Goal: Task Accomplishment & Management: Manage account settings

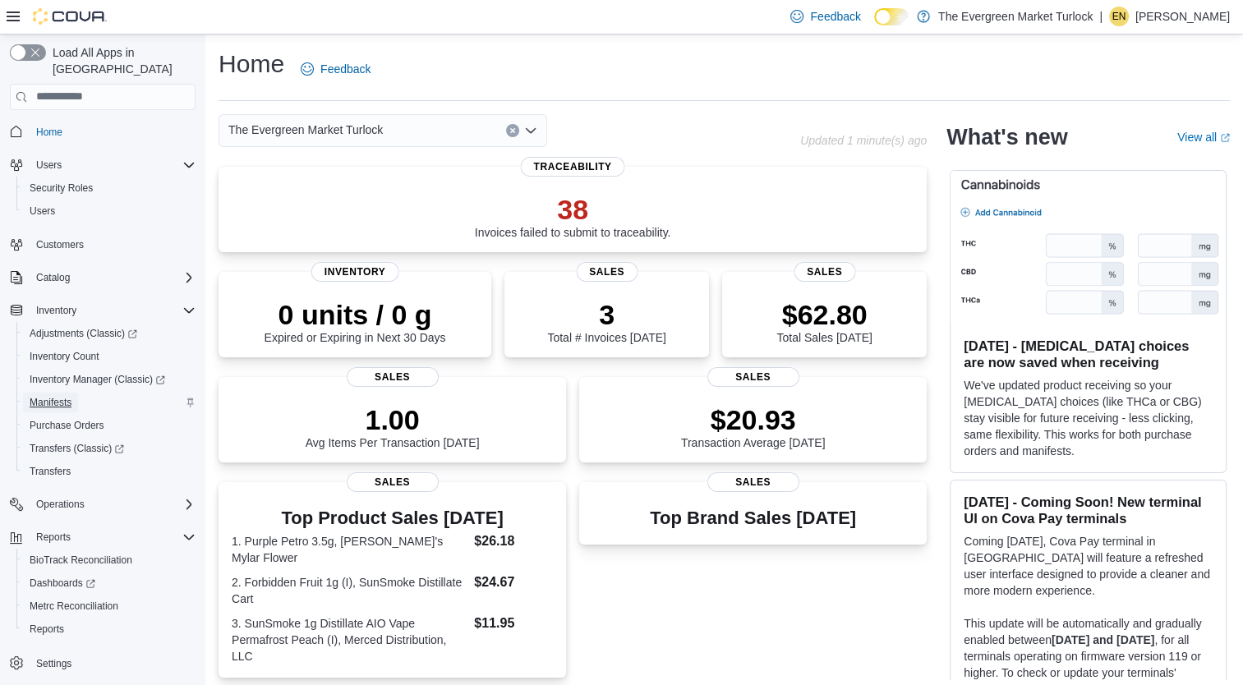
click at [53, 396] on span "Manifests" at bounding box center [51, 402] width 42 height 13
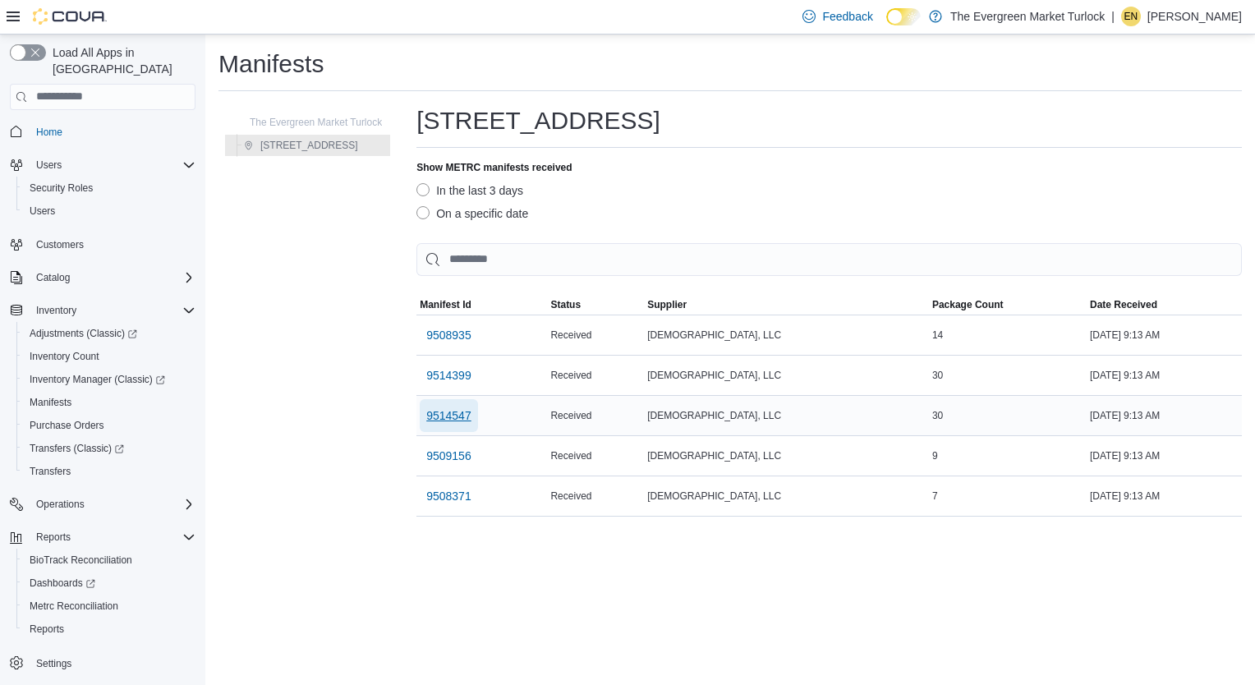
click at [458, 408] on span "9514547" at bounding box center [448, 416] width 45 height 16
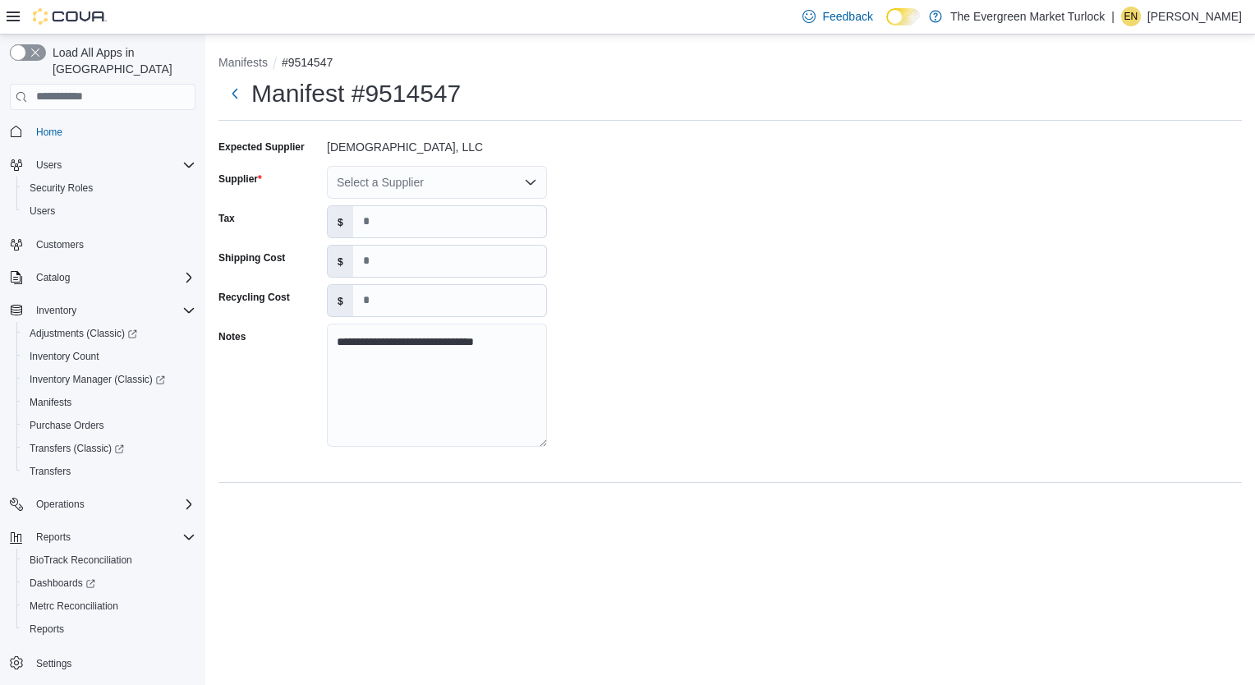
click at [381, 182] on div "Select a Supplier" at bounding box center [437, 182] width 220 height 33
type input "*****"
click at [386, 204] on span "NABIS" at bounding box center [447, 210] width 181 height 16
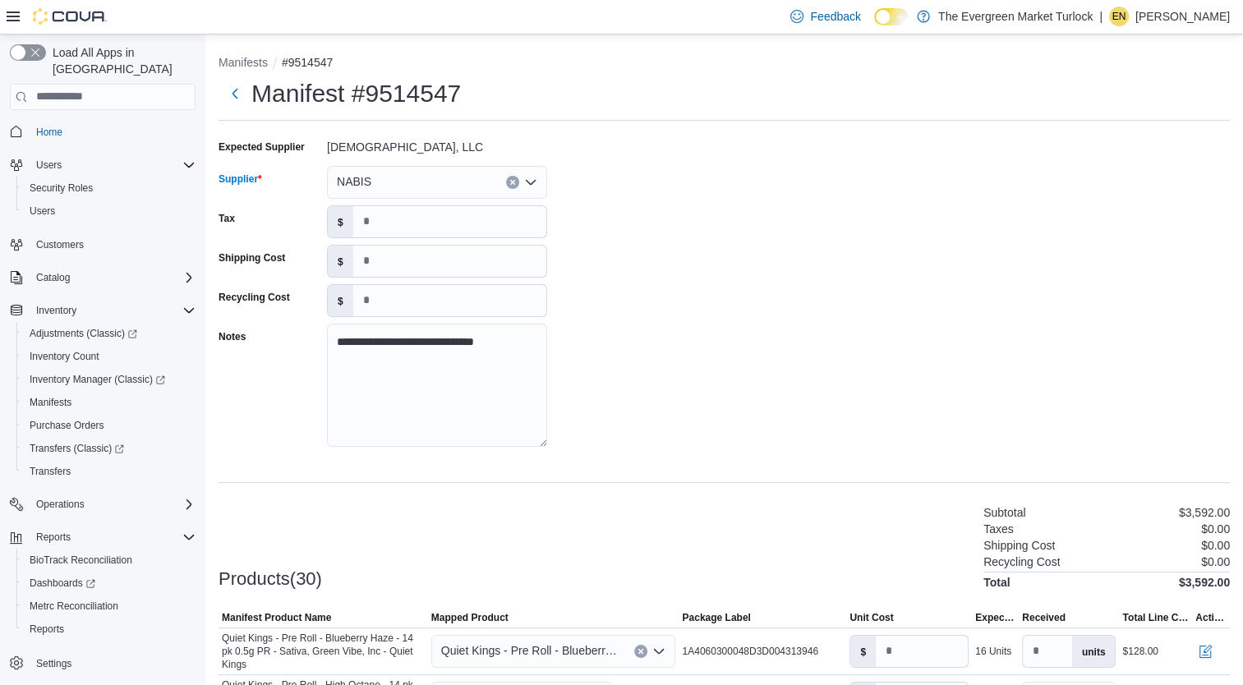
click at [603, 319] on div "**********" at bounding box center [724, 298] width 1011 height 329
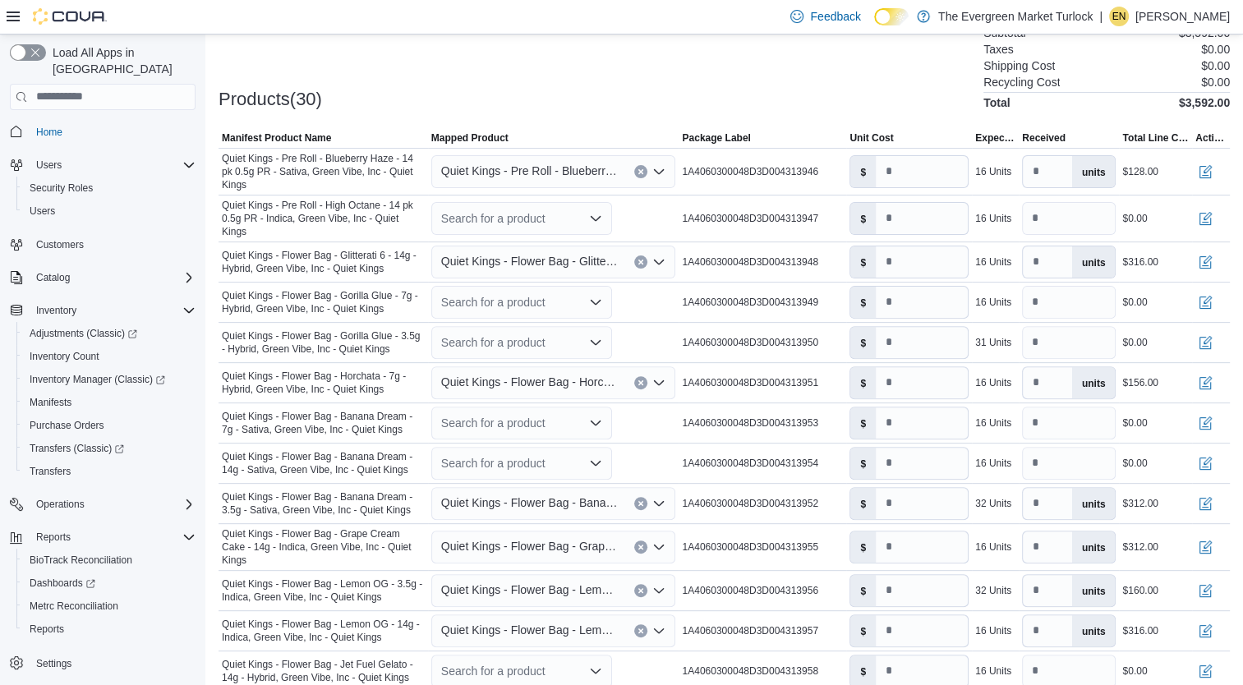
scroll to position [478, 0]
click at [542, 174] on span "Quiet Kings - Pre Roll - Blueberry Haze - 14 pk 0.5g PR - Sativa, Green Vibe, I…" at bounding box center [529, 173] width 177 height 20
click at [570, 87] on div "Products(30) Subtotal $3,592.00 Taxes $0.00 Shipping Cost $0.00 Recycling Cost …" at bounding box center [724, 68] width 1011 height 86
click at [493, 214] on div "Search for a product" at bounding box center [521, 220] width 181 height 33
click at [700, 81] on div "Products(30) Subtotal $3,592.00 Taxes $0.00 Shipping Cost $0.00 Recycling Cost …" at bounding box center [724, 68] width 1011 height 86
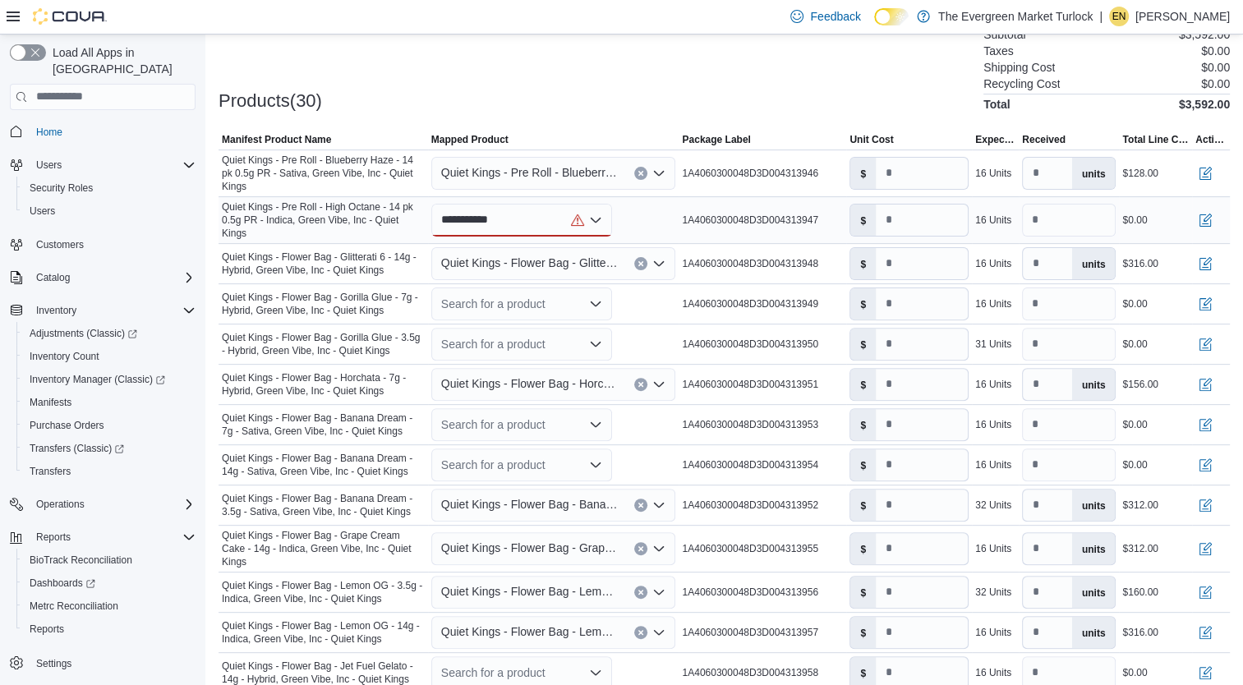
click at [530, 219] on div "**********" at bounding box center [521, 220] width 181 height 33
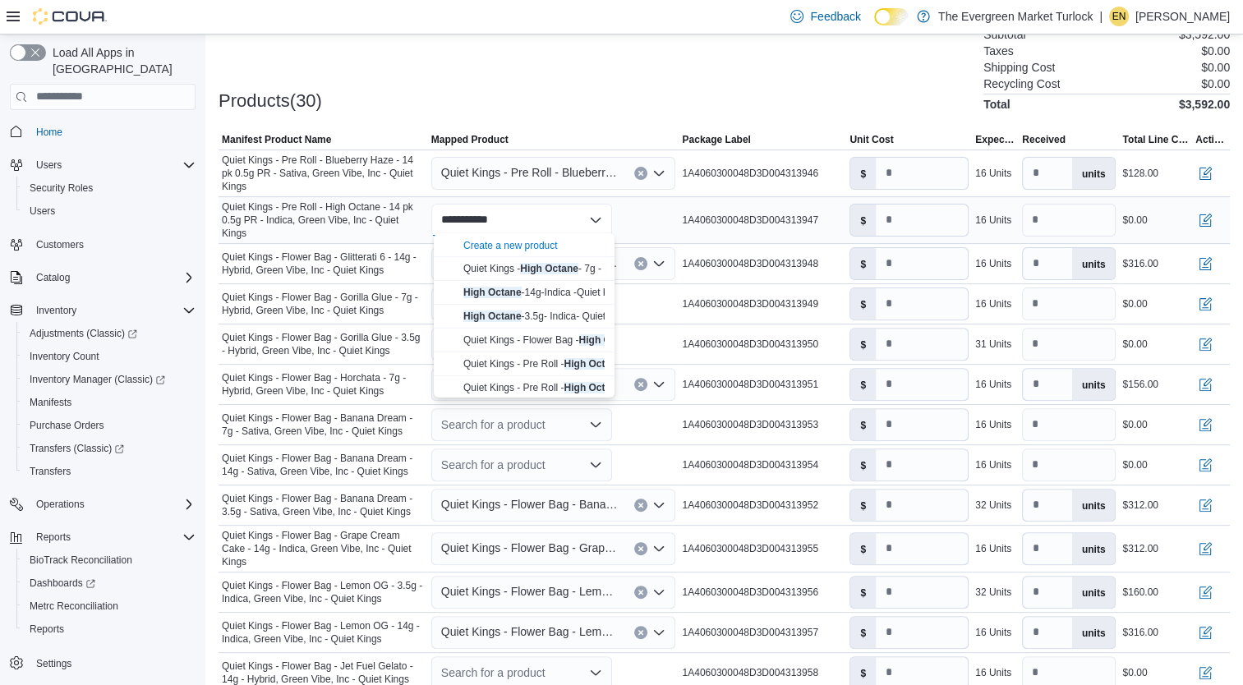
click at [530, 219] on div "**********" at bounding box center [521, 220] width 181 height 33
type input "*"
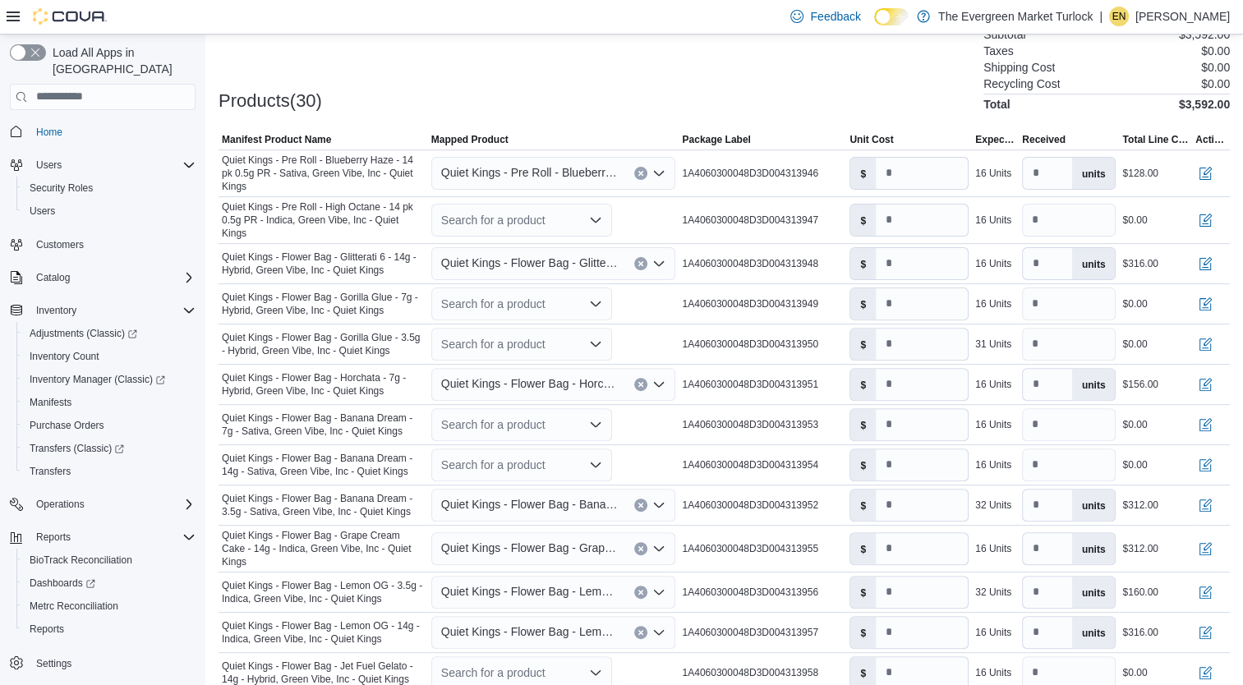
click at [536, 48] on div "Products(30) Subtotal $3,592.00 Taxes $0.00 Shipping Cost $0.00 Recycling Cost …" at bounding box center [724, 68] width 1011 height 86
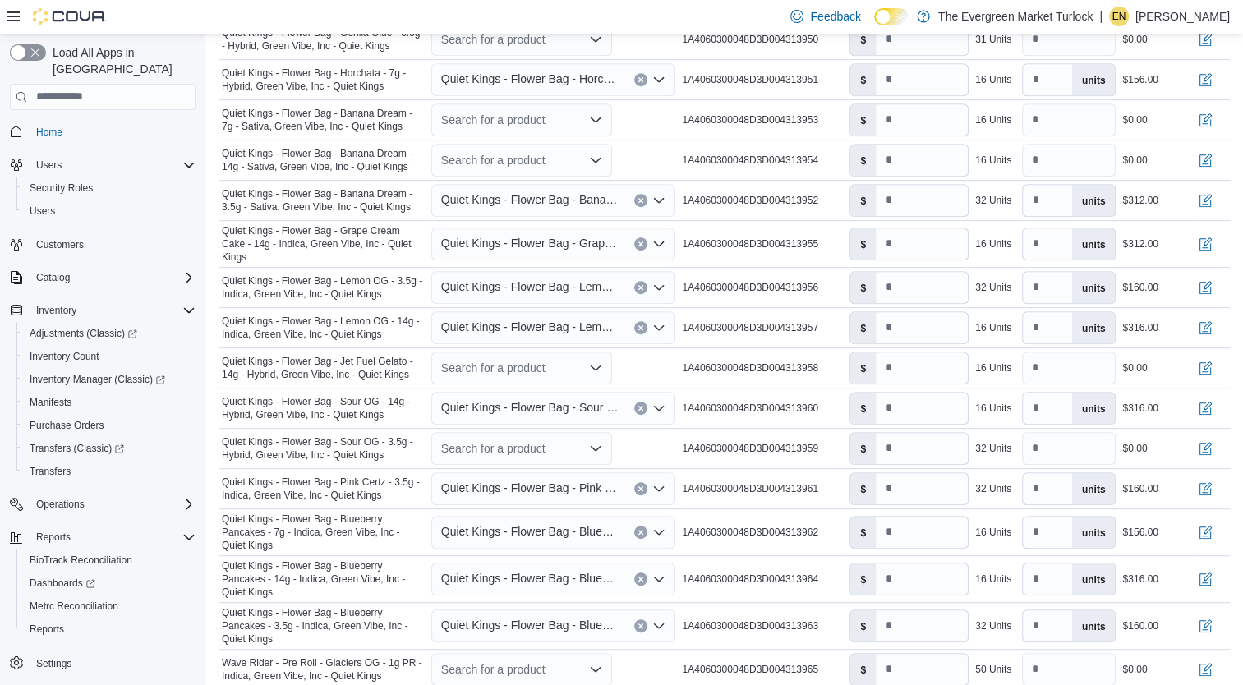
scroll to position [784, 0]
click at [499, 357] on div "Search for a product" at bounding box center [521, 367] width 181 height 33
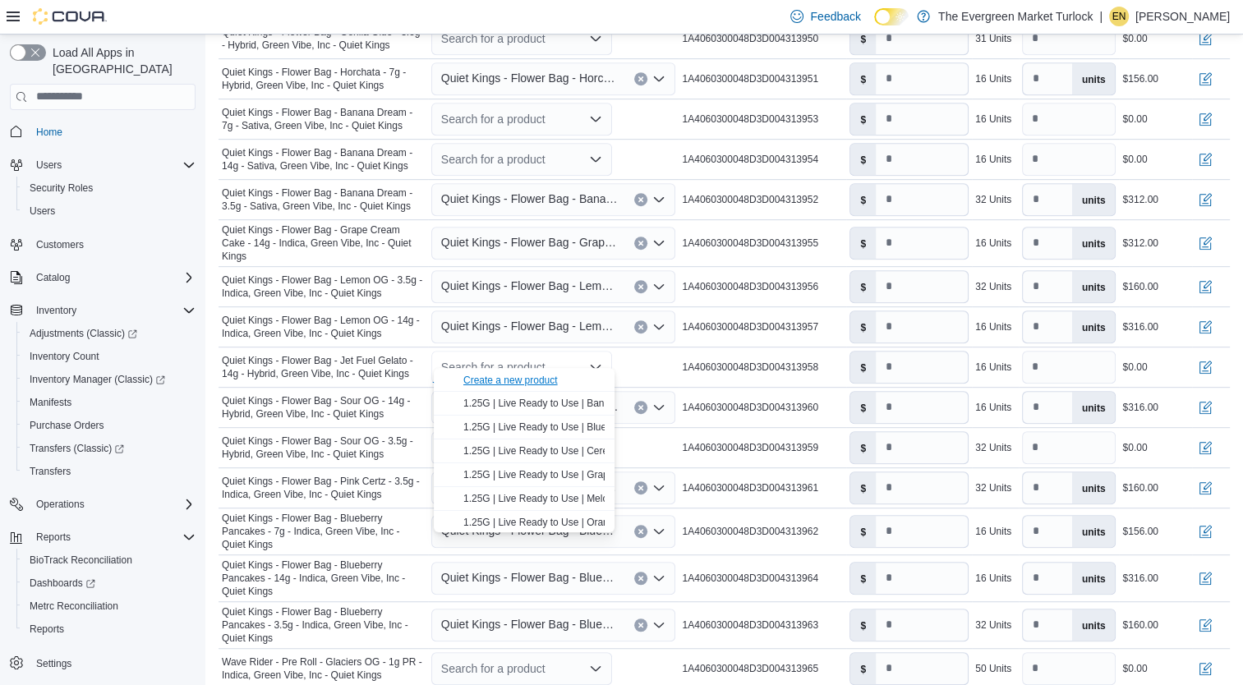
click at [543, 379] on div "Create a new product" at bounding box center [510, 380] width 94 height 13
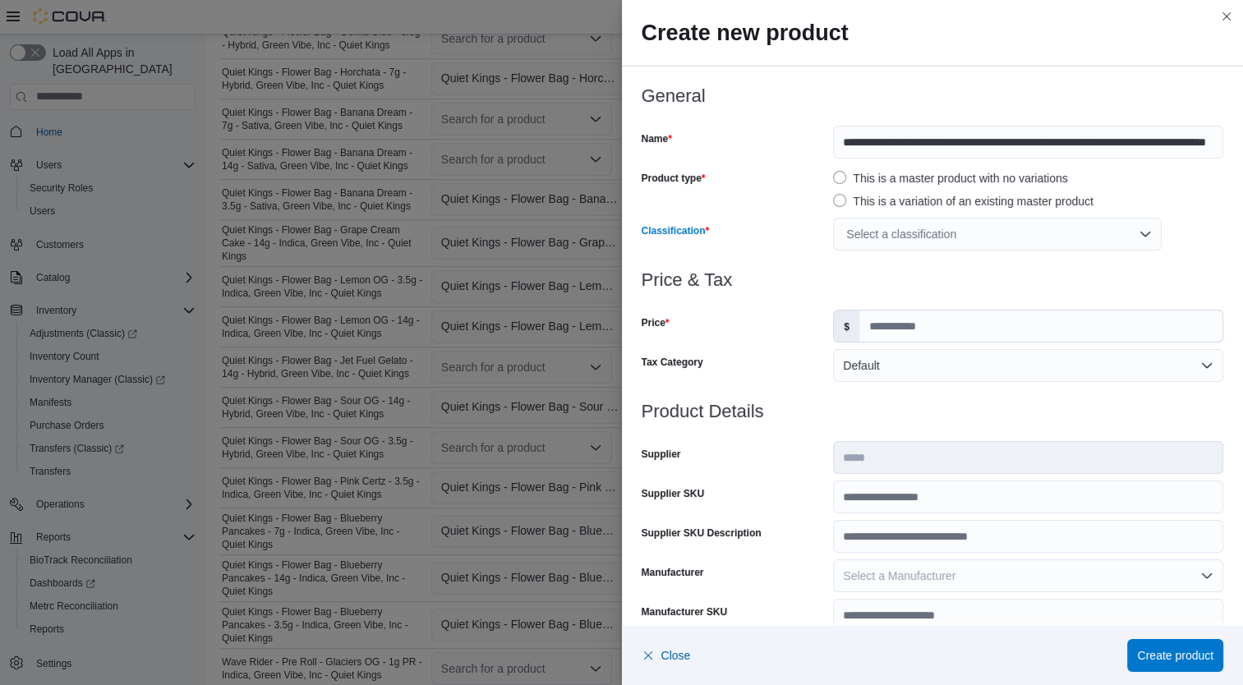
click at [897, 228] on div "Select a classification" at bounding box center [997, 234] width 329 height 33
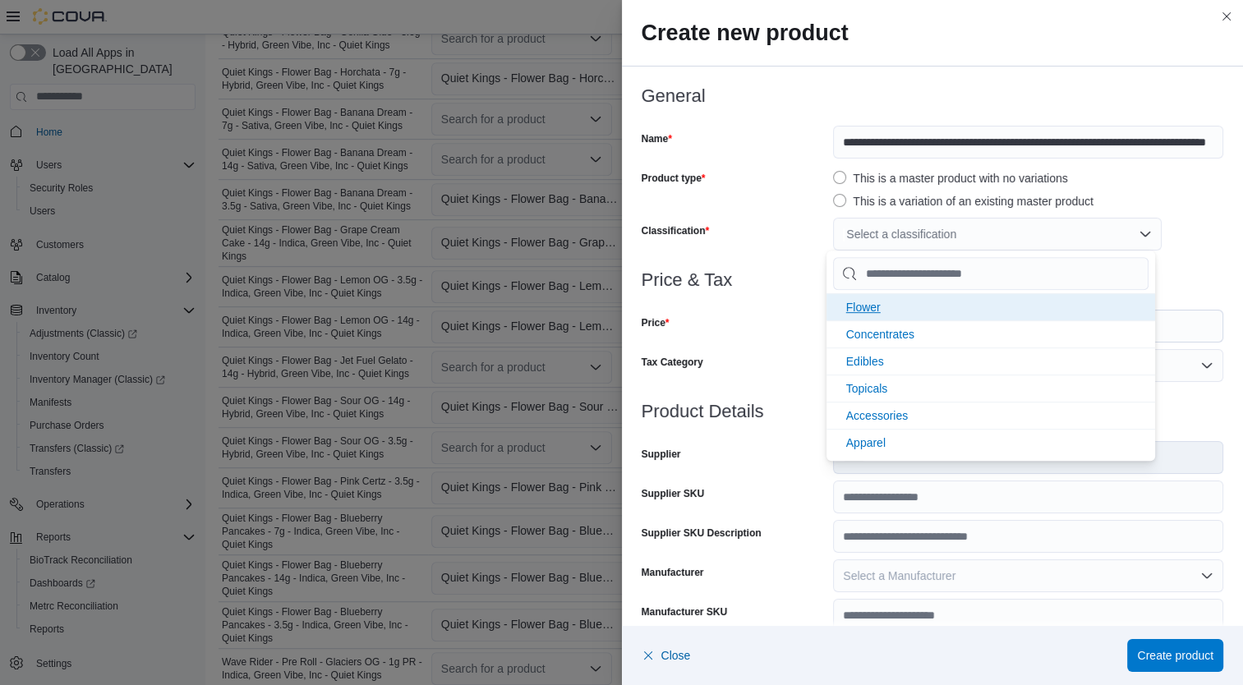
click at [896, 310] on li "Flower" at bounding box center [991, 306] width 329 height 27
click at [732, 348] on div "Price & Tax Price $ Tax Category Default" at bounding box center [933, 335] width 583 height 131
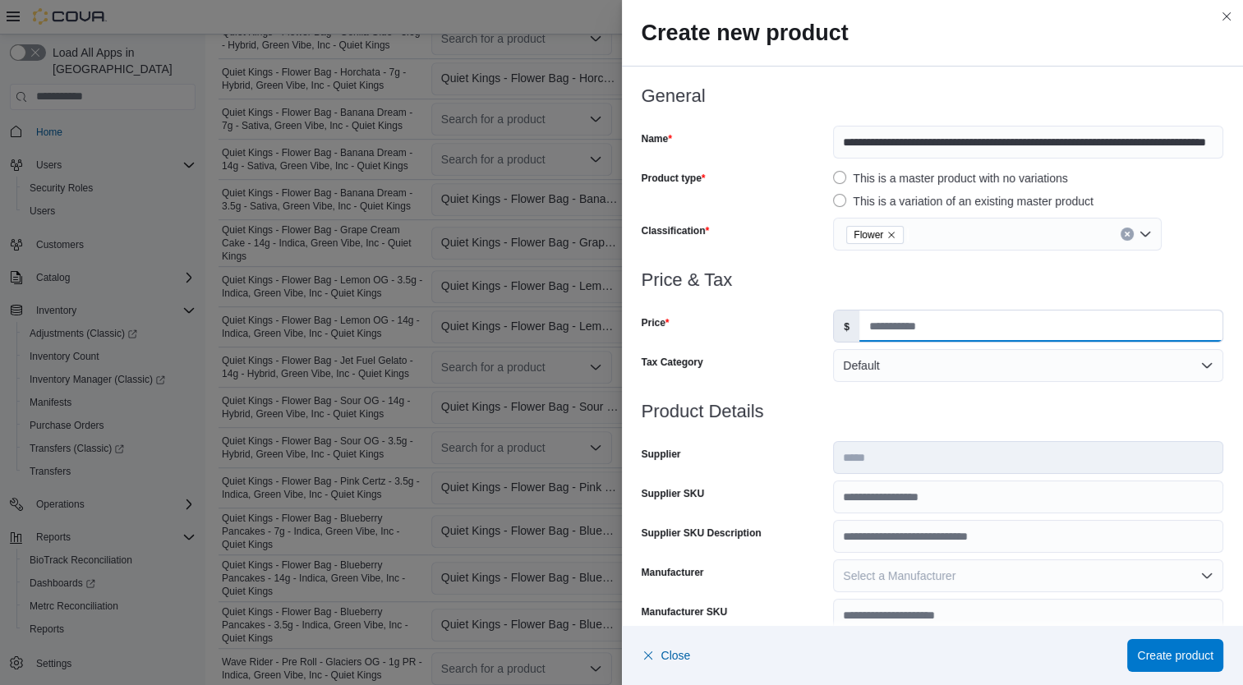
click at [910, 334] on input "Price" at bounding box center [1040, 326] width 363 height 31
type input "**"
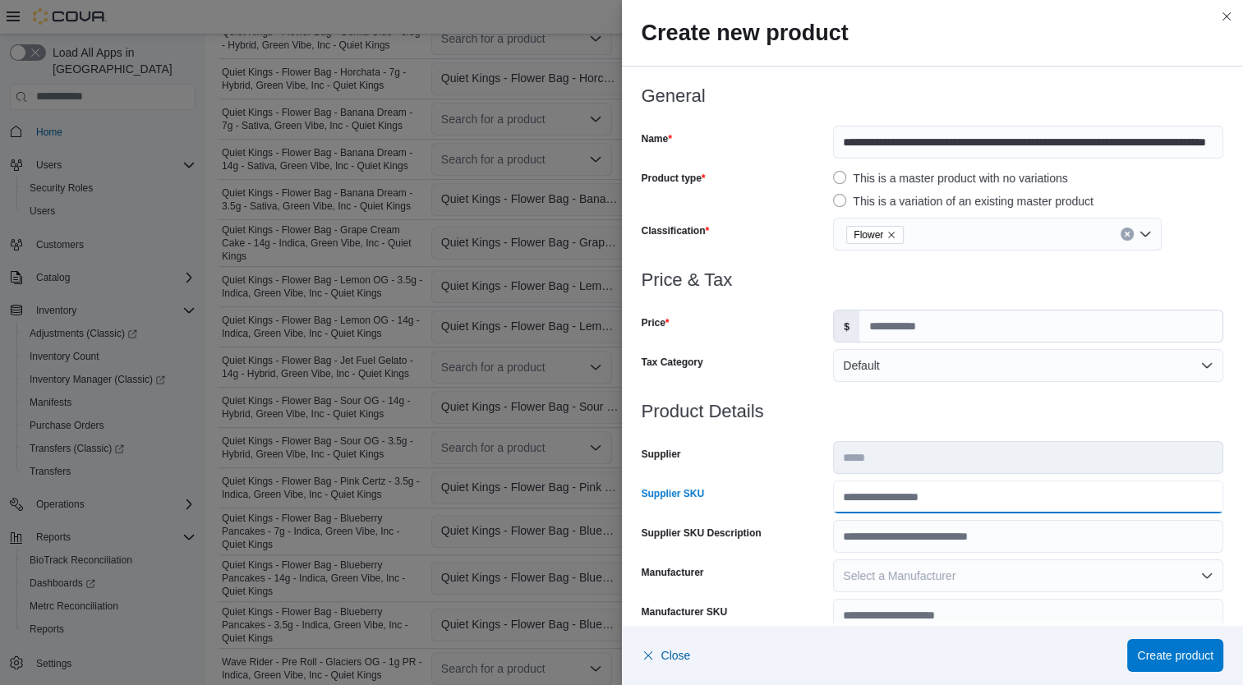
click at [931, 504] on input "Supplier SKU" at bounding box center [1028, 497] width 390 height 33
type input "**********"
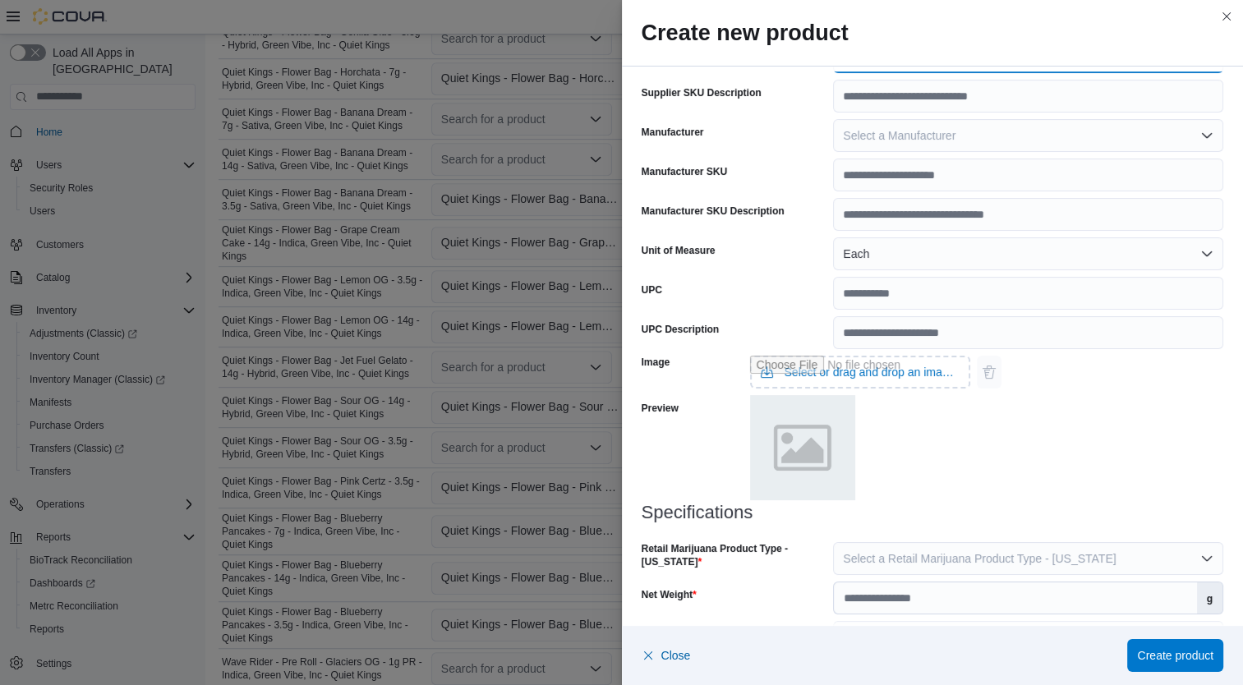
scroll to position [487, 0]
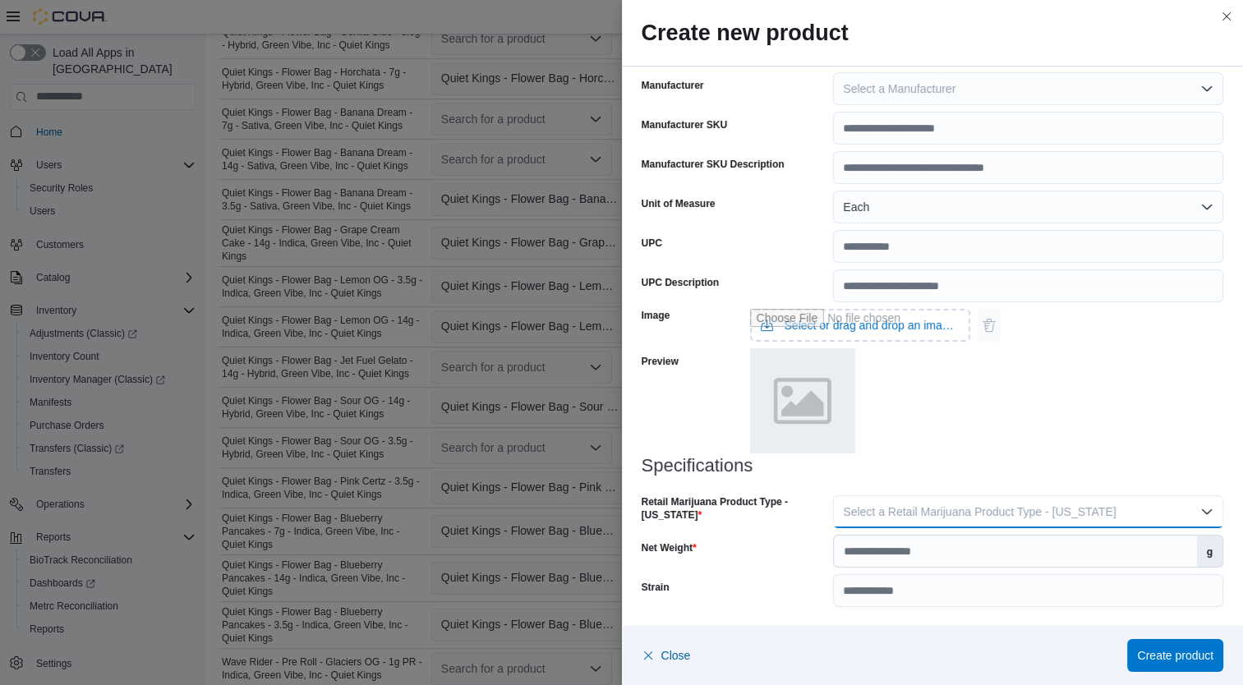
click at [1061, 500] on button "Select a Retail Marijuana Product Type - California" at bounding box center [1028, 511] width 390 height 33
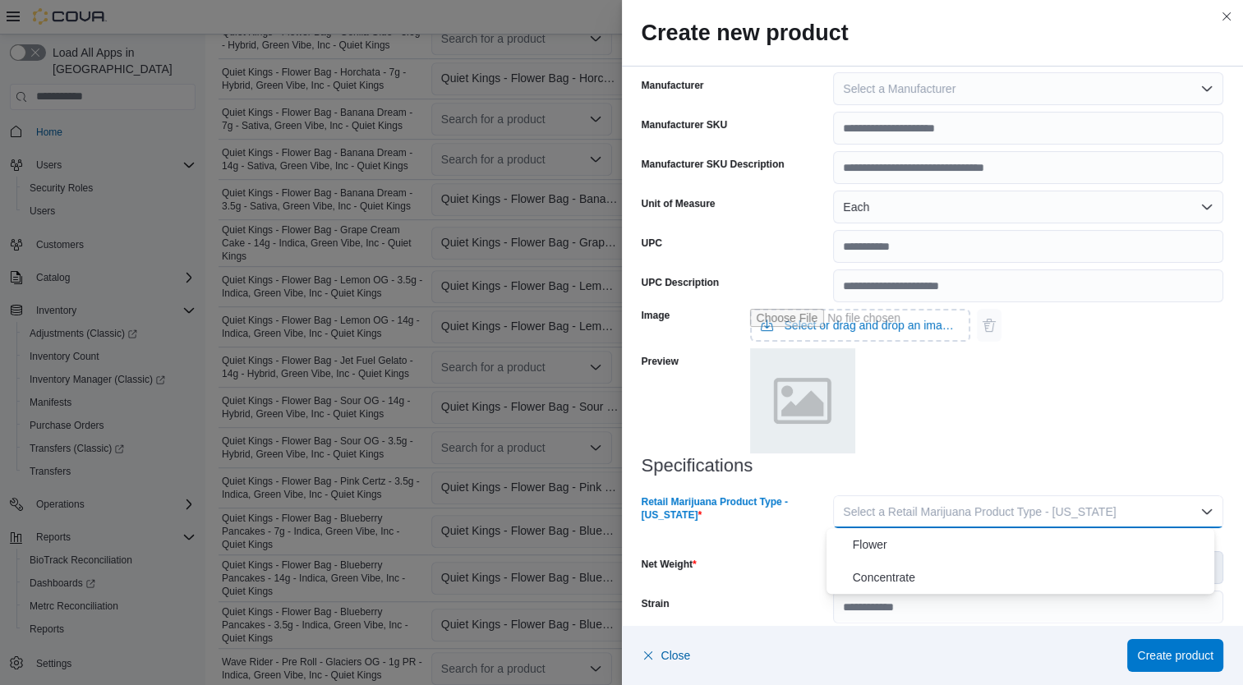
click at [965, 545] on span "Flower" at bounding box center [1031, 545] width 356 height 20
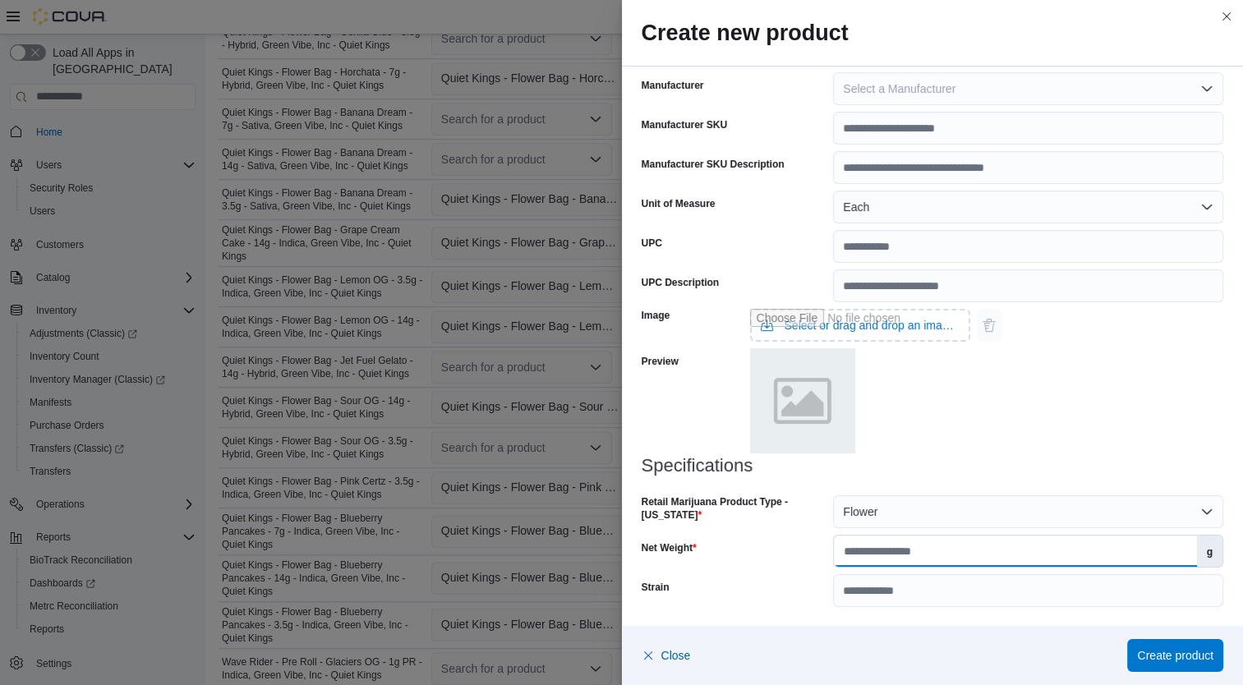
click at [990, 557] on input "Net Weight" at bounding box center [1015, 551] width 362 height 31
type input "**"
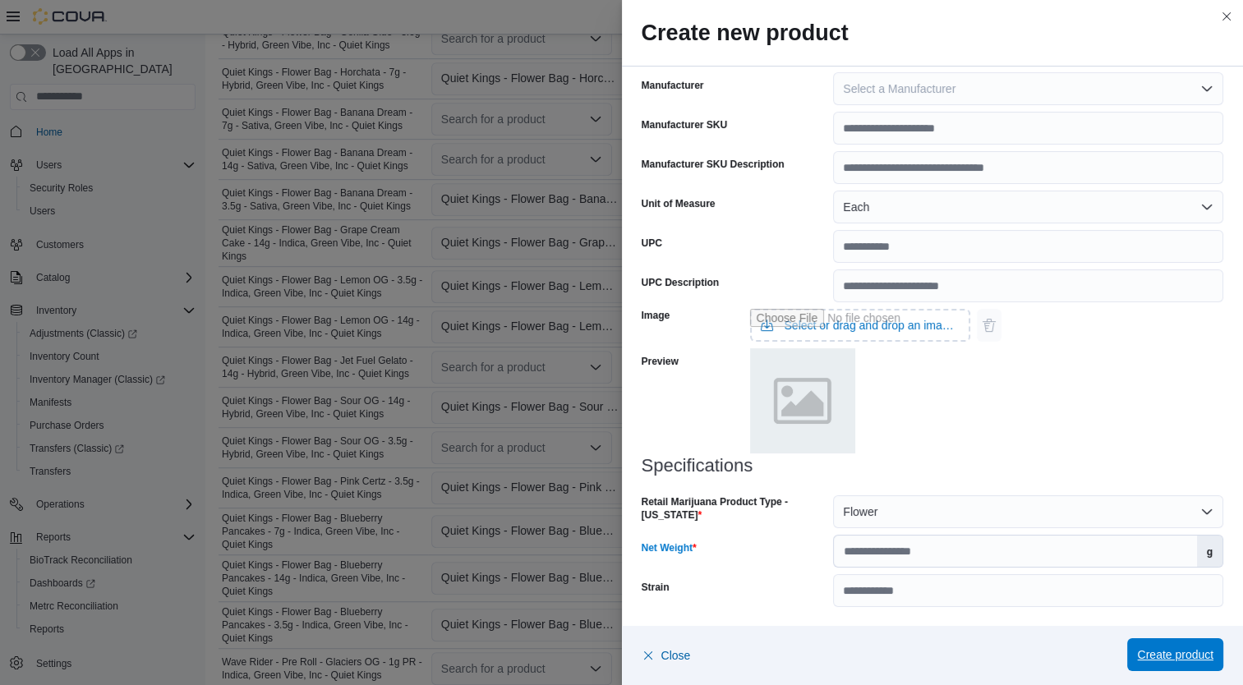
click at [1189, 666] on span "Create product" at bounding box center [1175, 654] width 76 height 33
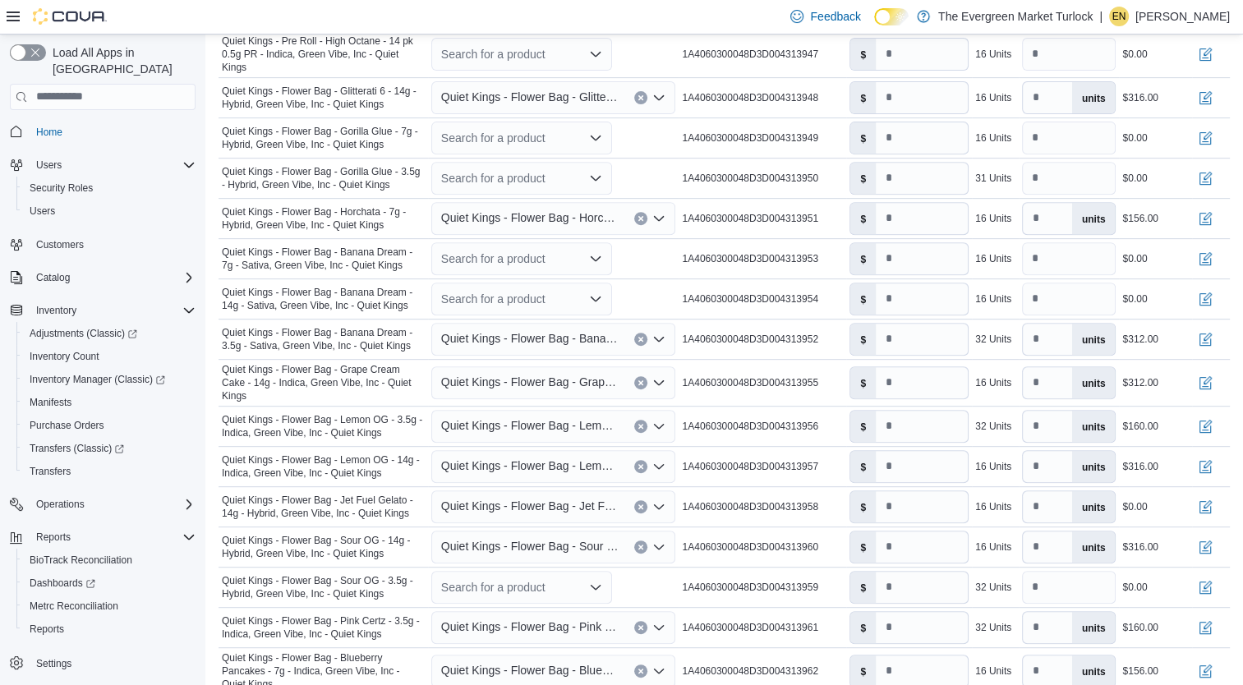
scroll to position [646, 0]
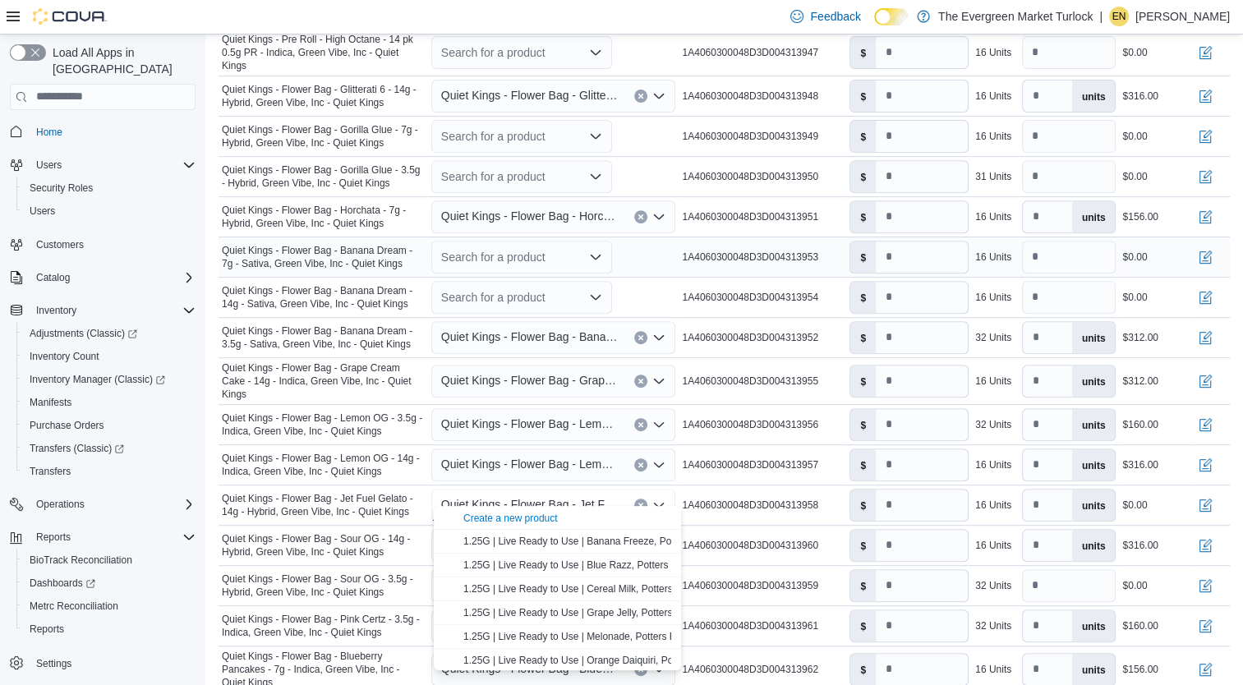
click at [507, 252] on div "Search for a product" at bounding box center [521, 257] width 181 height 33
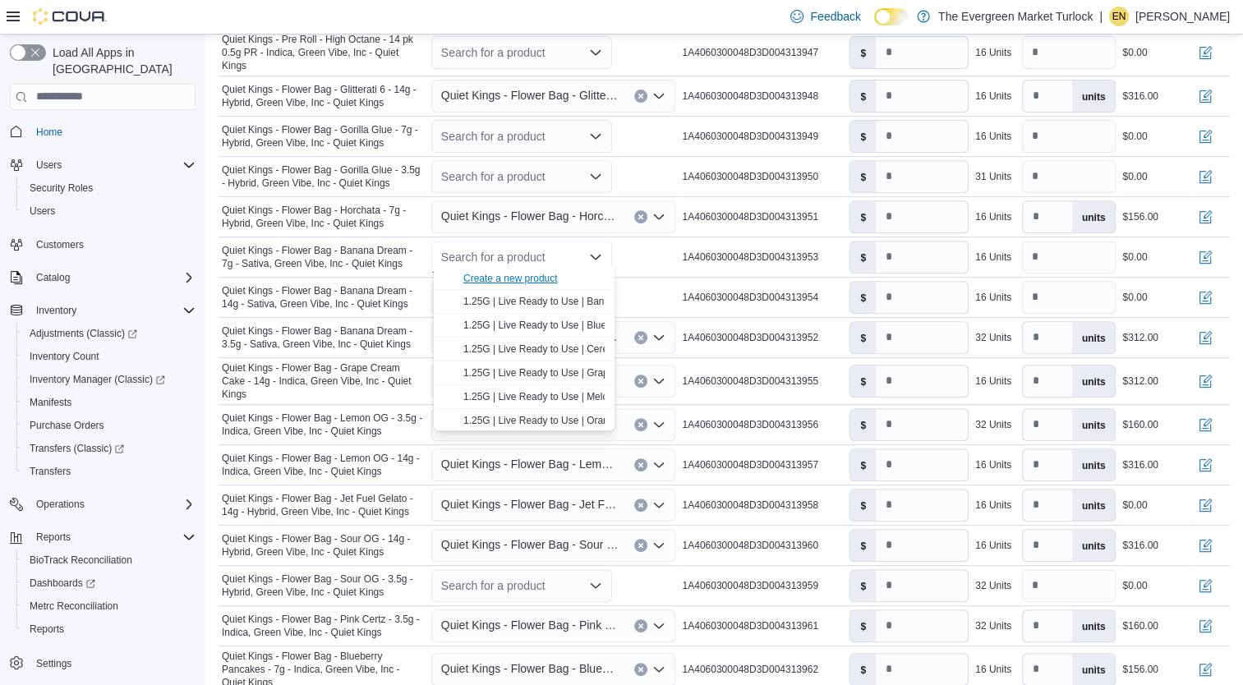
click at [504, 281] on div "Create a new product" at bounding box center [510, 278] width 94 height 13
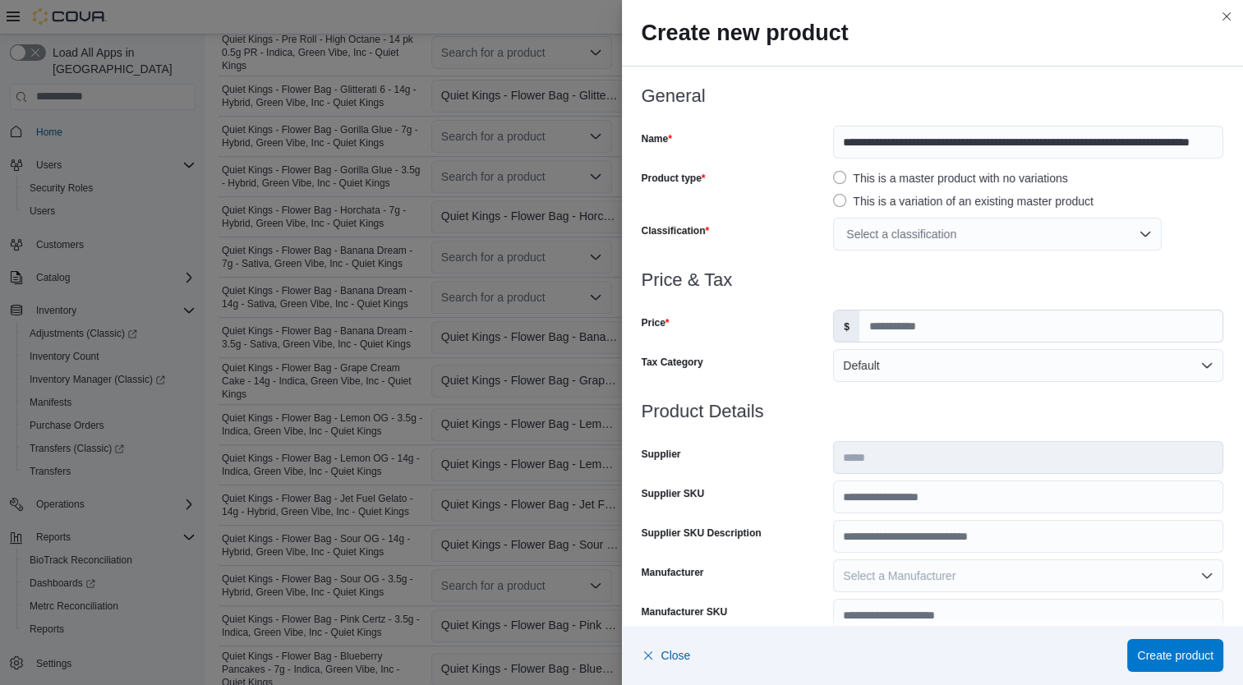
click at [909, 234] on div "Select a classification" at bounding box center [997, 234] width 329 height 33
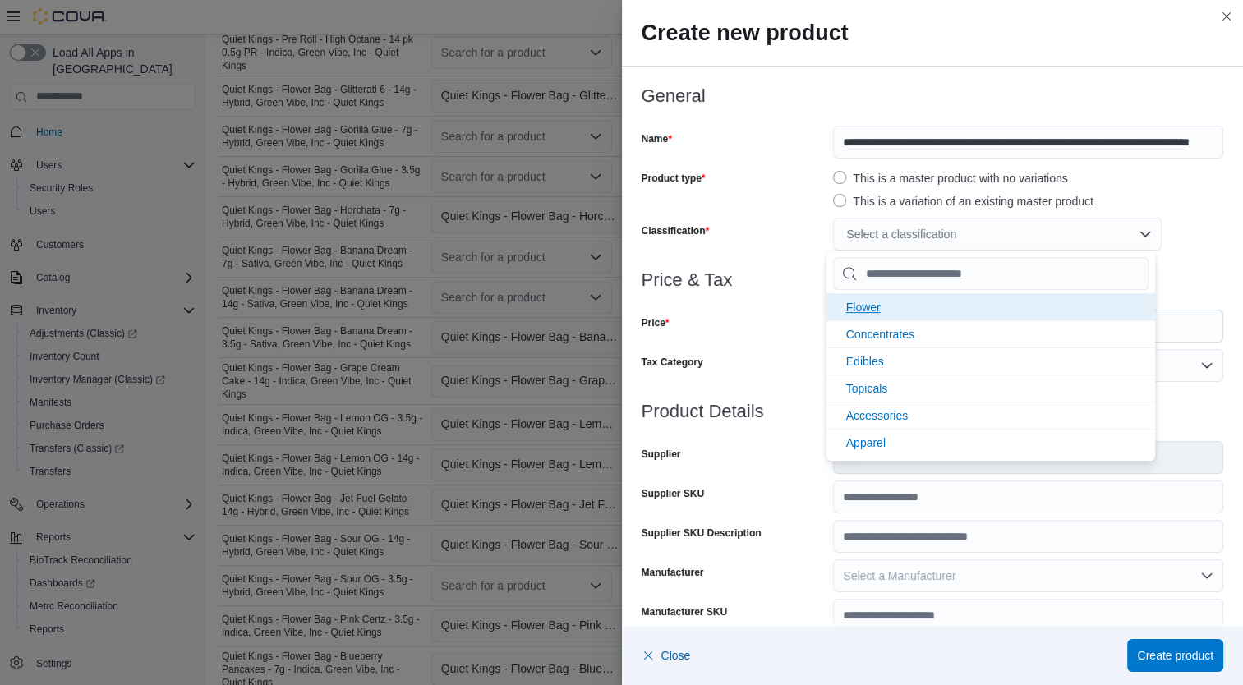
click at [896, 304] on li "Flower" at bounding box center [991, 306] width 329 height 27
click at [800, 318] on div "Price" at bounding box center [735, 326] width 186 height 33
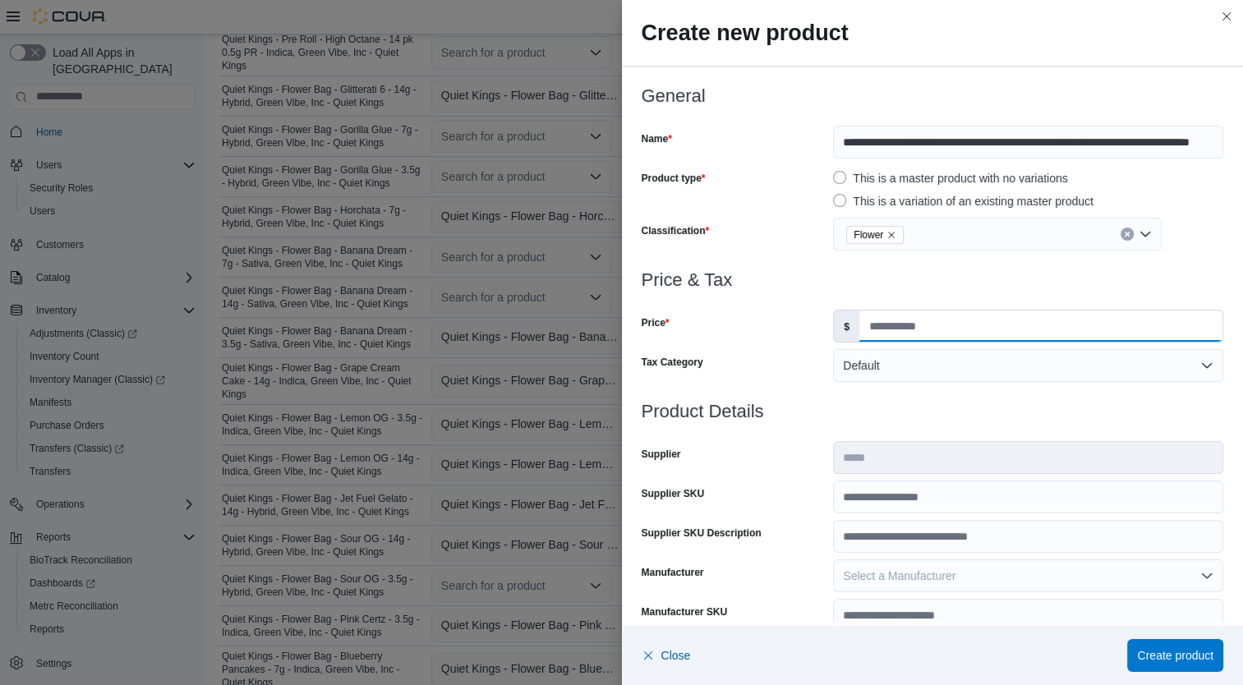
click at [897, 339] on input "Price" at bounding box center [1040, 326] width 363 height 31
type input "*****"
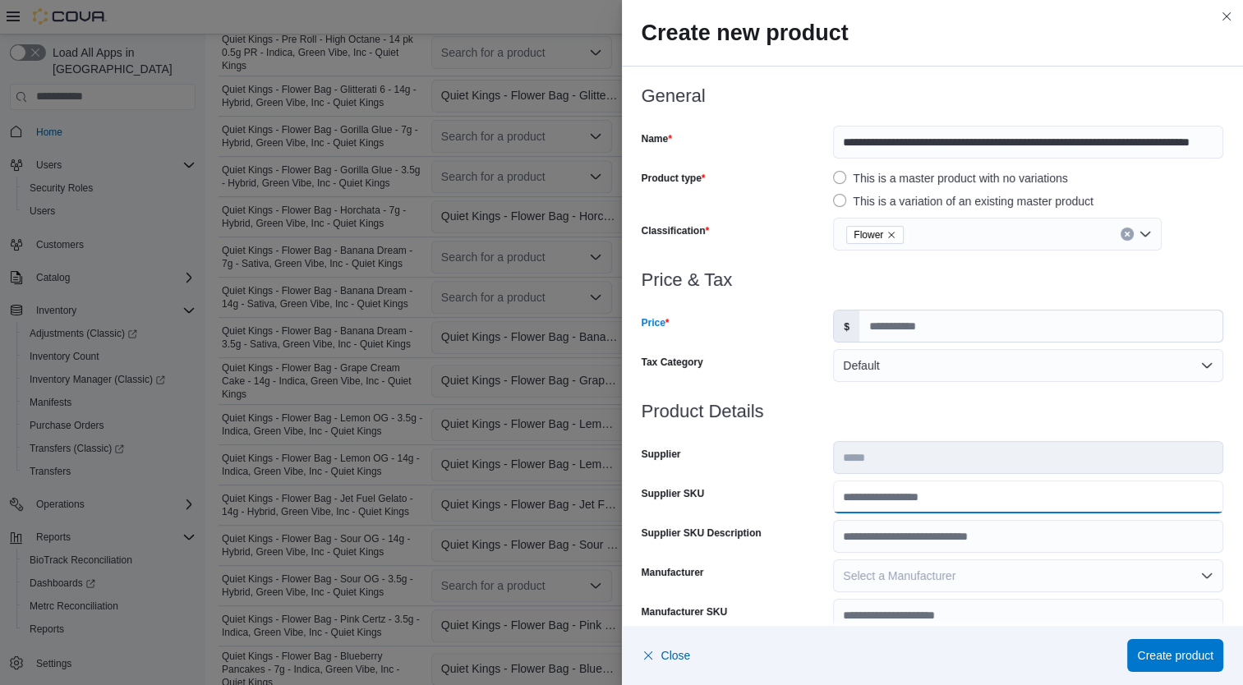
click at [900, 494] on input "Supplier SKU" at bounding box center [1028, 497] width 390 height 33
type input "**********"
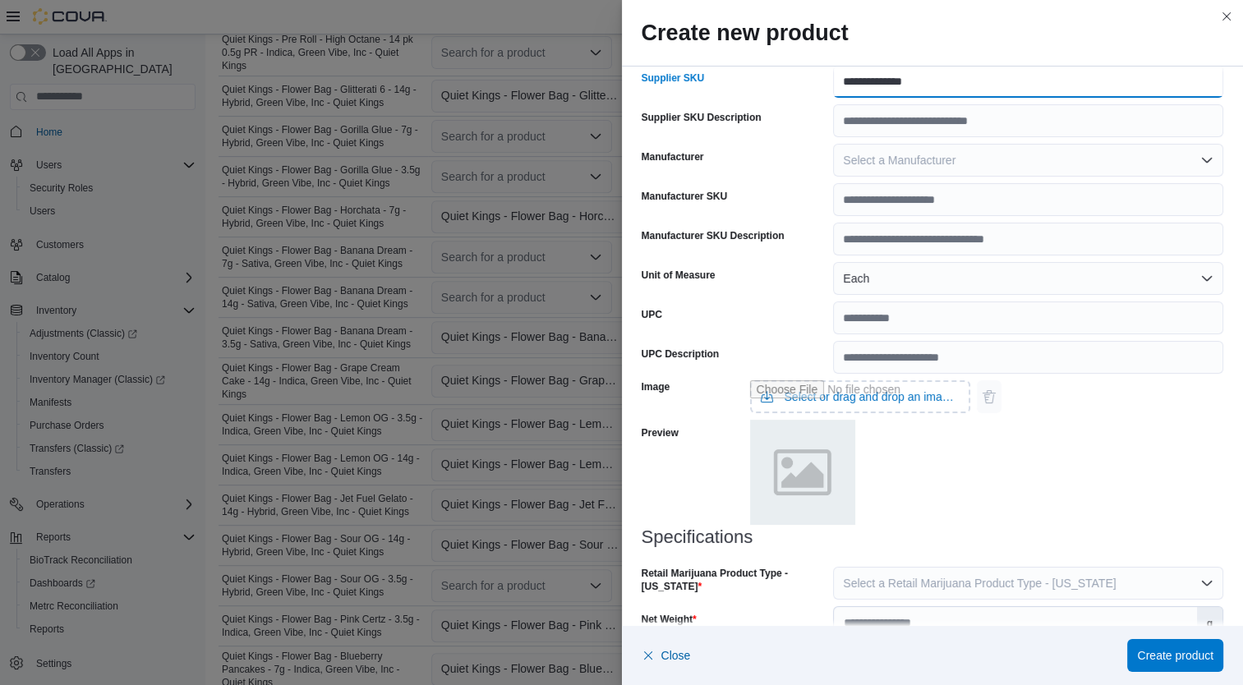
scroll to position [487, 0]
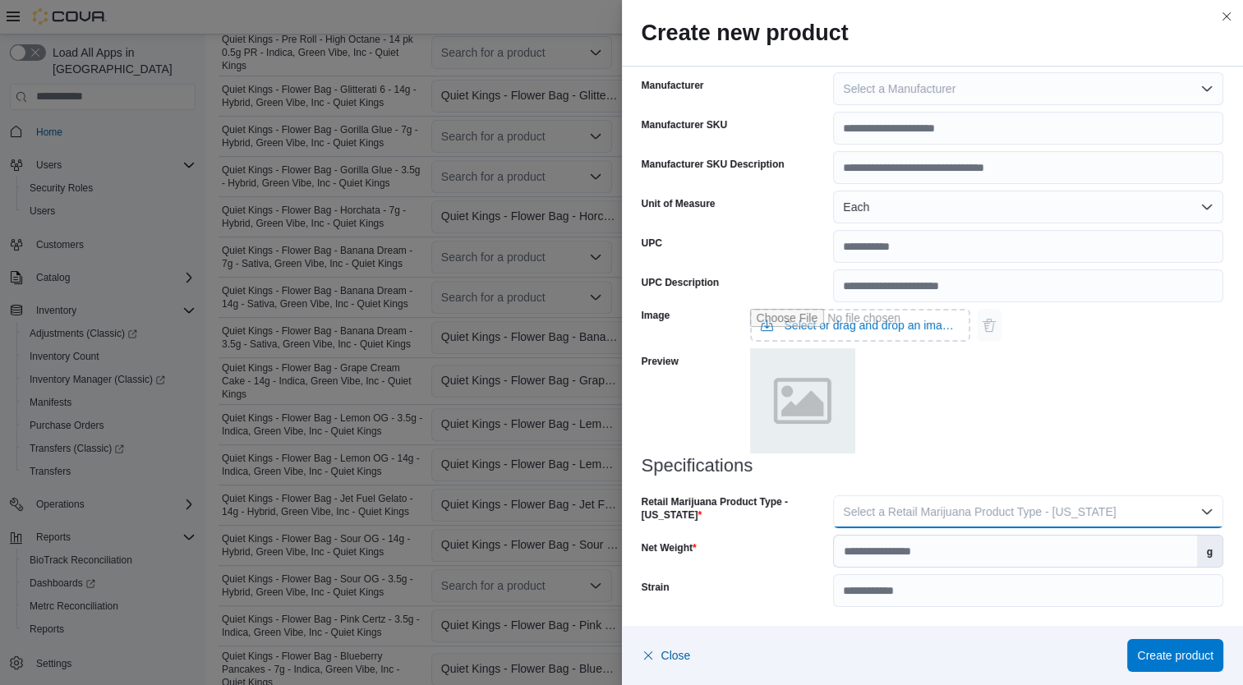
click at [1026, 507] on span "Select a Retail Marijuana Product Type - California" at bounding box center [979, 511] width 273 height 13
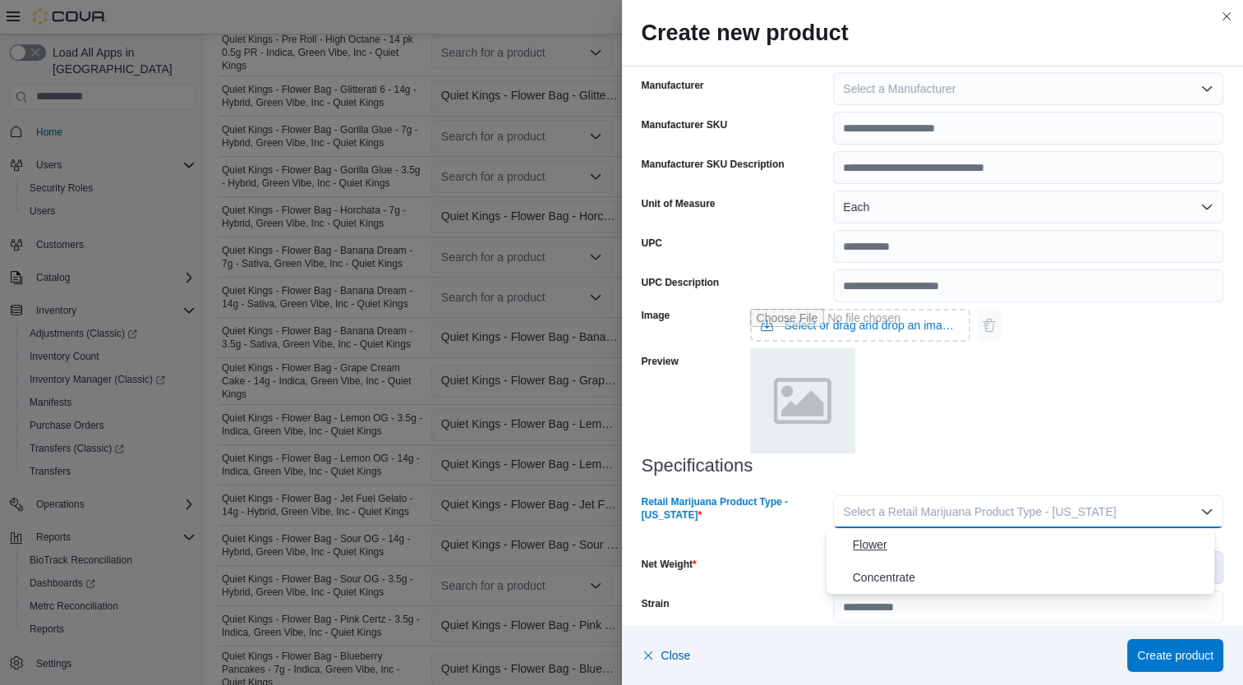
click at [942, 557] on button "Flower" at bounding box center [1021, 544] width 389 height 33
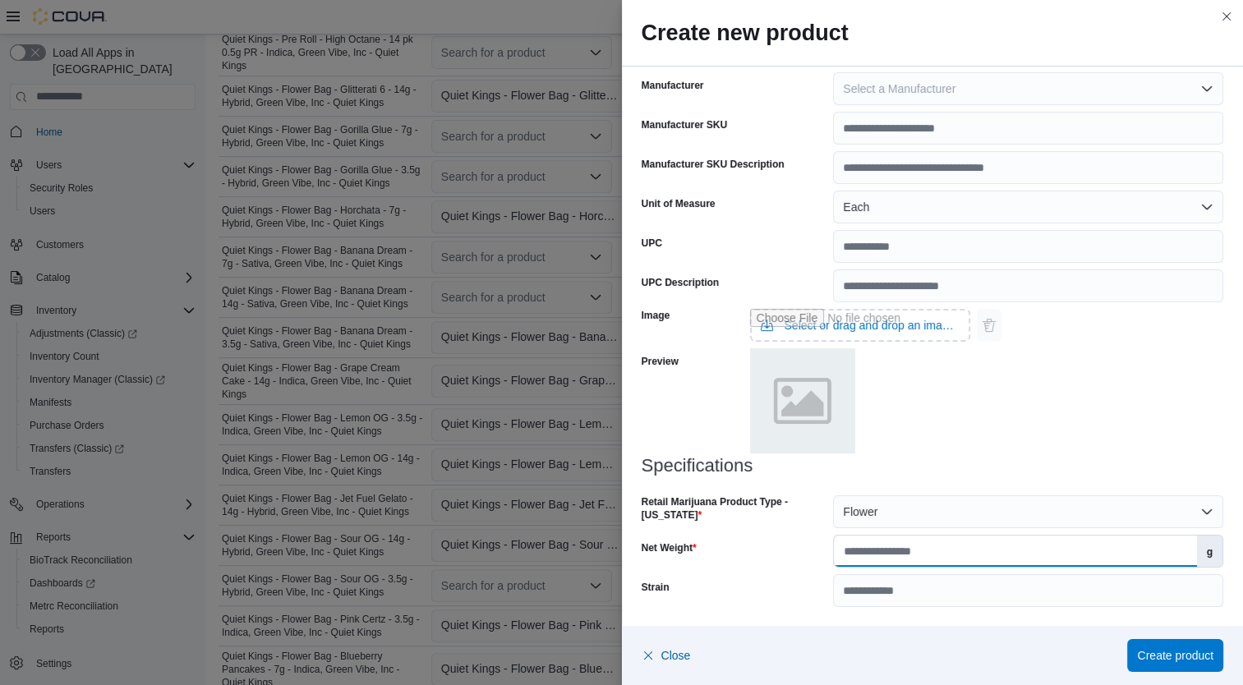
click at [949, 550] on input "Net Weight" at bounding box center [1015, 551] width 362 height 31
type input "*"
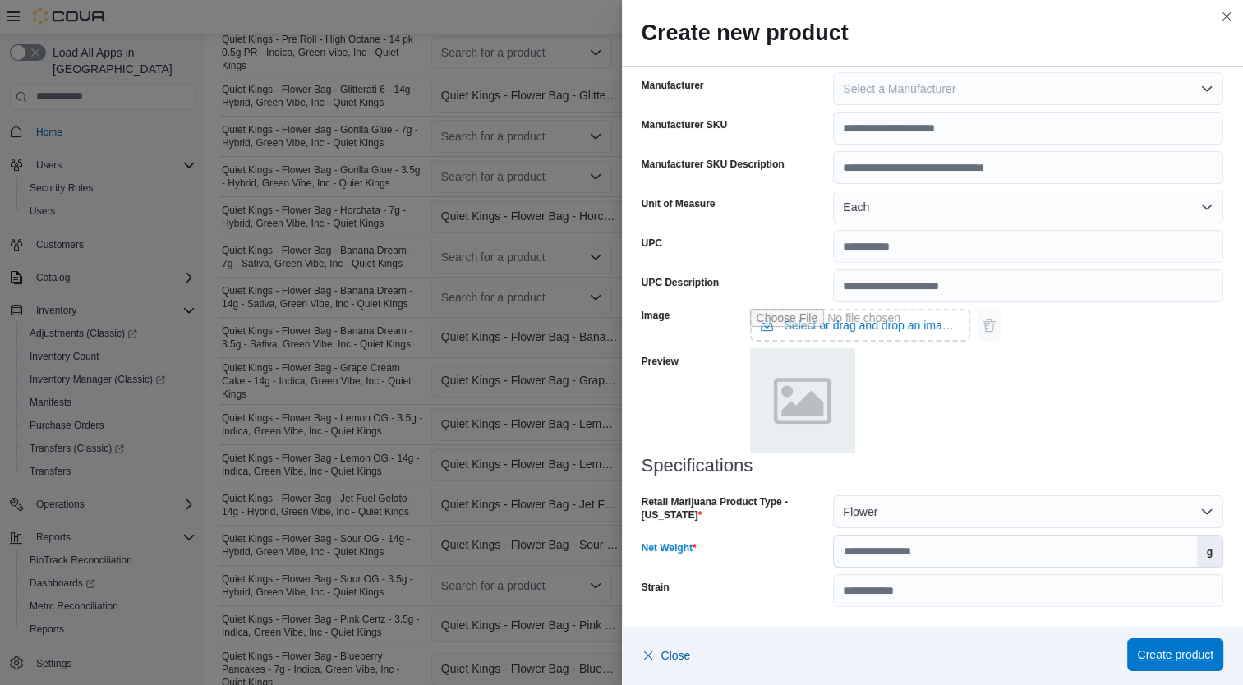
click at [1182, 657] on span "Create product" at bounding box center [1175, 655] width 76 height 16
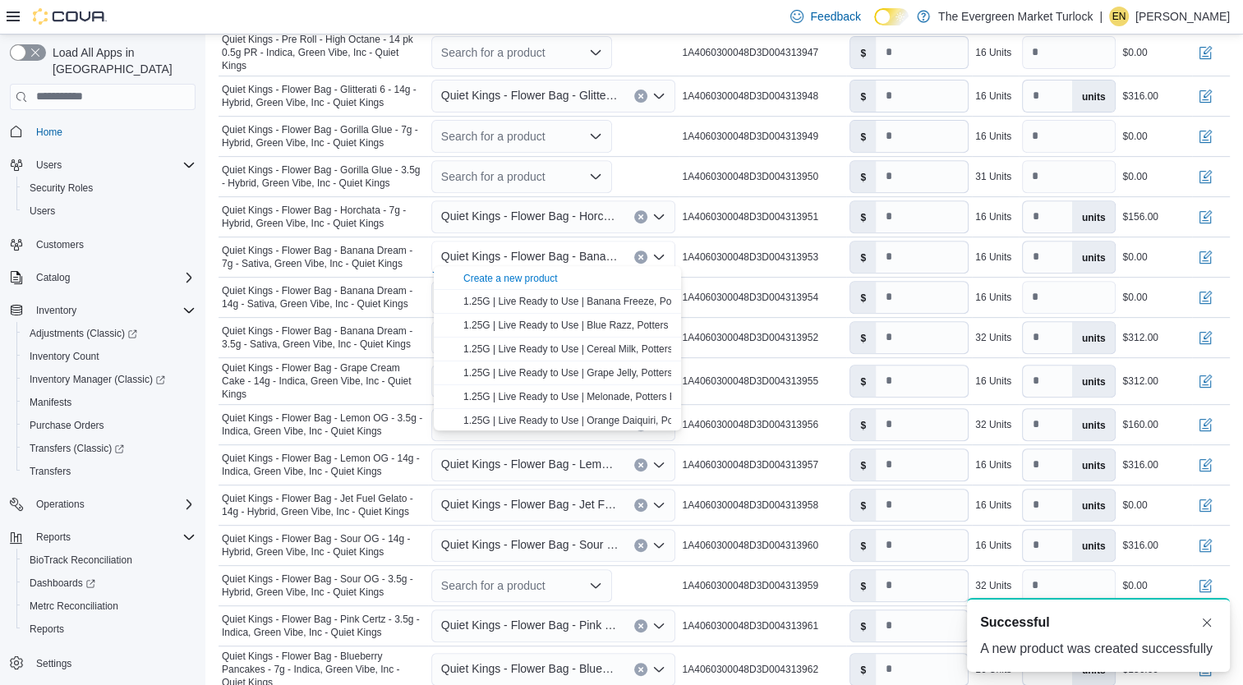
scroll to position [0, 0]
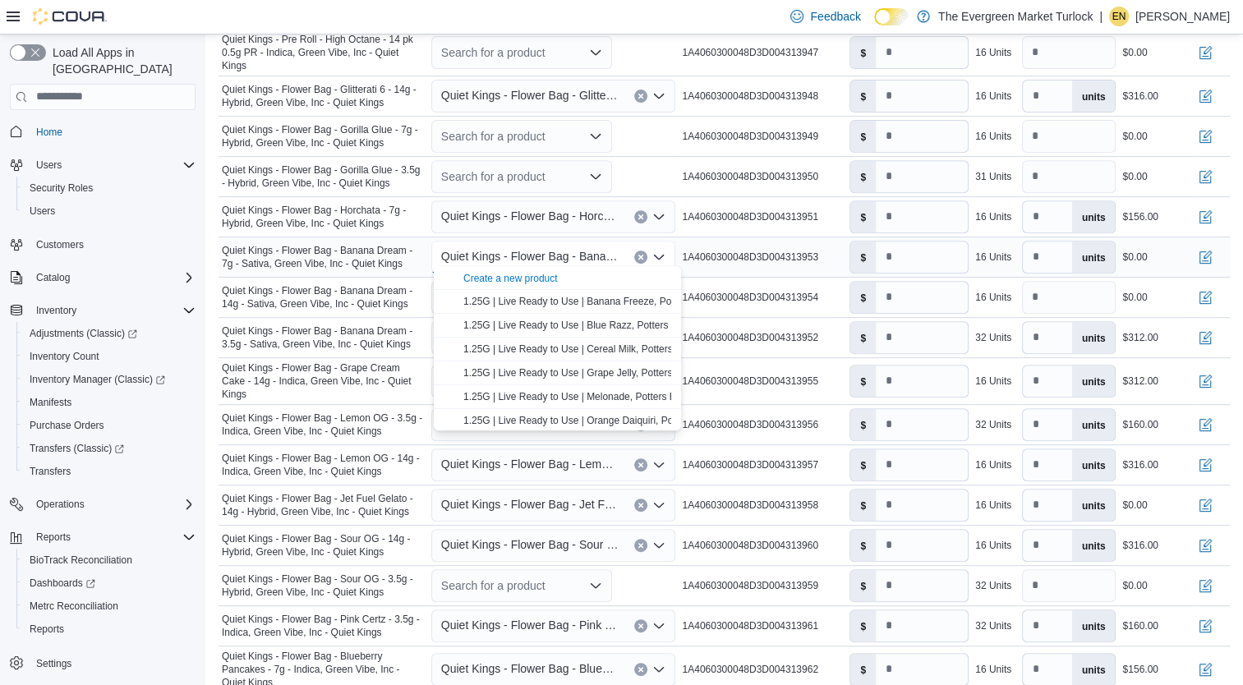
click at [402, 244] on span "Quiet Kings - Flower Bag - Banana Dream - 7g - Sativa, Green Vibe, Inc - Quiet …" at bounding box center [323, 257] width 203 height 26
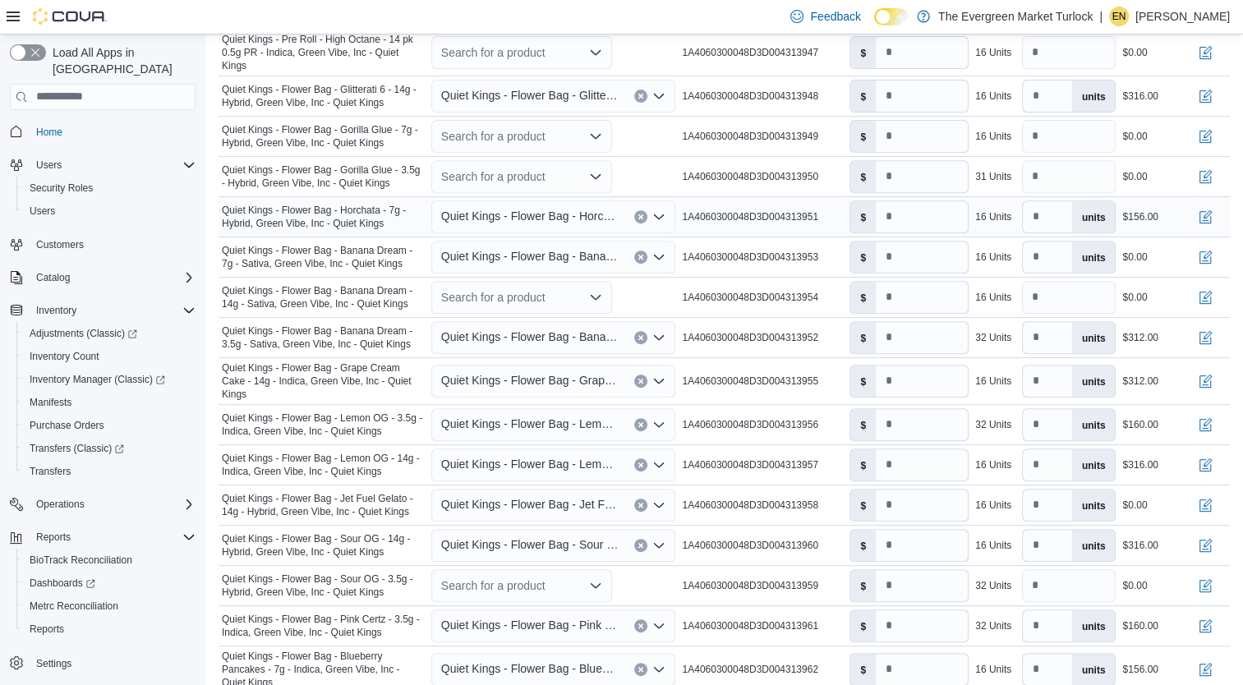
click at [644, 214] on icon "Clear input" at bounding box center [641, 217] width 7 height 7
type input "*"
click at [643, 93] on icon "Clear input" at bounding box center [641, 96] width 7 height 7
type input "*"
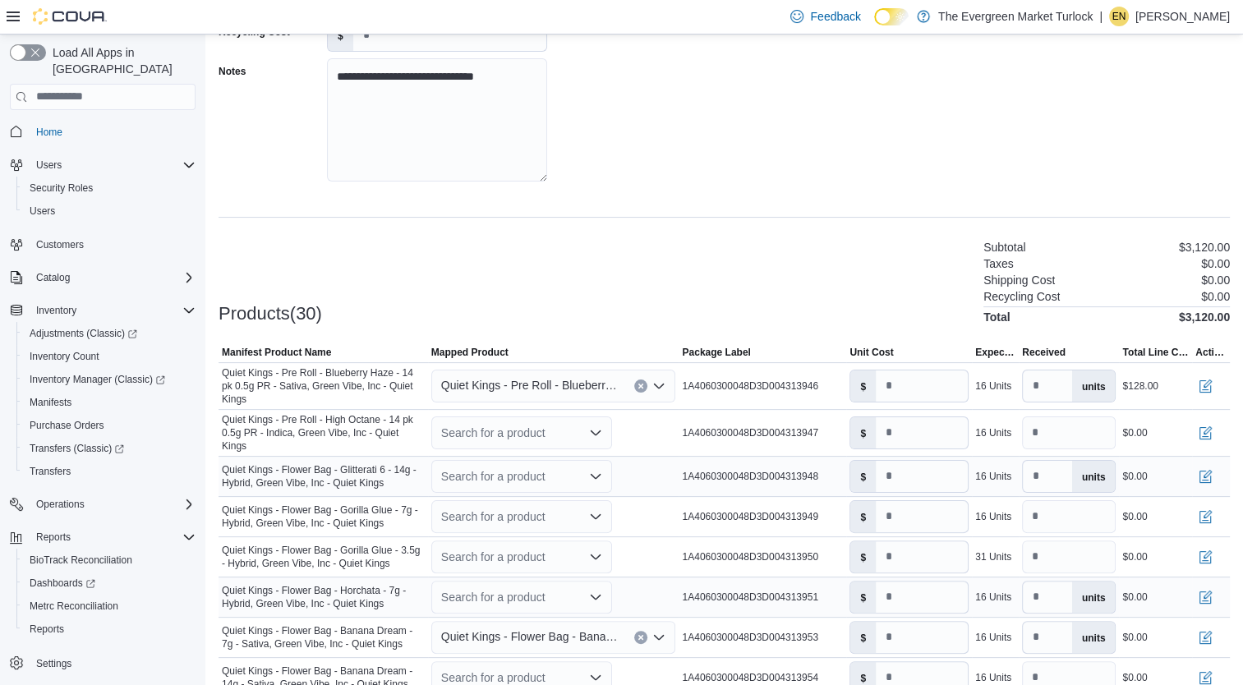
scroll to position [260, 0]
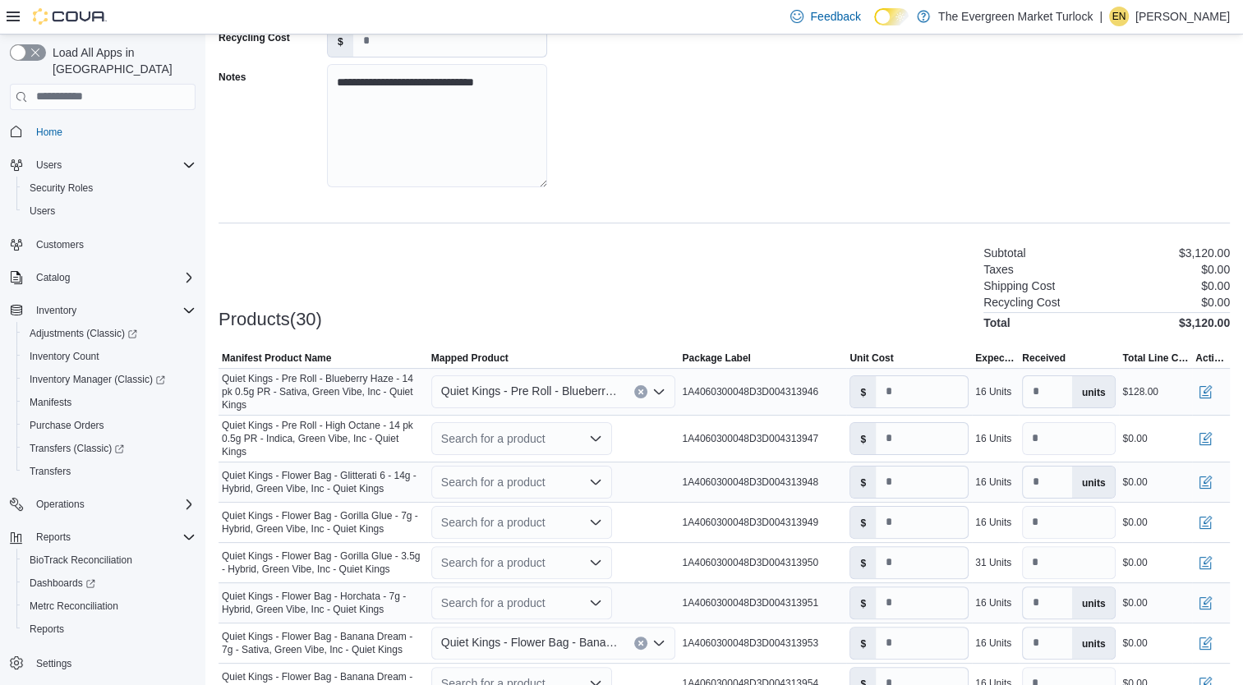
click at [642, 398] on div "Quiet Kings - Pre Roll - Blueberry Haze - 14 pk 0.5g PR - Sativa, Green Vibe, I…" at bounding box center [553, 391] width 245 height 33
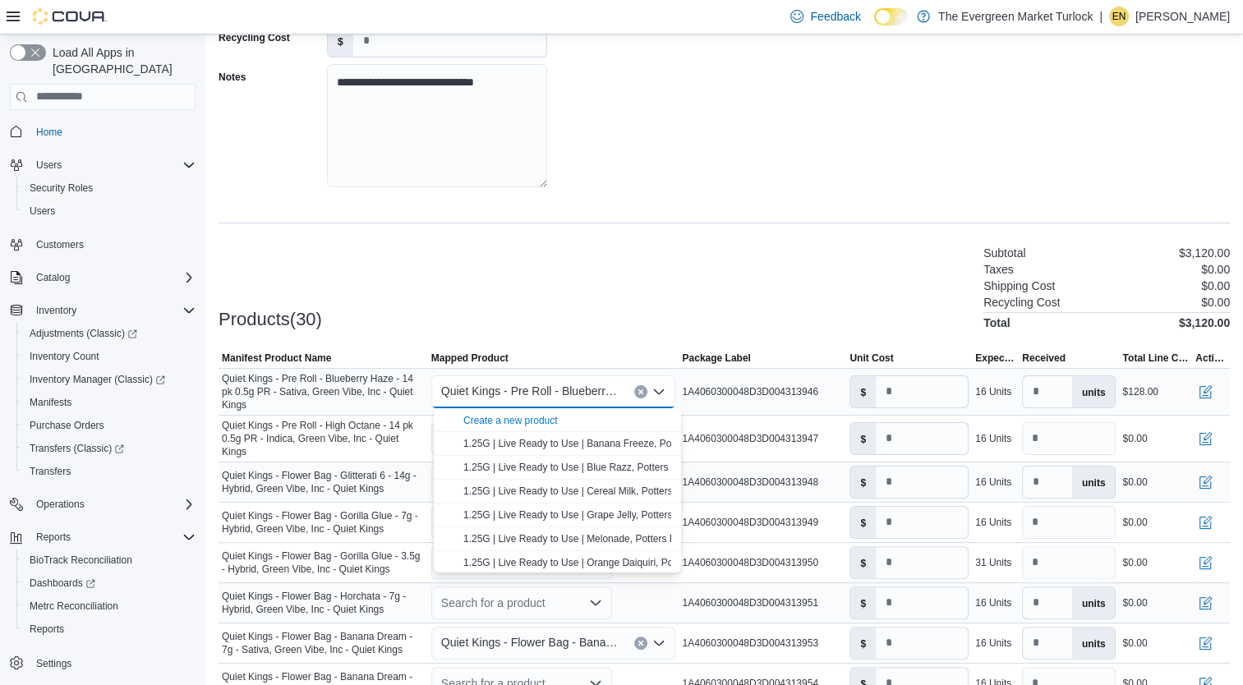
click at [643, 393] on icon "Clear input" at bounding box center [641, 391] width 4 height 4
type input "*"
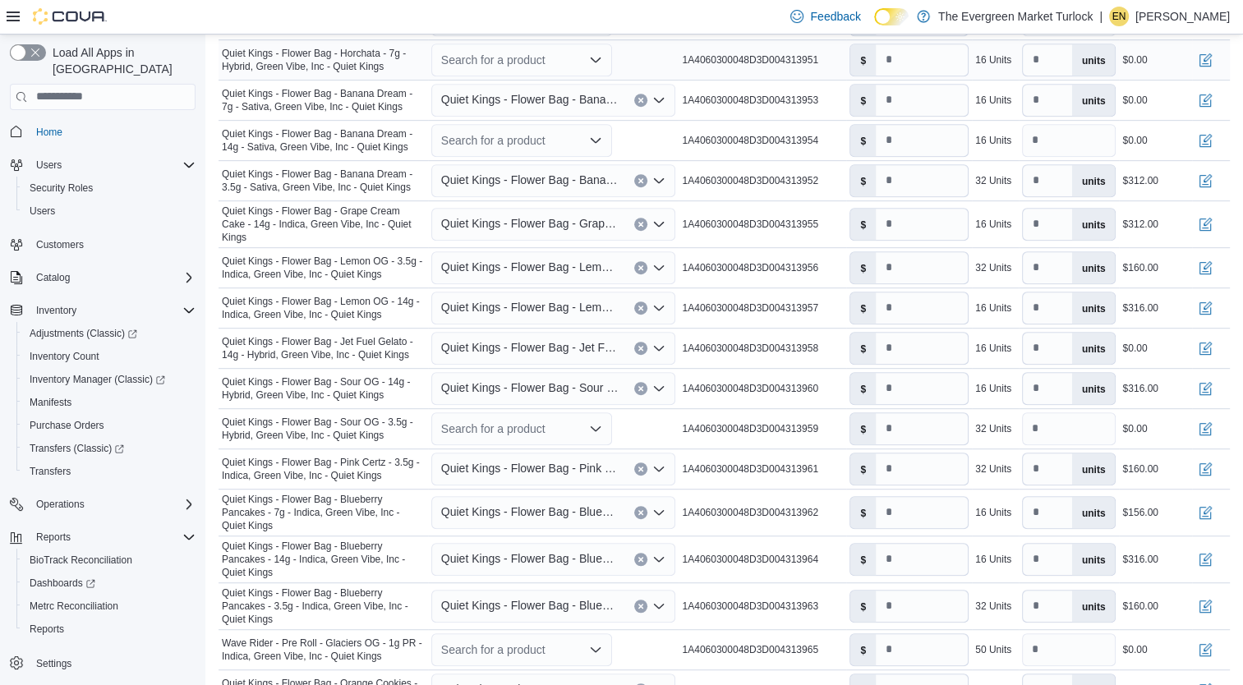
scroll to position [812, 0]
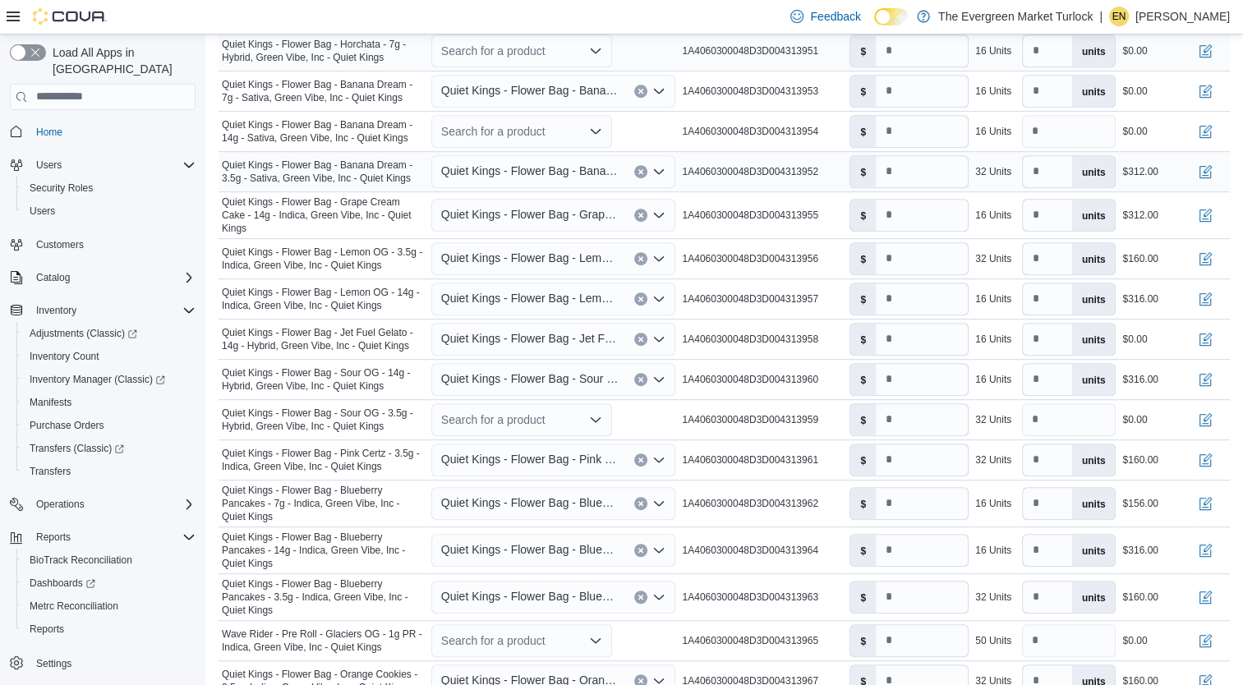
click at [647, 167] on button "Clear input" at bounding box center [640, 171] width 13 height 13
type input "*"
click at [643, 213] on icon "Clear input" at bounding box center [641, 215] width 4 height 4
type input "*"
click at [647, 252] on button "Clear input" at bounding box center [640, 258] width 13 height 13
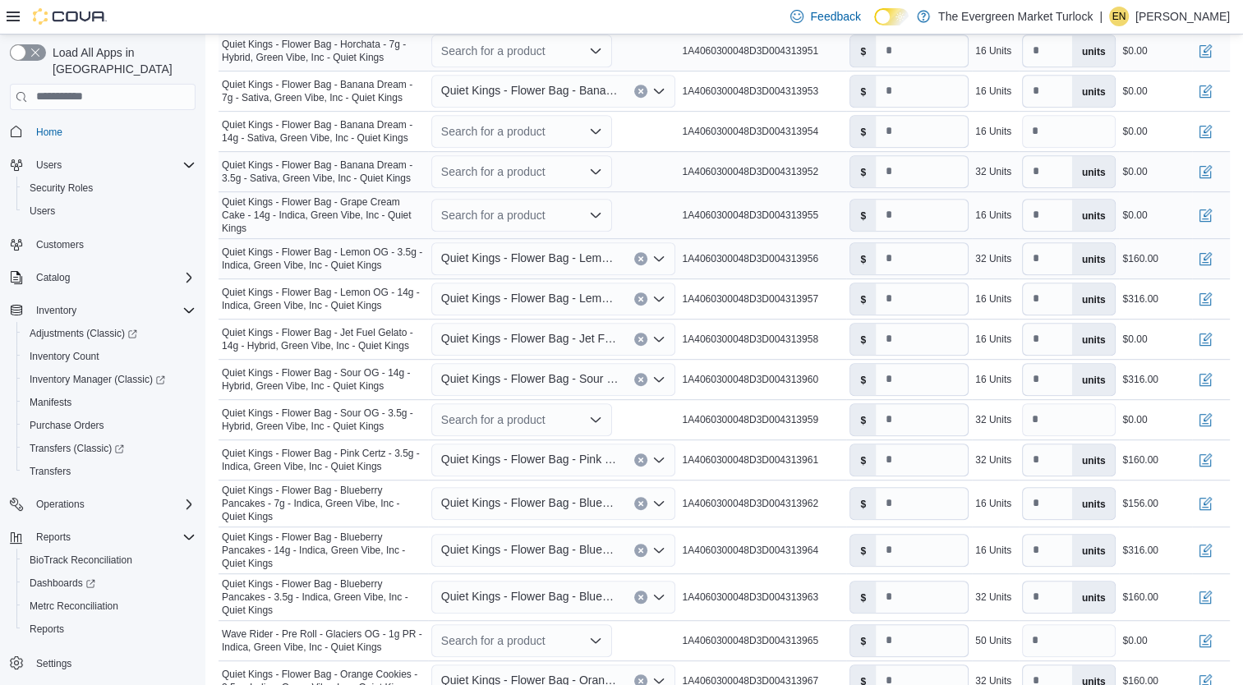
type input "*"
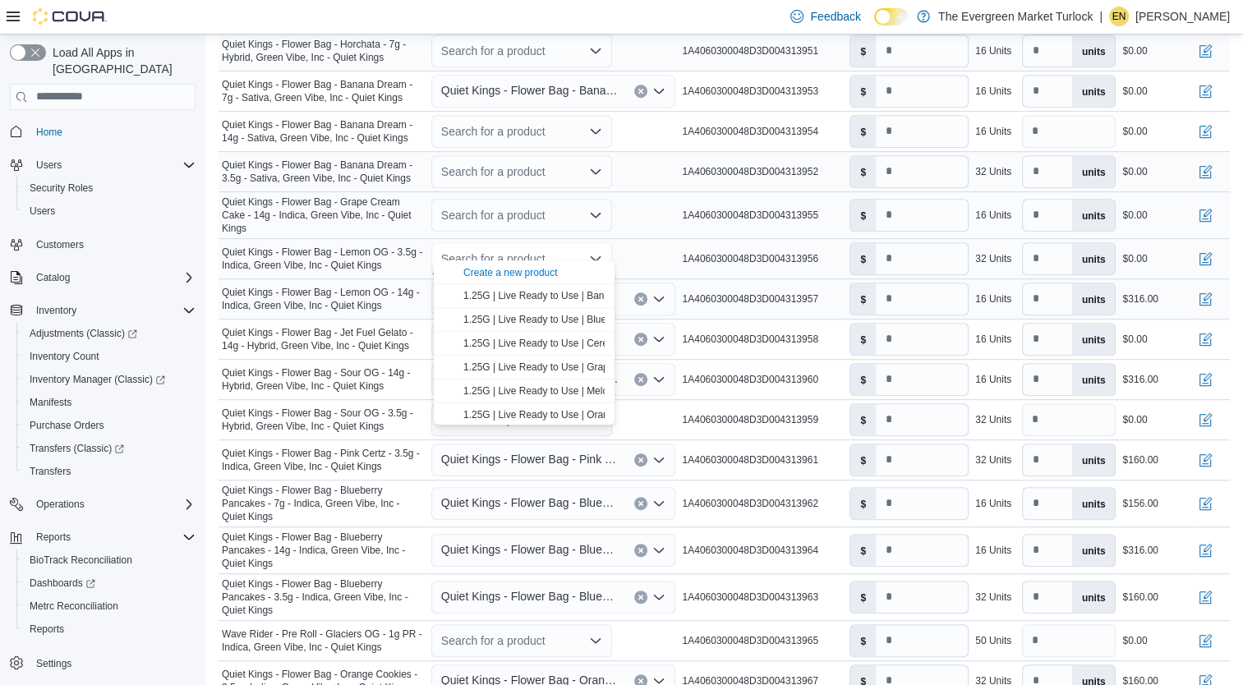
click at [643, 297] on icon "Clear input" at bounding box center [641, 299] width 4 height 4
type input "*"
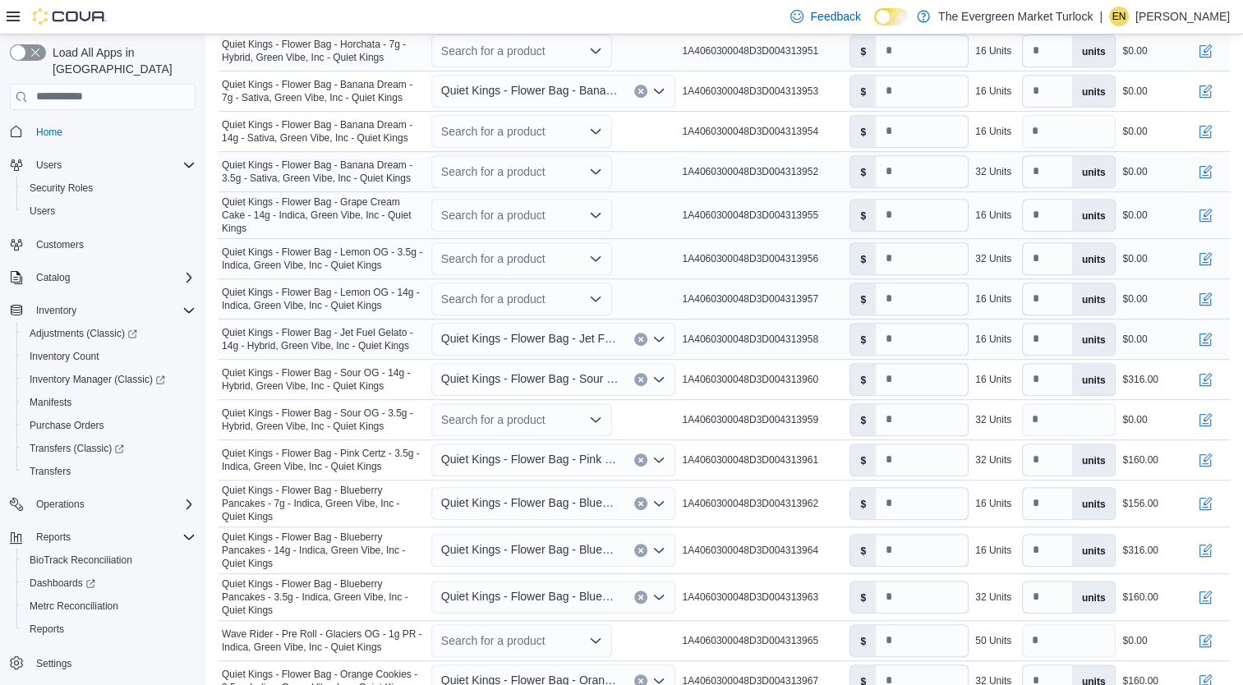
click at [643, 337] on icon "Clear input" at bounding box center [641, 339] width 4 height 4
type input "*"
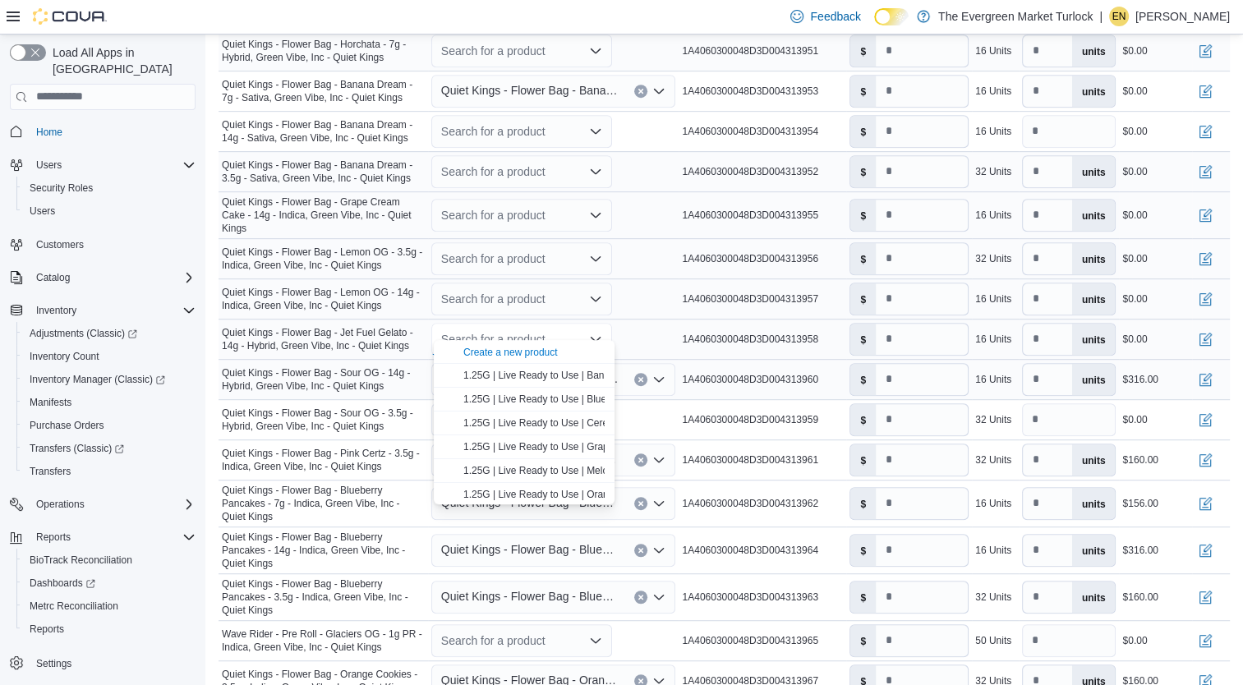
click at [647, 373] on button "Clear input" at bounding box center [640, 379] width 13 height 13
type input "*"
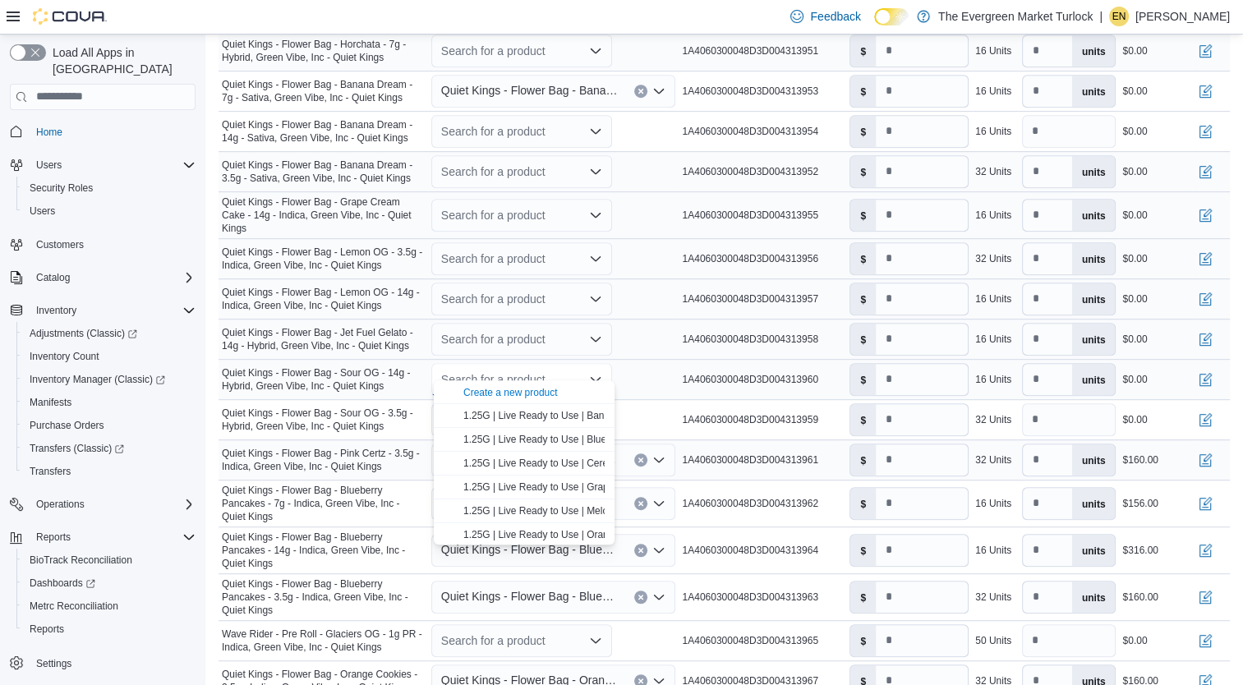
click at [644, 457] on icon "Clear input" at bounding box center [641, 460] width 7 height 7
type input "*"
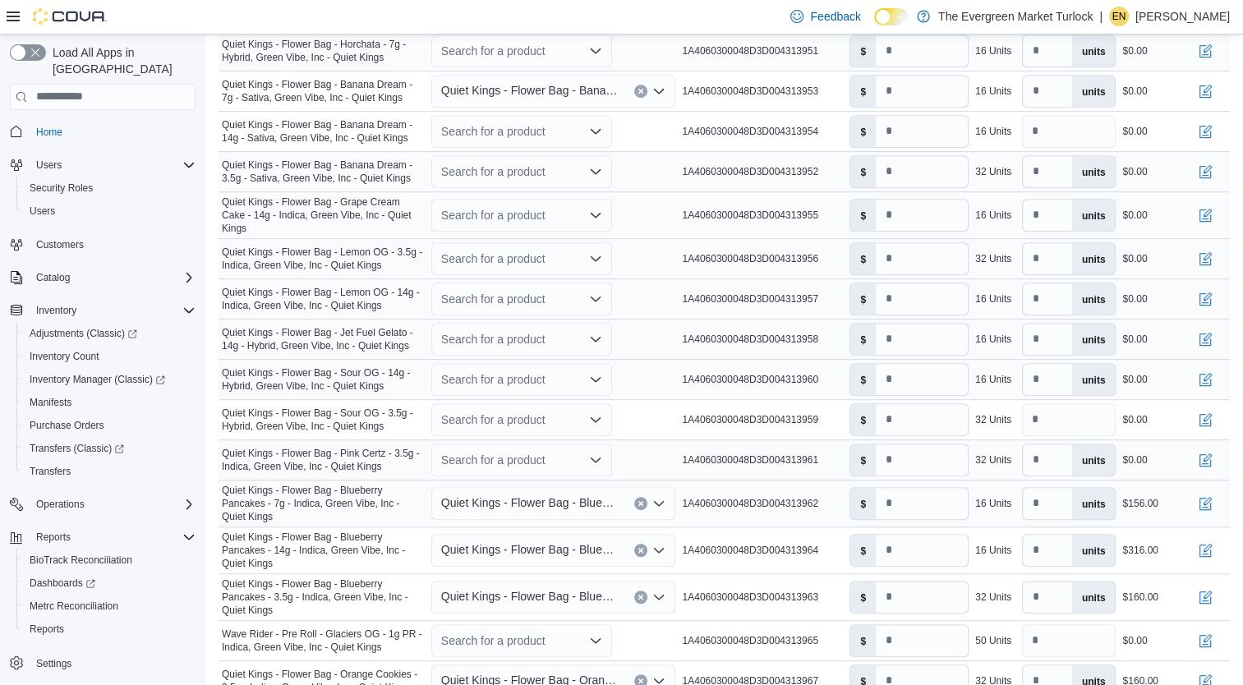
click at [643, 497] on button "Clear input" at bounding box center [640, 503] width 13 height 13
type input "*"
click at [643, 548] on icon "Clear input" at bounding box center [641, 550] width 4 height 4
type input "*"
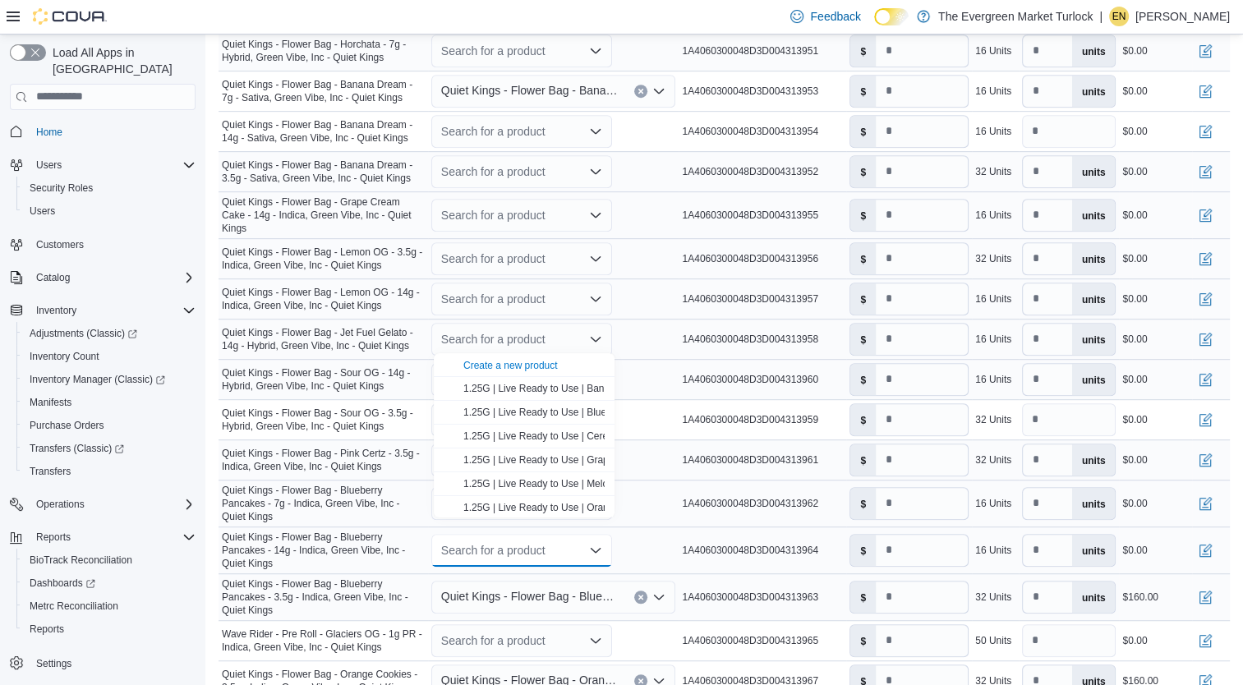
click at [643, 595] on icon "Clear input" at bounding box center [641, 597] width 4 height 4
type input "*"
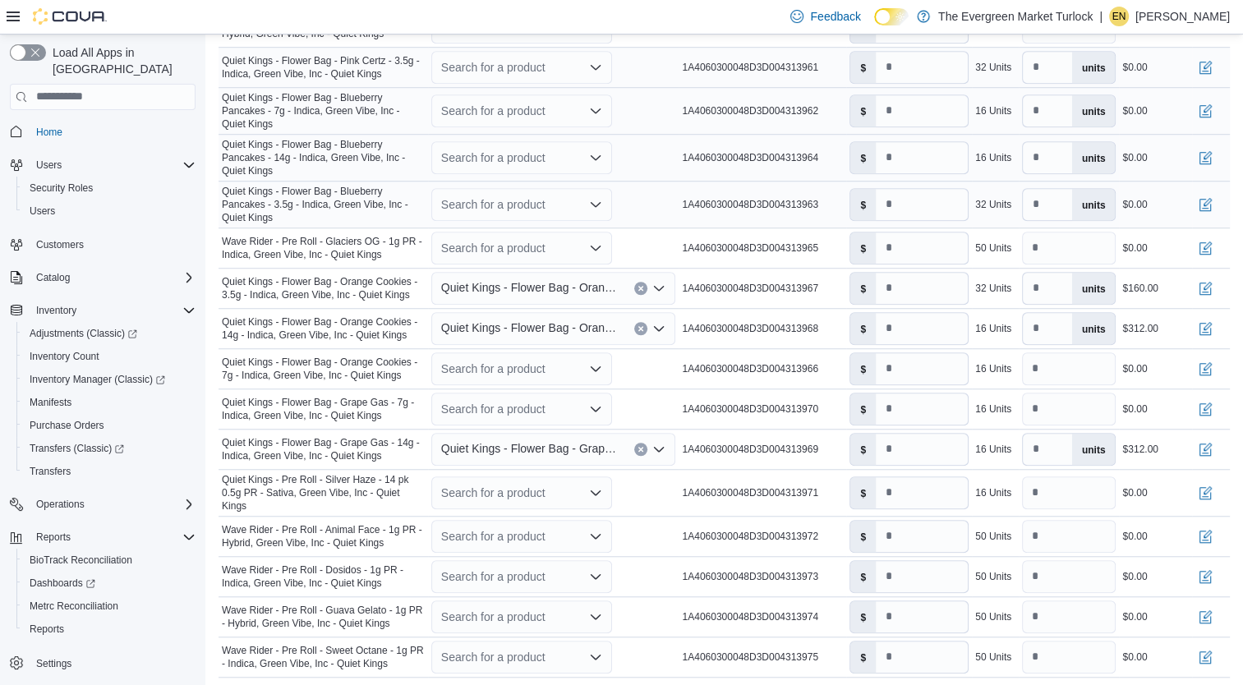
scroll to position [1215, 0]
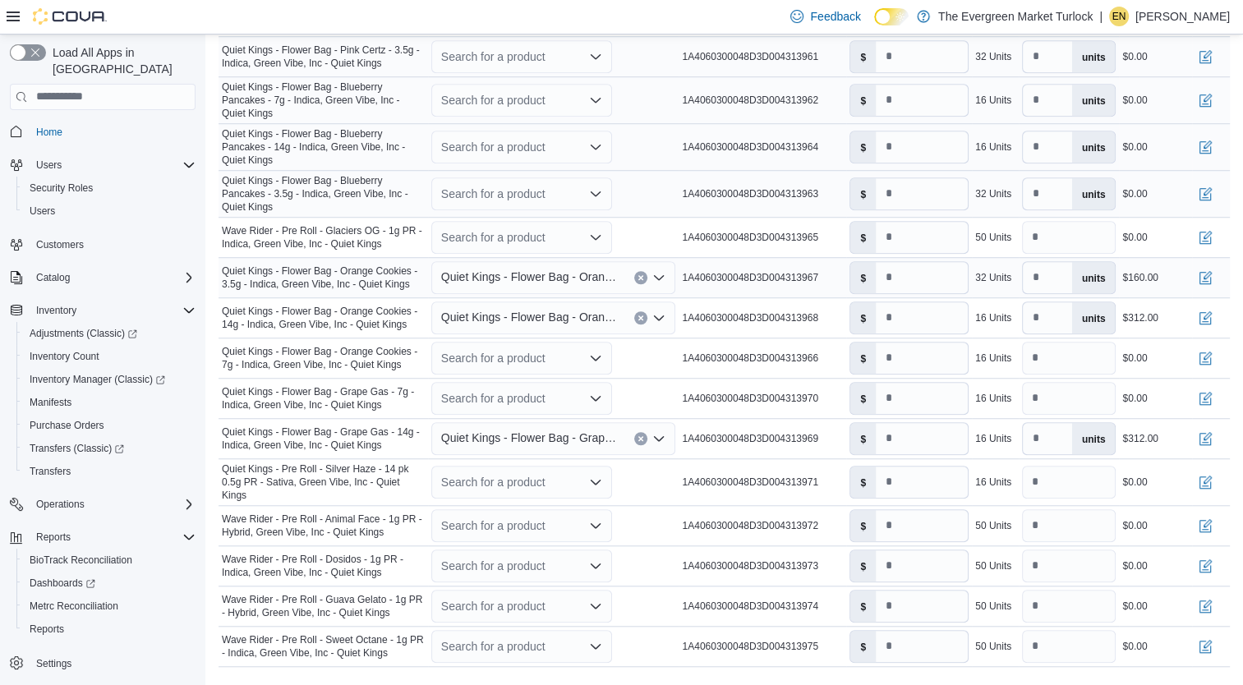
click at [645, 271] on button "Clear input" at bounding box center [640, 277] width 13 height 13
type input "*"
click at [647, 311] on button "Clear input" at bounding box center [640, 317] width 13 height 13
type input "*"
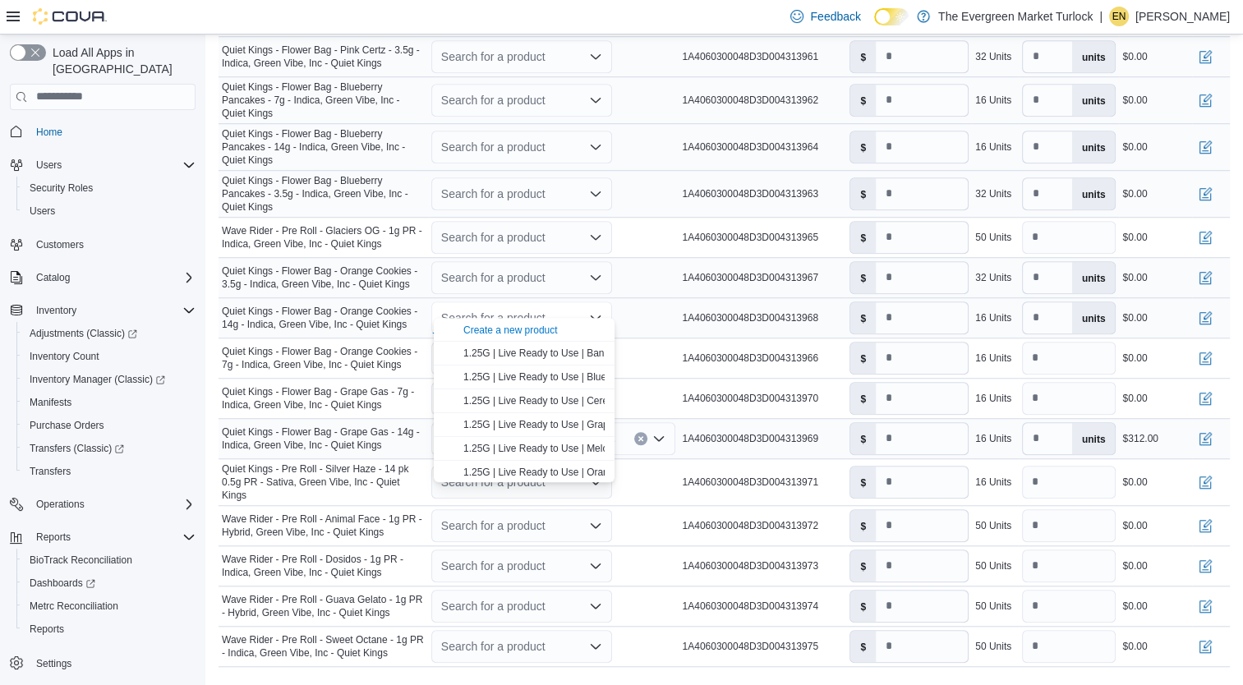
click at [644, 435] on icon "Clear input" at bounding box center [641, 438] width 7 height 7
type input "*"
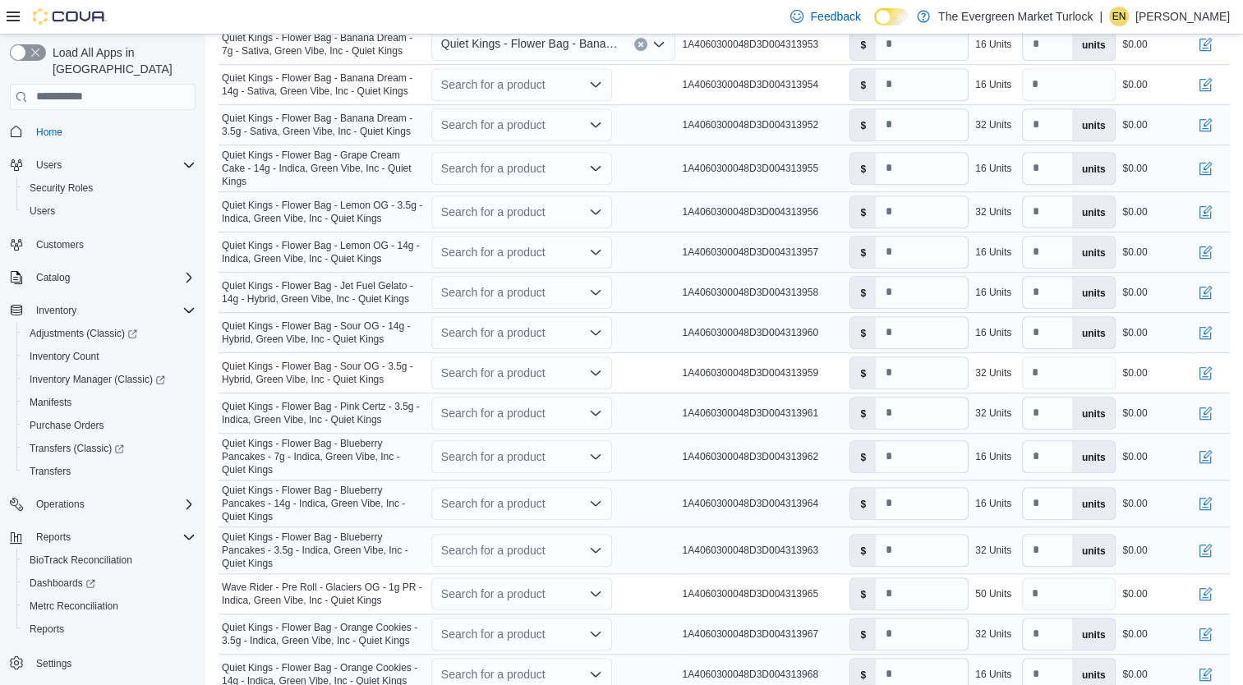
scroll to position [863, 0]
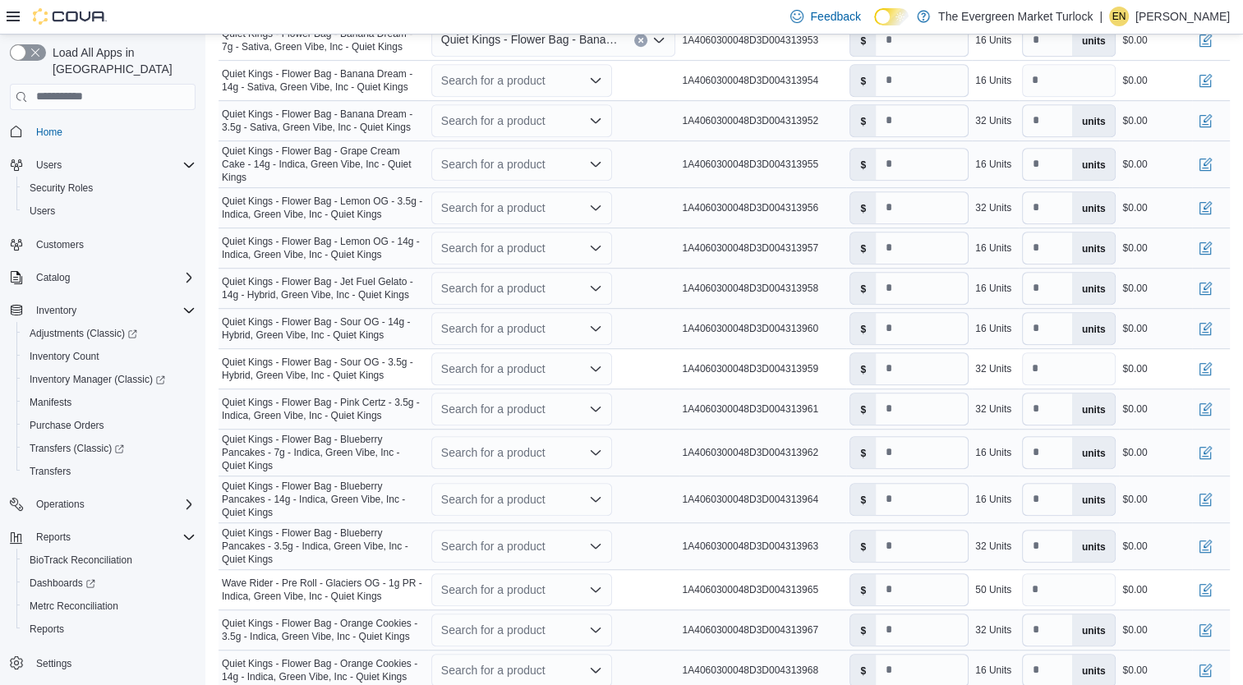
click at [486, 531] on div "Search for a product" at bounding box center [521, 546] width 181 height 33
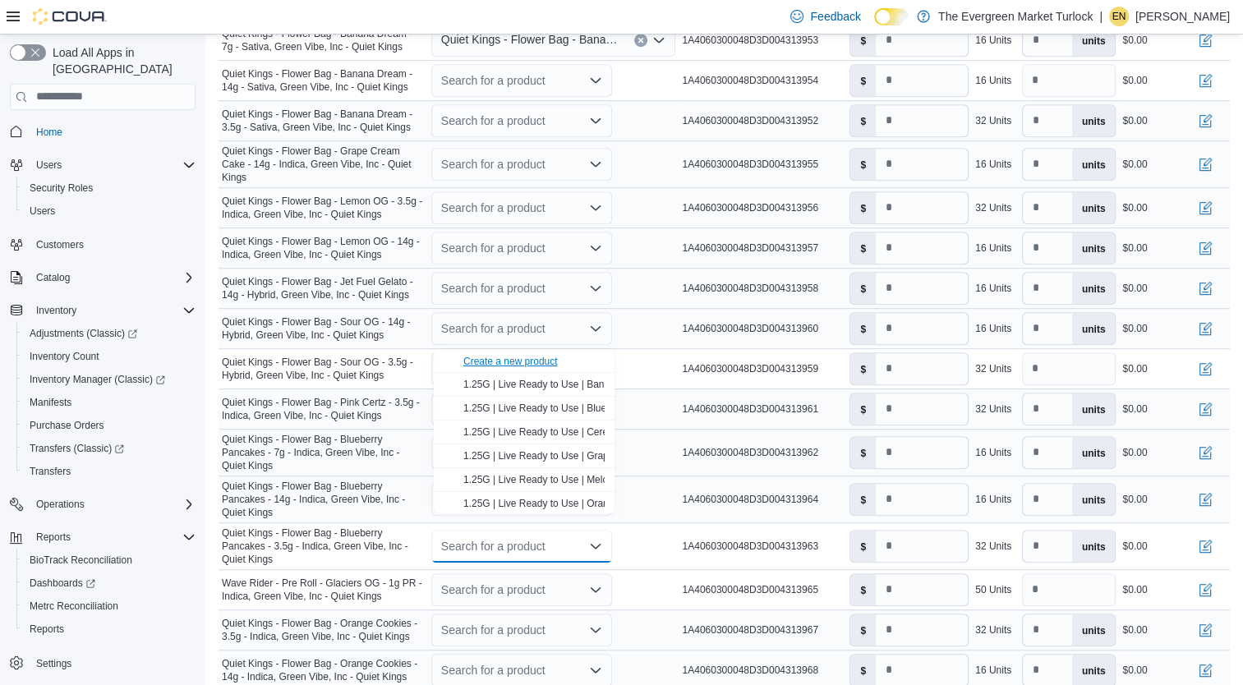
click at [521, 358] on div "Create a new product" at bounding box center [510, 361] width 94 height 13
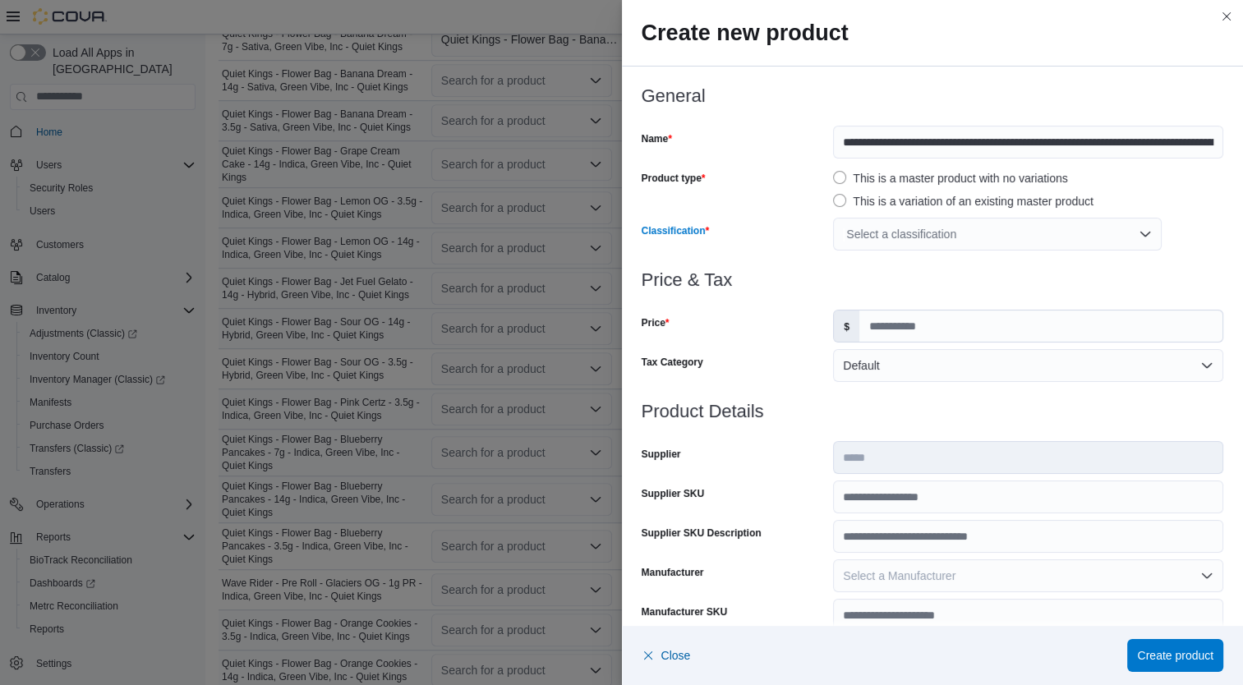
click at [908, 235] on div "Select a classification" at bounding box center [997, 234] width 329 height 33
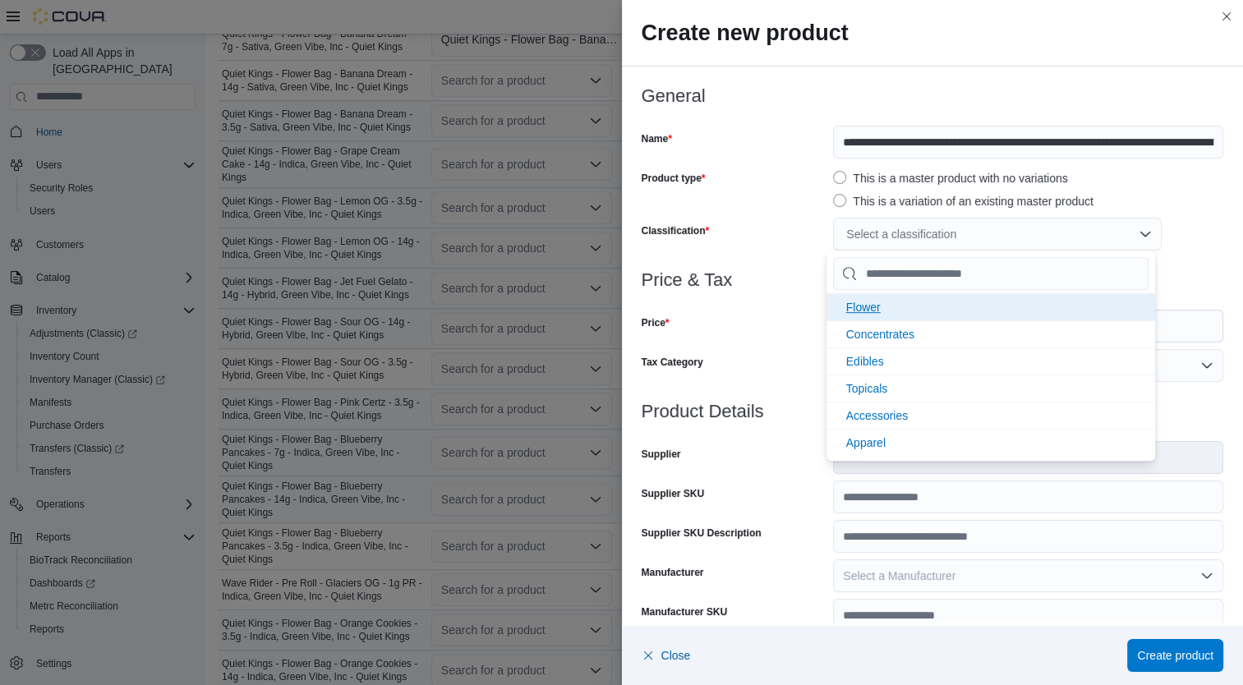
click at [896, 310] on li "Flower" at bounding box center [991, 306] width 329 height 27
click at [731, 347] on div "Price & Tax Price $ Tax Category Default" at bounding box center [933, 335] width 583 height 131
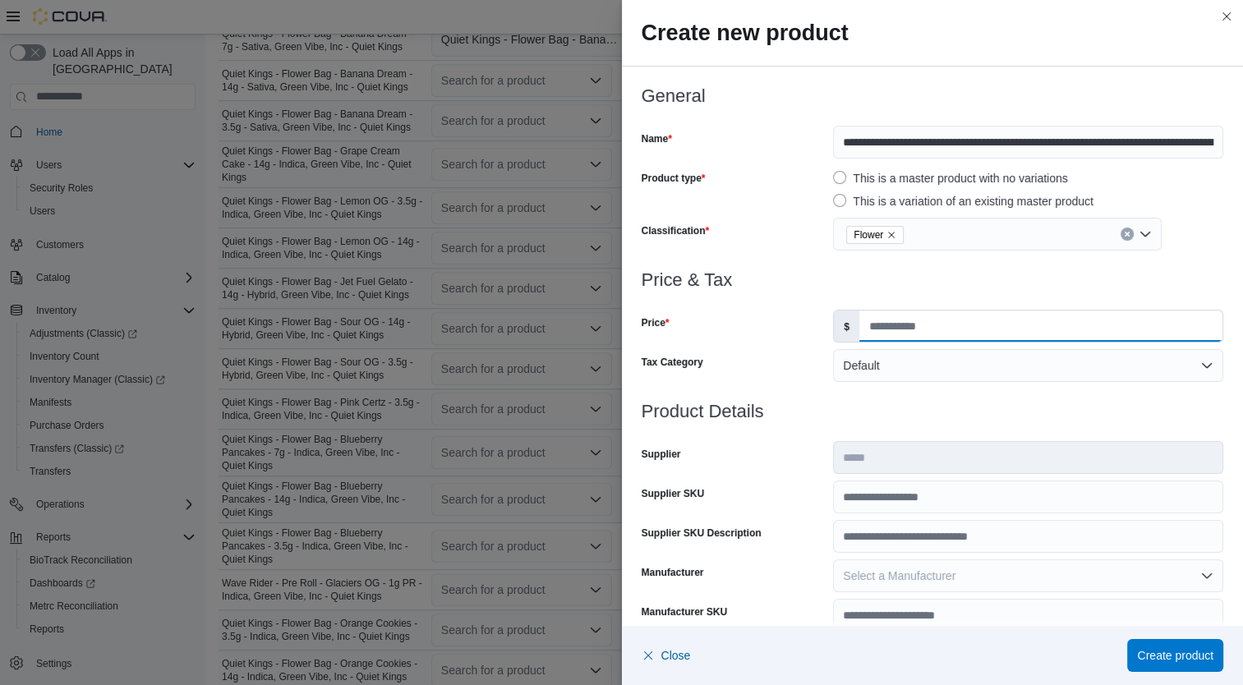
click at [951, 334] on input "Price" at bounding box center [1040, 326] width 363 height 31
click at [951, 334] on input "*****" at bounding box center [1040, 326] width 363 height 31
type input "*****"
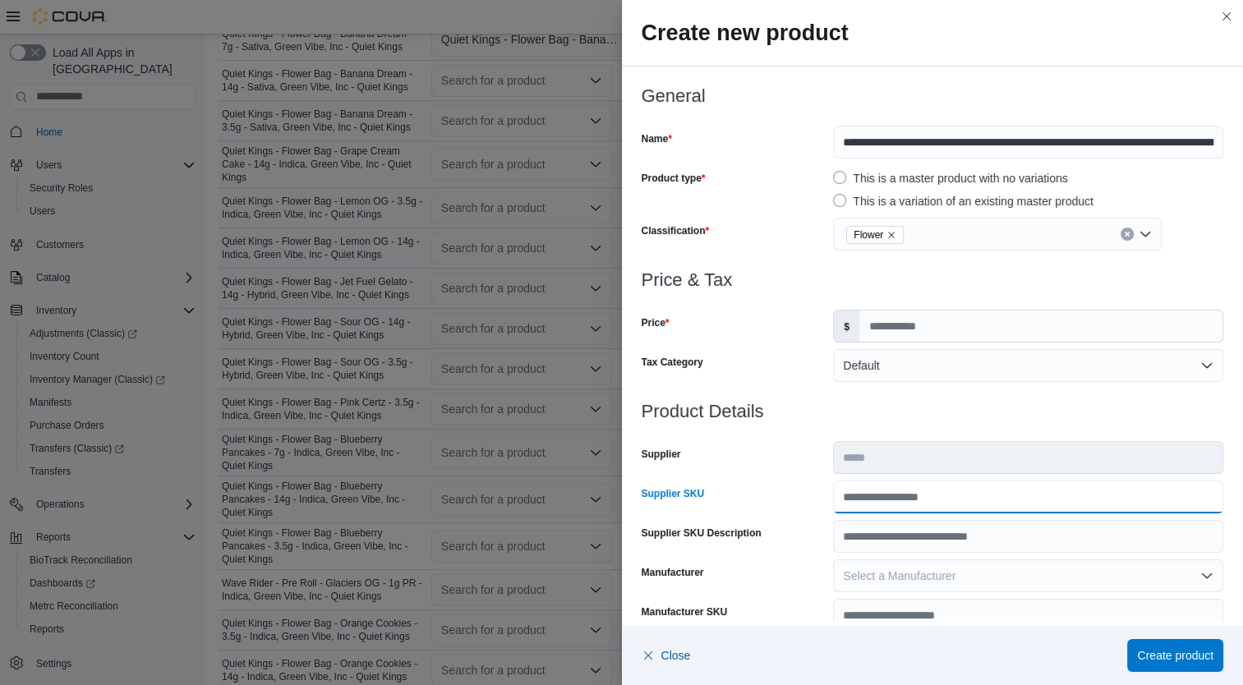
click at [933, 499] on input "Supplier SKU" at bounding box center [1028, 497] width 390 height 33
type input "**********"
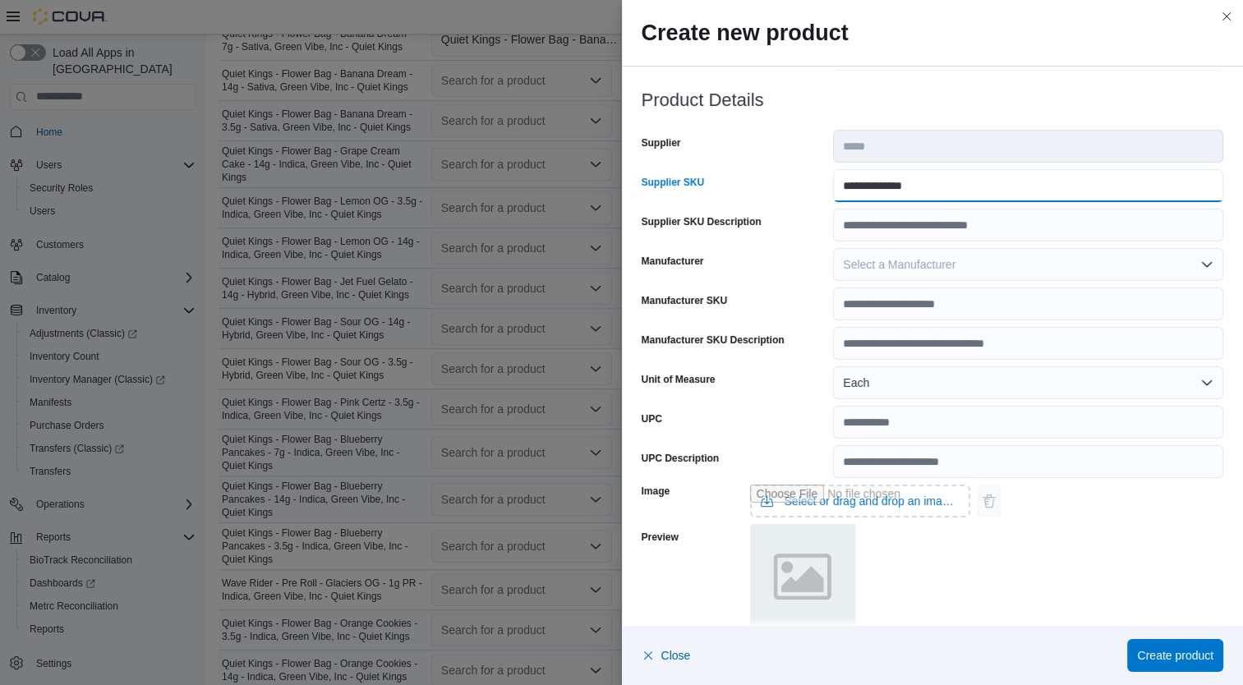
scroll to position [487, 0]
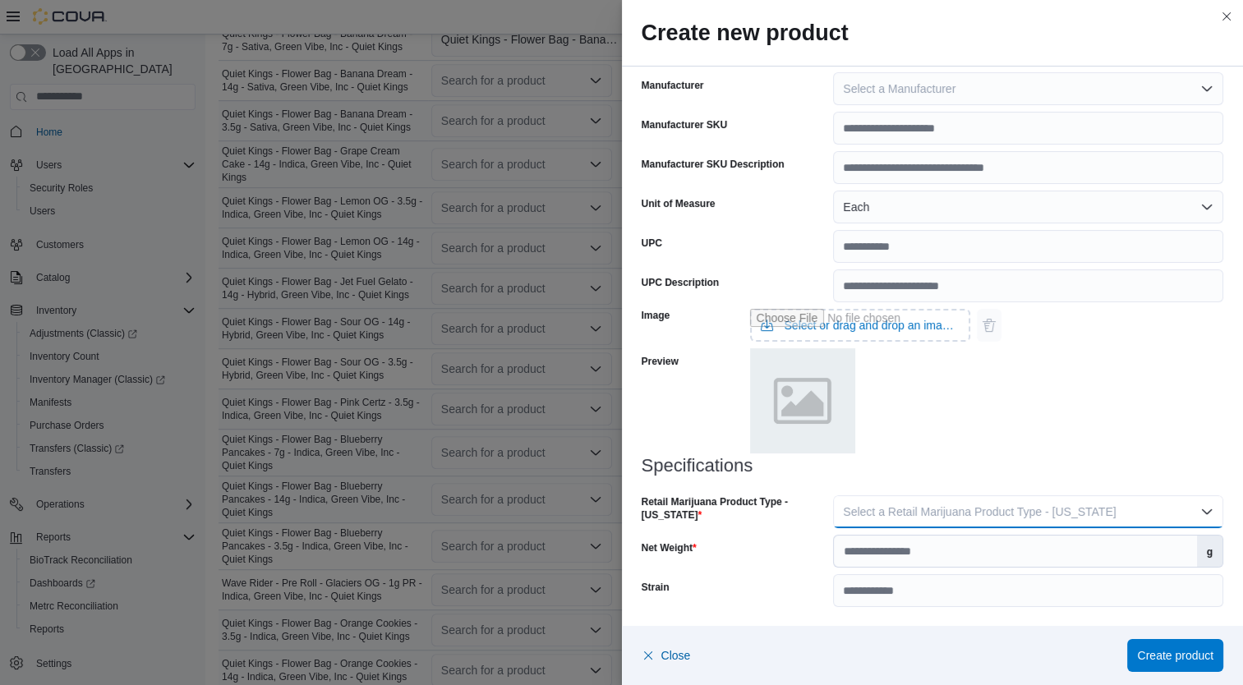
click at [1042, 505] on span "Select a Retail Marijuana Product Type - California" at bounding box center [979, 511] width 273 height 13
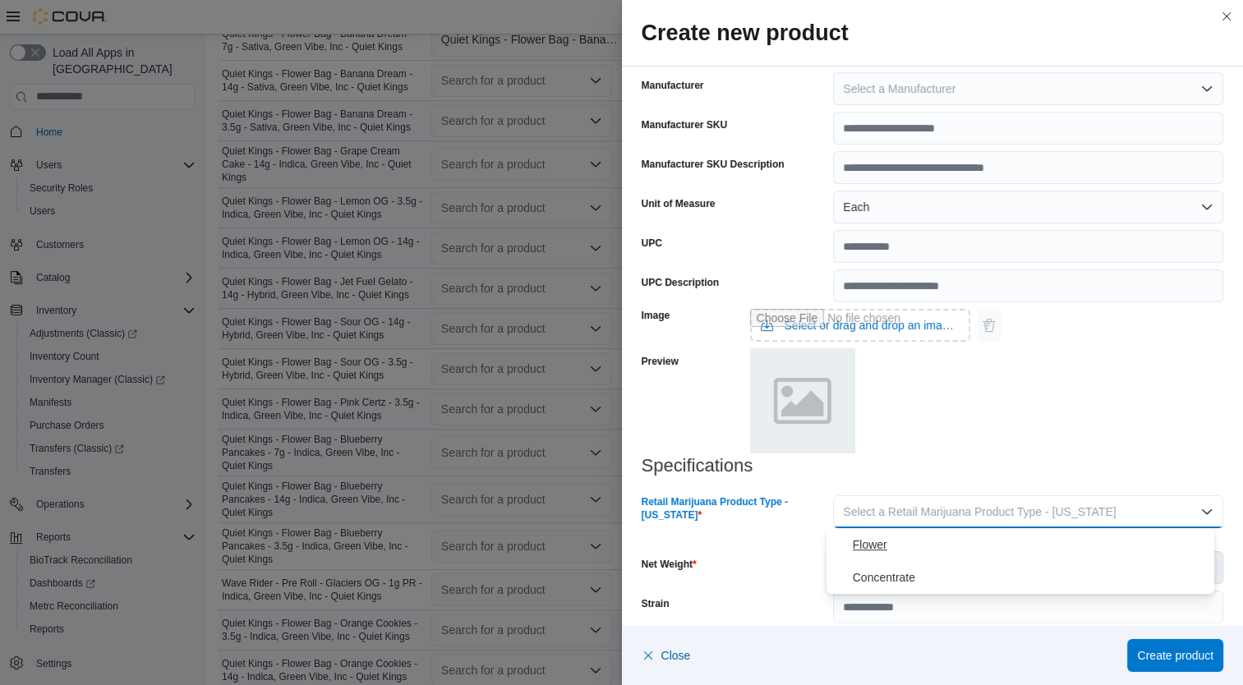
click at [945, 548] on span "Flower" at bounding box center [1031, 545] width 356 height 20
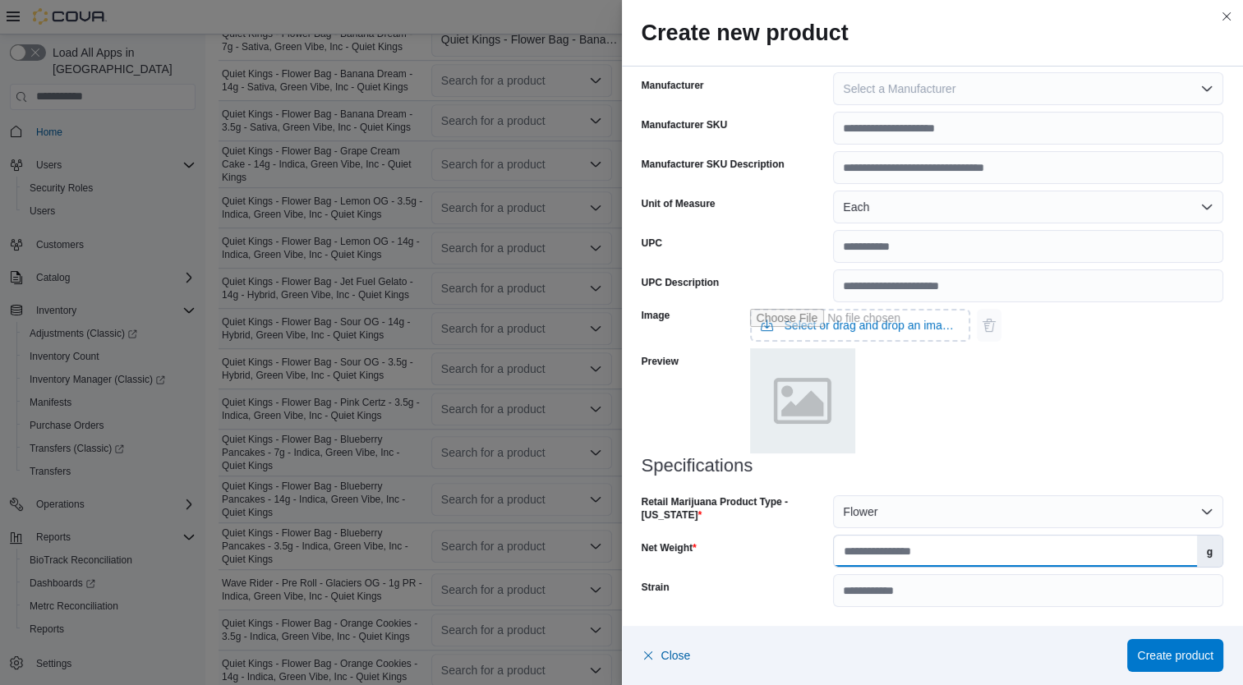
click at [956, 552] on input "Net Weight" at bounding box center [1015, 551] width 362 height 31
type input "***"
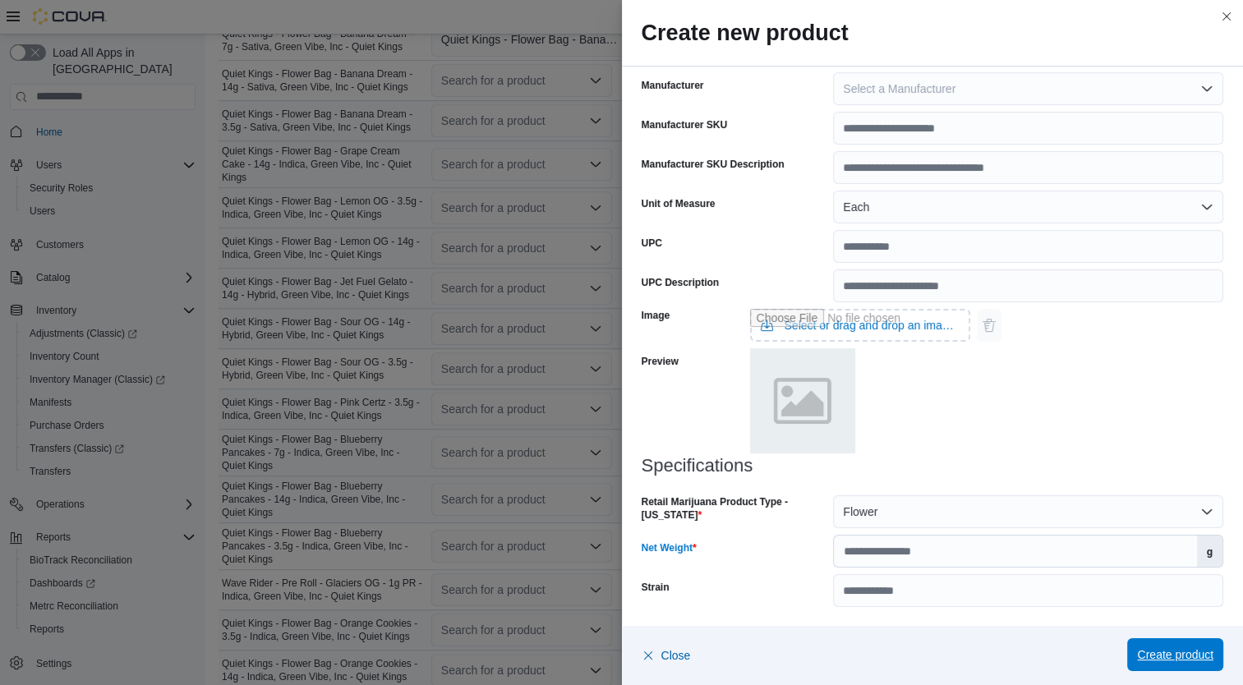
click at [1160, 654] on span "Create product" at bounding box center [1175, 655] width 76 height 16
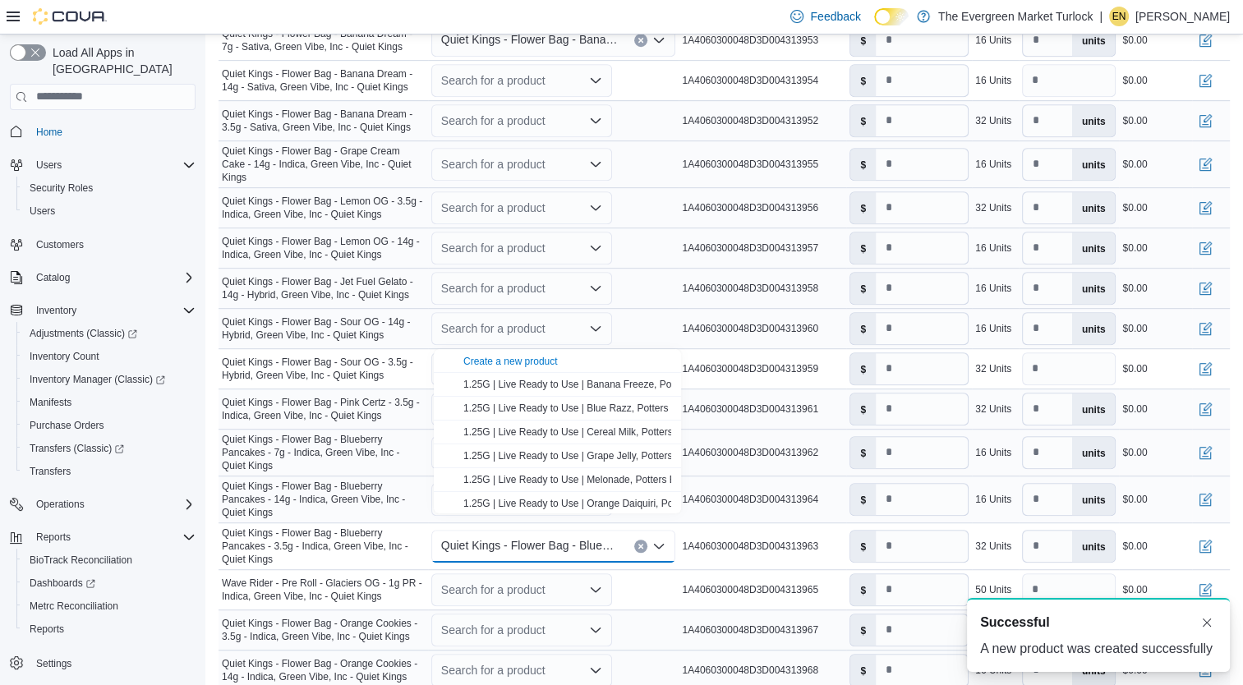
scroll to position [0, 0]
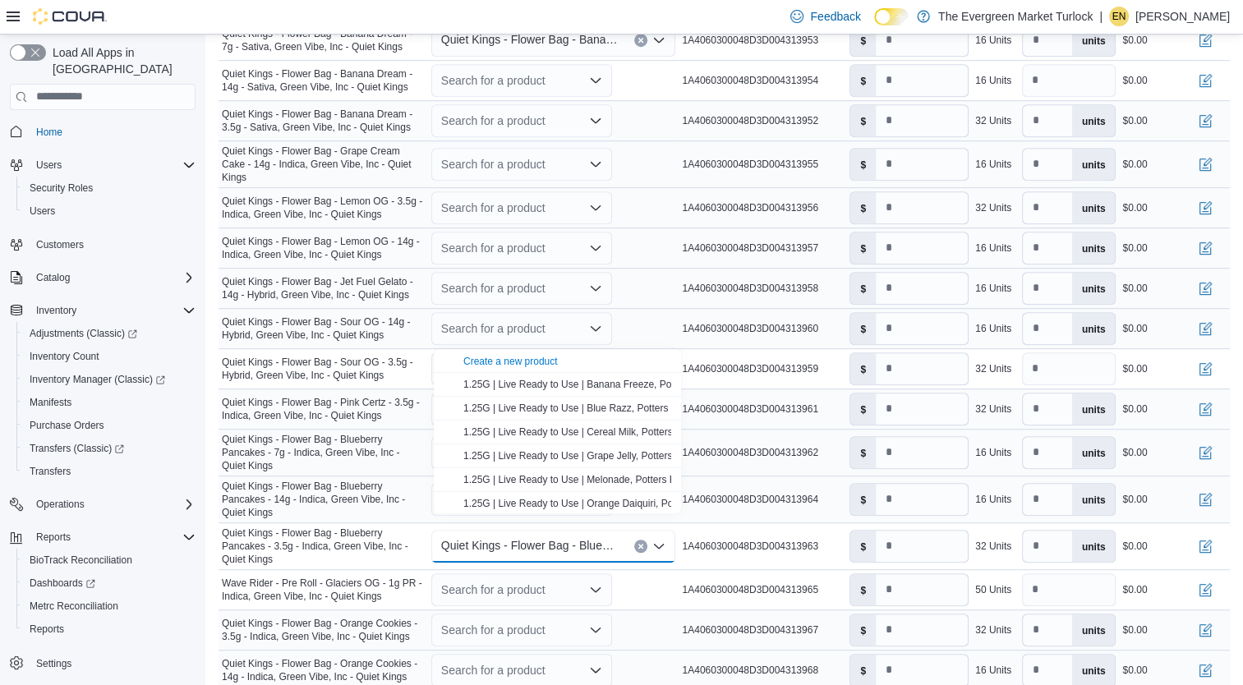
click at [388, 449] on span "Quiet Kings - Flower Bag - Blueberry Pancakes - 7g - Indica, Green Vibe, Inc - …" at bounding box center [323, 452] width 203 height 39
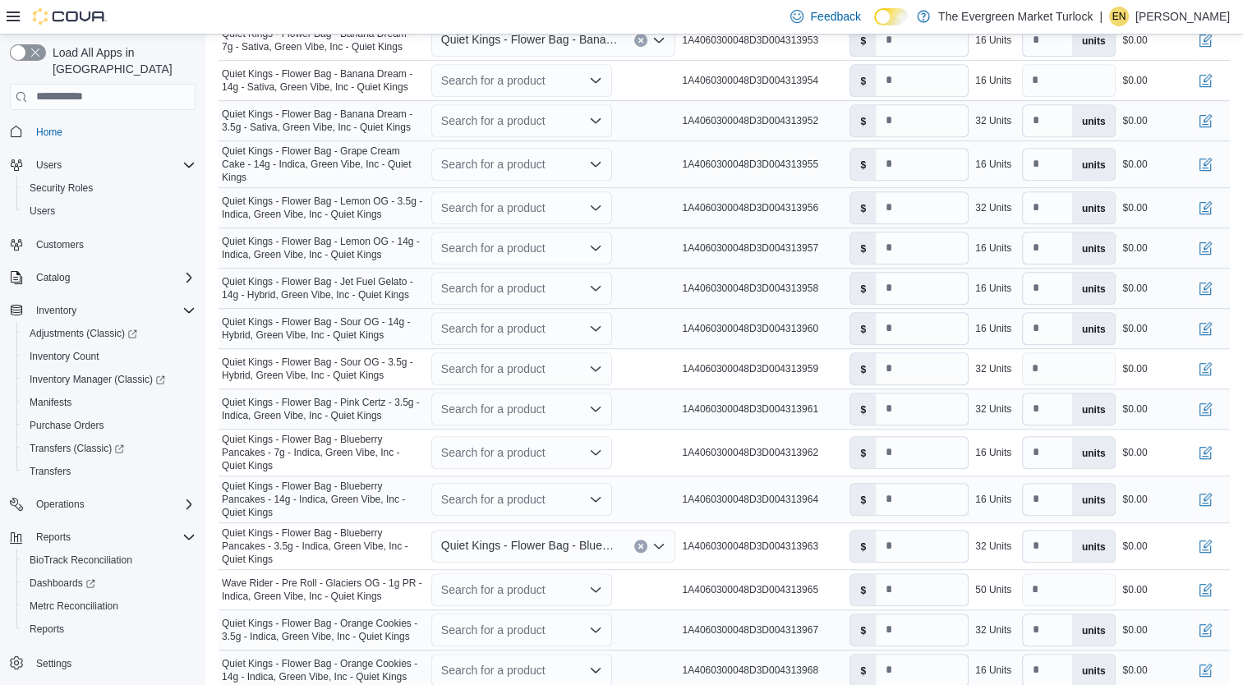
click at [488, 444] on div "Search for a product" at bounding box center [521, 452] width 181 height 33
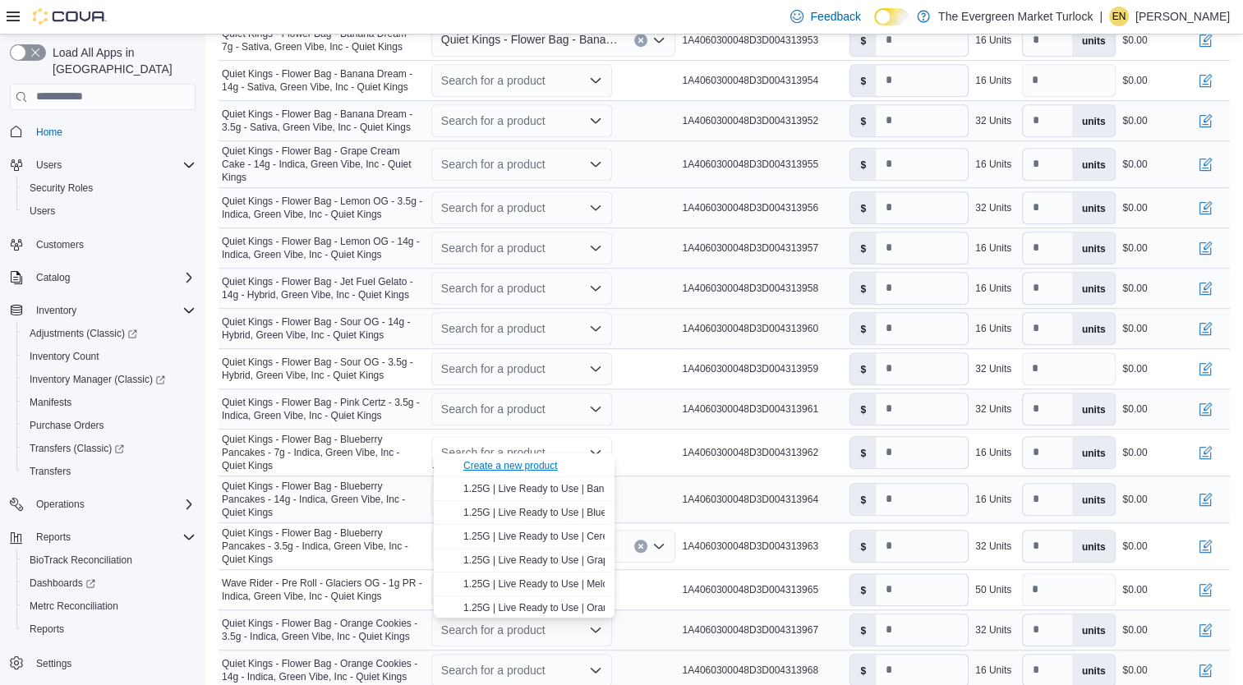
click at [490, 465] on div "Create a new product" at bounding box center [510, 465] width 94 height 13
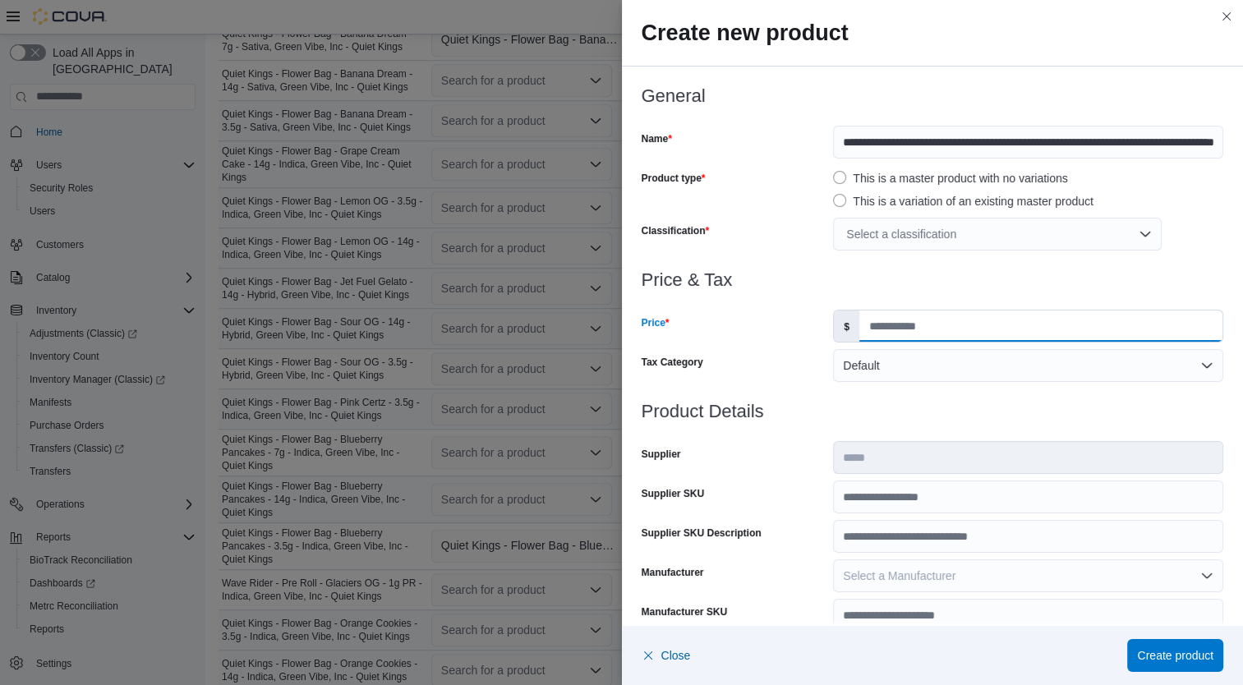
click at [889, 330] on input "Price" at bounding box center [1040, 326] width 363 height 31
type input "*****"
click at [907, 234] on div "Select a classification" at bounding box center [997, 234] width 329 height 33
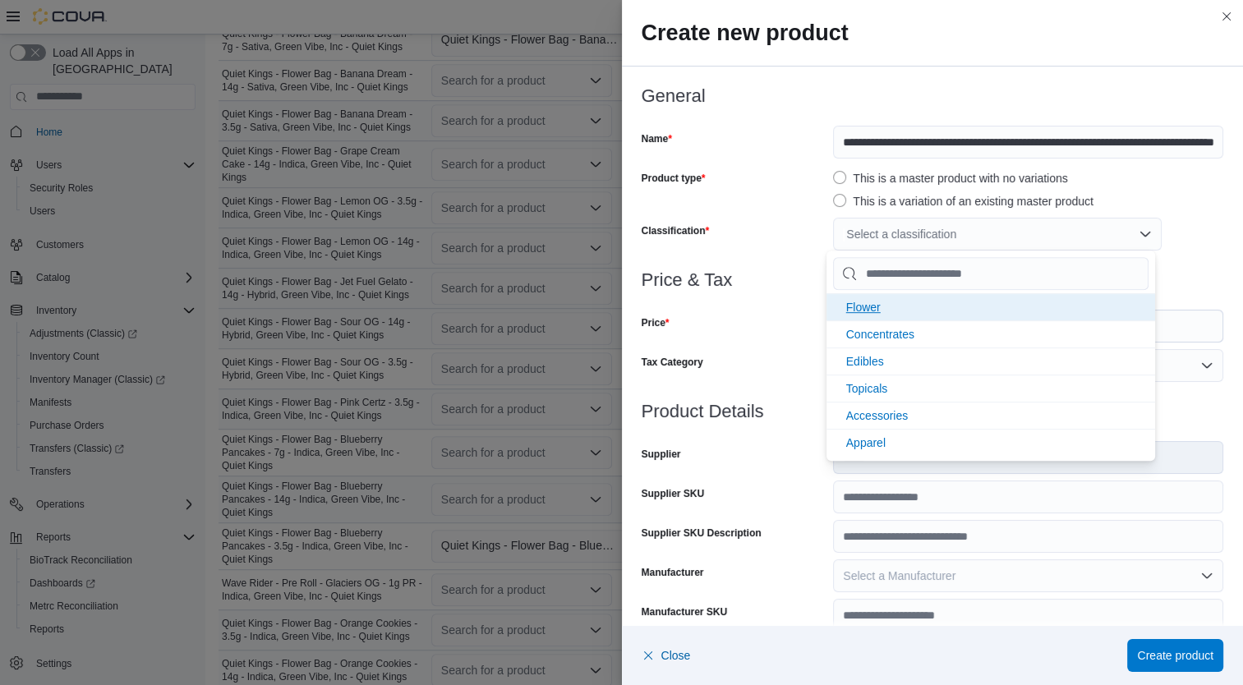
click at [897, 306] on li "Flower" at bounding box center [991, 306] width 329 height 27
click at [789, 337] on div "Price" at bounding box center [735, 326] width 186 height 33
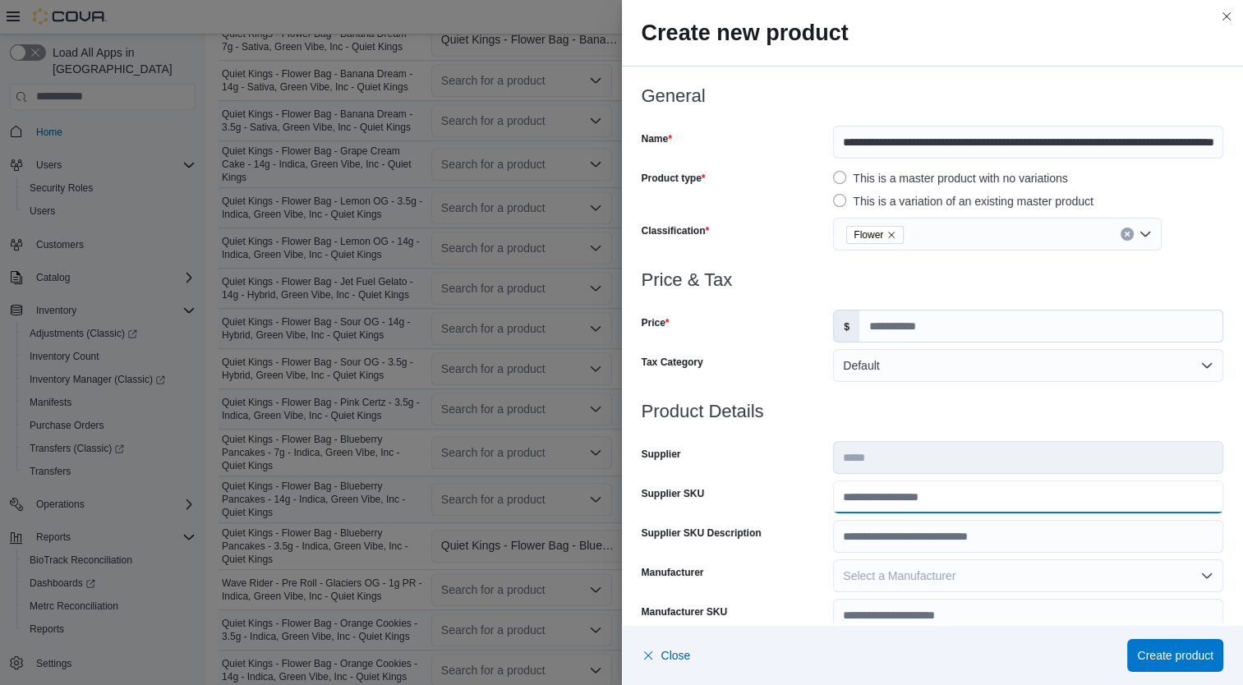
click at [905, 484] on input "Supplier SKU" at bounding box center [1028, 497] width 390 height 33
type input "**********"
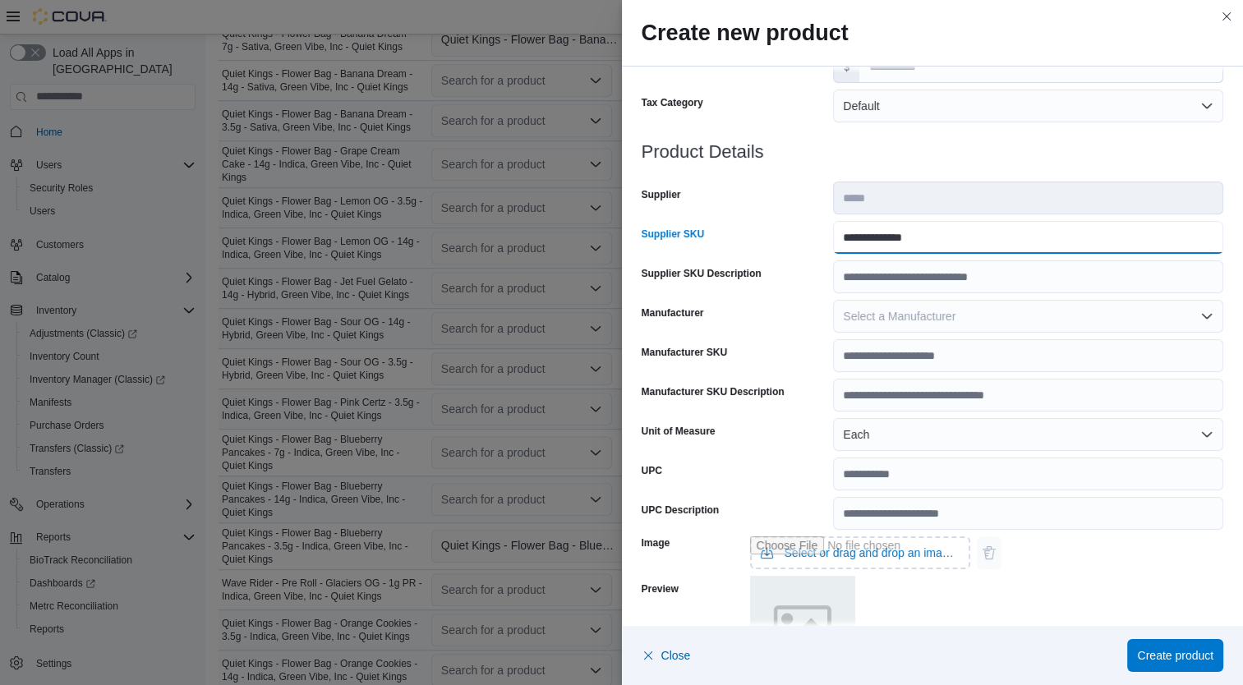
scroll to position [487, 0]
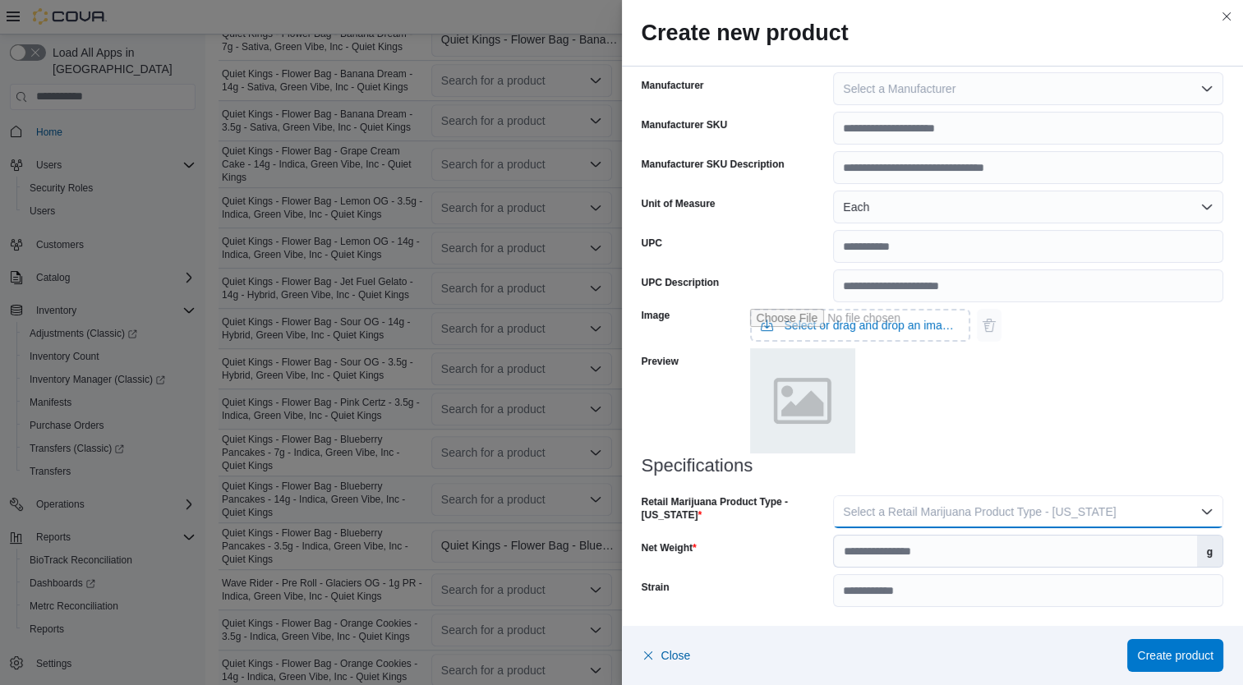
click at [1075, 514] on span "Select a Retail Marijuana Product Type - California" at bounding box center [979, 511] width 273 height 13
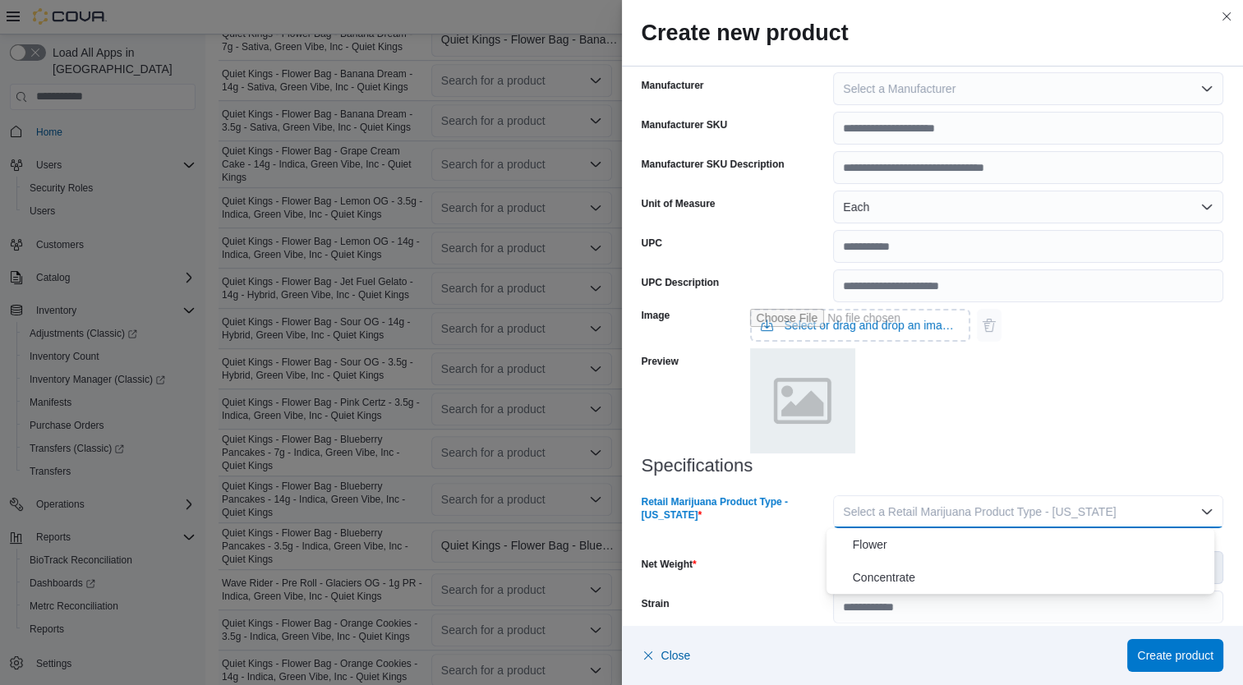
click at [948, 536] on span "Flower" at bounding box center [1031, 545] width 356 height 20
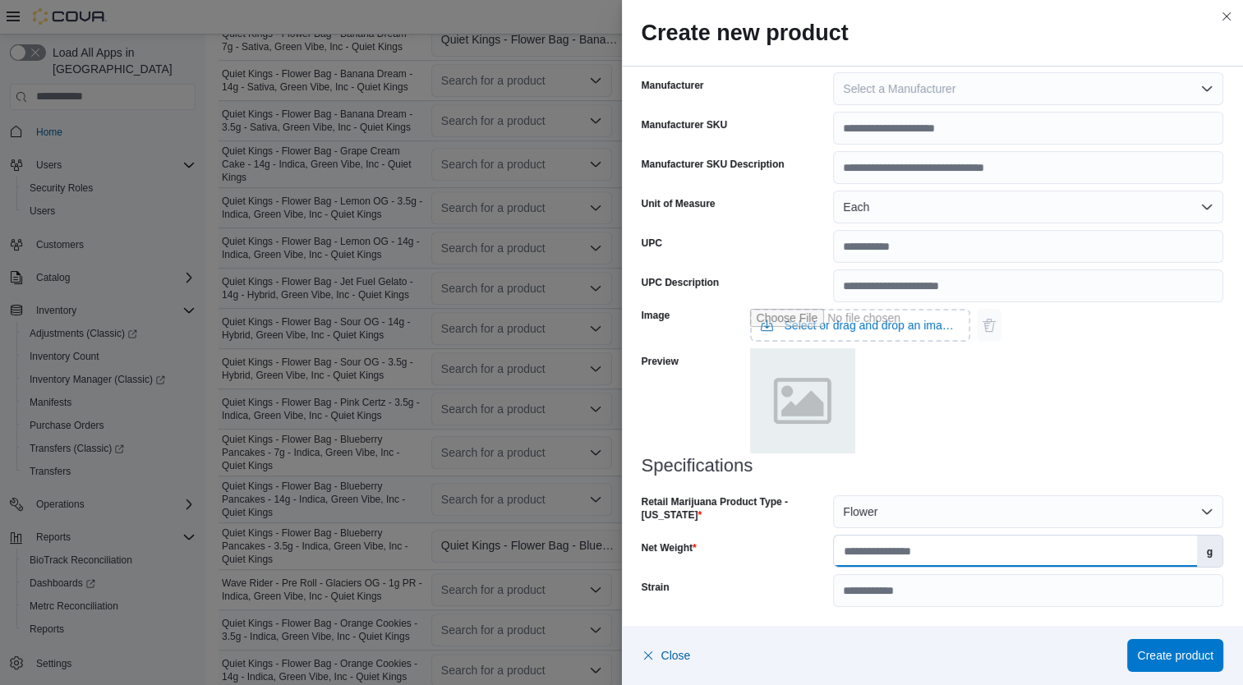
click at [966, 552] on input "Net Weight" at bounding box center [1015, 551] width 362 height 31
type input "*"
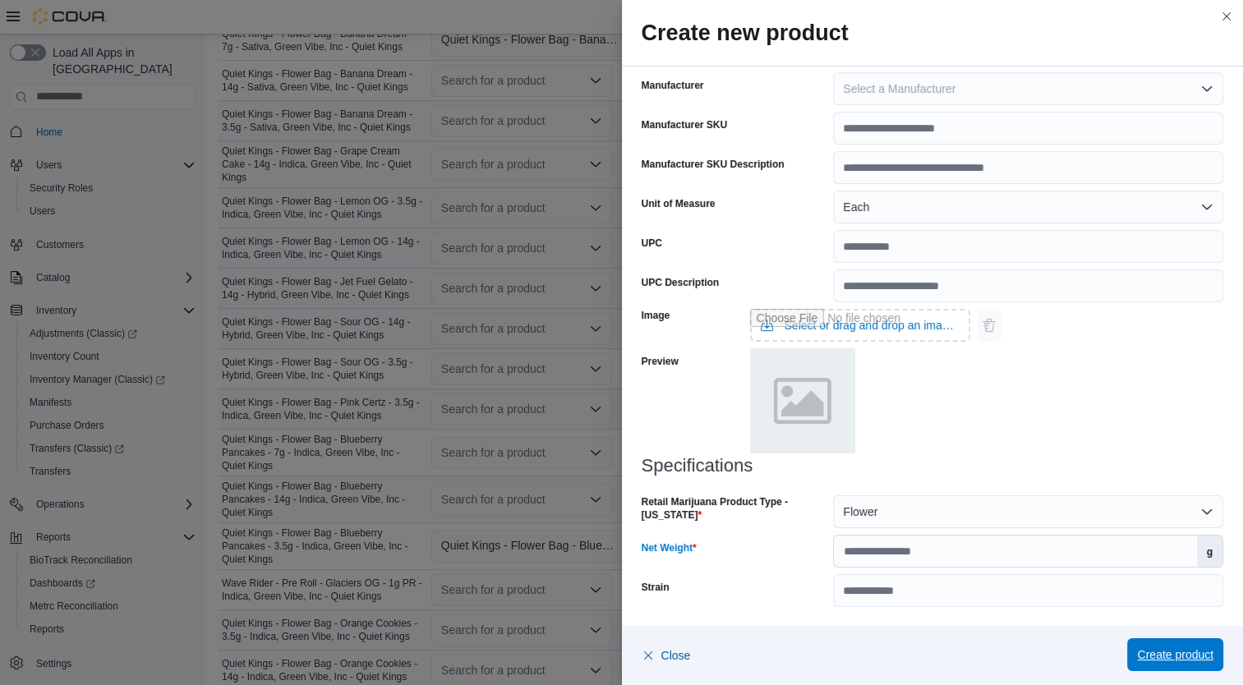
click at [1175, 657] on span "Create product" at bounding box center [1175, 655] width 76 height 16
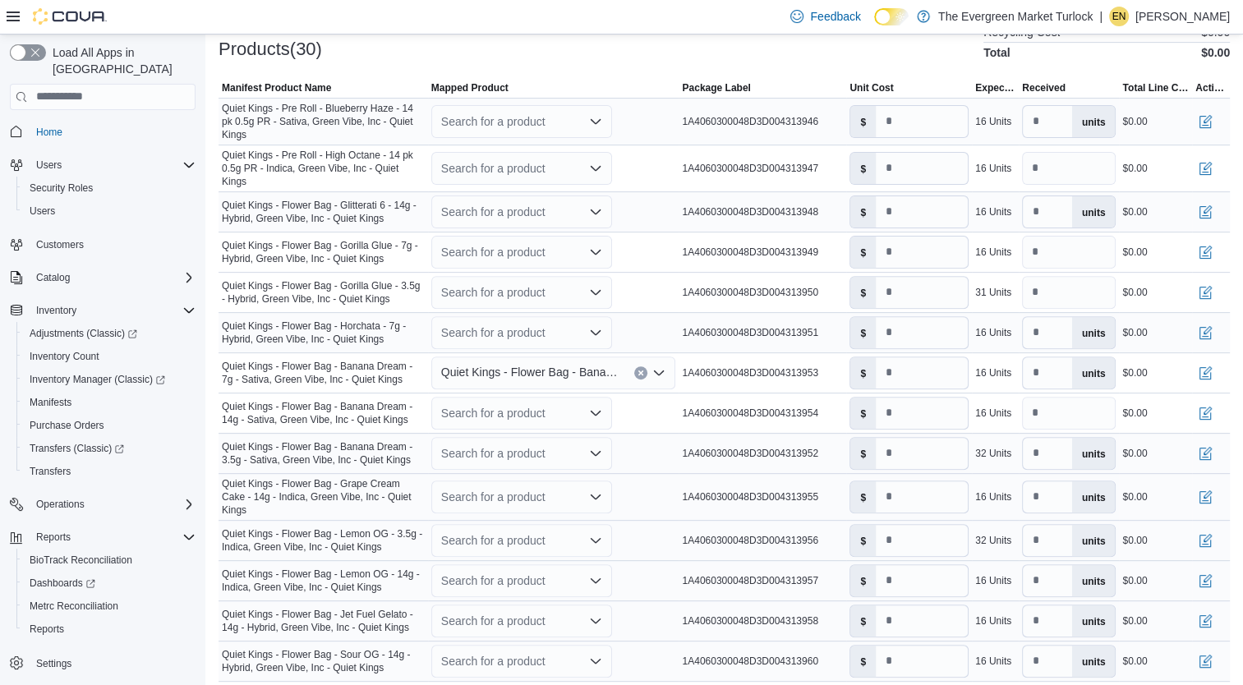
scroll to position [532, 0]
click at [470, 202] on div "Search for a product" at bounding box center [521, 209] width 181 height 33
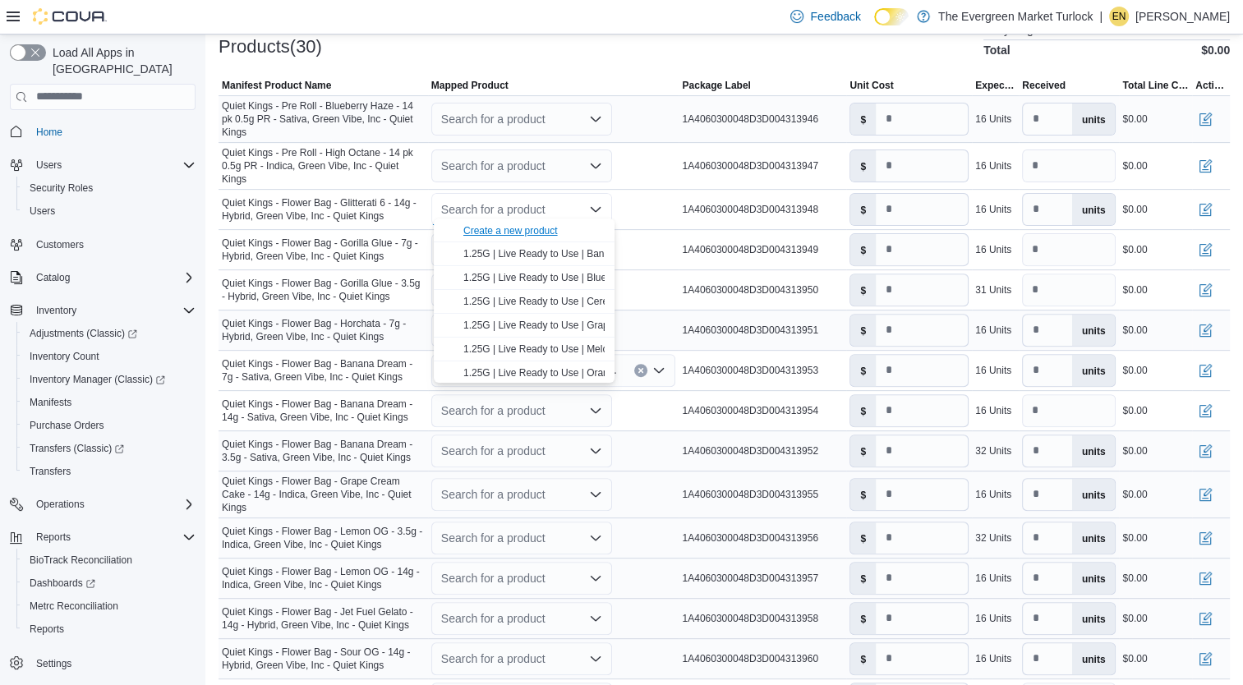
click at [482, 231] on div "Create a new product" at bounding box center [510, 230] width 94 height 13
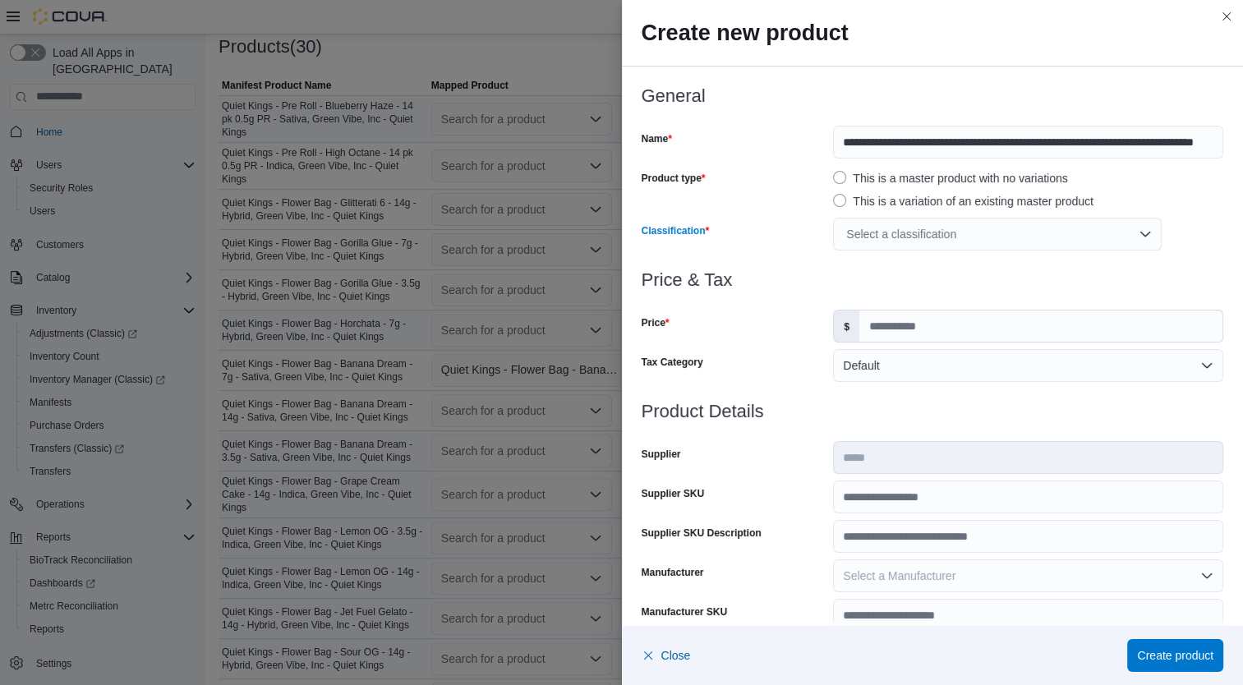
click at [872, 227] on div "Select a classification" at bounding box center [997, 234] width 329 height 33
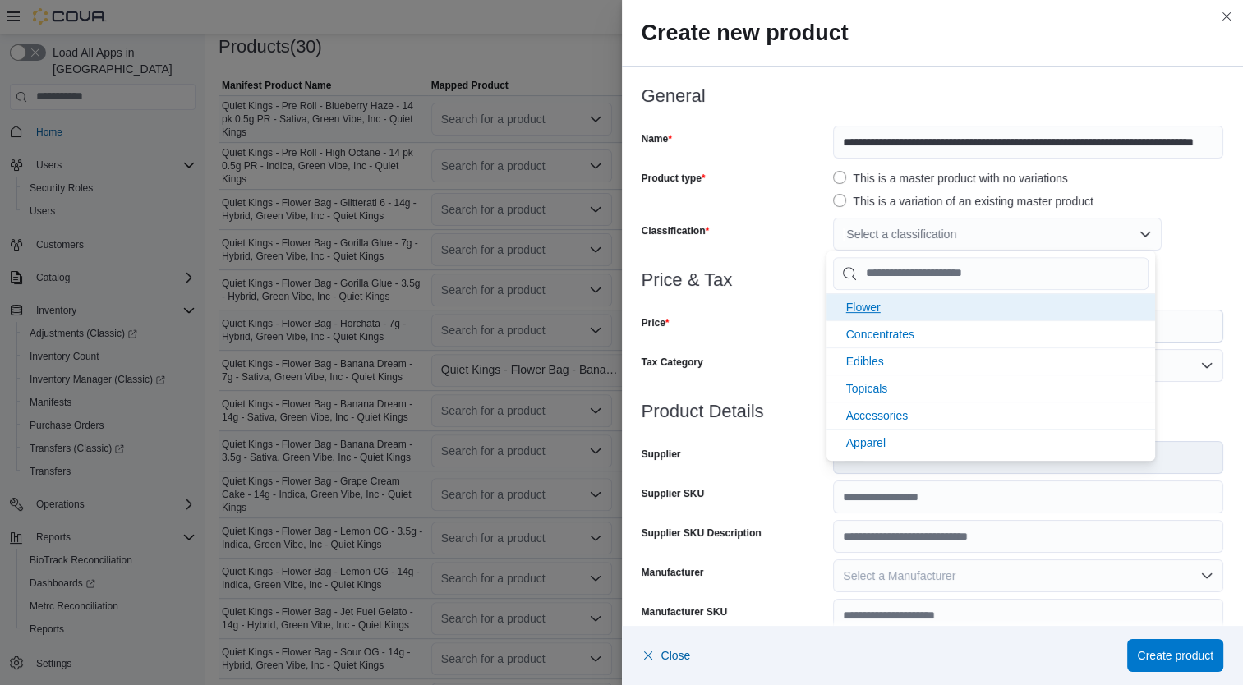
click at [885, 307] on li "Flower" at bounding box center [991, 306] width 329 height 27
click at [720, 322] on div "Price" at bounding box center [735, 326] width 186 height 33
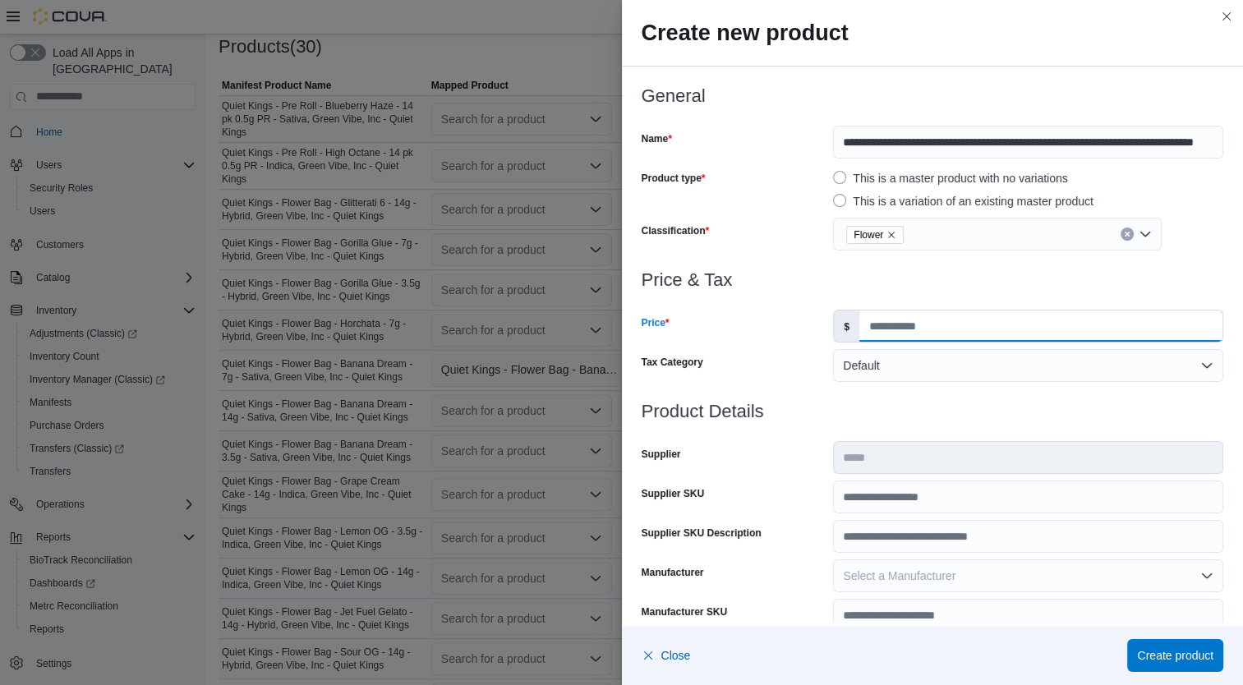
click at [904, 331] on input "Price" at bounding box center [1040, 326] width 363 height 31
type input "**"
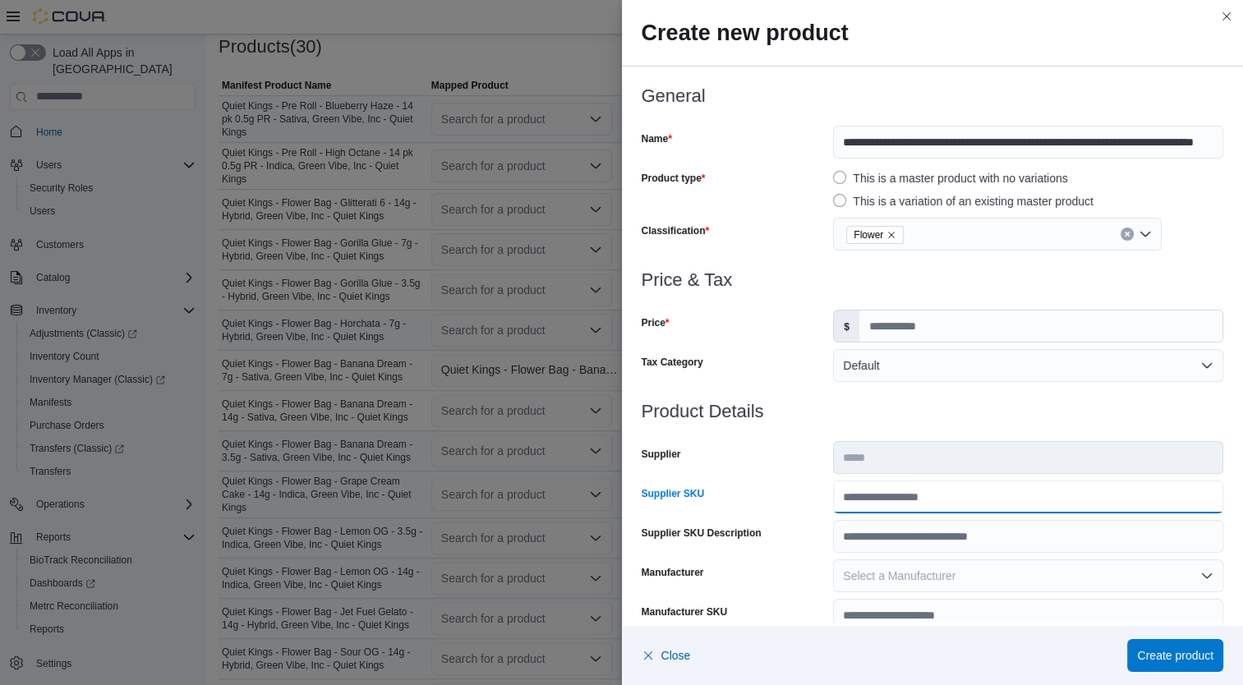
click at [902, 495] on input "Supplier SKU" at bounding box center [1028, 497] width 390 height 33
type input "**********"
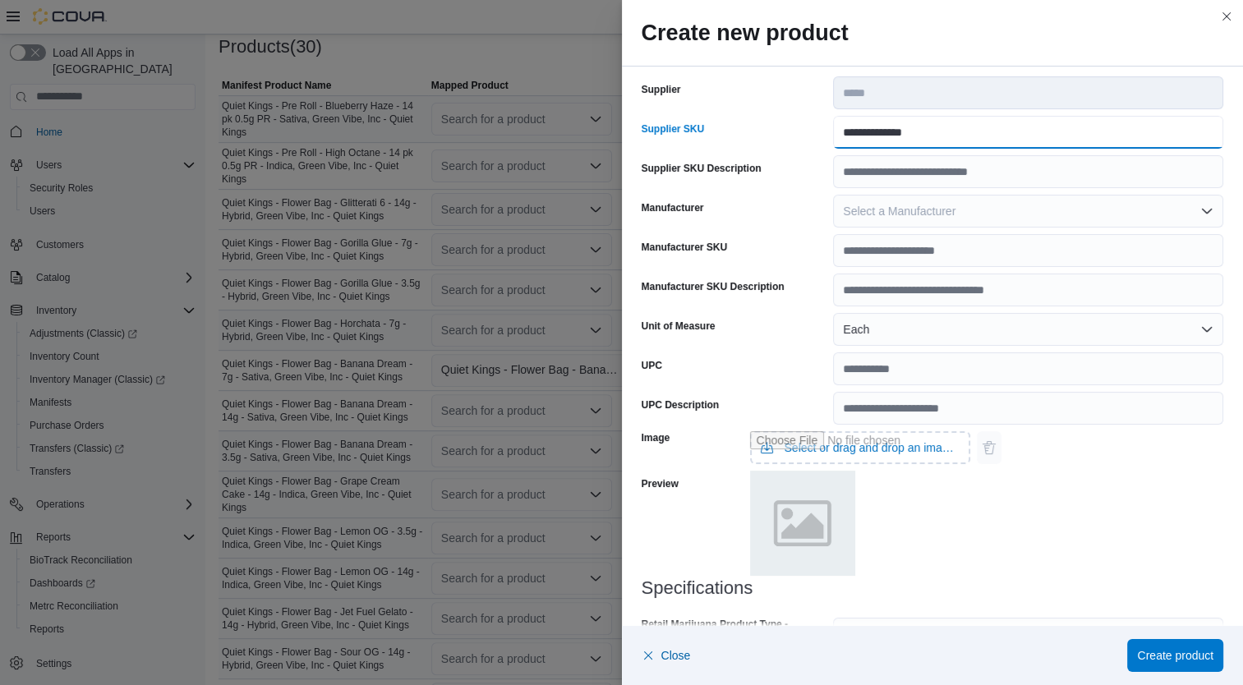
scroll to position [487, 0]
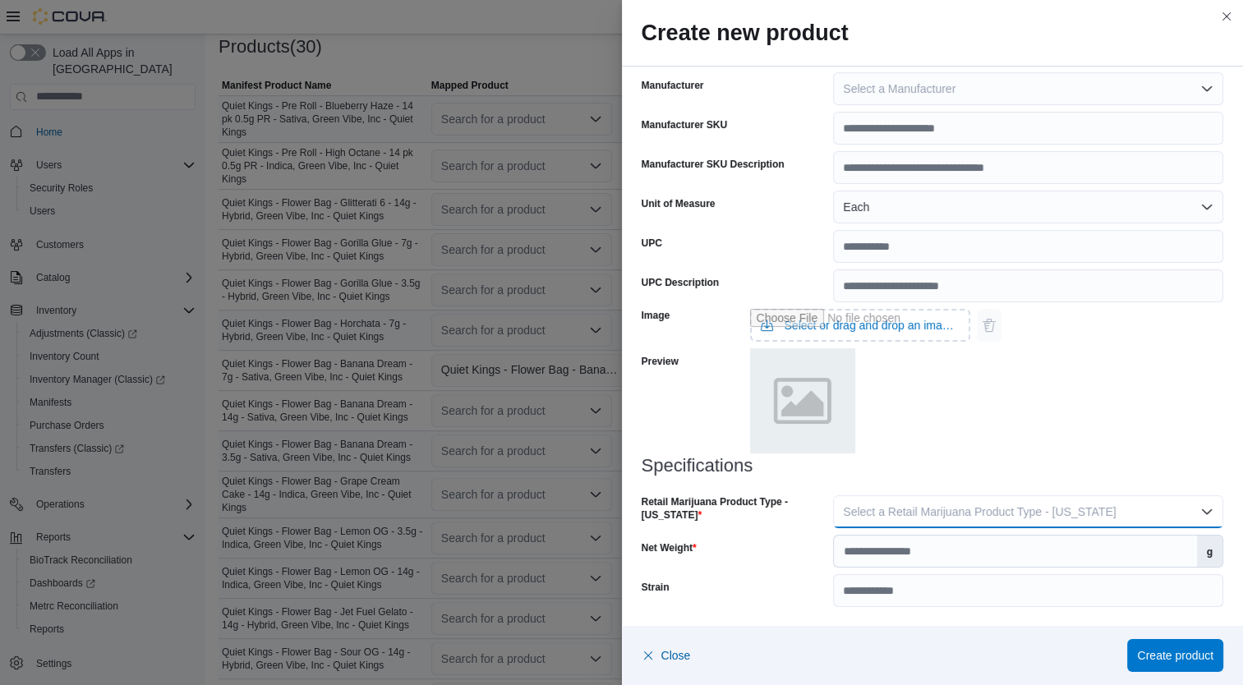
click at [1063, 516] on span "Select a Retail Marijuana Product Type - California" at bounding box center [979, 511] width 273 height 13
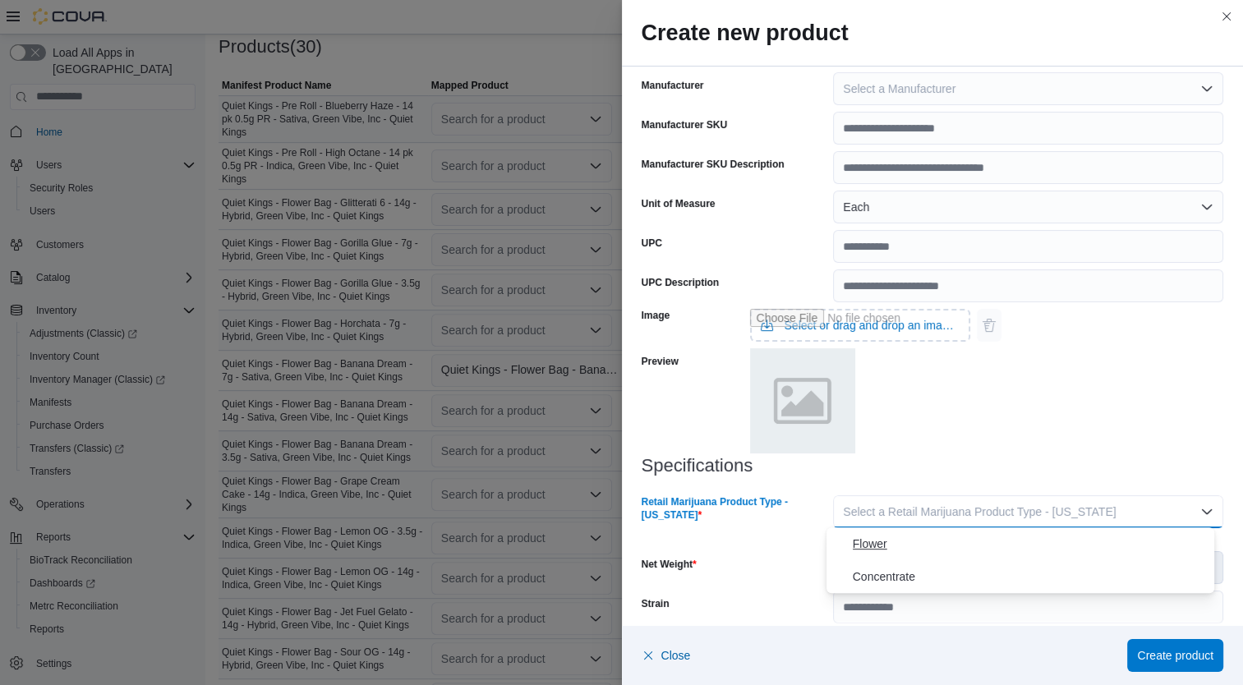
click at [957, 547] on span "Flower" at bounding box center [1031, 544] width 356 height 20
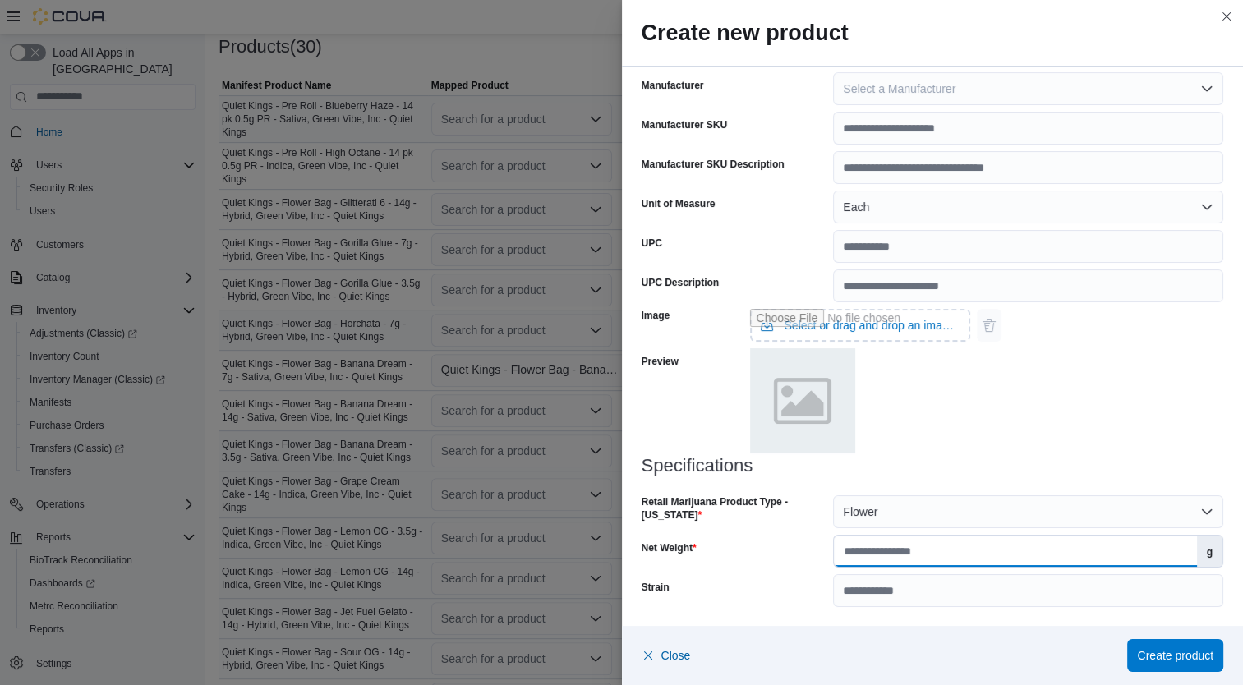
click at [982, 551] on input "Net Weight" at bounding box center [1015, 551] width 362 height 31
type input "**"
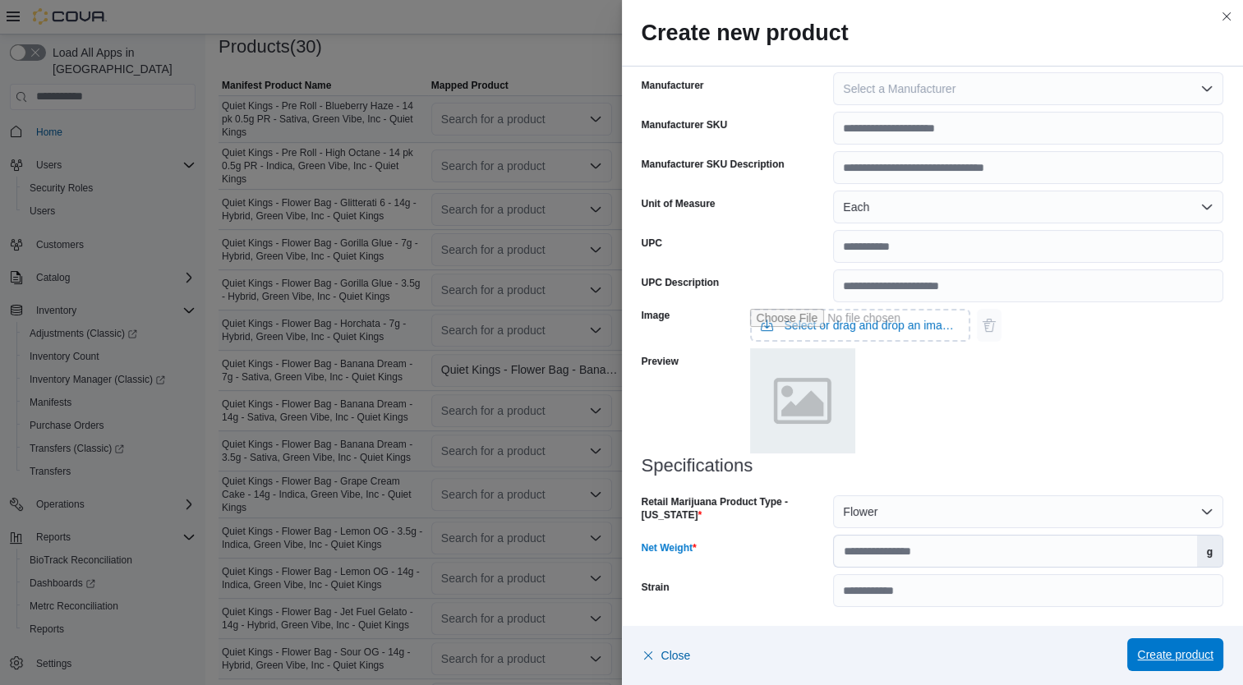
click at [1179, 651] on span "Create product" at bounding box center [1175, 655] width 76 height 16
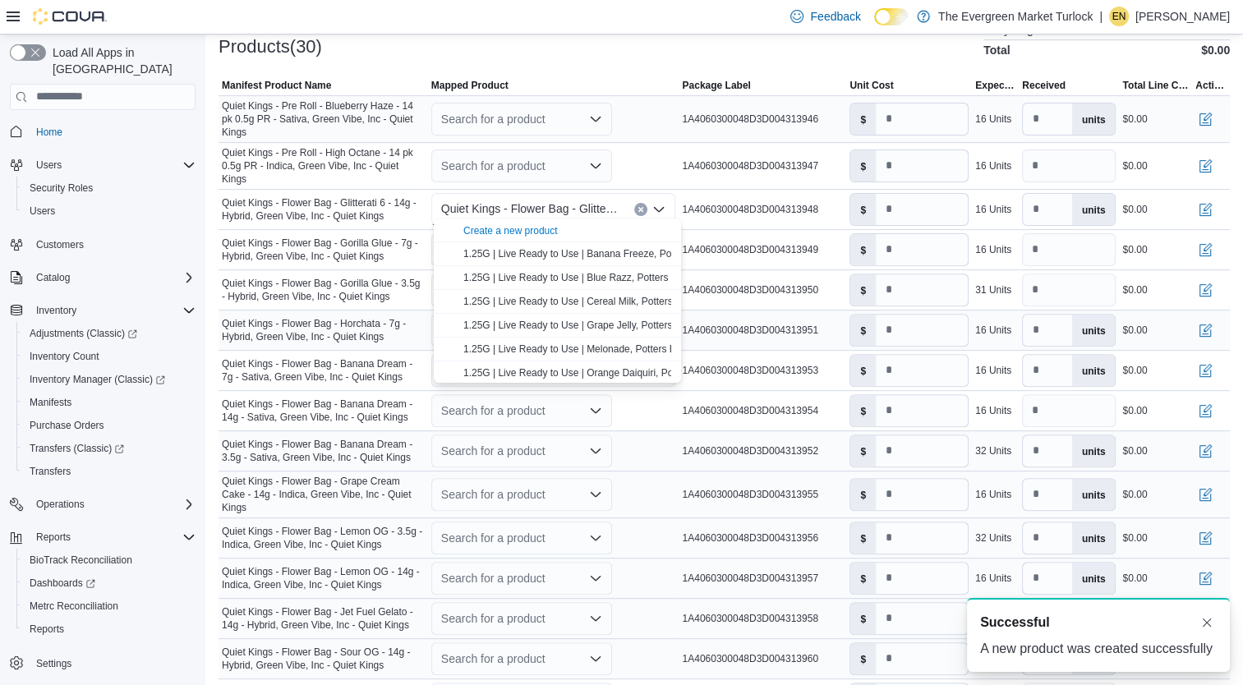
scroll to position [0, 0]
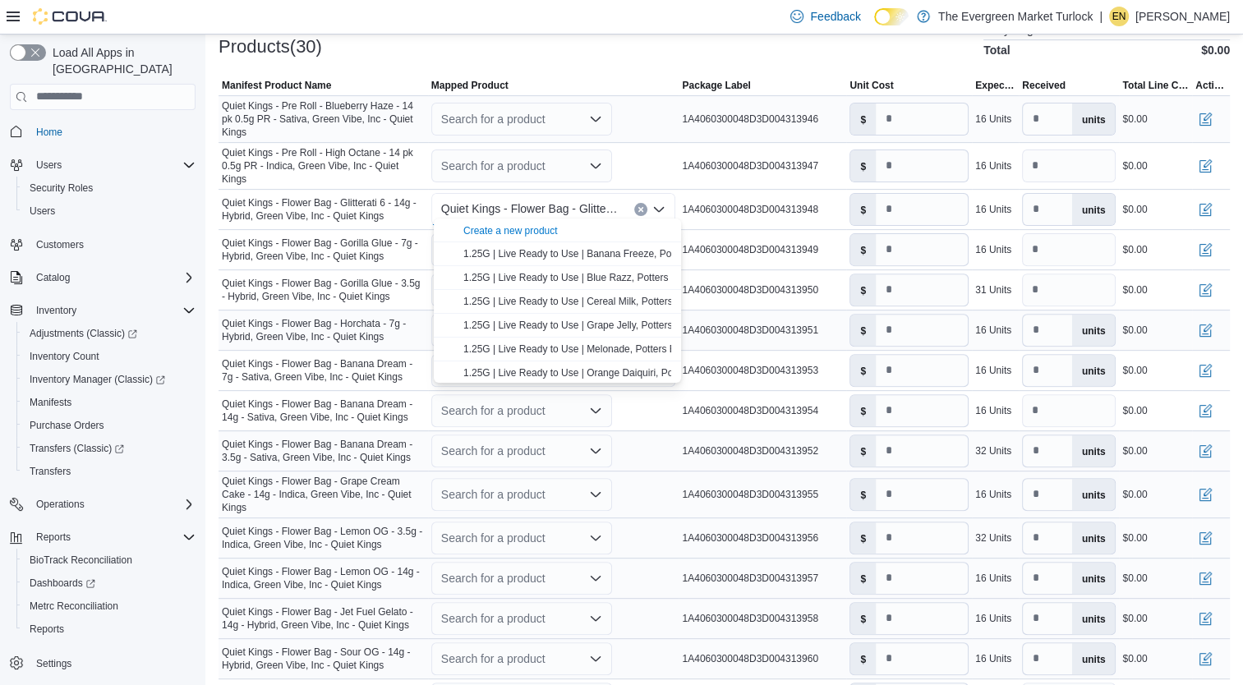
click at [523, 566] on div "Search for a product" at bounding box center [521, 578] width 181 height 33
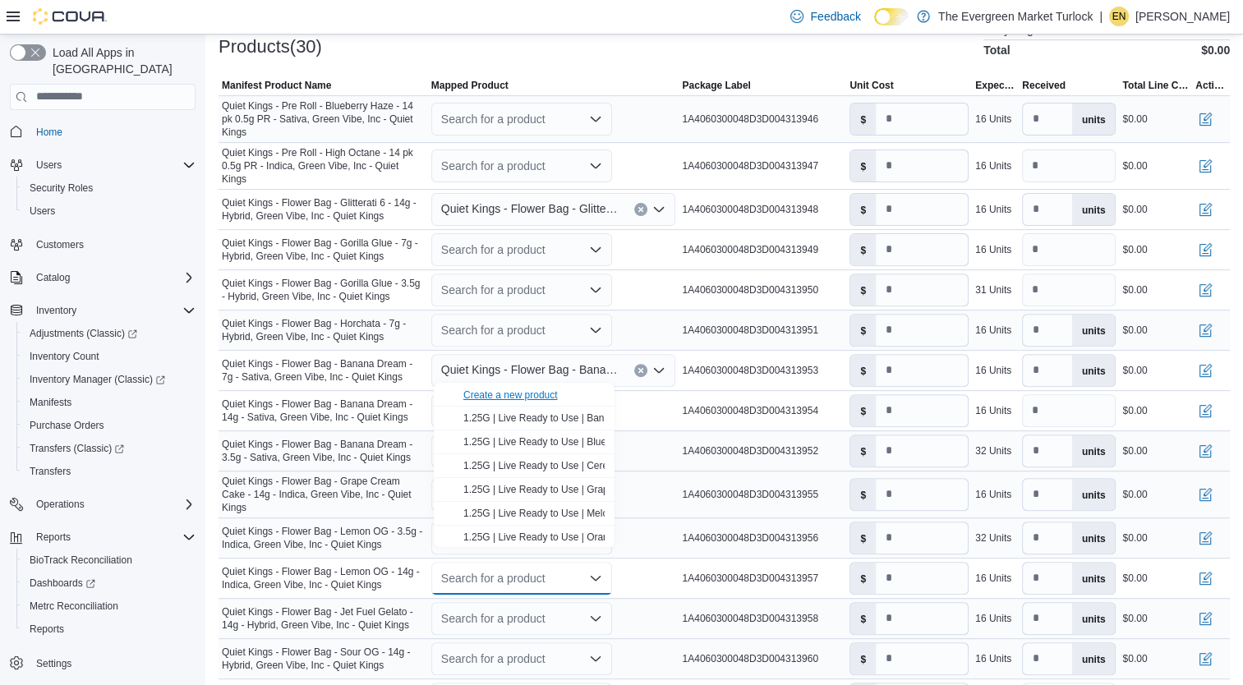
click at [529, 398] on div "Create a new product" at bounding box center [510, 395] width 94 height 13
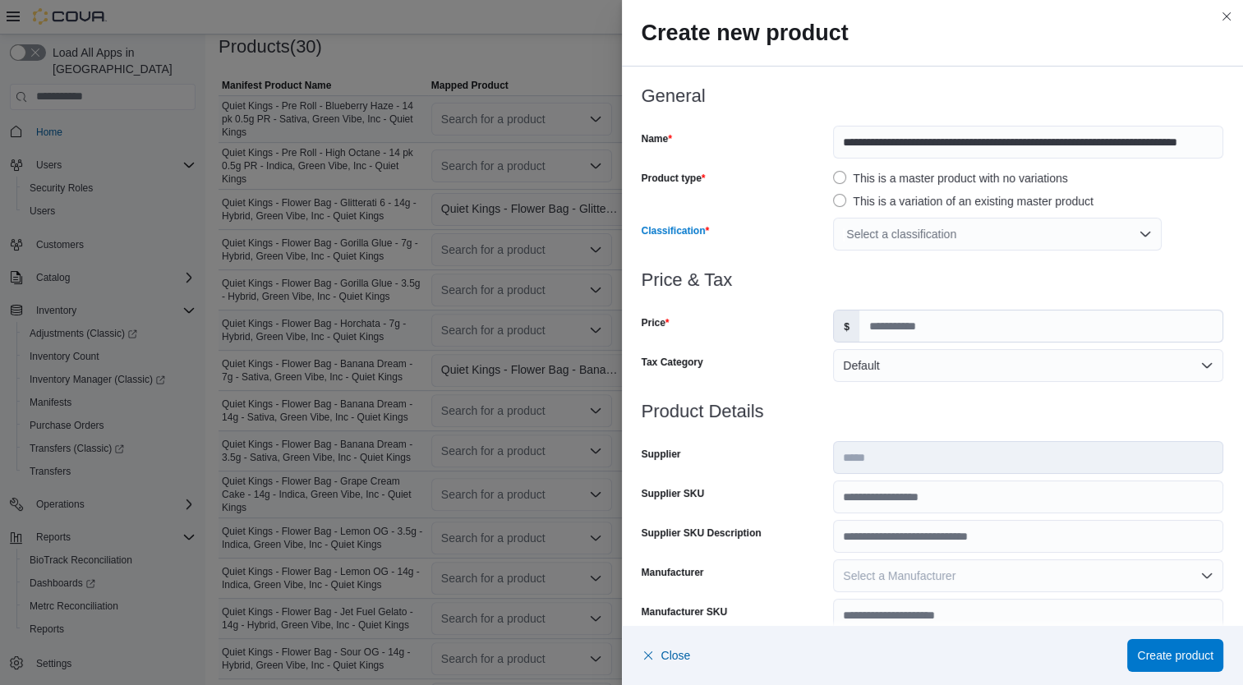
click at [918, 240] on div "Select a classification" at bounding box center [997, 234] width 329 height 33
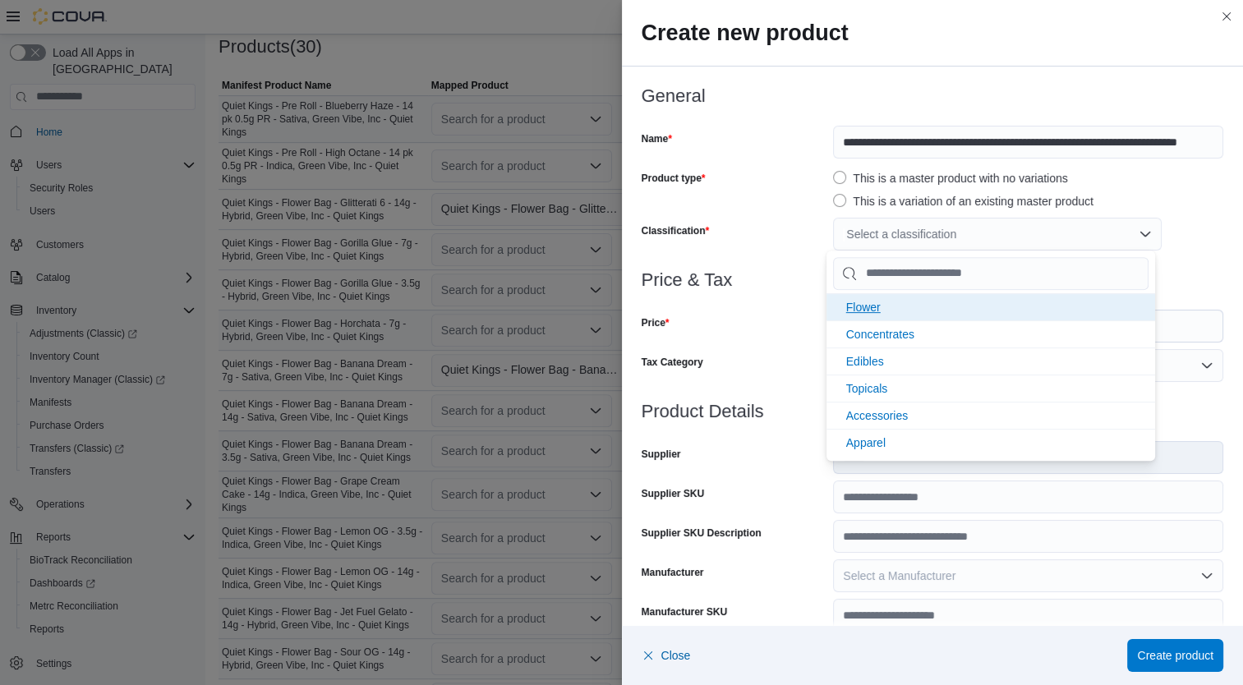
click at [870, 306] on span "Flower" at bounding box center [863, 307] width 35 height 13
click at [763, 328] on div "Price" at bounding box center [735, 326] width 186 height 33
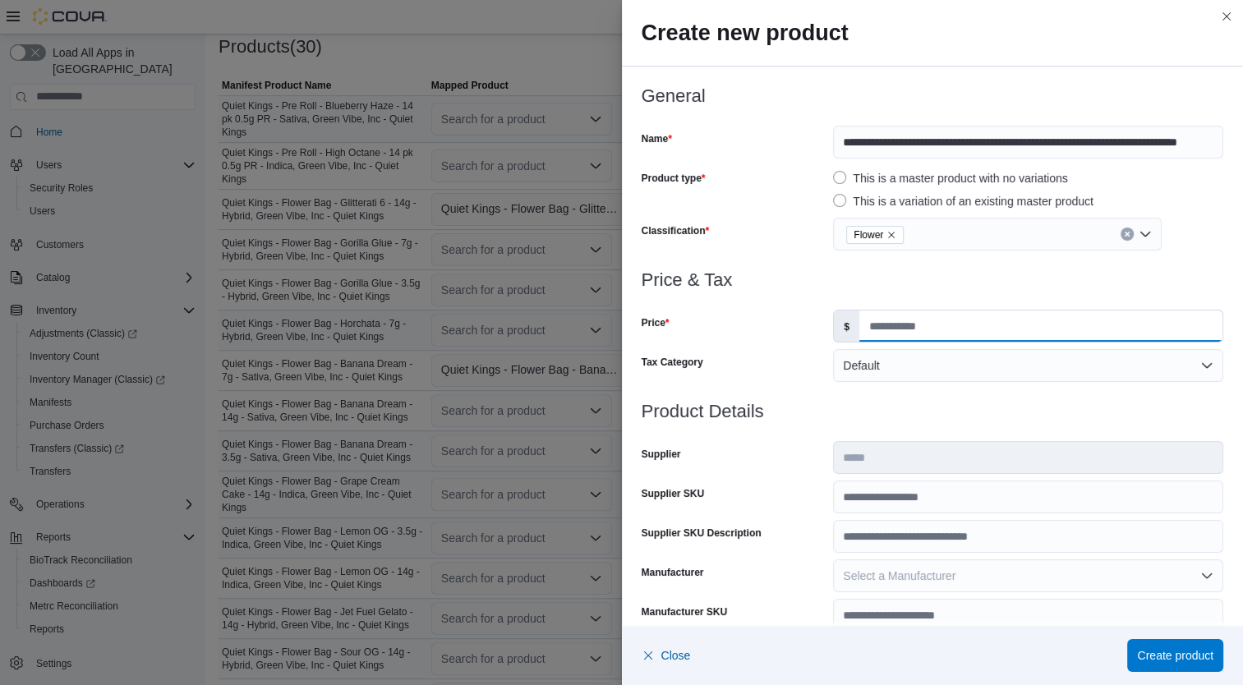
click at [882, 337] on input "Price" at bounding box center [1040, 326] width 363 height 31
type input "*"
type input "**"
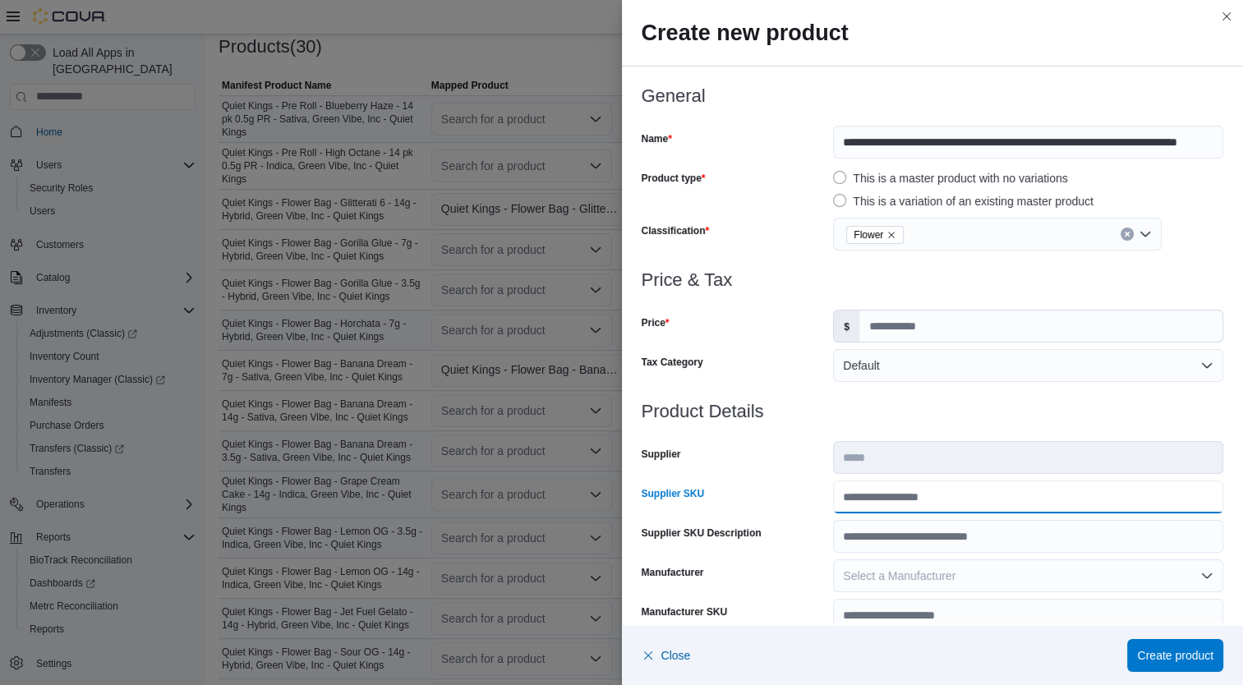
click at [915, 506] on input "Supplier SKU" at bounding box center [1028, 497] width 390 height 33
type input "**********"
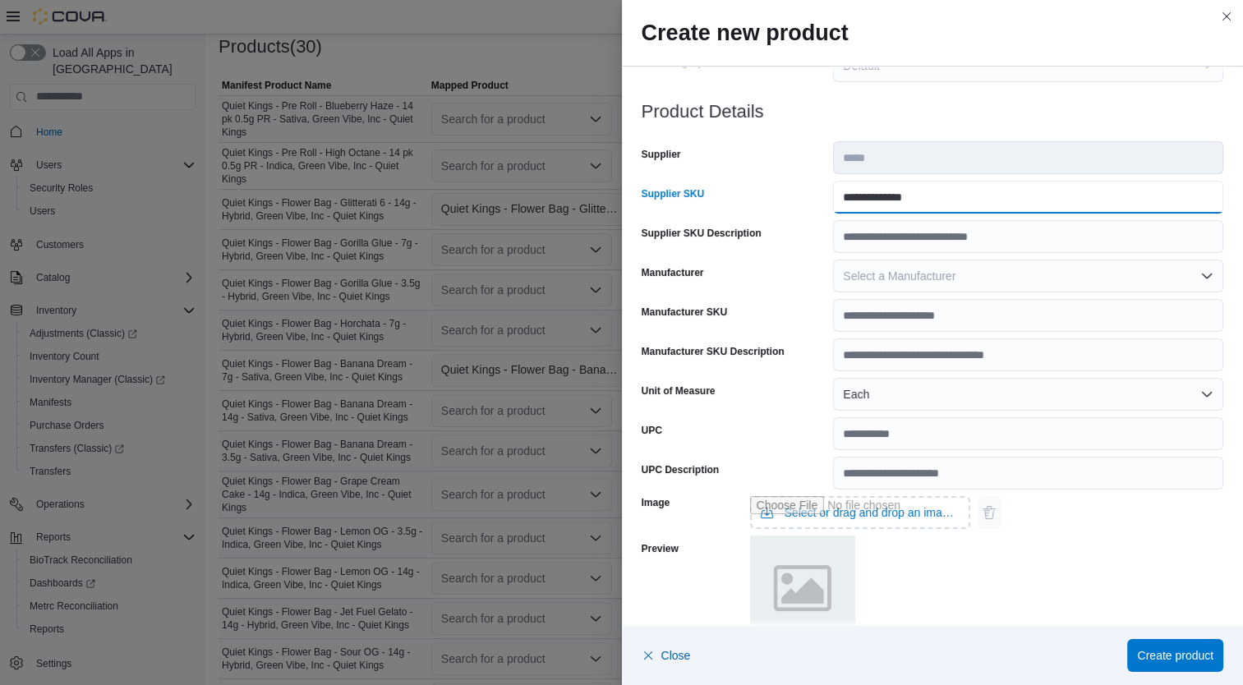
scroll to position [487, 0]
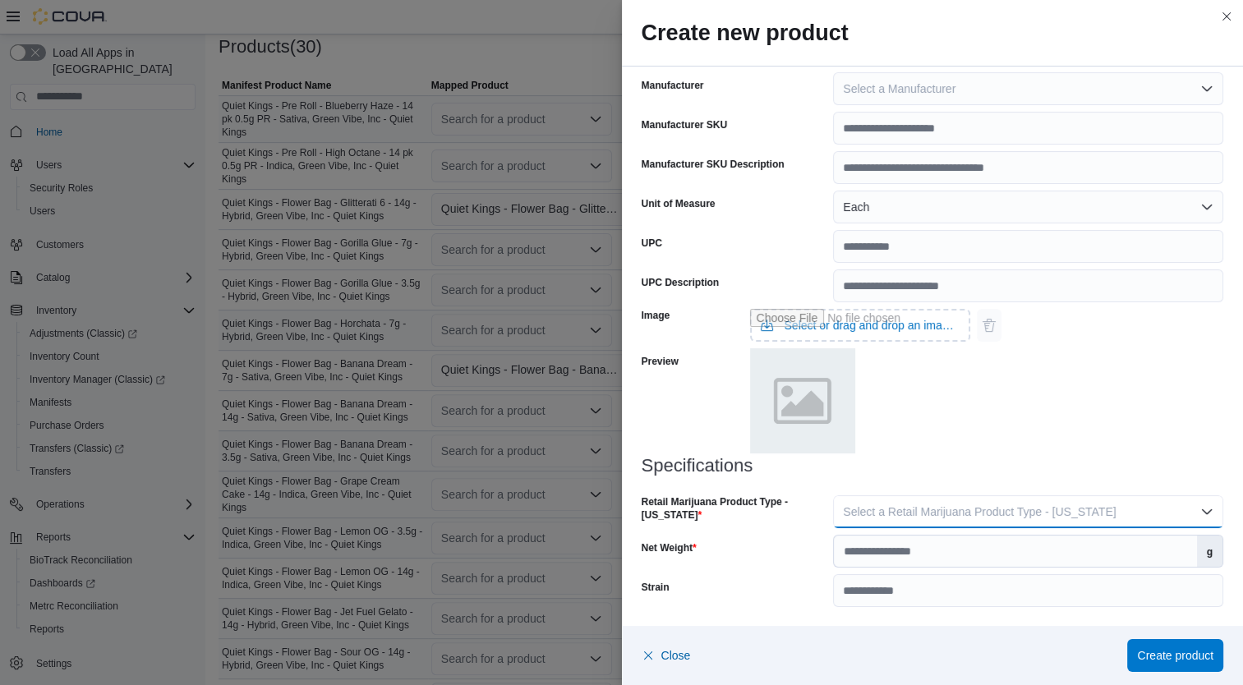
click at [1061, 508] on span "Select a Retail Marijuana Product Type - California" at bounding box center [979, 511] width 273 height 13
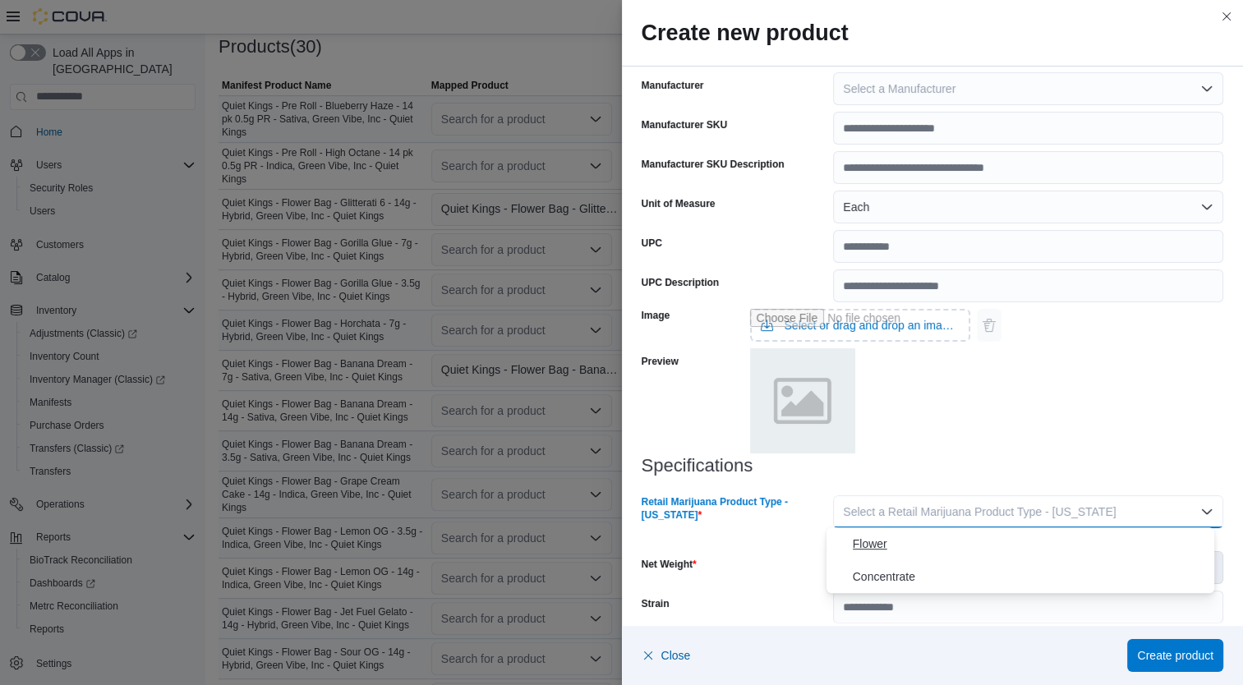
click at [950, 546] on span "Flower" at bounding box center [1031, 544] width 356 height 20
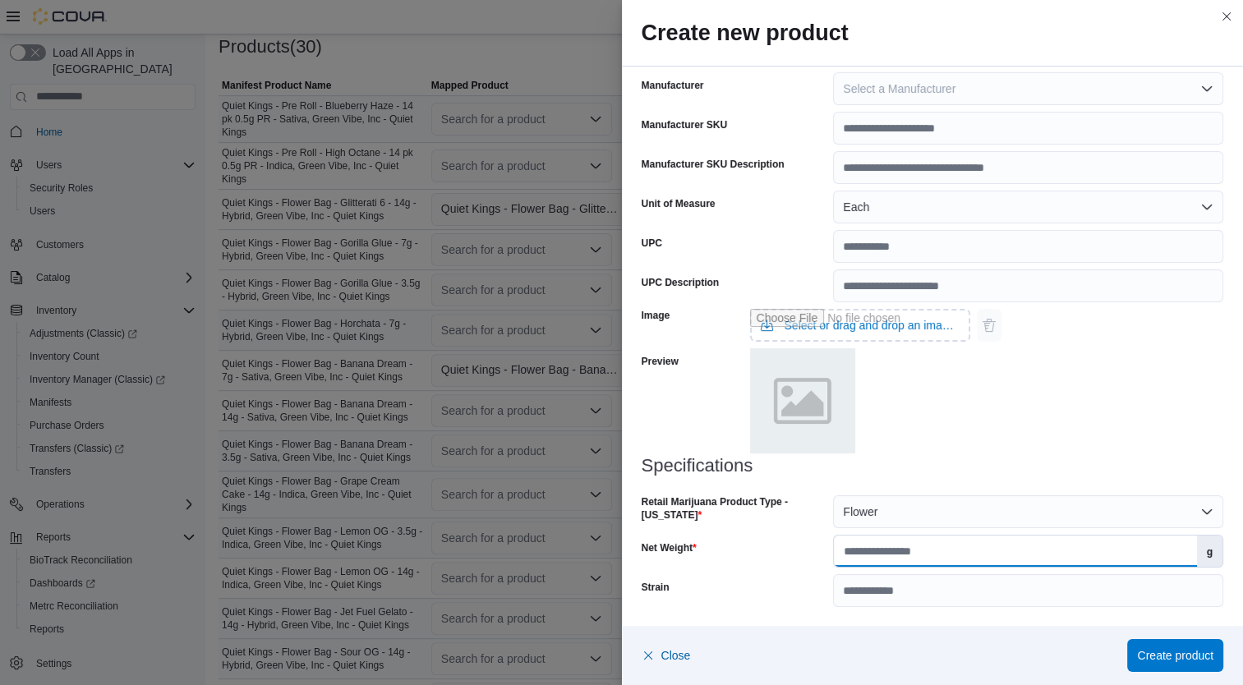
click at [988, 552] on input "Net Weight" at bounding box center [1015, 551] width 362 height 31
type input "**"
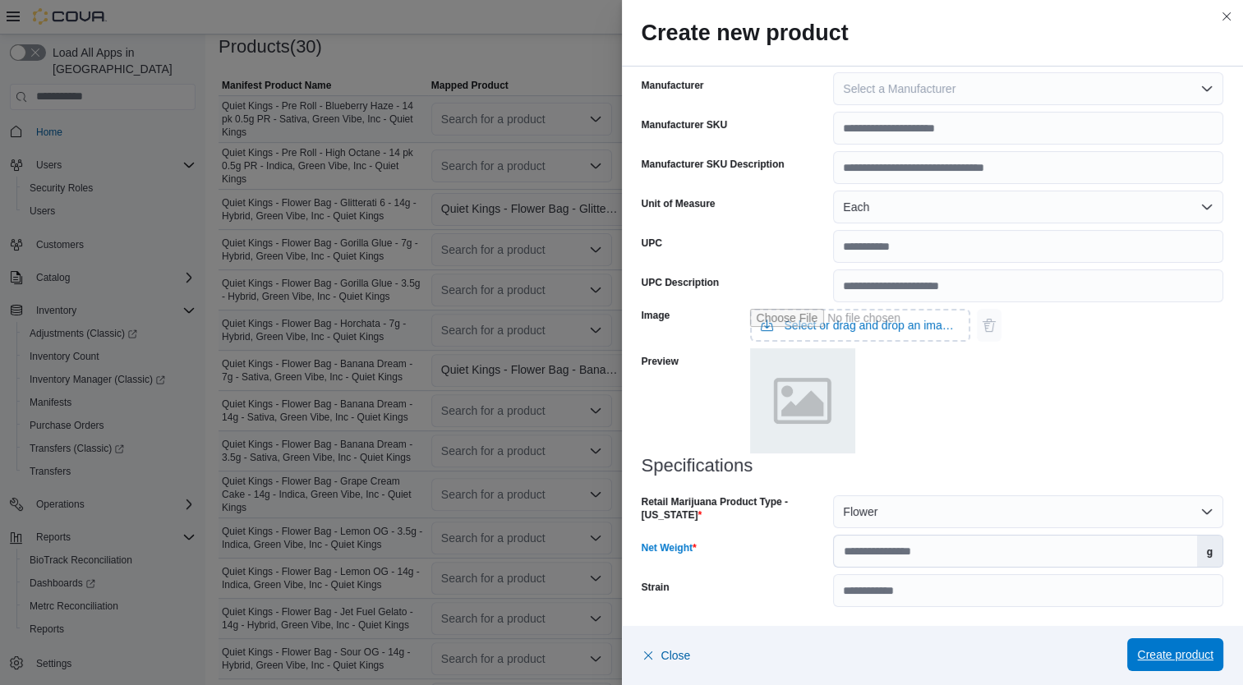
click at [1181, 656] on span "Create product" at bounding box center [1175, 655] width 76 height 16
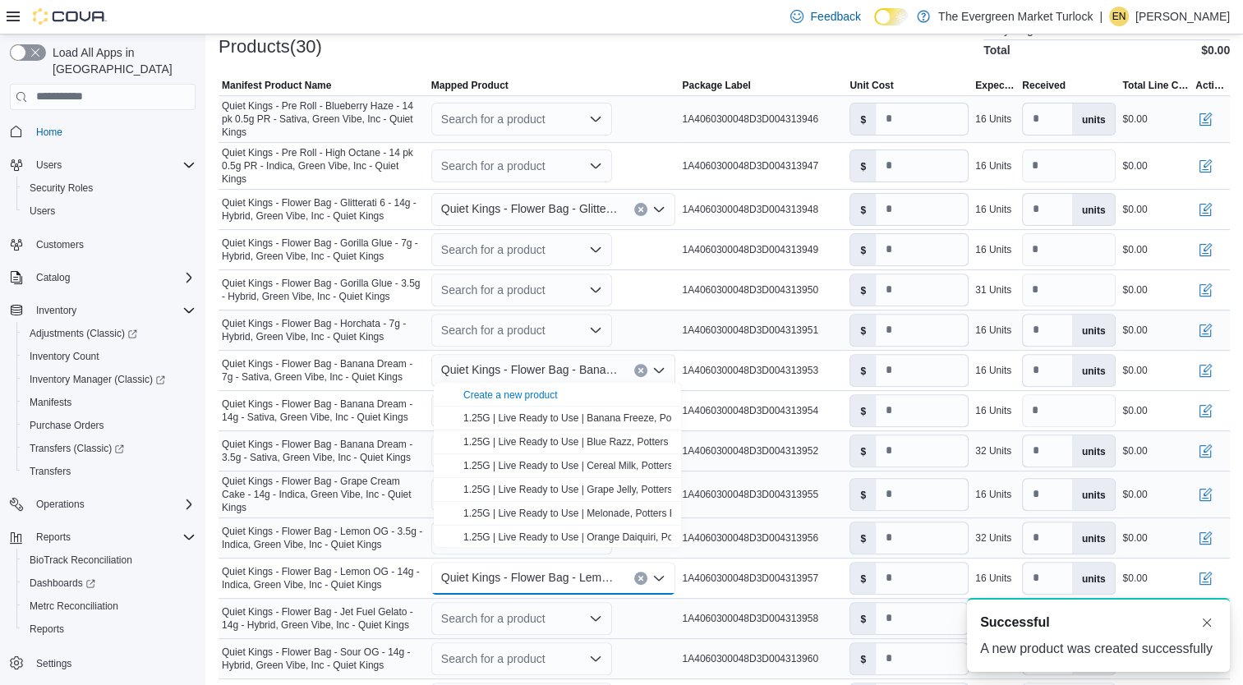
scroll to position [0, 0]
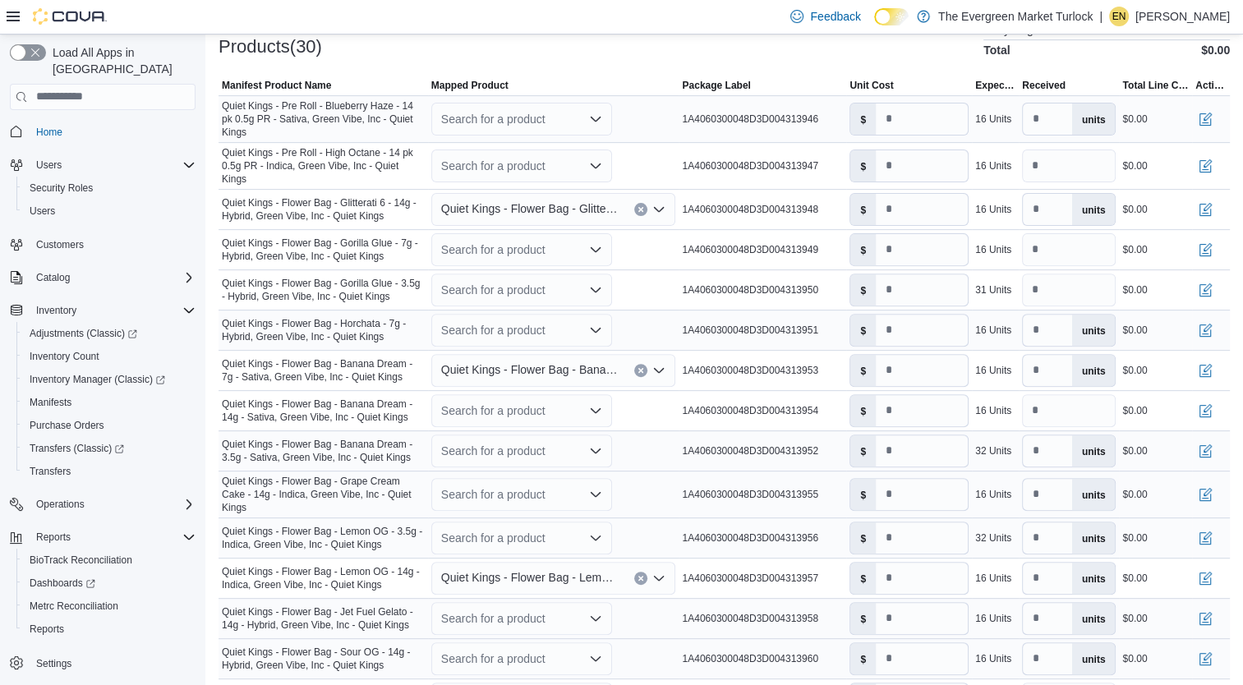
click at [357, 438] on span "Quiet Kings - Flower Bag - Banana Dream - 3.5g - Sativa, Green Vibe, Inc - Quie…" at bounding box center [323, 451] width 203 height 26
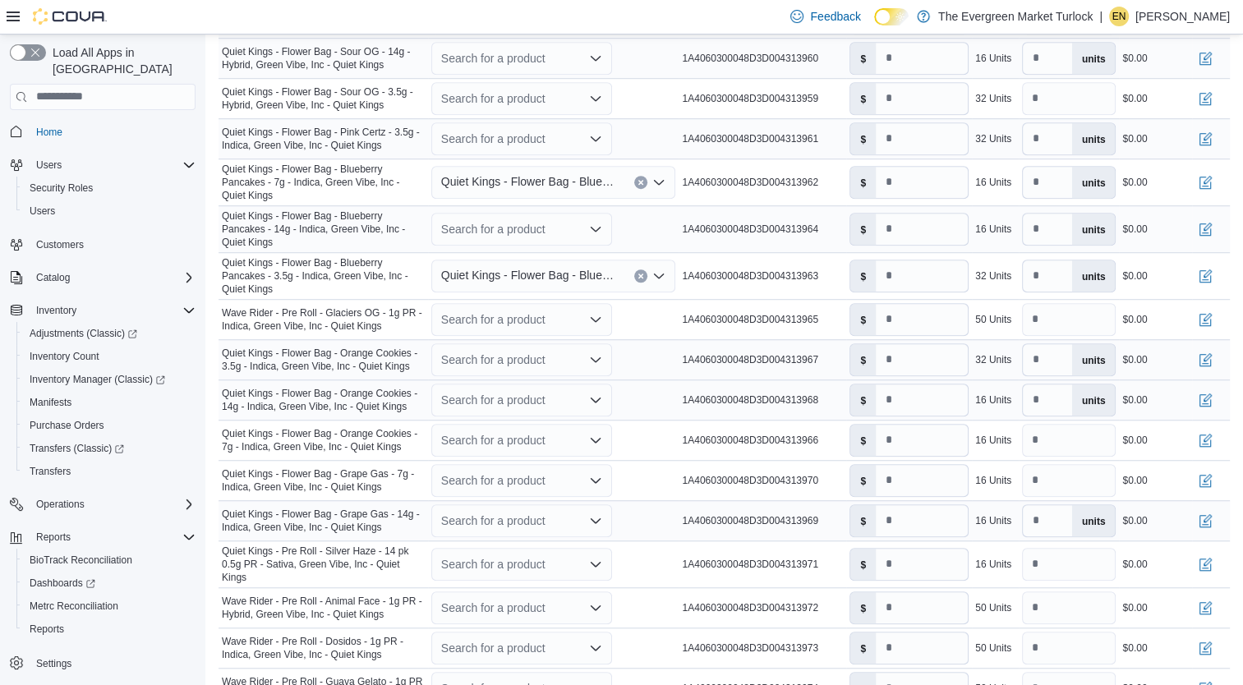
scroll to position [1137, 0]
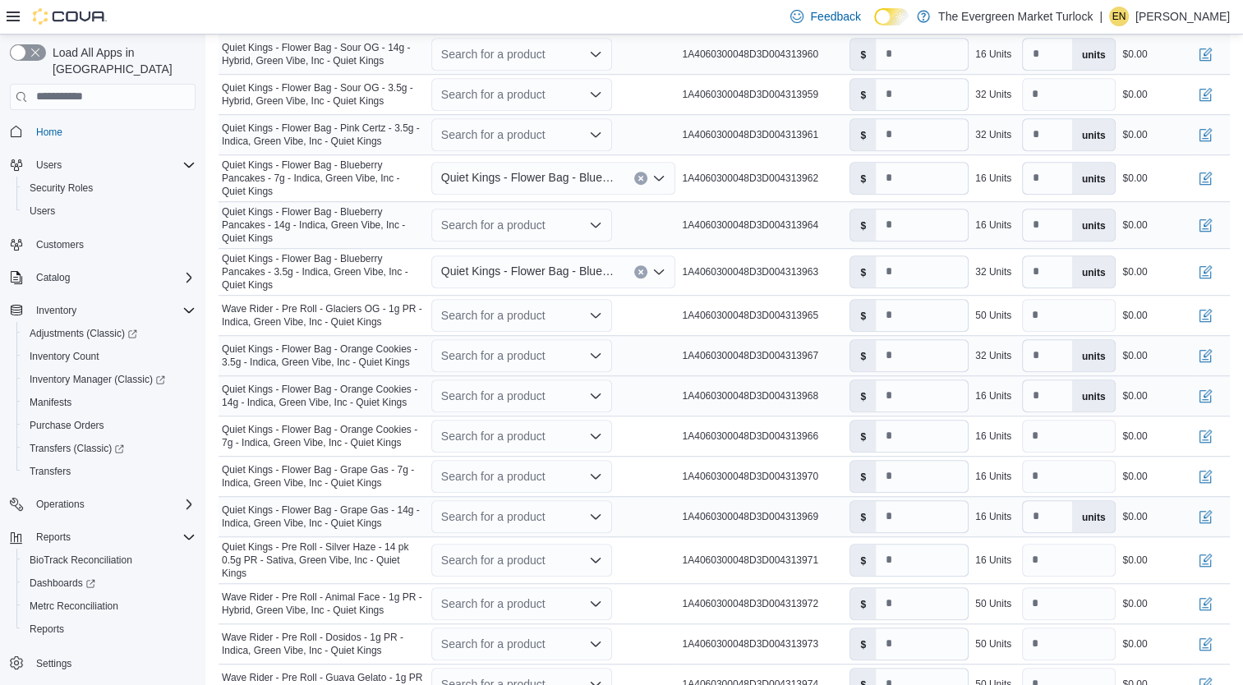
click at [504, 343] on div "Search for a product" at bounding box center [521, 355] width 181 height 33
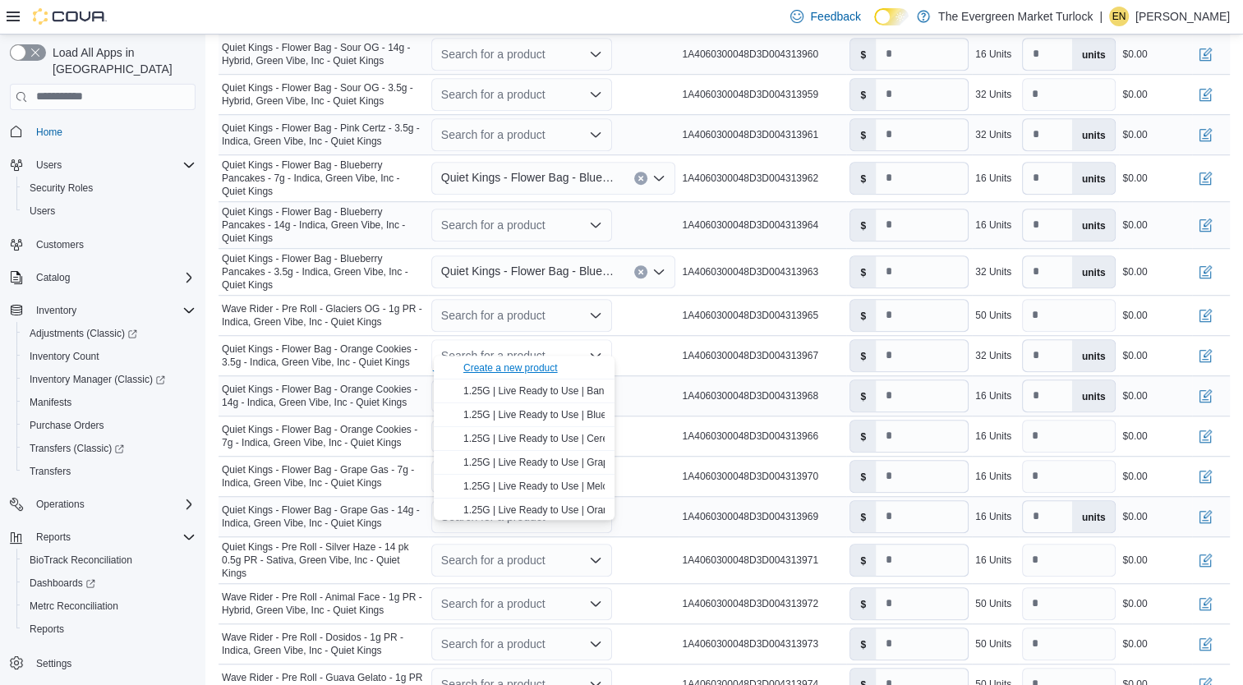
click at [508, 372] on div "Create a new product" at bounding box center [510, 368] width 94 height 13
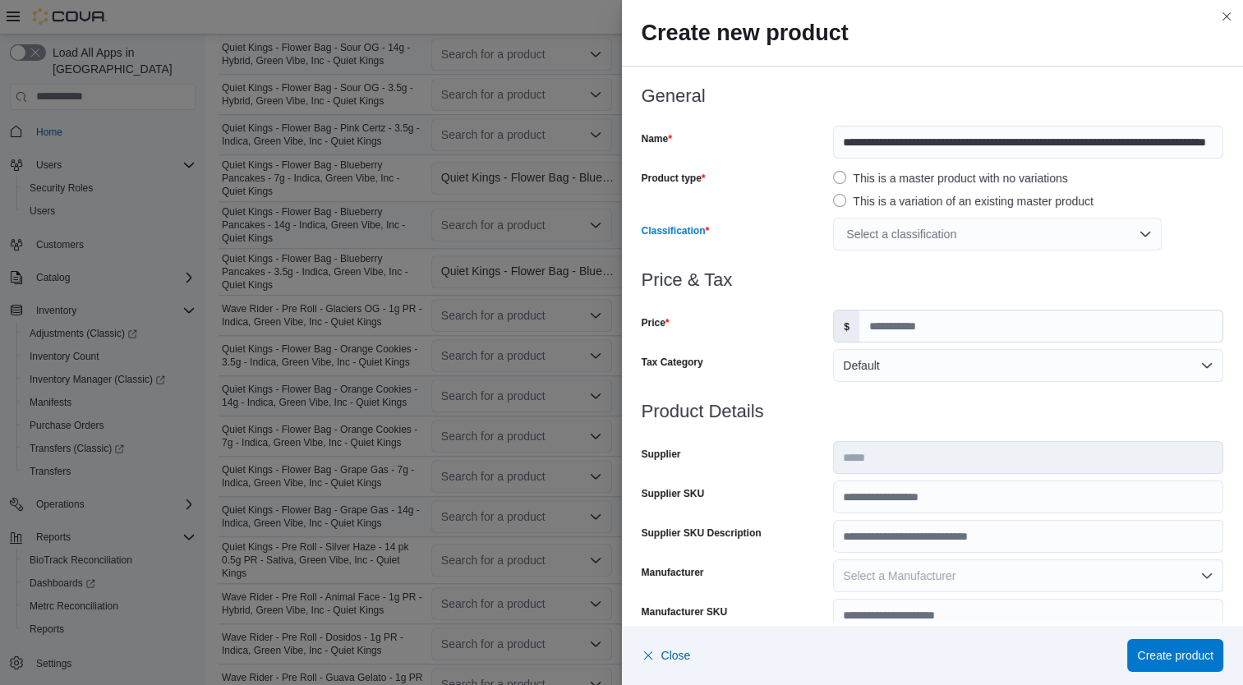
click at [932, 240] on div "Select a classification" at bounding box center [997, 234] width 329 height 33
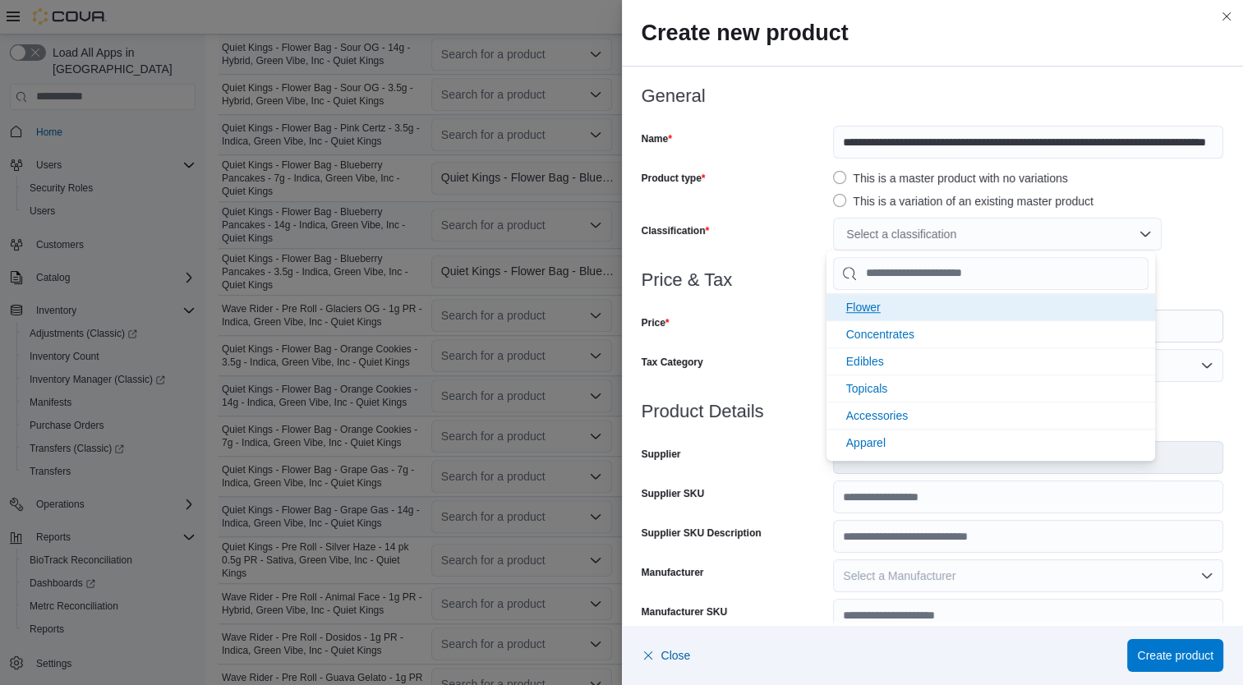
click at [891, 301] on li "Flower" at bounding box center [991, 306] width 329 height 27
click at [758, 345] on div "Price & Tax Price $ Tax Category Default" at bounding box center [933, 335] width 583 height 131
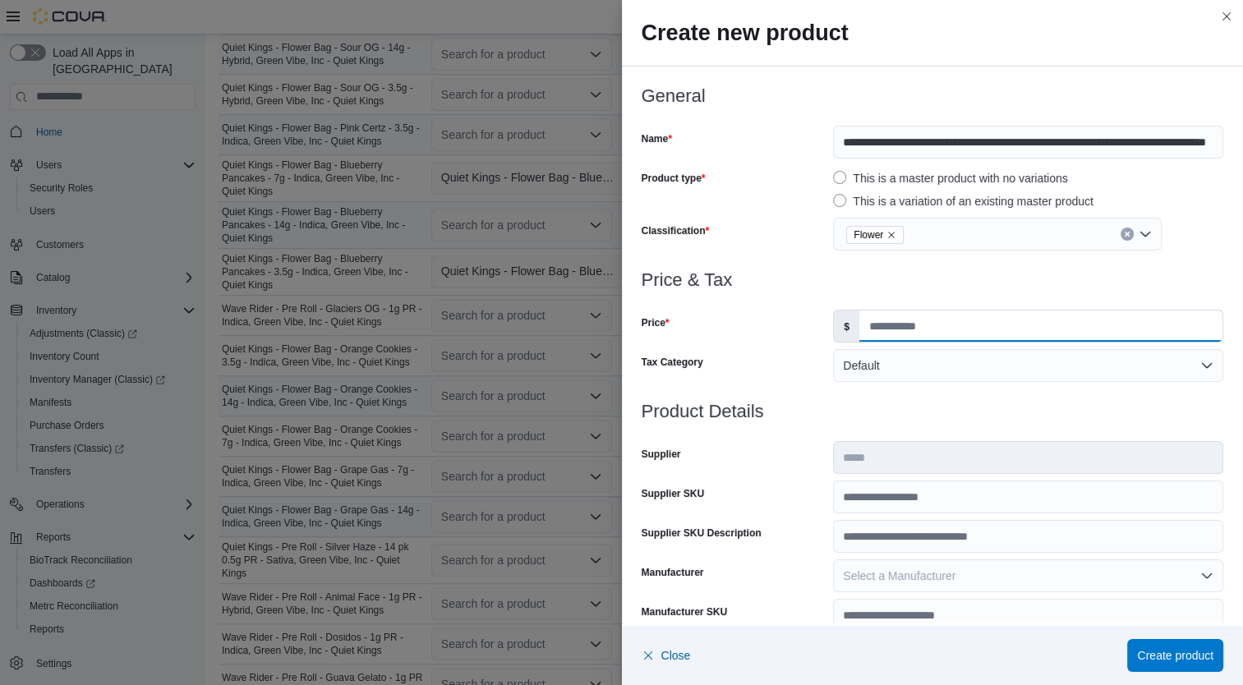
click at [917, 325] on input "Price" at bounding box center [1040, 326] width 363 height 31
type input "*****"
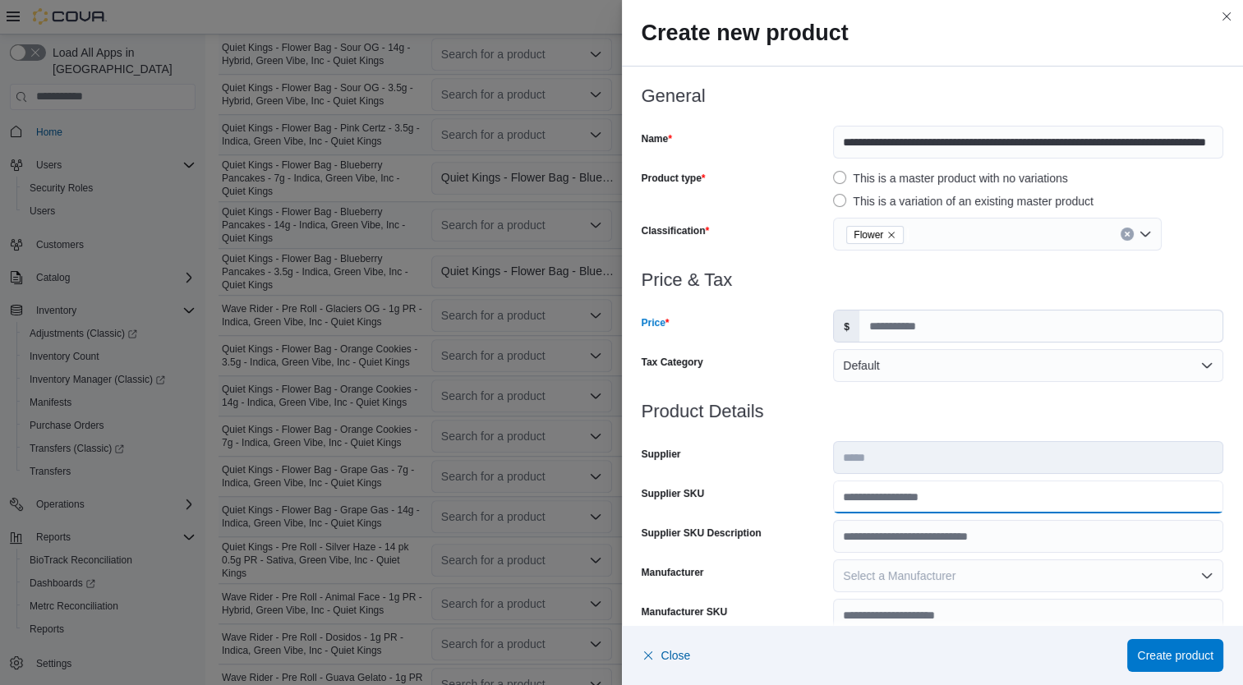
click at [917, 501] on input "Supplier SKU" at bounding box center [1028, 497] width 390 height 33
type input "**********"
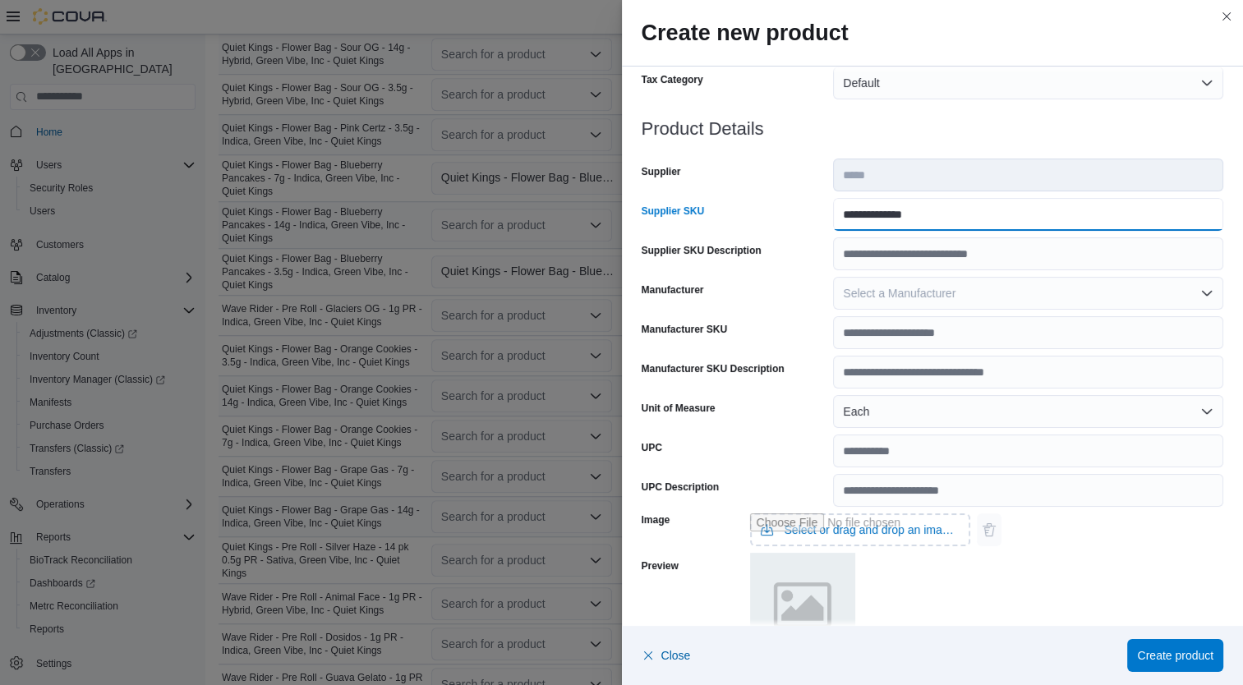
scroll to position [487, 0]
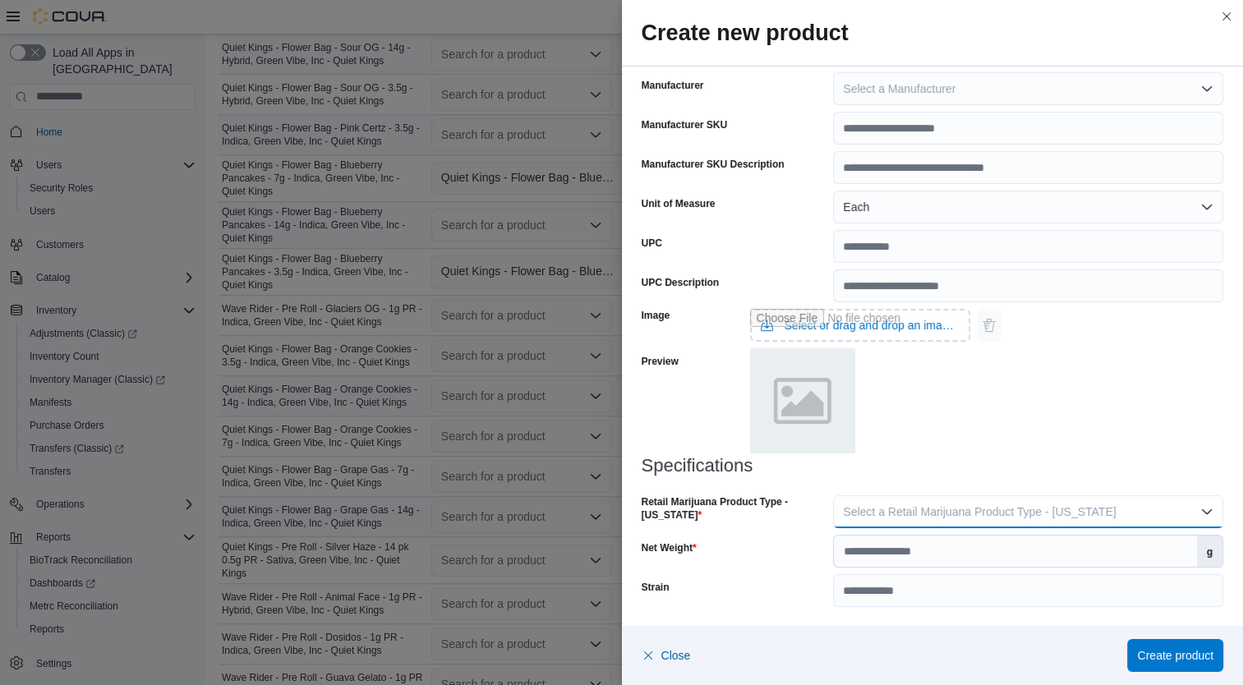
click at [1045, 523] on button "Select a Retail Marijuana Product Type - California" at bounding box center [1028, 511] width 390 height 33
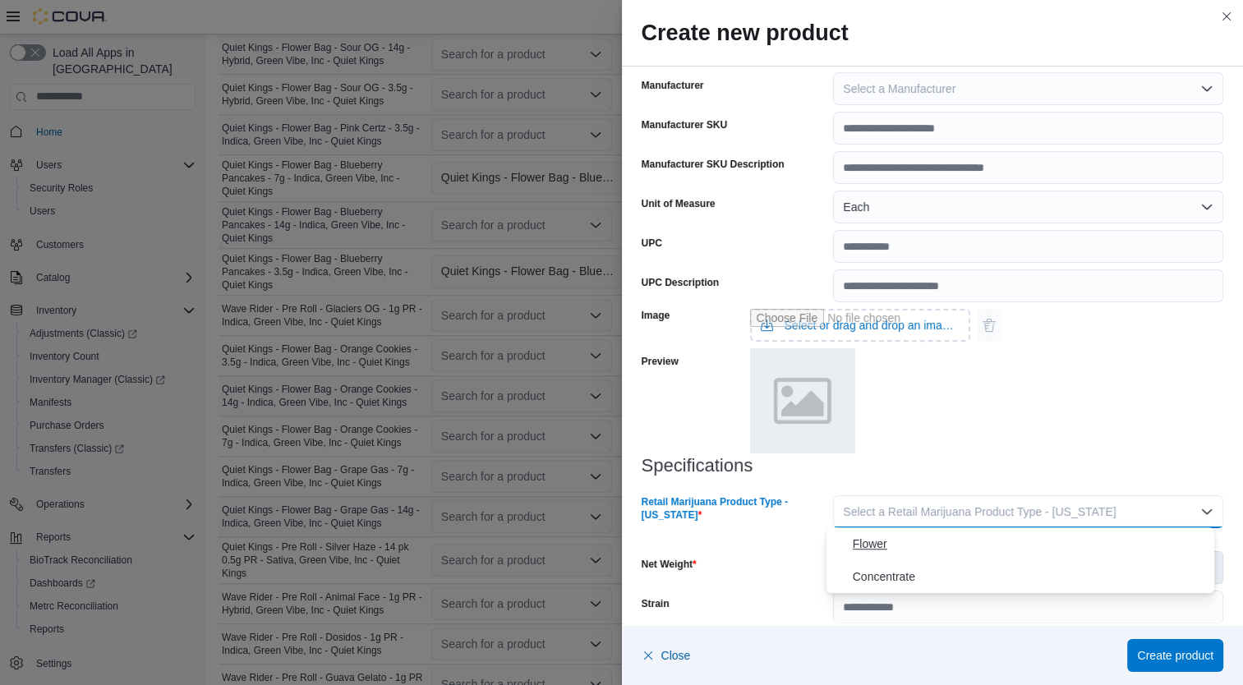
click at [951, 545] on span "Flower" at bounding box center [1031, 544] width 356 height 20
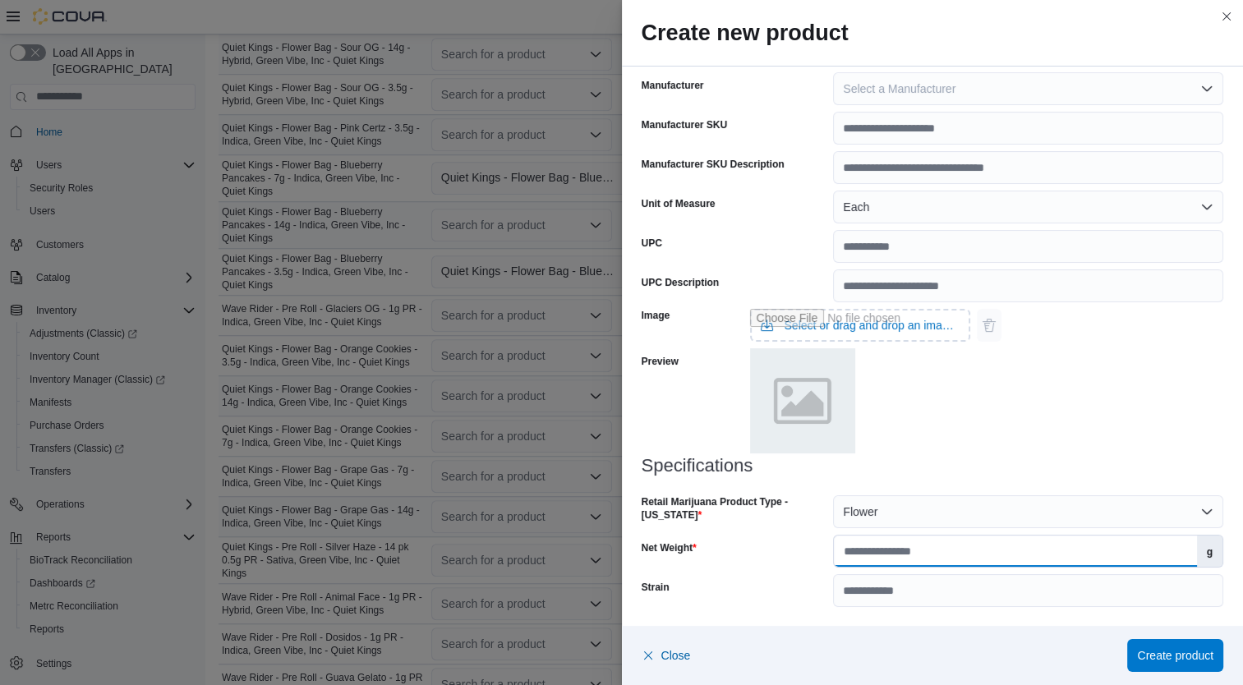
click at [975, 552] on input "Net Weight" at bounding box center [1015, 551] width 362 height 31
type input "***"
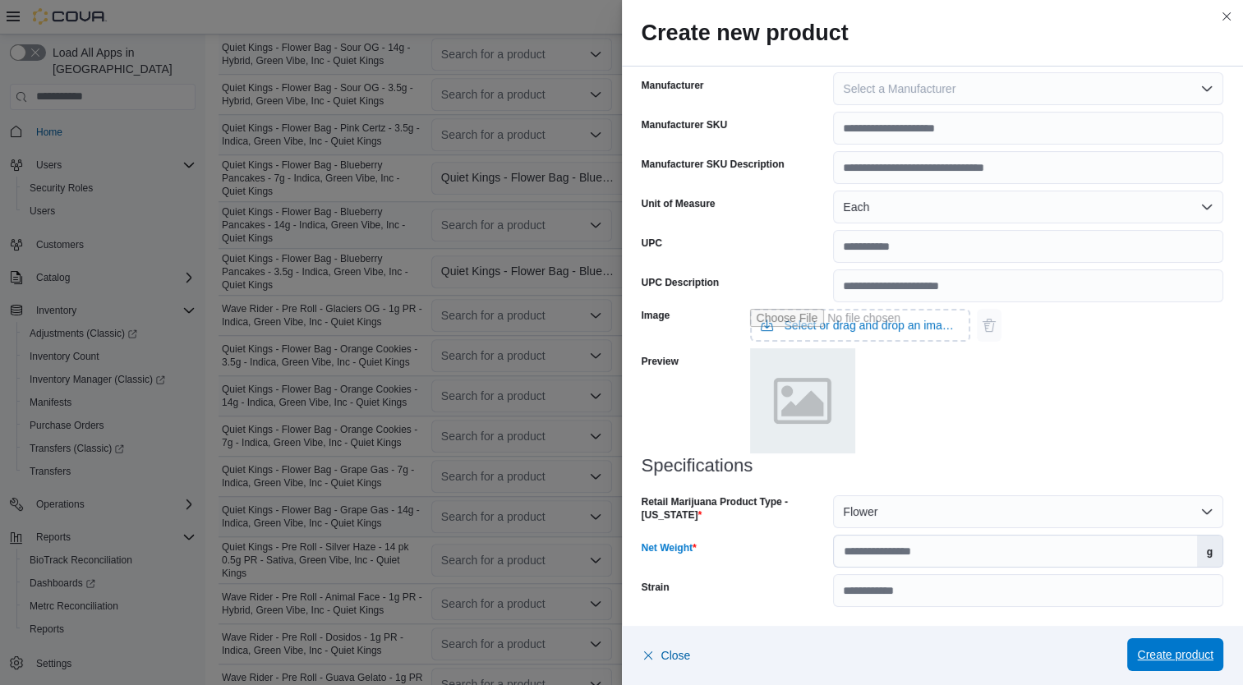
click at [1167, 657] on span "Create product" at bounding box center [1175, 655] width 76 height 16
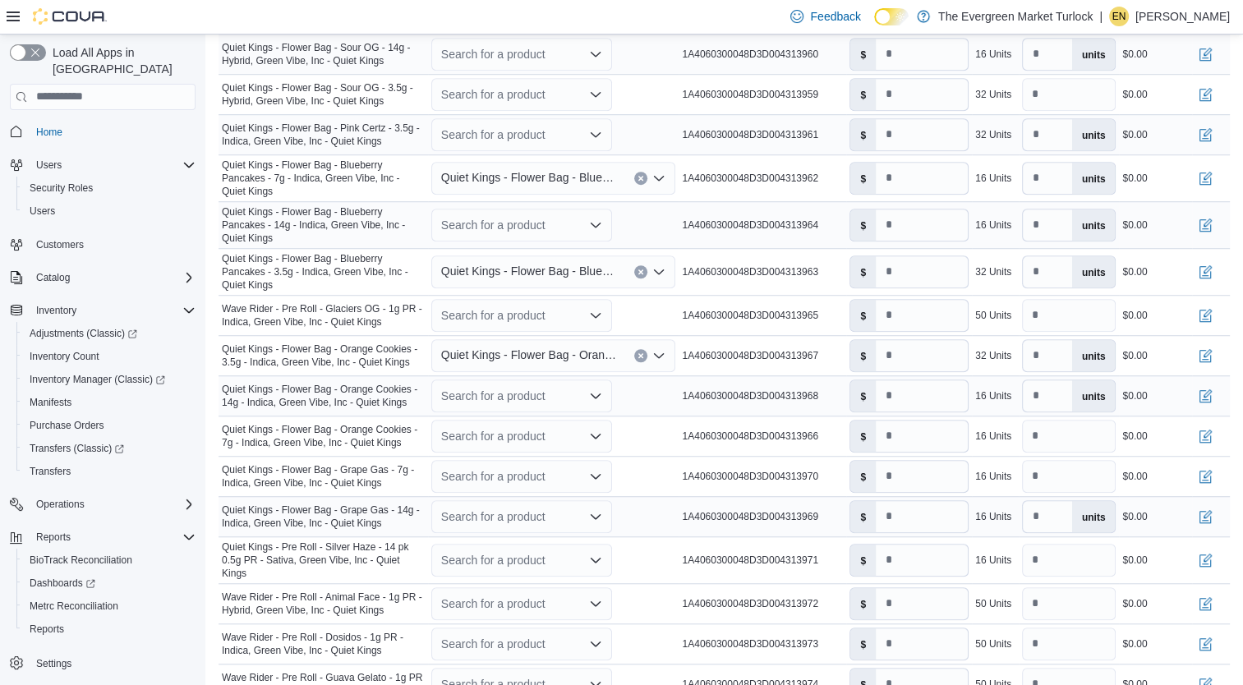
scroll to position [1244, 0]
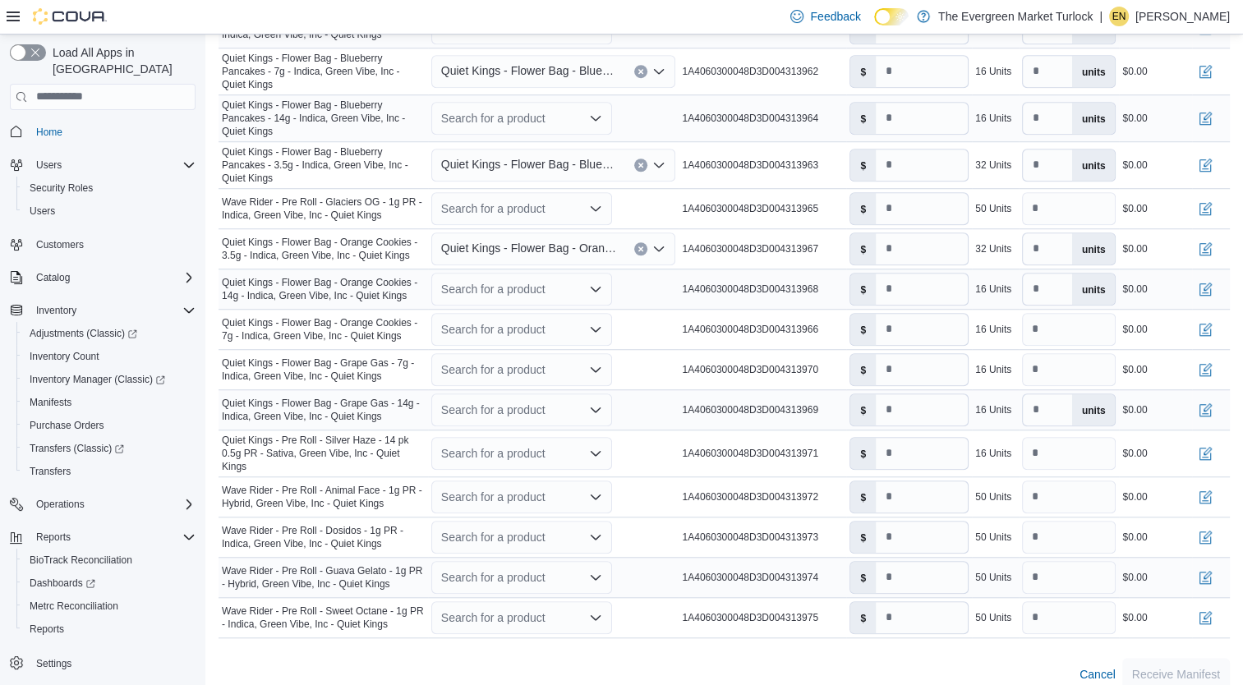
click at [488, 561] on div "Search for a product" at bounding box center [521, 577] width 181 height 33
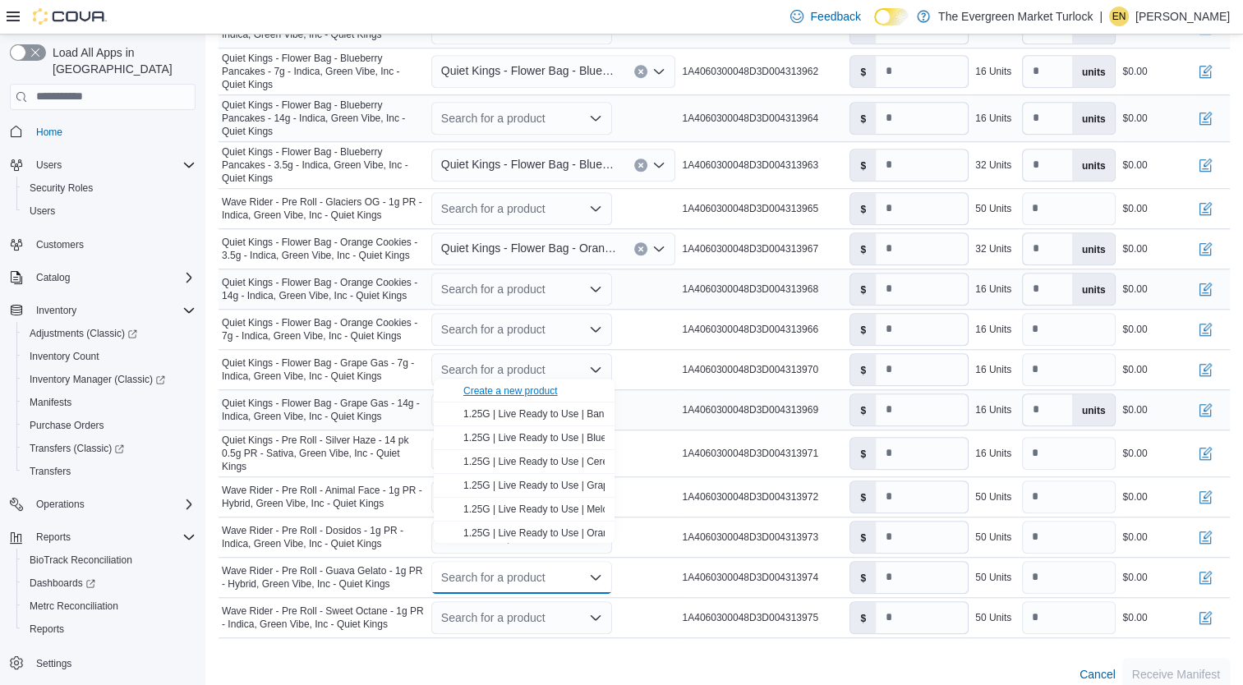
click at [545, 389] on div "Create a new product" at bounding box center [510, 391] width 94 height 13
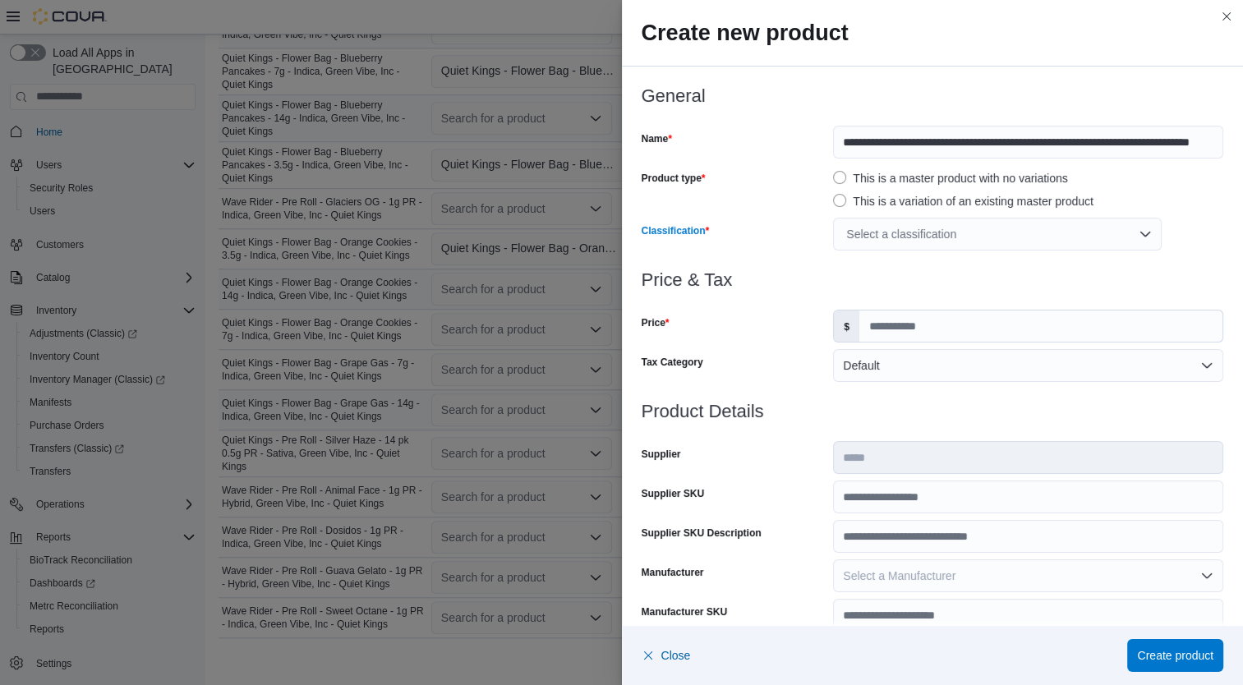
click at [912, 228] on div "Select a classification" at bounding box center [997, 234] width 329 height 33
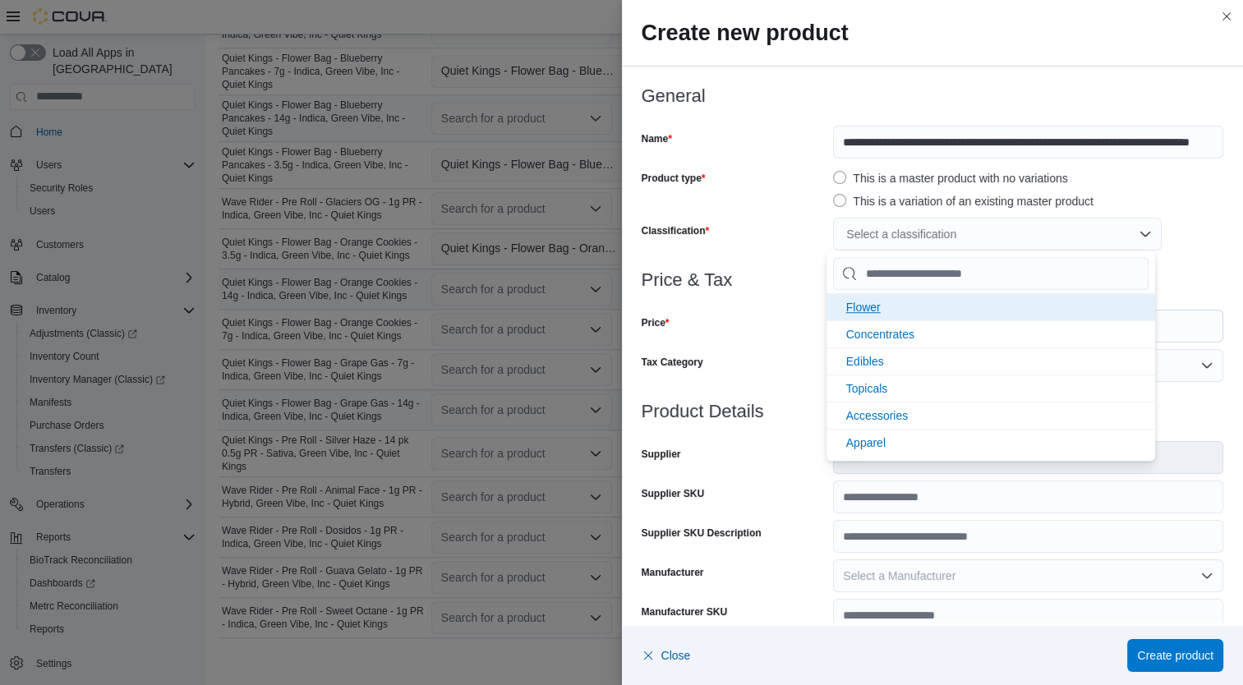
click at [897, 310] on li "Flower" at bounding box center [991, 306] width 329 height 27
click at [717, 375] on div "Tax Category" at bounding box center [735, 365] width 186 height 33
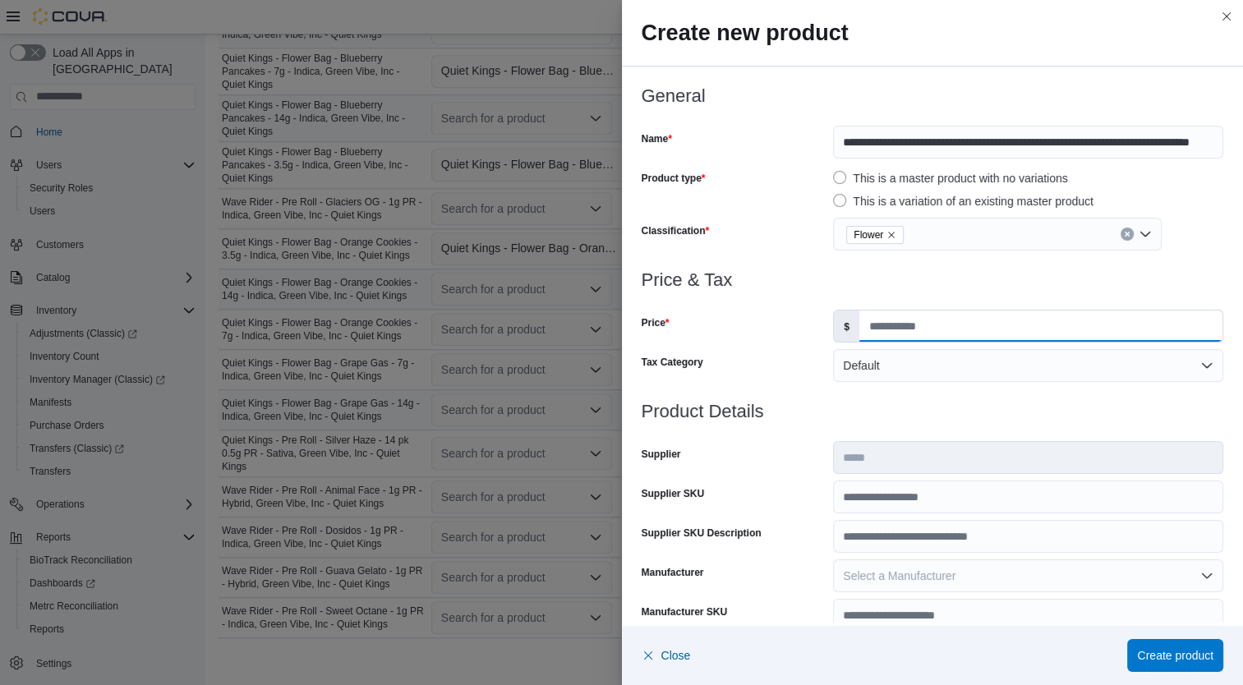
click at [891, 327] on input "Price" at bounding box center [1040, 326] width 363 height 31
type input "*"
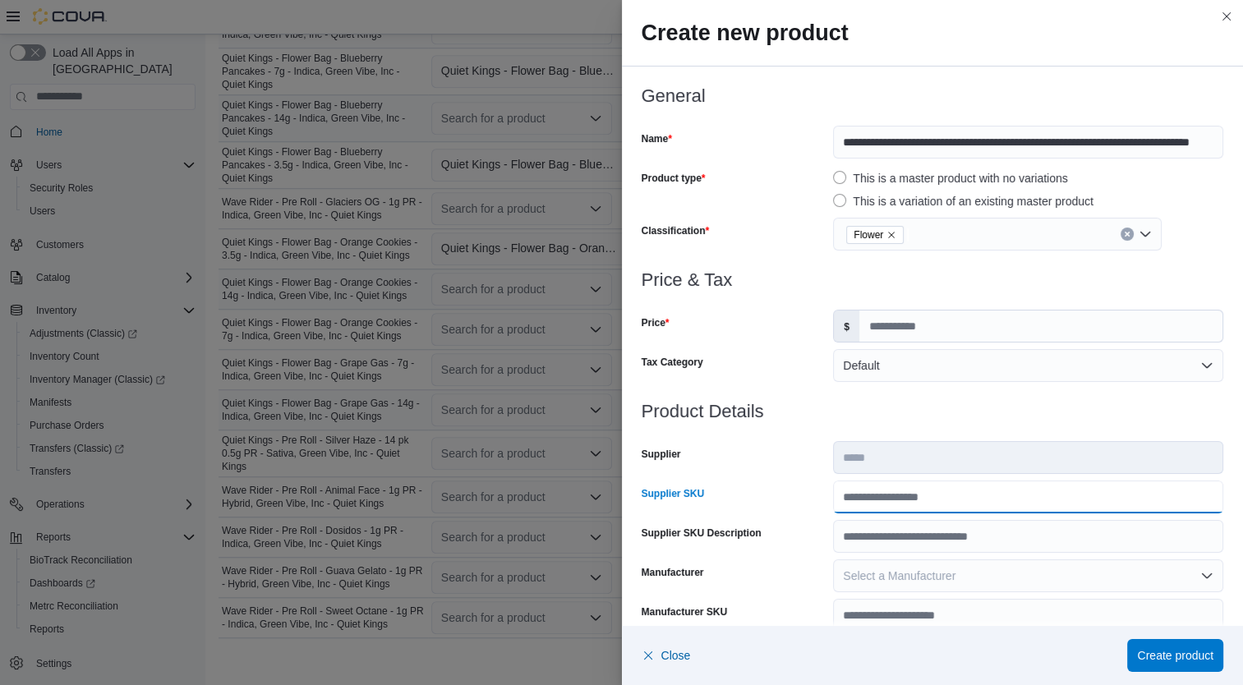
click at [926, 503] on input "Supplier SKU" at bounding box center [1028, 497] width 390 height 33
type input "**********"
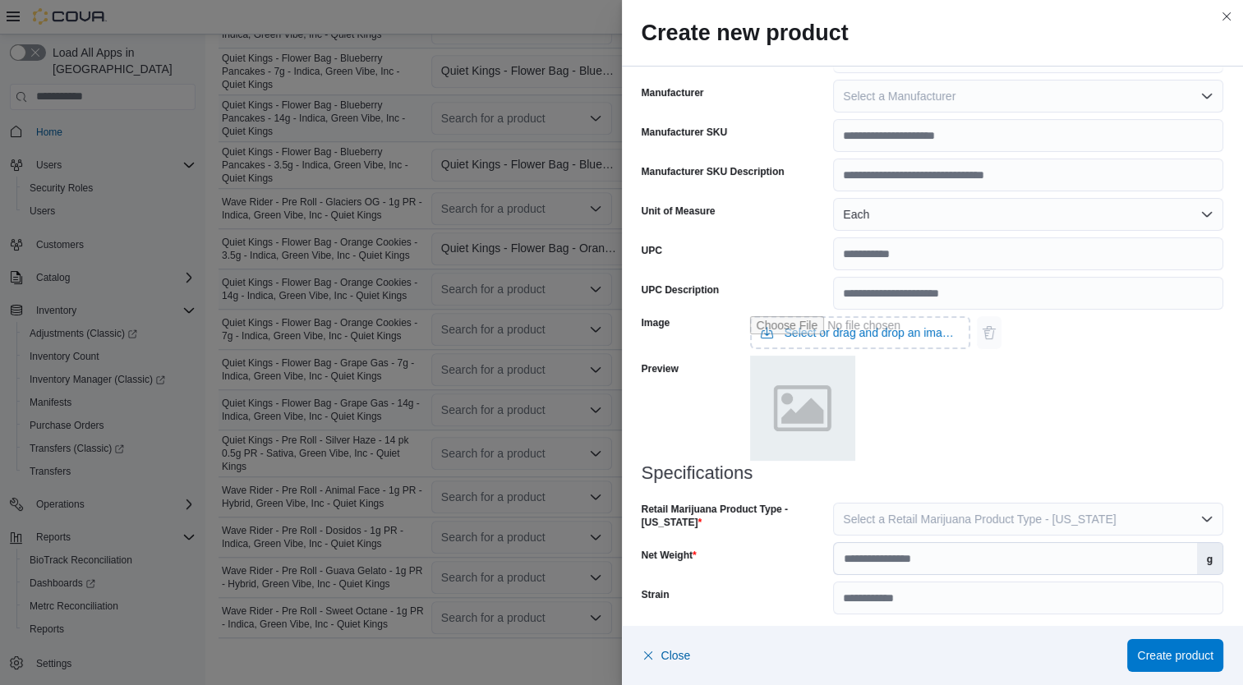
scroll to position [487, 0]
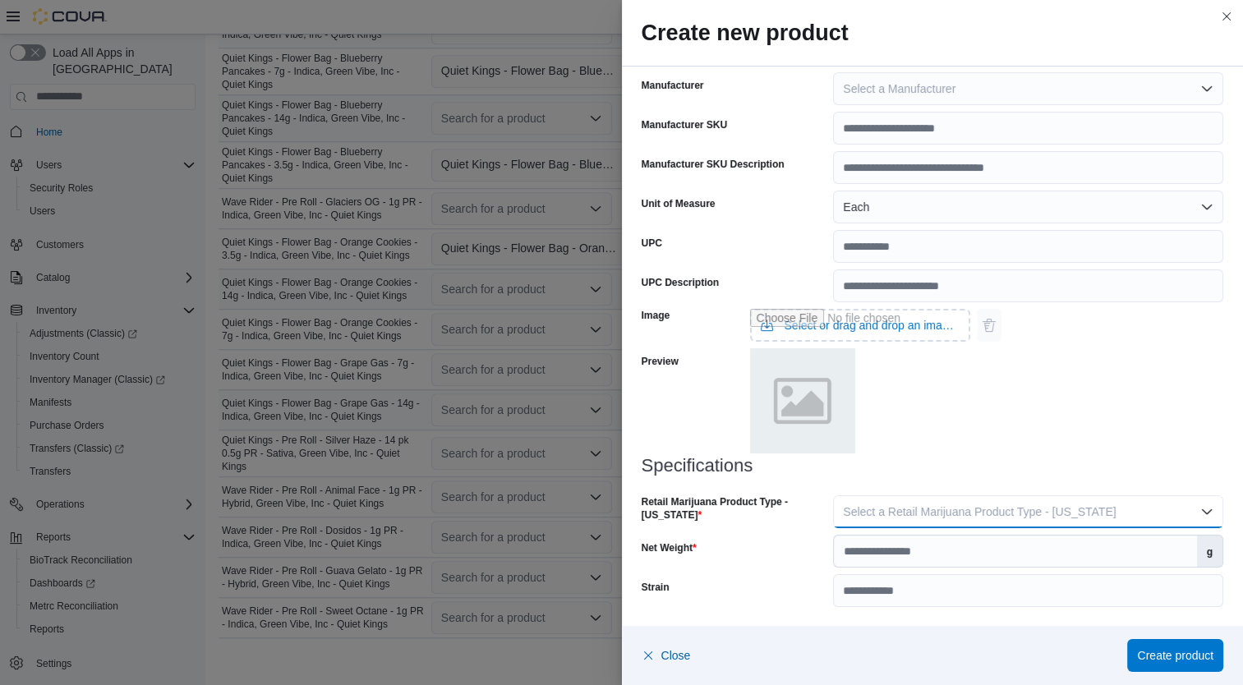
click at [1050, 520] on button "Select a Retail Marijuana Product Type - California" at bounding box center [1028, 511] width 390 height 33
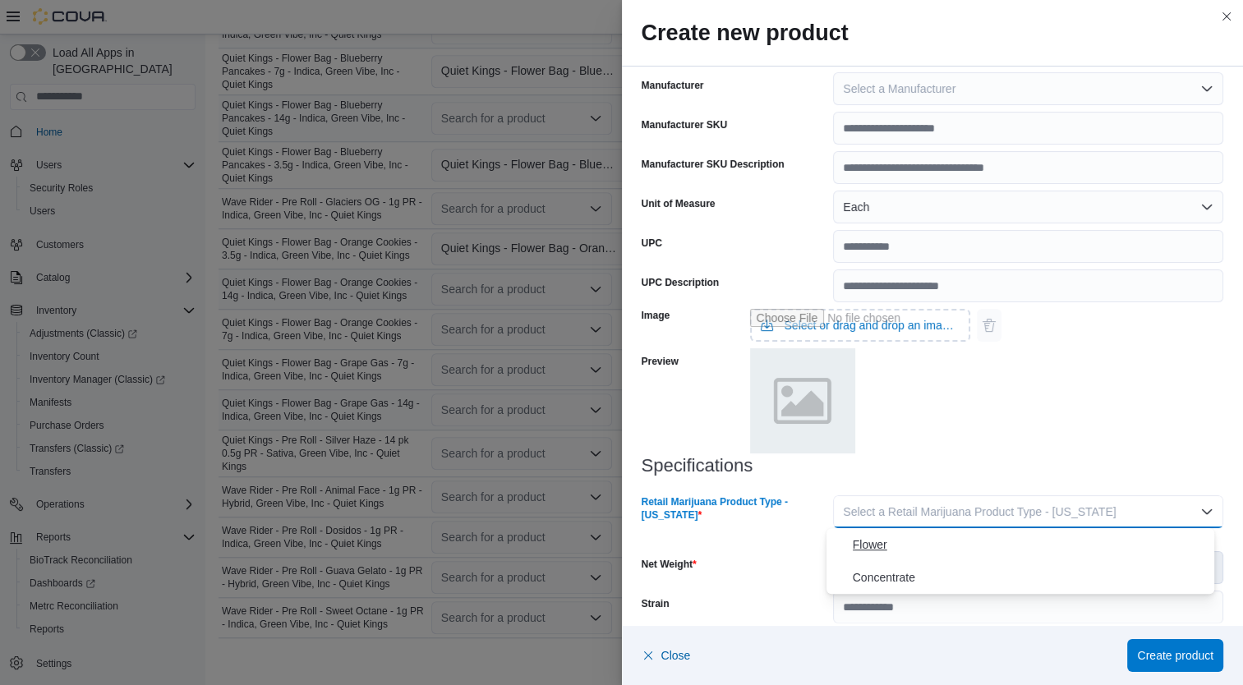
click at [944, 549] on span "Flower" at bounding box center [1031, 545] width 356 height 20
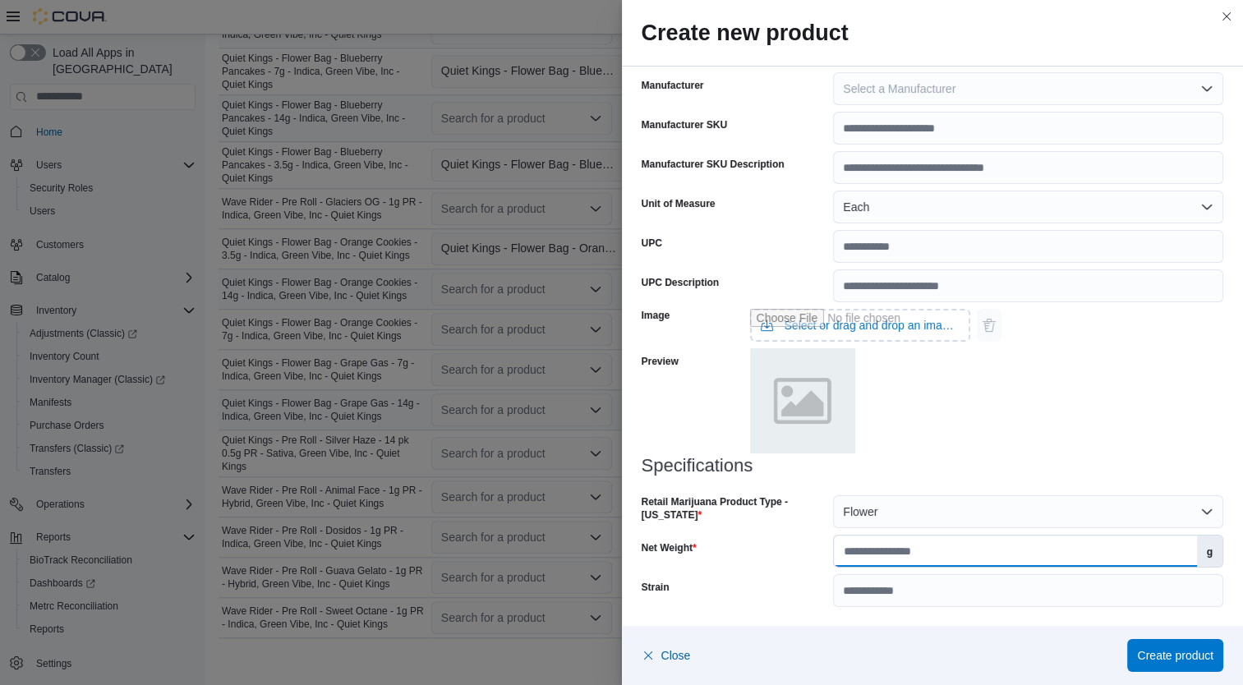
click at [963, 552] on input "Net Weight" at bounding box center [1015, 551] width 362 height 31
type input "*"
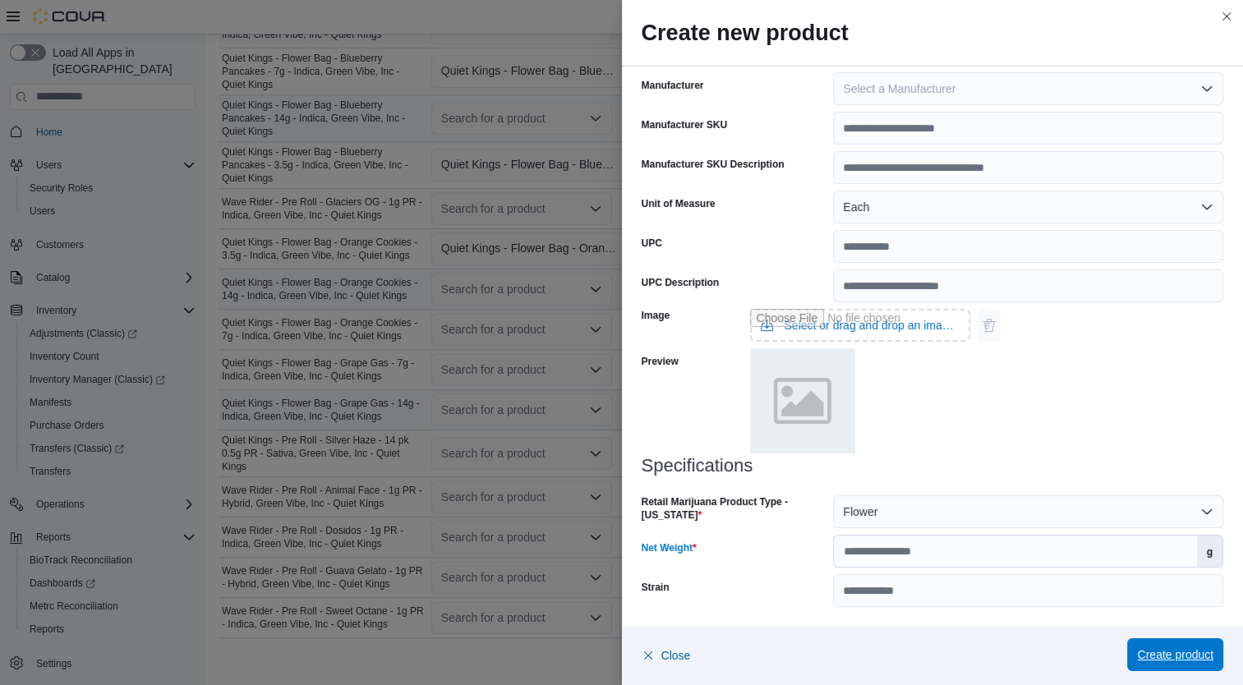
click at [1193, 657] on span "Create product" at bounding box center [1175, 655] width 76 height 16
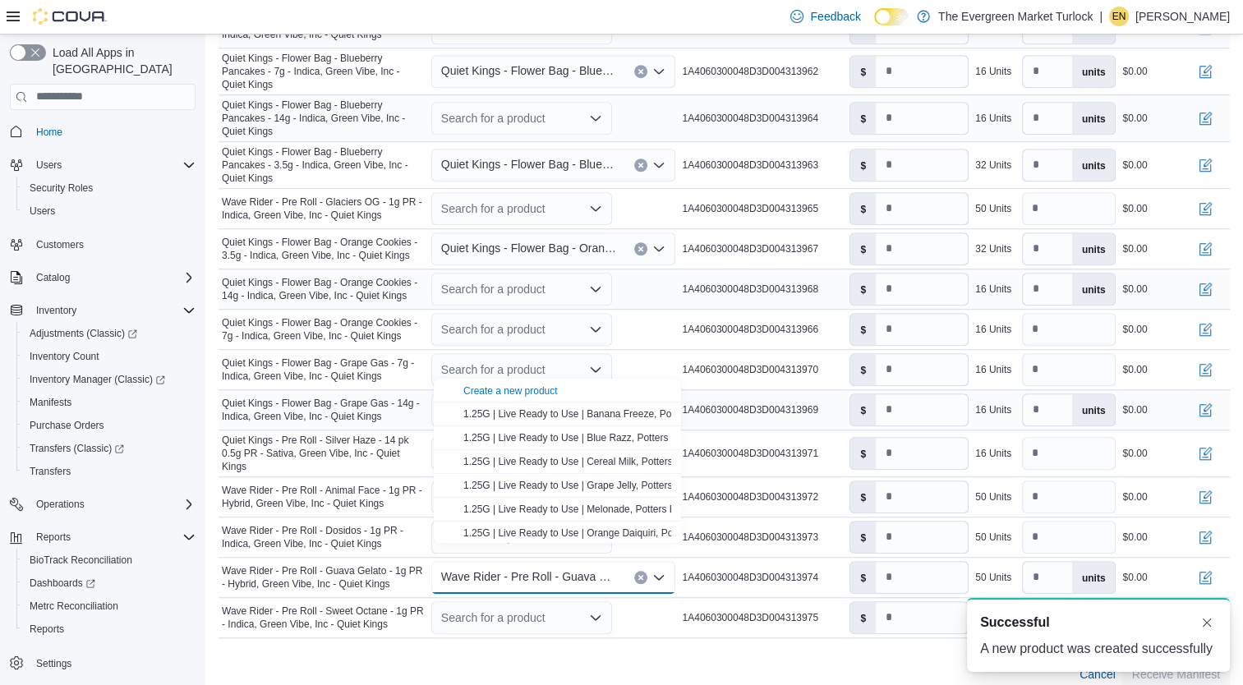
scroll to position [0, 0]
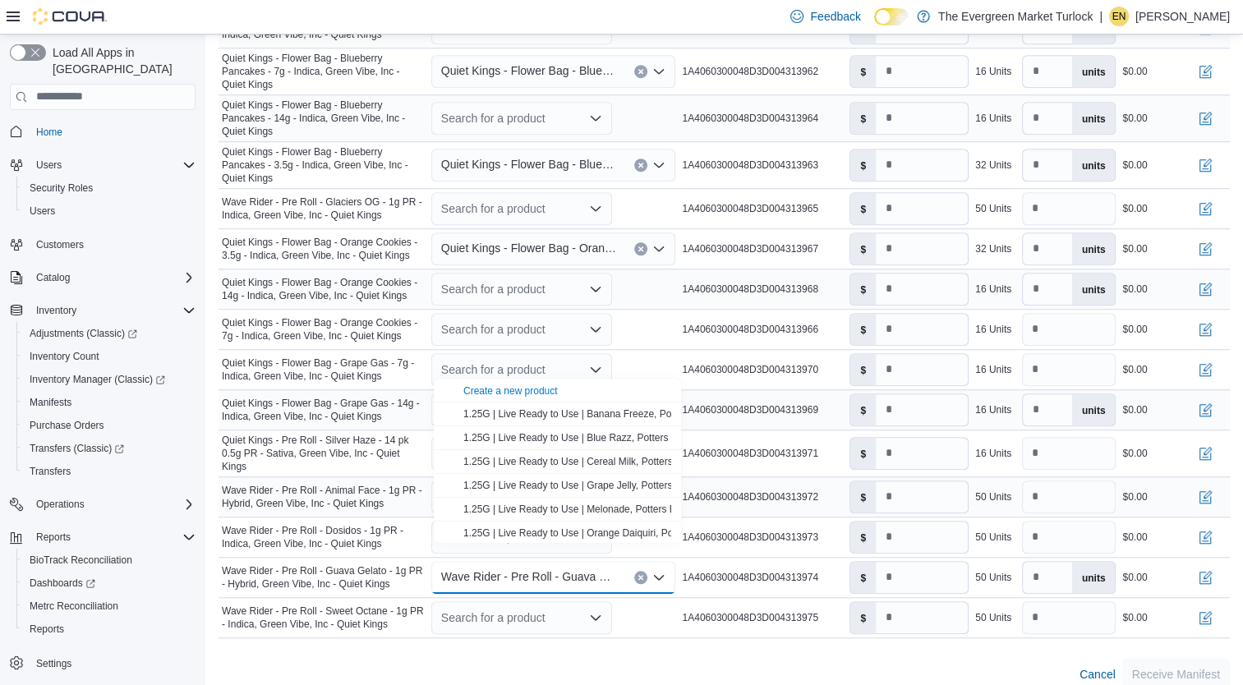
click at [371, 484] on span "Wave Rider - Pre Roll - Animal Face - 1g PR - Hybrid, Green Vibe, Inc - Quiet K…" at bounding box center [323, 497] width 203 height 26
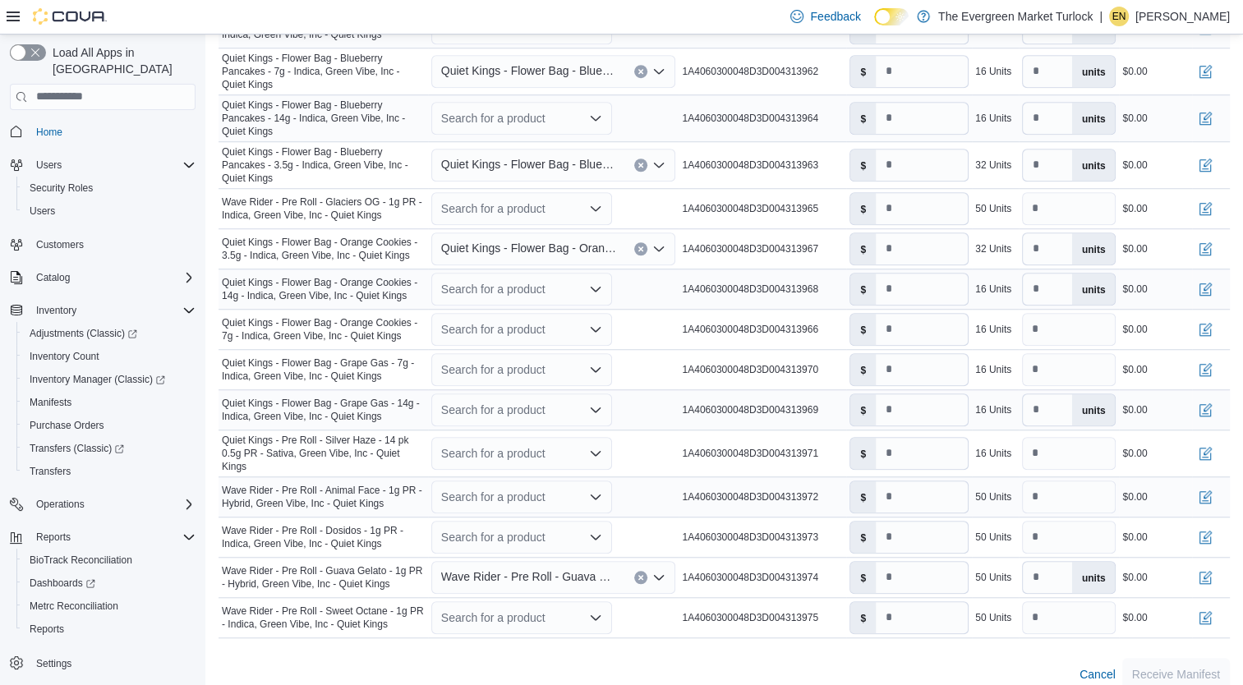
click at [496, 481] on div "Search for a product" at bounding box center [521, 497] width 181 height 33
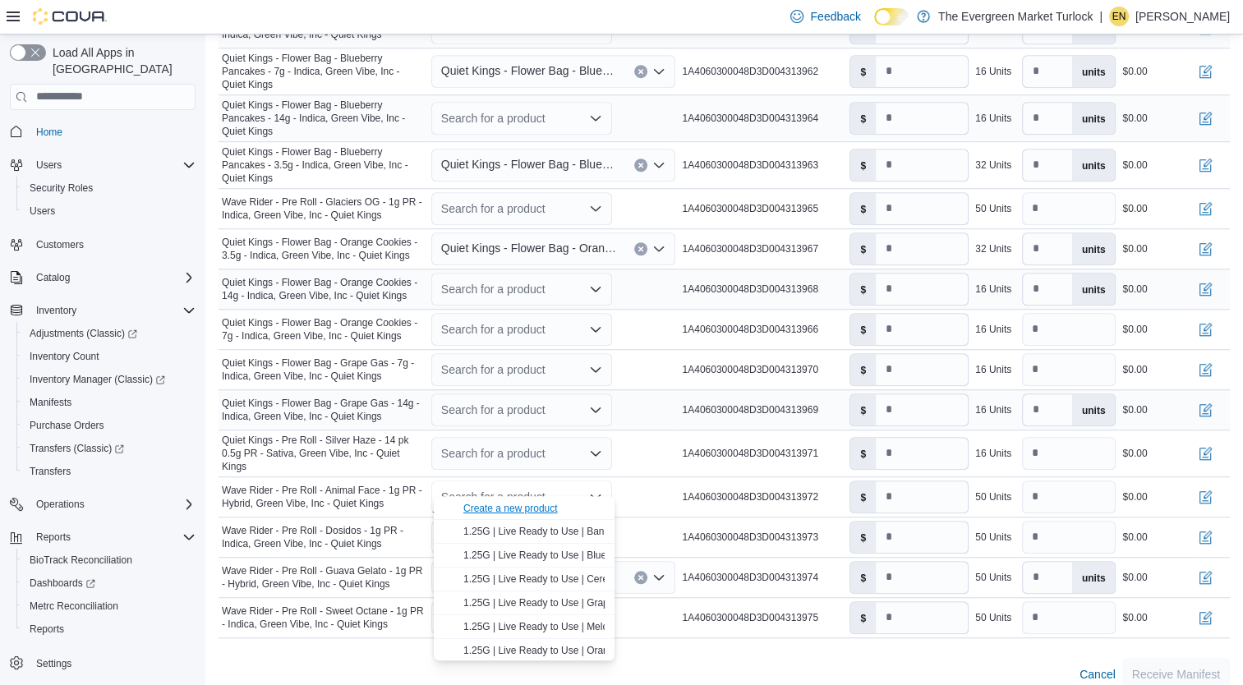
click div "Create a new product"
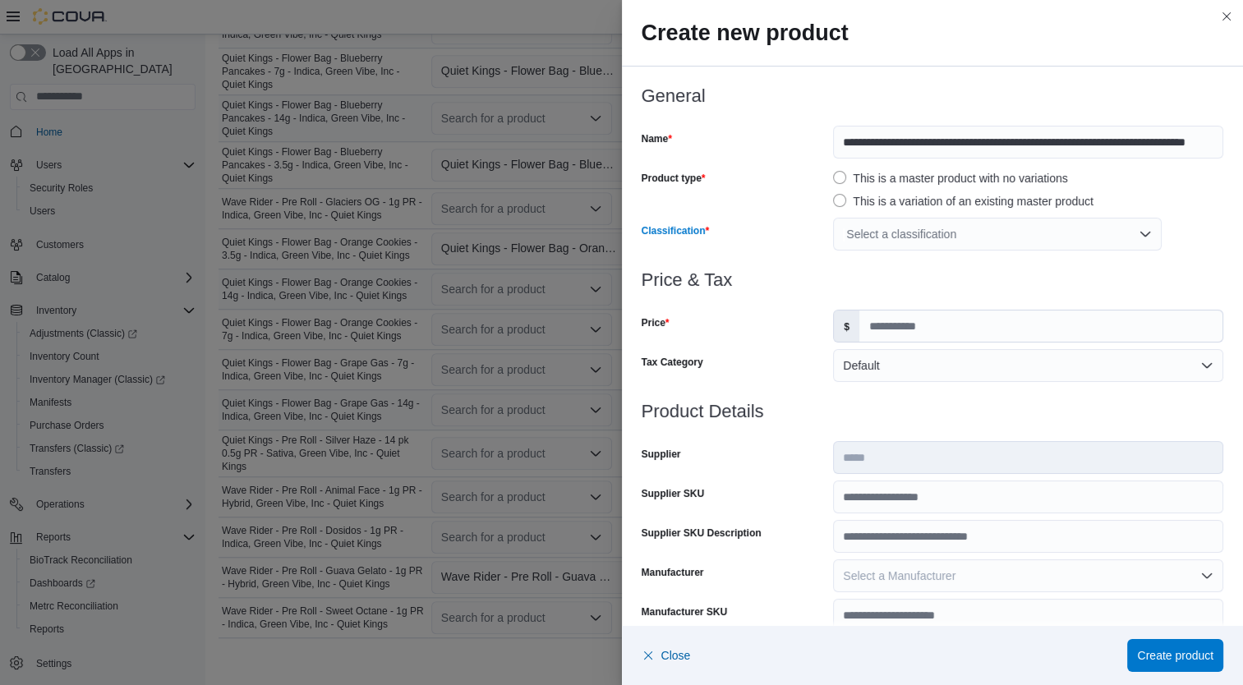
click div "Select a classification"
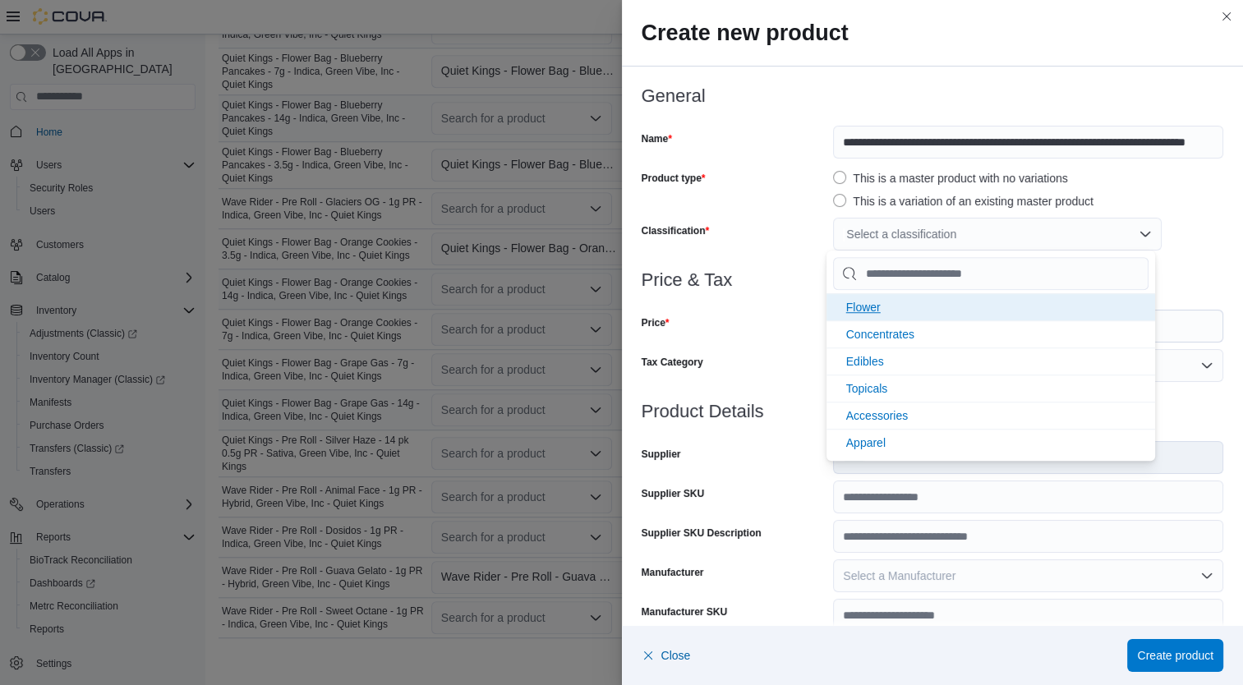
click li "Flower"
click div "Price"
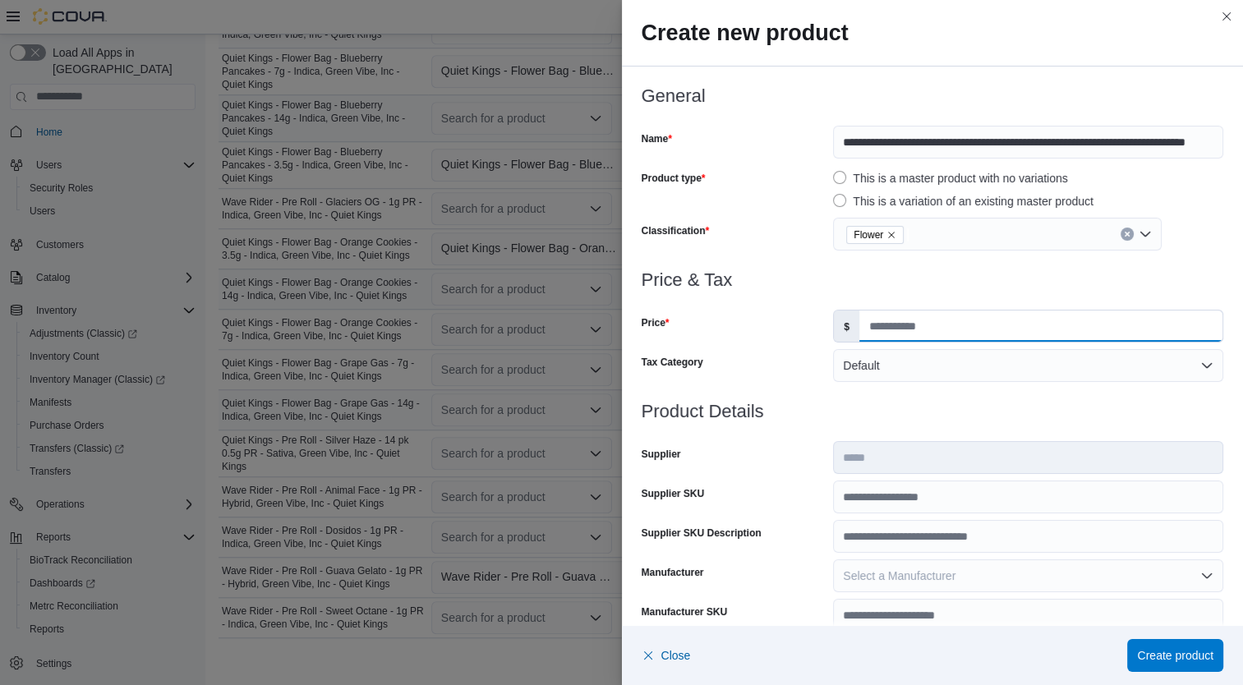
click input "Price"
type input "*"
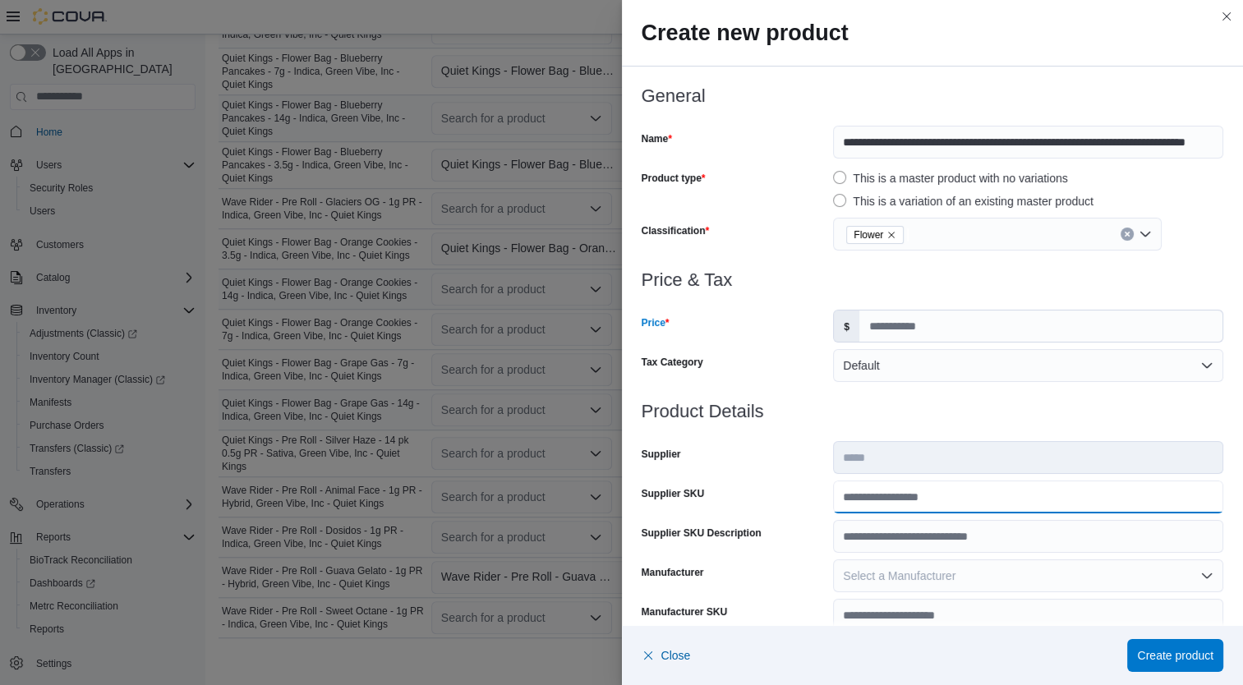
click input "Supplier SKU"
type input "**********"
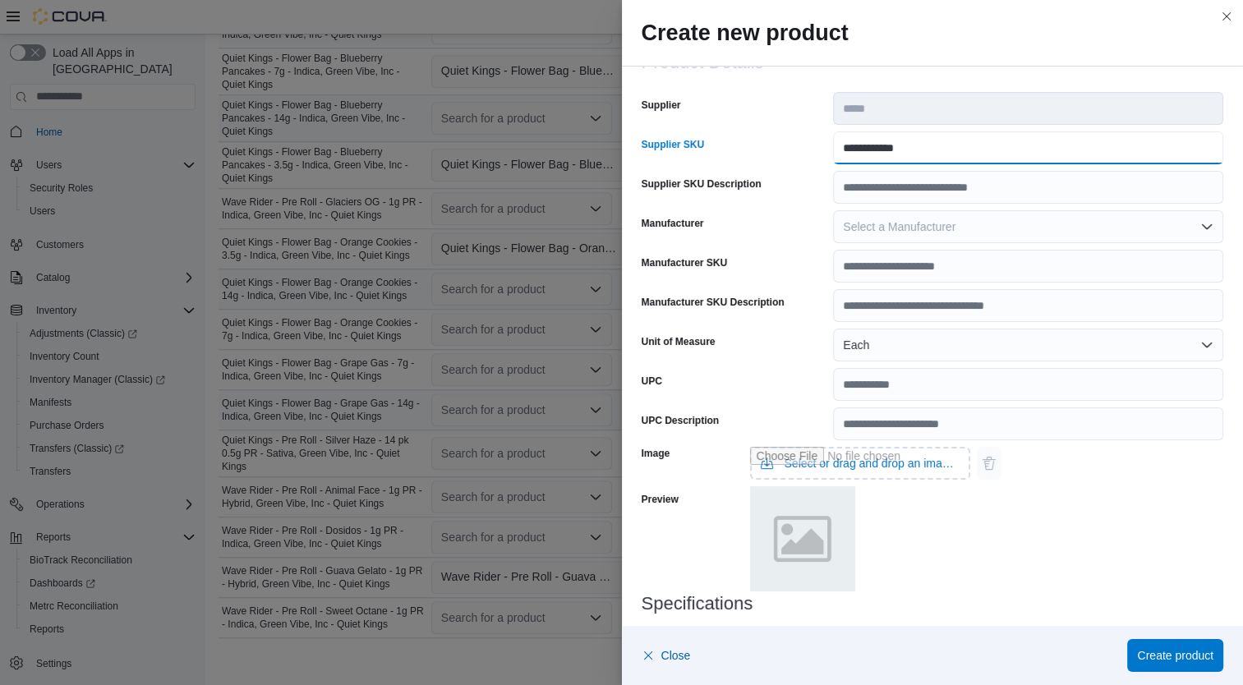
scroll to position [487, 0]
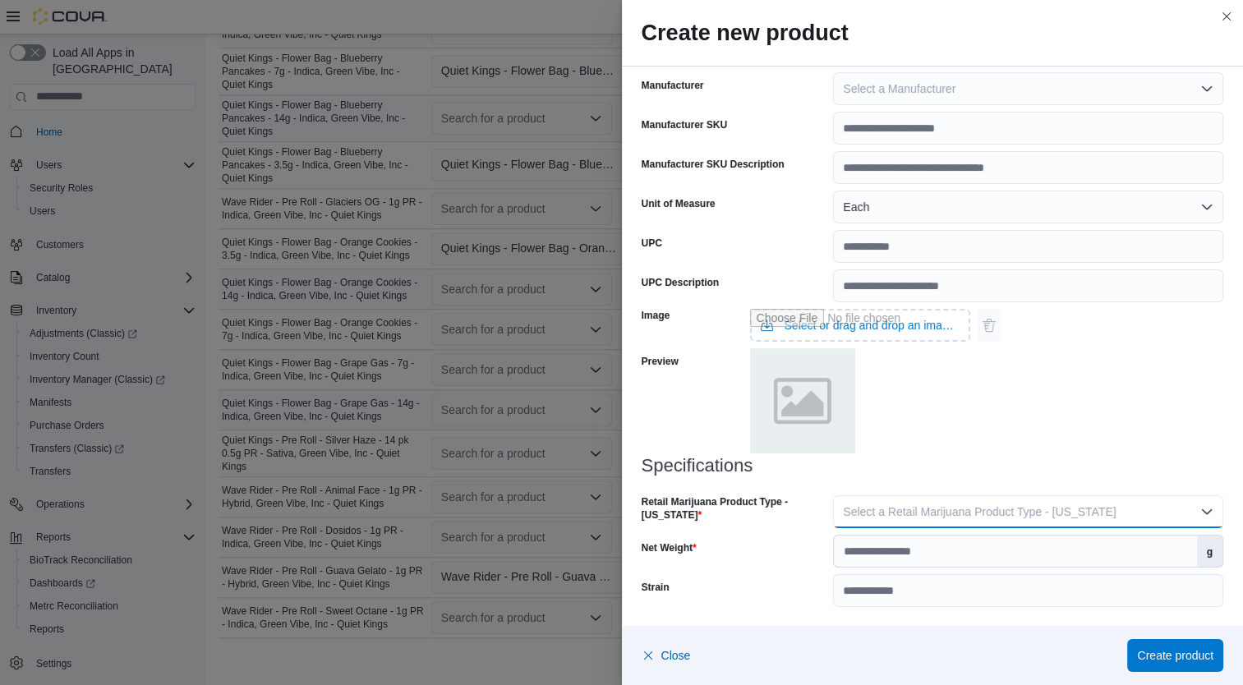
click span "Select a Retail Marijuana Product Type - California"
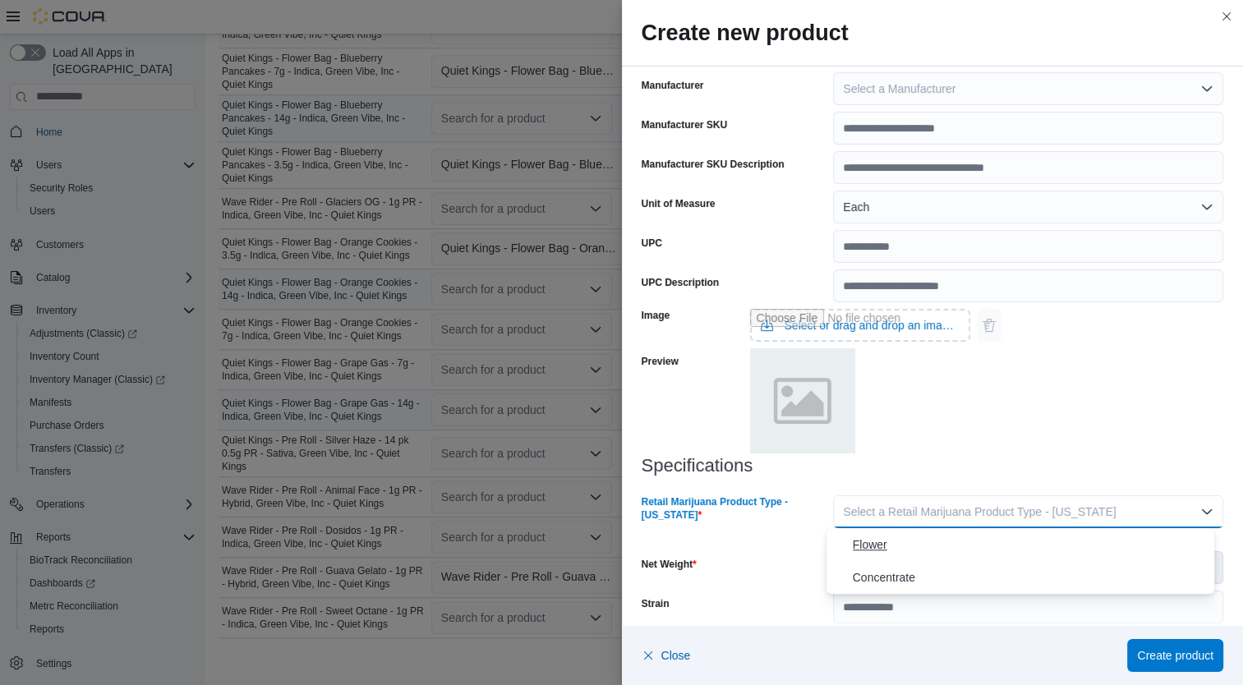
click span "Flower"
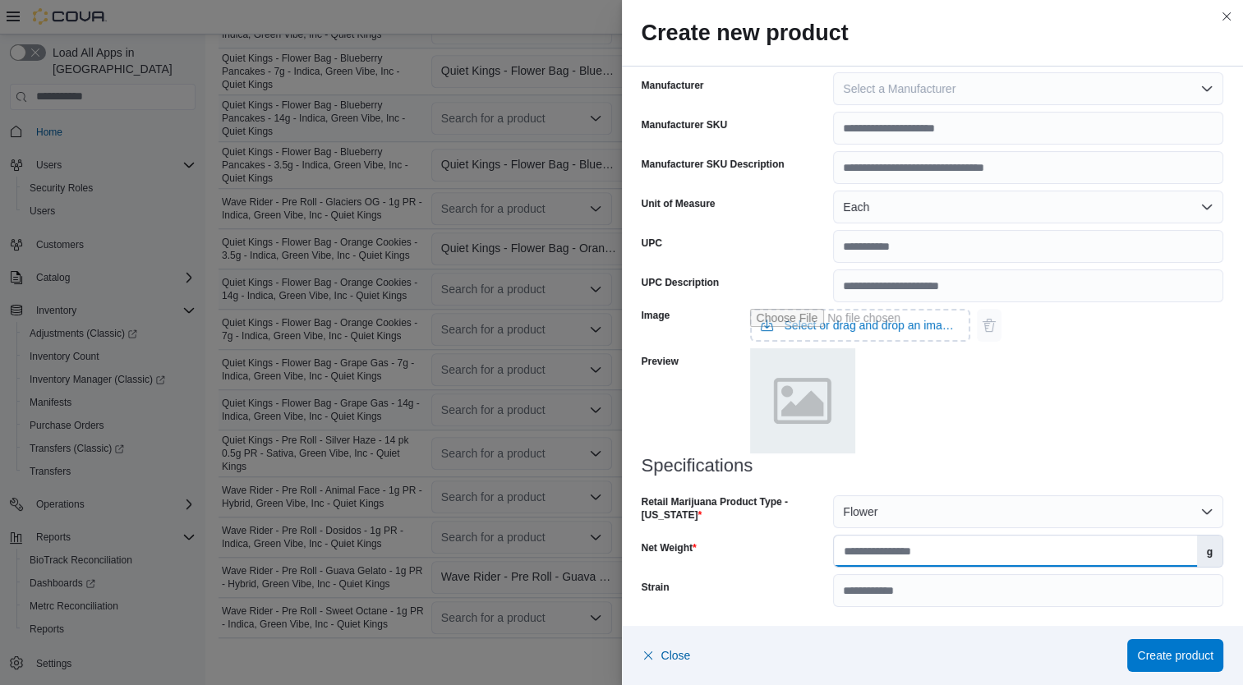
click input "Net Weight"
type input "*"
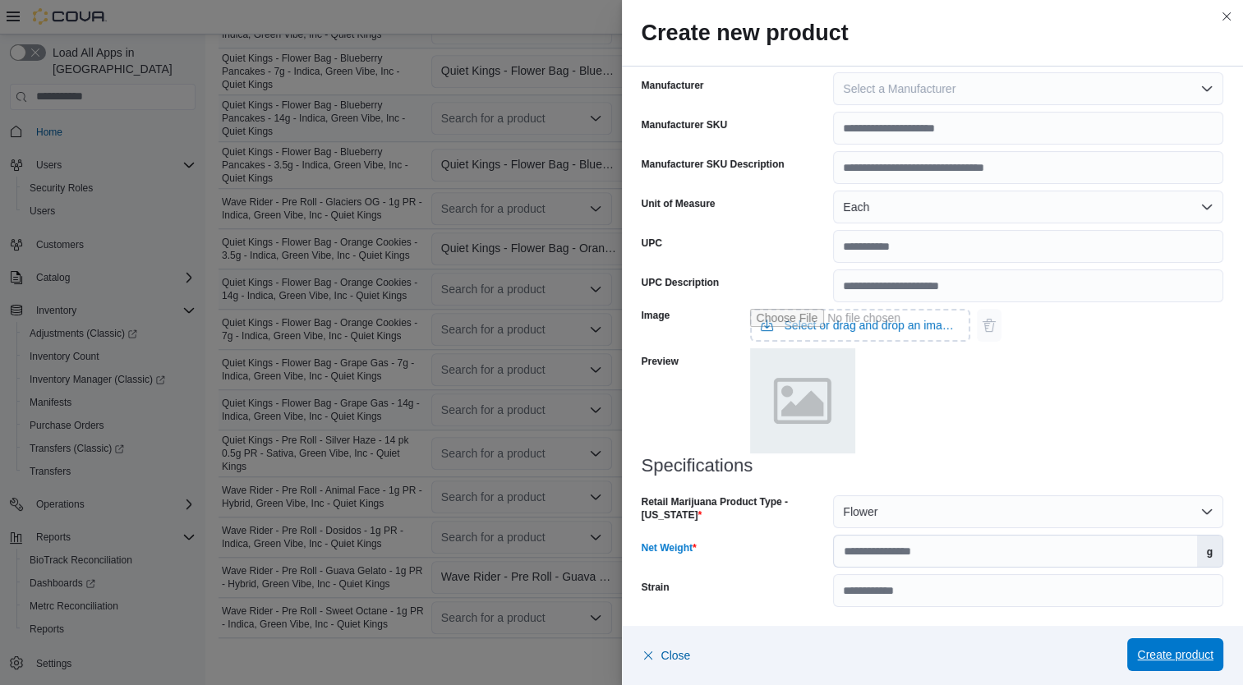
click span "Create product"
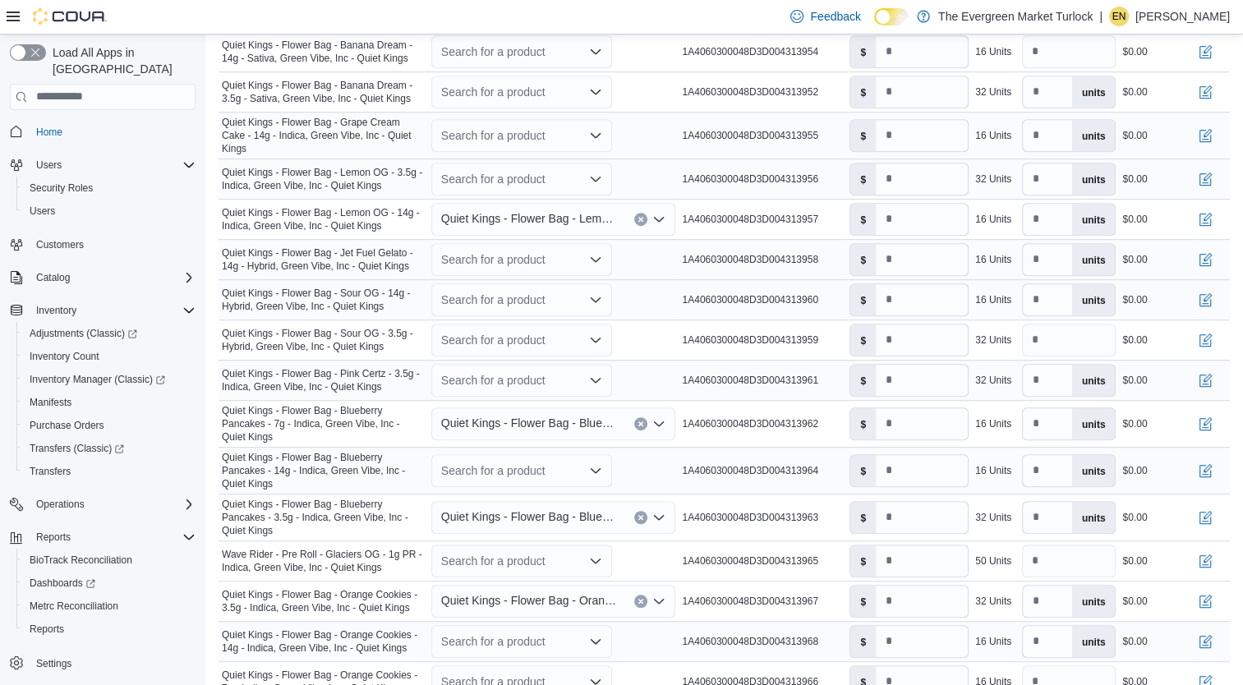
scroll to position [1244, 0]
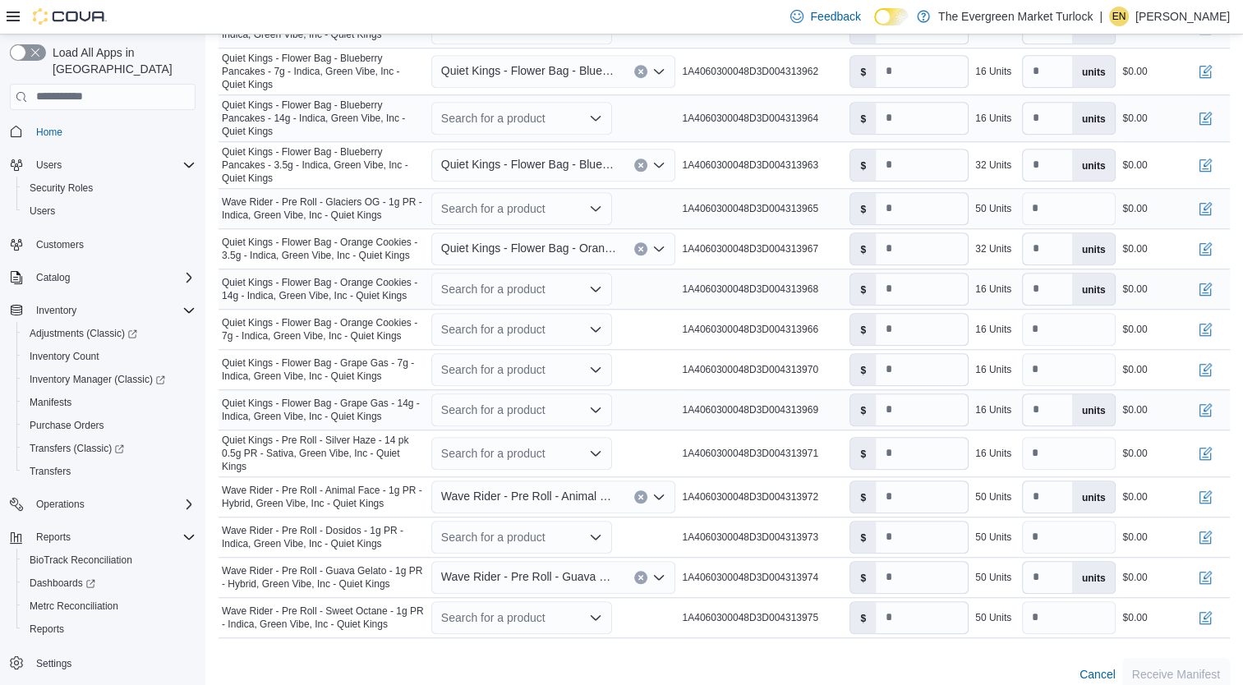
click div "Search for a product"
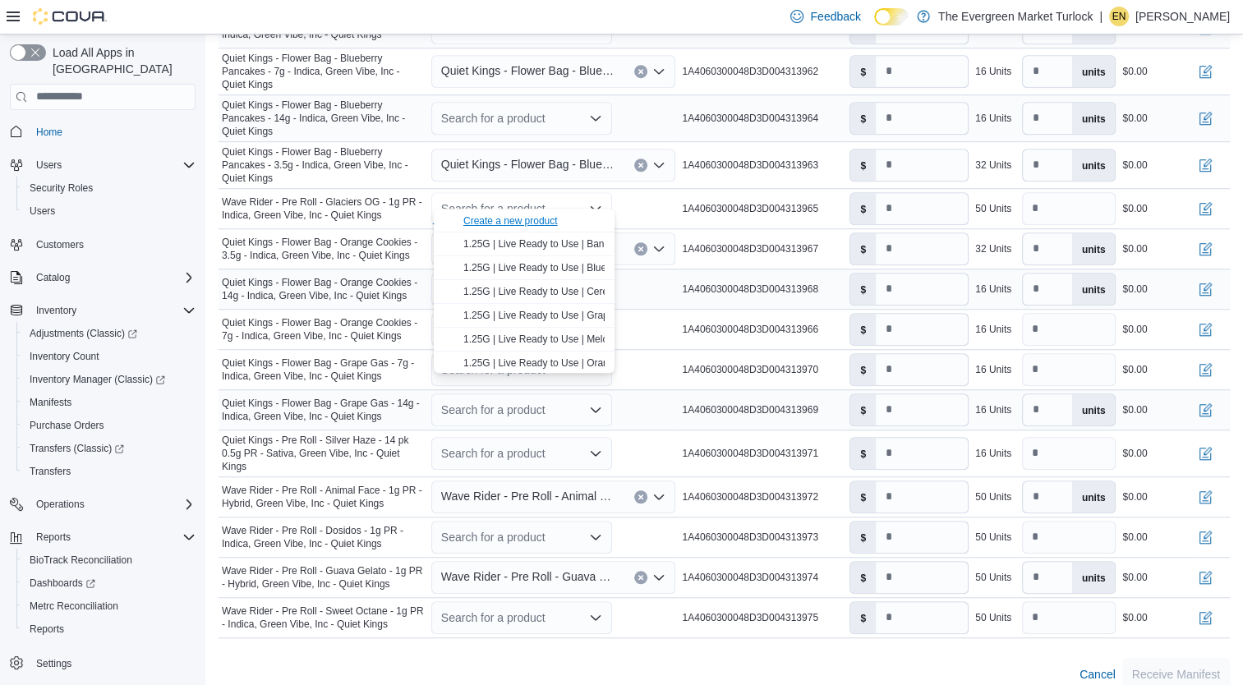
click div "Create a new product"
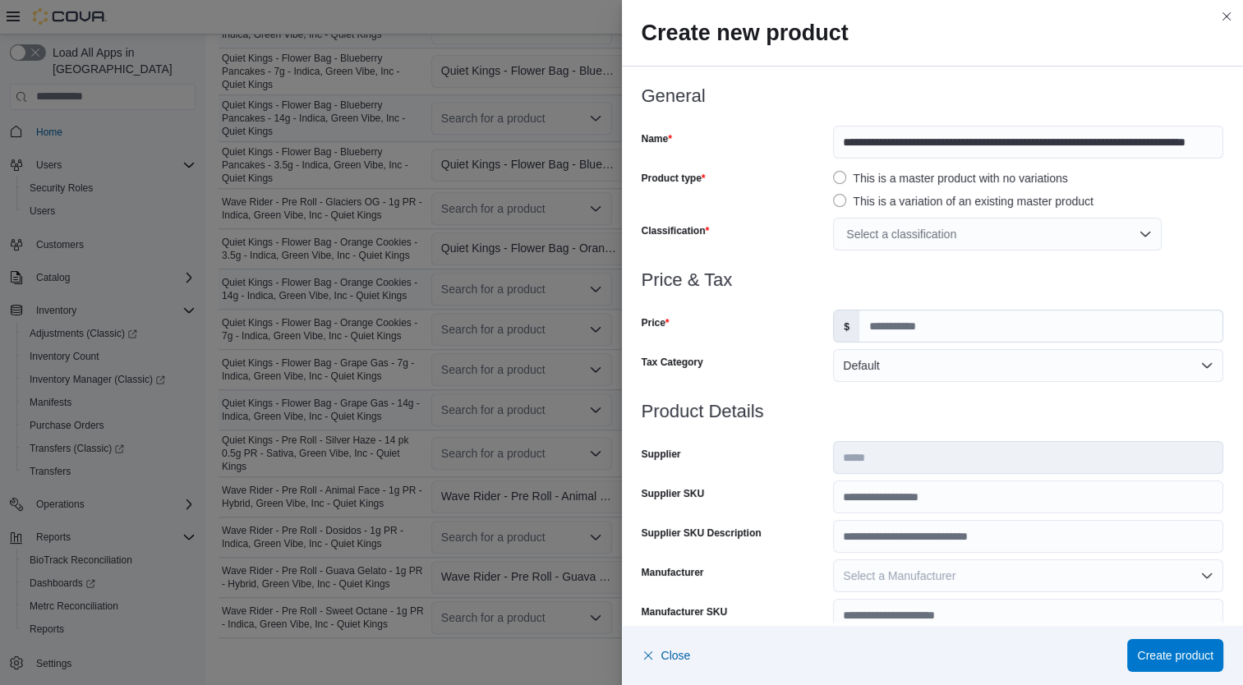
click div "Select a classification"
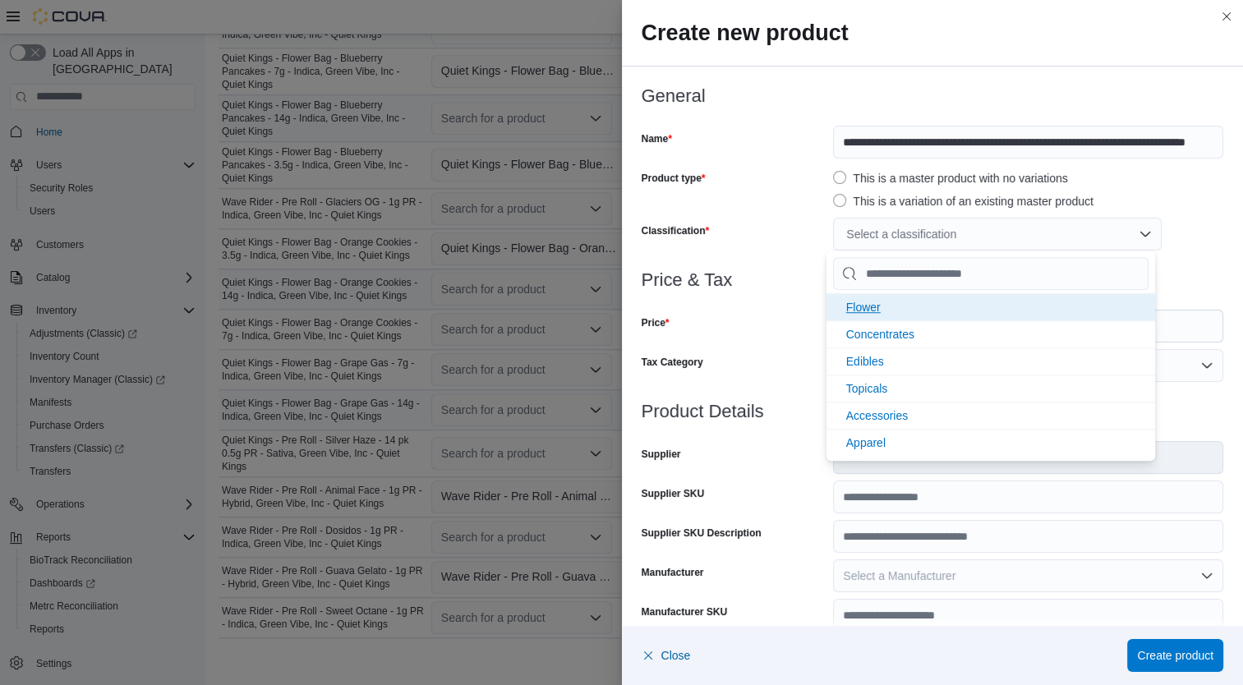
click li "Flower"
click div "Price"
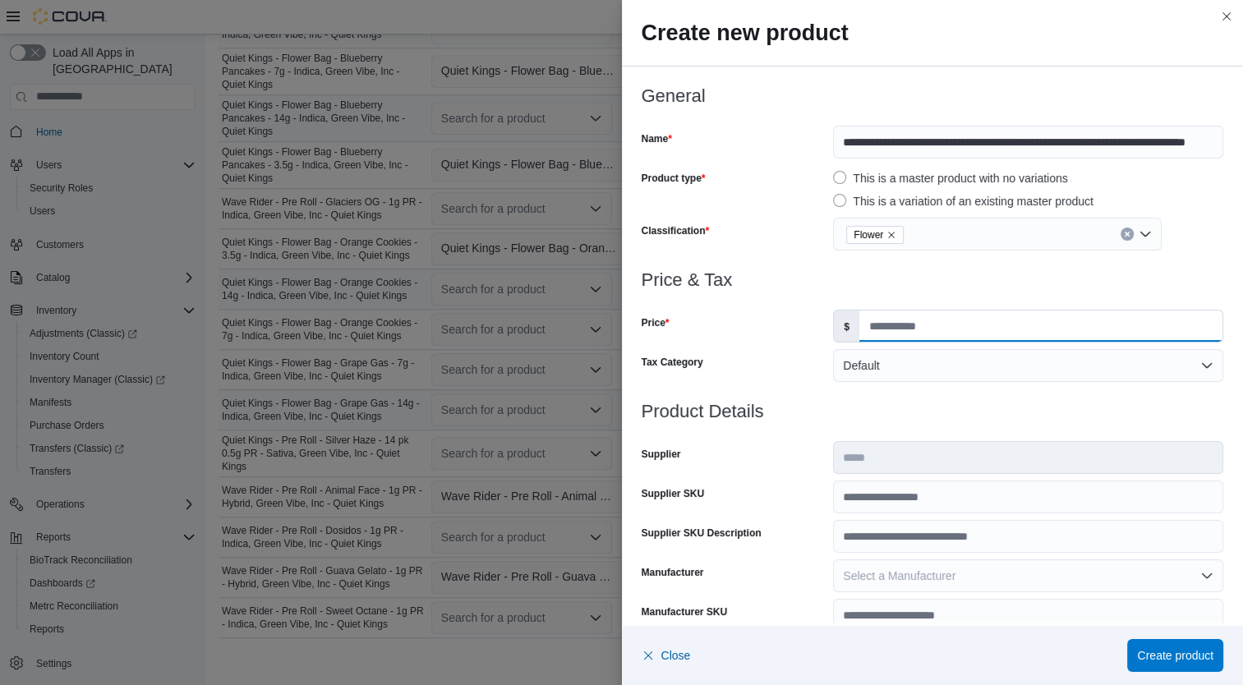
click input "Price"
type input "*"
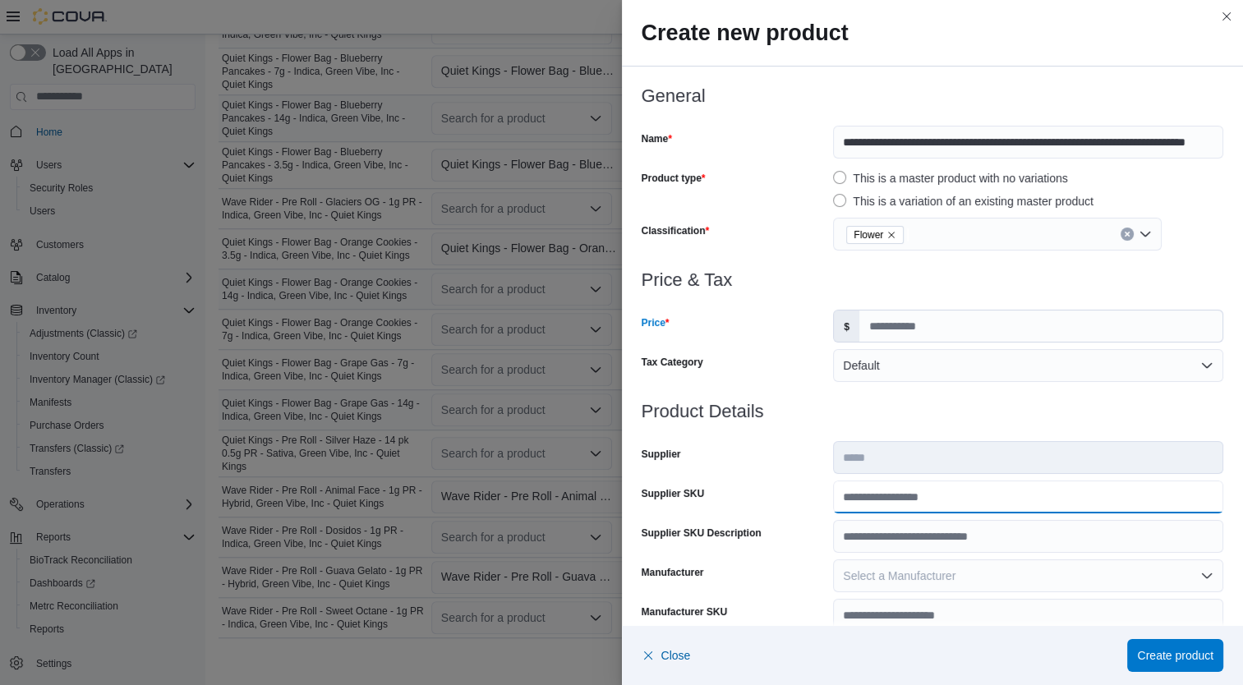
click input "Supplier SKU"
type input "**********"
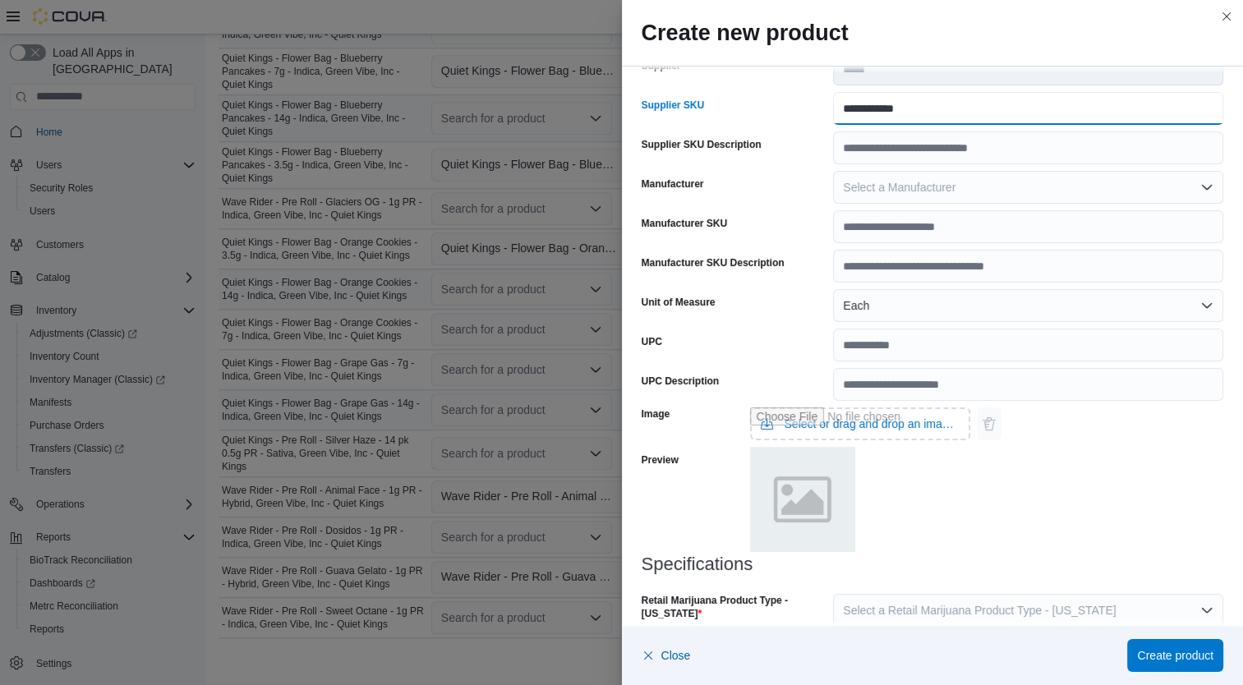
scroll to position [487, 0]
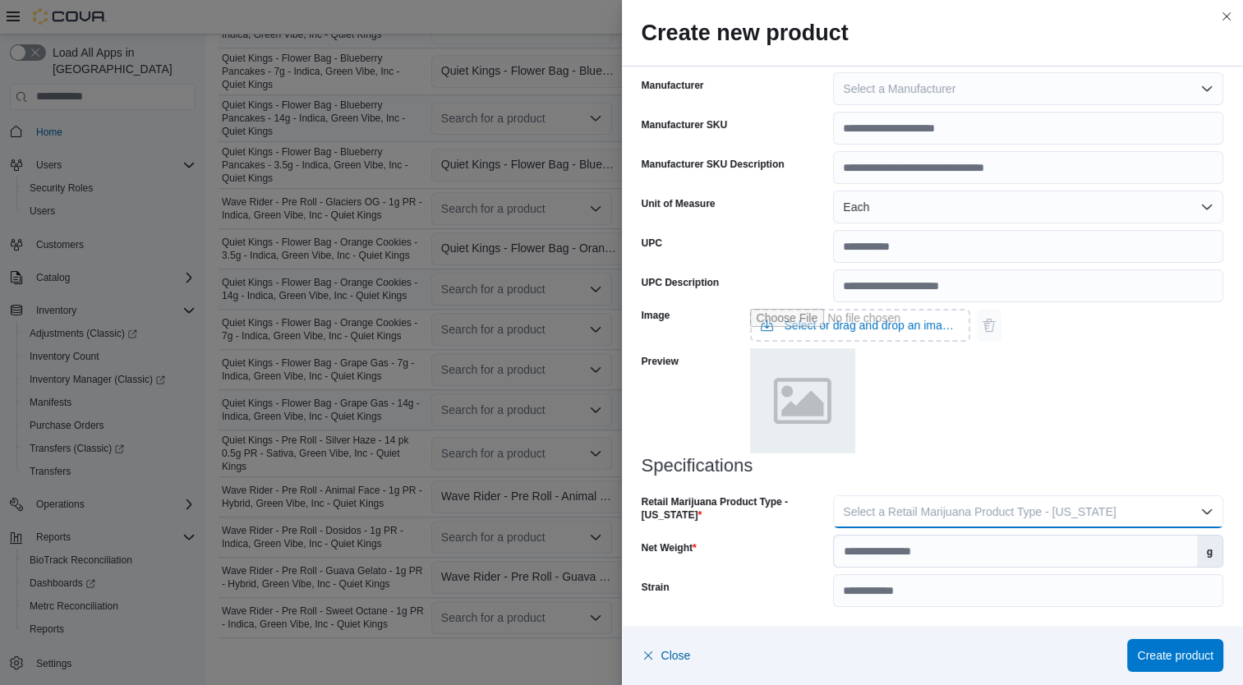
click span "Select a Retail Marijuana Product Type - California"
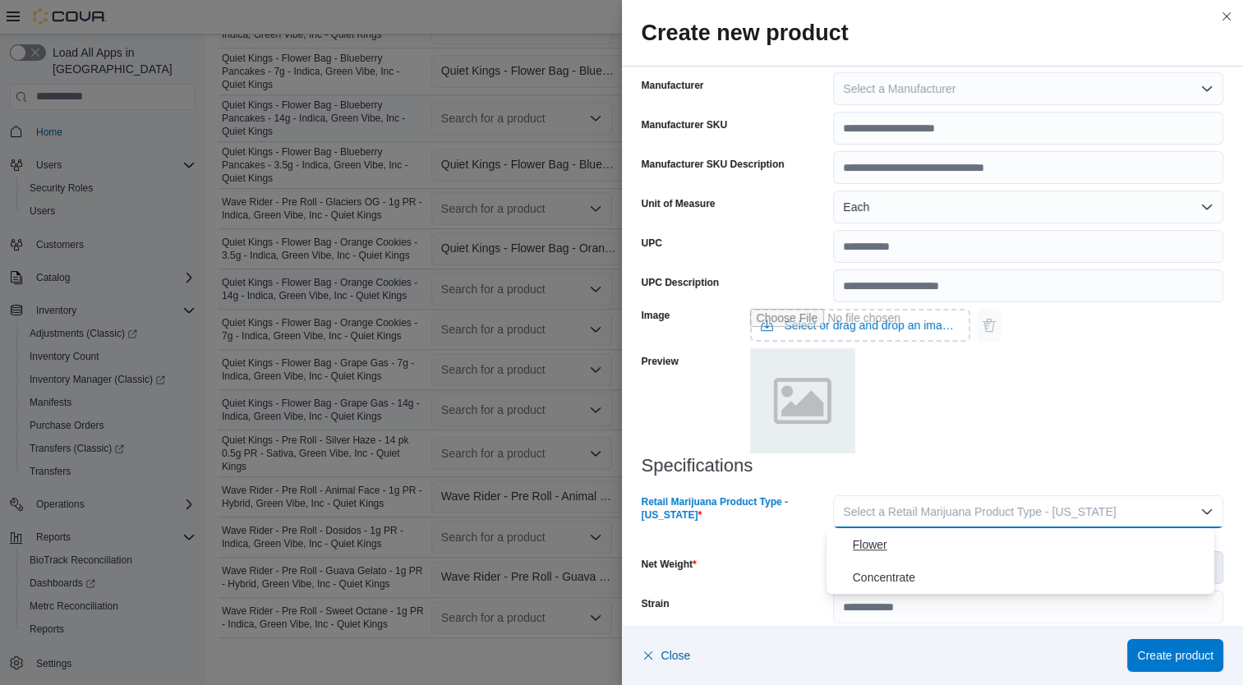
click button "Flower"
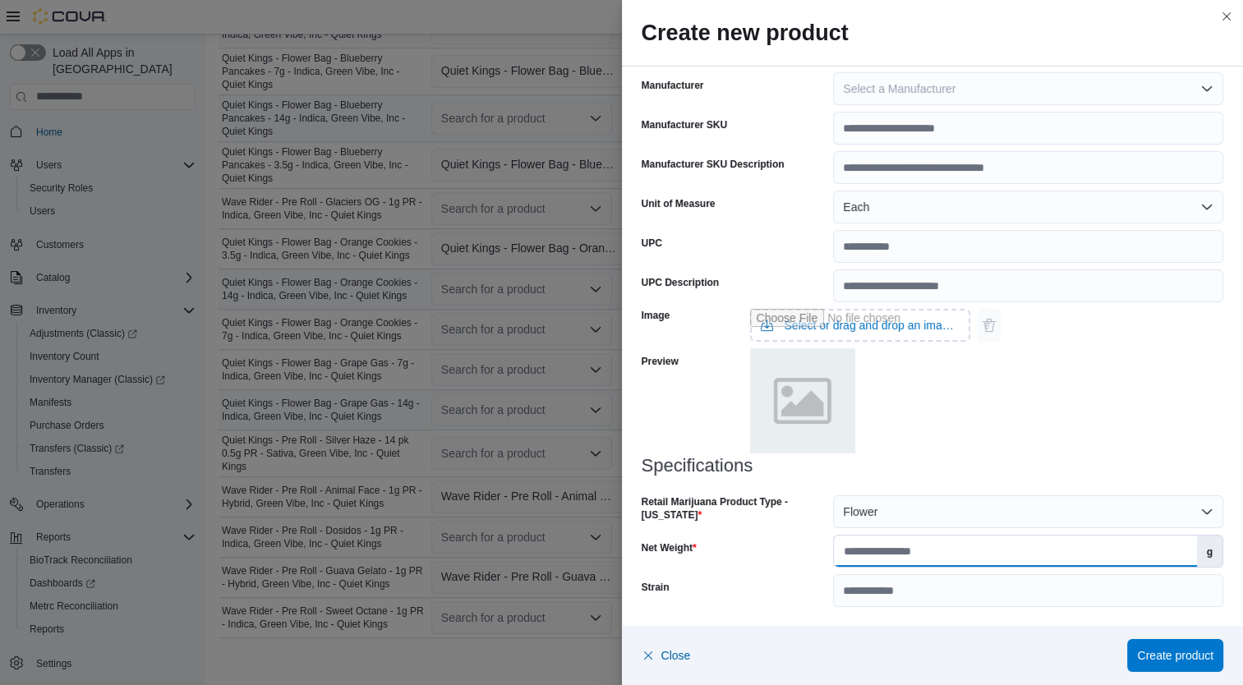
click input "Net Weight"
type input "*"
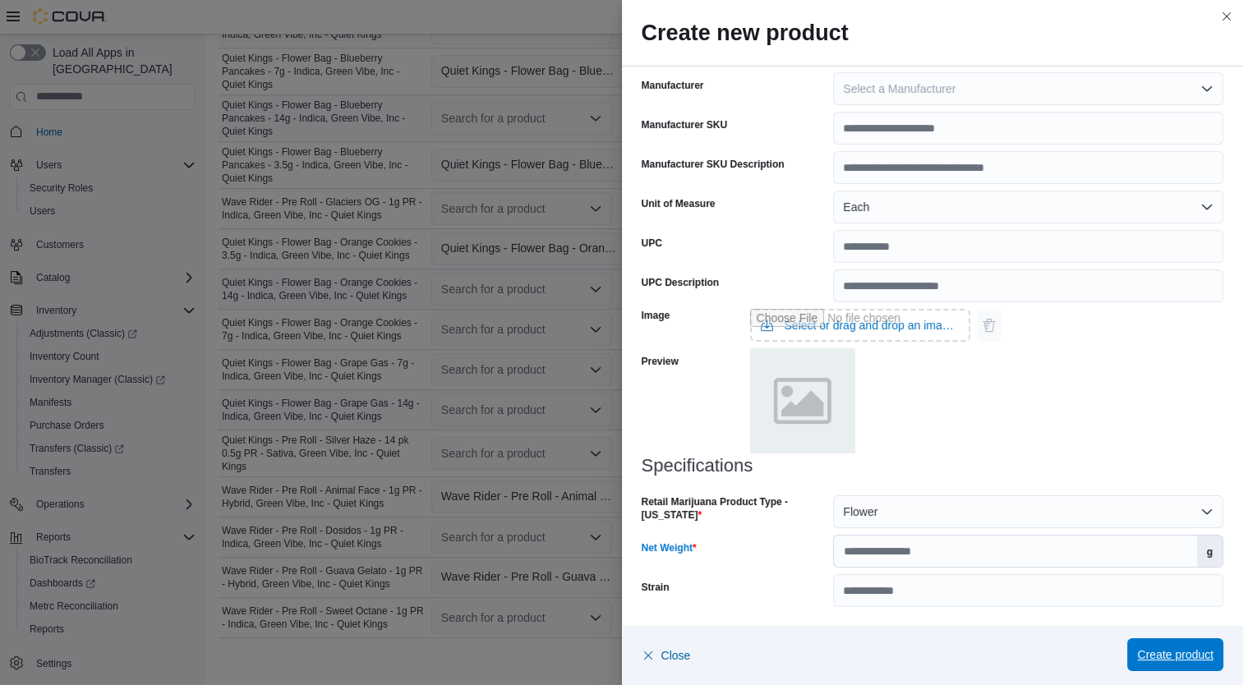
click span "Create product"
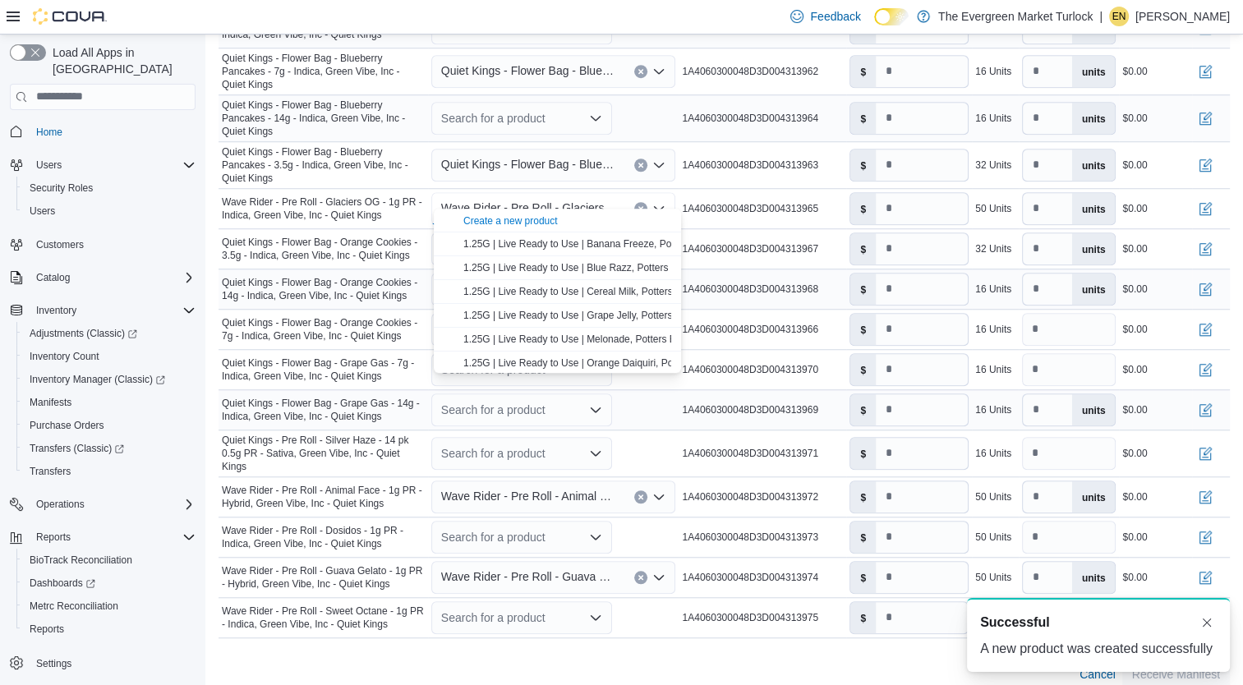
scroll to position [0, 0]
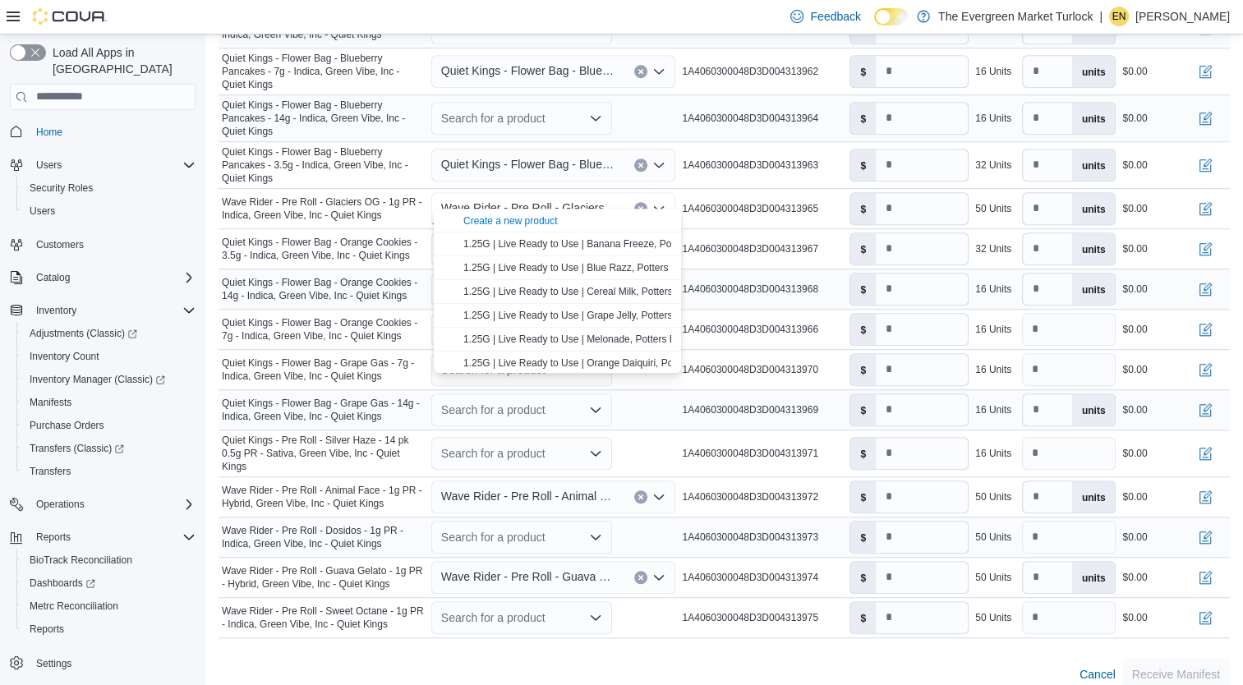
click div "Search for a product"
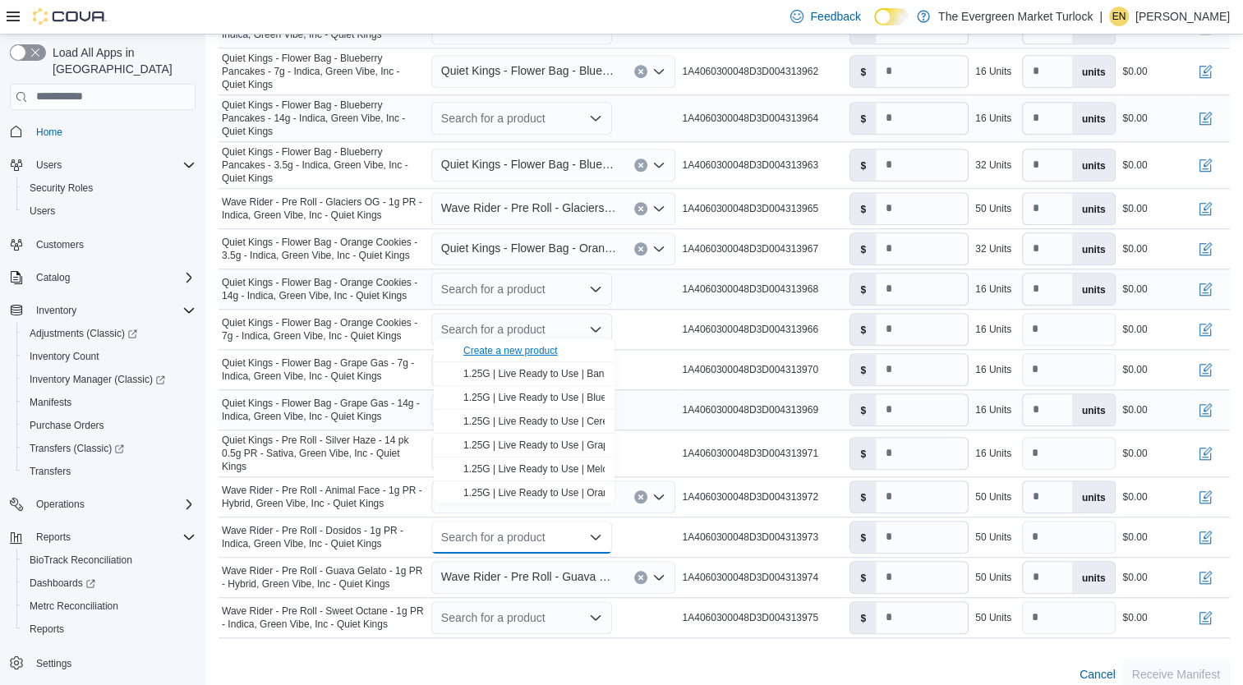
click div "Create a new product"
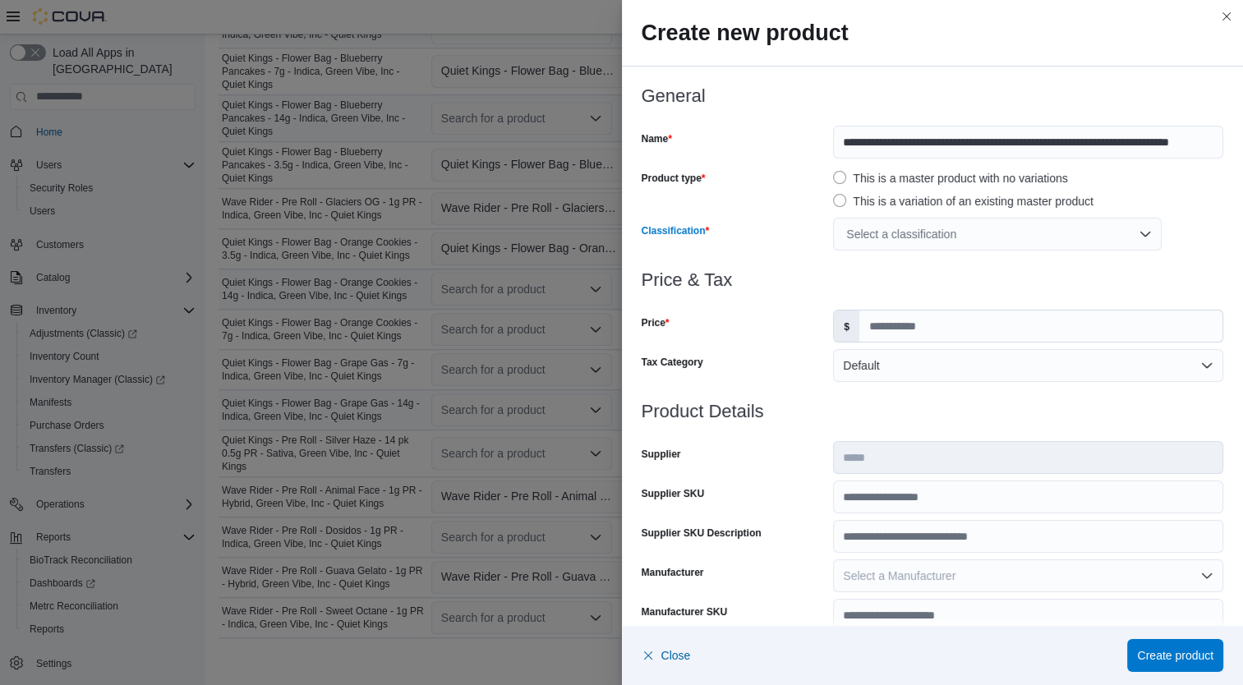
click div "Select a classification"
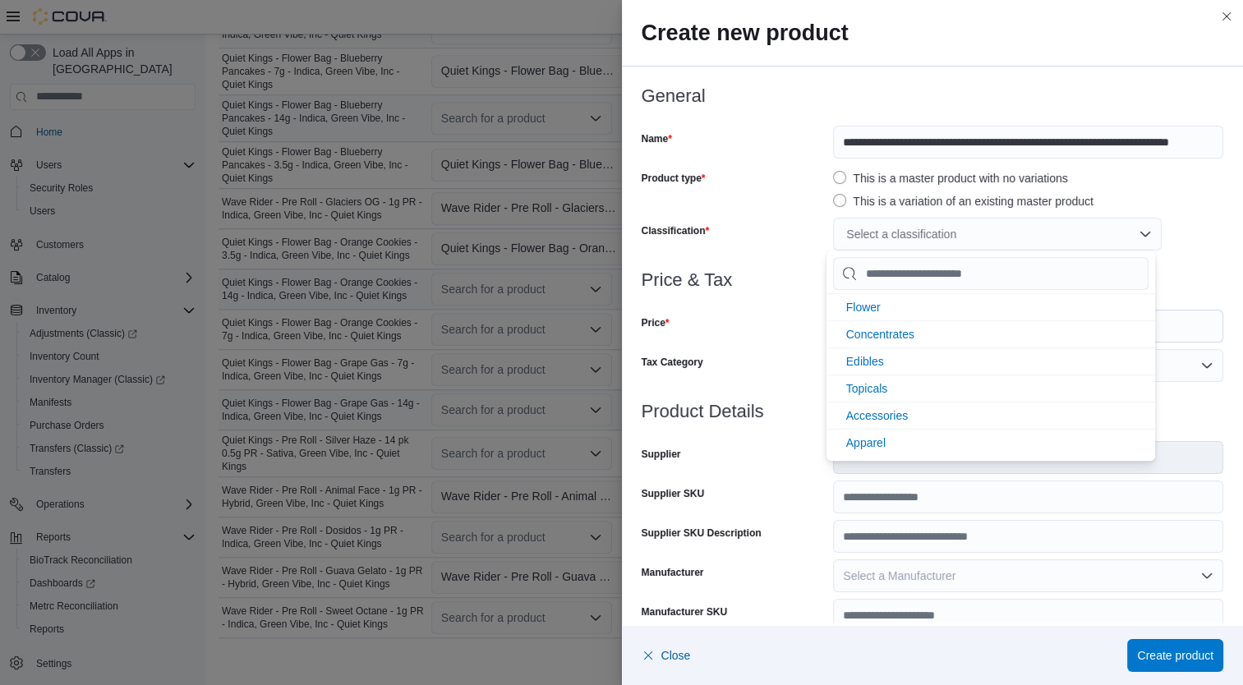
click li "Flower"
click div "Price"
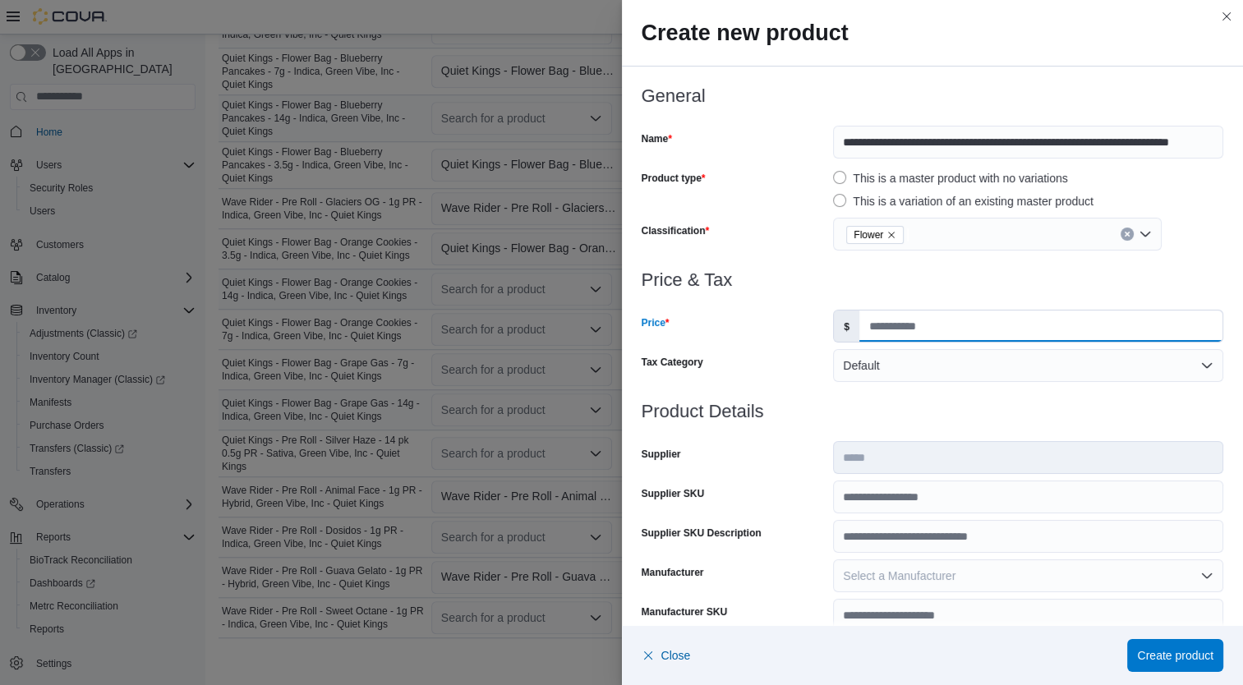
click input "Price"
type input "*"
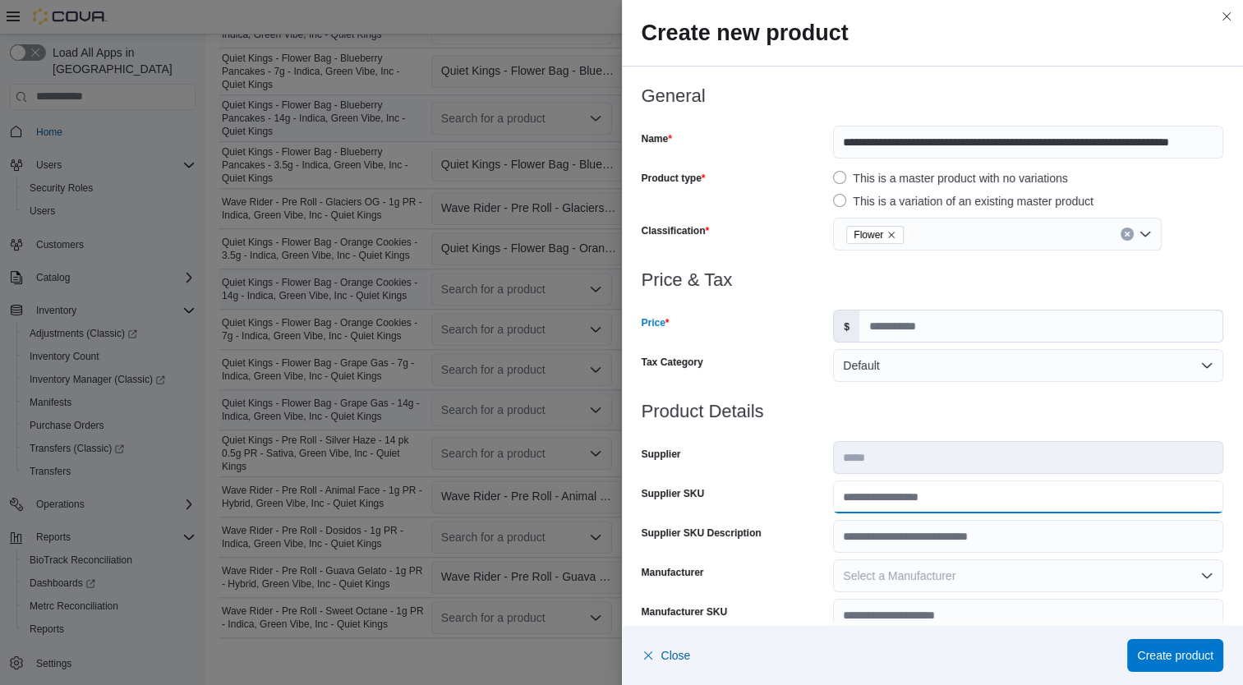
click input "Supplier SKU"
type input "**********"
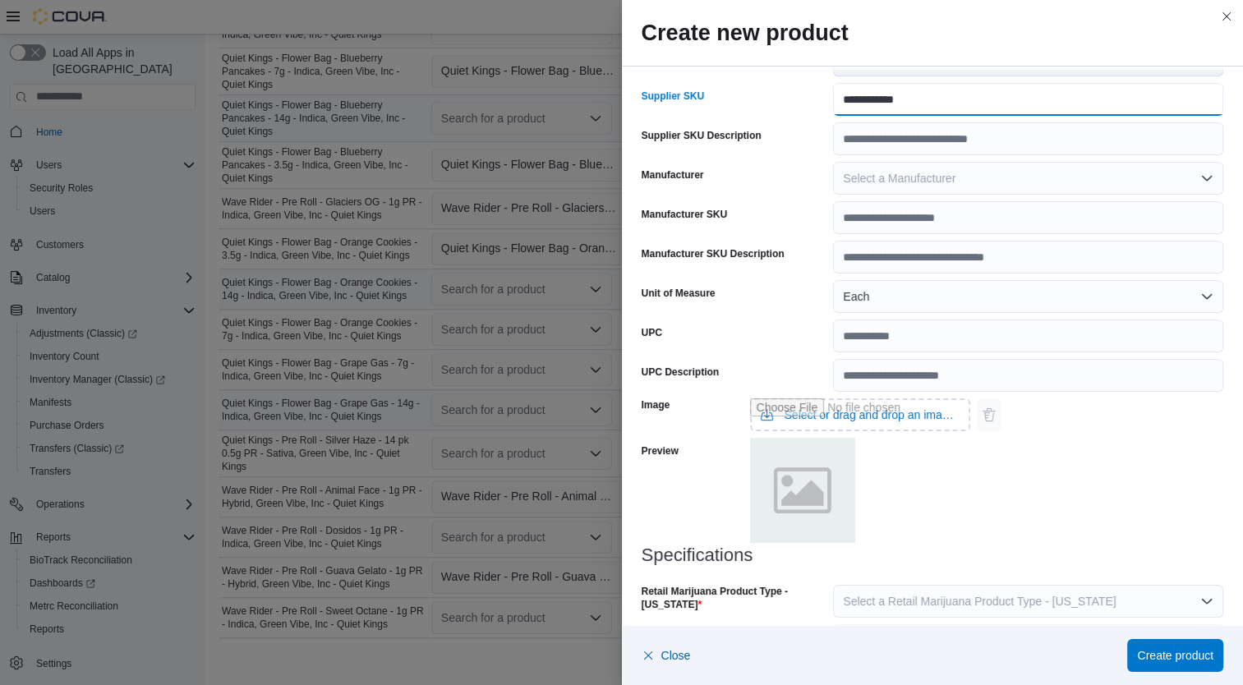
scroll to position [487, 0]
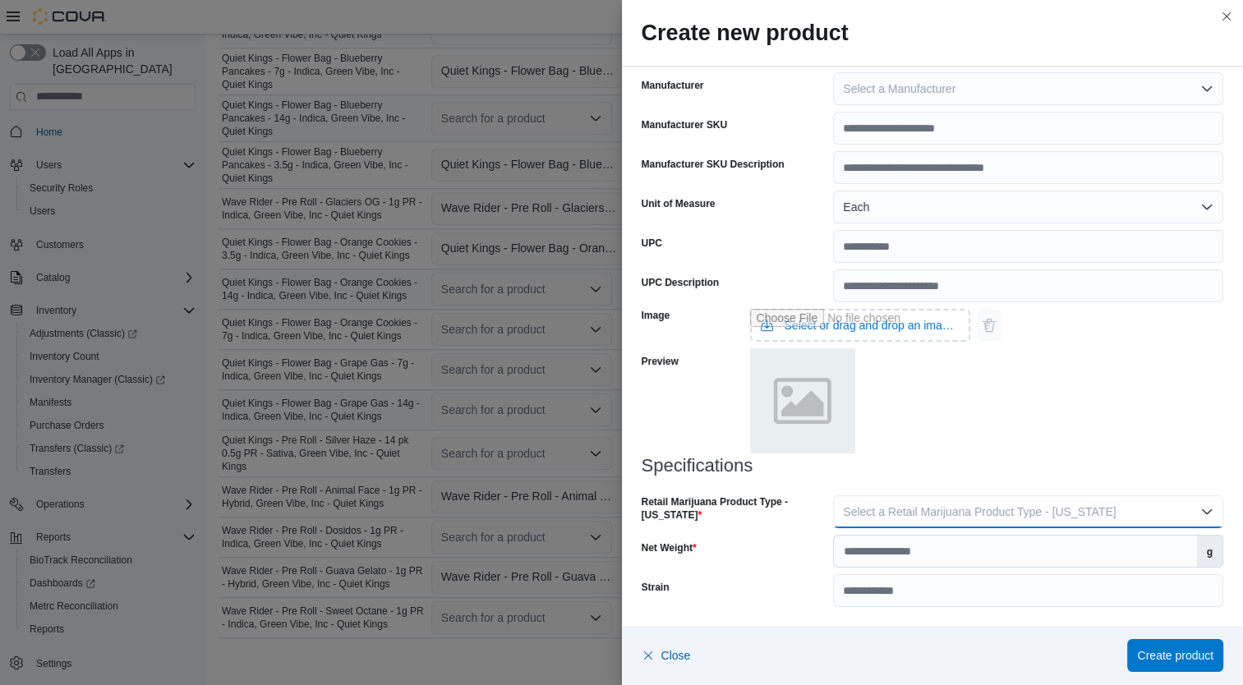
click span "Select a Retail Marijuana Product Type - California"
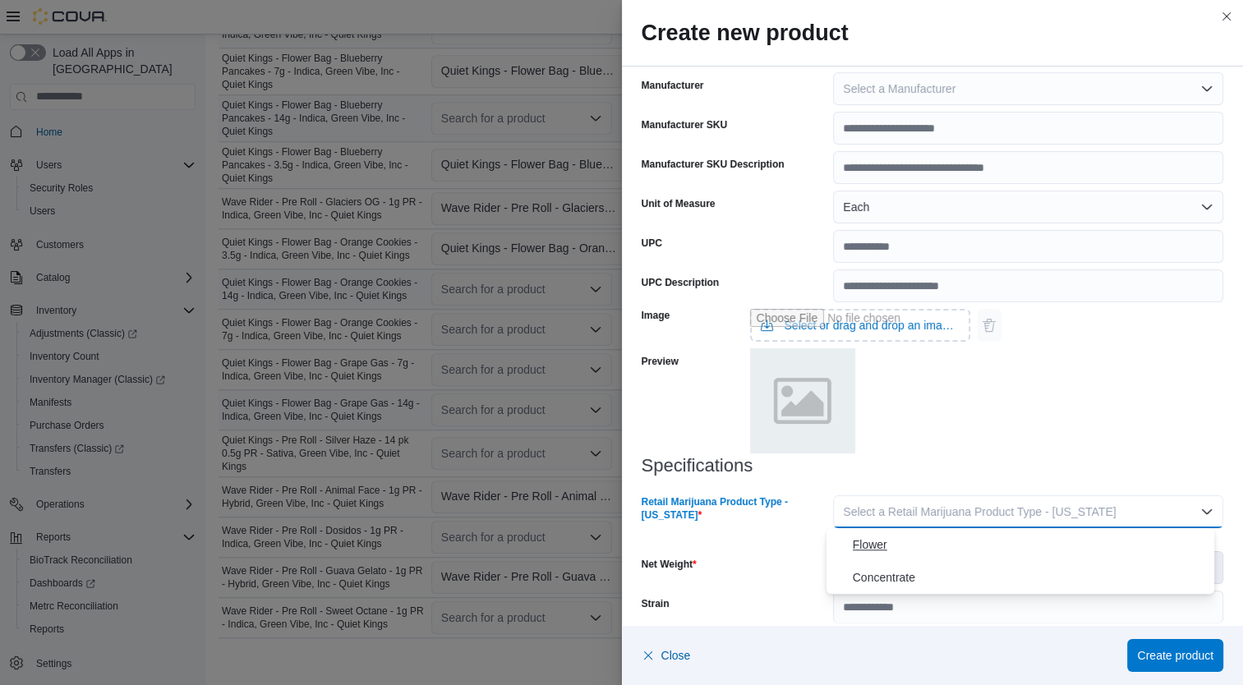
click span "Flower"
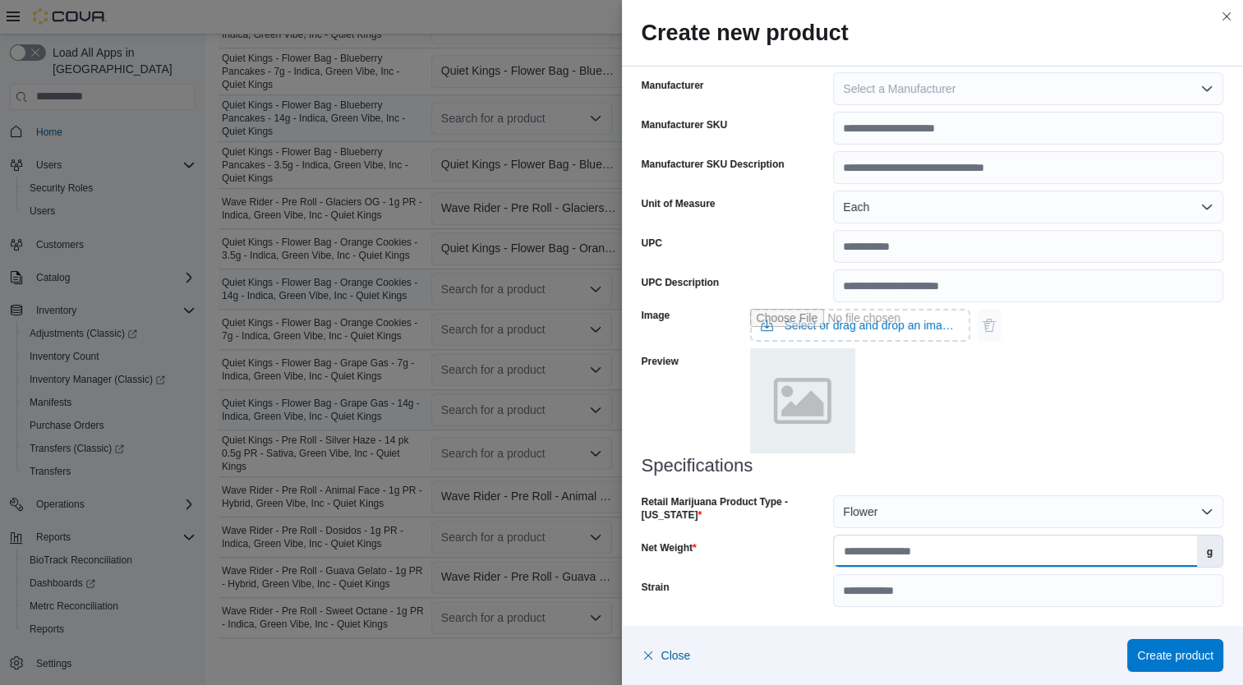
click input "Net Weight"
type input "*"
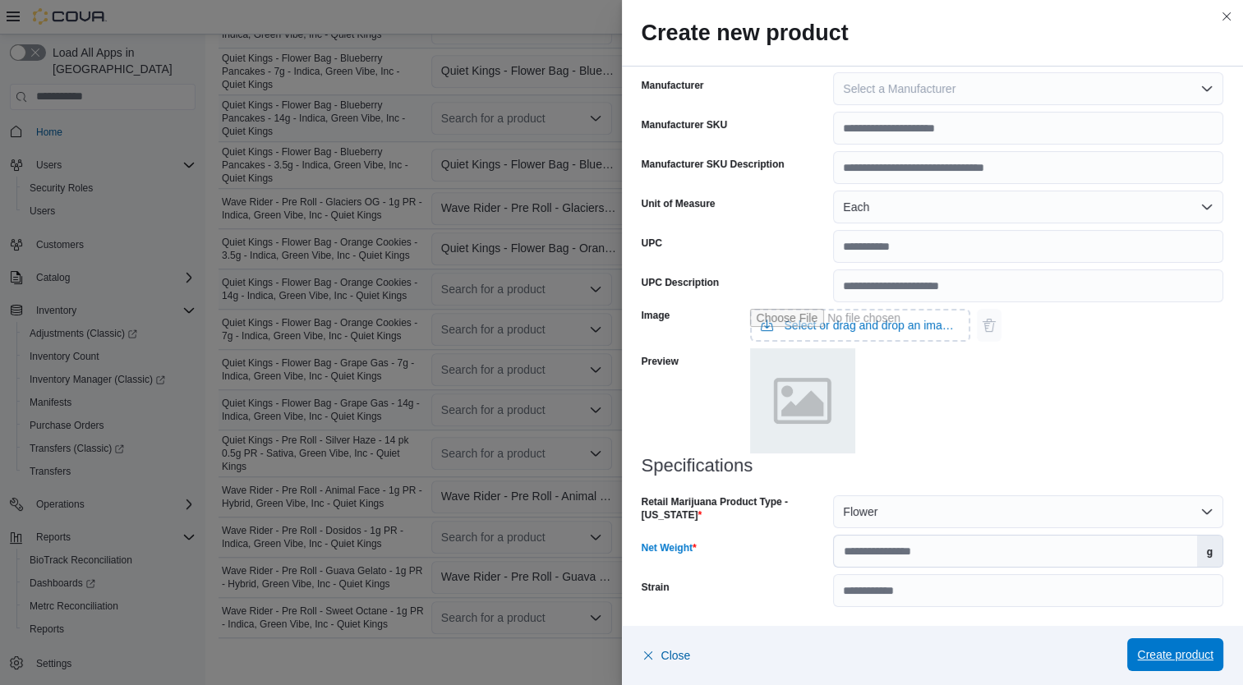
click span "Create product"
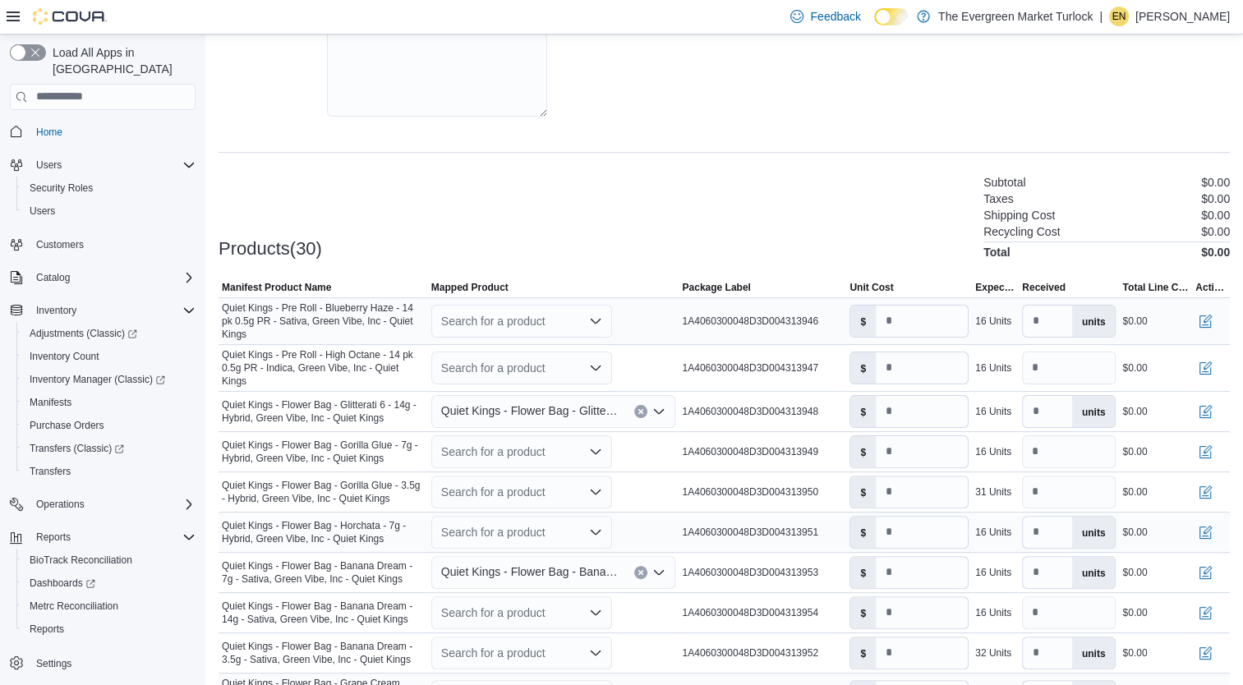
scroll to position [331, 0]
click div "Search for a product"
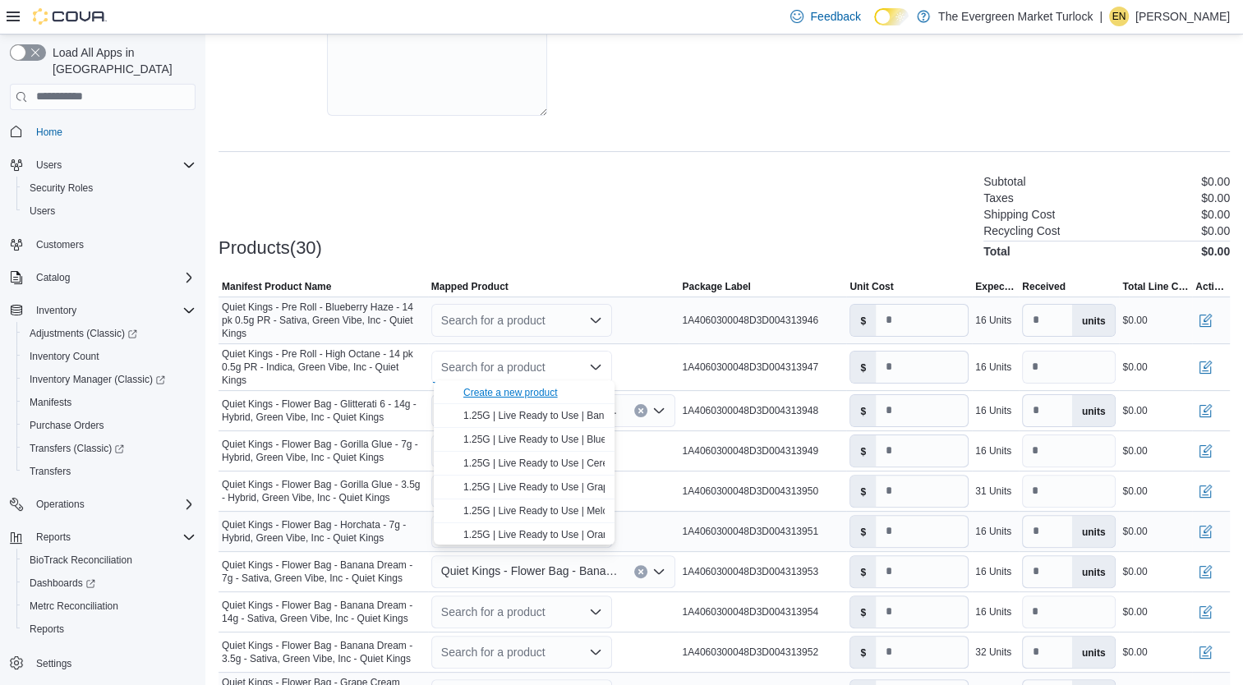
click div "Create a new product"
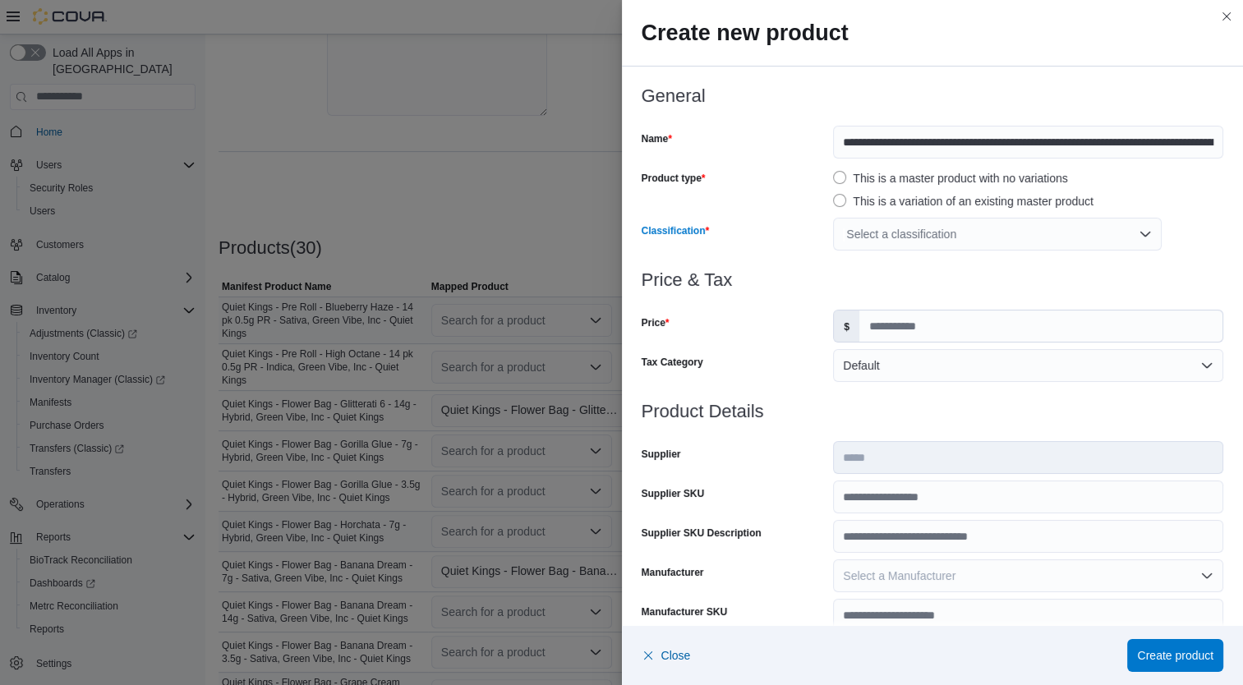
click div "Select a classification"
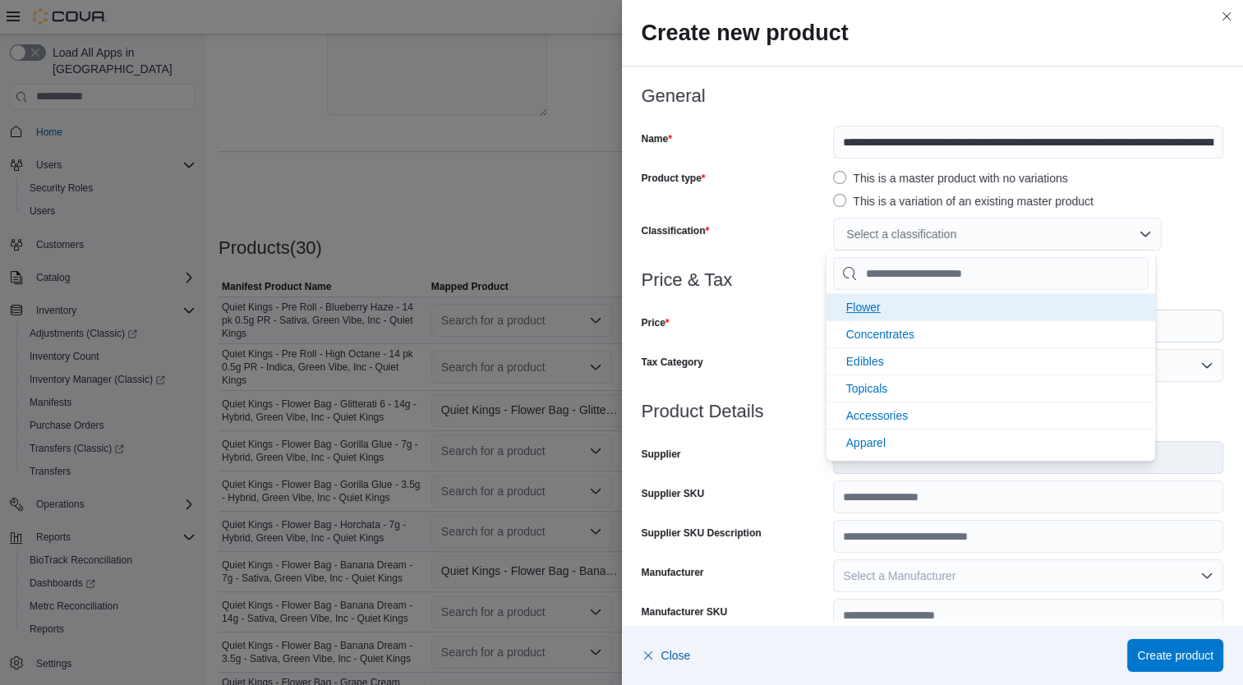
click li "Flower"
click div "Price"
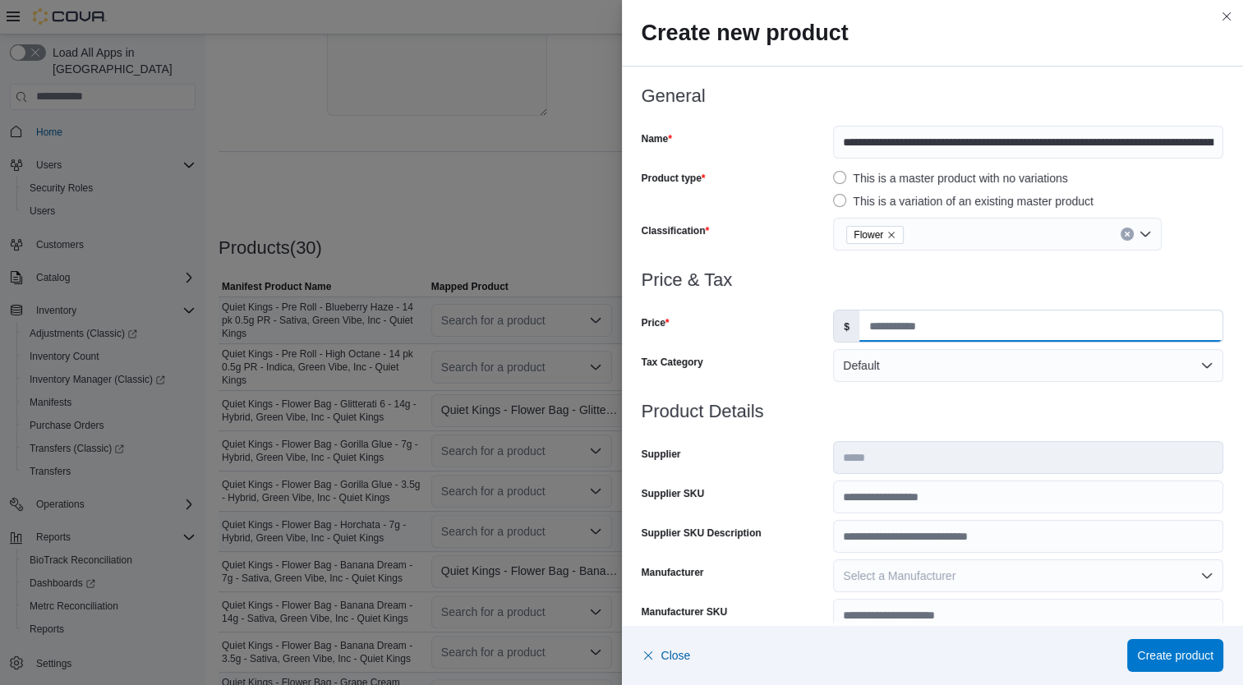
click input "Price"
type input "*****"
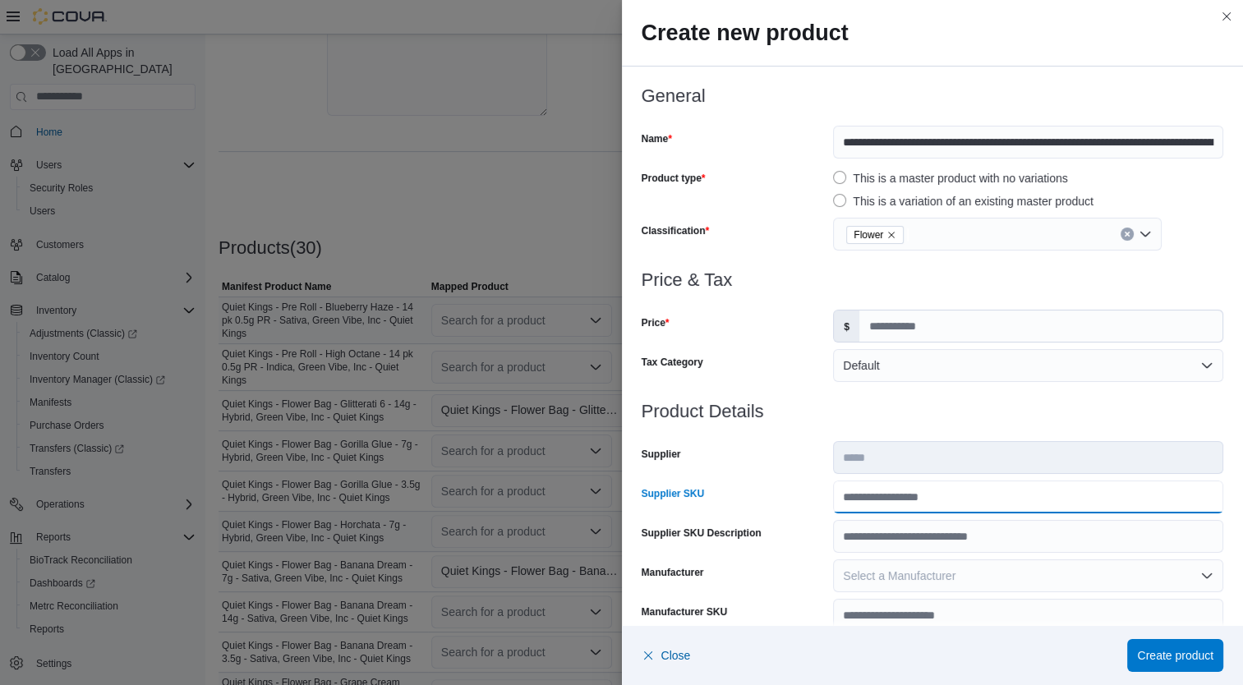
click input "Supplier SKU"
type input "**********"
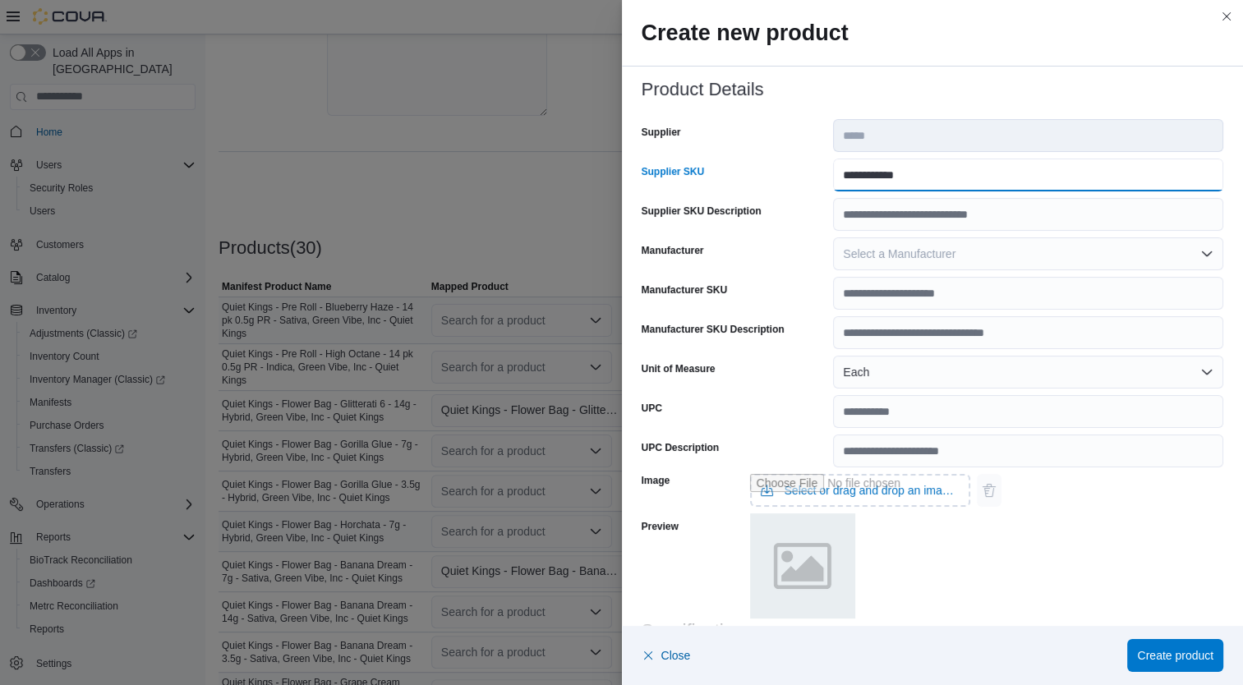
scroll to position [487, 0]
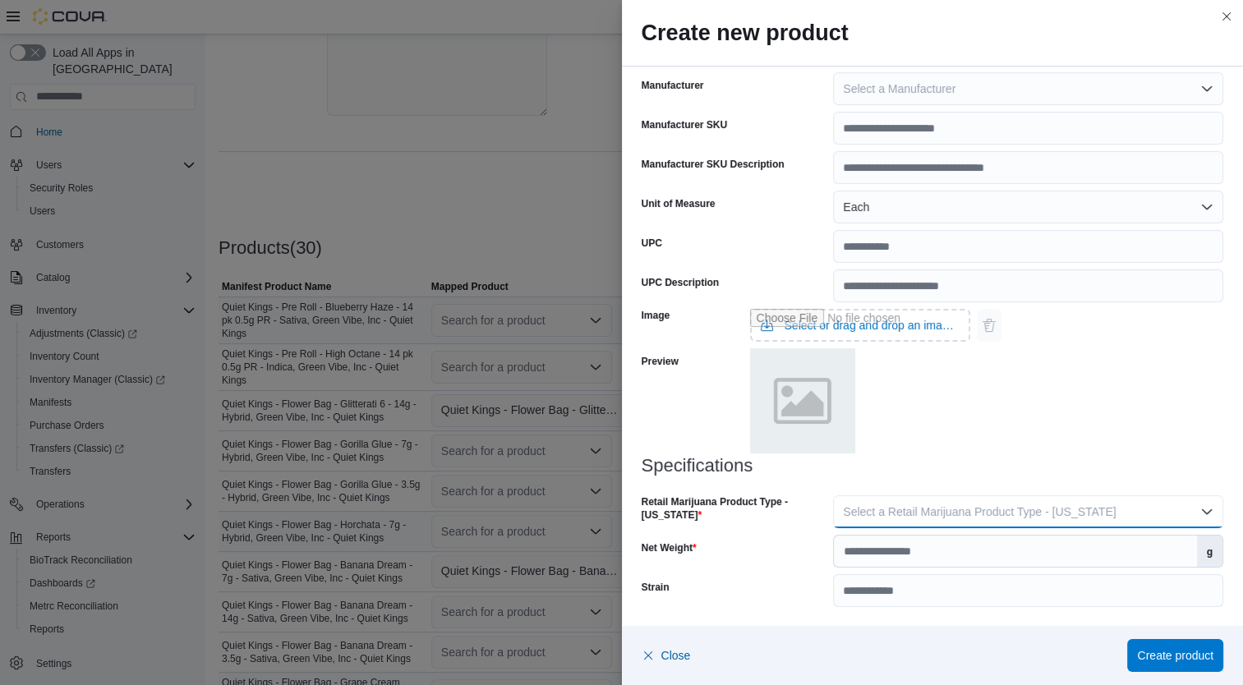
click span "Select a Retail Marijuana Product Type - California"
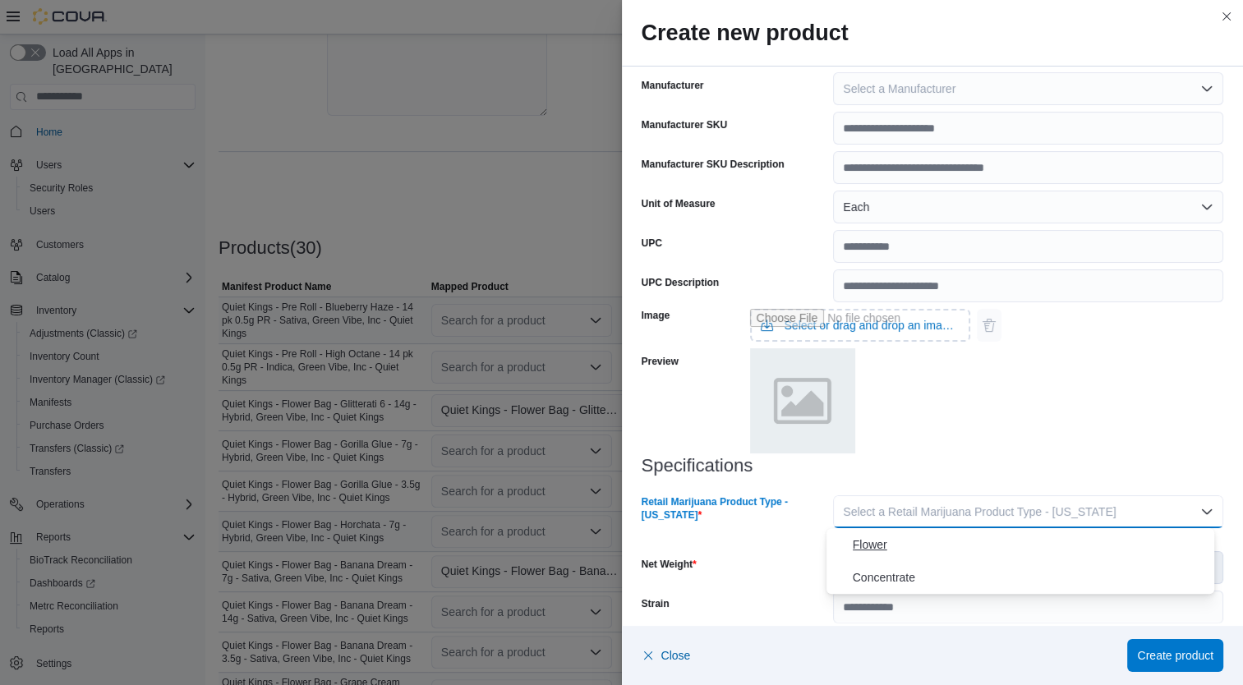
click span "Flower"
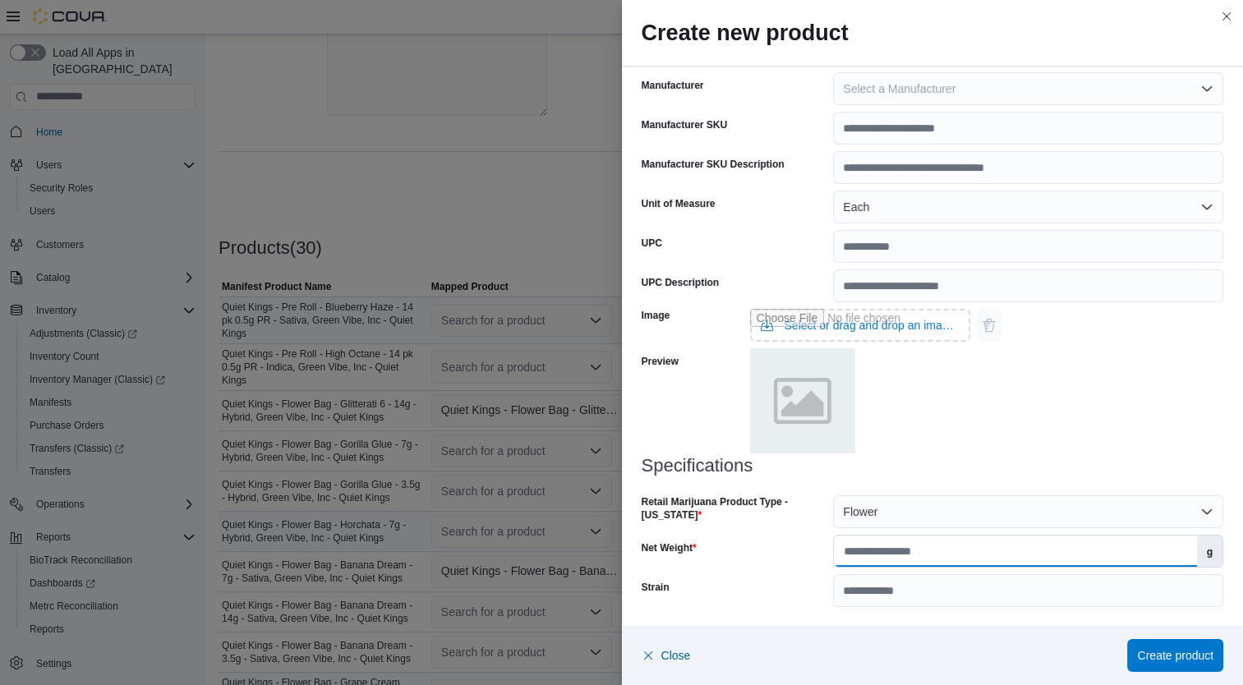
click input "Net Weight"
type input "*"
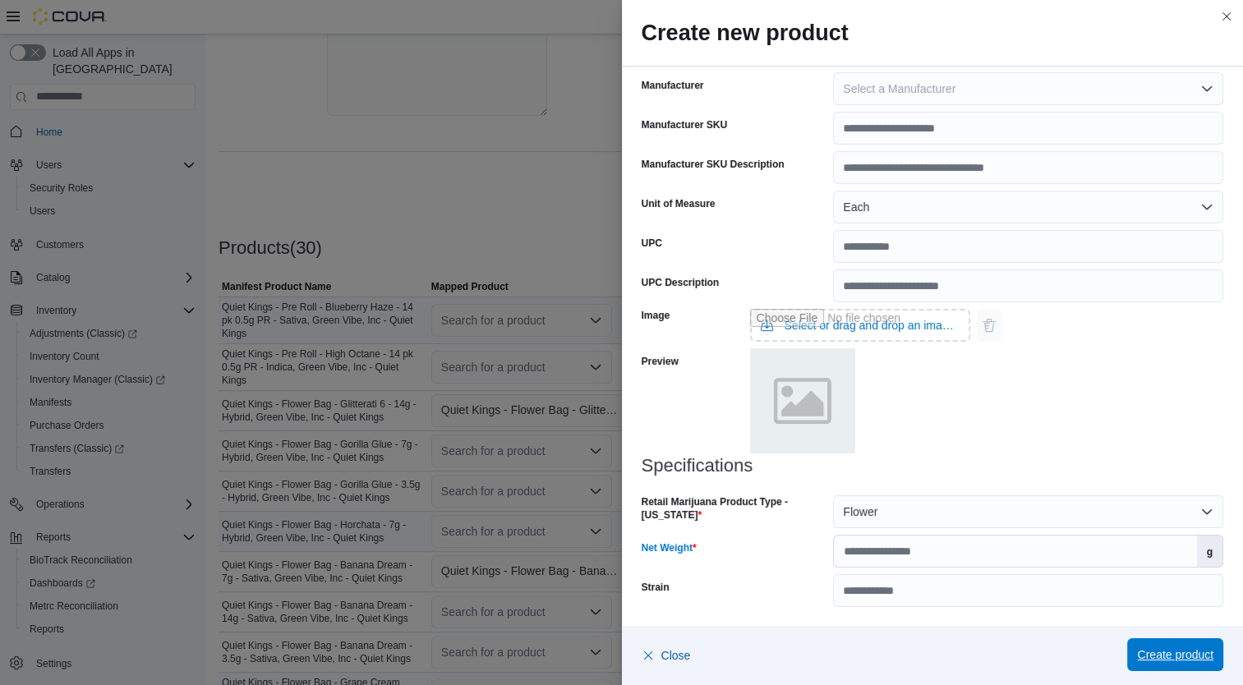
click span "Create product"
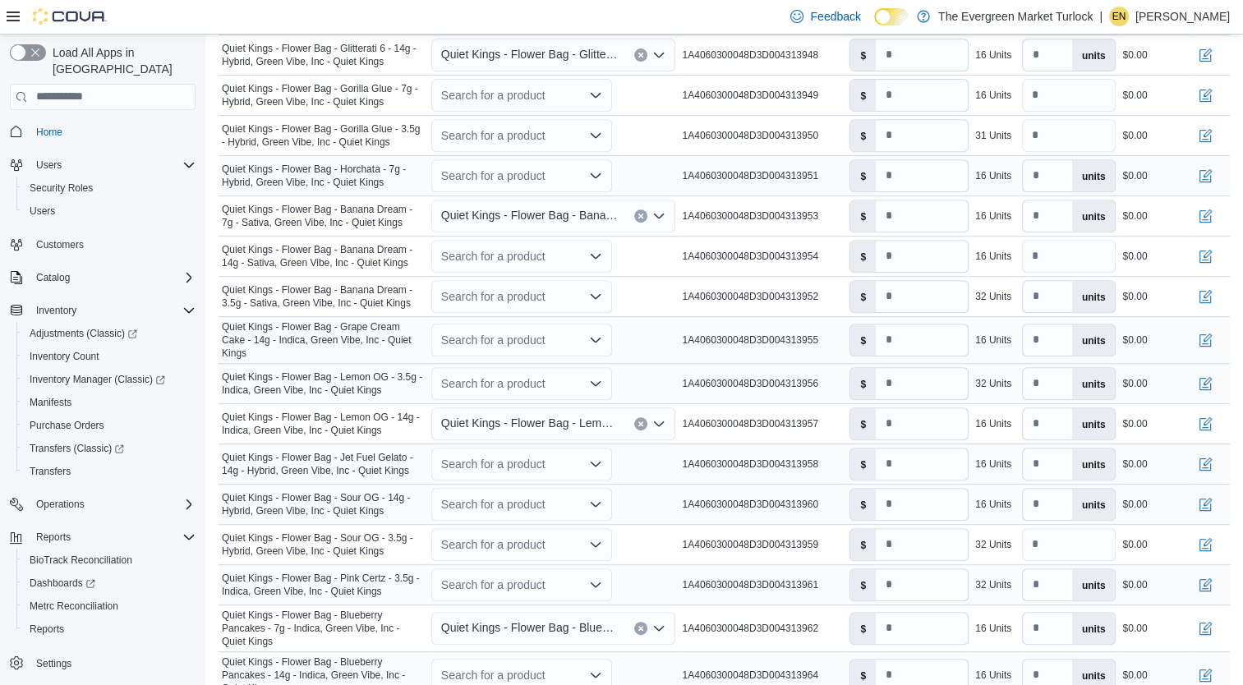
scroll to position [1244, 0]
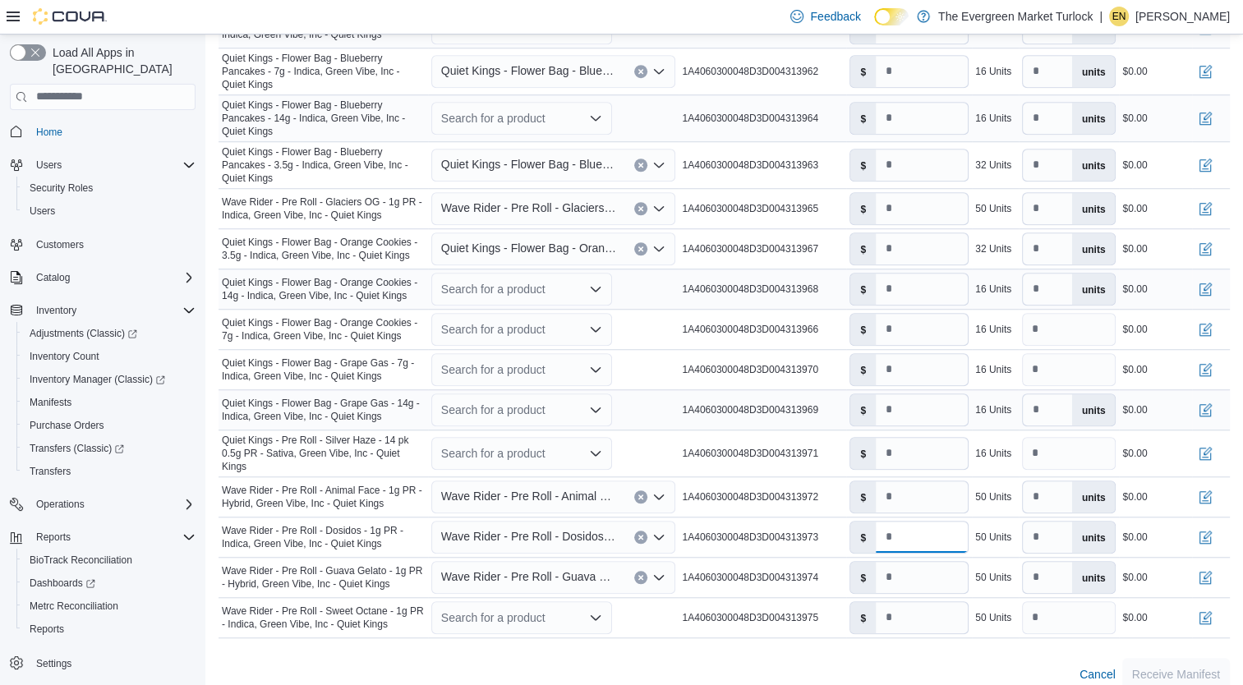
click input "number"
click div "Search for a product"
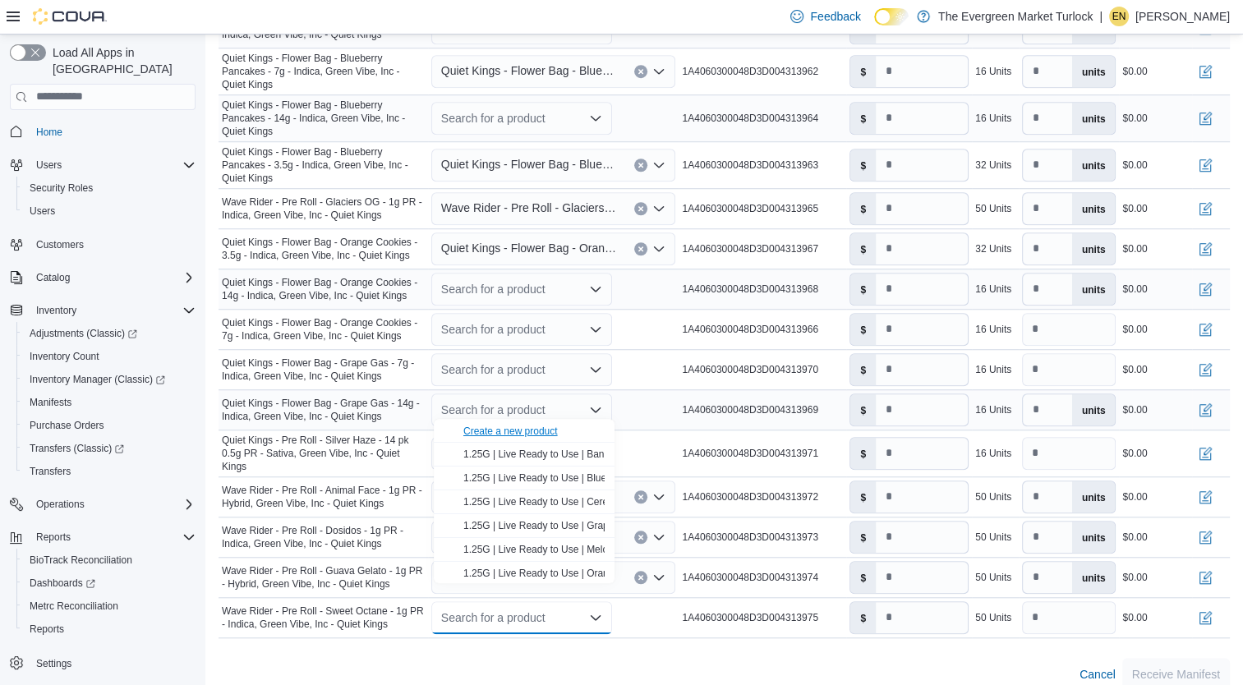
click div "Create a new product"
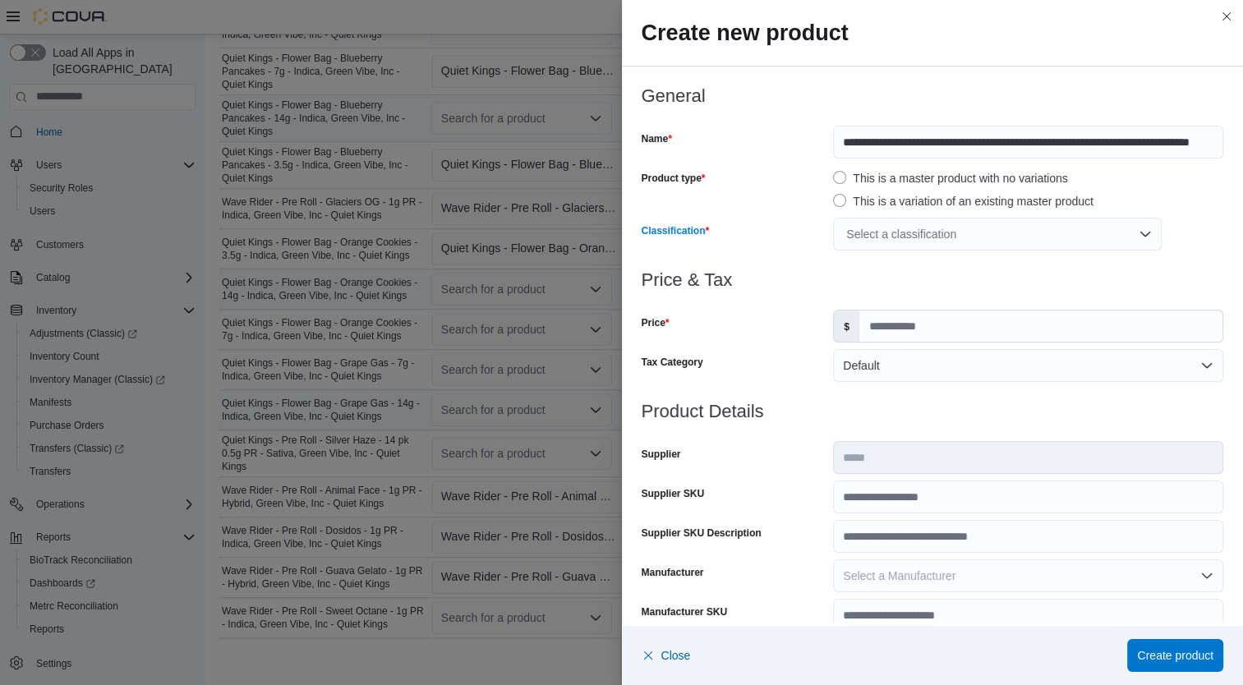
click div "Select a classification"
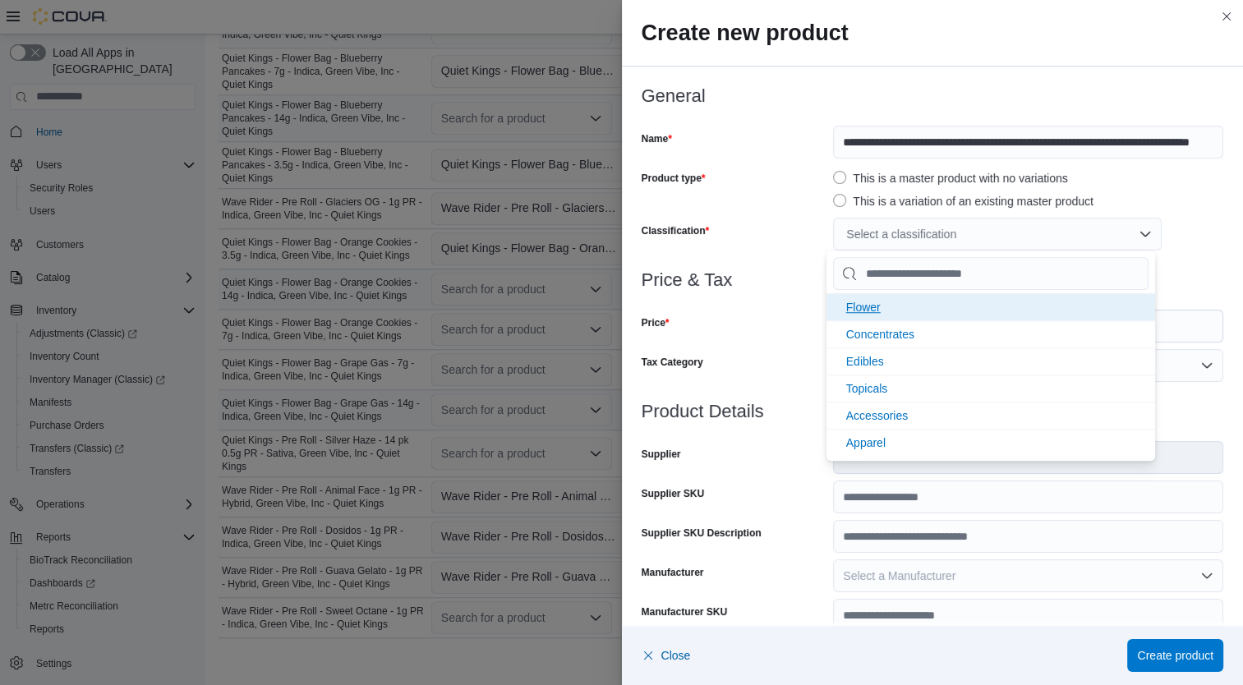
click li "Flower"
click div "Price"
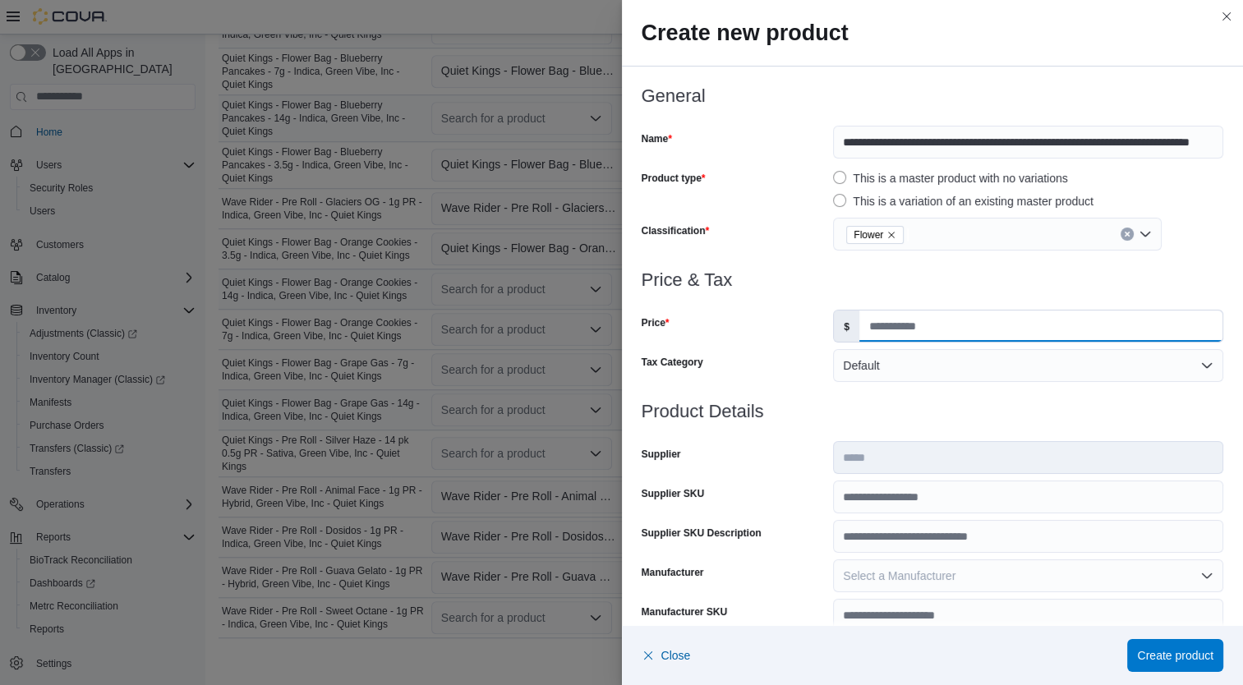
click input "Price"
type input "****"
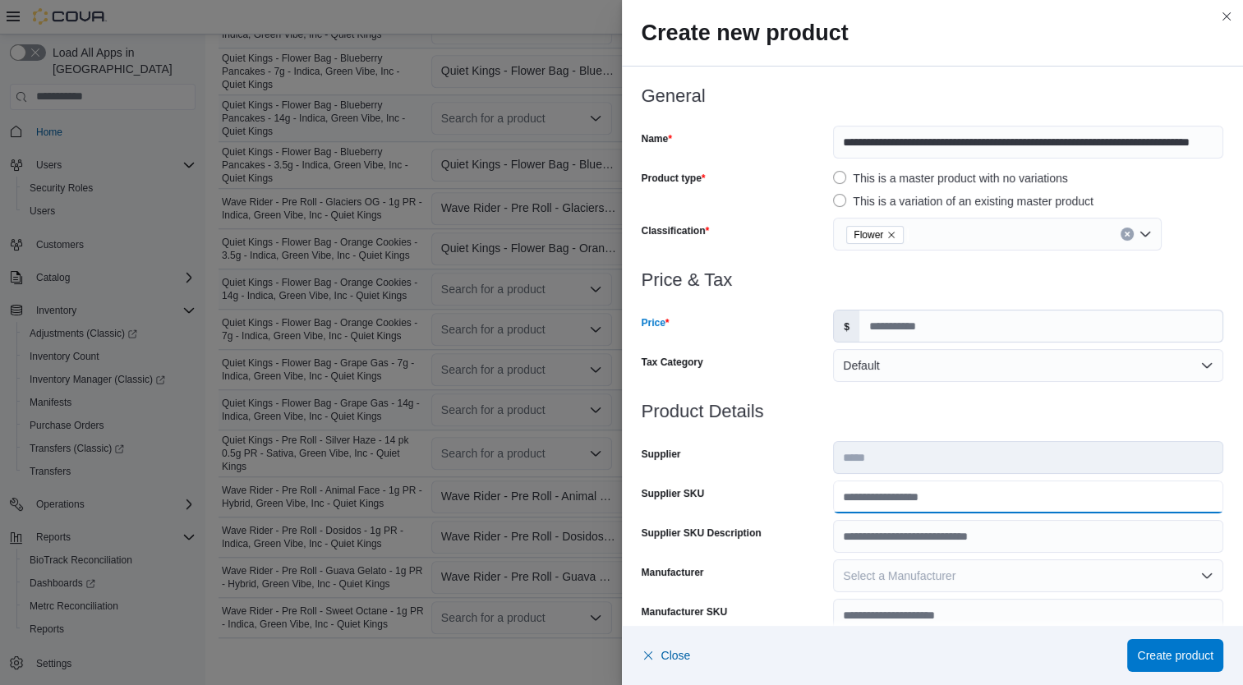
click input "Supplier SKU"
type input "**********"
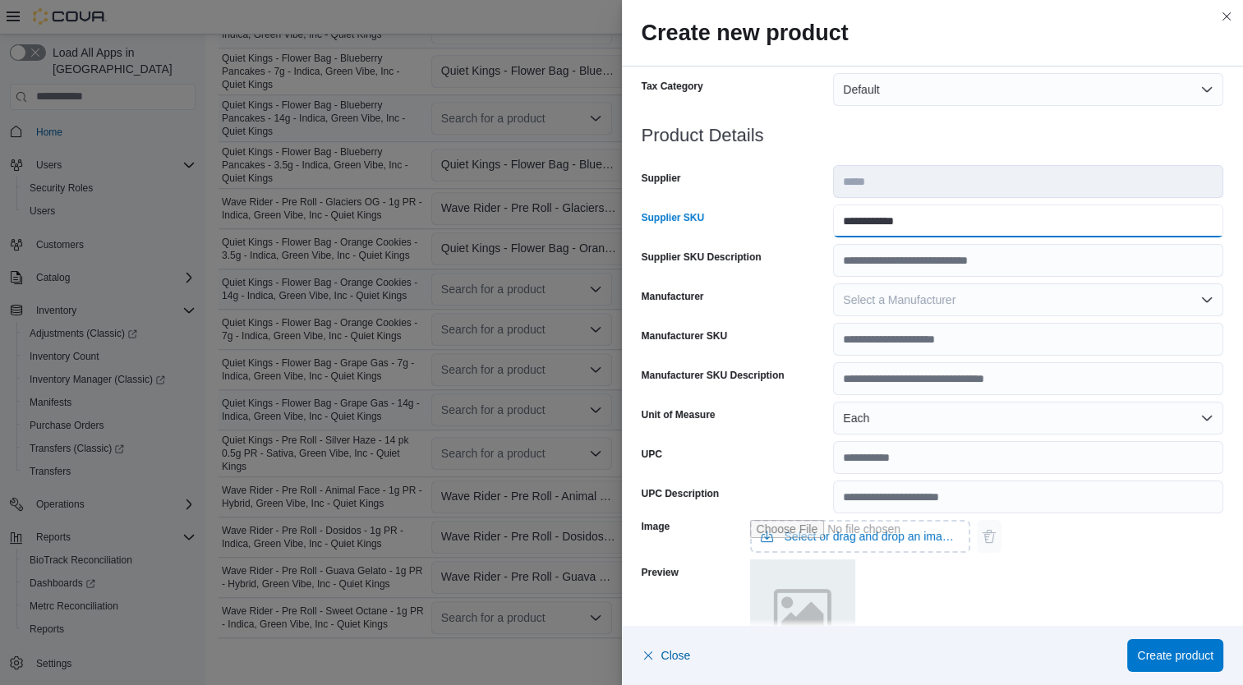
scroll to position [487, 0]
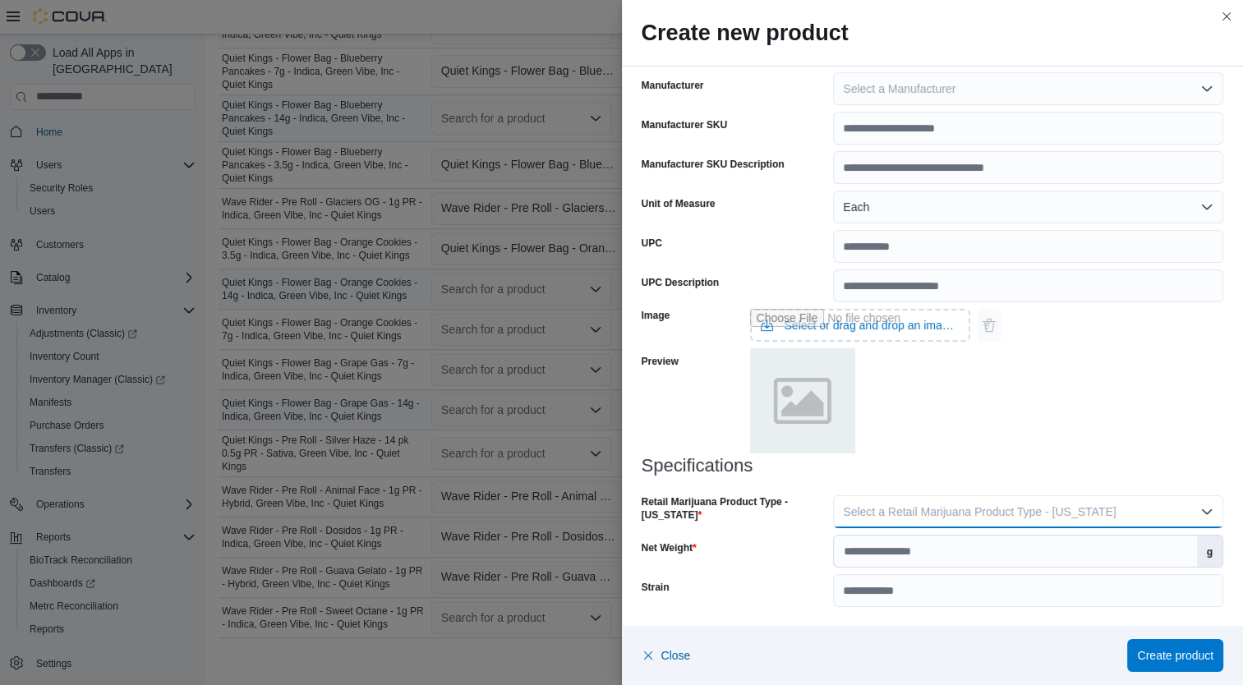
click button "Select a Retail Marijuana Product Type - California"
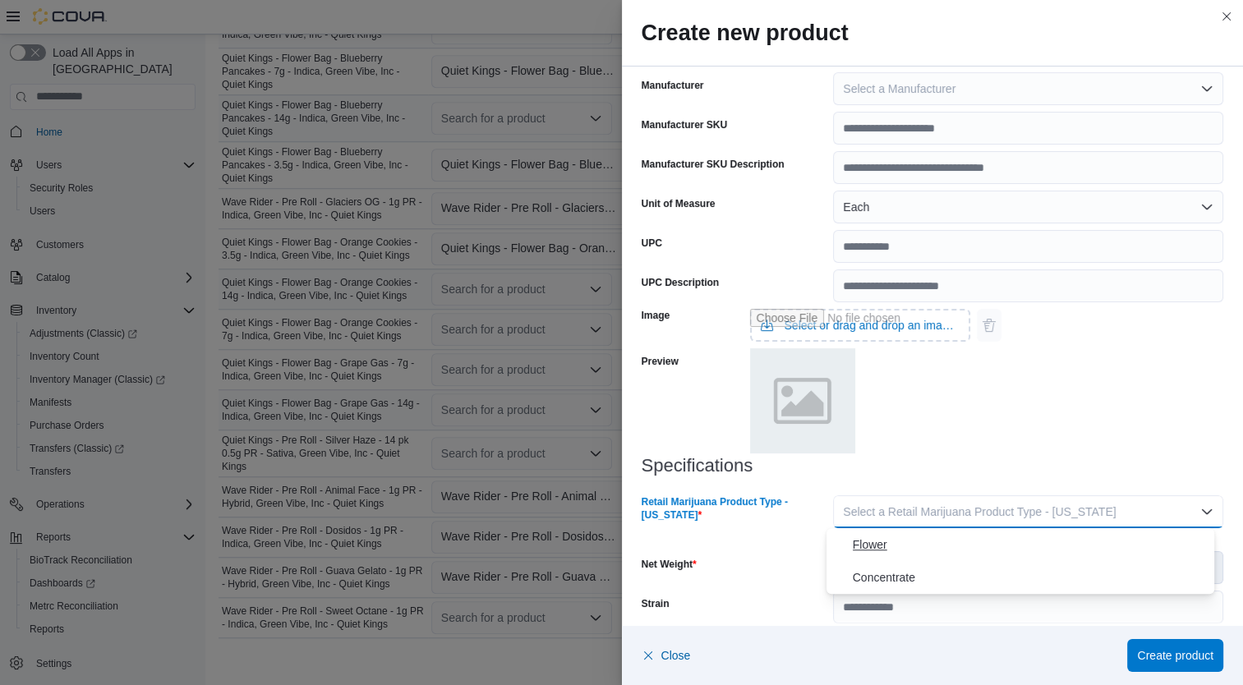
click button "Flower"
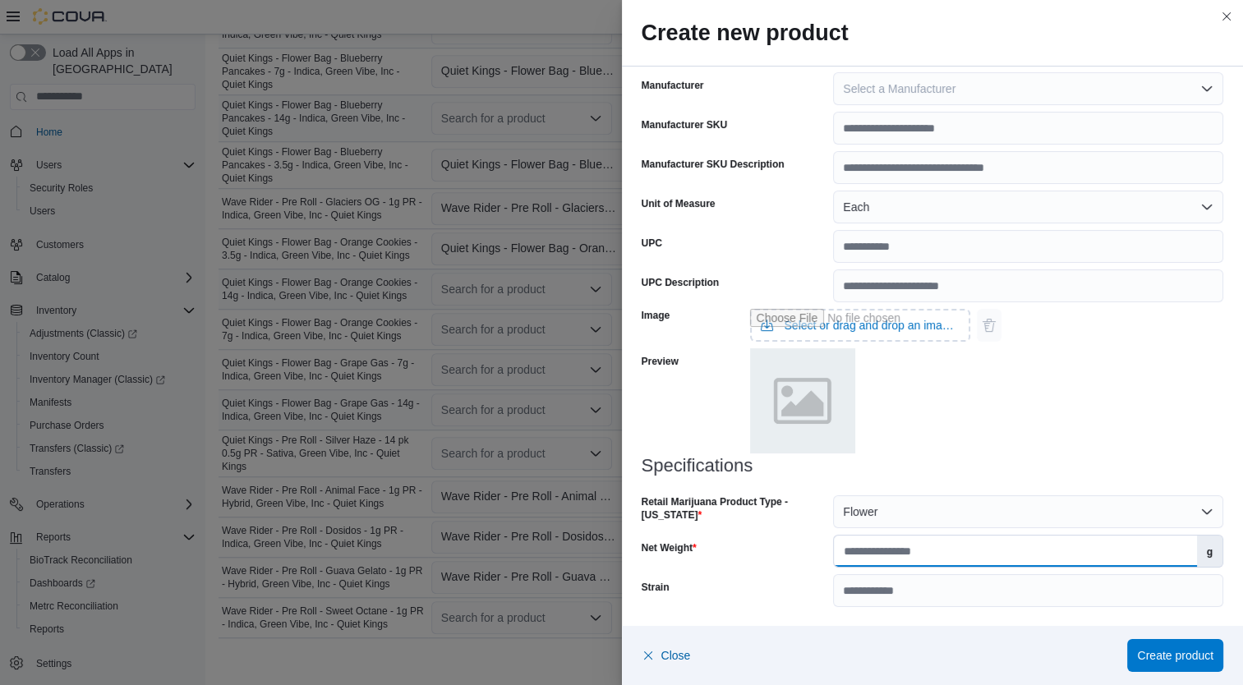
click input "Net Weight"
type input "*"
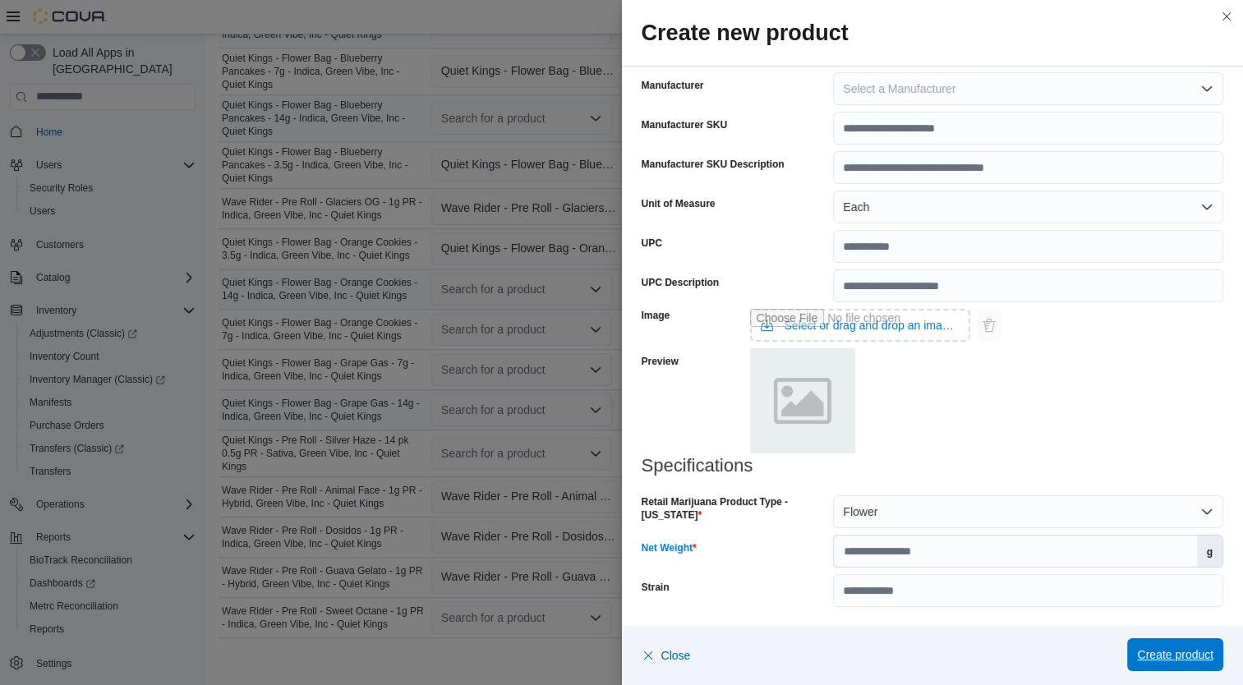
click span "Create product"
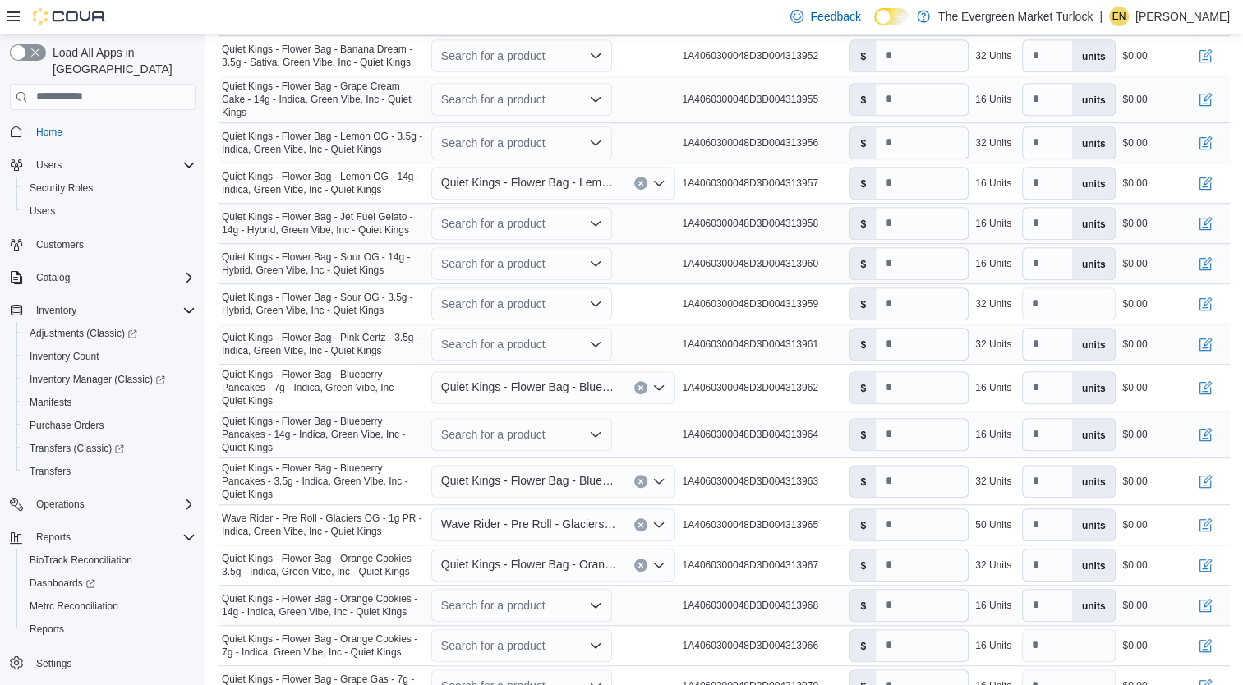
scroll to position [924, 0]
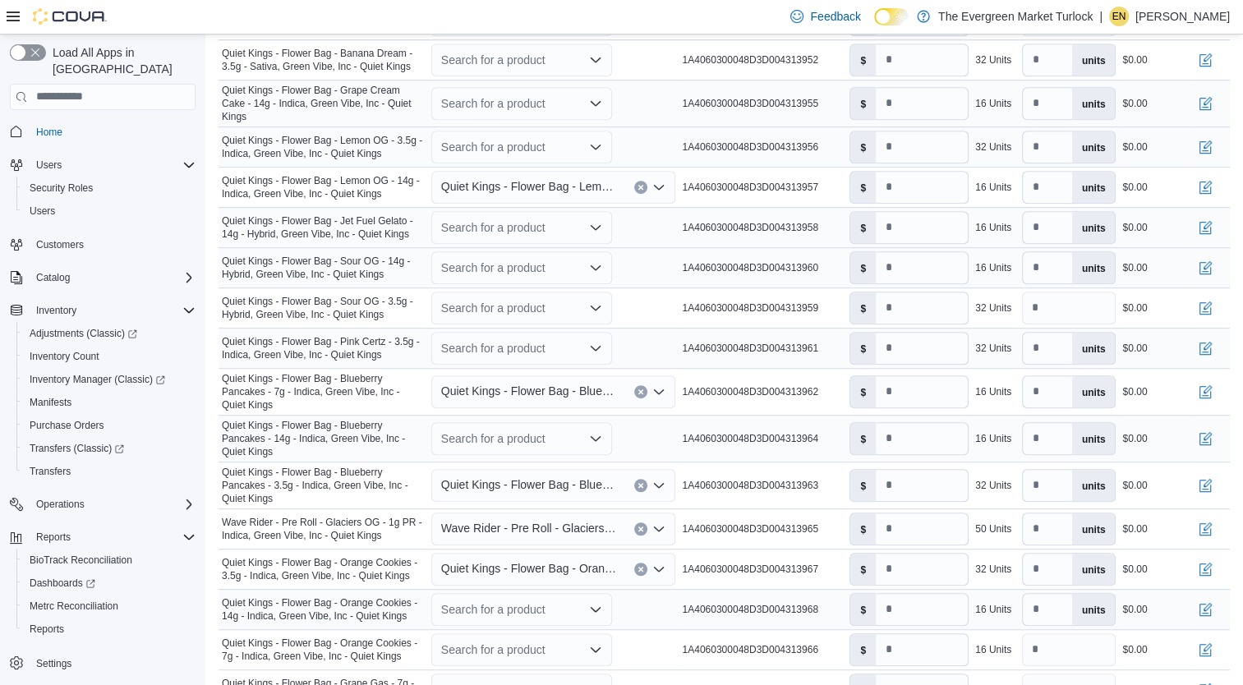
click div "Search for a product"
click span "Quiet Kings - Flower Bag - Sour OG - 3.5g - Hybrid, Green Vibe, Inc - Quiet Kin…"
click div "Search for a product"
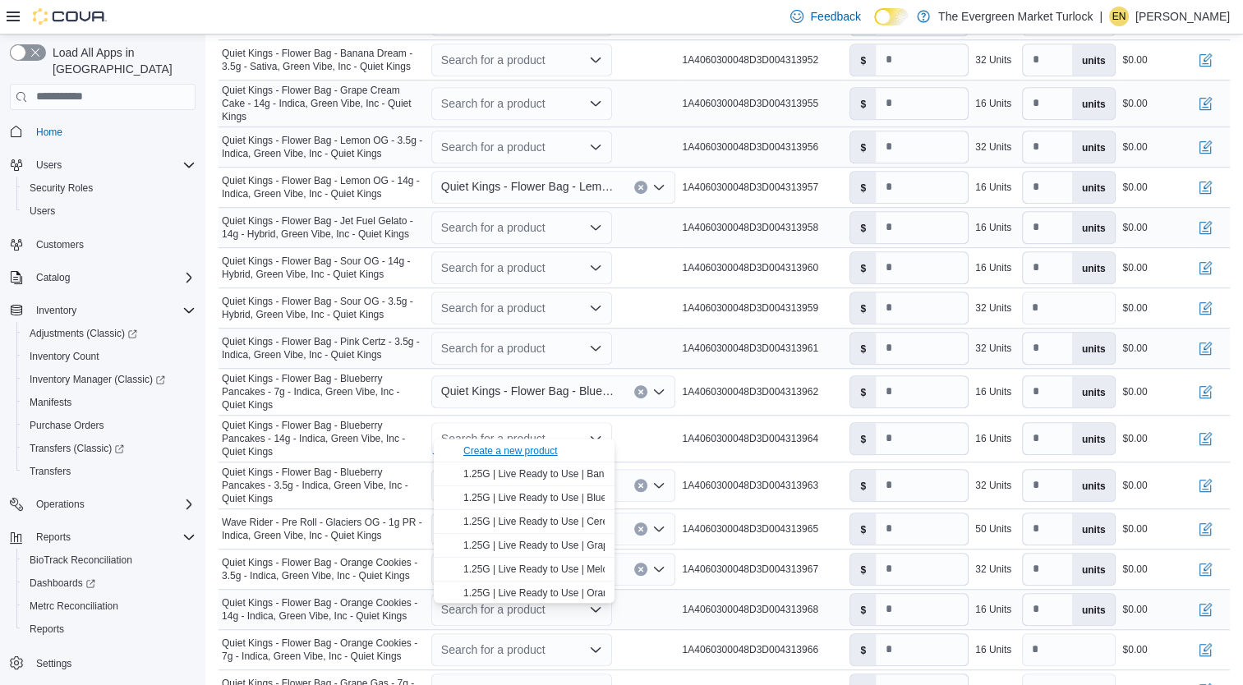
click div "Create a new product"
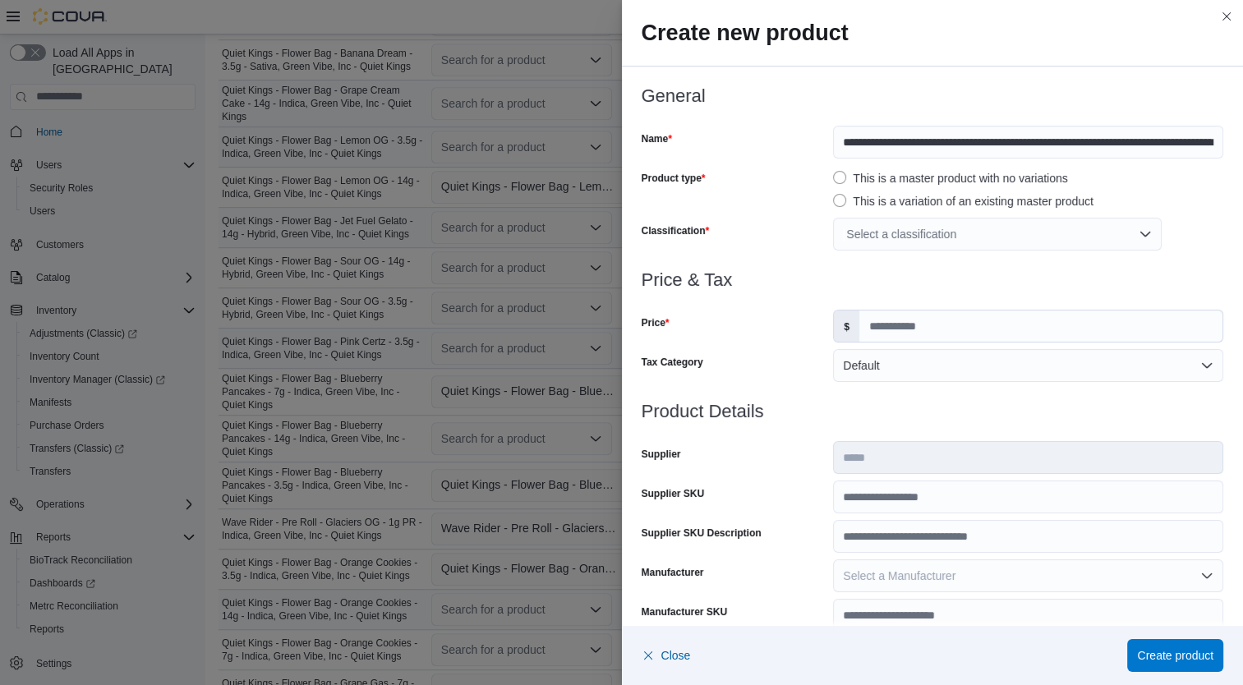
click div "Select a classification"
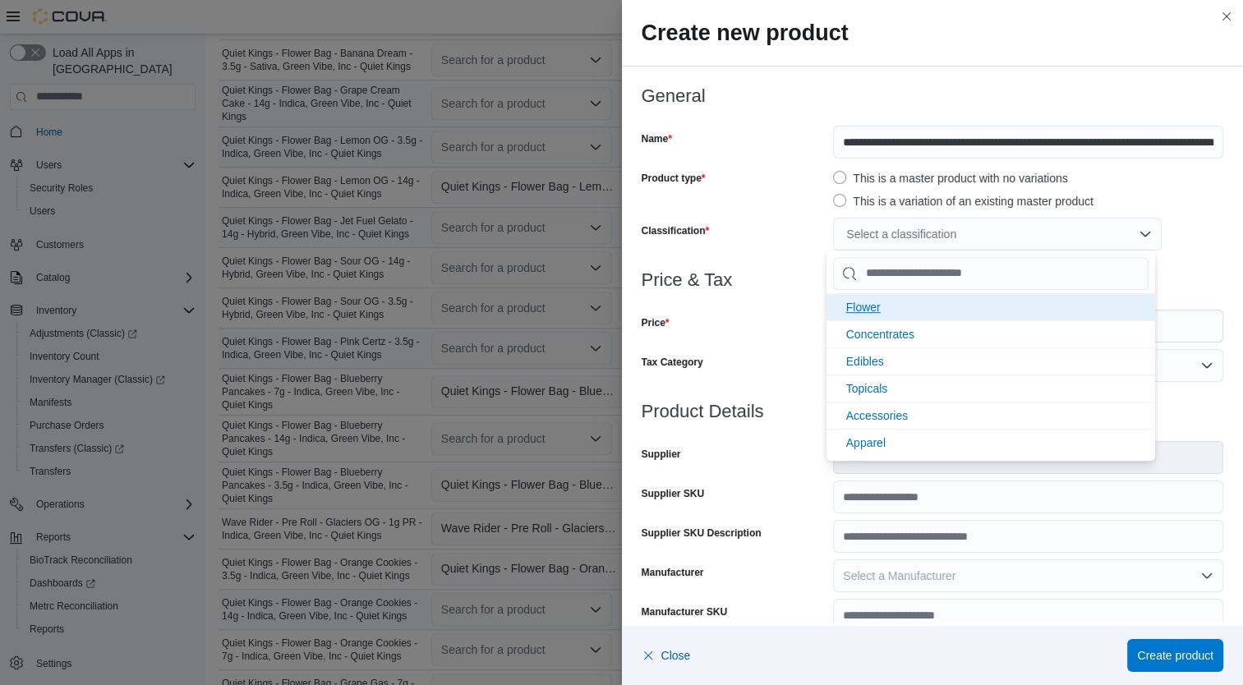
click li "Flower"
click div "Price"
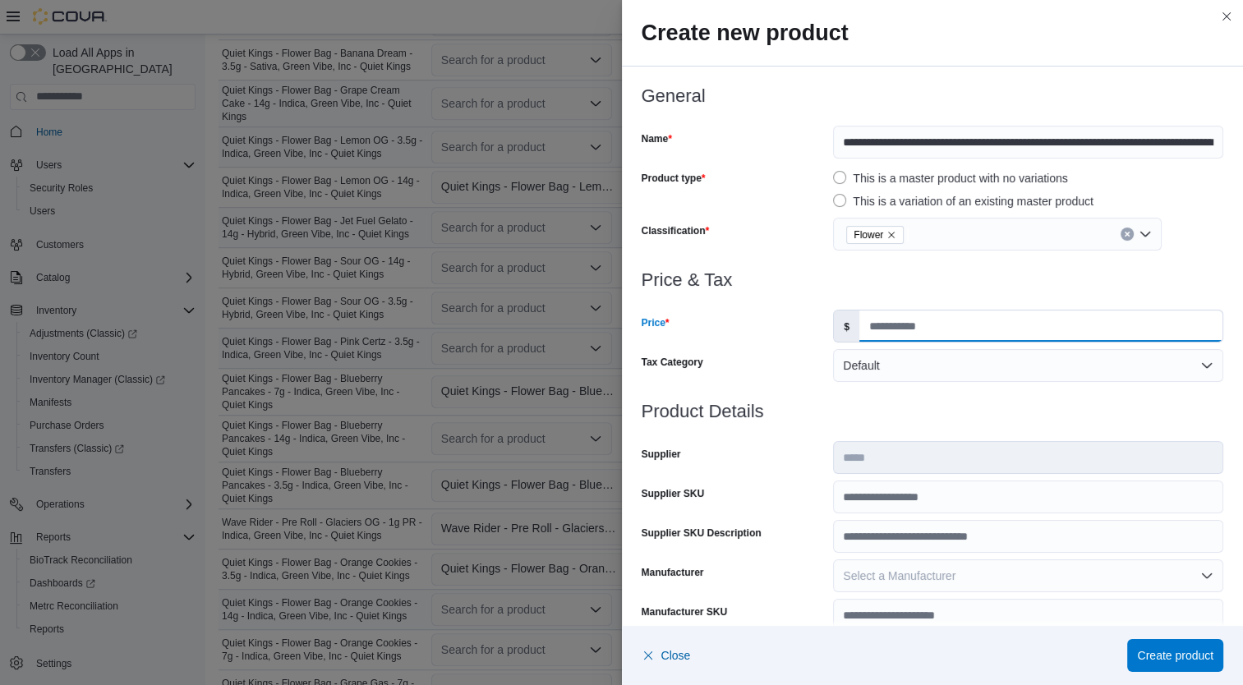
click input "Price"
type input "**"
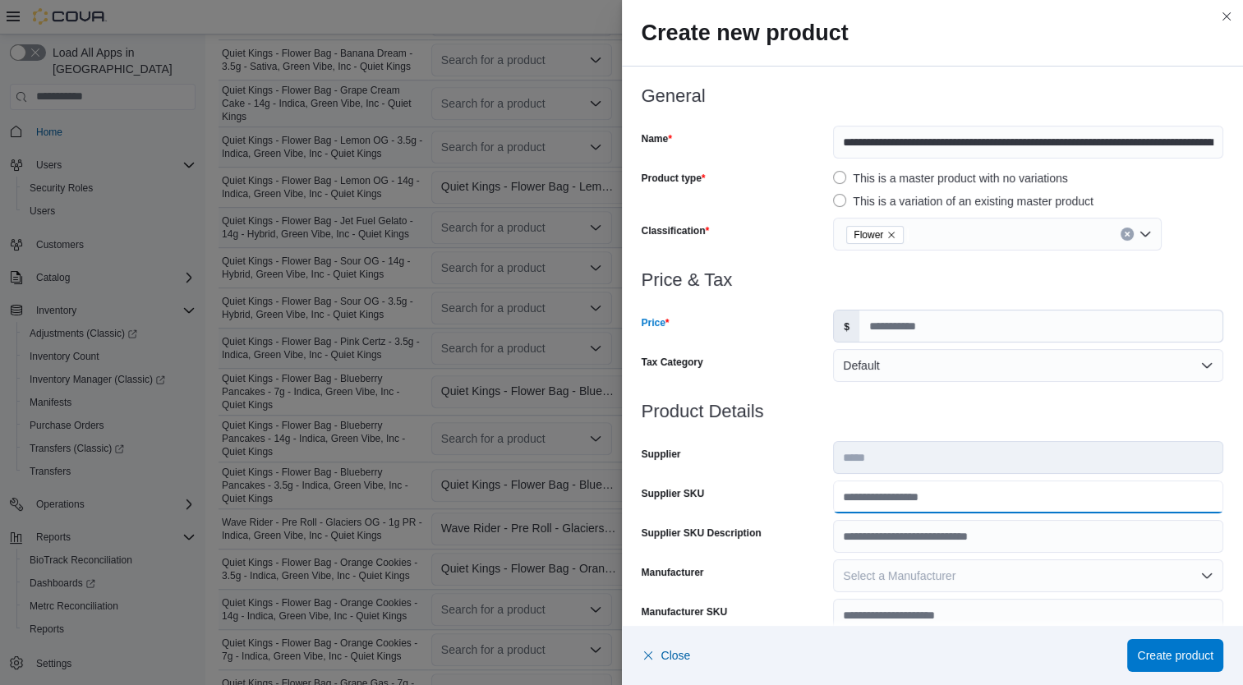
click input "Supplier SKU"
type input "**********"
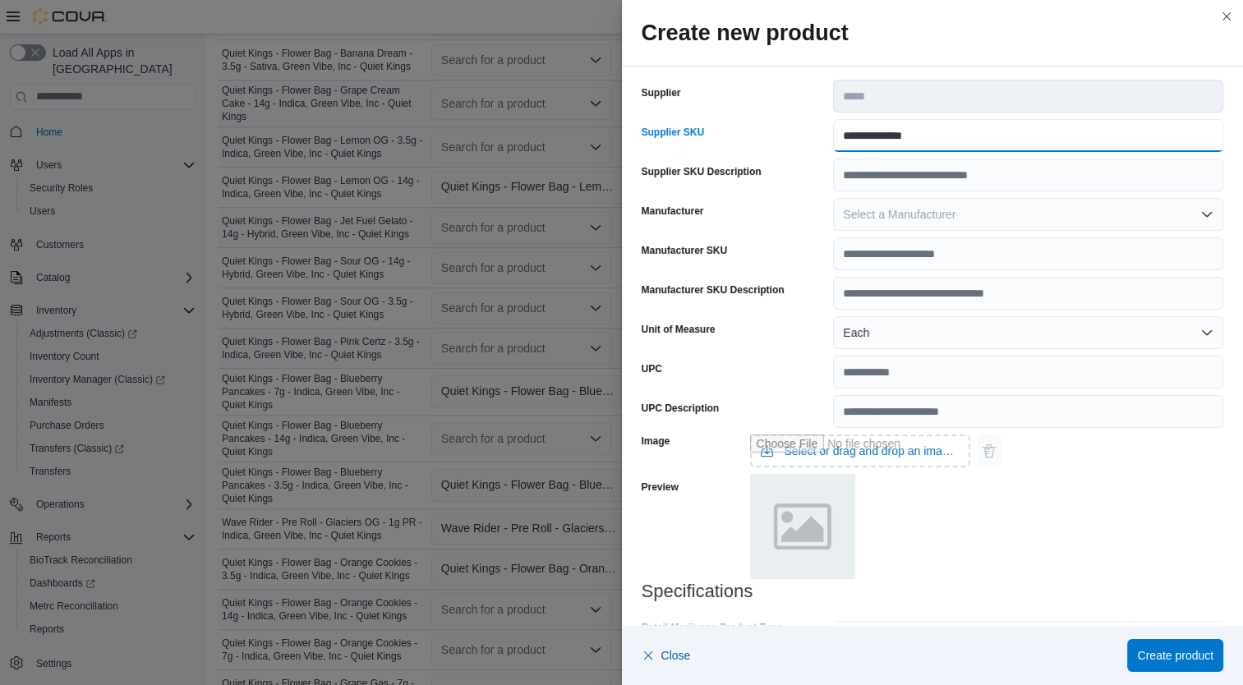
scroll to position [487, 0]
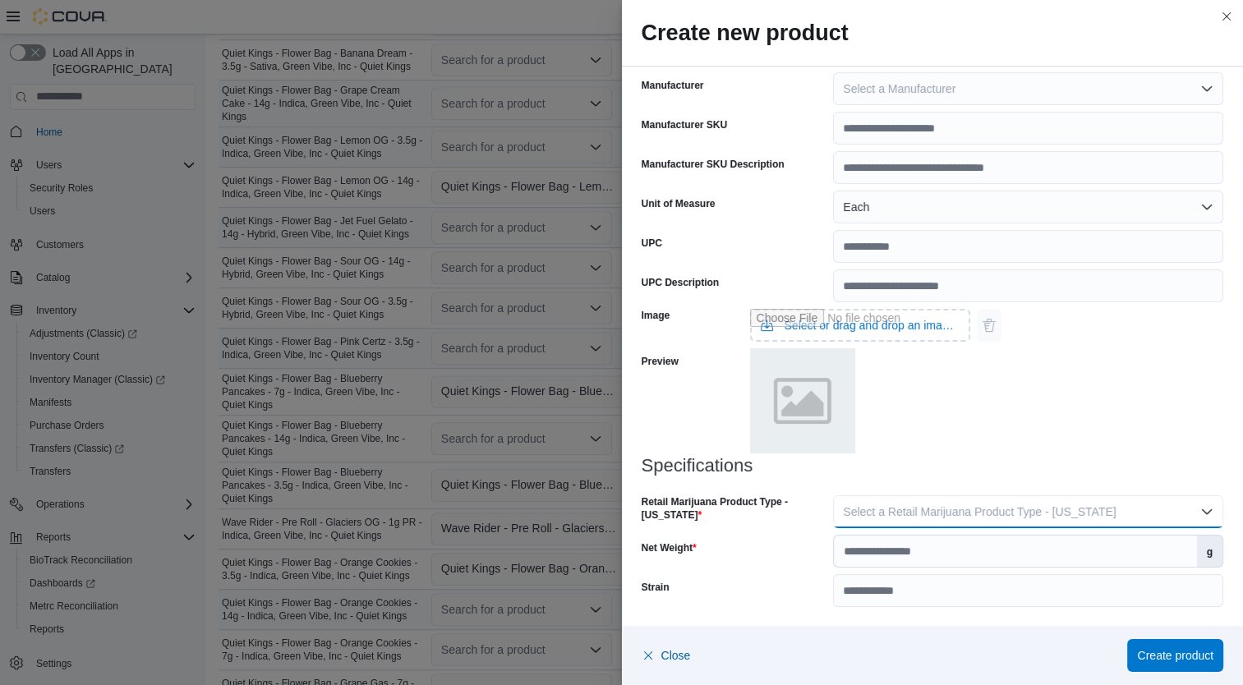
click span "Select a Retail Marijuana Product Type - California"
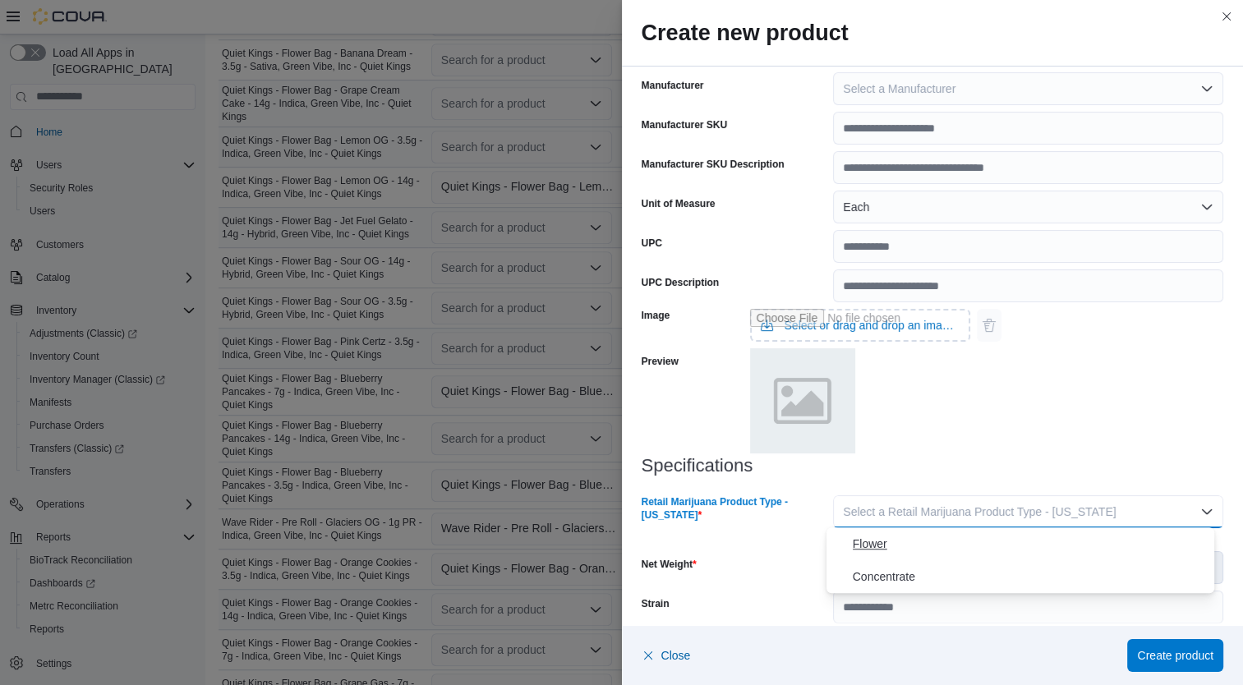
click button "Flower"
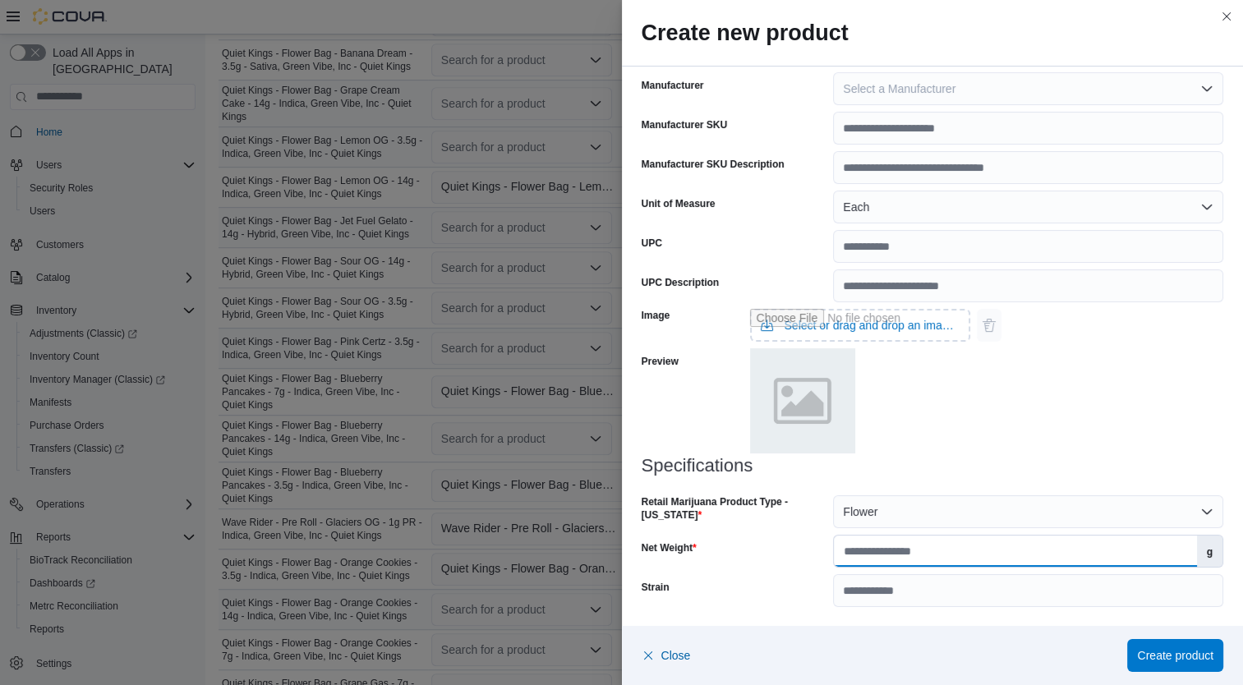
click input "Net Weight"
type input "*"
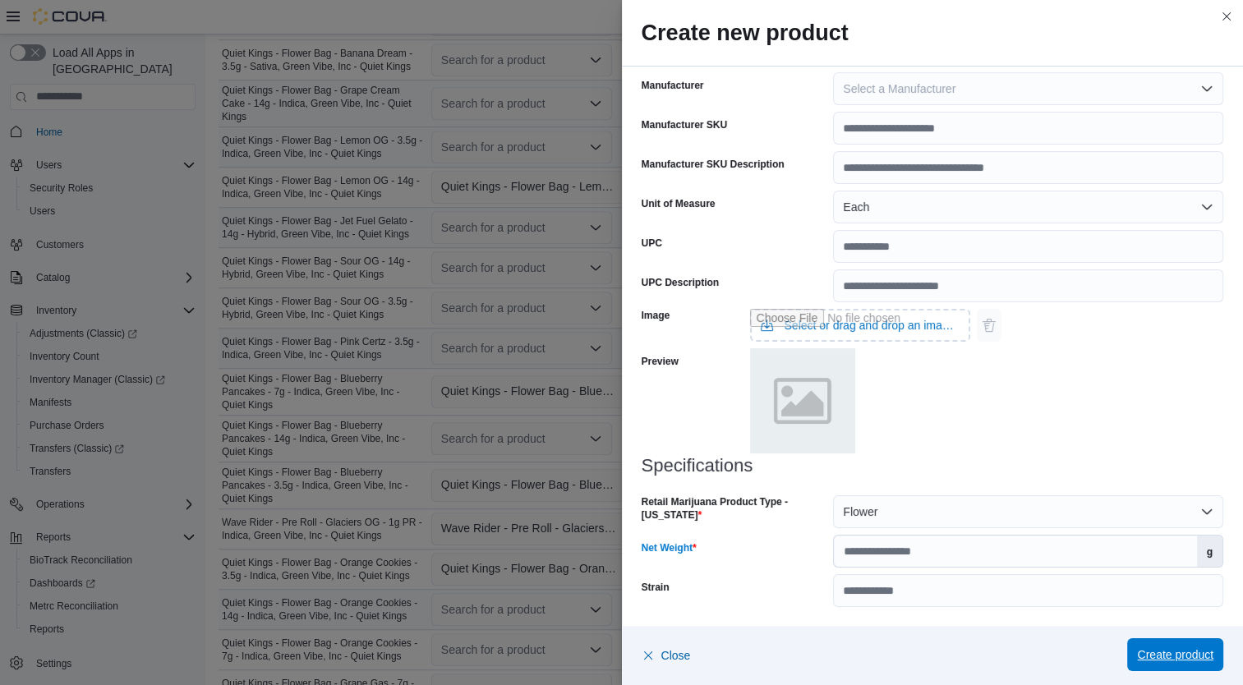
click span "Create product"
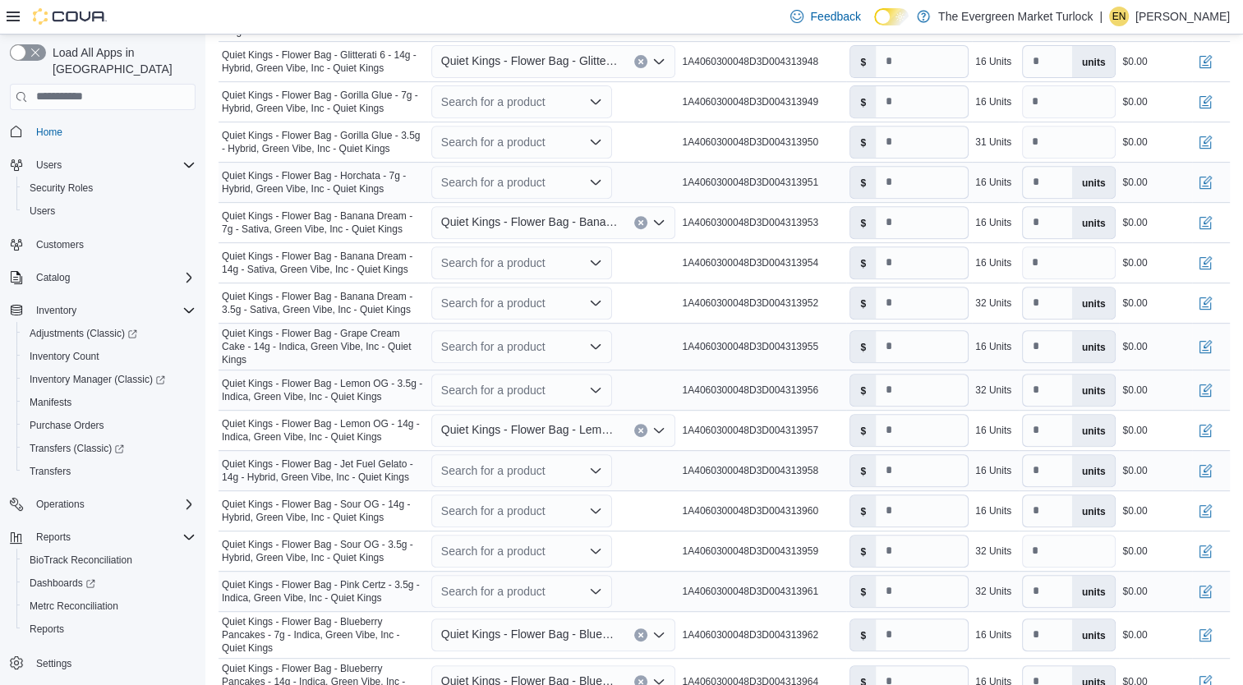
scroll to position [680, 0]
click div "Search for a product"
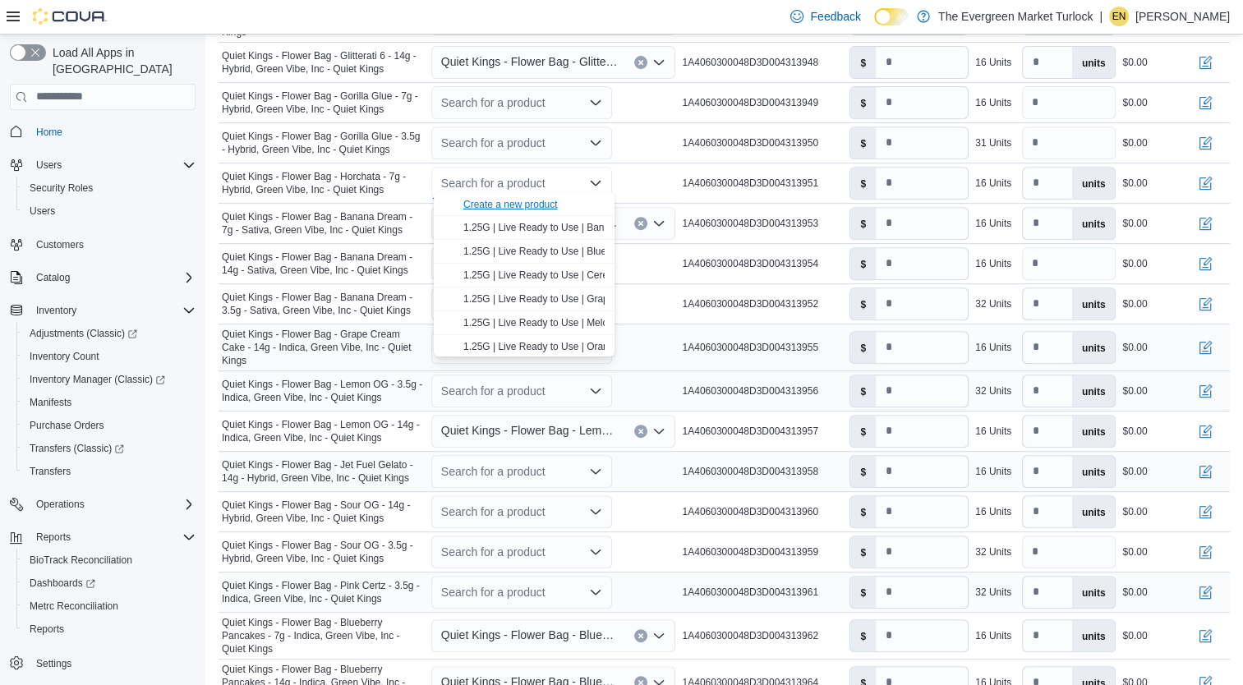
click div "Create a new product"
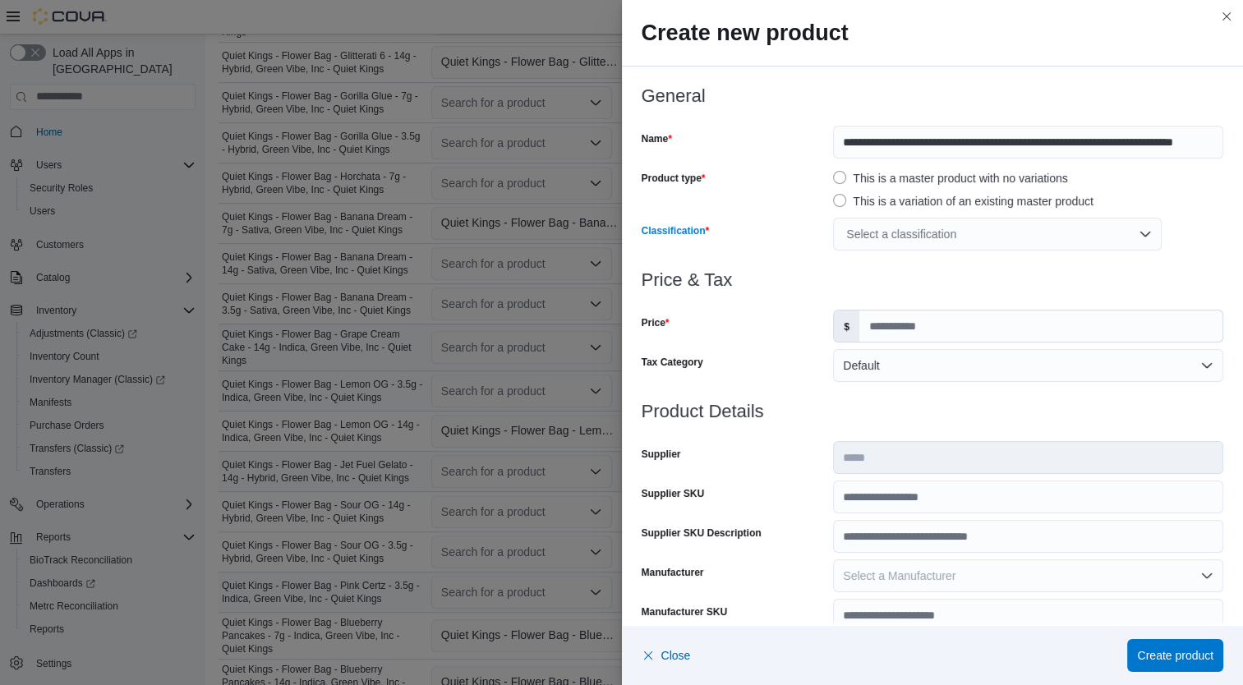
click div "Select a classification"
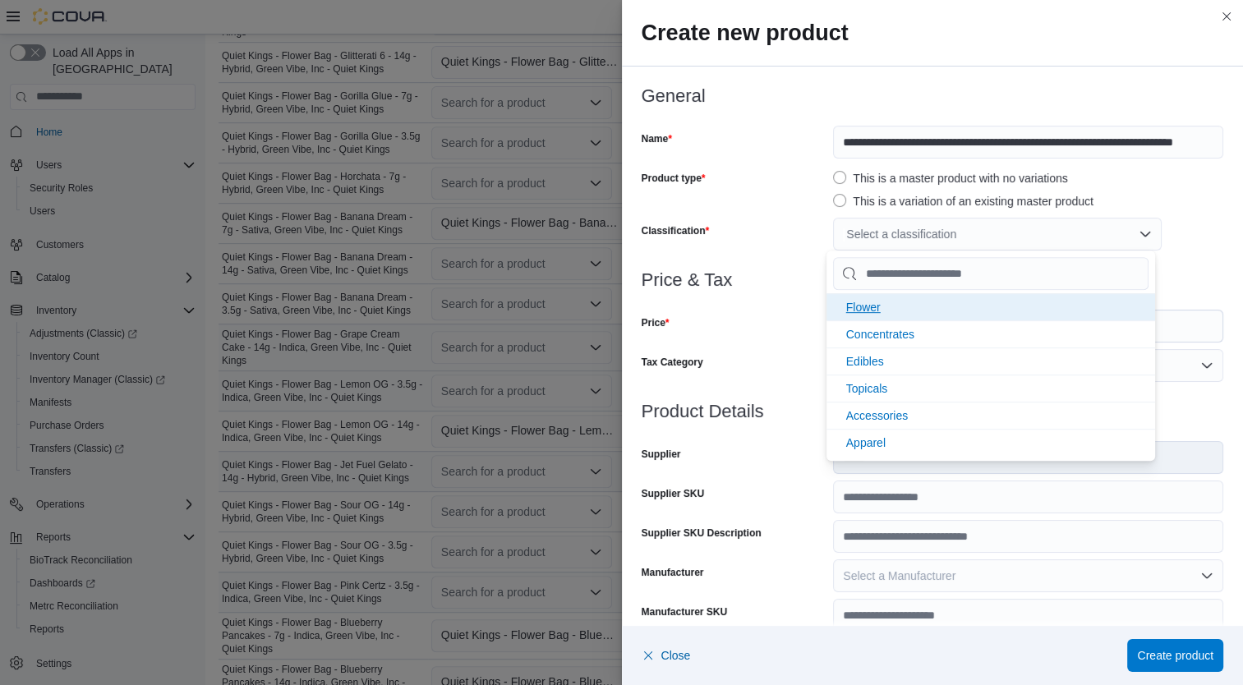
click li "Flower"
click div
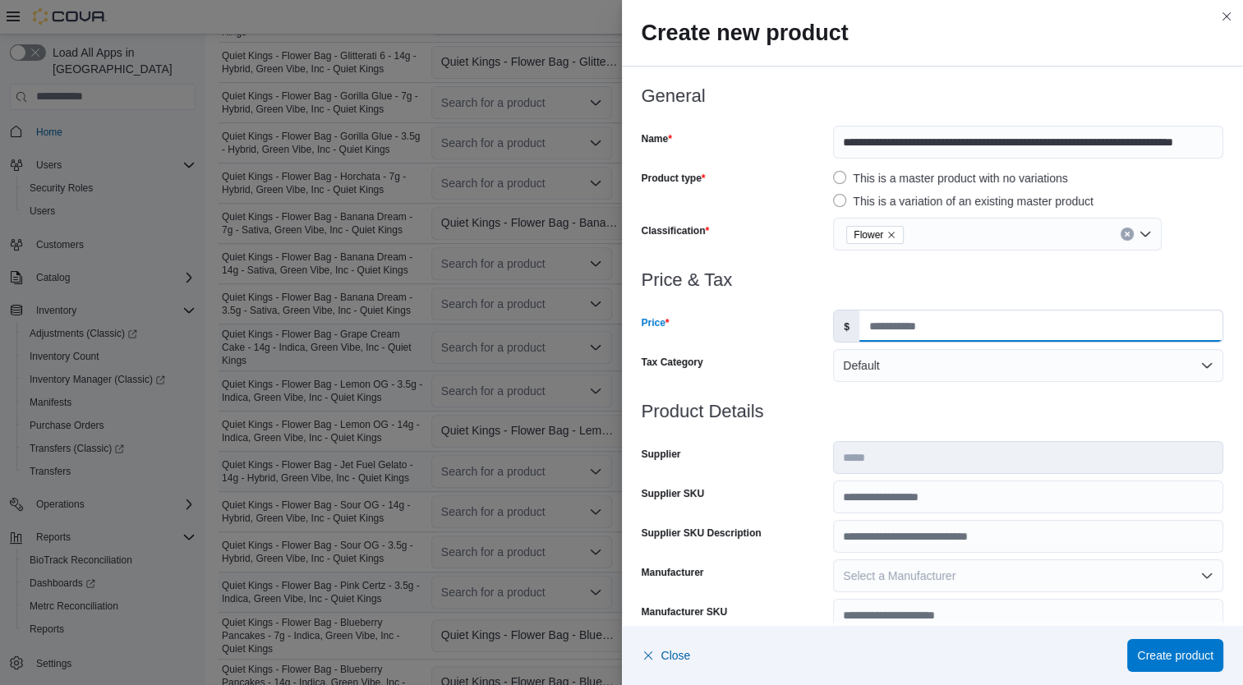
click input "Price"
type input "*****"
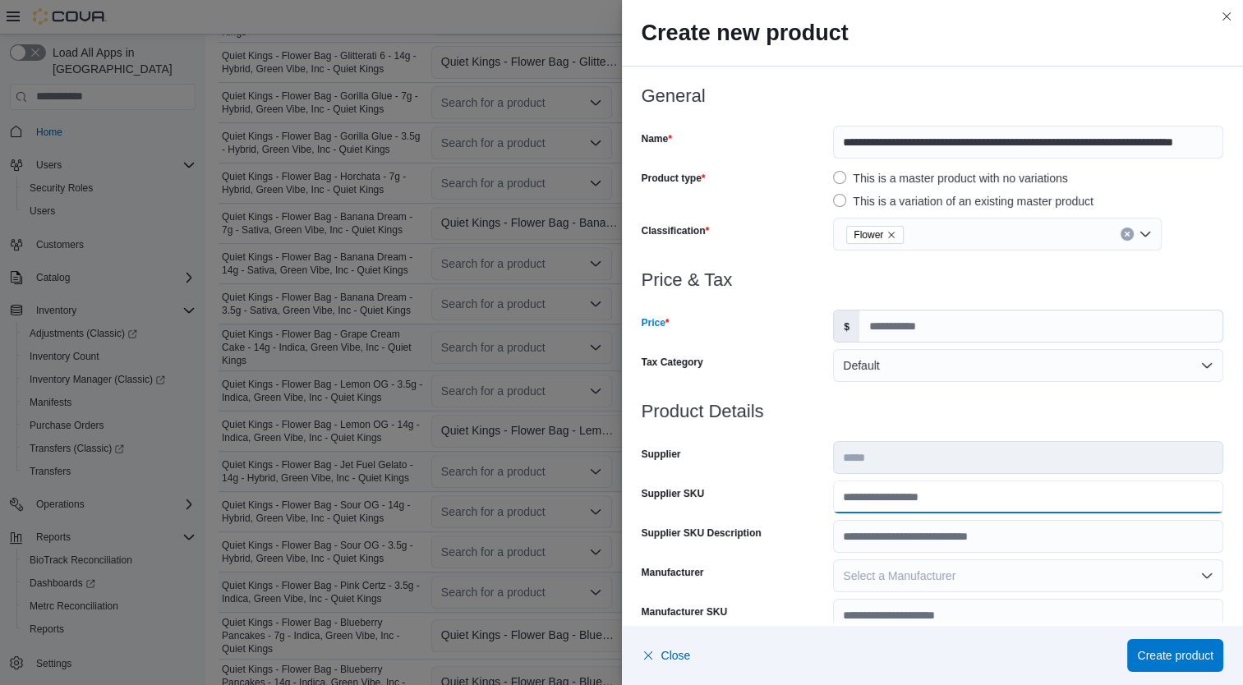
click input "Supplier SKU"
type input "**********"
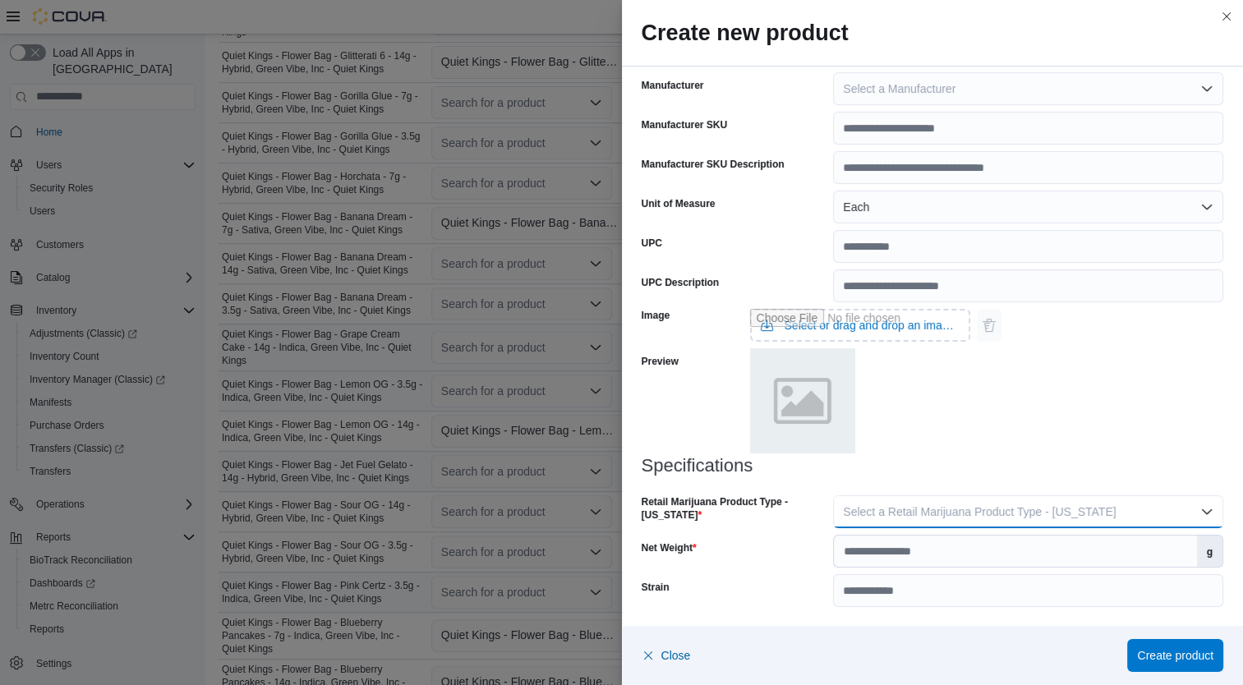
click span "Select a Retail Marijuana Product Type - California"
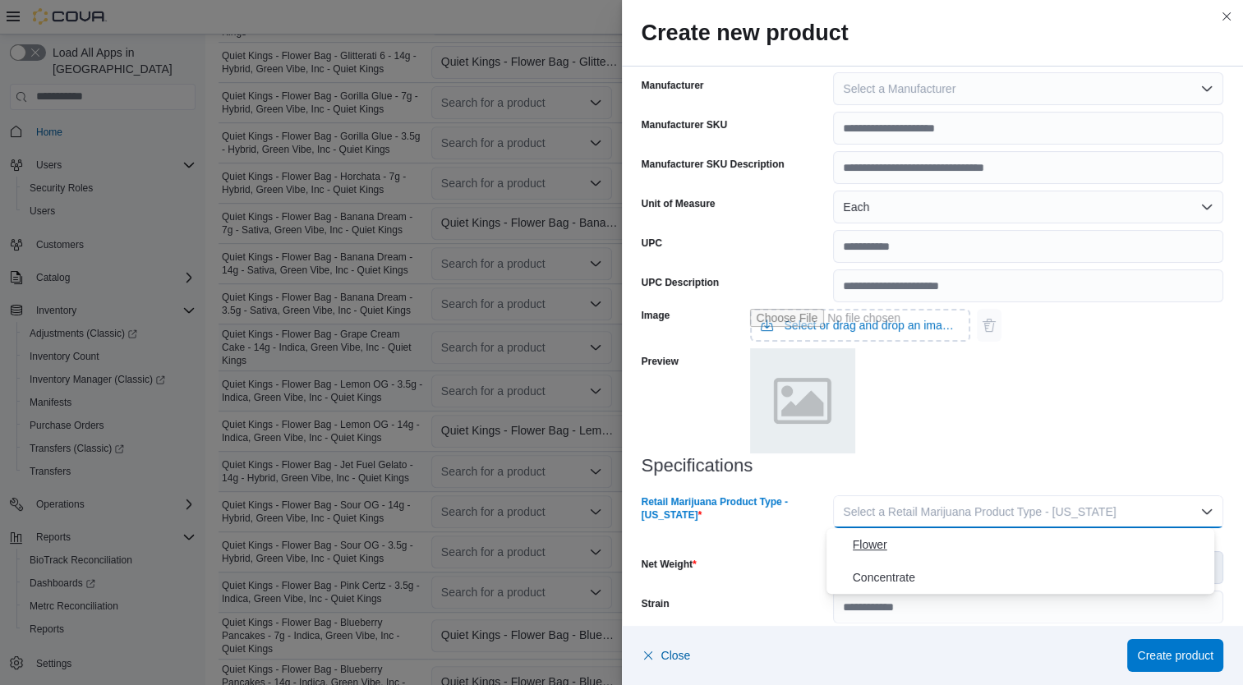
click span "Flower"
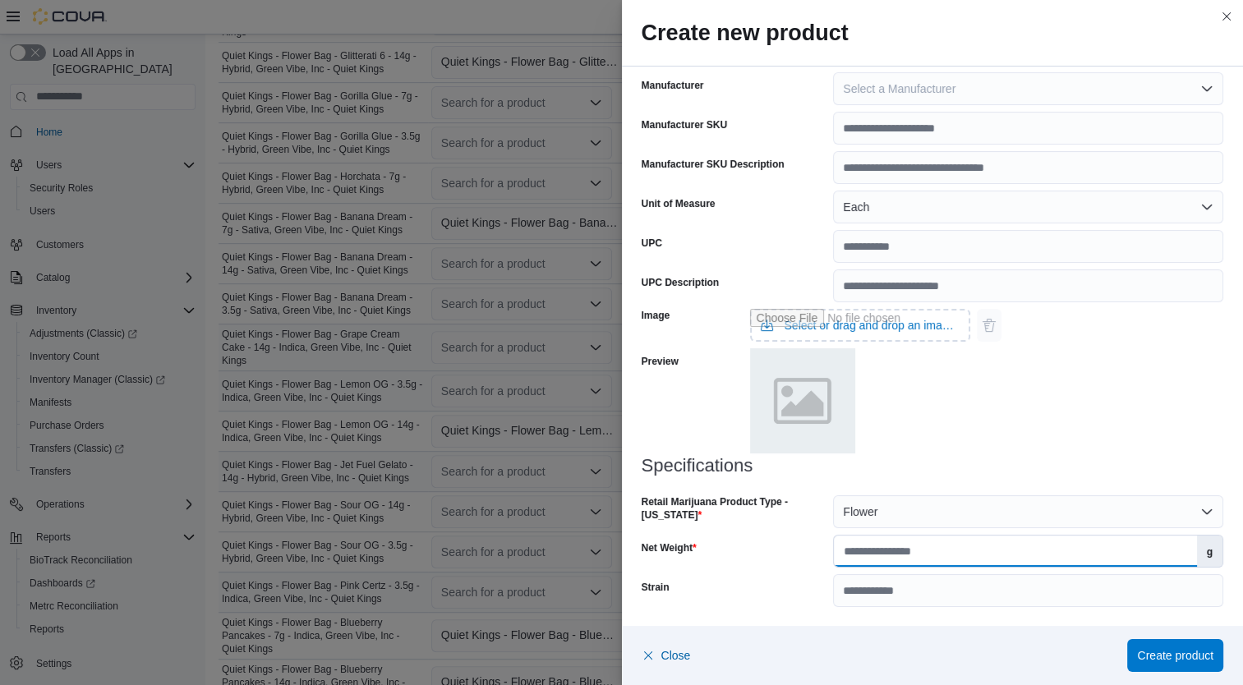
click input "Net Weight"
type input "*"
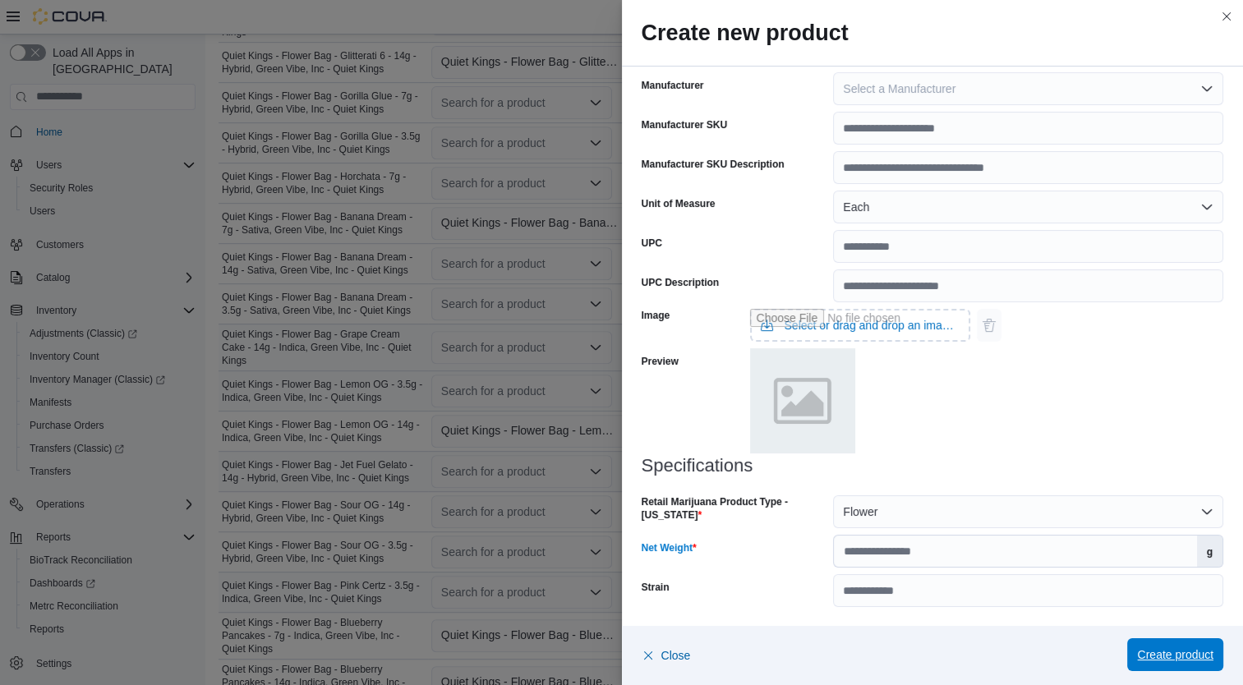
click span "Create product"
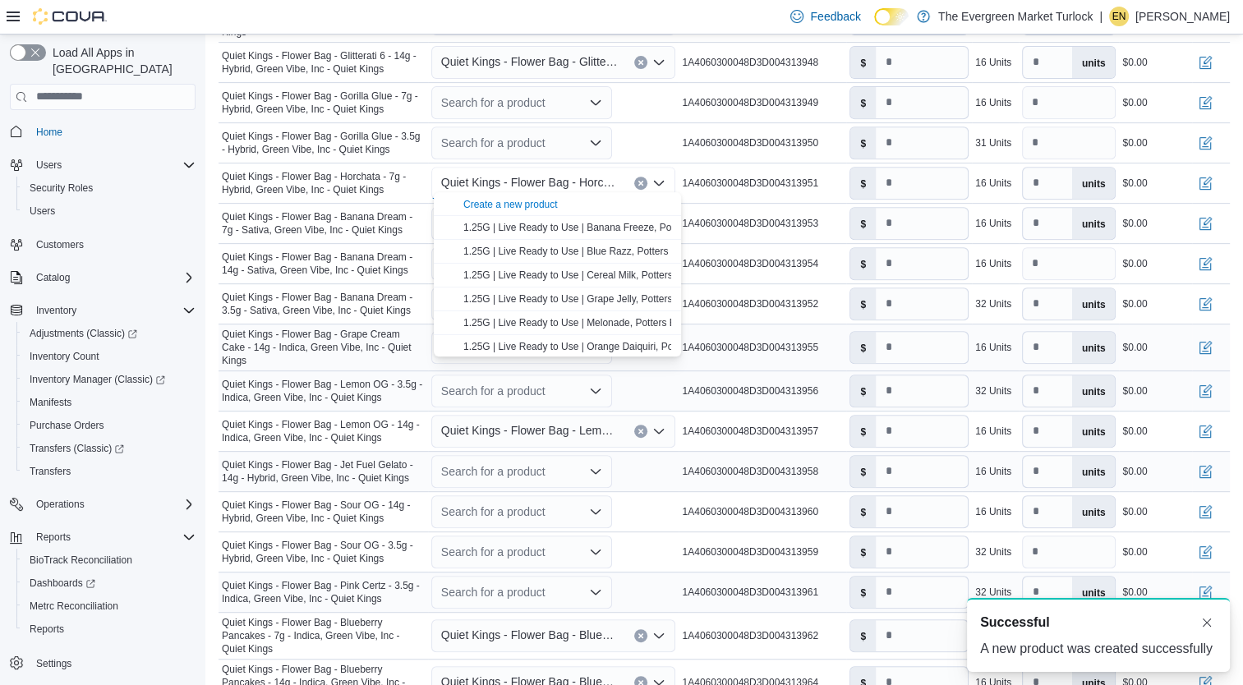
scroll to position [0, 0]
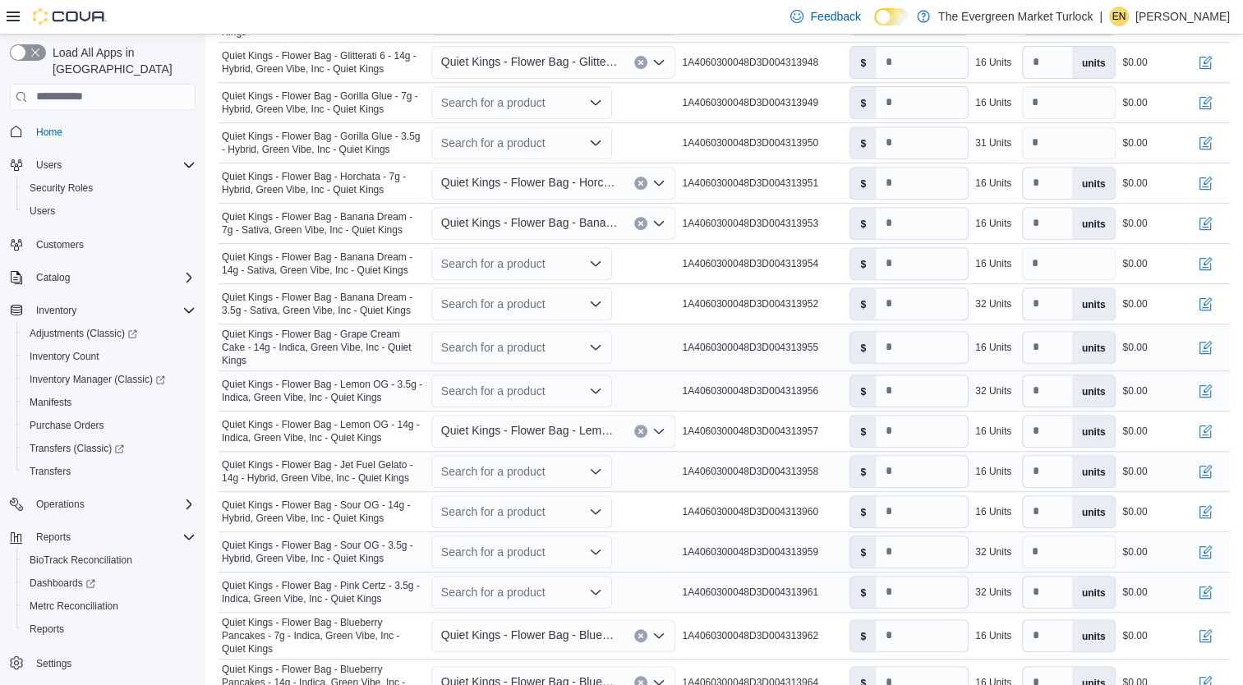
click div "Search for a product"
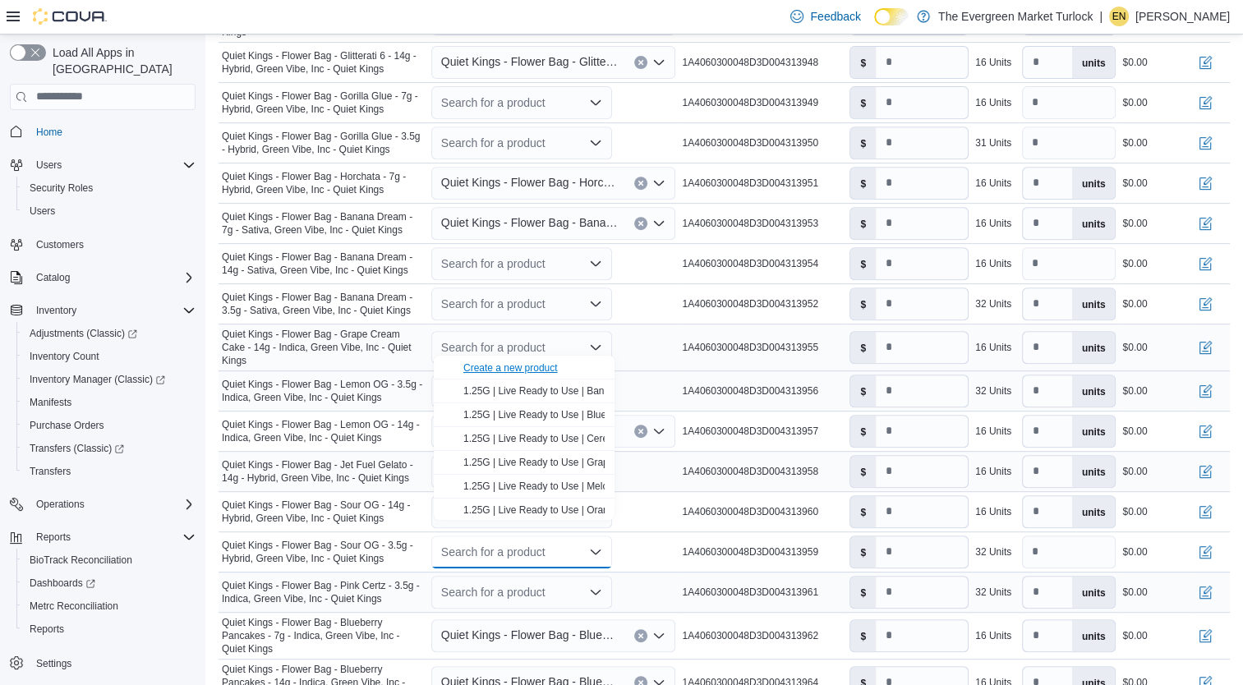
click div "Create a new product"
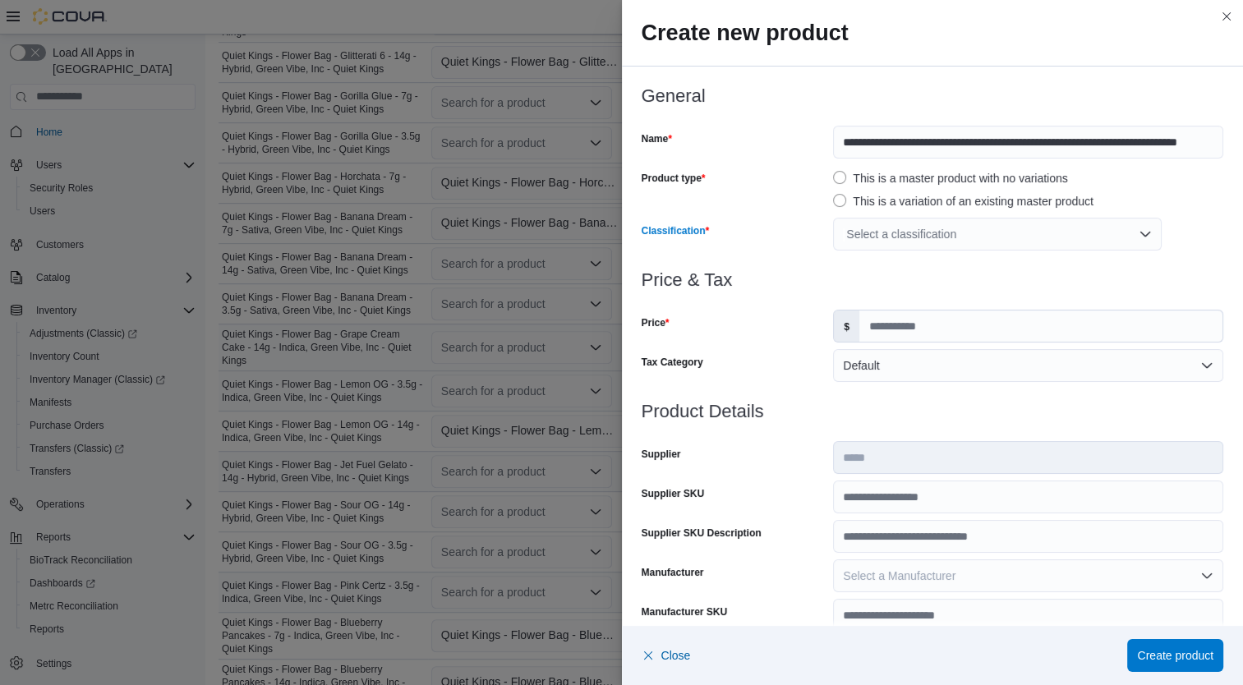
click div "Select a classification"
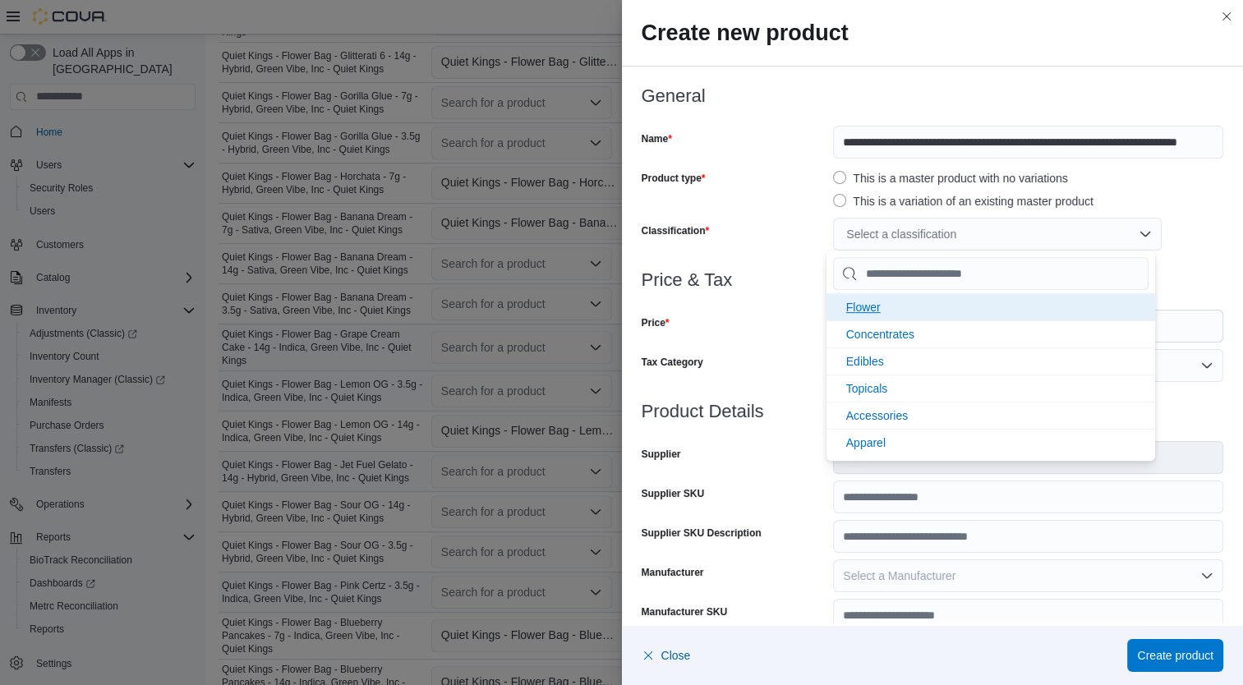
click span "Flower"
click div "Price"
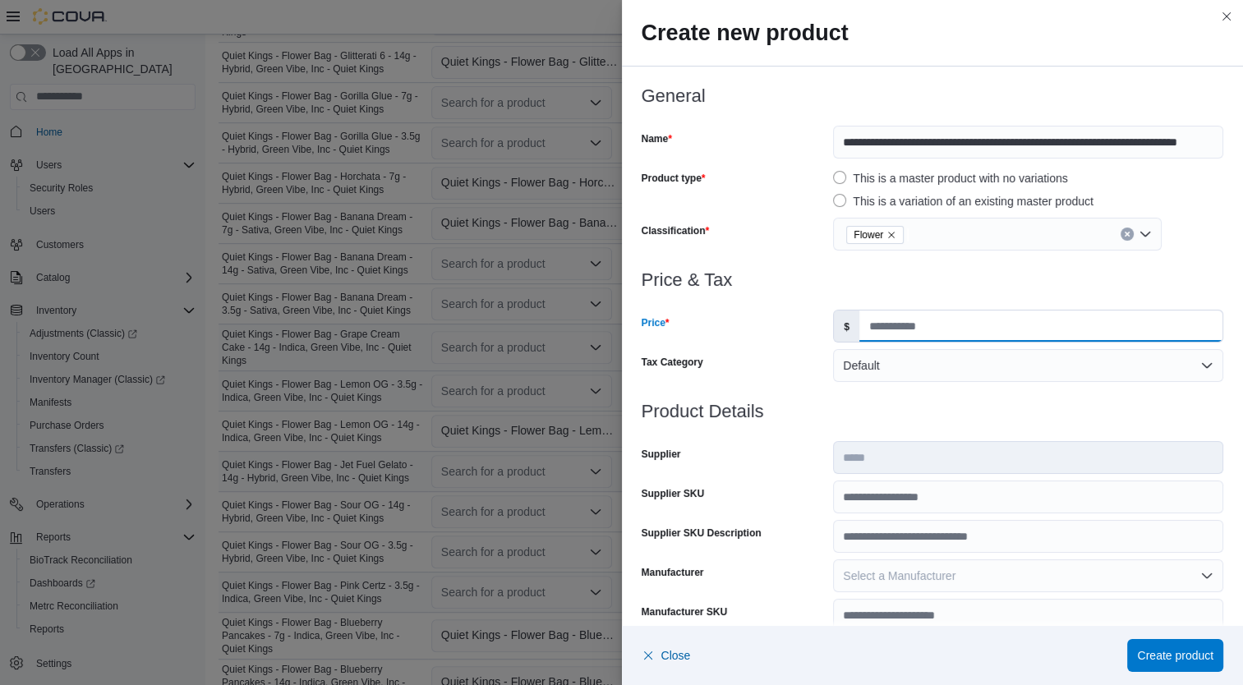
click input "Price"
type input "*****"
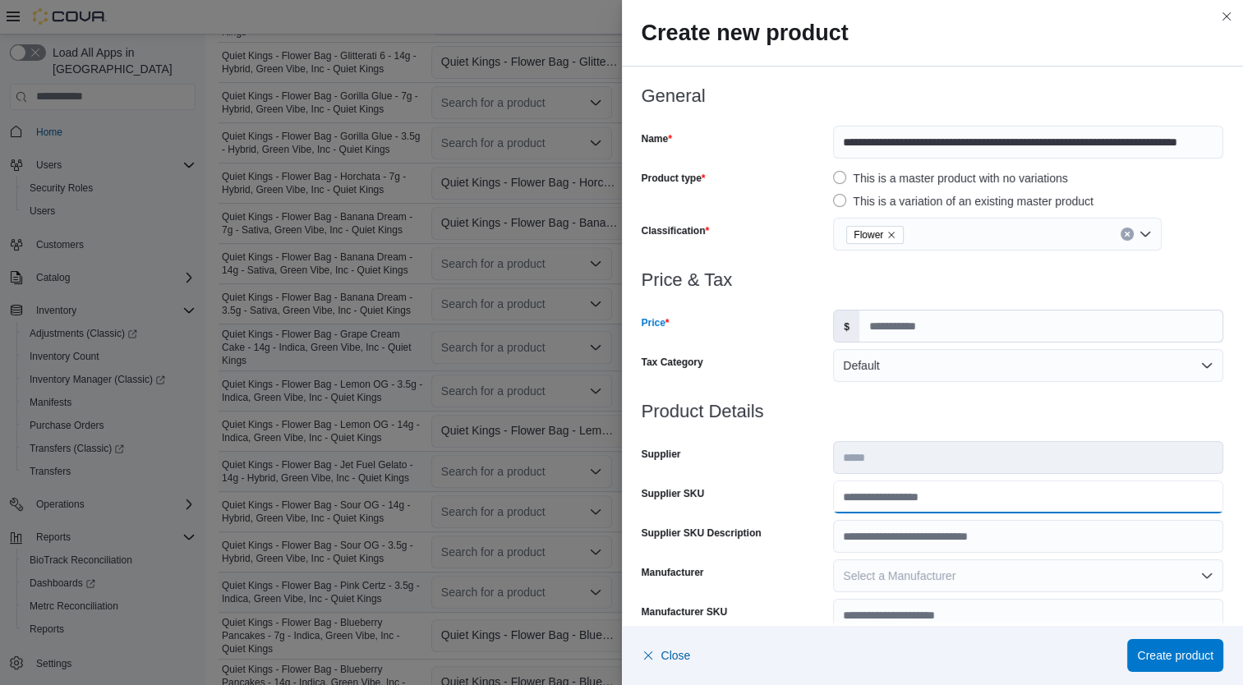
click input "Supplier SKU"
type input "**********"
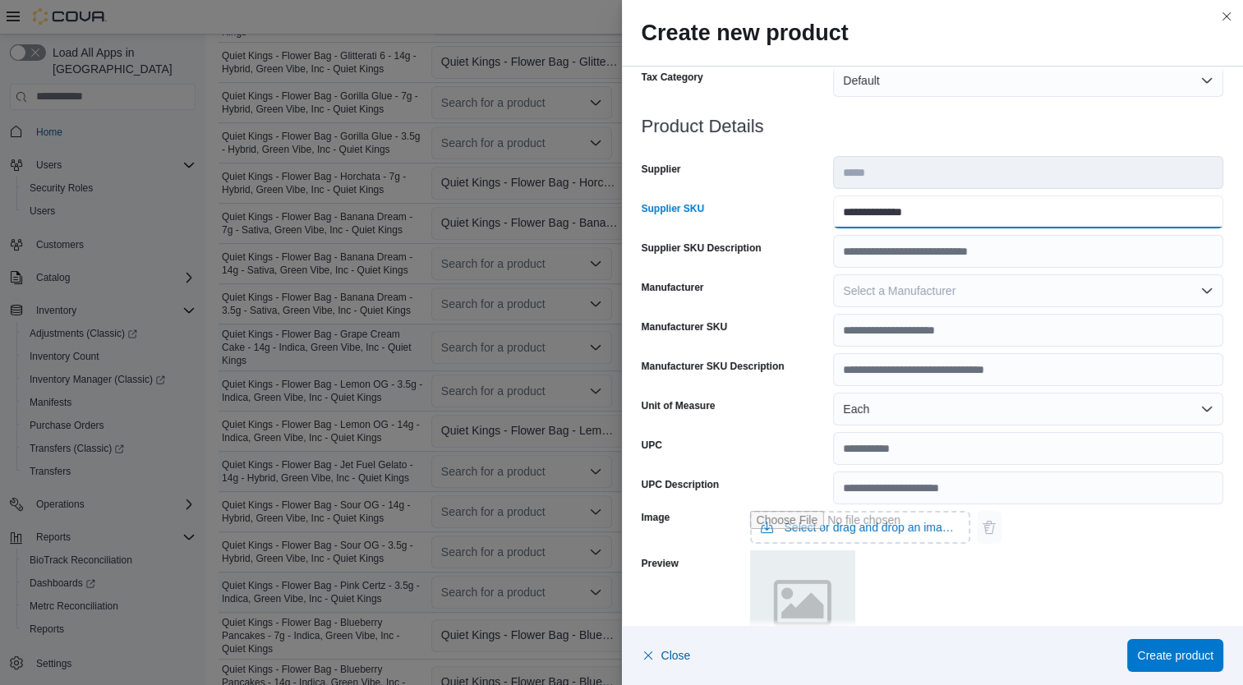
scroll to position [487, 0]
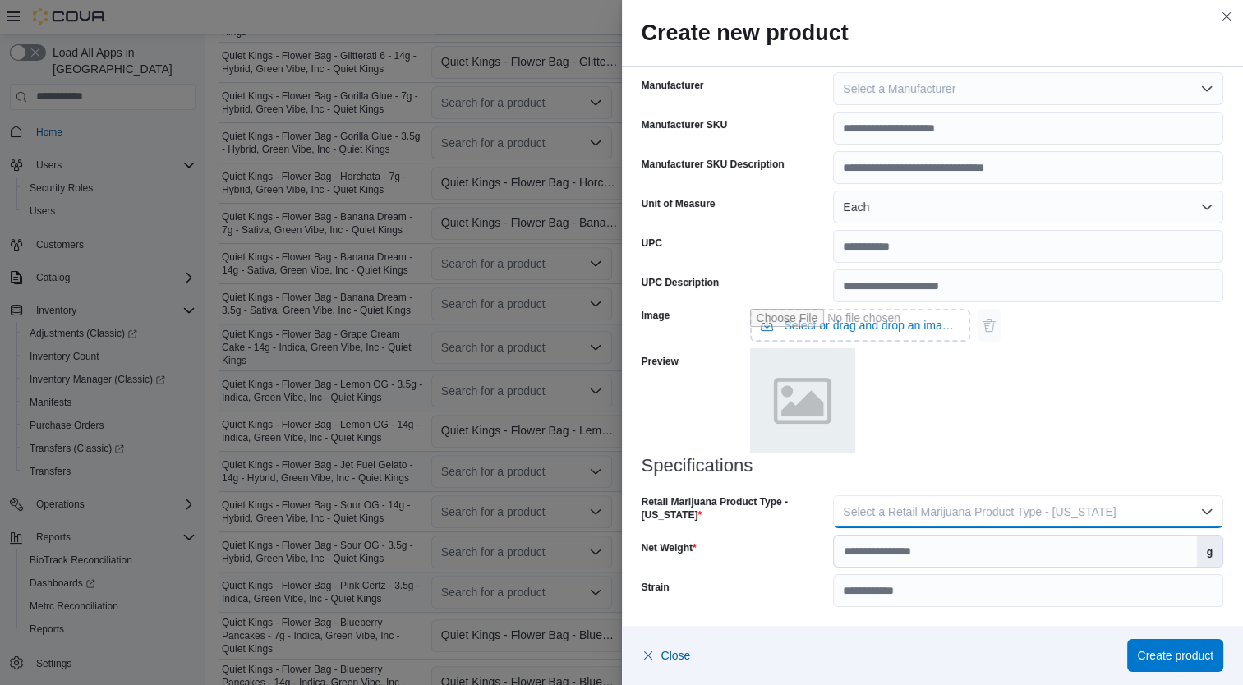
click span "Select a Retail Marijuana Product Type - California"
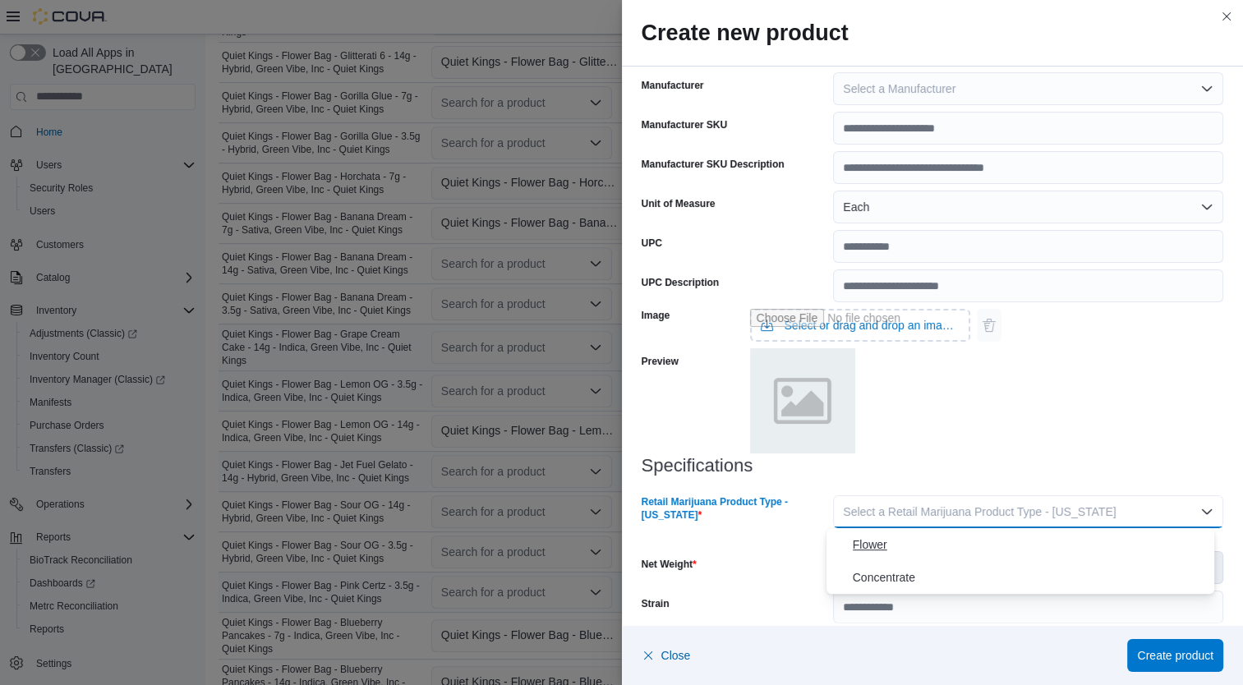
click span "Flower"
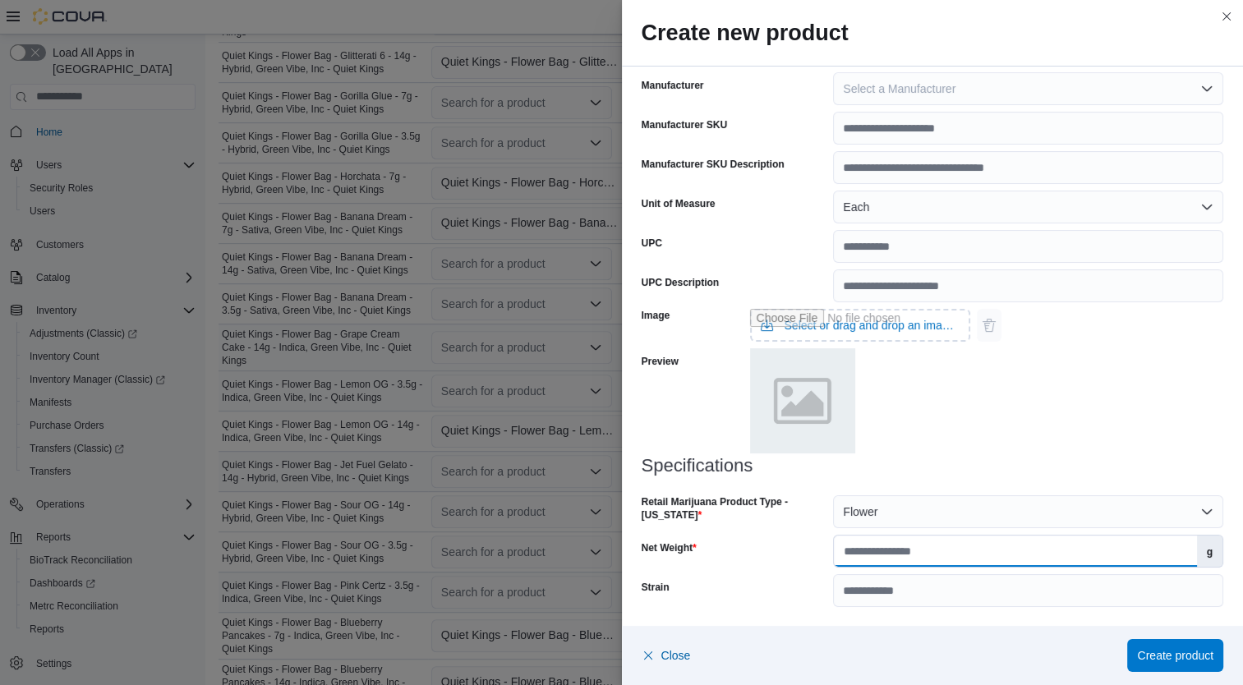
click input "Net Weight"
type input "***"
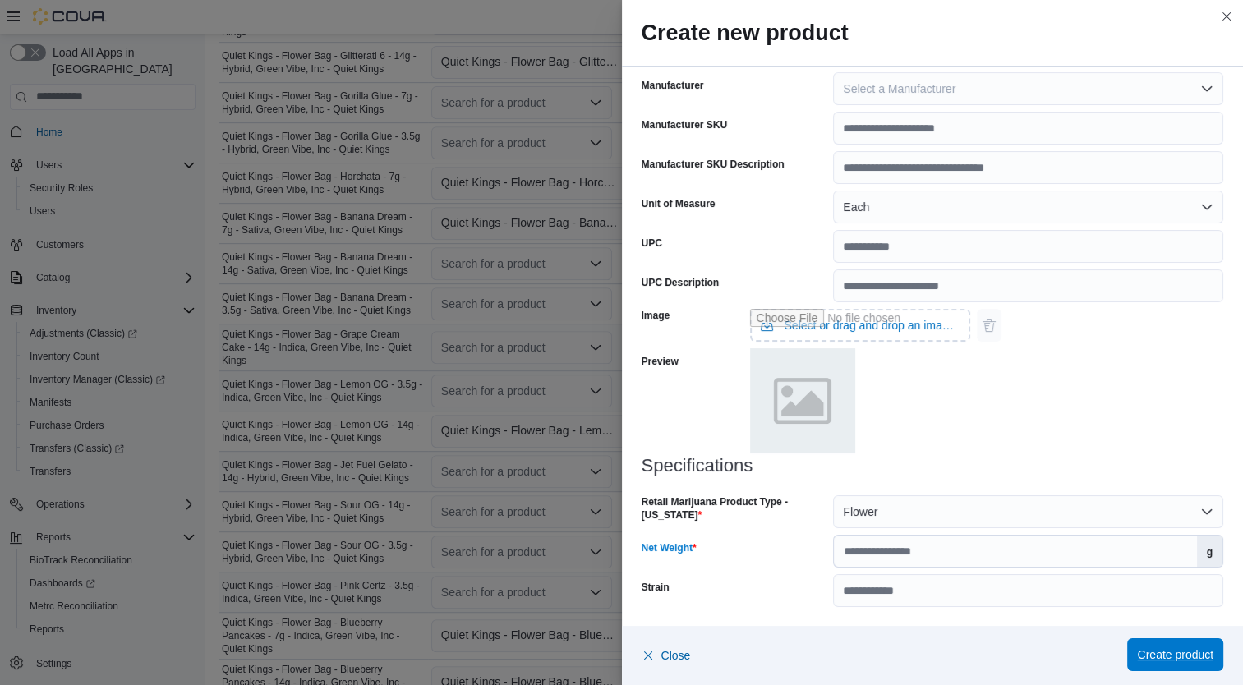
click span "Create product"
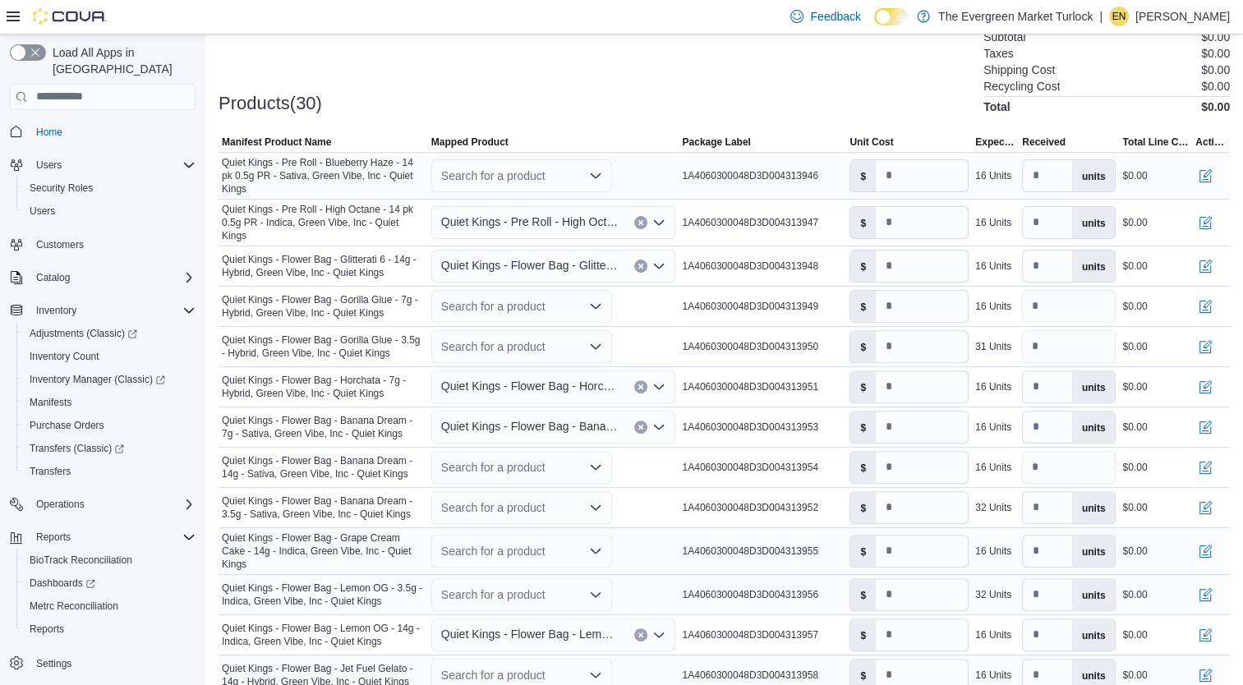
scroll to position [473, 0]
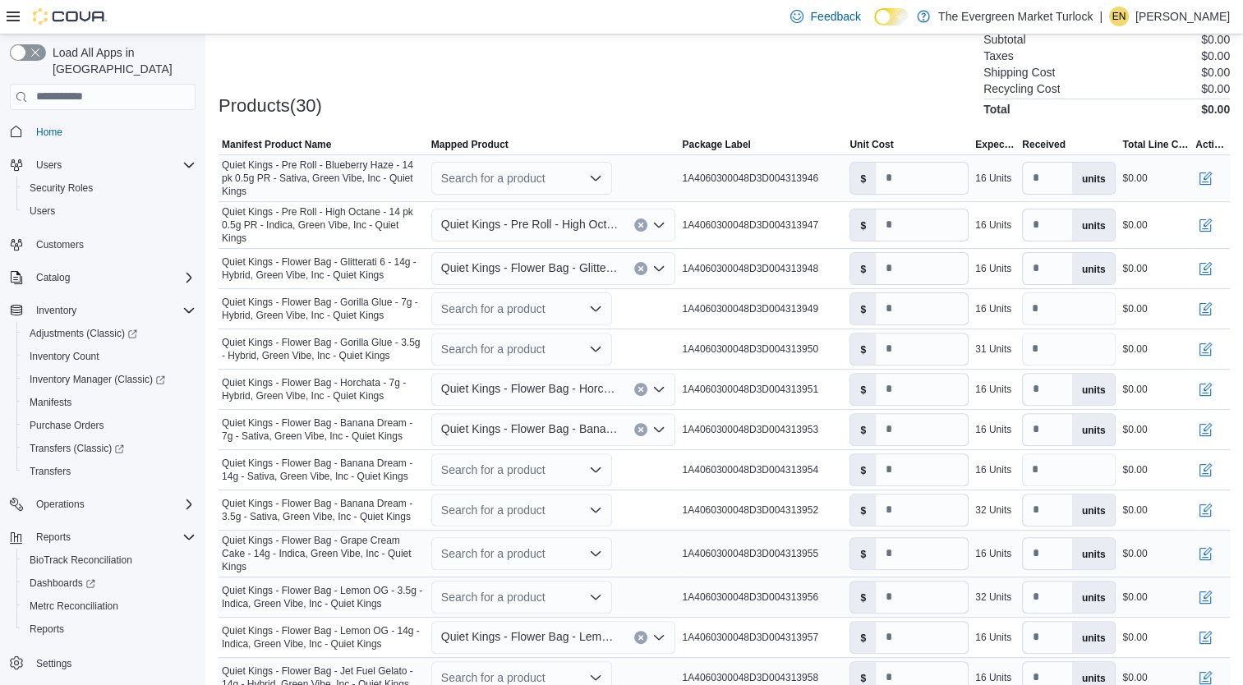
click div "Search for a product"
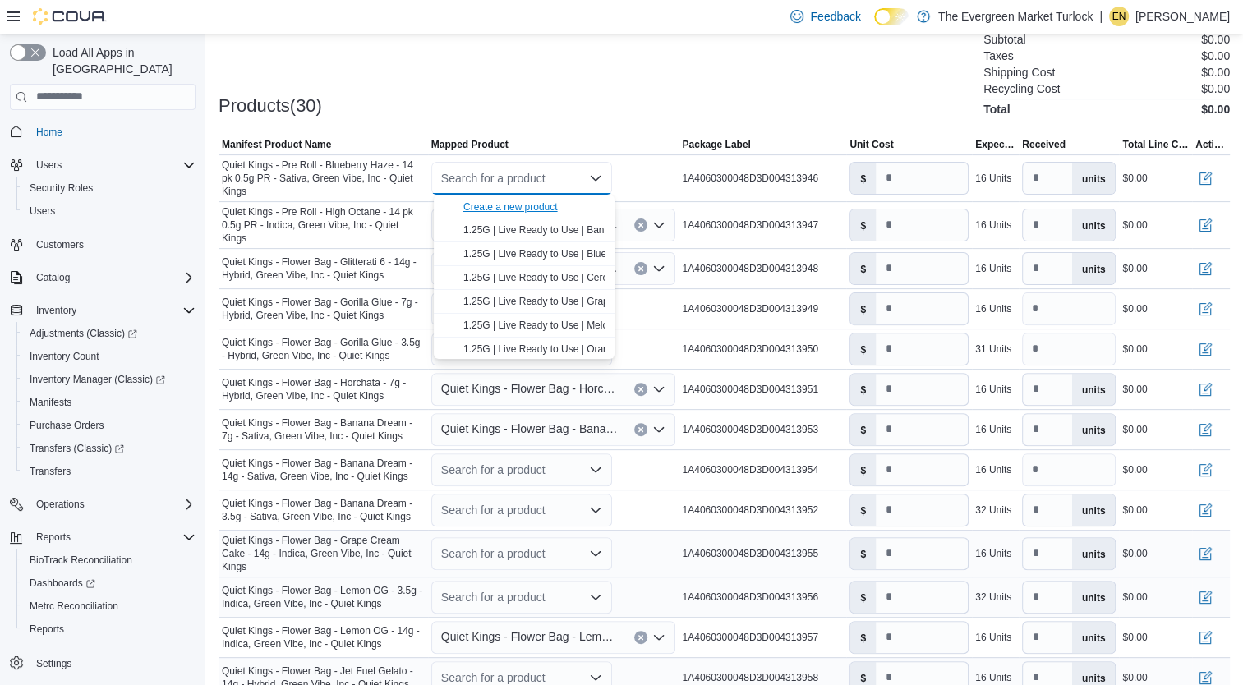
click div "Create a new product"
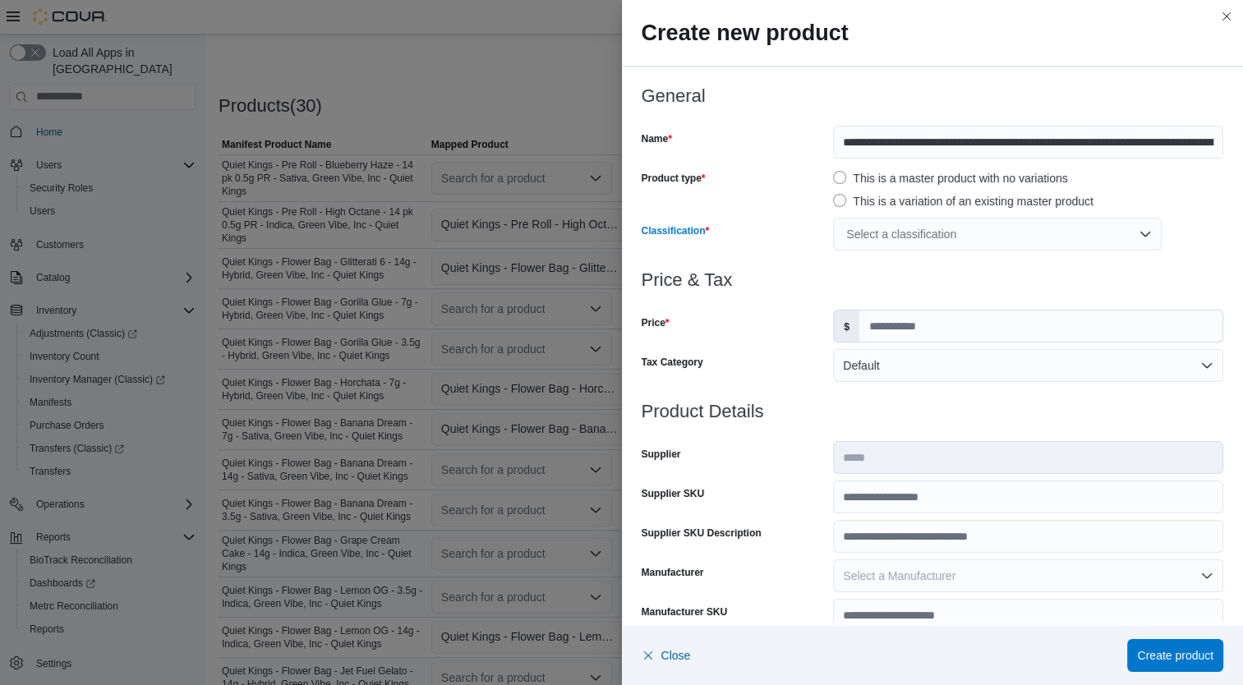
click div "Select a classification"
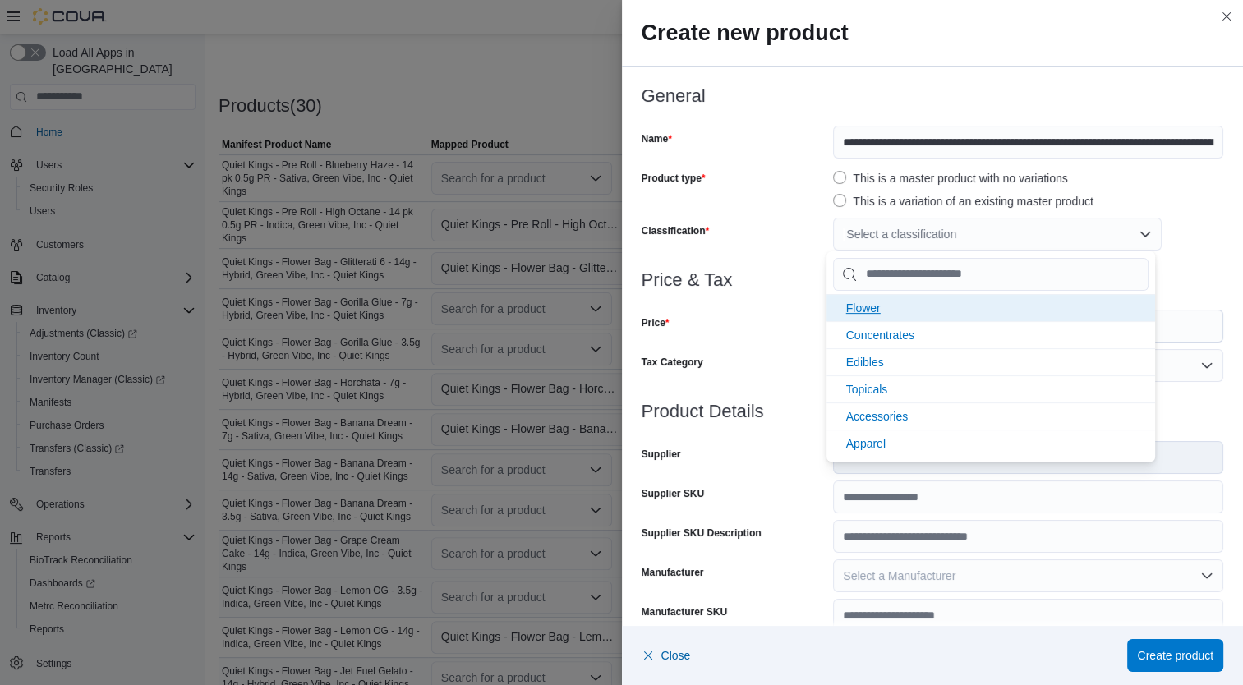
click li "Flower"
click div "Price"
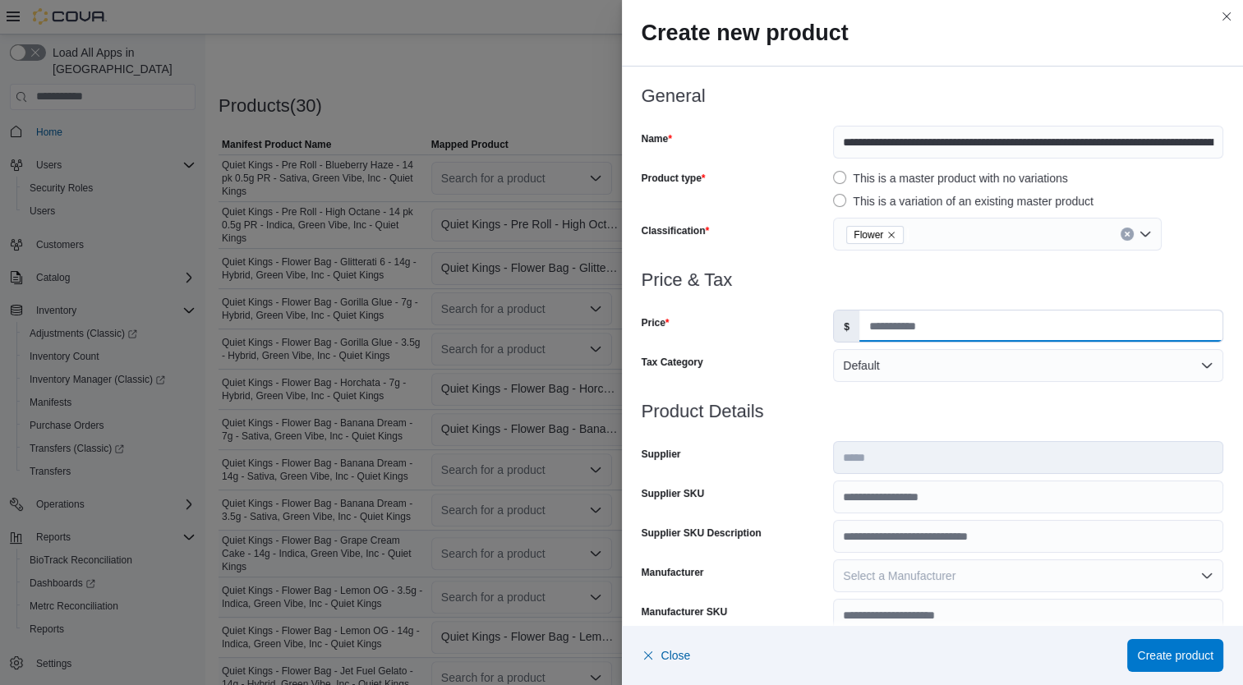
click input "Price"
type input "*****"
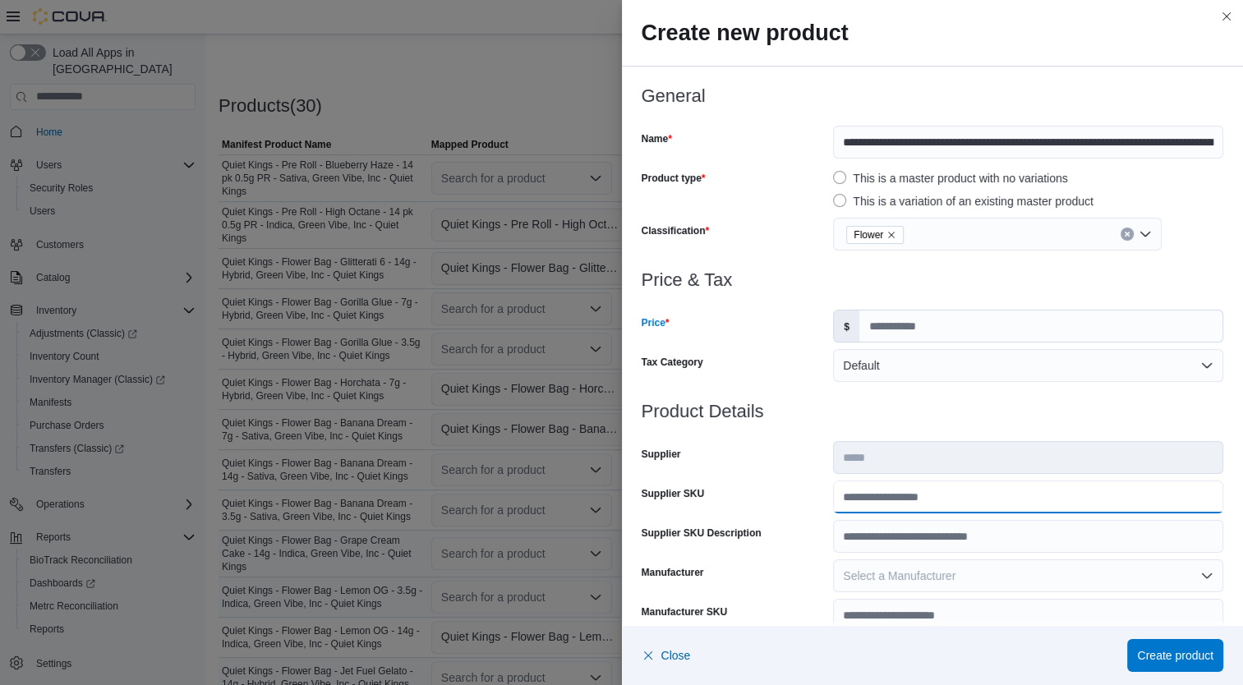
click input "Supplier SKU"
type input "**********"
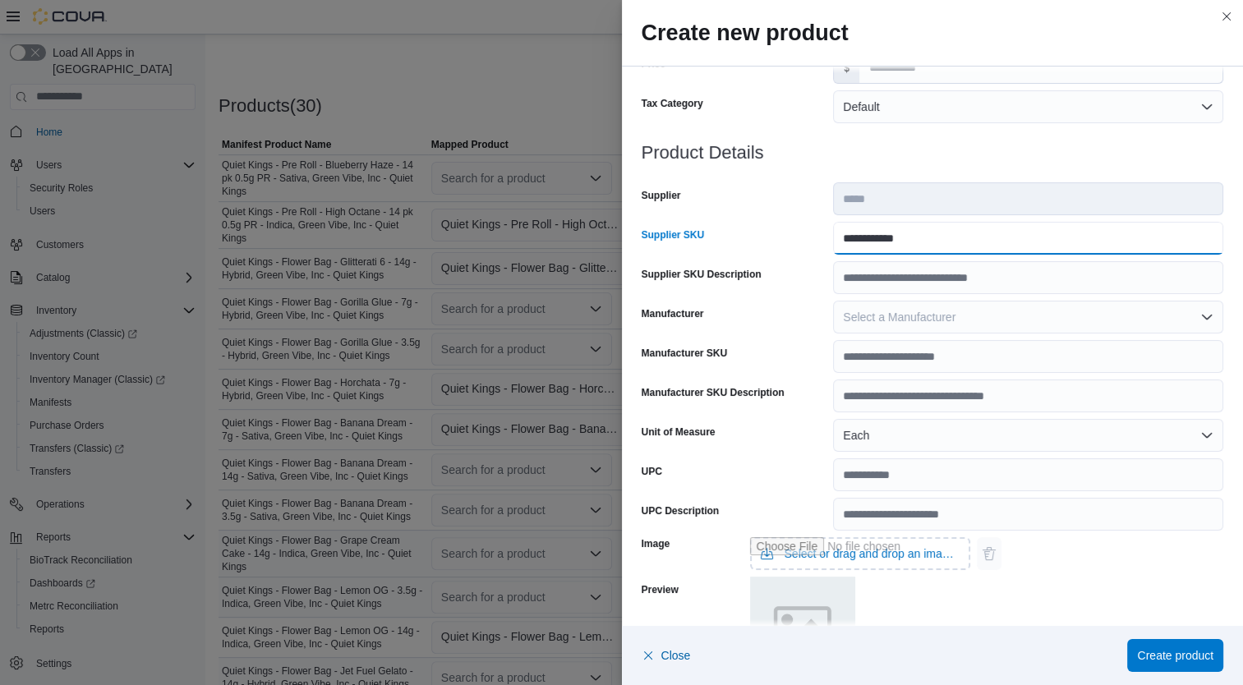
scroll to position [487, 0]
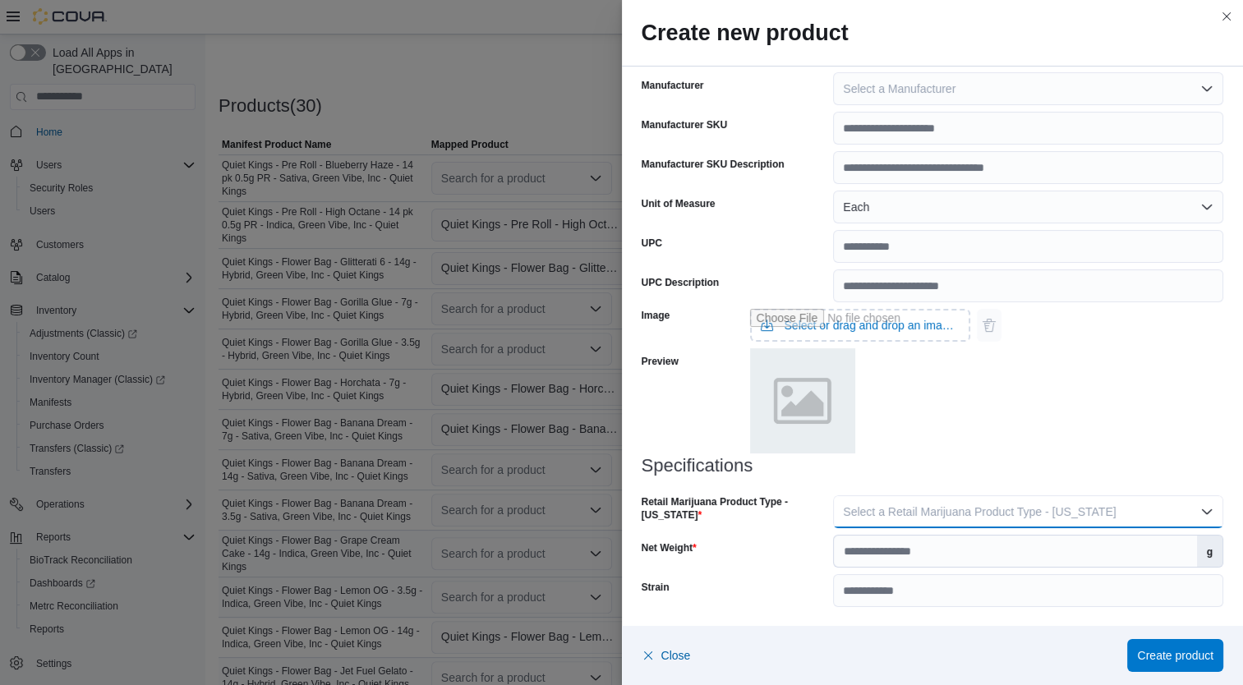
click button "Select a Retail Marijuana Product Type - California"
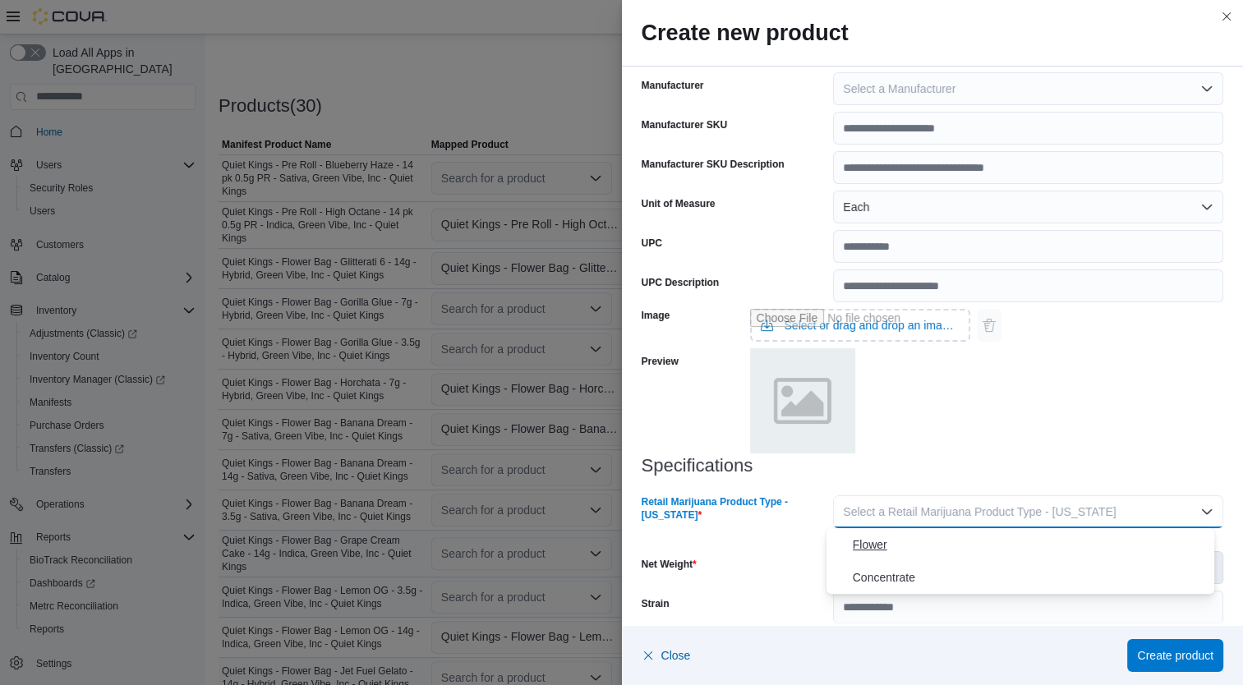
click span "Flower"
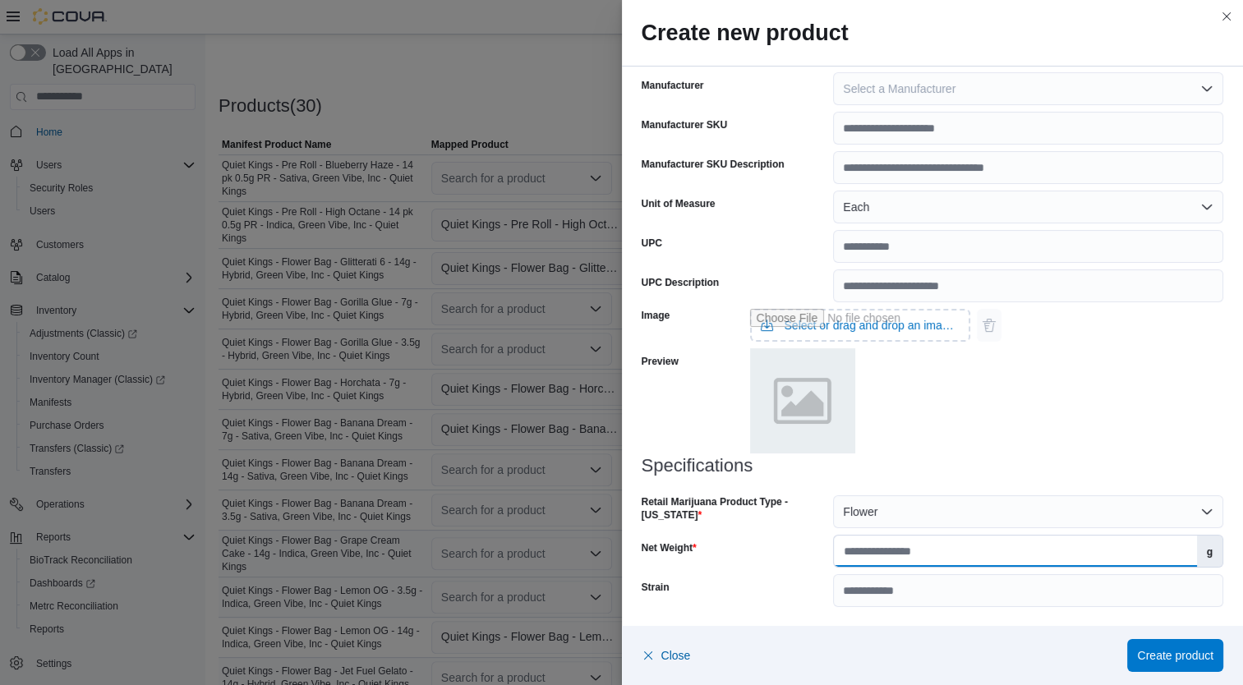
click input "Net Weight"
type input "*"
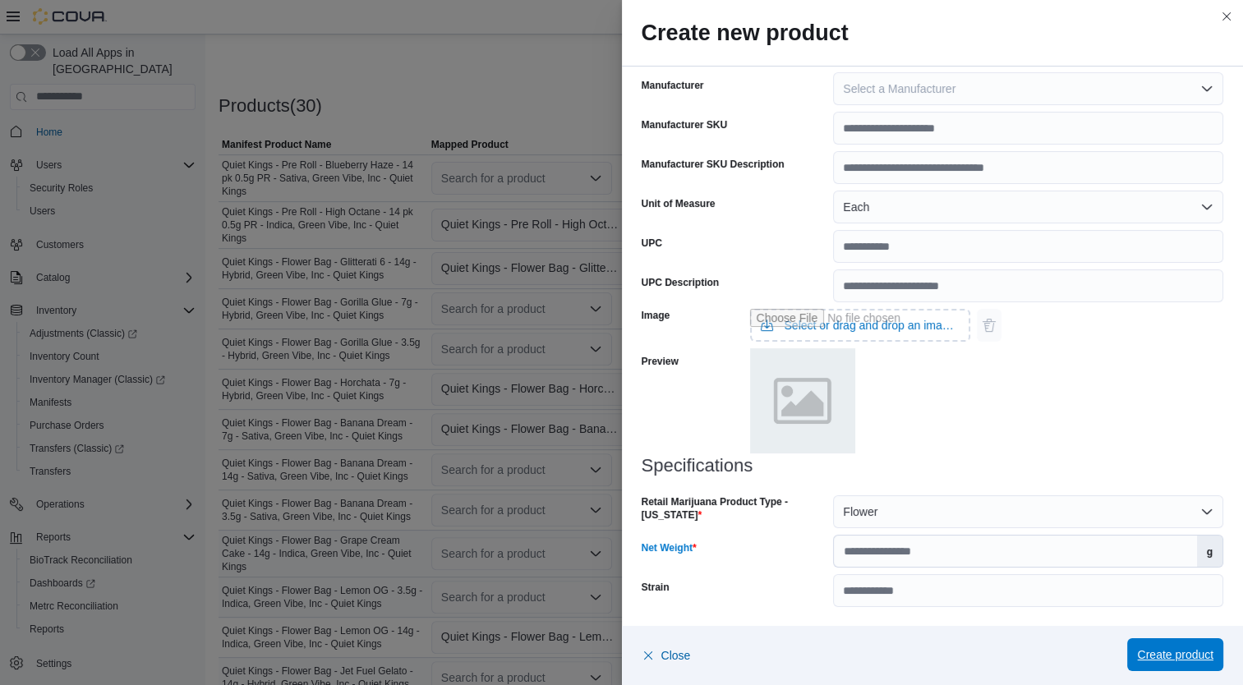
click span "Create product"
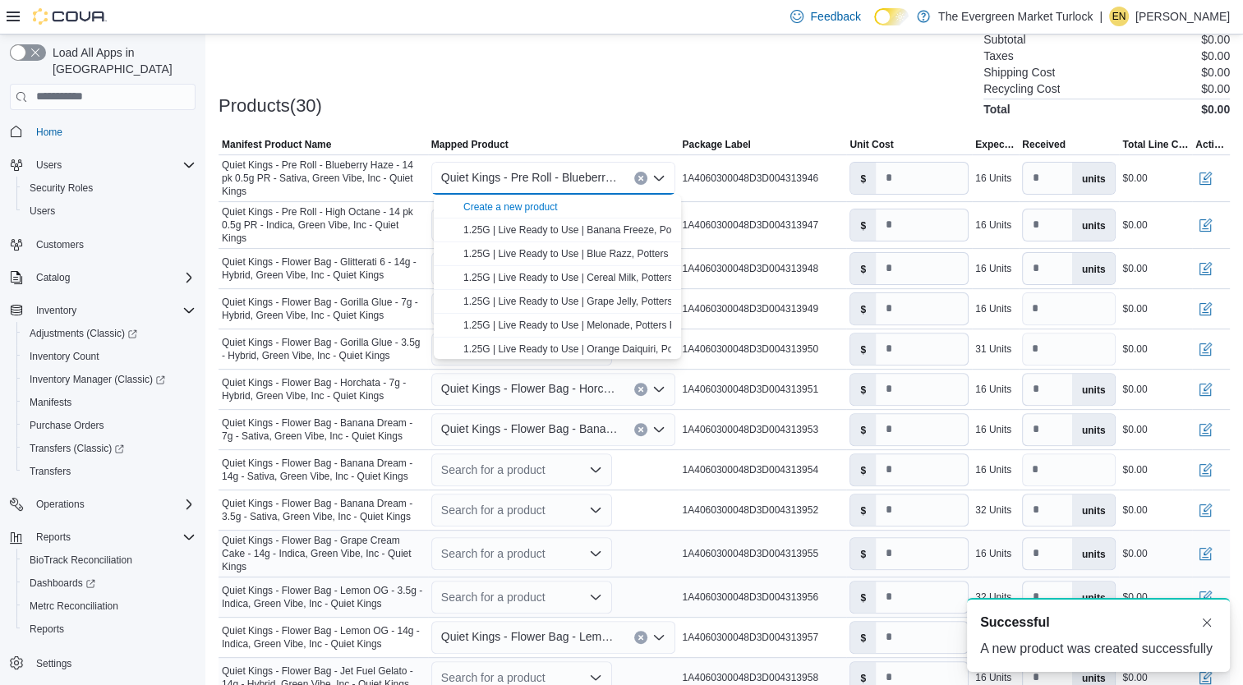
scroll to position [0, 0]
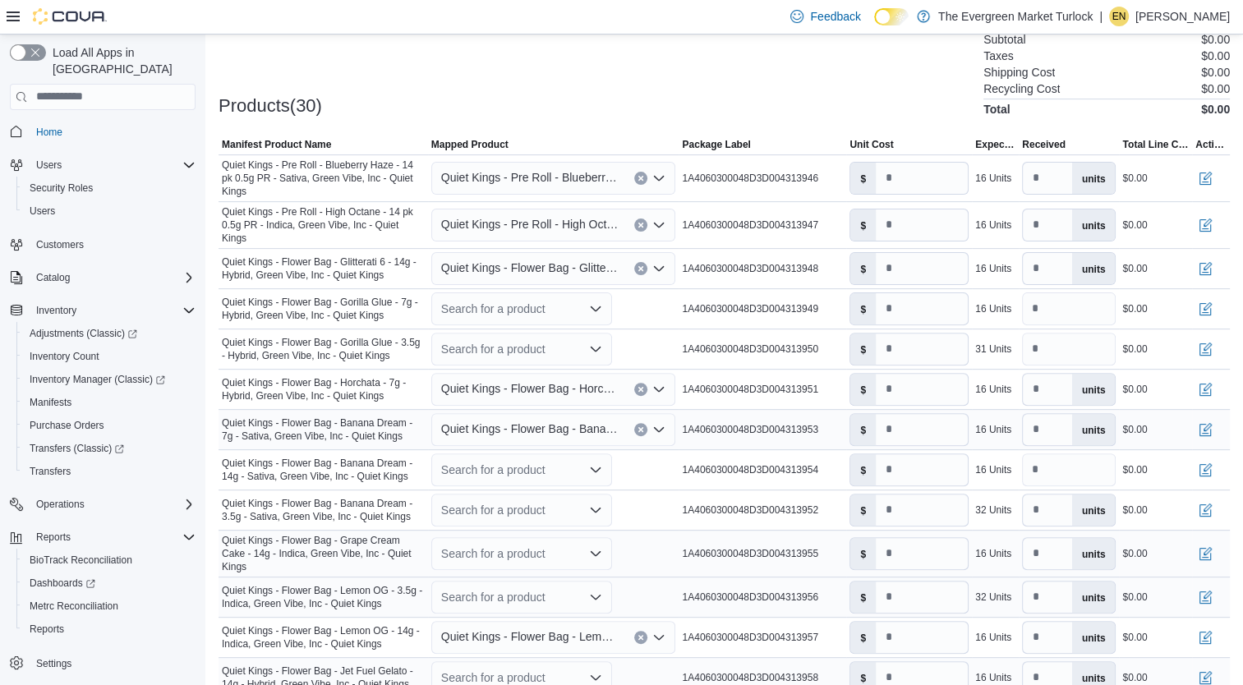
click span "Quiet Kings - Flower Bag - Banana Dream - 7g - Sativa, Green Vibe, Inc - Quiet …"
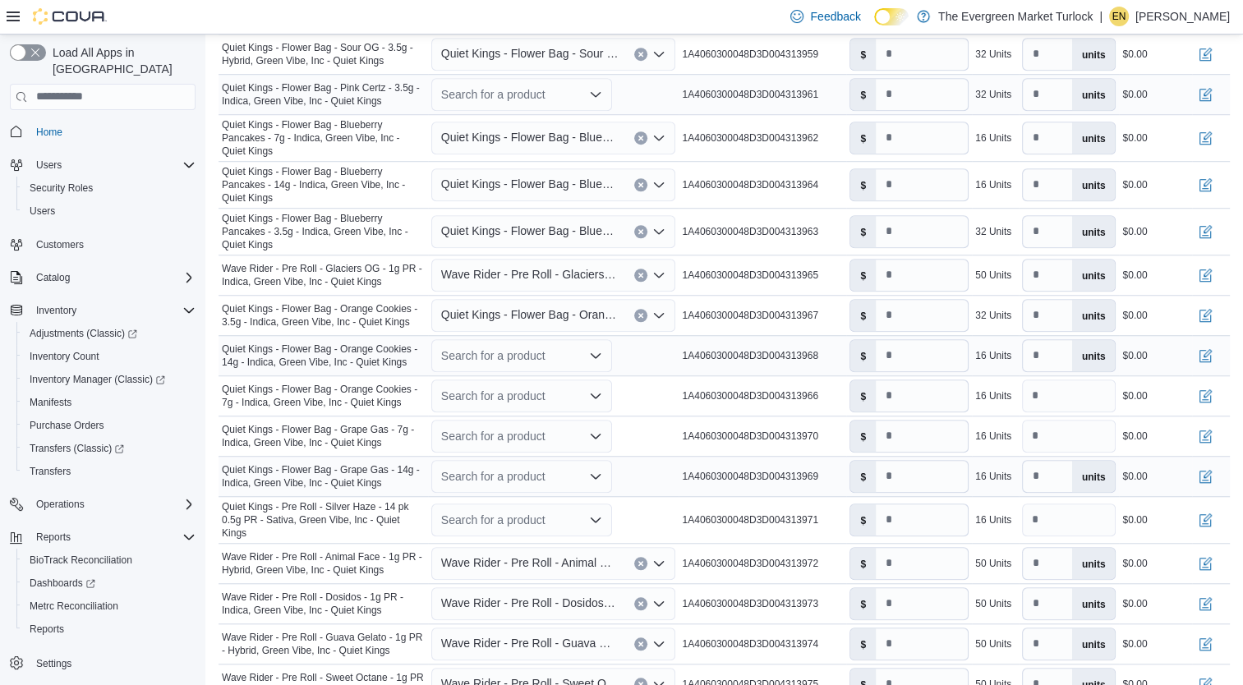
scroll to position [1191, 0]
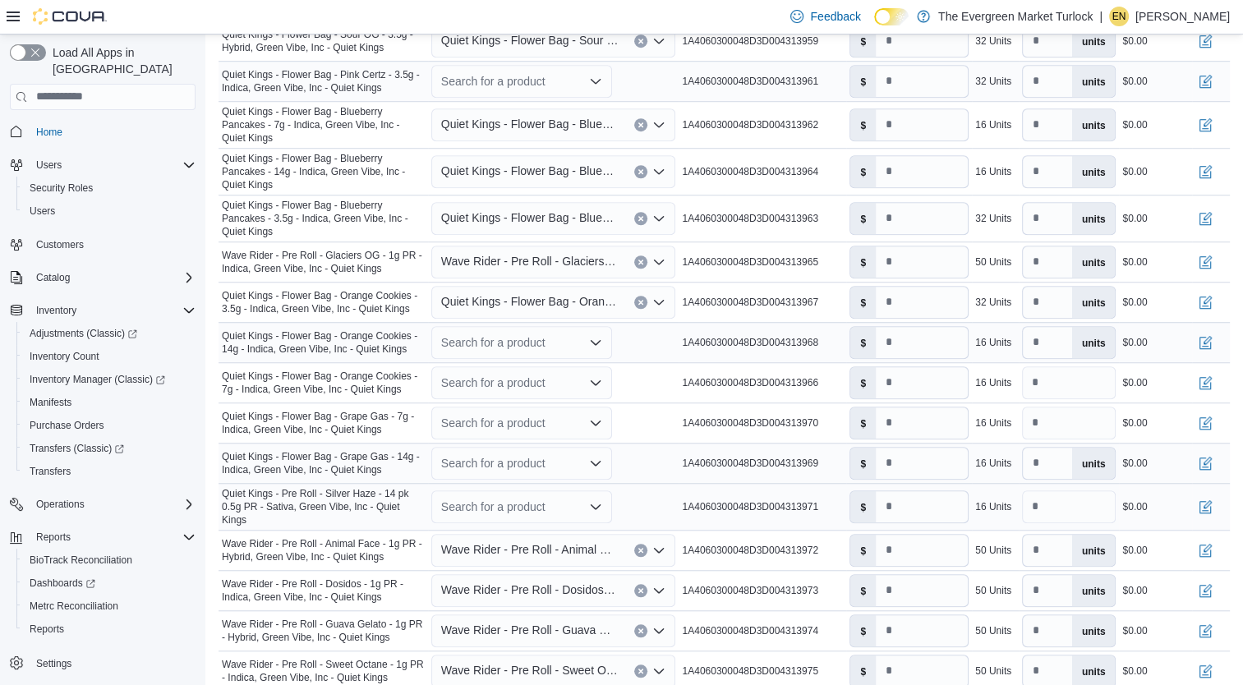
click div "Search for a product"
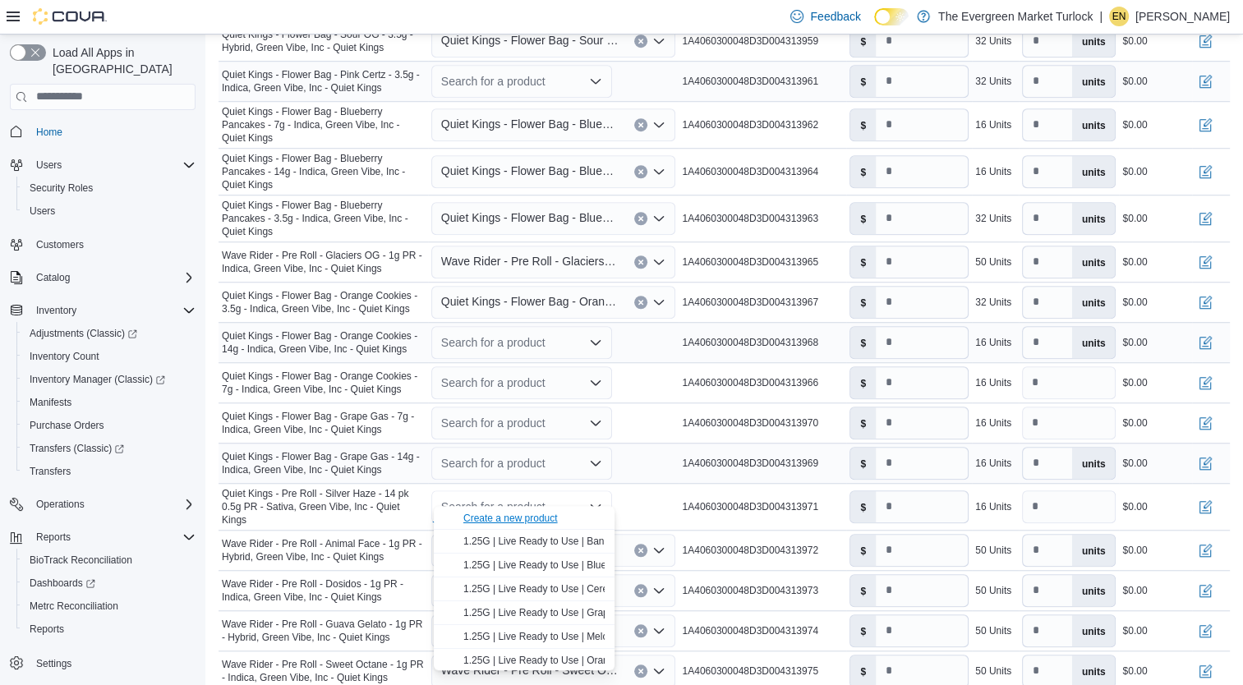
click div "Create a new product"
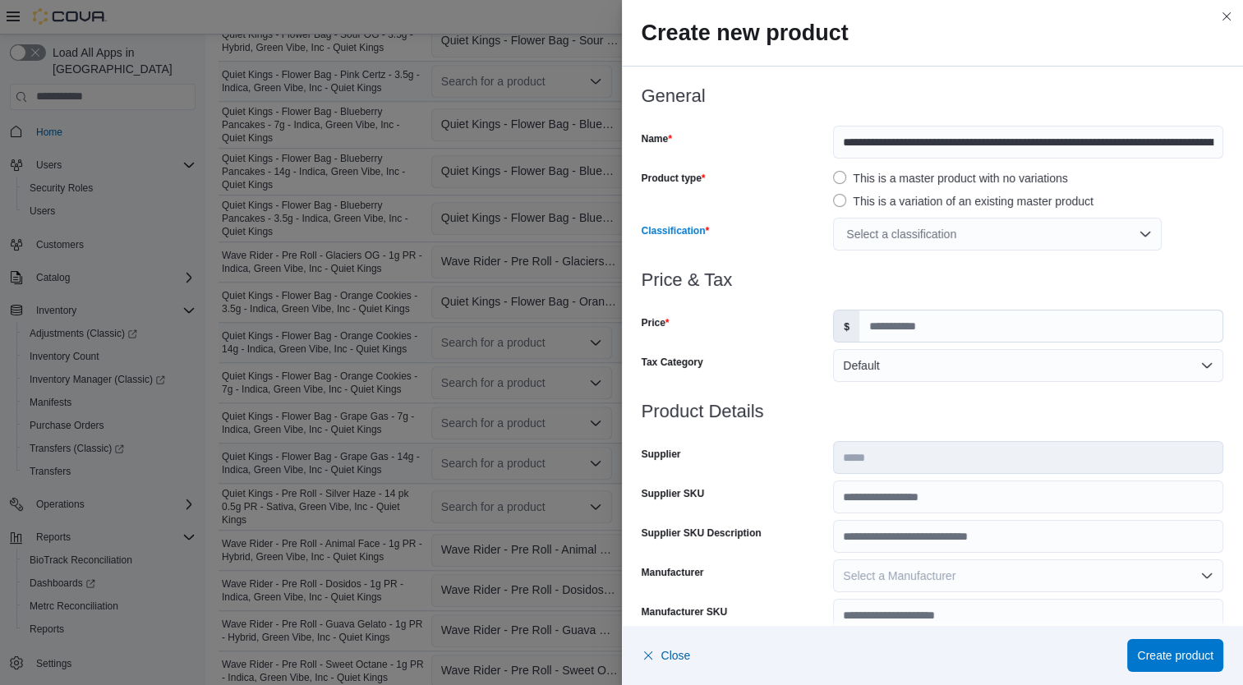
click div "Select a classification"
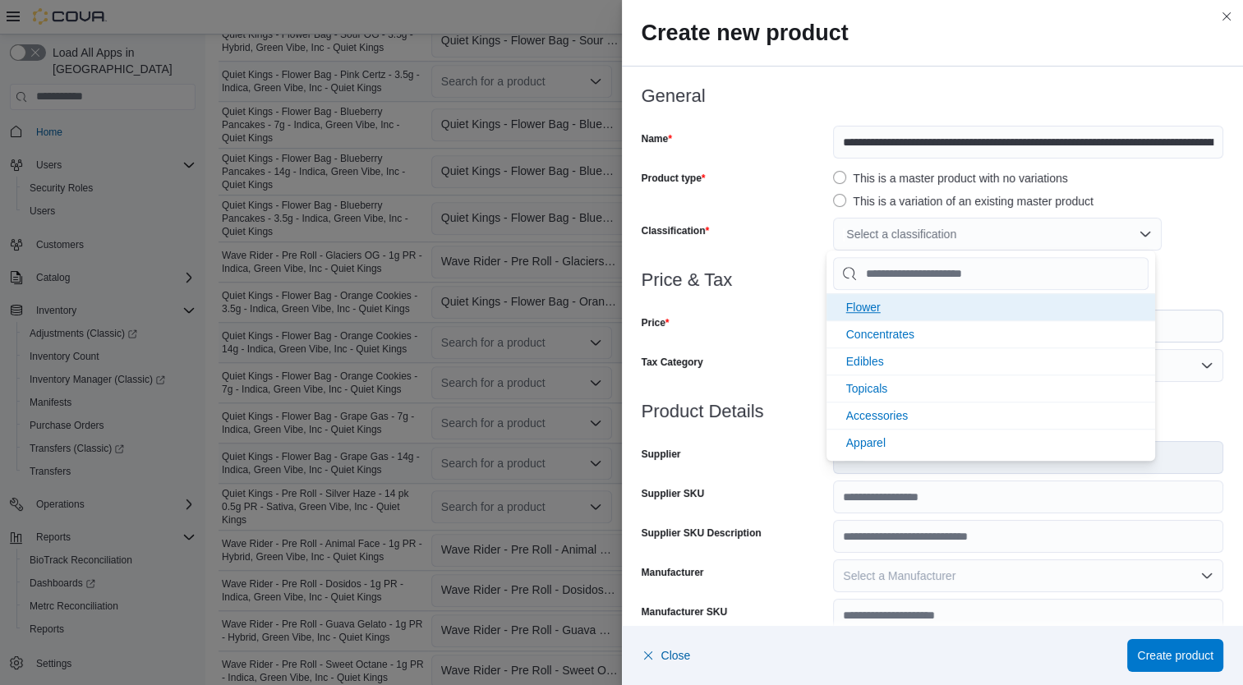
click li "Flower"
click div "Price"
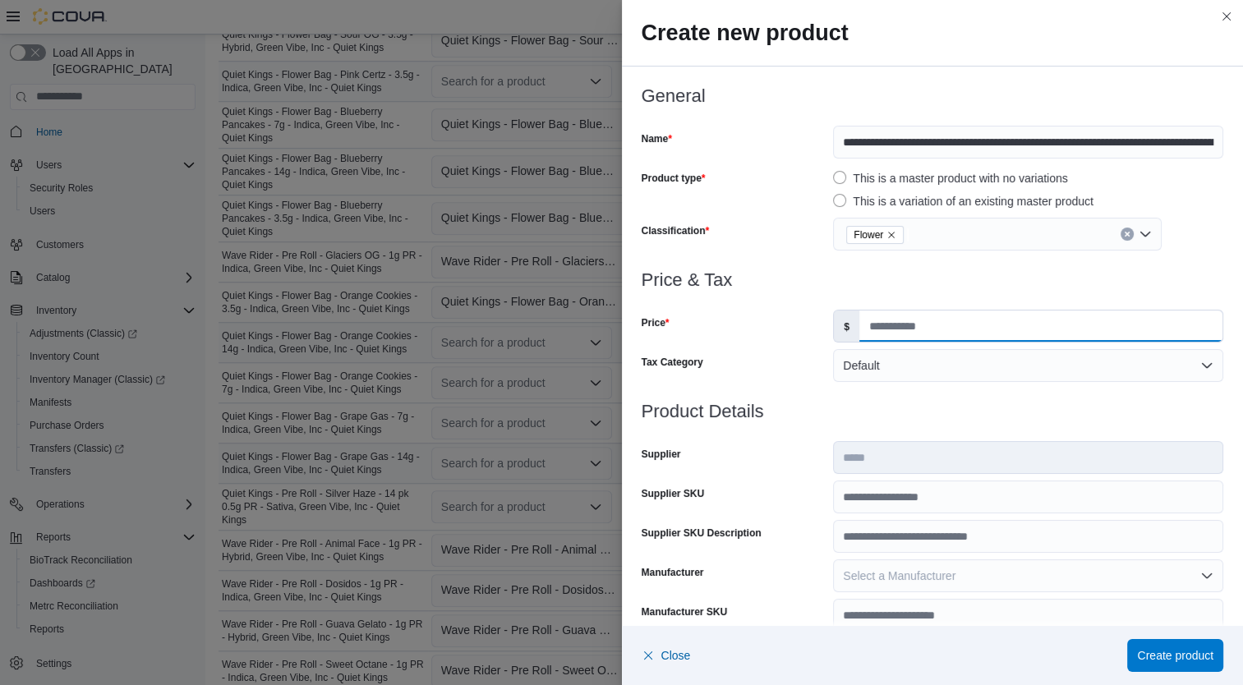
click input "Price"
type input "*****"
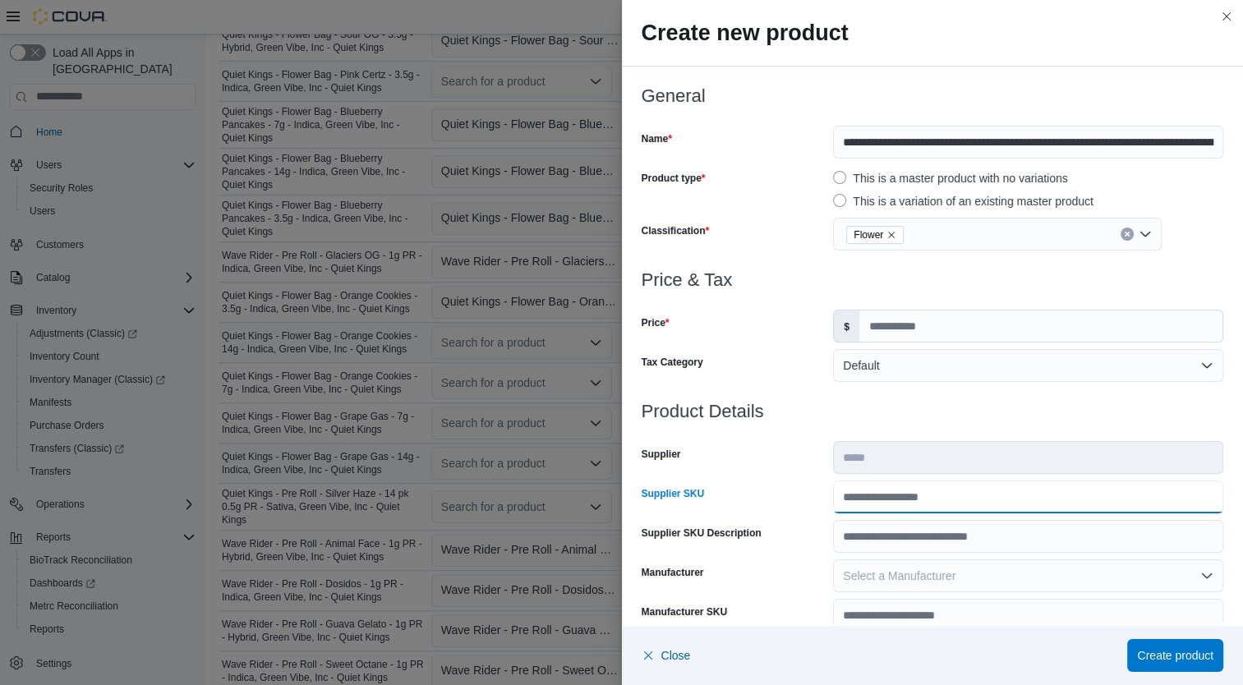
click input "Supplier SKU"
type input "**********"
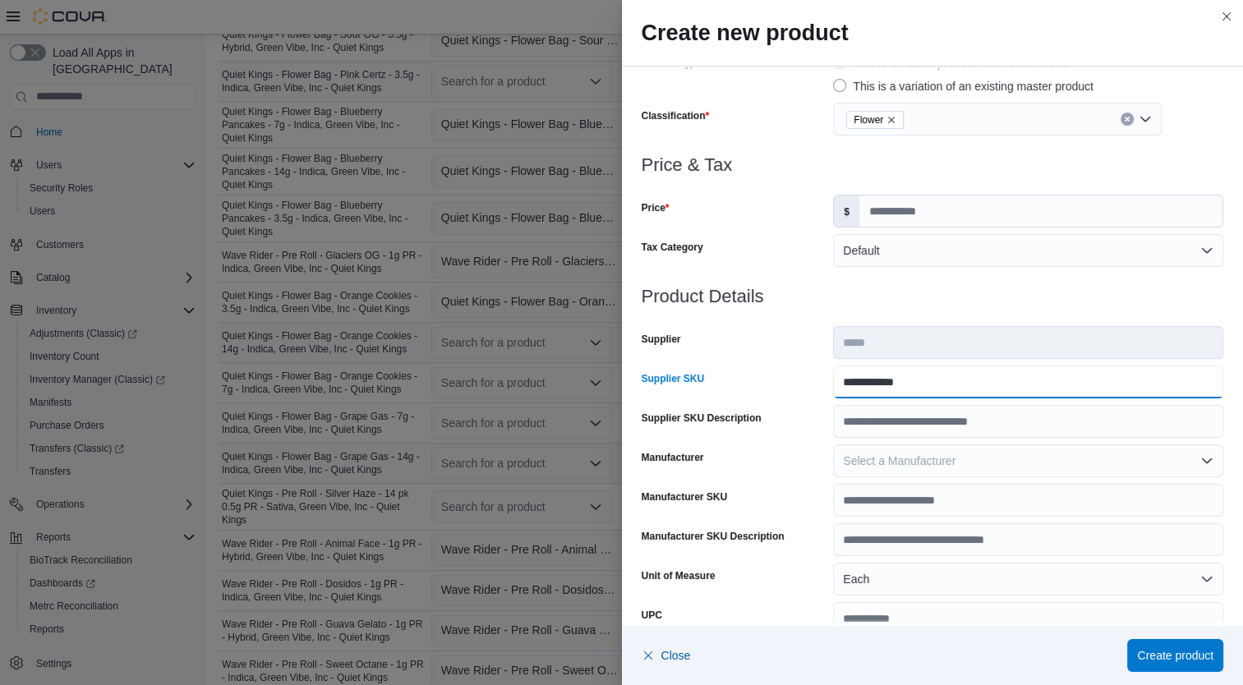
scroll to position [487, 0]
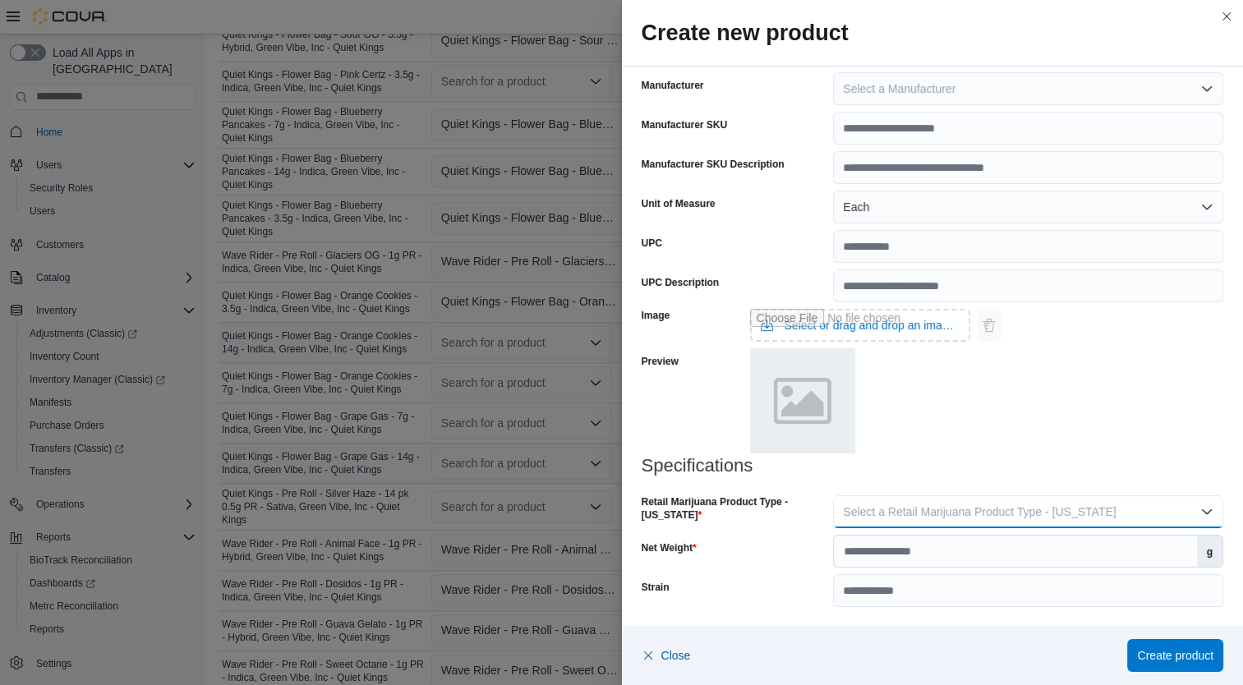
click span "Select a Retail Marijuana Product Type - California"
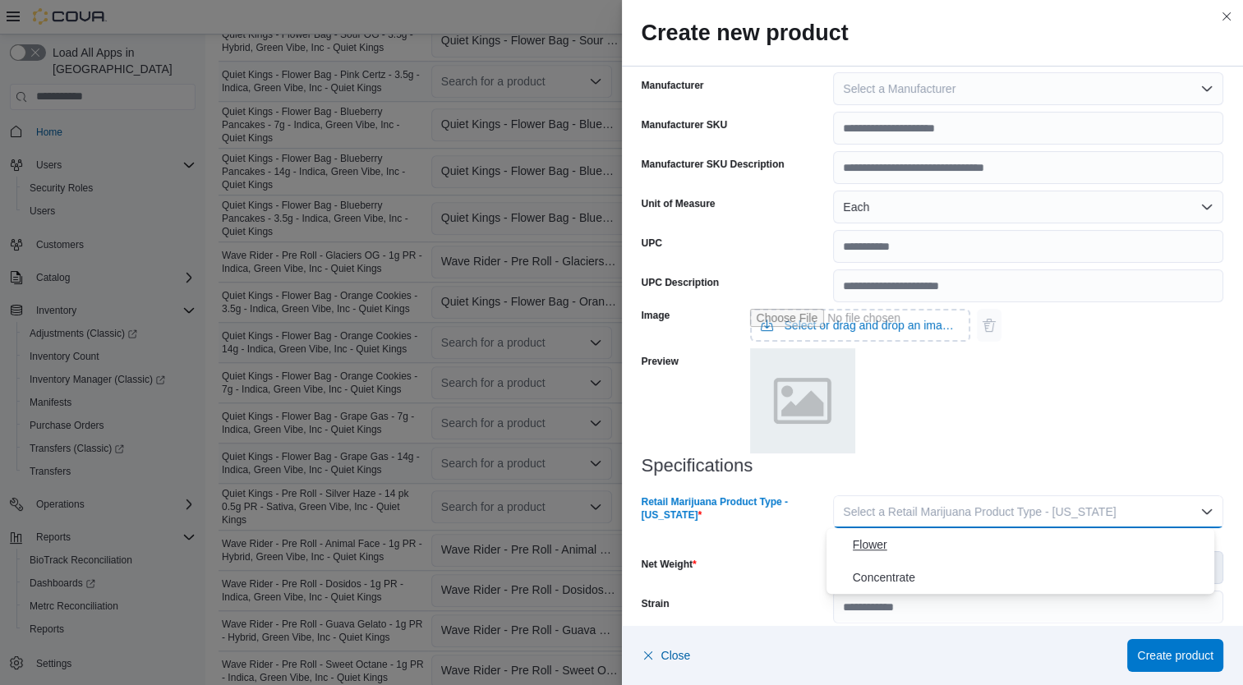
click span "Flower"
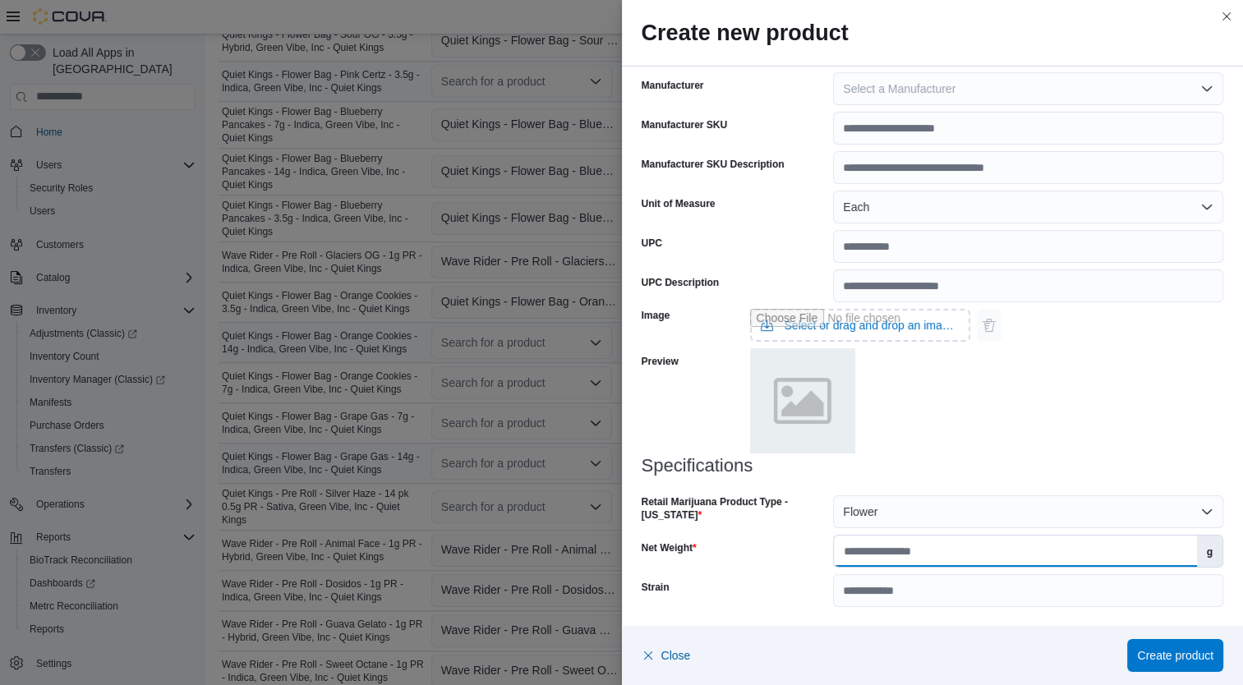
click input "Net Weight"
type input "*"
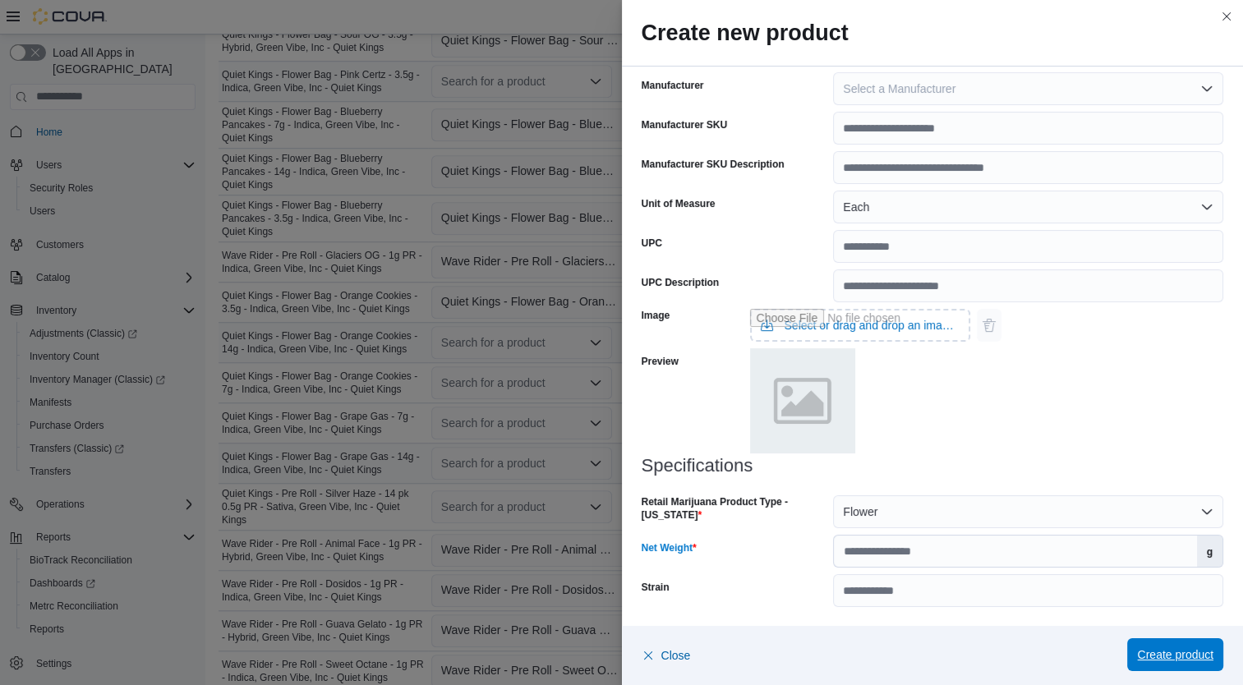
click span "Create product"
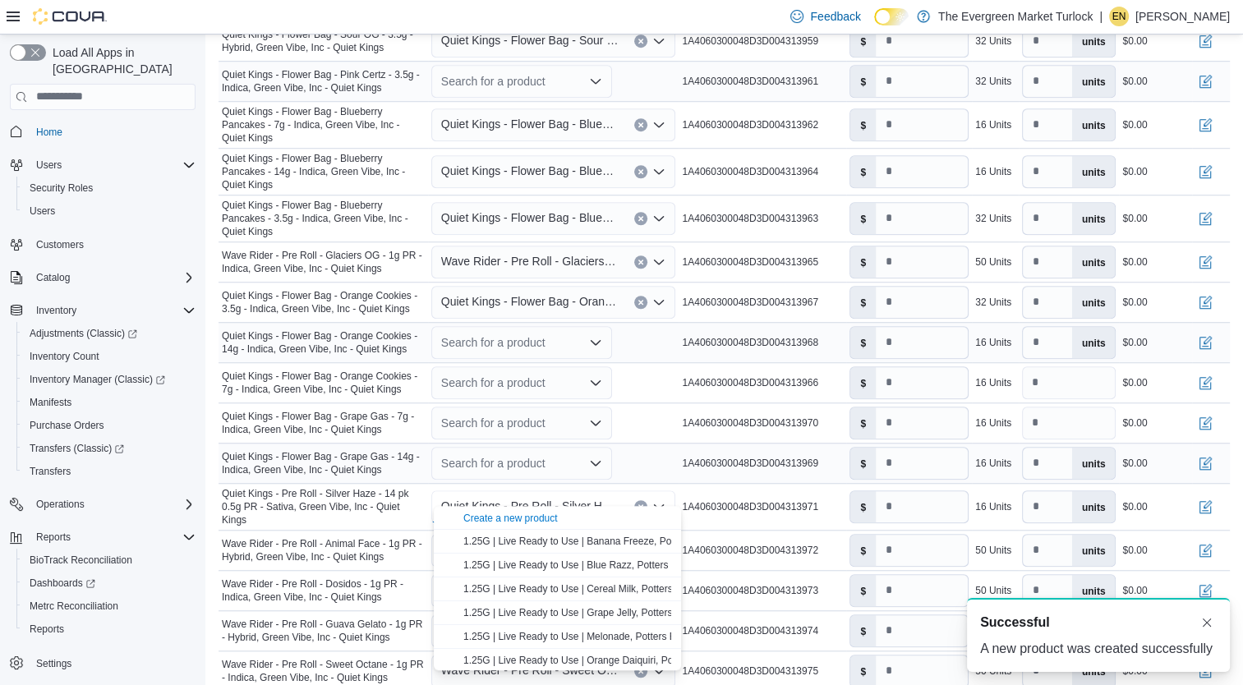
scroll to position [0, 0]
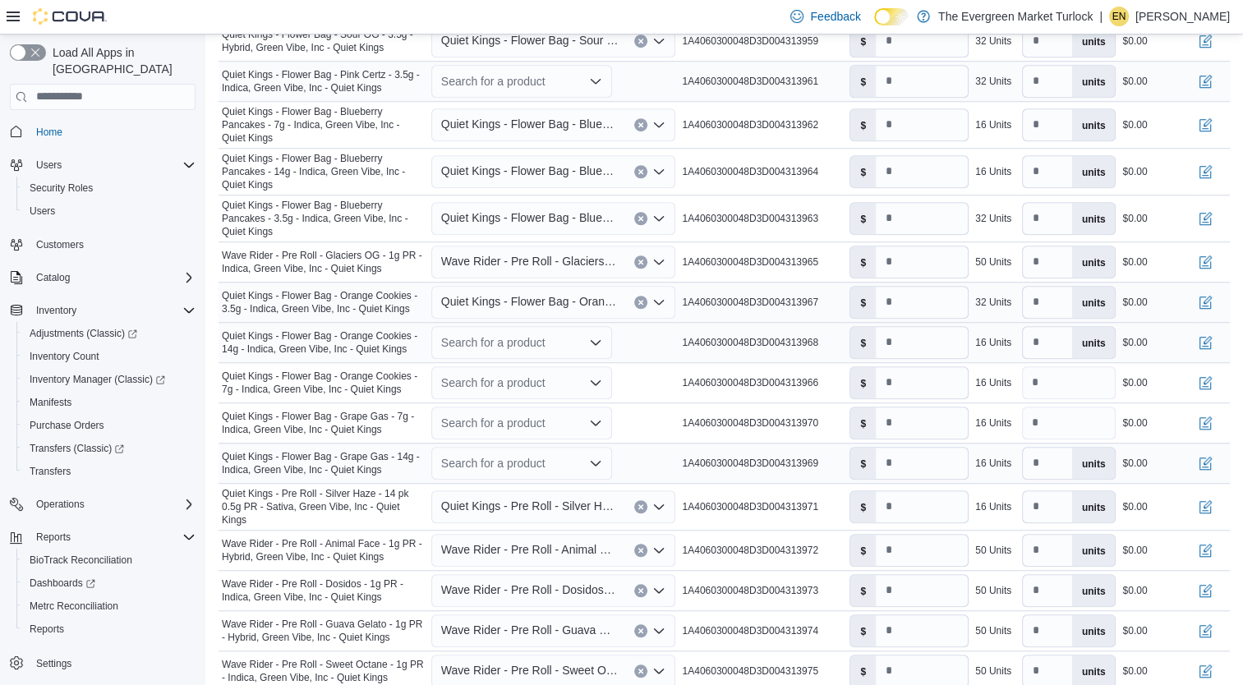
click div "Quiet Kings - Flower Bag - Orange Cookies - 3.5g - Indica, Green Vibe, Inc - Qu…"
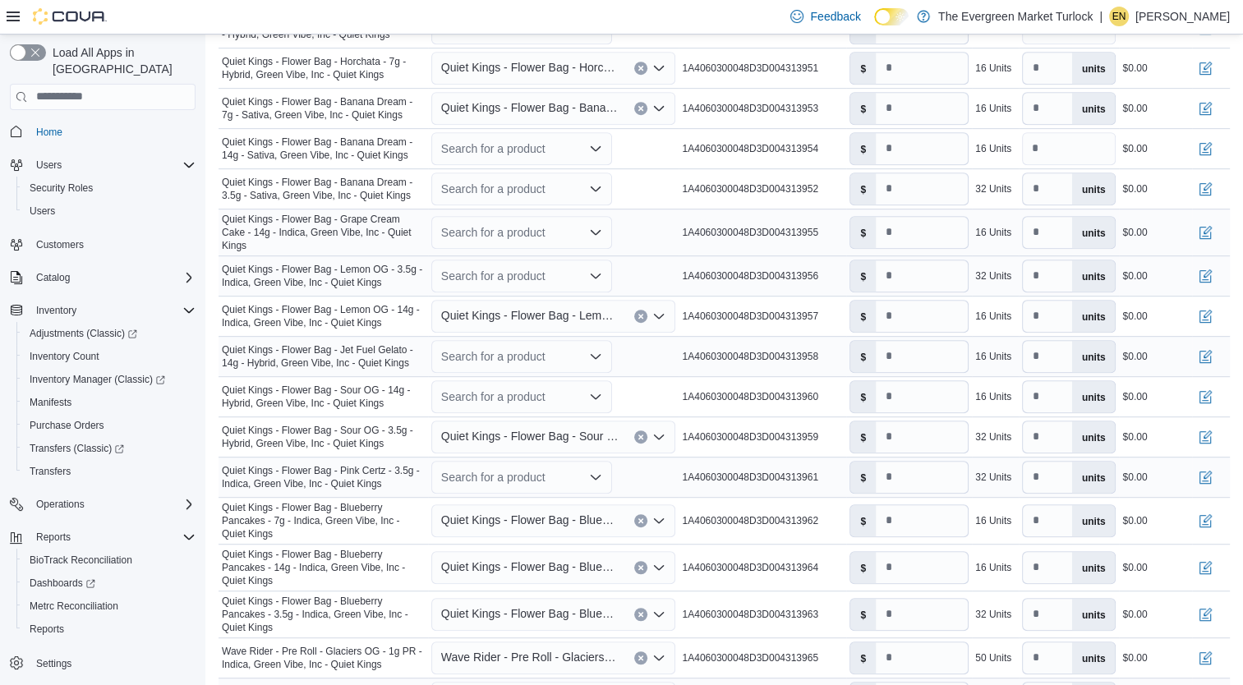
scroll to position [790, 0]
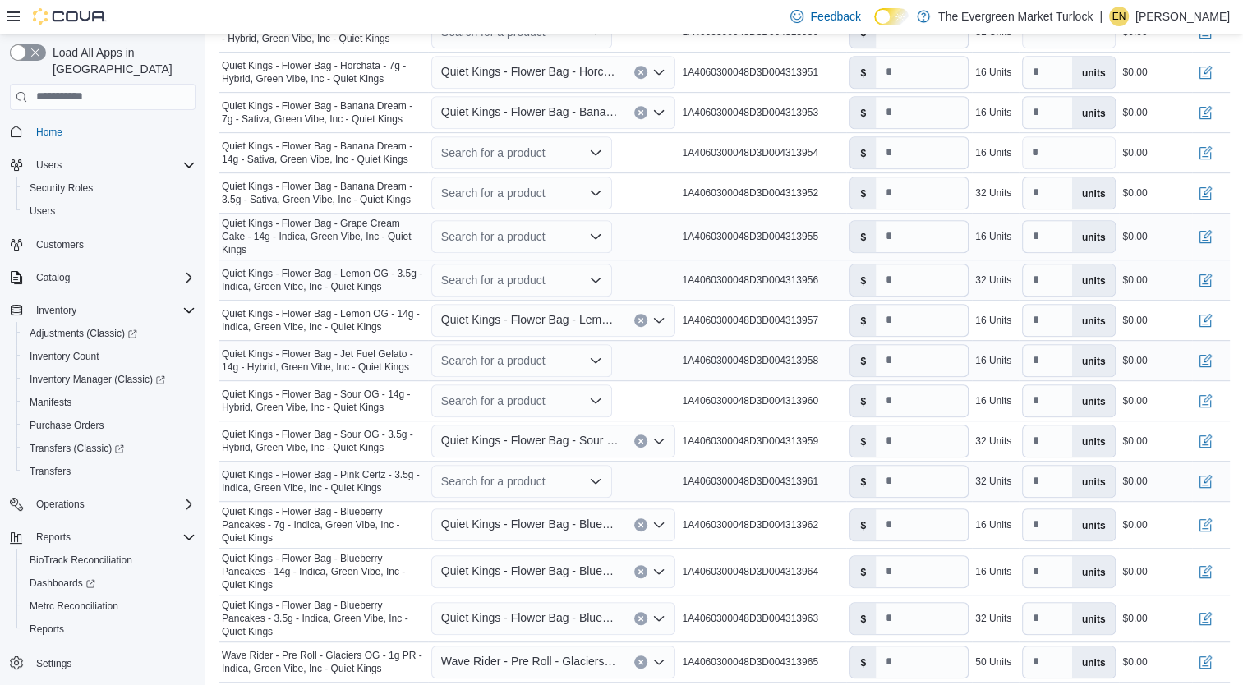
click div "Search for a product"
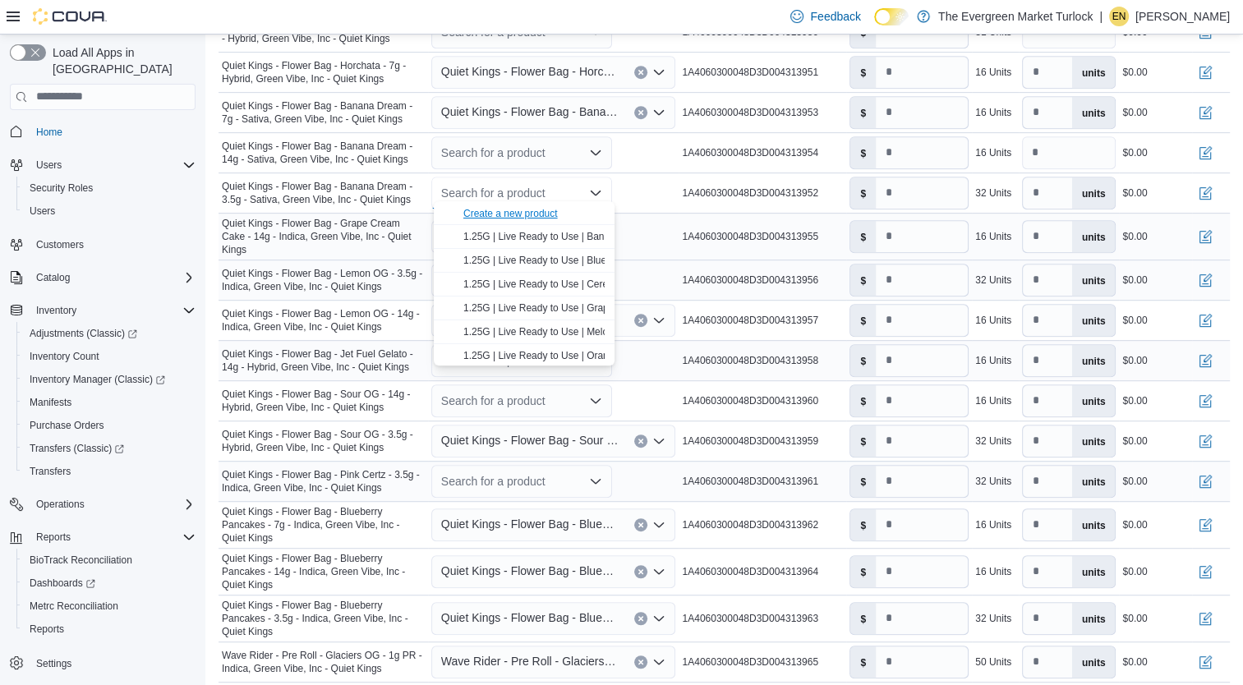
click div "Create a new product"
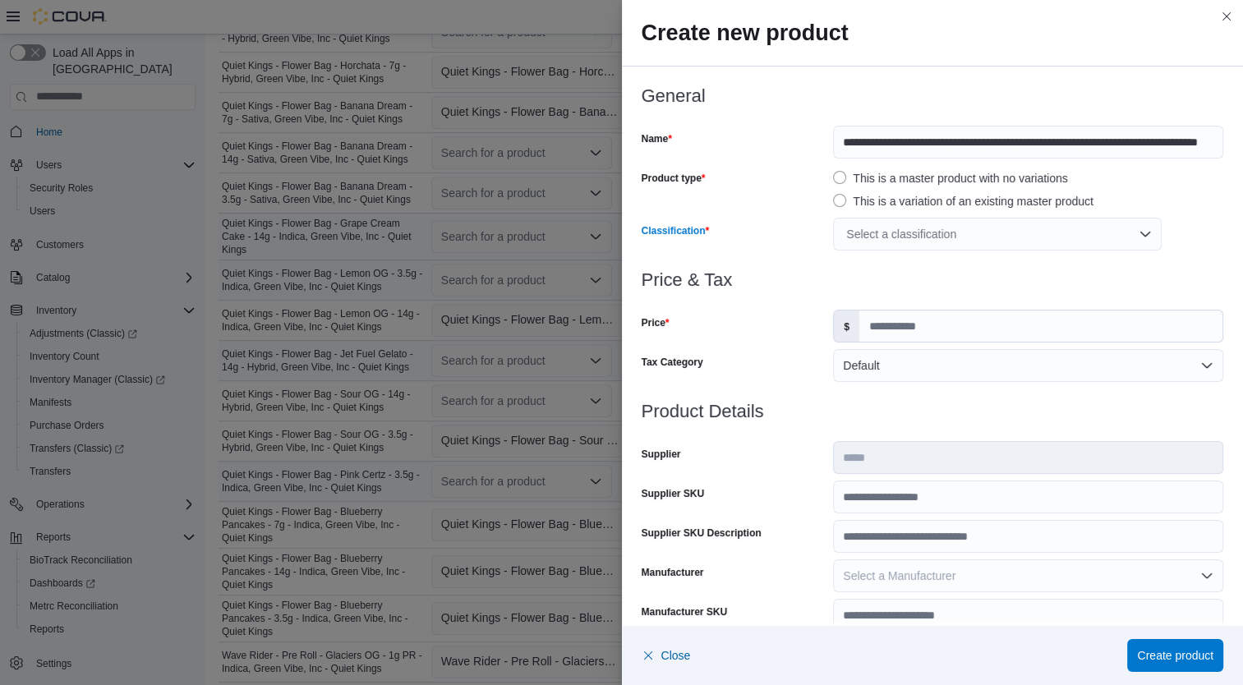
click div "Select a classification"
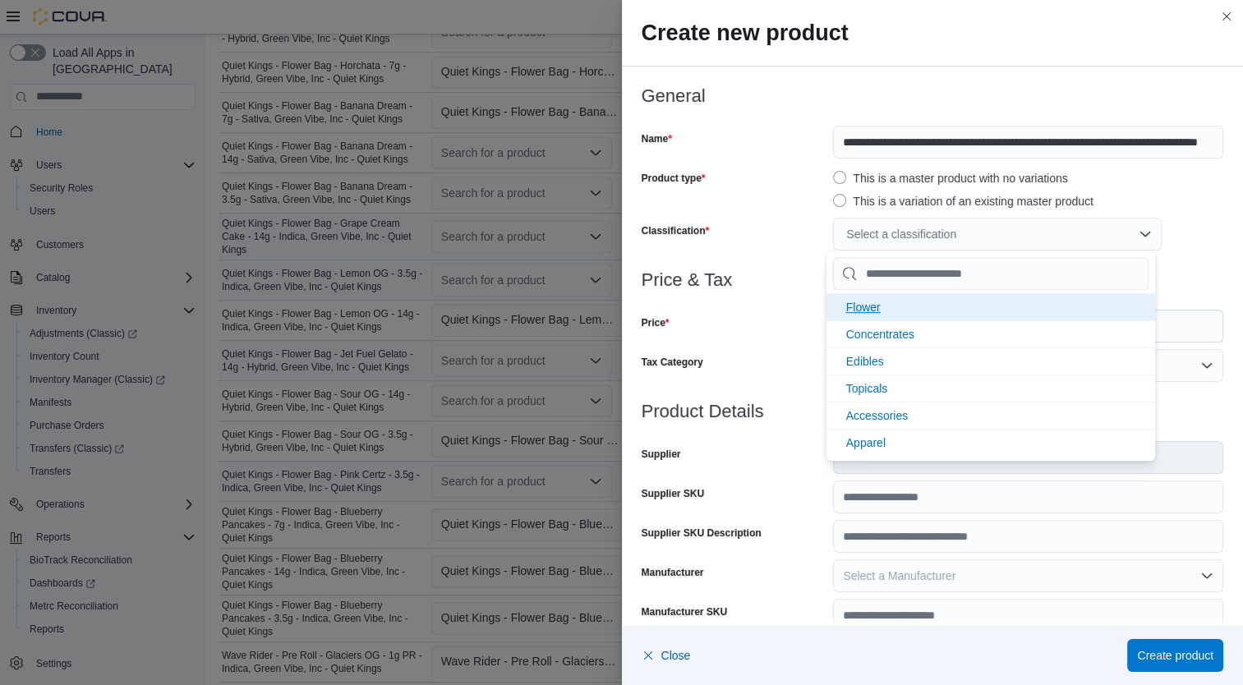
click li "Flower"
click div "Price & Tax Price $ Tax Category Default"
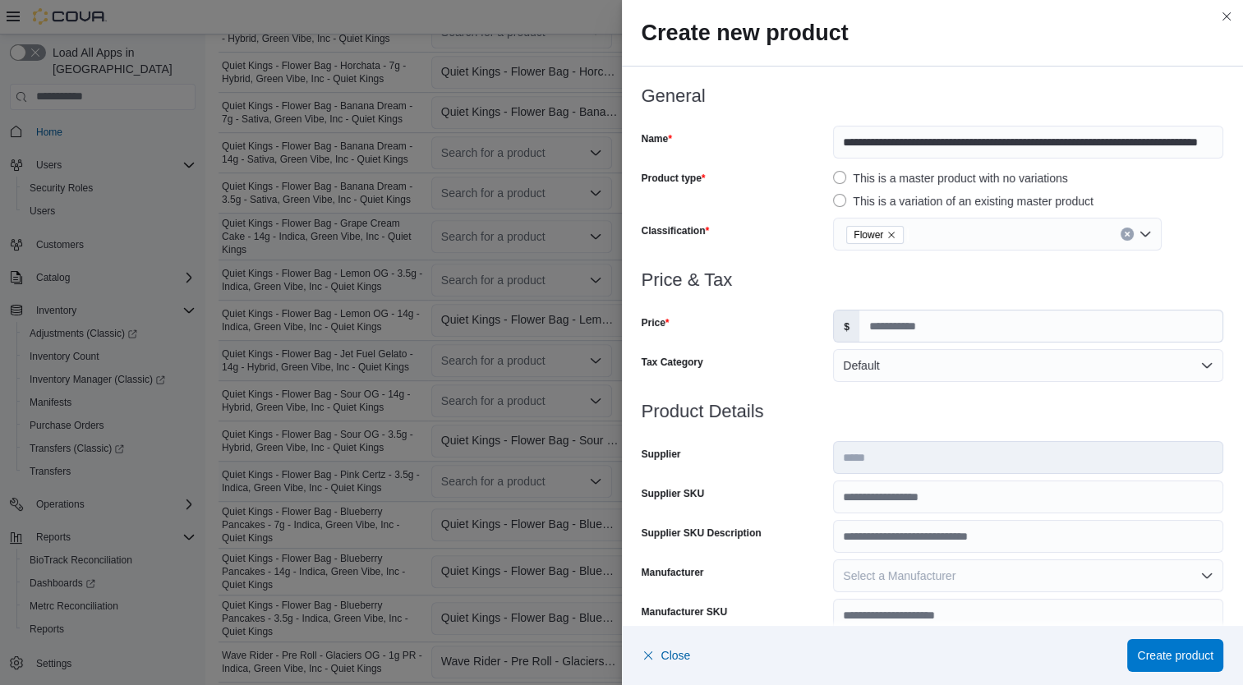
scroll to position [0, 0]
click input "Price"
type input "*****"
click input "Supplier SKU"
type input "**********"
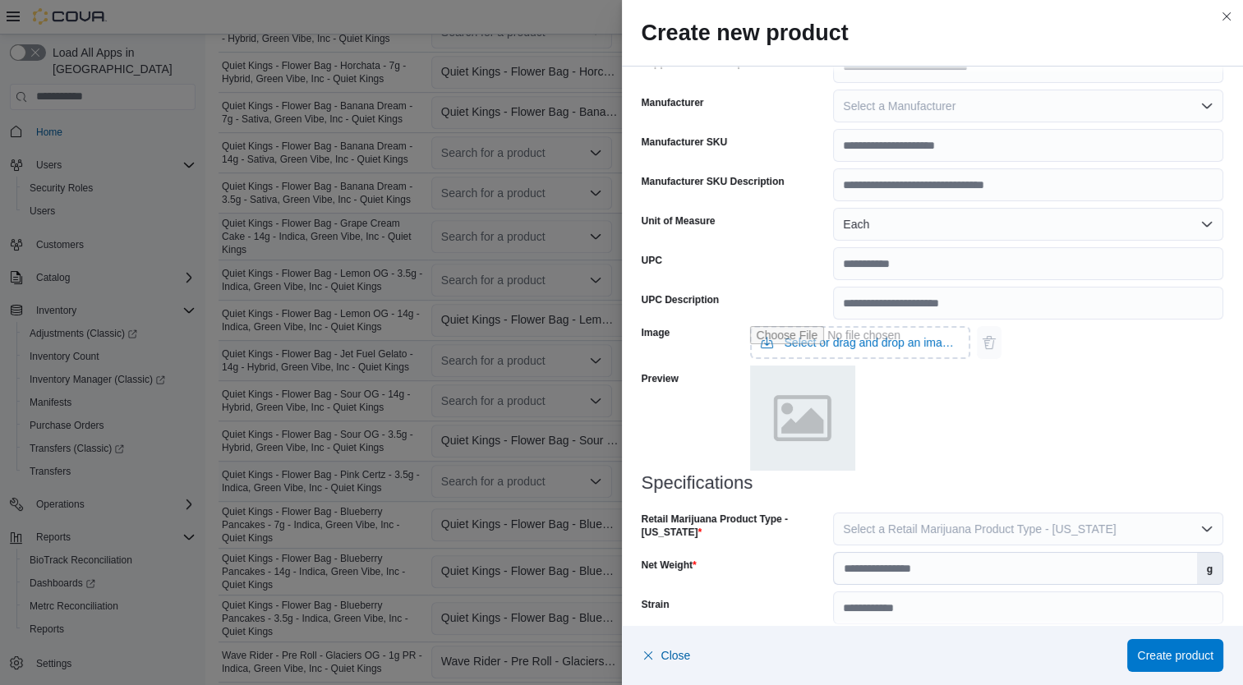
scroll to position [487, 0]
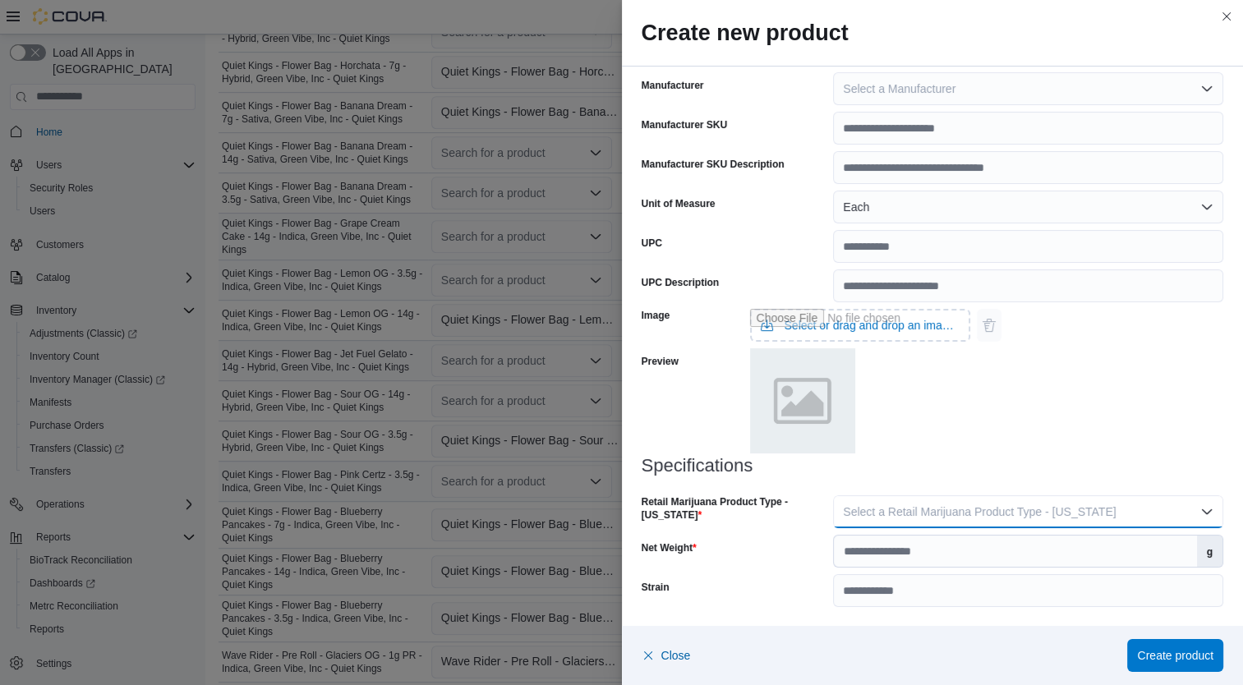
click span "Select a Retail Marijuana Product Type - California"
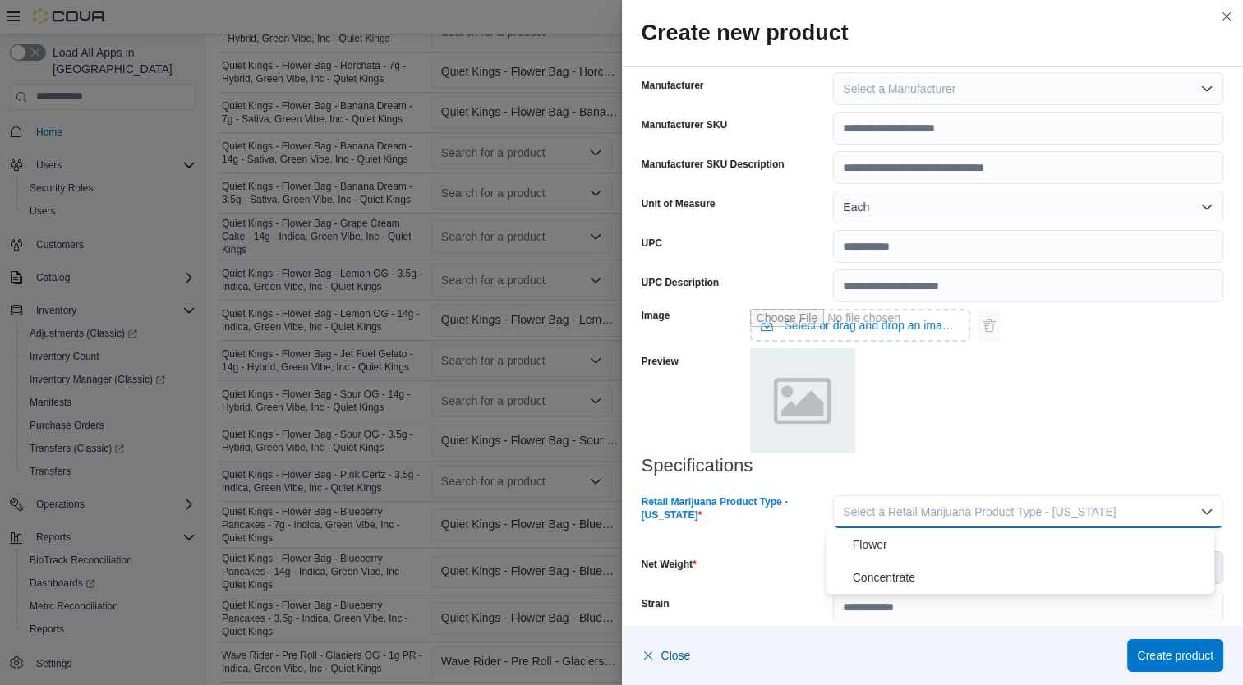
click span "Flower"
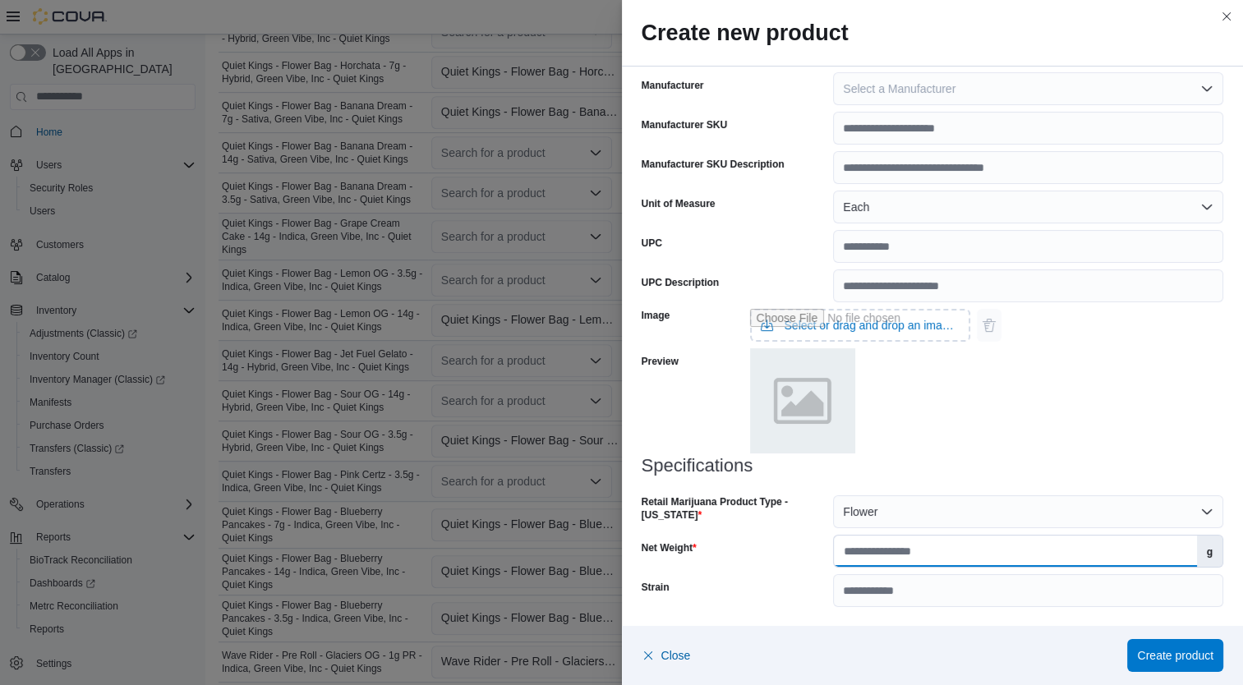
click input "Net Weight"
type input "***"
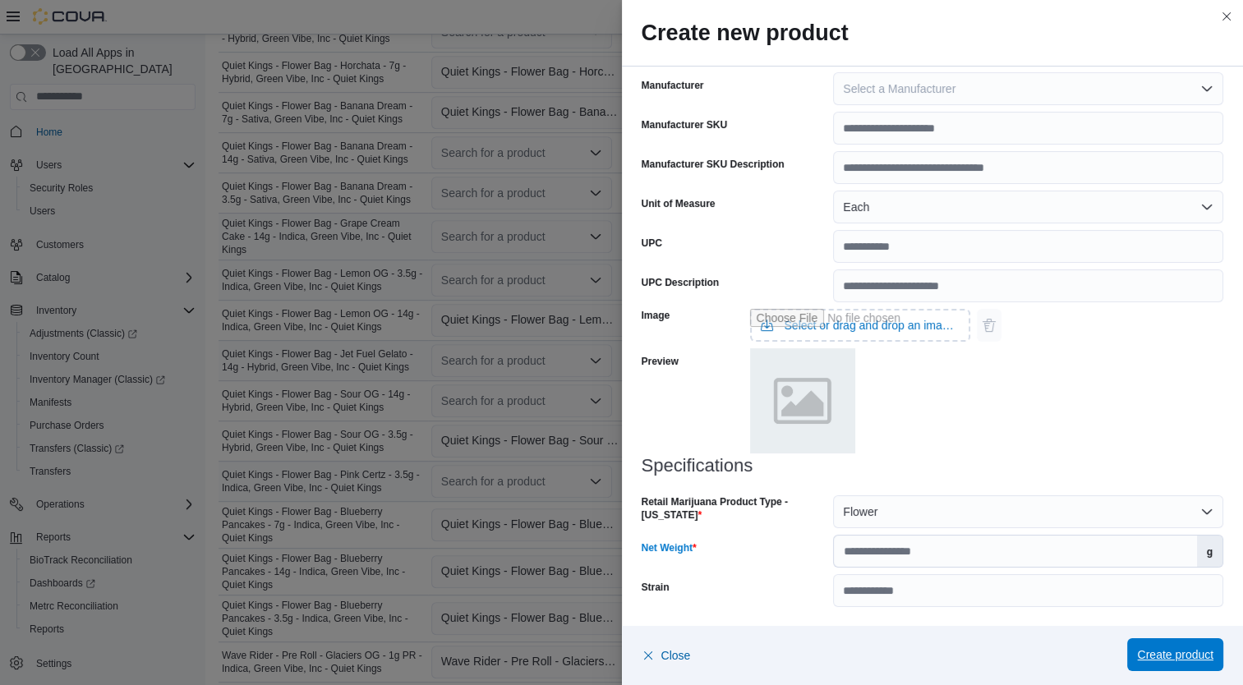
click span "Create product"
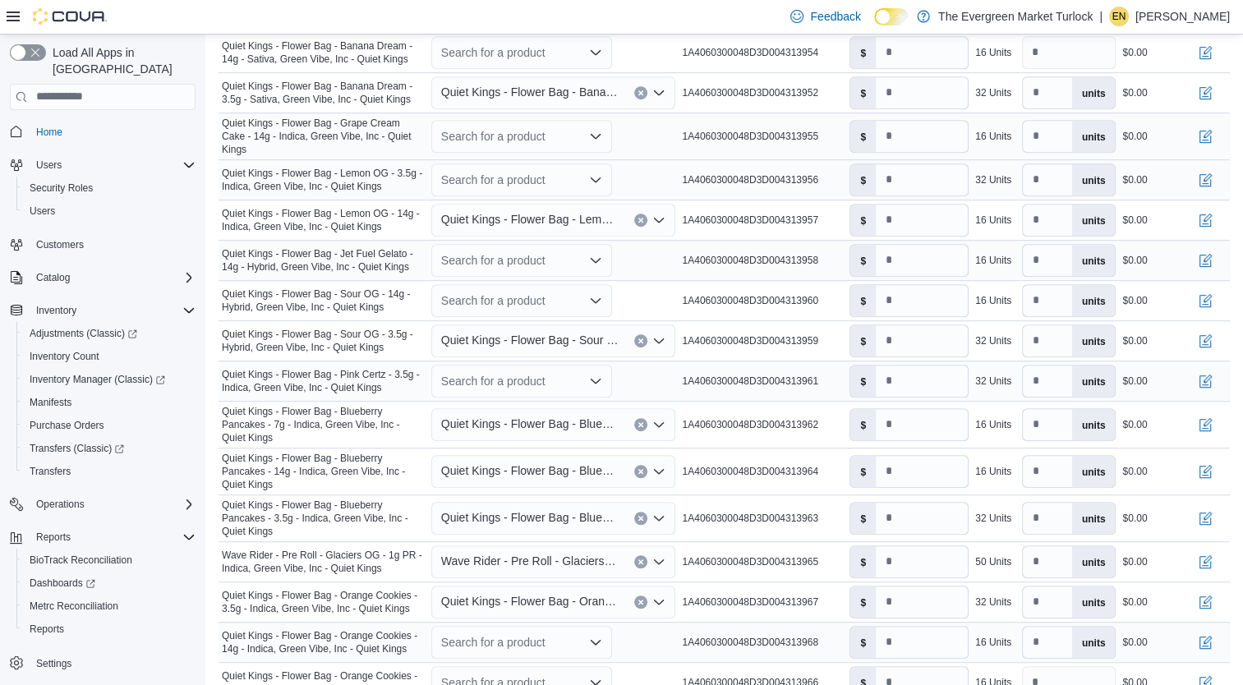
scroll to position [888, 0]
click div "Search for a product"
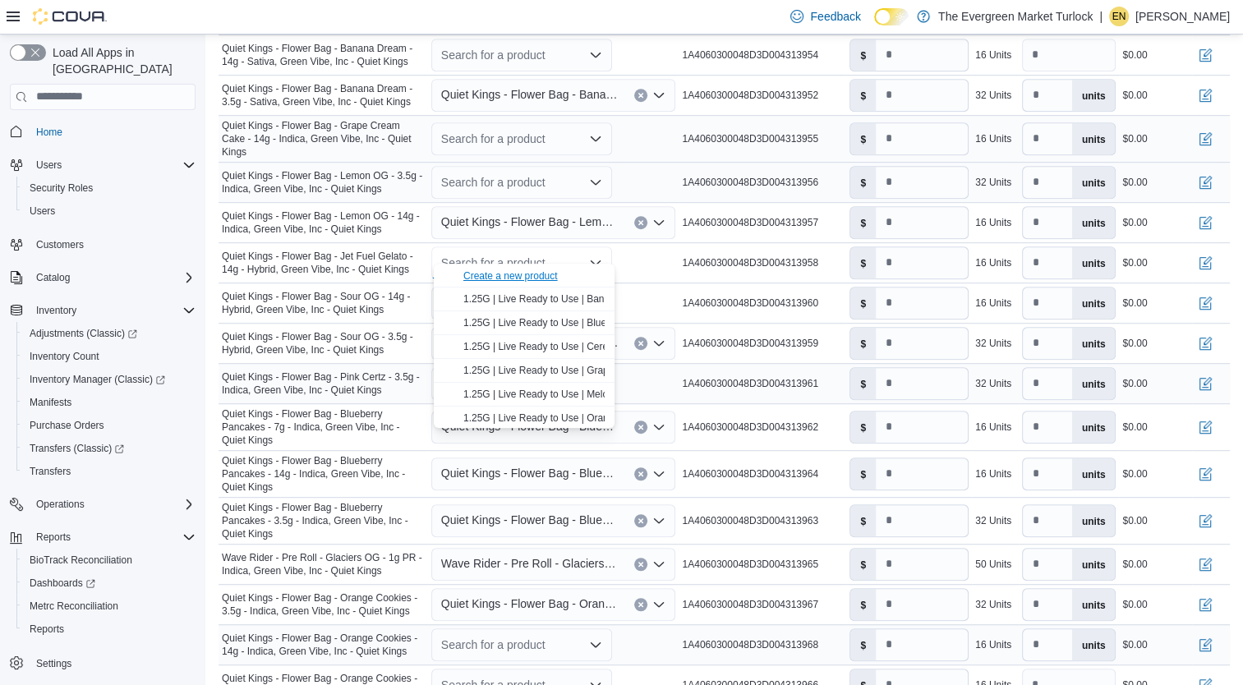
click div "Create a new product"
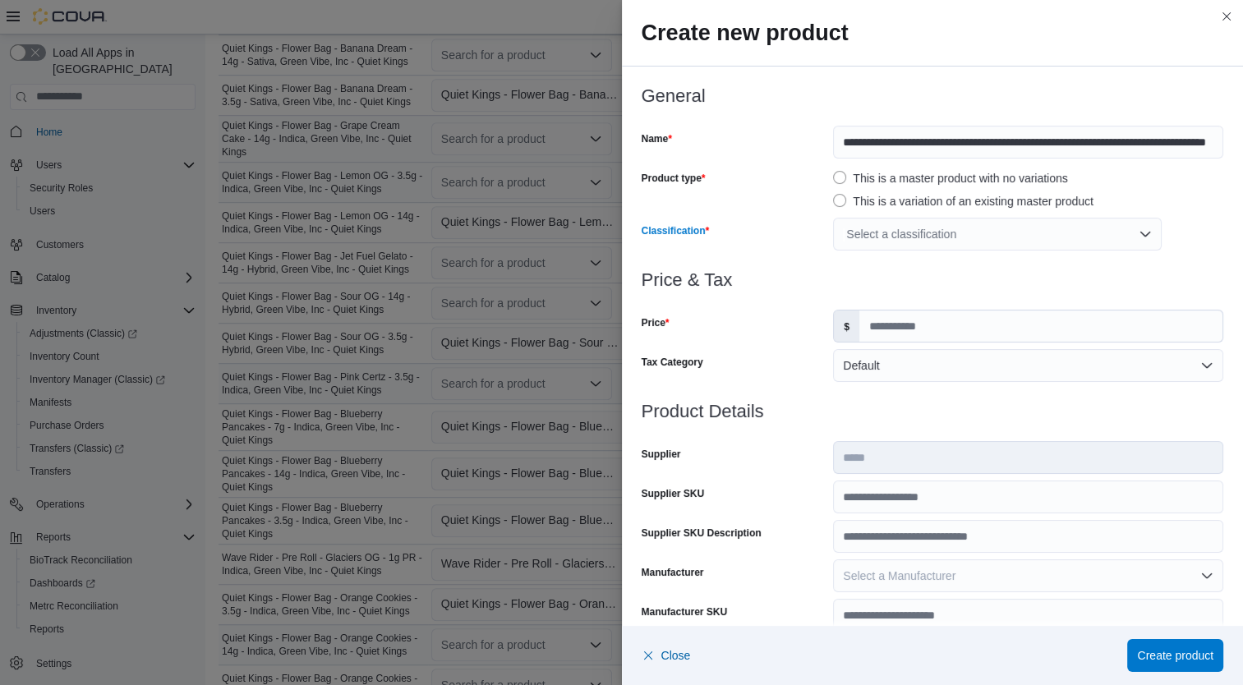
click div "Select a classification"
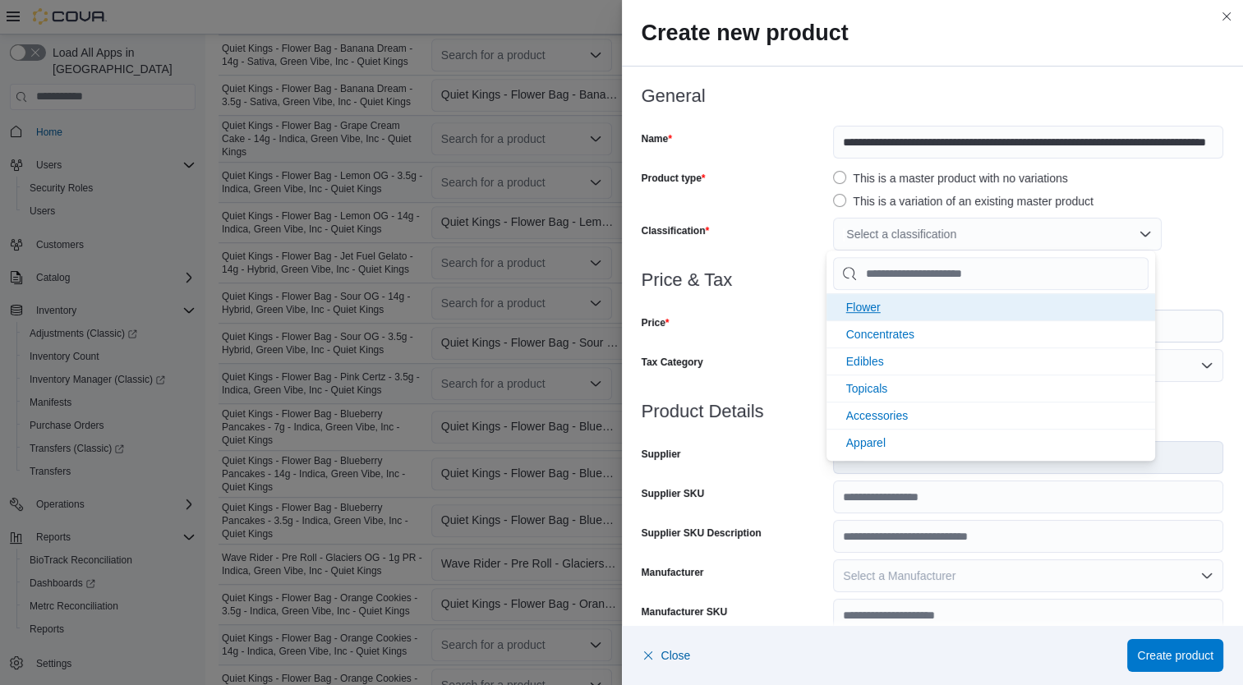
click li "Flower"
click div "Price"
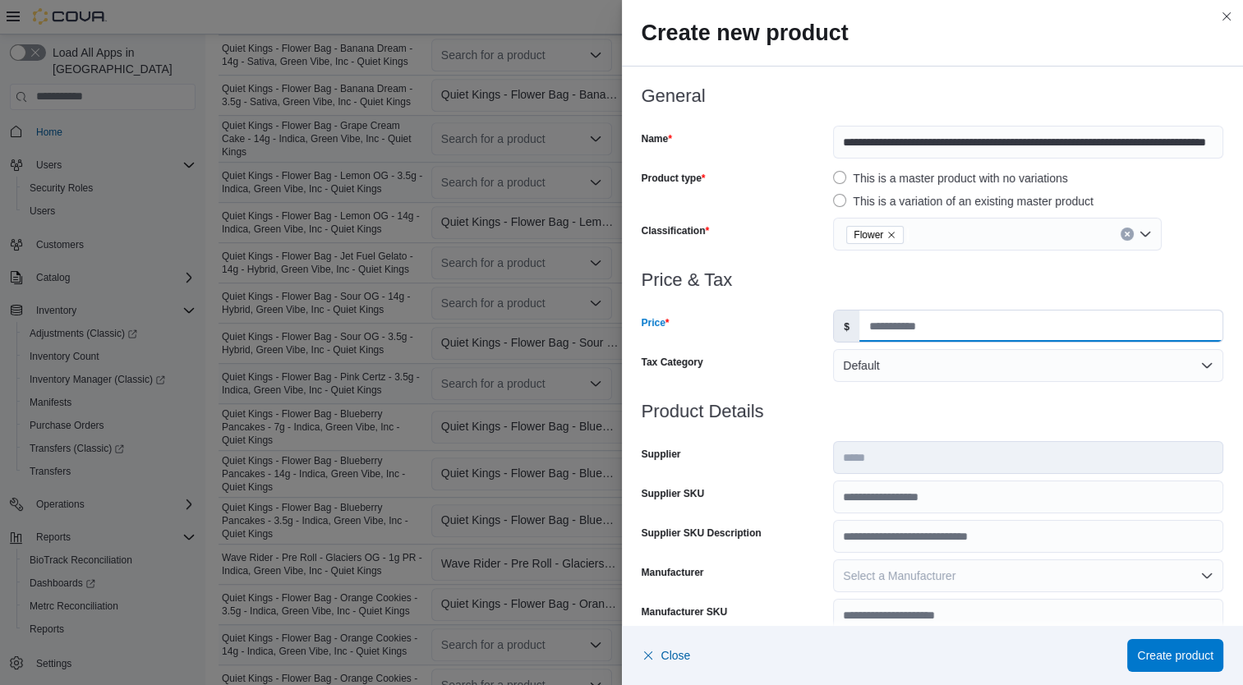
click input "Price"
type input "**"
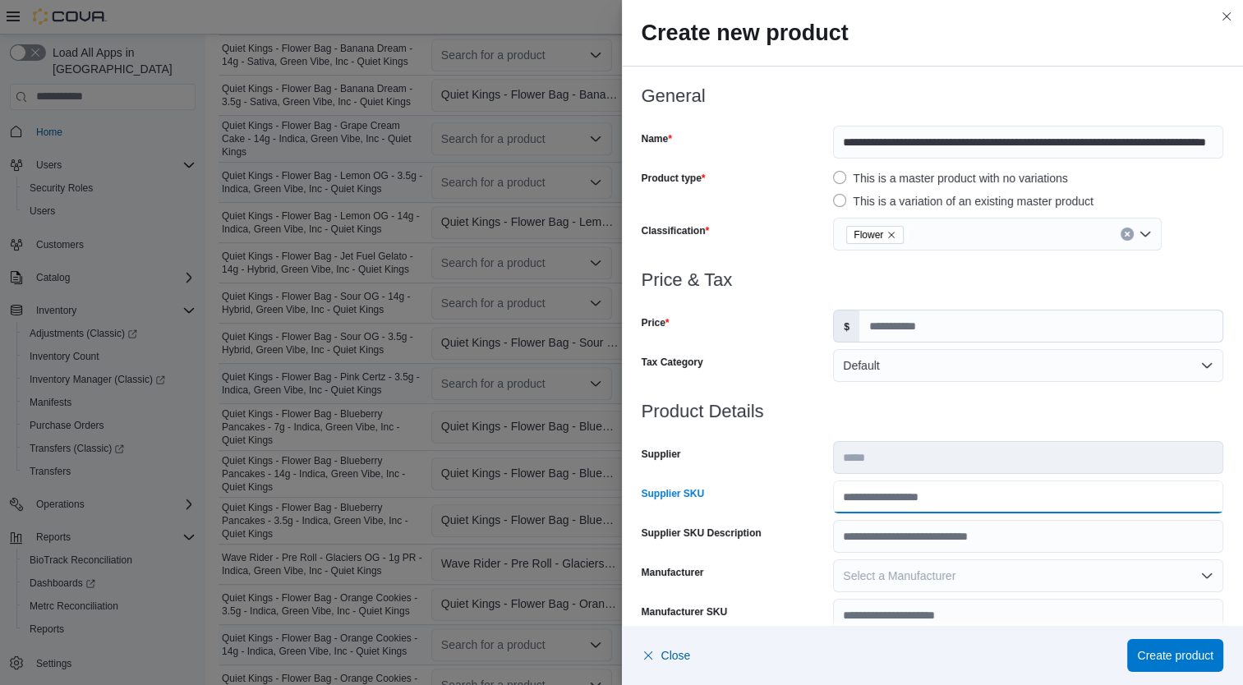
click input "Supplier SKU"
type input "**********"
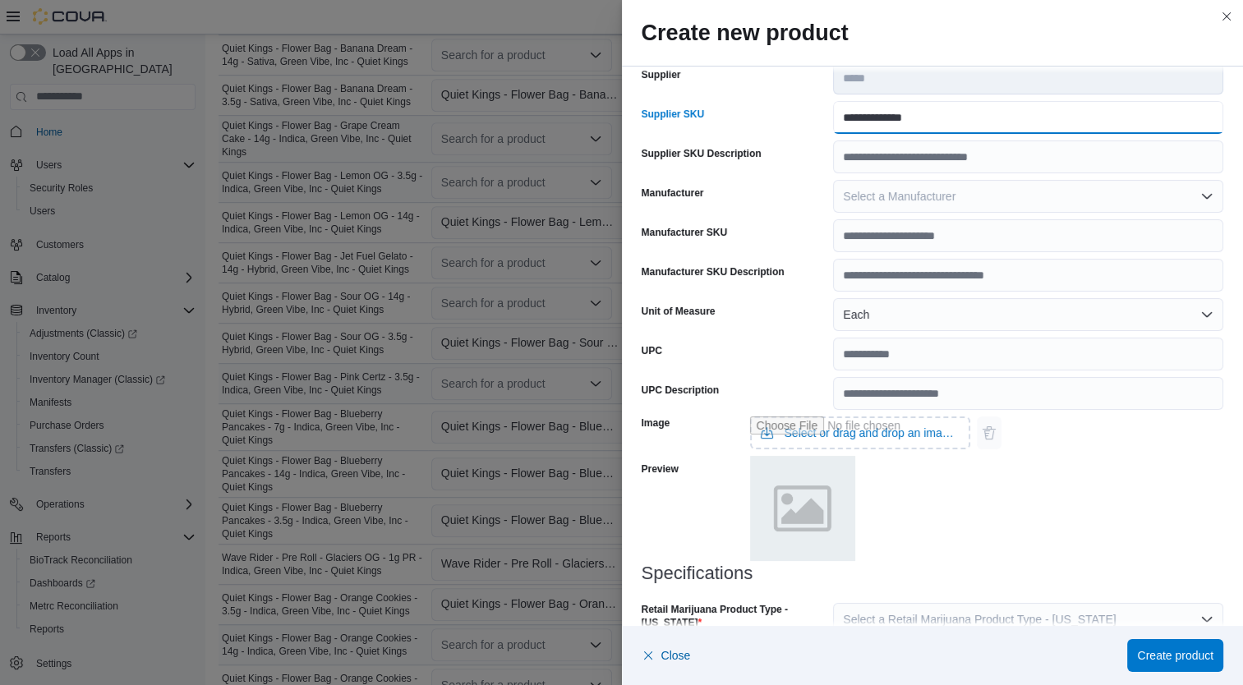
scroll to position [487, 0]
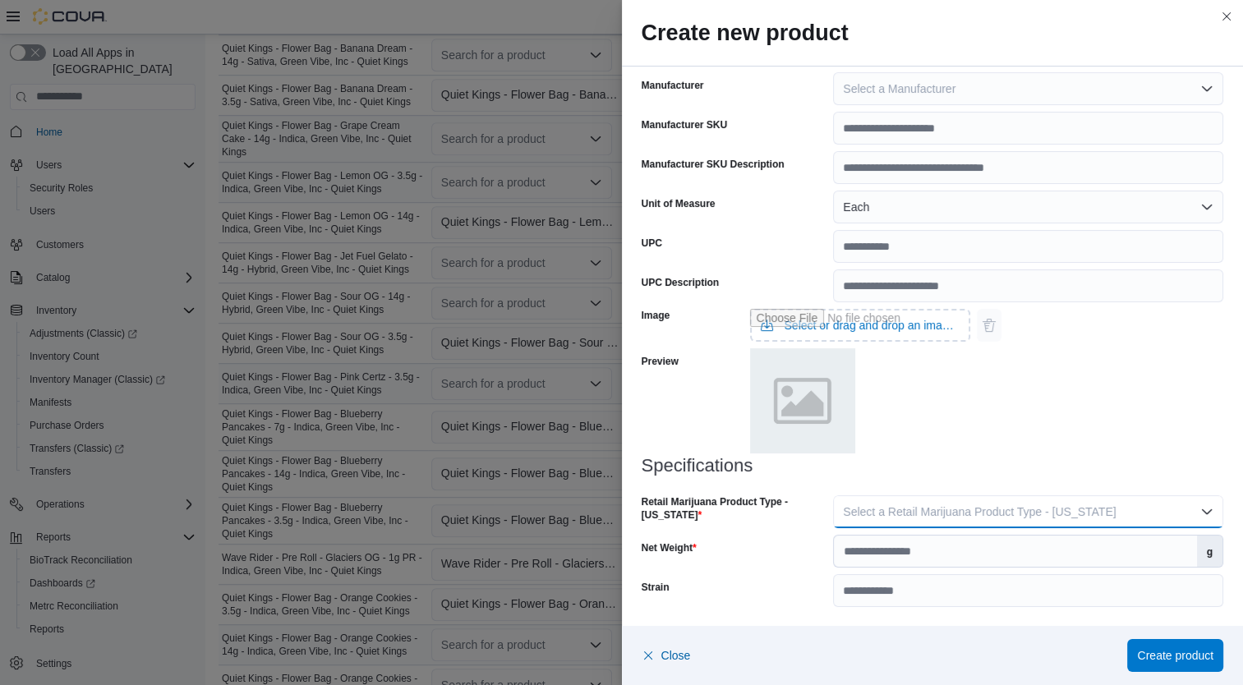
click button "Select a Retail Marijuana Product Type - California"
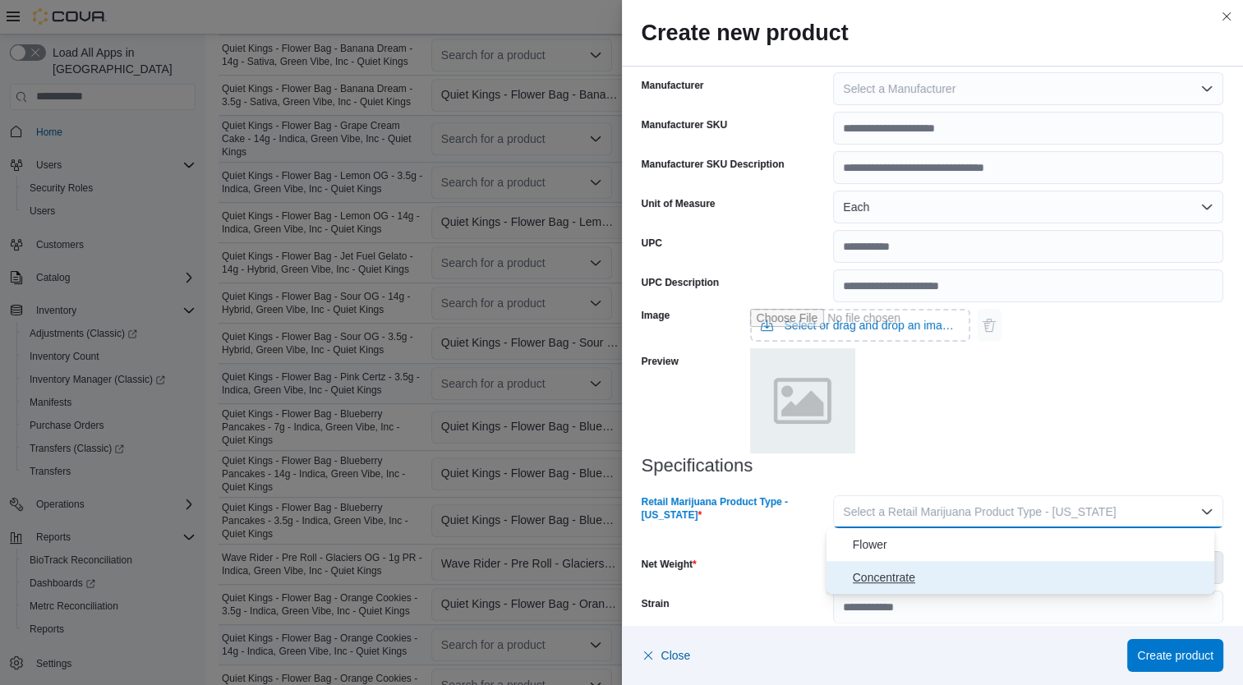
click button "Concentrate"
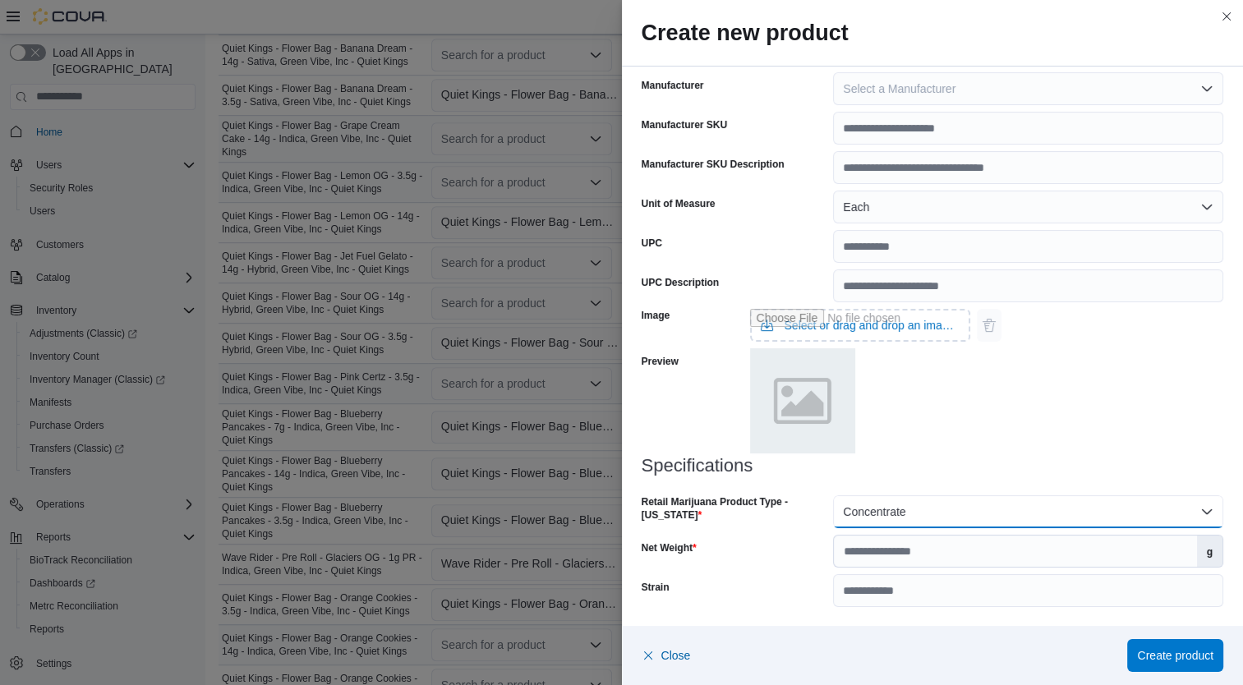
click button "Concentrate"
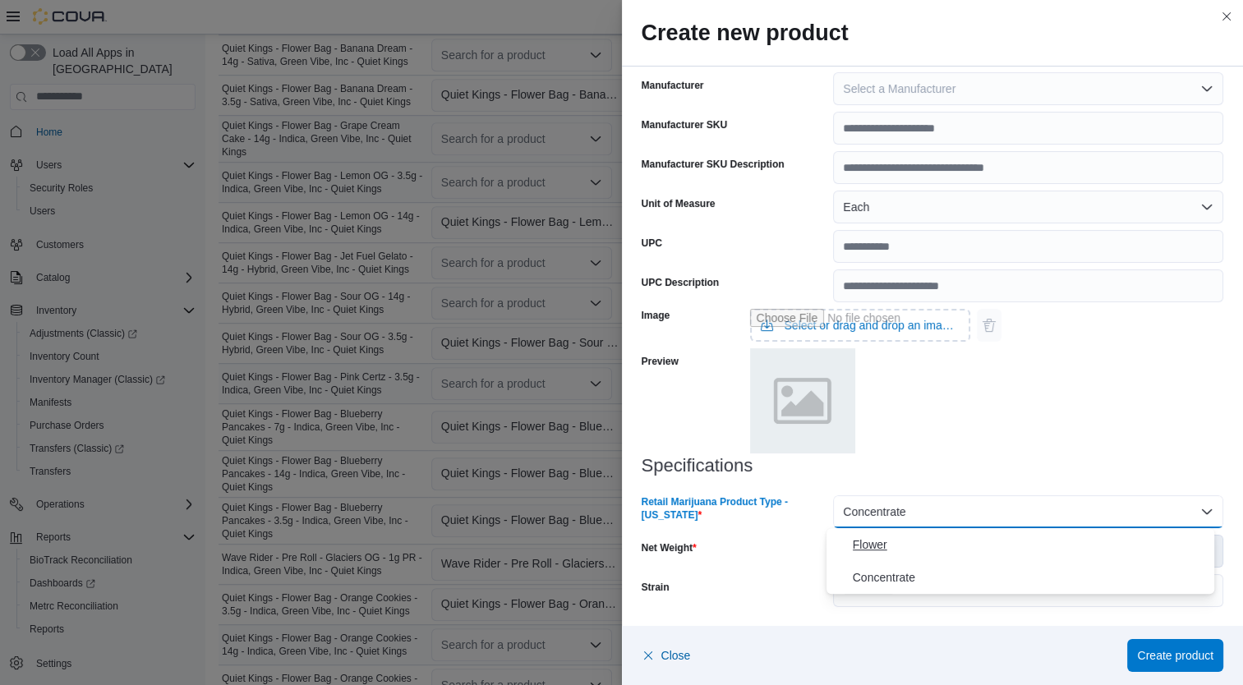
click span "Flower"
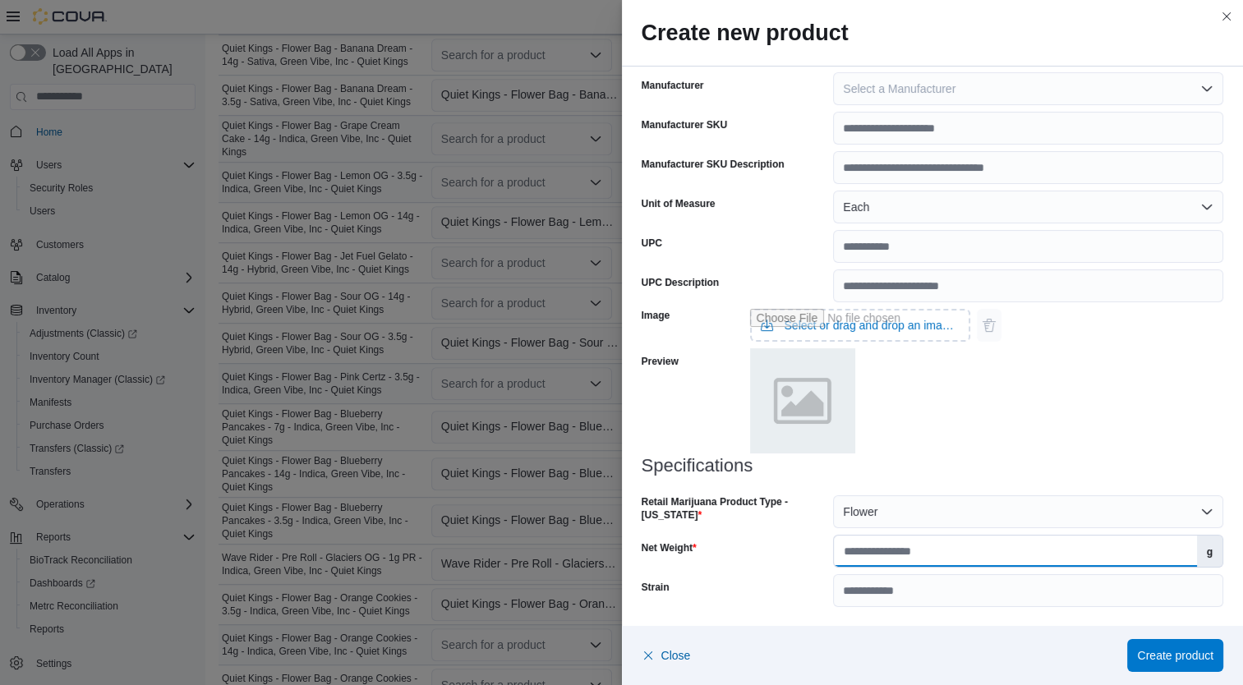
click input "Net Weight"
type input "**"
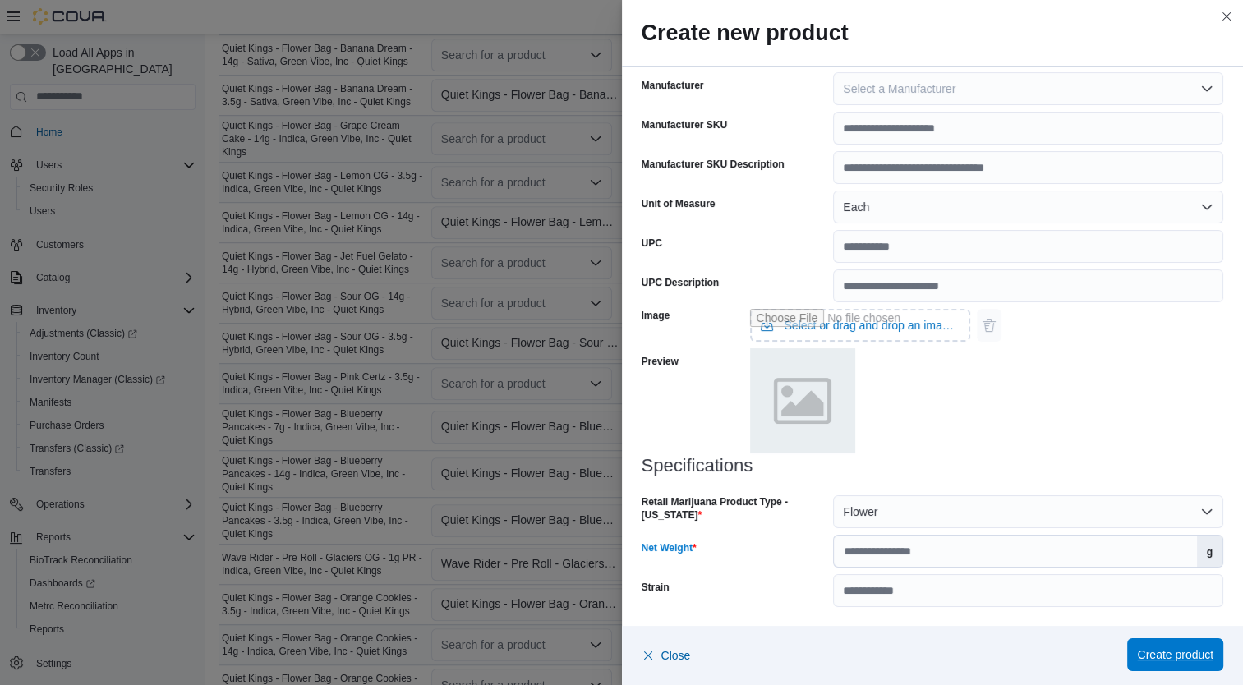
click span "Create product"
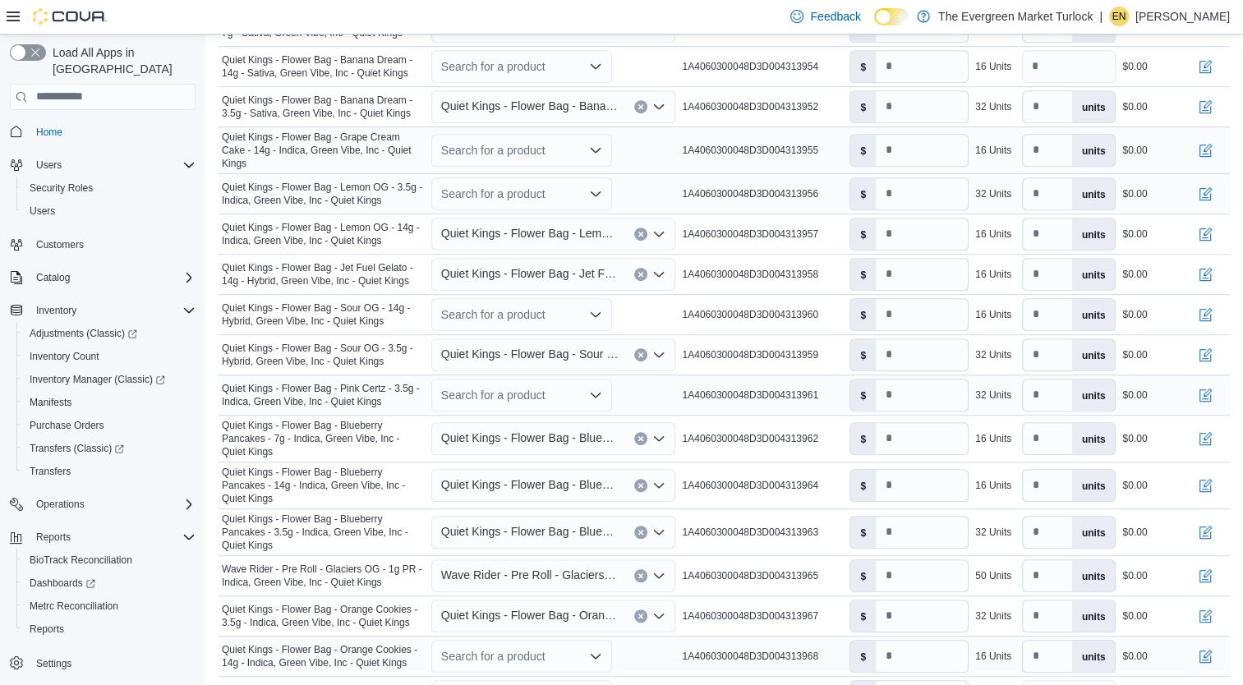
scroll to position [878, 0]
click div "Search for a product"
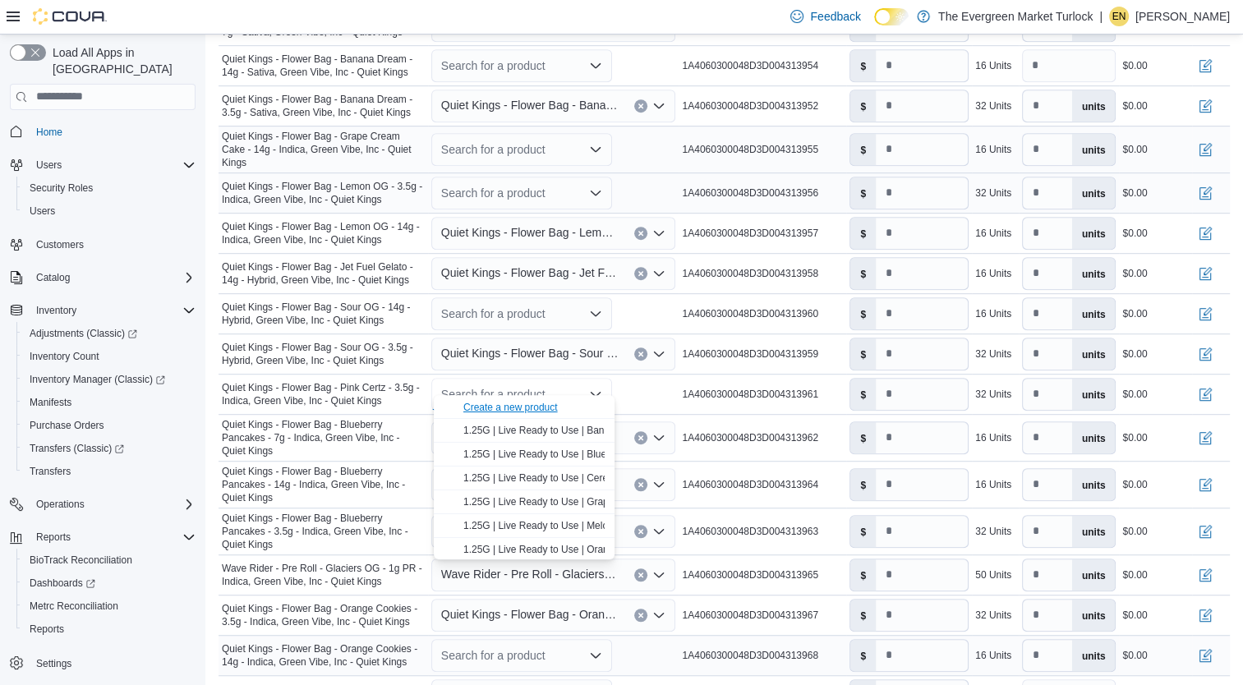
click div "Create a new product"
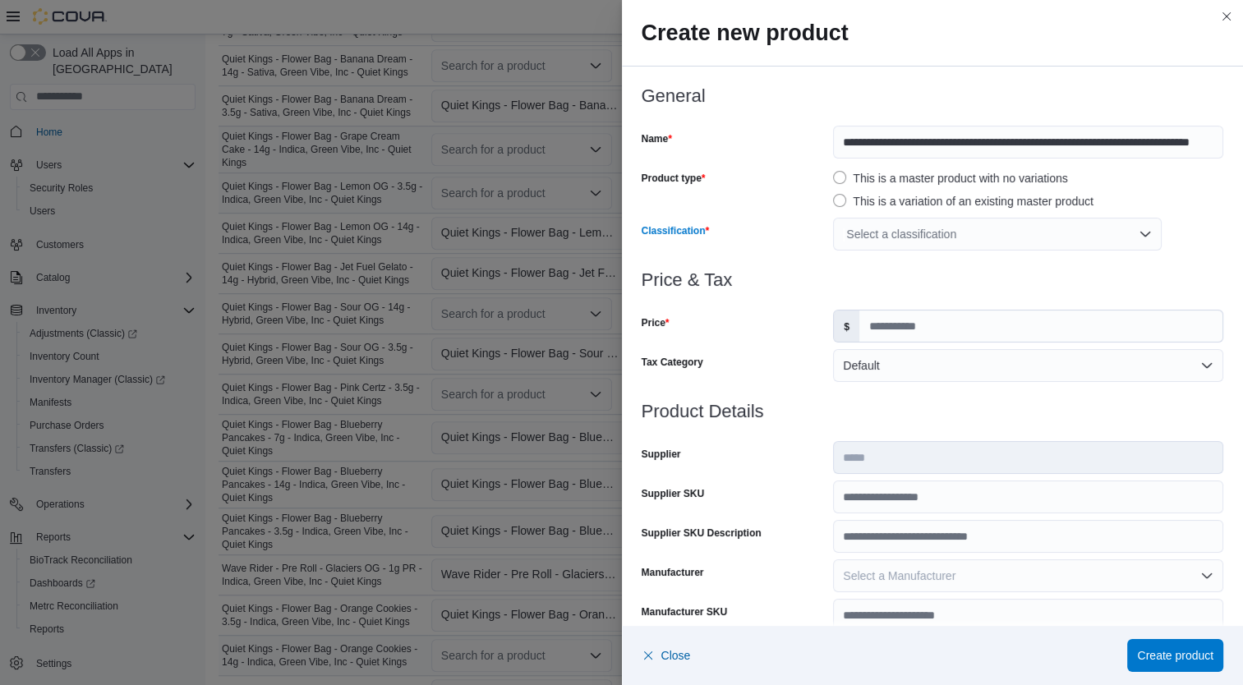
click div "Select a classification"
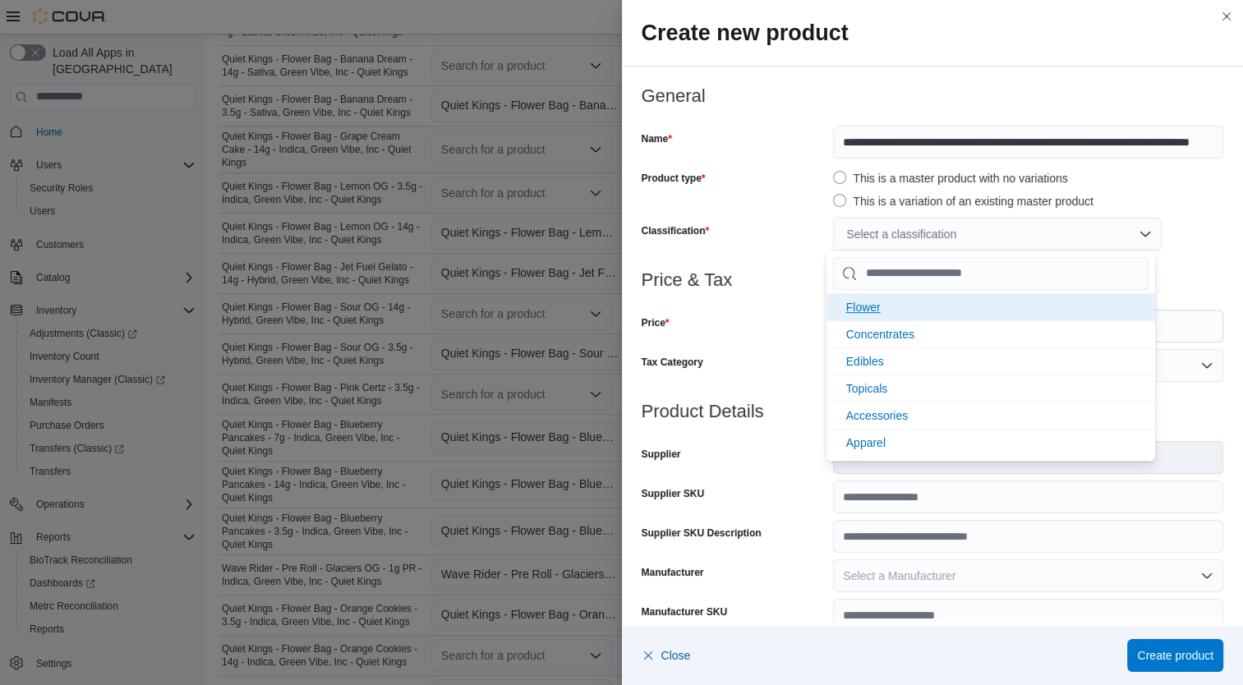
click span "Flower"
click div "Price"
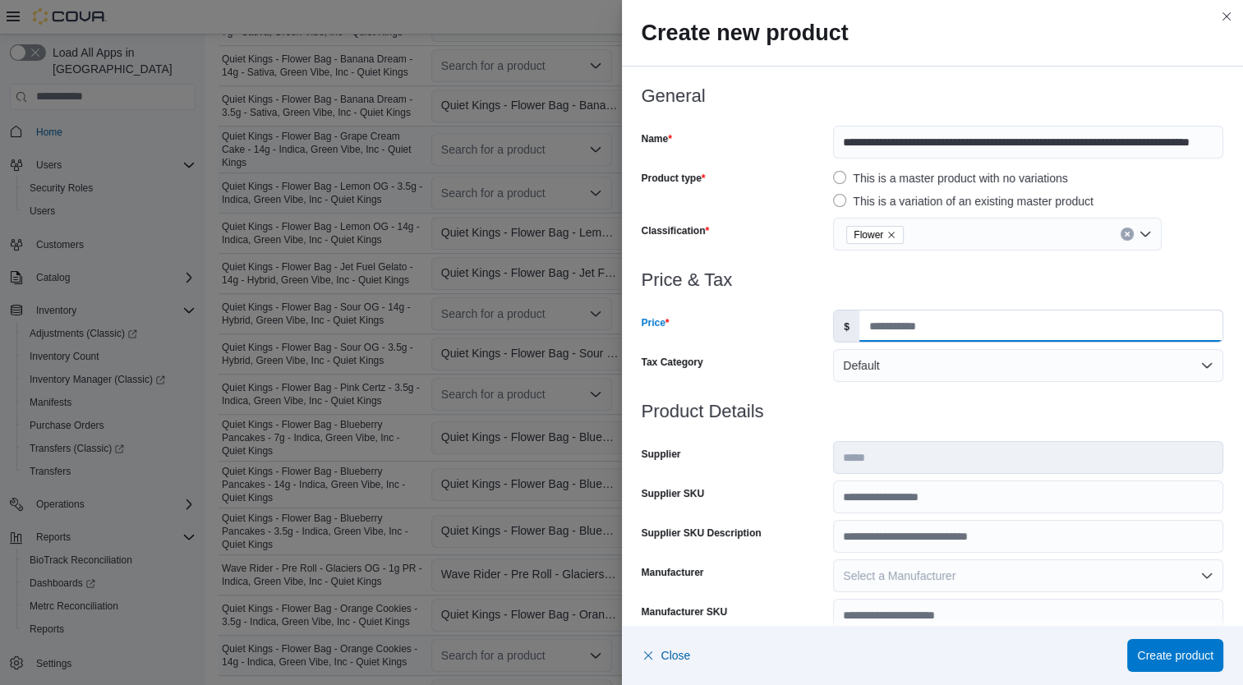
click input "Price"
type input "*****"
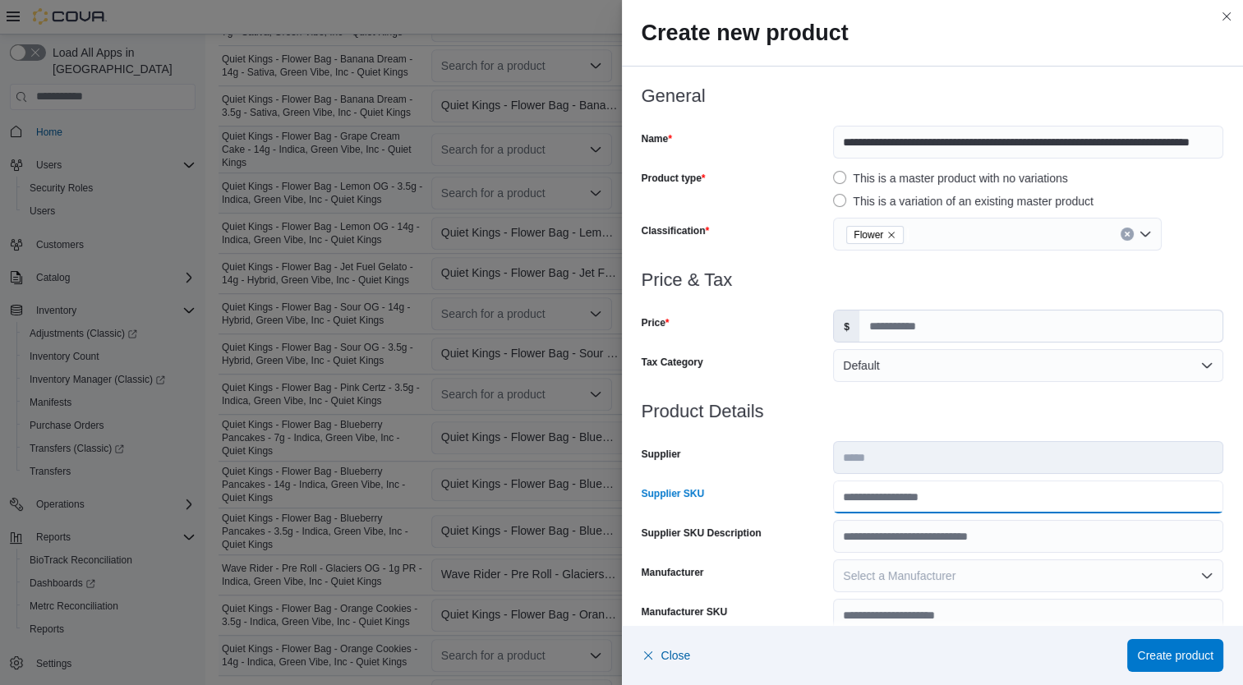
click input "Supplier SKU"
type input "**********"
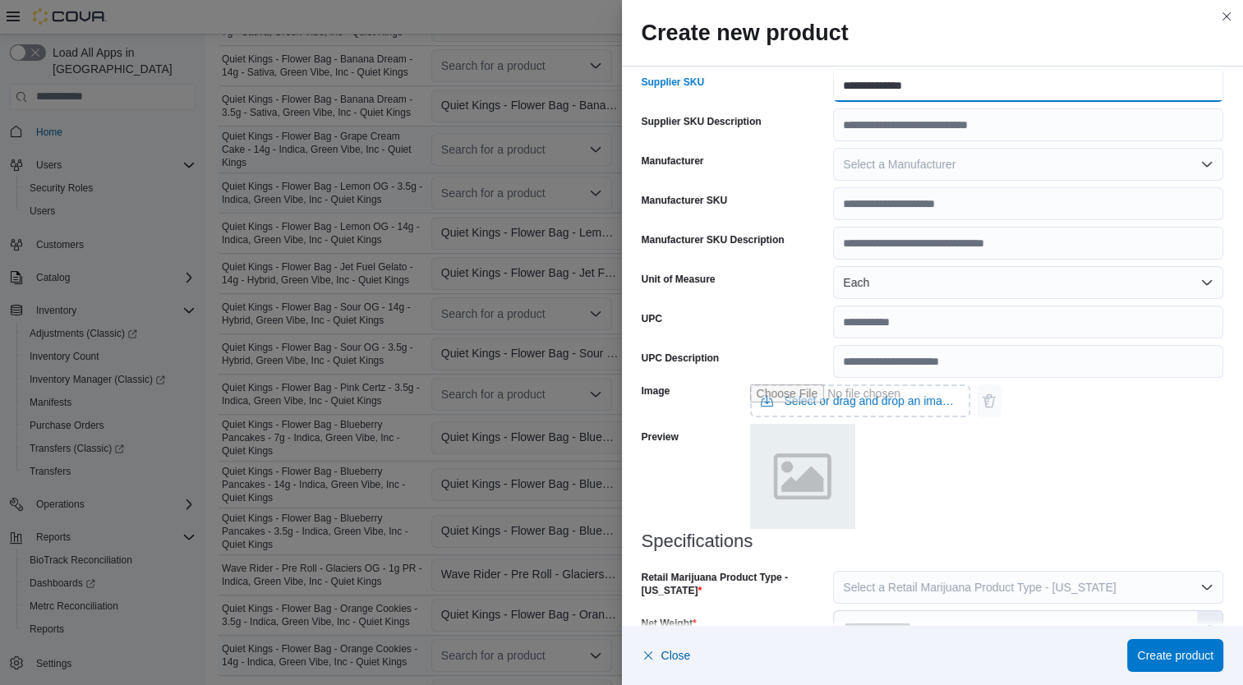
scroll to position [487, 0]
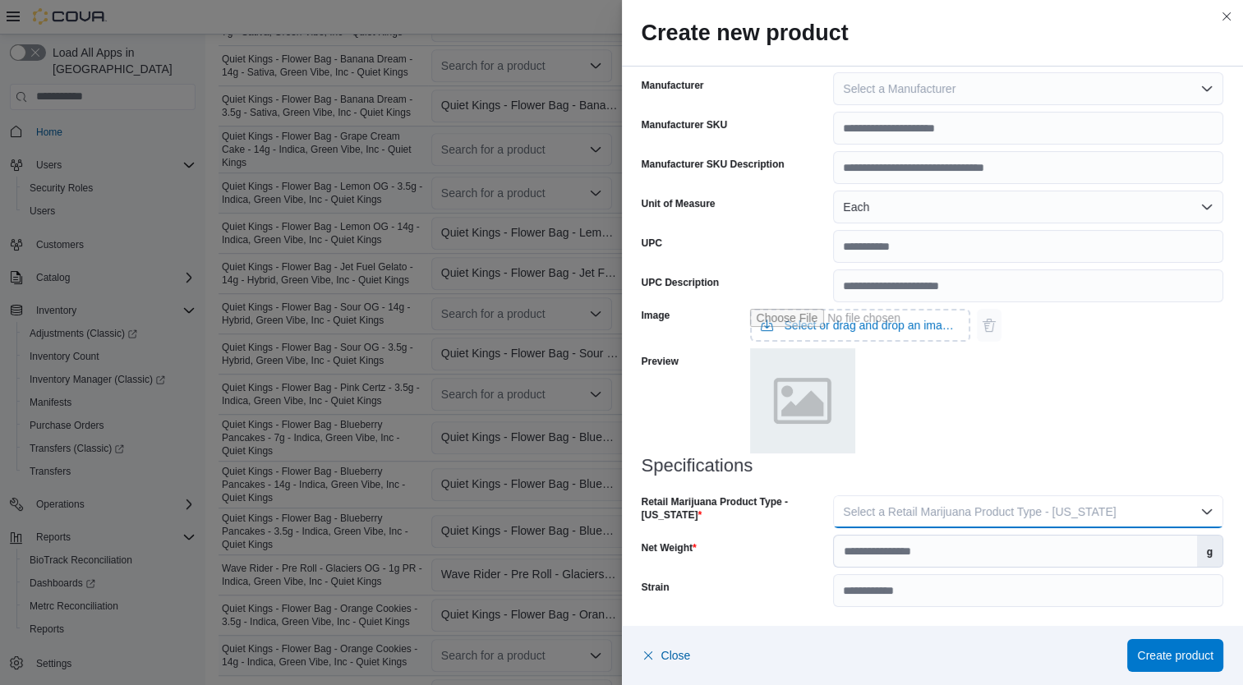
click span "Select a Retail Marijuana Product Type - California"
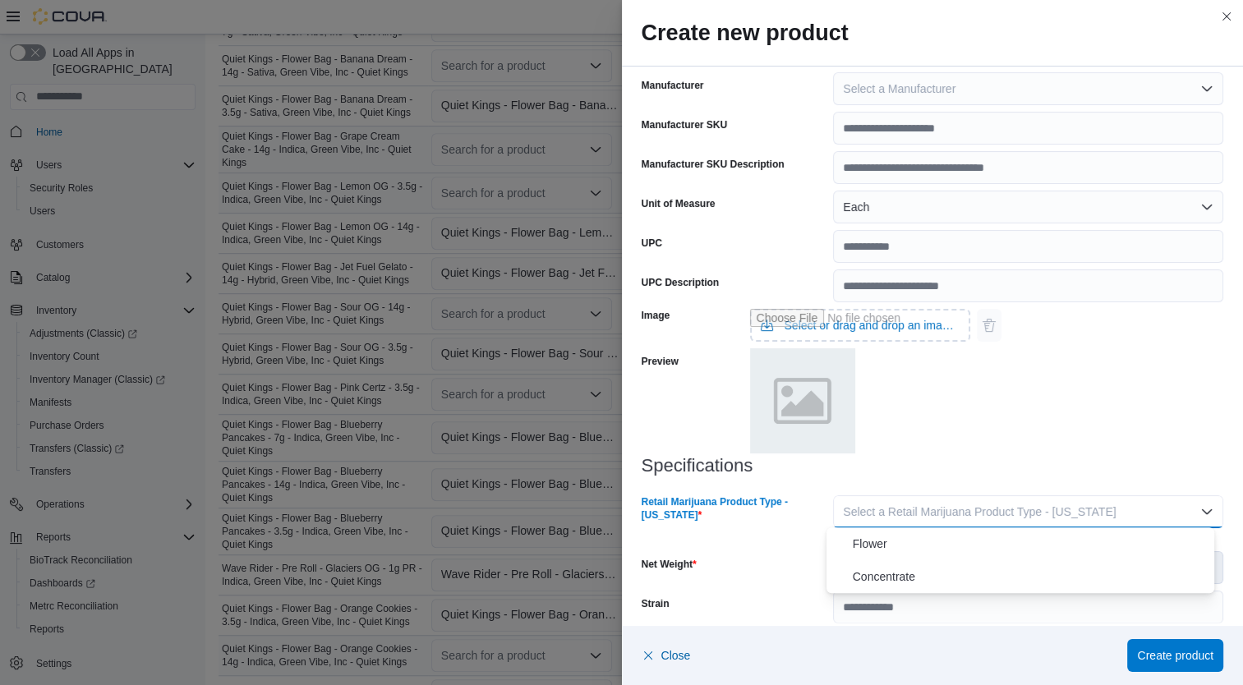
click span "Flower"
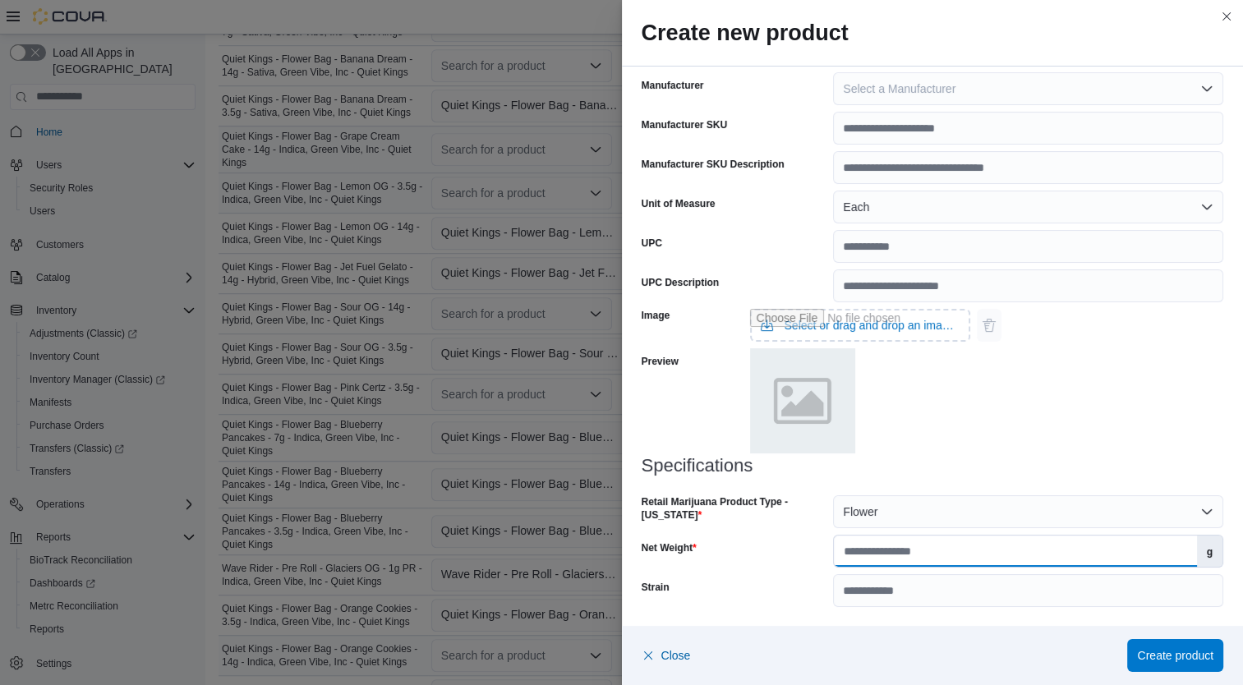
click input "Net Weight"
type input "***"
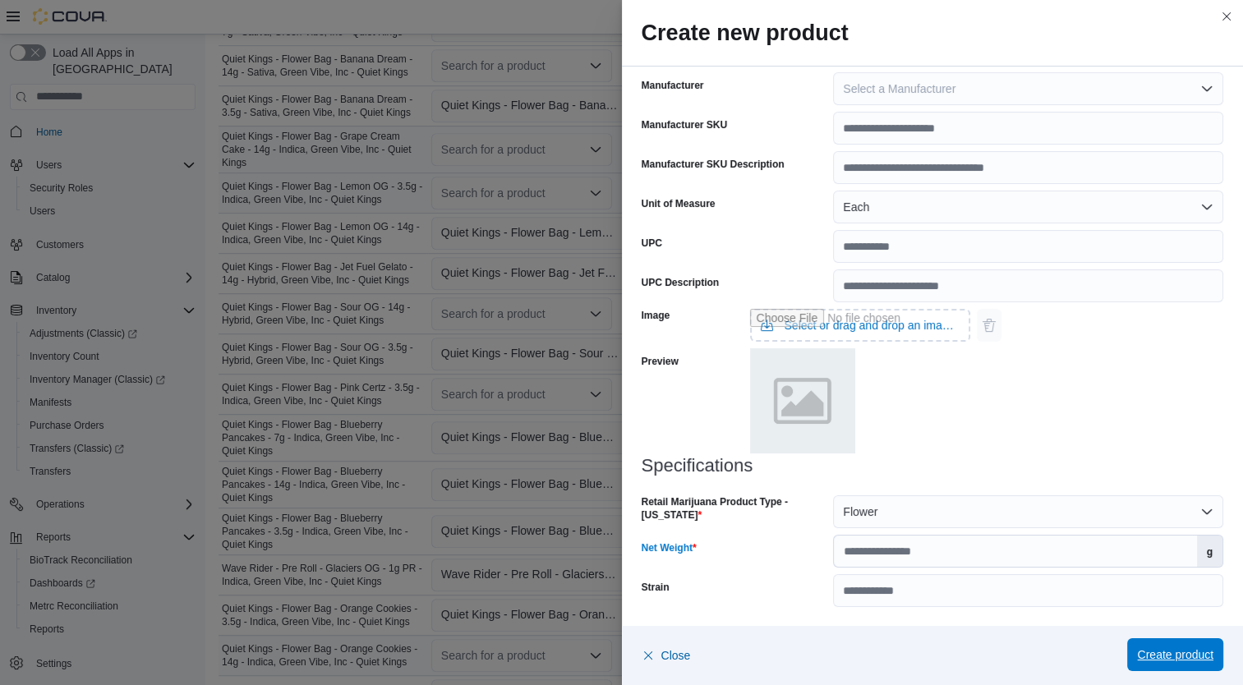
click span "Create product"
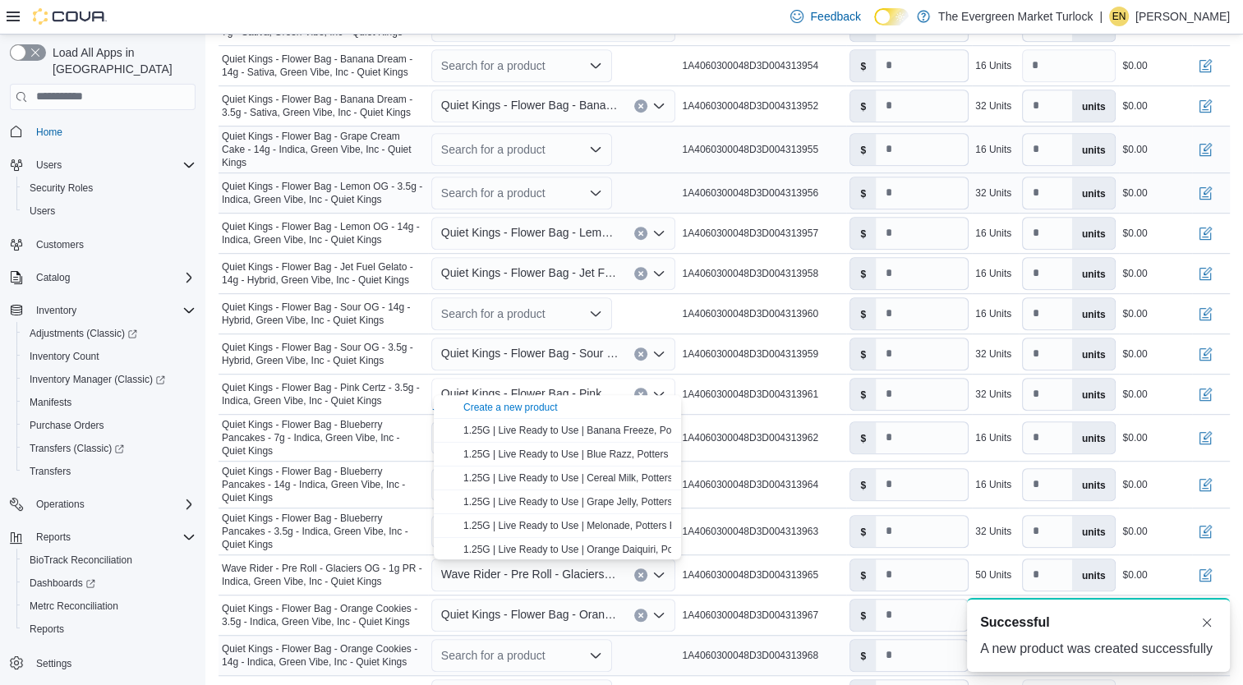
scroll to position [0, 0]
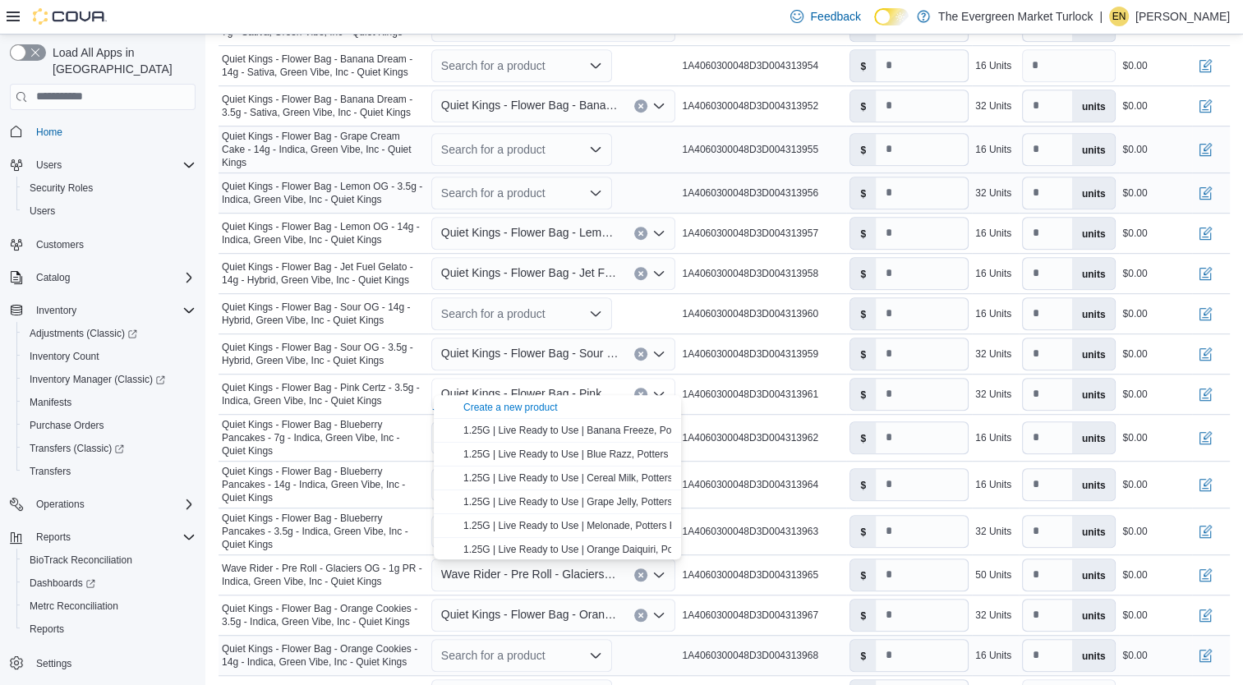
click div "Search for a product"
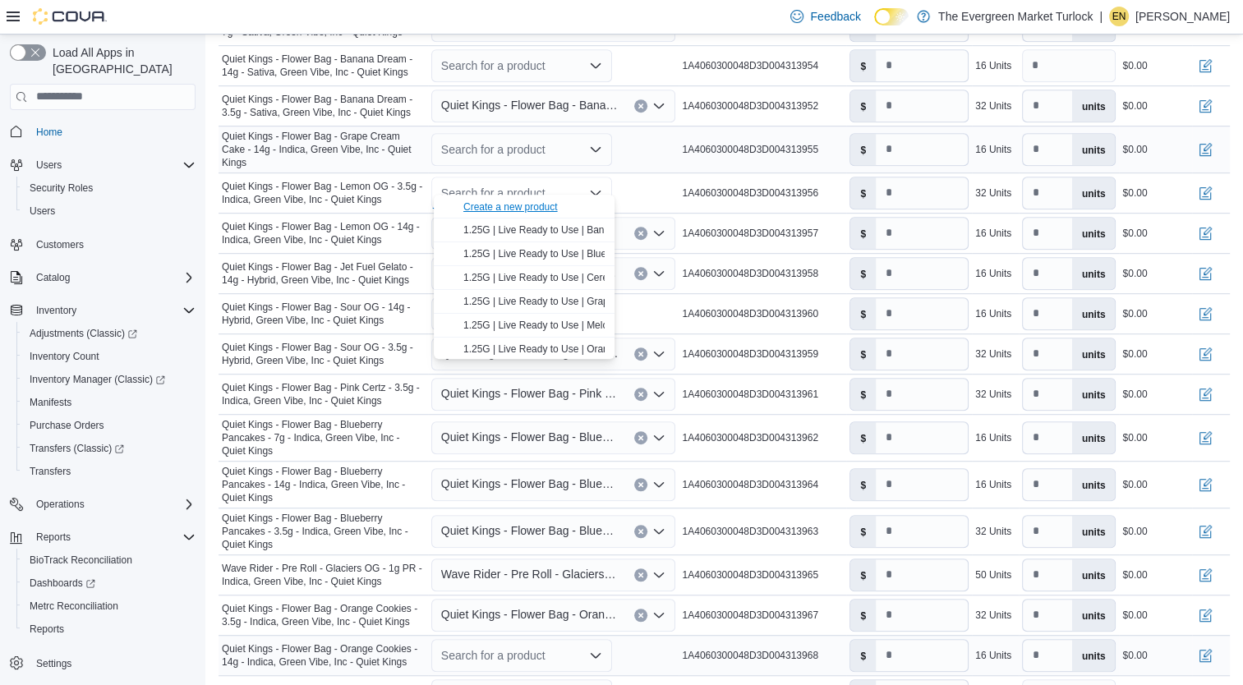
click div "Create a new product"
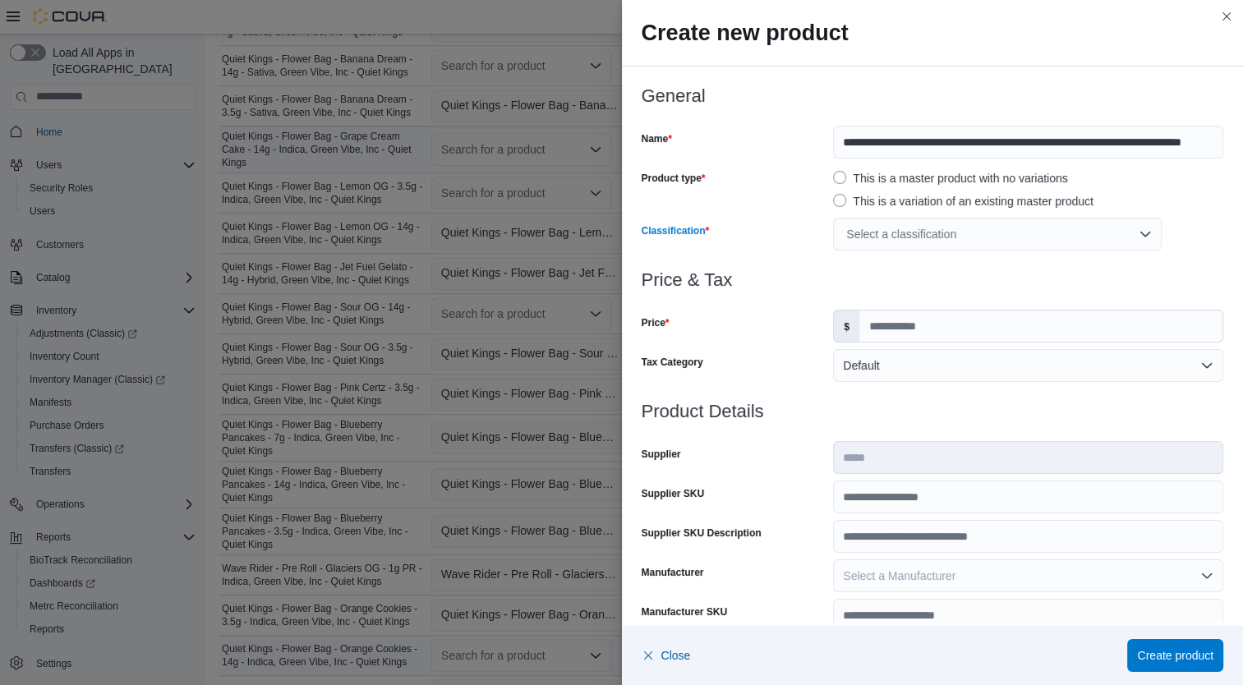
click div "Select a classification"
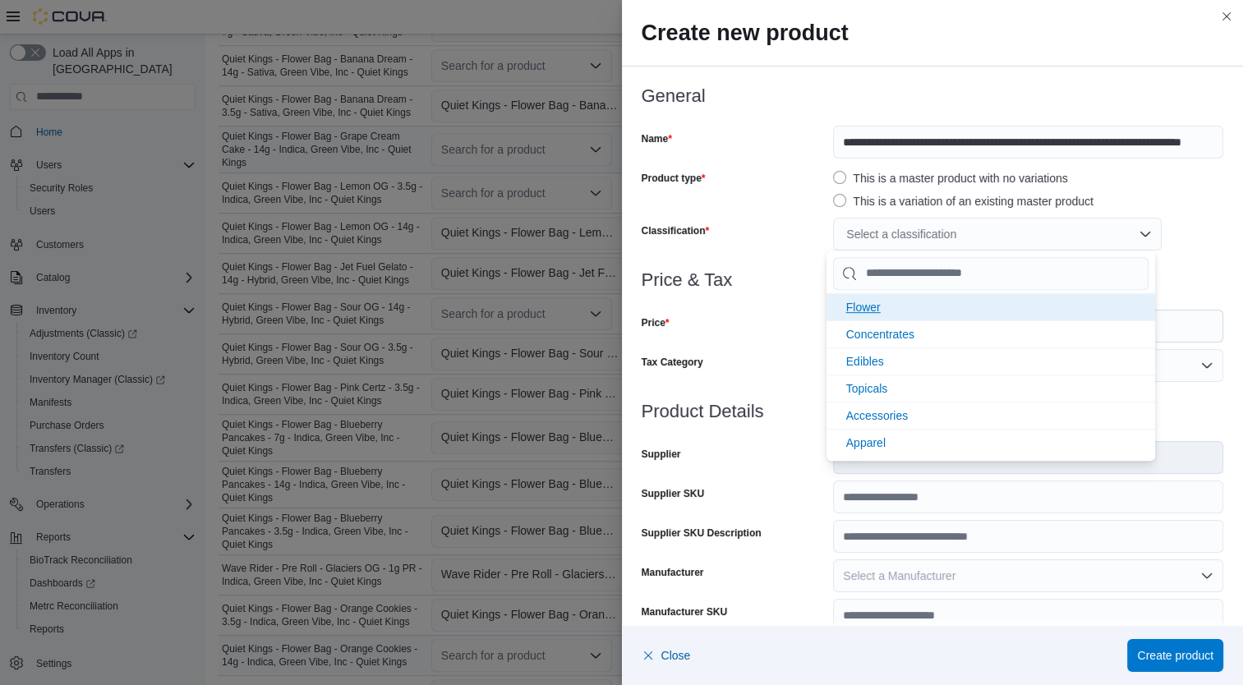
click li "Flower"
click div "Price"
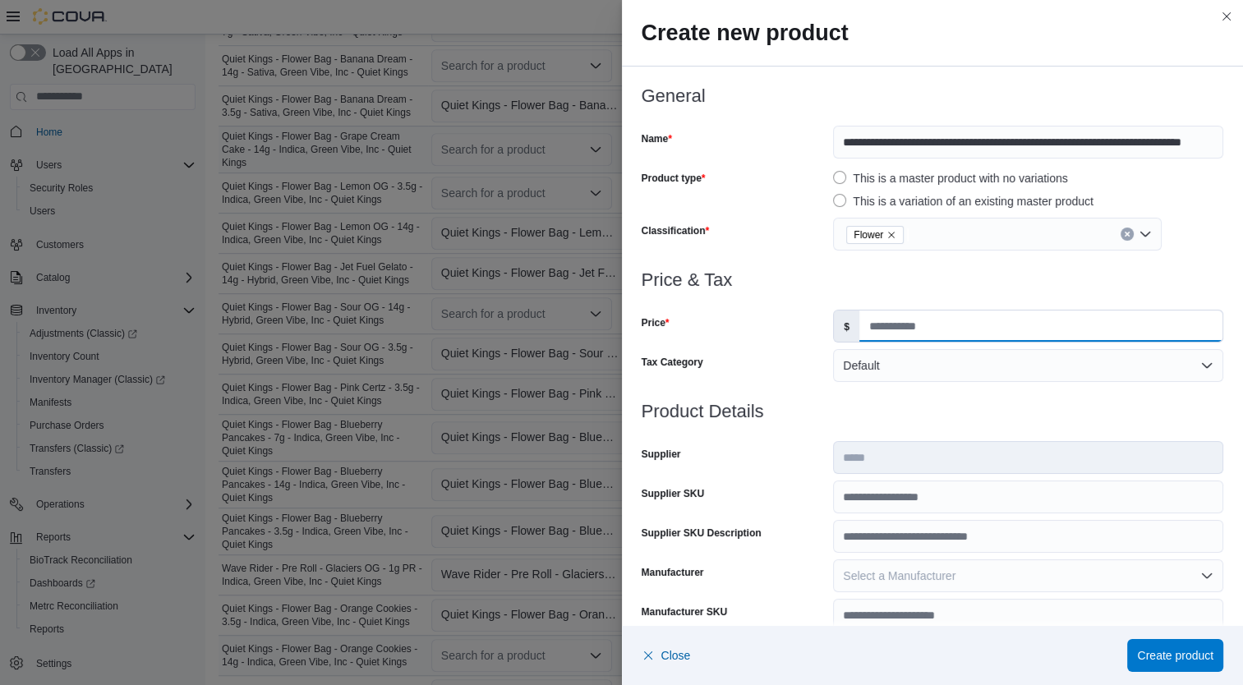
click input "Price"
type input "*****"
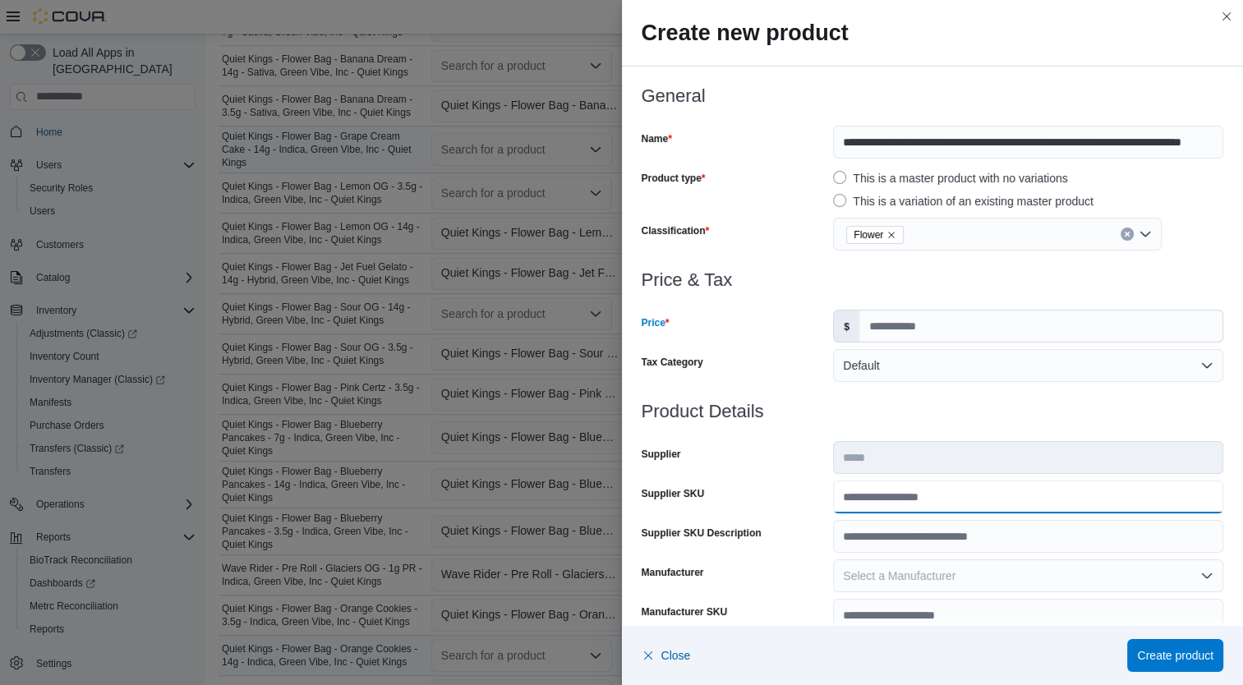
click input "Supplier SKU"
type input "**********"
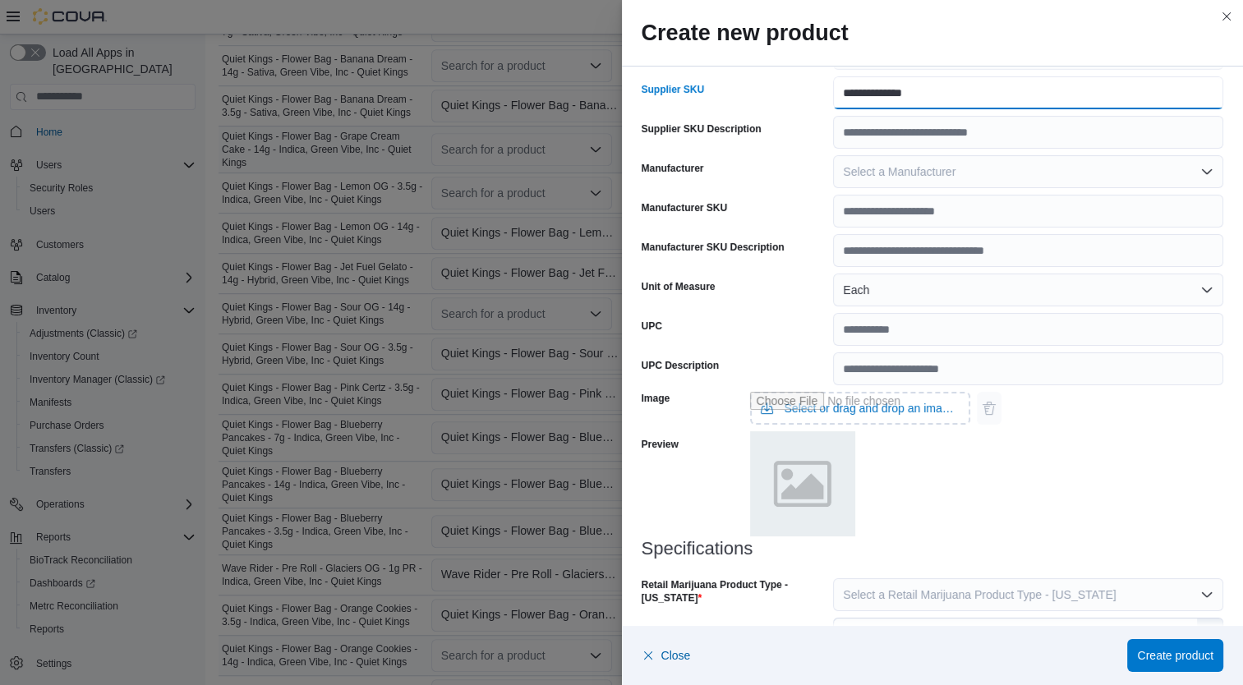
scroll to position [487, 0]
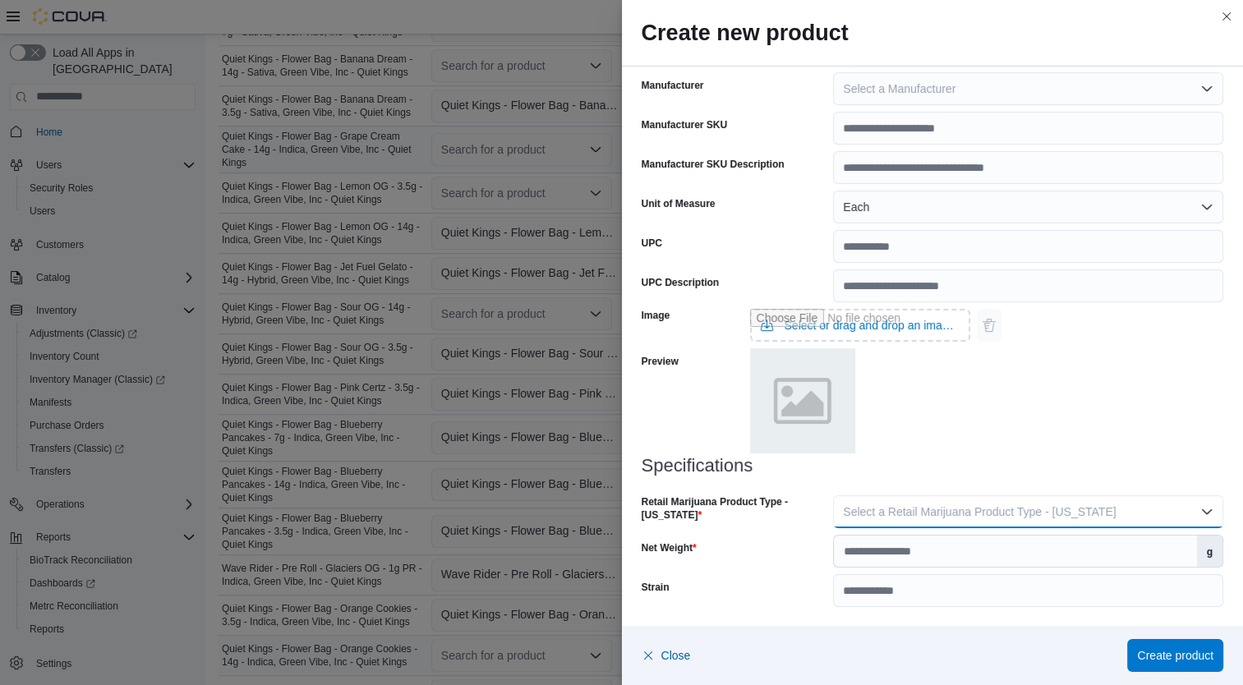
click button "Select a Retail Marijuana Product Type - California"
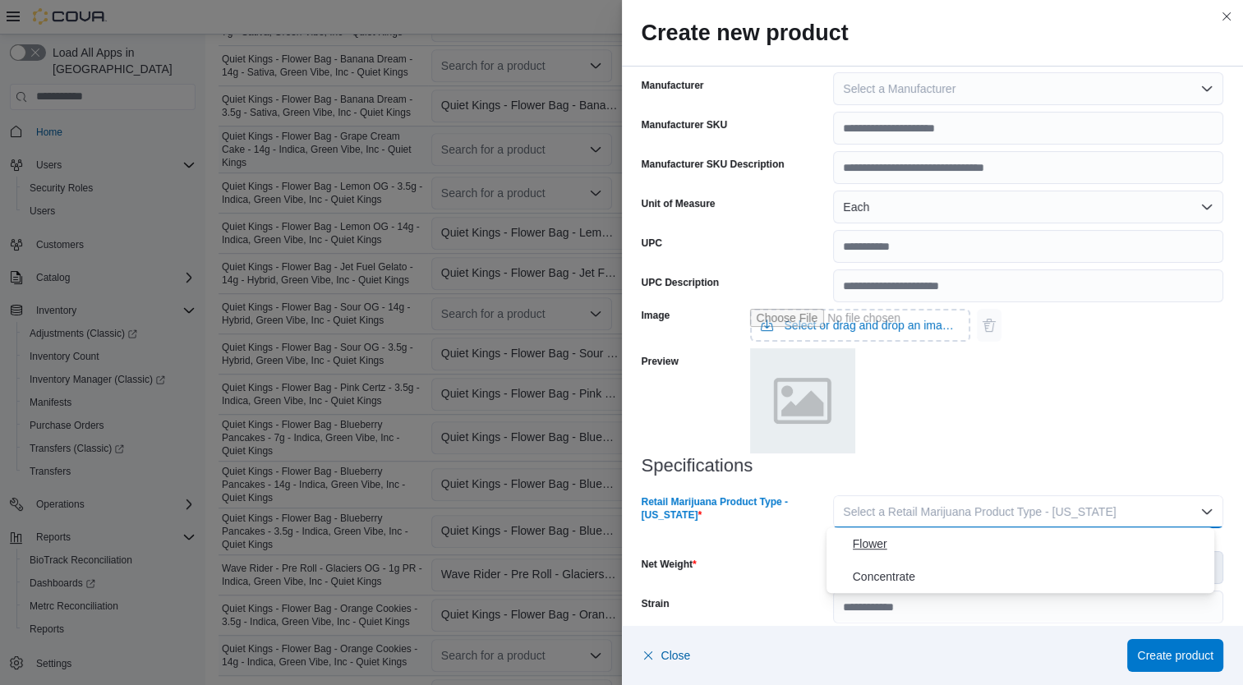
click span "Flower"
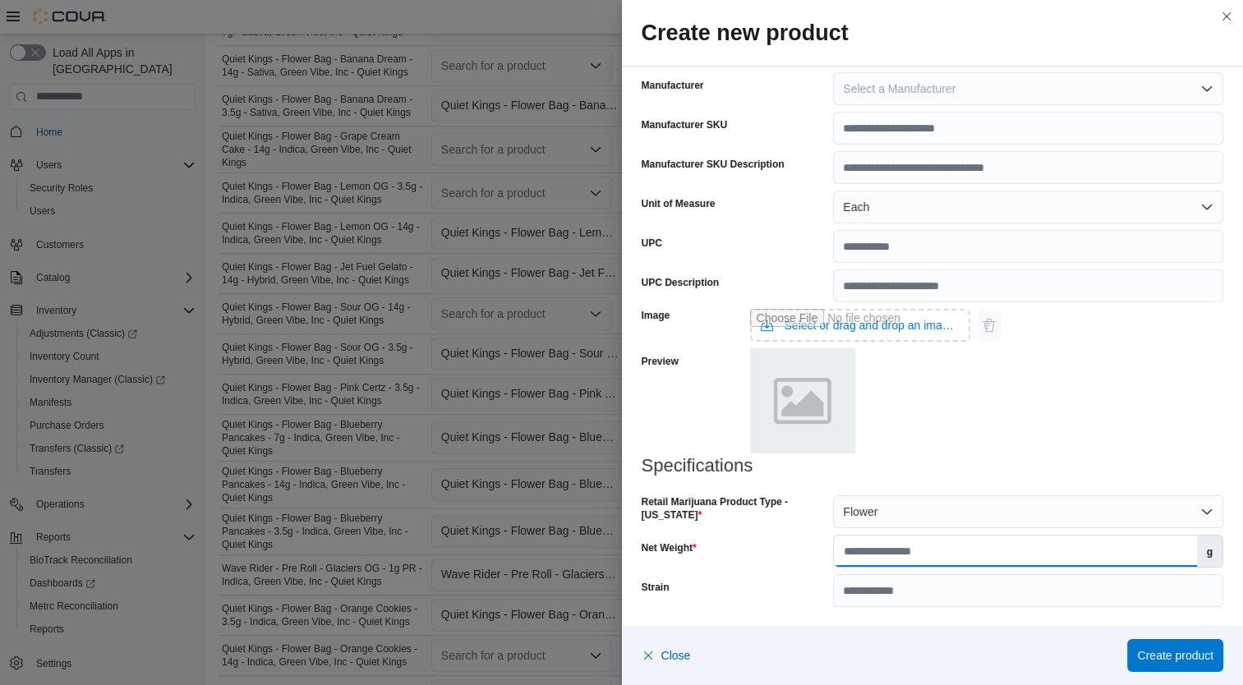
click input "Net Weight"
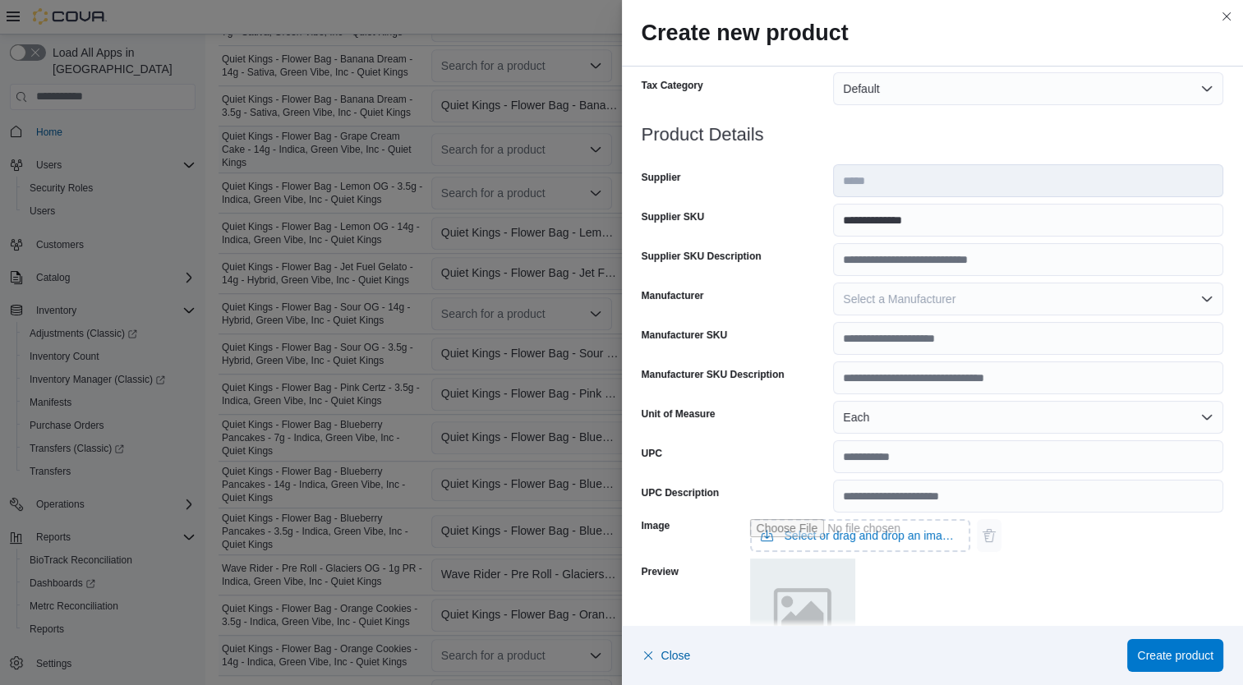
scroll to position [0, 0]
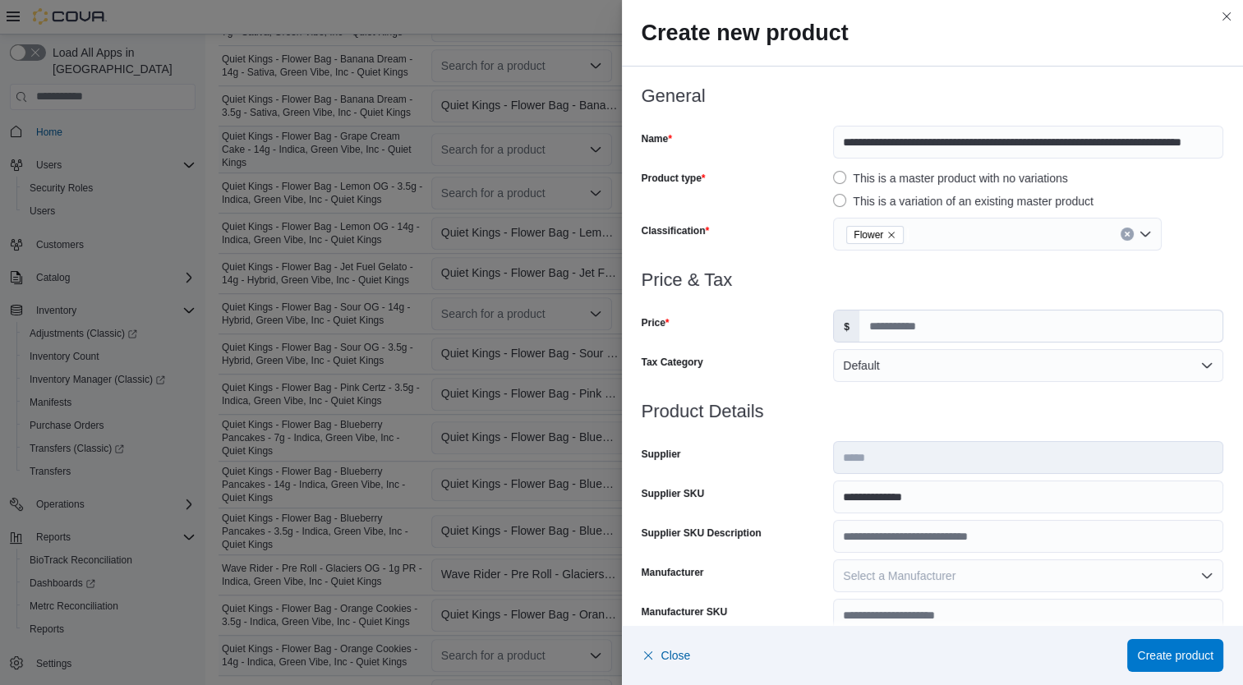
type input "***"
click span "Create product"
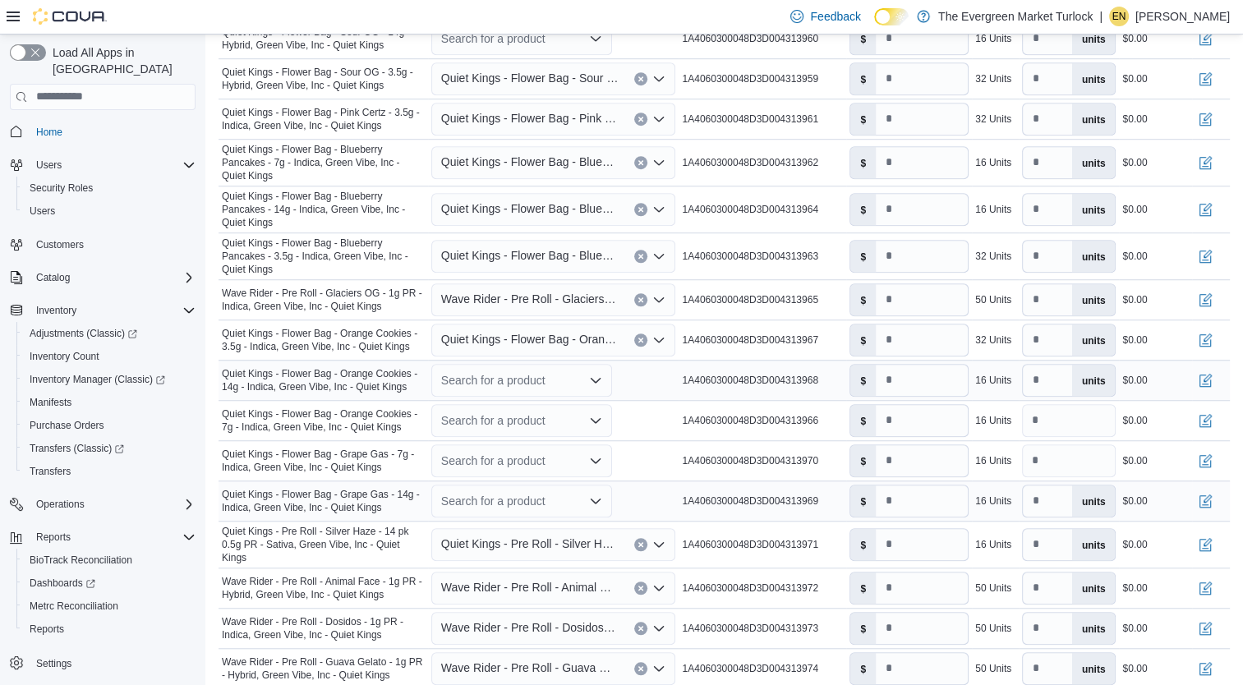
scroll to position [1154, 0]
click div "Search for a product"
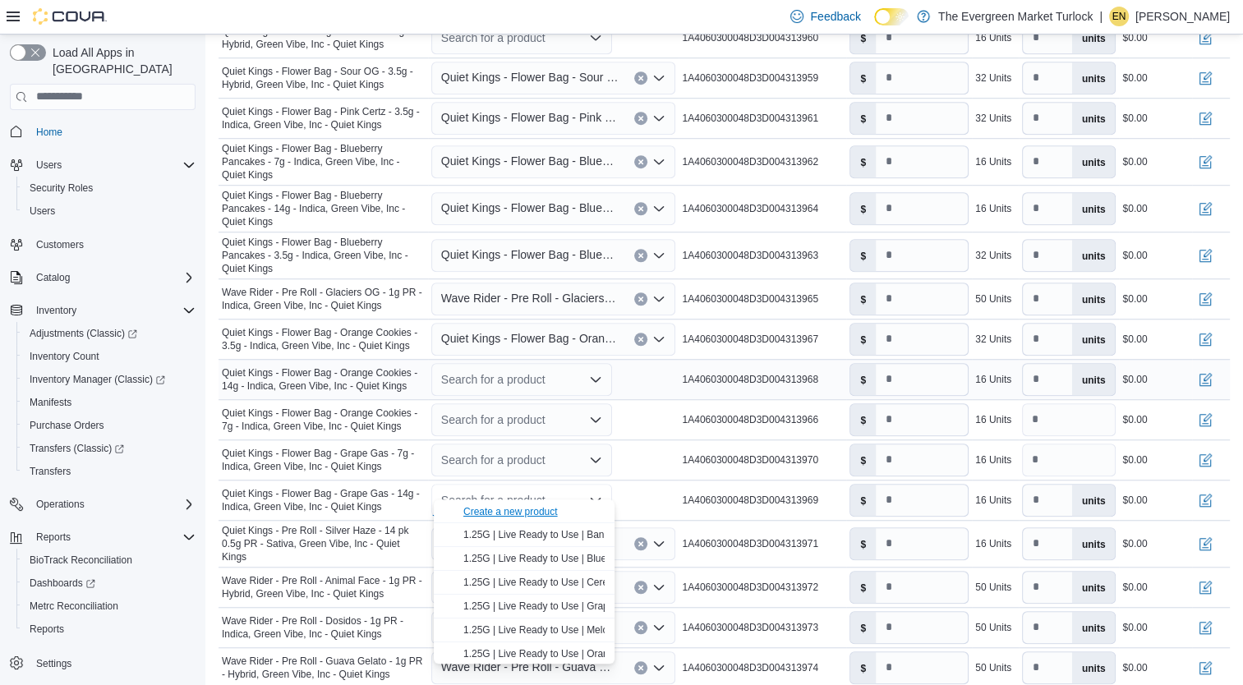
click div "Create a new product"
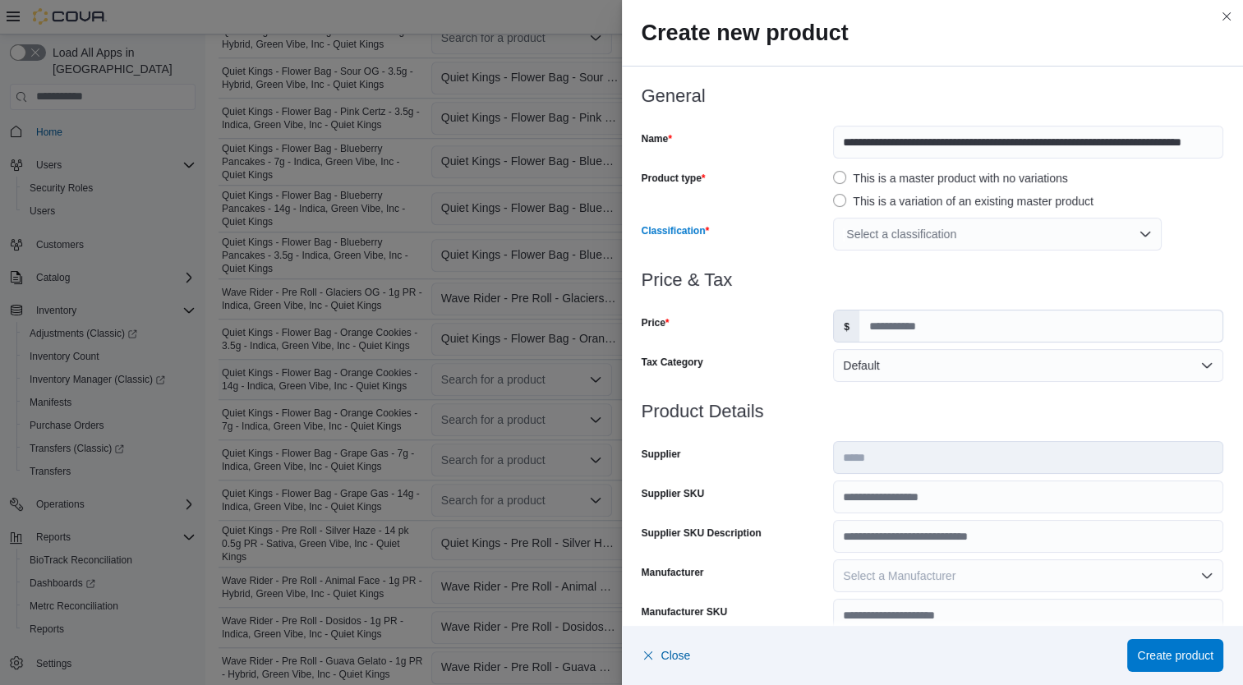
click div "Select a classification"
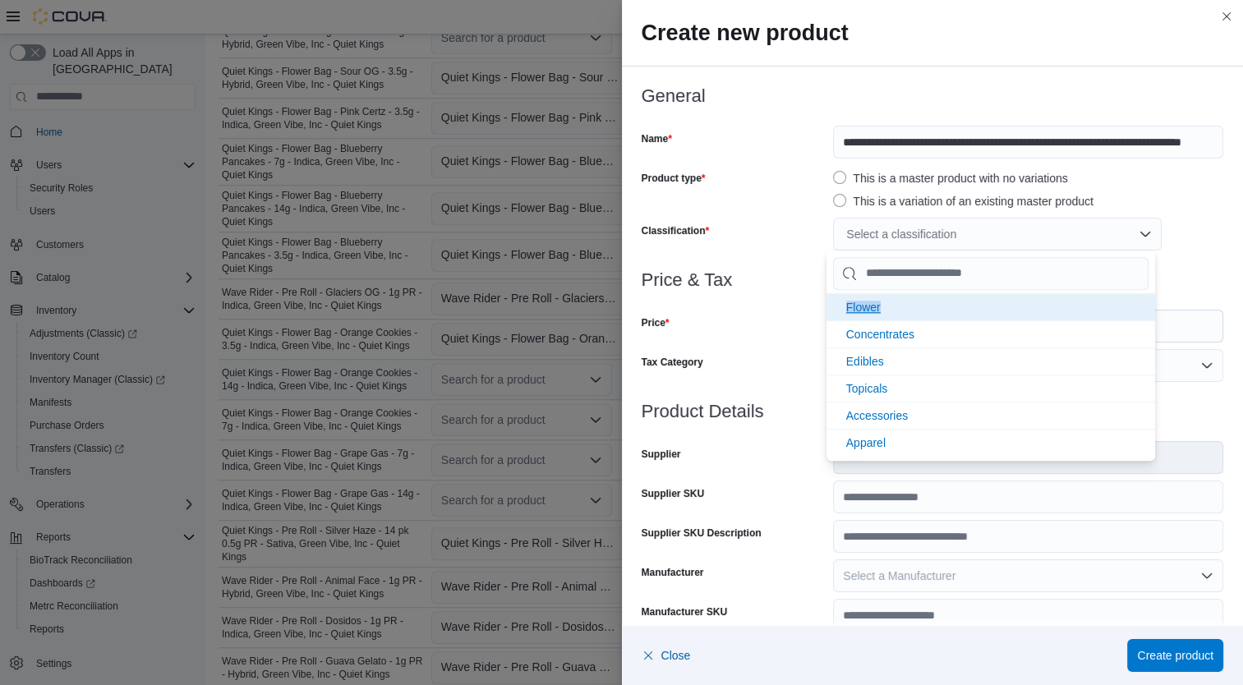
drag, startPoint x: 904, startPoint y: 320, endPoint x: 841, endPoint y: 299, distance: 65.7
click ul "Flower Concentrates Edibles Topicals Accessories Apparel Integrations"
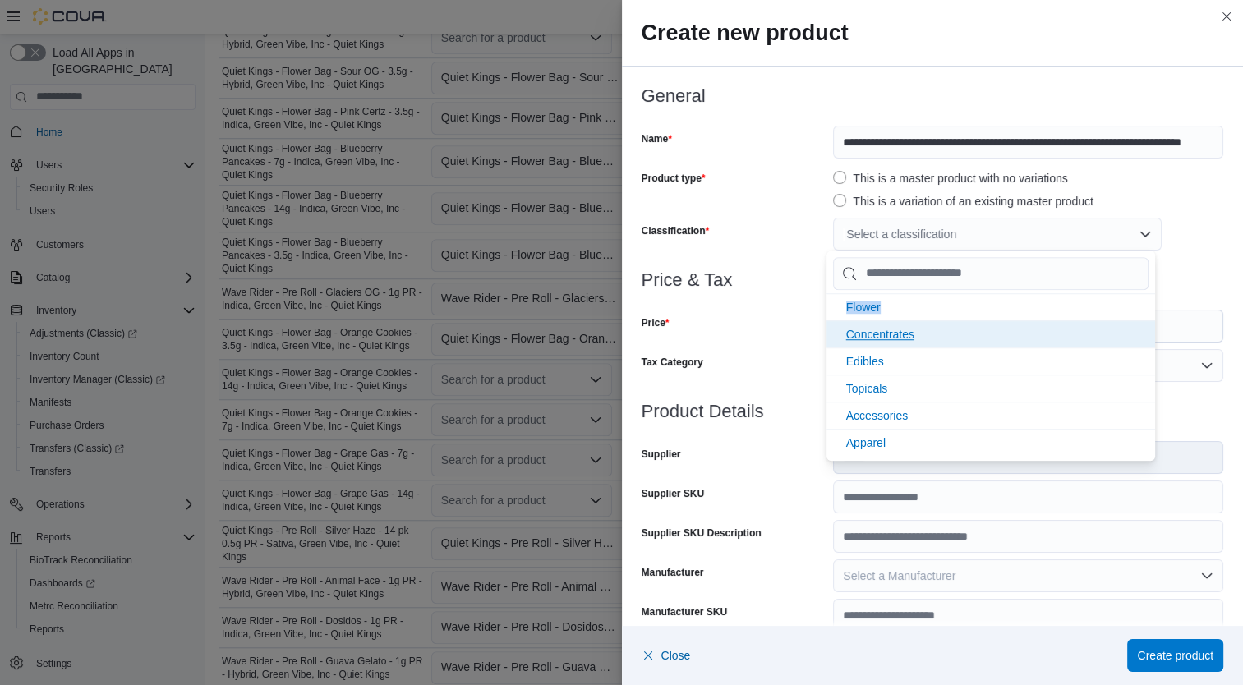
drag, startPoint x: 841, startPoint y: 299, endPoint x: 950, endPoint y: 301, distance: 108.5
click li "Flower"
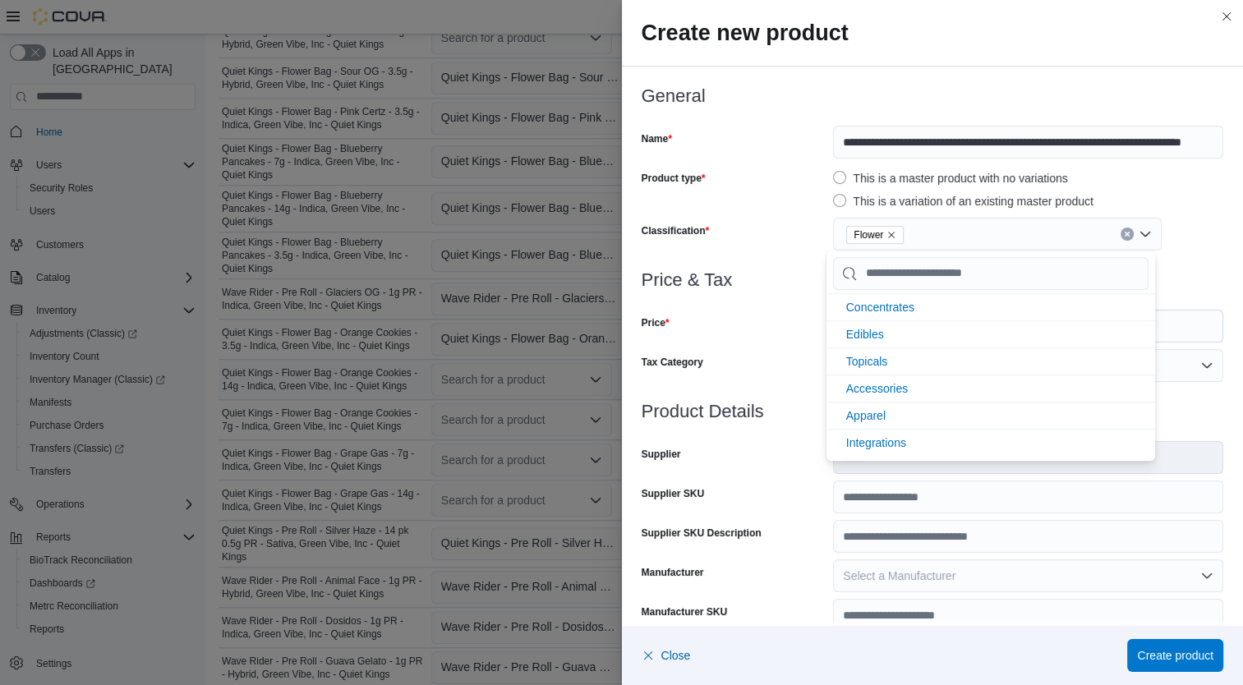
scroll to position [0, 0]
click div "Price & Tax Price $ Tax Category Default"
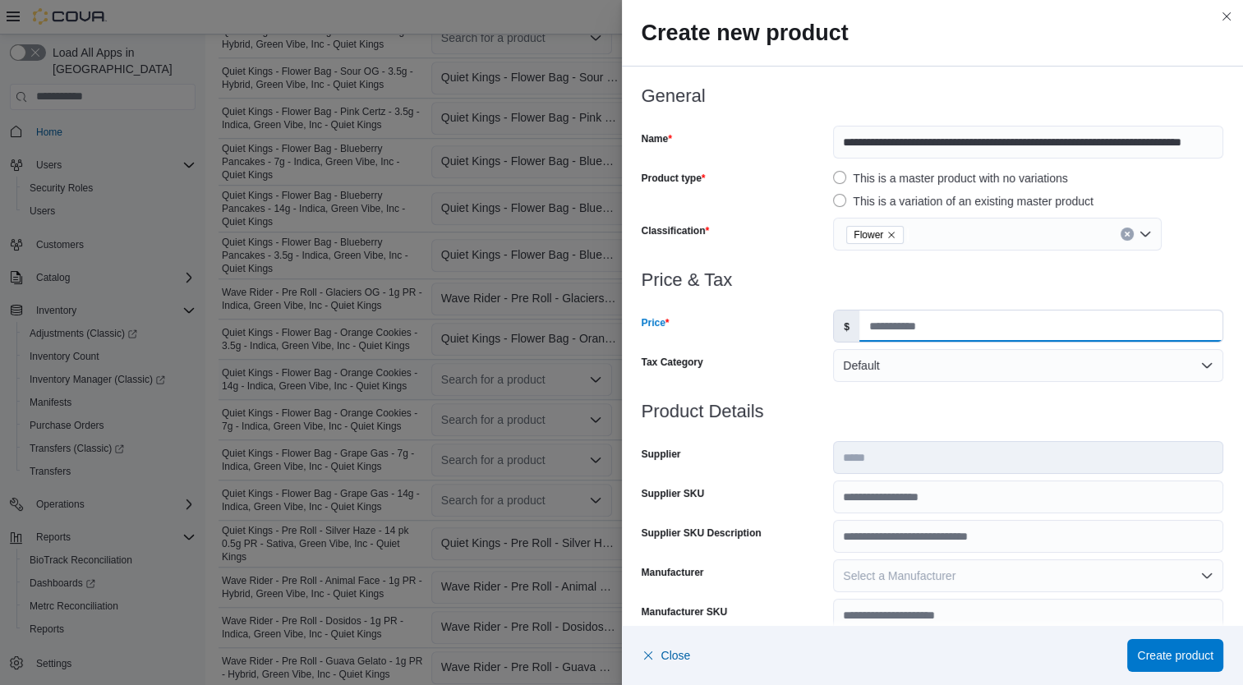
click input "Price"
type input "**"
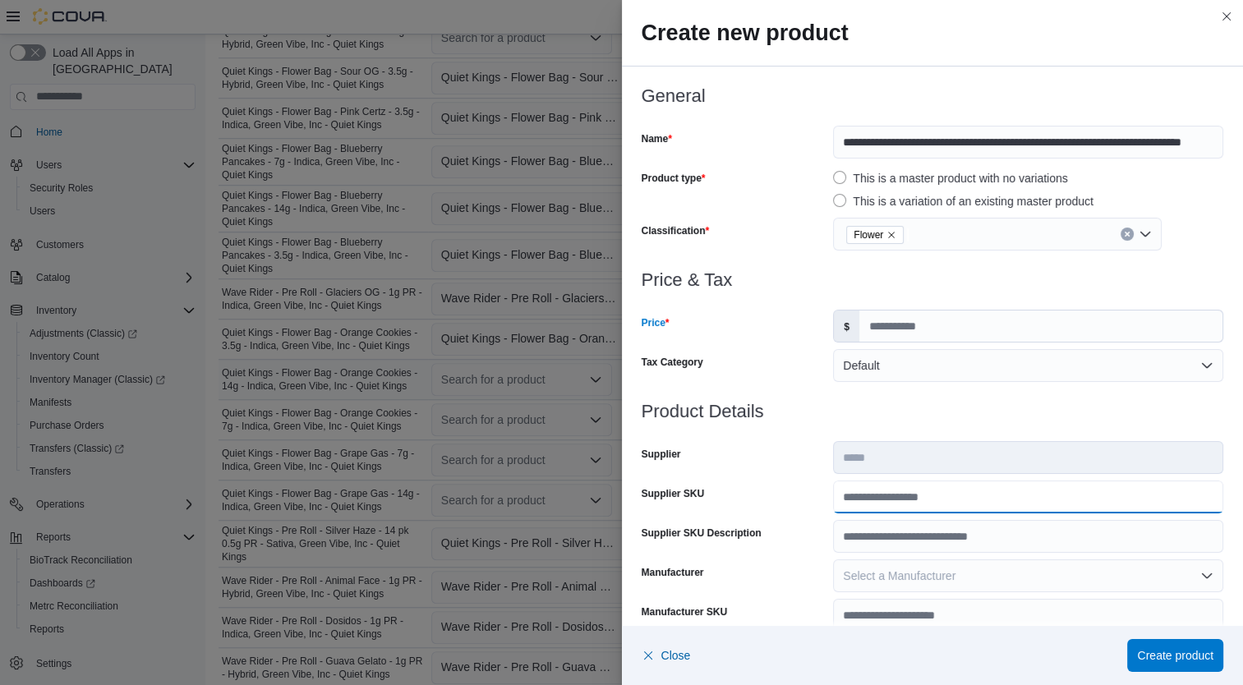
click input "Supplier SKU"
type input "**********"
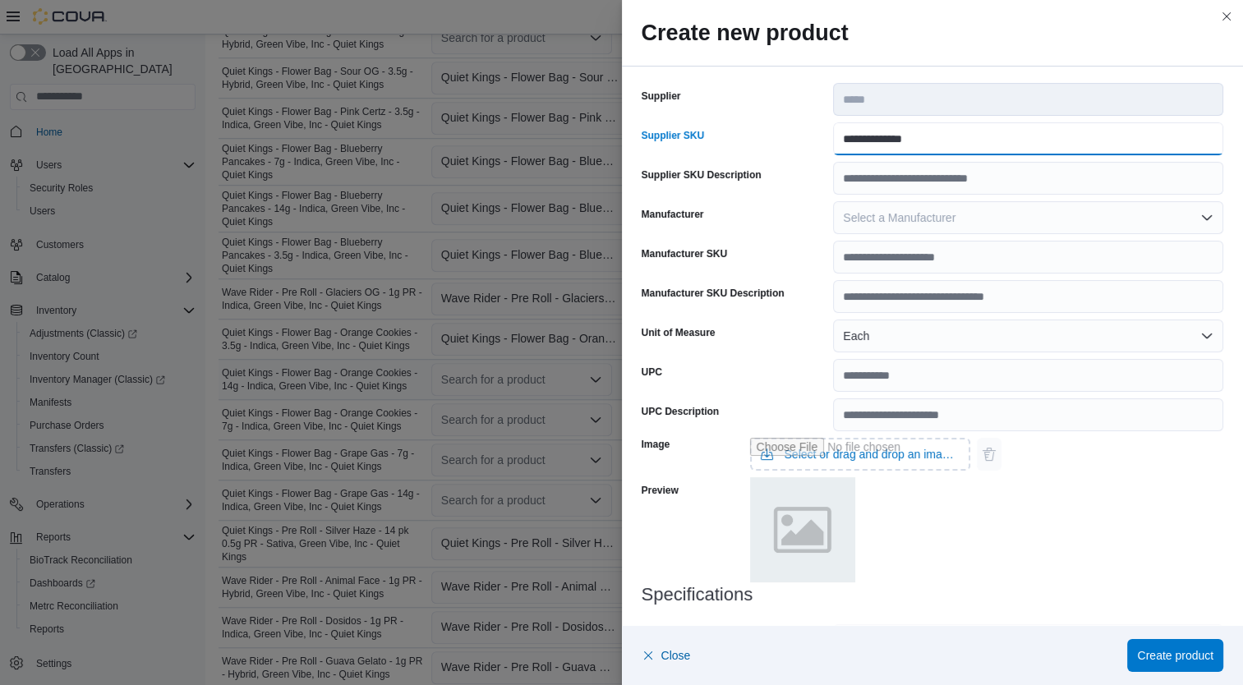
scroll to position [487, 0]
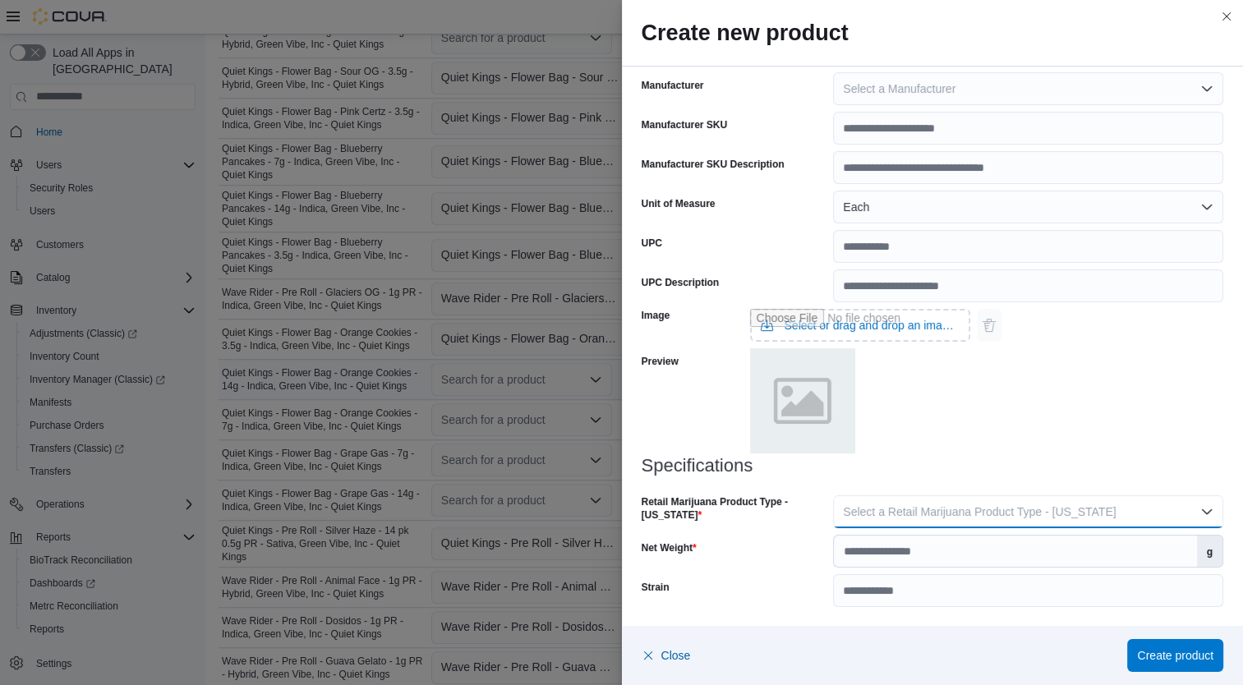
click span "Select a Retail Marijuana Product Type - California"
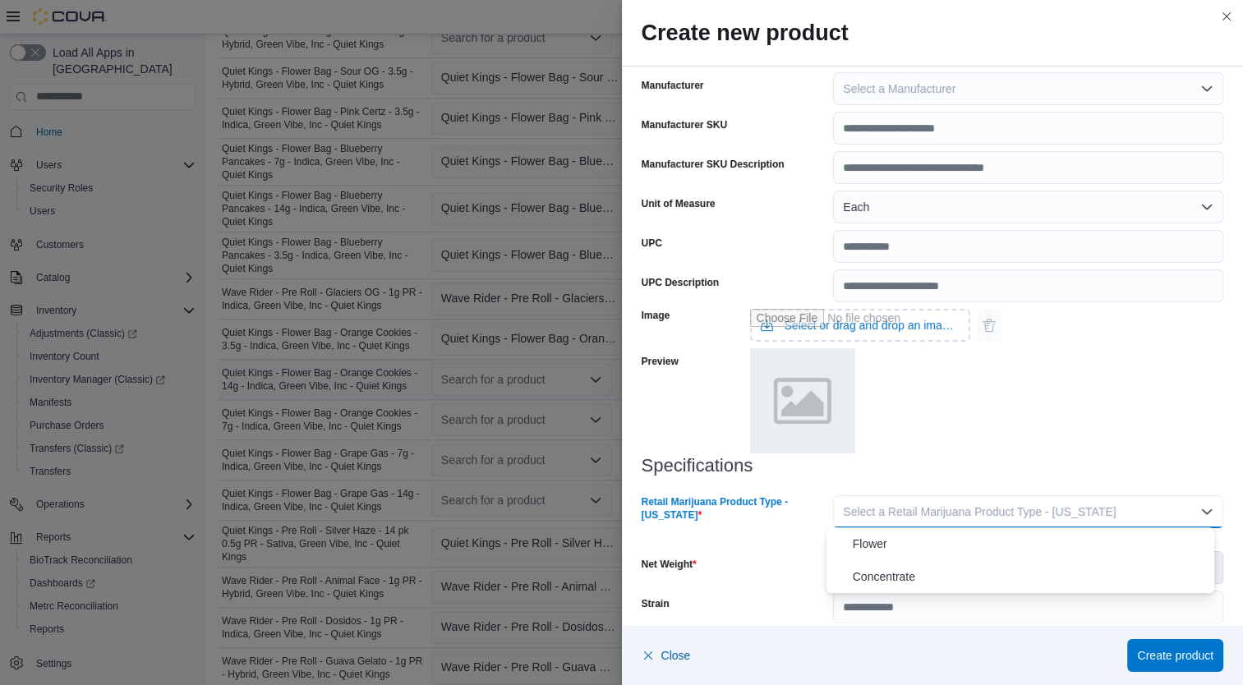
click span "Flower"
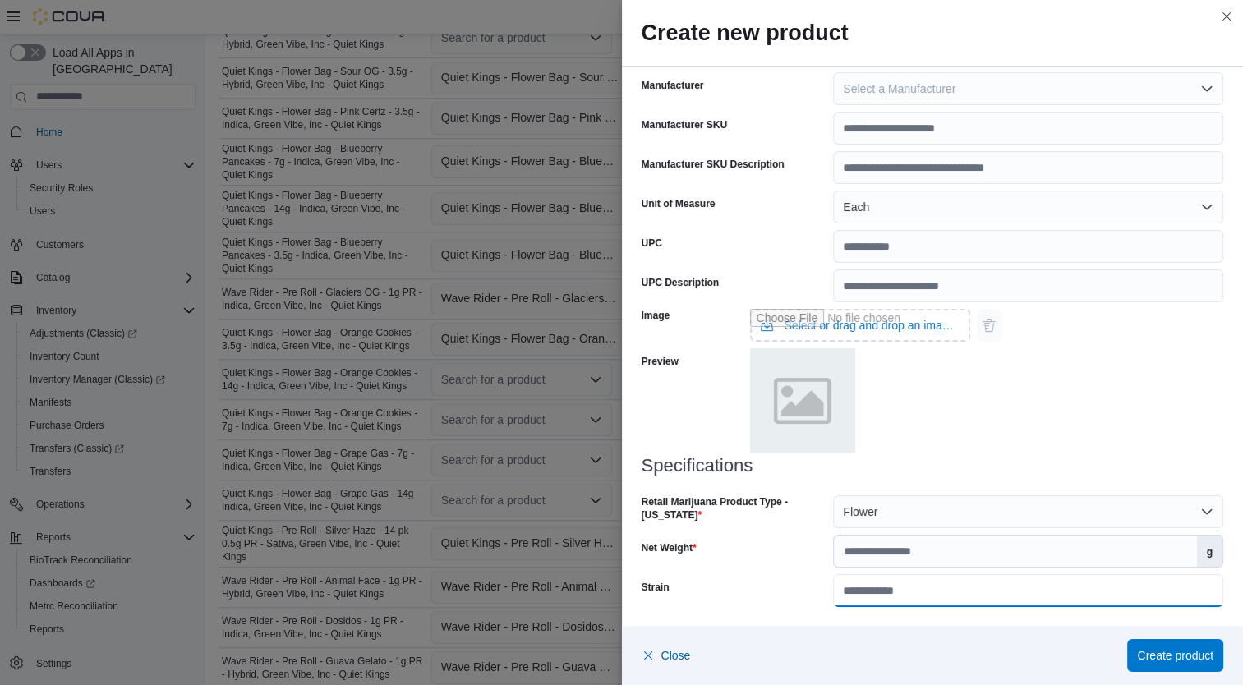
click input "Strain"
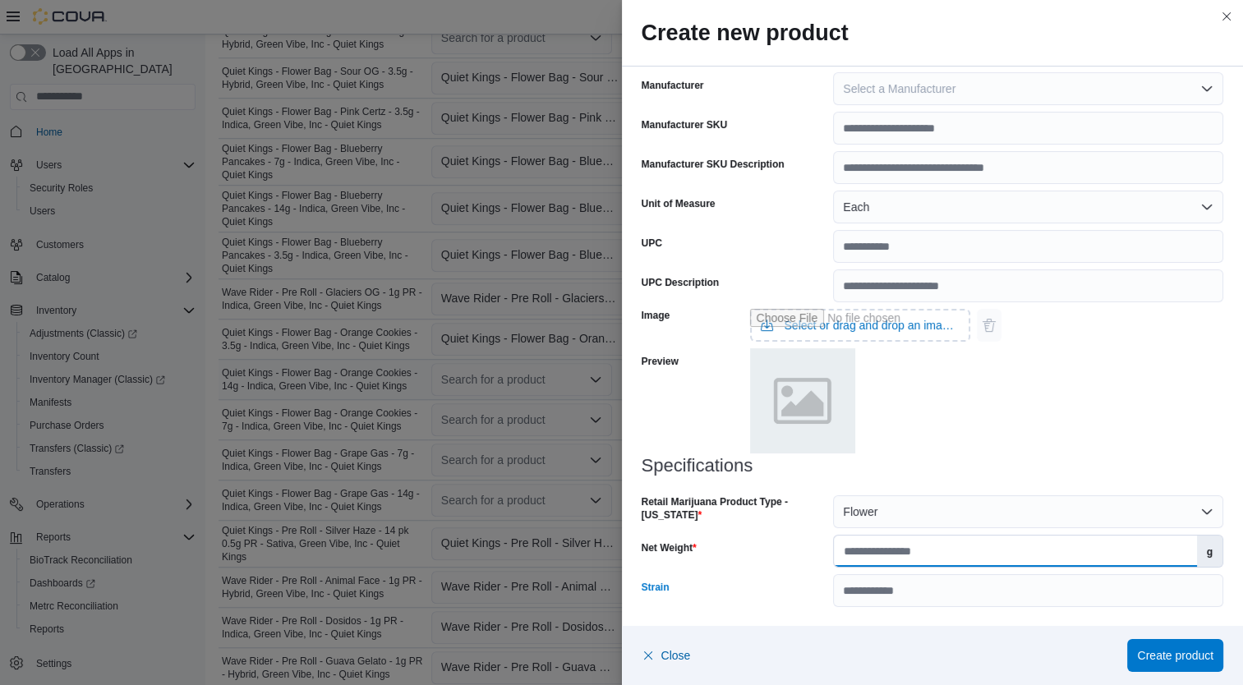
click input "Net Weight"
type input "**"
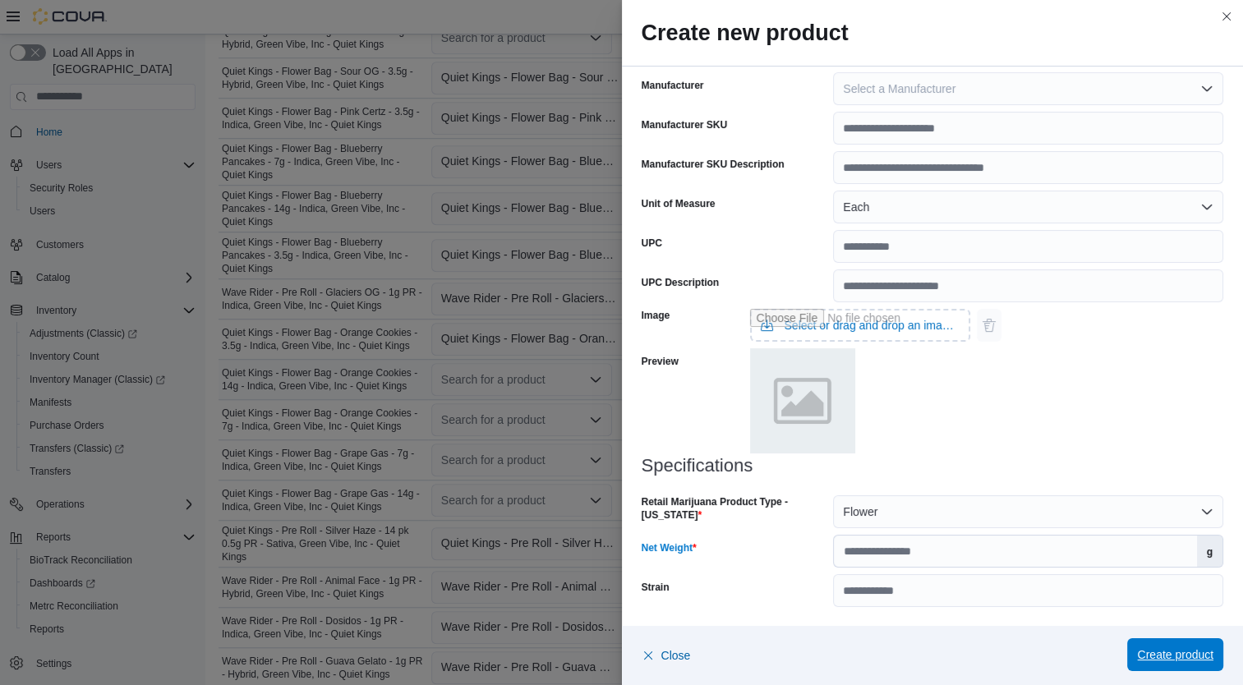
click span "Create product"
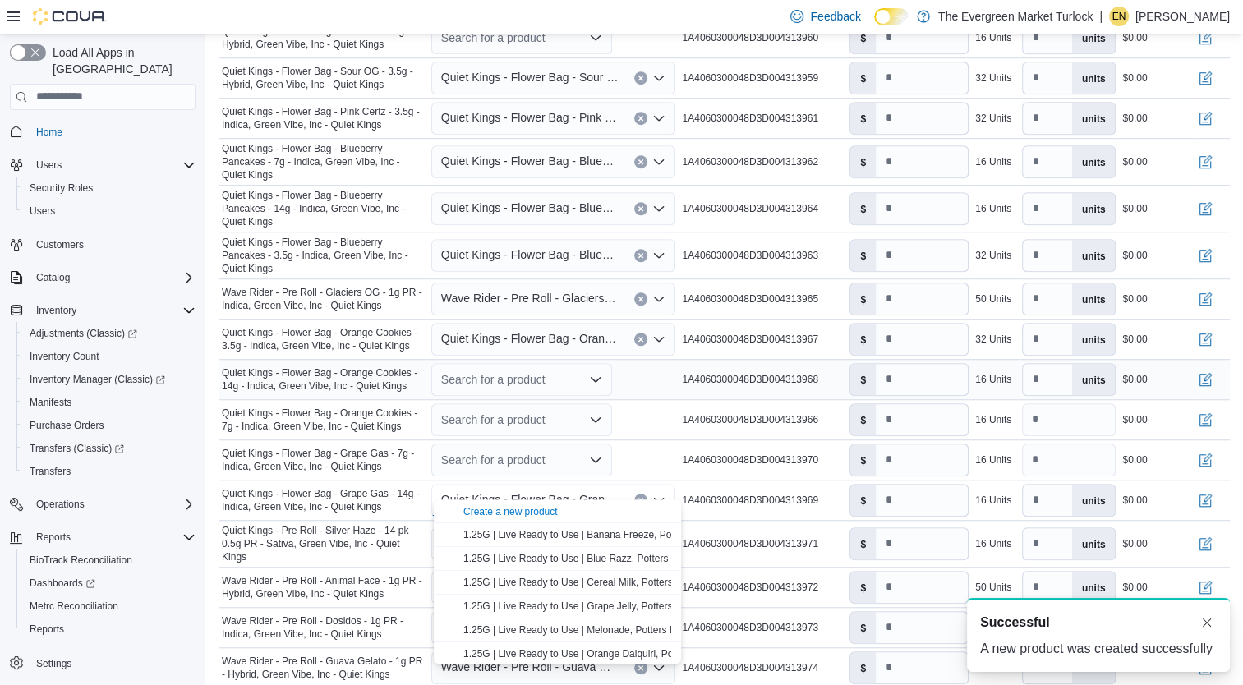
scroll to position [0, 0]
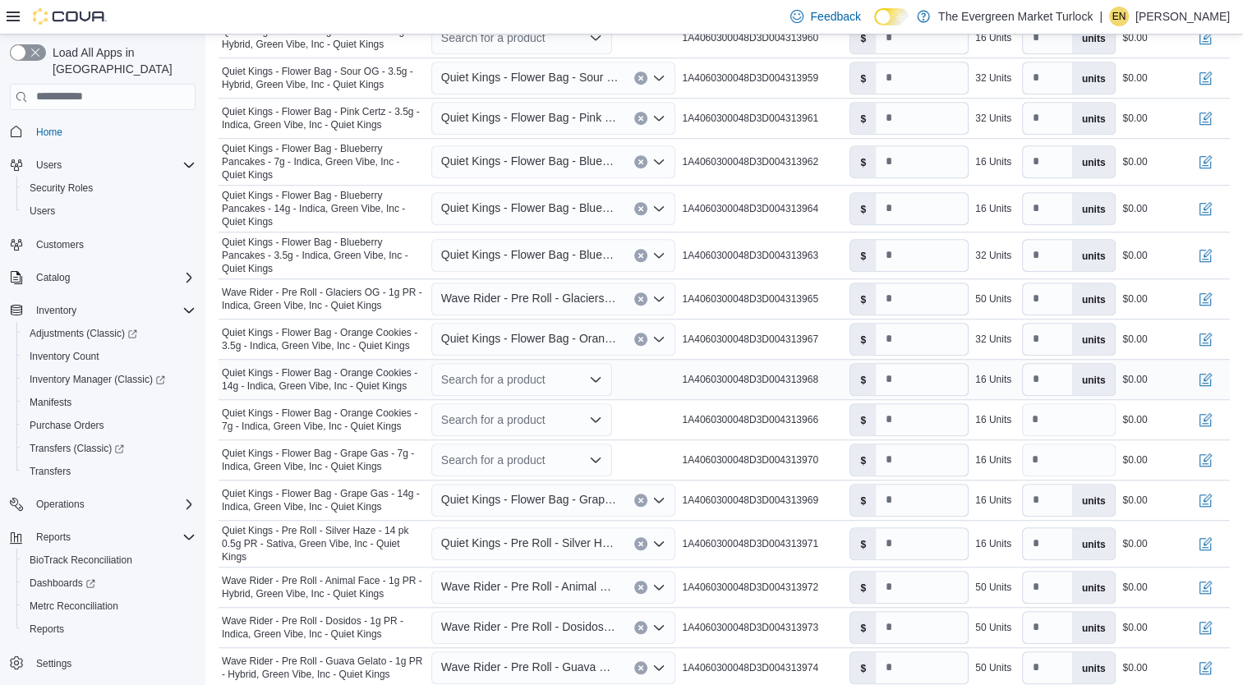
click div "Search for a product"
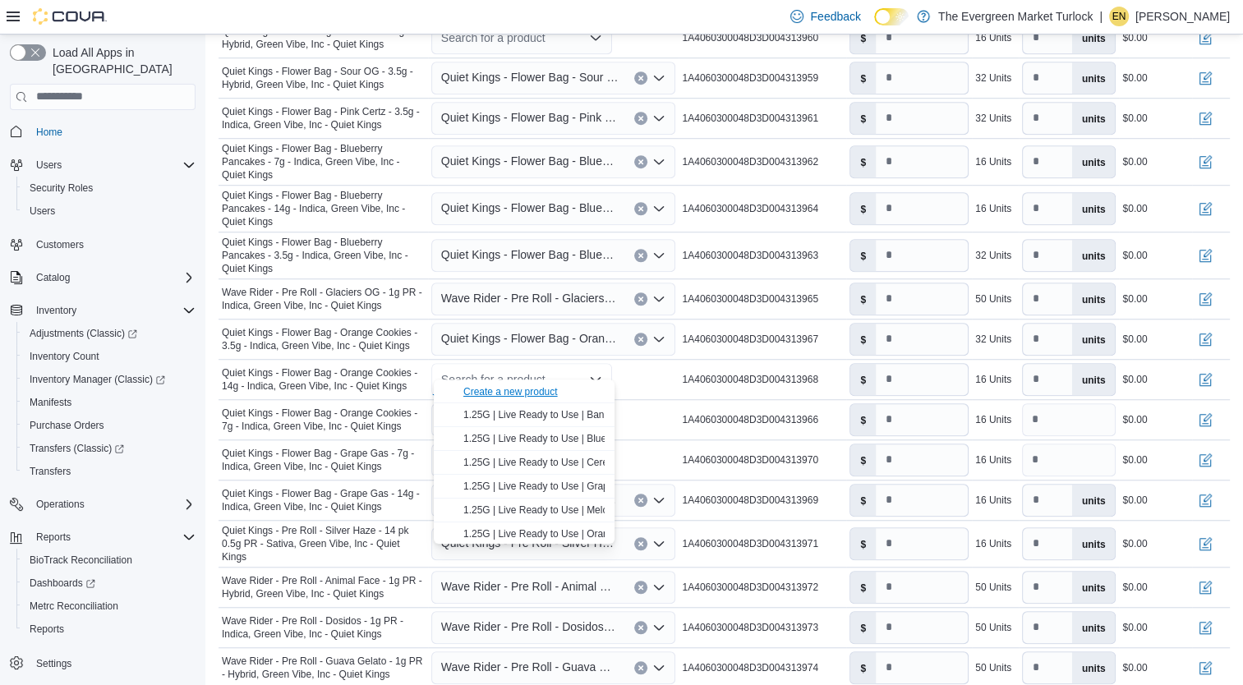
click div "Create a new product"
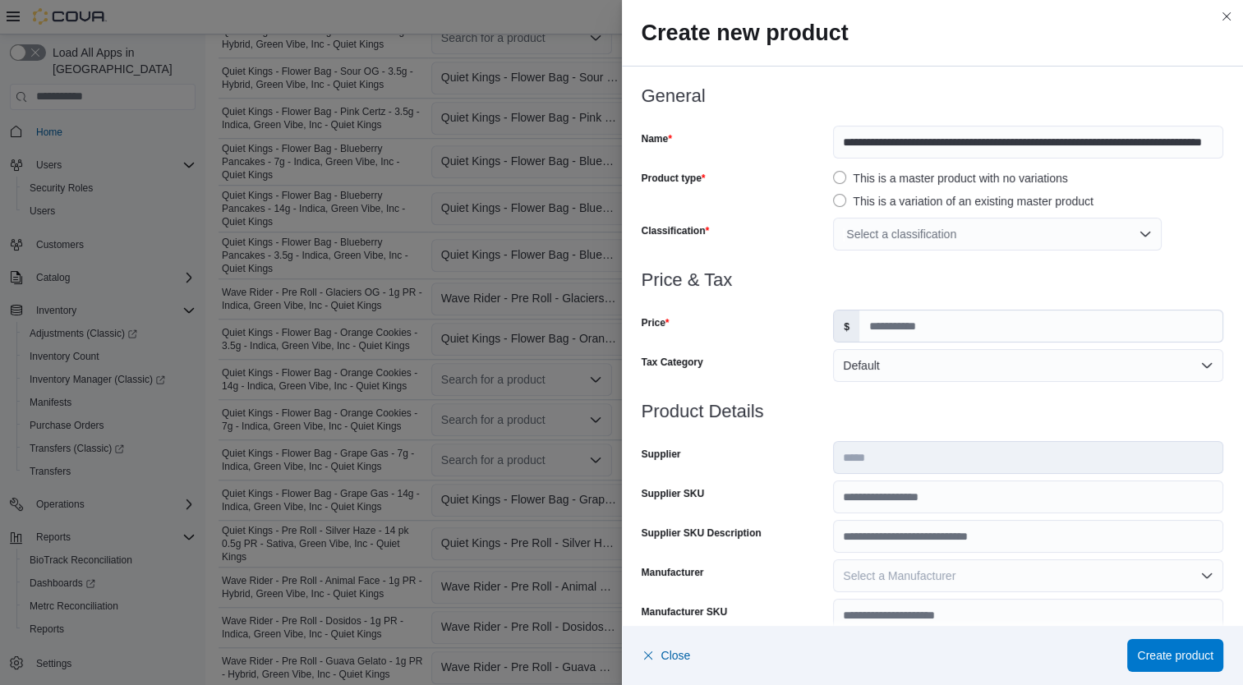
click div "Select a classification"
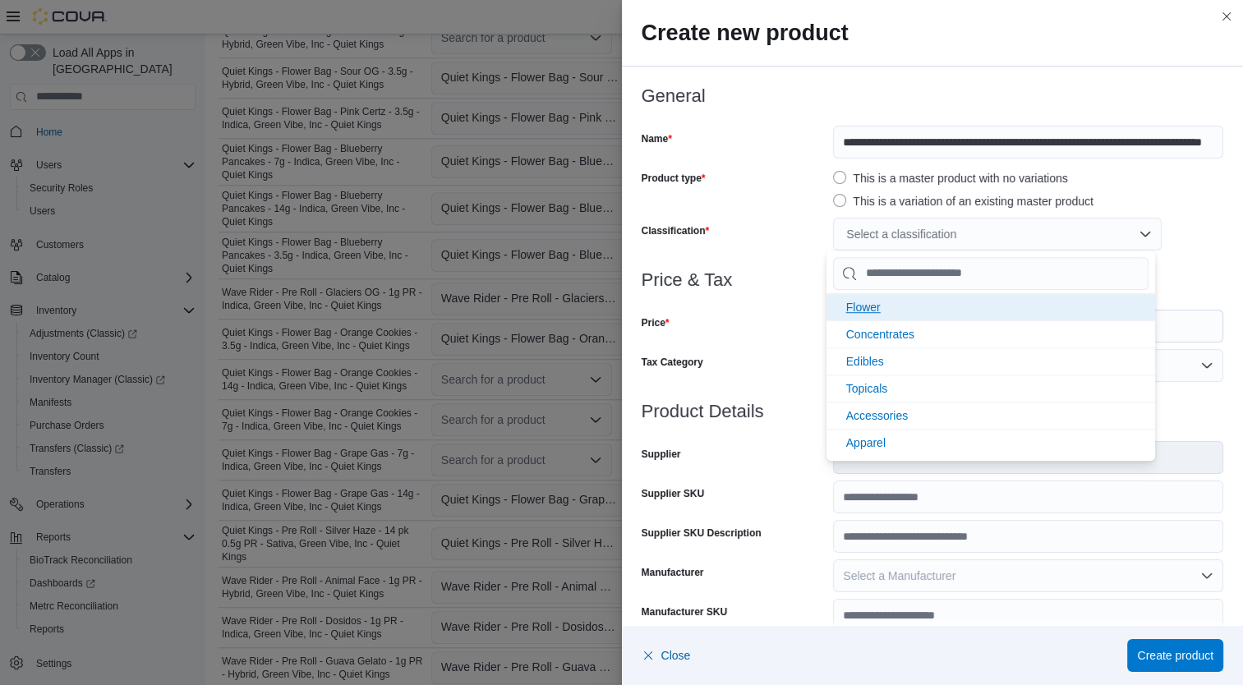
click li "Flower"
click div
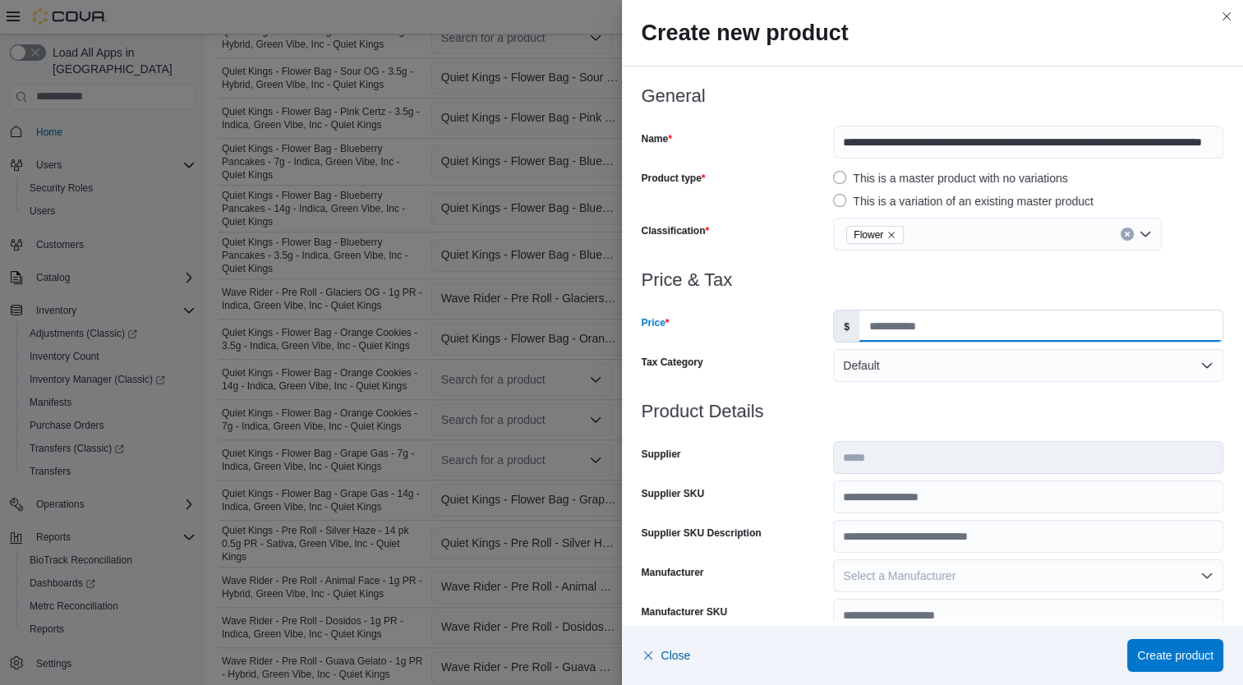
click input "Price"
type input "**"
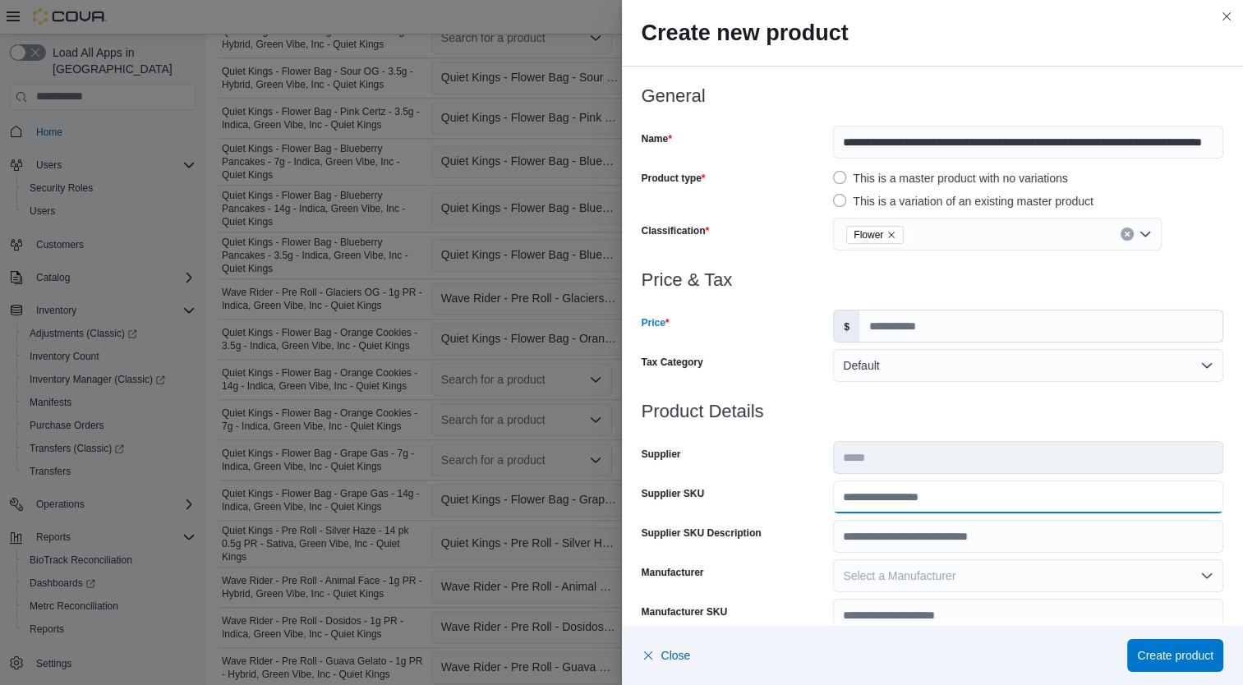
click input "Supplier SKU"
type input "**********"
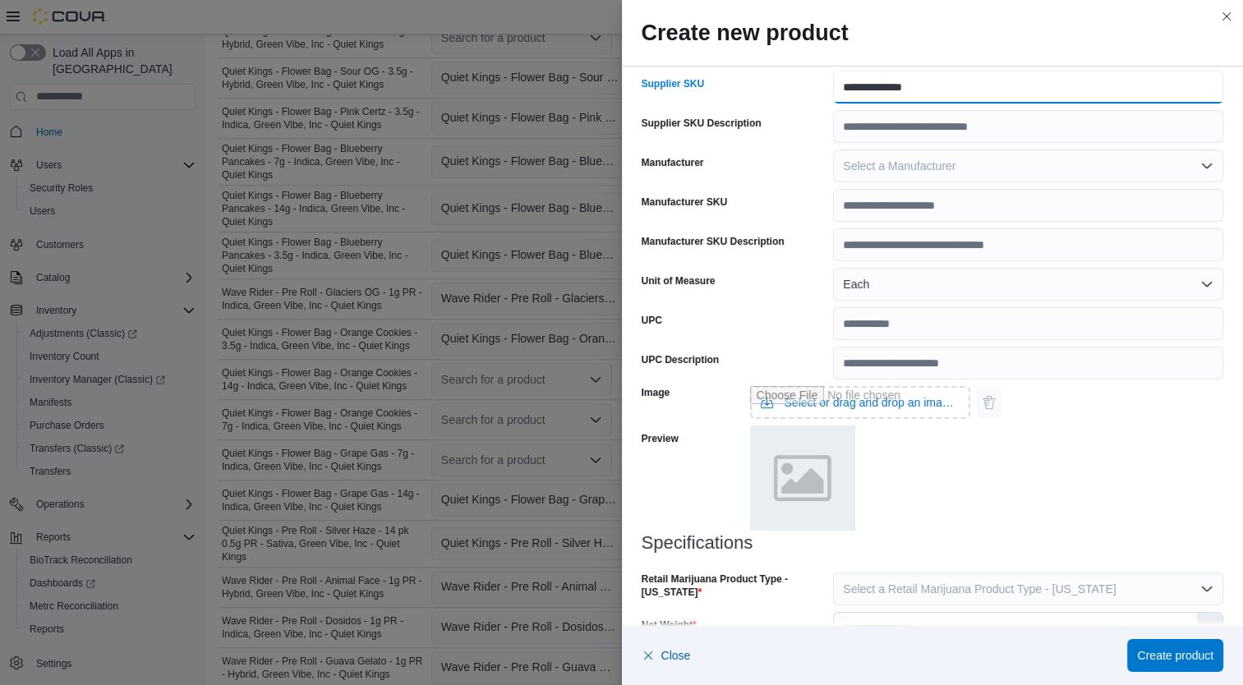
scroll to position [487, 0]
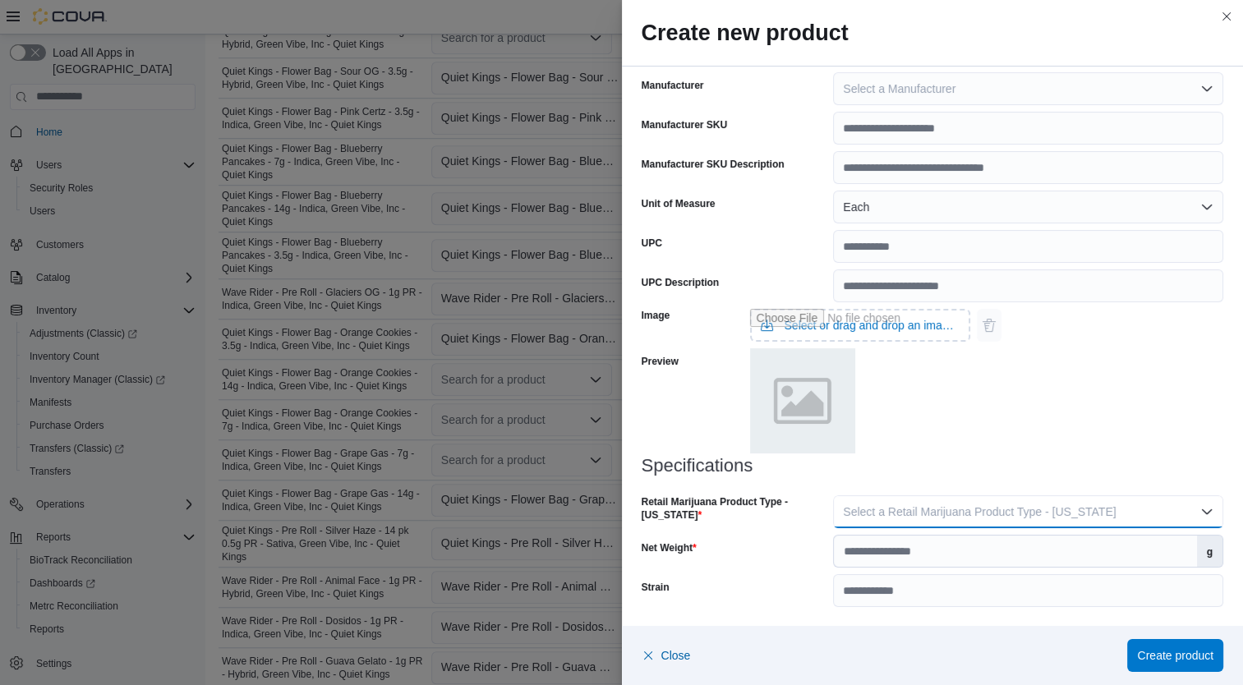
click span "Select a Retail Marijuana Product Type - California"
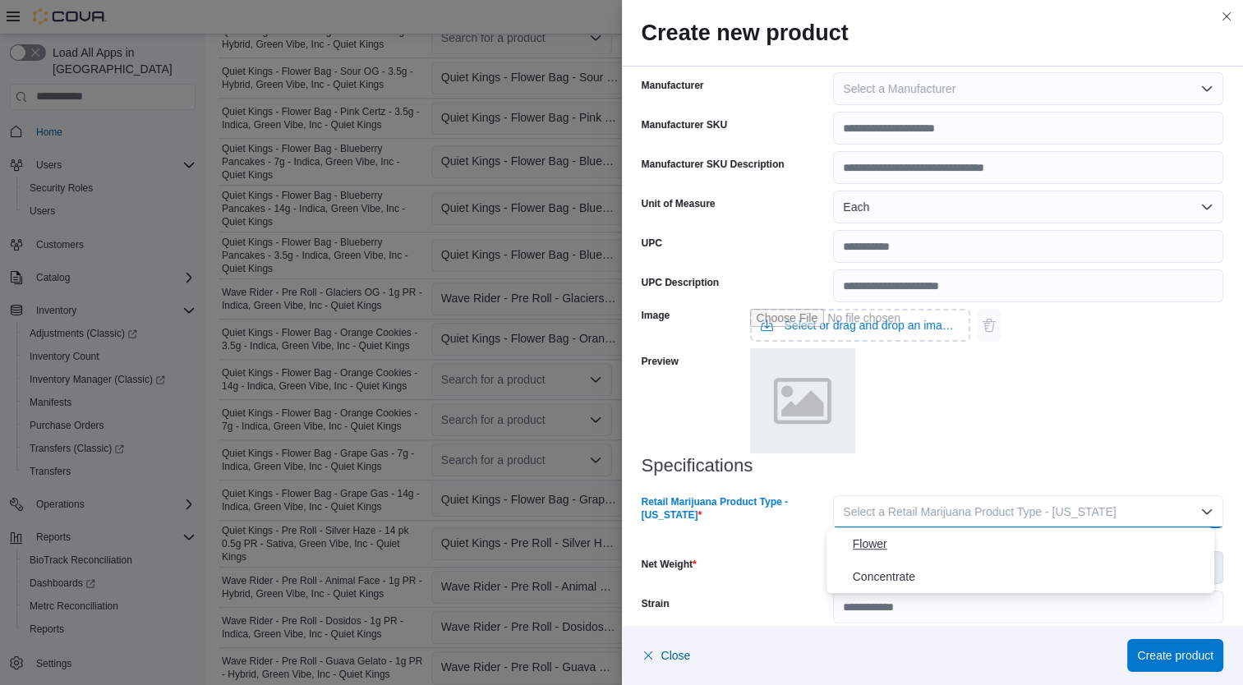
click span "Flower"
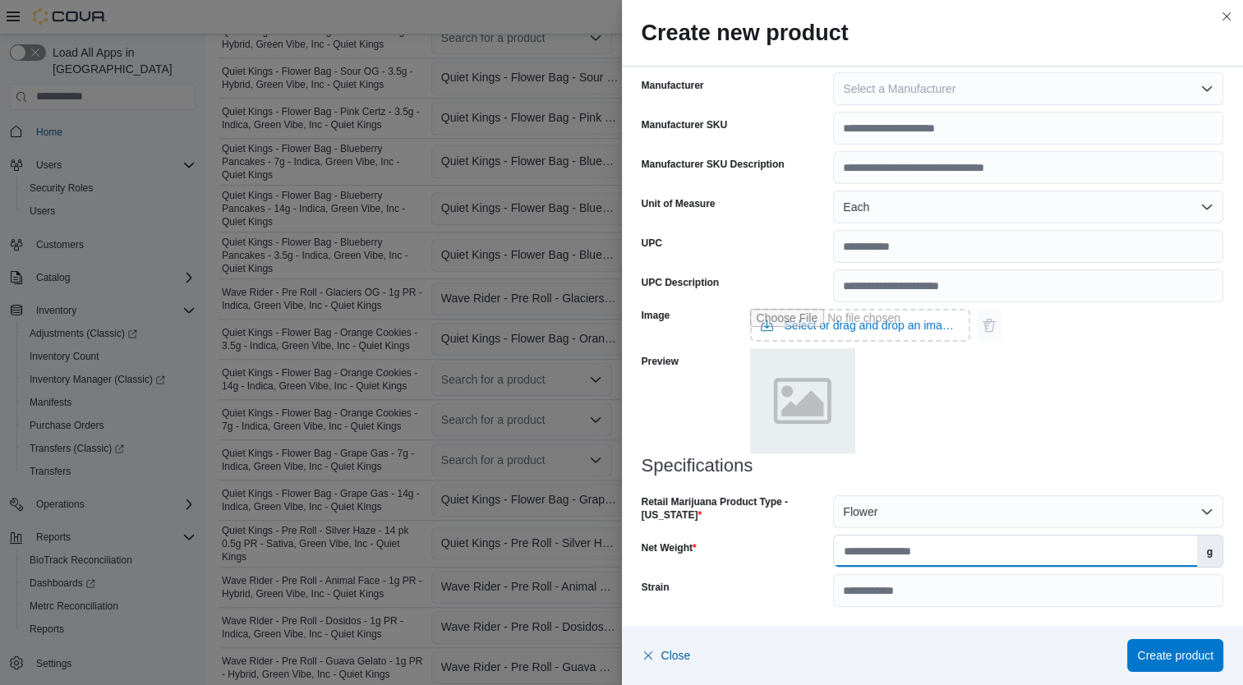
click input "Net Weight"
type input "**"
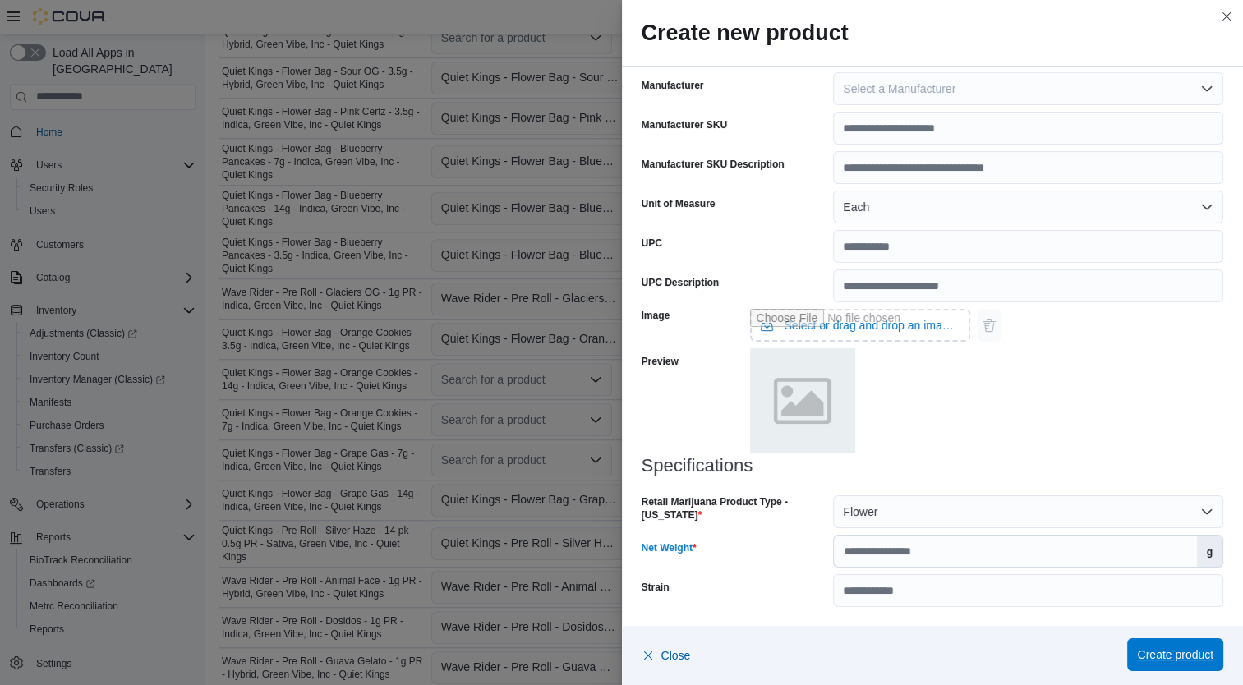
click span "Create product"
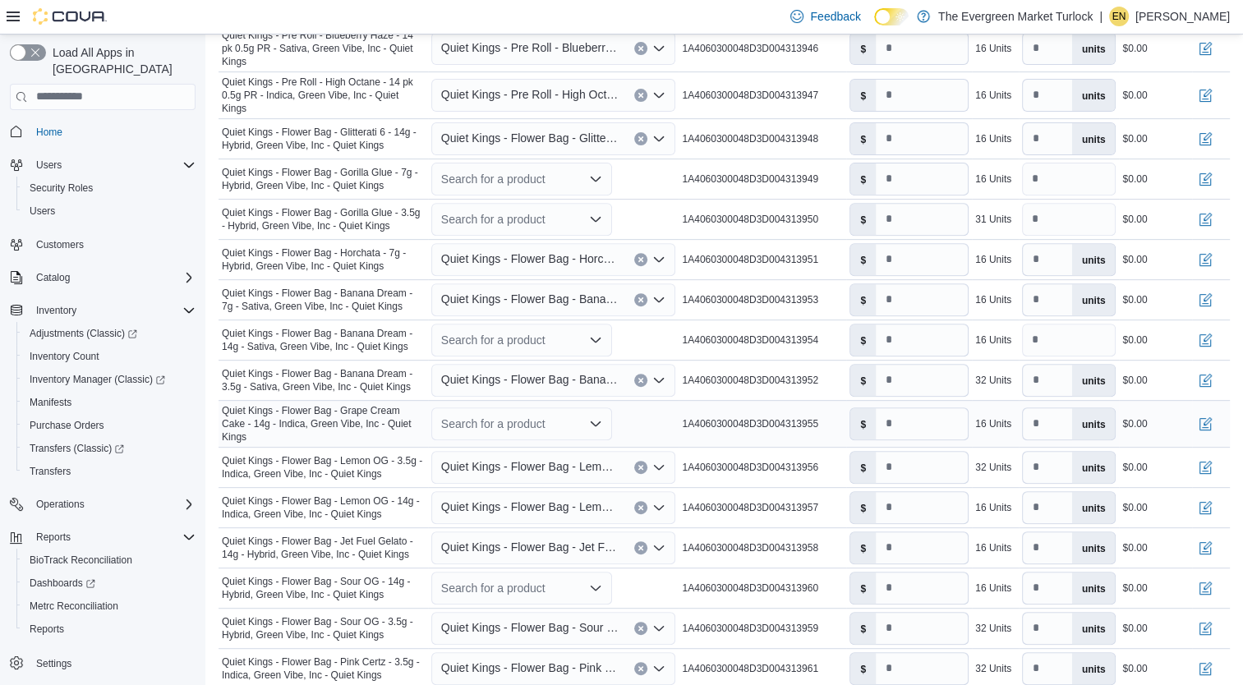
scroll to position [580, 0]
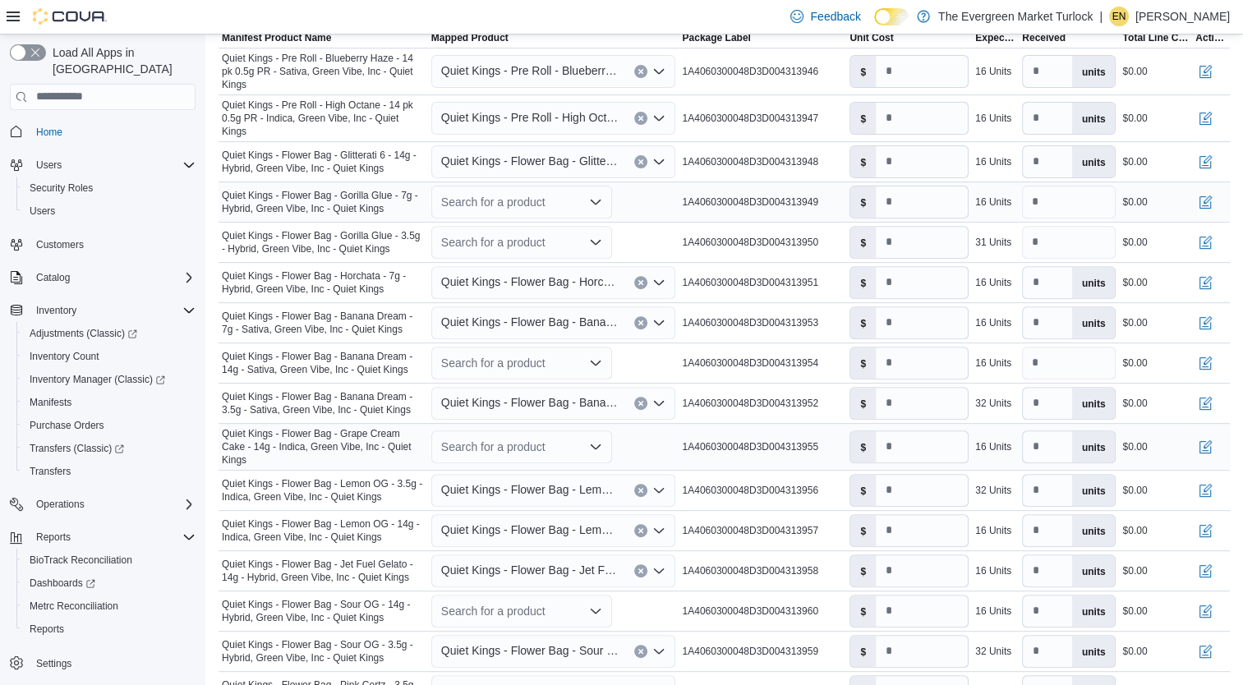
click div "Search for a product"
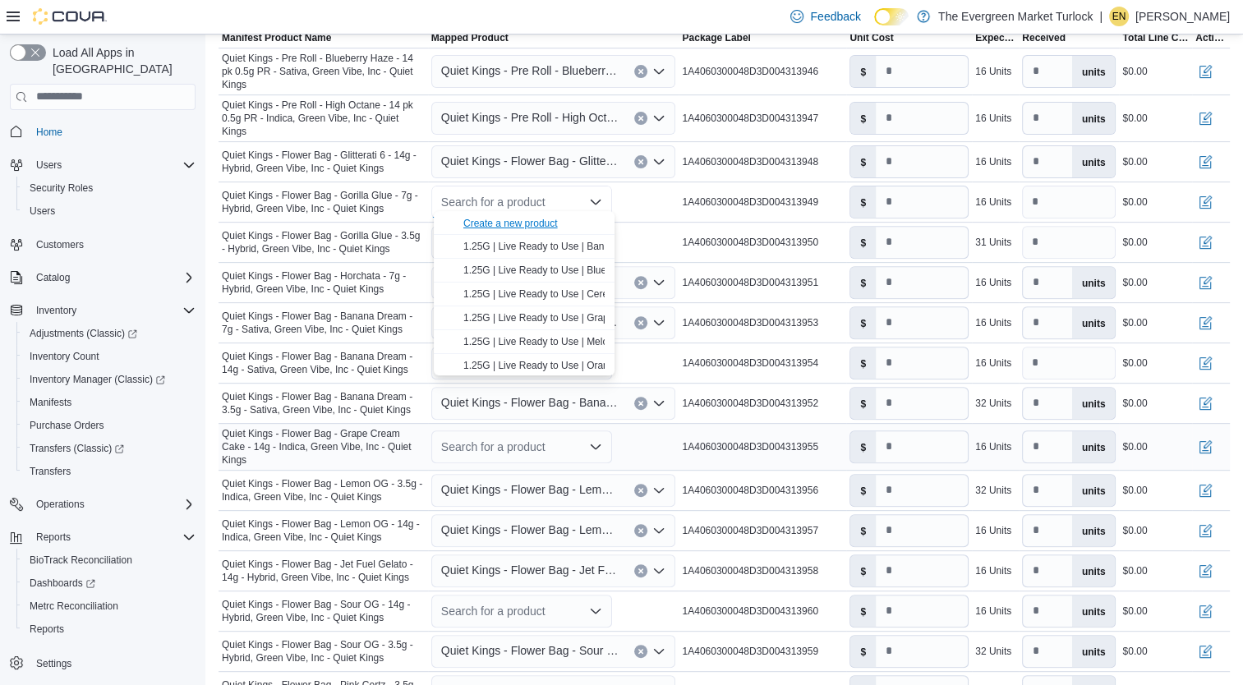
click div "Create a new product"
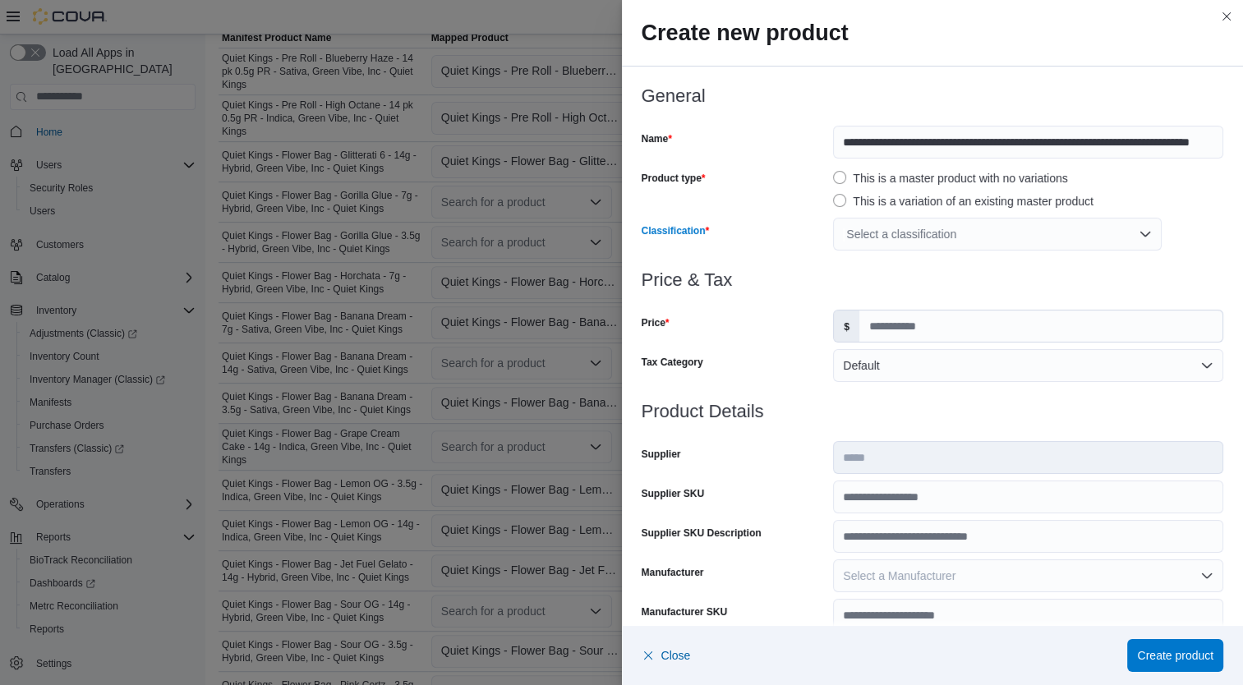
click div "Select a classification"
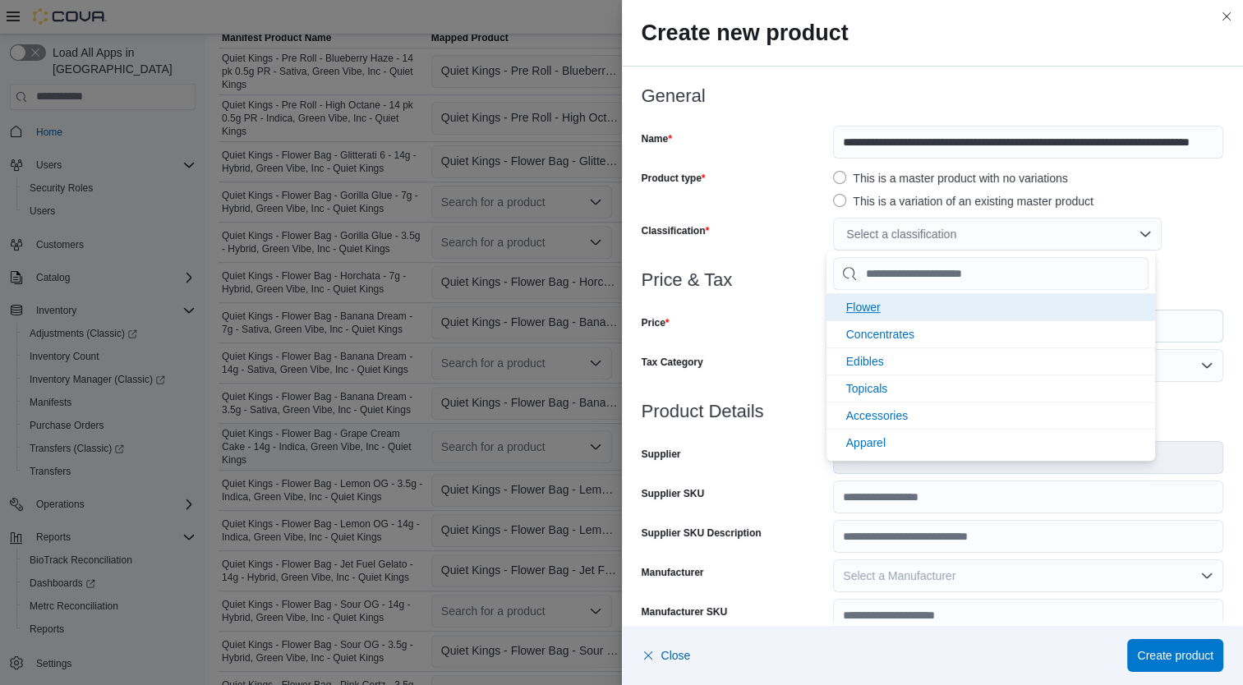
click li "Flower"
click div "Tax Category"
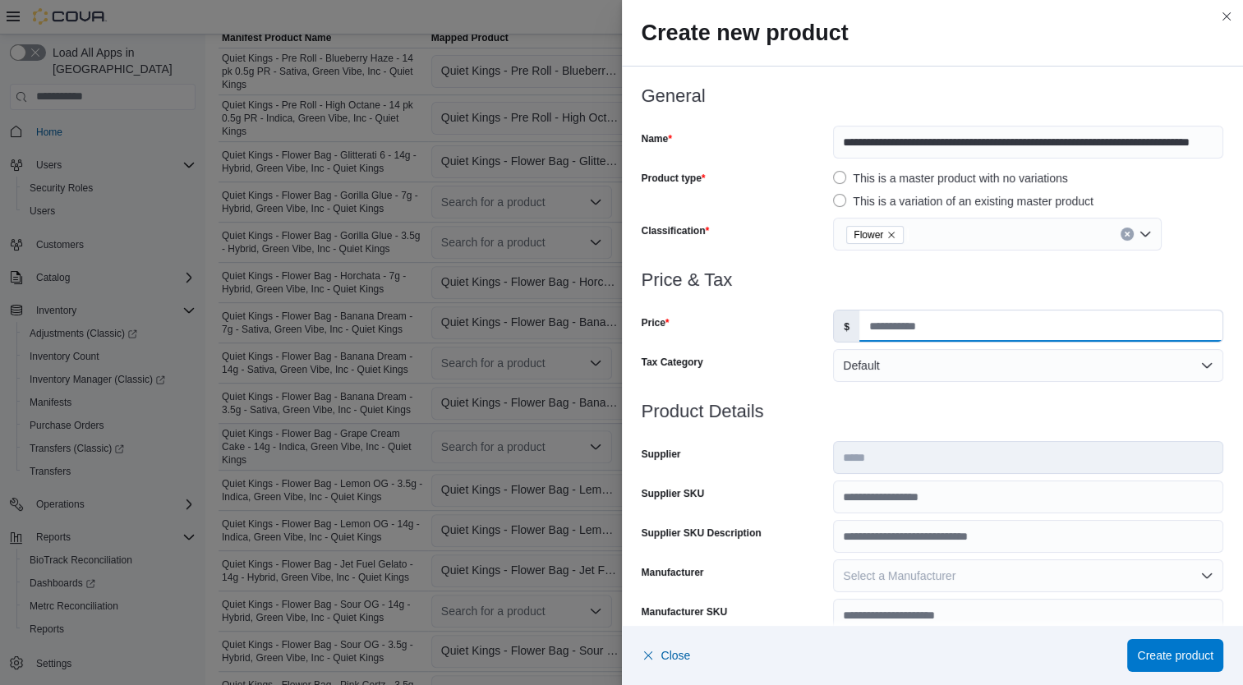
click input "Price"
type input "*****"
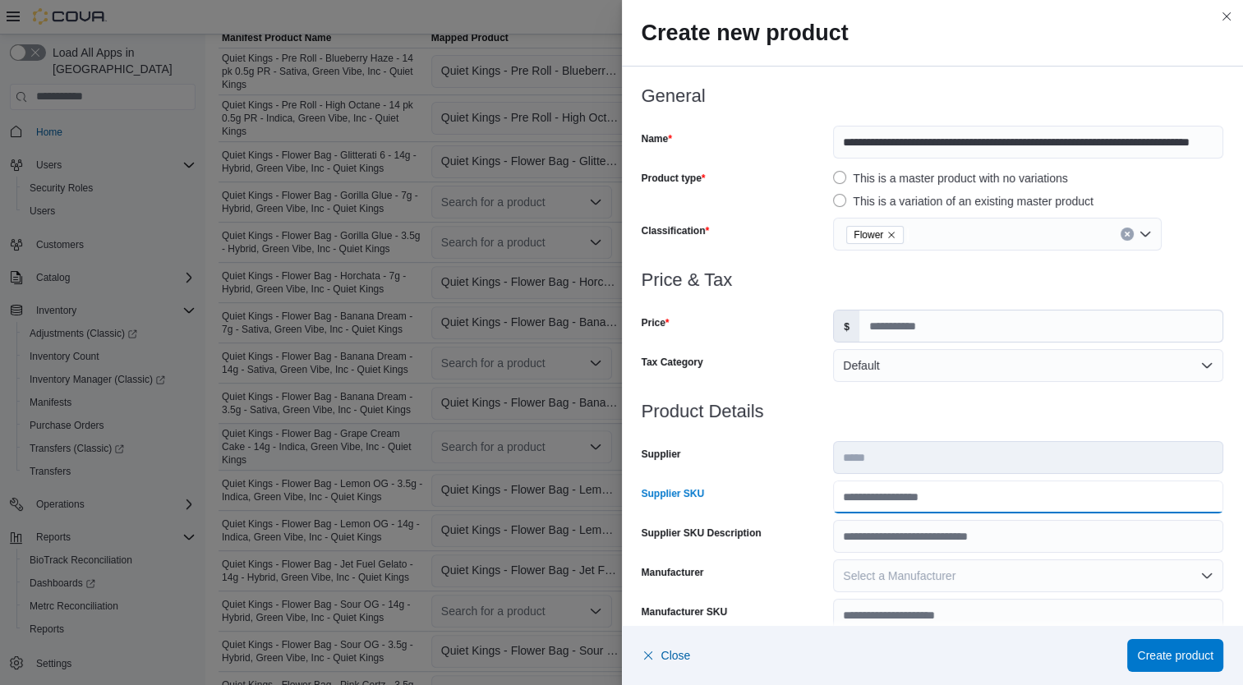
click input "Supplier SKU"
type input "**********"
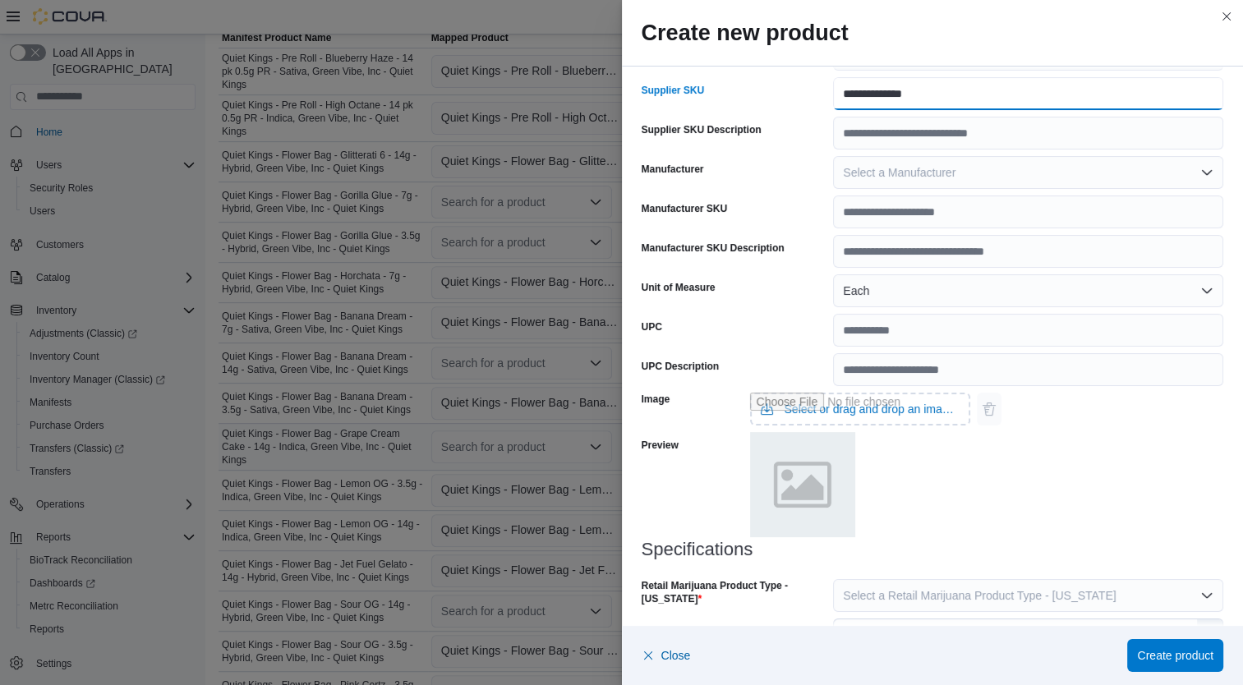
scroll to position [487, 0]
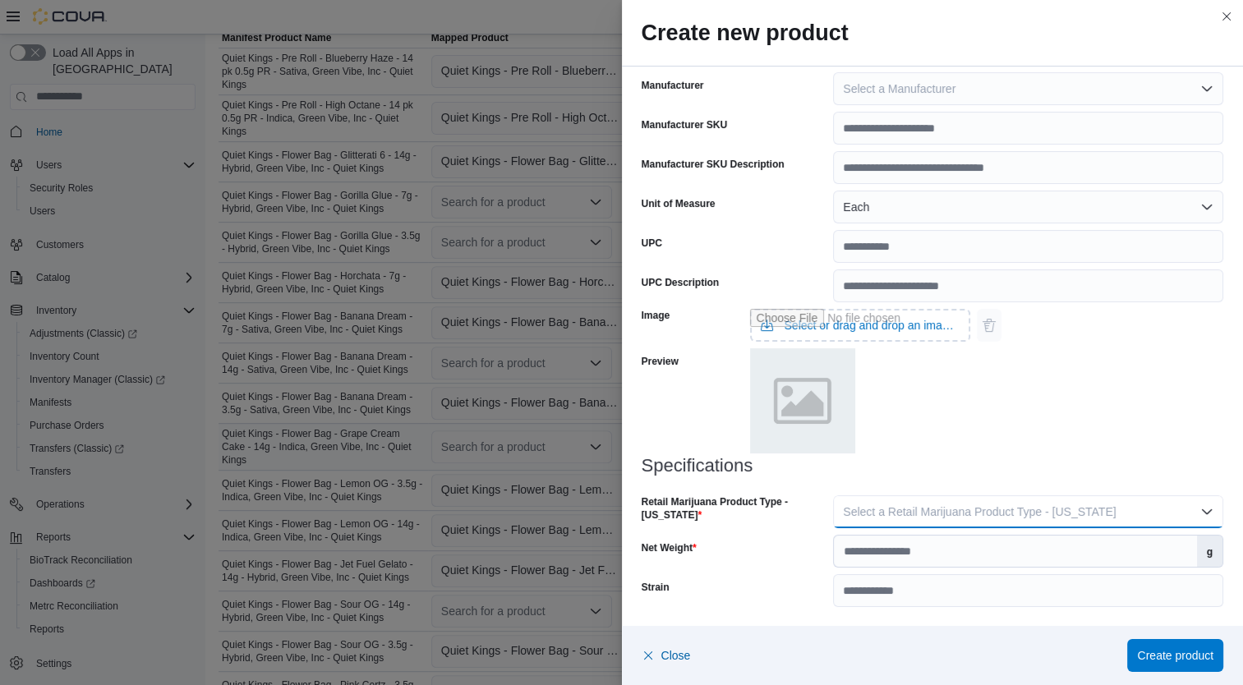
click span "Select a Retail Marijuana Product Type - California"
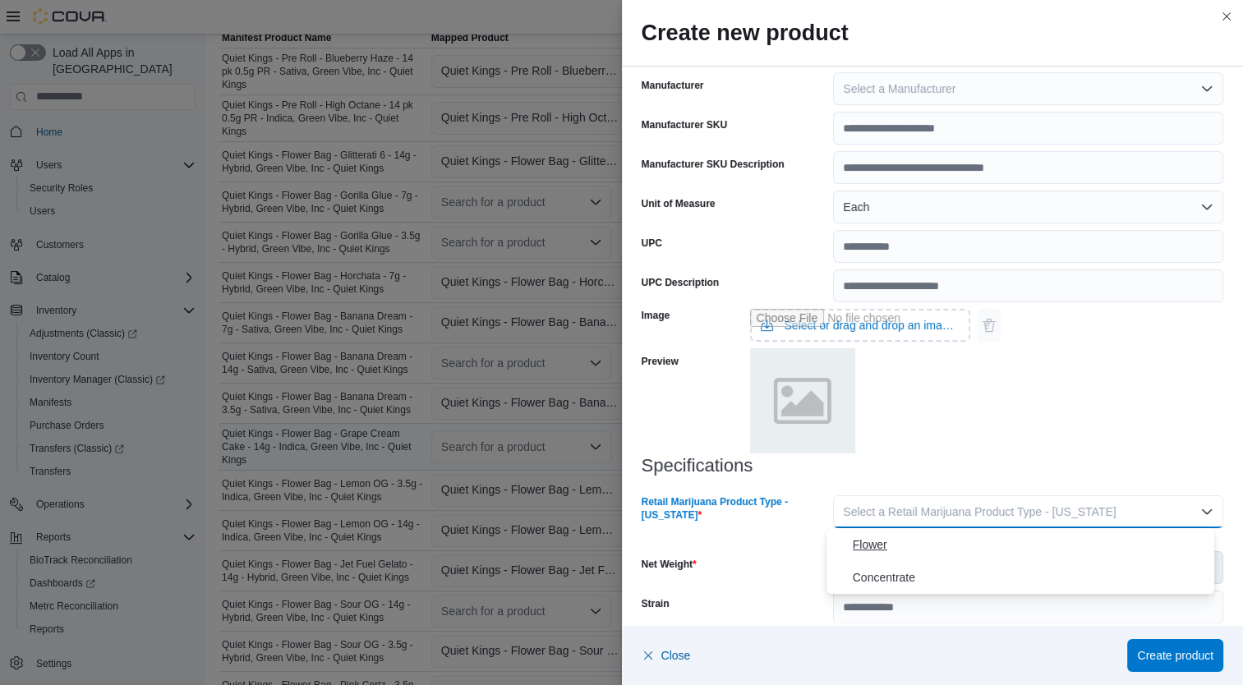
click span "Flower"
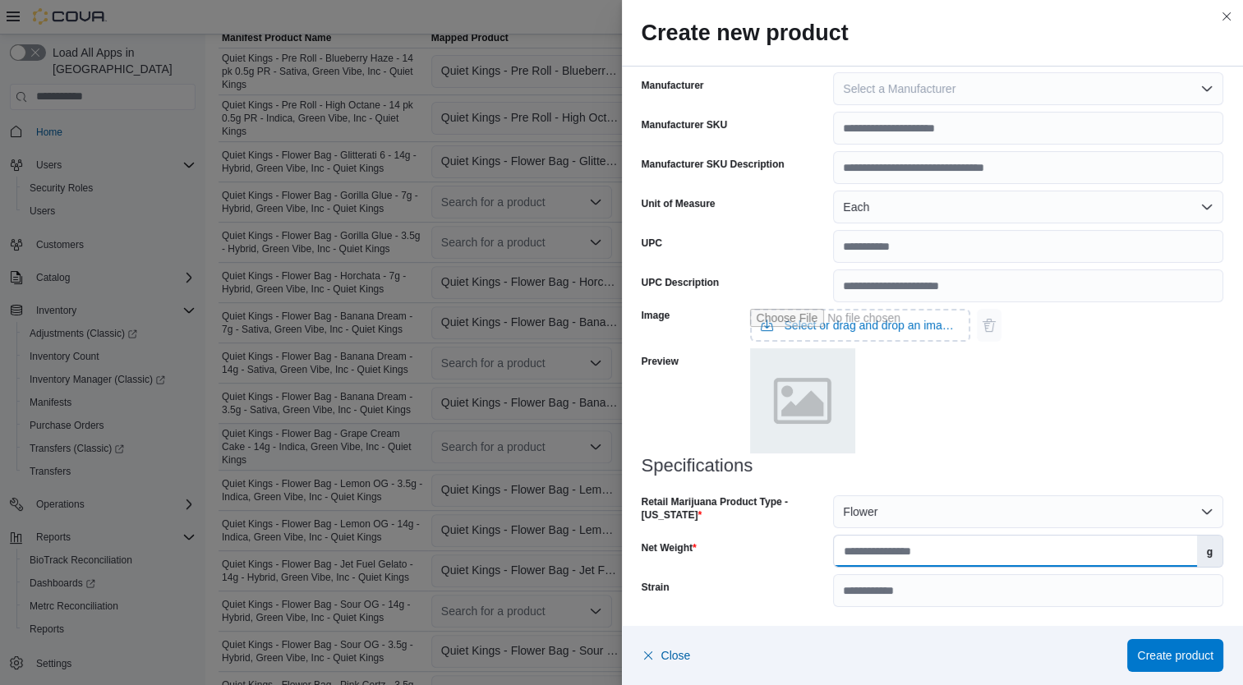
click input "Net Weight"
type input "*"
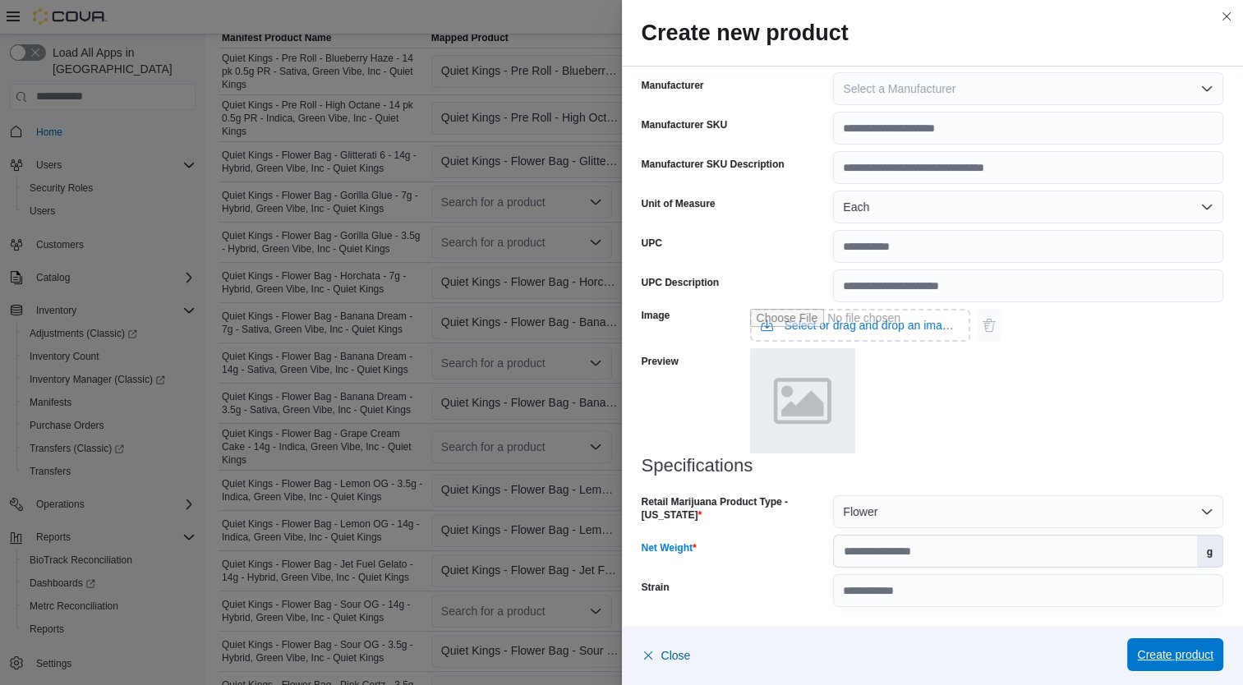
click span "Create product"
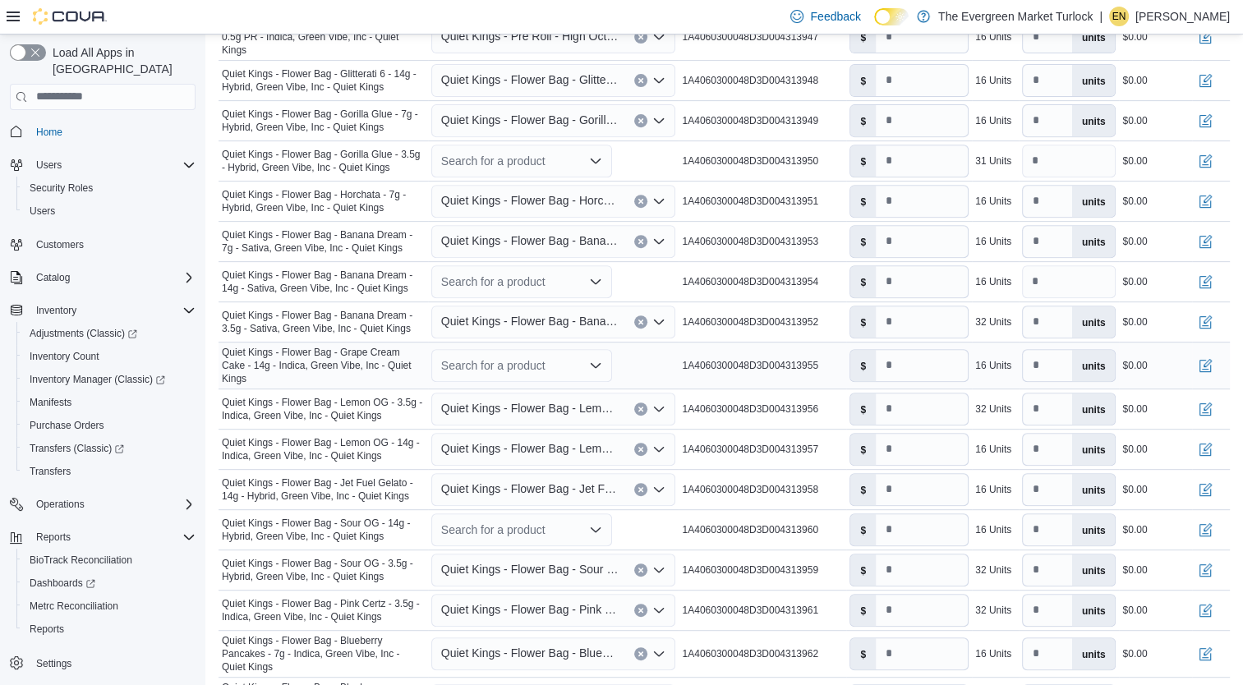
scroll to position [663, 0]
click div "Search for a product"
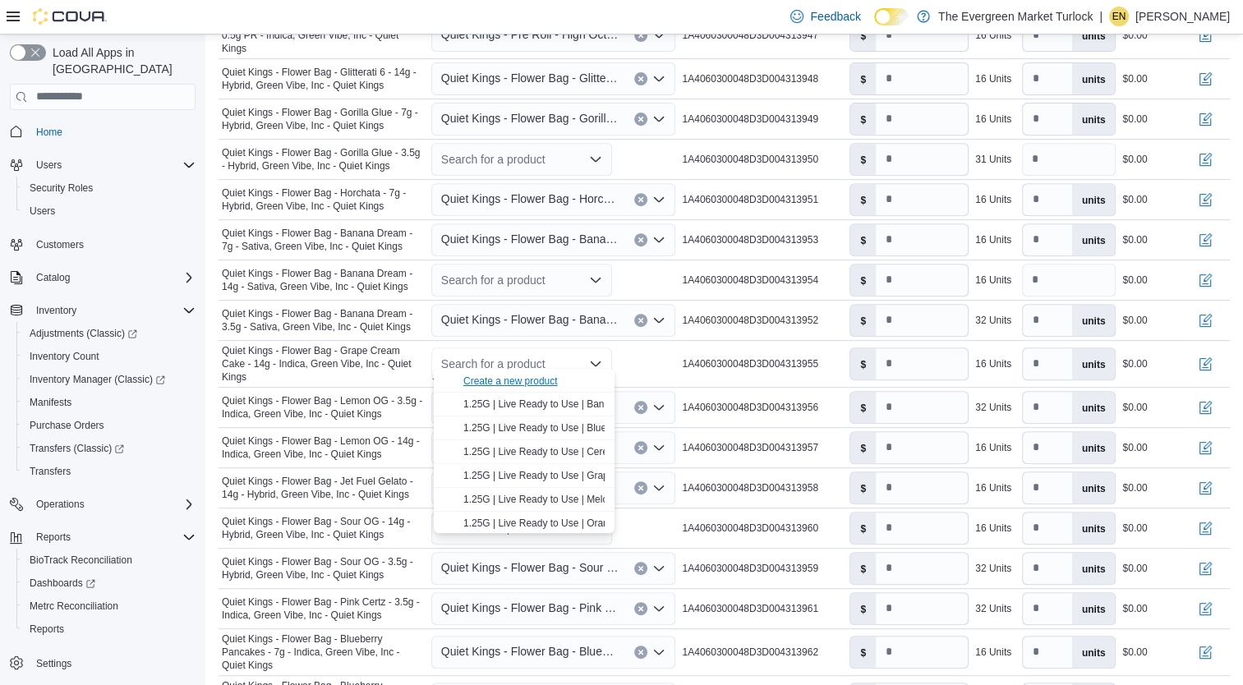
click div "Create a new product"
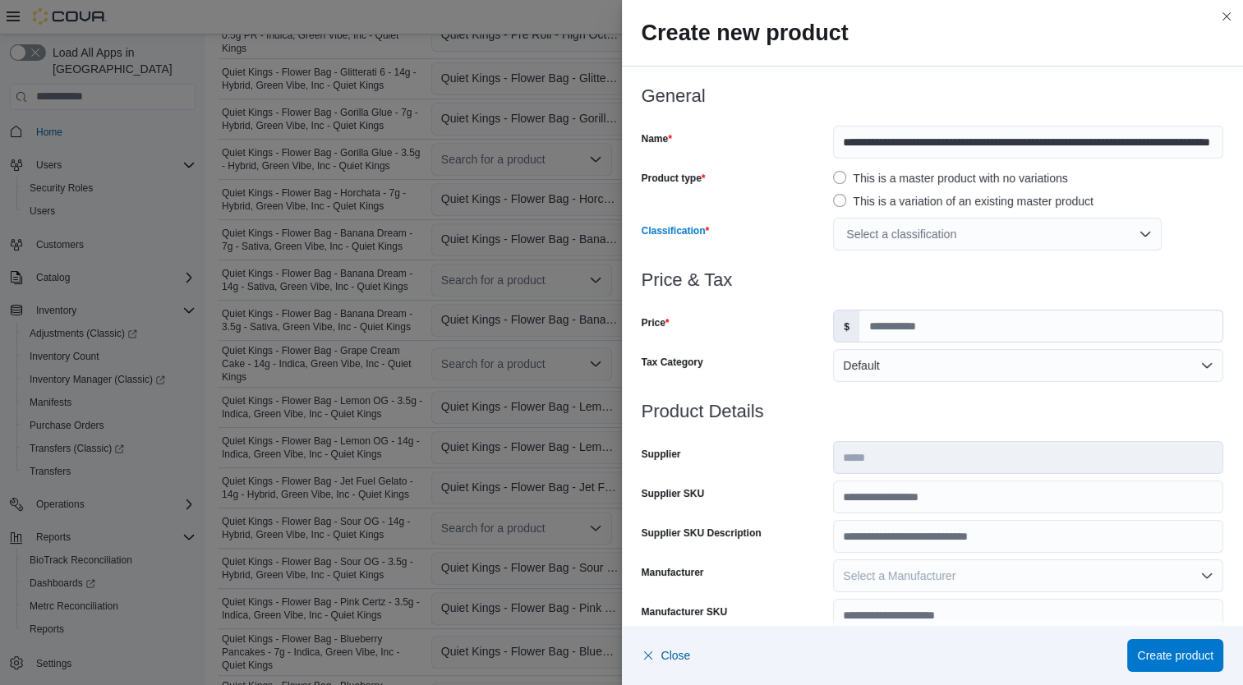
click div "Select a classification"
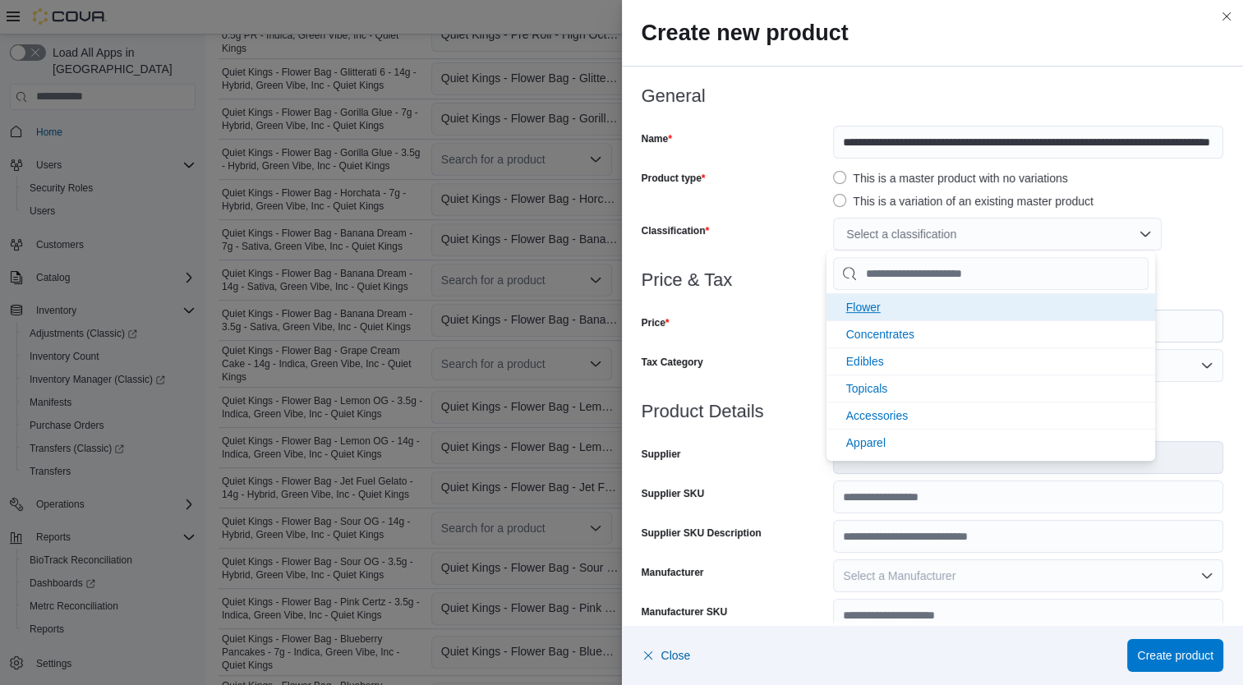
click li "Flower"
click div "Price"
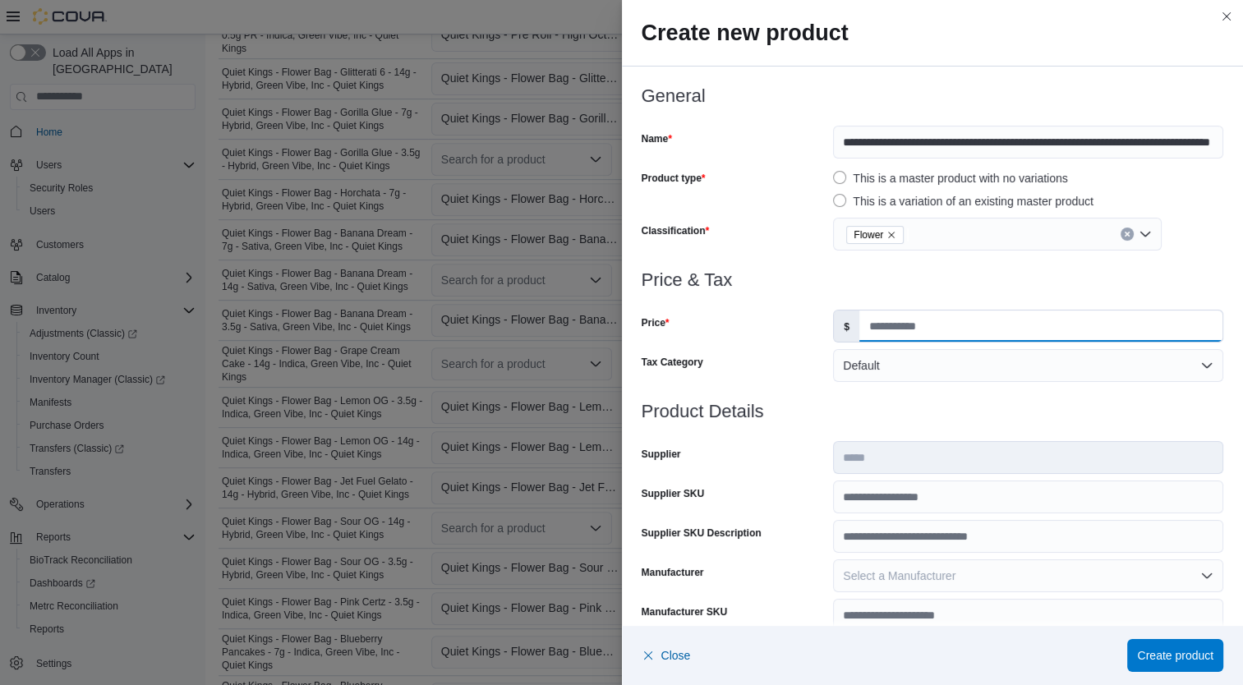
click input "Price"
type input "**"
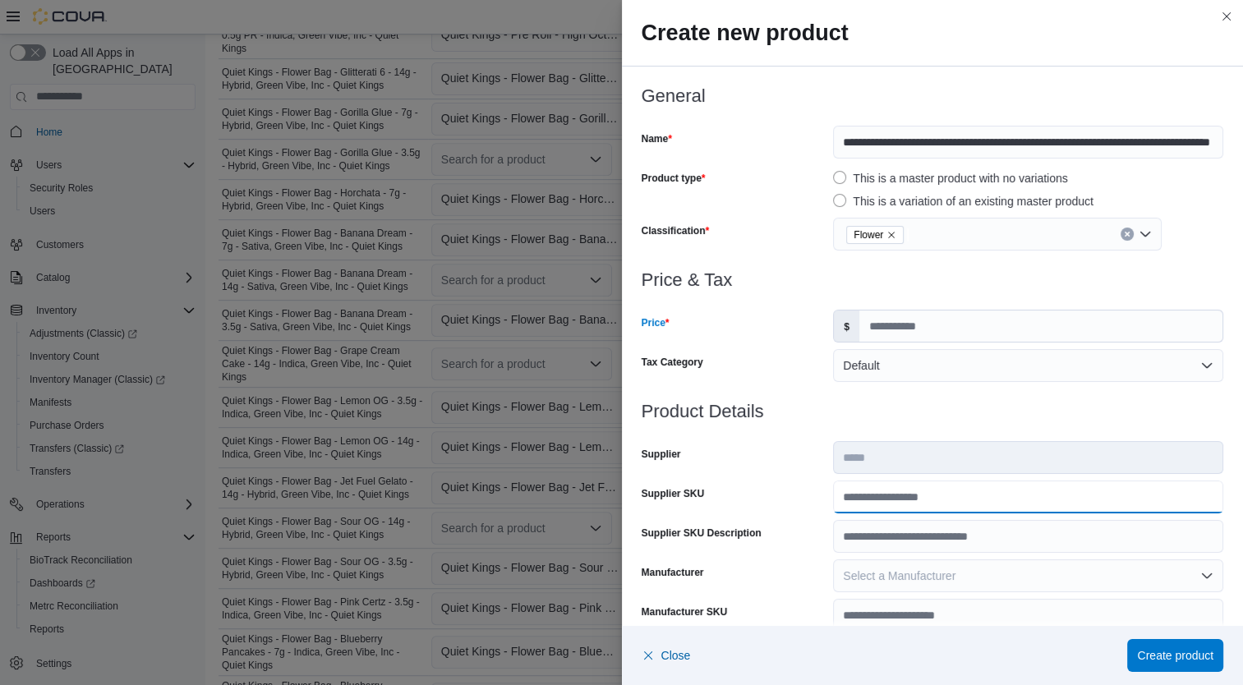
click input "Supplier SKU"
type input "**********"
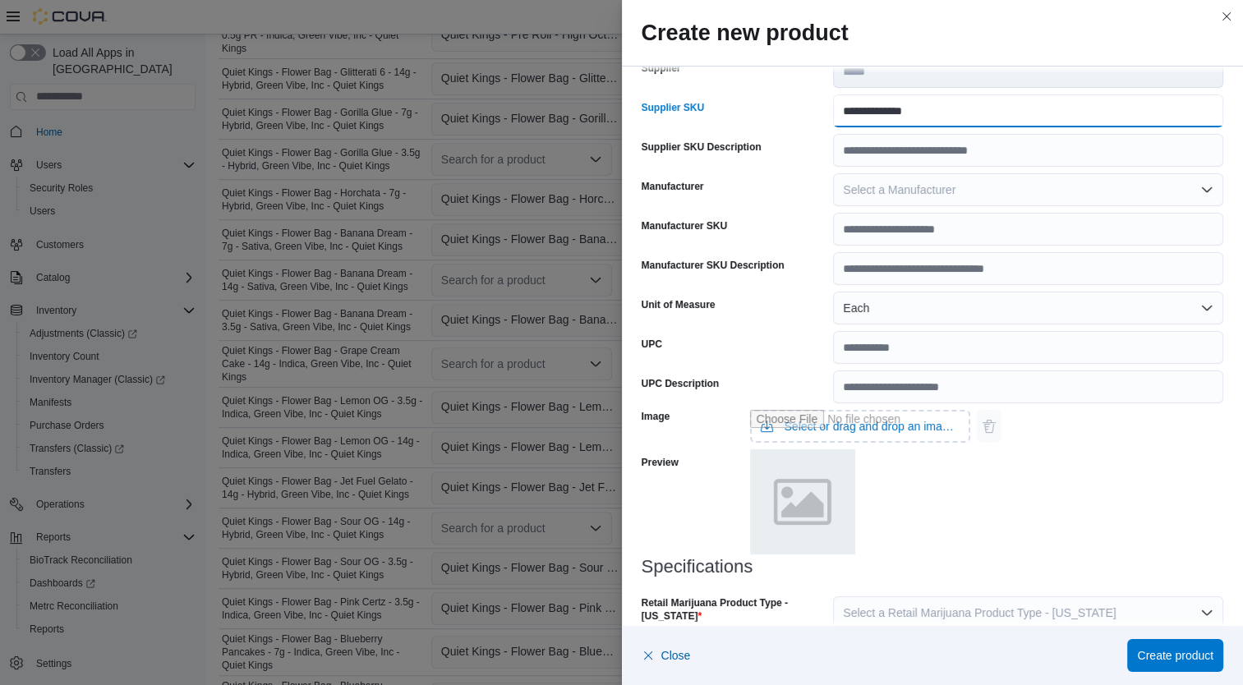
scroll to position [487, 0]
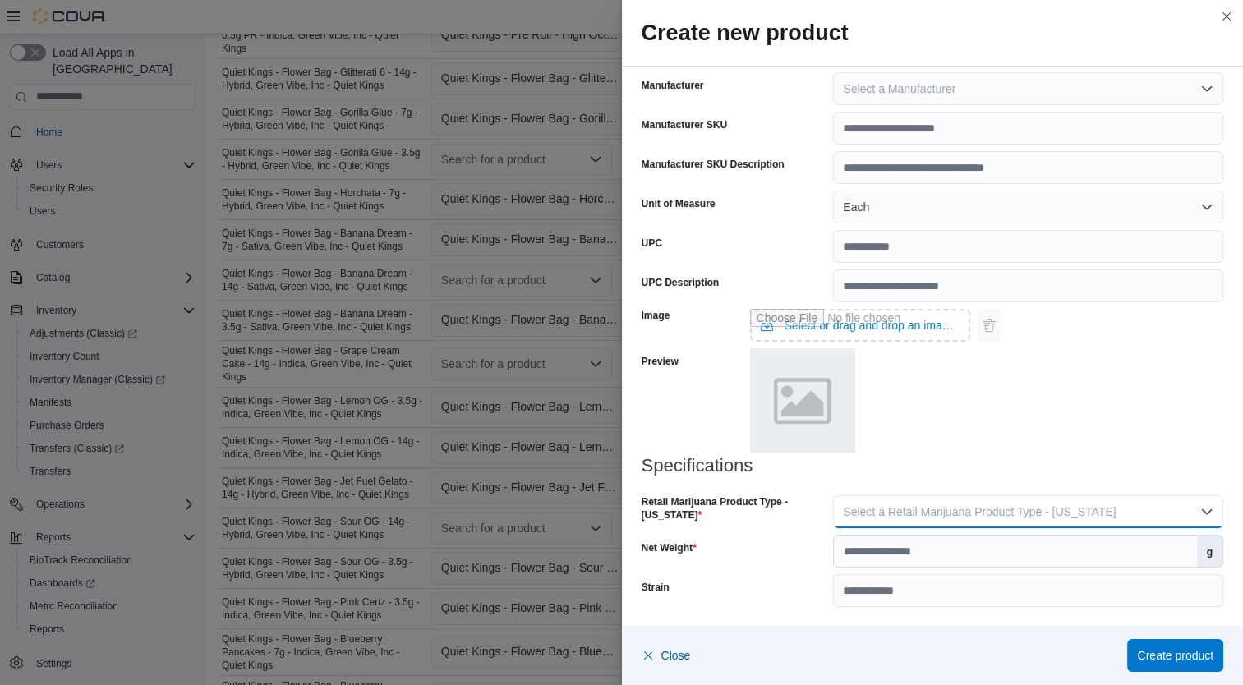
click span "Select a Retail Marijuana Product Type - California"
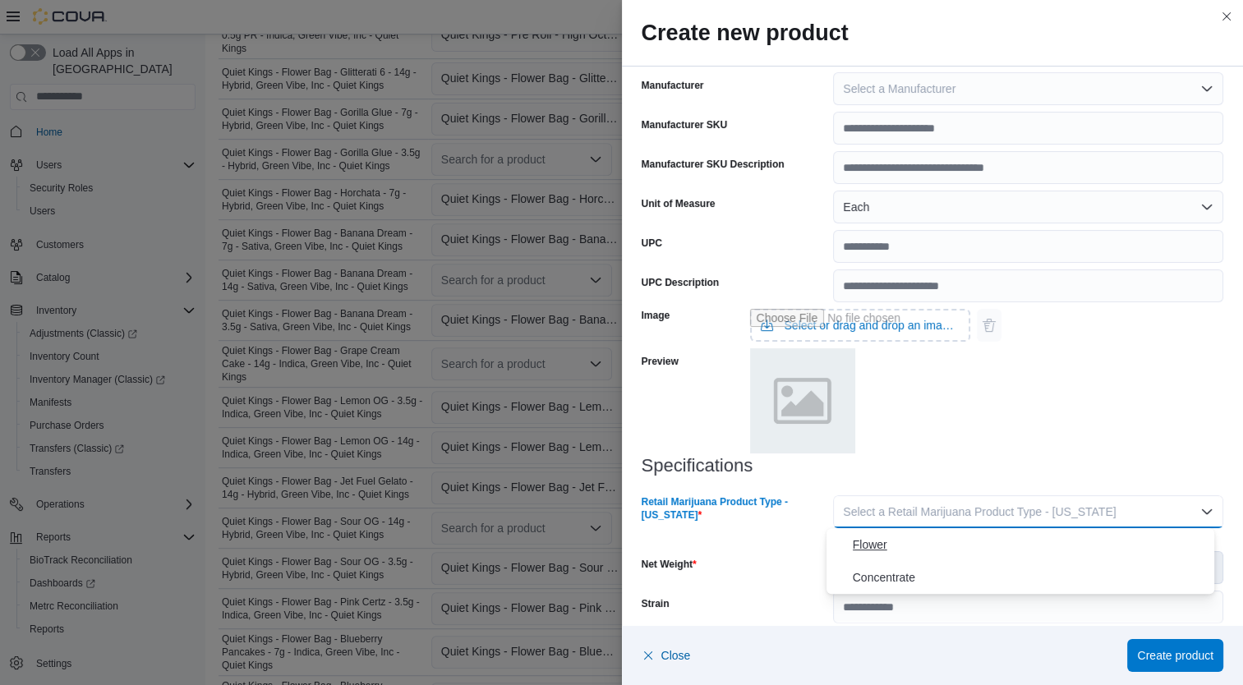
click span "Flower"
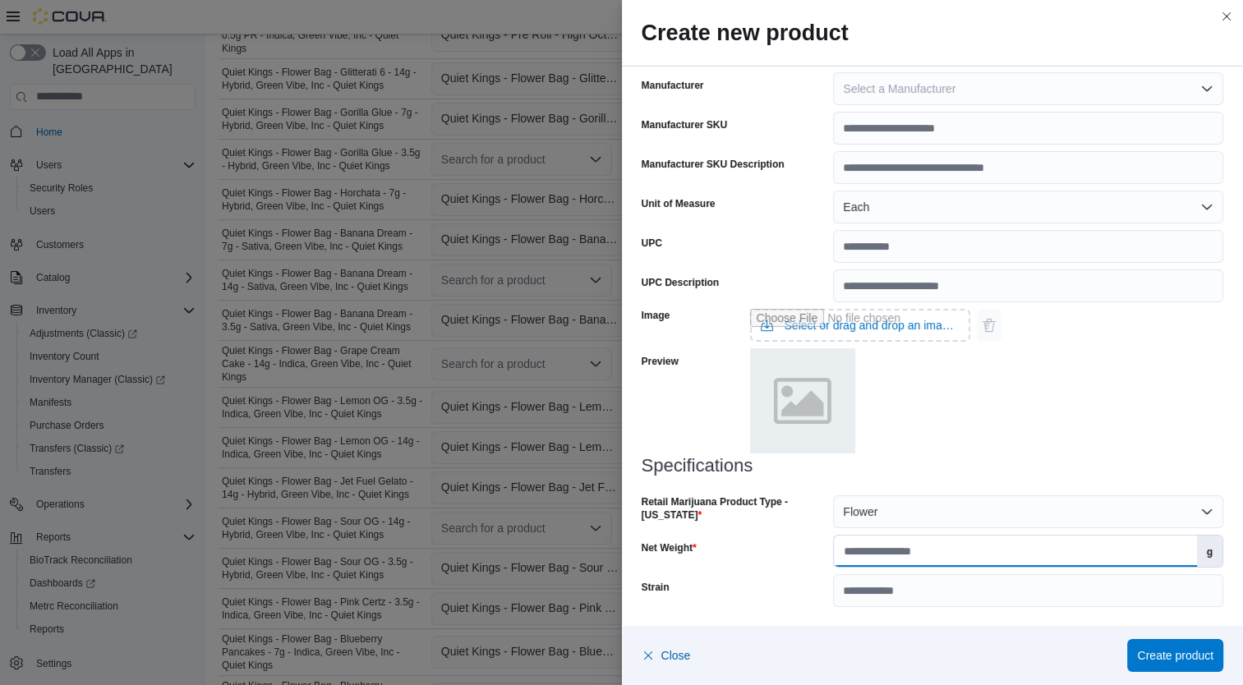
click input "Net Weight"
type input "**"
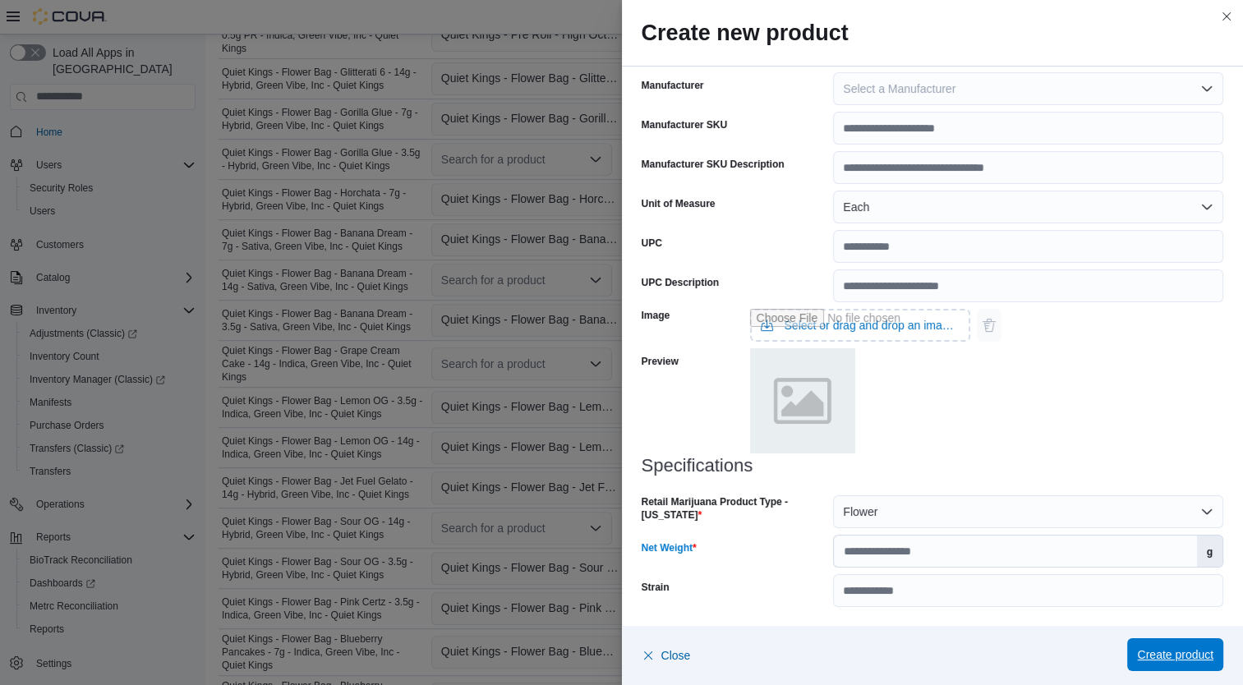
click span "Create product"
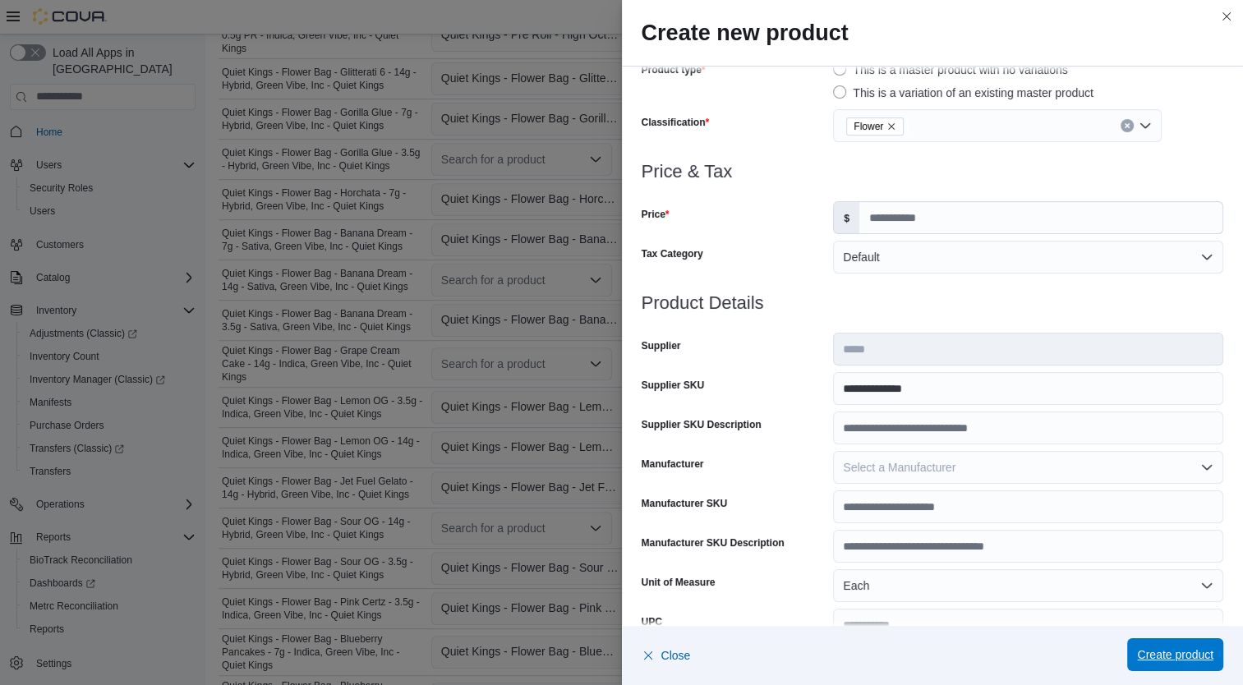
scroll to position [82, 0]
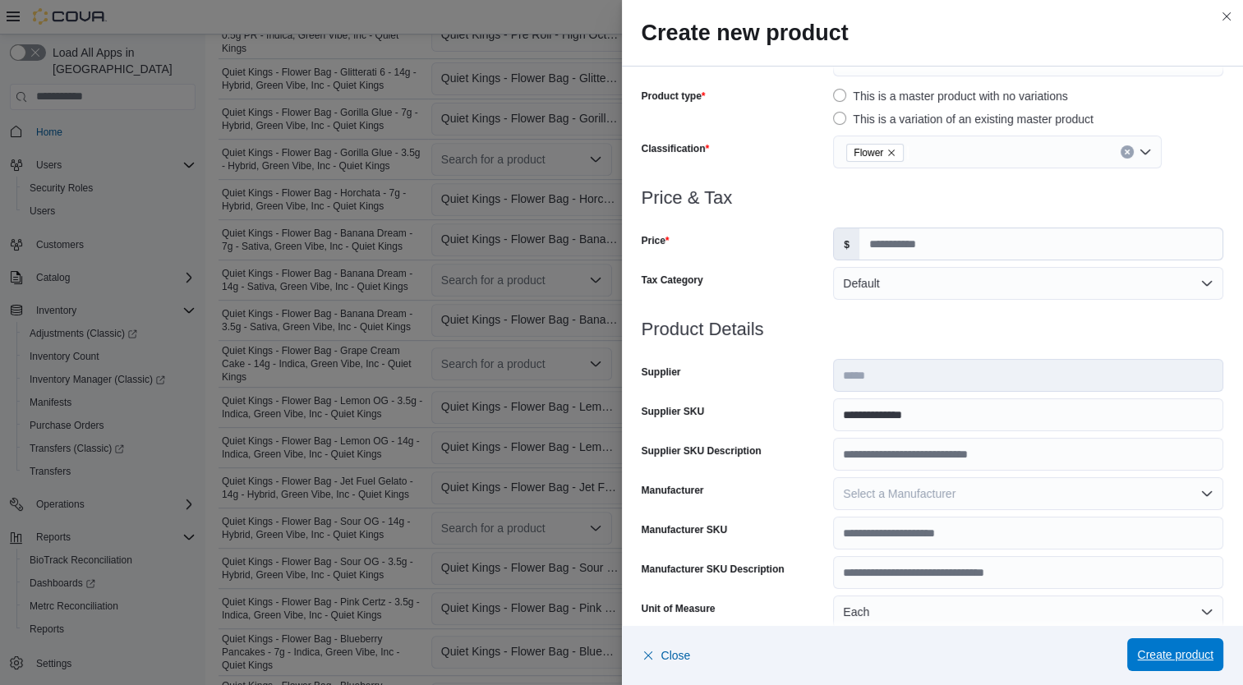
click span "Create product"
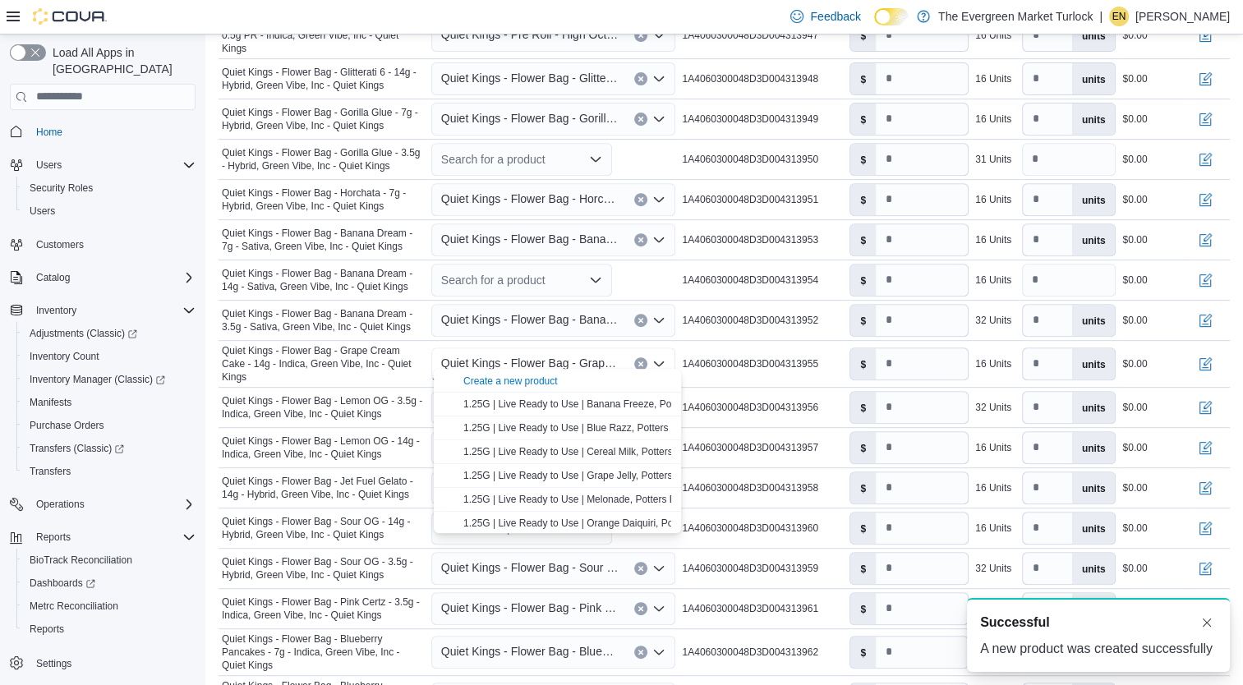
scroll to position [0, 0]
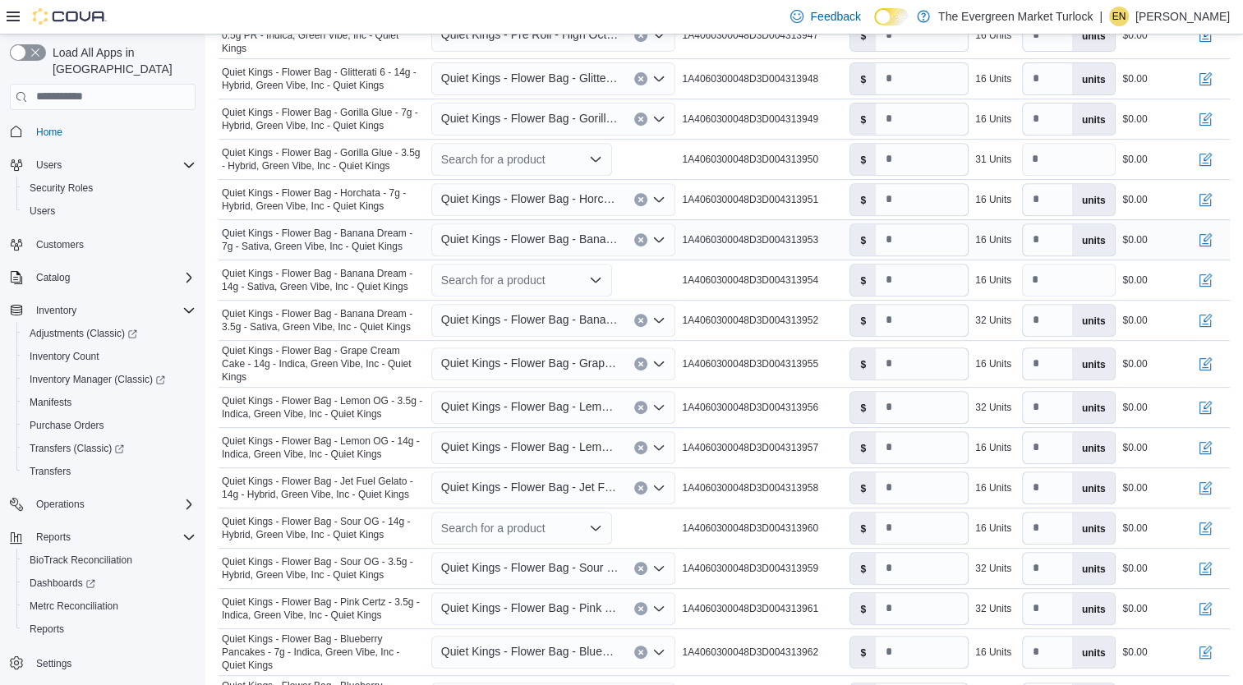
click span "Quiet Kings - Flower Bag - Banana Dream - 7g - Sativa, Green Vibe, Inc - Quiet …"
click div "Search for a product"
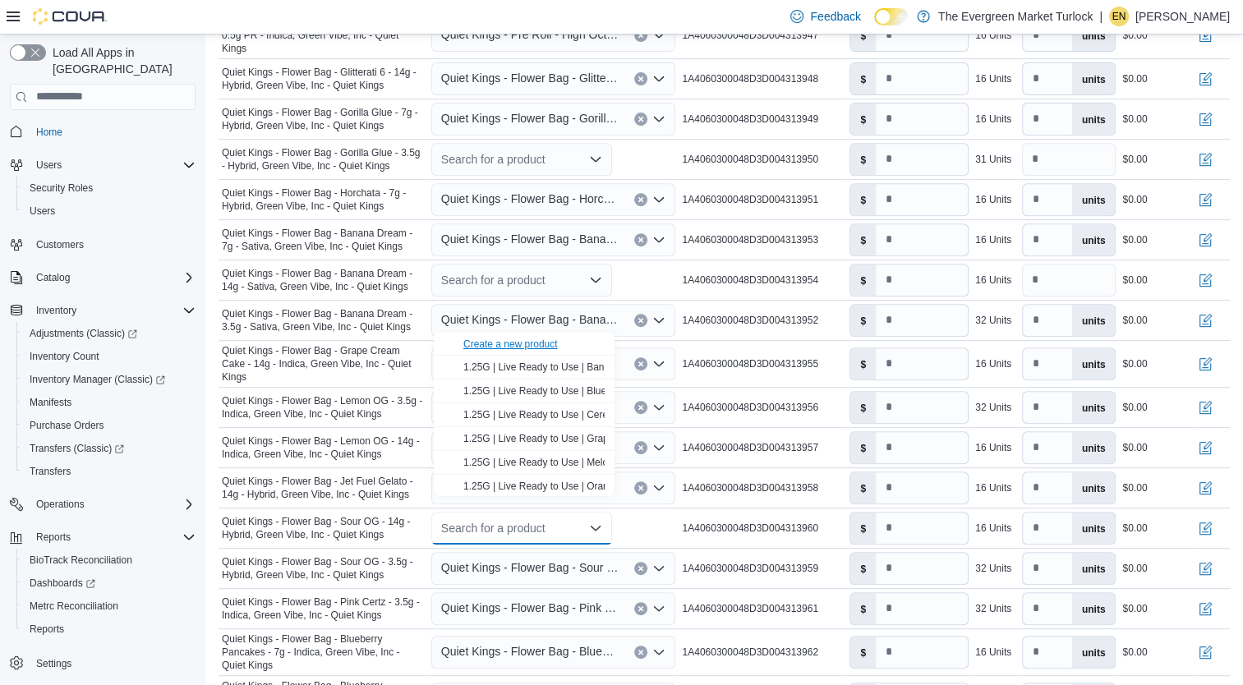
click div "Create a new product"
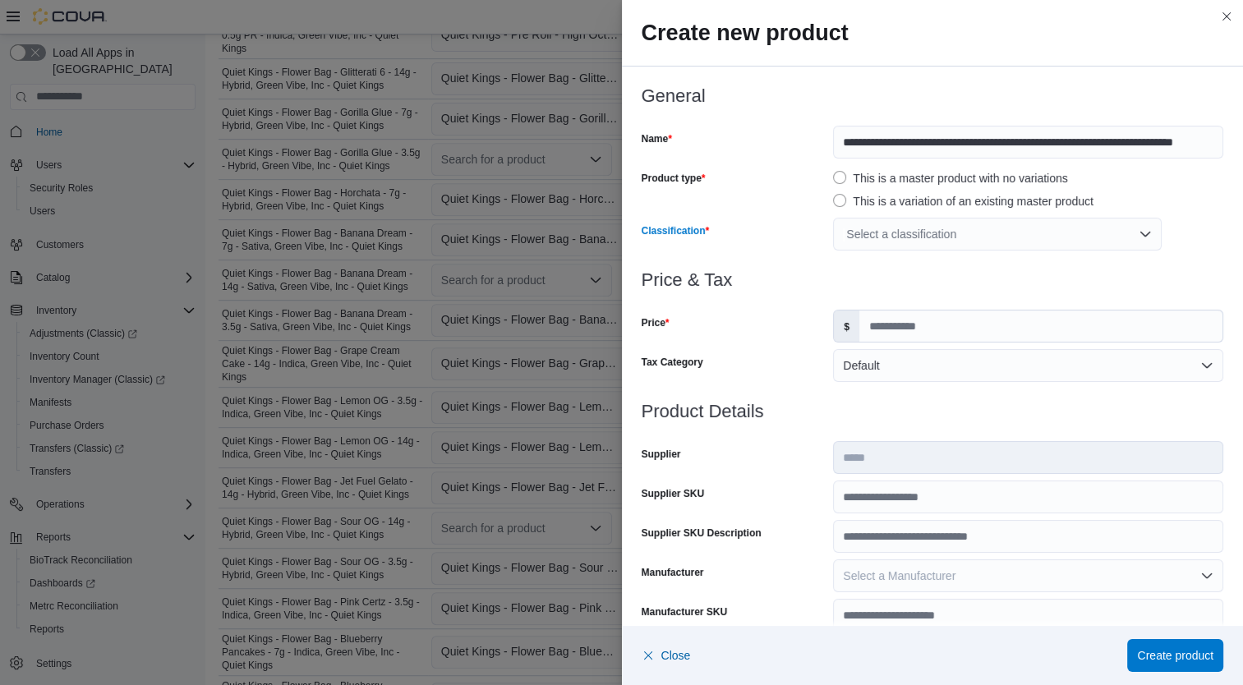
click div "Select a classification"
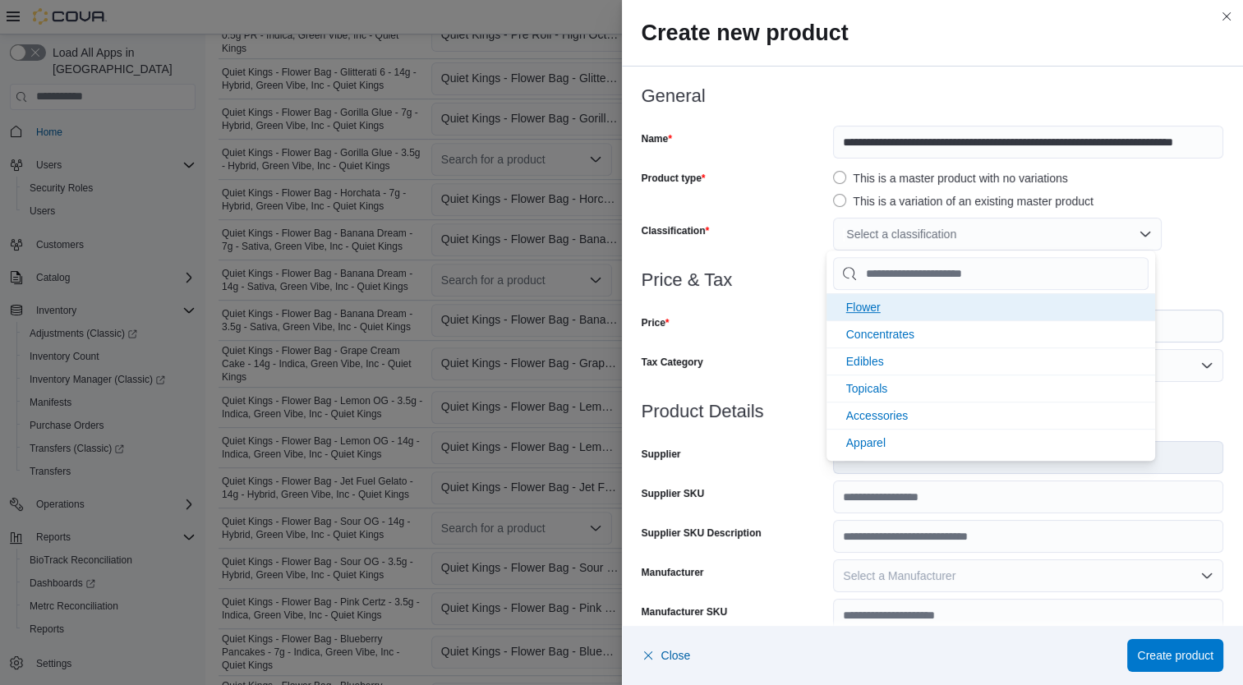
click span "Flower"
click div "Price"
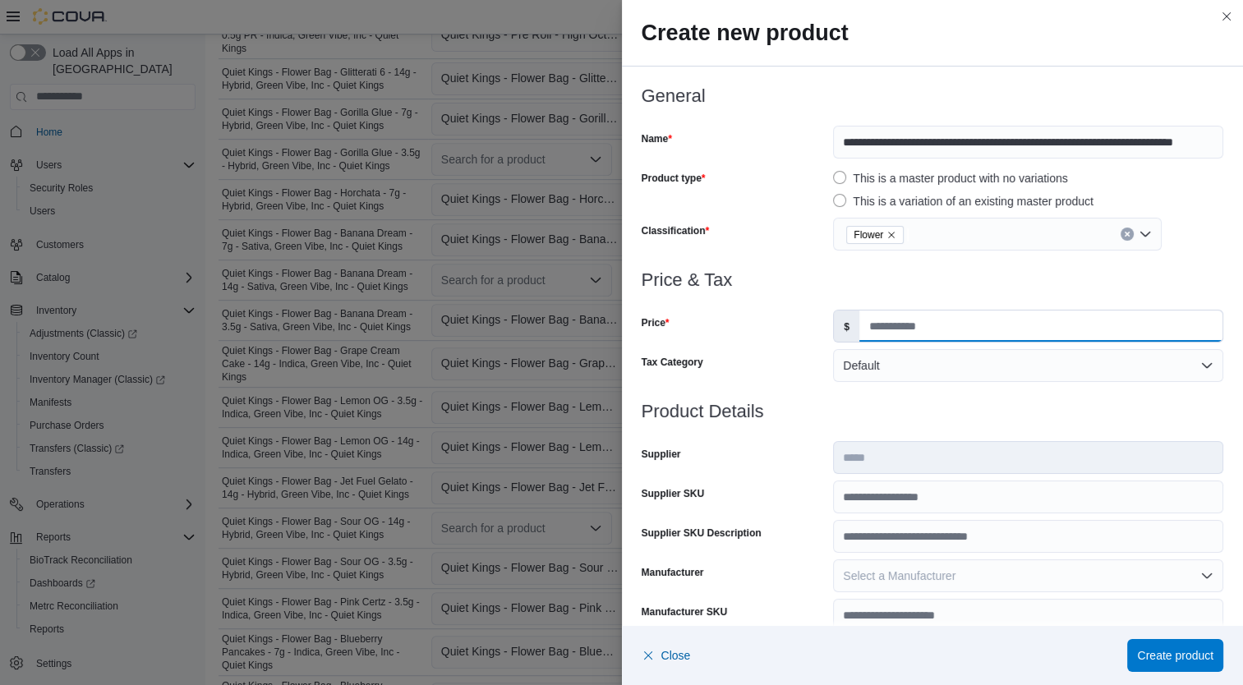
click input "Price"
type input "**"
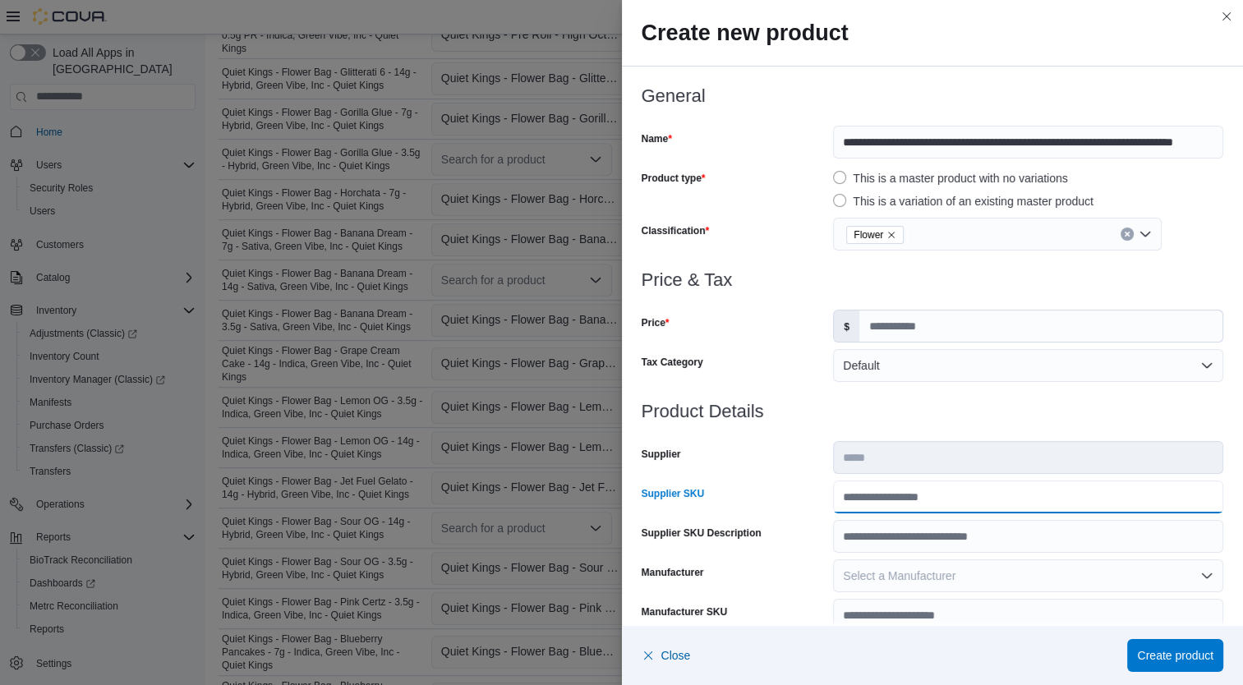
click input "Supplier SKU"
type input "**********"
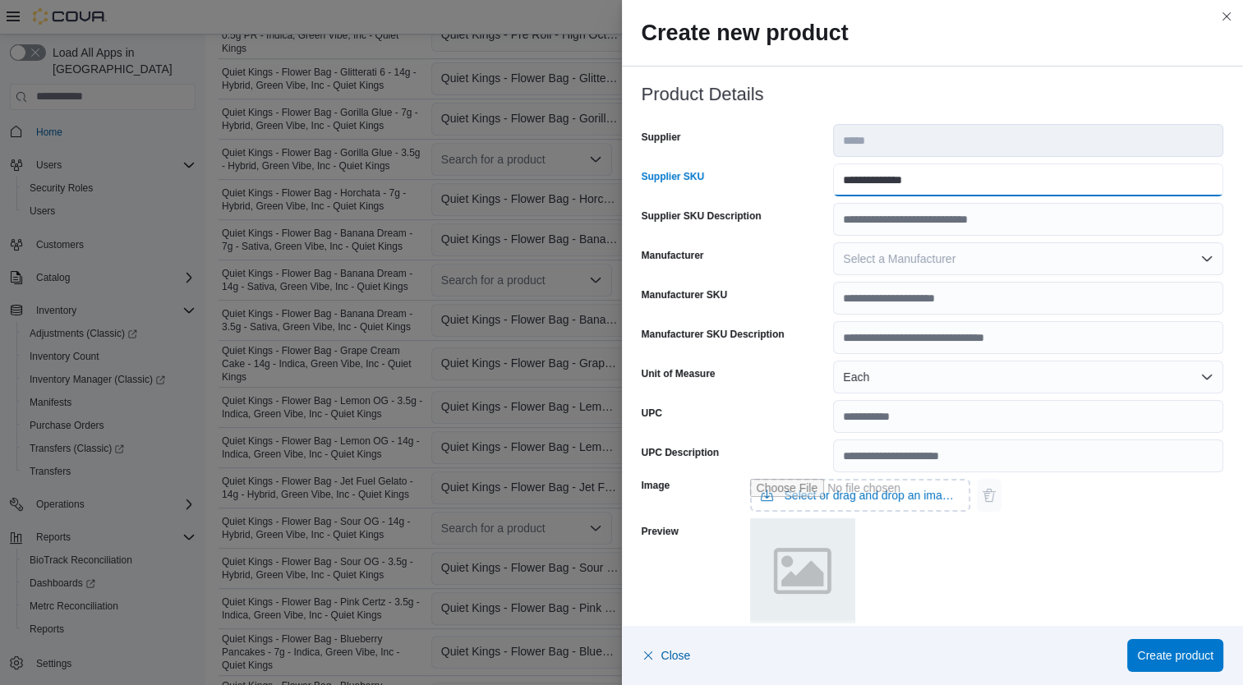
scroll to position [487, 0]
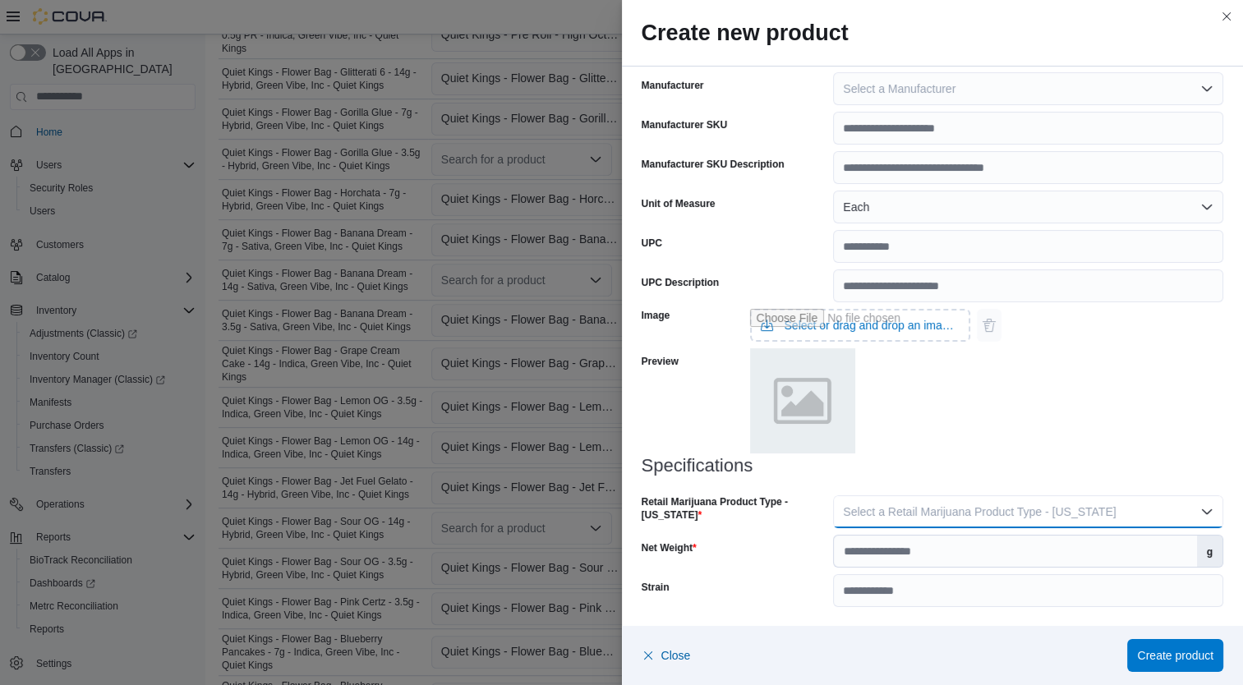
click span "Select a Retail Marijuana Product Type - California"
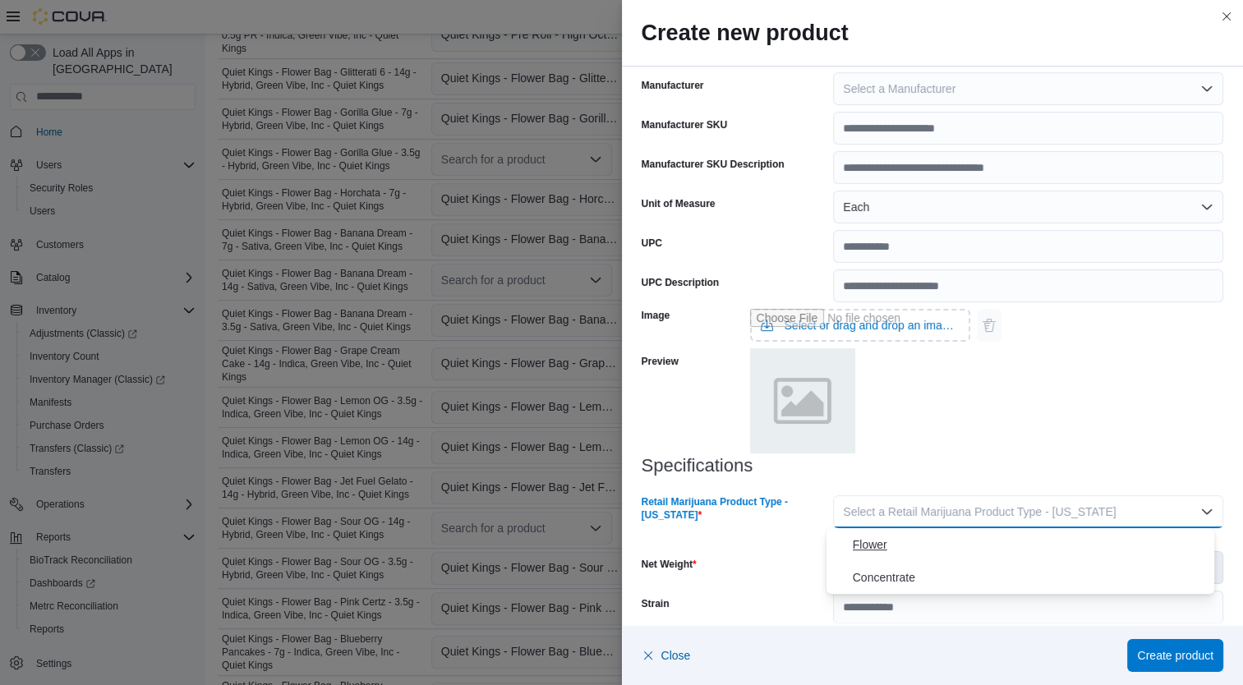
click span "Flower"
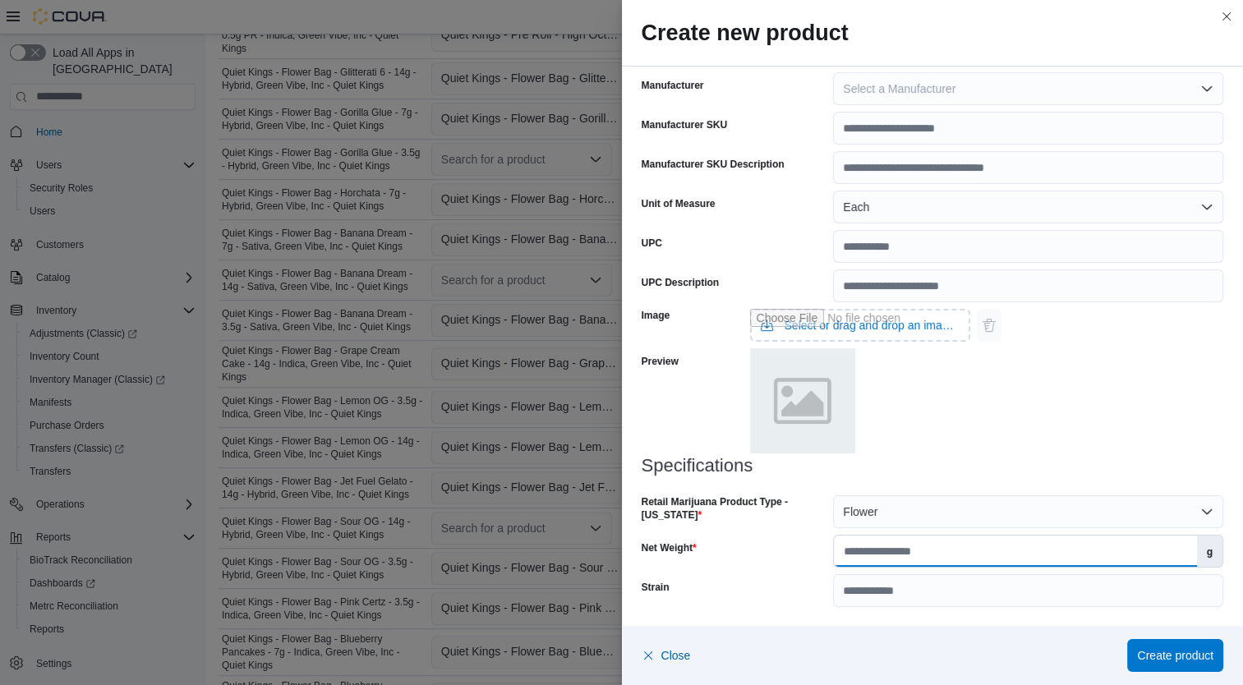
click input "Net Weight"
type input "**"
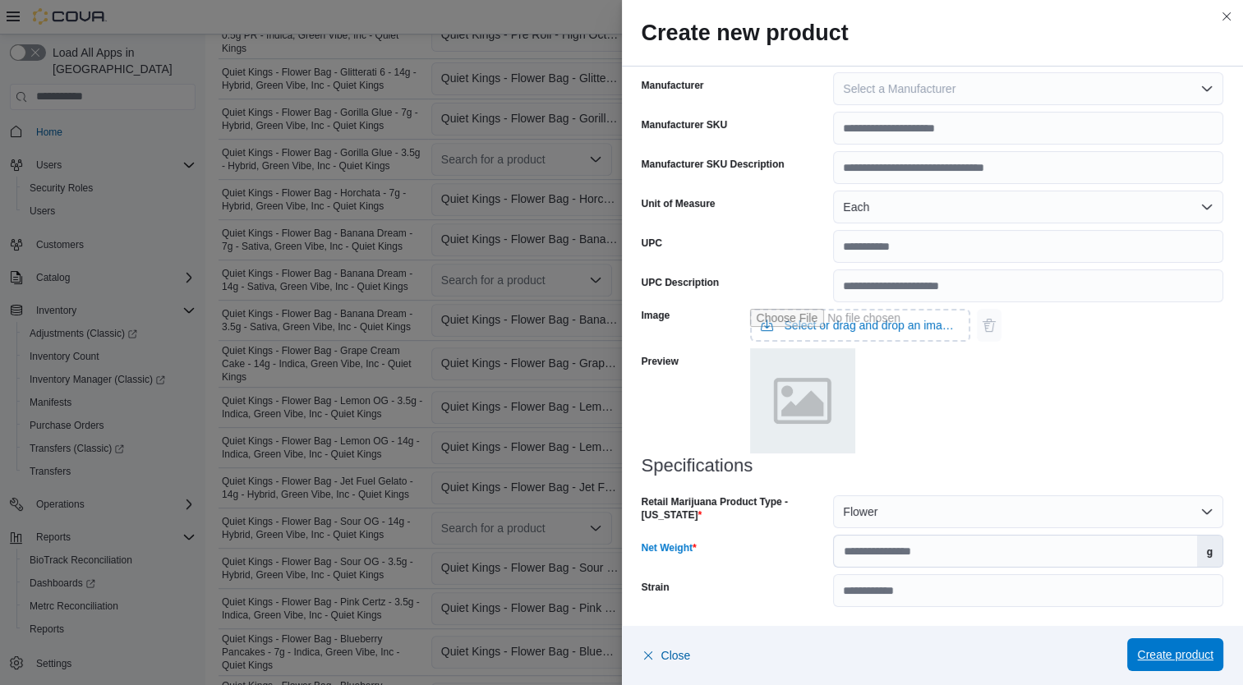
click span "Create product"
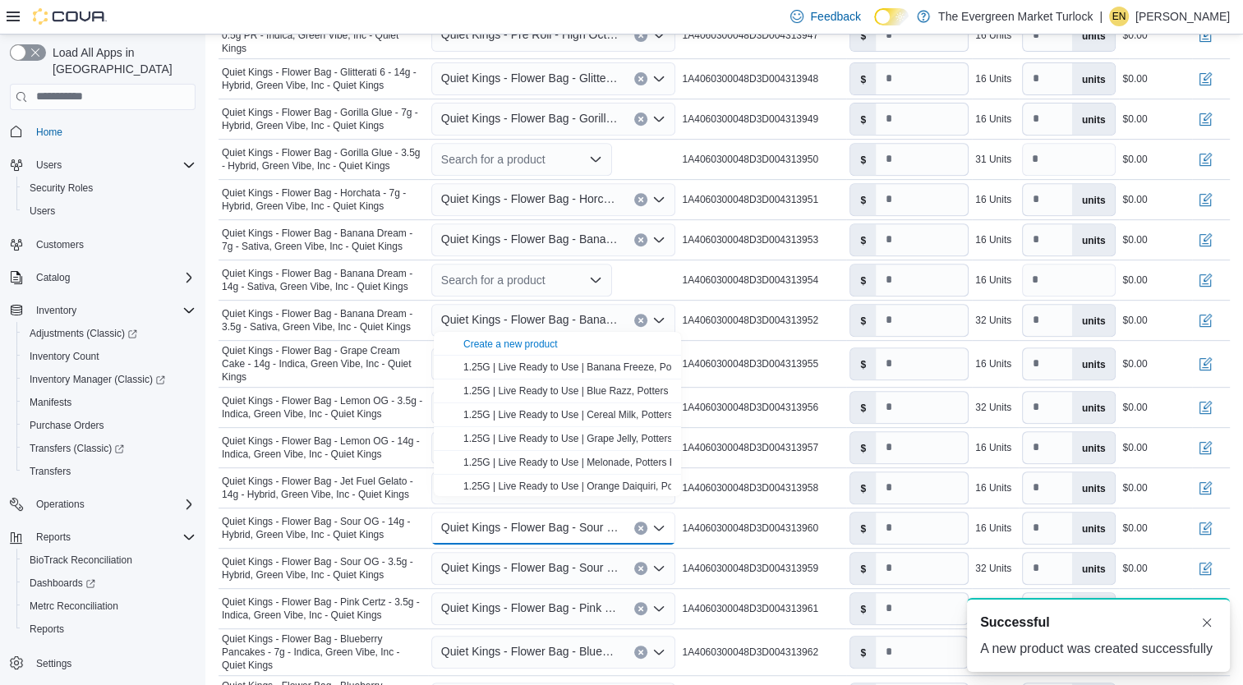
scroll to position [0, 0]
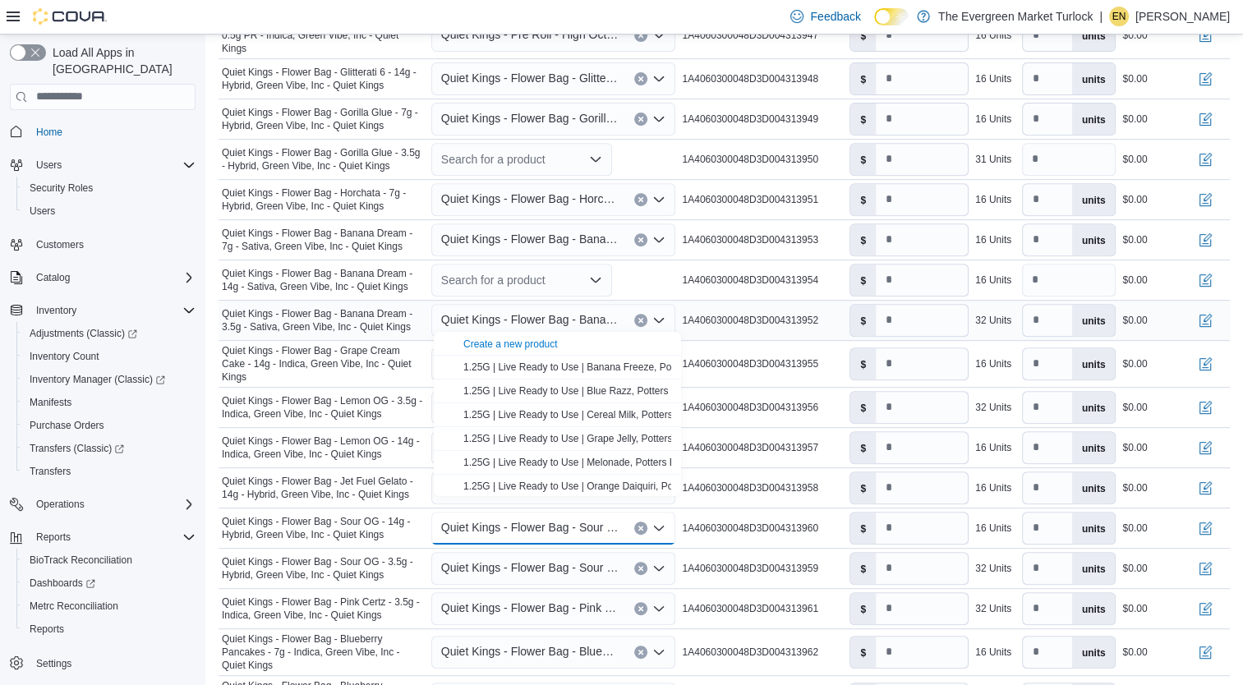
click span "Quiet Kings - Flower Bag - Banana Dream - 3.5g - Sativa, Green Vibe, Inc - Quie…"
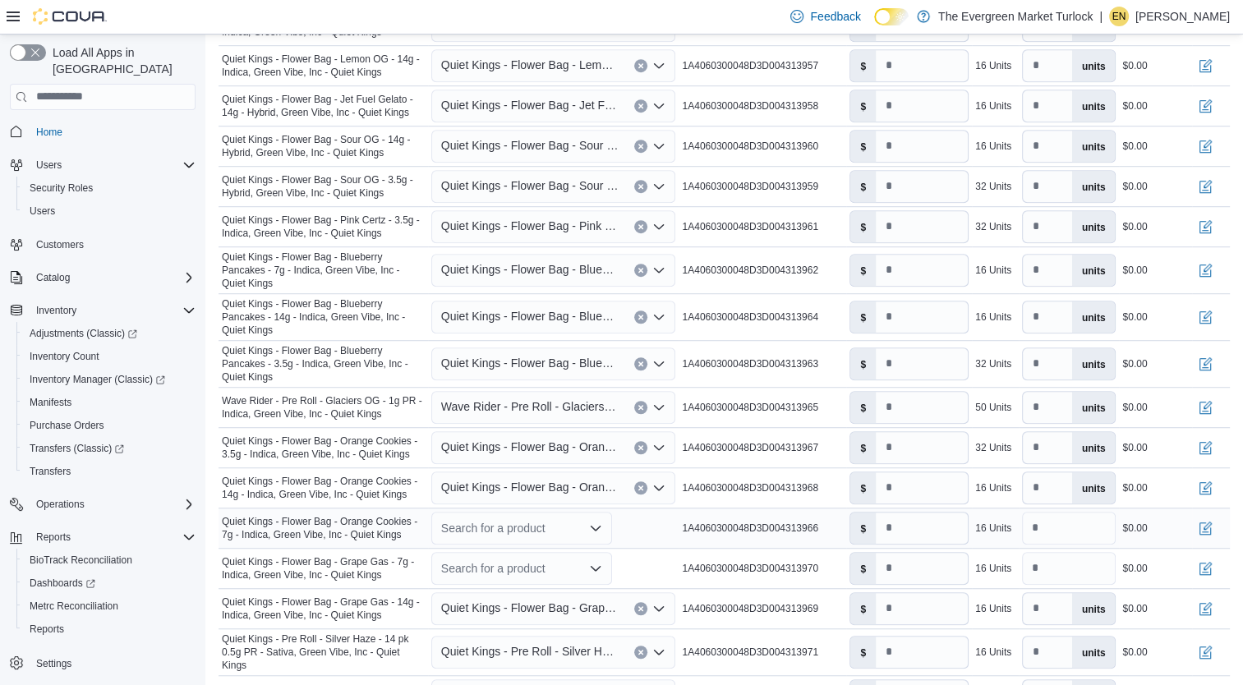
scroll to position [1043, 0]
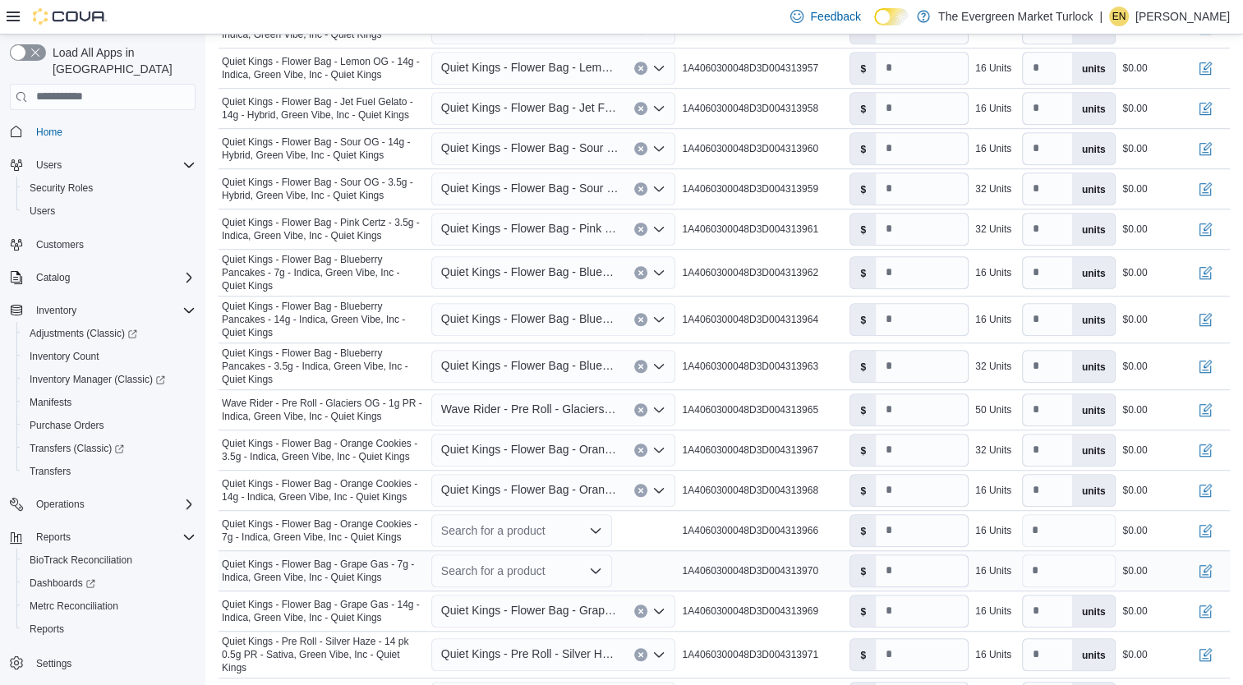
click div "Search for a product"
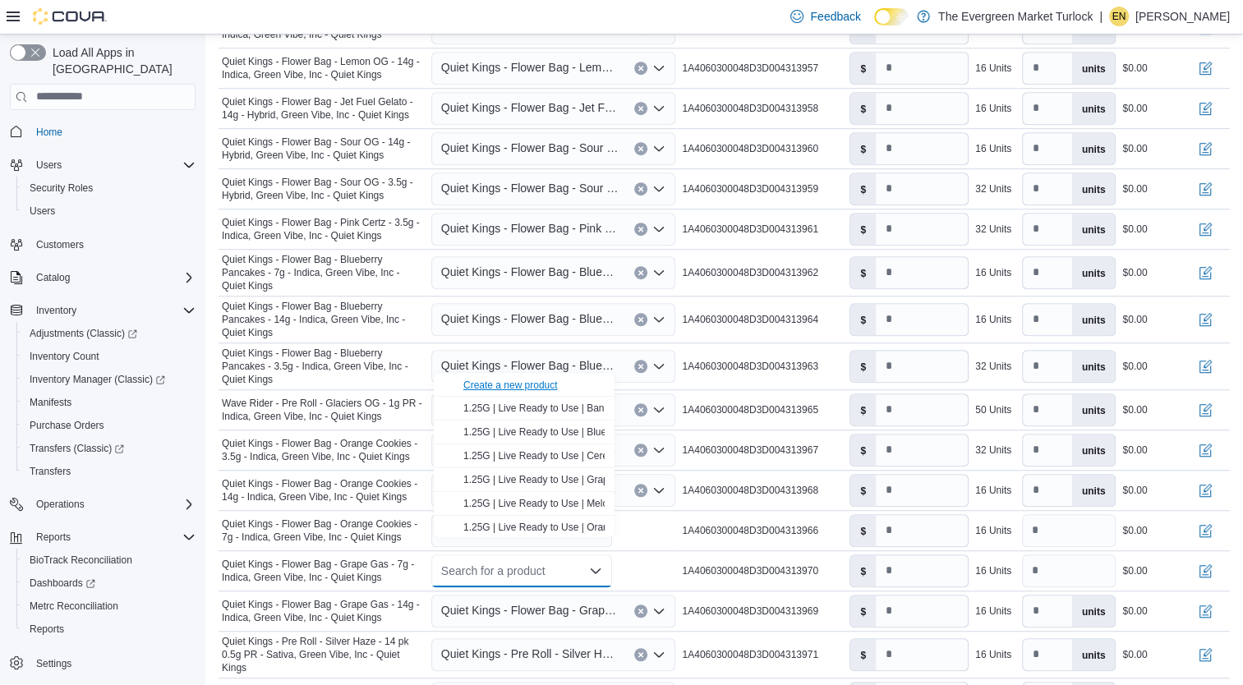
click div "Create a new product"
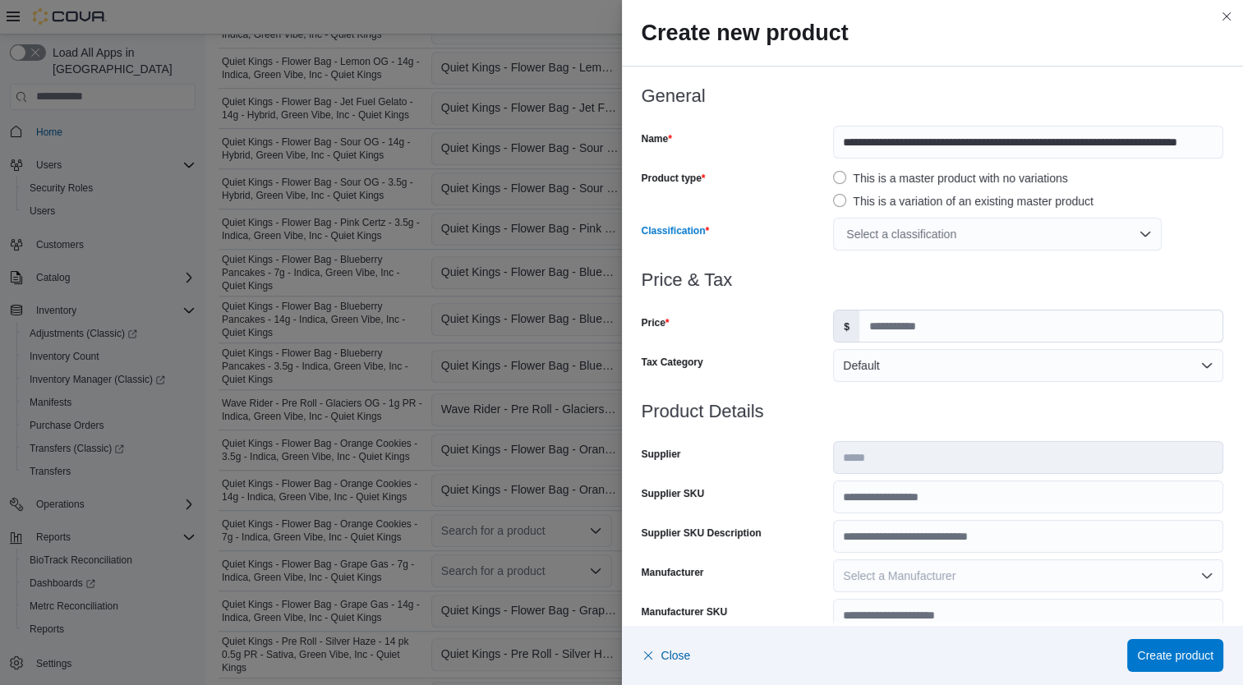
click div "Select a classification"
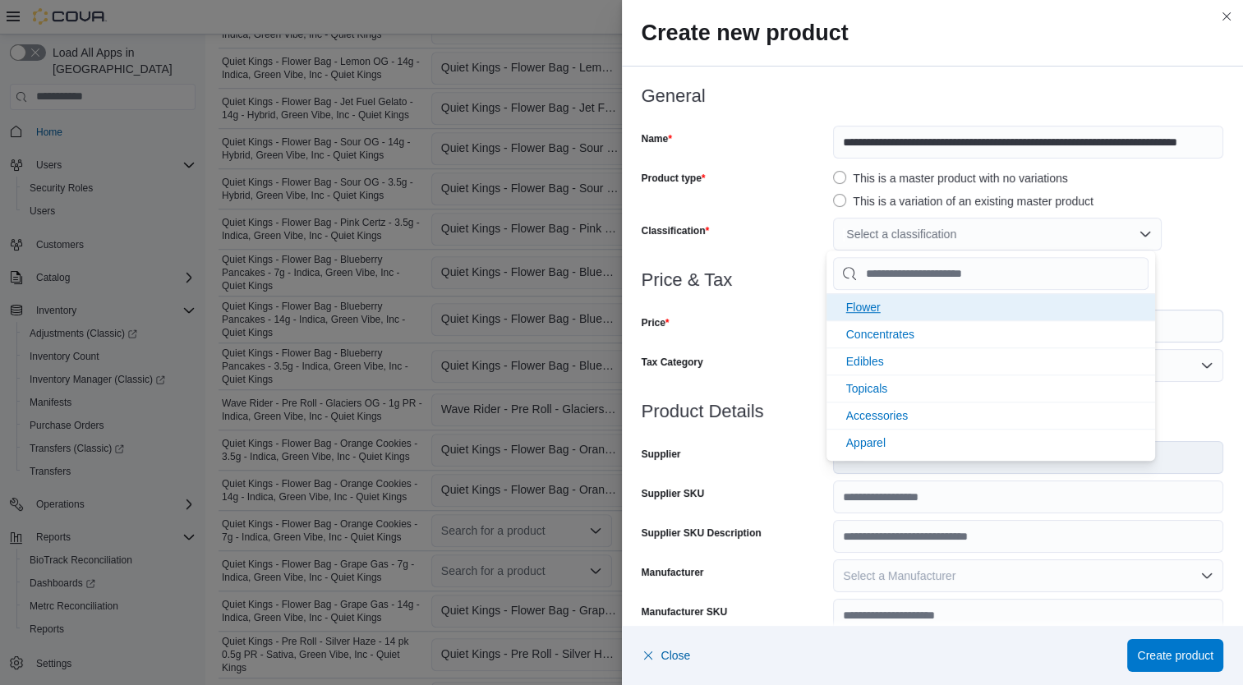
click li "Flower"
click div "Price"
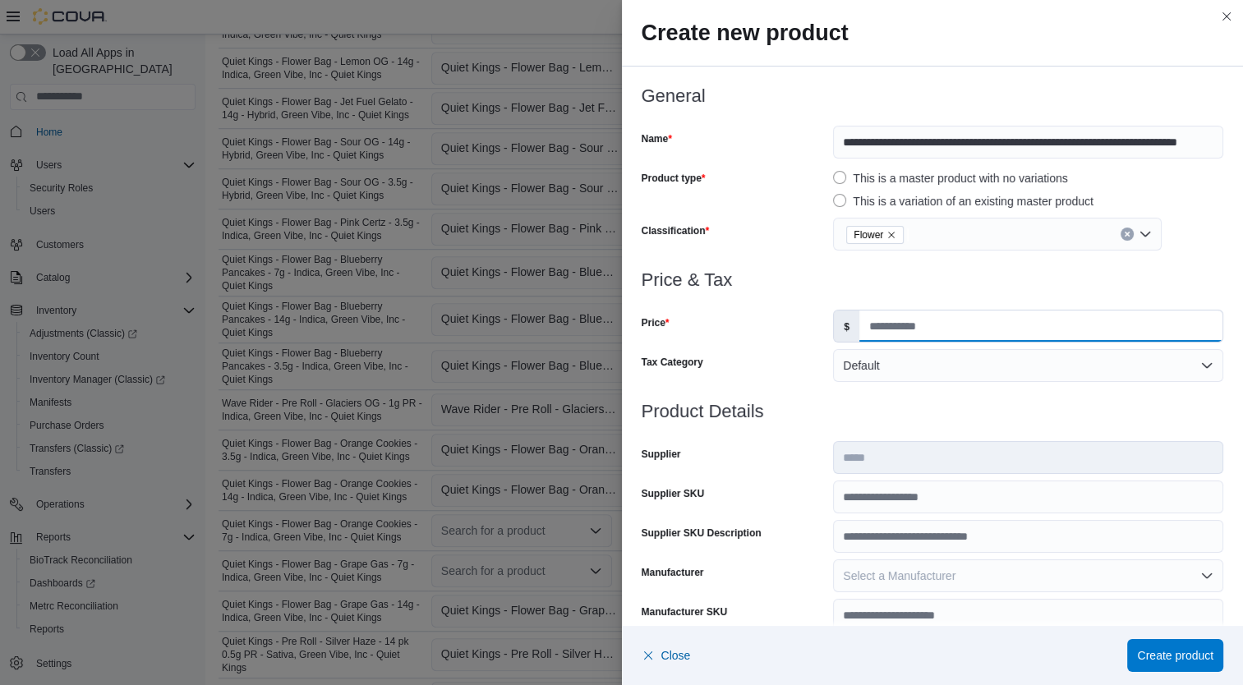
click input "Price"
type input "*****"
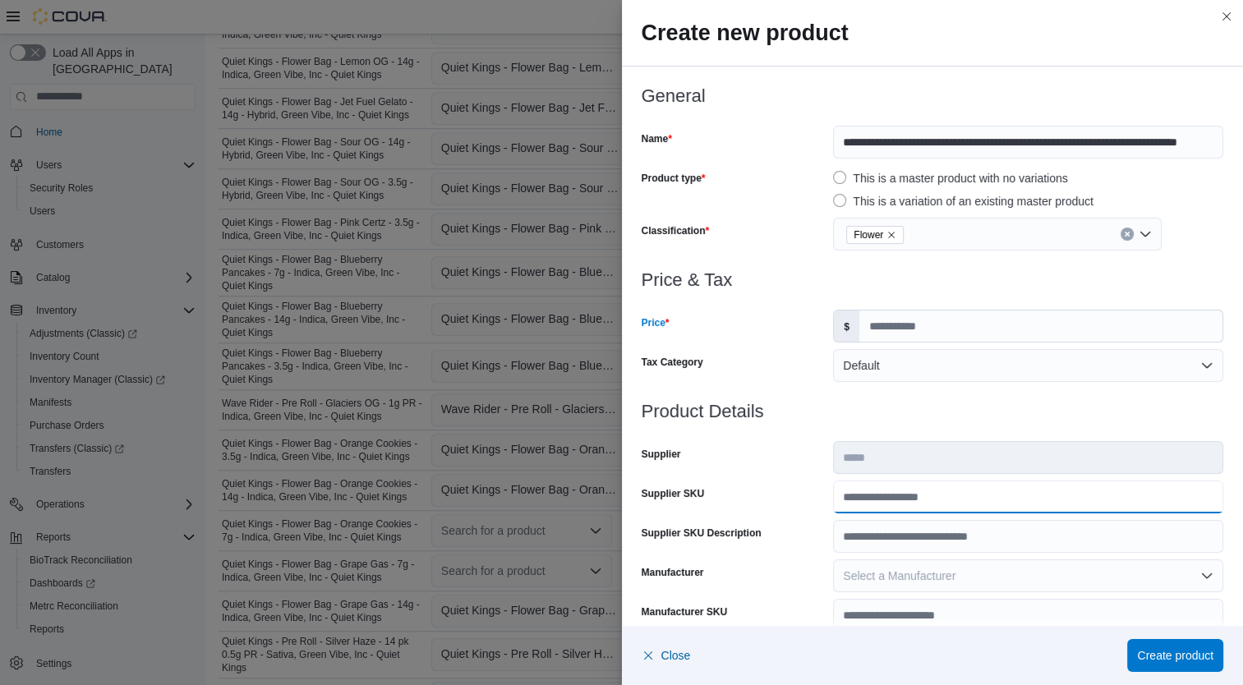
click input "Supplier SKU"
type input "**********"
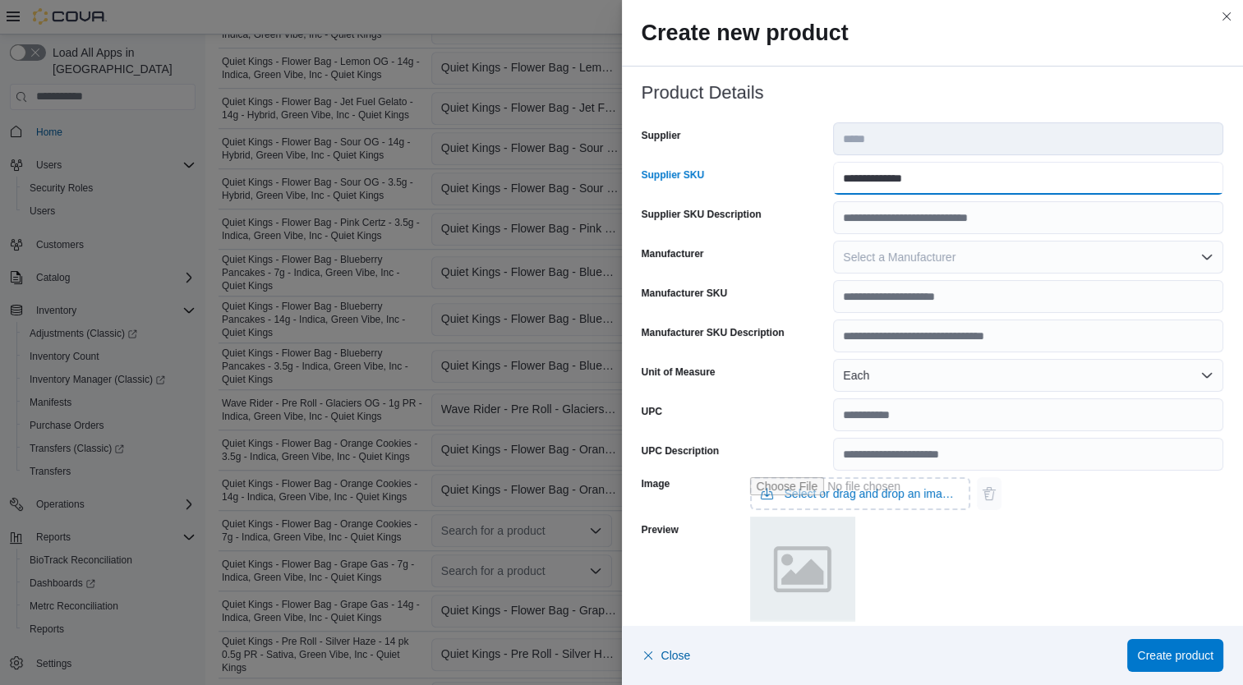
scroll to position [487, 0]
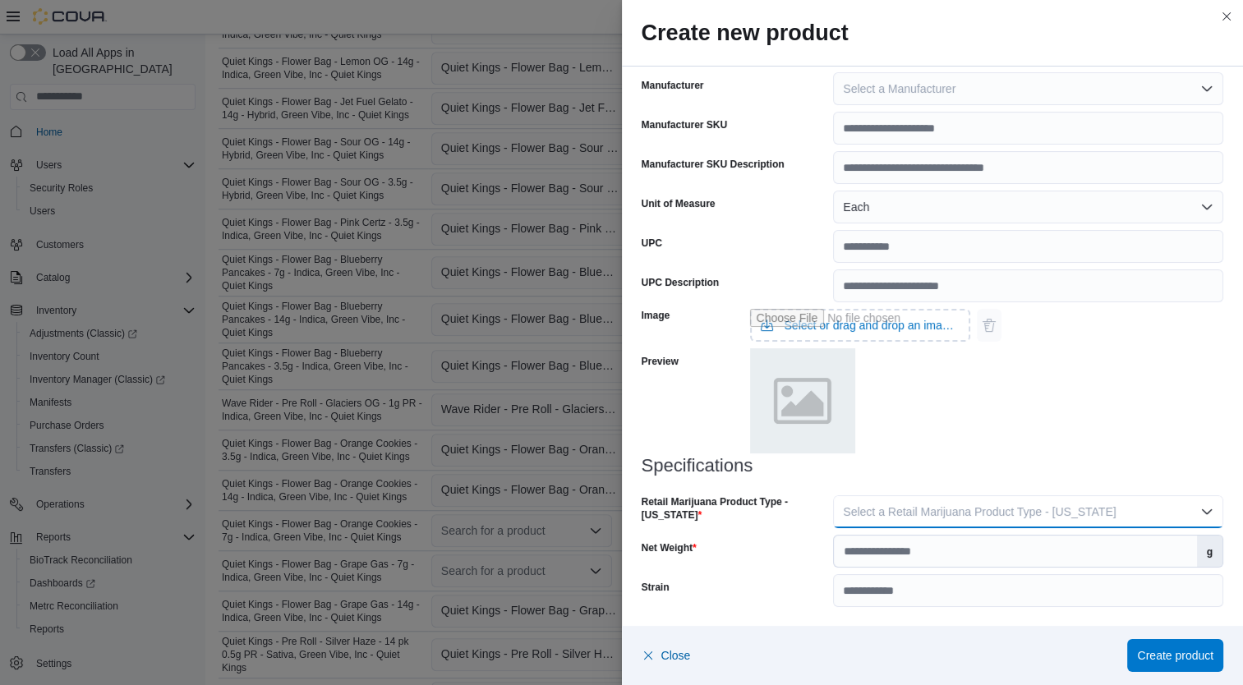
click span "Select a Retail Marijuana Product Type - California"
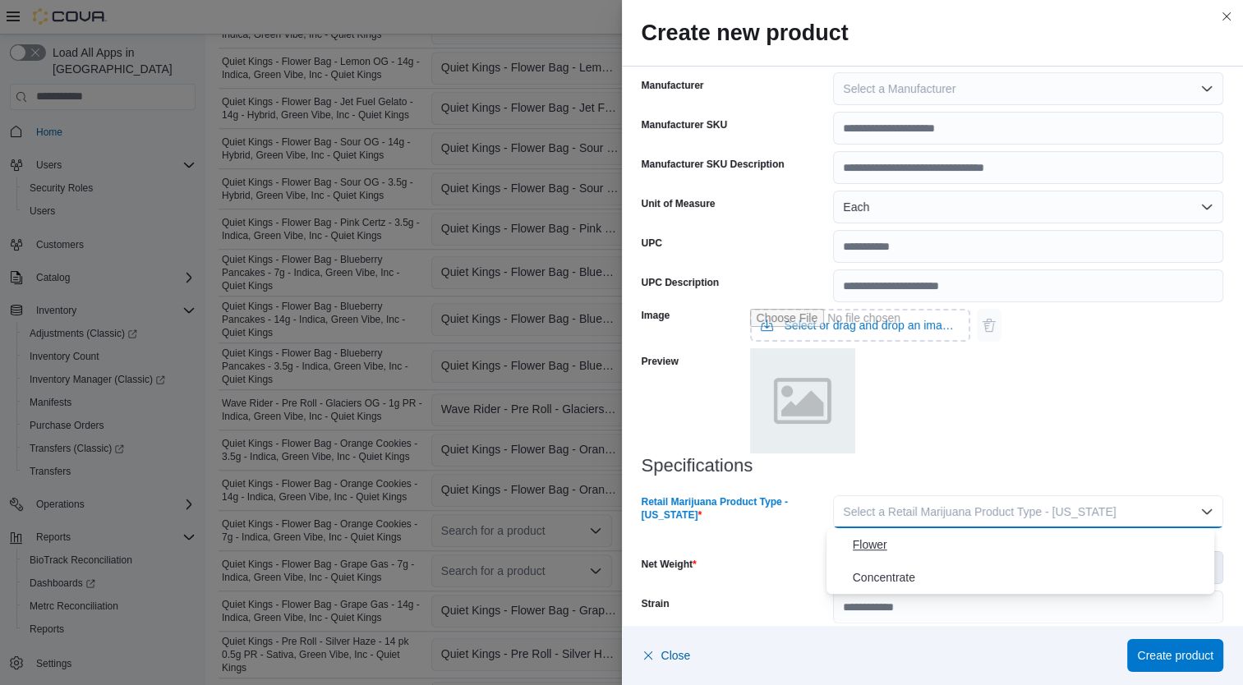
click span "Flower"
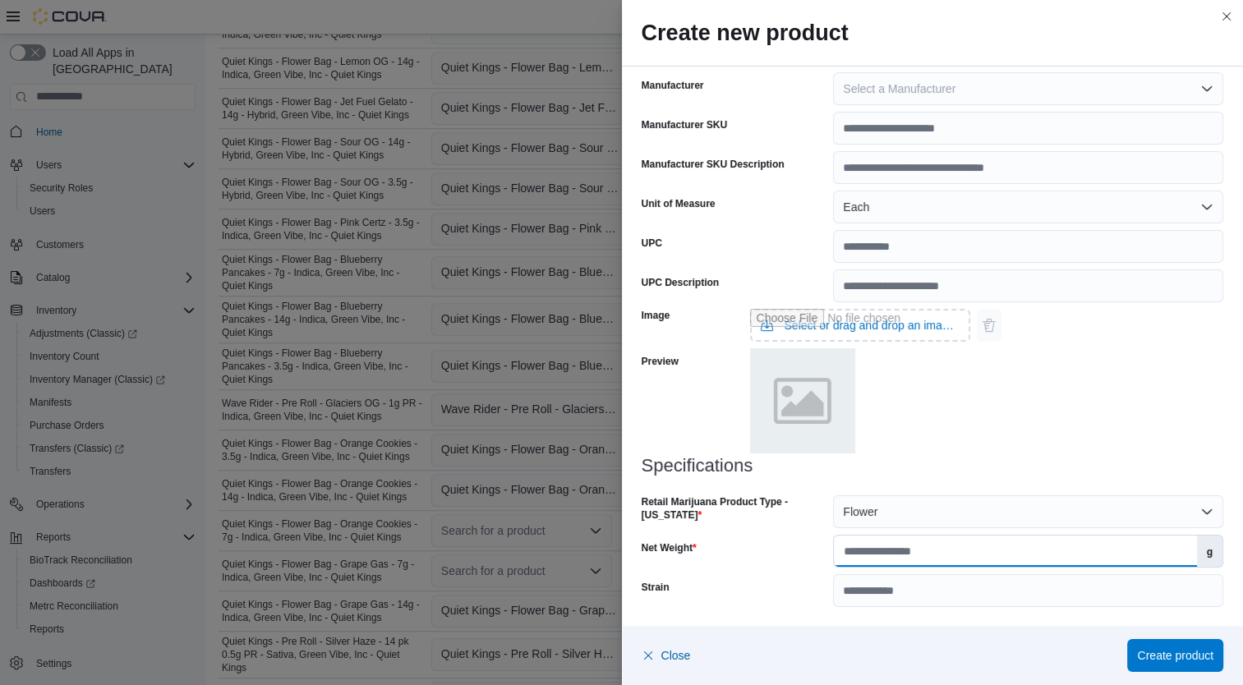
click input "Net Weight"
type input "*"
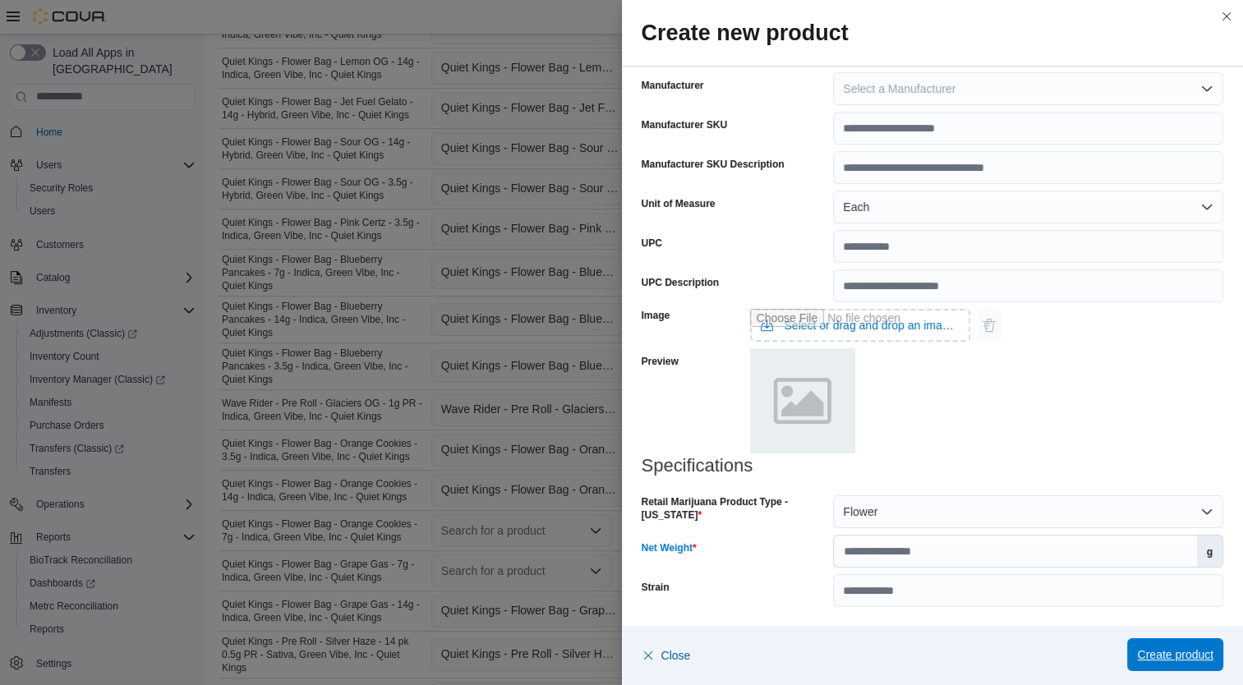
click span "Create product"
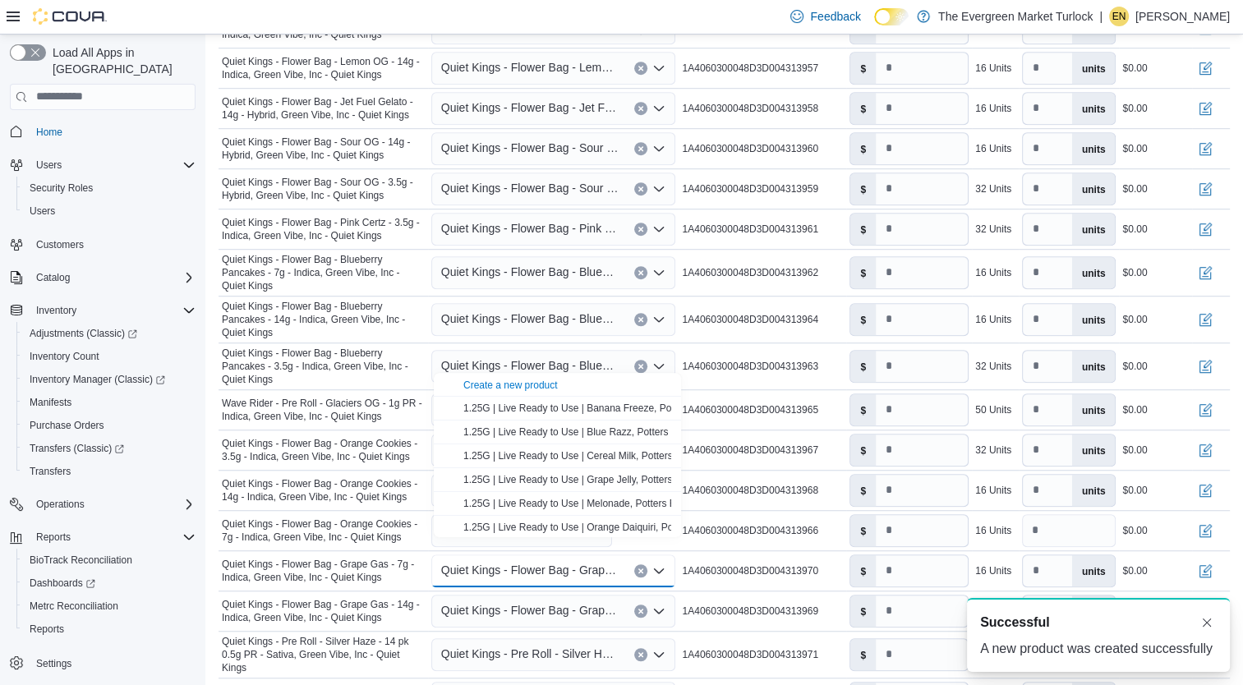
scroll to position [0, 0]
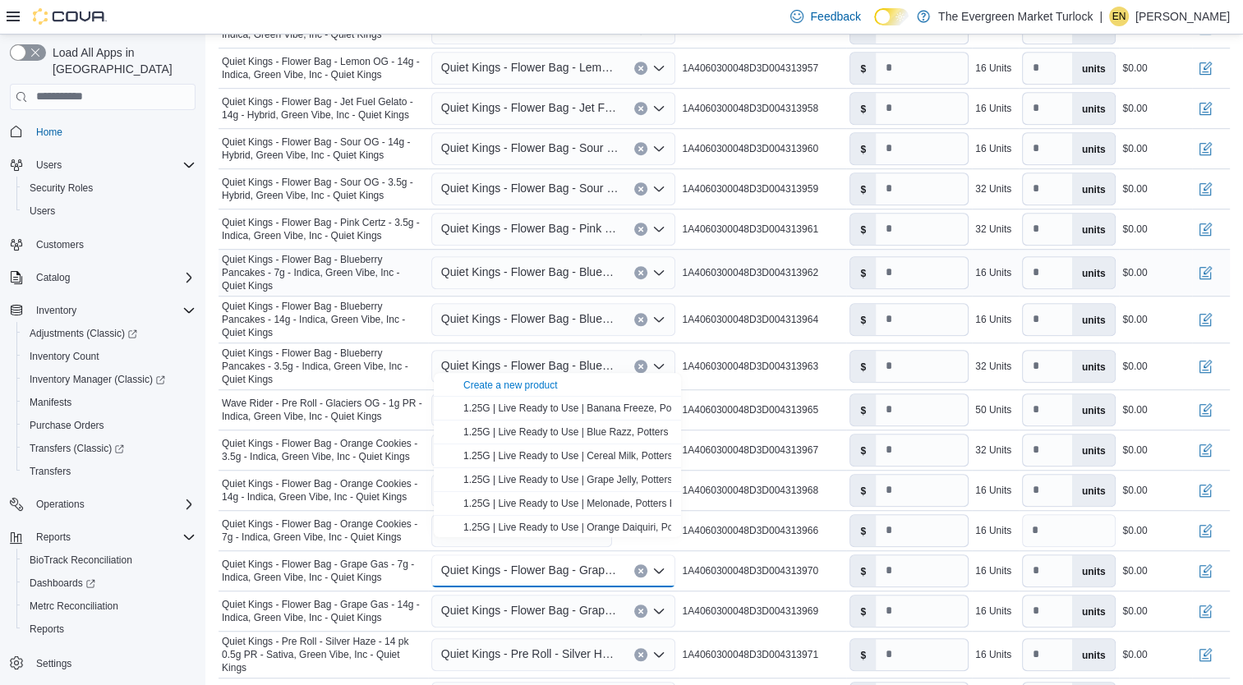
click span "Quiet Kings - Flower Bag - Blueberry Pancakes - 7g - Indica, Green Vibe, Inc - …"
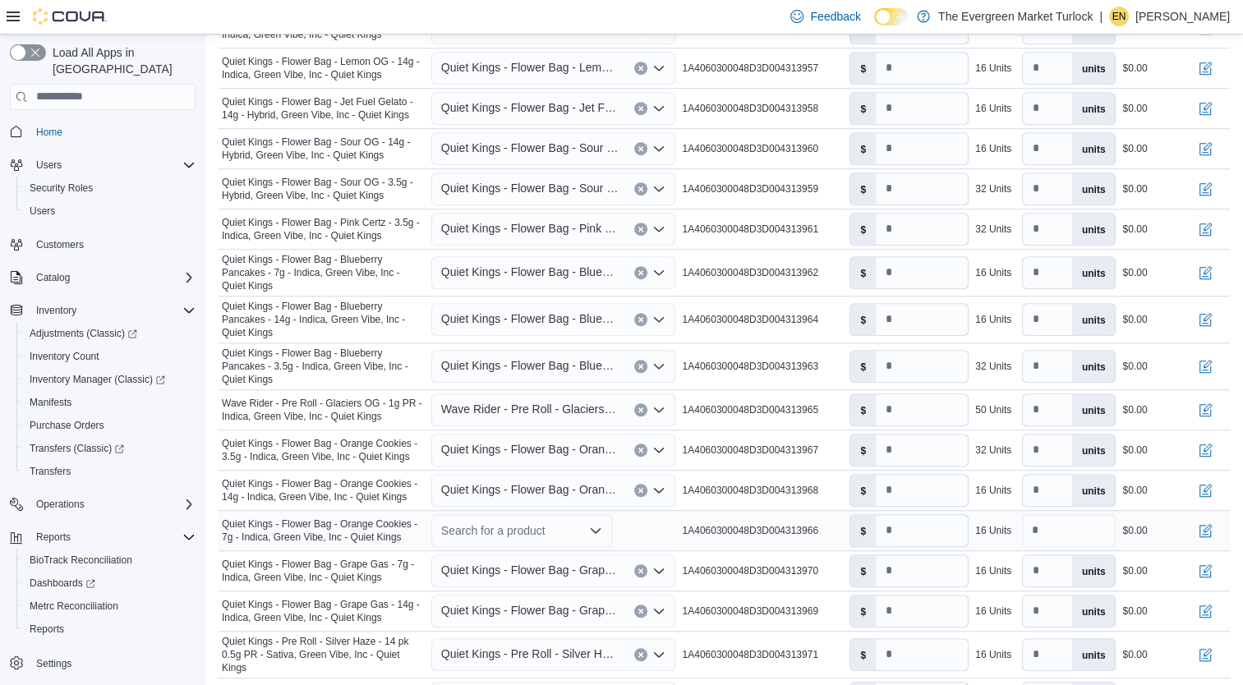
click div "Search for a product"
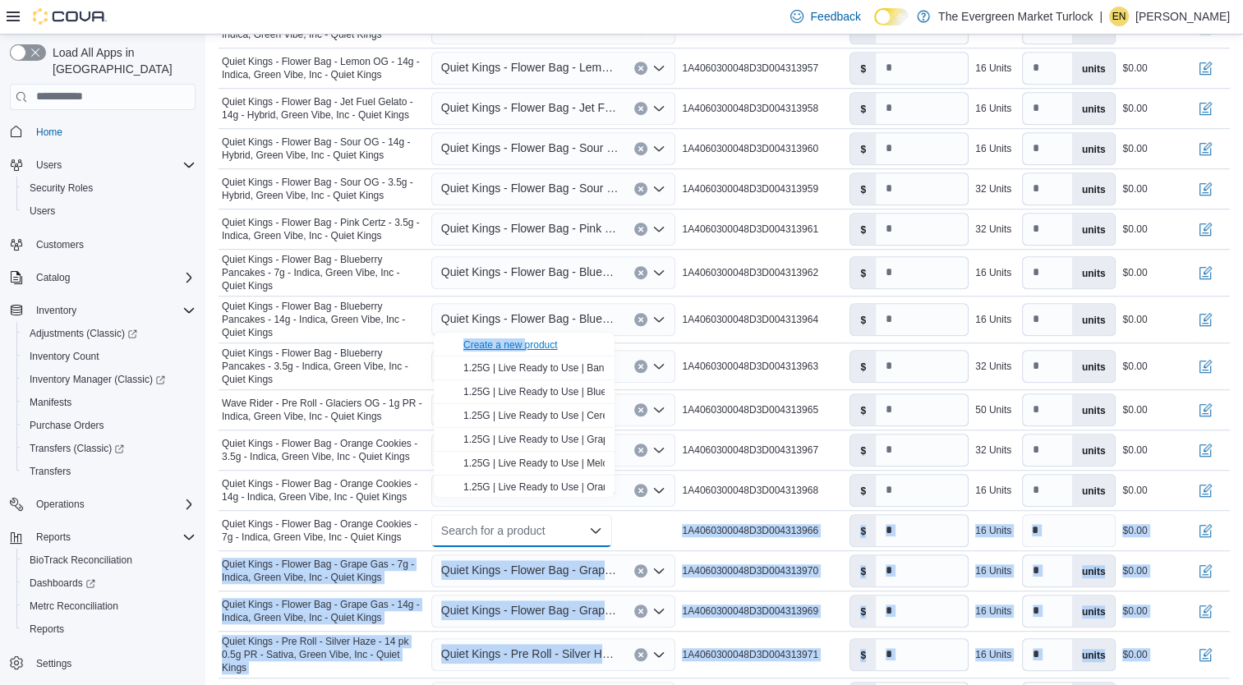
drag, startPoint x: 546, startPoint y: 504, endPoint x: 525, endPoint y: 348, distance: 158.4
click body "**********"
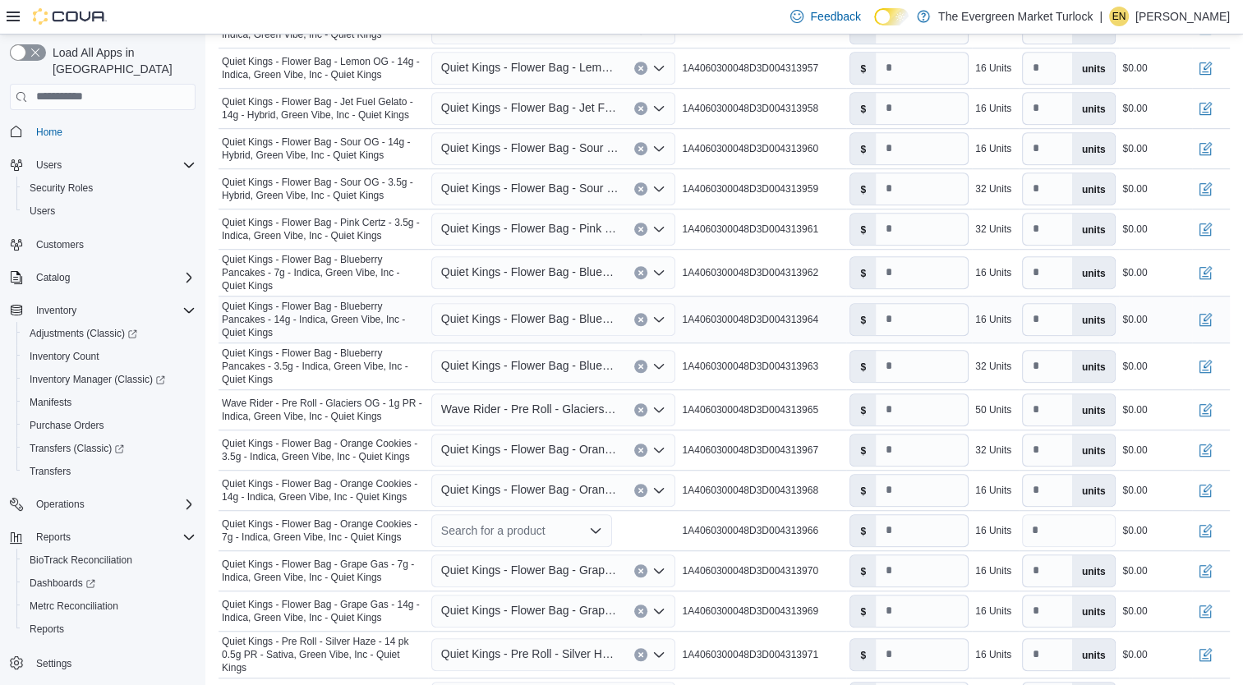
drag, startPoint x: 525, startPoint y: 348, endPoint x: 393, endPoint y: 294, distance: 142.7
click span "Quiet Kings - Flower Bag - Blueberry Pancakes - 14g - Indica, Green Vibe, Inc -…"
click div "Search for a product"
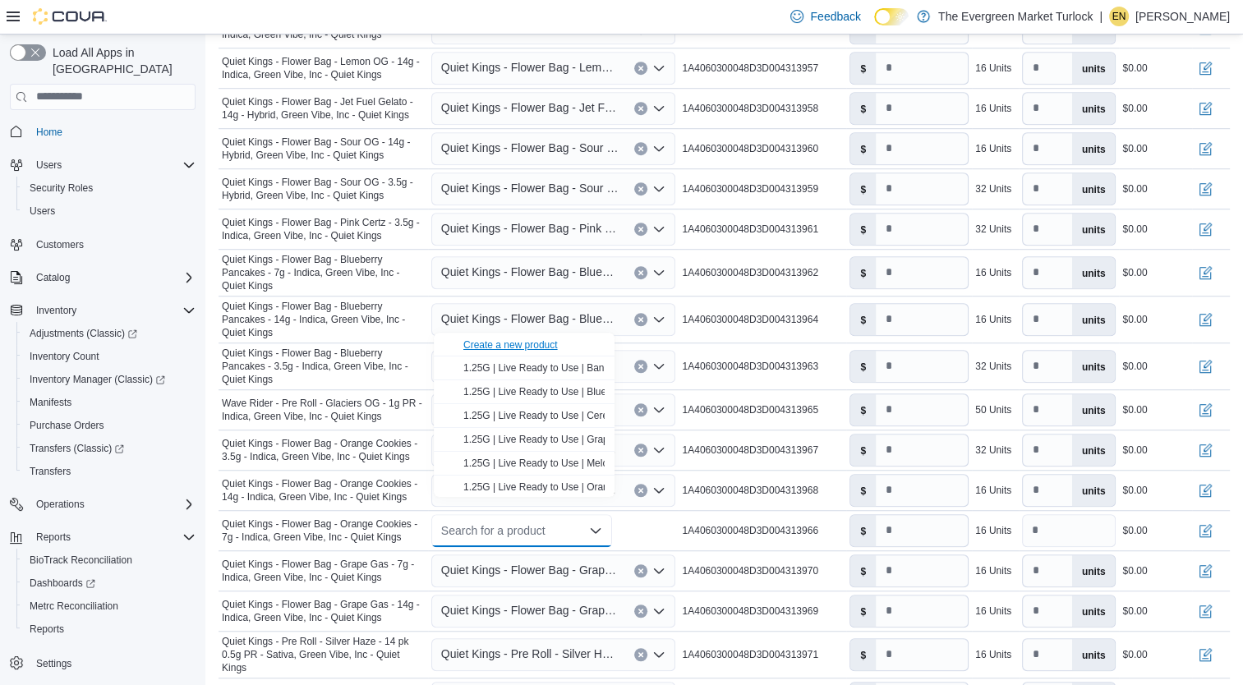
click div "Create a new product"
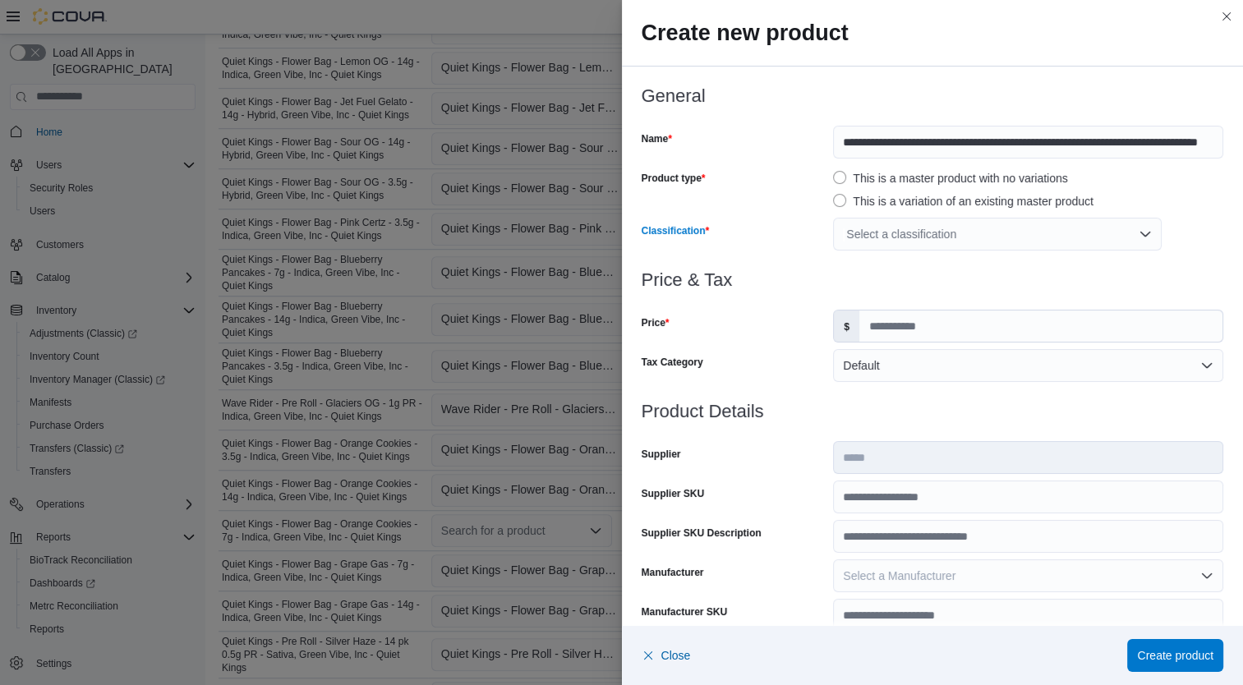
click div "Select a classification"
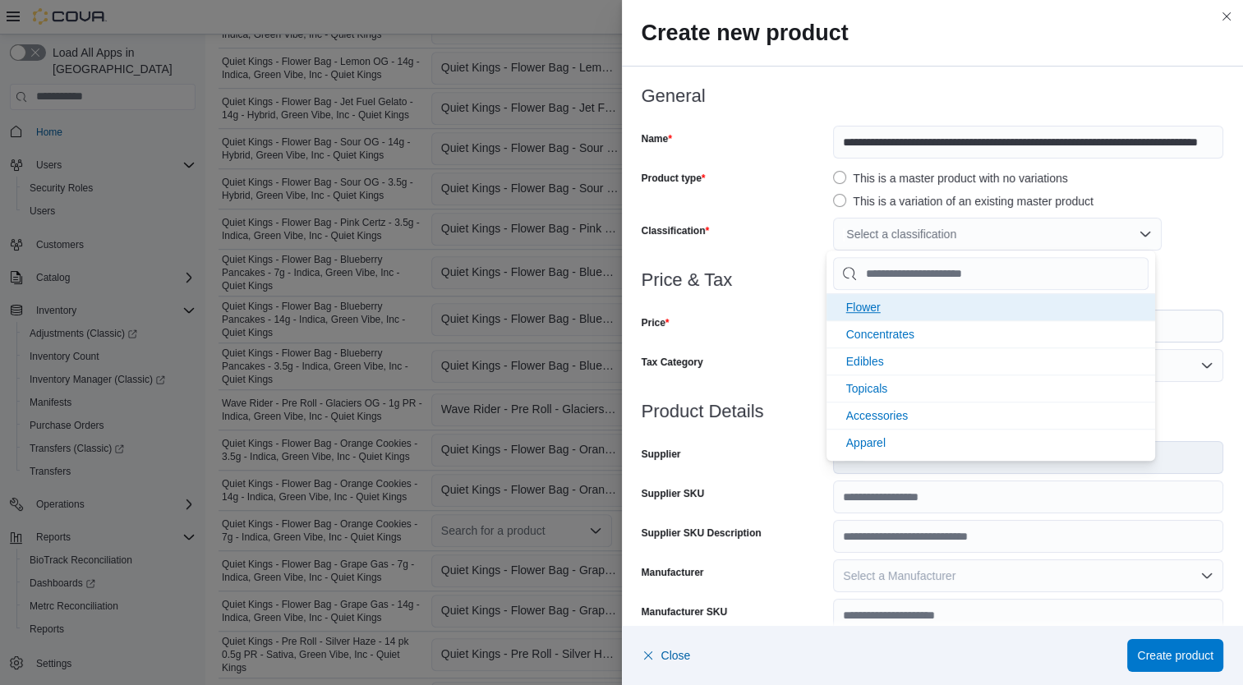
click li "Flower"
click div "Price"
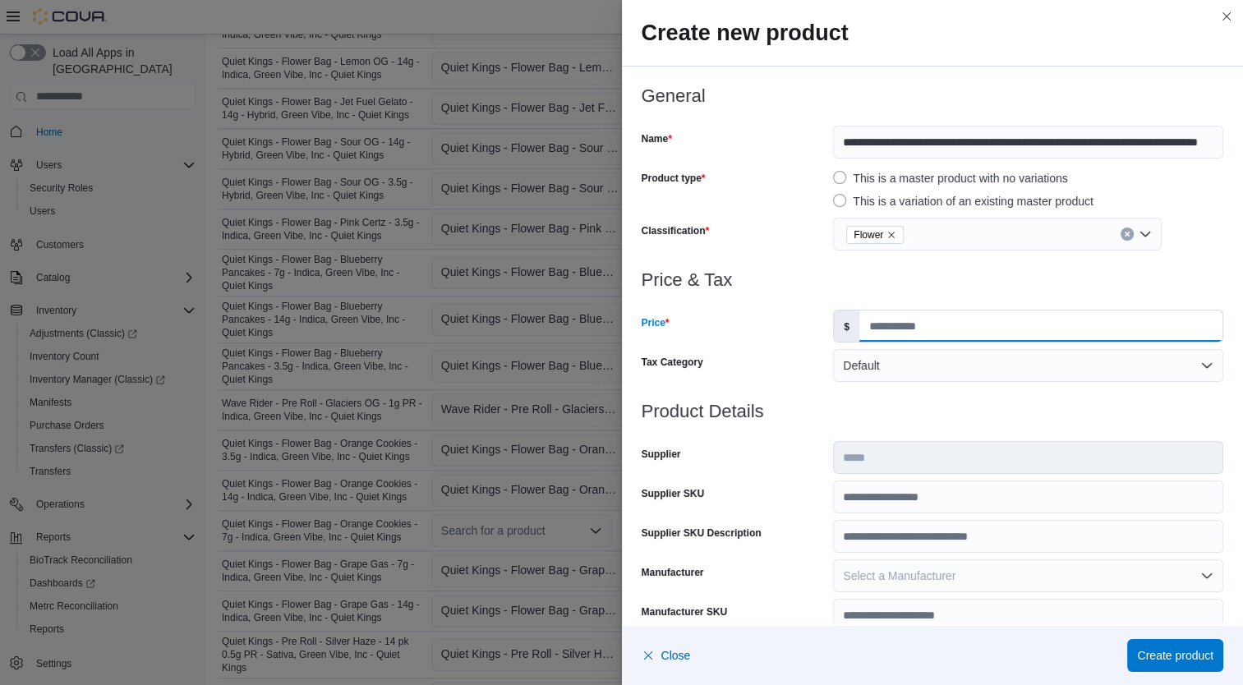
click input "Price"
type input "*****"
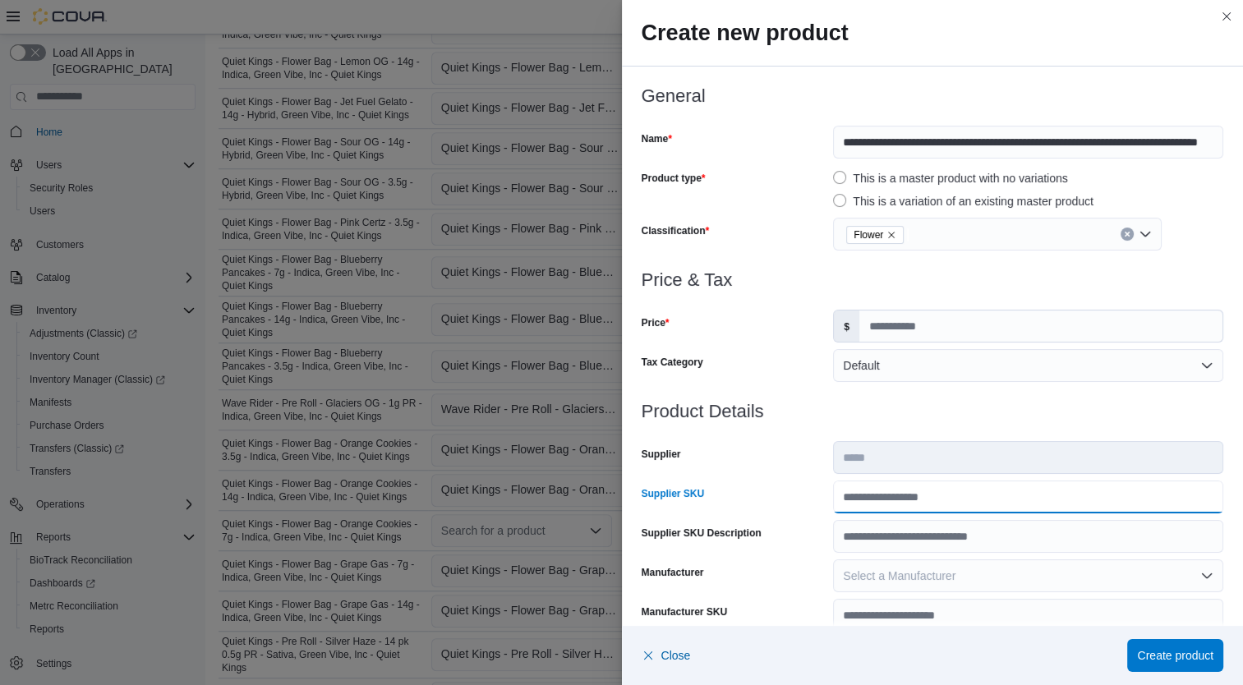
click input "Supplier SKU"
type input "**********"
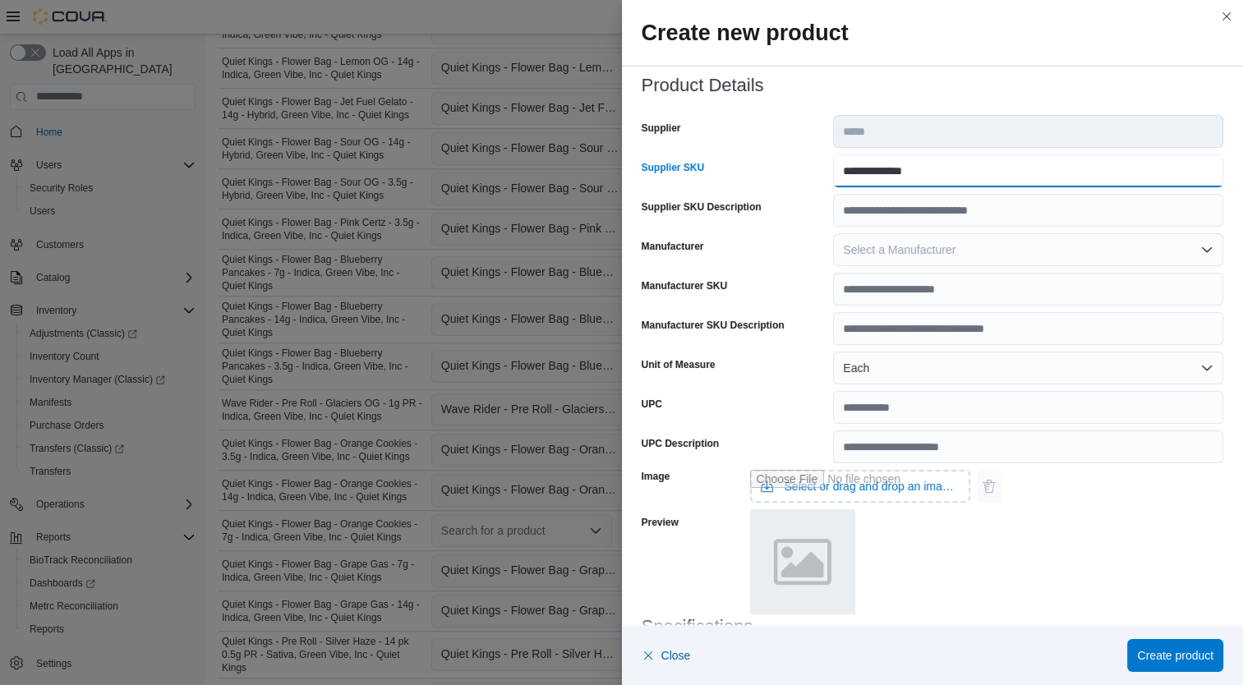
scroll to position [487, 0]
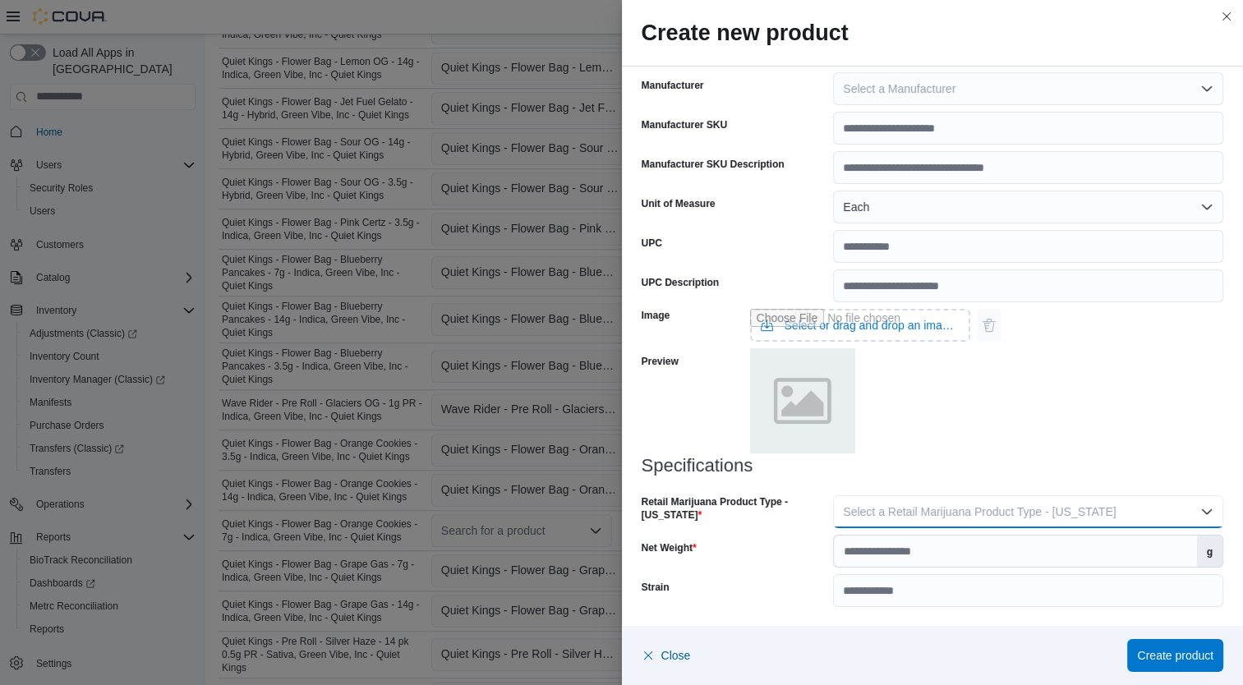
click span "Select a Retail Marijuana Product Type - California"
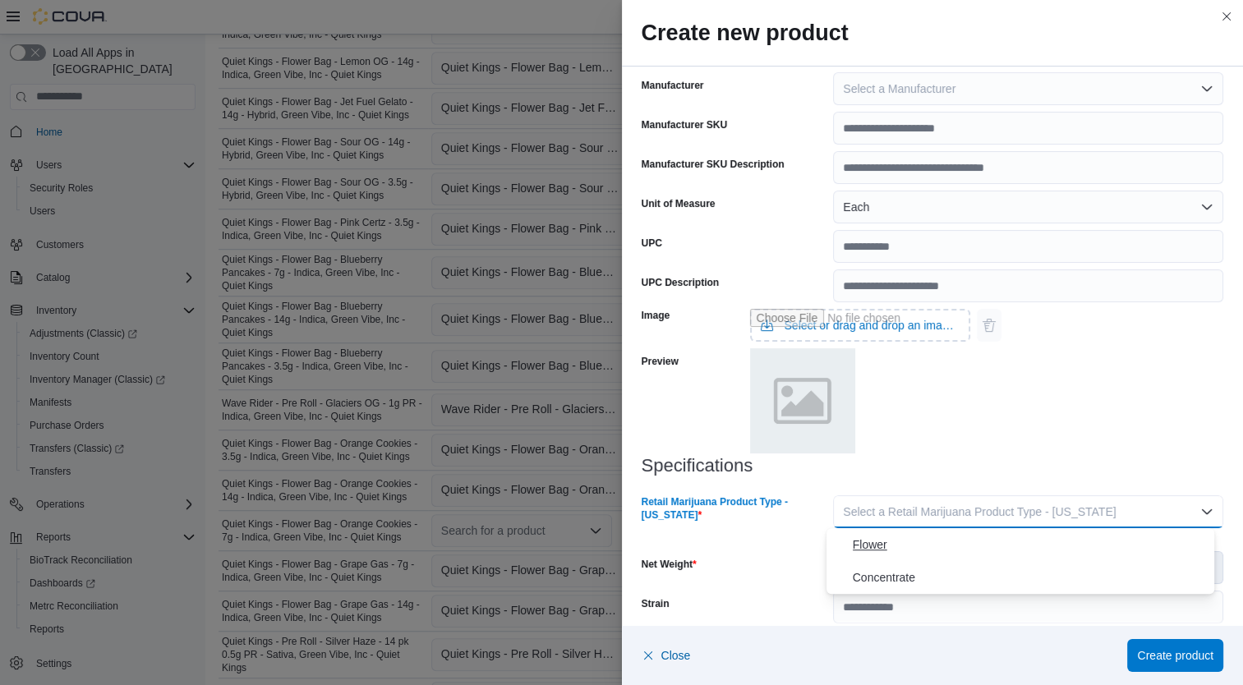
click span "Flower"
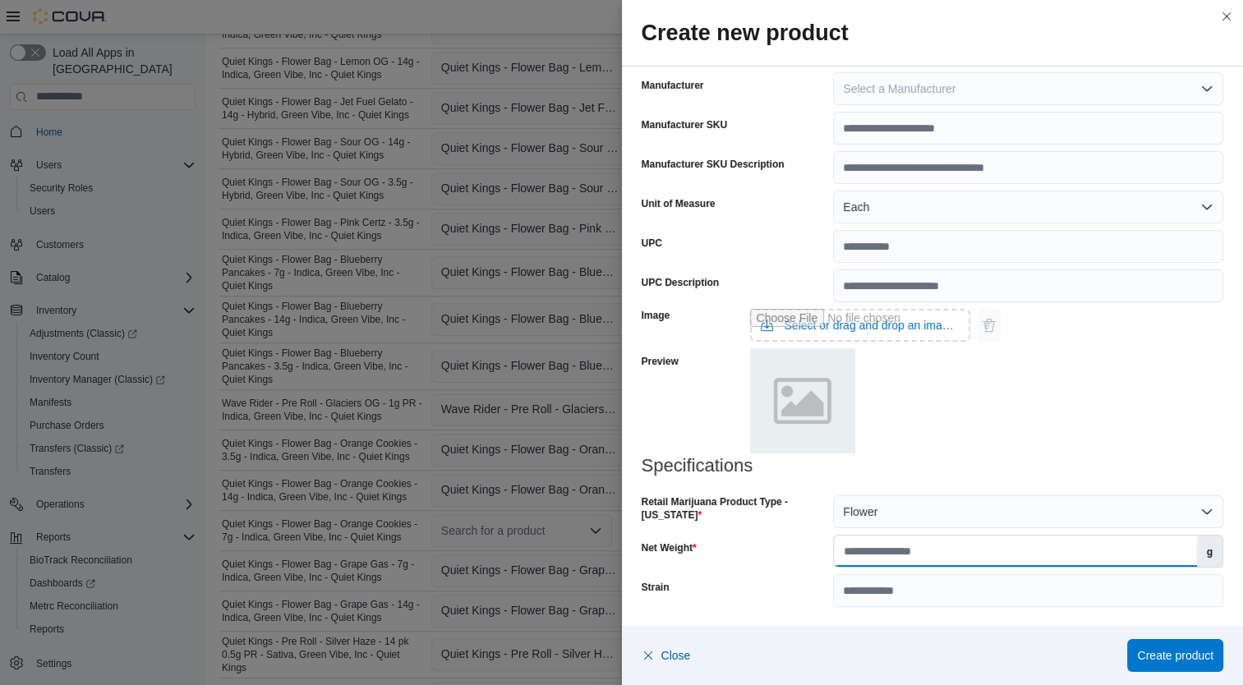
click input "Net Weight"
type input "*"
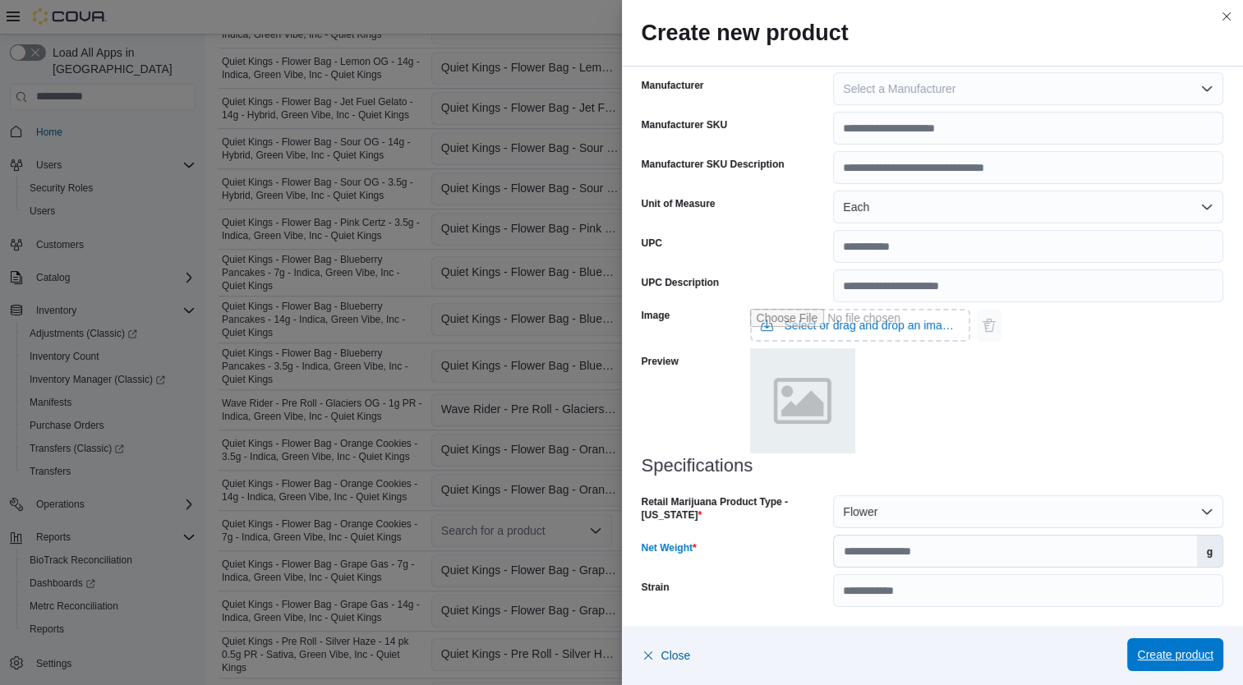
click span "Create product"
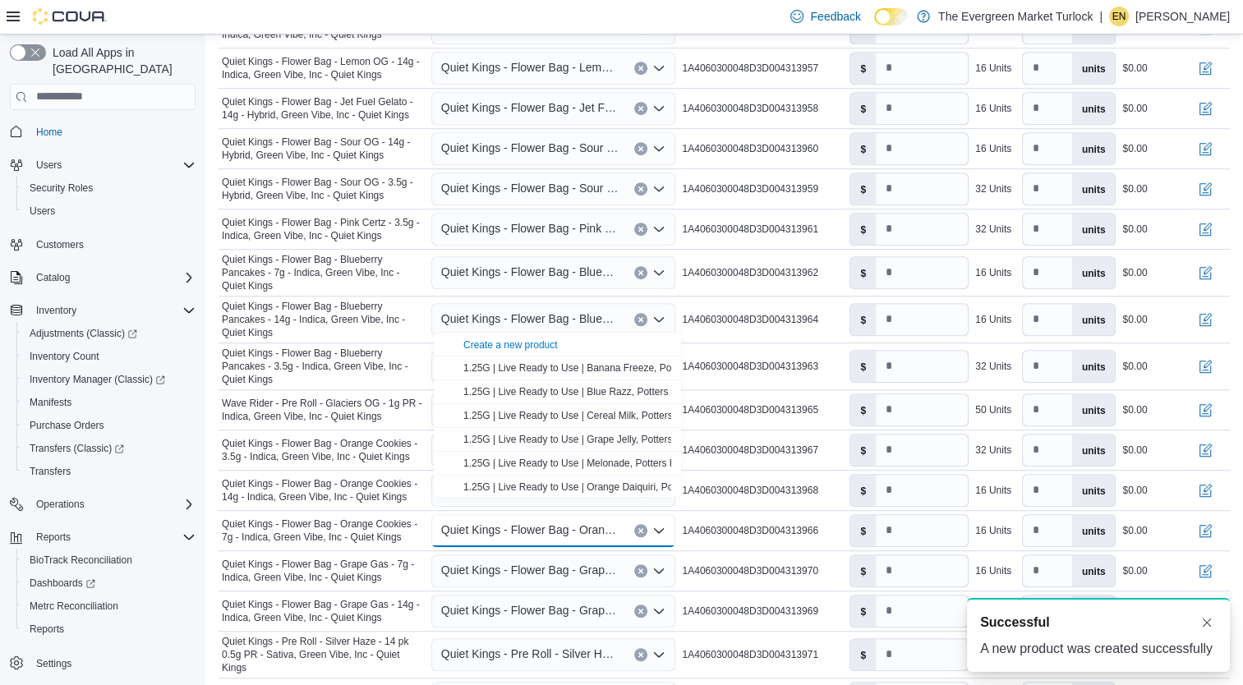
scroll to position [0, 0]
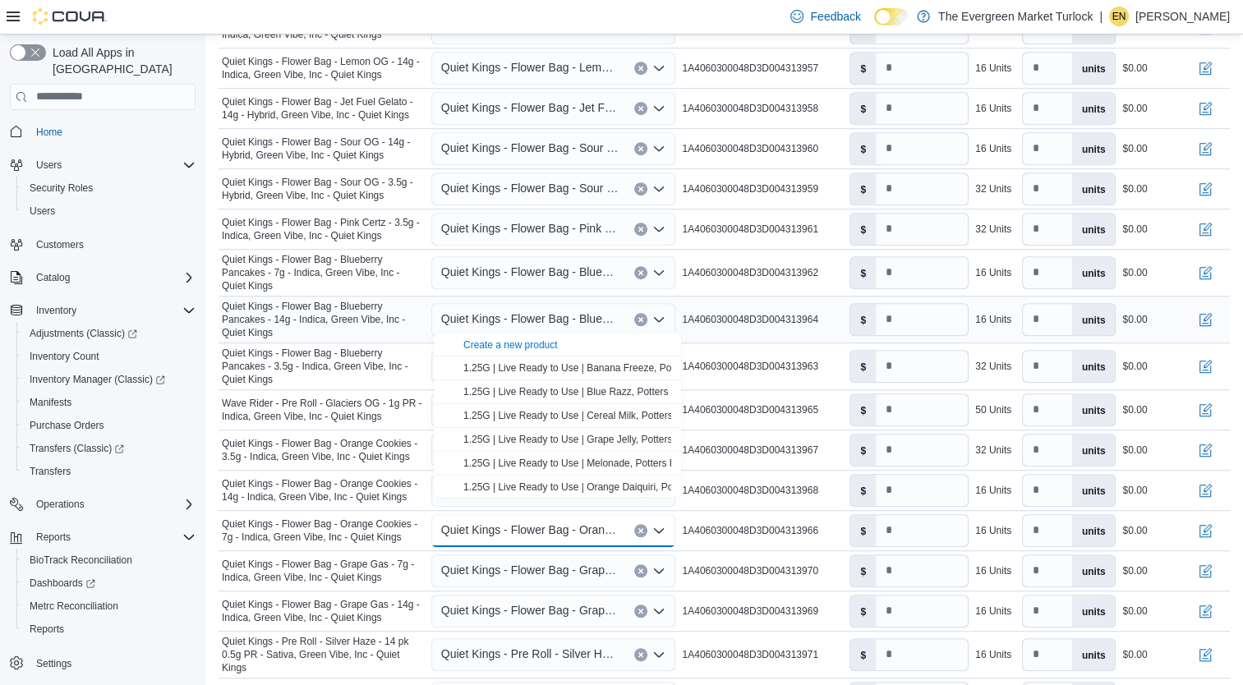
click span "Quiet Kings - Flower Bag - Blueberry Pancakes - 14g - Indica, Green Vibe, Inc -…"
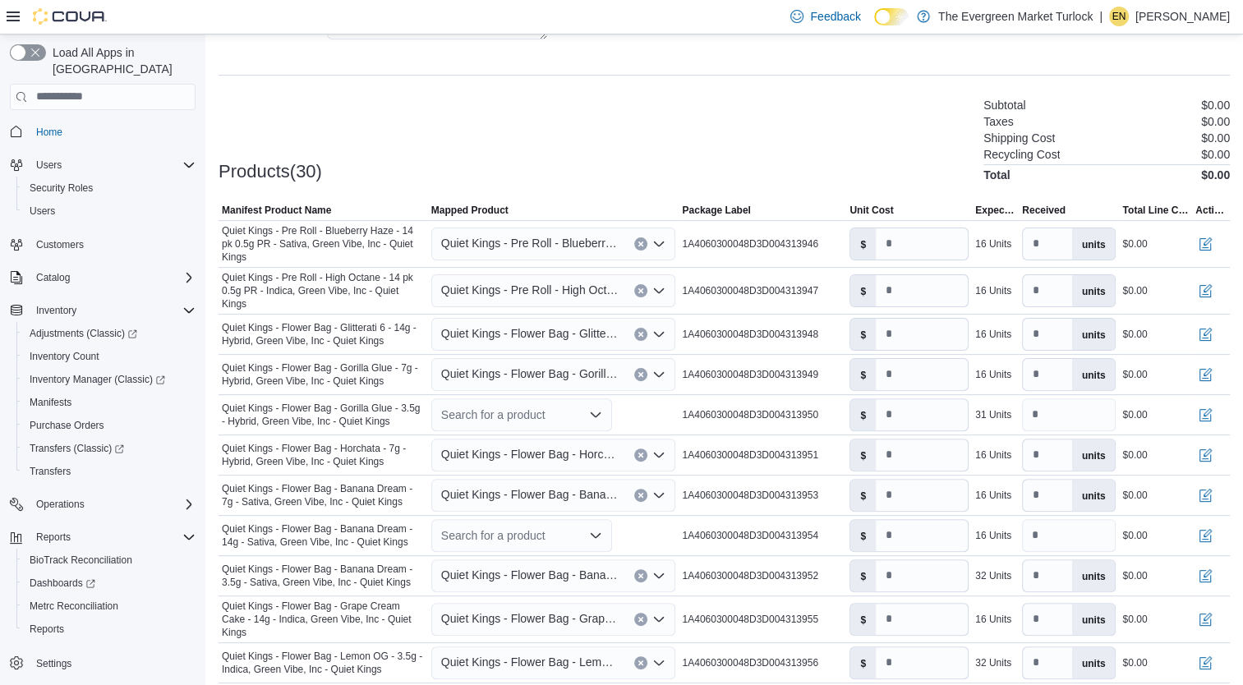
scroll to position [426, 0]
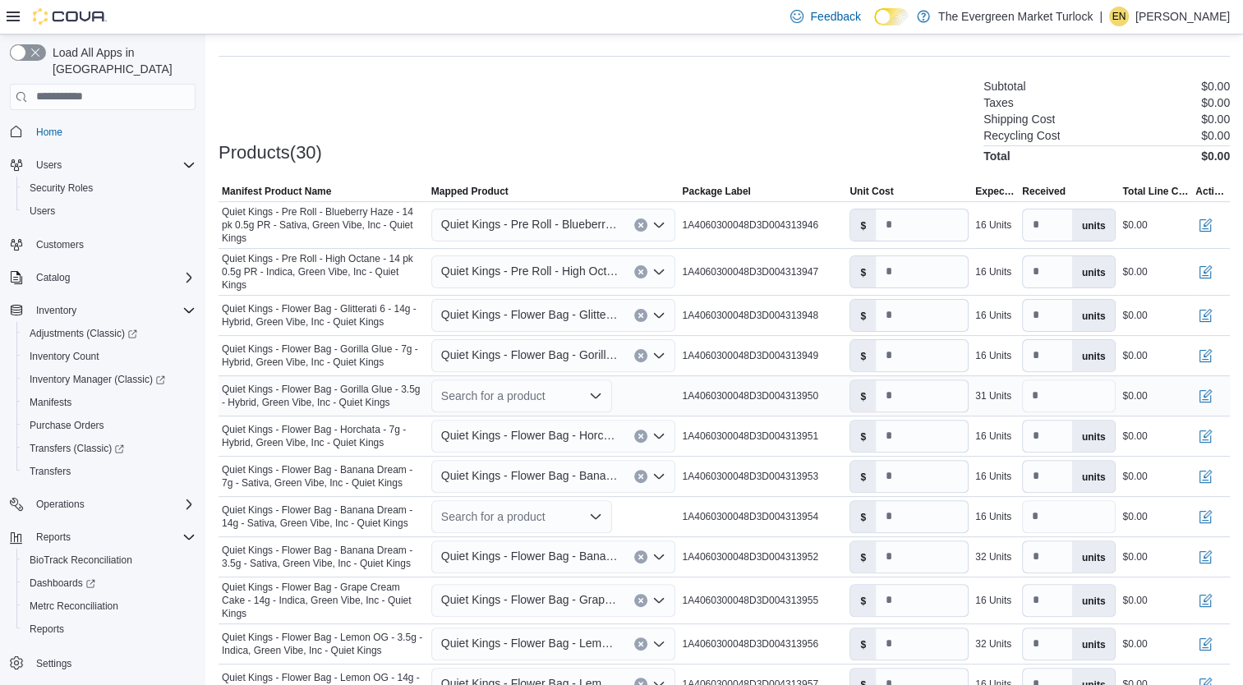
click div "Search for a product"
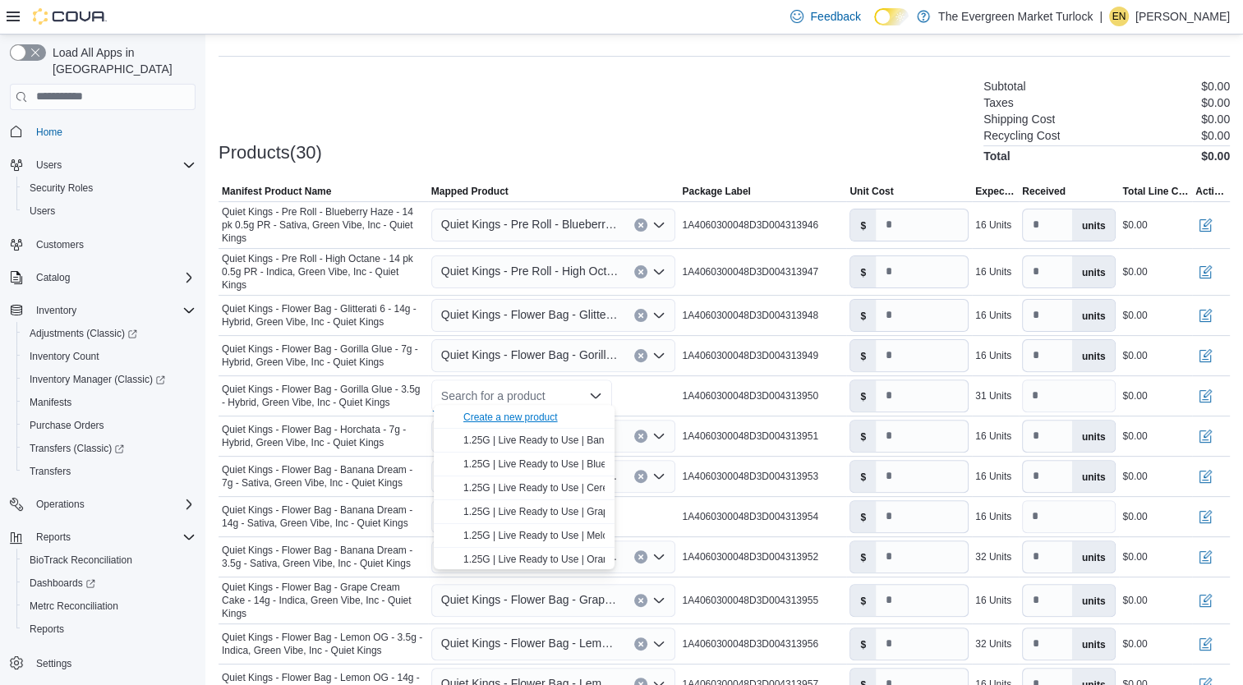
click div "Create a new product"
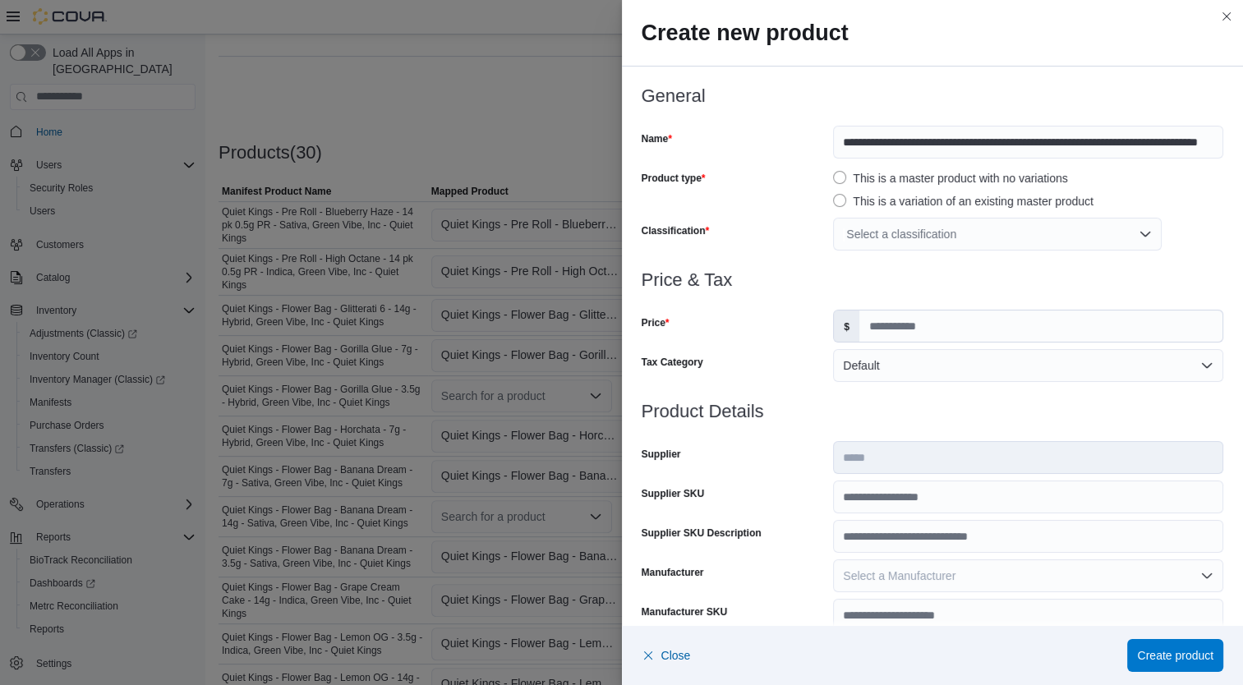
click div "Select a classification"
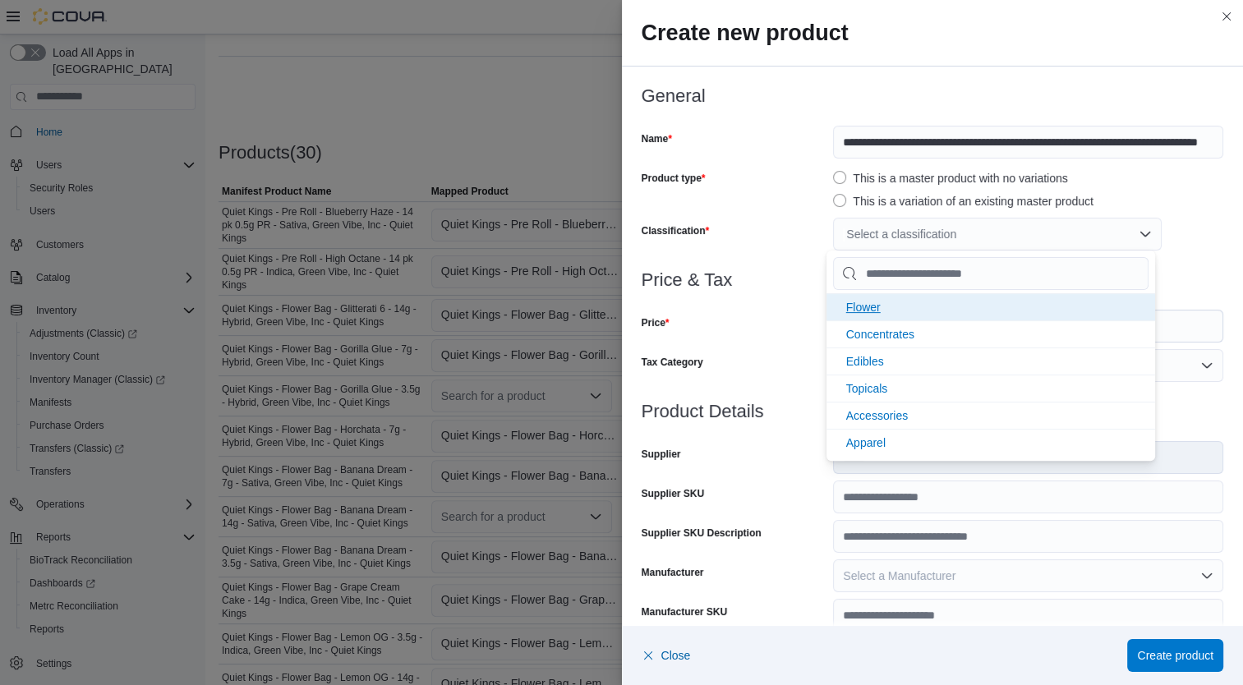
click li "Flower"
click div "Price"
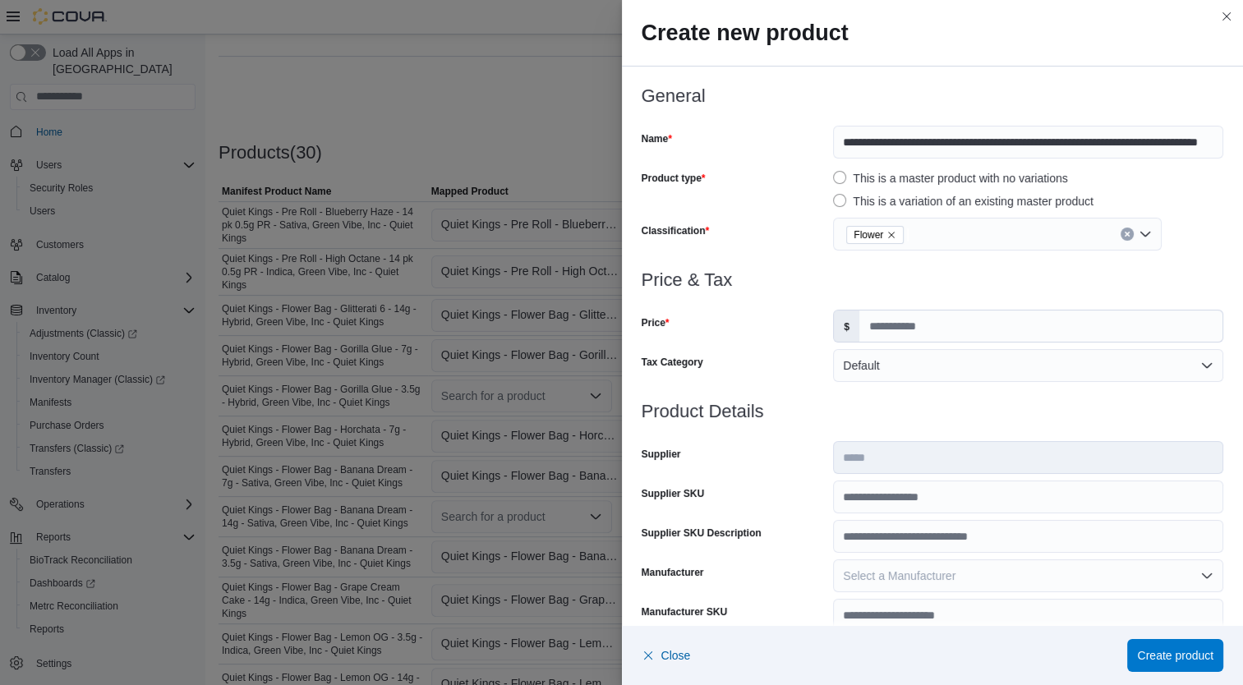
scroll to position [0, 0]
click input "Price"
type input "*****"
click input "Supplier SKU"
type input "**********"
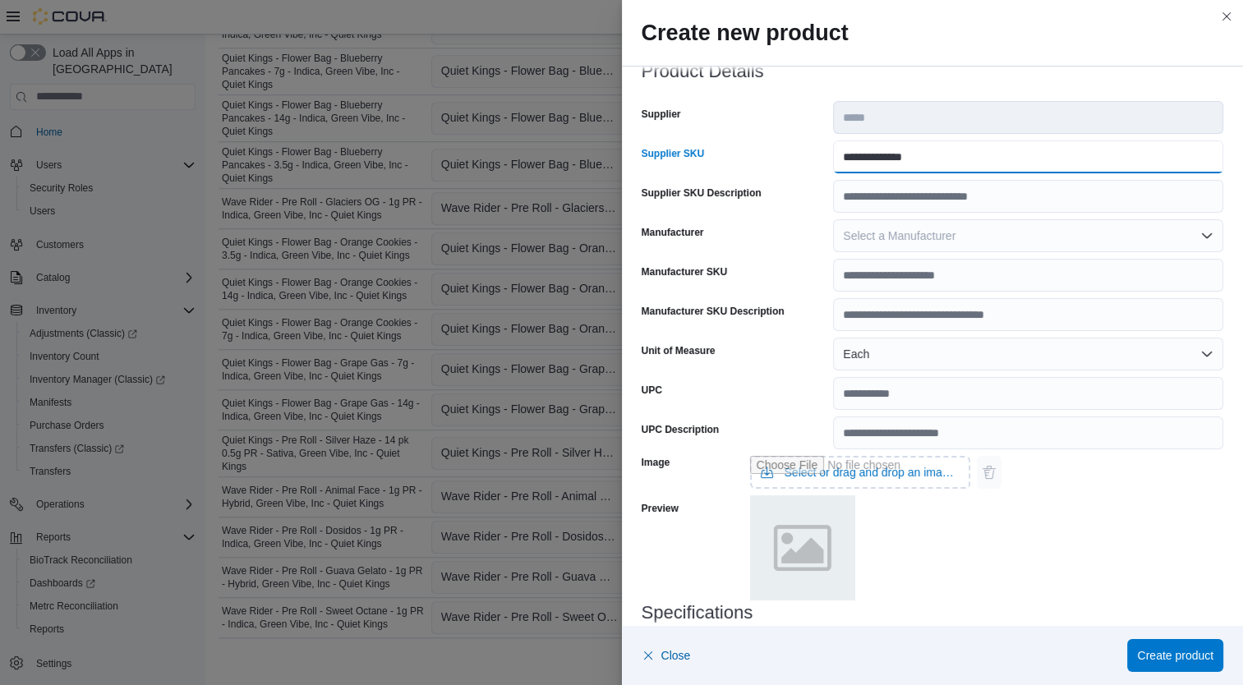
scroll to position [487, 0]
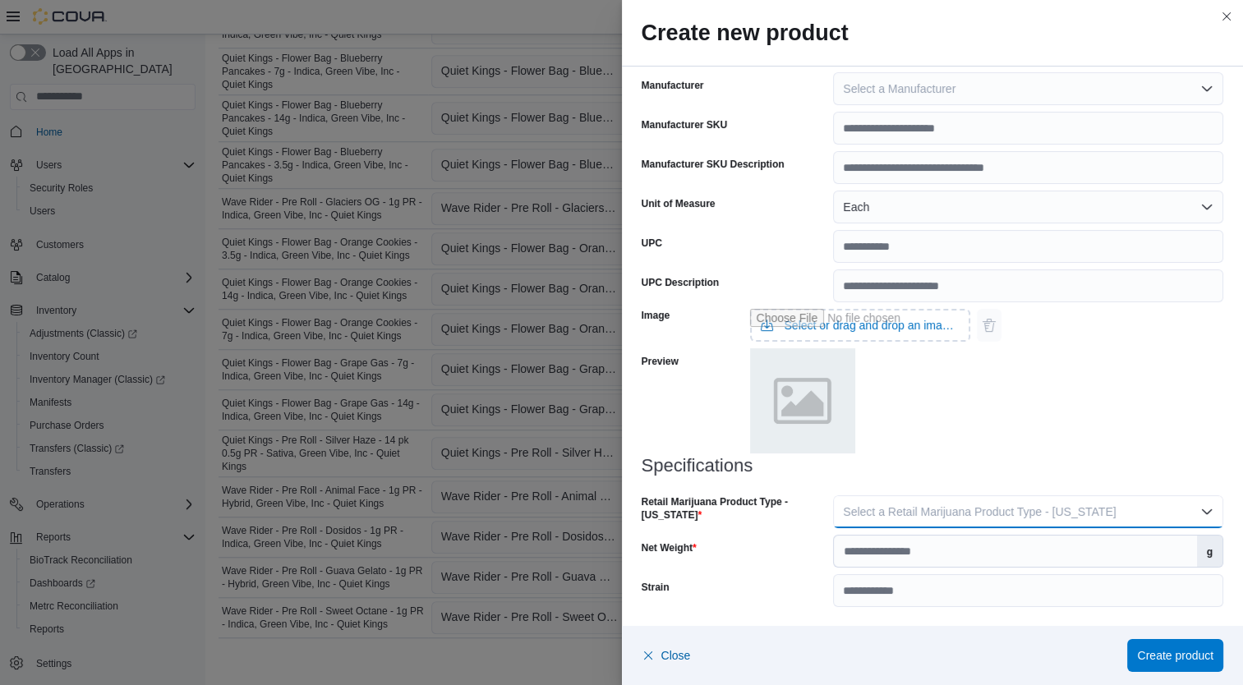
click span "Select a Retail Marijuana Product Type - California"
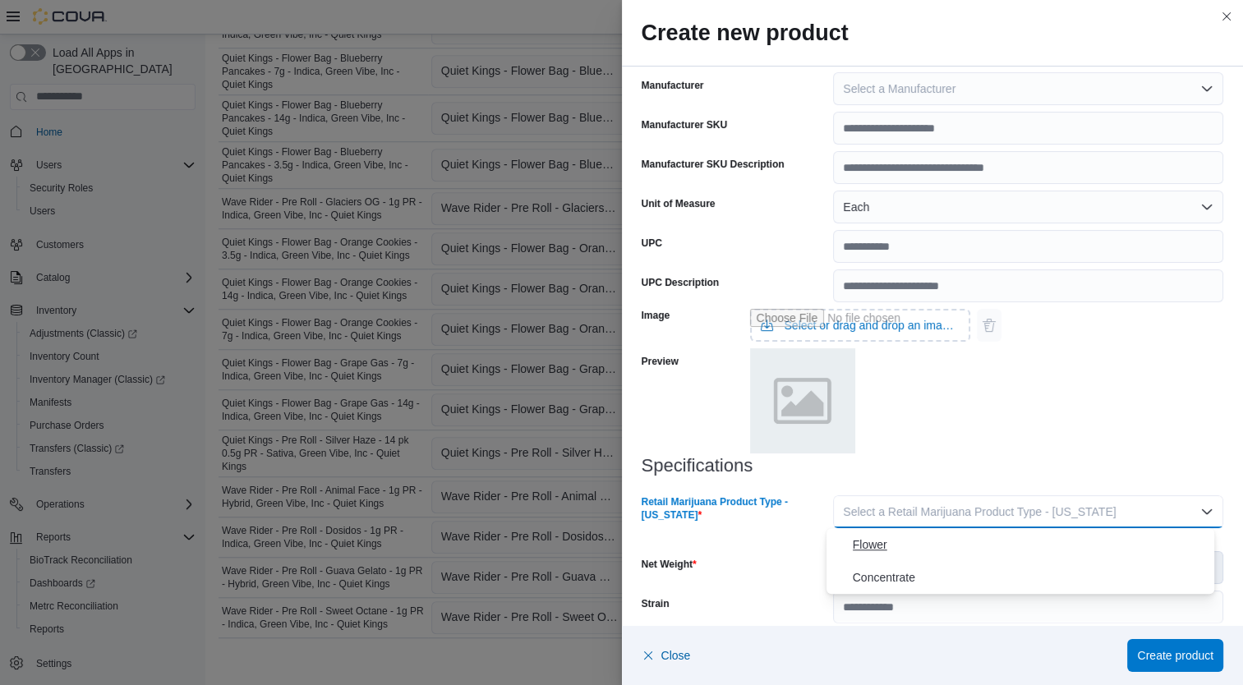
click span "Flower"
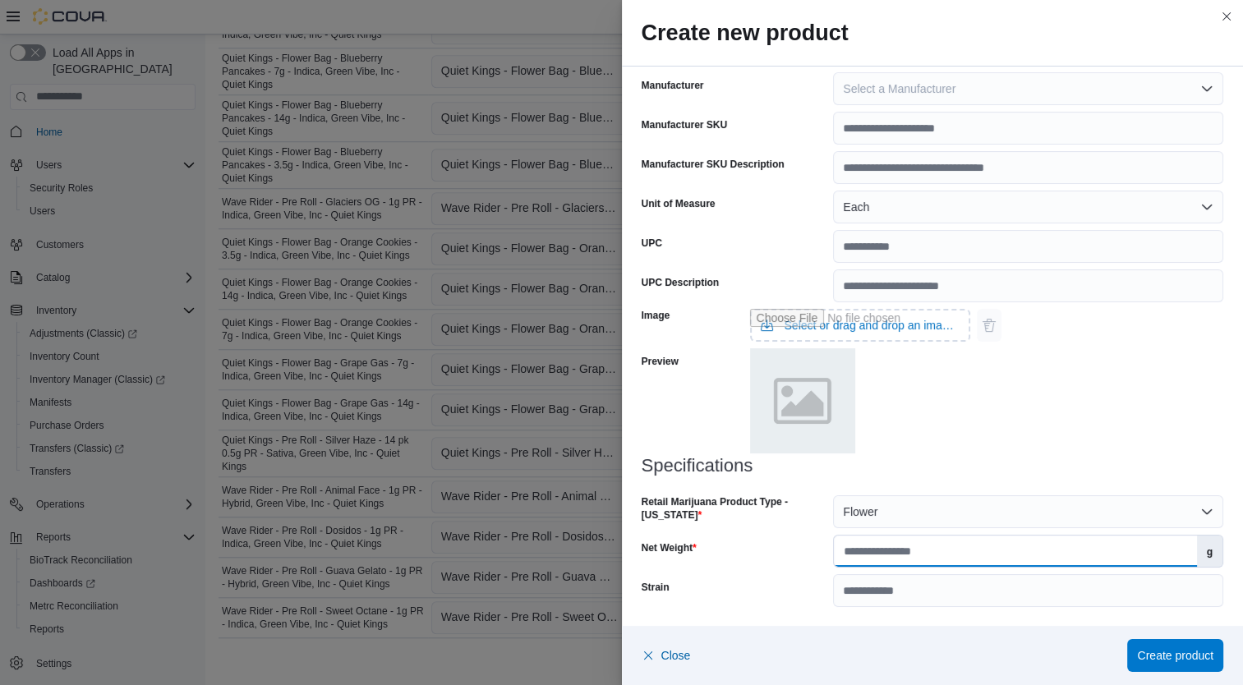
click input "Net Weight"
type input "***"
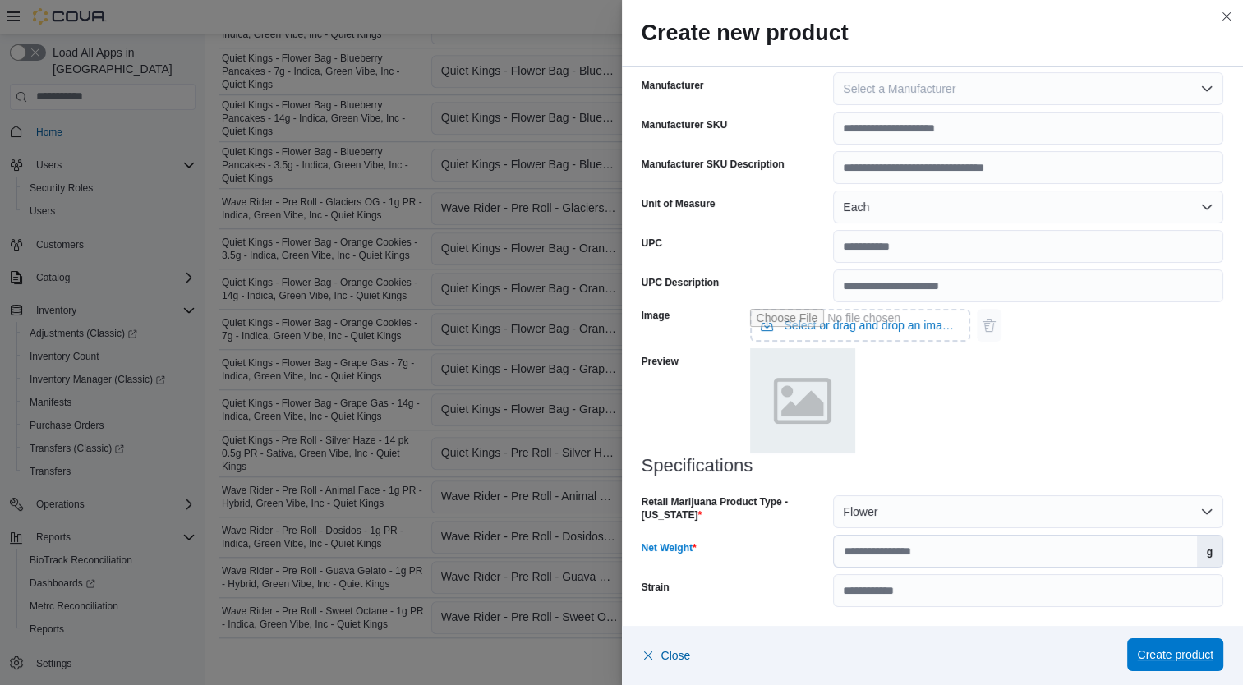
click span "Create product"
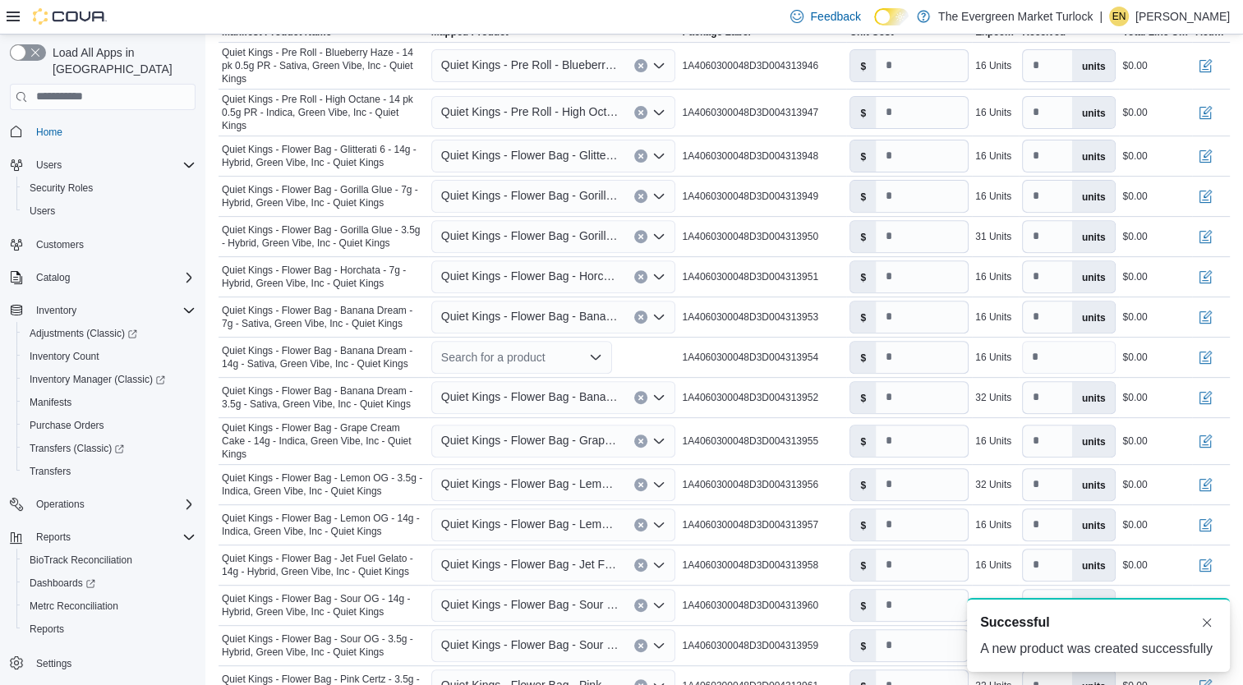
scroll to position [585, 0]
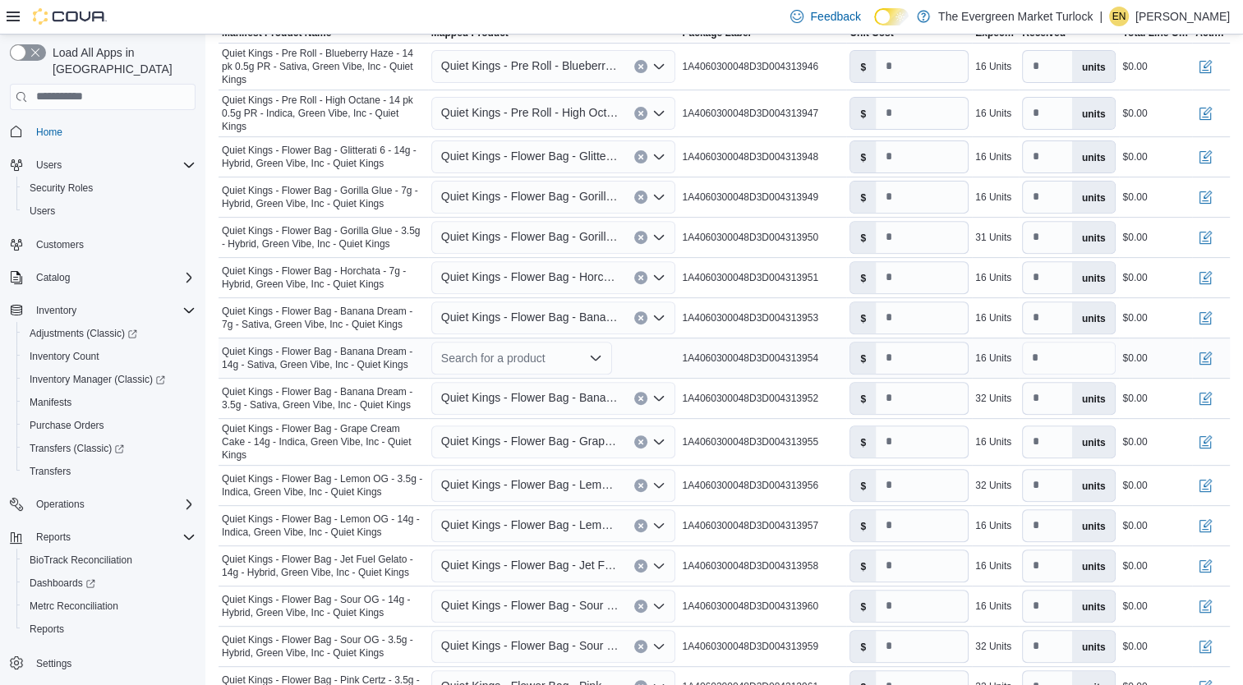
click div "Search for a product"
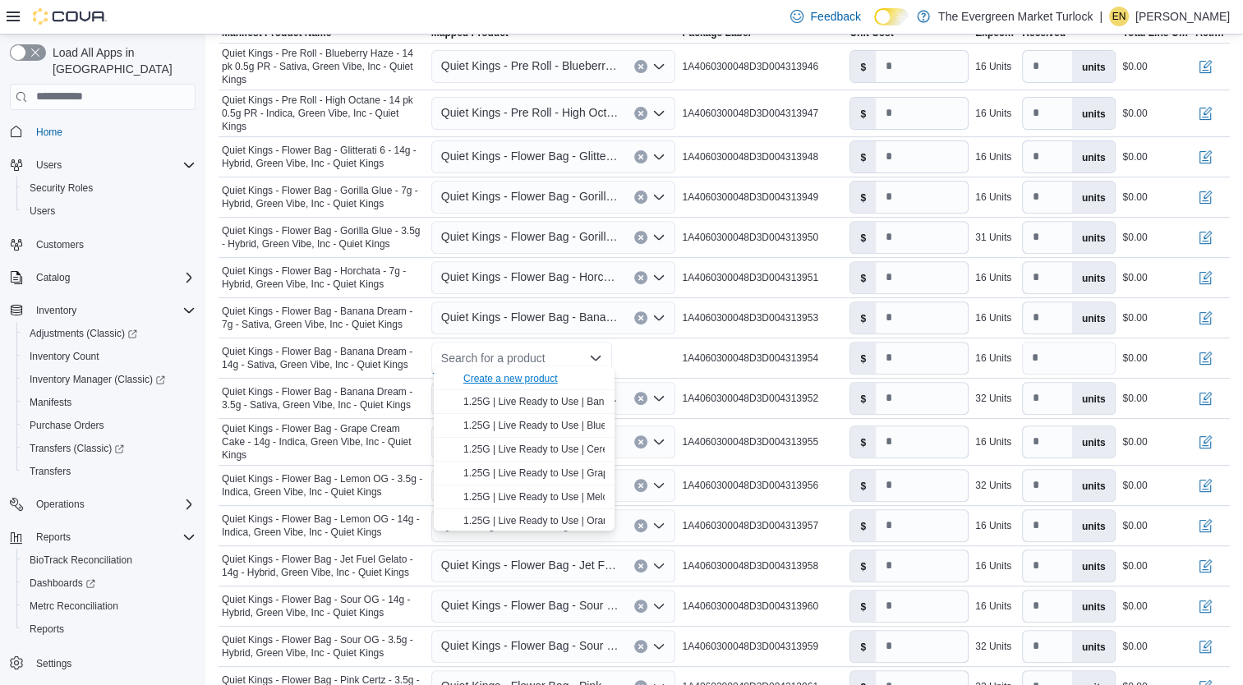
click div "Create a new product"
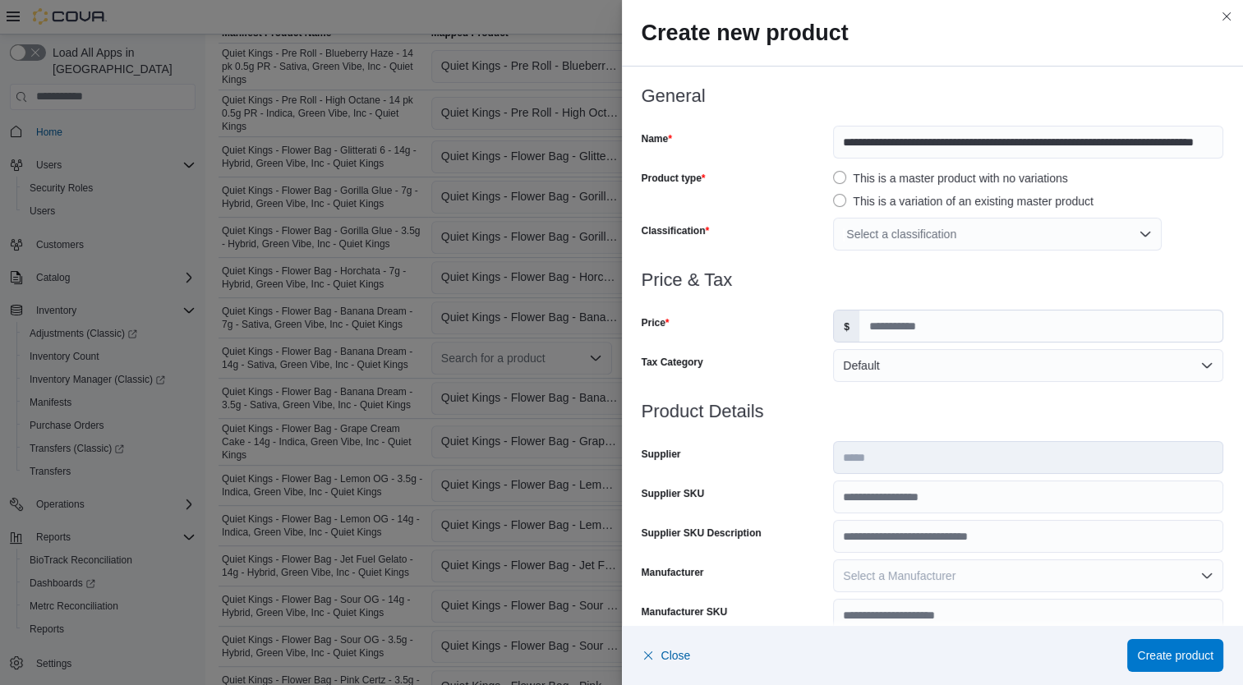
click div "Select a classification"
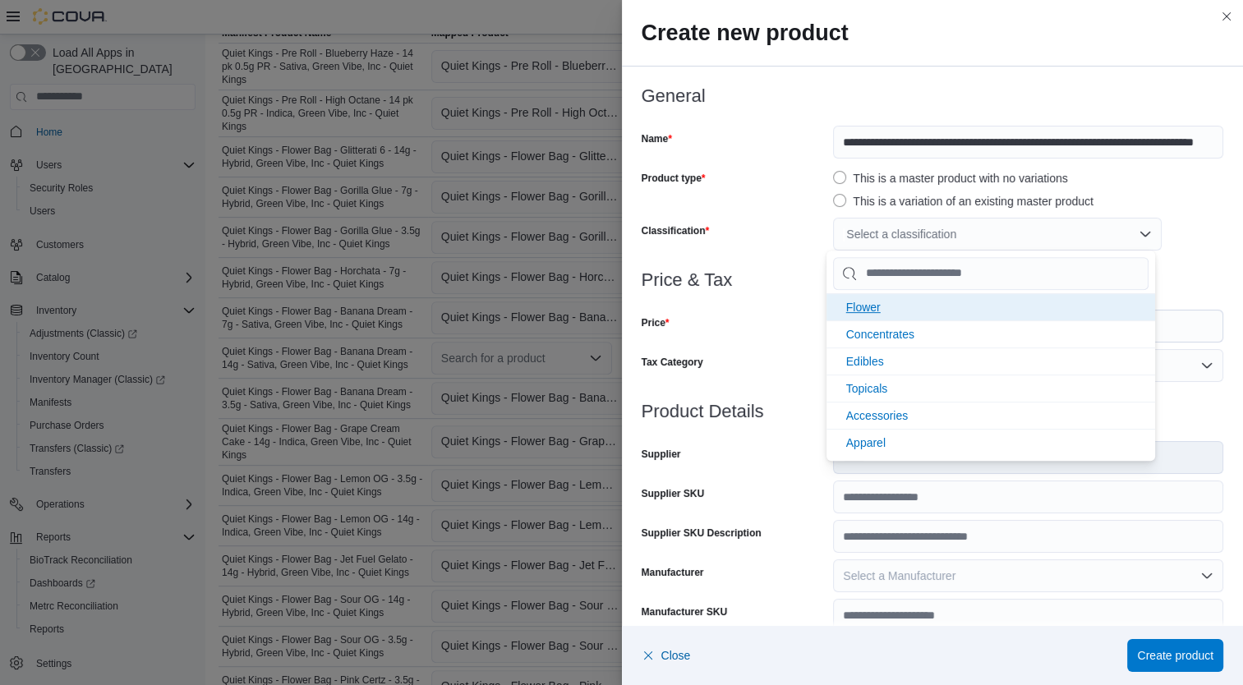
click span "Flower"
click div "Price & Tax Price $ Tax Category Default"
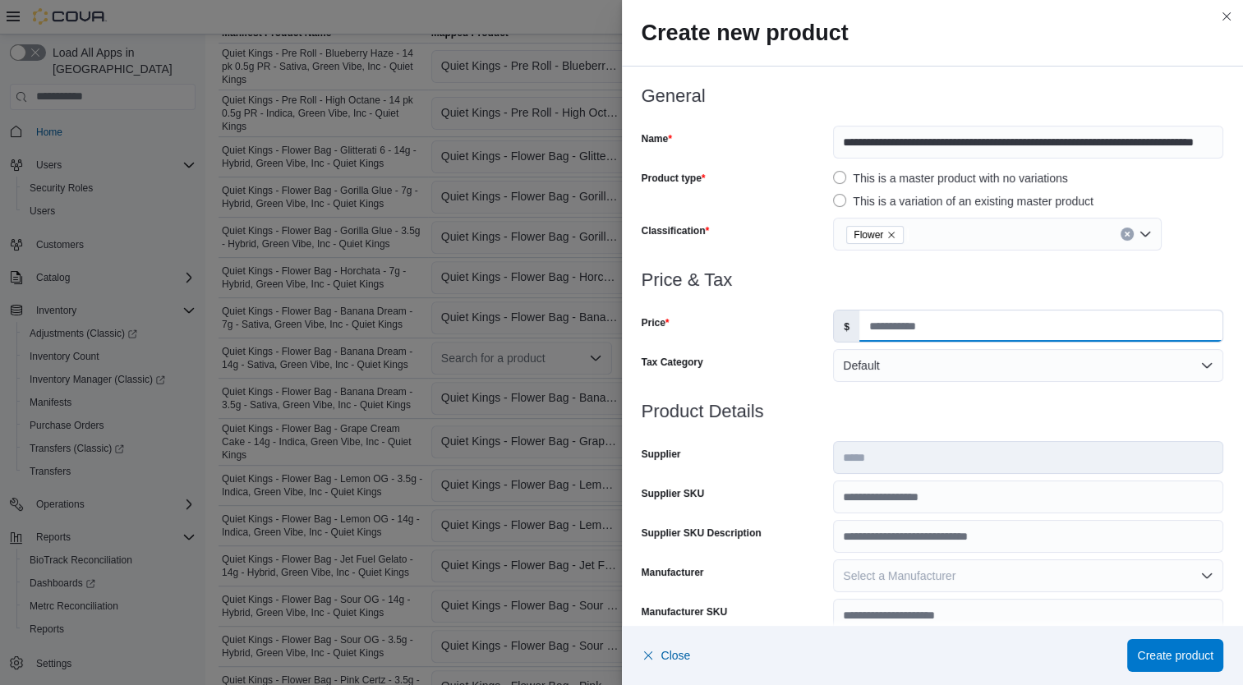
click input "Price"
type input "**"
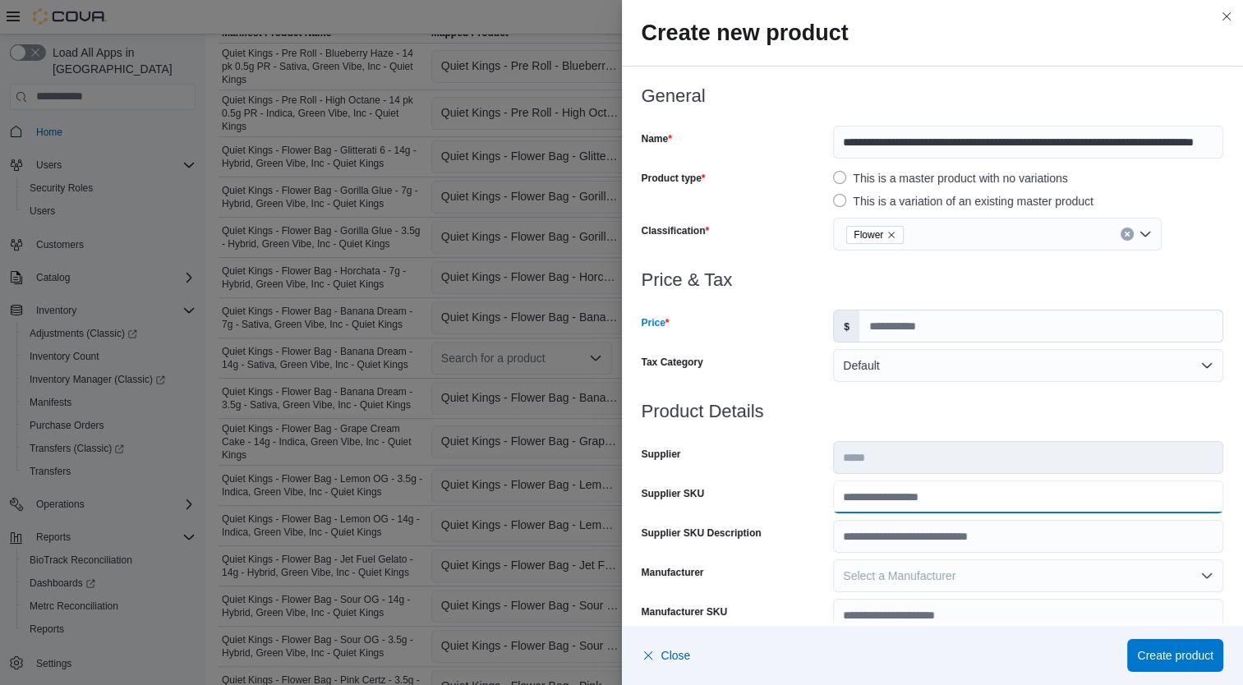
click input "Supplier SKU"
type input "**********"
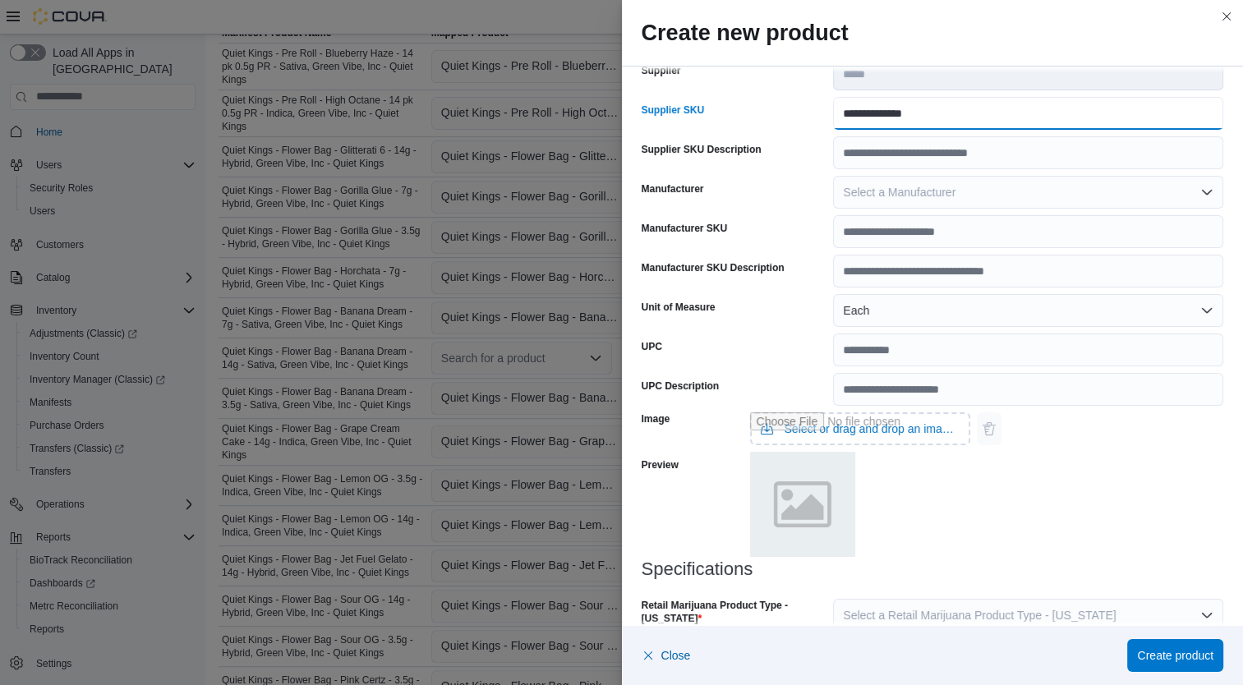
scroll to position [487, 0]
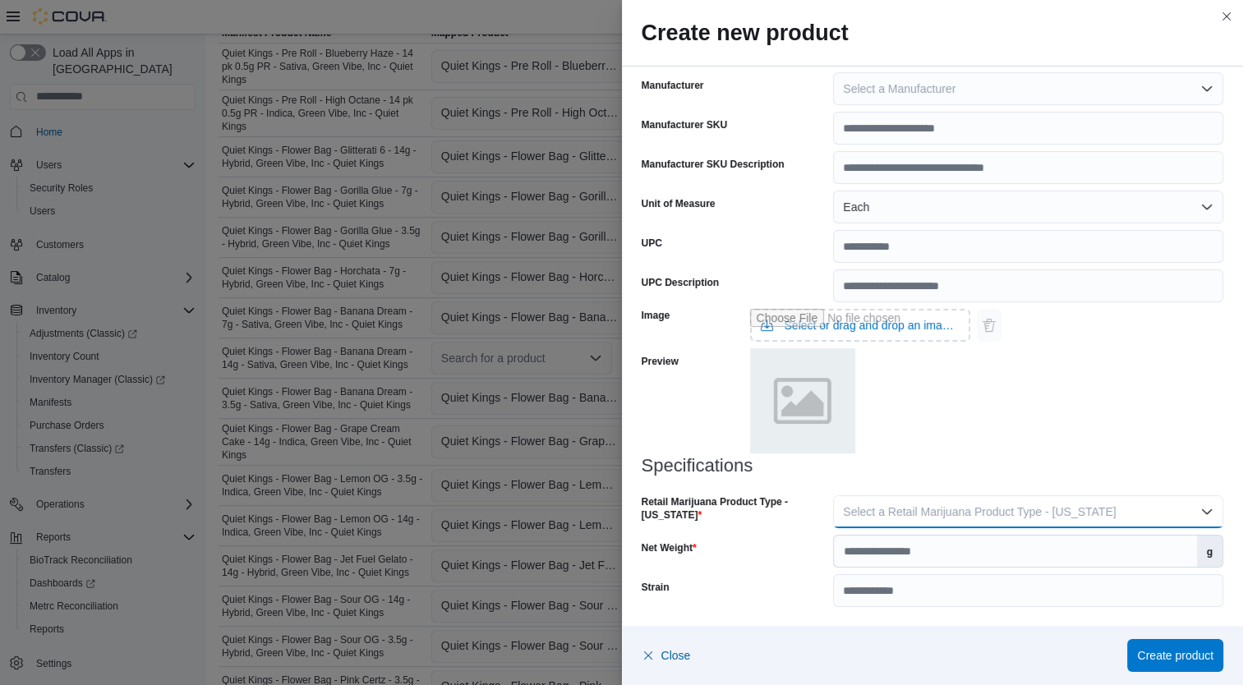
click span "Select a Retail Marijuana Product Type - California"
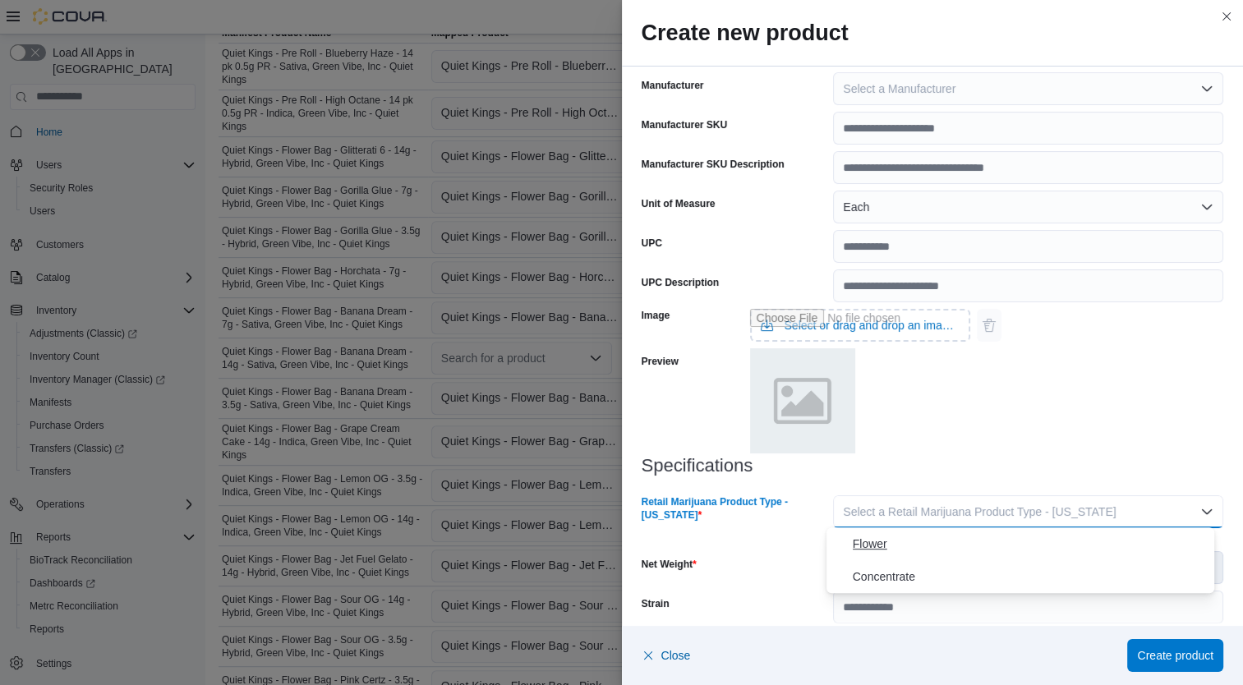
click span "Flower"
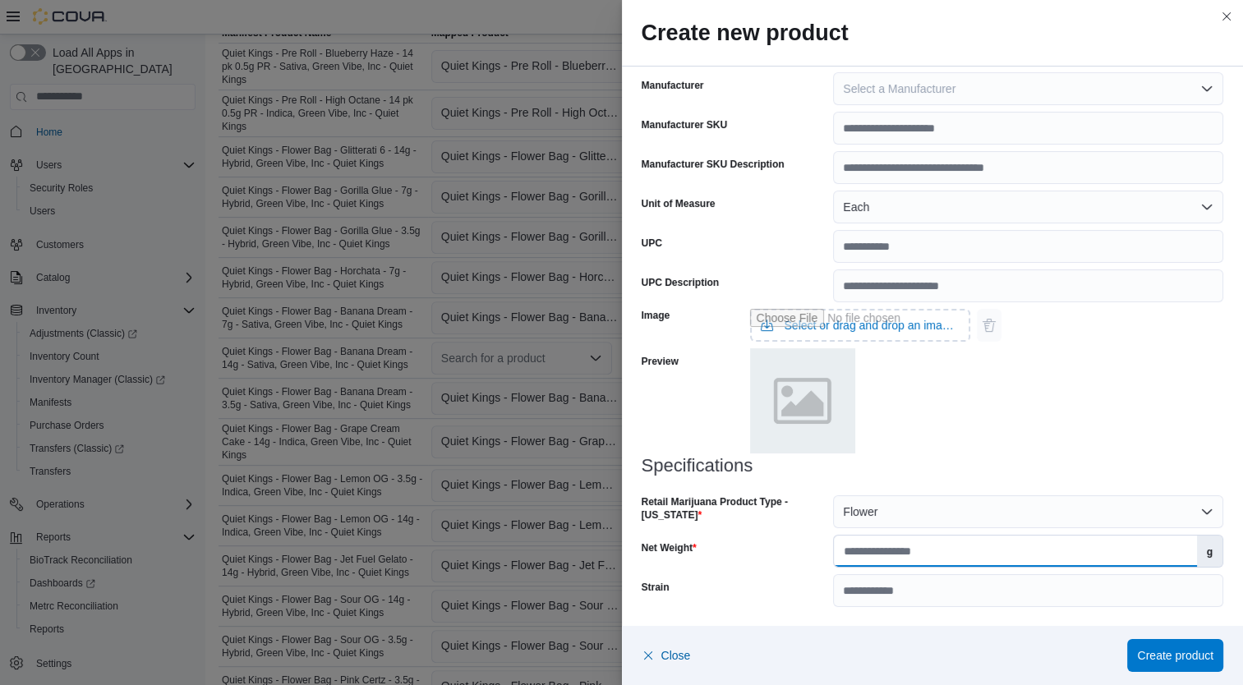
click input "Net Weight"
type input "**"
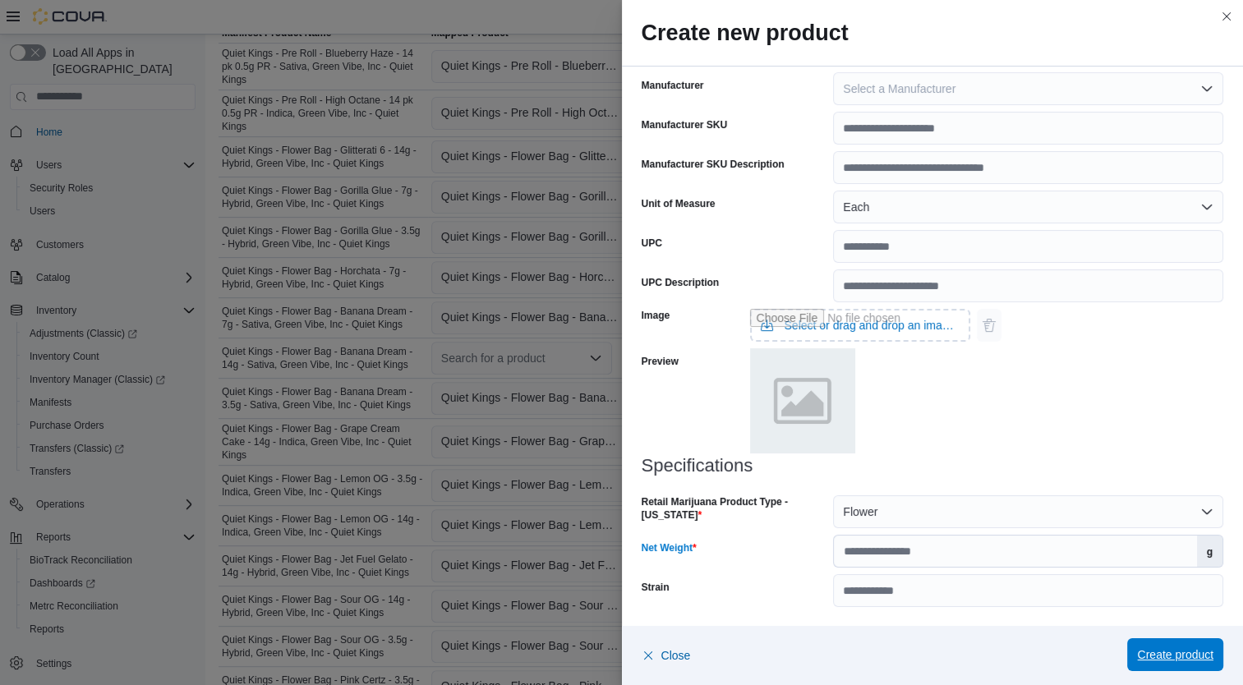
click span "Create product"
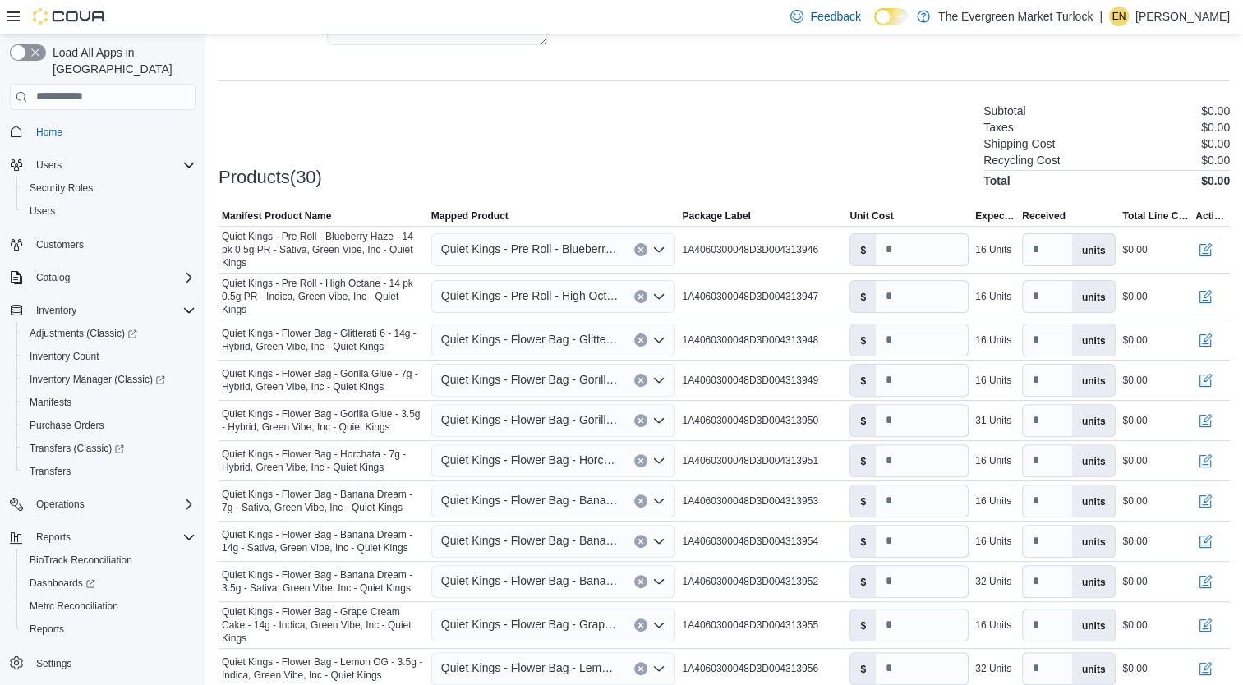
scroll to position [407, 0]
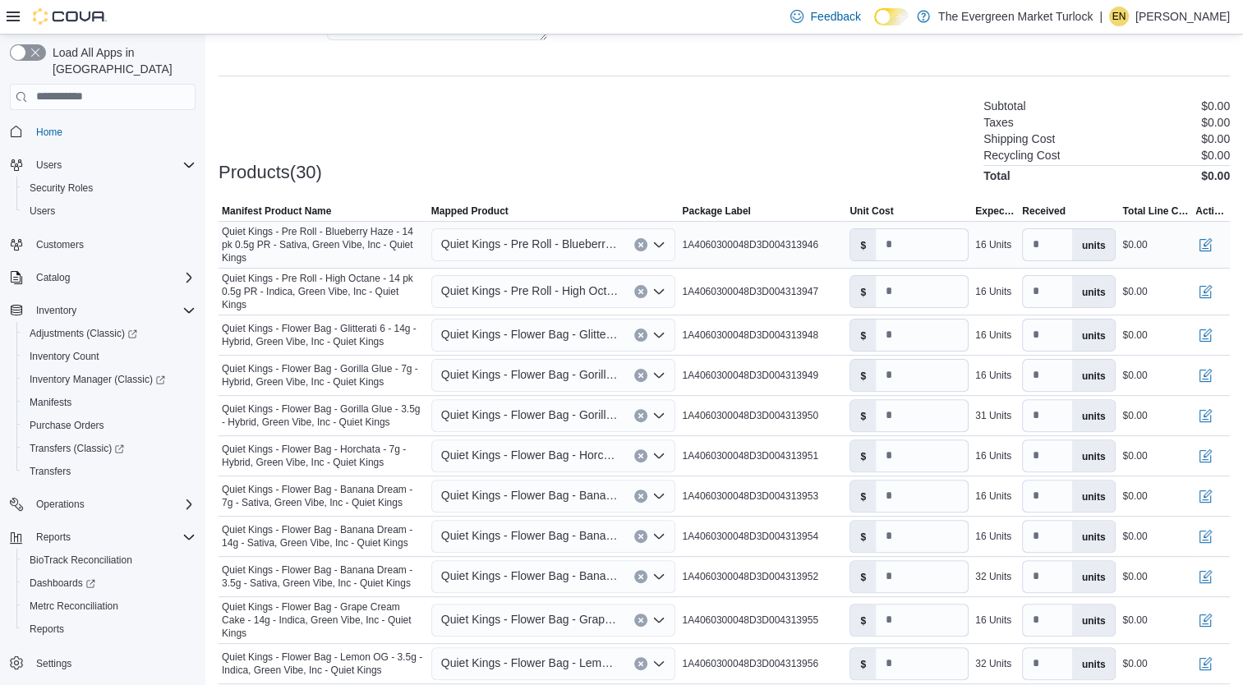
click div "$"
click input "number"
type input "*"
click input "number"
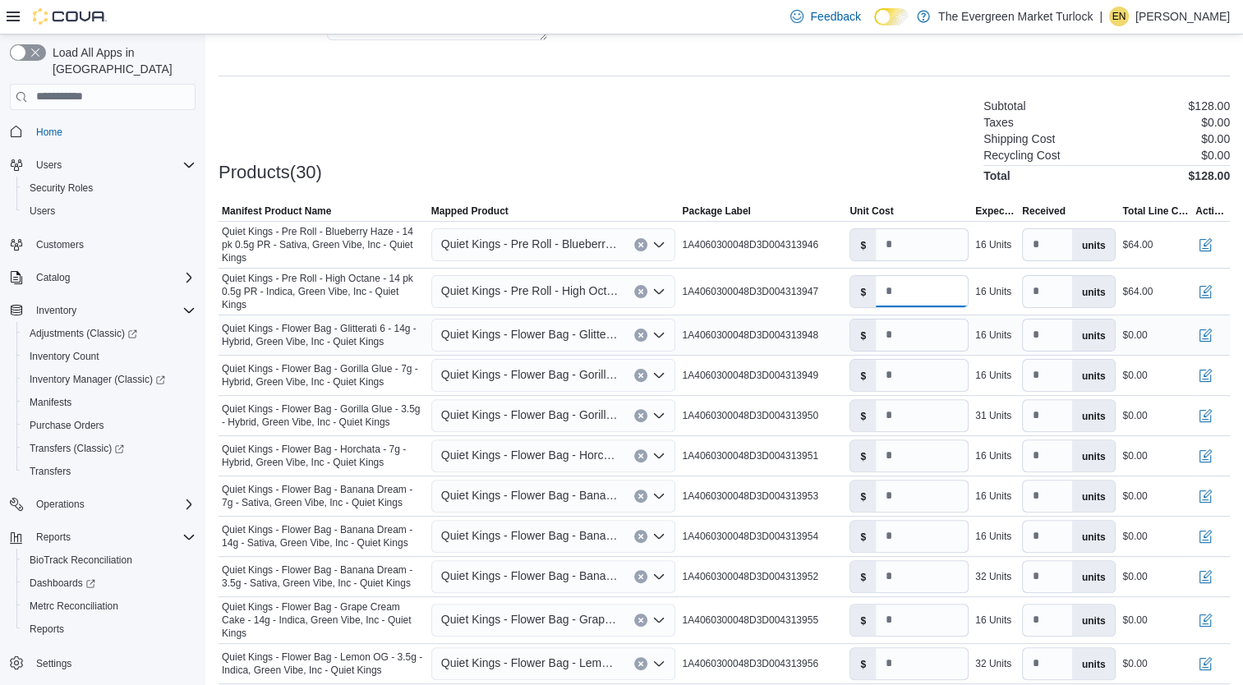
type input "*"
click input "number"
type input "****"
click input "number"
type input "*"
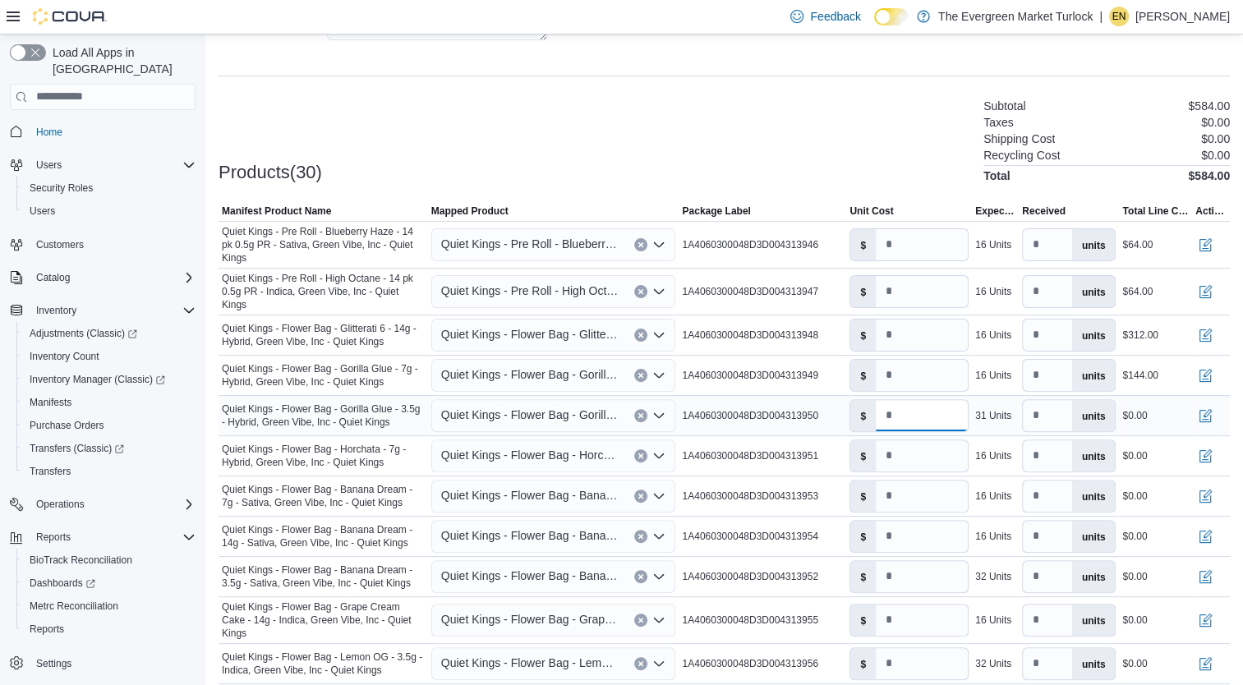
click input "number"
type input "*"
click input "number"
type input "*"
click input "number"
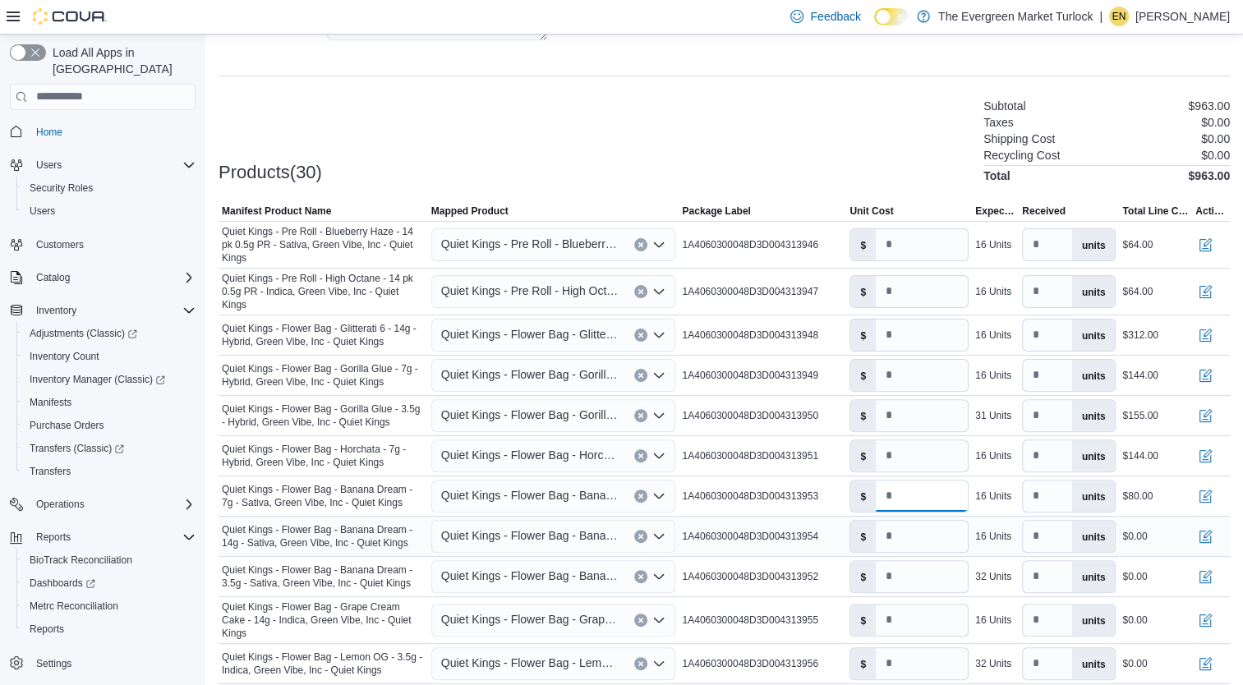
type input "*"
click input "number"
type input "*****"
click input "number"
type input "*"
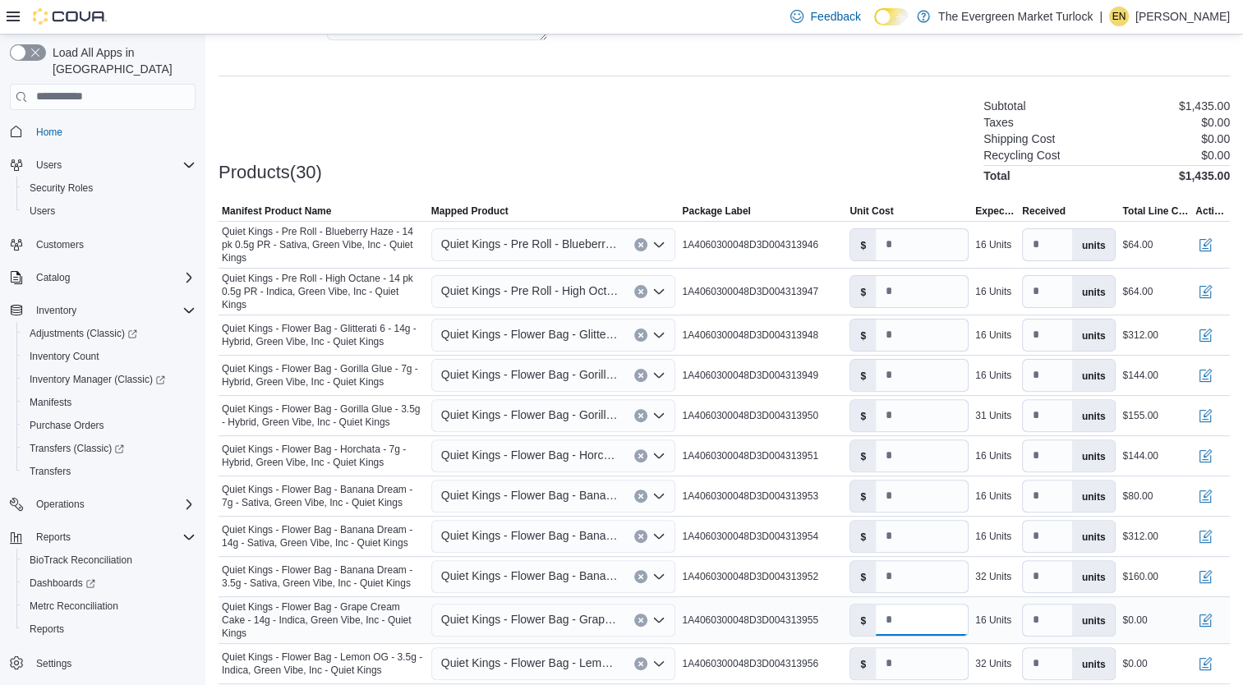
click input "number"
type input "****"
click input "number"
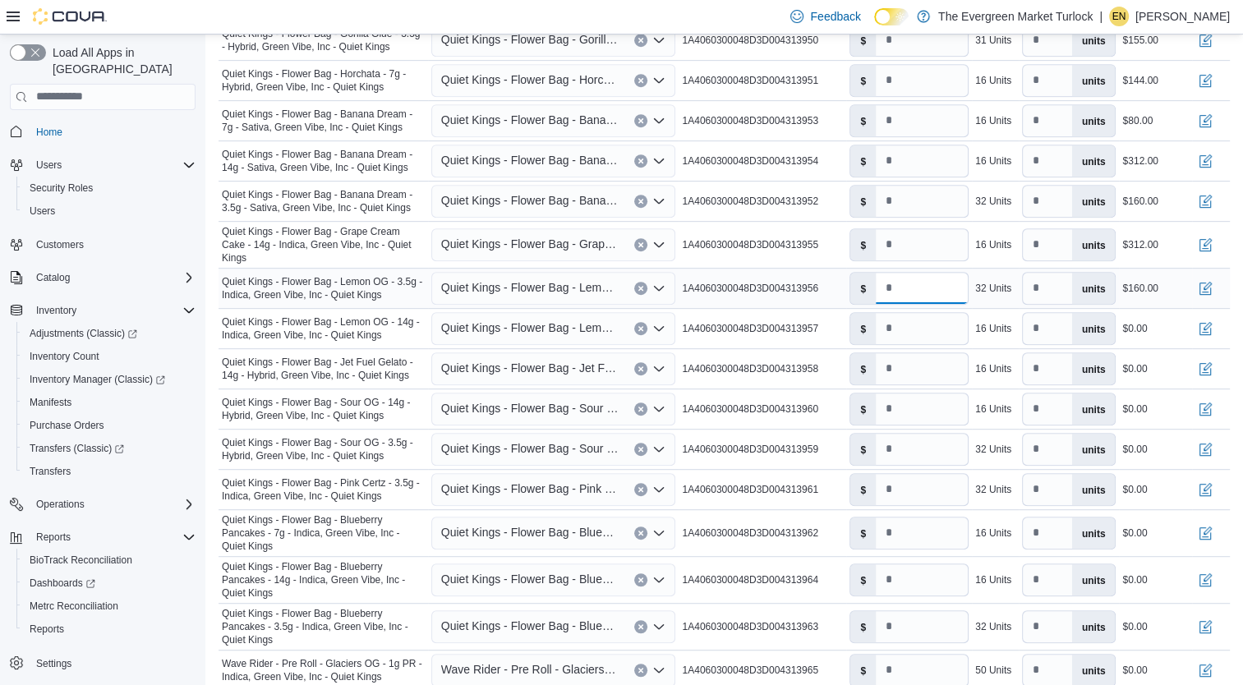
scroll to position [792, 0]
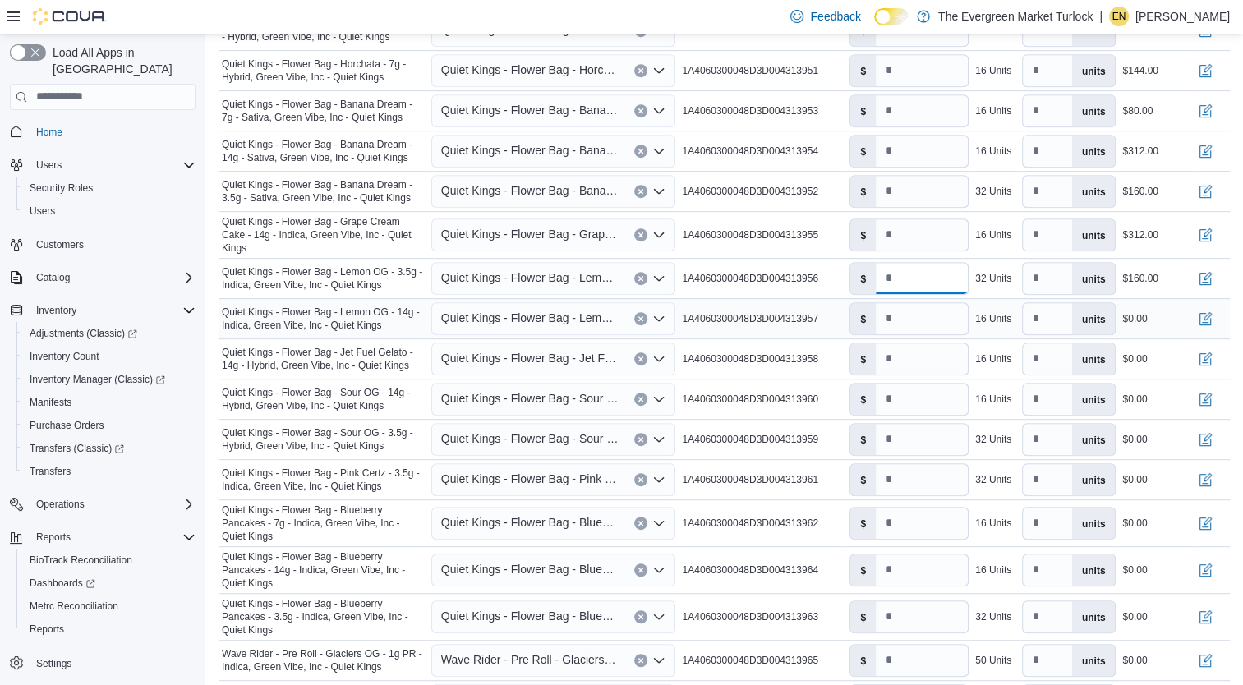
type input "*"
click input "number"
type input "****"
click input "number"
type input "****"
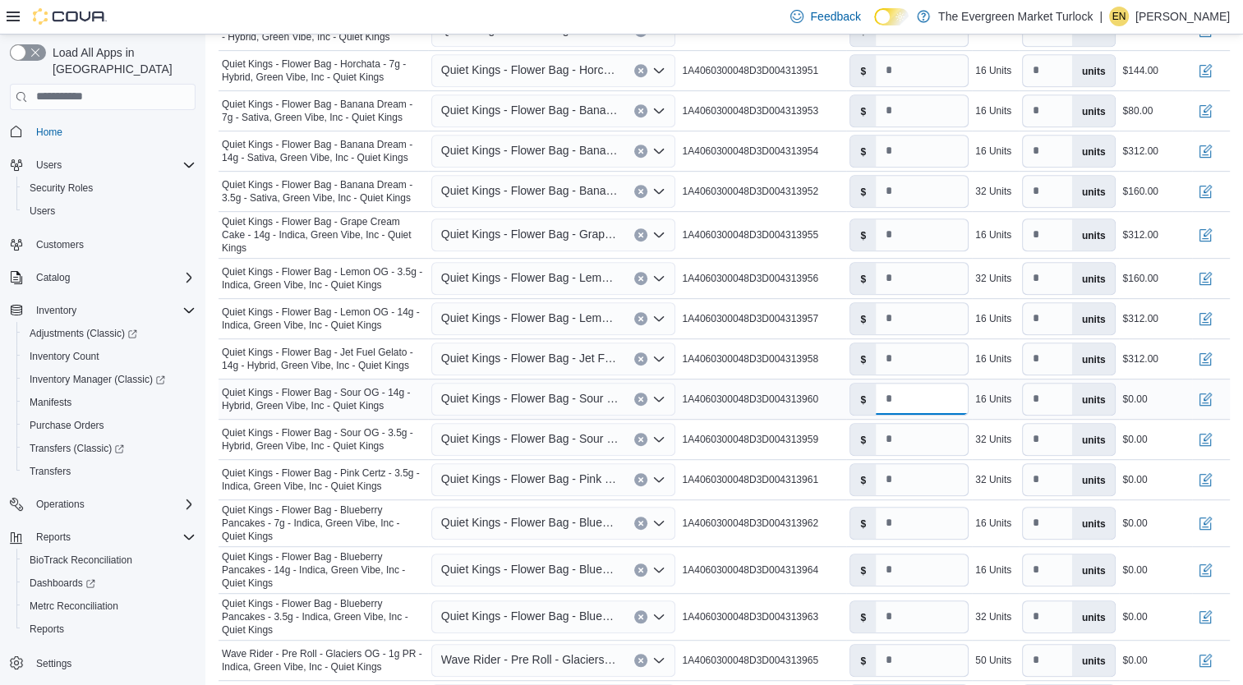
click input "number"
type input "****"
click input "number"
type input "*"
click input "number"
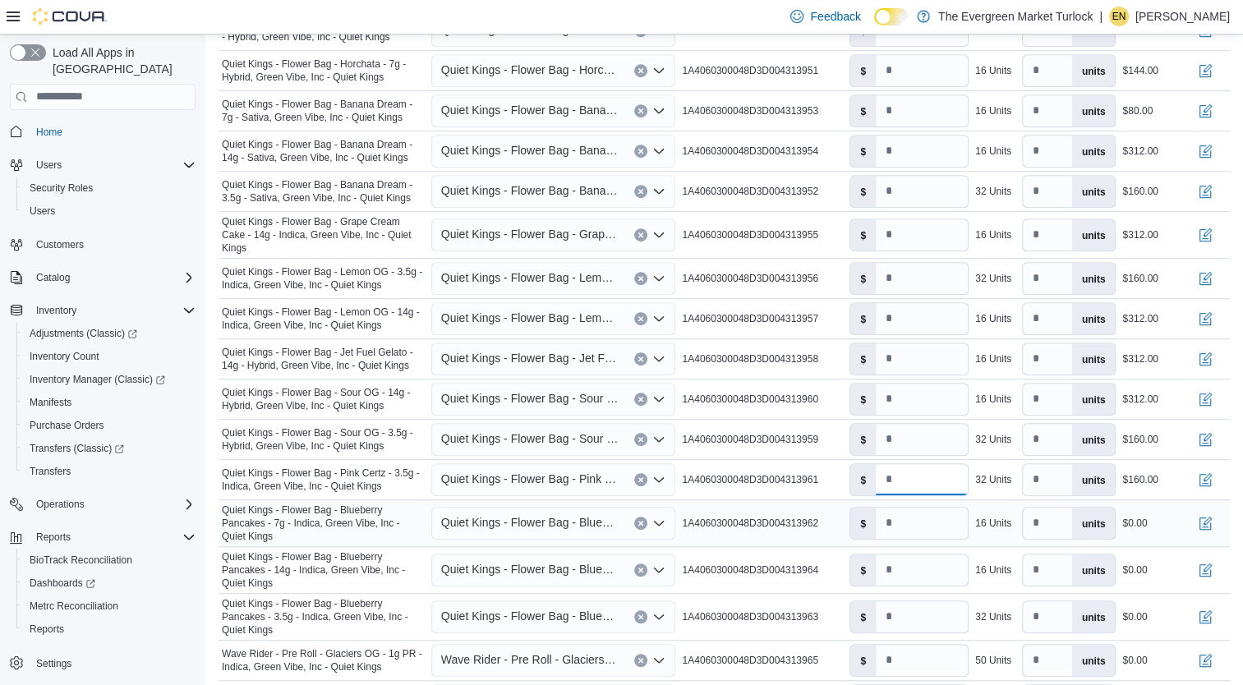
type input "*"
click input "number"
type input "*"
click input "number"
type input "****"
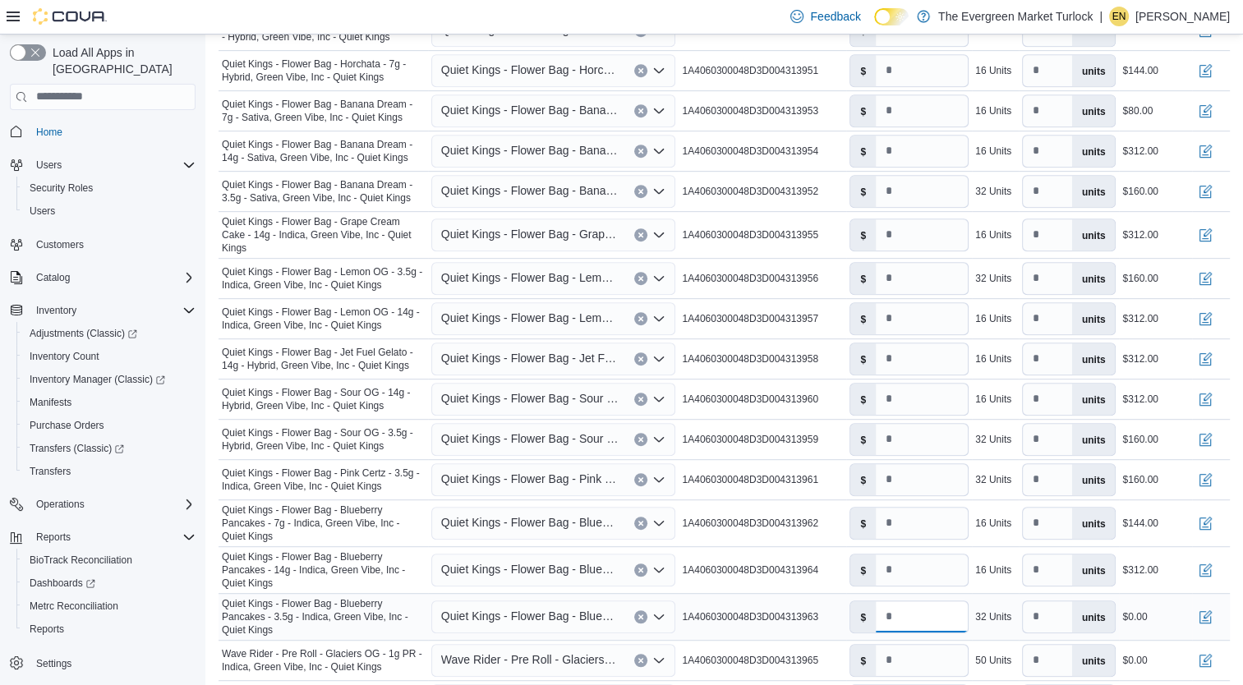
click input "number"
type input "*"
click input "number"
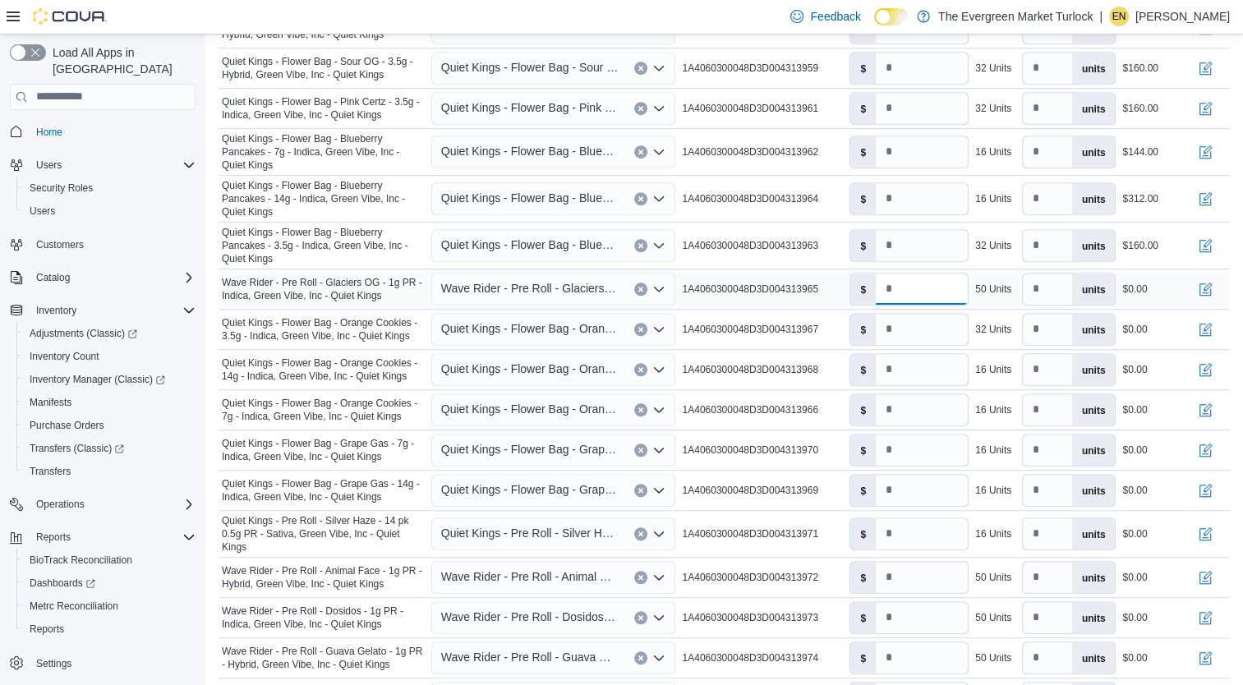
scroll to position [1170, 0]
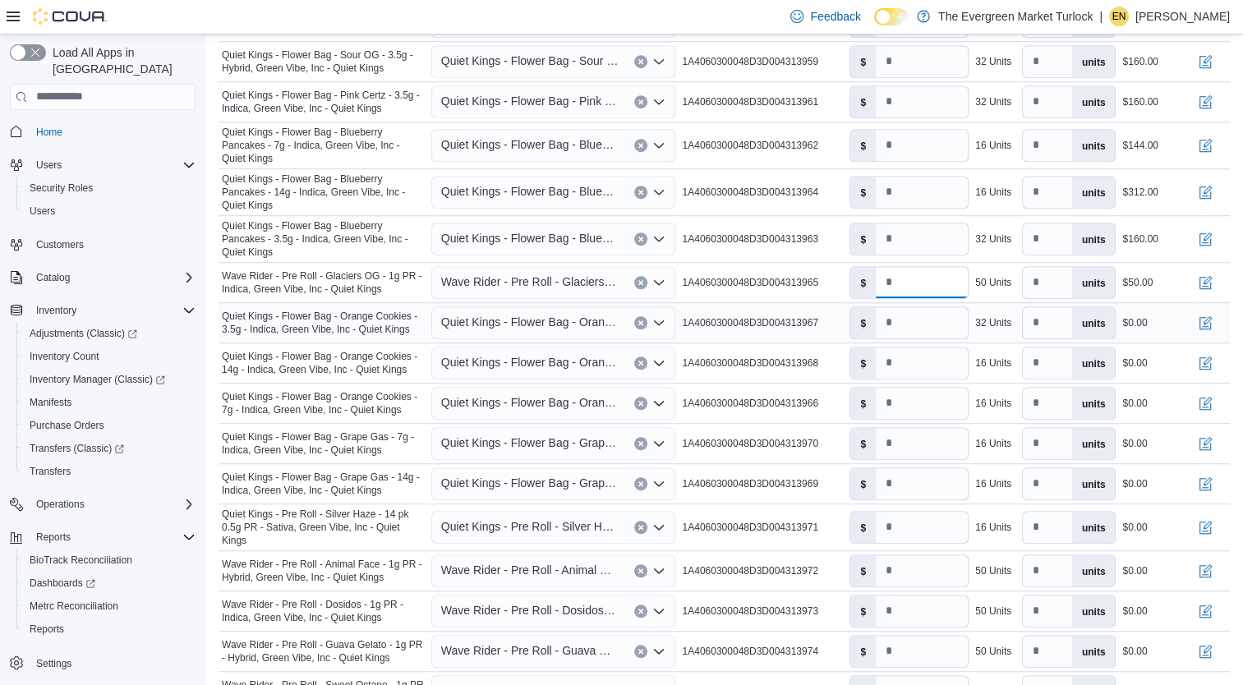
type input "*"
click input "number"
type input "*"
click input "number"
type input "****"
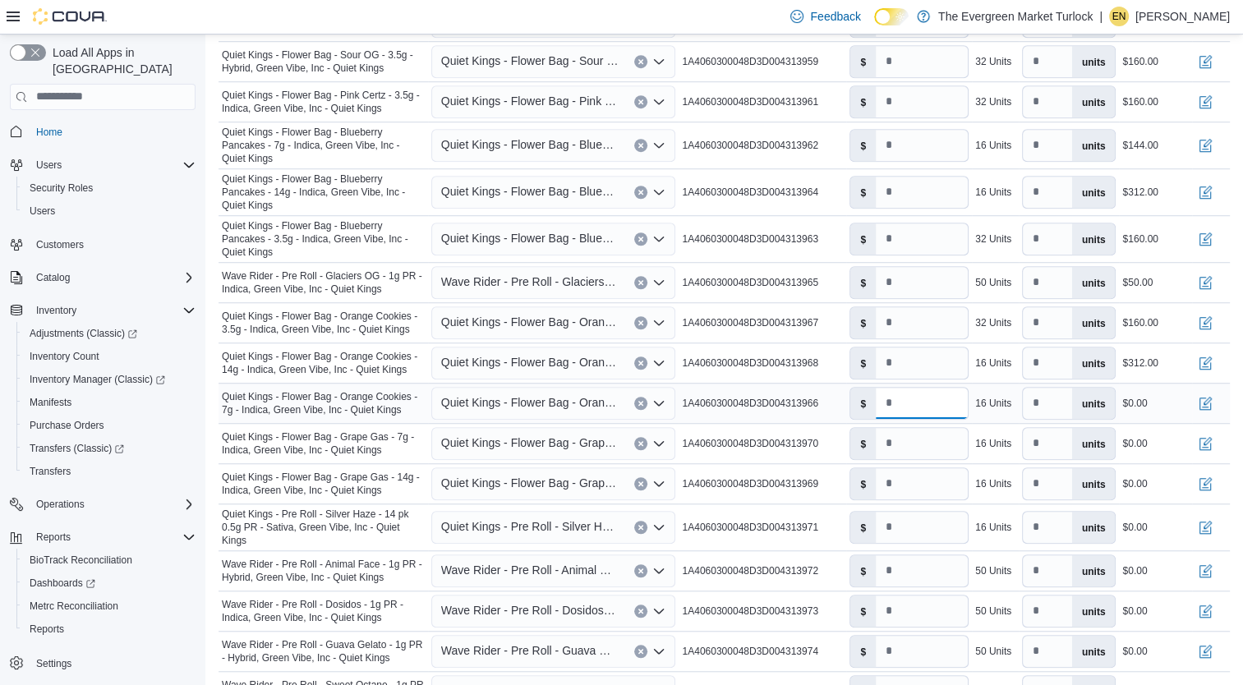
click input "number"
type input "*"
click input "number"
type input "*"
click input "number"
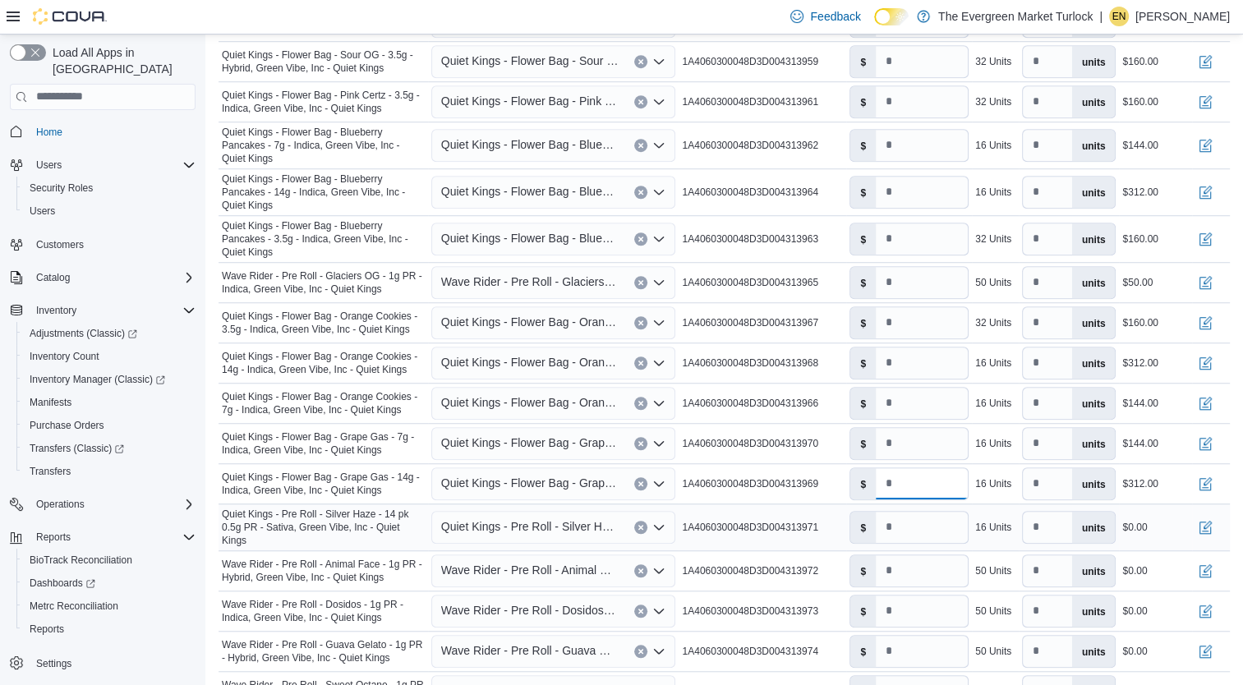
type input "****"
click input "number"
type input "*"
click input "number"
type input "*"
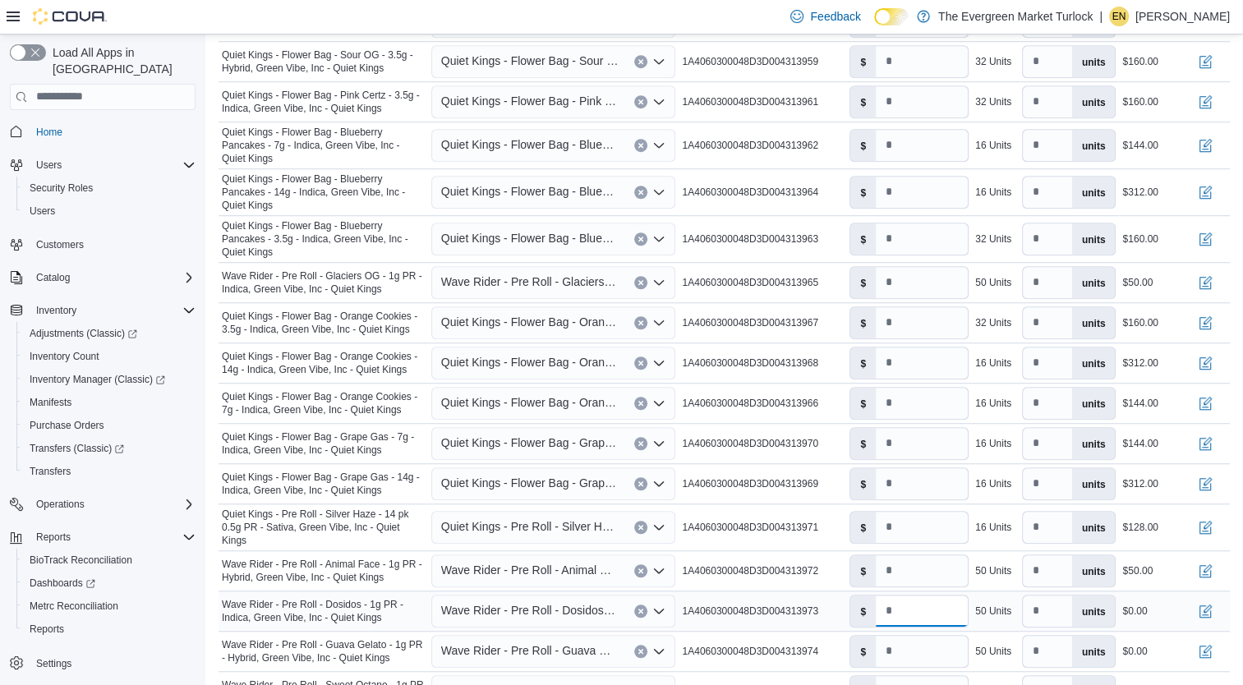
click input "number"
type input "*"
click input "number"
type input "*"
click input "number"
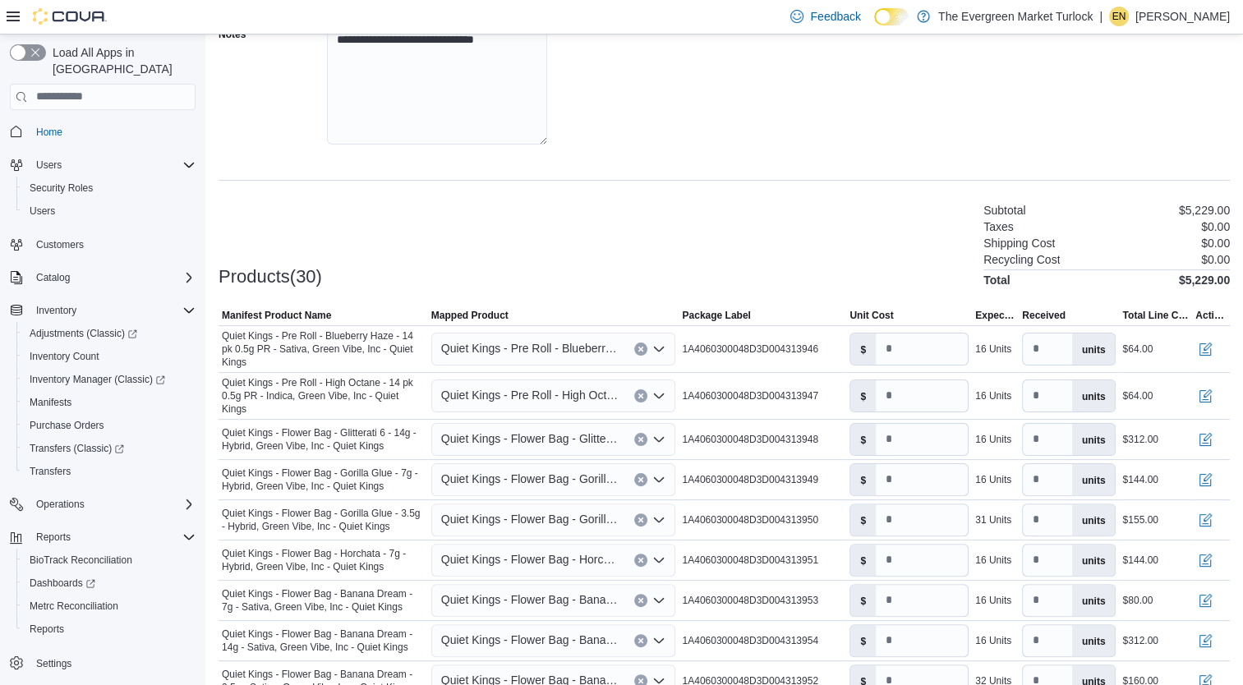
scroll to position [302, 0]
type input "*"
drag, startPoint x: 927, startPoint y: 435, endPoint x: 879, endPoint y: 439, distance: 47.8
click div "$ ****"
click label "$"
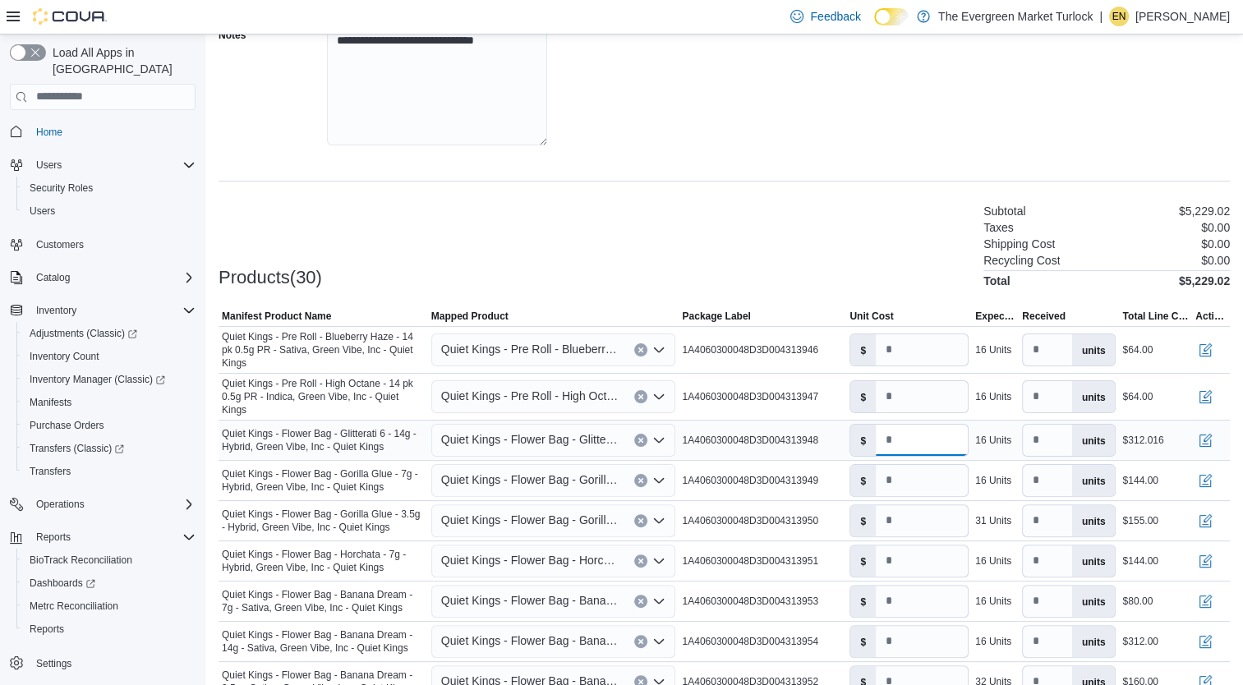
drag, startPoint x: 900, startPoint y: 435, endPoint x: 884, endPoint y: 438, distance: 15.8
click input "******"
type input "*"
click div "Products(30) Subtotal $4,933.00 Taxes $0.00 Shipping Cost $0.00 Recycling Cost …"
click input "*****"
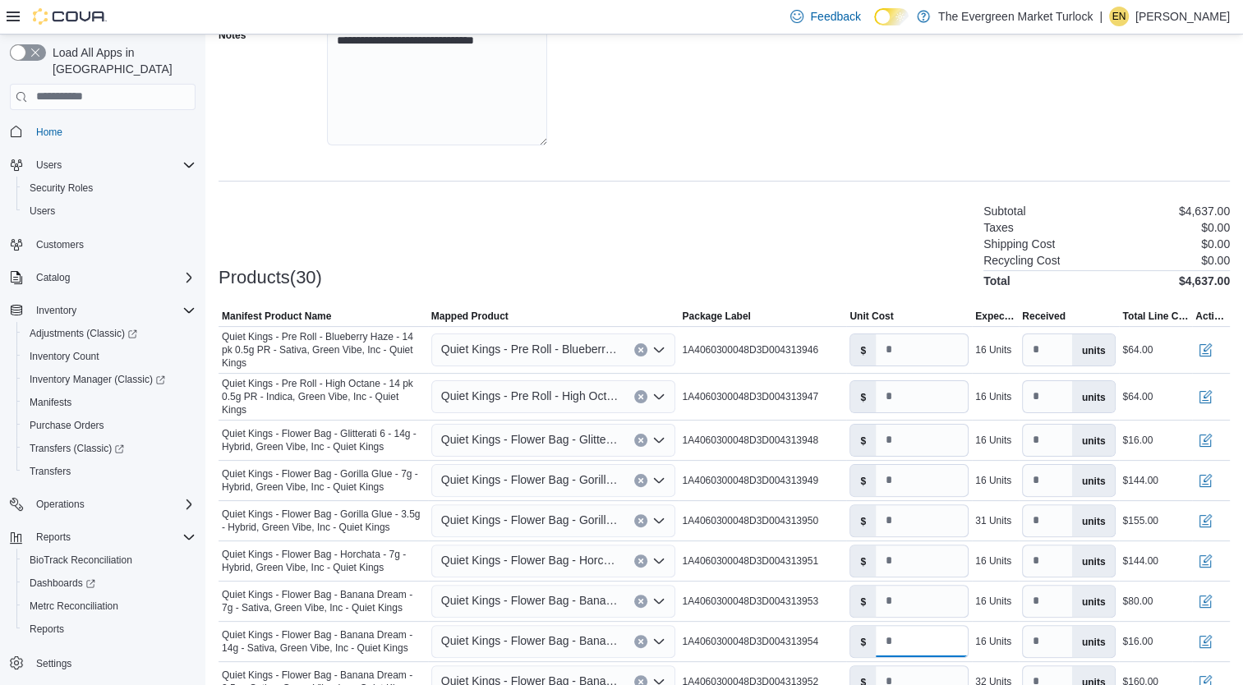
type input "*"
click div "Products(30) Subtotal $4,637.00 Taxes $0.00 Shipping Cost $0.00 Recycling Cost …"
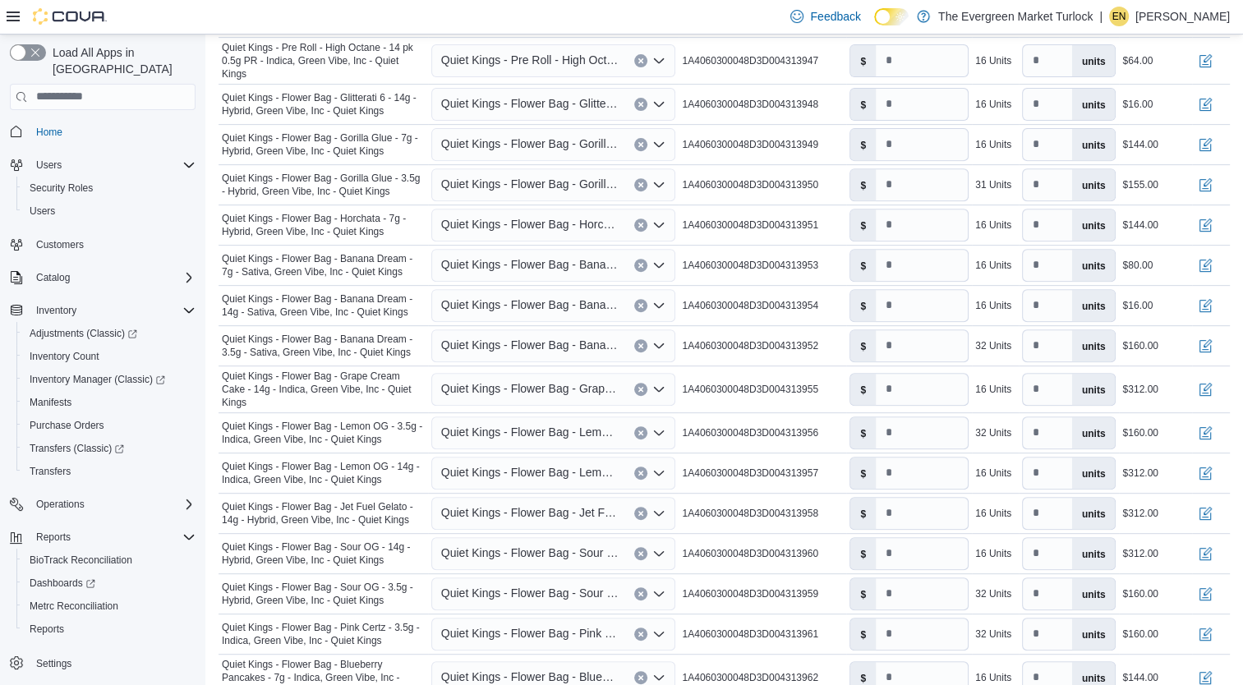
scroll to position [648, 0]
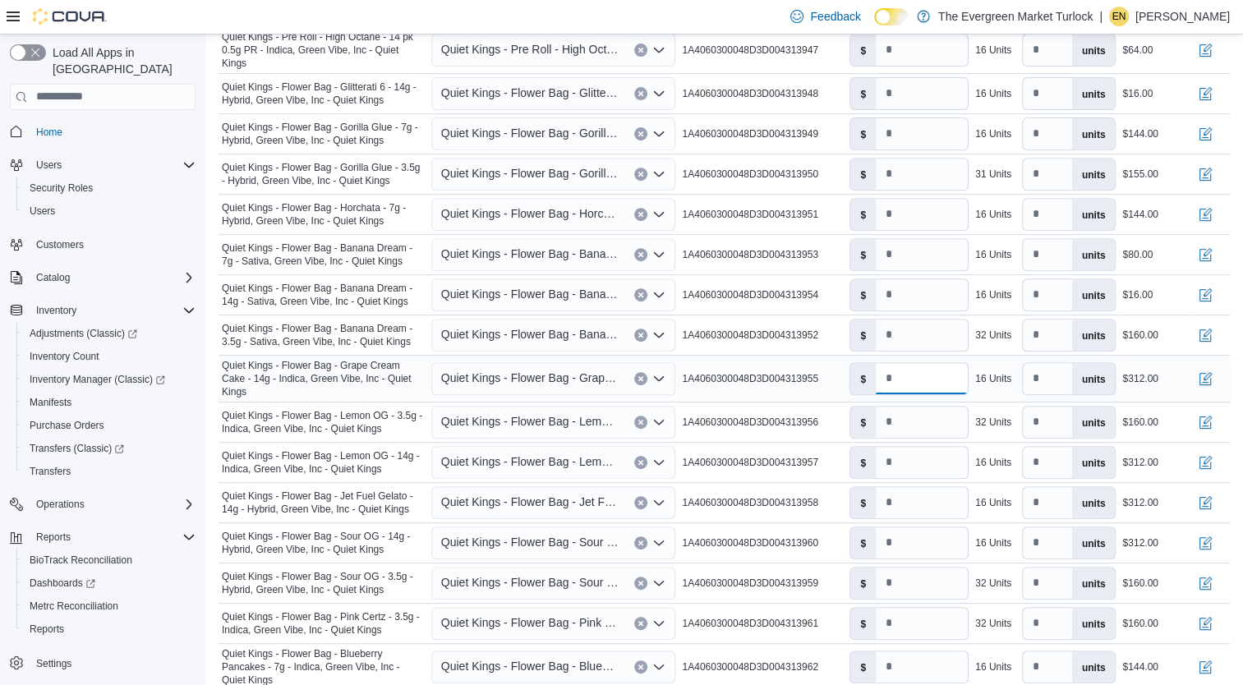
click input "****"
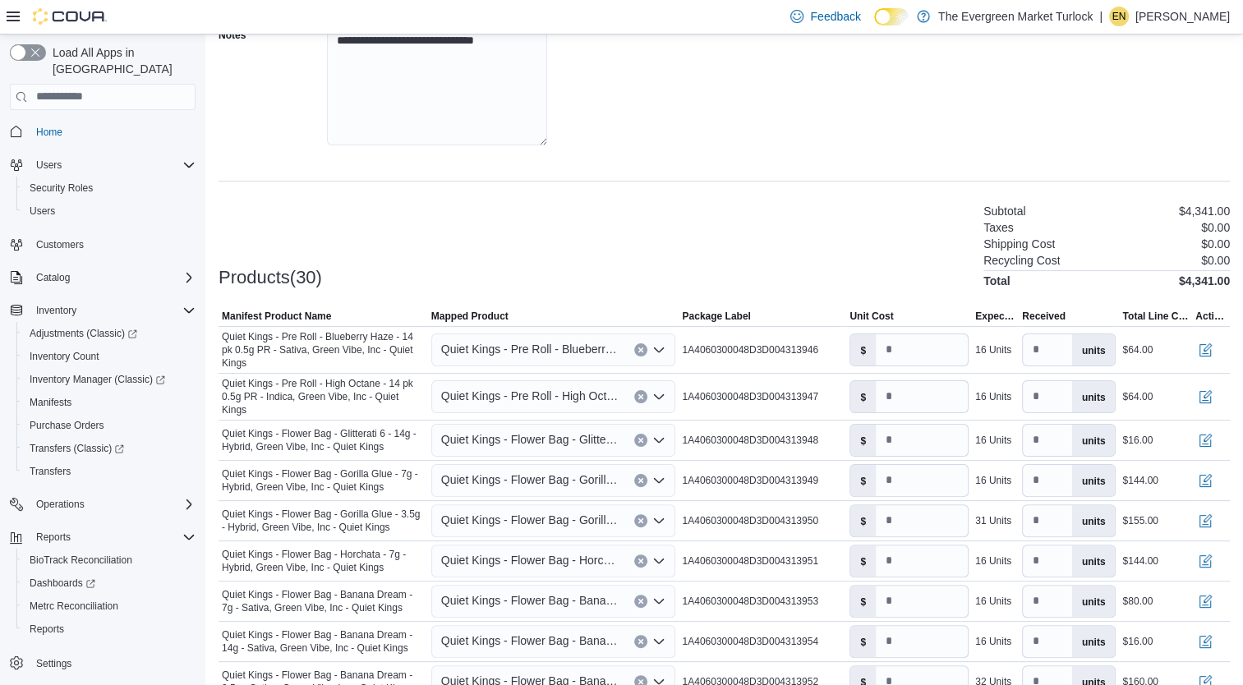
scroll to position [296, 0]
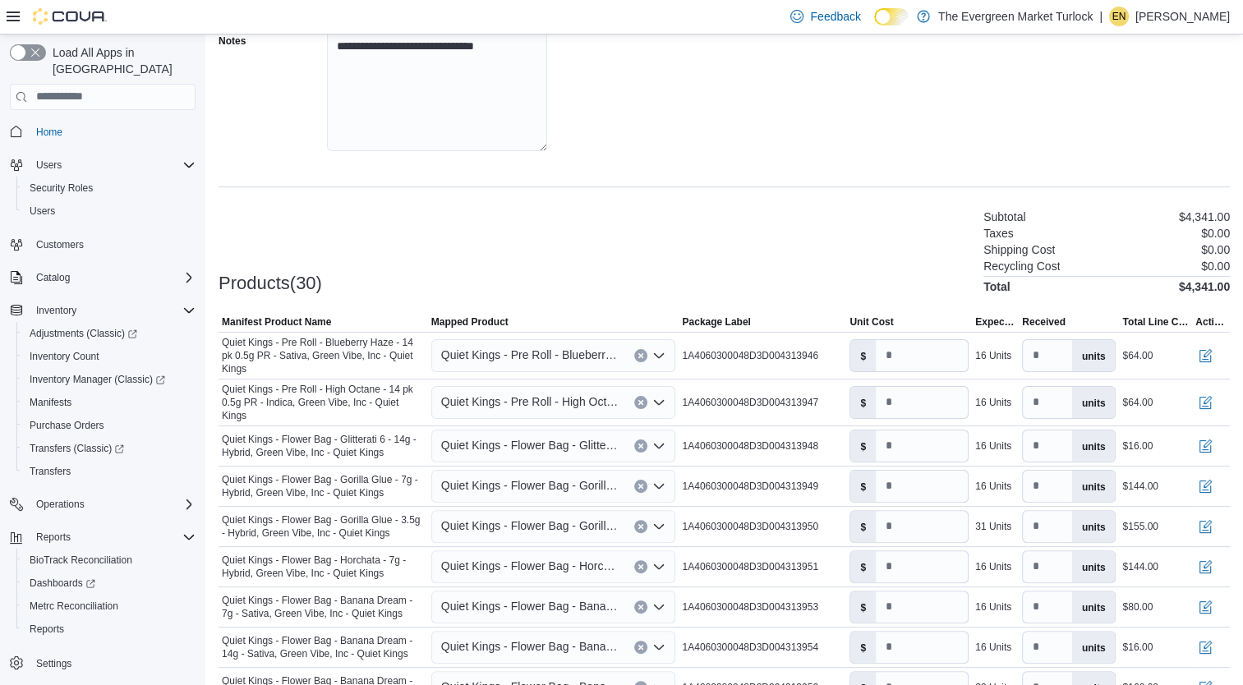
type input "*"
click div "Products(30) Subtotal $4,341.00 Taxes $0.00 Shipping Cost $0.00 Recycling Cost …"
click input "*"
drag, startPoint x: 919, startPoint y: 365, endPoint x: 855, endPoint y: 361, distance: 65.0
click div "$ *"
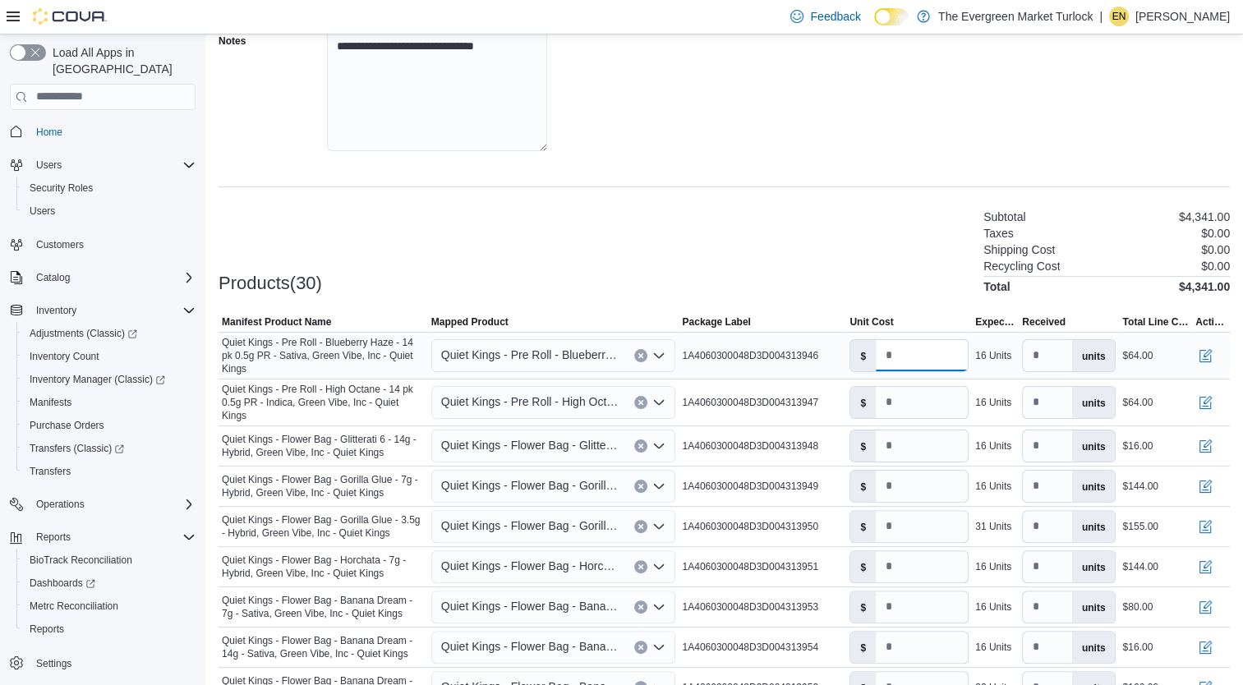
type input "*"
click label "$"
click input "*"
type input "*"
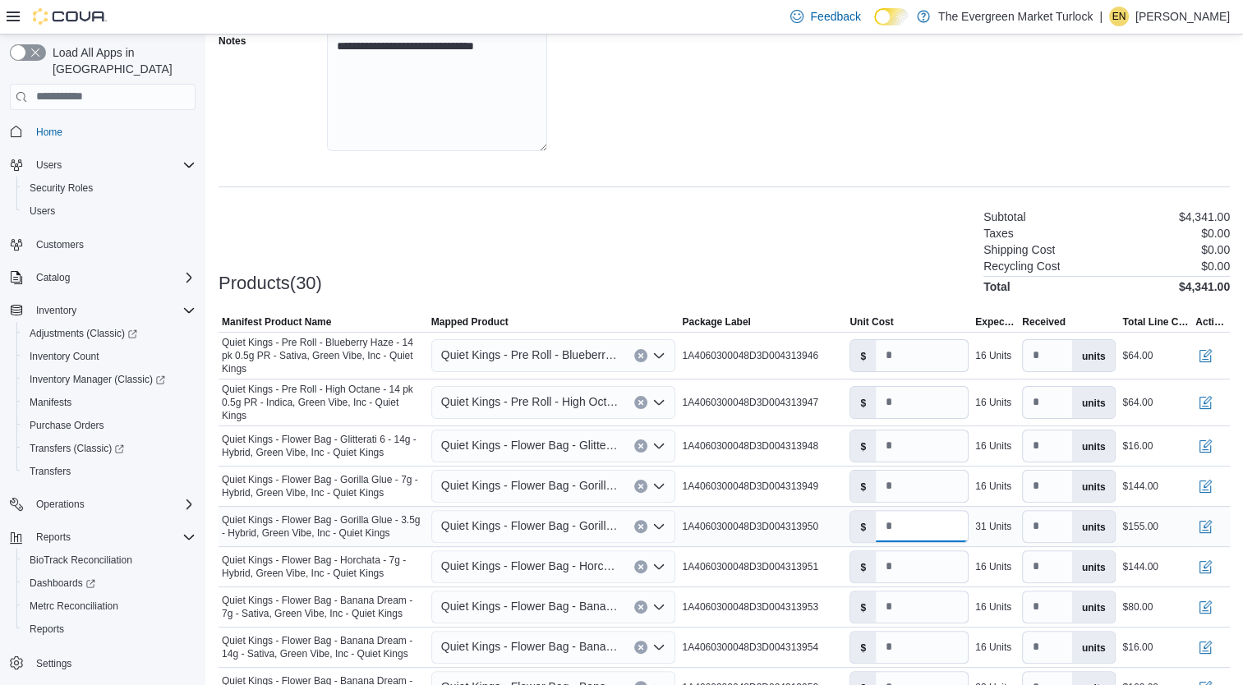
click input "*"
drag, startPoint x: 908, startPoint y: 356, endPoint x: 864, endPoint y: 356, distance: 43.5
click div "$ *"
type input "*"
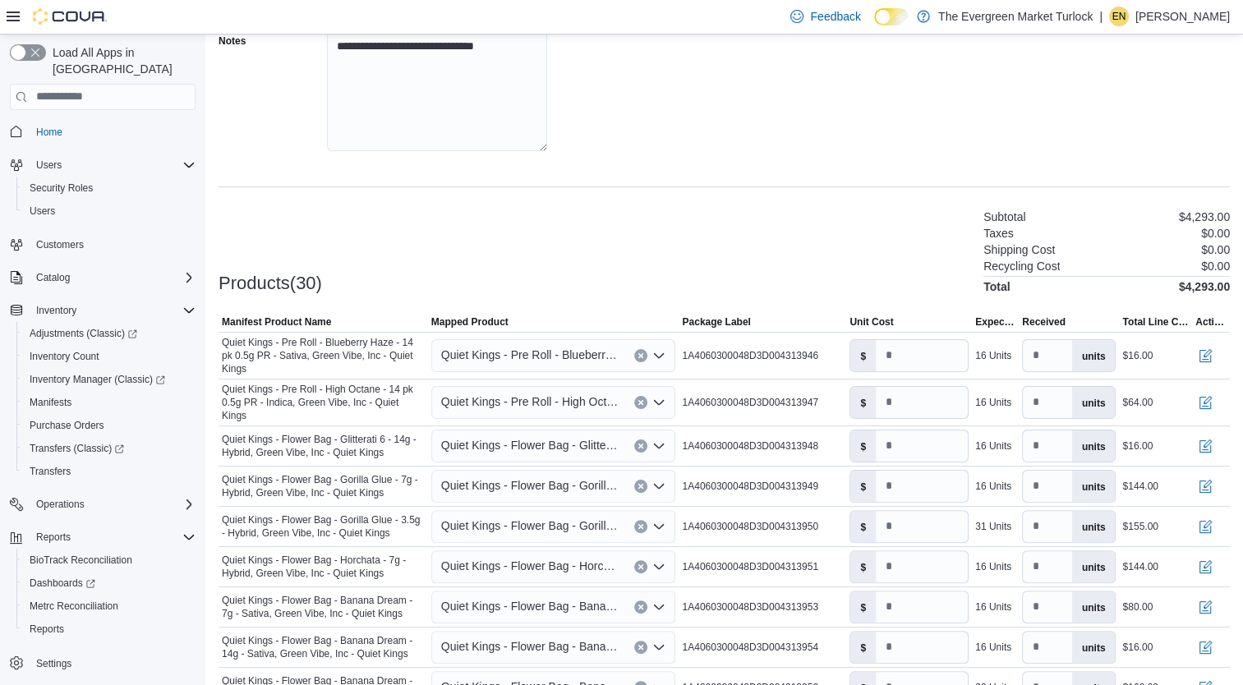
click div "Products(30) Subtotal $4,293.00 Taxes $0.00 Shipping Cost $0.00 Recycling Cost …"
click input "*"
drag, startPoint x: 914, startPoint y: 399, endPoint x: 810, endPoint y: 397, distance: 104.4
drag, startPoint x: 810, startPoint y: 397, endPoint x: 662, endPoint y: 284, distance: 185.9
click div "Products(30) Subtotal $4,293.00 Taxes $0.00 Shipping Cost $0.00 Recycling Cost …"
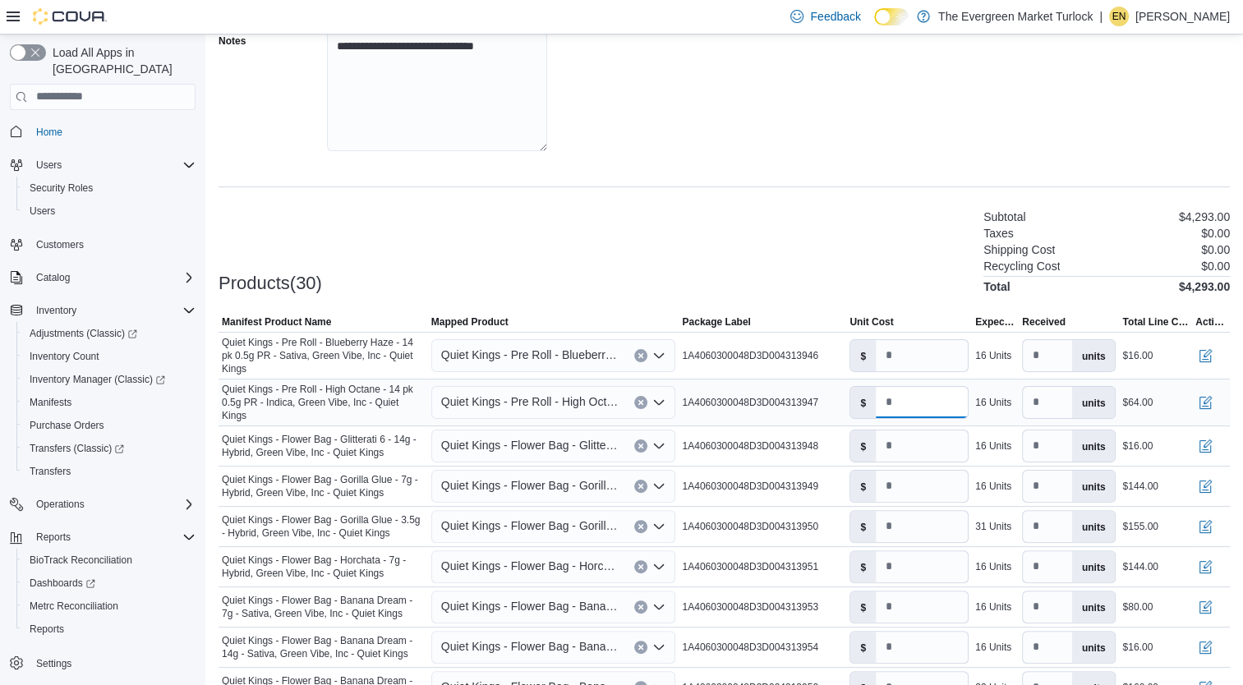
drag, startPoint x: 910, startPoint y: 399, endPoint x: 882, endPoint y: 398, distance: 28.0
click div "$ *"
type input "*"
click div "Products(30) Subtotal $4,277.00 Taxes $0.00 Shipping Cost $0.00 Recycling Cost …"
click input "*"
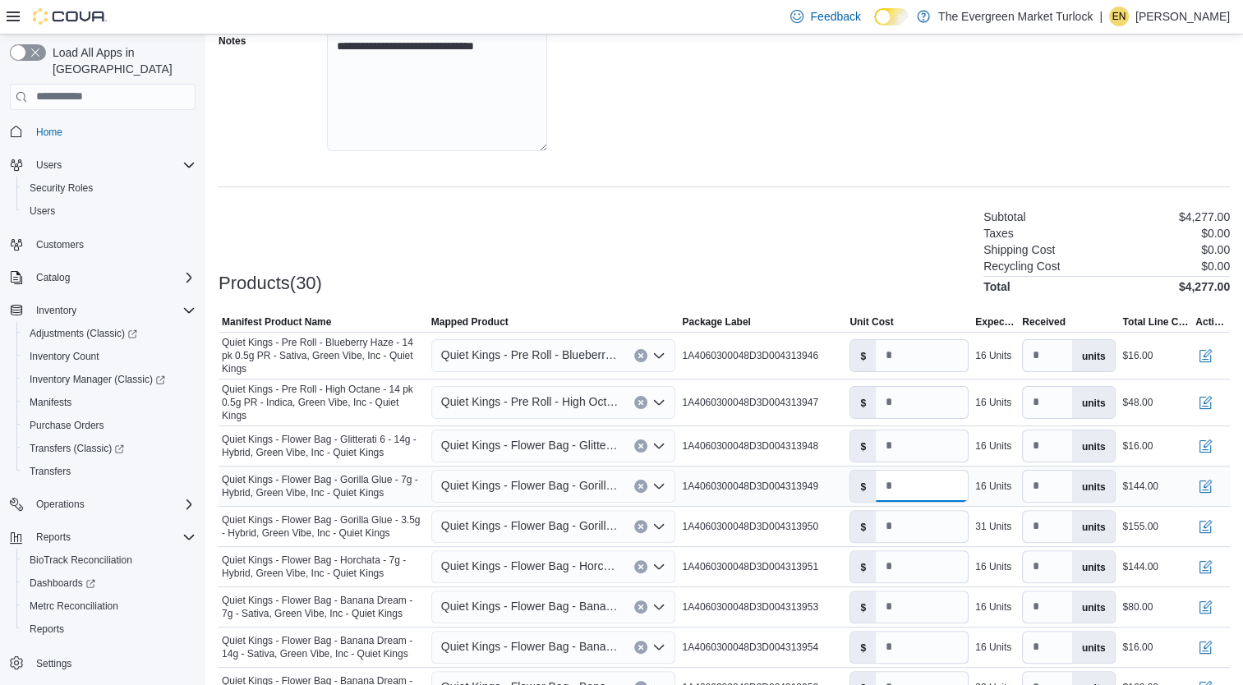
drag, startPoint x: 905, startPoint y: 479, endPoint x: 841, endPoint y: 485, distance: 63.5
drag, startPoint x: 841, startPoint y: 485, endPoint x: 797, endPoint y: 285, distance: 204.5
click div "Products(30) Subtotal $4,277.00 Taxes $0.00 Shipping Cost $0.00 Recycling Cost …"
drag, startPoint x: 912, startPoint y: 480, endPoint x: 887, endPoint y: 480, distance: 24.6
click input "*"
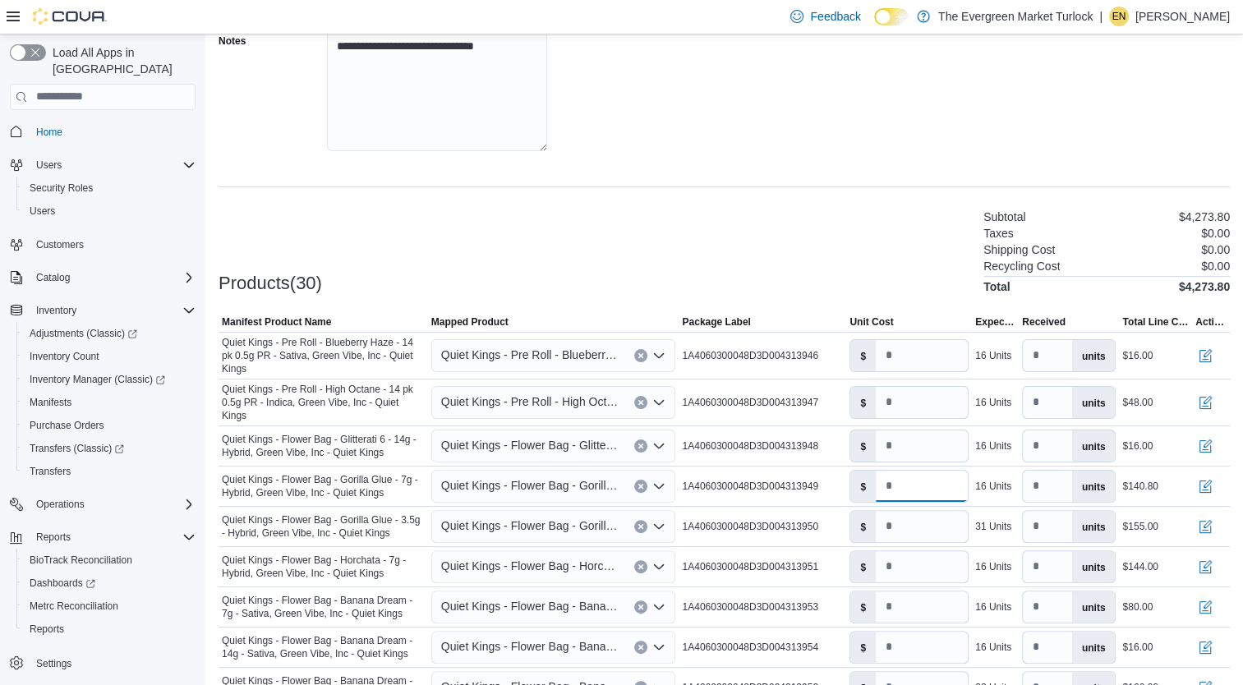
type input "***"
click div "Products(30) Subtotal $4,273.80 Taxes $0.00 Shipping Cost $0.00 Recycling Cost …"
drag, startPoint x: 905, startPoint y: 401, endPoint x: 841, endPoint y: 404, distance: 65.0
click tr "Manifest Product Name Quiet Kings - Pre Roll - High Octane - 14 pk 0.5g PR - In…"
click div "**********"
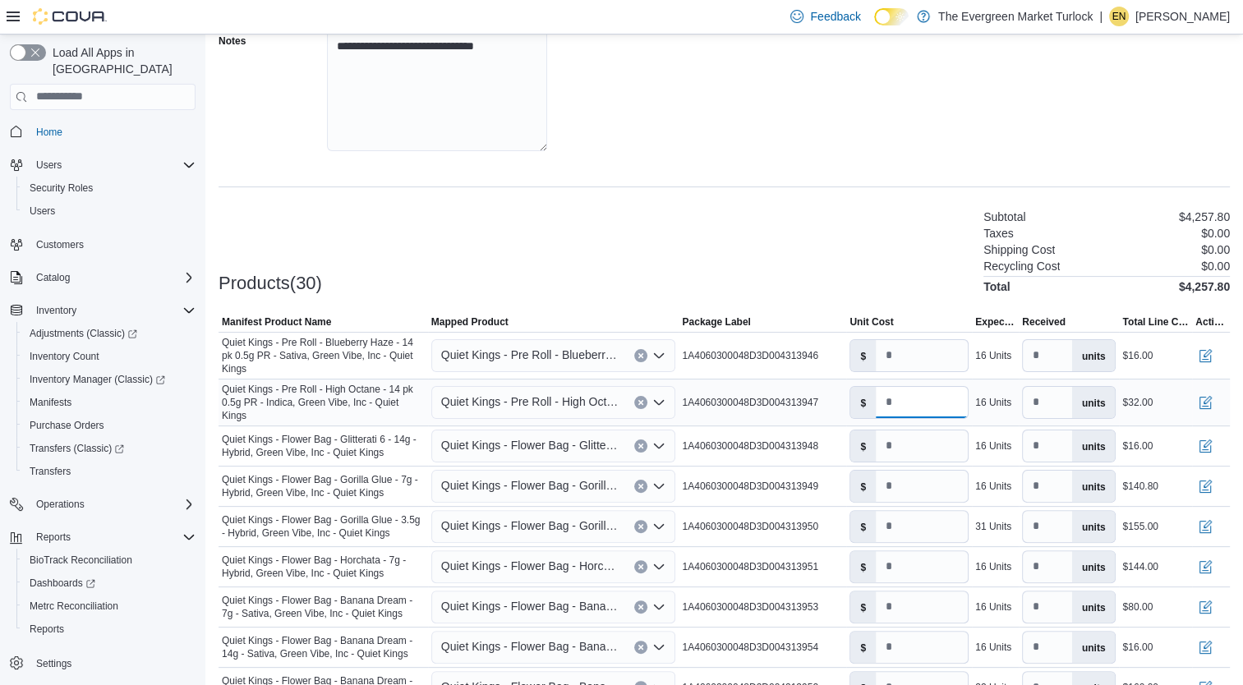
drag, startPoint x: 868, startPoint y: 404, endPoint x: 818, endPoint y: 405, distance: 49.3
click tr "Manifest Product Name Quiet Kings - Pre Roll - High Octane - 14 pk 0.5g PR - In…"
click div "Products(30) Subtotal $4,241.80 Taxes $0.00 Shipping Cost $0.00 Recycling Cost …"
drag, startPoint x: 897, startPoint y: 400, endPoint x: 804, endPoint y: 399, distance: 92.8
click tr "Manifest Product Name Quiet Kings - Pre Roll - High Octane - 14 pk 0.5g PR - In…"
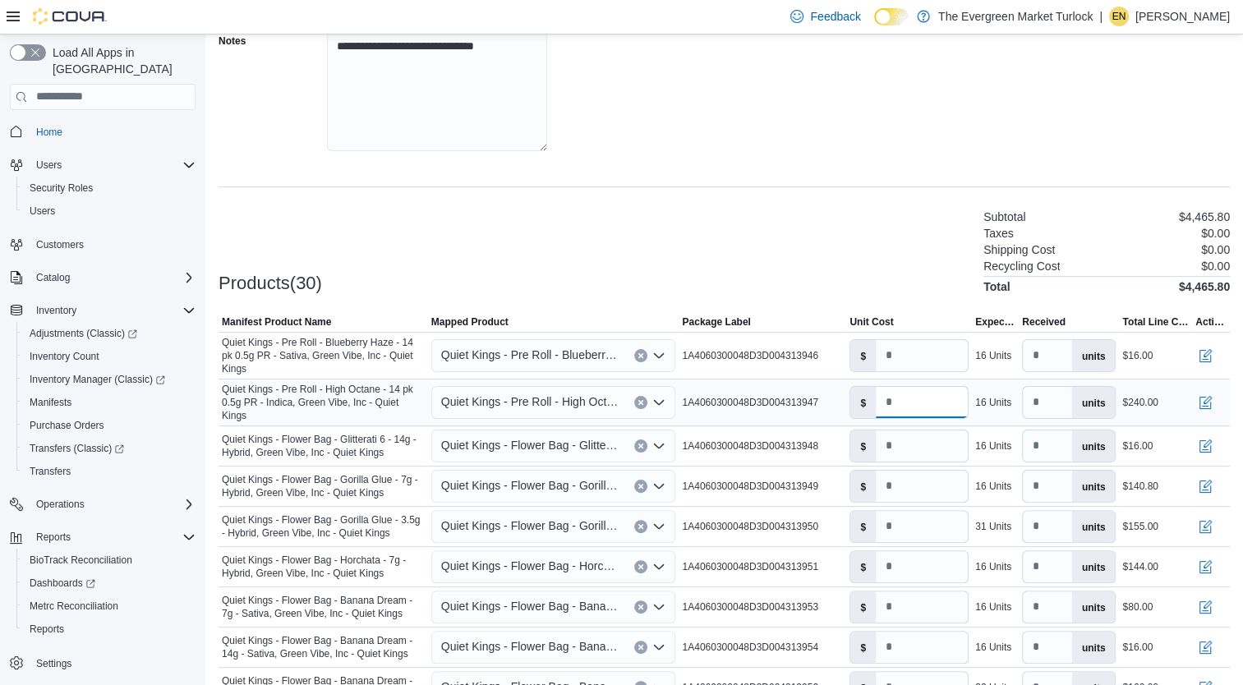
drag, startPoint x: 927, startPoint y: 398, endPoint x: 801, endPoint y: 405, distance: 125.9
click tr "Manifest Product Name Quiet Kings - Pre Roll - High Octane - 14 pk 0.5g PR - In…"
drag, startPoint x: 916, startPoint y: 402, endPoint x: 858, endPoint y: 396, distance: 58.6
click div "$ ***"
type input "*"
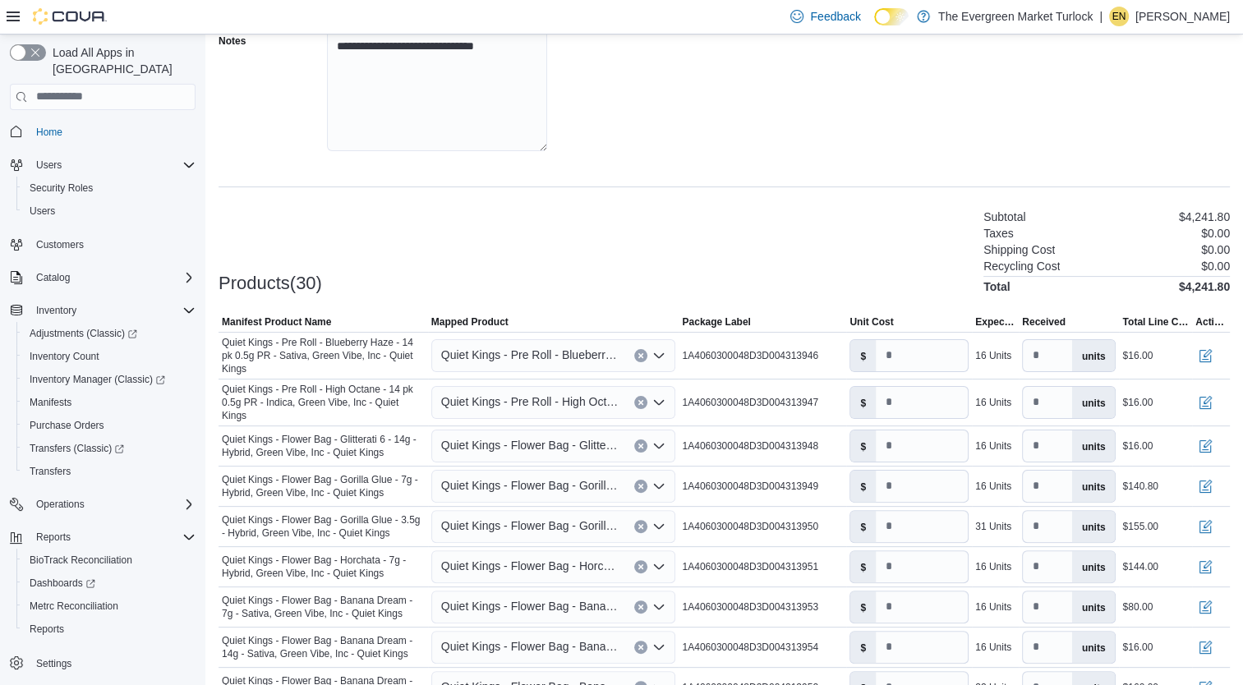
click div "Products(30) Subtotal $4,241.80 Taxes $0.00 Shipping Cost $0.00 Recycling Cost …"
drag, startPoint x: 924, startPoint y: 481, endPoint x: 799, endPoint y: 487, distance: 125.1
click tr "Manifest Product Name Quiet Kings - Flower Bag - Gorilla Glue - 7g - Hybrid, Gr…"
type input "*"
click div "Products(30) Subtotal $4,229.00 Taxes $0.00 Shipping Cost $0.00 Recycling Cost …"
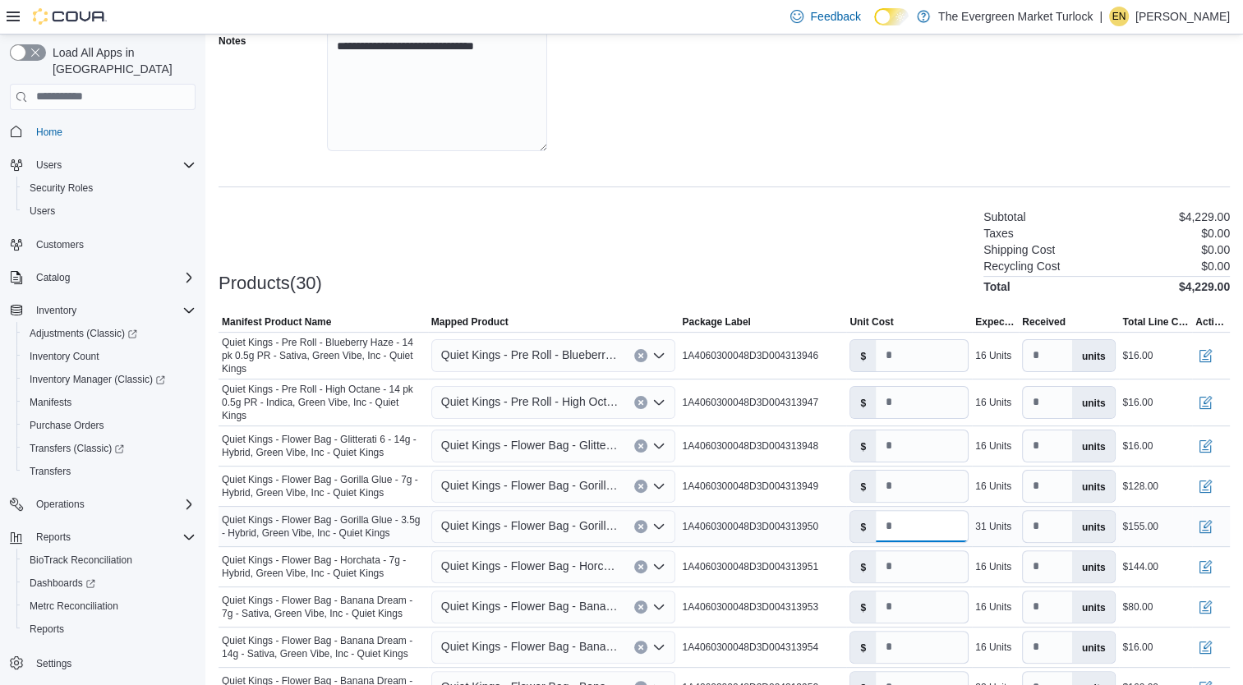
drag, startPoint x: 870, startPoint y: 522, endPoint x: 841, endPoint y: 524, distance: 28.9
click tr "Manifest Product Name Quiet Kings - Flower Bag - Gorilla Glue - 3.5g - Hybrid, …"
type input "***"
click div "Products(30) Subtotal $4,213.50 Taxes $0.00 Shipping Cost $0.00 Recycling Cost …"
click input "*"
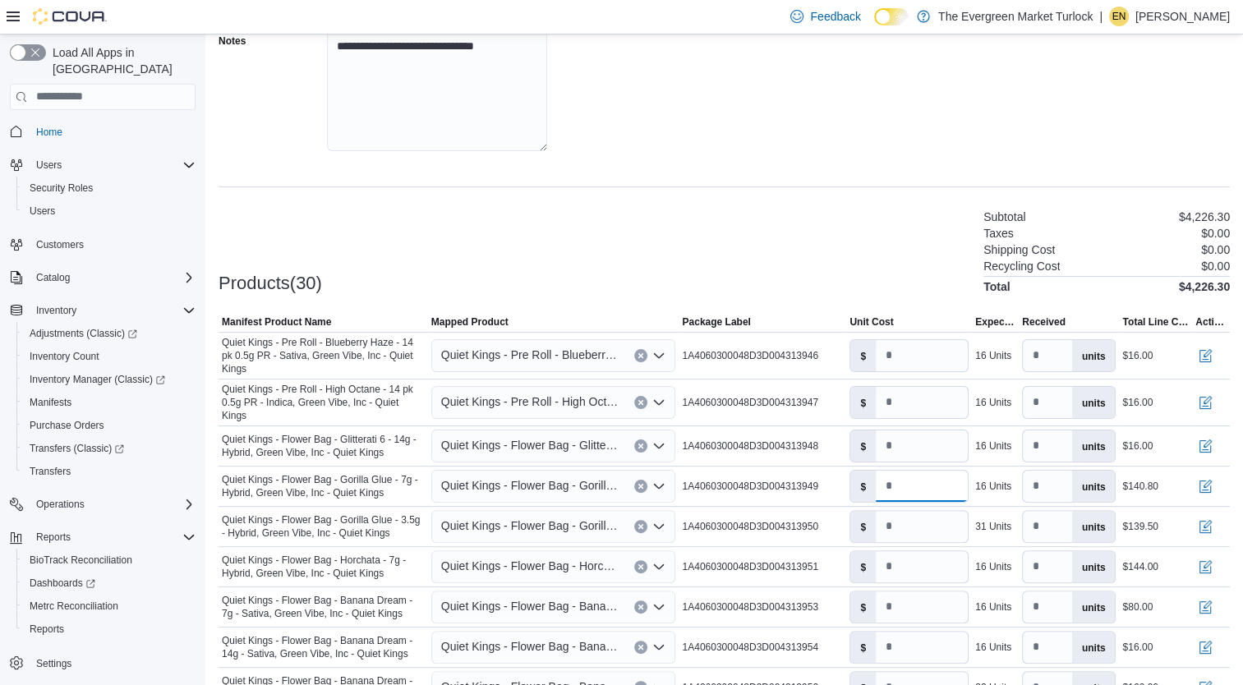
type input "***"
click div "**********"
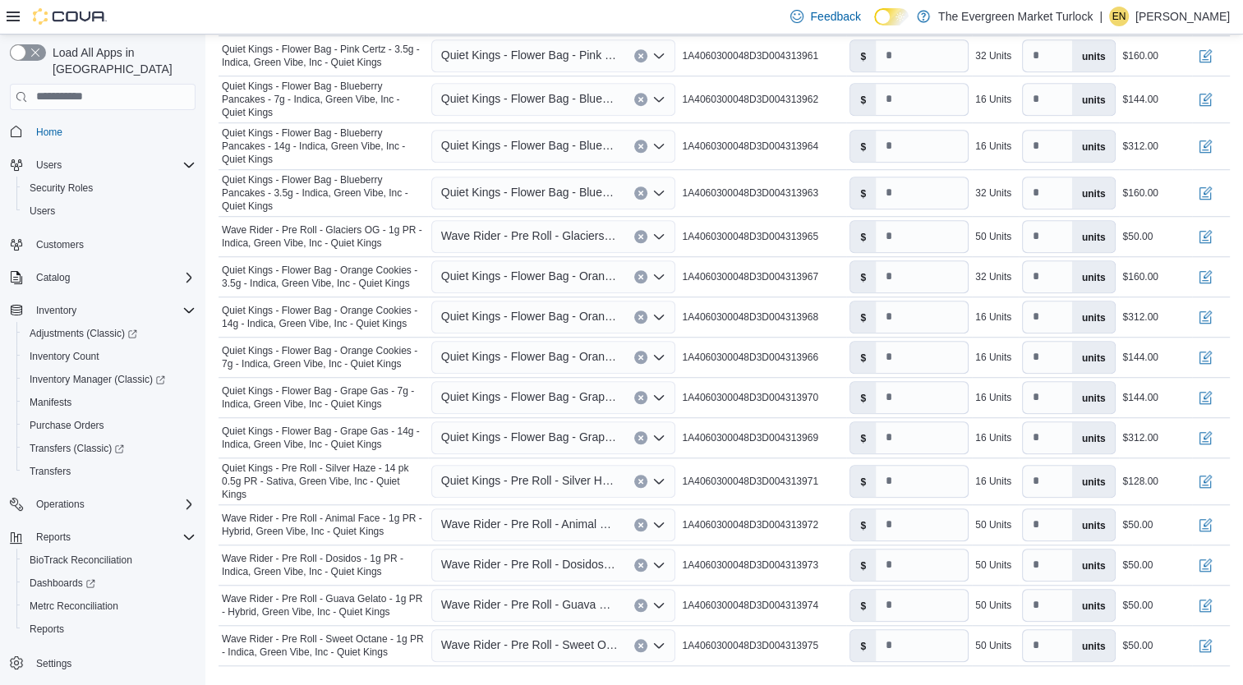
scroll to position [1244, 0]
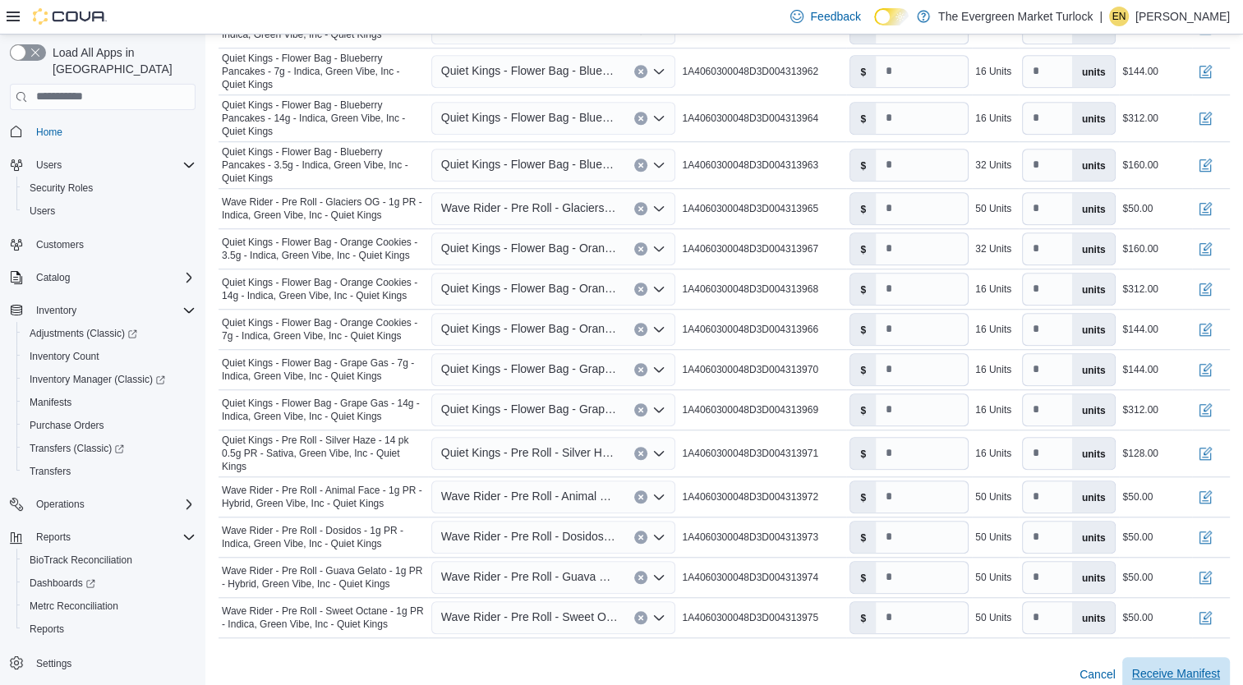
click span "Receive Manifest"
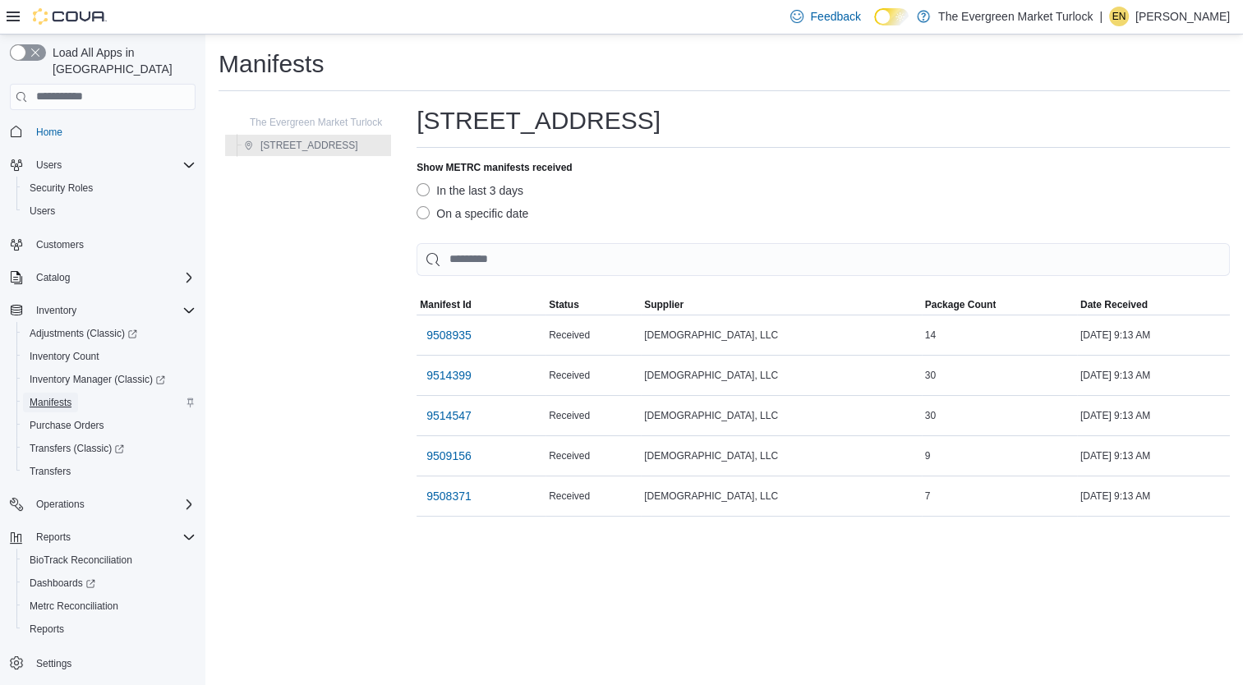
click span "Manifests"
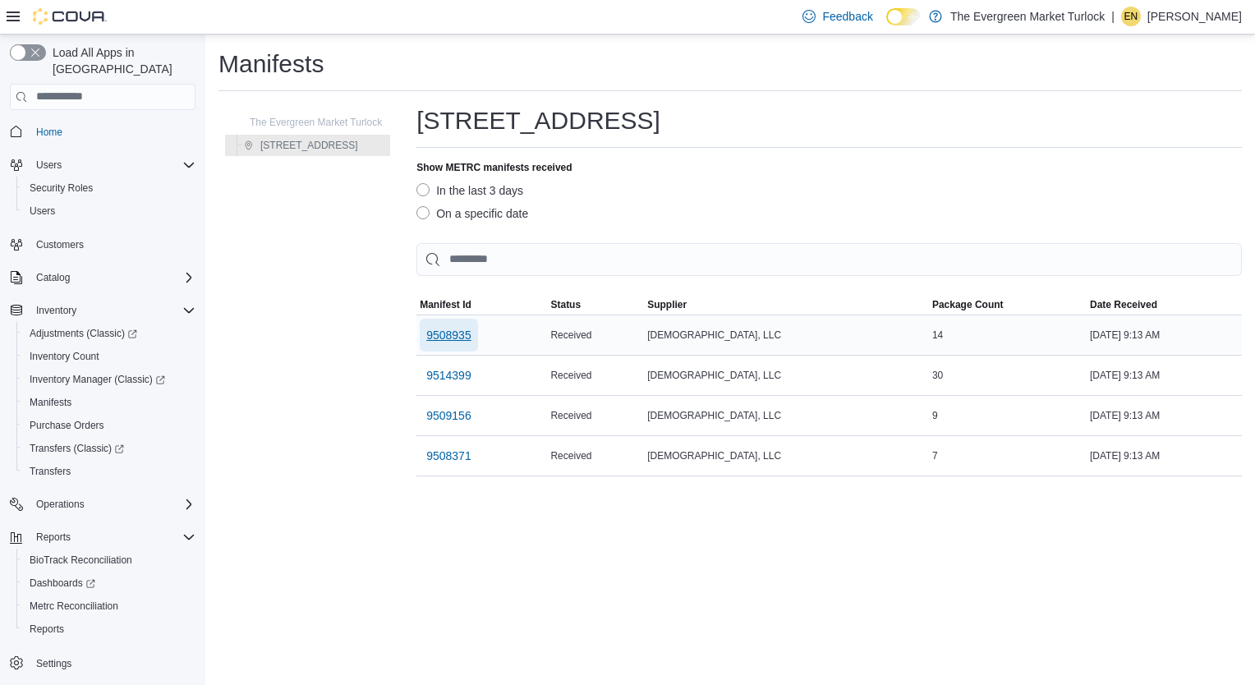
click span "9508935"
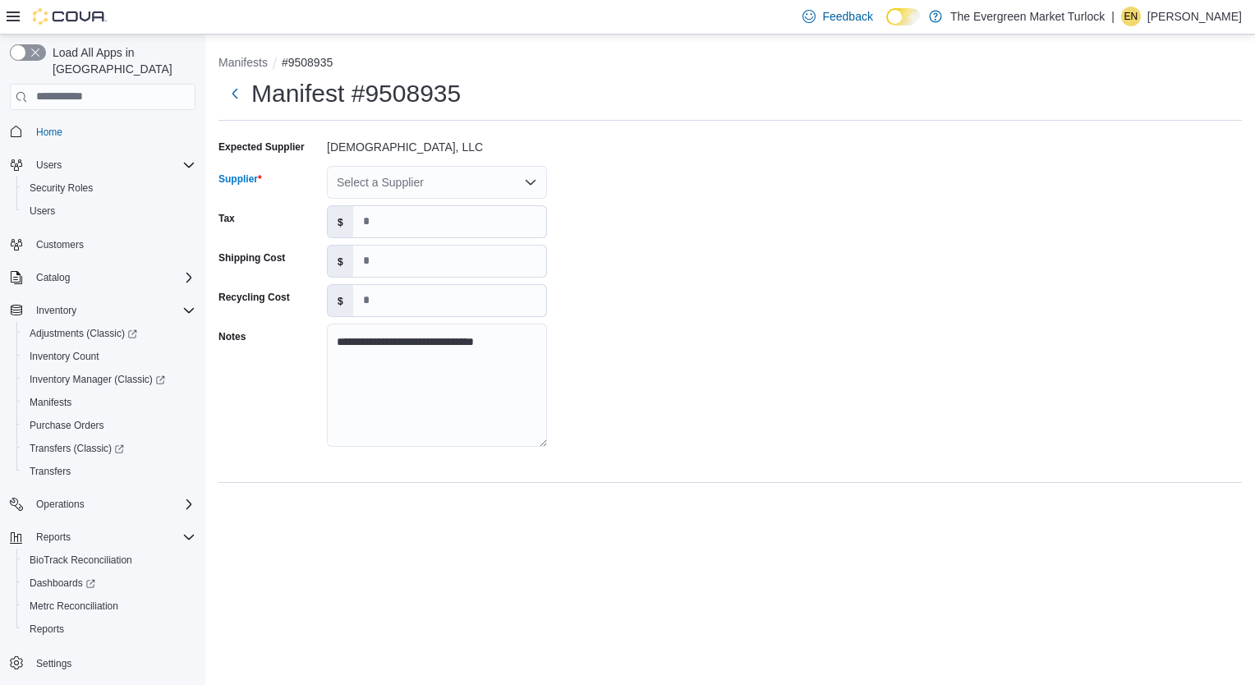
click div "Select a Supplier"
type input "***"
click span "NAB IS"
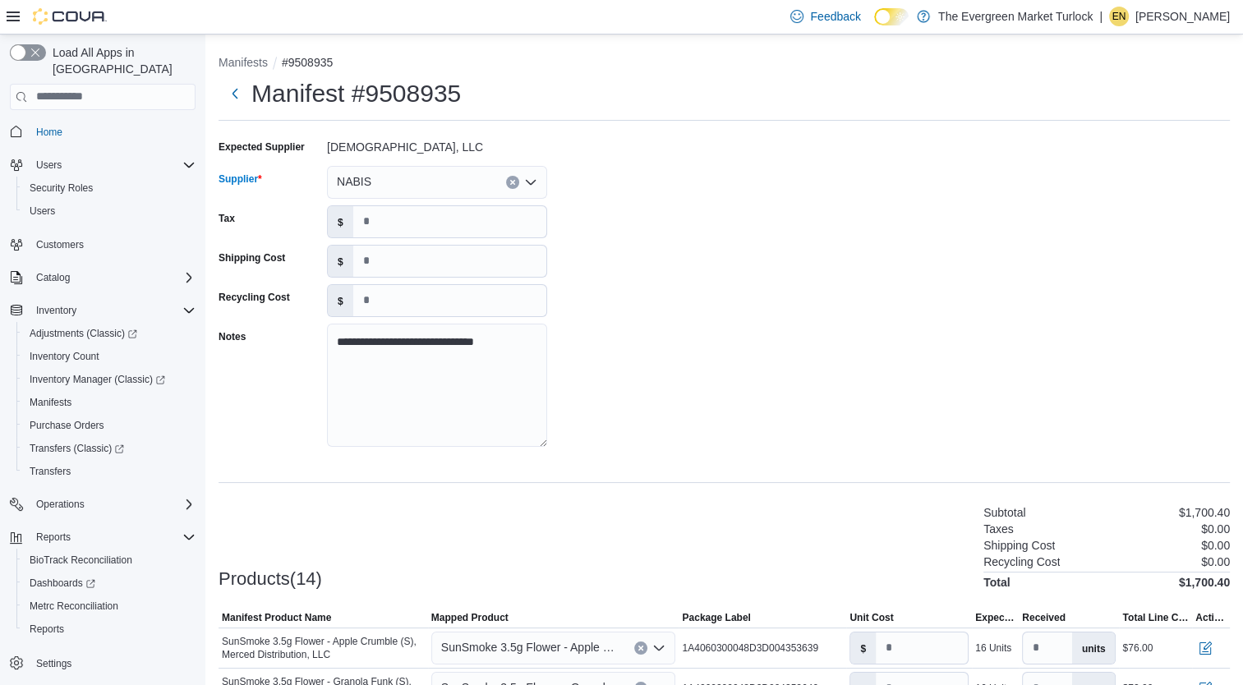
click div "**********"
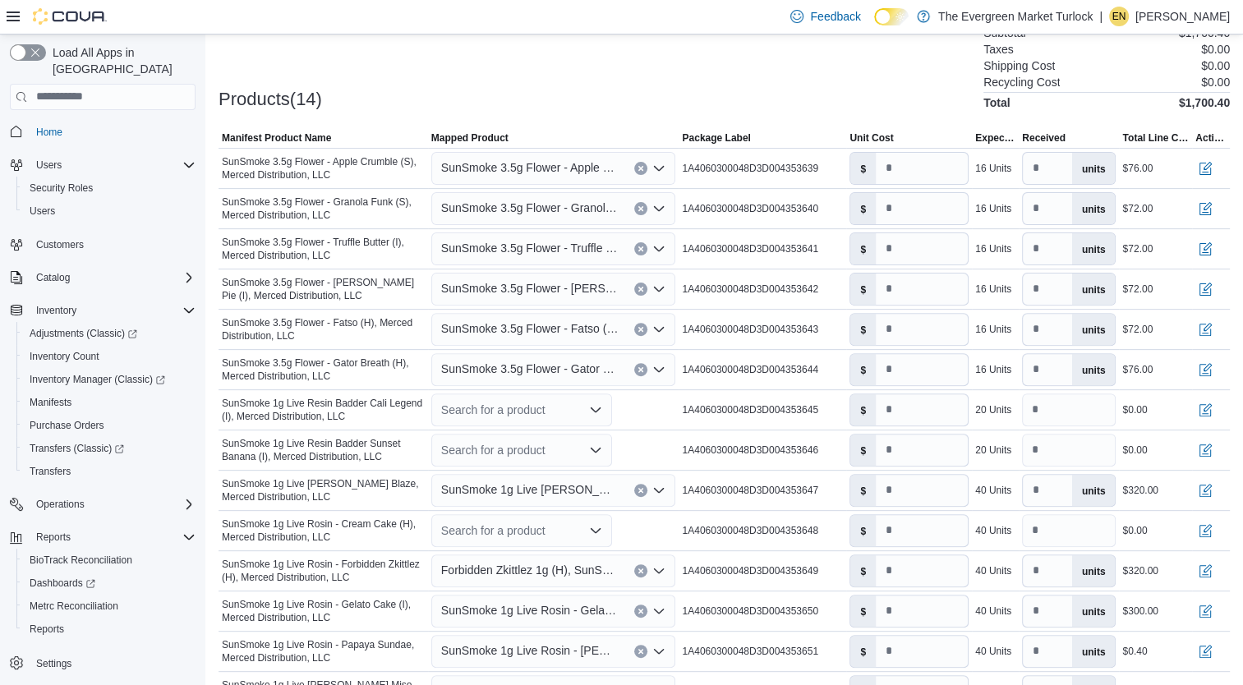
scroll to position [480, 0]
click div
click div "Search for a product"
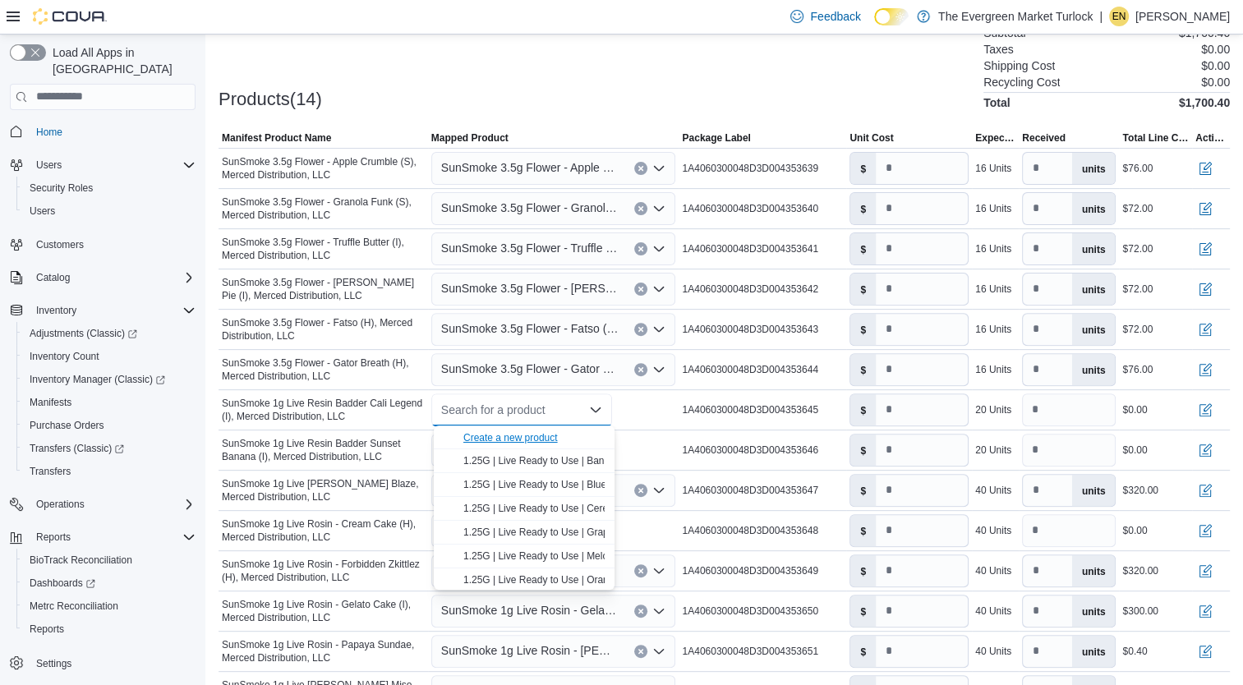
click div "Create a new product"
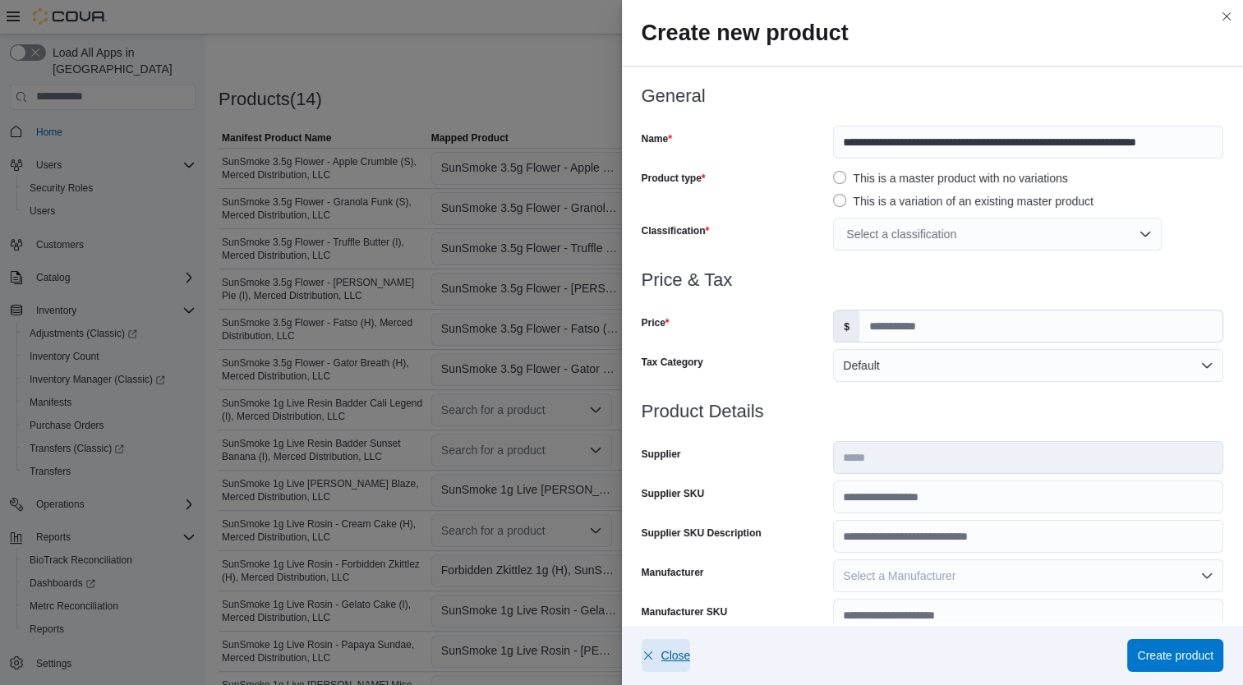
click span "Close"
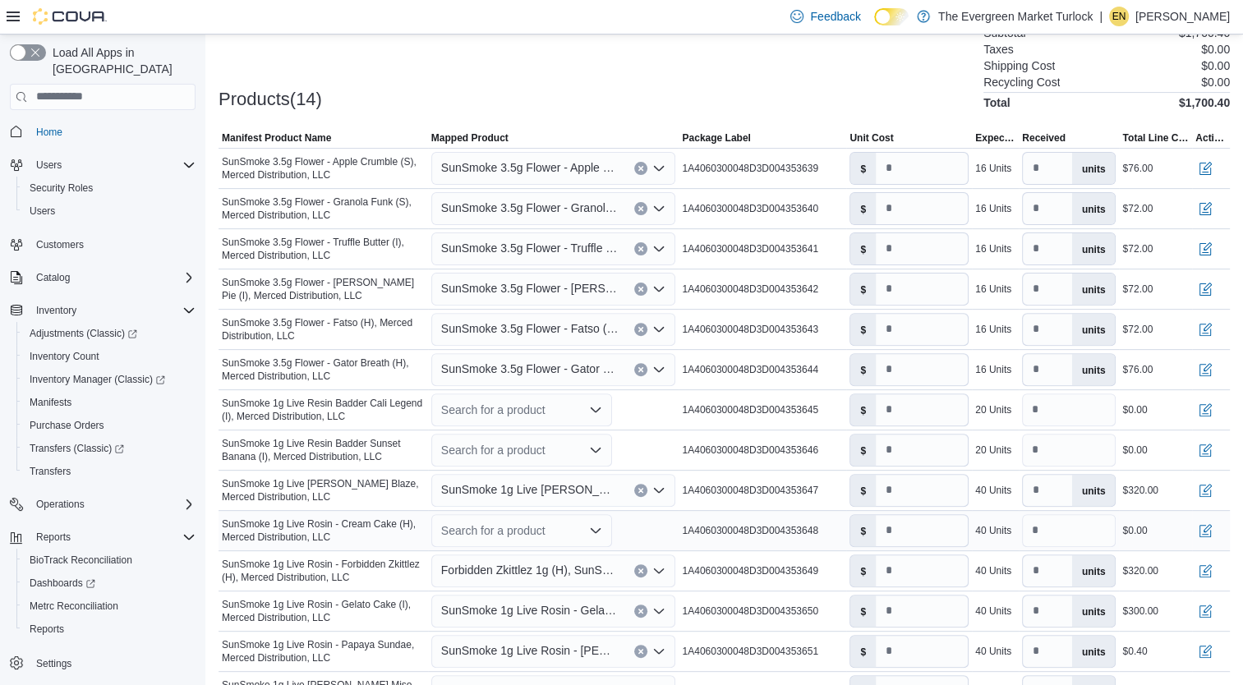
click td "Manifest Product Name SunSmoke 1g Live Rosin - Cream Cake (H), Merced Distribut…"
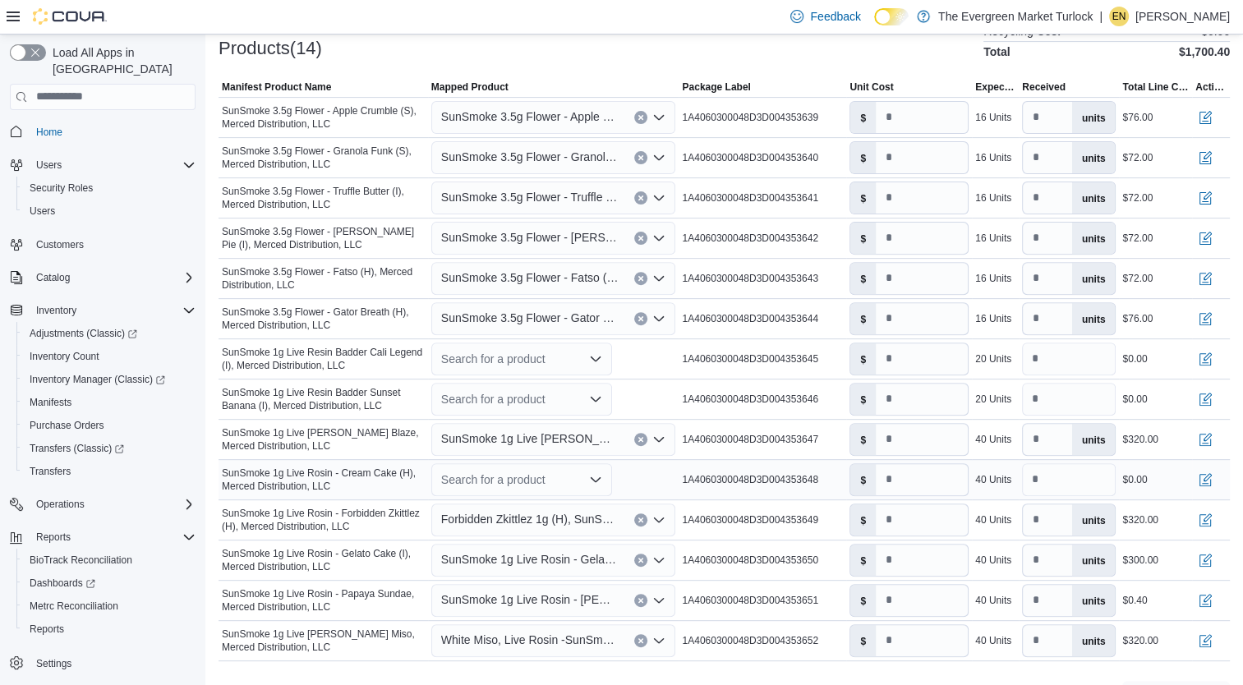
scroll to position [569, 0]
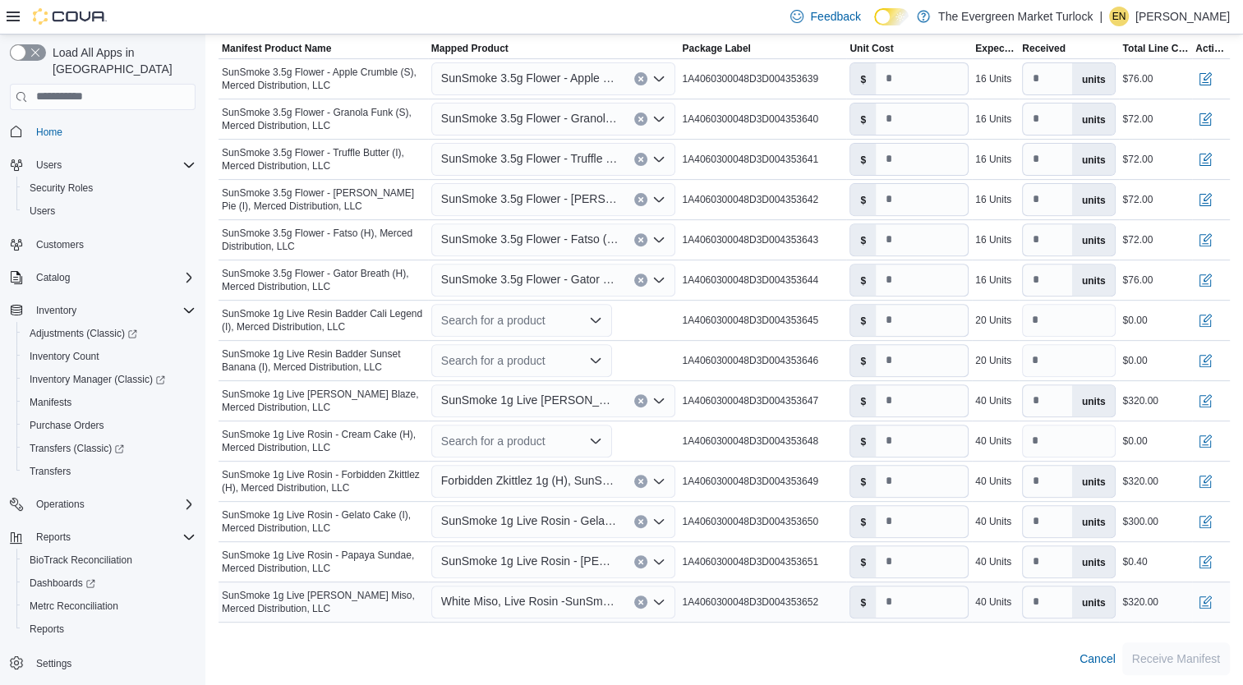
click span "White Miso, Live Rosin -SunSmoke 1g"
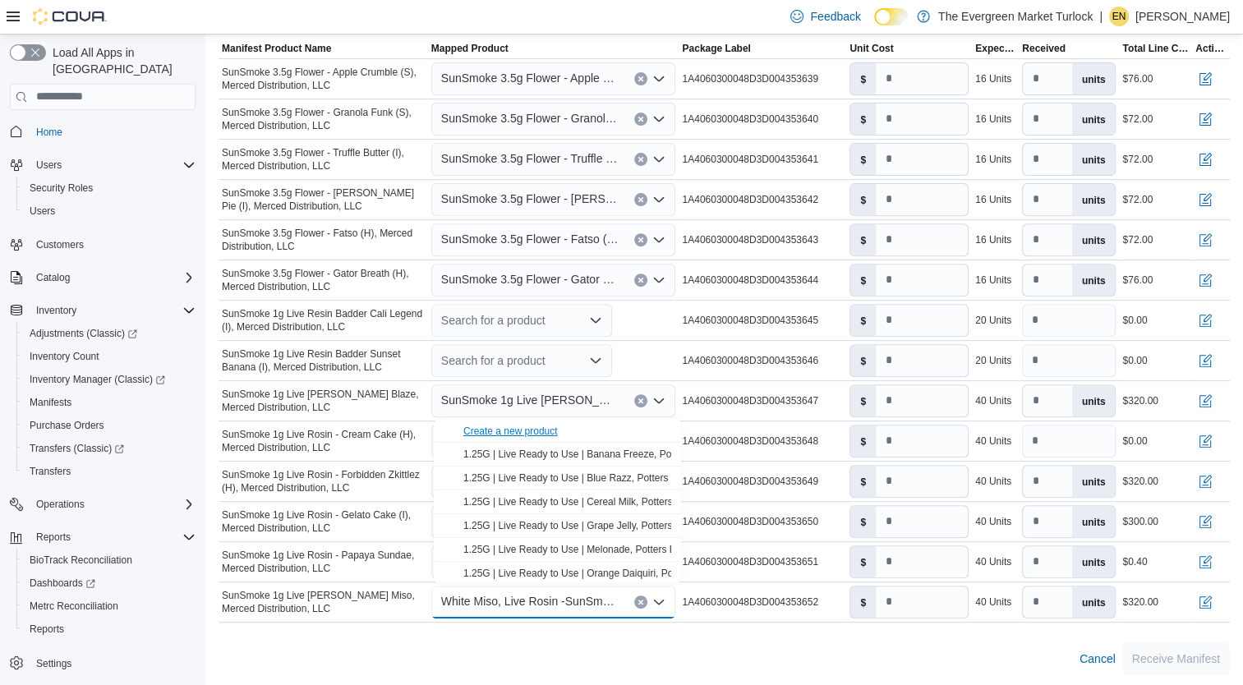
click div "Create a new product"
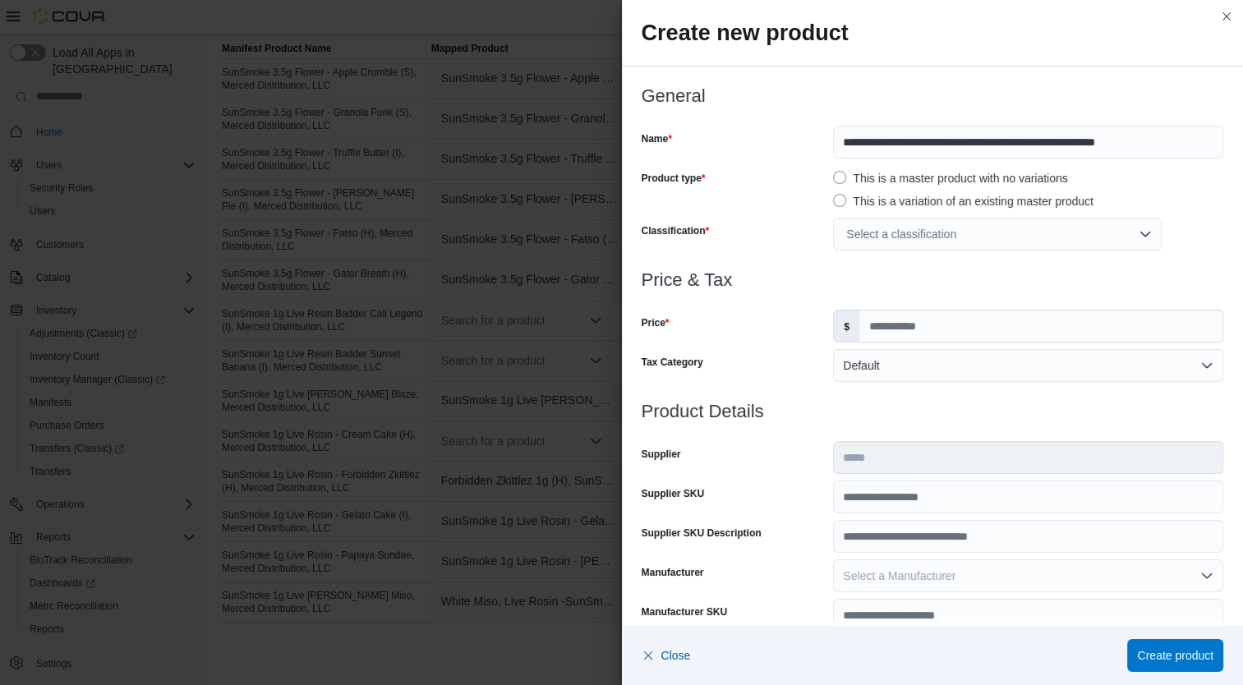
click div "Select a classification"
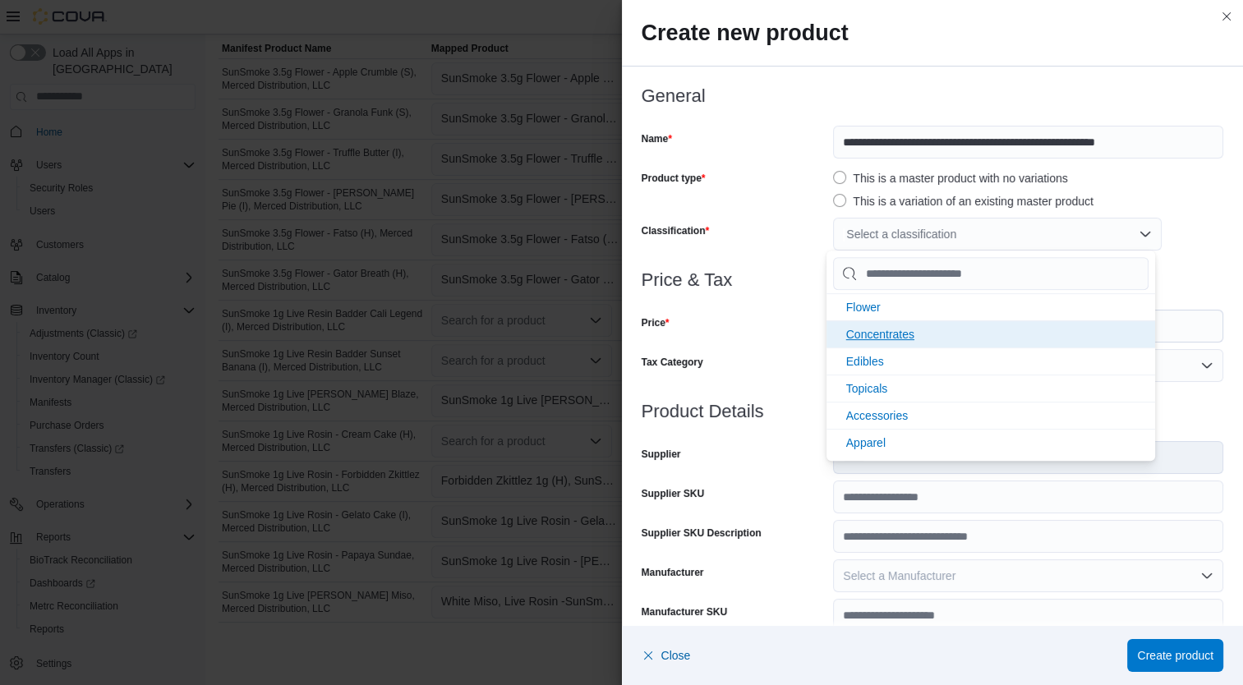
click span "Concentrates"
click div "Price & Tax Price $ Tax Category Default"
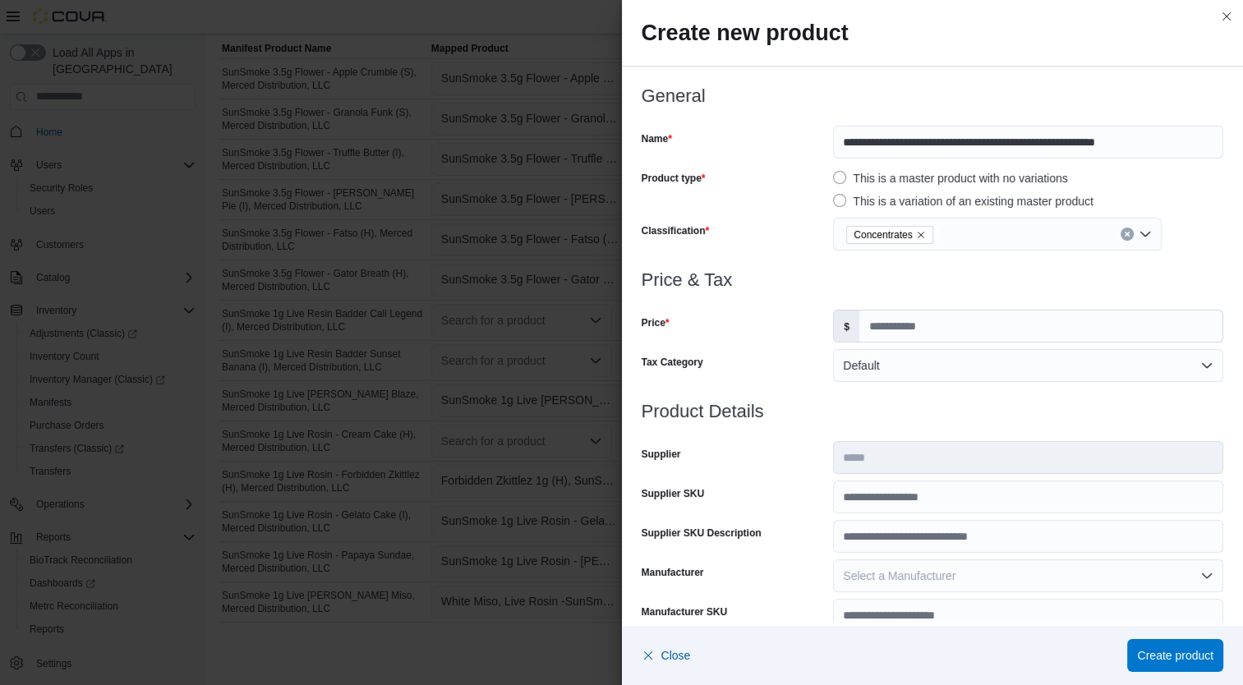
scroll to position [0, 0]
click input "Price"
type input "**"
click input "Supplier SKU"
type input "**********"
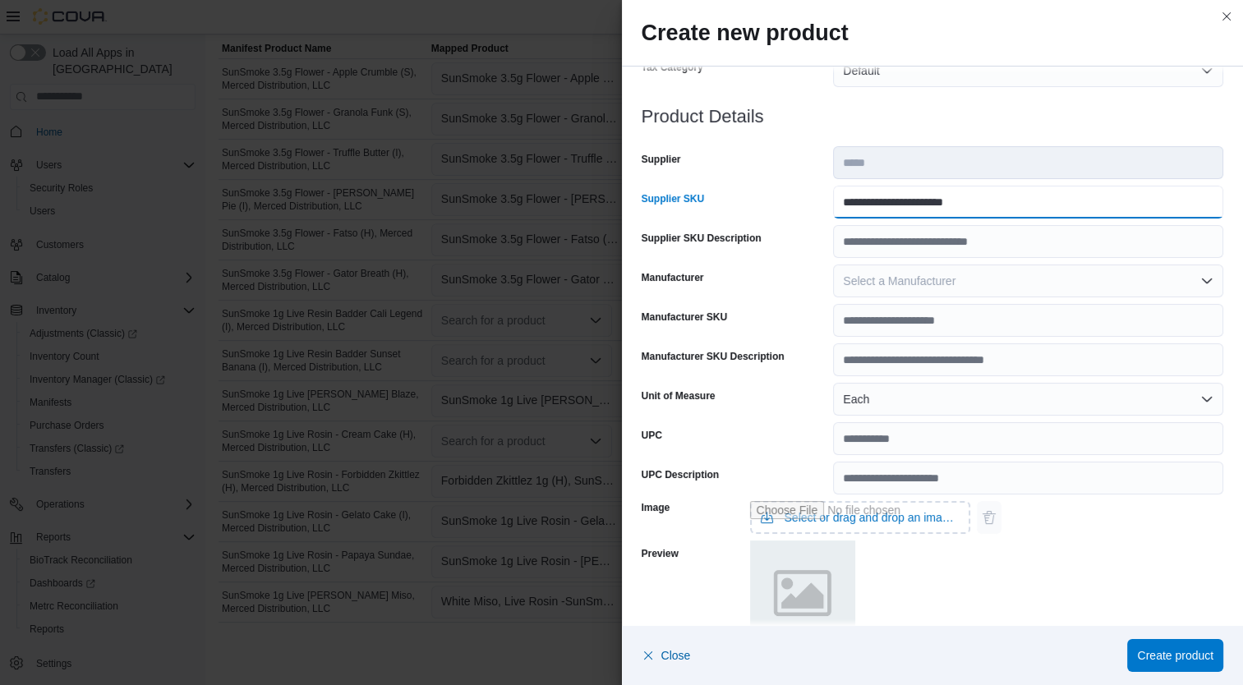
scroll to position [487, 0]
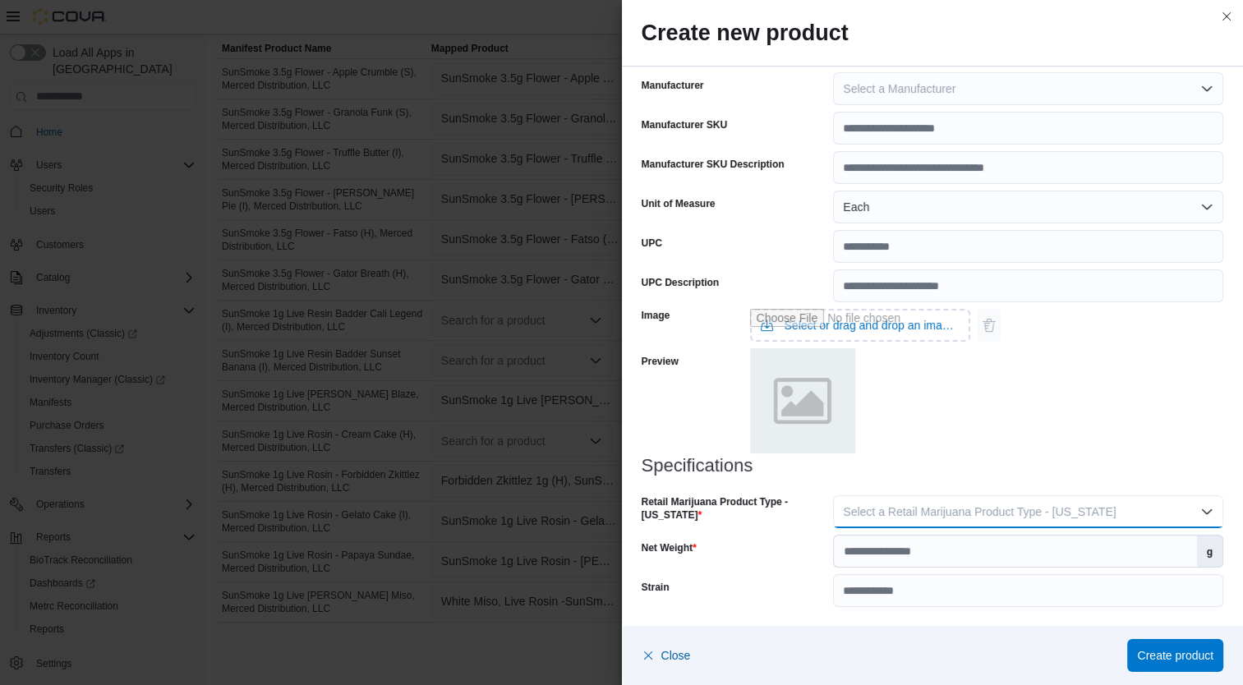
click span "Select a Retail Marijuana Product Type - California"
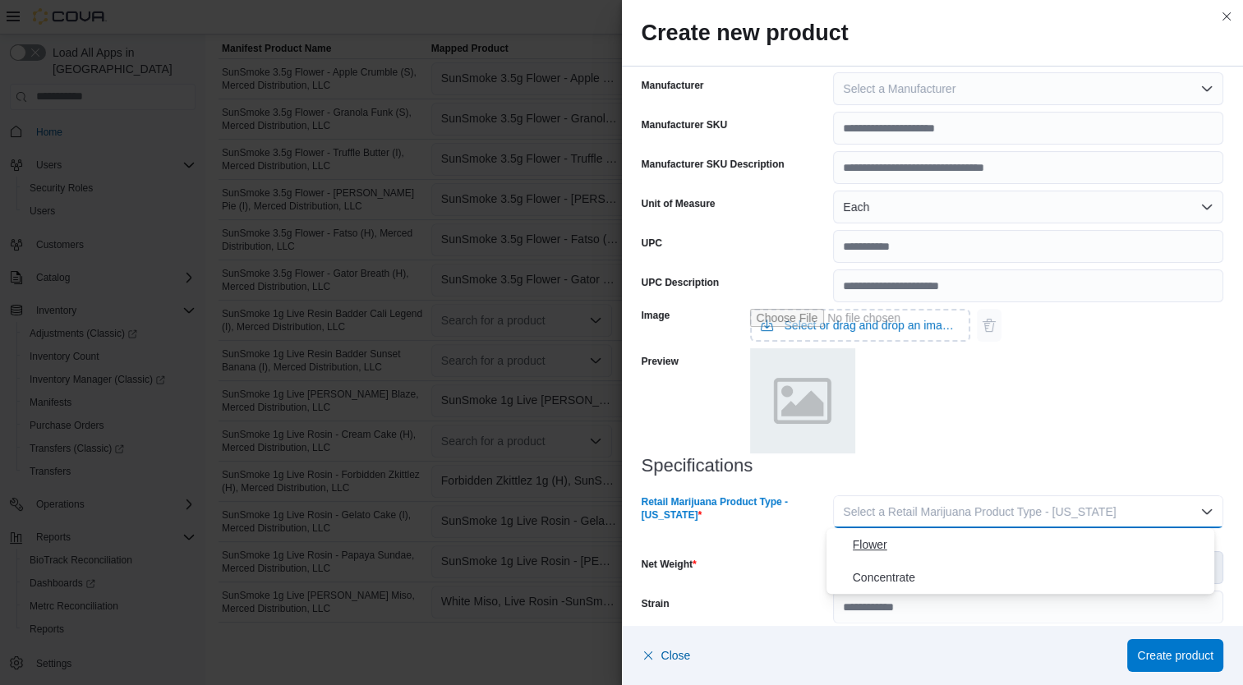
click span "Flower"
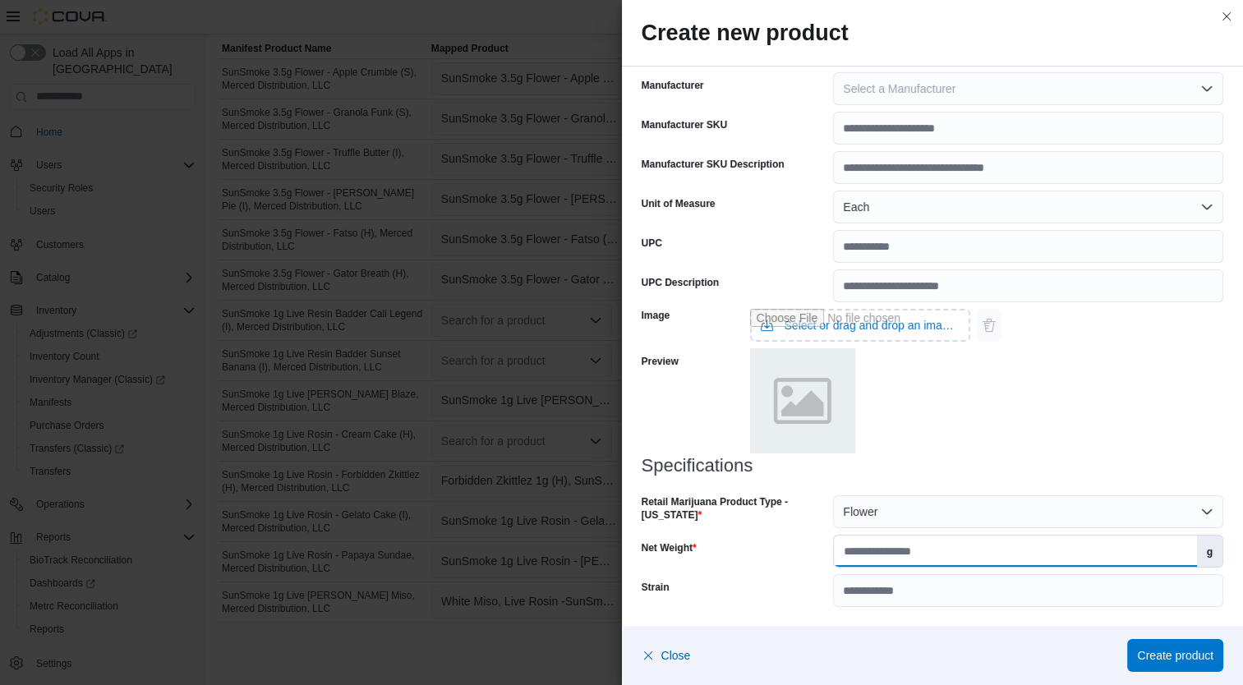
click input "Net Weight"
type input "*"
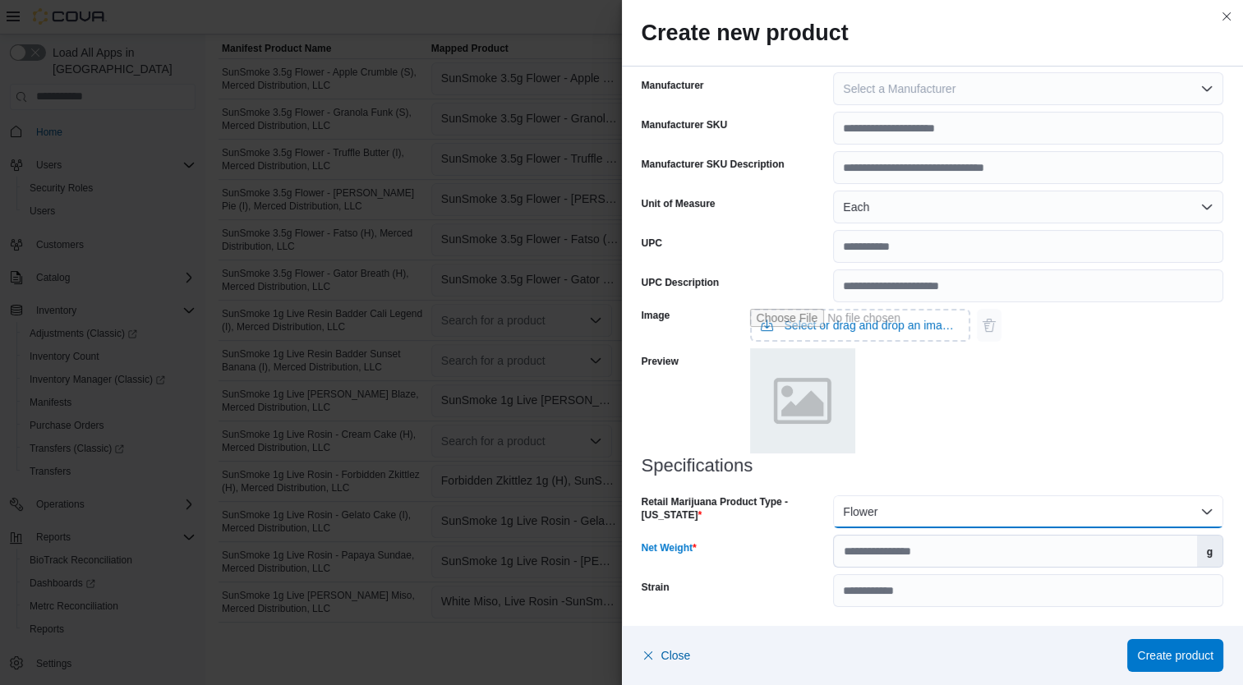
click button "Flower"
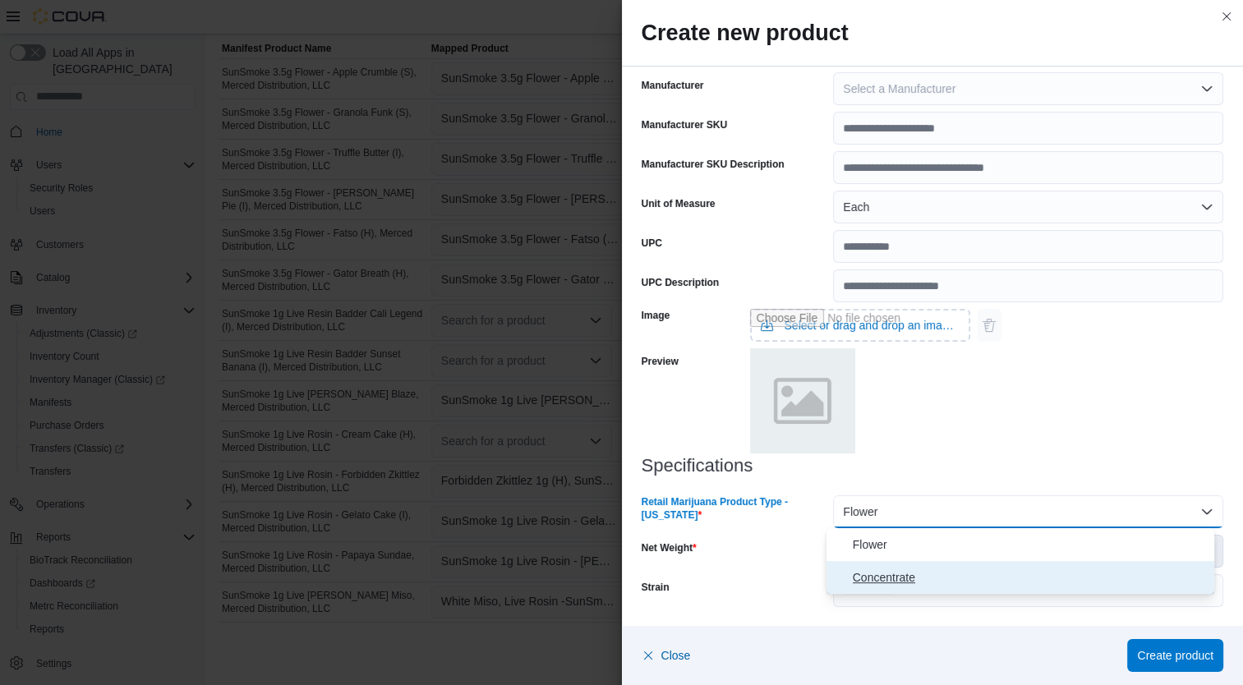
click span "Concentrate"
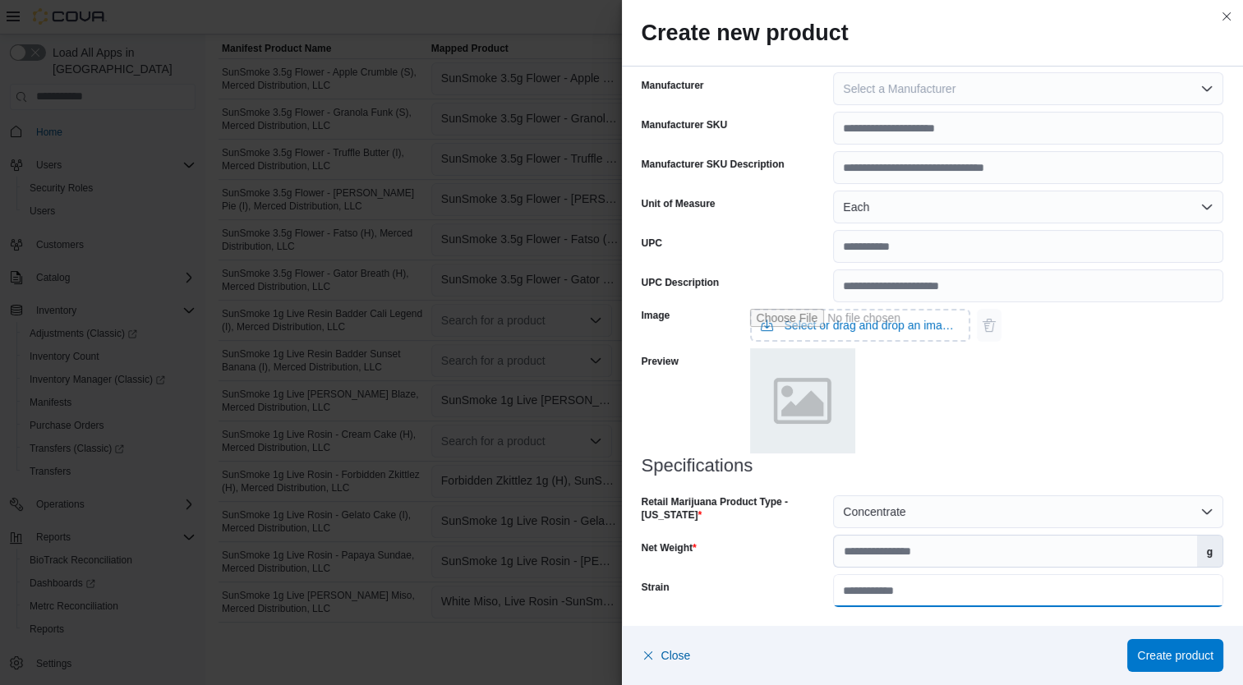
click input "Strain"
click div "Image Select or drag and drop an image file Preview"
click span "Create product"
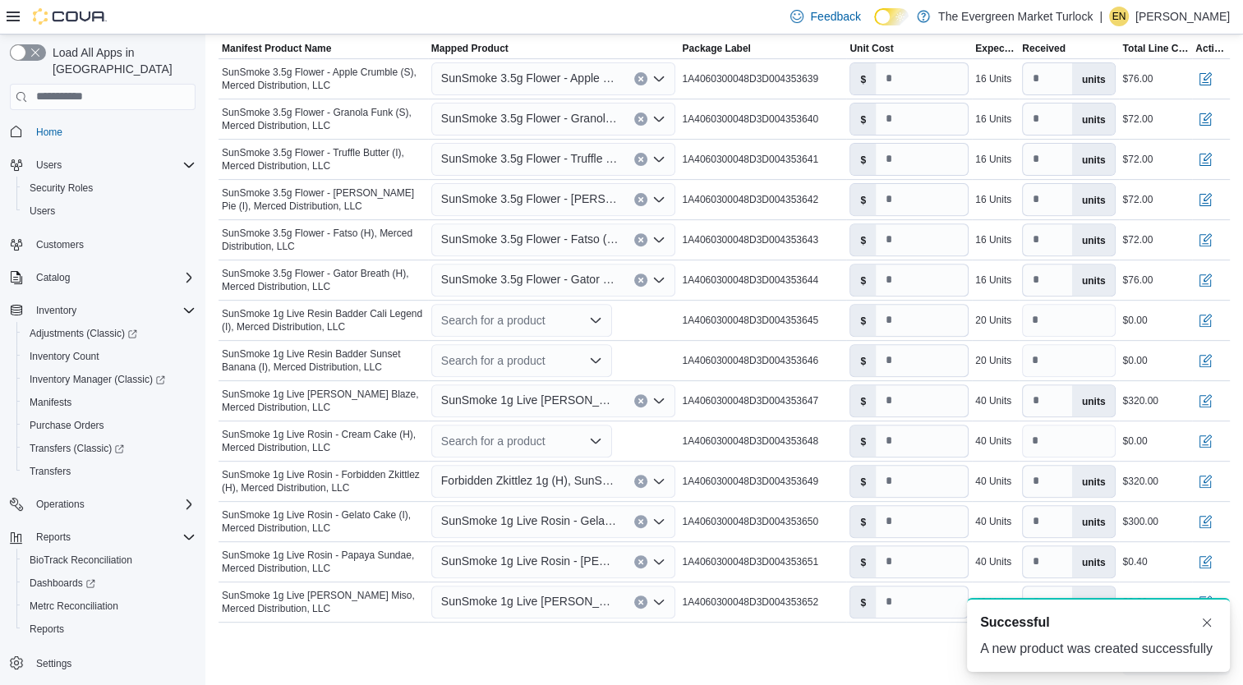
scroll to position [0, 0]
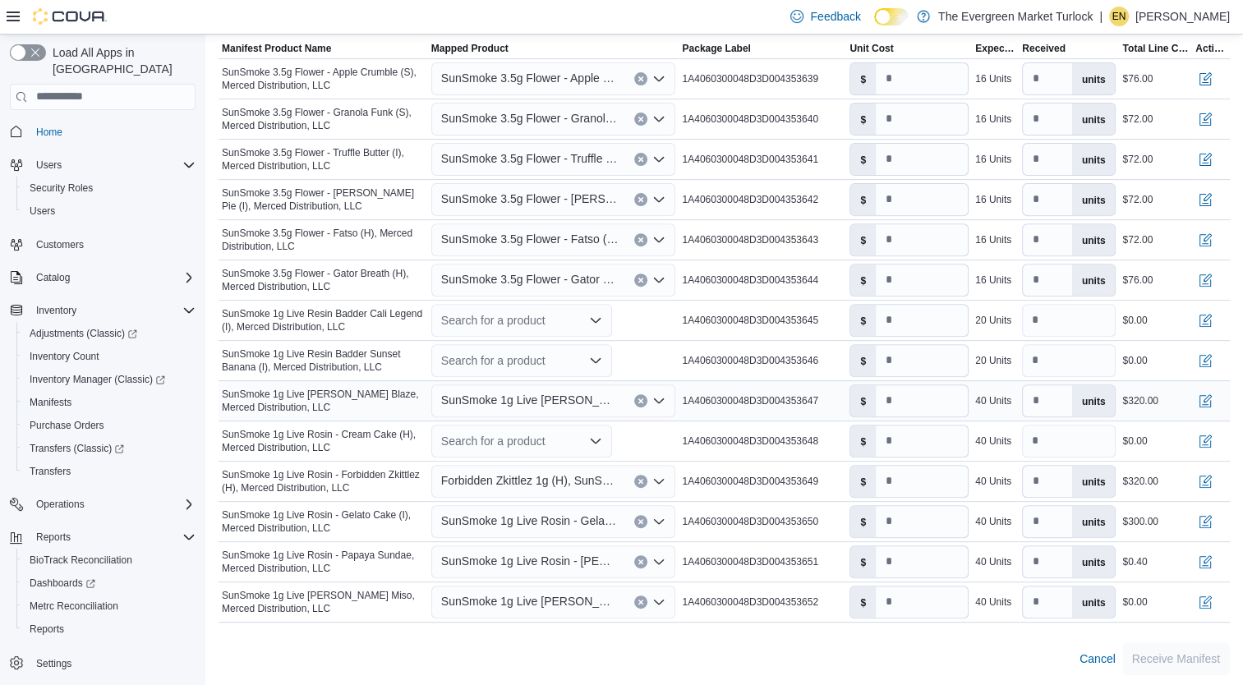
click span "SunSmoke 1g Live Rosin - Berry Blaze, Merced Distribution, LLC"
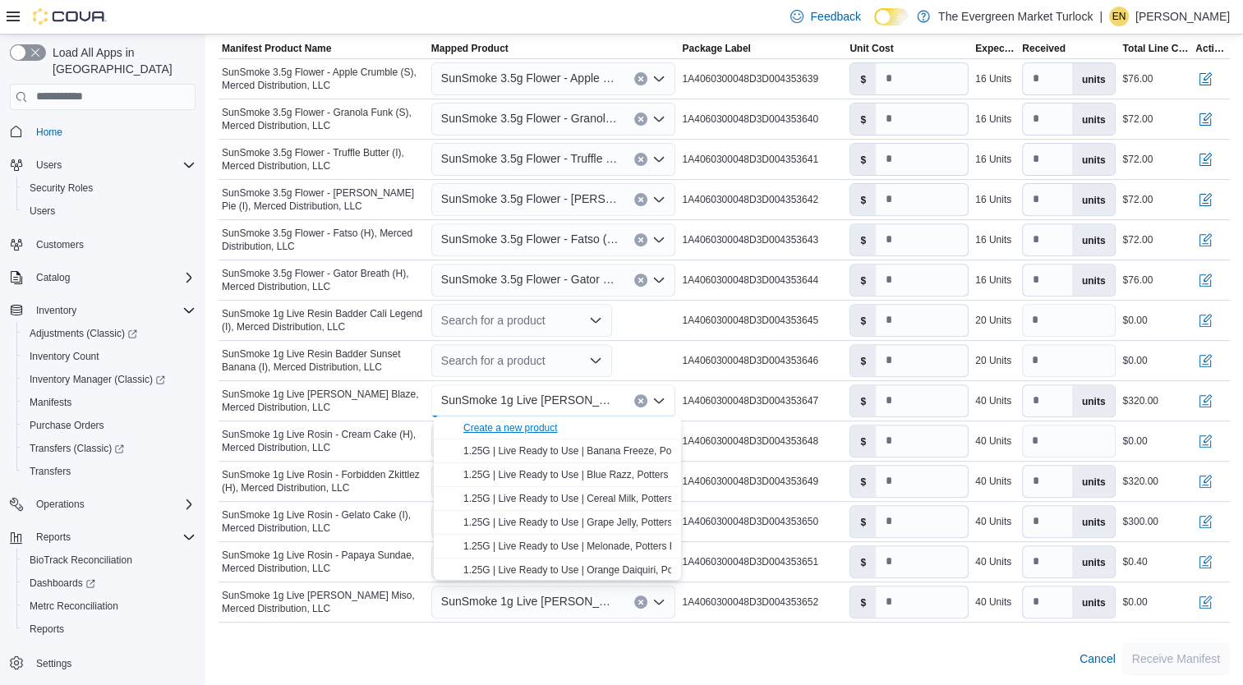
click div "Create a new product"
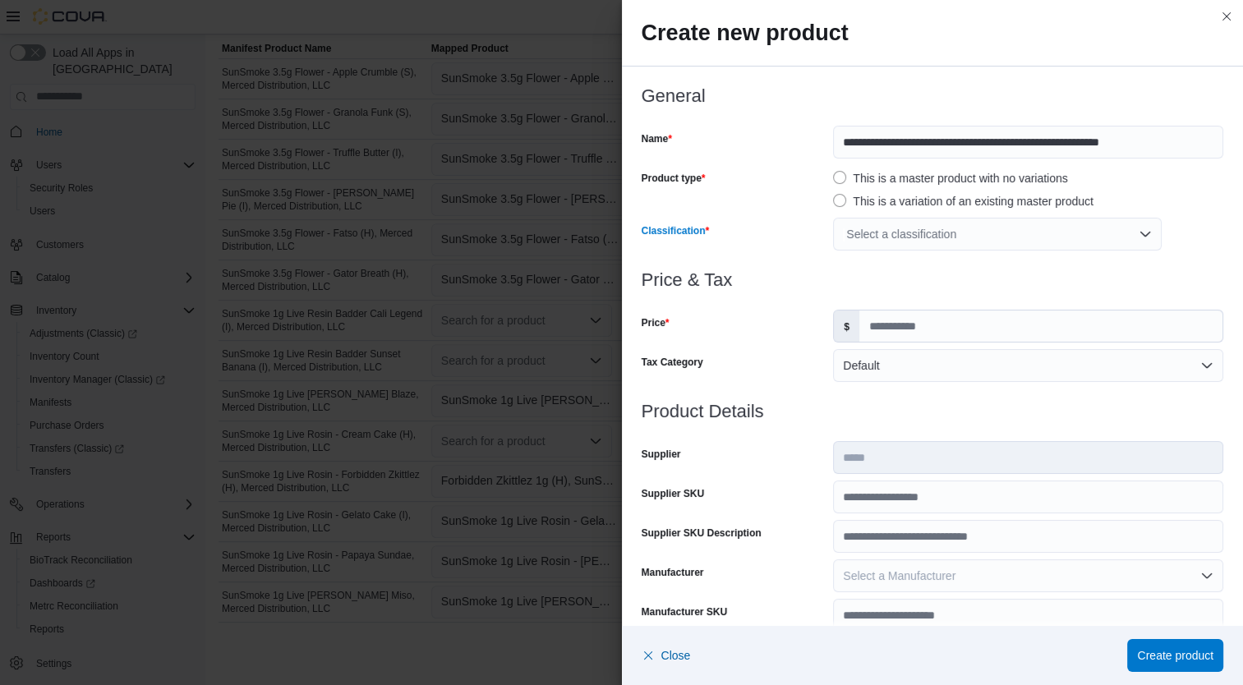
click div "Select a classification"
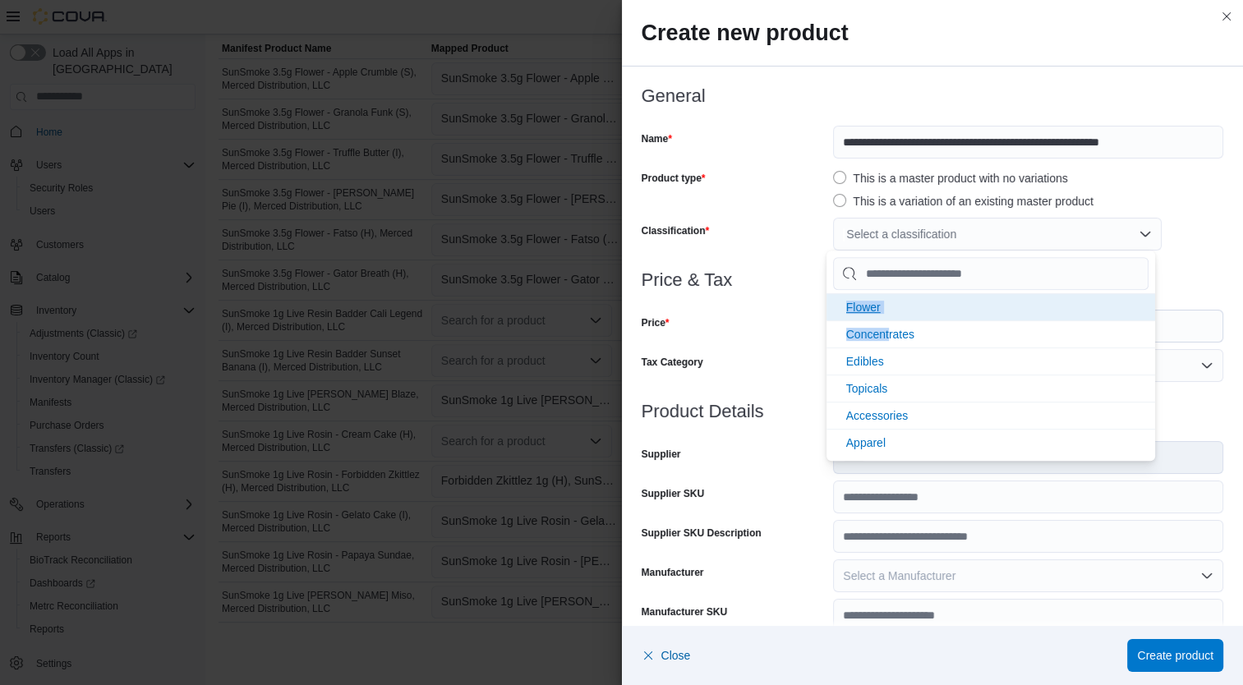
drag, startPoint x: 887, startPoint y: 322, endPoint x: 850, endPoint y: 307, distance: 40.6
click ul "Flower Concentrates Edibles Topicals Accessories Apparel Integrations"
drag, startPoint x: 850, startPoint y: 307, endPoint x: 903, endPoint y: 308, distance: 53.4
click li "Flower"
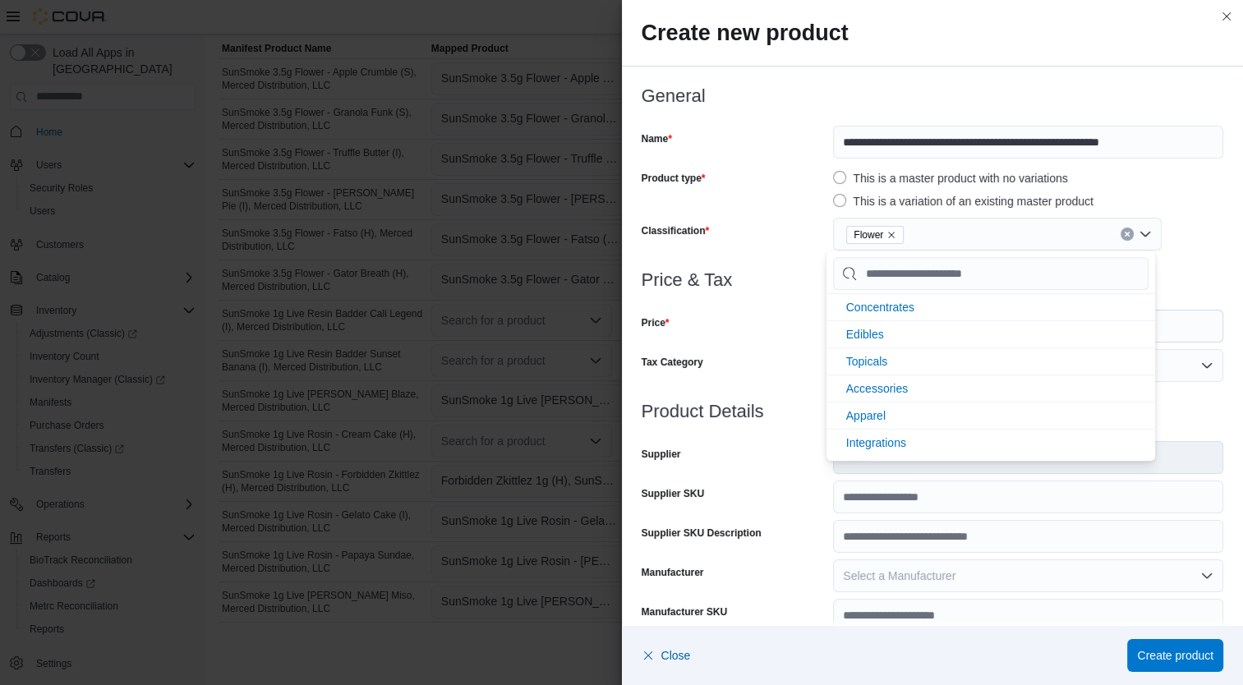
click div "Price"
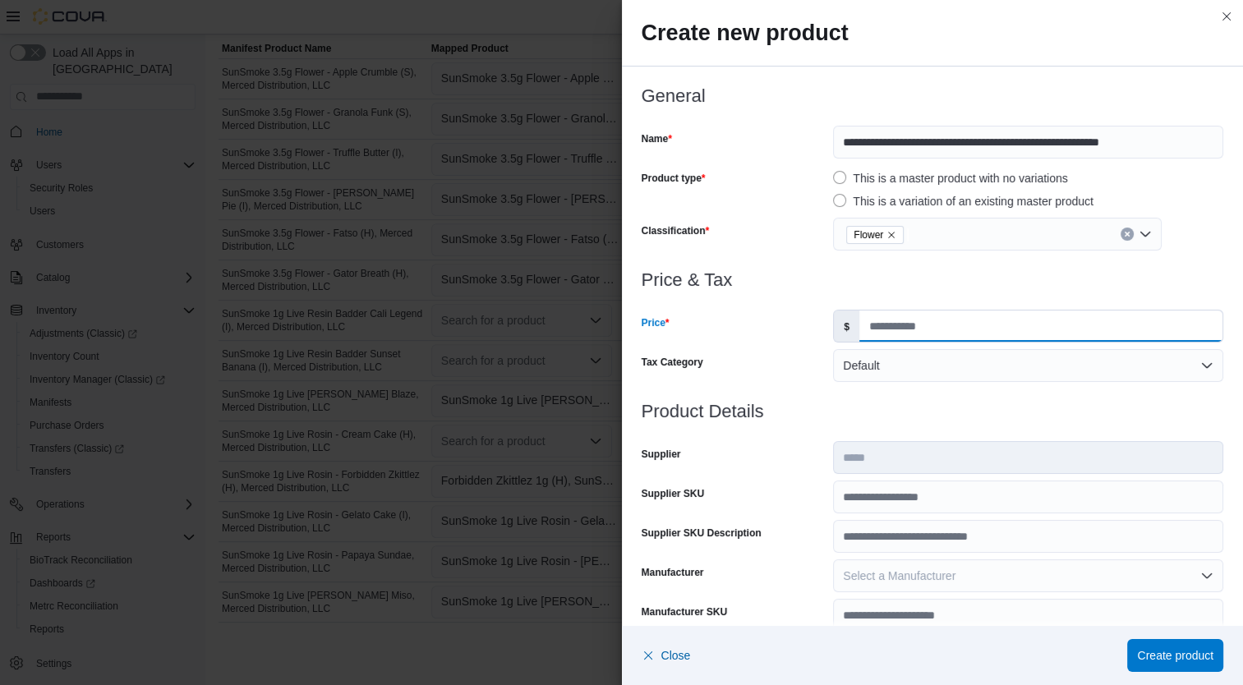
click input "Price"
type input "**"
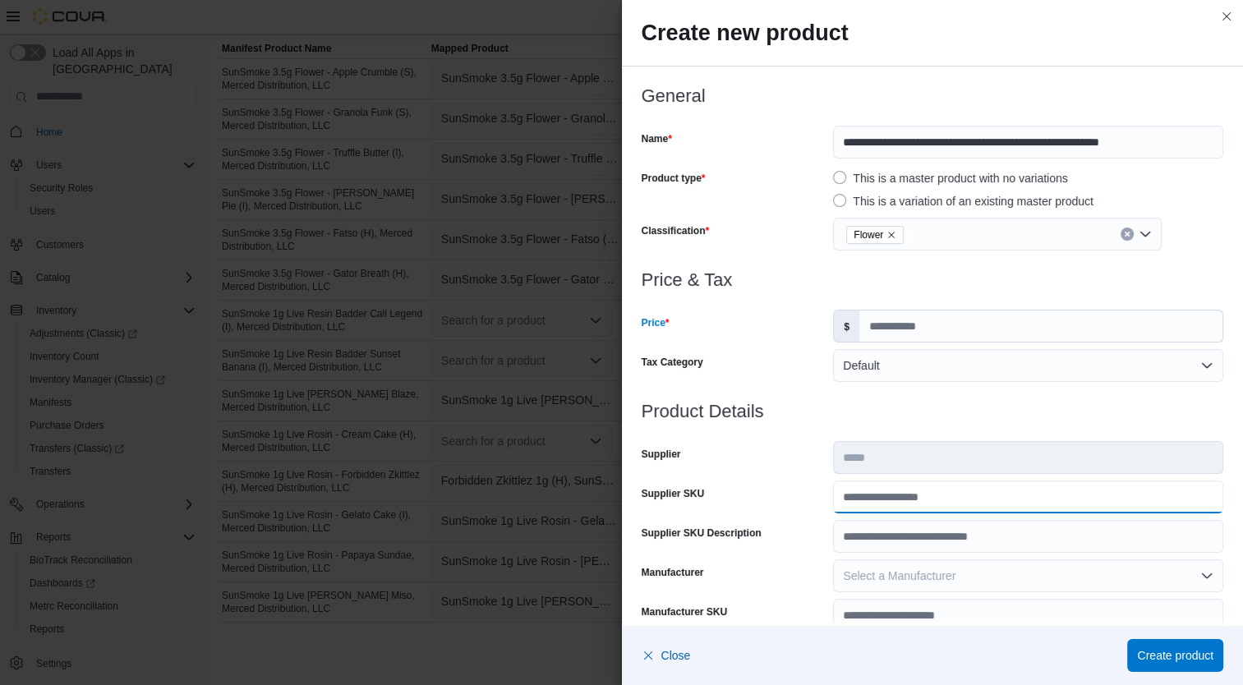
click input "Supplier SKU"
type input "**********"
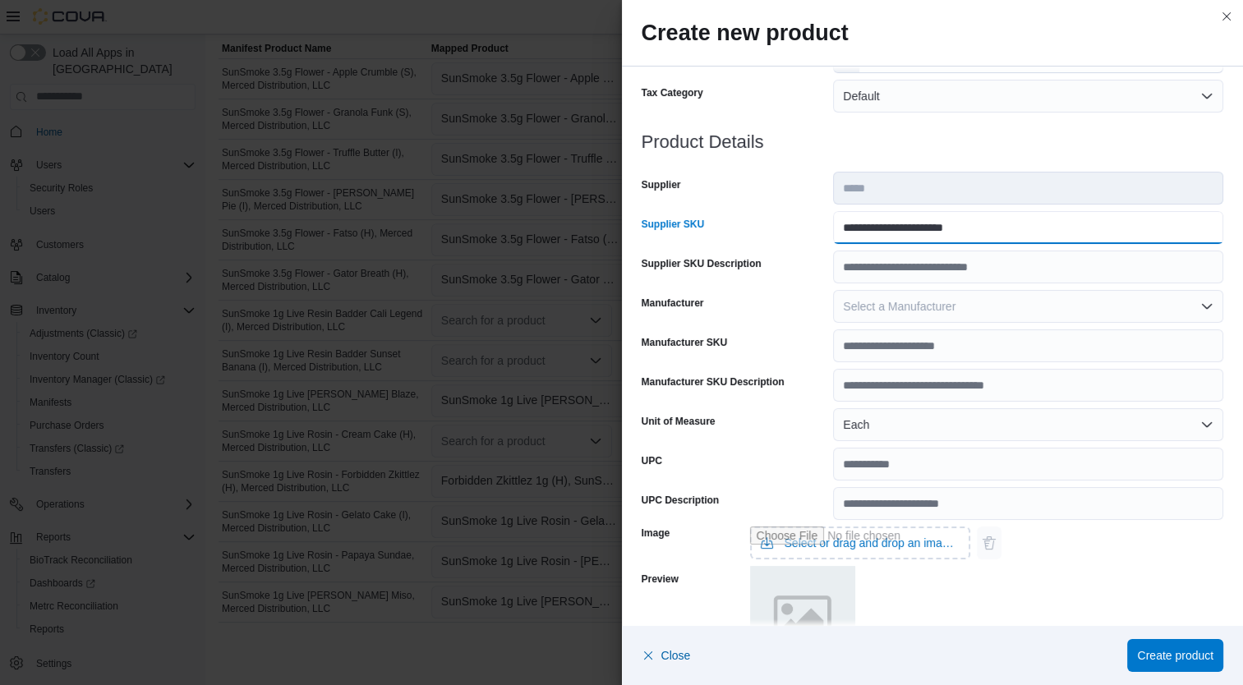
scroll to position [487, 0]
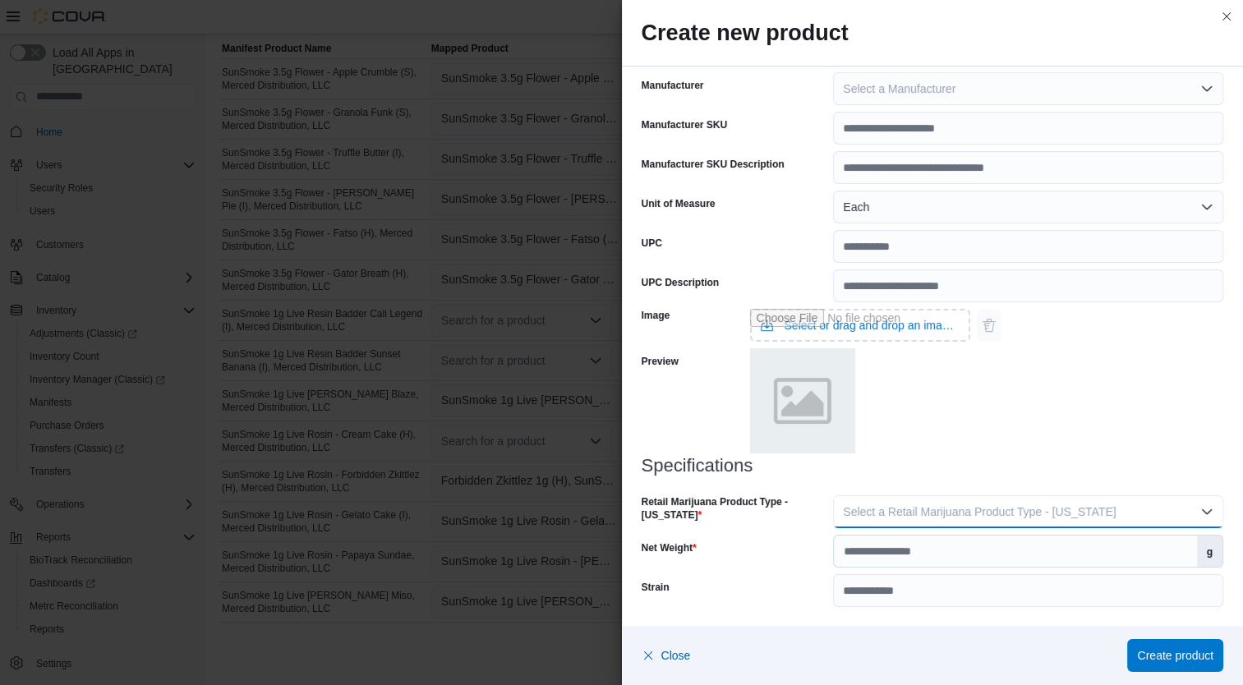
click span "Select a Retail Marijuana Product Type - California"
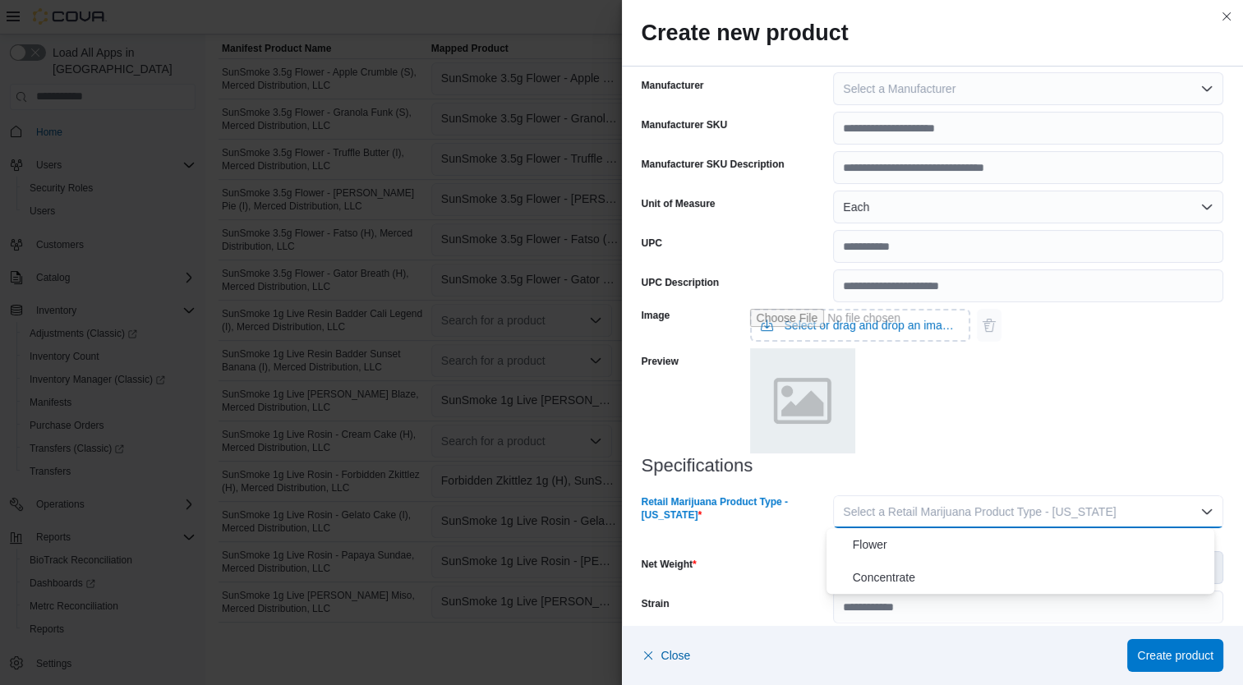
click span "Flower"
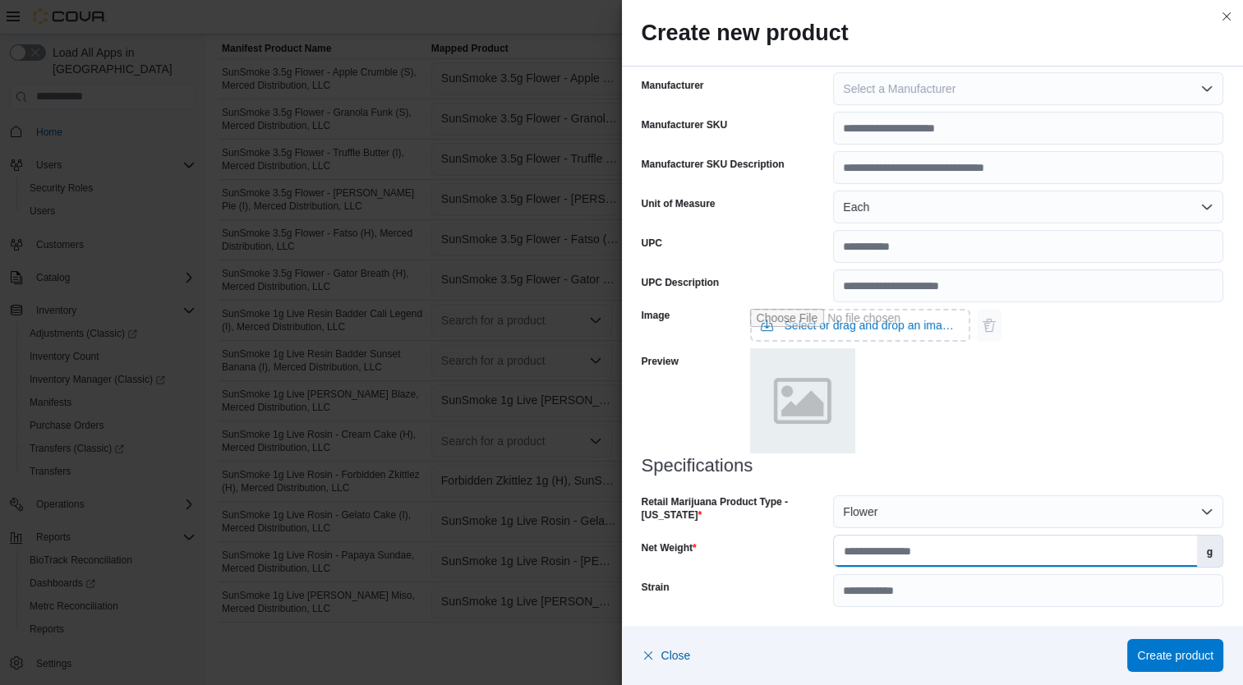
click input "Net Weight"
type input "*"
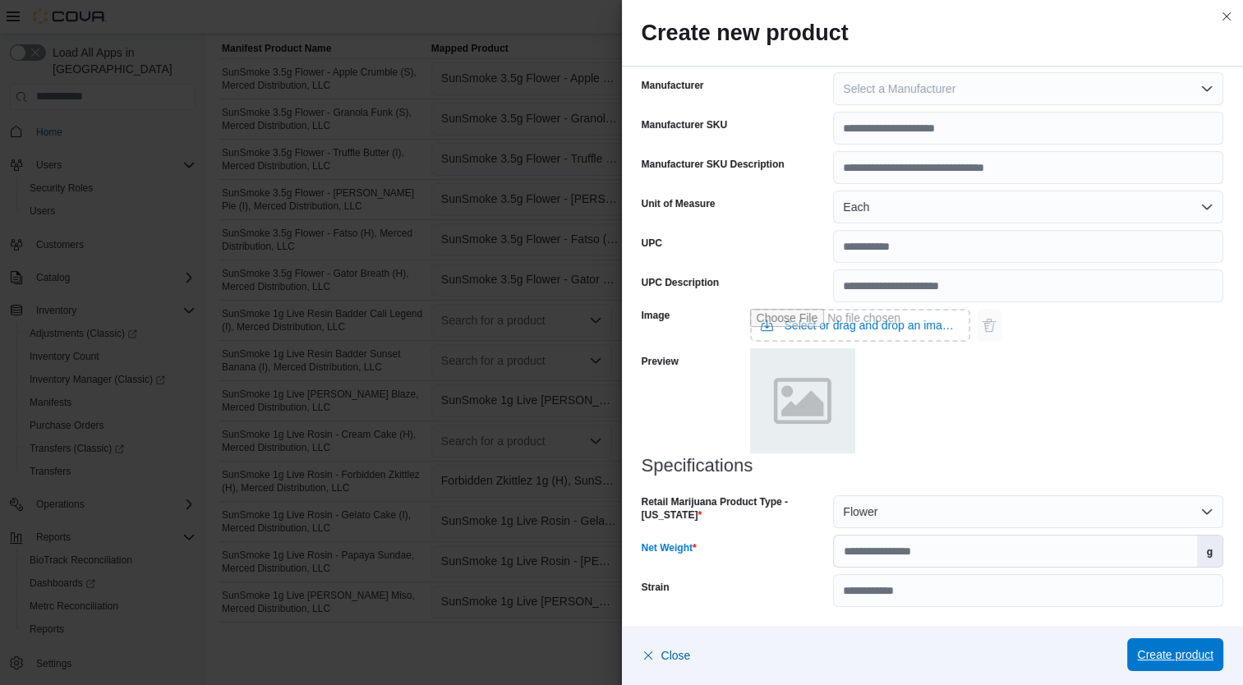
click span "Create product"
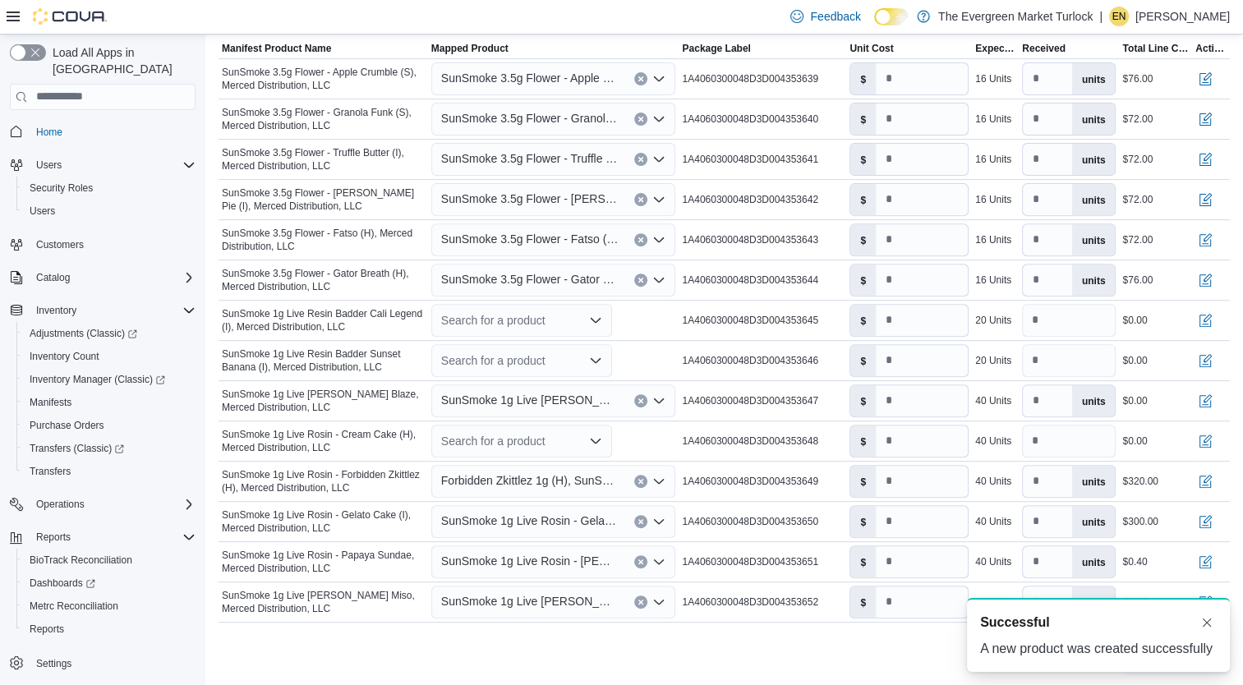
scroll to position [0, 0]
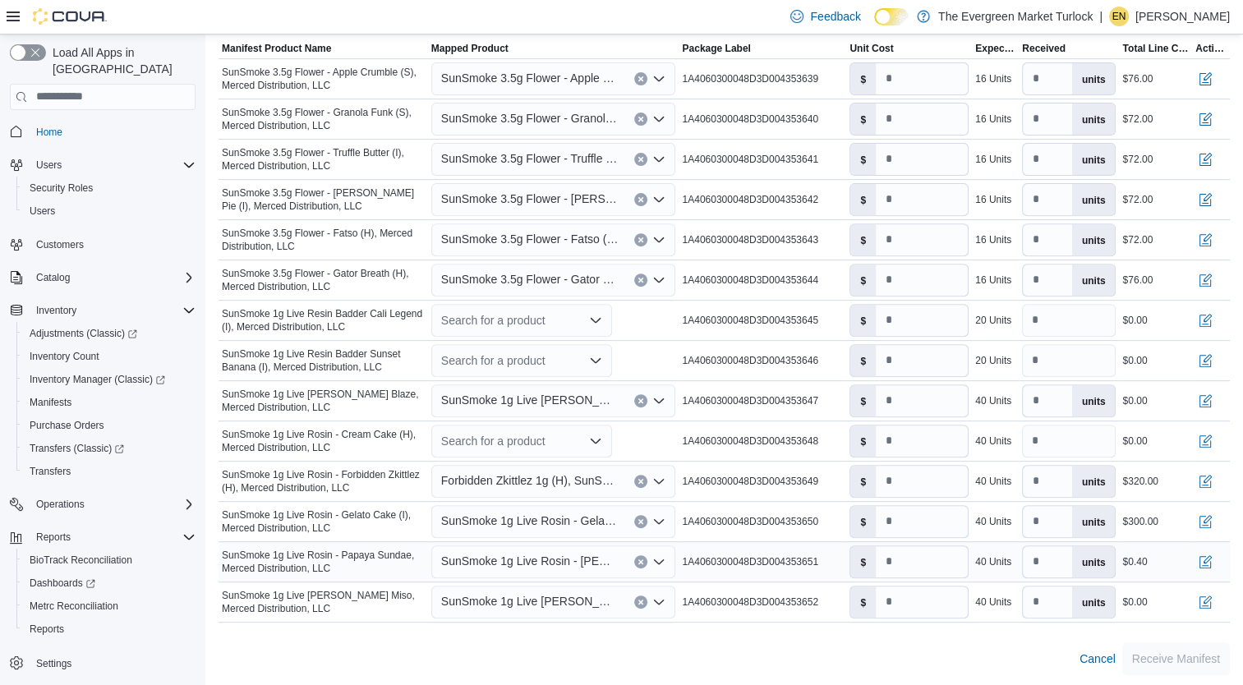
click span "SunSmoke 1g Live Rosin - Papaya Sundae"
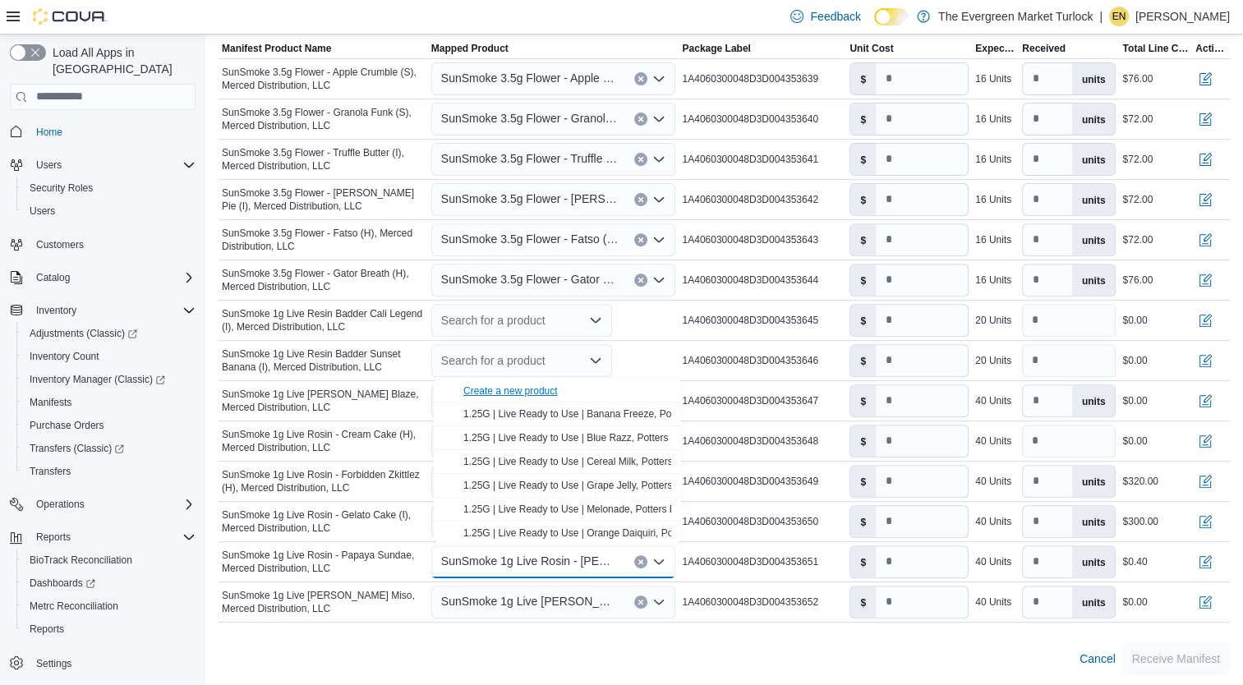
click div "Create a new product"
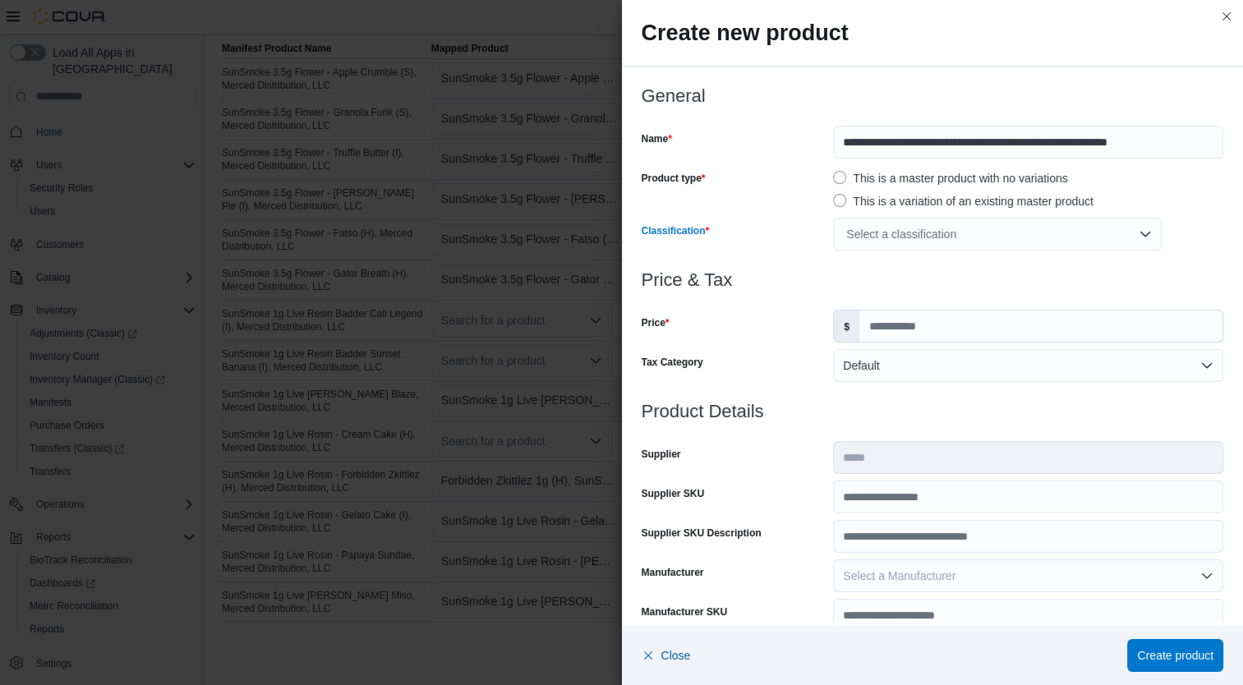
click div "Select a classification"
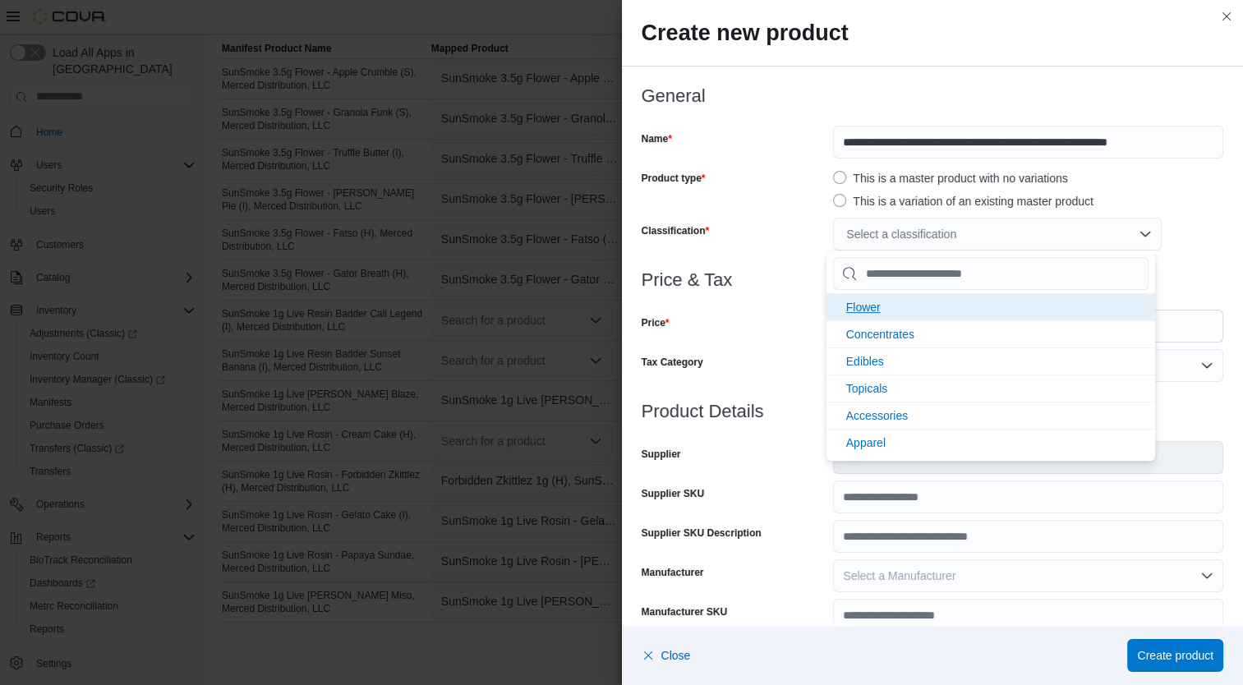
click li "Flower"
click div "Price"
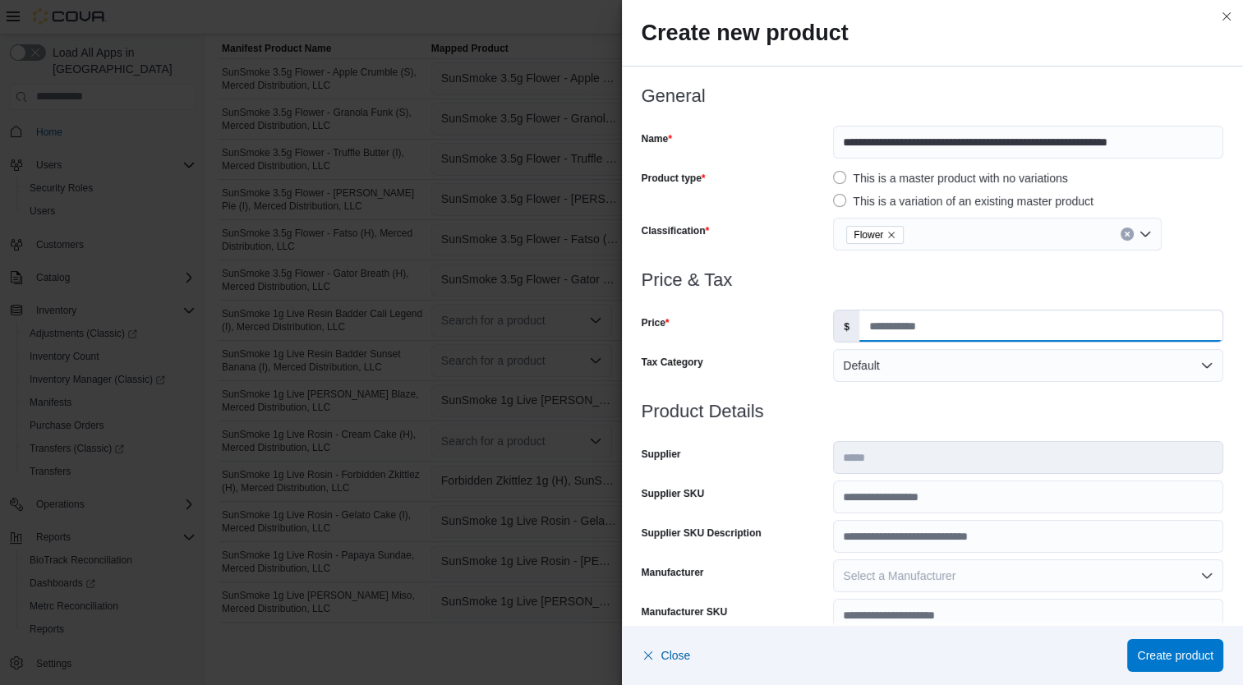
click input "Price"
type input "**"
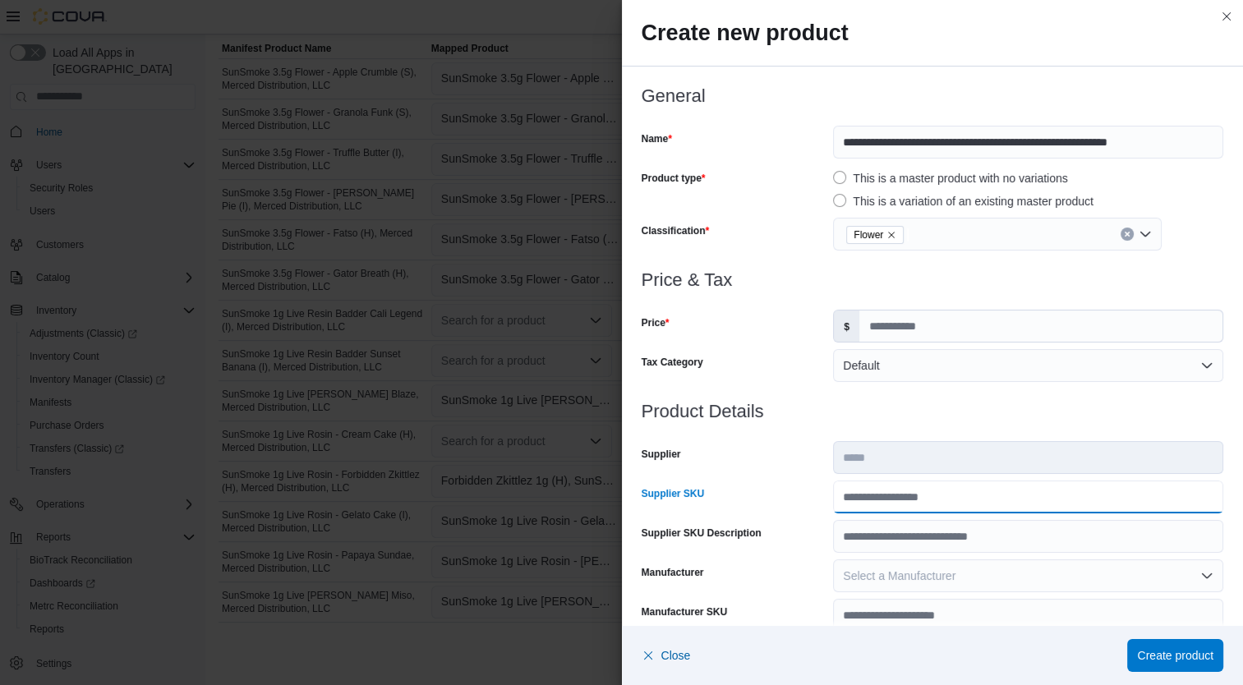
click input "Supplier SKU"
type input "**********"
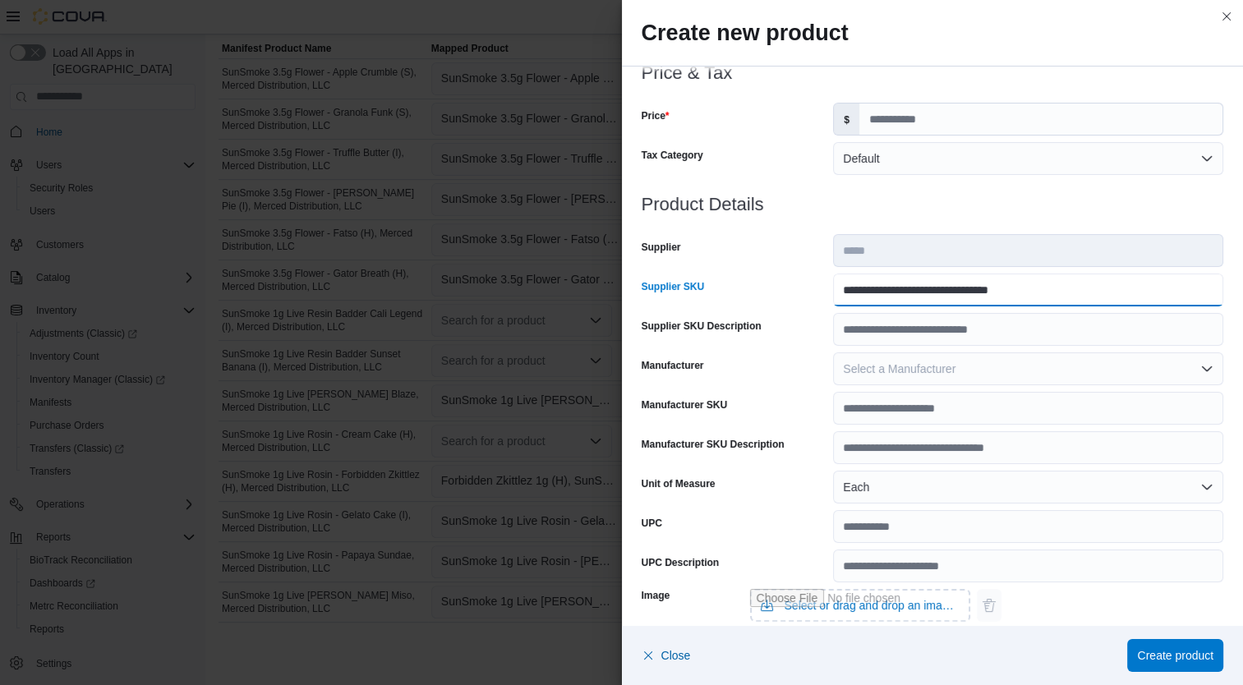
scroll to position [487, 0]
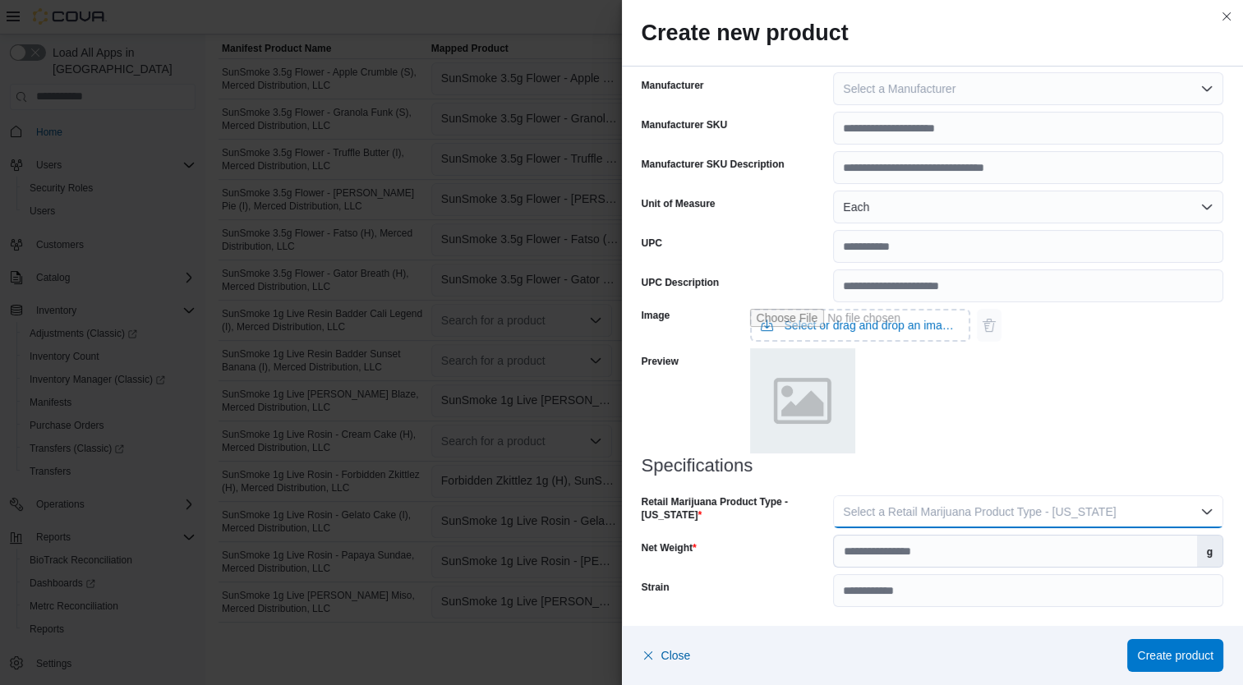
click span "Select a Retail Marijuana Product Type - California"
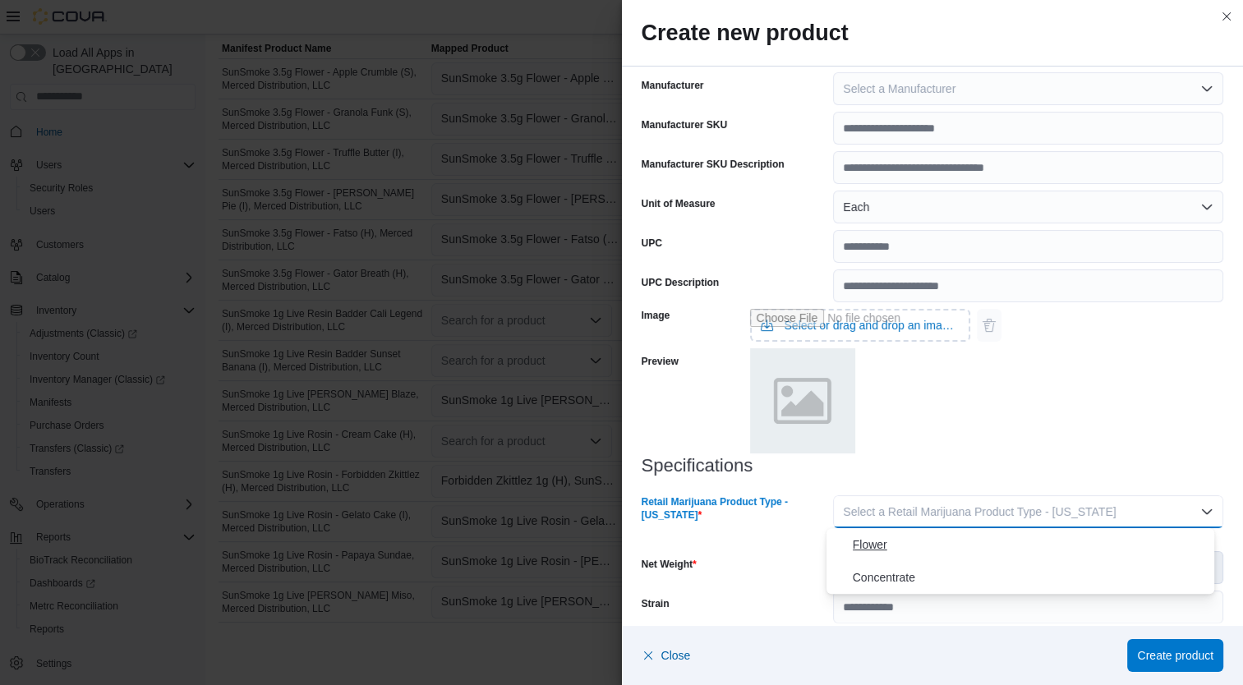
click span "Flower"
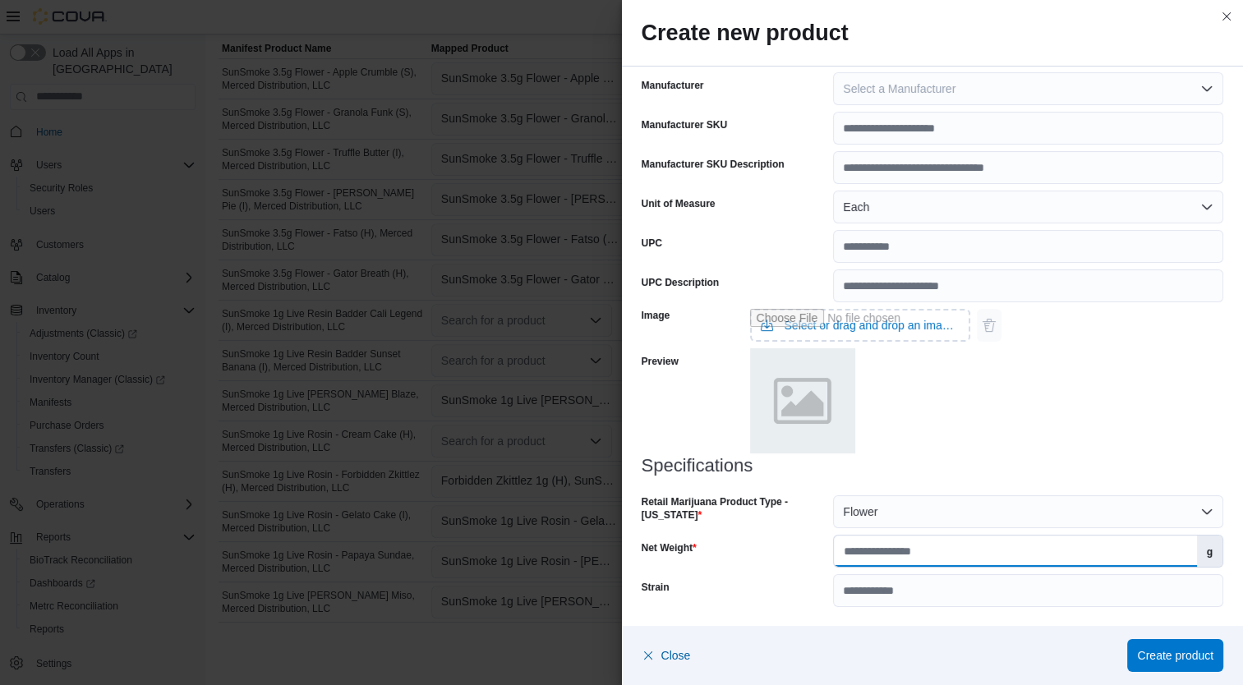
click input "Net Weight"
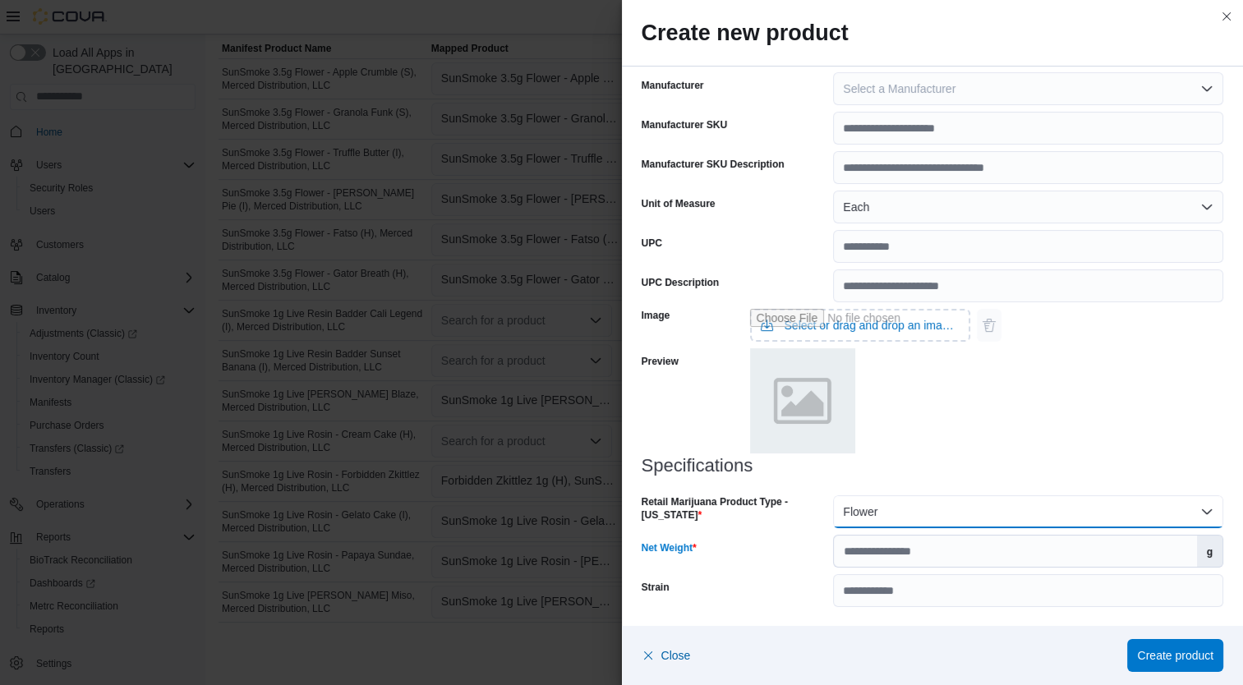
click button "Flower"
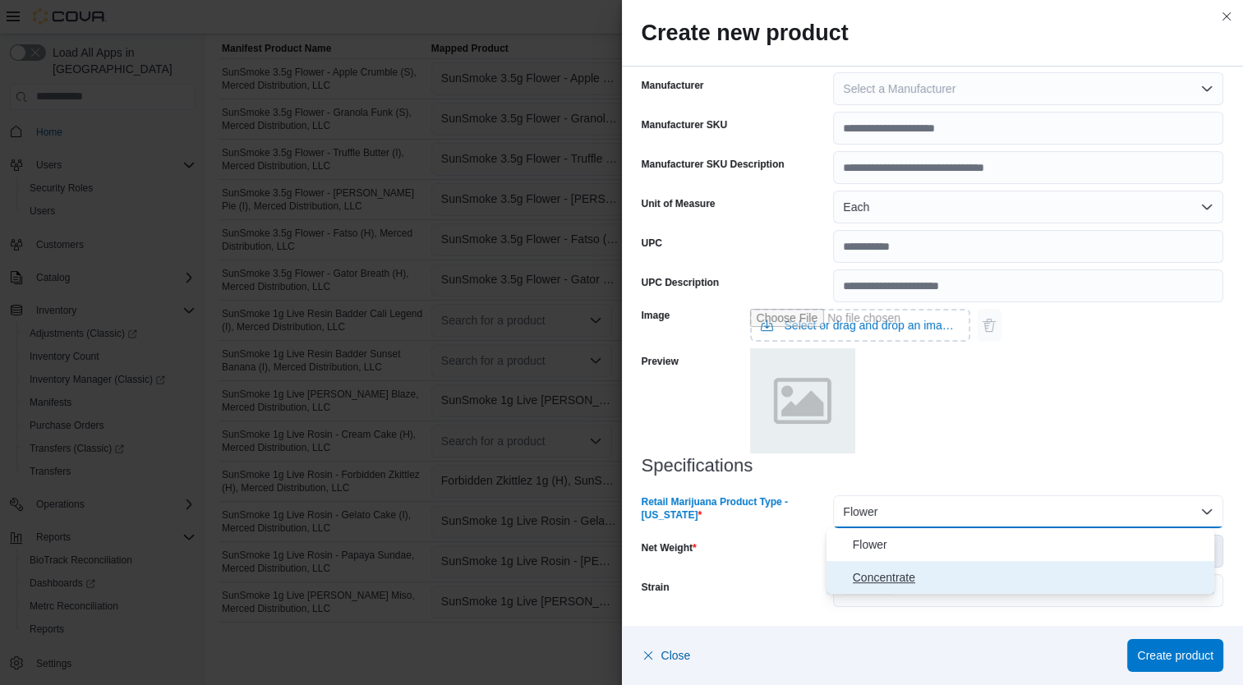
click span "Concentrate"
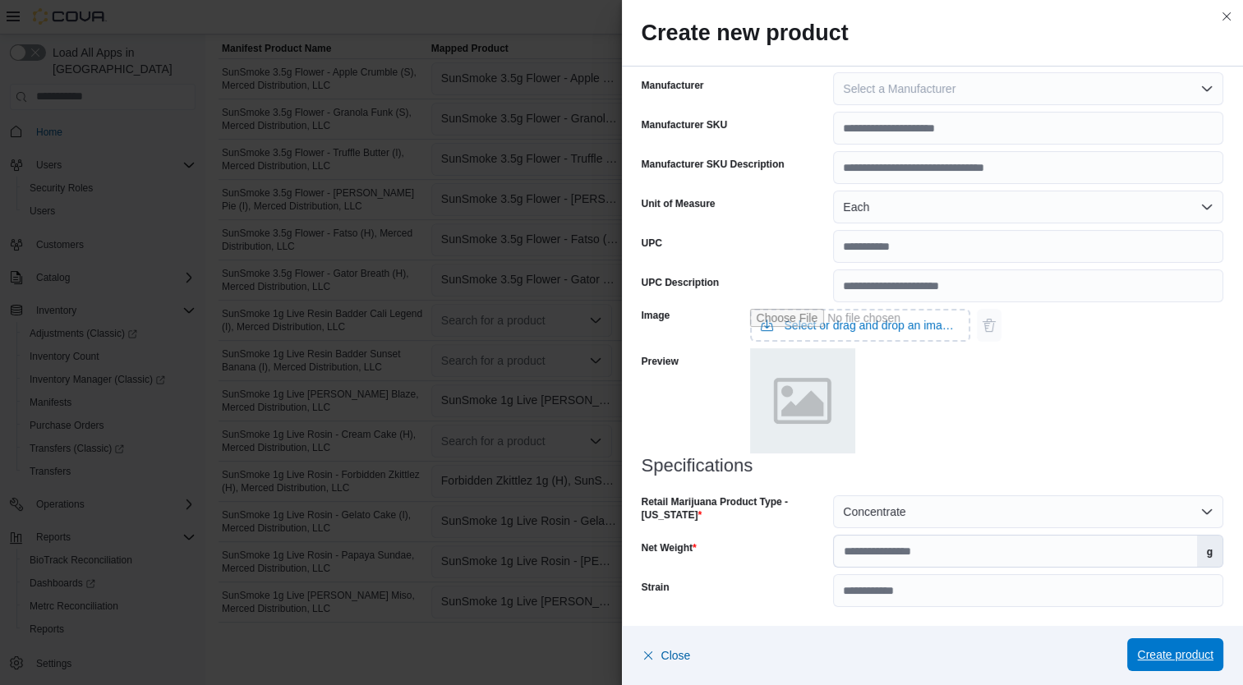
click span "Create product"
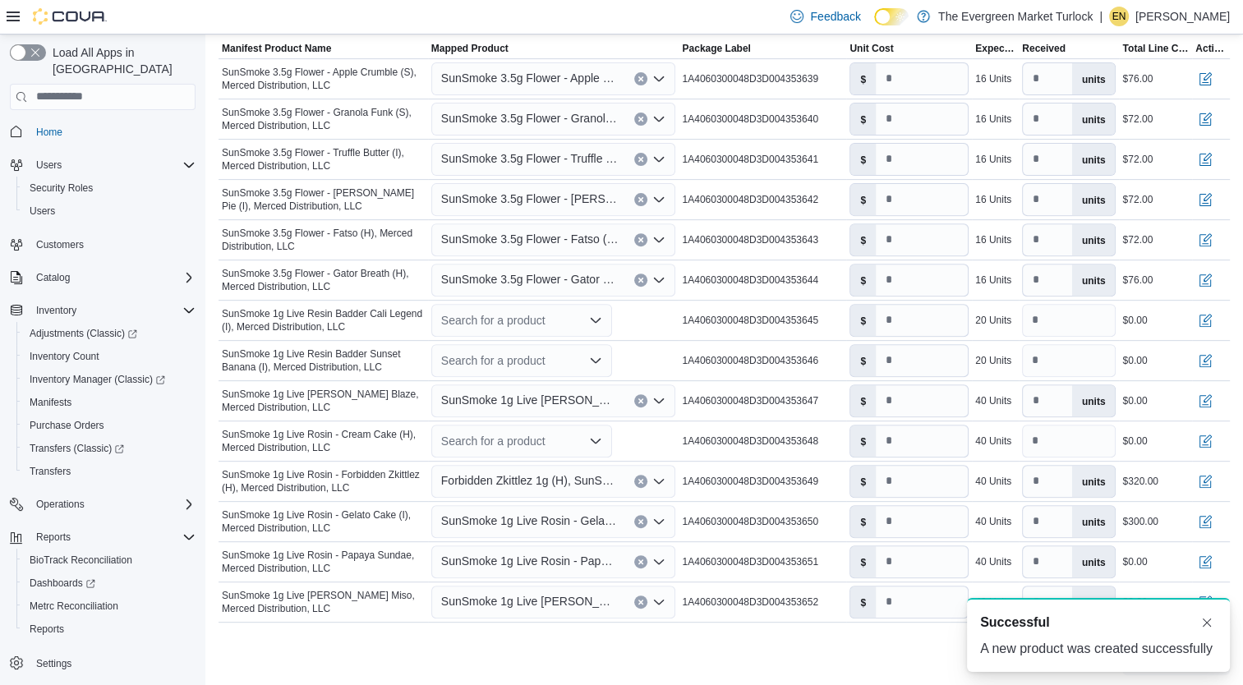
scroll to position [0, 0]
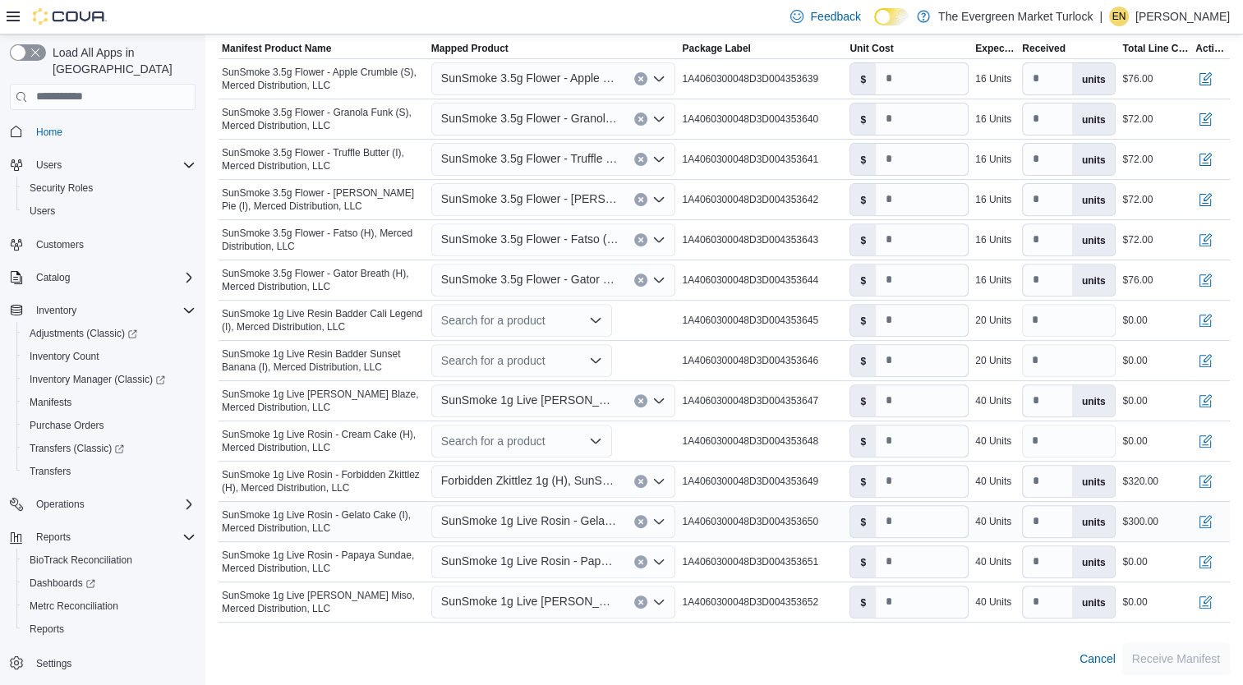
click span "SunSmoke 1g Live Rosin - Gelato Cake (I), Merced Distribution, LLC"
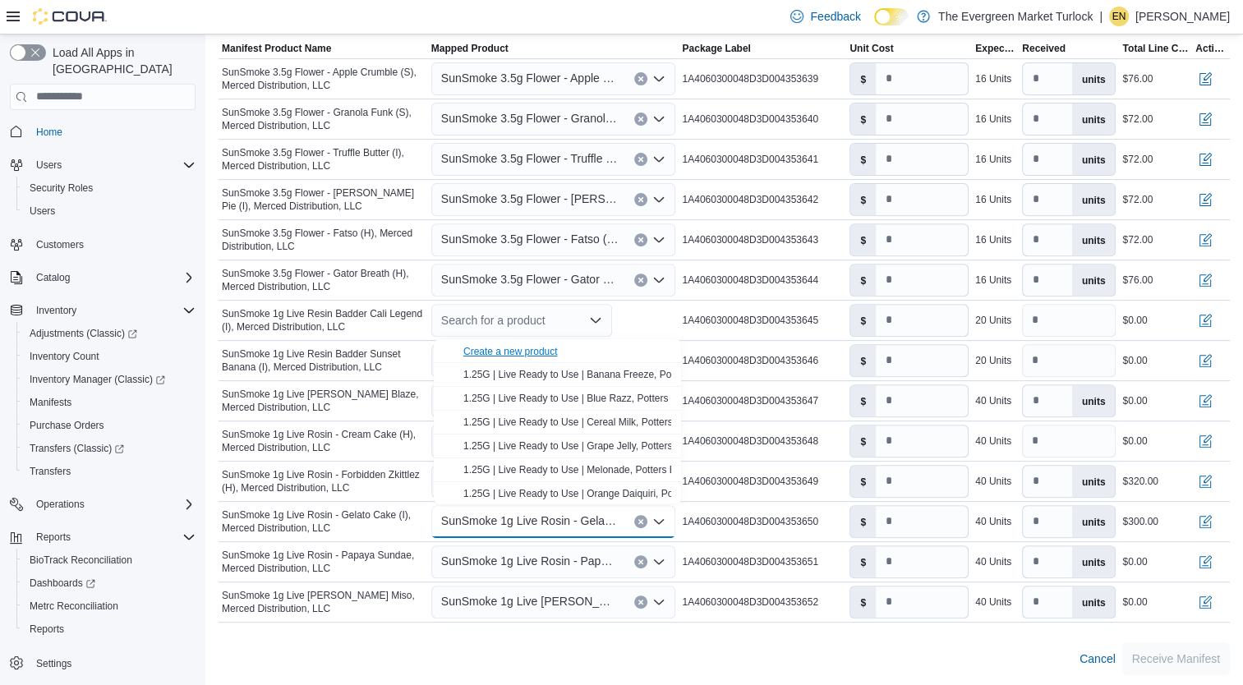
click div "Create a new product"
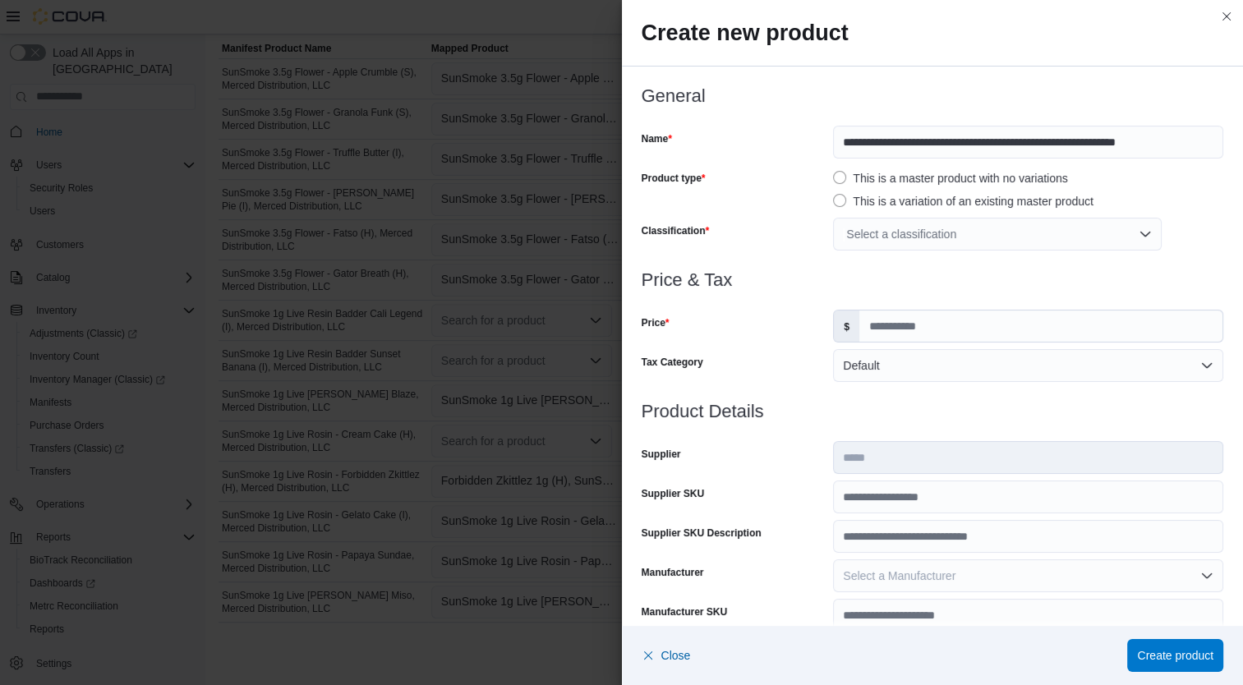
click div "Select a classification"
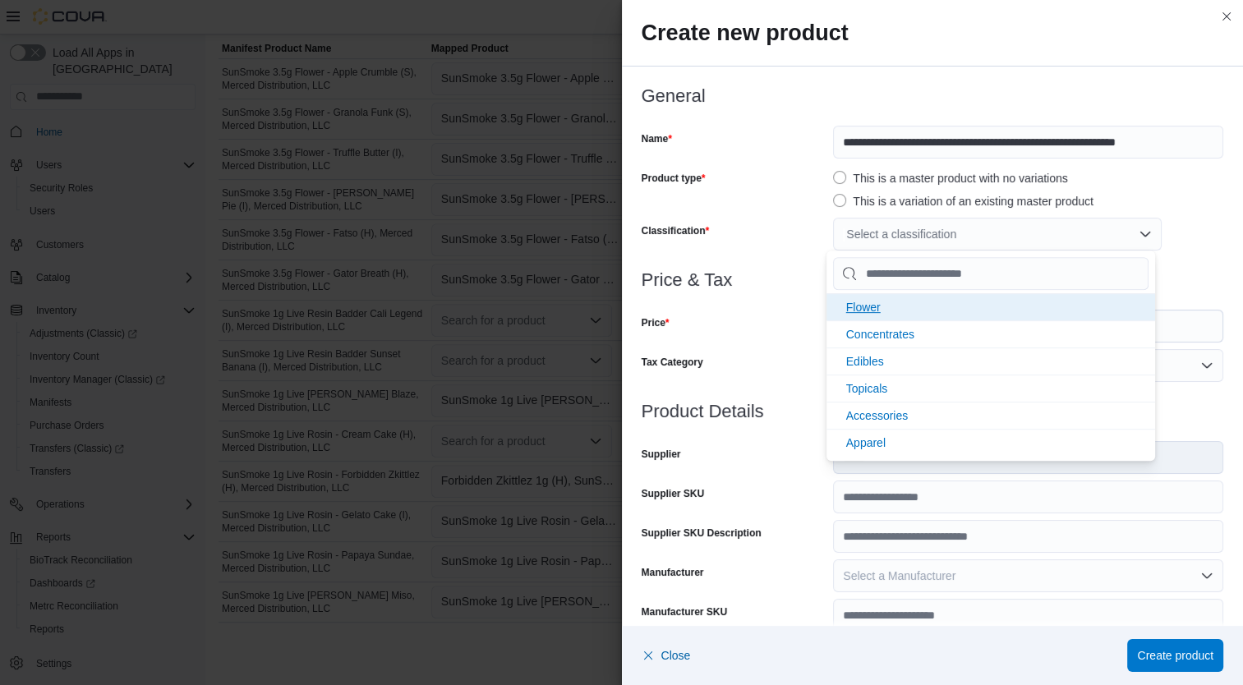
click li "Flower"
click div "Price"
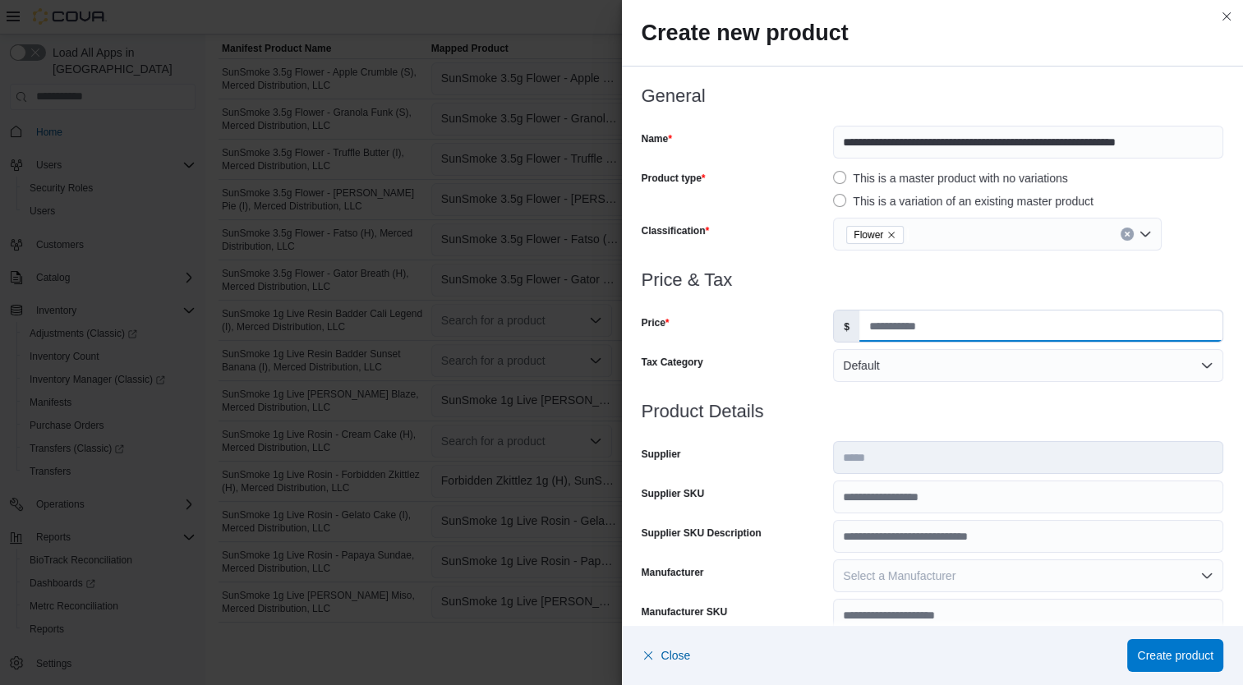
click input "Price"
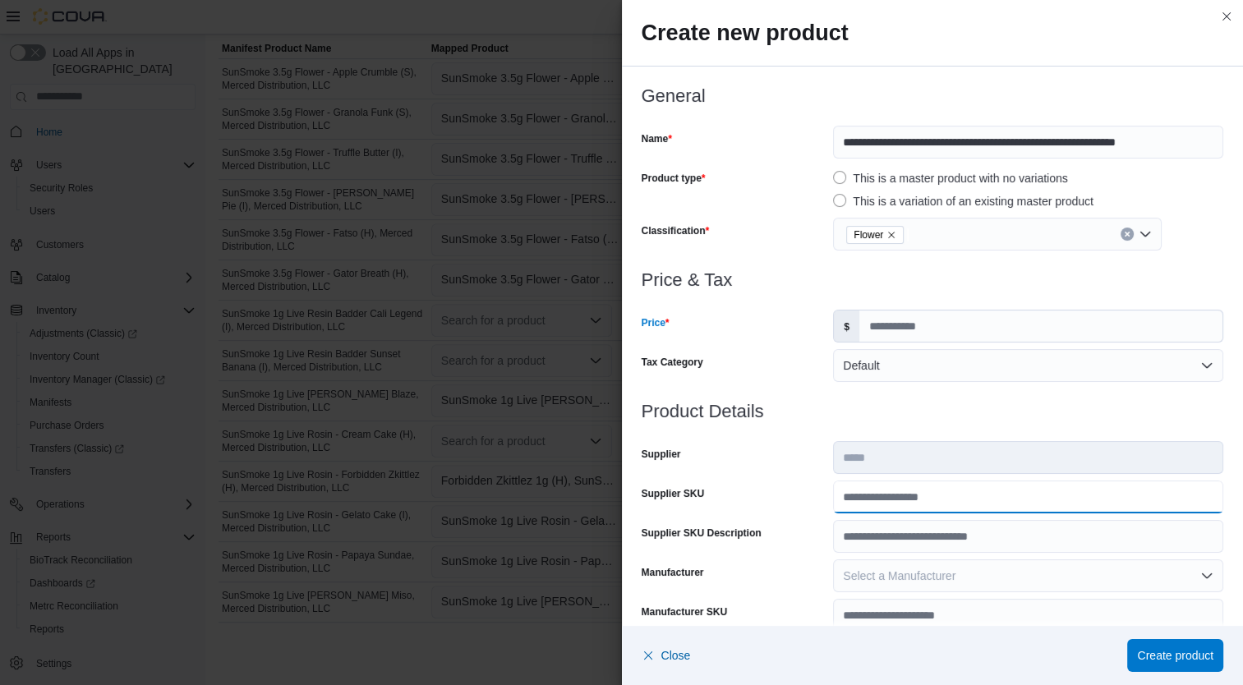
click input "Supplier SKU"
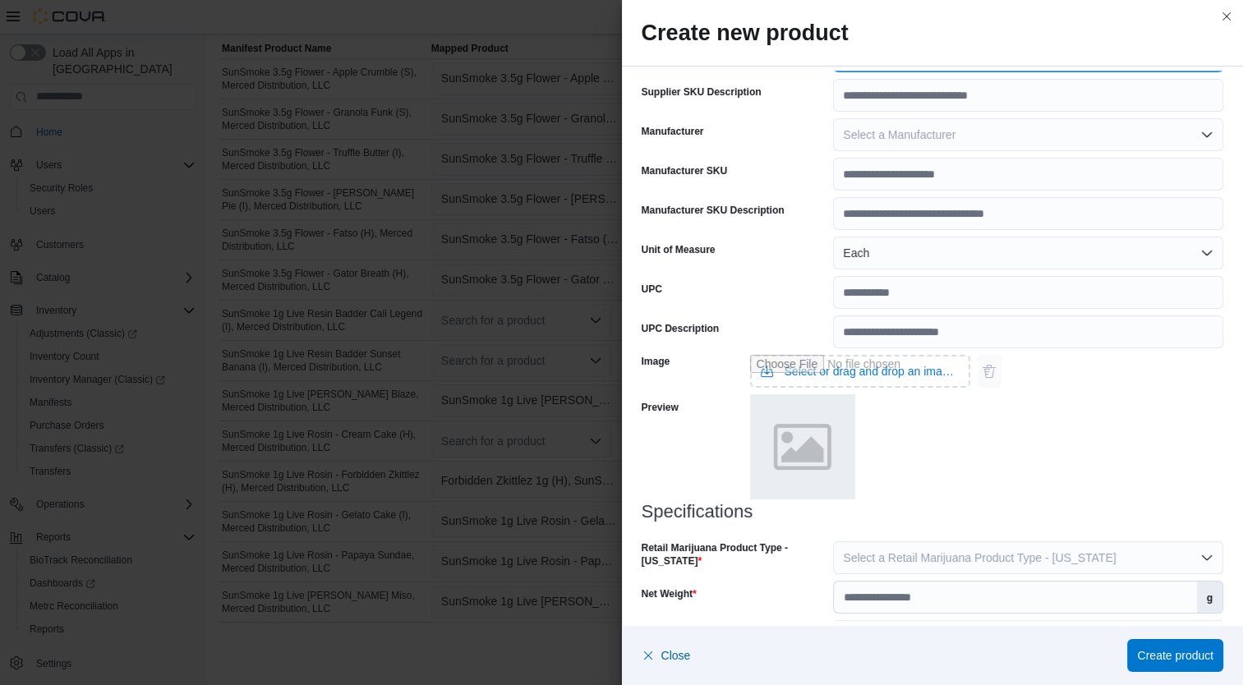
scroll to position [487, 0]
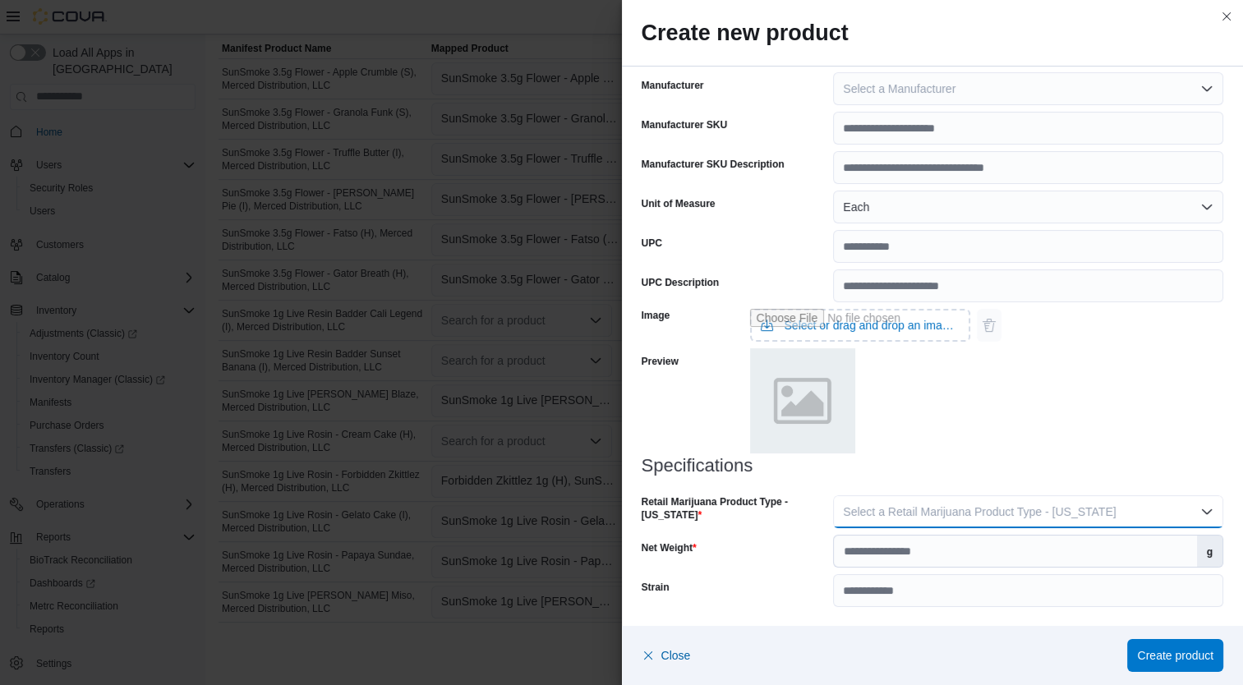
click button "Select a Retail Marijuana Product Type - California"
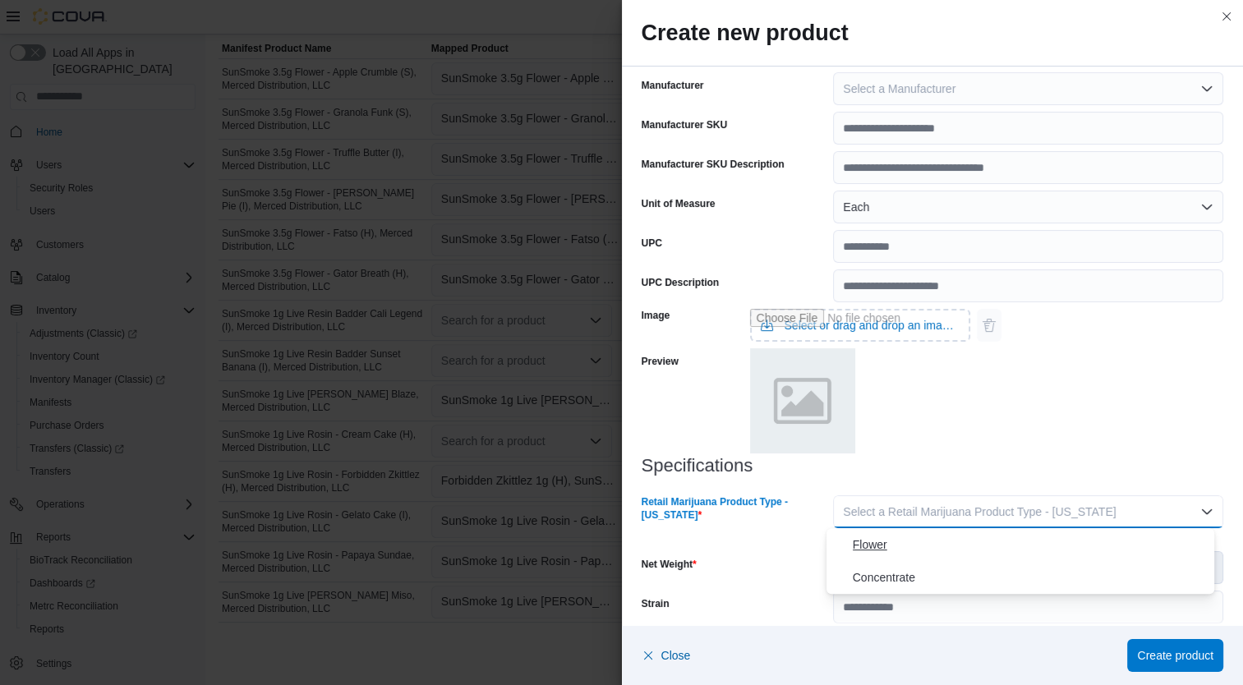
click span "Flower"
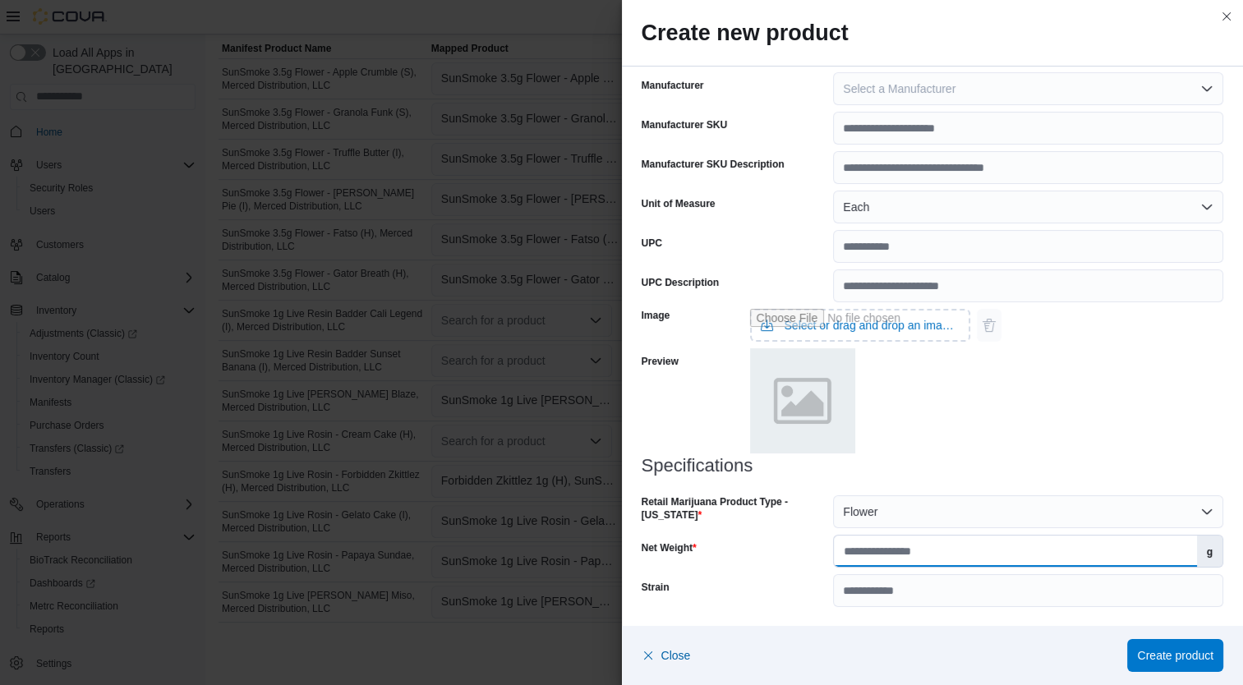
click input "Net Weight"
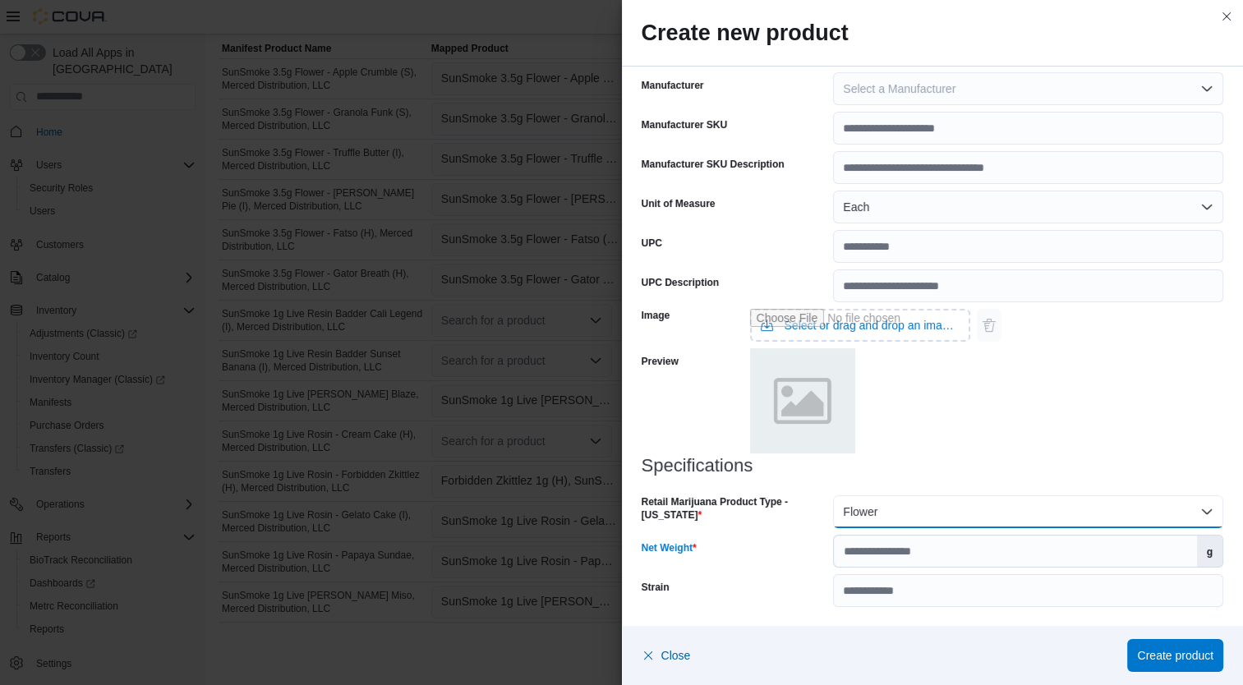
click button "Flower"
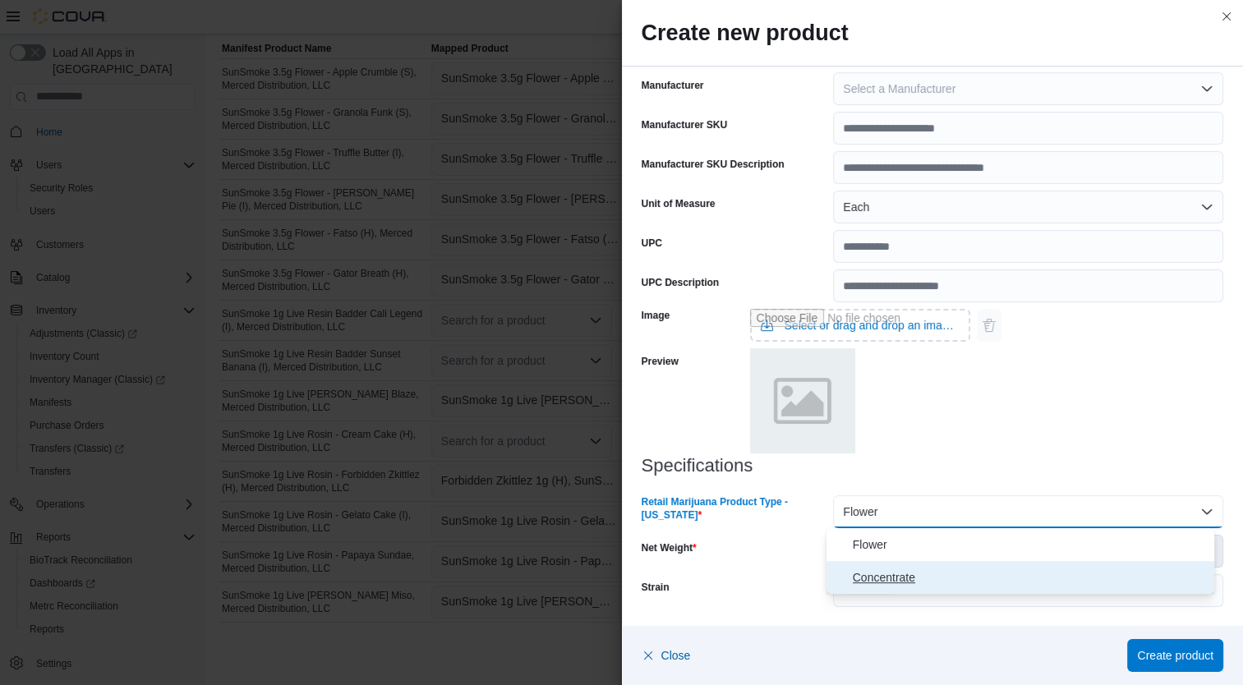
click span "Concentrate"
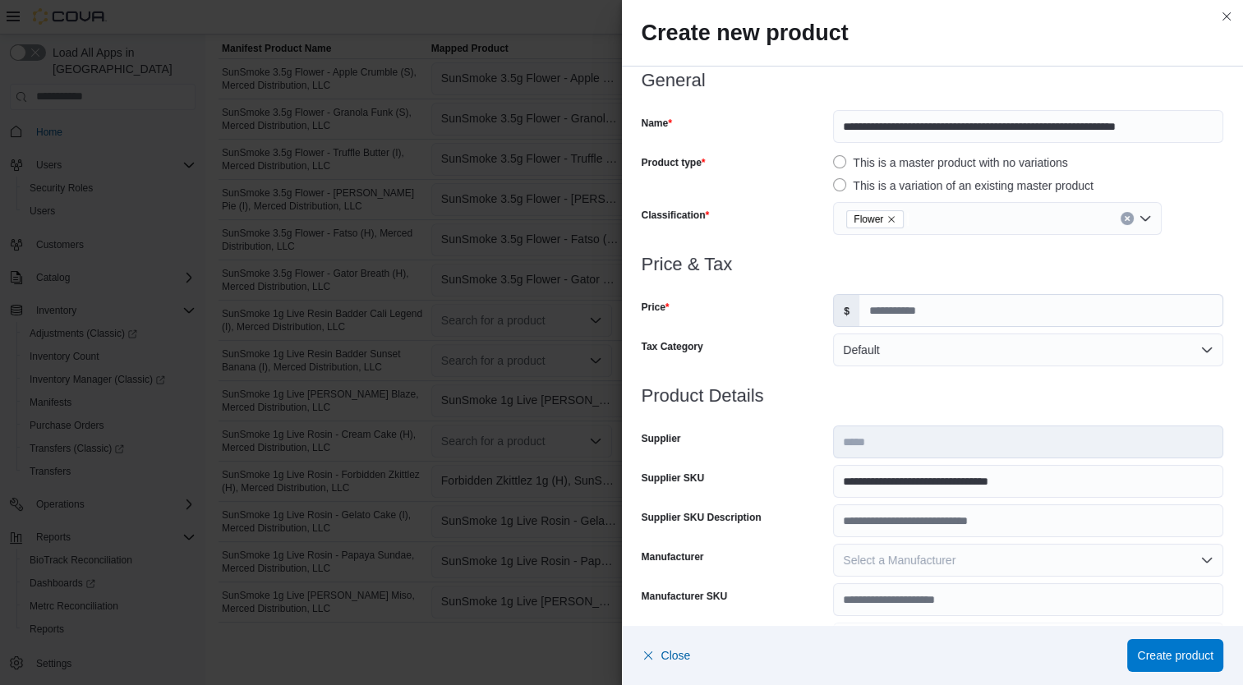
scroll to position [13, 0]
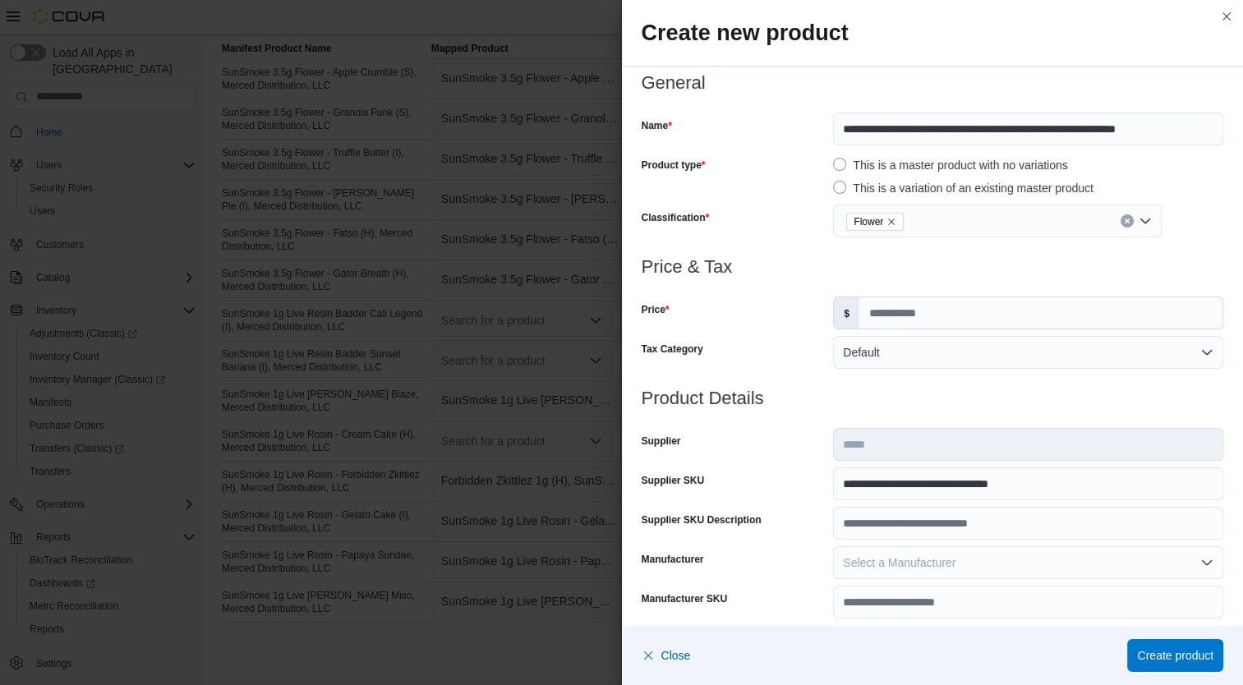
click icon "Remove Flower from selection in this group"
click div "Select a classification"
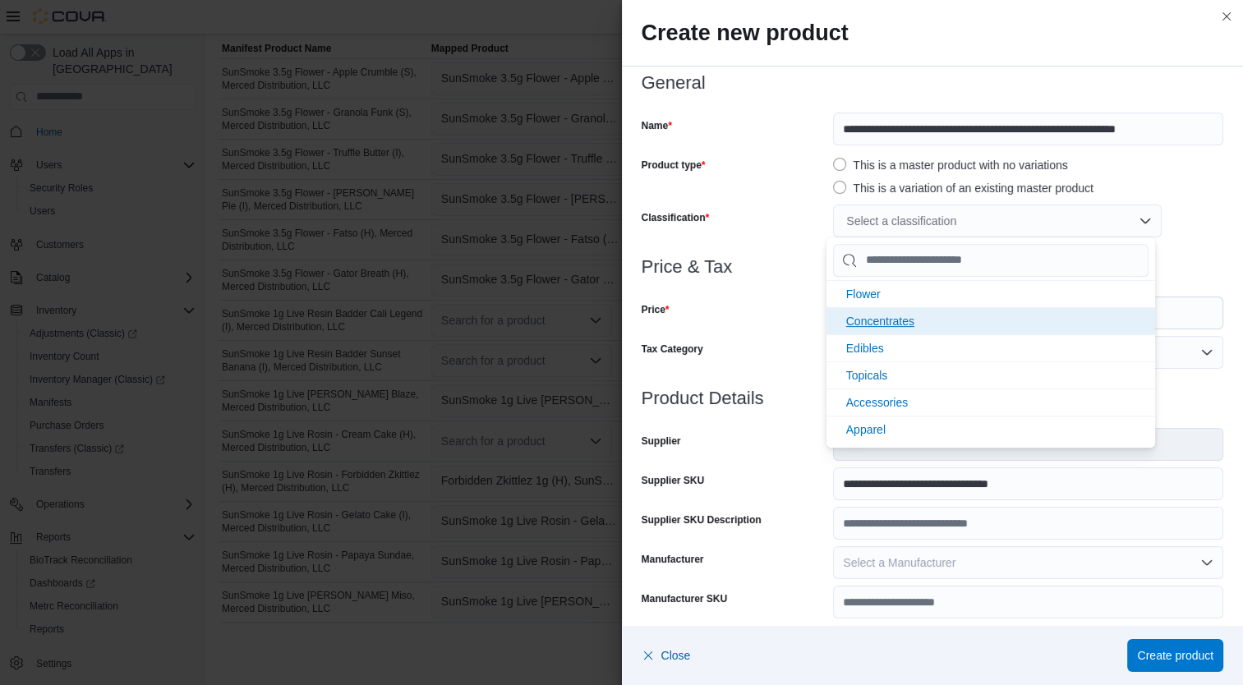
click li "Concentrates"
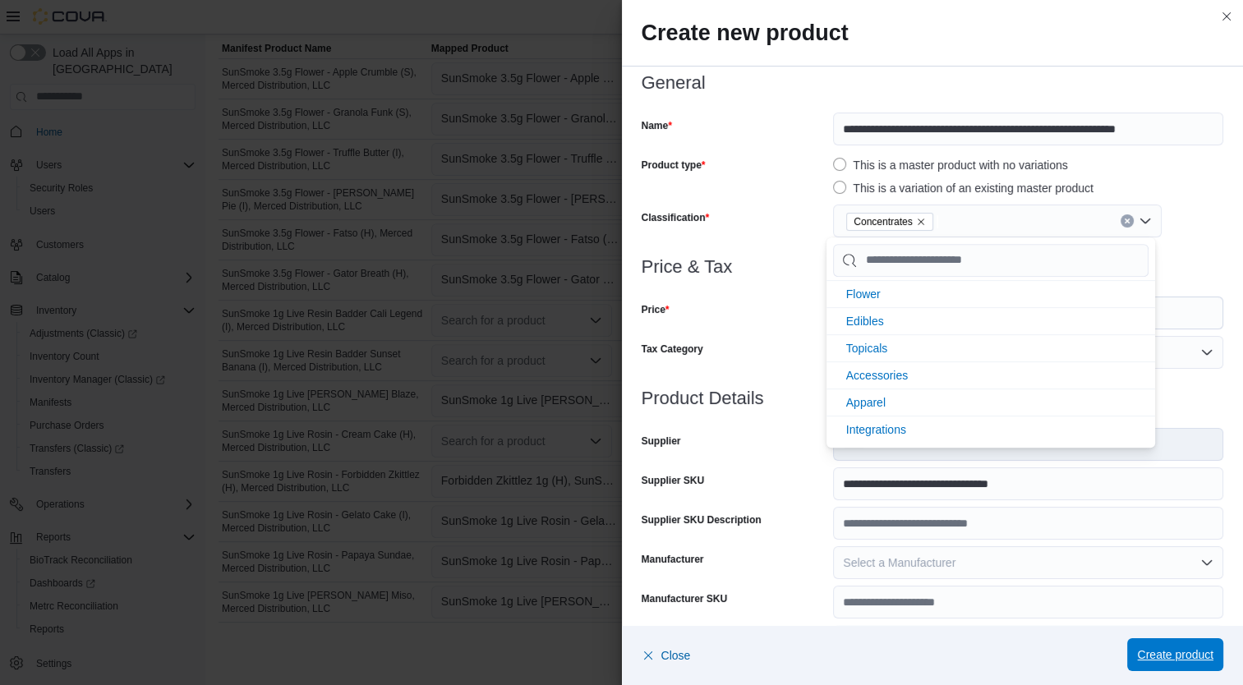
click span "Create product"
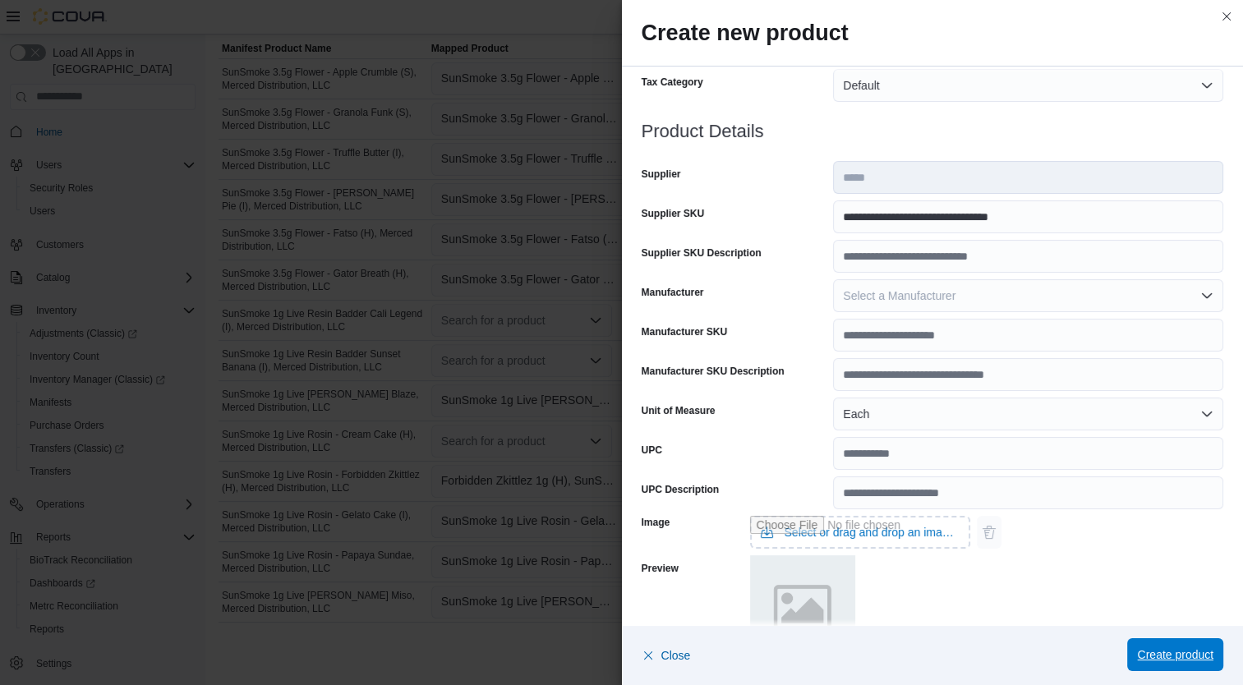
scroll to position [520, 0]
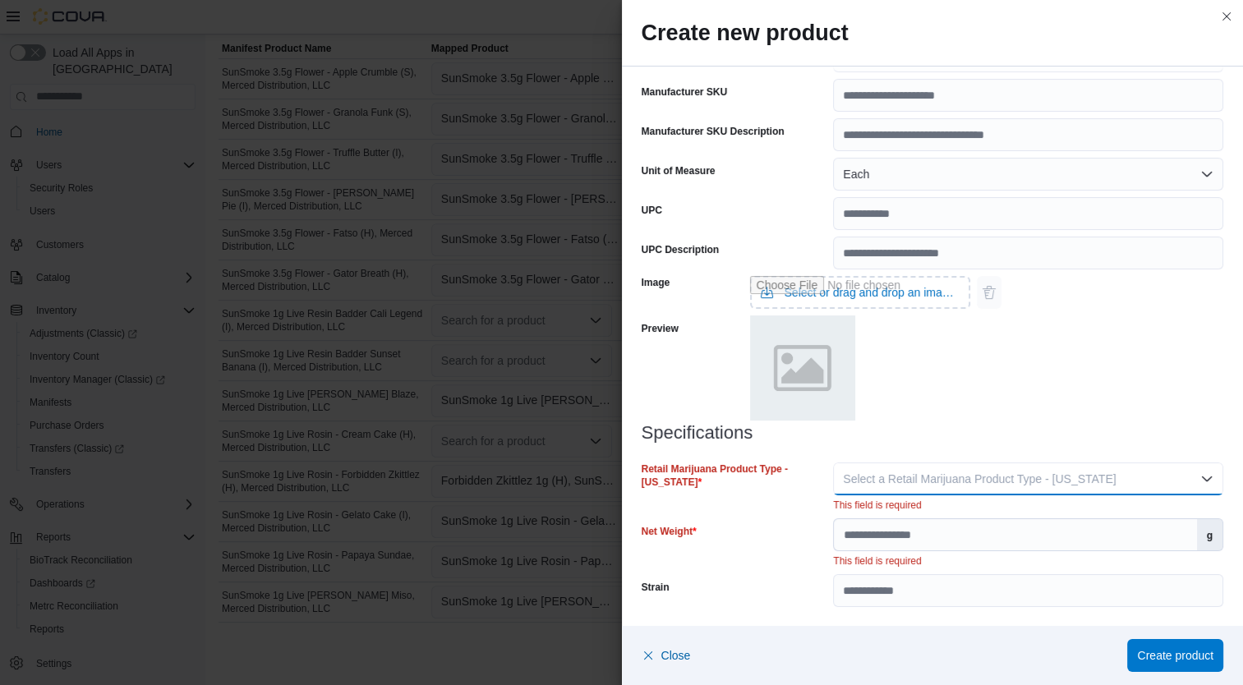
click span "Select a Retail Marijuana Product Type - California"
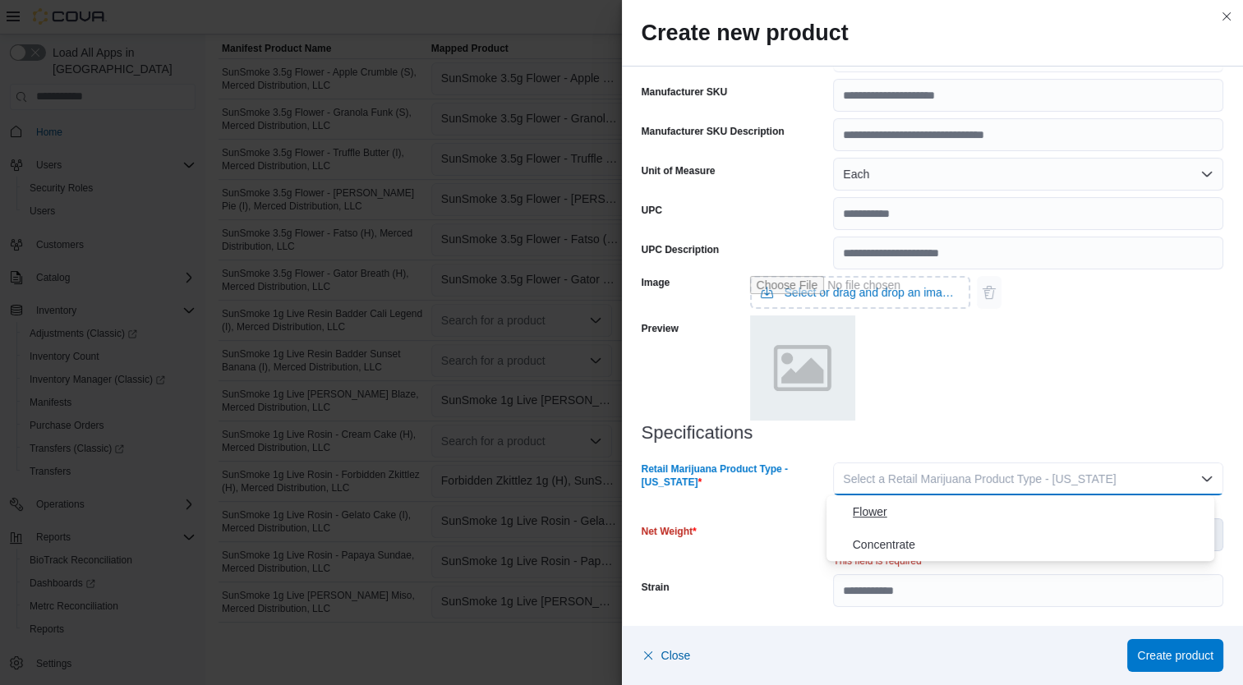
click span "Flower"
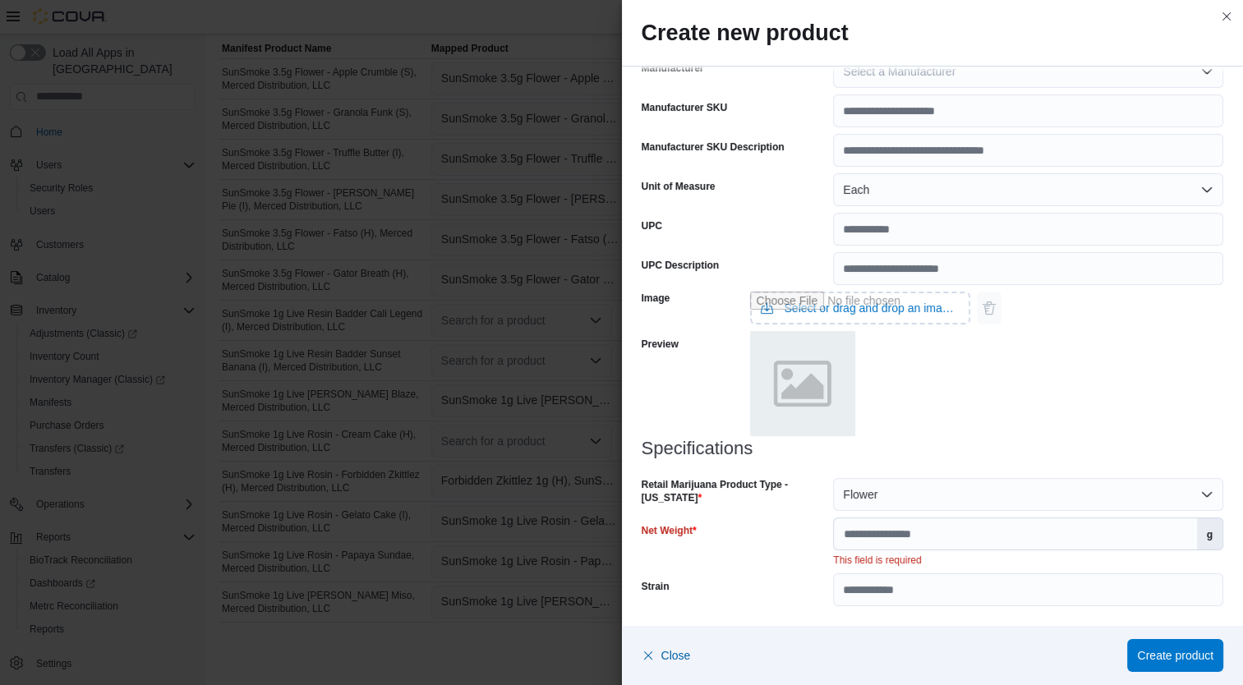
scroll to position [504, 0]
click button "Flower"
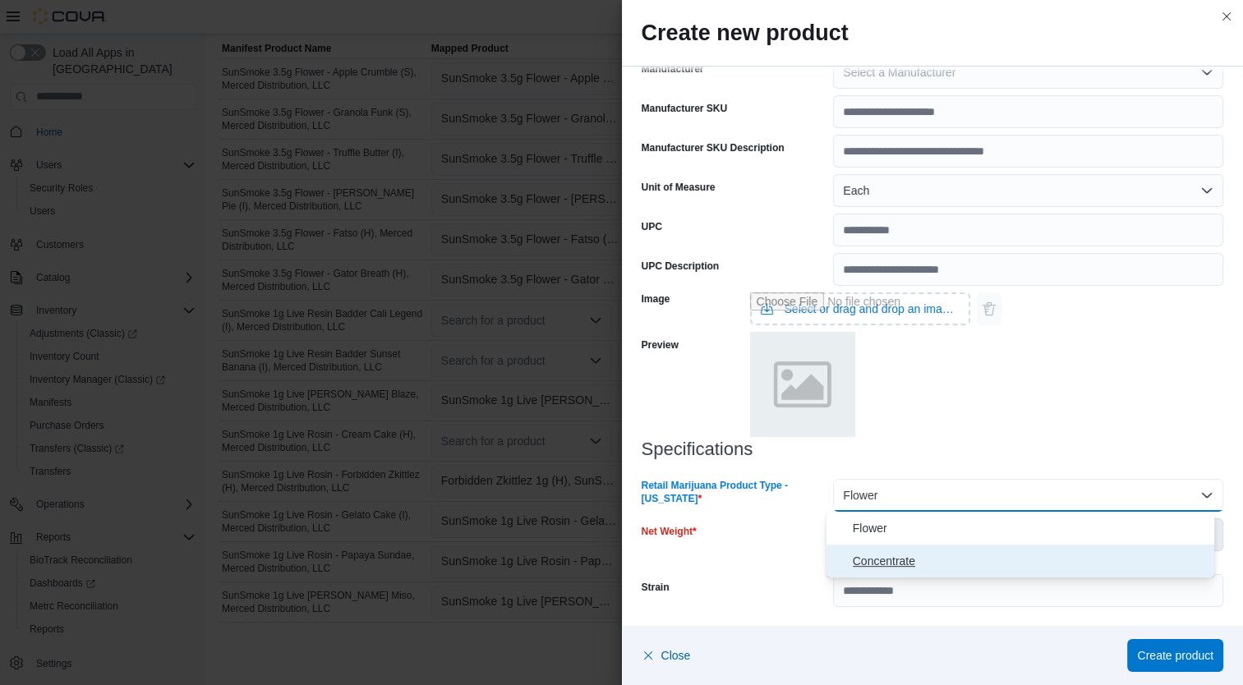
click span "Concentrate"
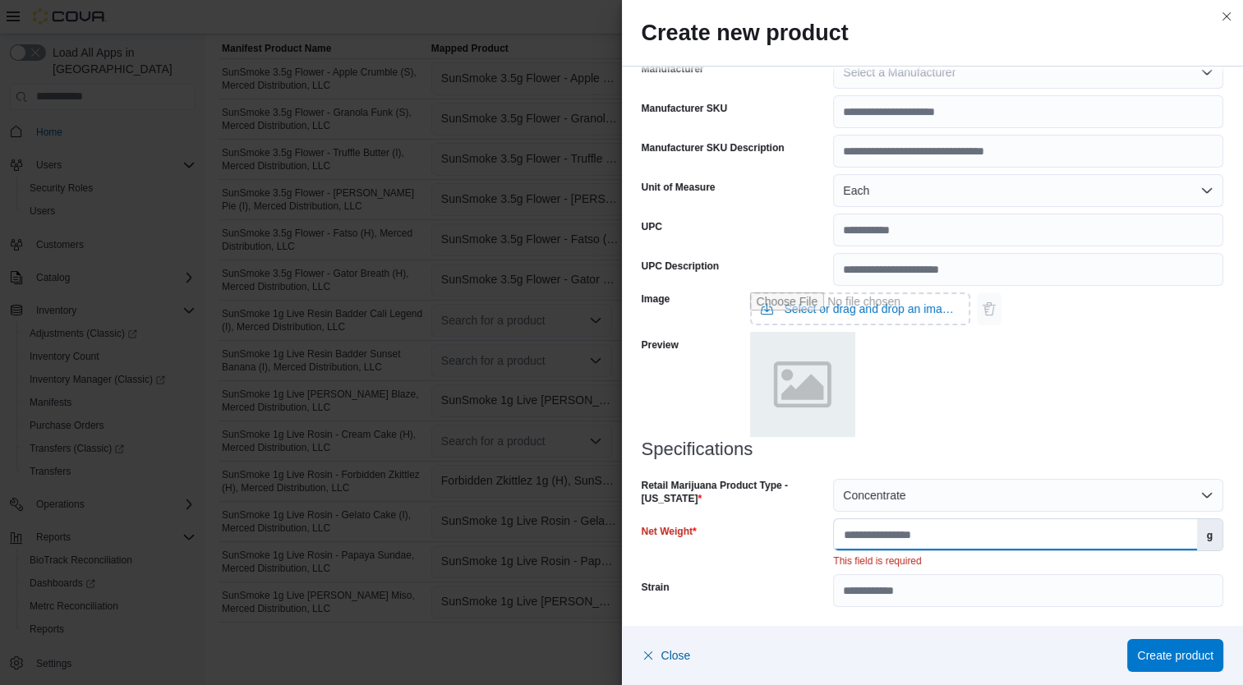
click input "Net Weight"
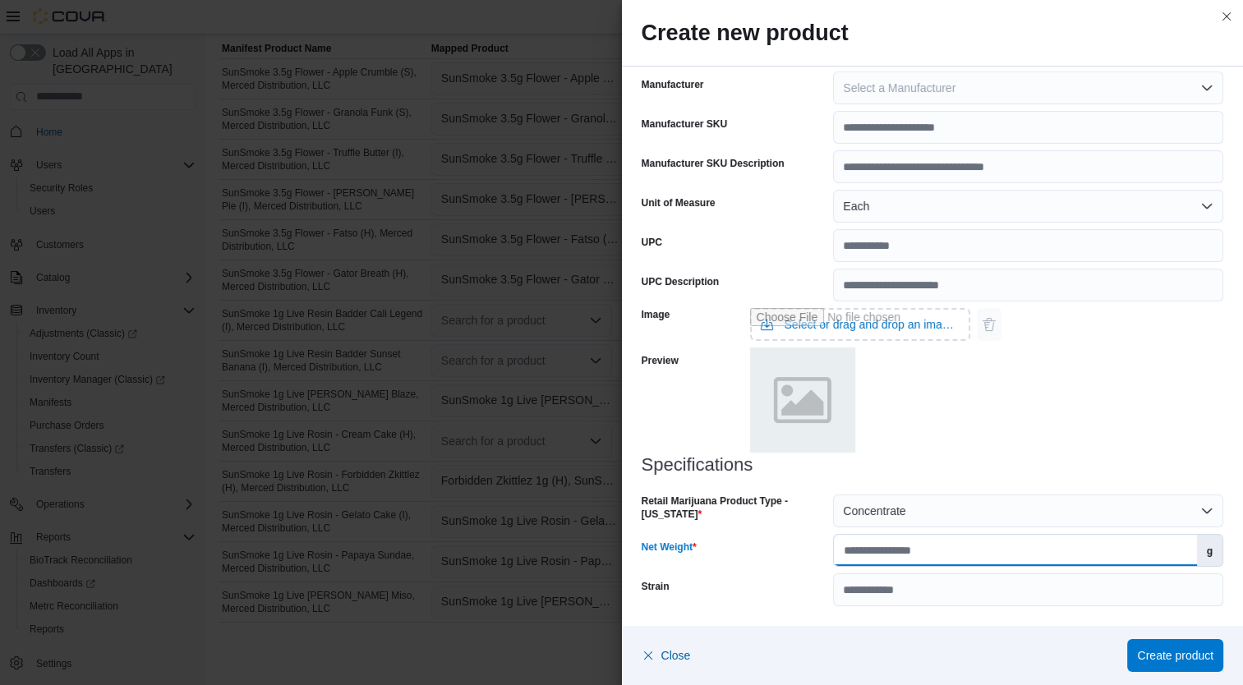
scroll to position [487, 0]
click span "Create product"
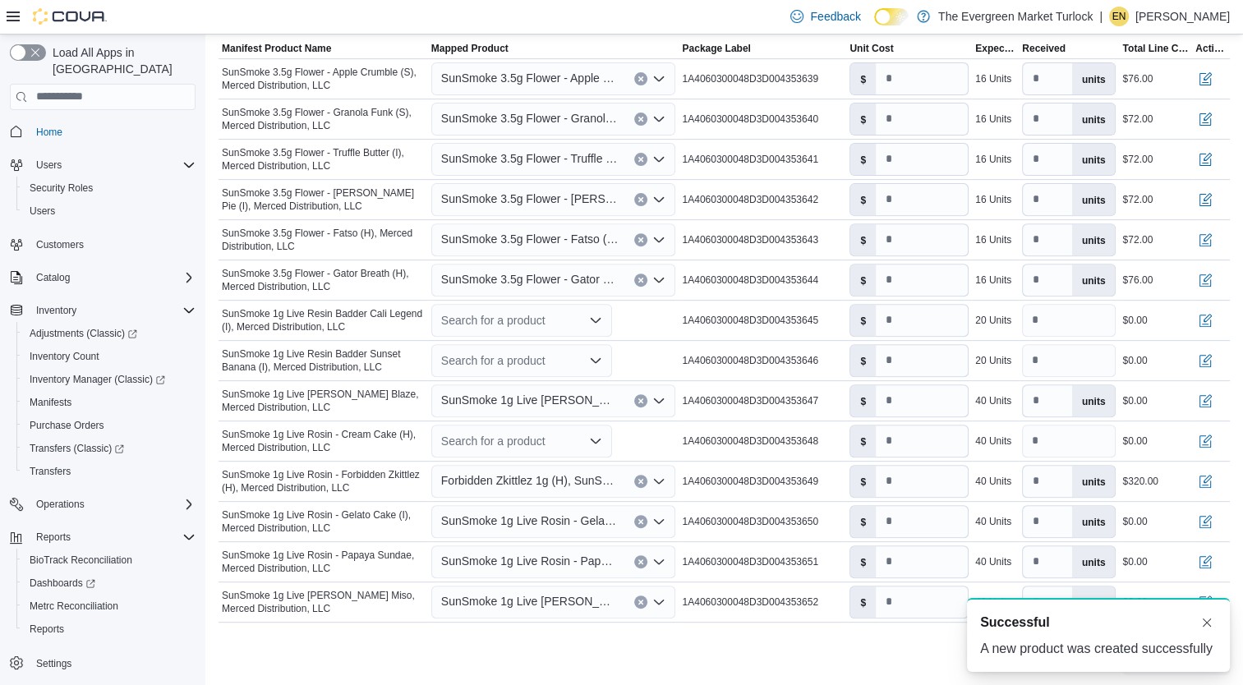
scroll to position [0, 0]
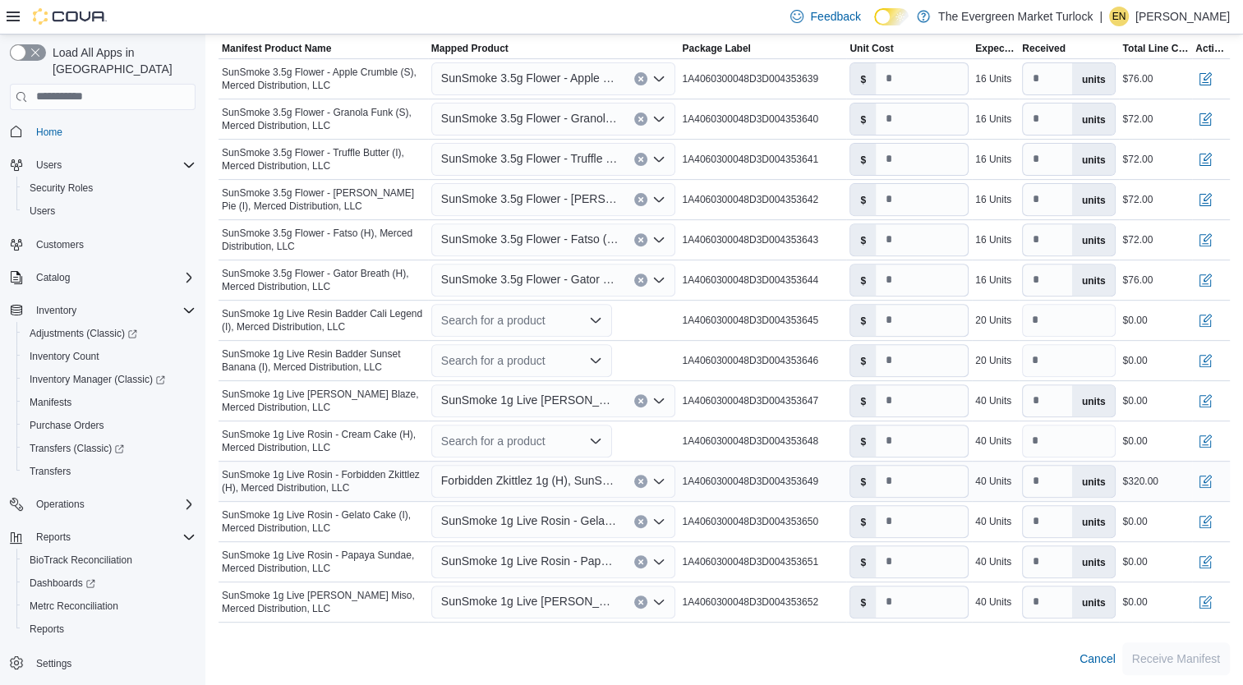
click span "Forbidden Zkittlez 1g (H), SunSmoke Live Rosin"
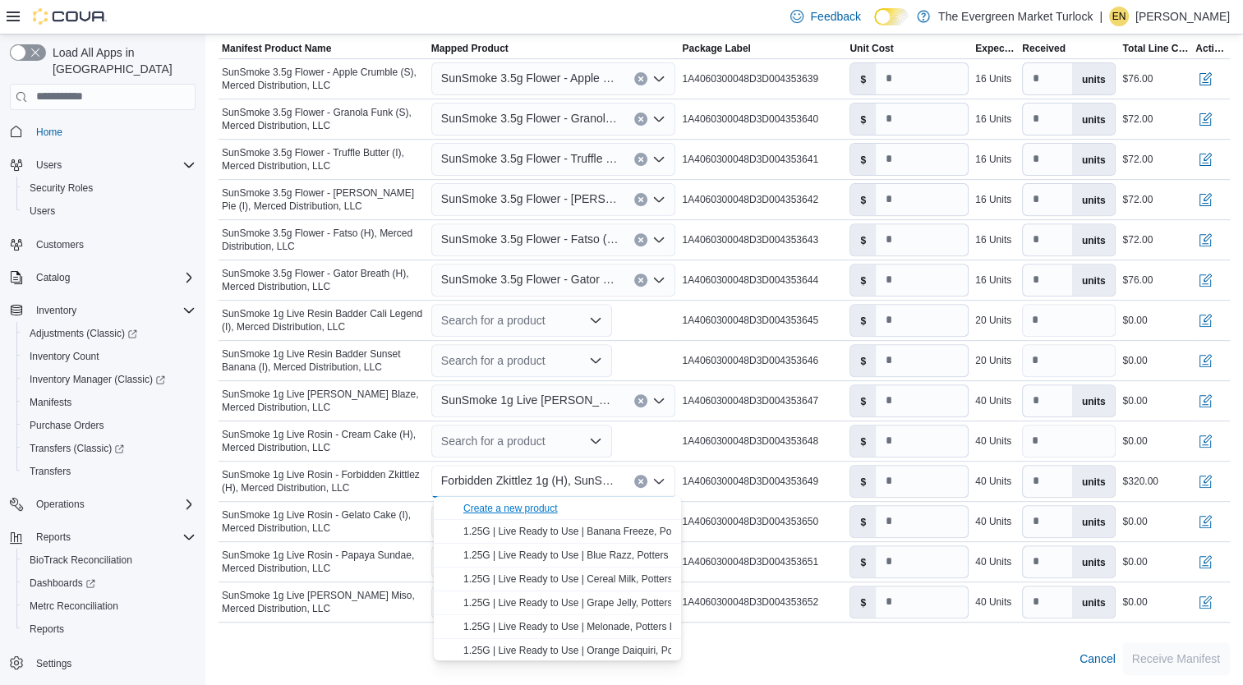
click div "Create a new product"
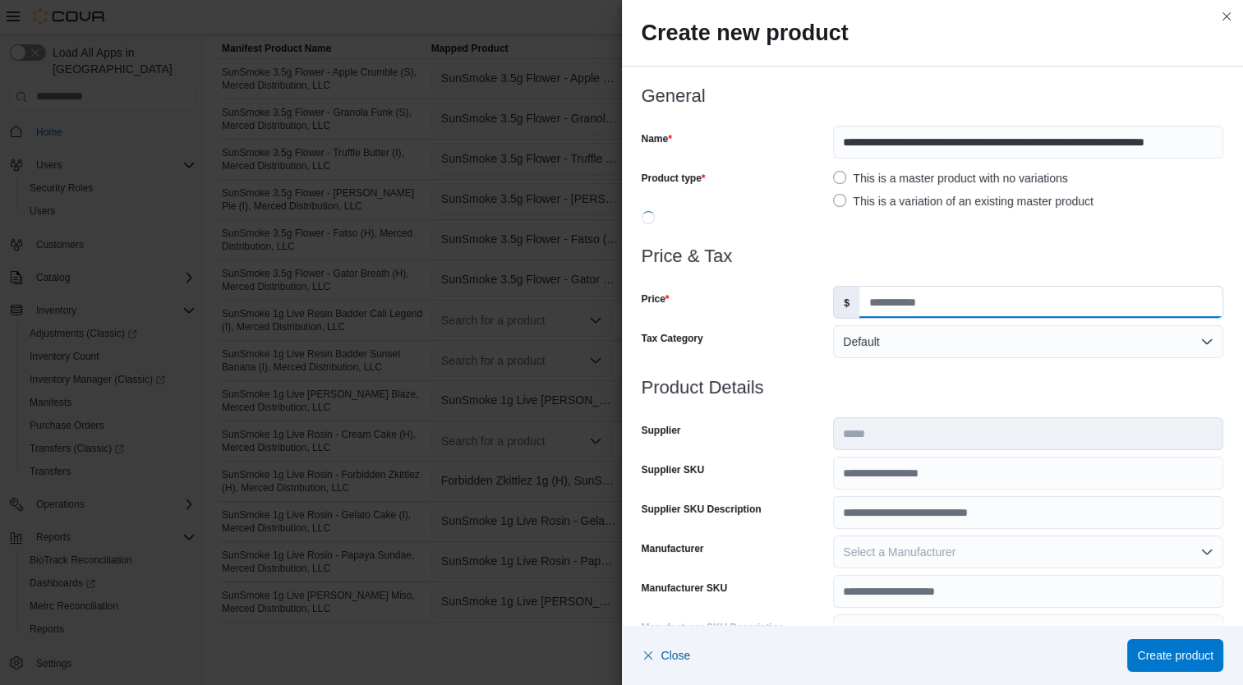
click input "Price"
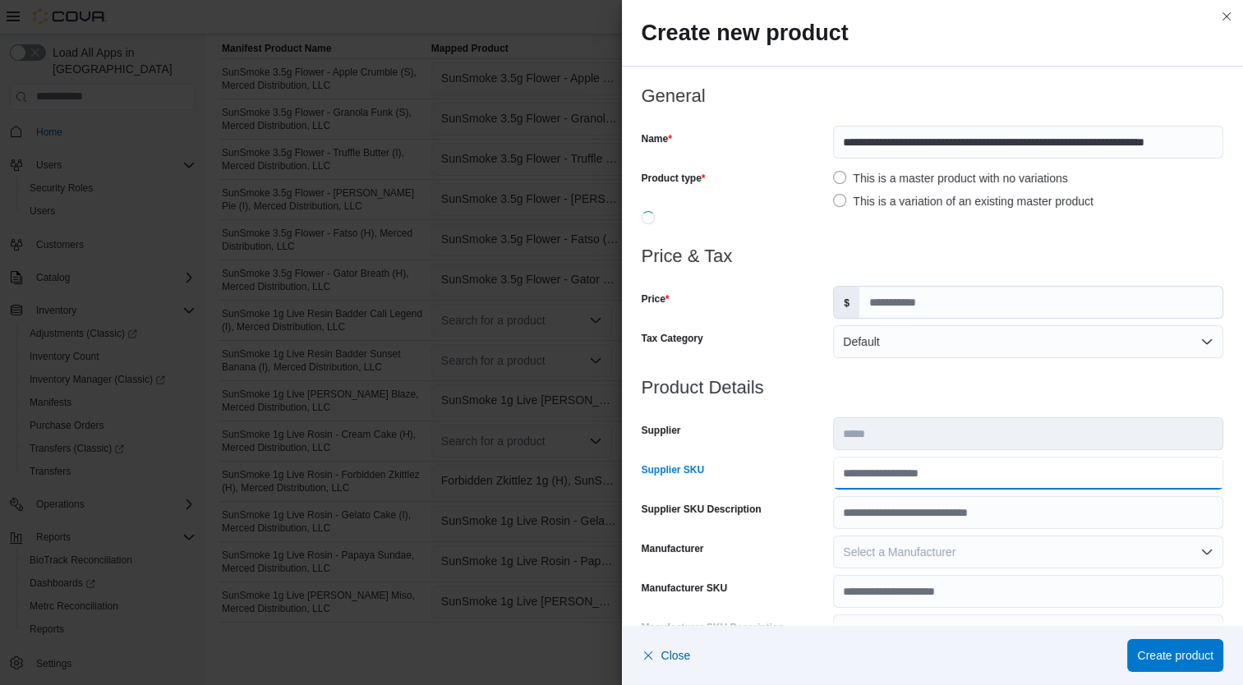
click input "Supplier SKU"
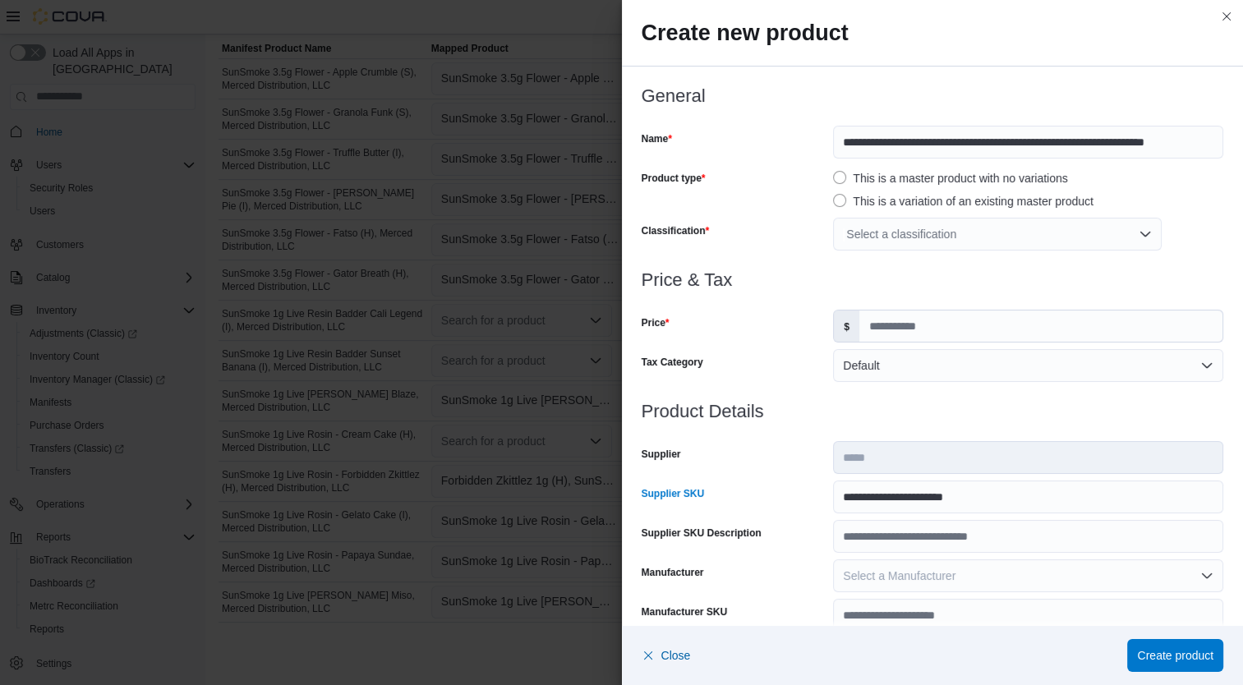
click div "Select a classification"
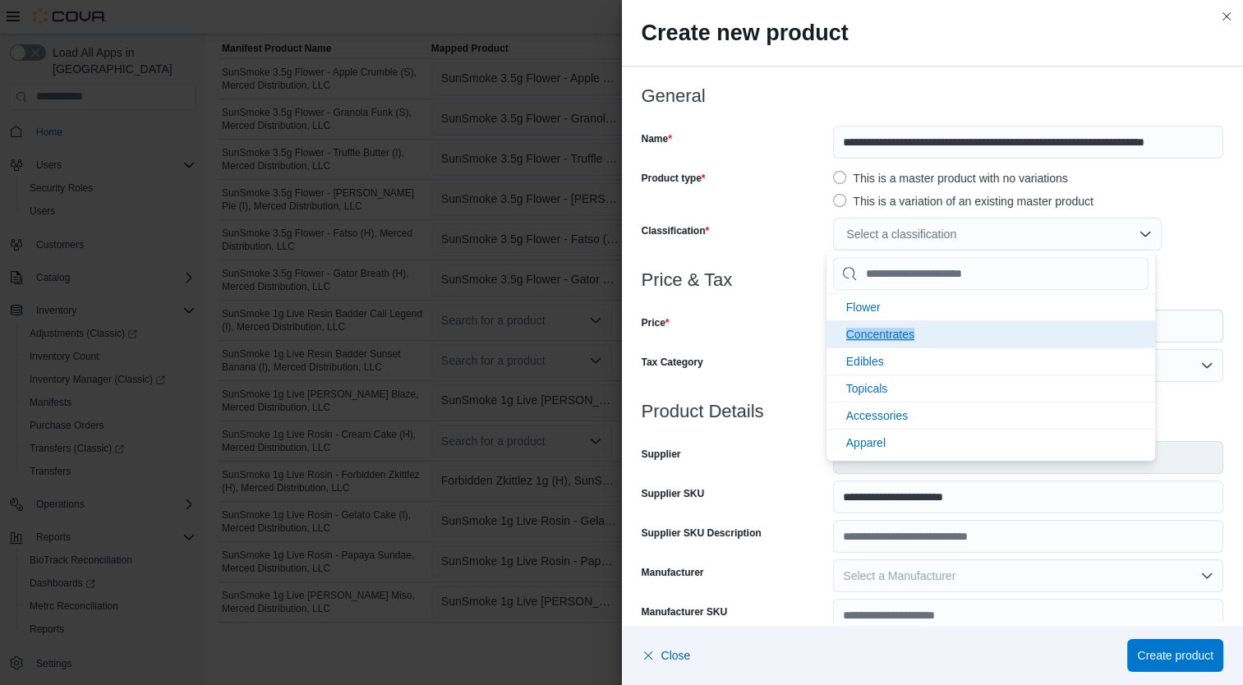
drag, startPoint x: 916, startPoint y: 316, endPoint x: 919, endPoint y: 329, distance: 13.6
click ul "Flower Concentrates Edibles Topicals Accessories Apparel Integrations"
click li "Concentrates"
click div "Price"
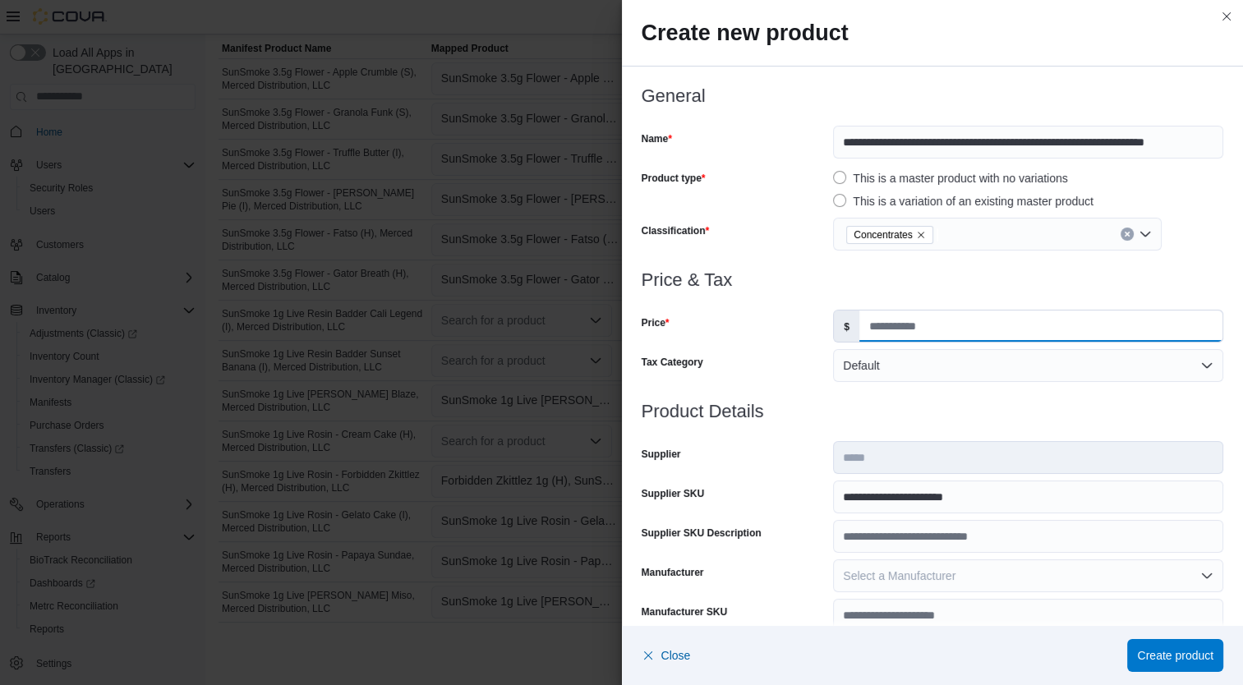
click input "**"
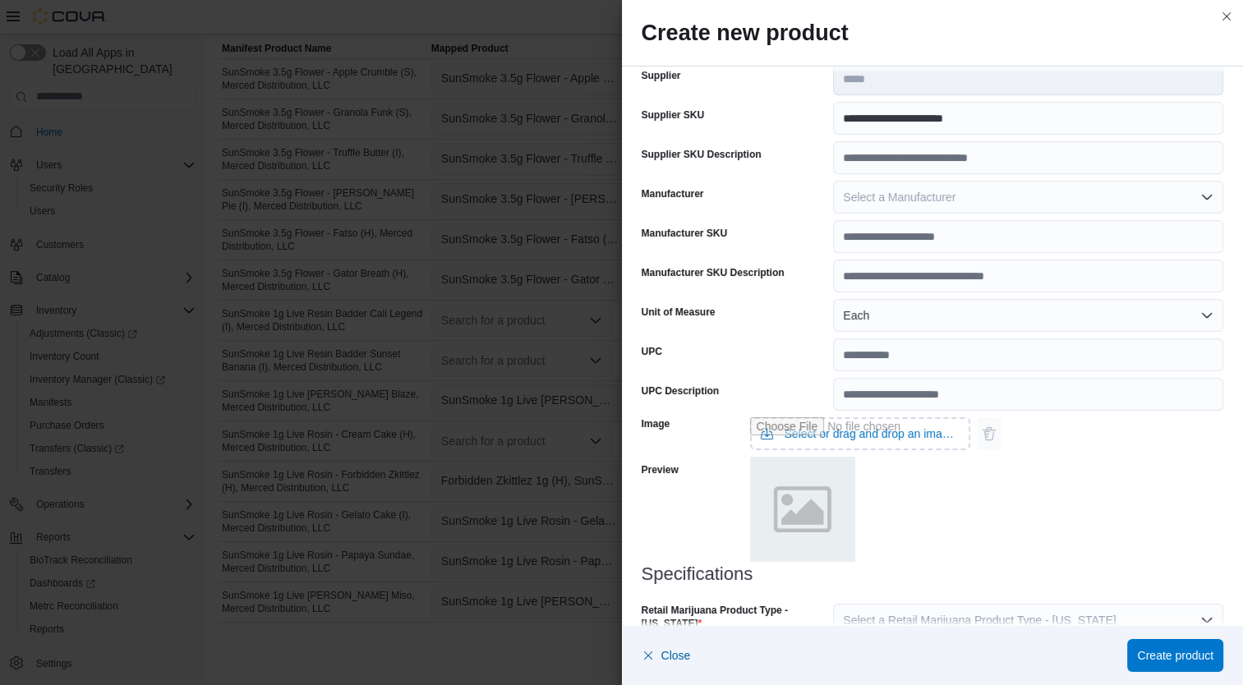
scroll to position [487, 0]
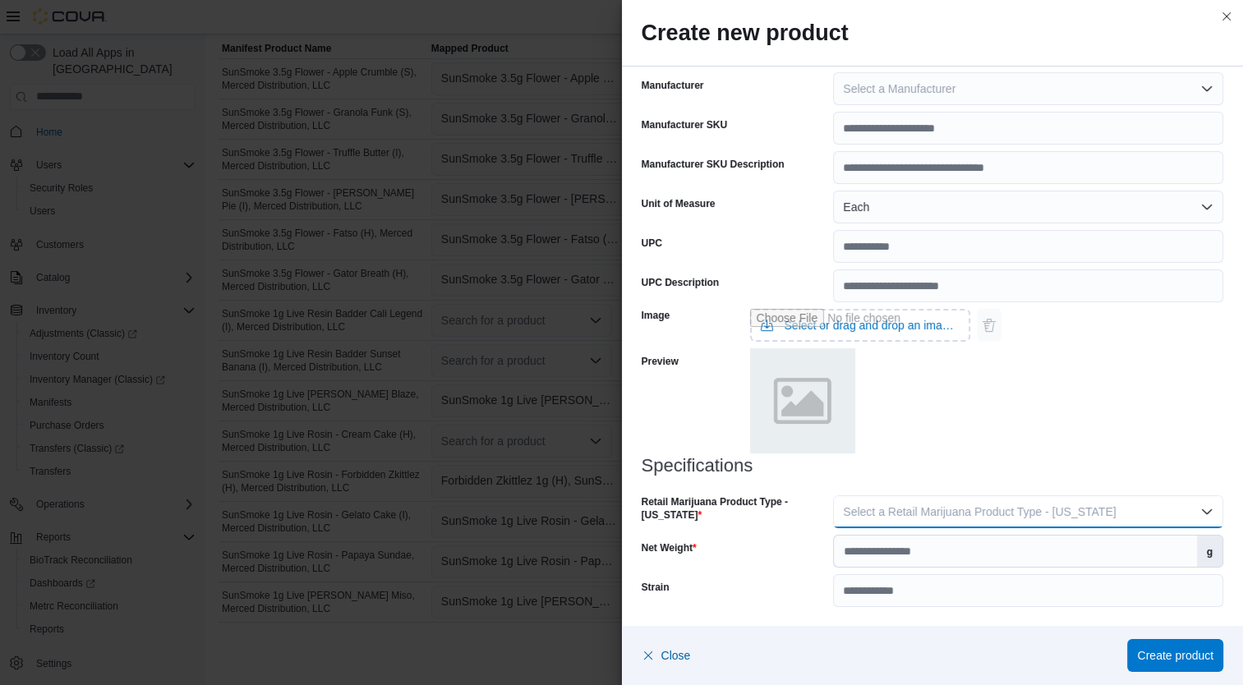
click span "Select a Retail Marijuana Product Type - California"
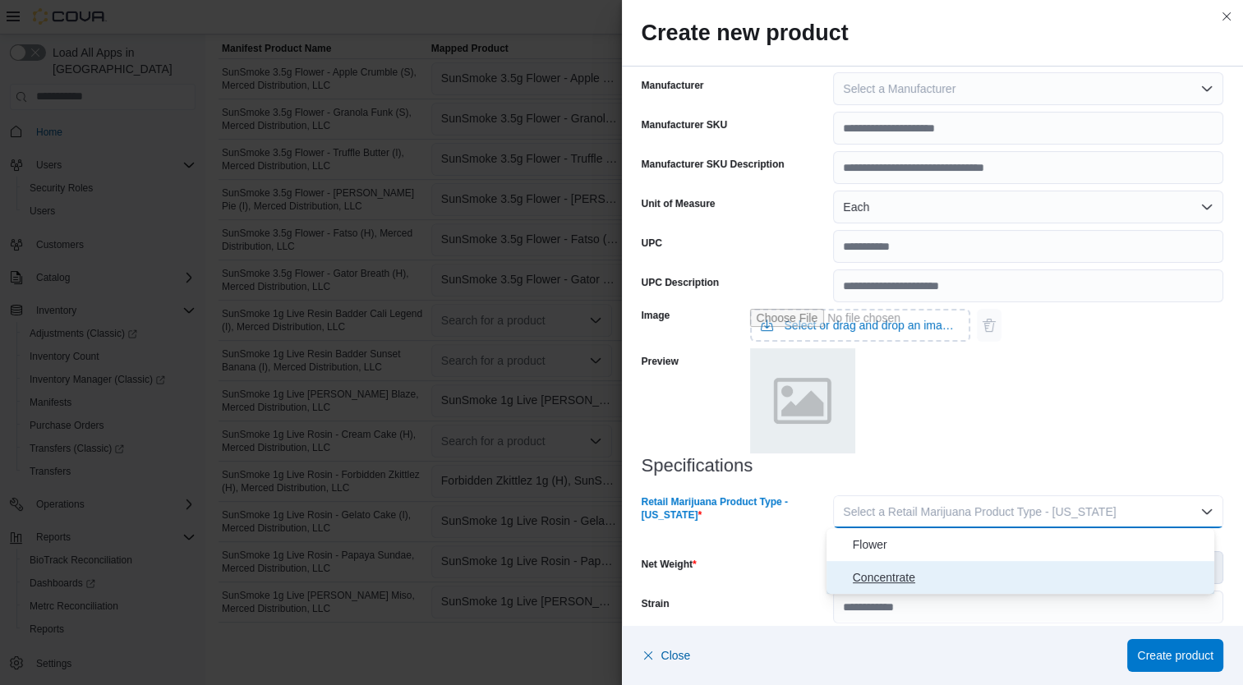
click span "Concentrate"
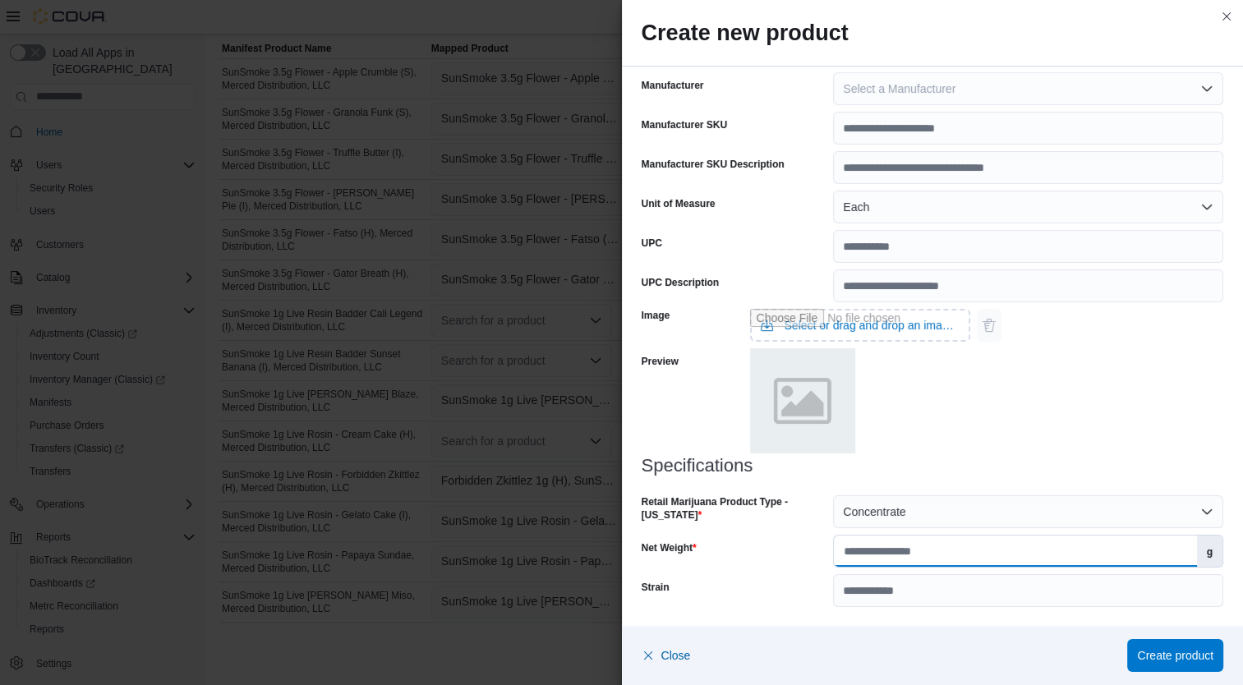
click input "Net Weight"
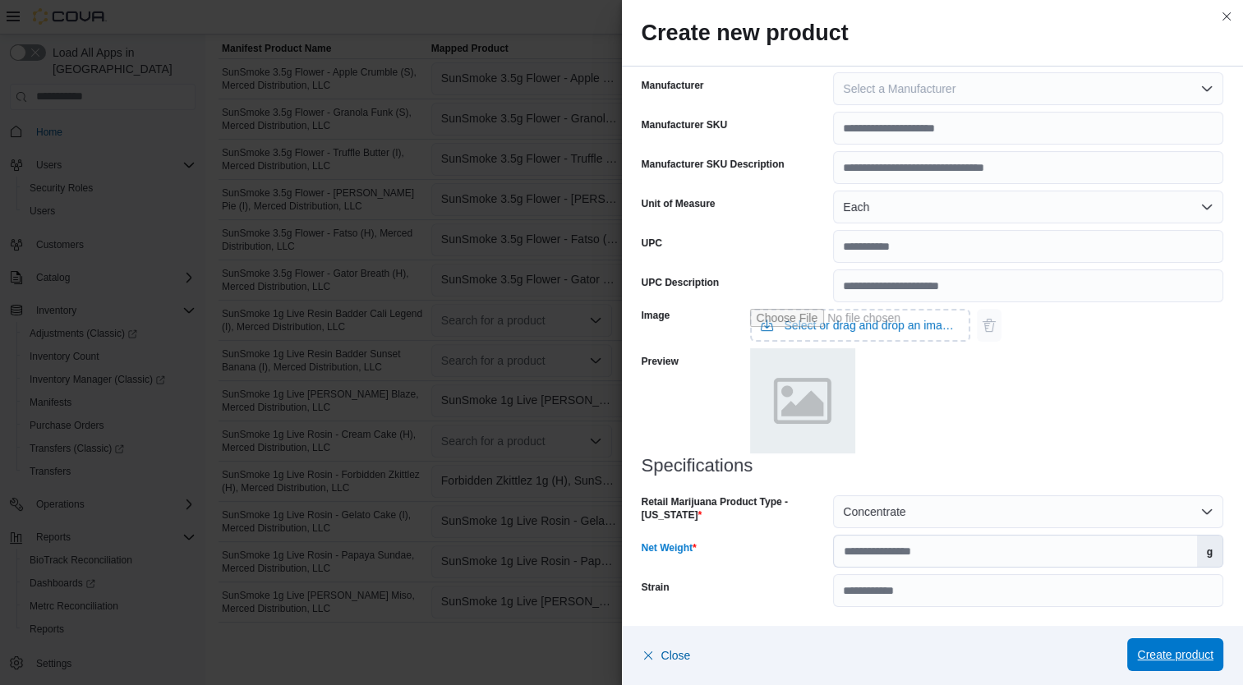
click span "Create product"
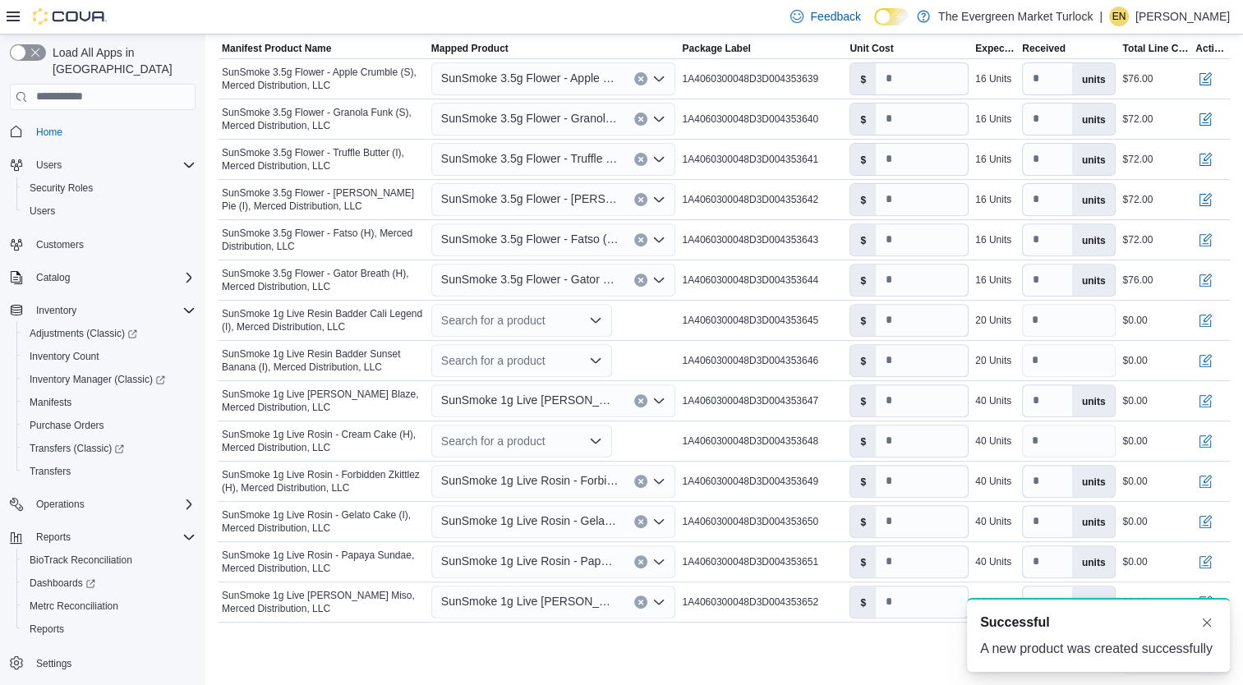
scroll to position [0, 0]
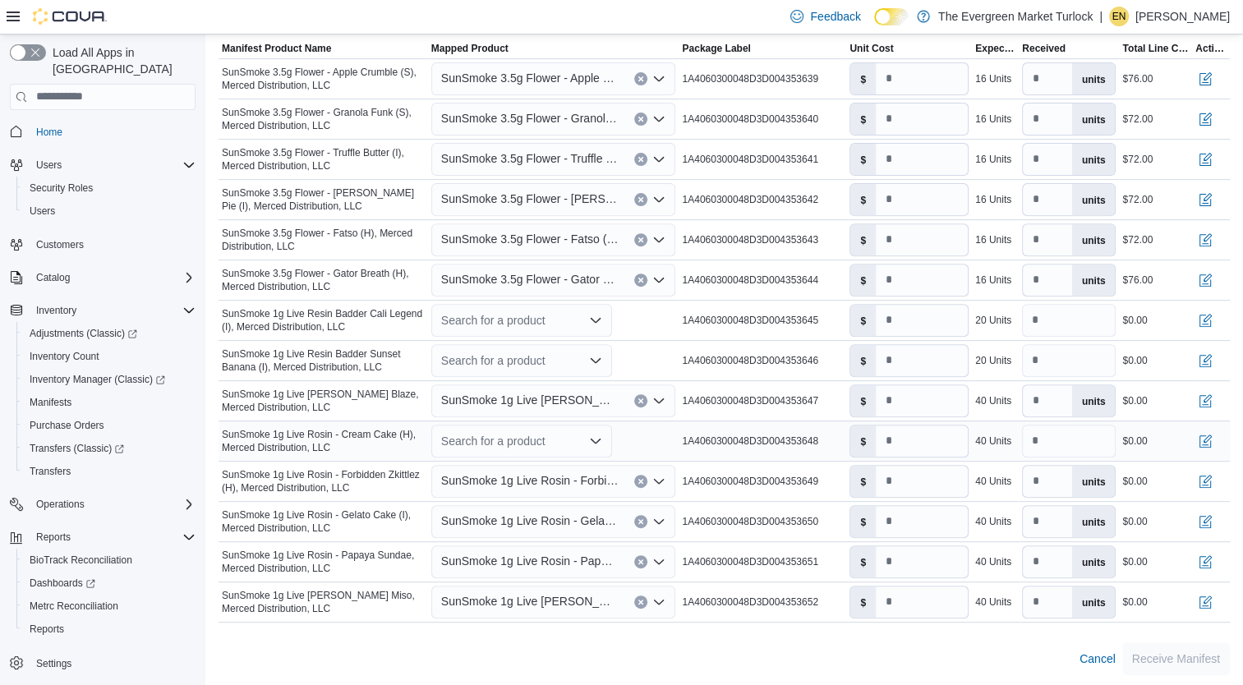
click div "Search for a product"
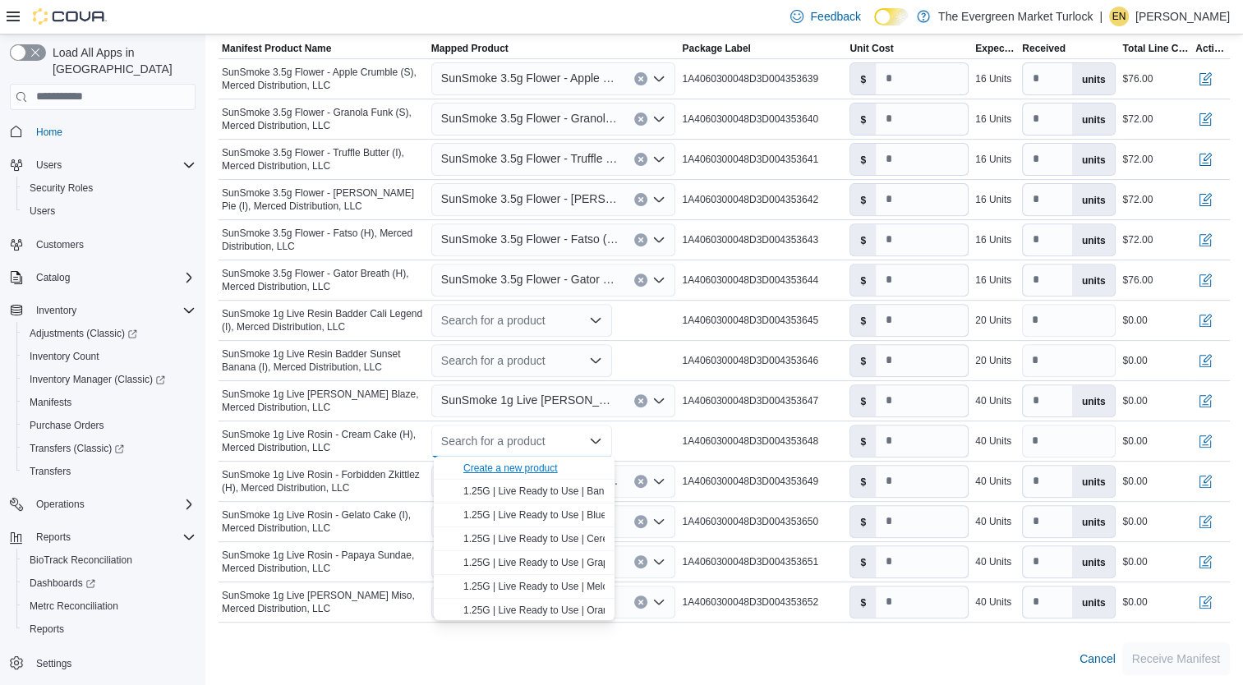
click div "Create a new product"
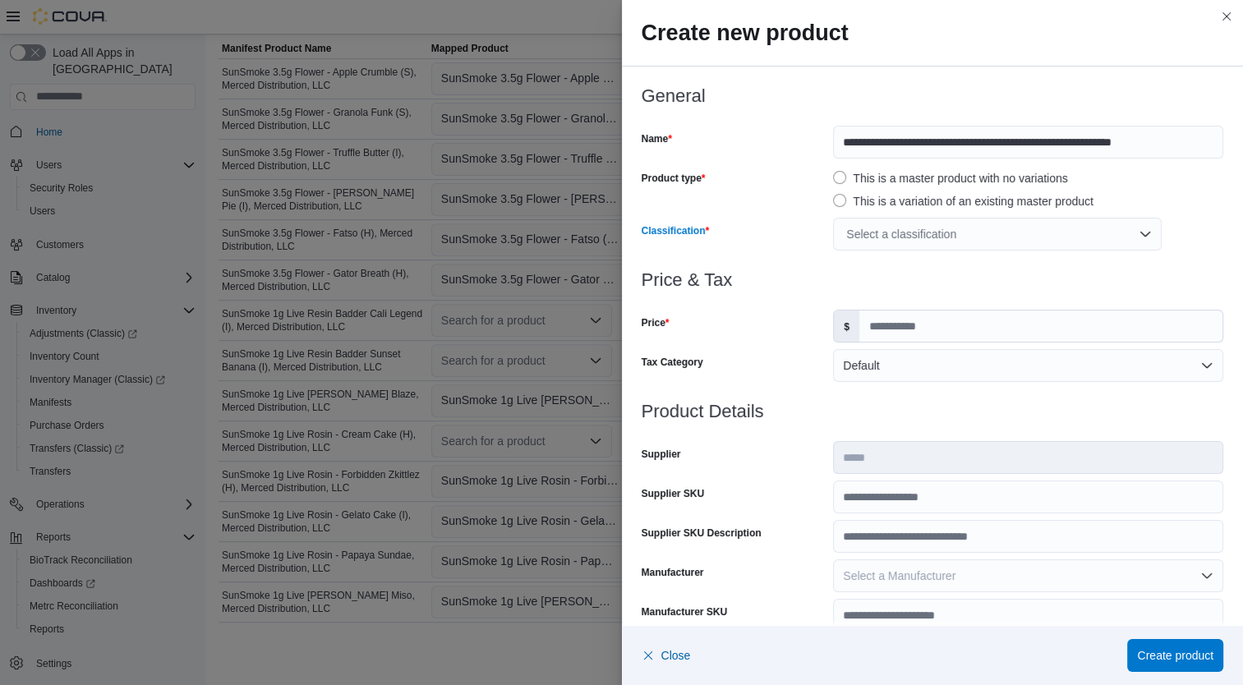
click div "Select a classification"
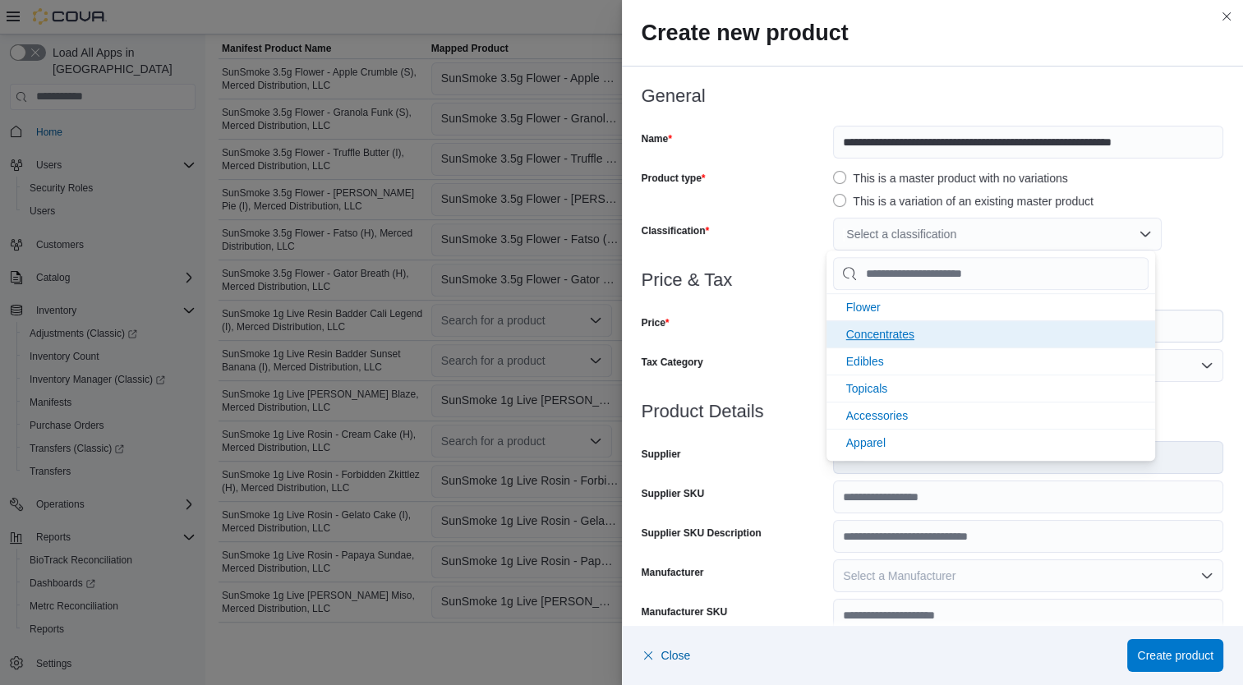
click li "Concentrates"
click div "Tax Category"
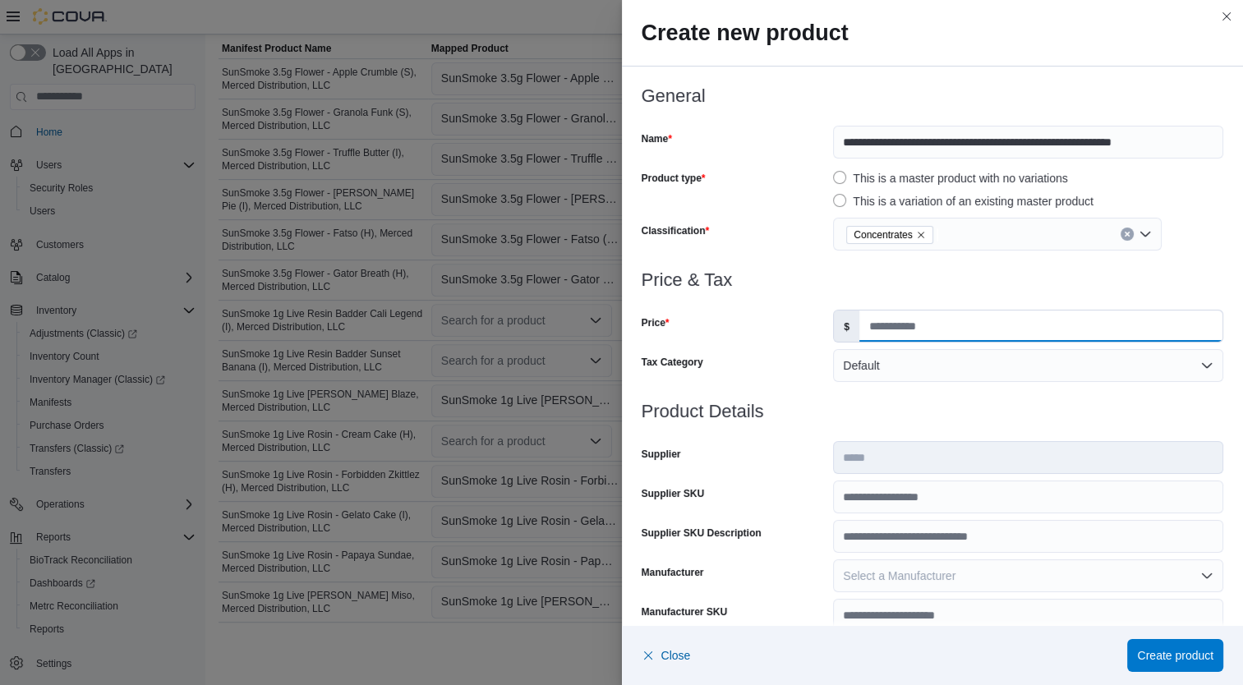
click input "Price"
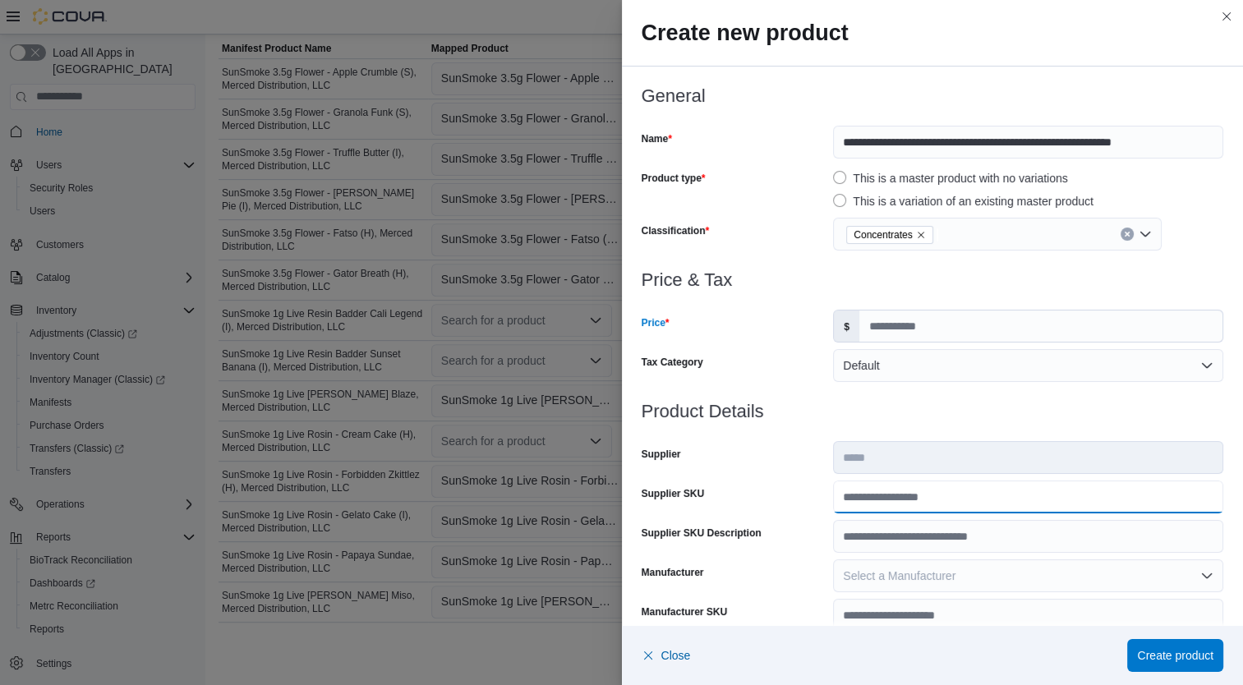
click input "Supplier SKU"
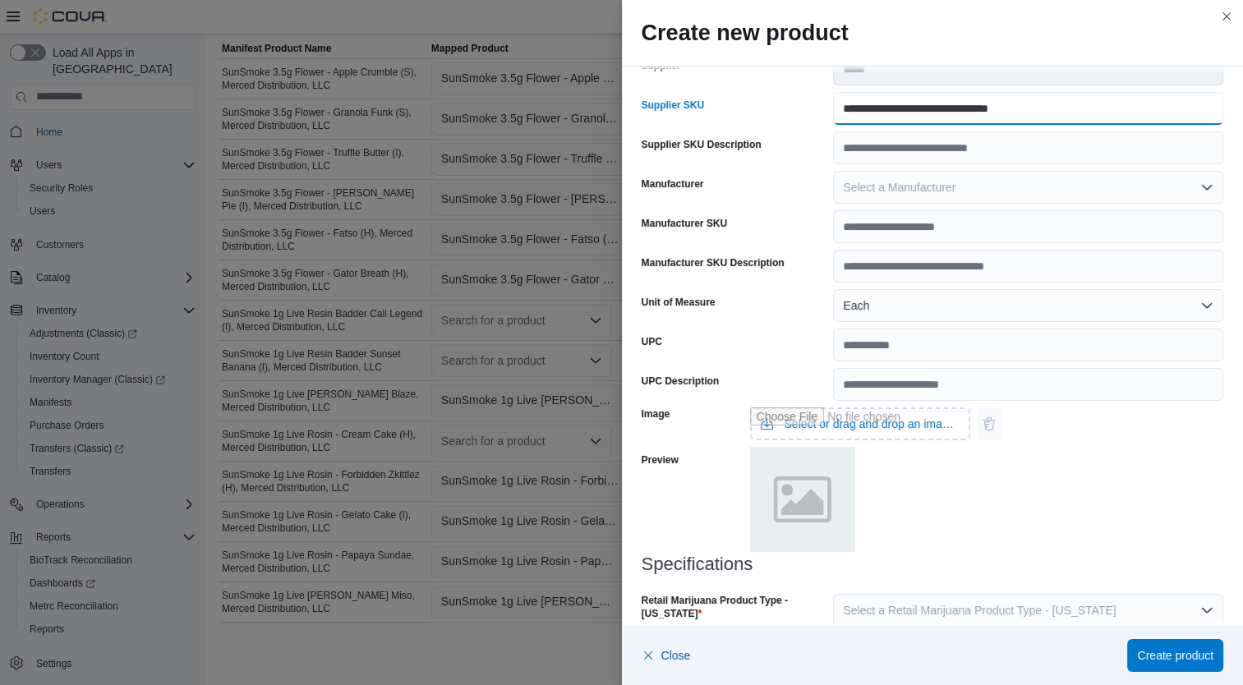
scroll to position [487, 0]
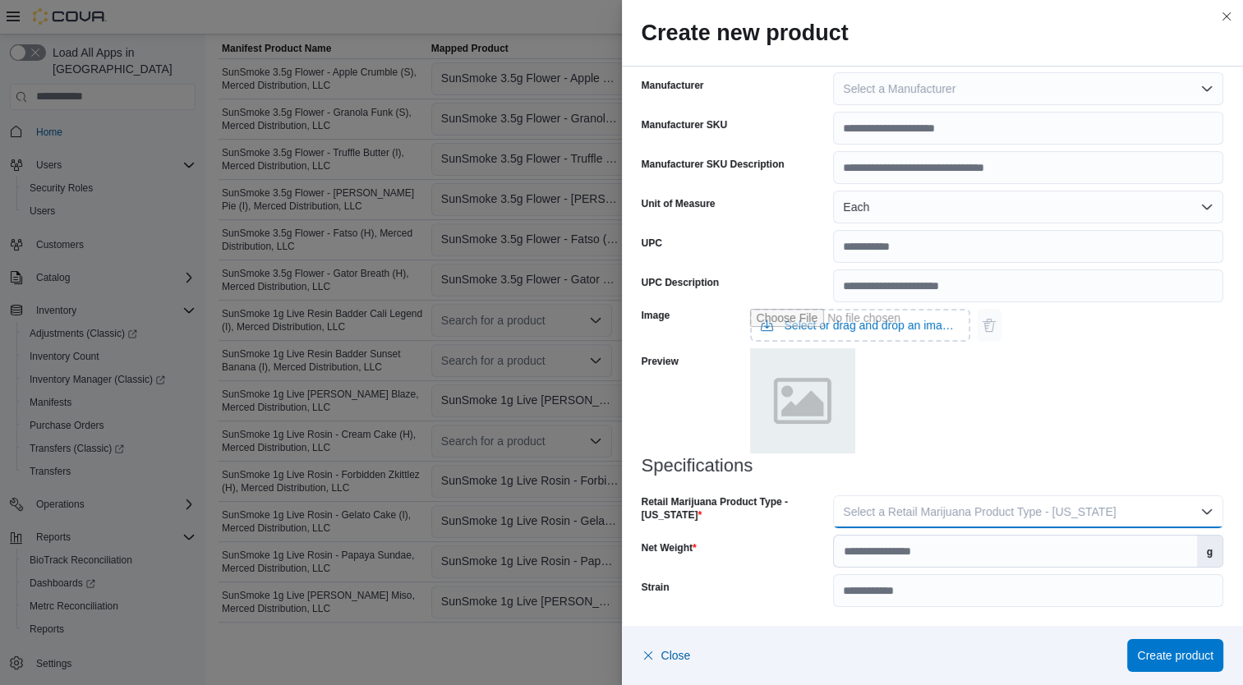
click button "Select a Retail Marijuana Product Type - California"
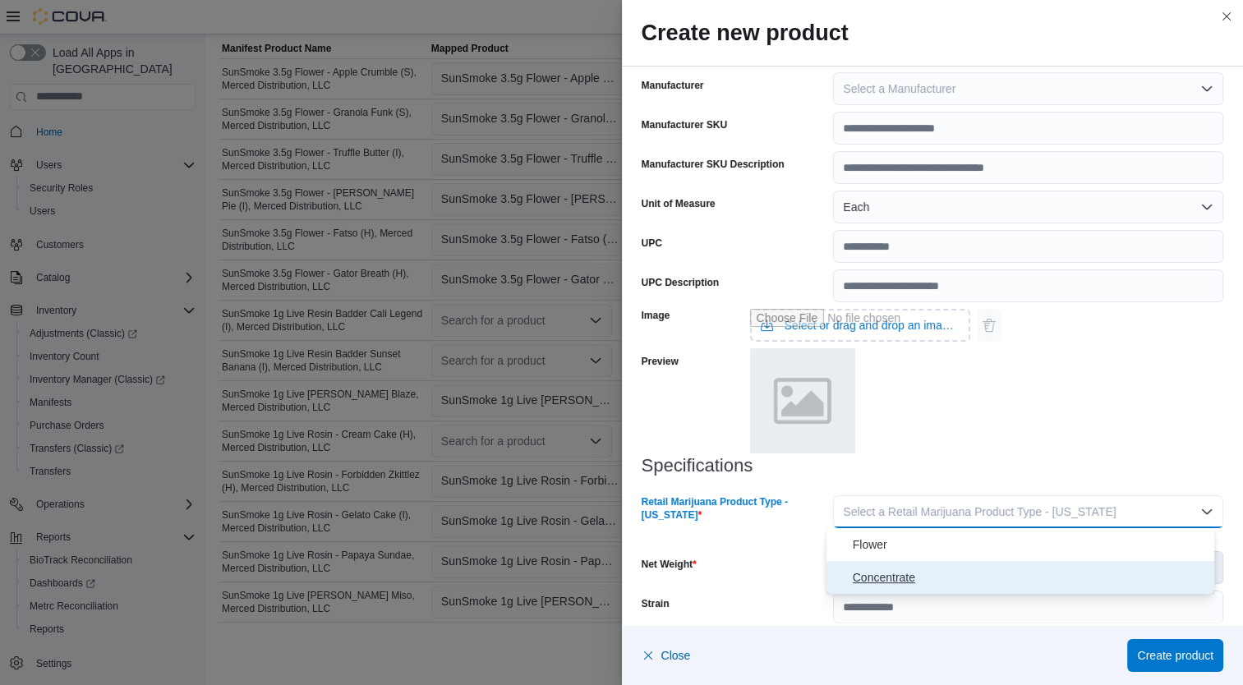
click span "Concentrate"
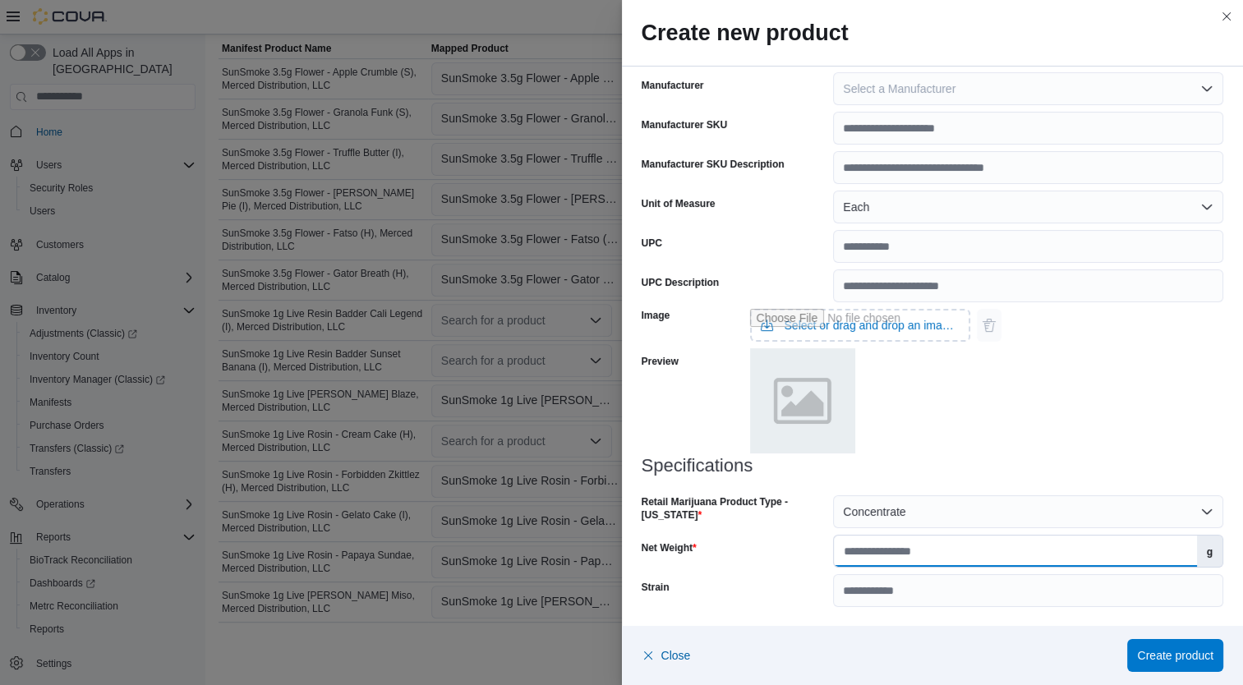
click input "Net Weight"
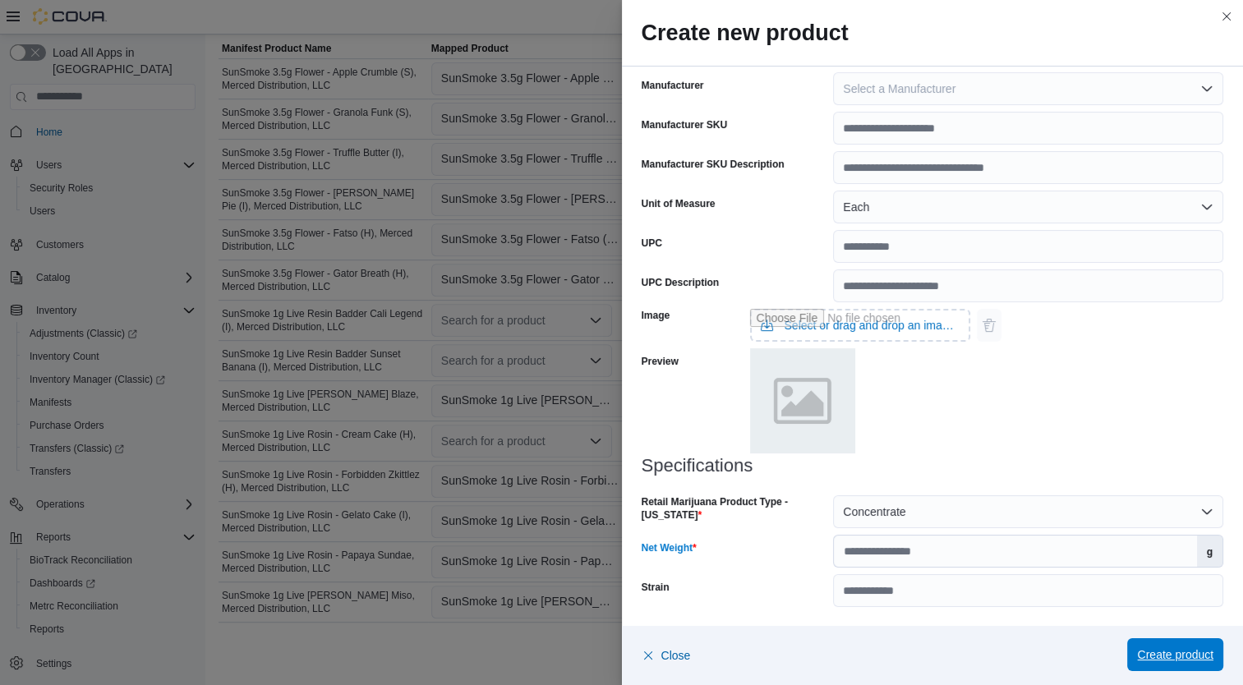
click button "Create product"
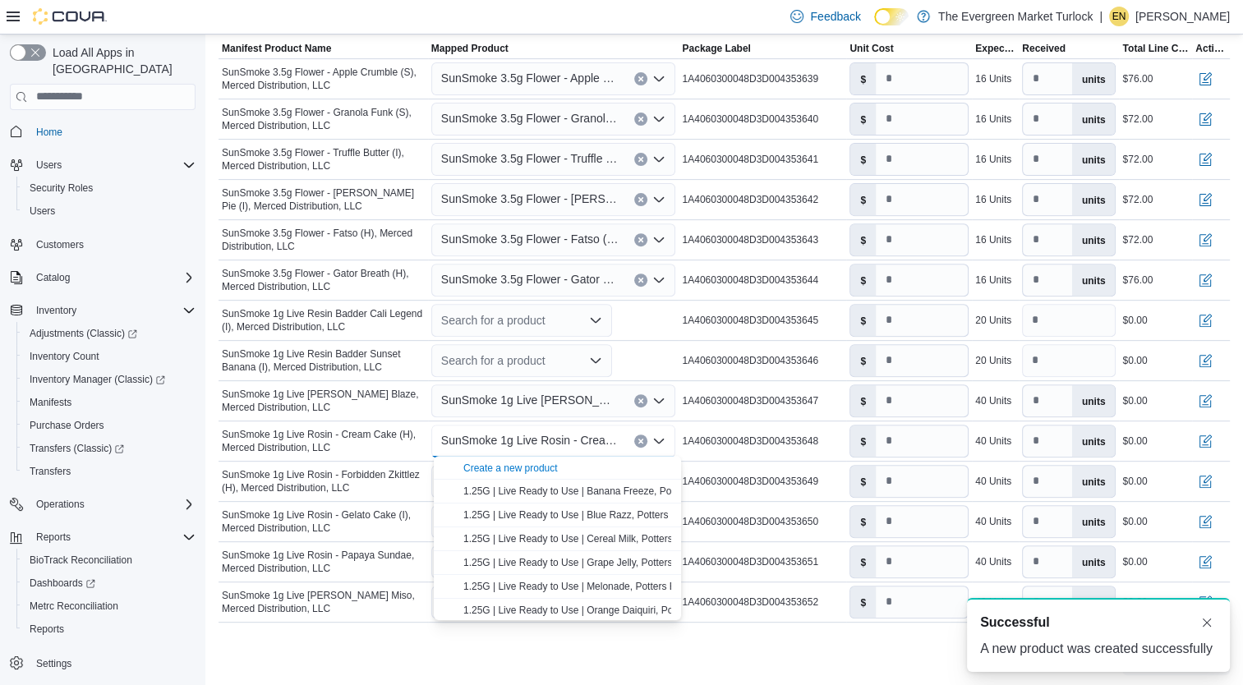
scroll to position [0, 0]
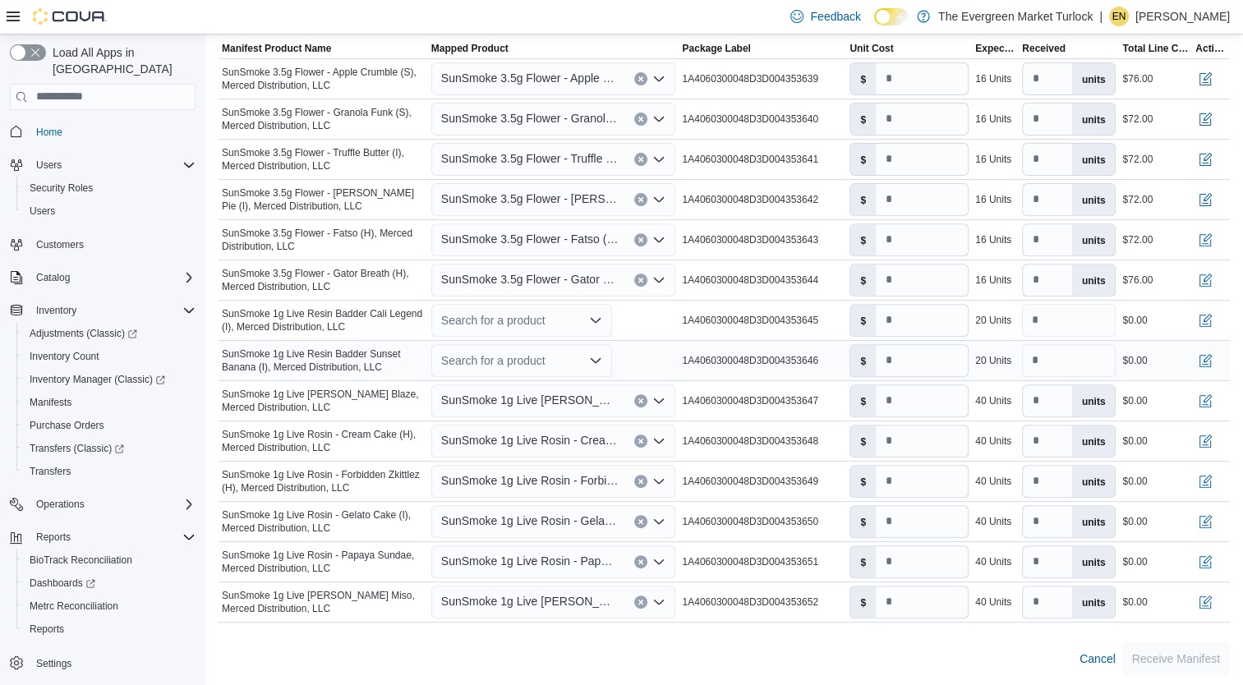
click div "Search for a product"
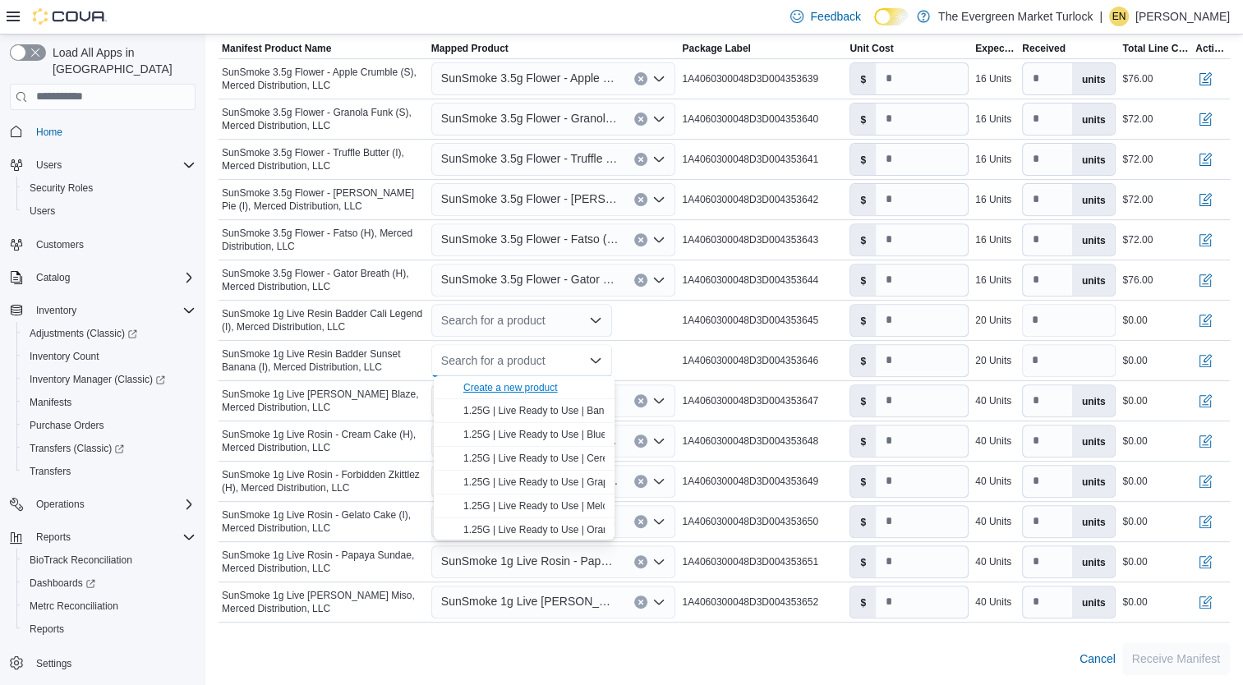
click div "Create a new product"
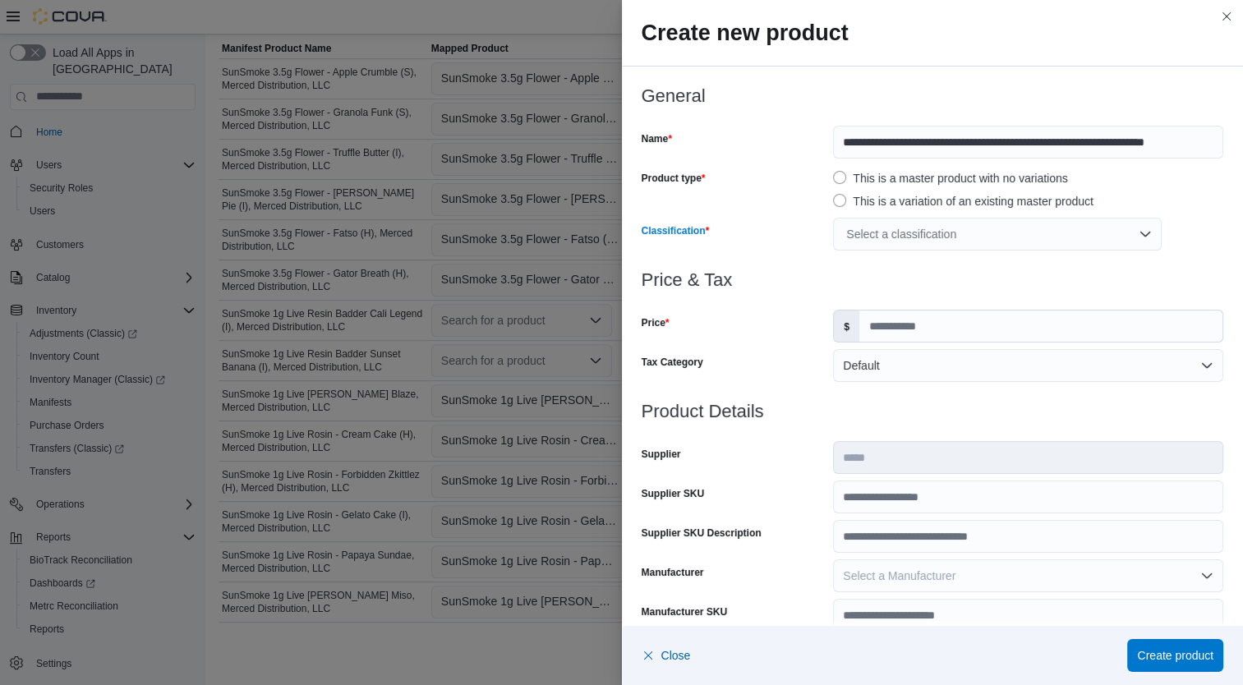
click div "Select a classification"
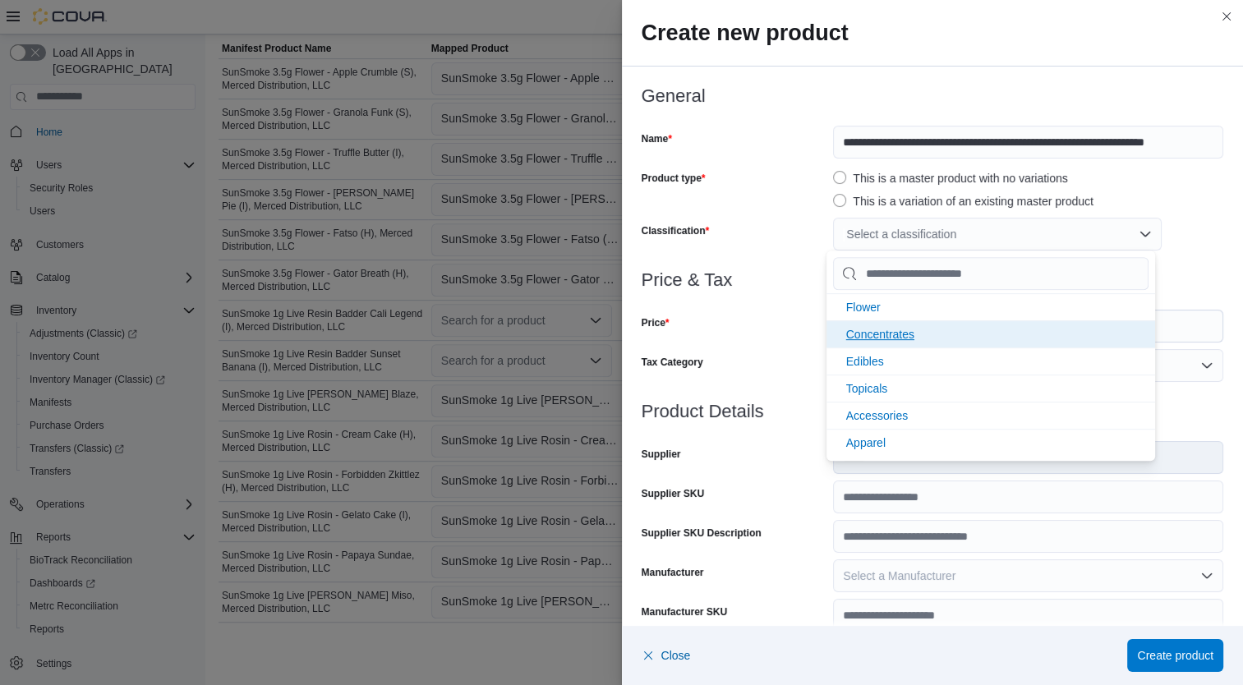
click span "Concentrates"
click div "Price"
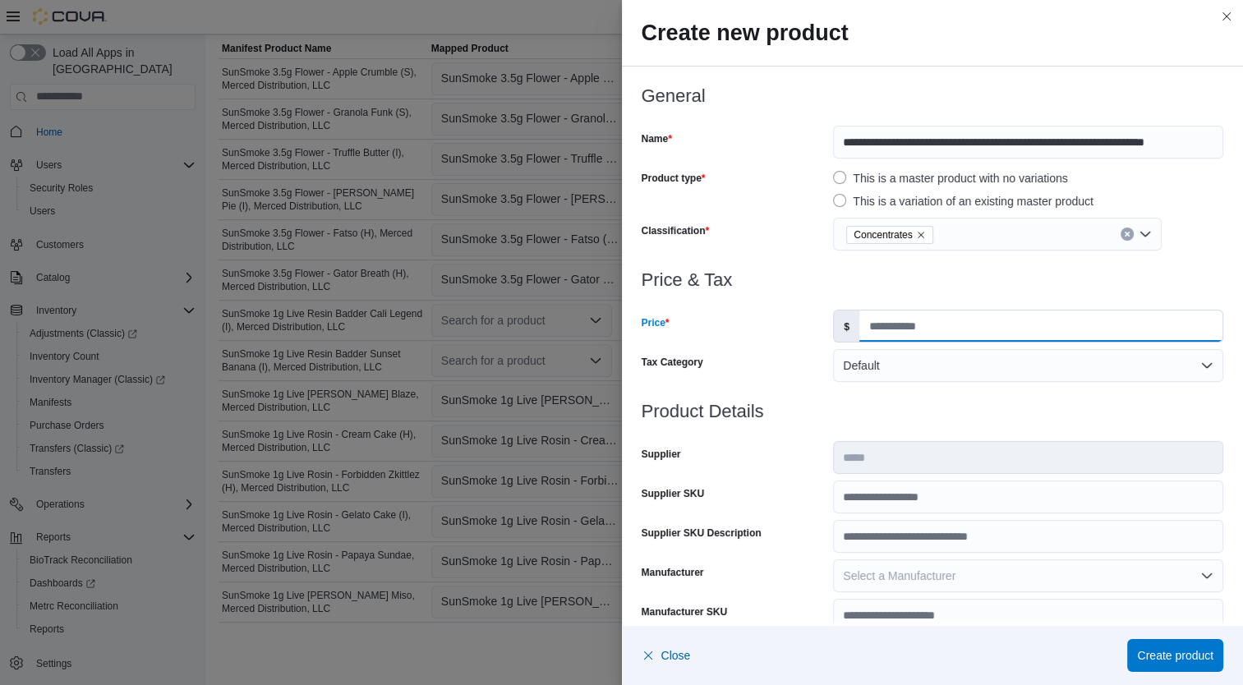
click input "Price"
click div "Product Details Supplier ***** Supplier SKU Supplier SKU Description Manufactur…"
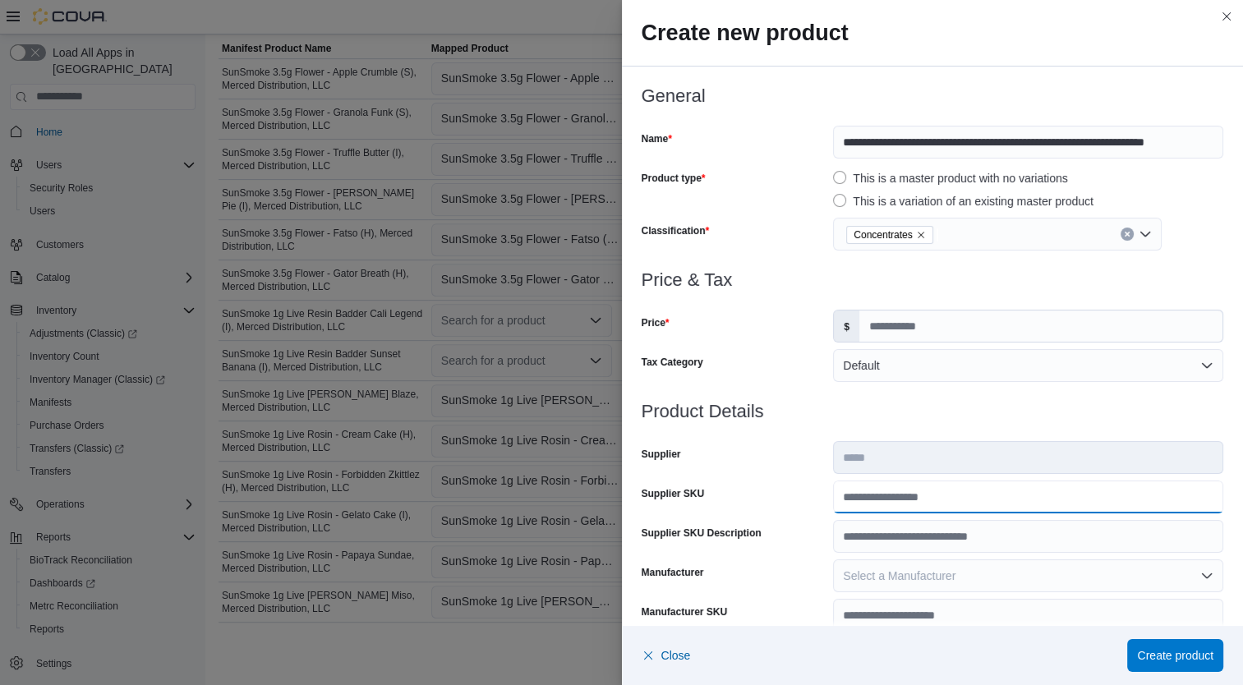
click input "Supplier SKU"
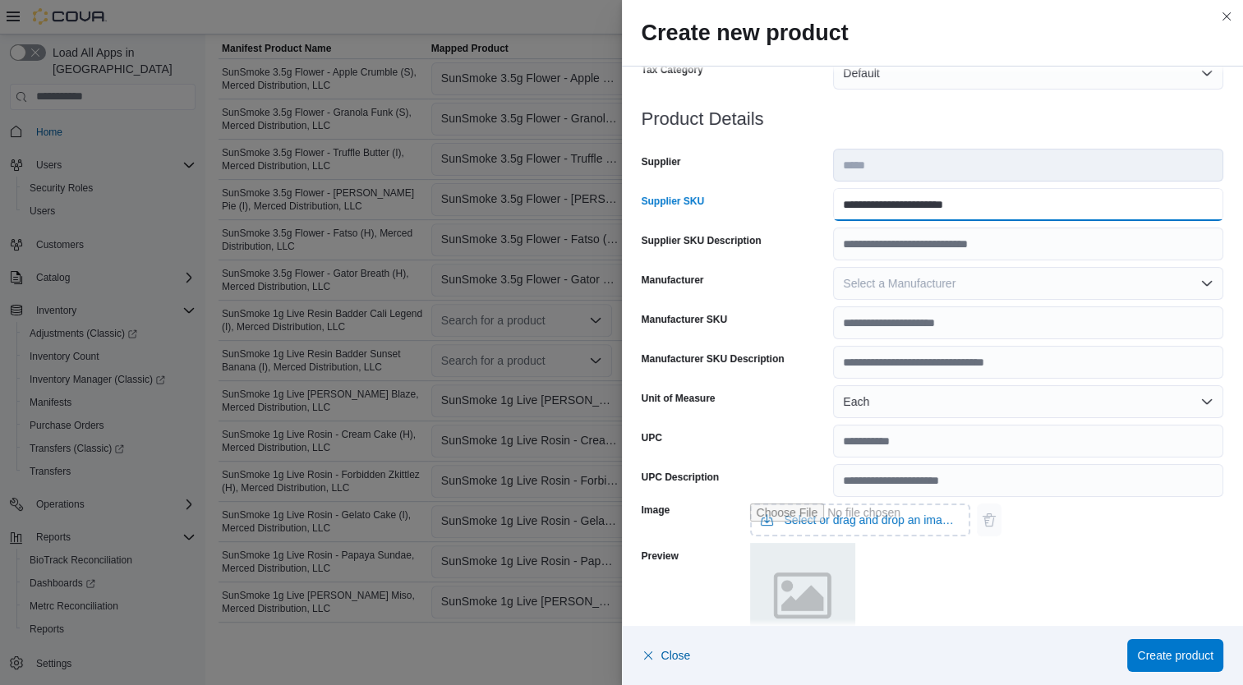
scroll to position [487, 0]
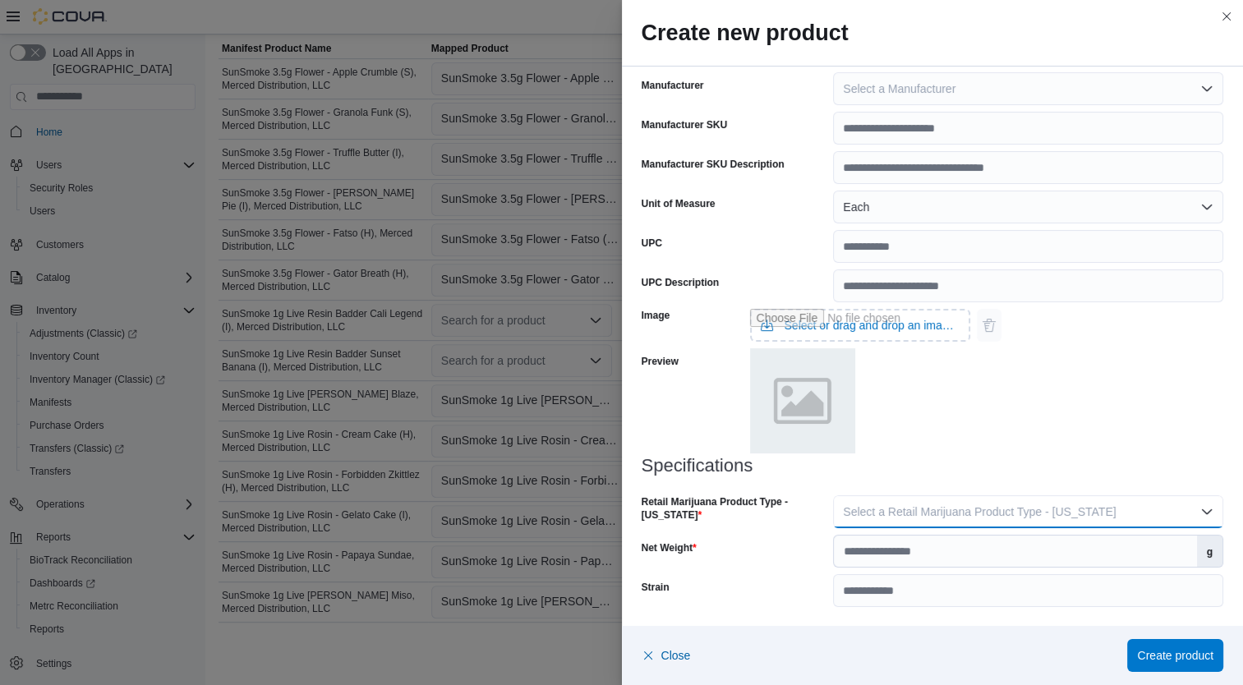
click span "Select a Retail Marijuana Product Type - California"
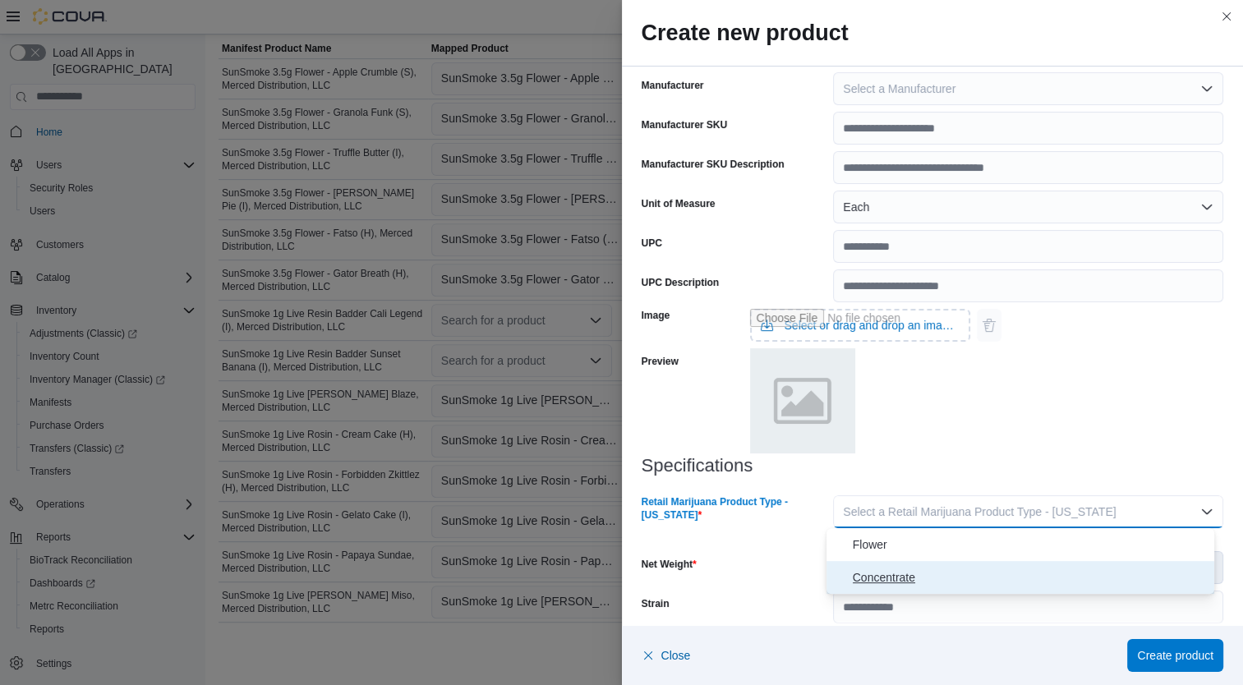
click span "Concentrate"
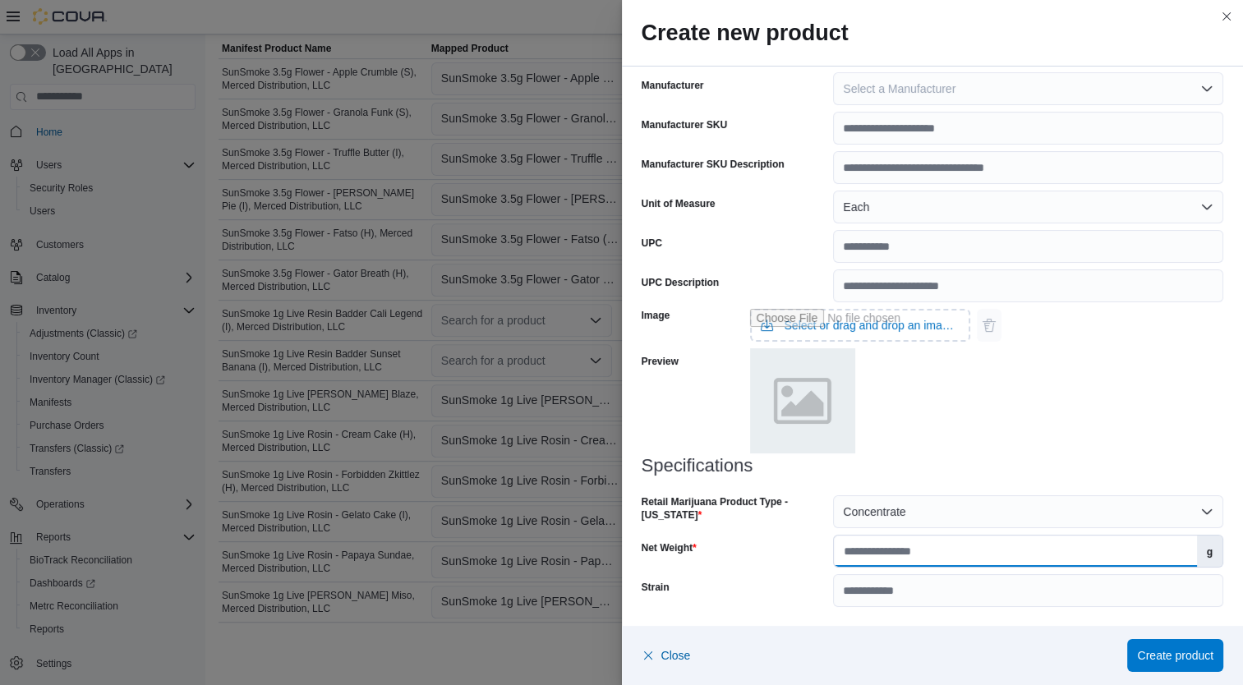
click input "Net Weight"
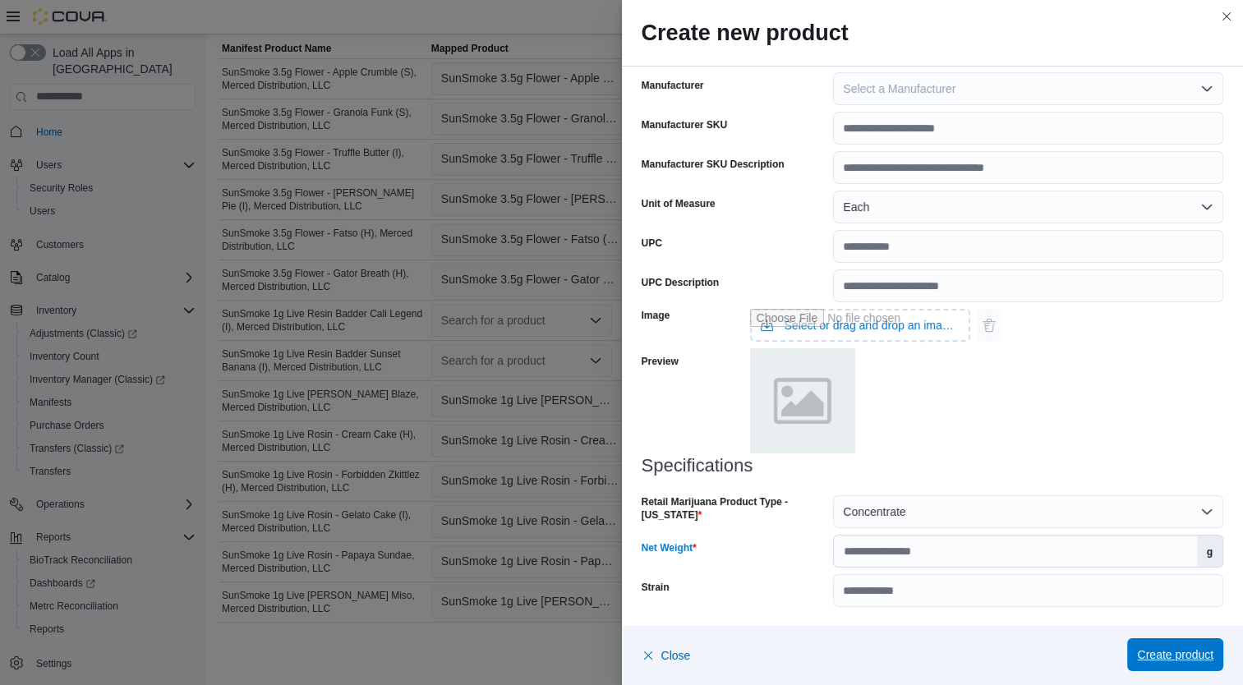
click span "Create product"
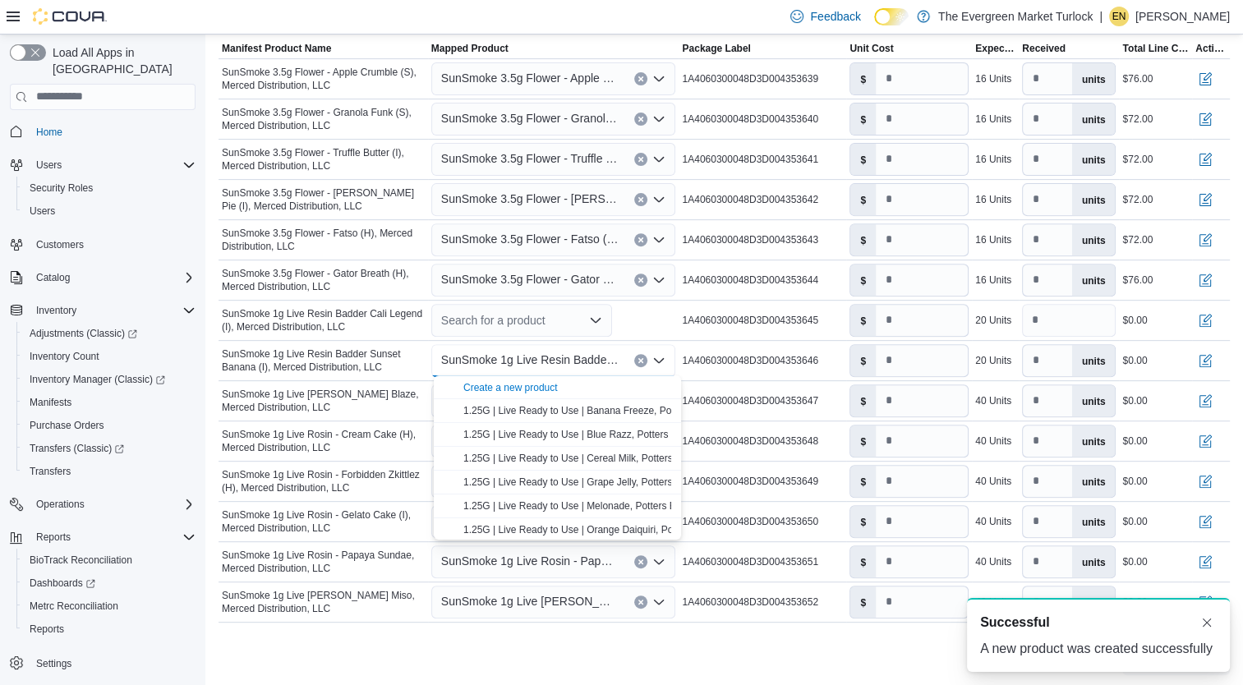
scroll to position [0, 0]
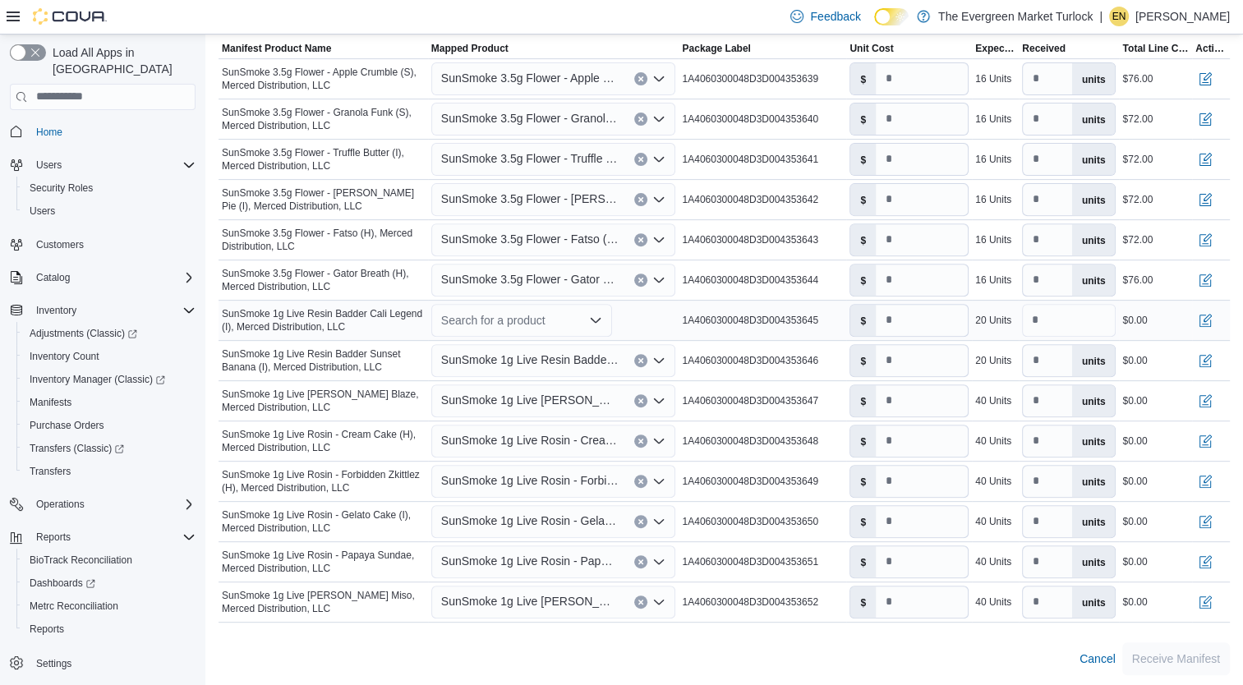
click div "Search for a product"
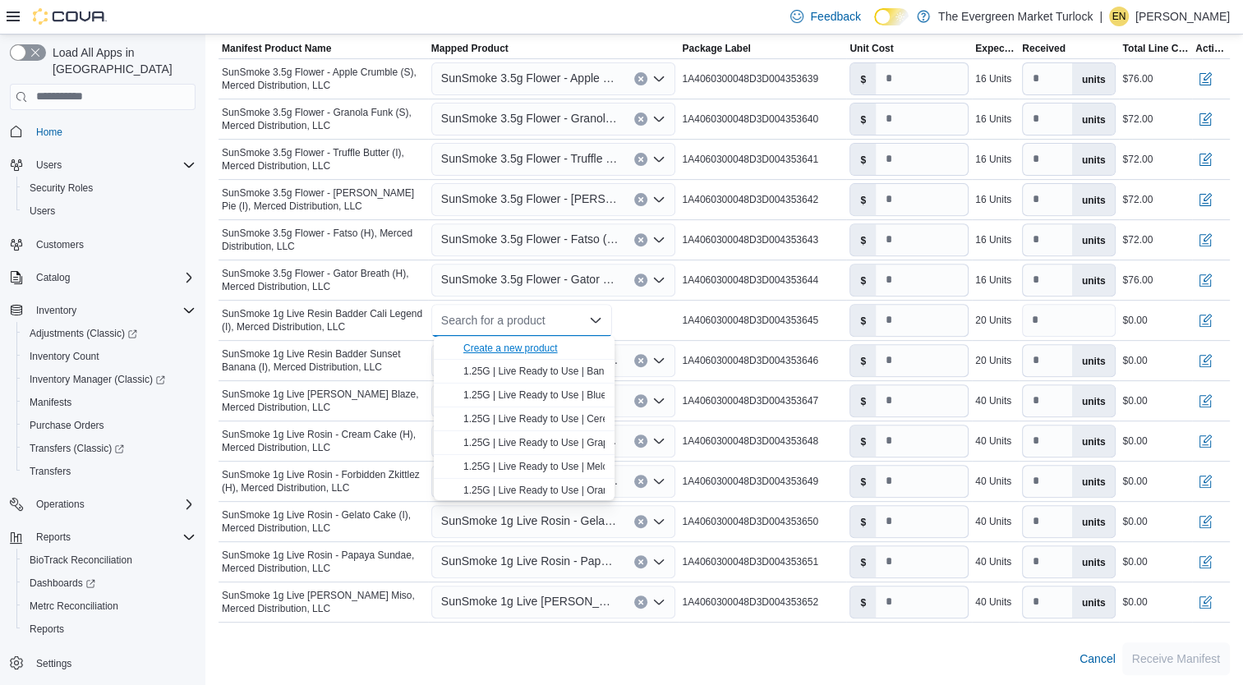
click div "Create a new product"
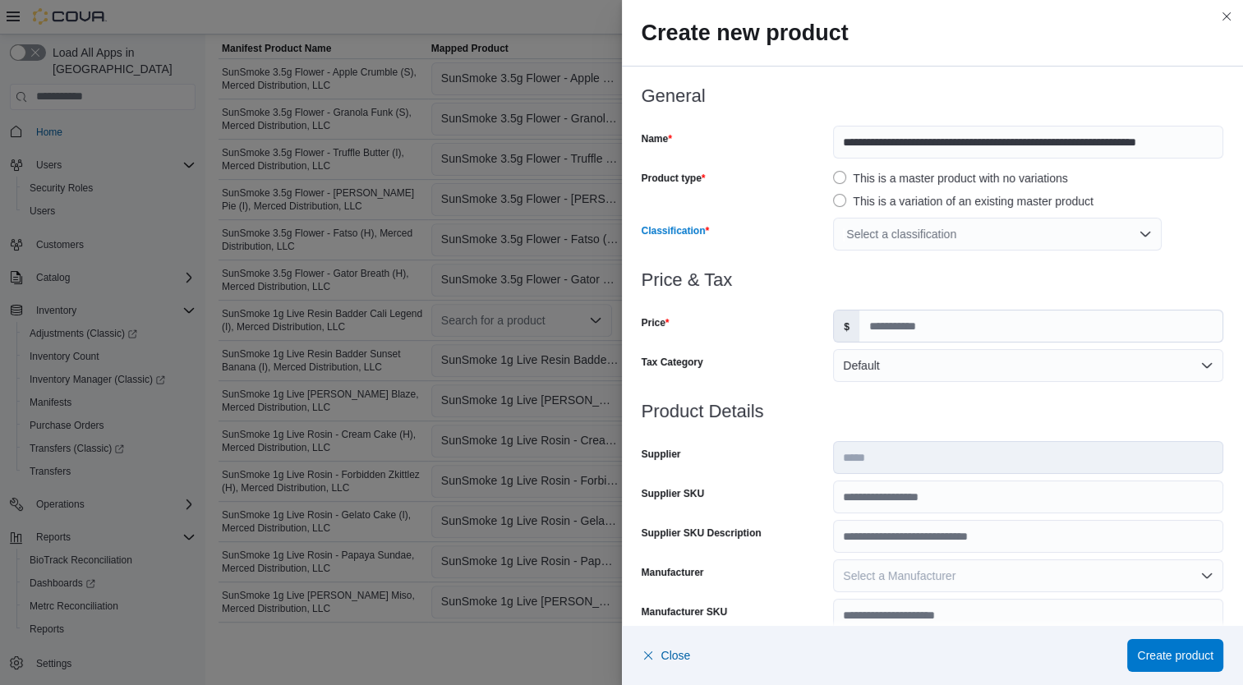
click div "Select a classification"
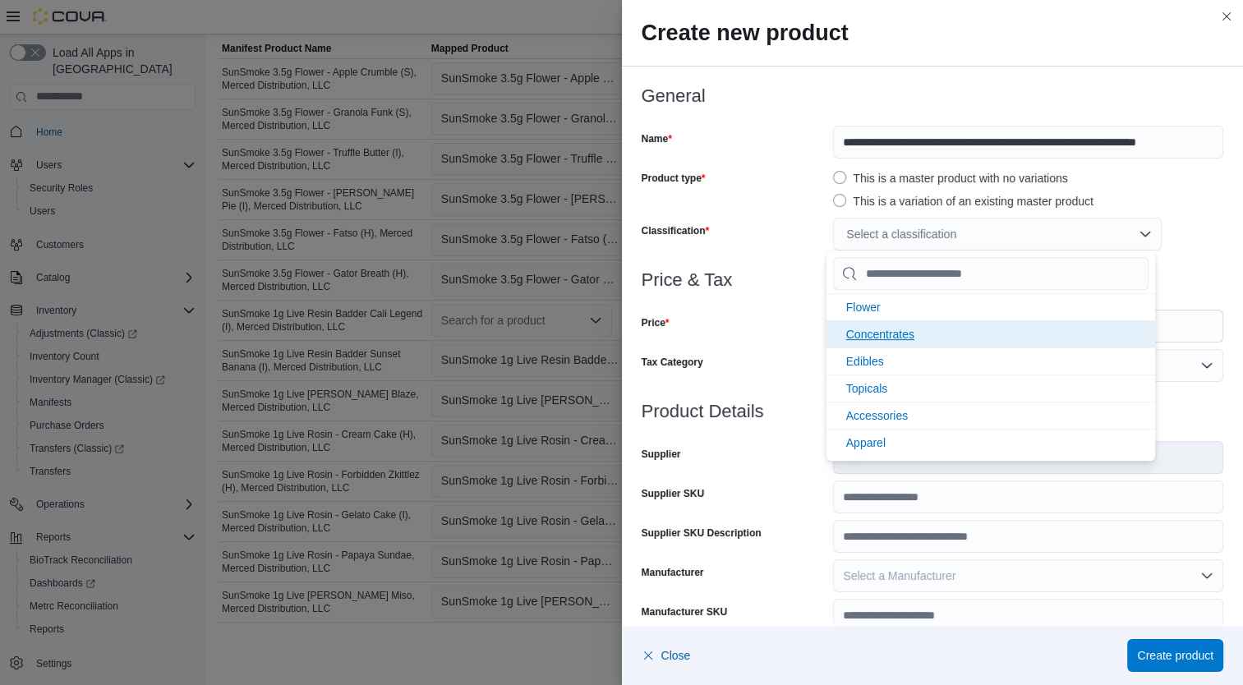
click li "Concentrates"
click div "Tax Category"
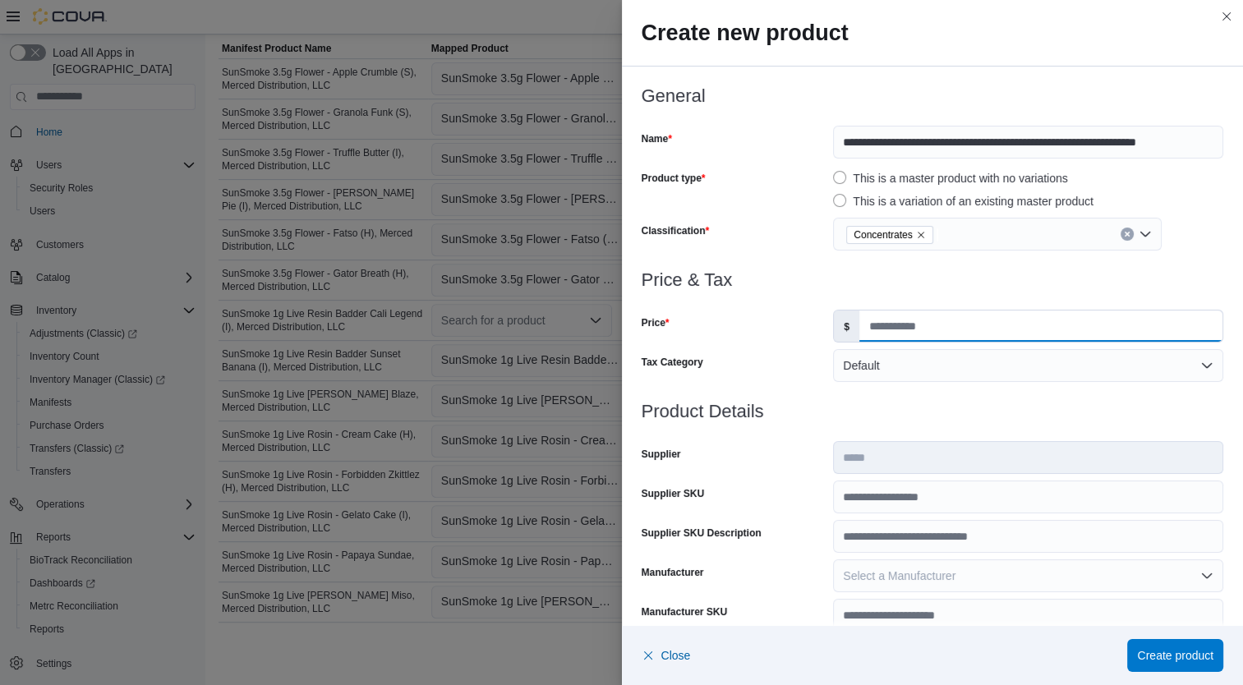
click input "Price"
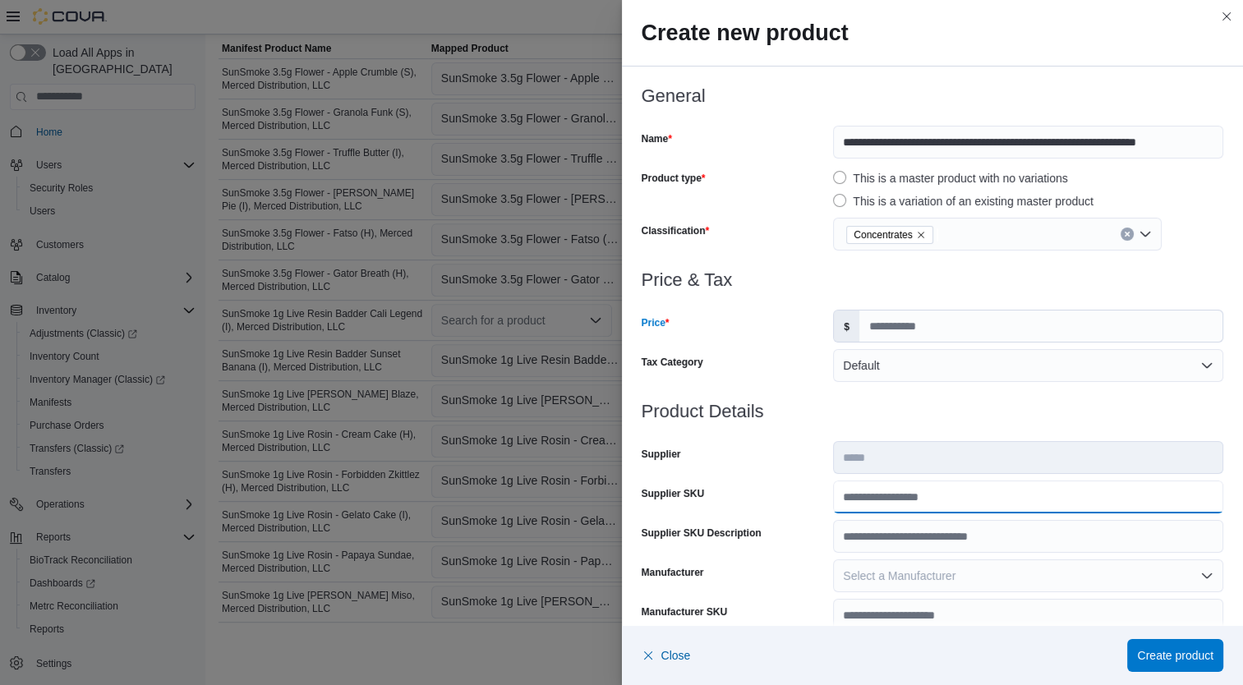
click input "Supplier SKU"
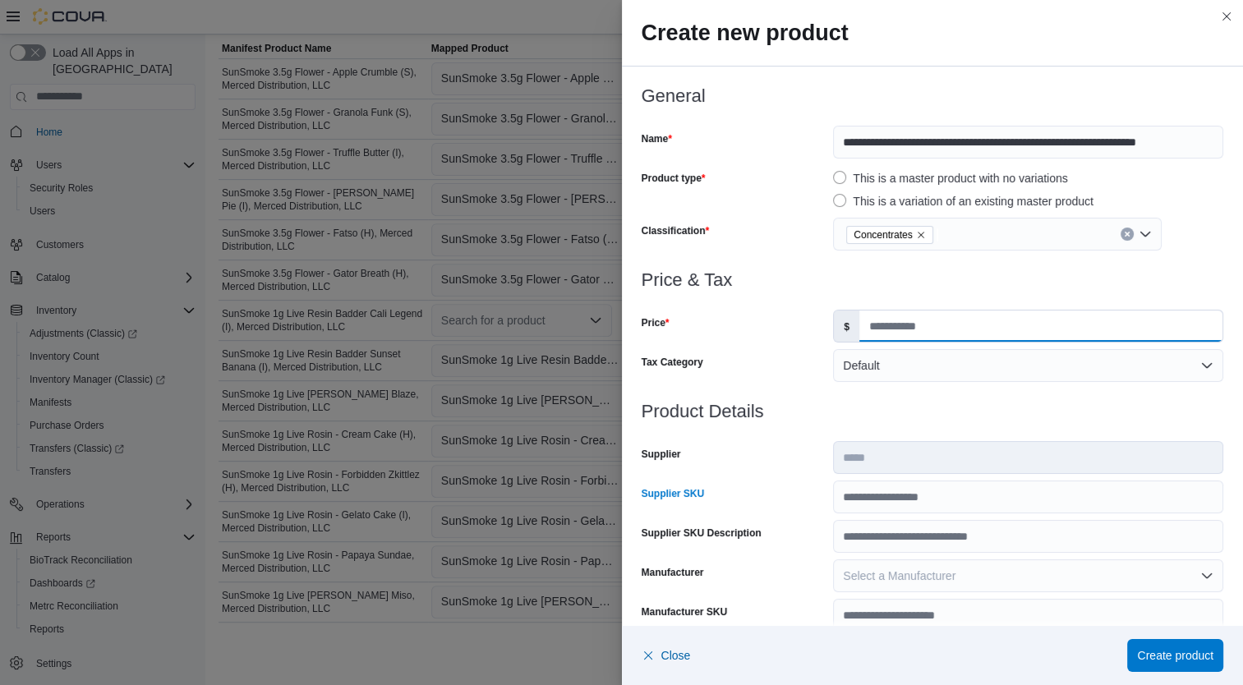
click input "**"
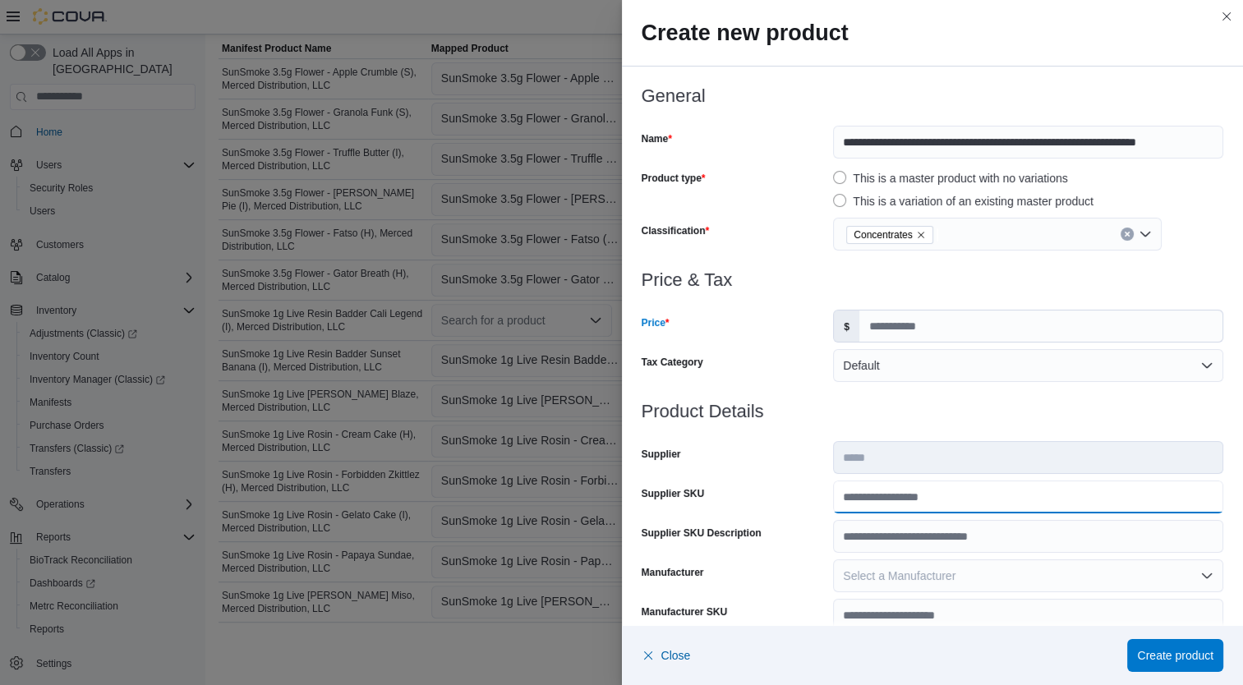
click input "Supplier SKU"
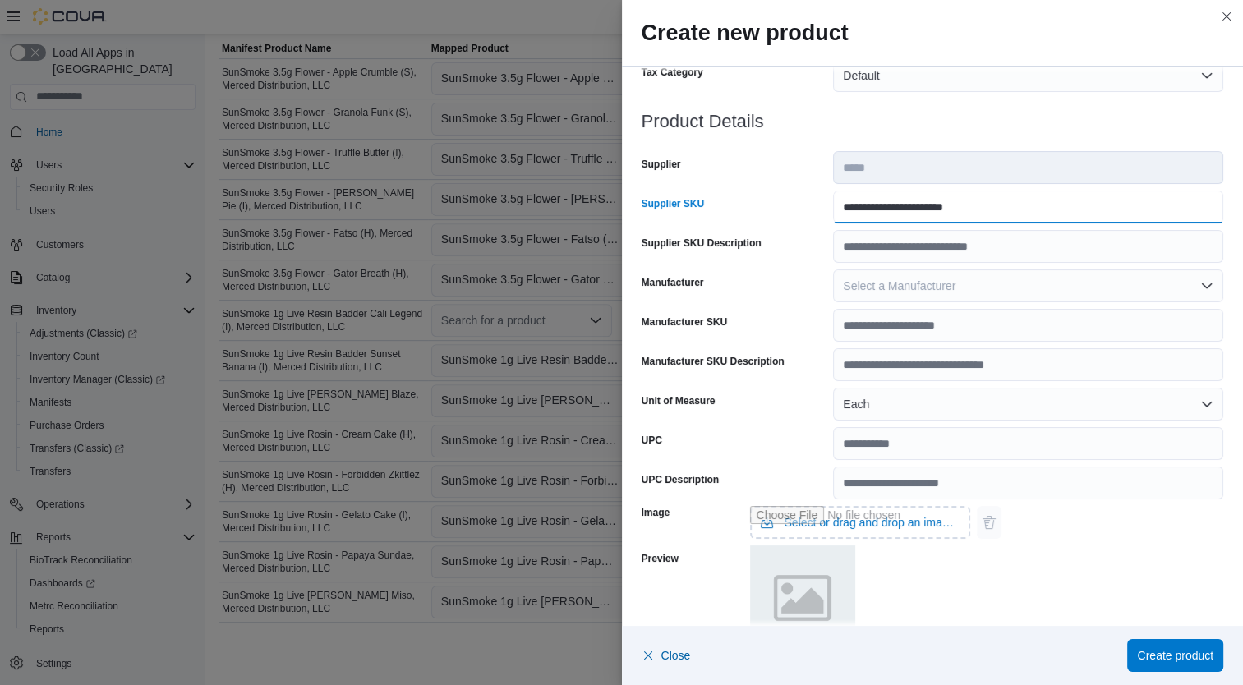
scroll to position [487, 0]
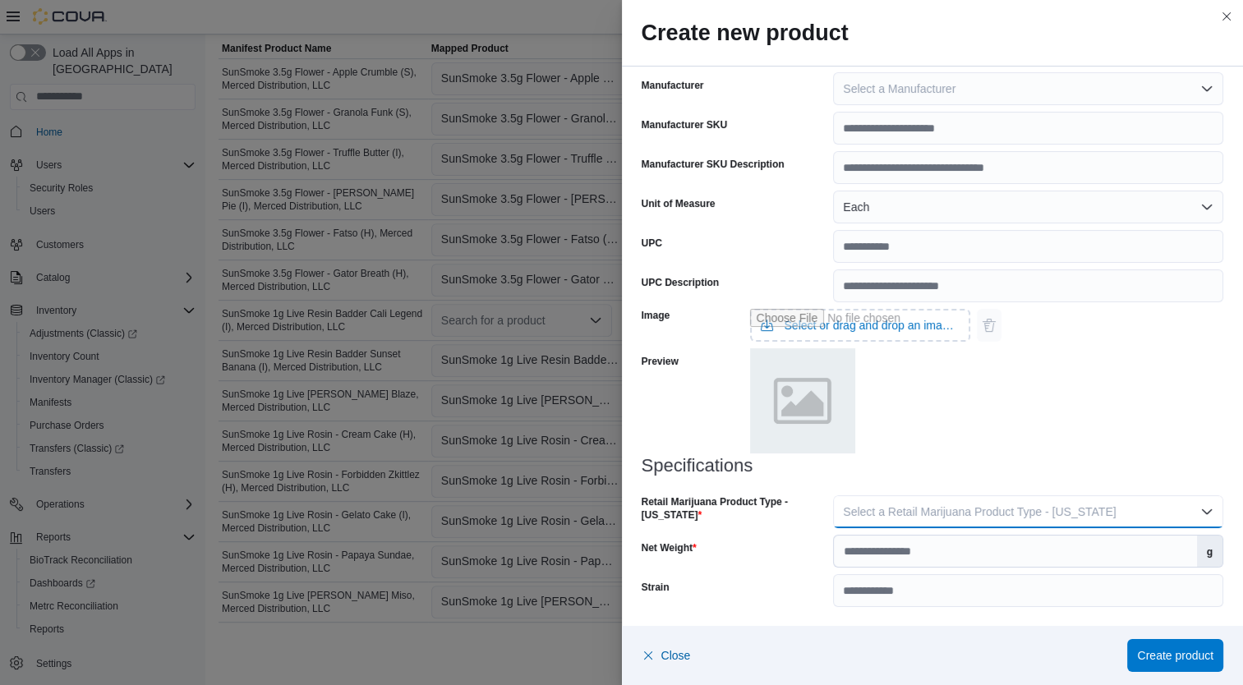
click span "Select a Retail Marijuana Product Type - California"
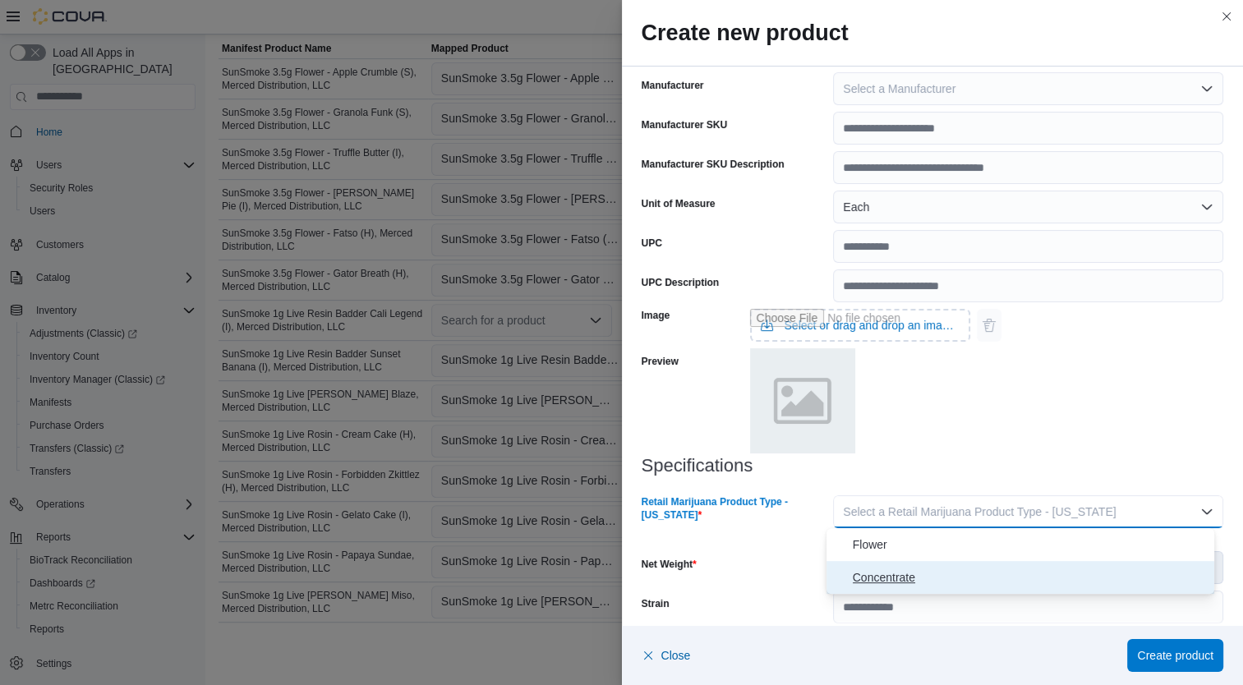
click button "Concentrate"
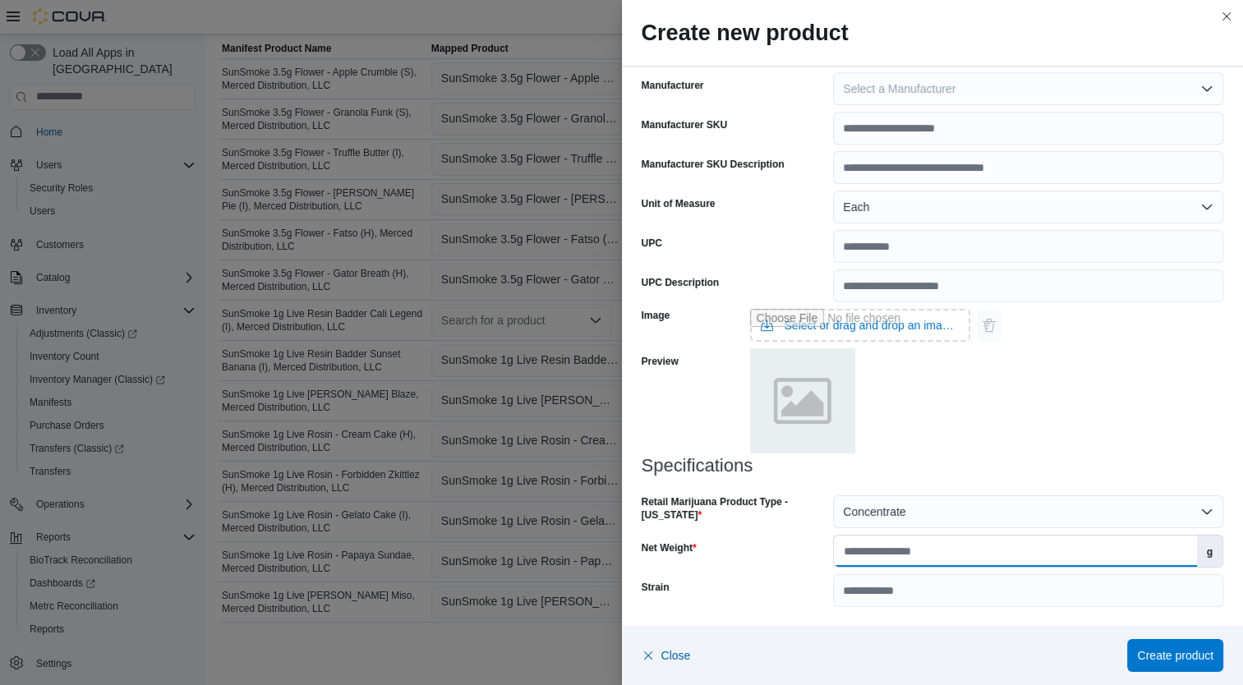
click input "Net Weight"
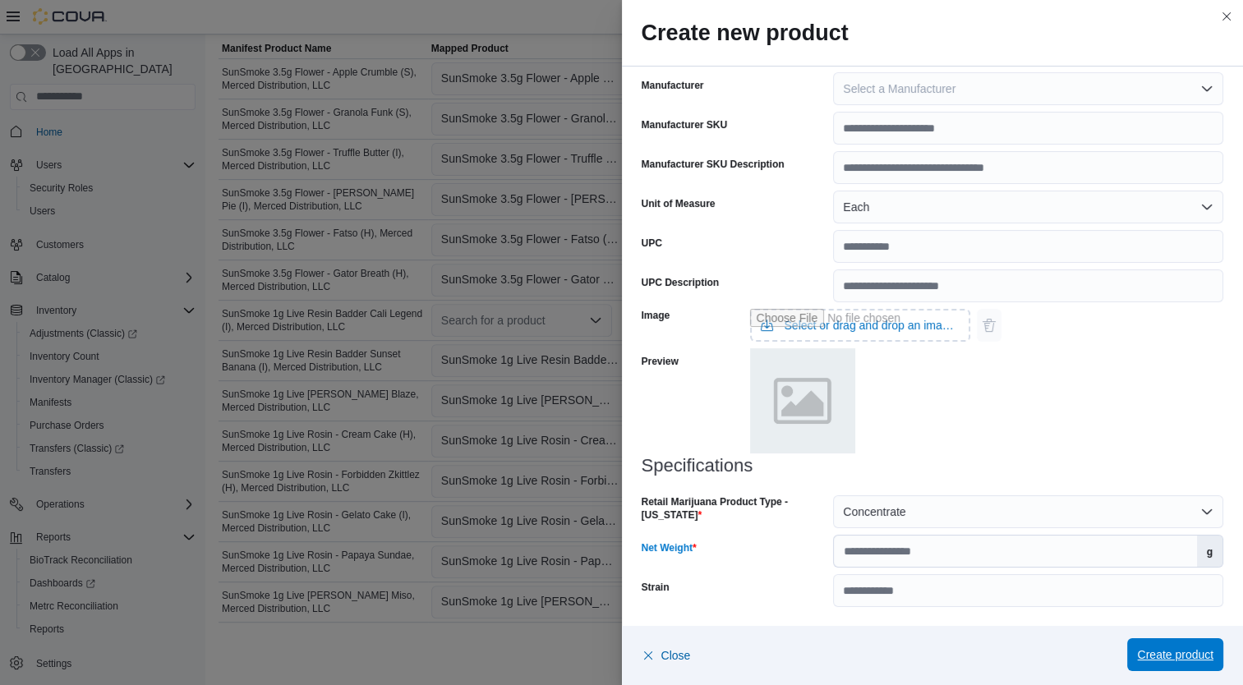
click span "Create product"
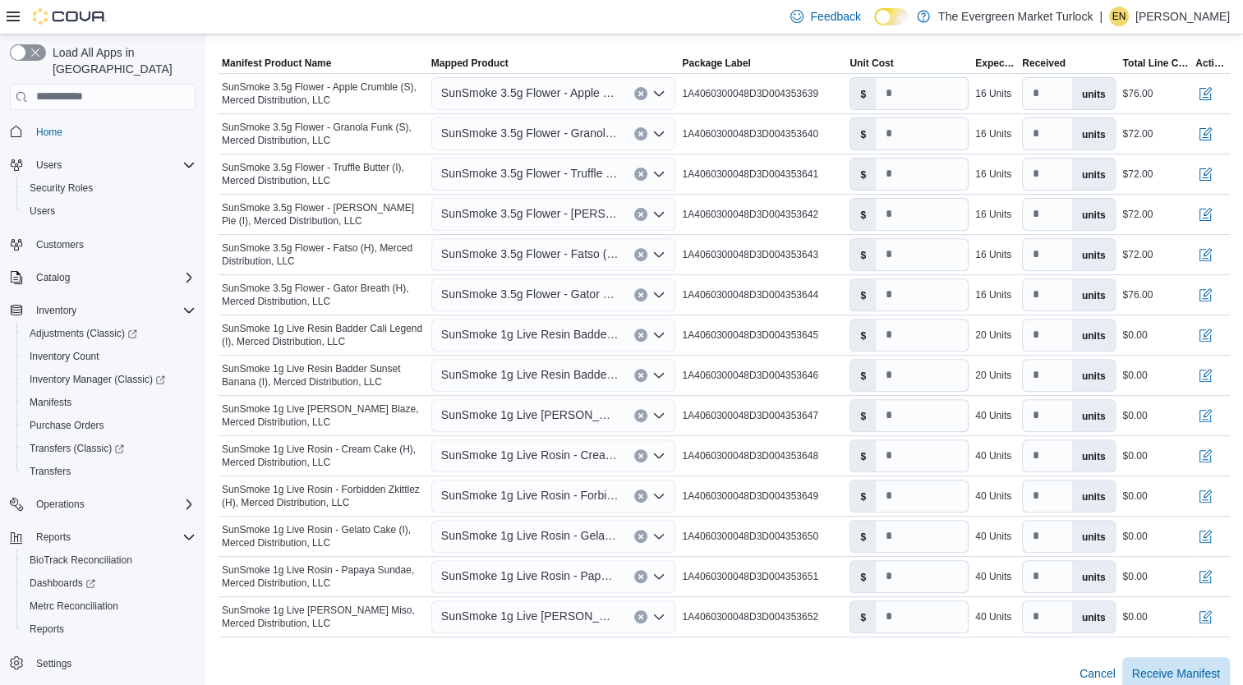
scroll to position [569, 0]
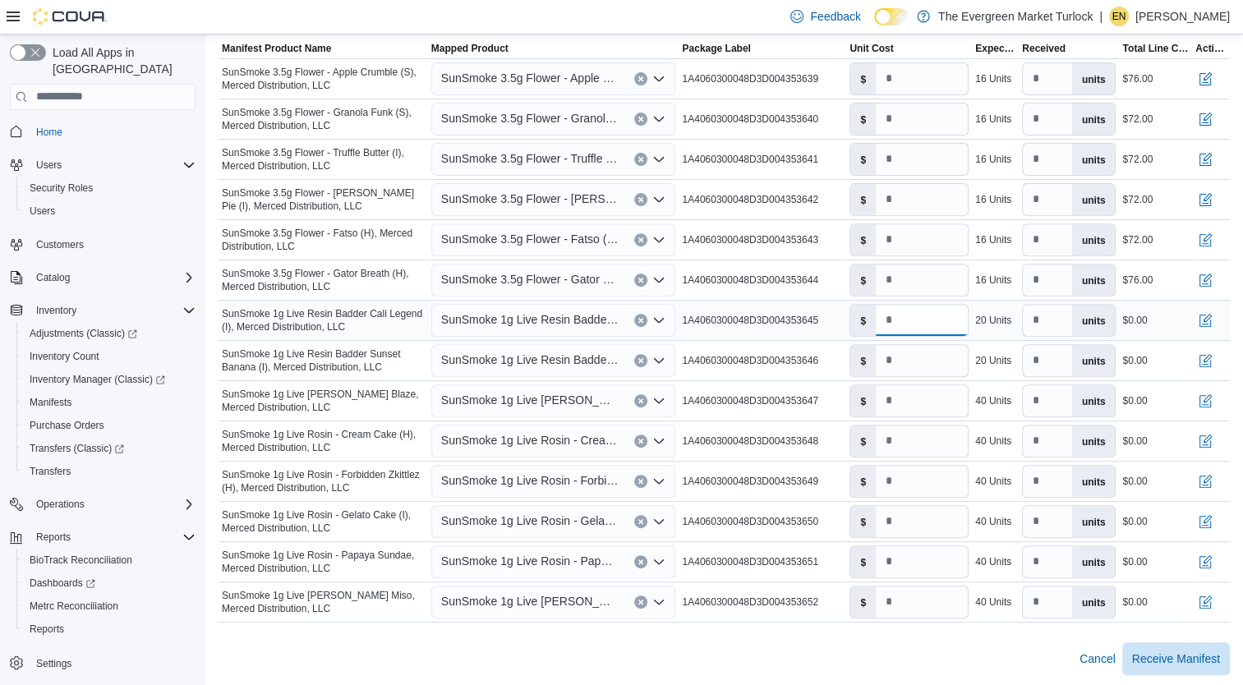
click input "number"
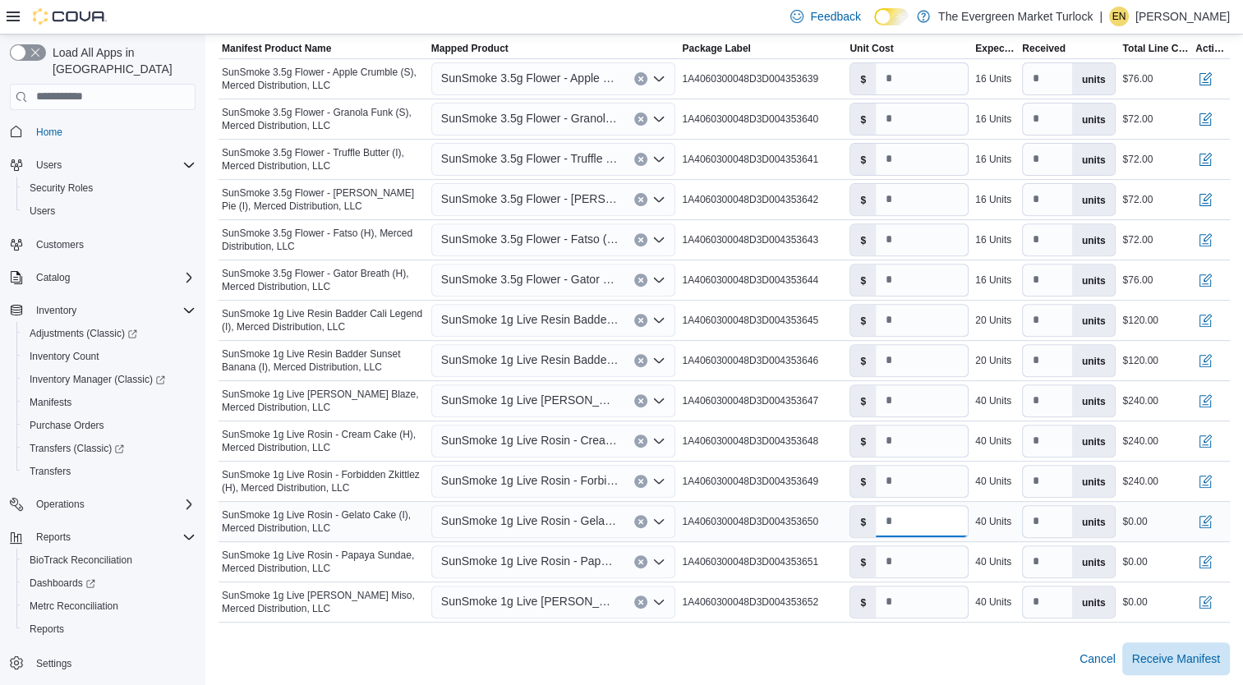
click input "number"
drag, startPoint x: 906, startPoint y: 523, endPoint x: 864, endPoint y: 523, distance: 42.7
click div "$ *"
click input "number"
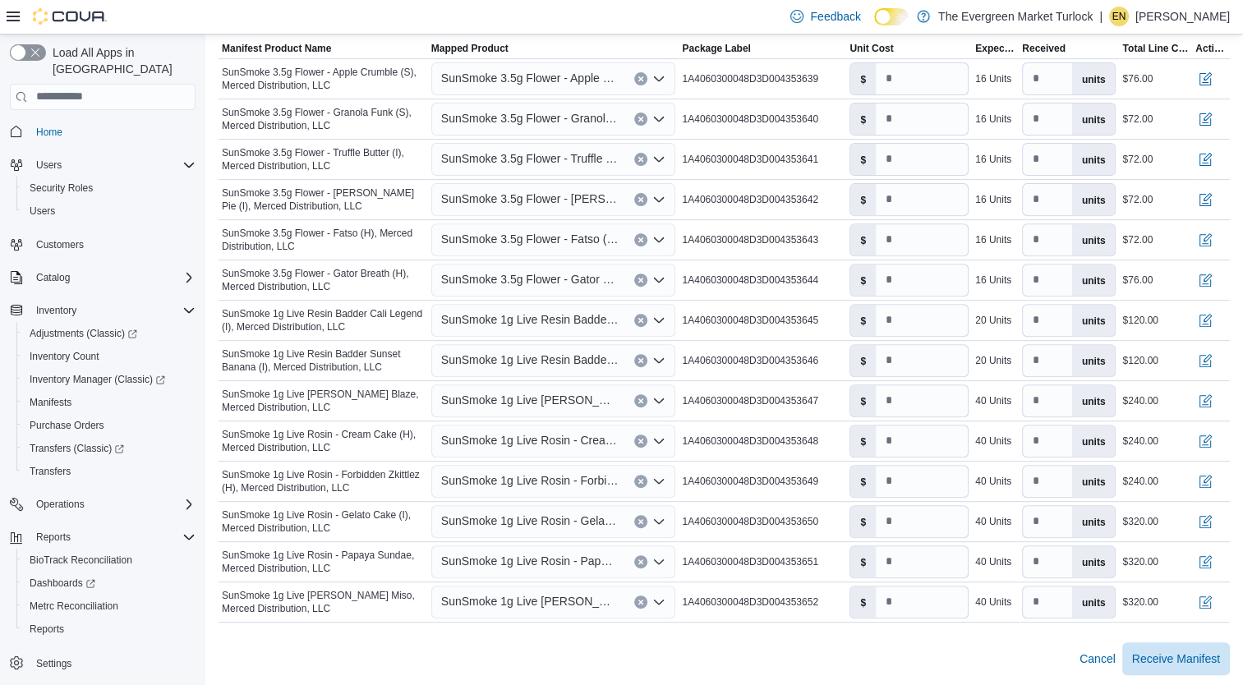
click div "Cancel Receive Manifest"
click input "*"
drag, startPoint x: 919, startPoint y: 483, endPoint x: 872, endPoint y: 485, distance: 47.7
click div "$ *"
click div "Cancel Receive Manifest"
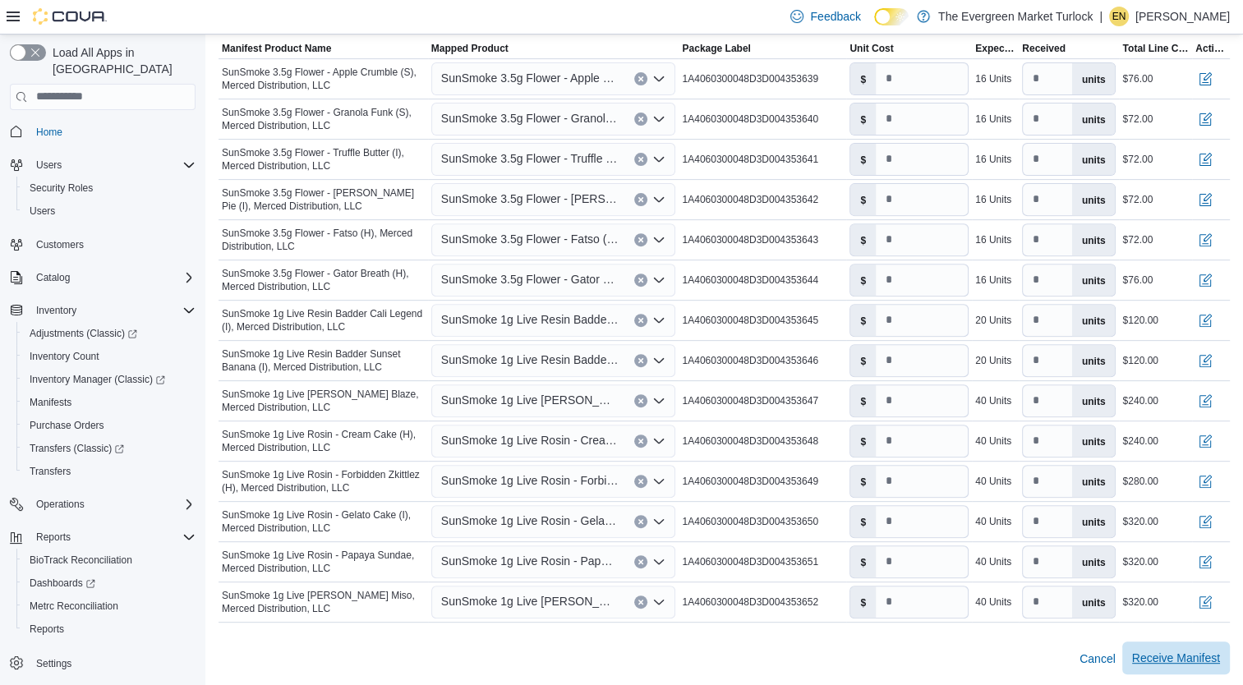
click span "Receive Manifest"
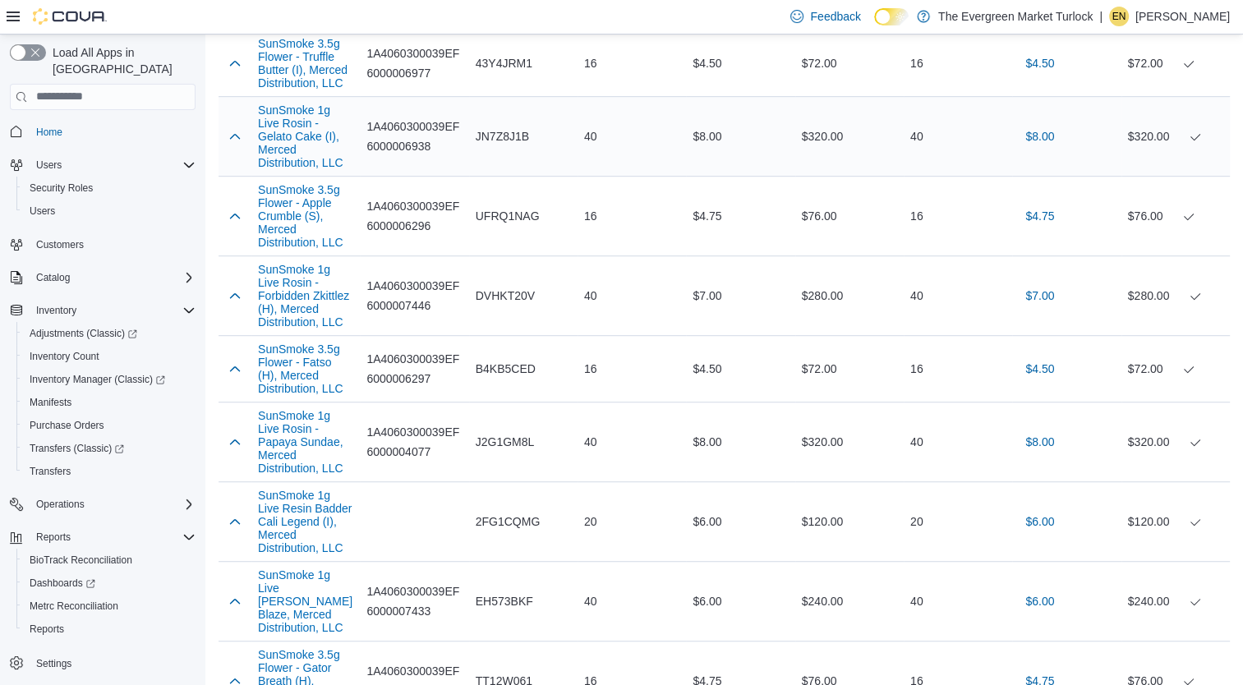
scroll to position [931, 0]
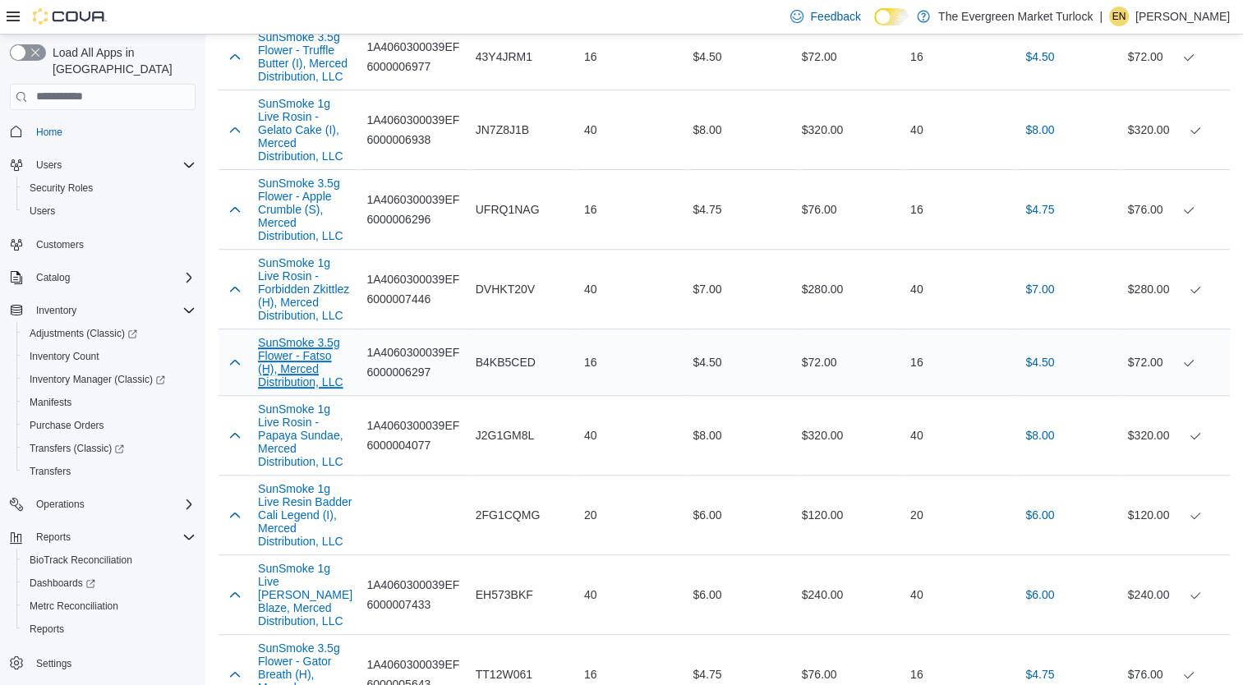
click button "SunSmoke 3.5g Flower - Fatso (H), Merced Distribution, LLC"
click button "SunSmoke 3.5g Flower - Gator Breath (H), Merced Distribution, LLC"
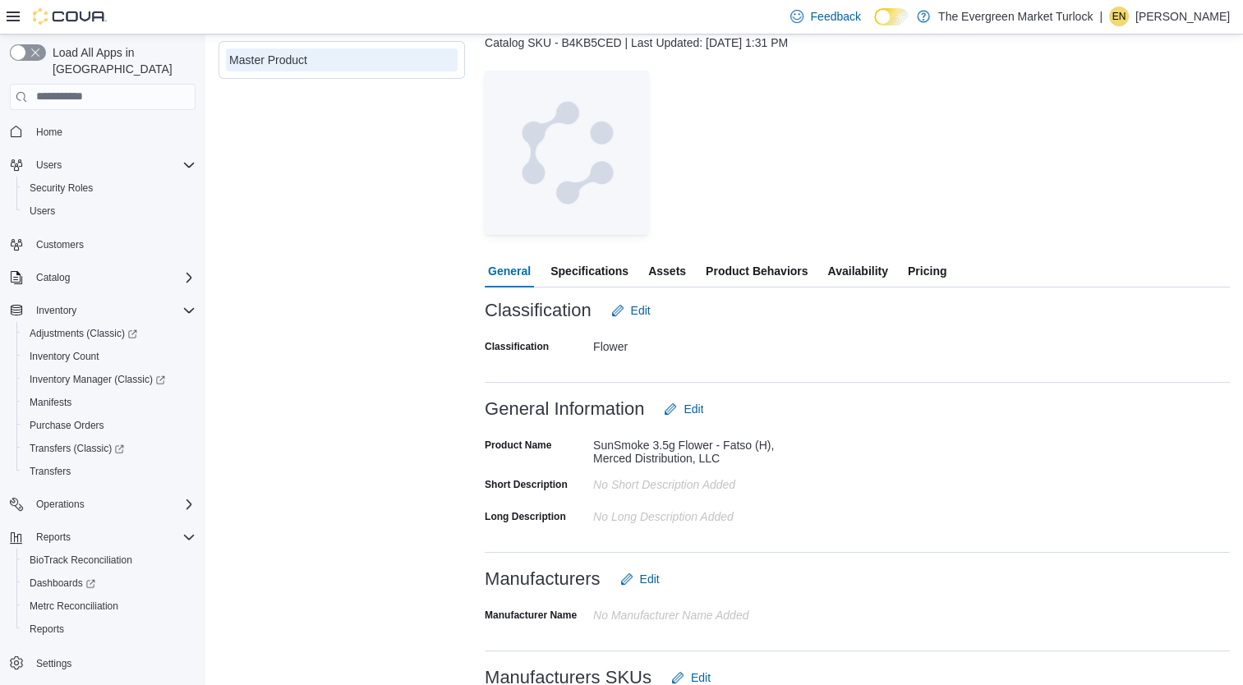
scroll to position [474, 0]
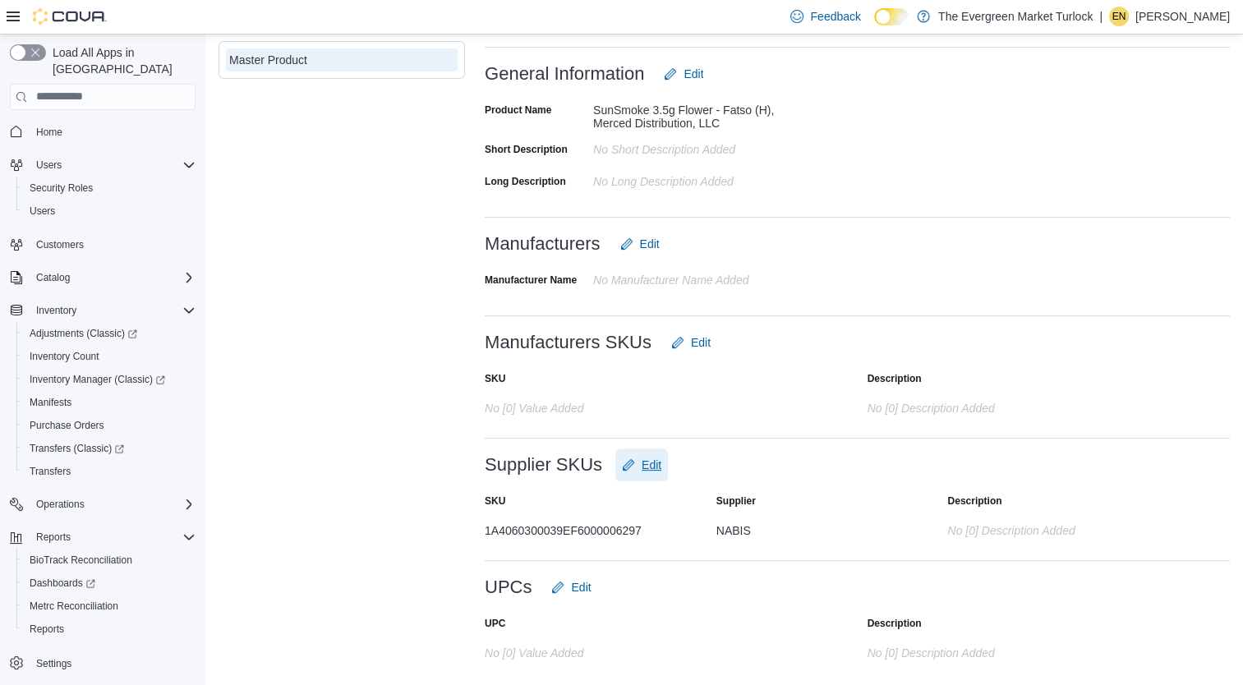
click at [652, 463] on span "Edit" at bounding box center [652, 465] width 20 height 16
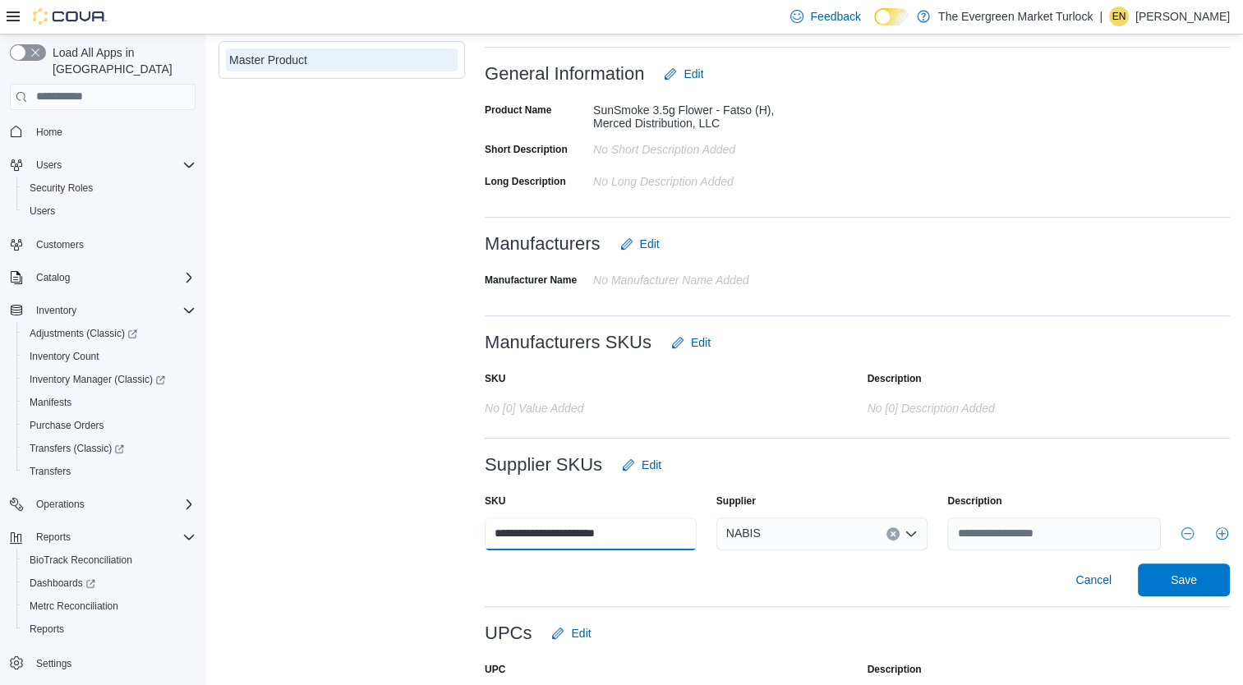
click at [674, 535] on input "**********" at bounding box center [591, 534] width 212 height 33
type input "*"
type input "**********"
click at [1138, 564] on button "Save" at bounding box center [1184, 580] width 92 height 33
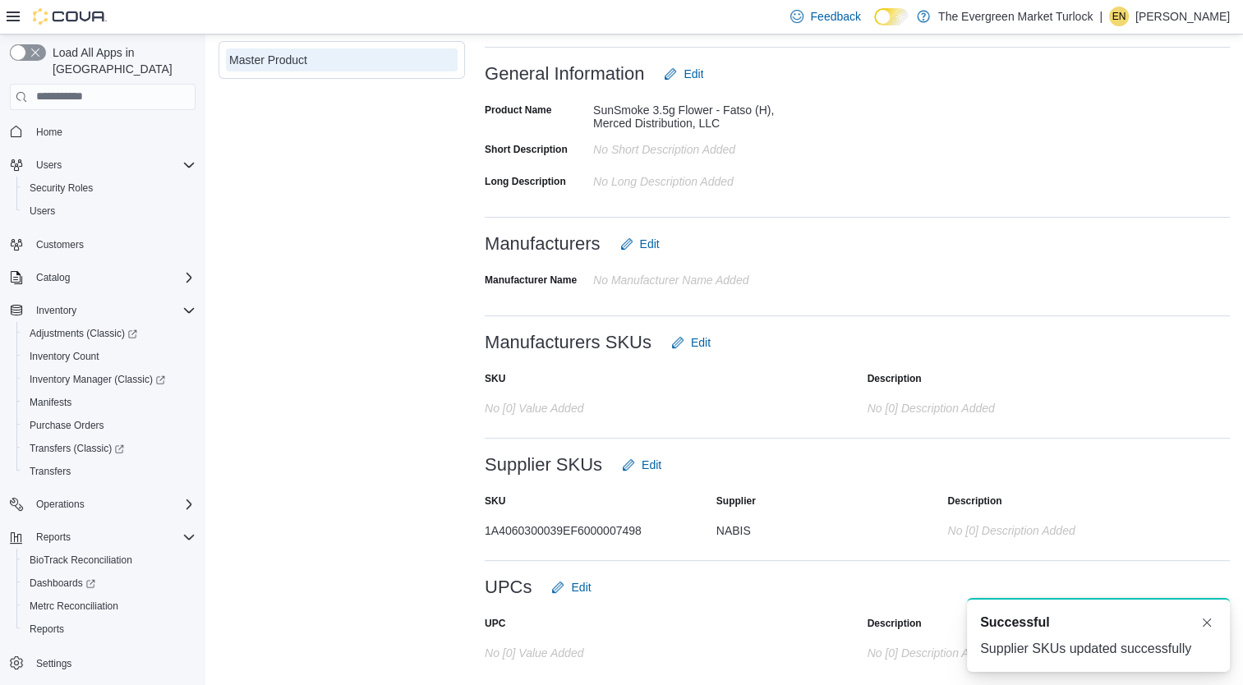
scroll to position [0, 0]
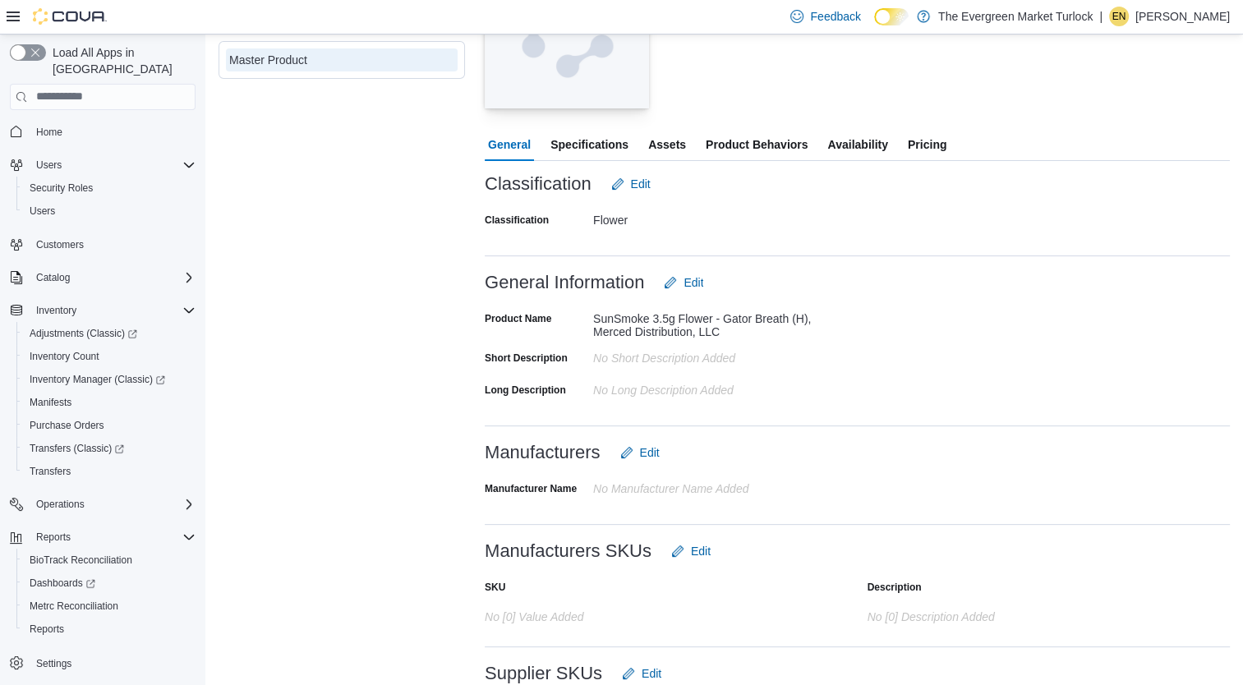
scroll to position [474, 0]
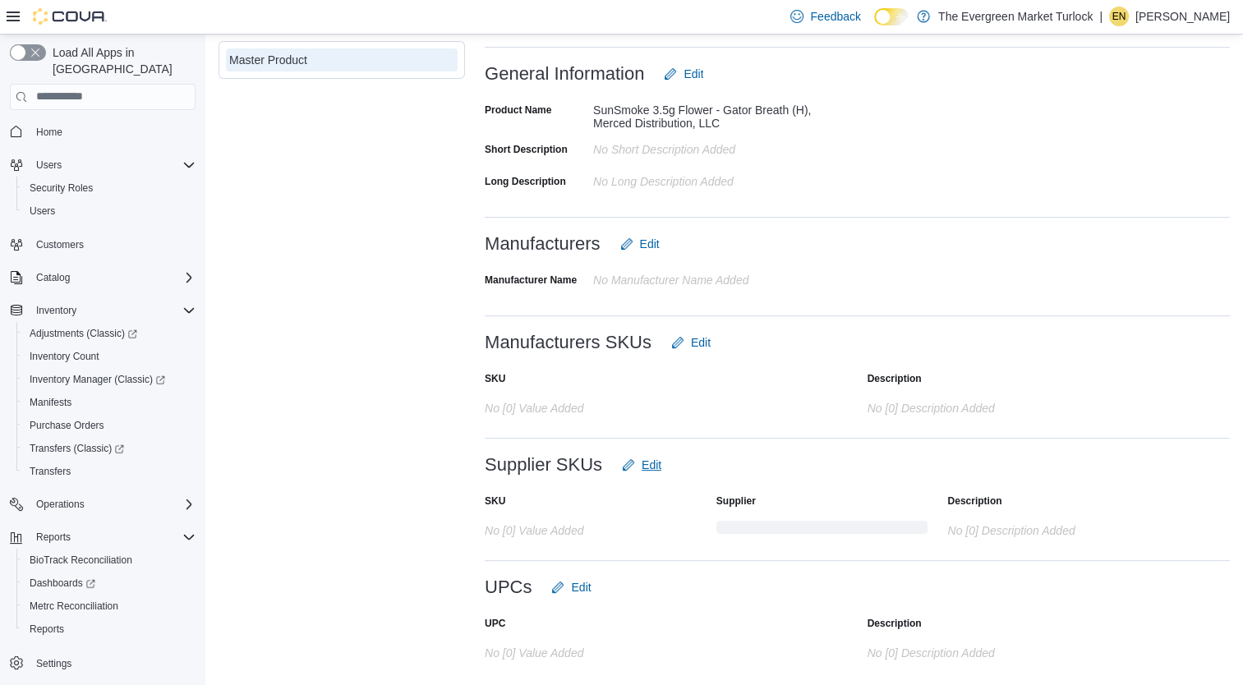
click at [646, 466] on span "Edit" at bounding box center [652, 465] width 20 height 16
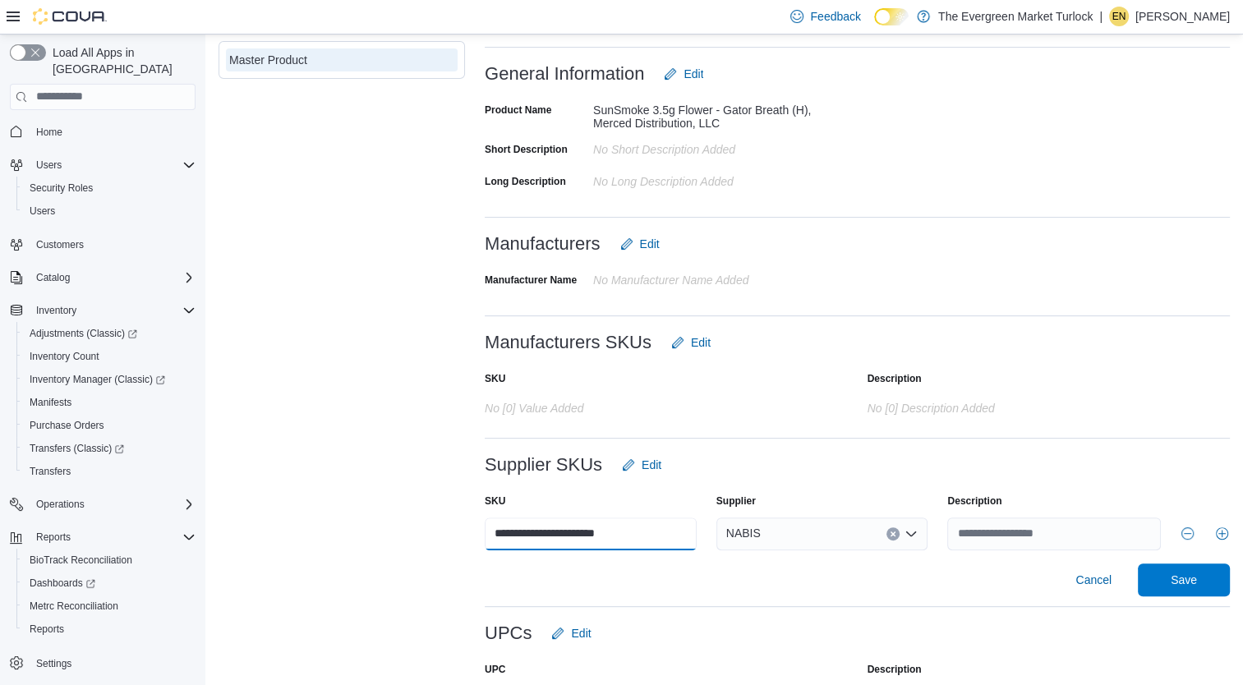
click at [670, 538] on input "**********" at bounding box center [591, 534] width 212 height 33
type input "*"
type input "**********"
click at [1138, 564] on button "Save" at bounding box center [1184, 580] width 92 height 33
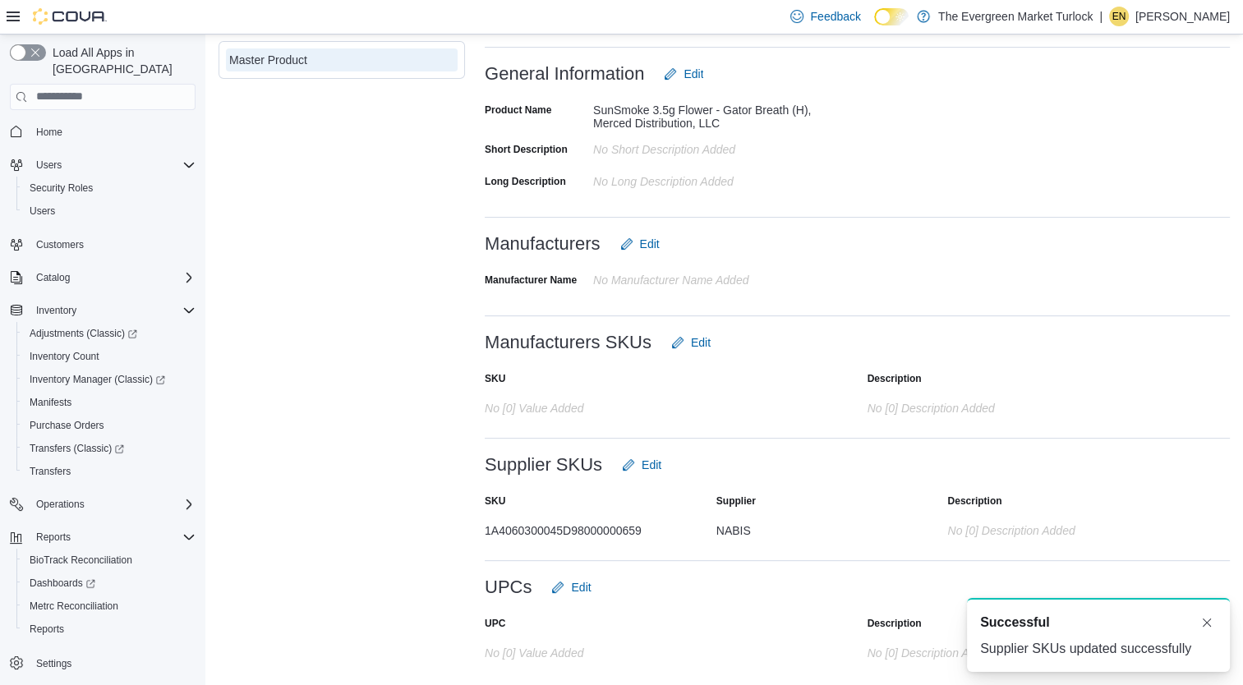
scroll to position [0, 0]
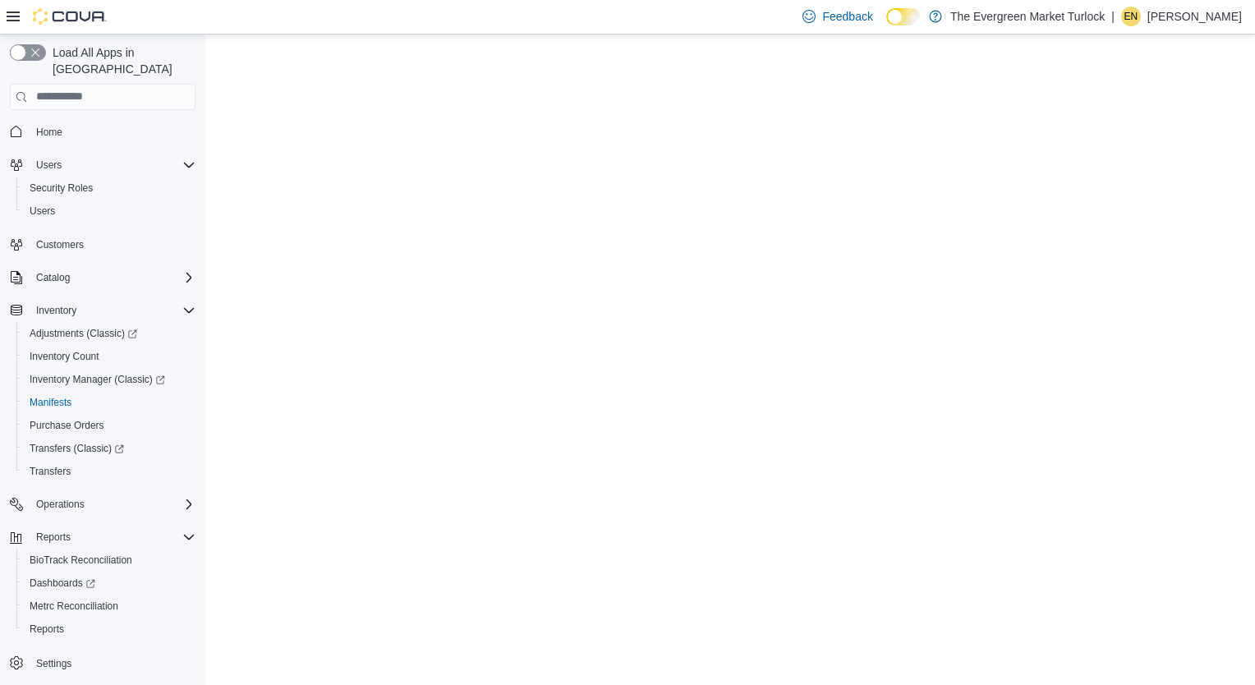
click at [62, 396] on span "Manifests" at bounding box center [51, 402] width 42 height 13
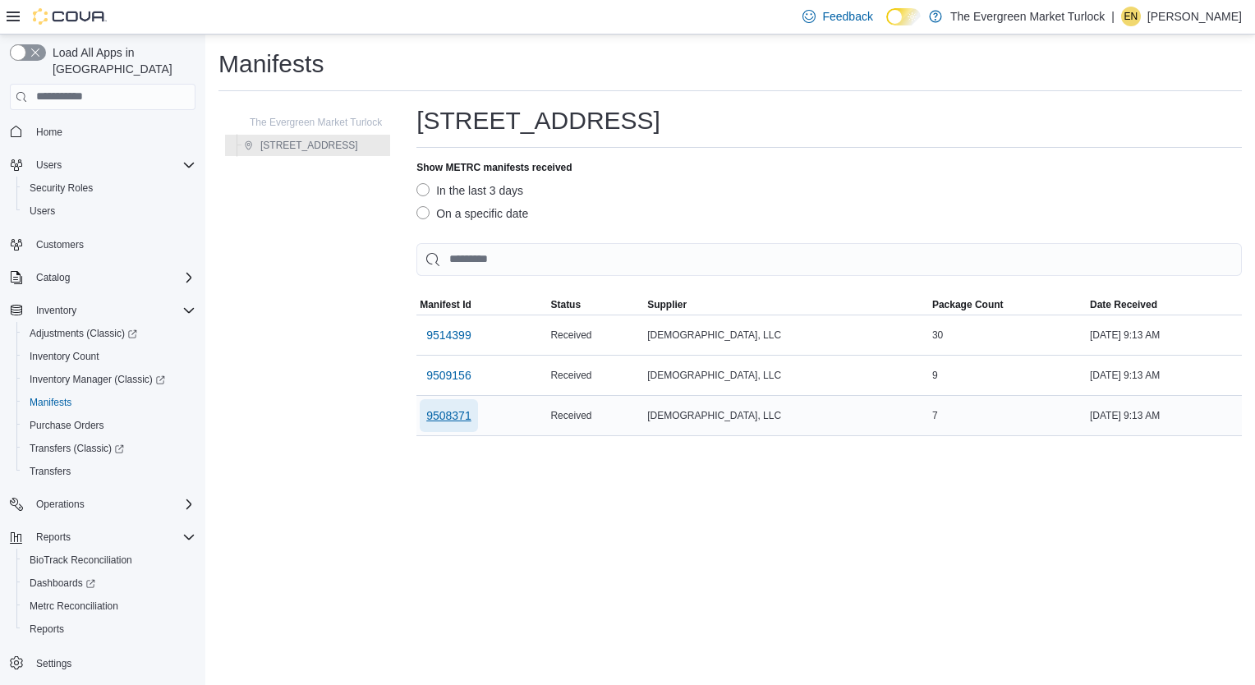
click at [454, 419] on span "9508371" at bounding box center [448, 416] width 45 height 16
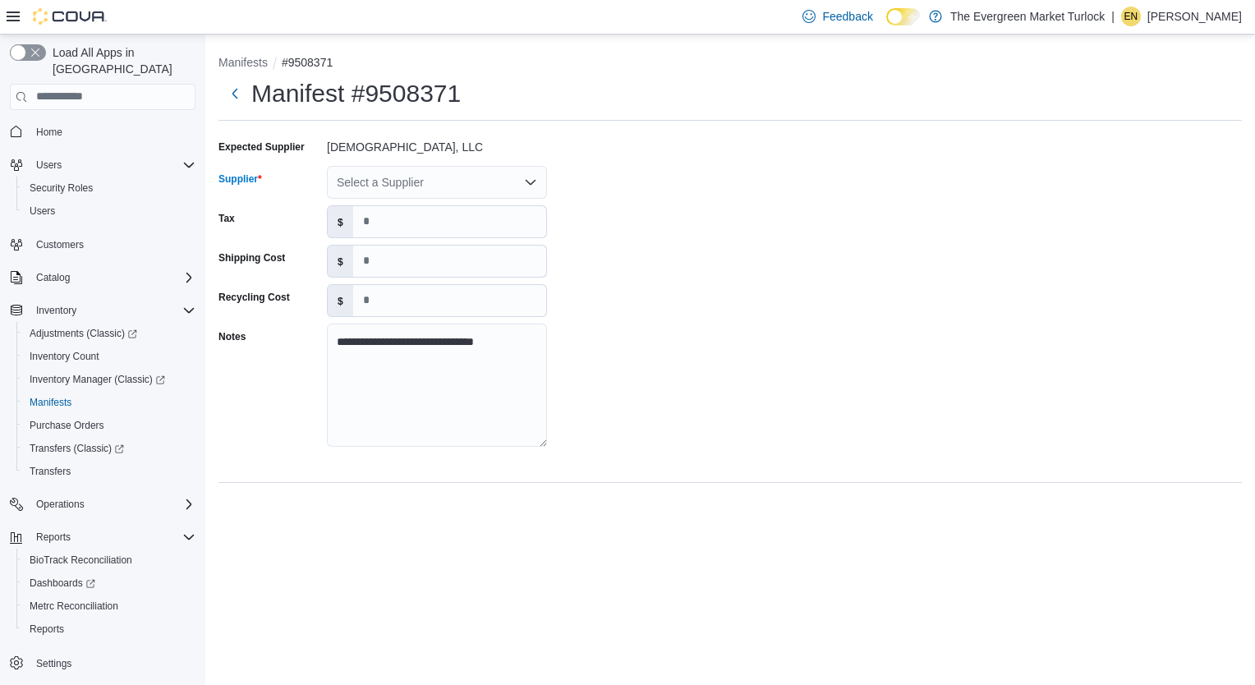
click at [463, 191] on div "Select a Supplier" at bounding box center [437, 182] width 220 height 33
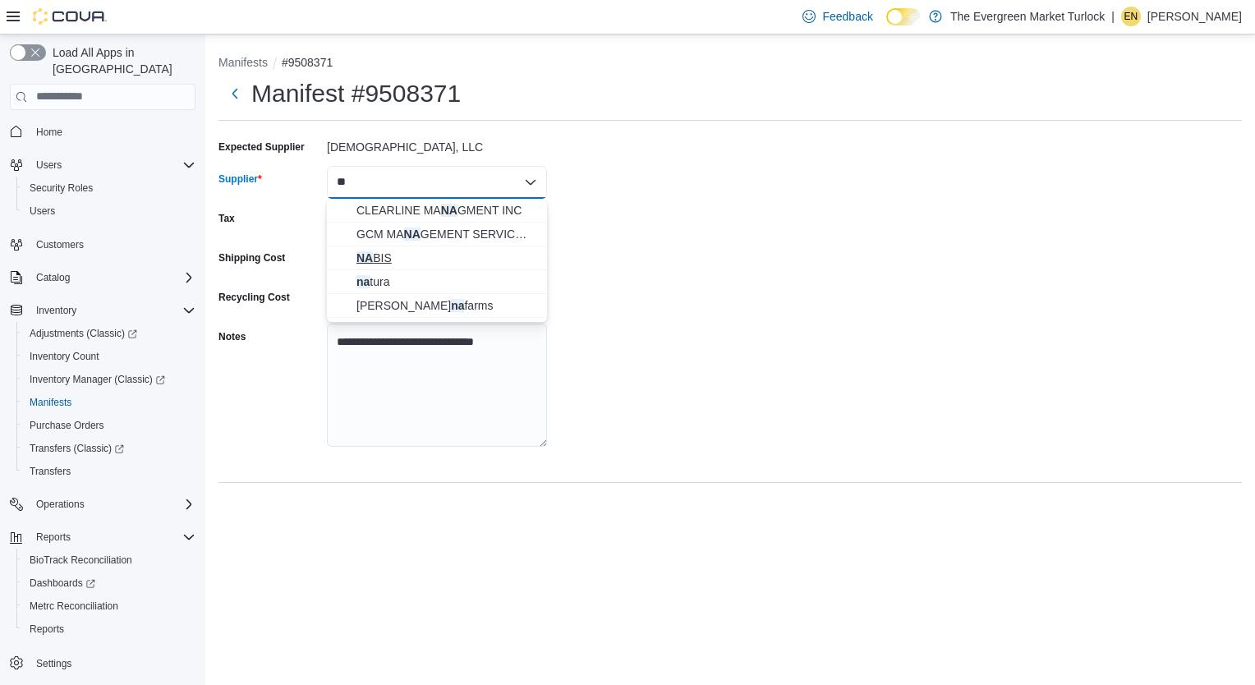
type input "**"
click at [426, 254] on span "NA BIS" at bounding box center [447, 258] width 181 height 16
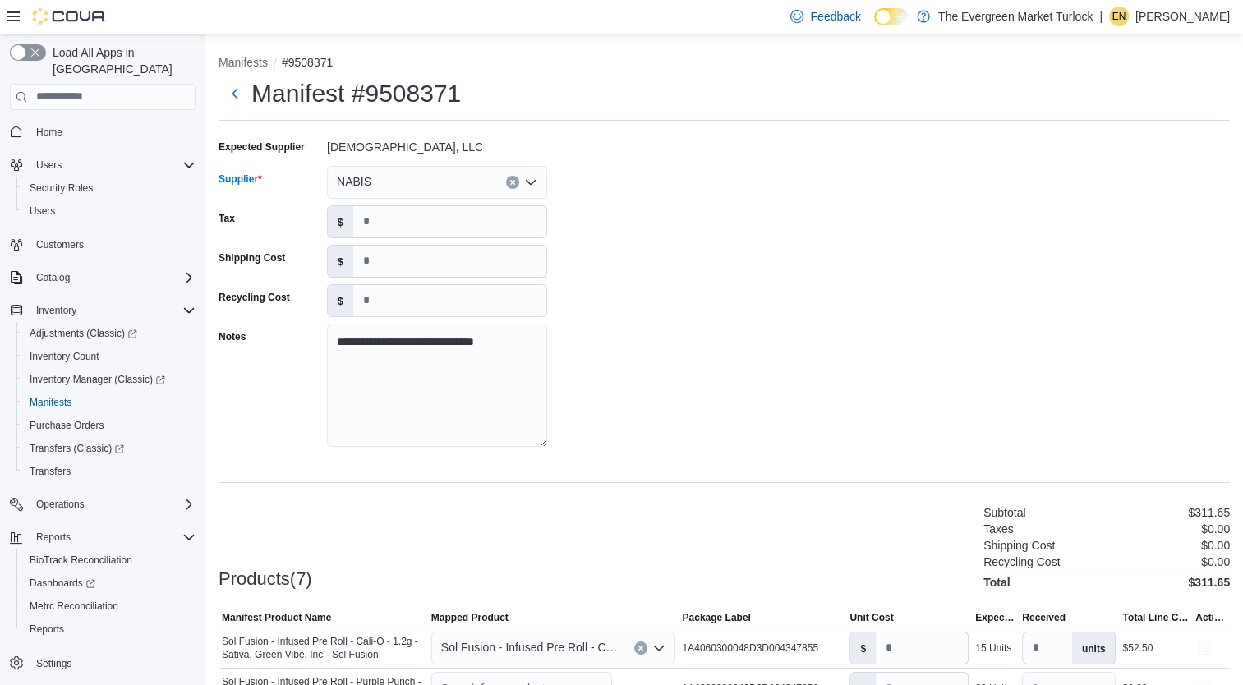
click at [624, 279] on div "**********" at bounding box center [724, 298] width 1011 height 329
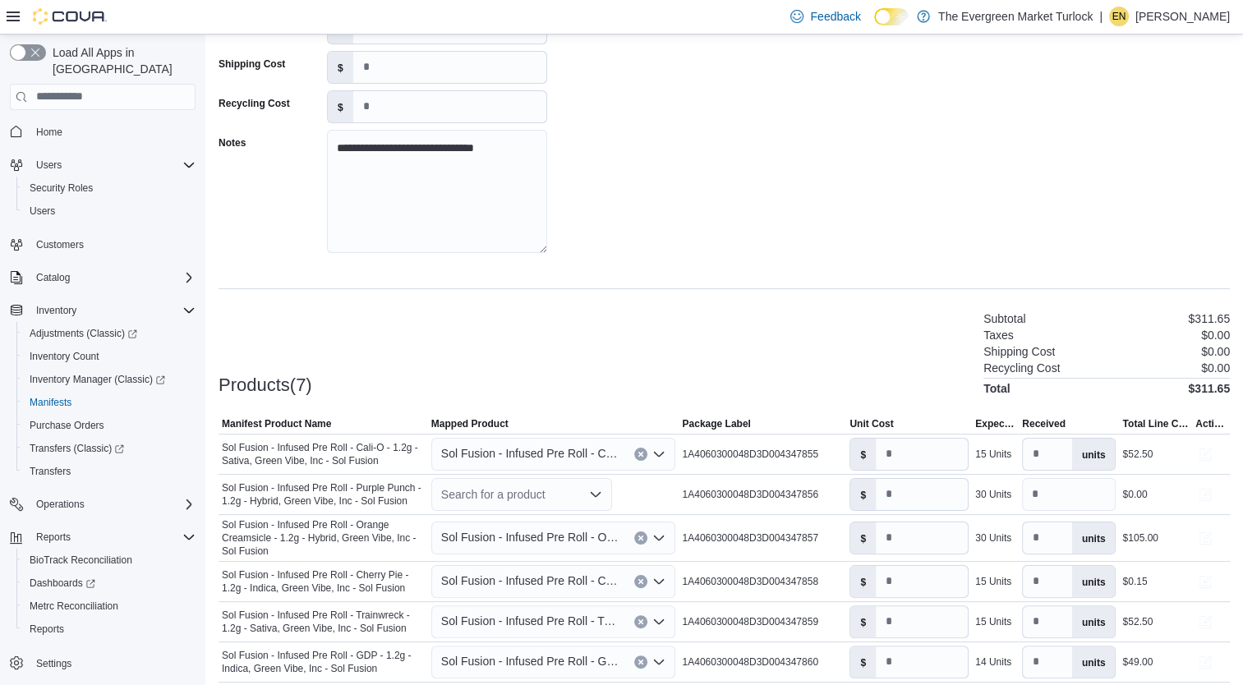
scroll to position [296, 0]
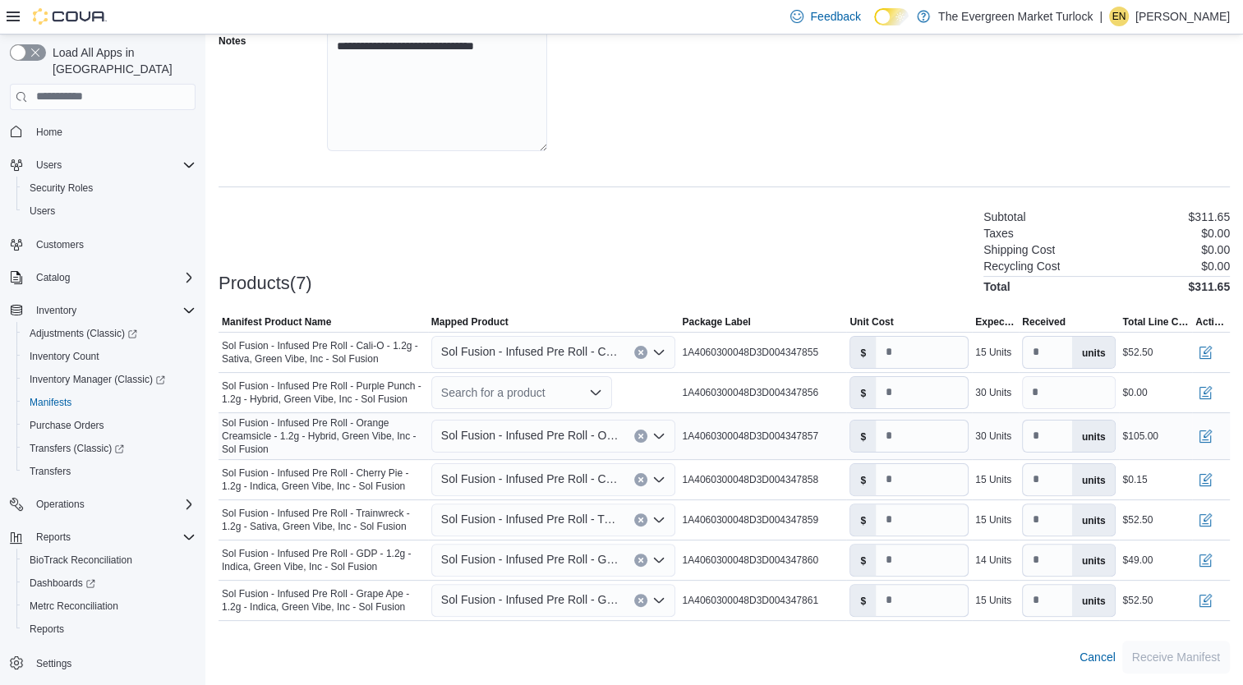
click at [582, 423] on div "Sol Fusion - Infused Pre Roll - Orange Creamsicle - 1.2g - Hybrid, Green Vibe, …" at bounding box center [553, 436] width 245 height 33
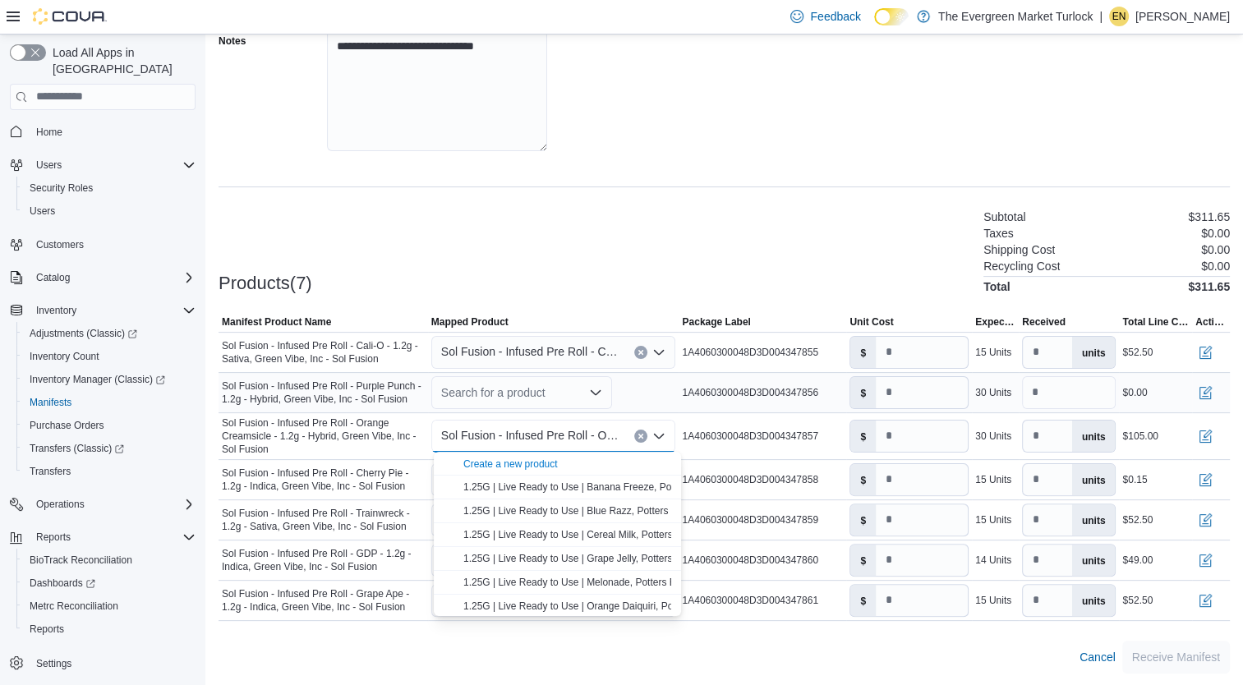
click at [565, 386] on div "Search for a product" at bounding box center [521, 392] width 181 height 33
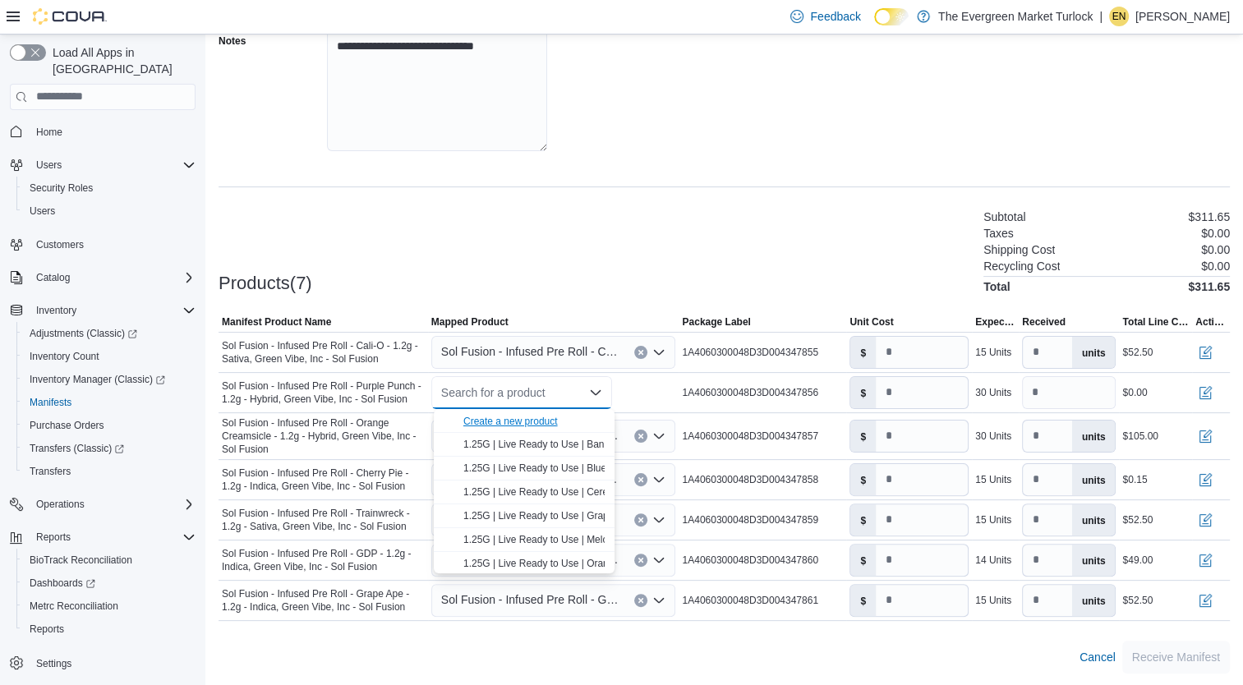
click at [543, 417] on div "Create a new product" at bounding box center [510, 421] width 94 height 13
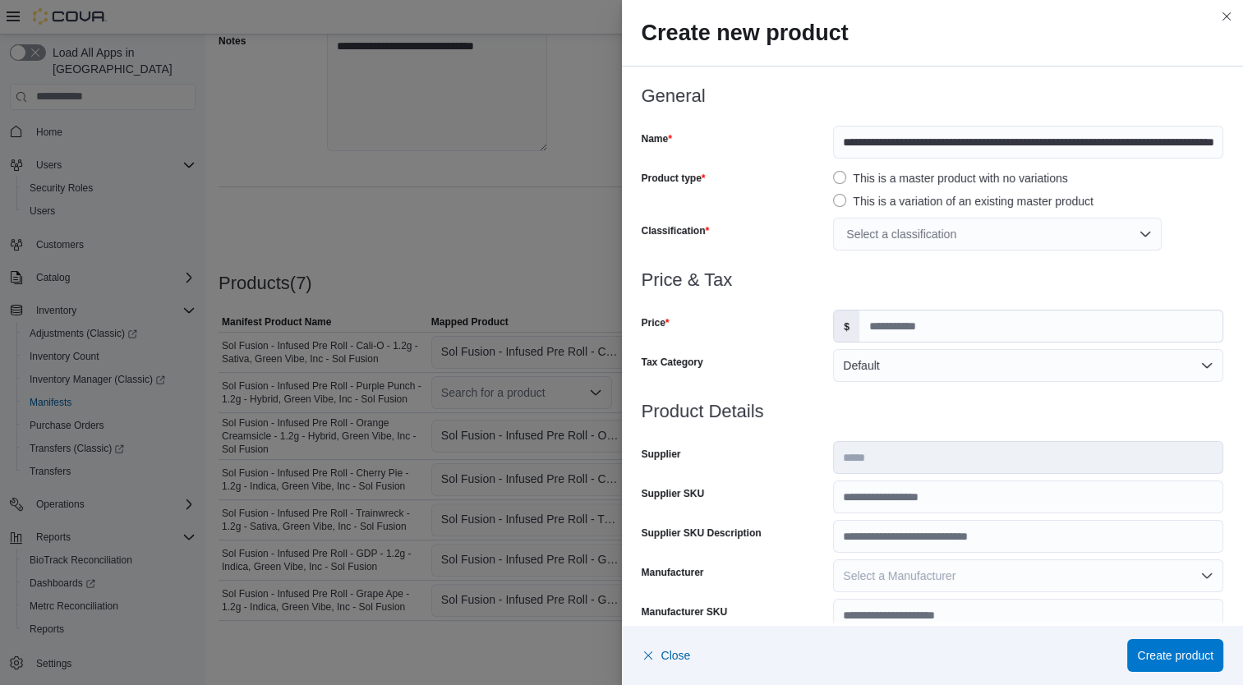
click at [915, 235] on div "Select a classification" at bounding box center [997, 234] width 329 height 33
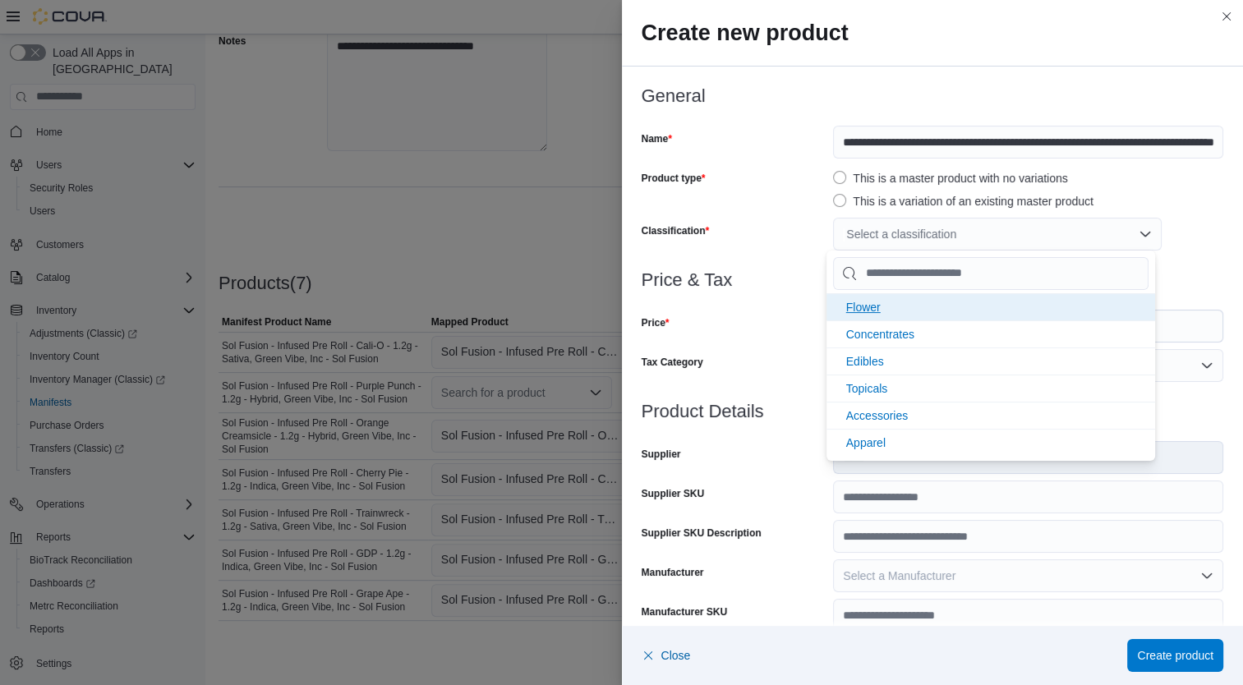
click at [913, 306] on li "Flower" at bounding box center [991, 306] width 329 height 27
click at [804, 328] on div "Price" at bounding box center [735, 326] width 186 height 33
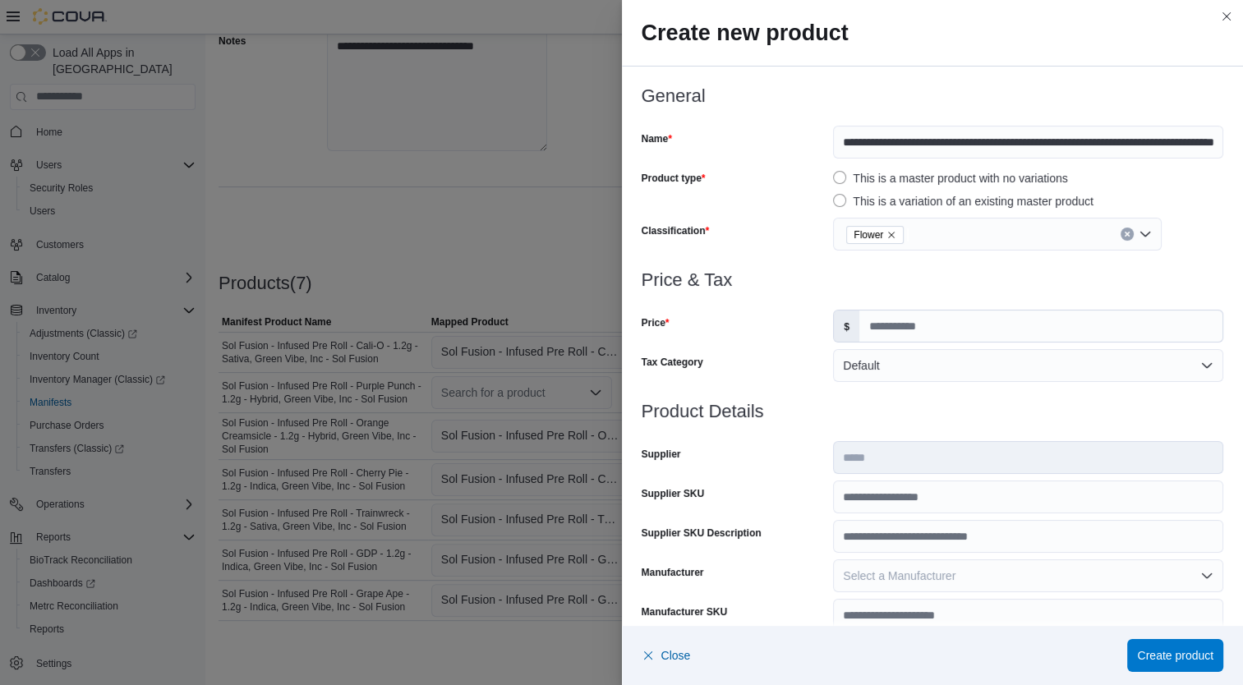
scroll to position [0, 0]
click at [938, 328] on input "Price" at bounding box center [1040, 326] width 363 height 31
type input "*"
click at [917, 495] on input "Supplier SKU" at bounding box center [1028, 497] width 390 height 33
type input "**********"
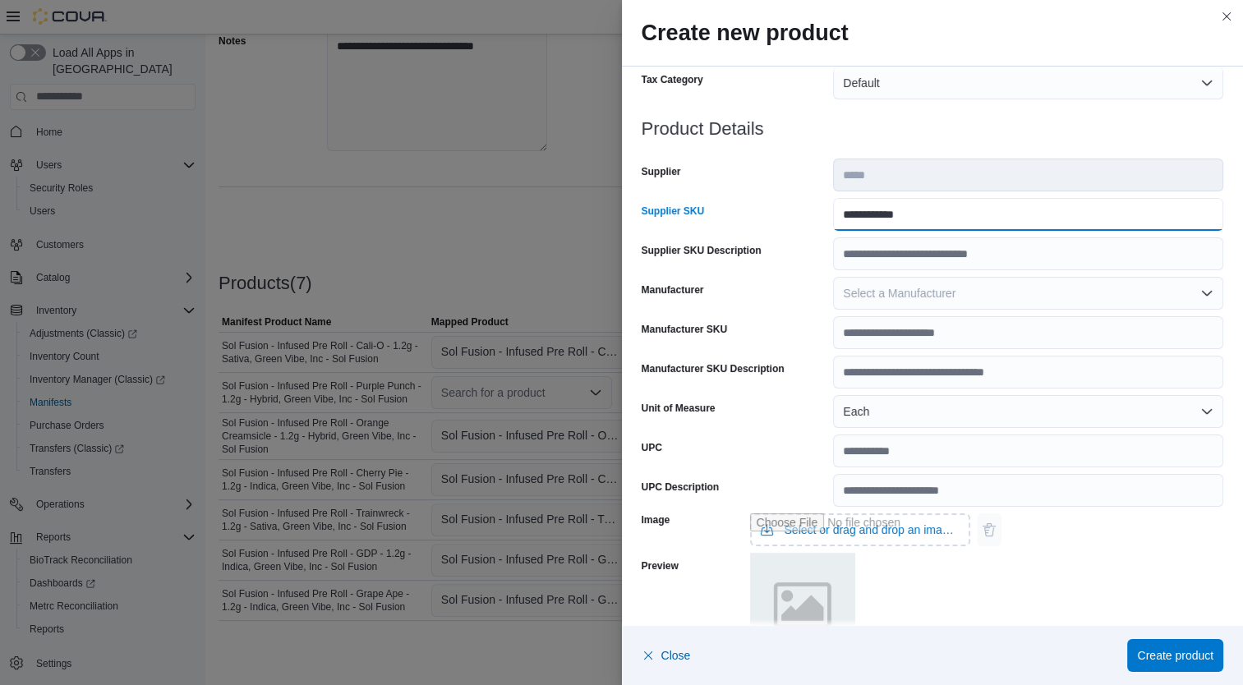
scroll to position [487, 0]
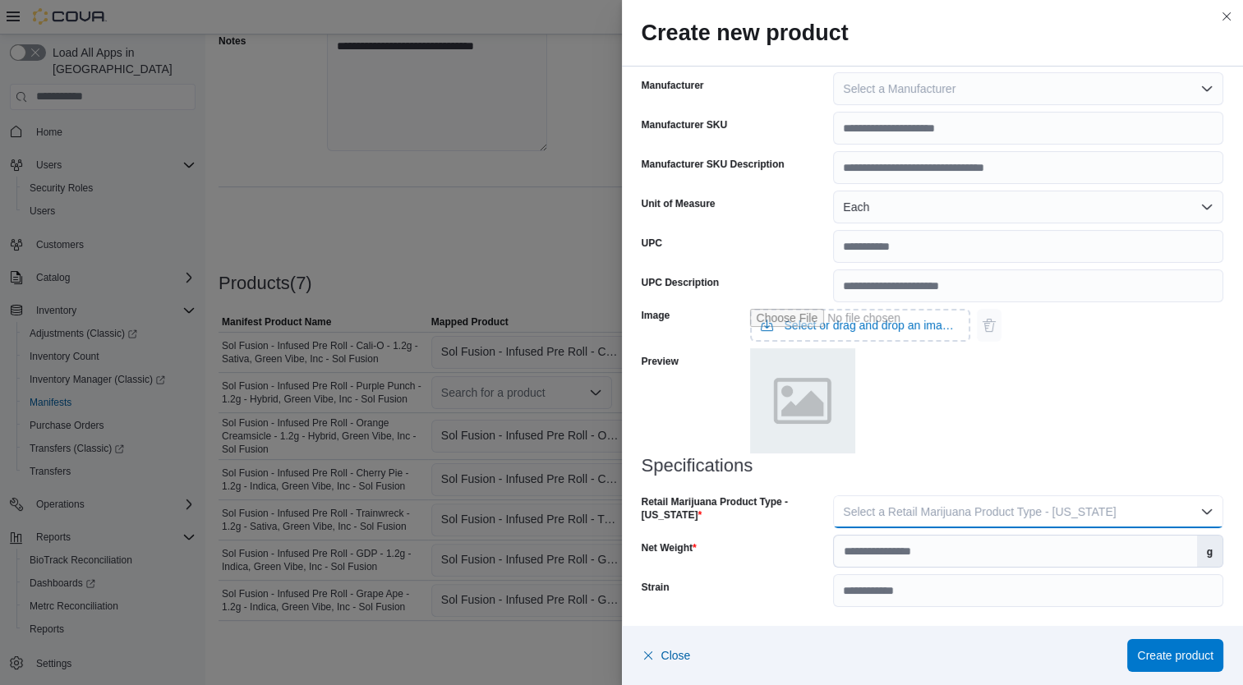
click at [1049, 516] on span "Select a Retail Marijuana Product Type - California" at bounding box center [979, 511] width 273 height 13
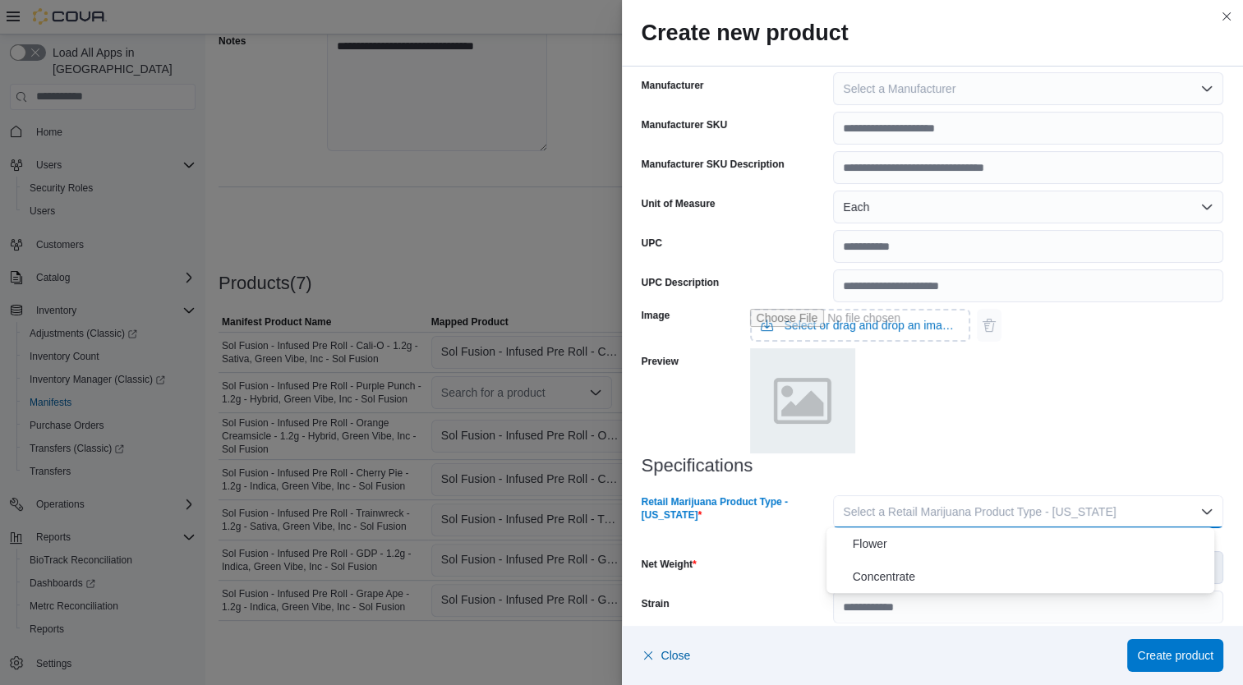
click at [947, 549] on span "Flower" at bounding box center [1031, 544] width 356 height 20
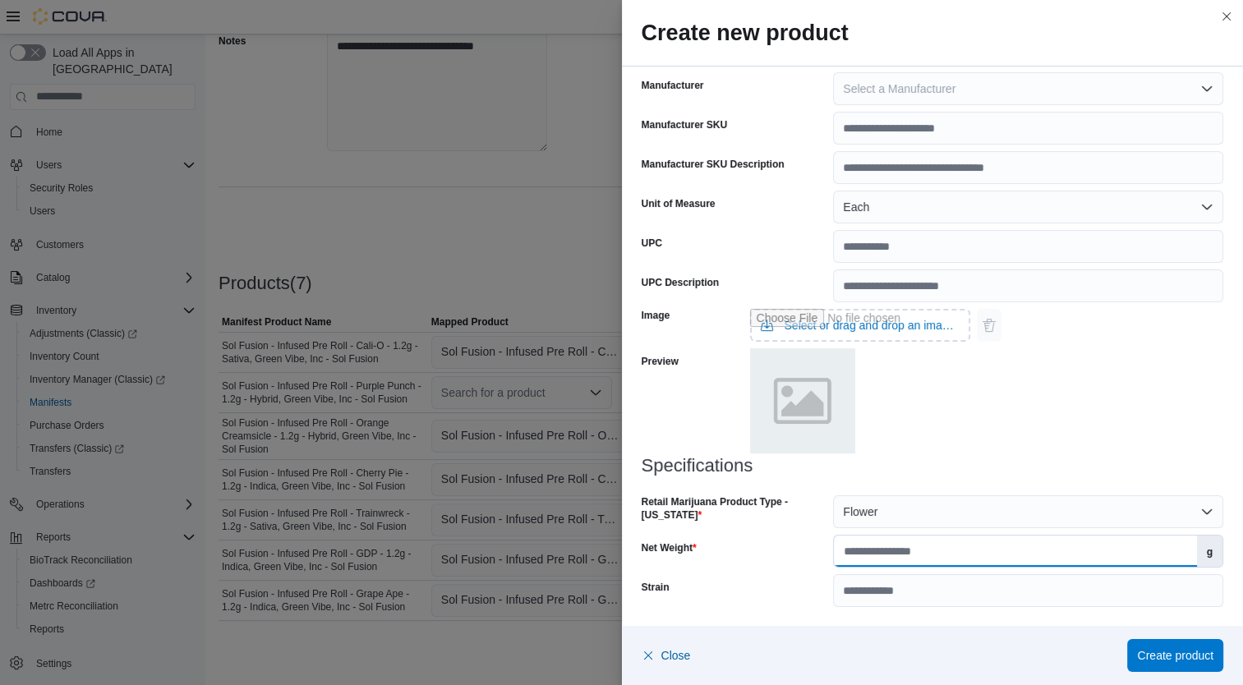
click at [979, 552] on input "Net Weight" at bounding box center [1015, 551] width 362 height 31
type input "***"
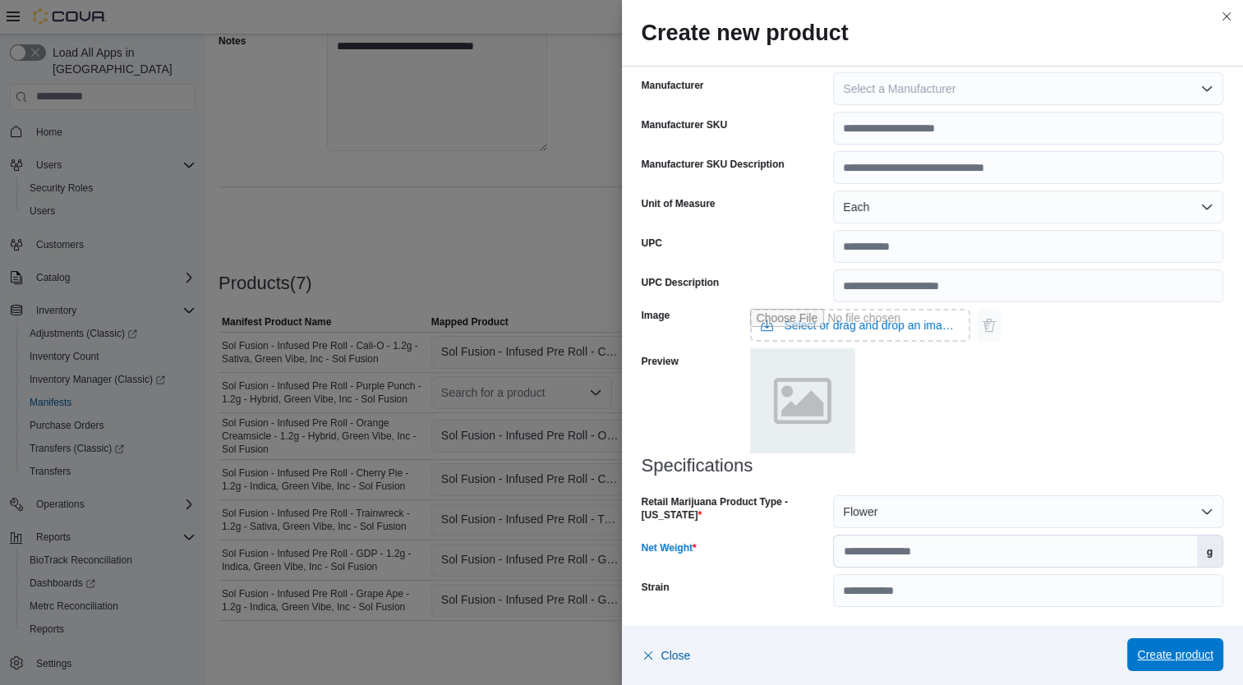
click at [1196, 651] on span "Create product" at bounding box center [1175, 655] width 76 height 16
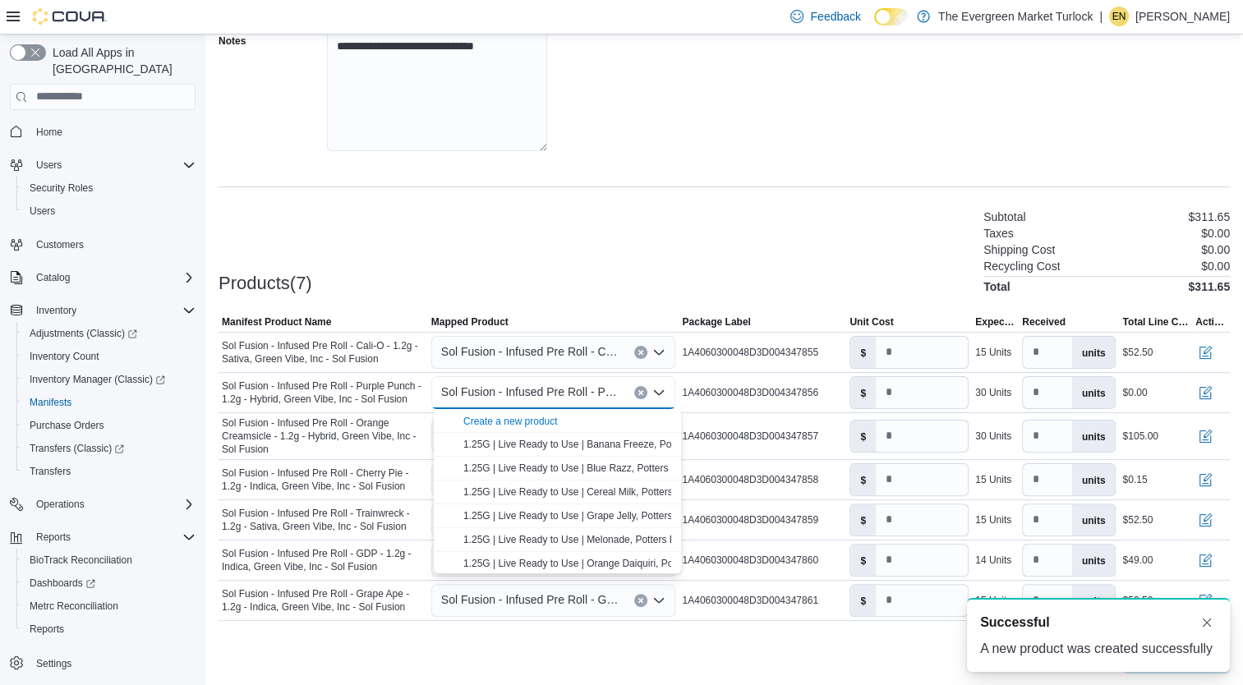
scroll to position [0, 0]
click at [924, 403] on input "number" at bounding box center [922, 392] width 92 height 31
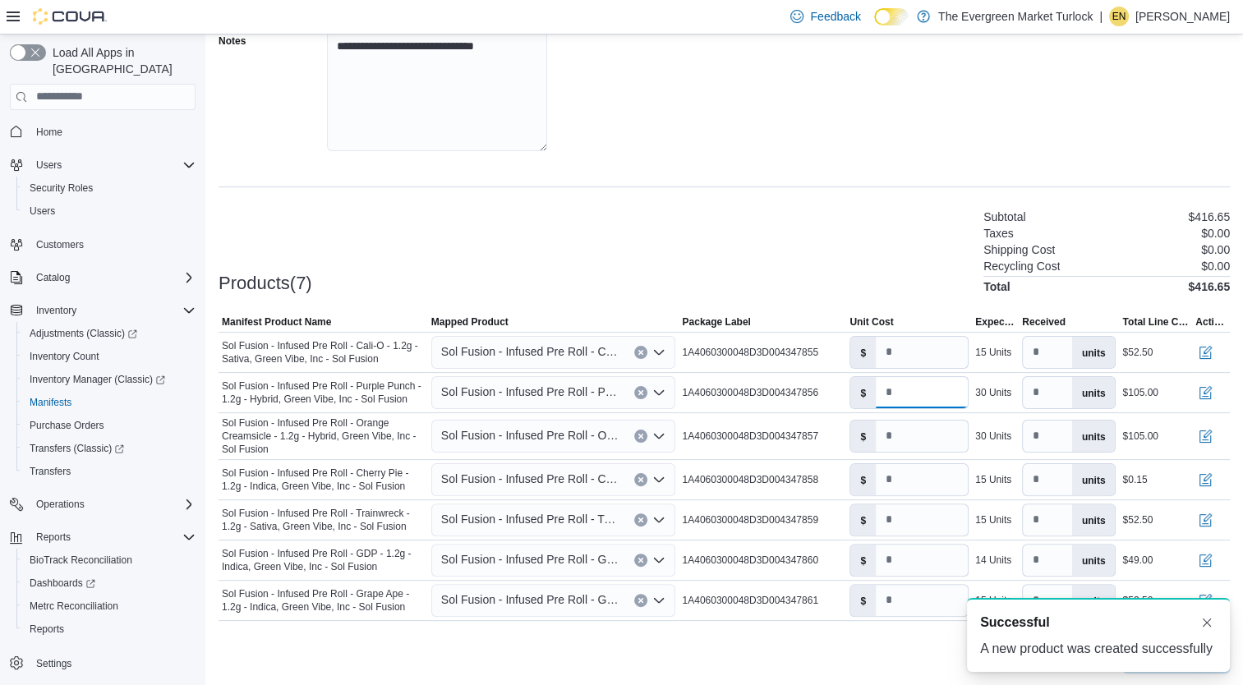
type input "***"
click at [916, 160] on div "**********" at bounding box center [724, 2] width 1011 height 329
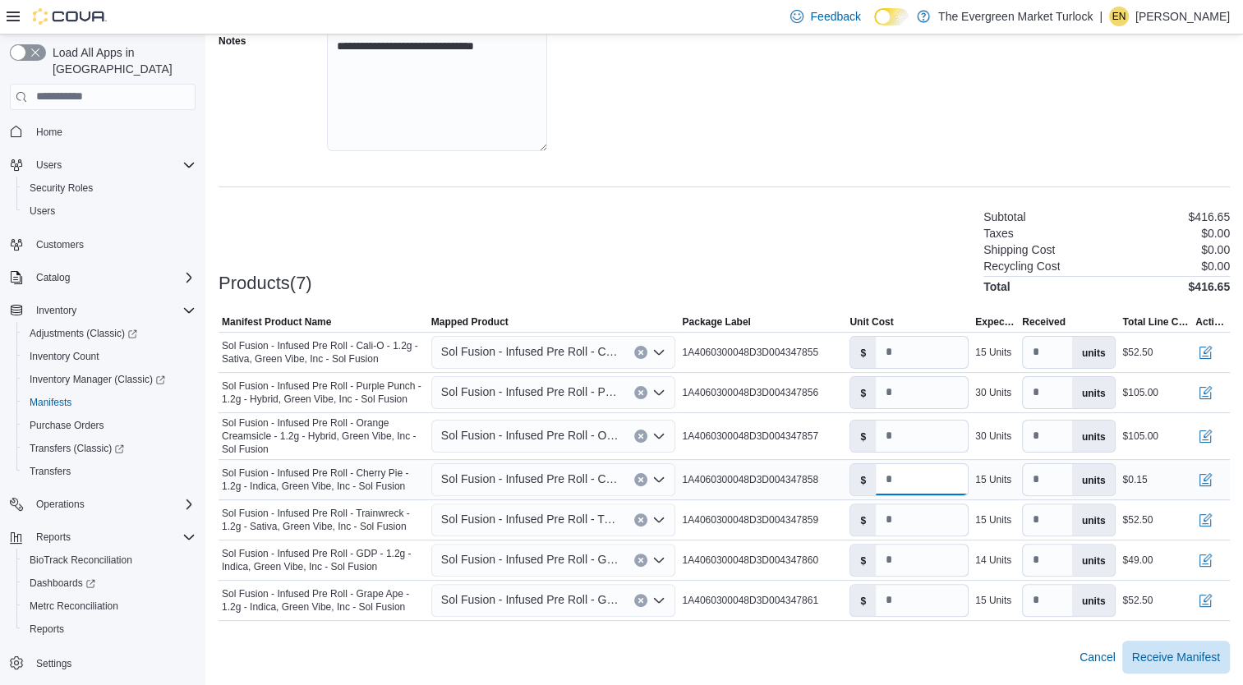
drag, startPoint x: 928, startPoint y: 482, endPoint x: 828, endPoint y: 482, distance: 99.4
click at [828, 482] on tr "Manifest Product Name Sol Fusion - Infused Pre Roll - Cherry Pie - 1.2g - Indic…" at bounding box center [724, 479] width 1011 height 40
click at [874, 278] on div "Products(7) Subtotal $431.50 Taxes $0.00 Shipping Cost $0.00 Recycling Cost $0.…" at bounding box center [724, 250] width 1011 height 86
drag, startPoint x: 922, startPoint y: 481, endPoint x: 776, endPoint y: 481, distance: 145.4
click at [776, 481] on tr "Manifest Product Name Sol Fusion - Infused Pre Roll - Cherry Pie - 1.2g - Indic…" at bounding box center [724, 479] width 1011 height 40
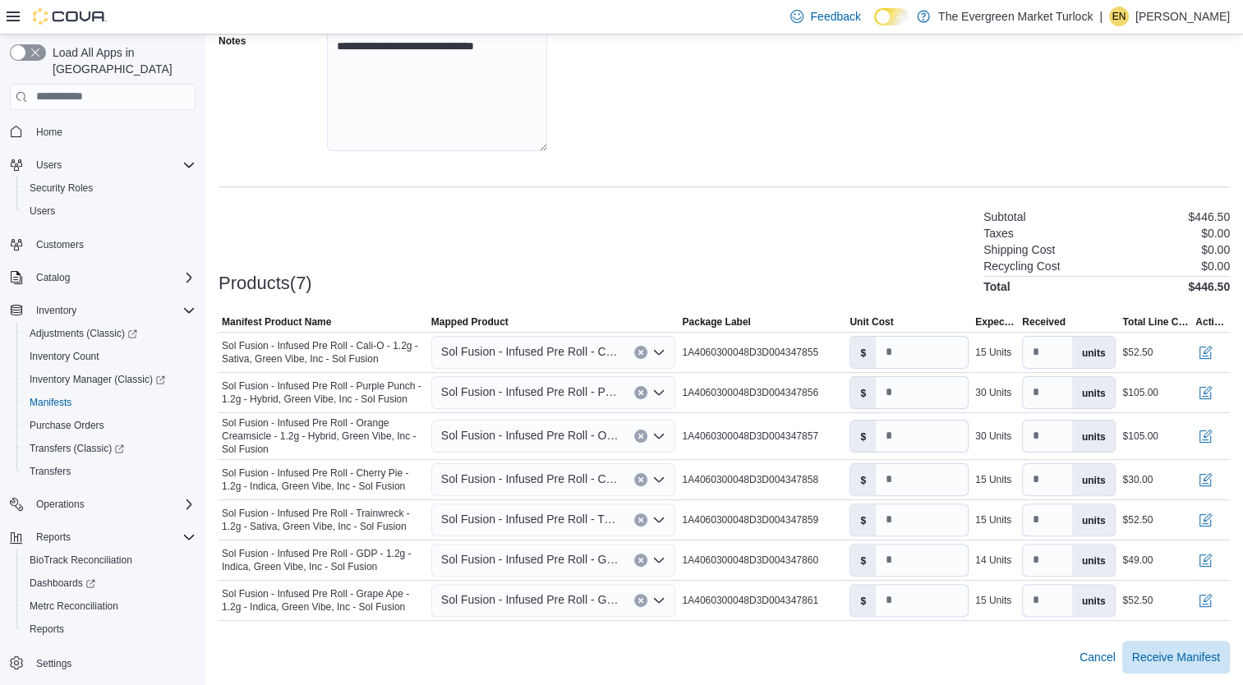
click at [812, 219] on div "Products(7) Subtotal $446.50 Taxes $0.00 Shipping Cost $0.00 Recycling Cost $0.…" at bounding box center [724, 250] width 1011 height 86
drag, startPoint x: 760, startPoint y: 486, endPoint x: 692, endPoint y: 488, distance: 68.2
click at [692, 488] on tr "Manifest Product Name Sol Fusion - Infused Pre Roll - Cherry Pie - 1.2g - Indic…" at bounding box center [724, 479] width 1011 height 40
click at [765, 188] on div "**********" at bounding box center [724, 256] width 1011 height 836
drag, startPoint x: 912, startPoint y: 485, endPoint x: 828, endPoint y: 480, distance: 84.0
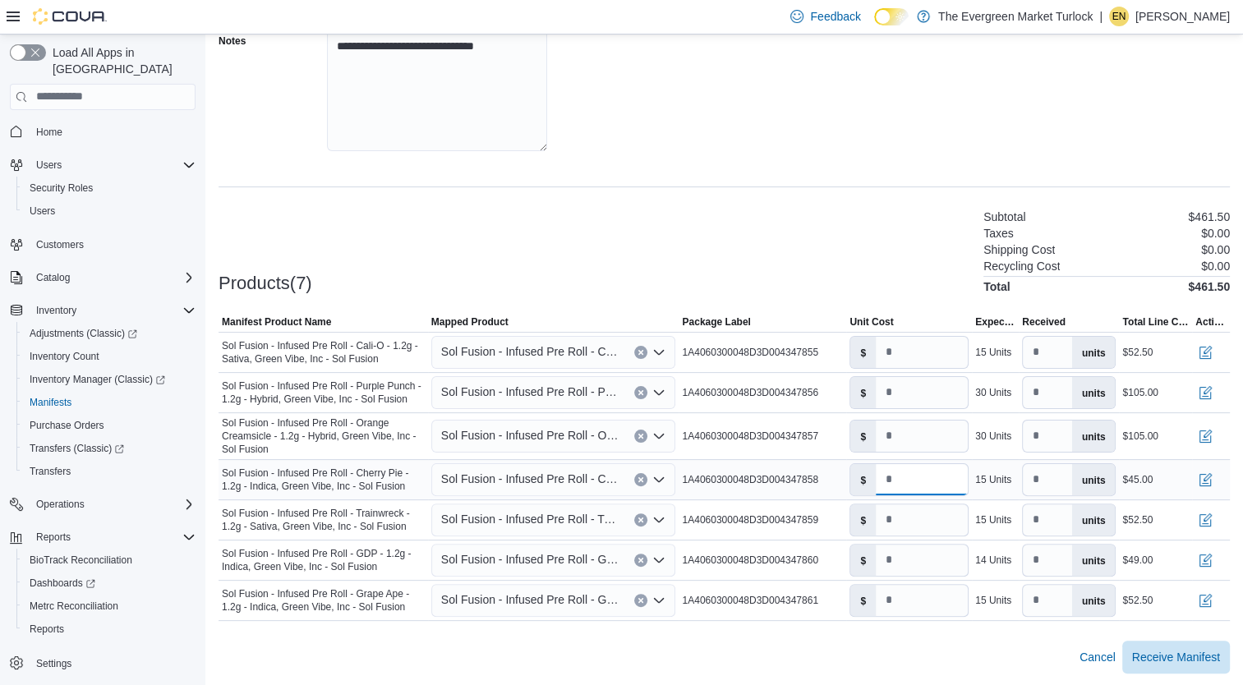
click at [828, 480] on tr "Manifest Product Name Sol Fusion - Infused Pre Roll - Cherry Pie - 1.2g - Indic…" at bounding box center [724, 479] width 1011 height 40
type input "***"
click at [906, 238] on div "Products(7) Subtotal $469.00 Taxes $0.00 Shipping Cost $0.00 Recycling Cost $0.…" at bounding box center [724, 250] width 1011 height 86
drag, startPoint x: 736, startPoint y: 425, endPoint x: 712, endPoint y: 425, distance: 24.6
click at [712, 425] on tbody "Manifest Product Name Sol Fusion - Infused Pre Roll - Cali-O - 1.2g - Sativa, G…" at bounding box center [724, 476] width 1011 height 288
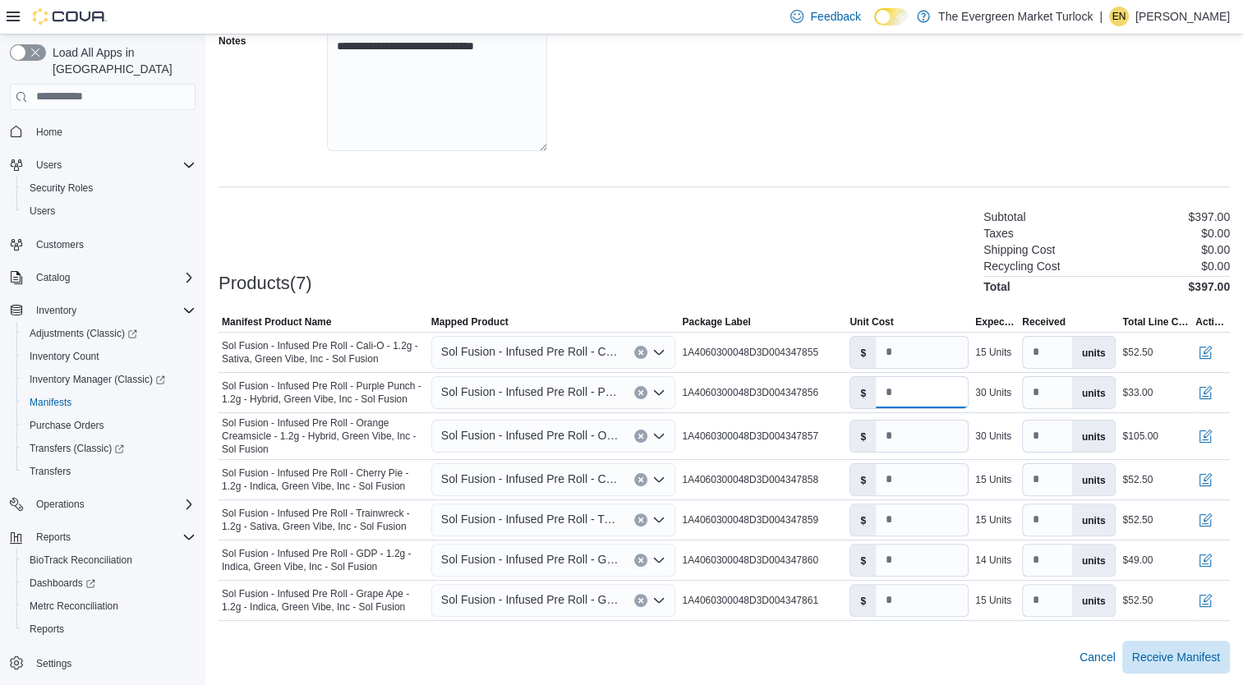
type input "***"
click at [915, 277] on div "Products(7) Subtotal $397.00 Taxes $0.00 Shipping Cost $0.00 Recycling Cost $0.…" at bounding box center [724, 250] width 1011 height 86
click at [1209, 657] on span "Receive Manifest" at bounding box center [1176, 656] width 88 height 16
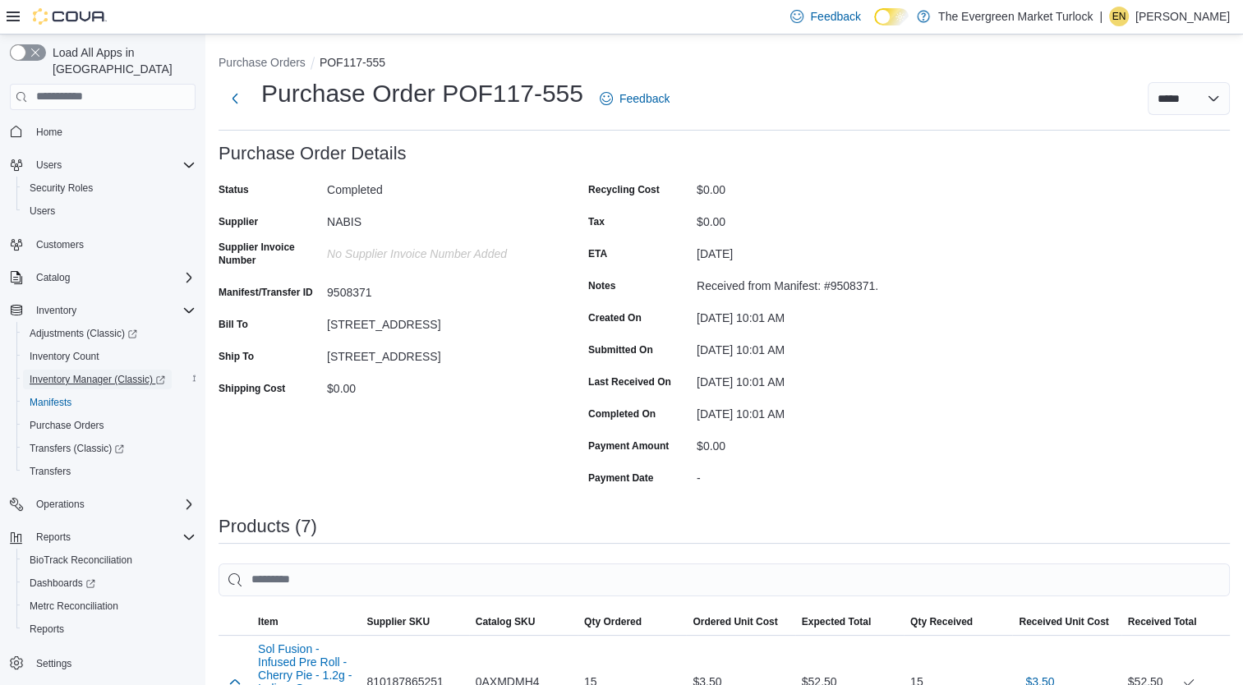
click at [82, 373] on span "Inventory Manager (Classic)" at bounding box center [98, 379] width 136 height 13
click at [53, 396] on span "Manifests" at bounding box center [51, 402] width 42 height 13
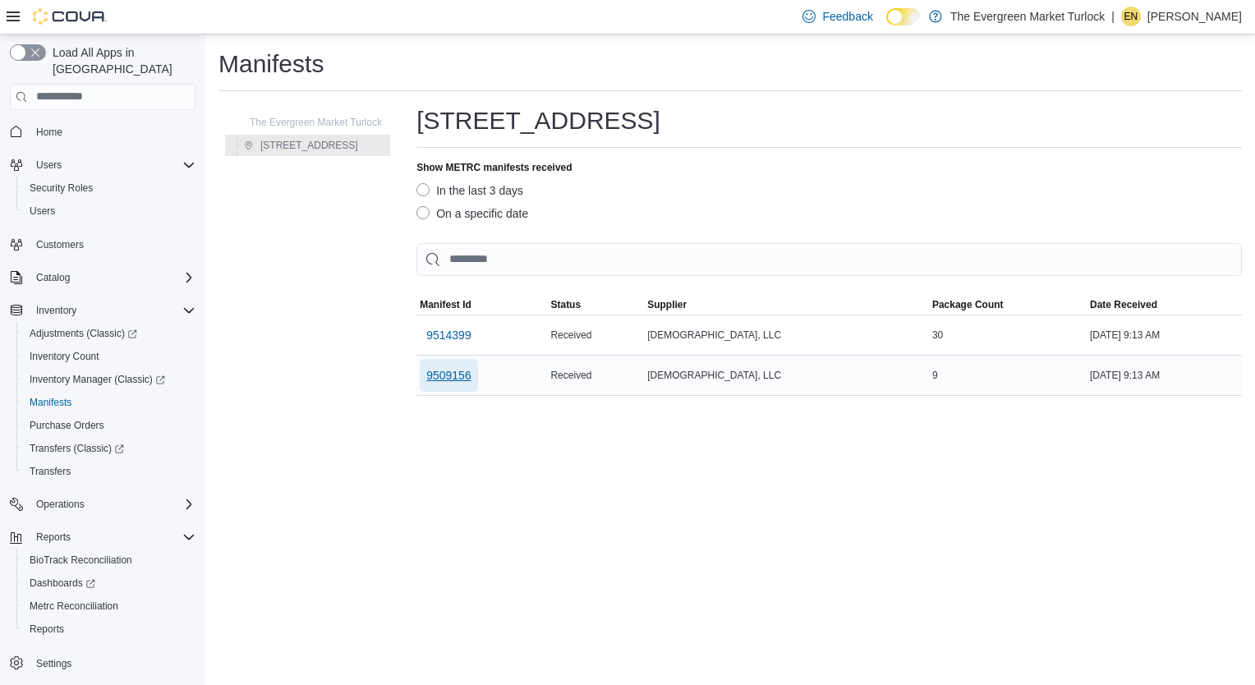
click at [454, 376] on span "9509156" at bounding box center [448, 375] width 45 height 16
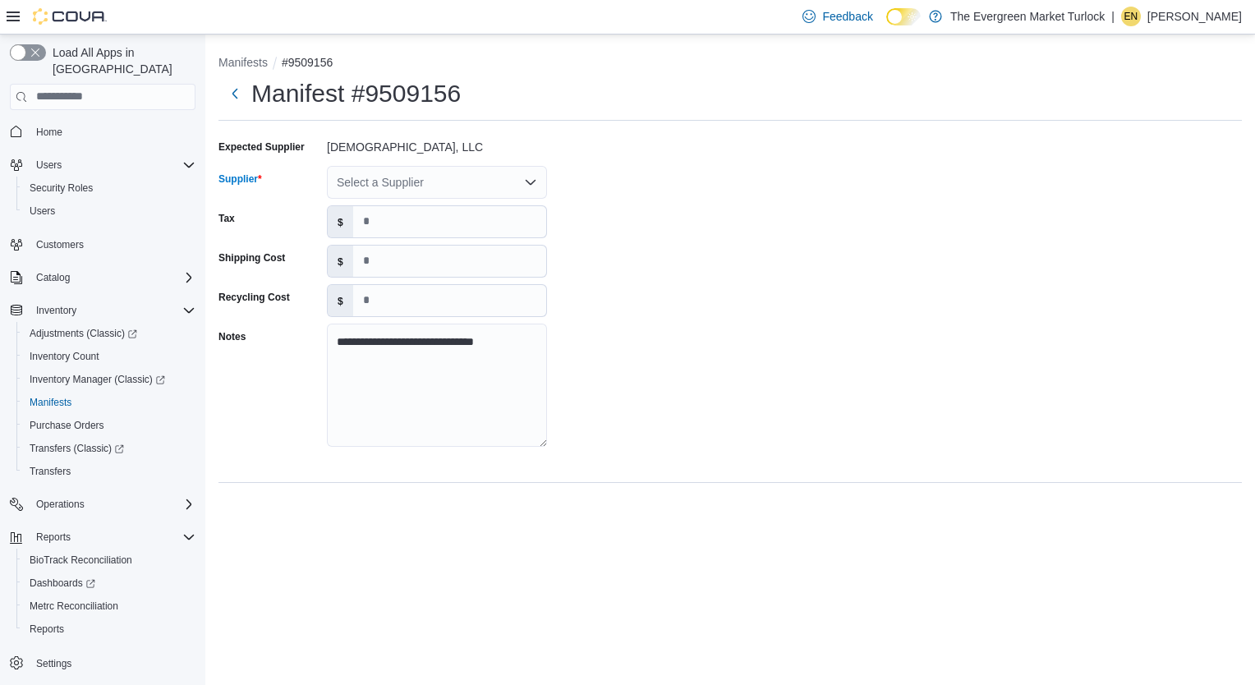
click at [423, 180] on div "Select a Supplier" at bounding box center [437, 182] width 220 height 33
type input "*****"
click at [419, 210] on span "NABIS" at bounding box center [447, 210] width 181 height 16
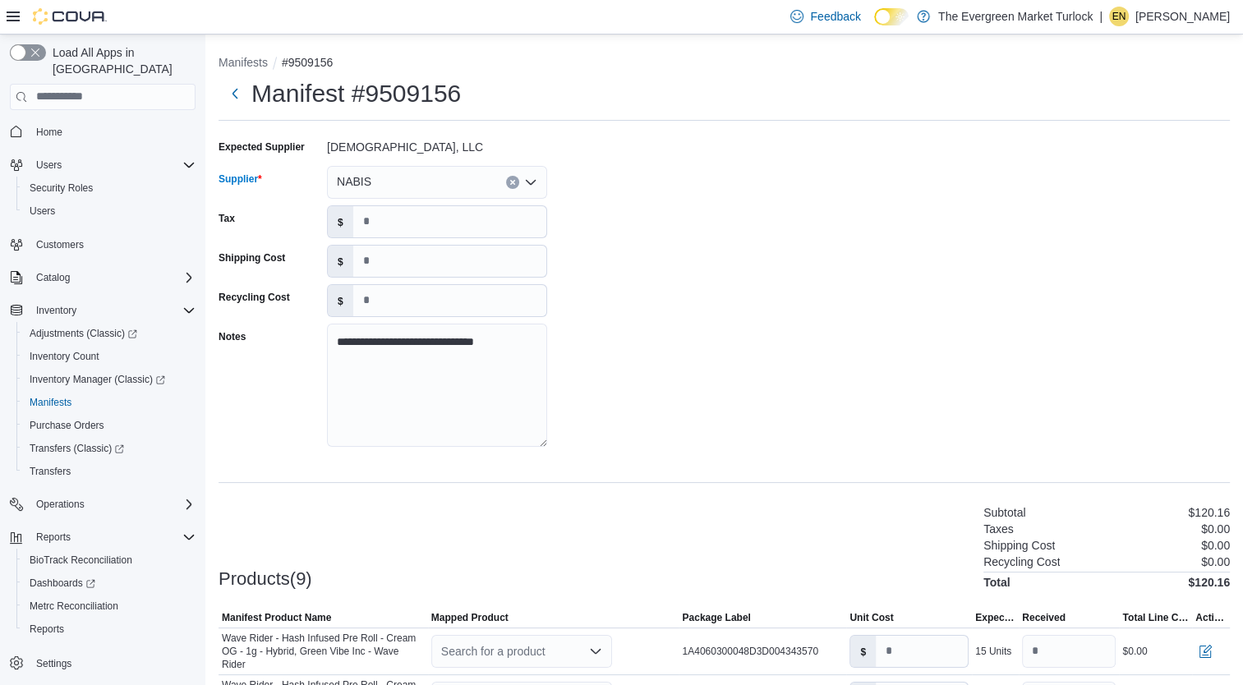
click at [713, 259] on div "**********" at bounding box center [724, 298] width 1011 height 329
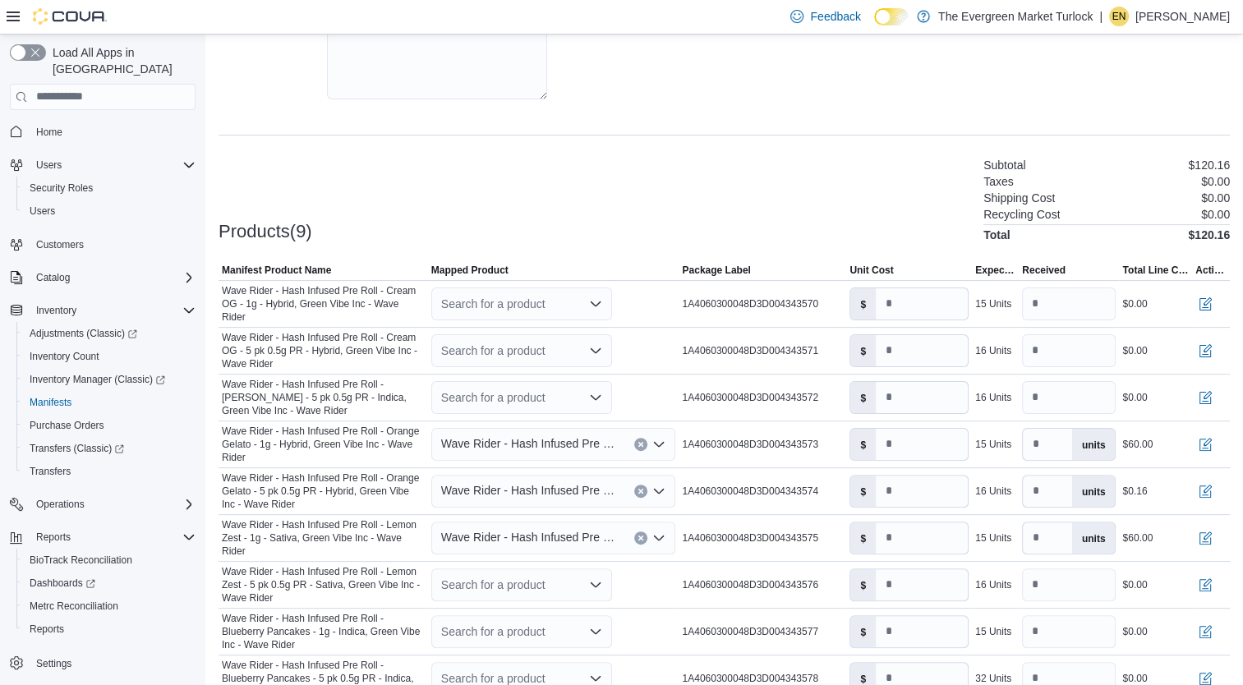
scroll to position [422, 0]
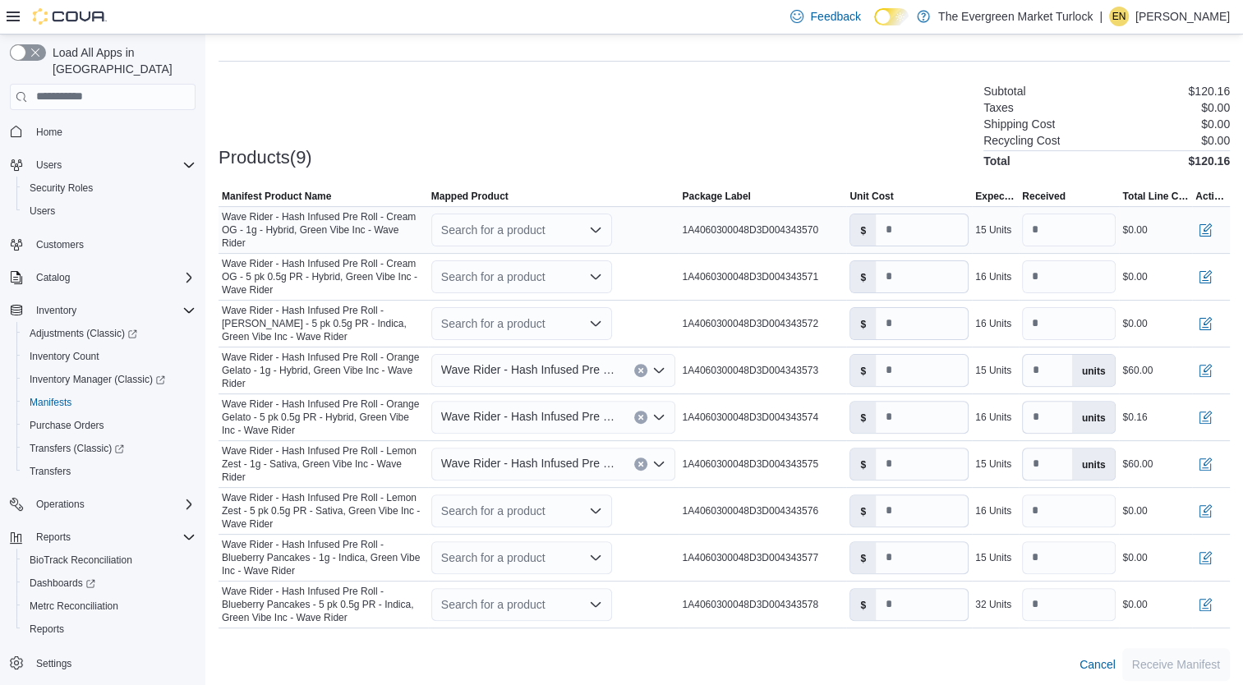
click at [546, 228] on div "Search for a product" at bounding box center [521, 230] width 181 height 33
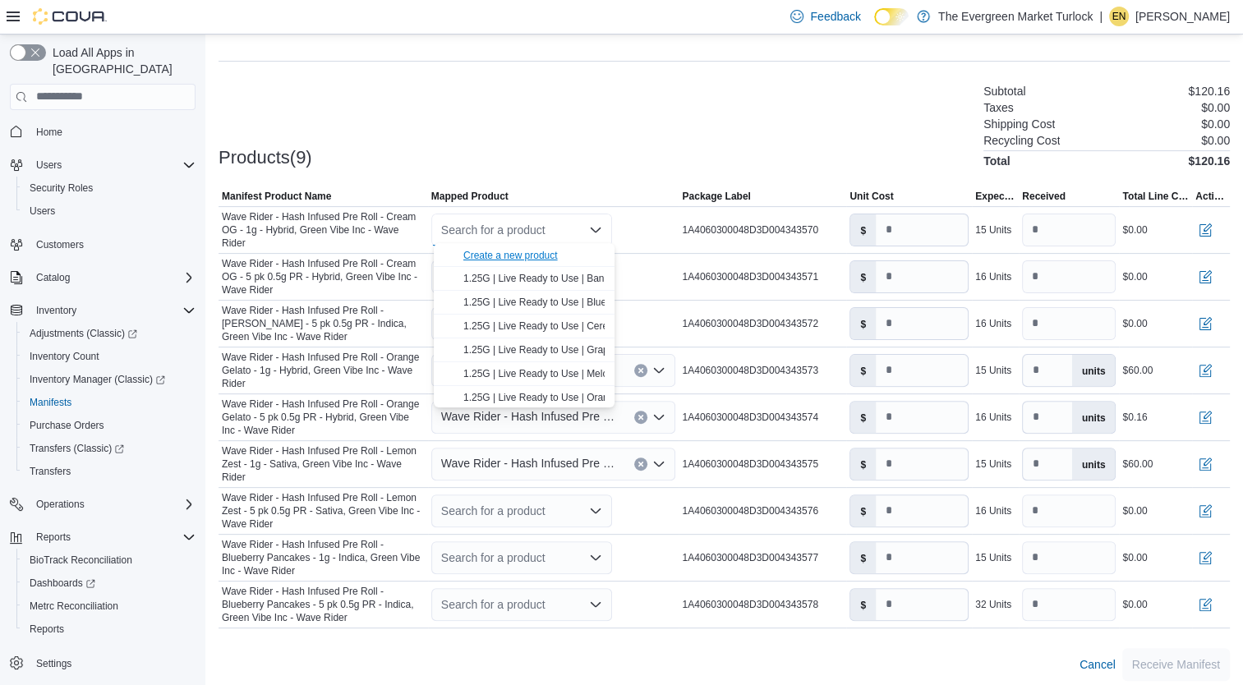
click at [541, 258] on div "Create a new product" at bounding box center [510, 255] width 94 height 13
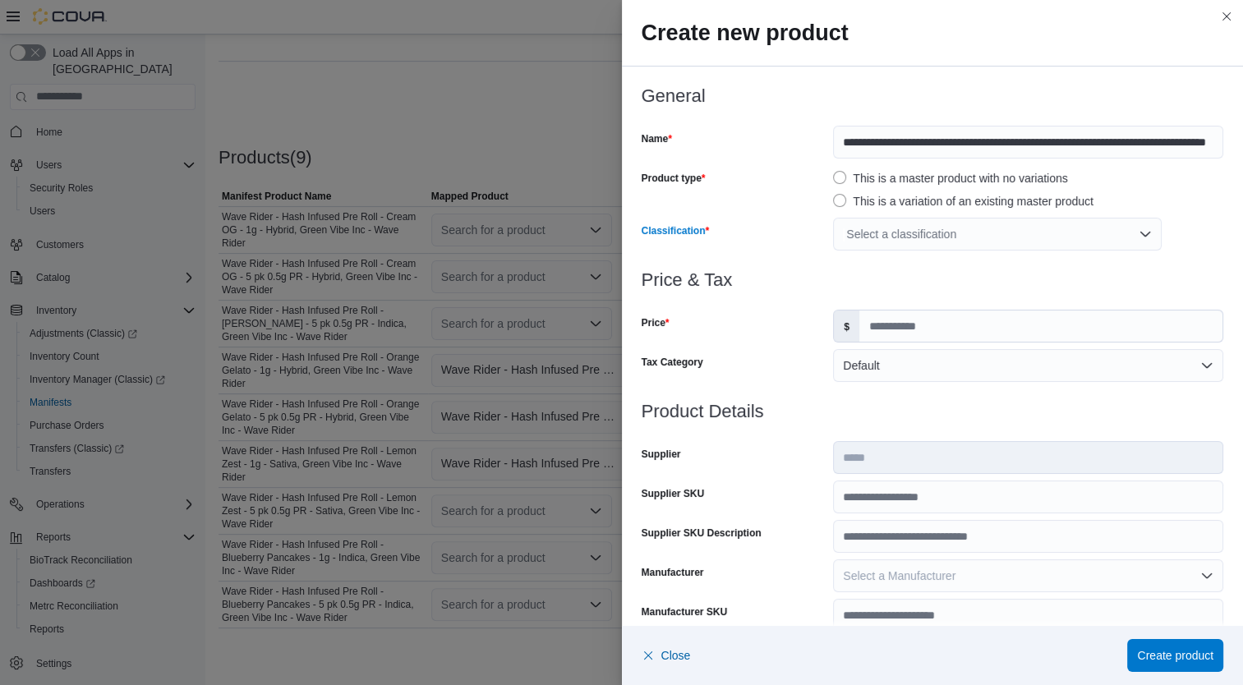
click at [933, 234] on div "Select a classification" at bounding box center [997, 234] width 329 height 33
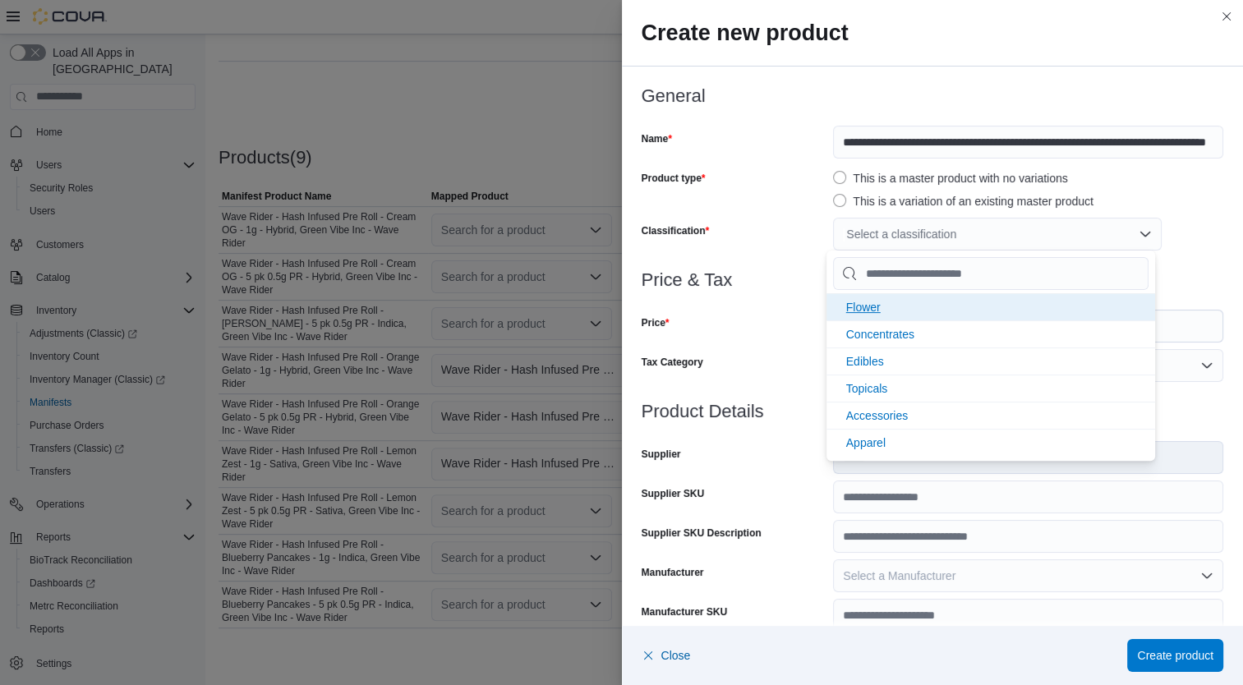
click at [896, 314] on li "Flower" at bounding box center [991, 306] width 329 height 27
click at [772, 334] on div "Price" at bounding box center [735, 326] width 186 height 33
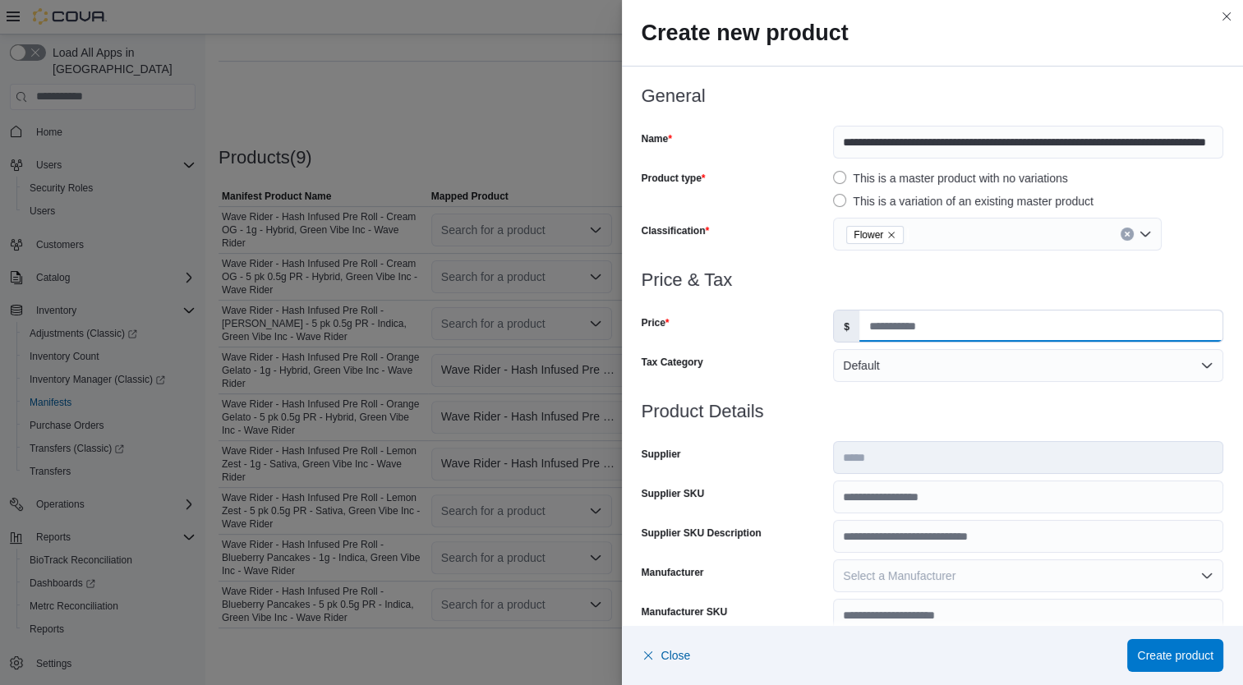
click at [958, 323] on input "Price" at bounding box center [1040, 326] width 363 height 31
click at [682, 656] on span "Close" at bounding box center [676, 655] width 30 height 16
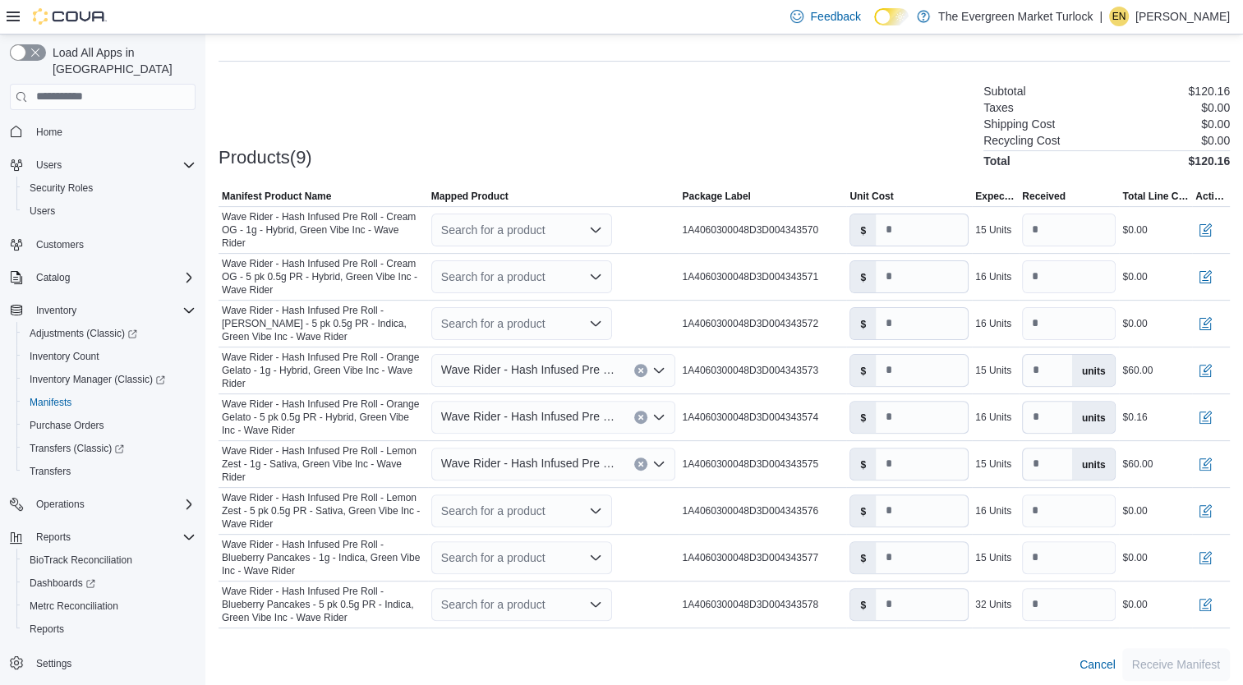
click at [509, 93] on div "Products(9) Subtotal $120.16 Taxes $0.00 Shipping Cost $0.00 Recycling Cost $0.…" at bounding box center [724, 124] width 1011 height 86
click at [505, 364] on span "Wave Rider - Hash Infused Pre Roll - Orange Gelato - 1g - Hybrid, Green Vibe In…" at bounding box center [529, 370] width 177 height 20
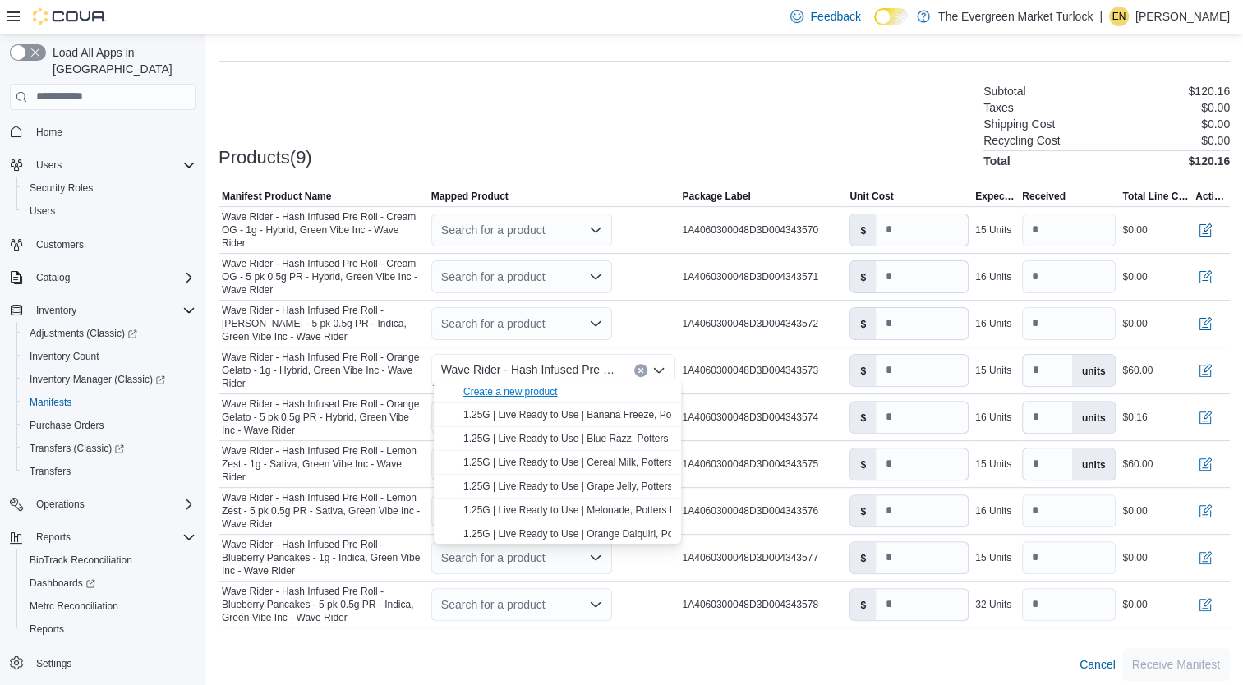
click at [514, 394] on div "Create a new product" at bounding box center [510, 391] width 94 height 13
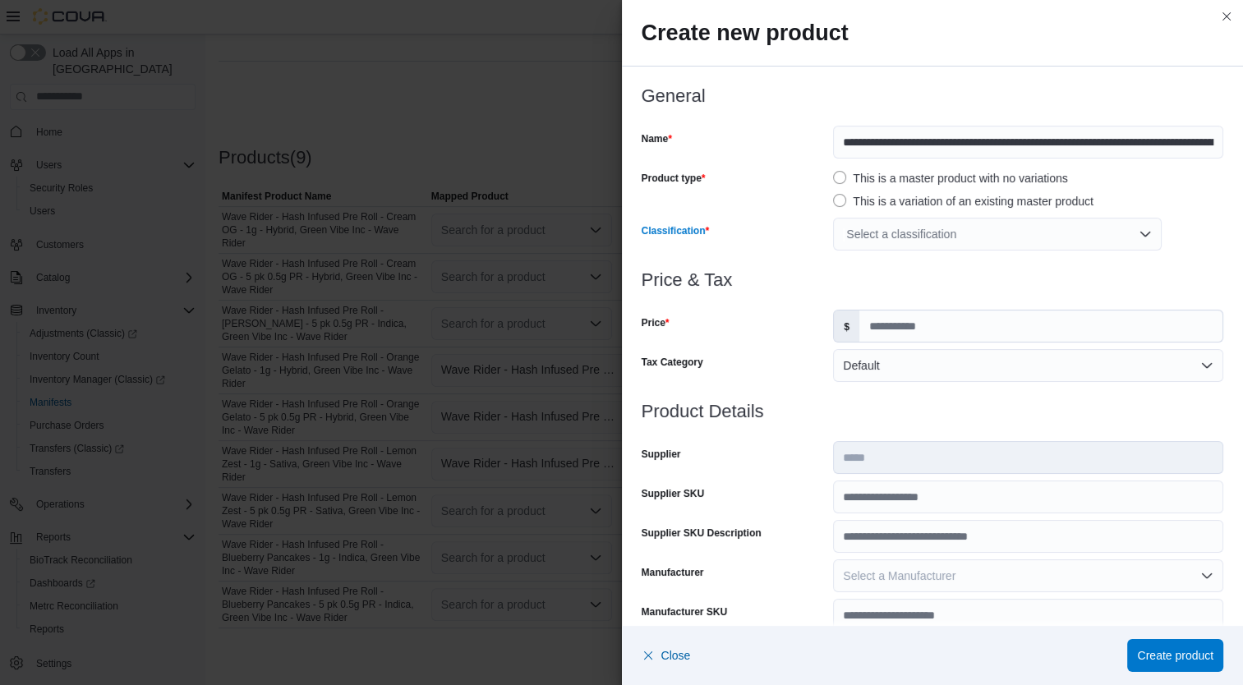
click at [861, 227] on div "Select a classification" at bounding box center [997, 234] width 329 height 33
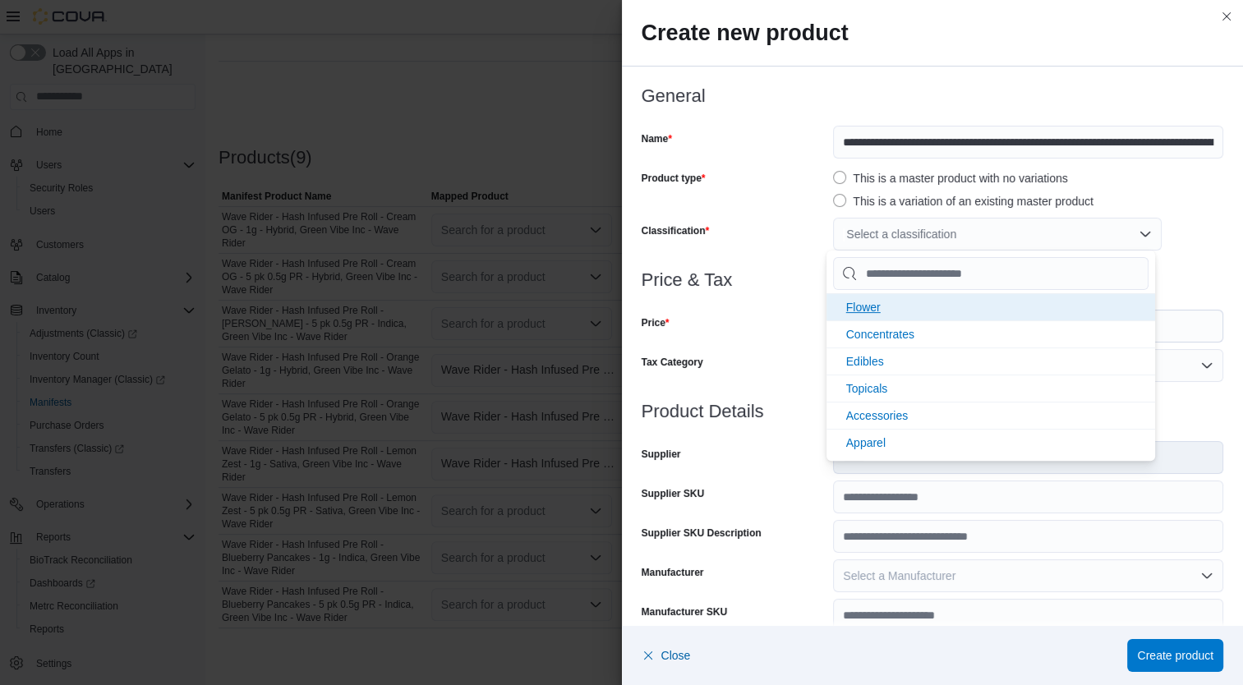
click at [877, 301] on span "Flower" at bounding box center [863, 307] width 35 height 13
click at [800, 300] on div at bounding box center [933, 300] width 583 height 20
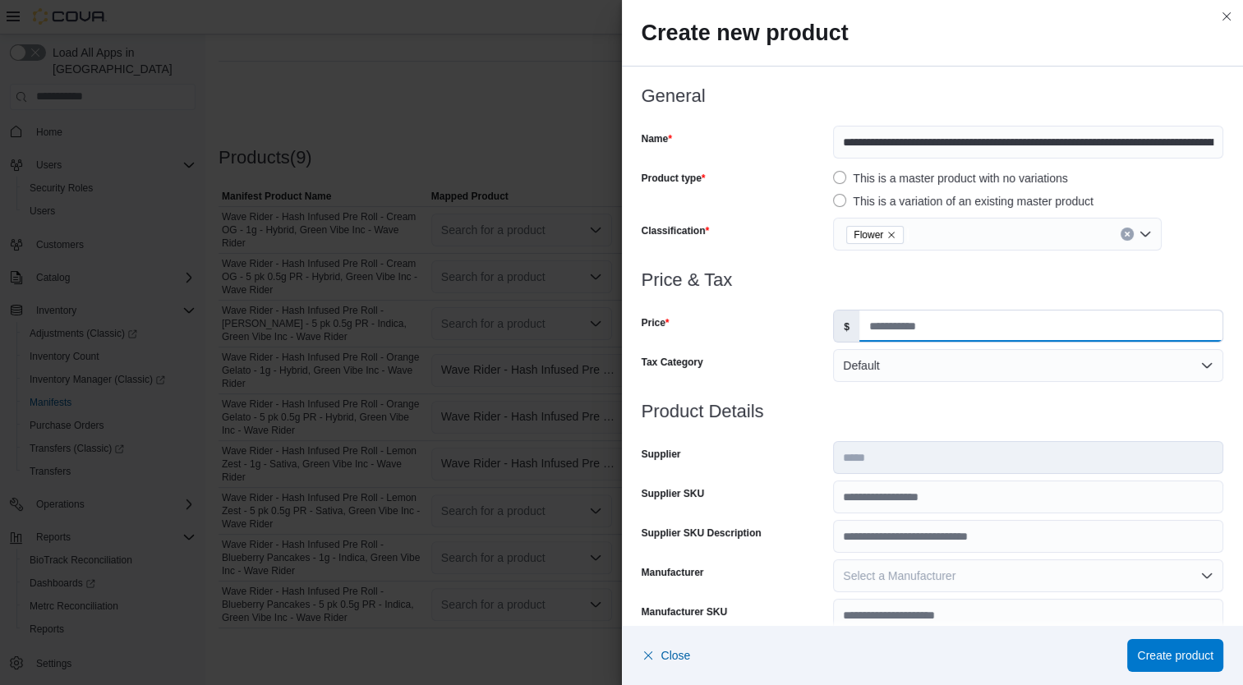
click at [901, 320] on input "Price" at bounding box center [1040, 326] width 363 height 31
type input "*"
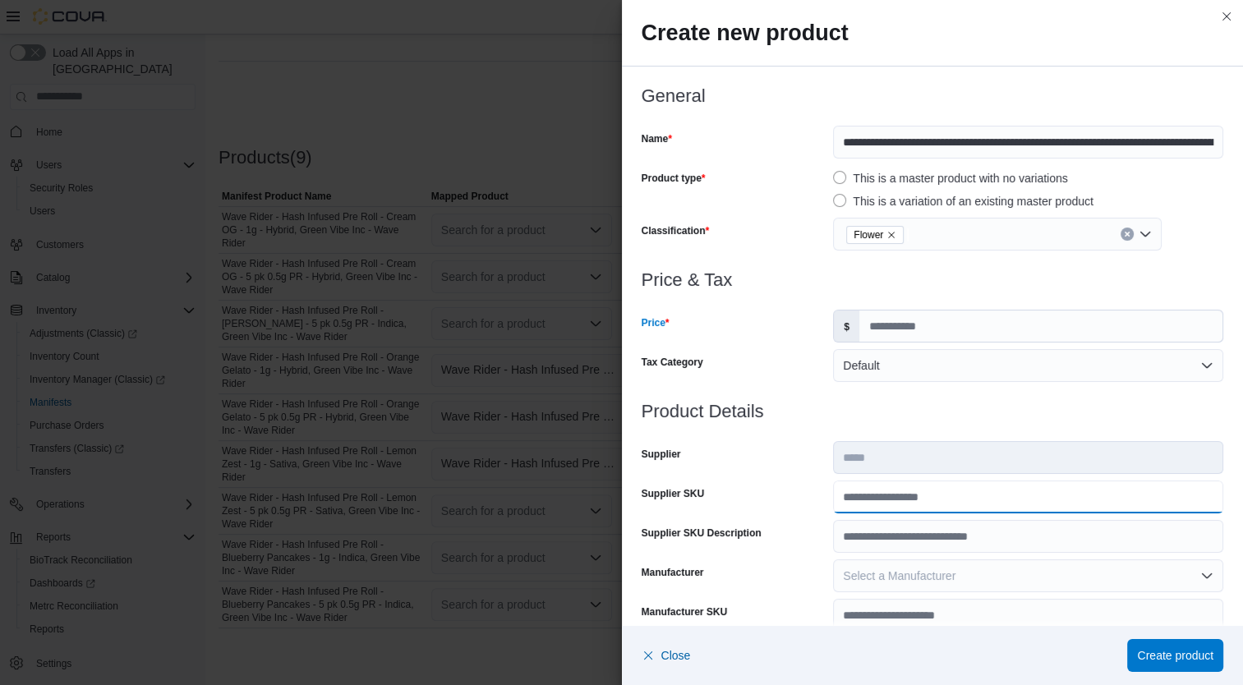
click at [943, 489] on input "Supplier SKU" at bounding box center [1028, 497] width 390 height 33
type input "**********"
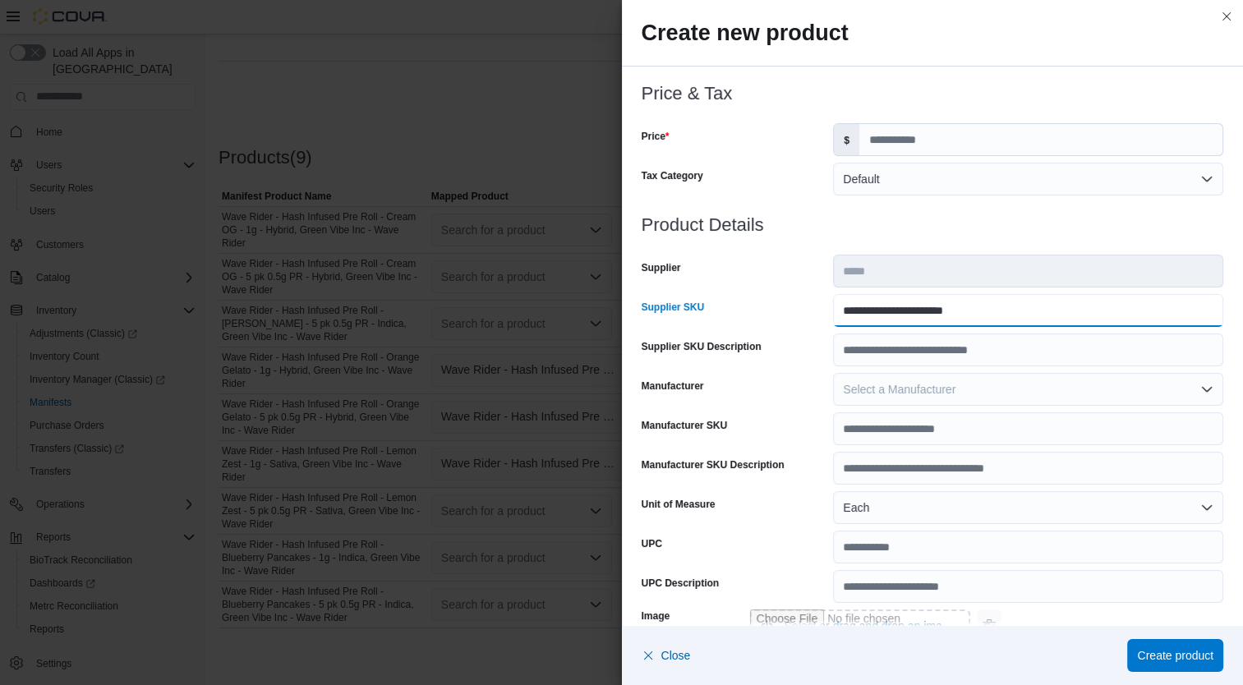
scroll to position [487, 0]
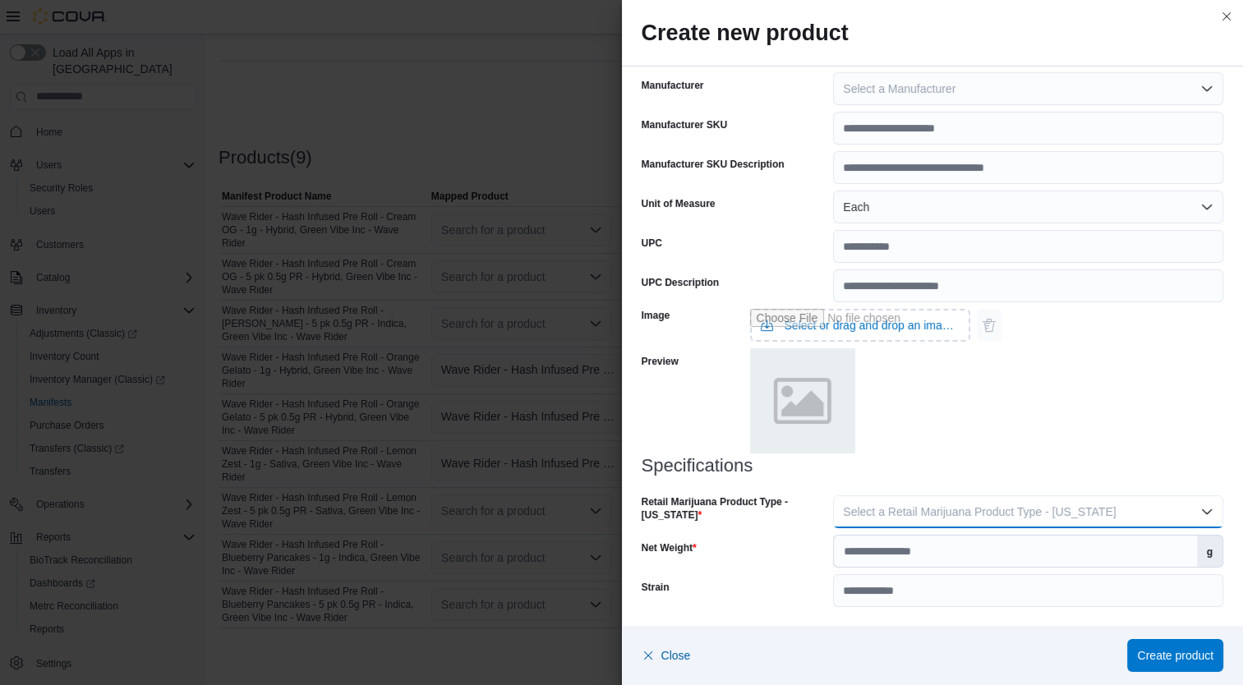
click at [1031, 515] on span "Select a Retail Marijuana Product Type - California" at bounding box center [979, 511] width 273 height 13
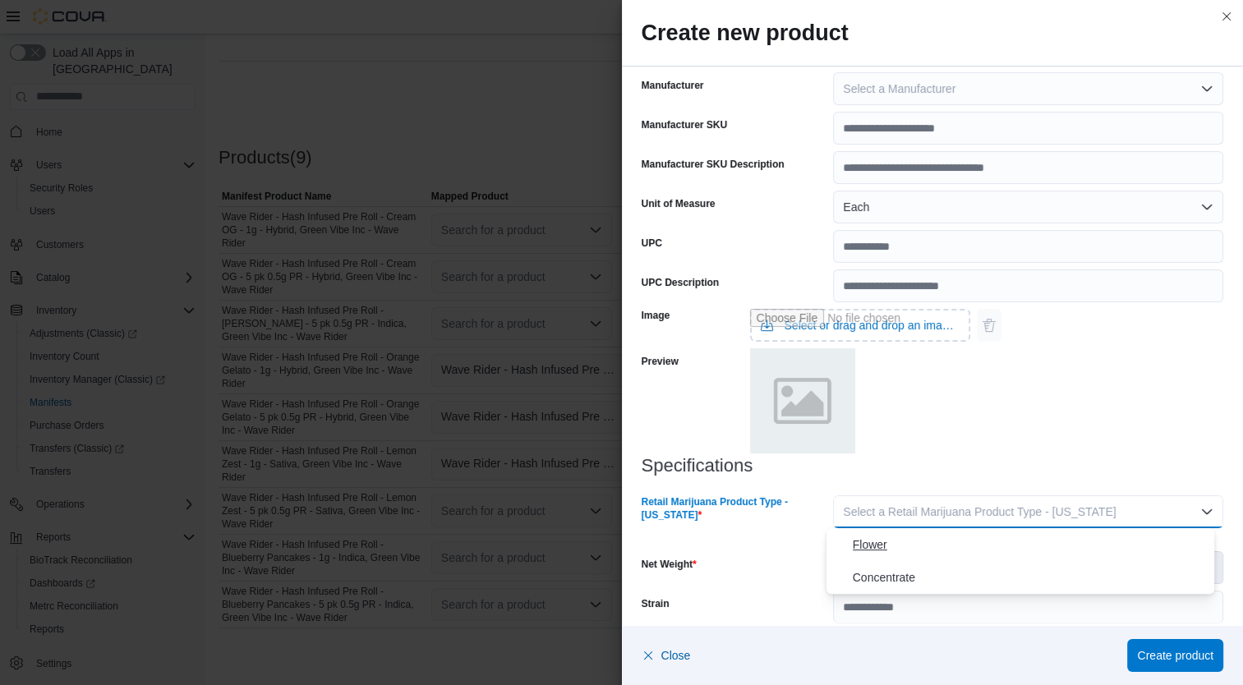
click at [939, 545] on span "Flower" at bounding box center [1031, 545] width 356 height 20
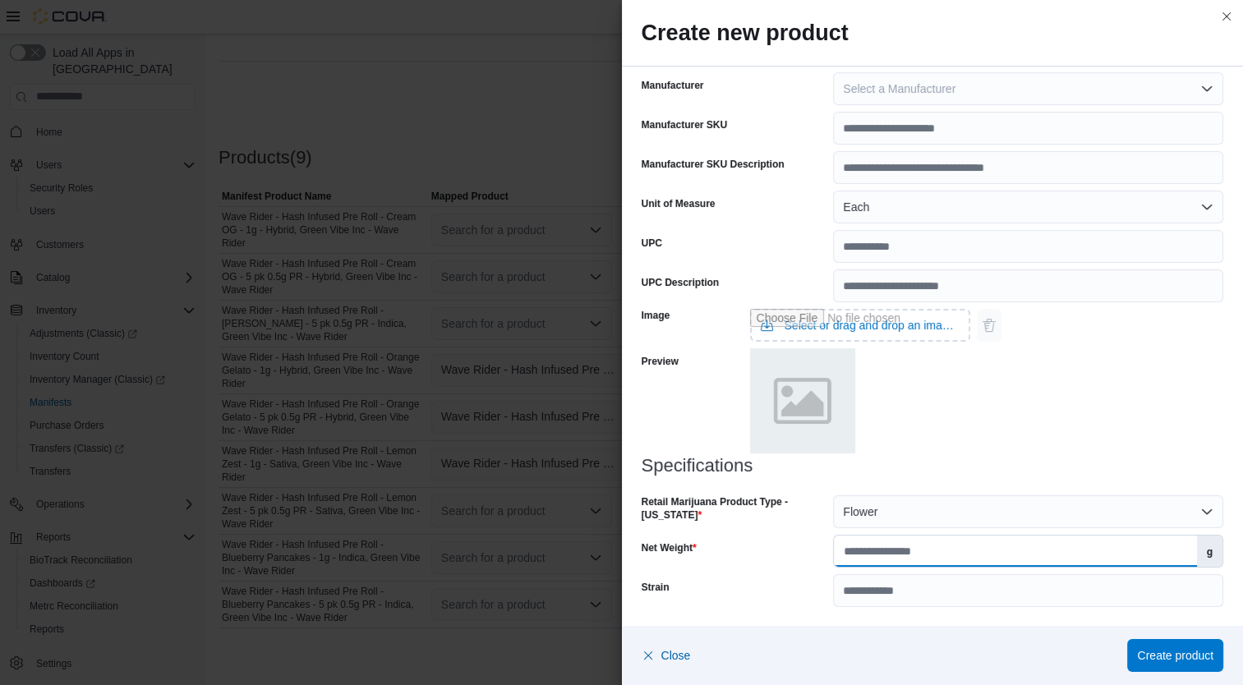
click at [947, 555] on input "Net Weight" at bounding box center [1015, 551] width 362 height 31
type input "*"
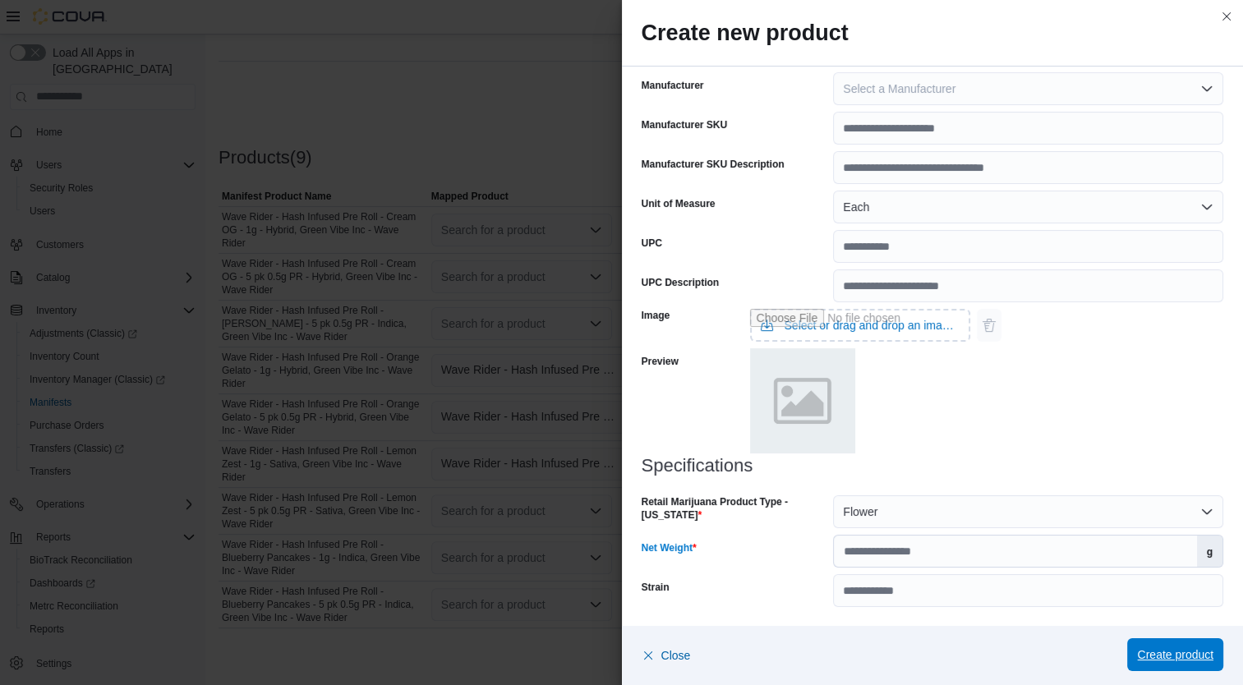
click at [1165, 659] on span "Create product" at bounding box center [1175, 655] width 76 height 16
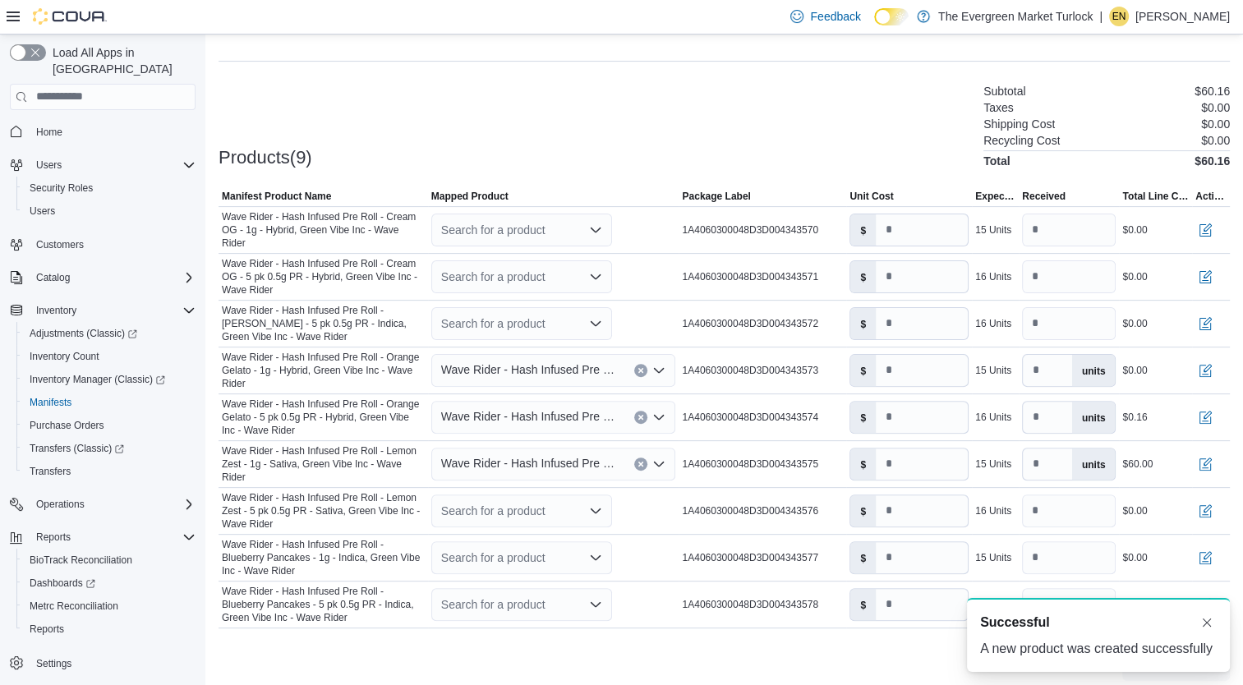
scroll to position [0, 0]
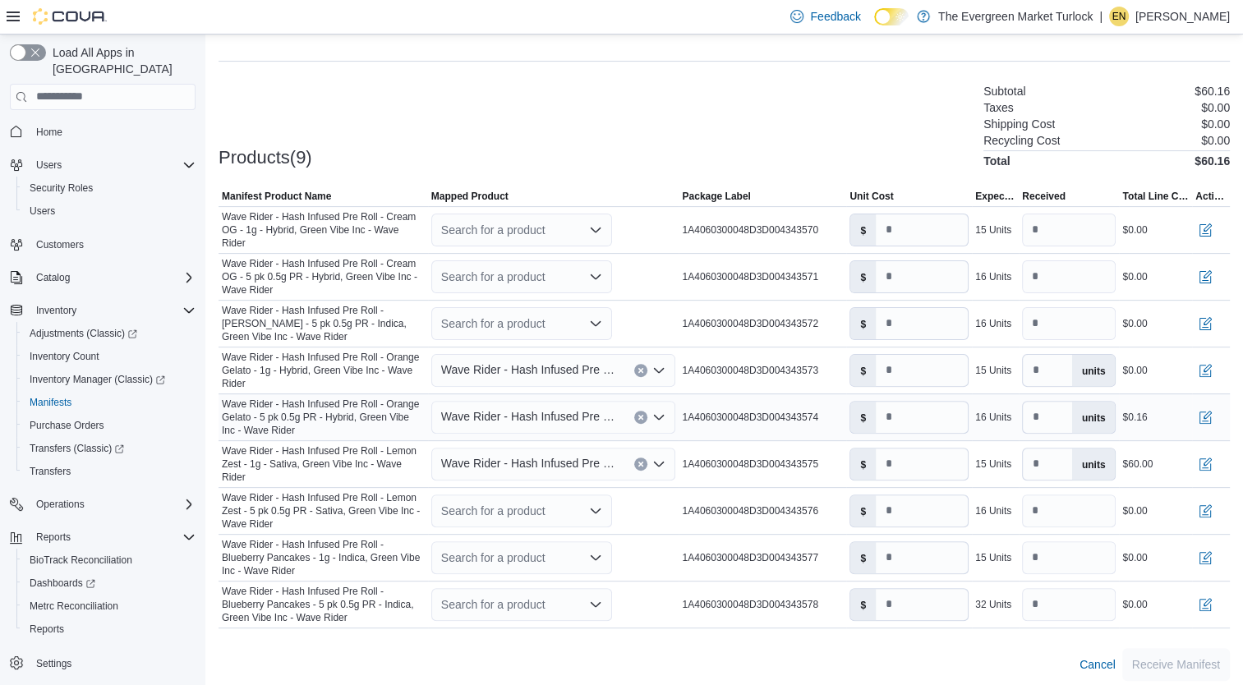
click at [491, 409] on span "Wave Rider - Hash Infused Pre Roll - Orange Gelato - 5 pk 0.5g PR - Hybrid, Gre…" at bounding box center [529, 417] width 177 height 20
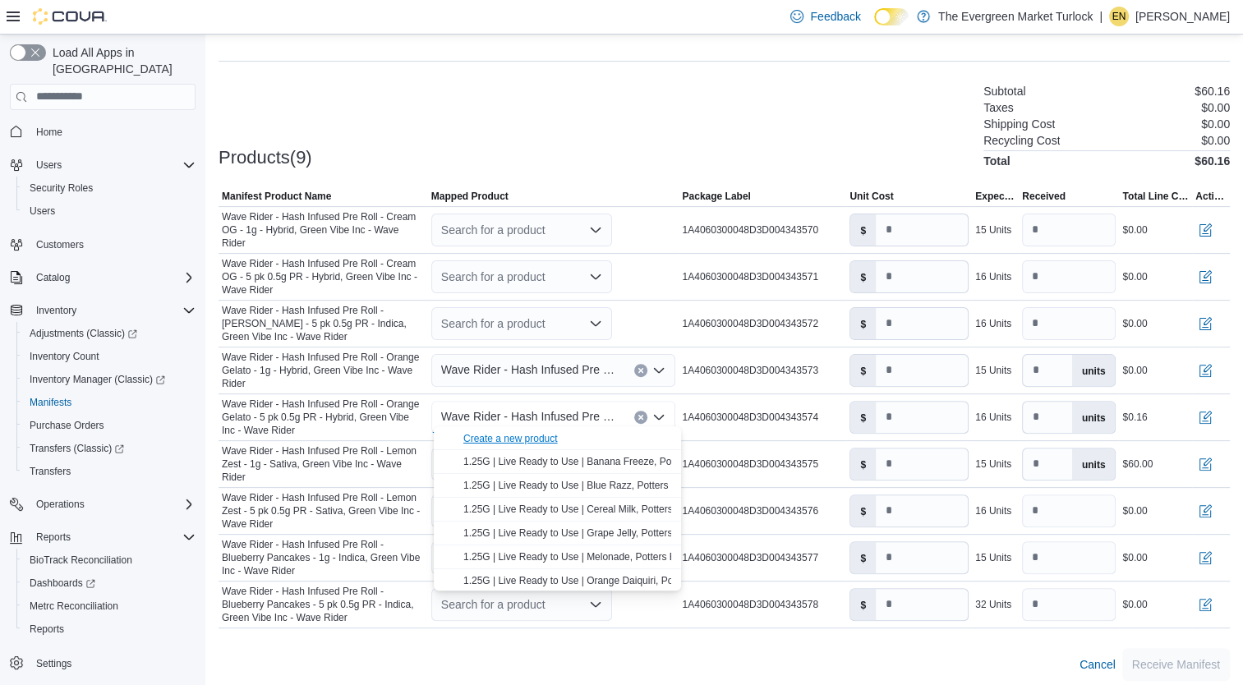
click at [521, 437] on div "Create a new product" at bounding box center [510, 438] width 94 height 13
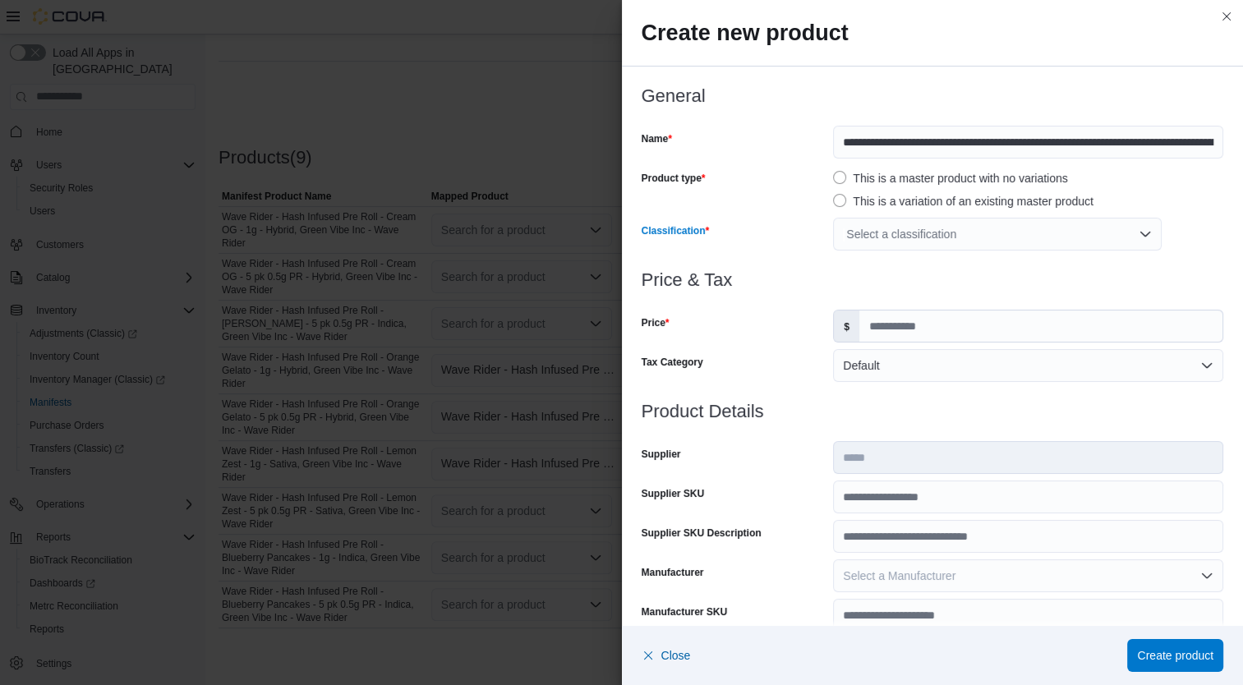
click at [904, 235] on div "Select a classification" at bounding box center [997, 234] width 329 height 33
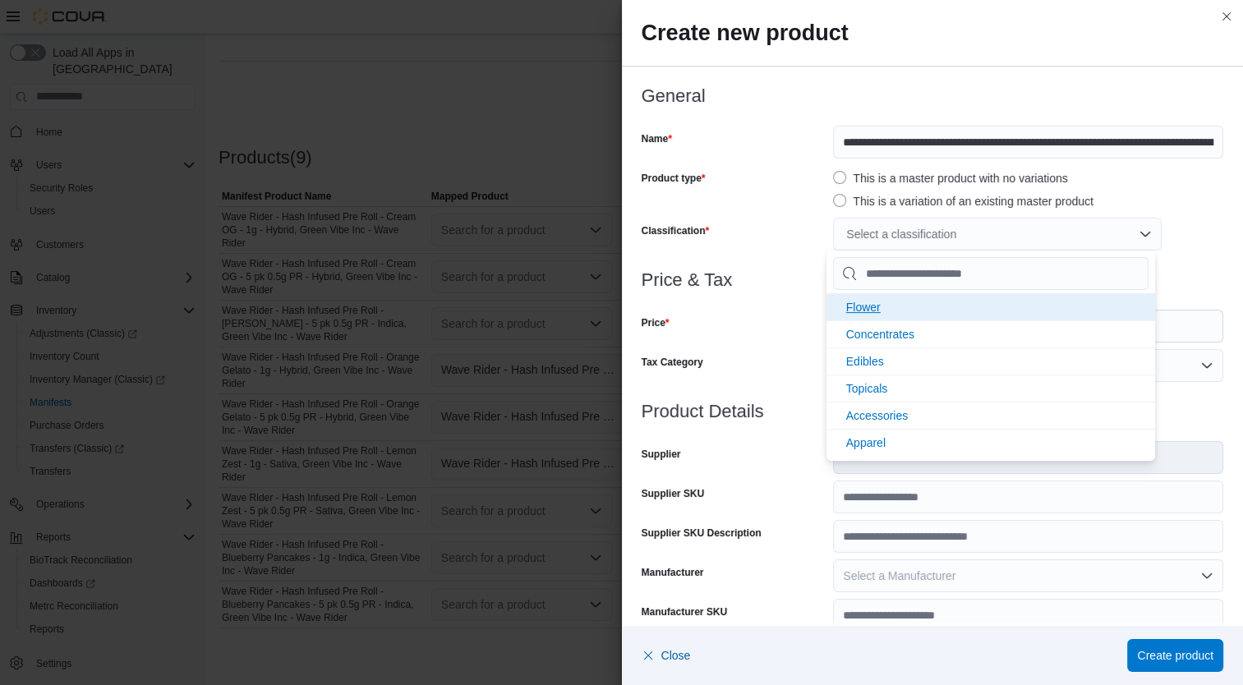
click at [884, 299] on li "Flower" at bounding box center [991, 306] width 329 height 27
click at [768, 328] on div "Price" at bounding box center [735, 326] width 186 height 33
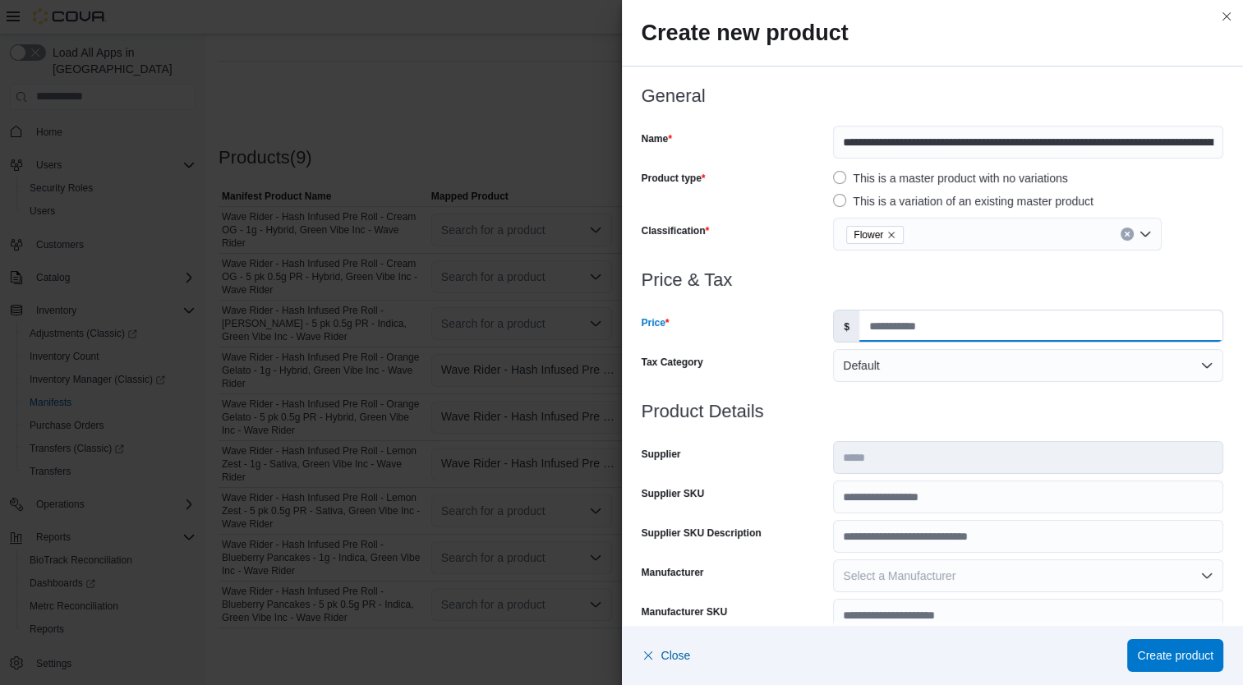
click at [884, 325] on input "Price" at bounding box center [1040, 326] width 363 height 31
type input "**"
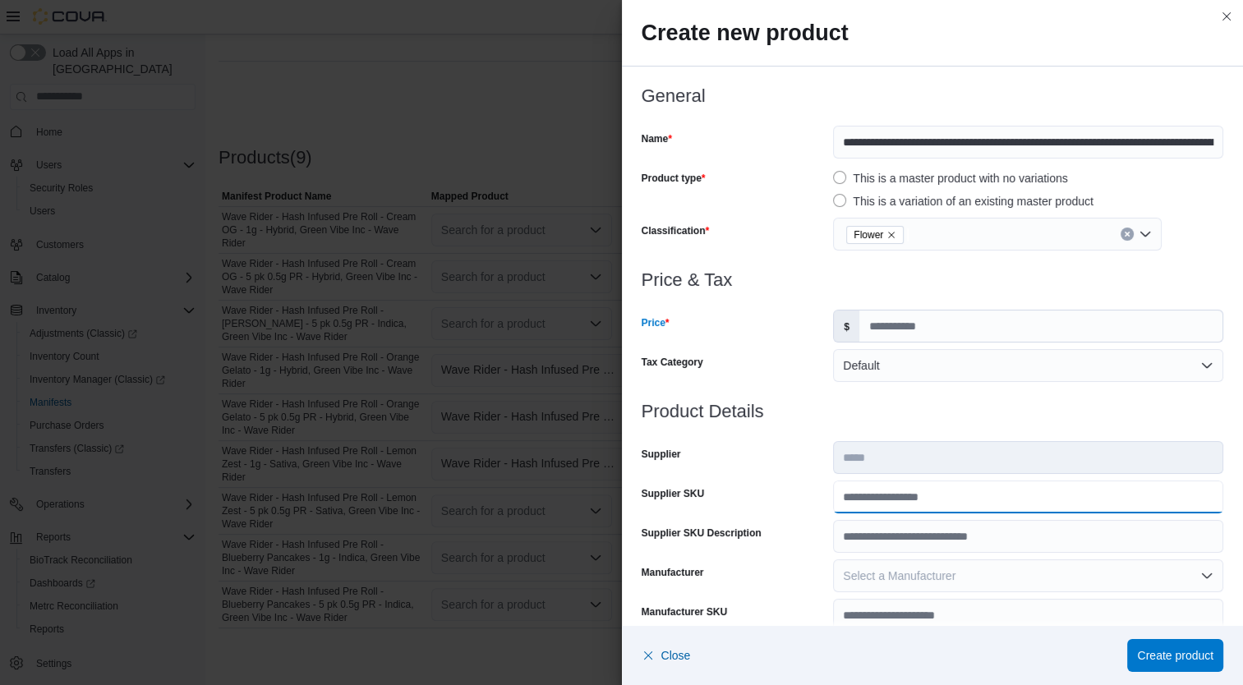
click at [896, 504] on input "Supplier SKU" at bounding box center [1028, 497] width 390 height 33
type input "**********"
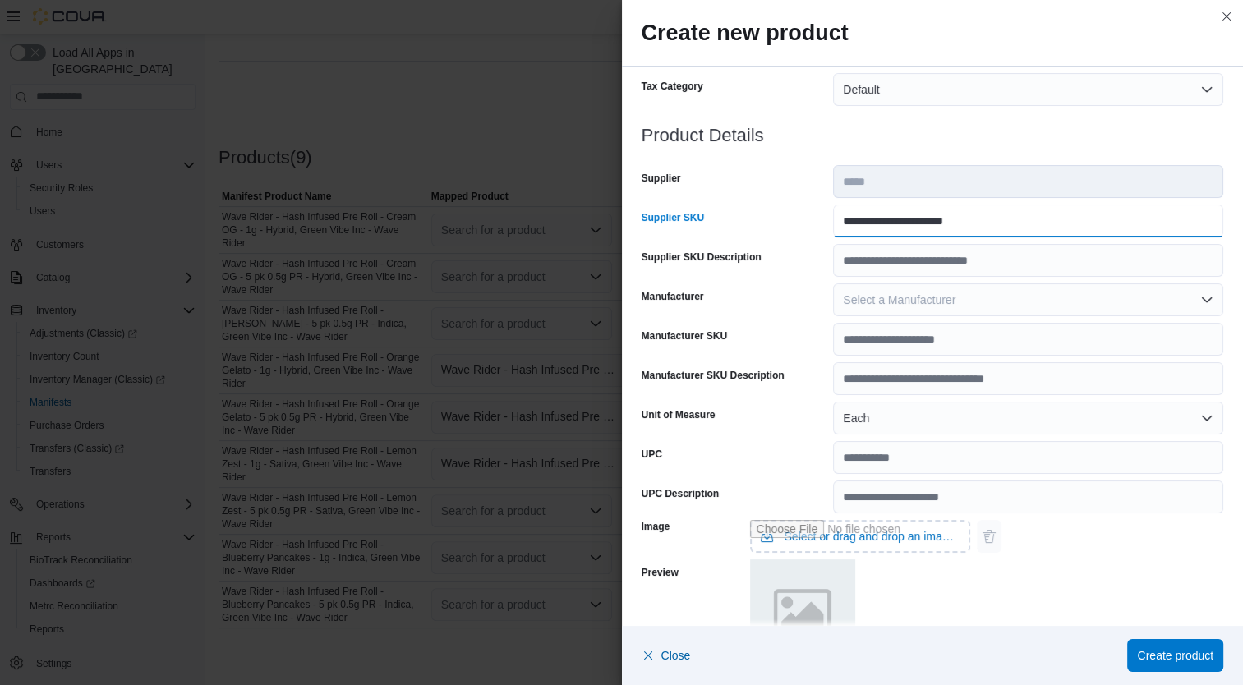
scroll to position [487, 0]
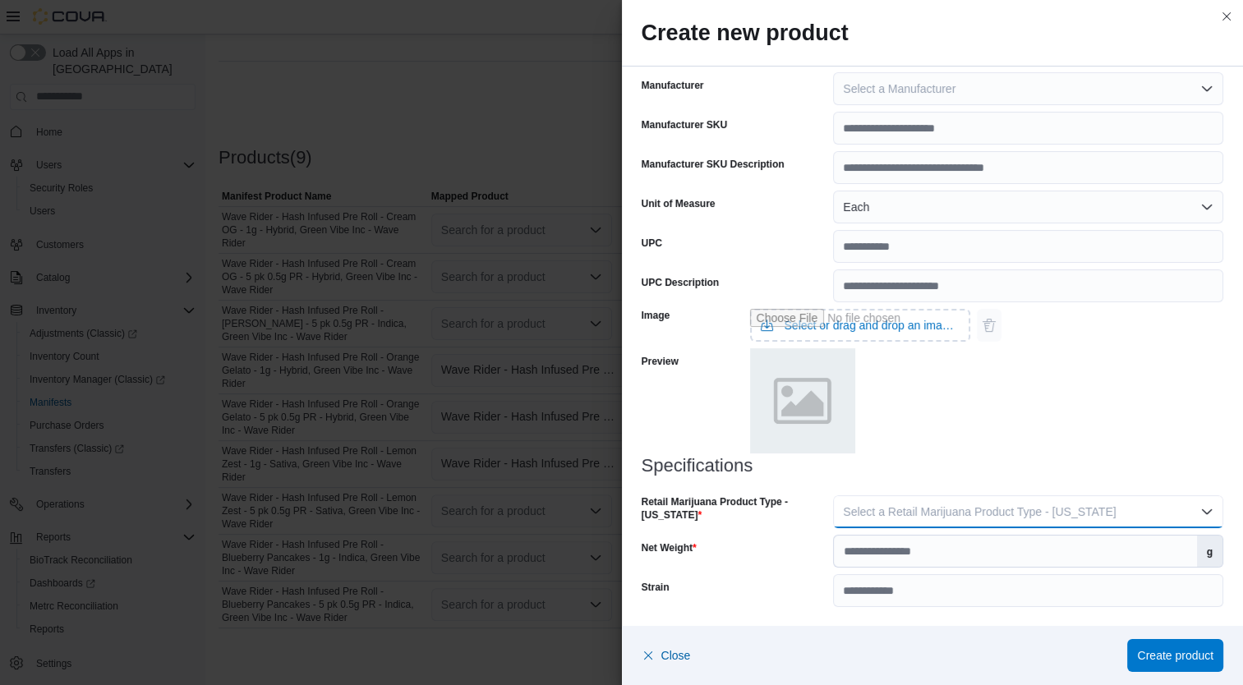
click at [1027, 509] on span "Select a Retail Marijuana Product Type - California" at bounding box center [979, 511] width 273 height 13
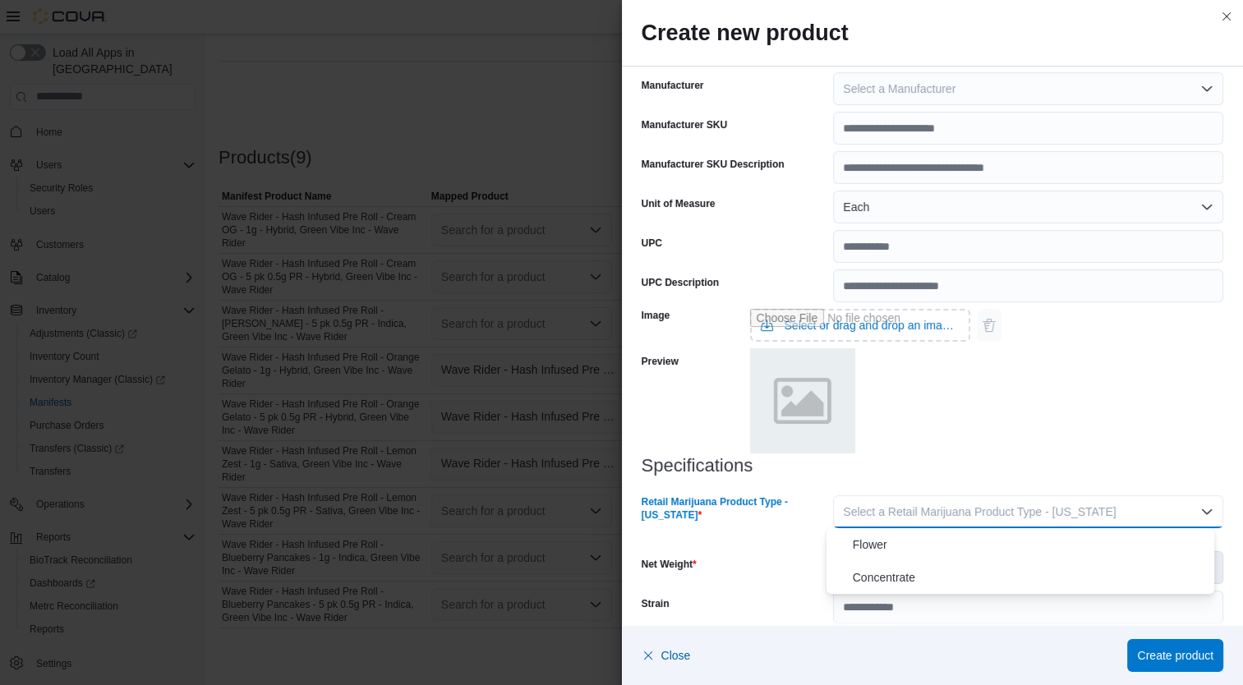
click at [965, 544] on span "Flower" at bounding box center [1031, 545] width 356 height 20
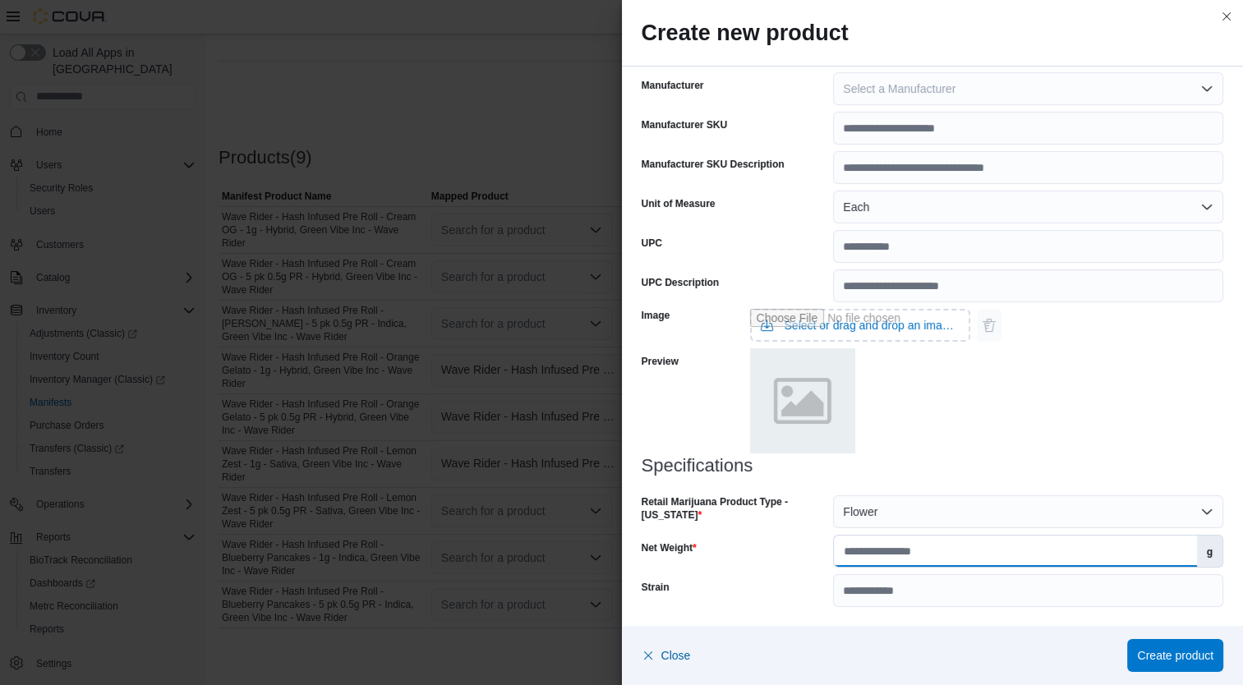
click at [956, 555] on input "Net Weight" at bounding box center [1015, 551] width 362 height 31
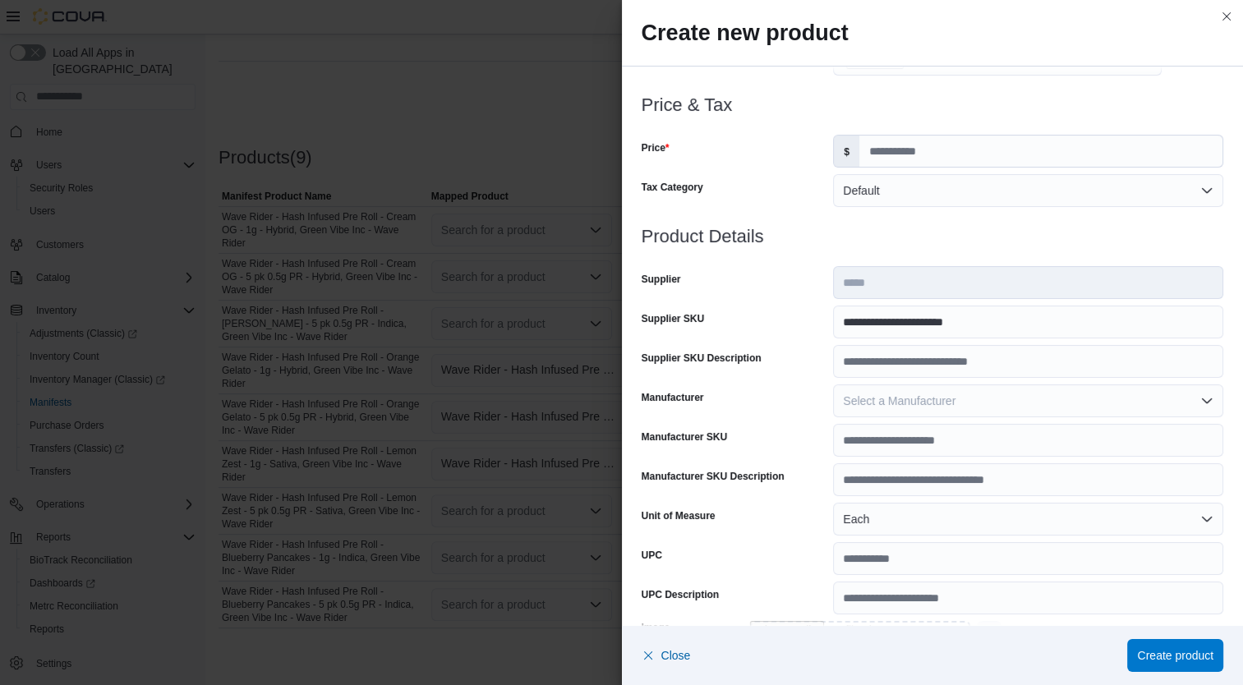
scroll to position [135, 0]
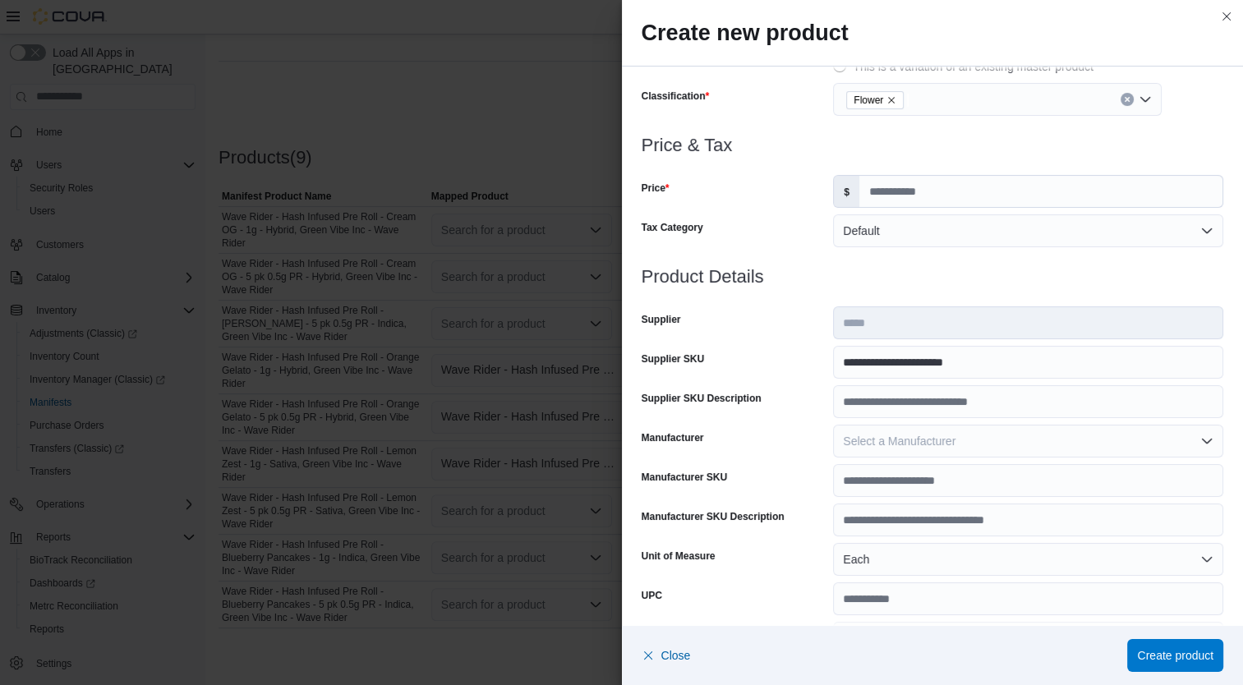
type input "***"
click at [975, 193] on input "**" at bounding box center [1040, 191] width 363 height 31
type input "*"
type input "*****"
click at [1196, 654] on span "Create product" at bounding box center [1175, 655] width 76 height 16
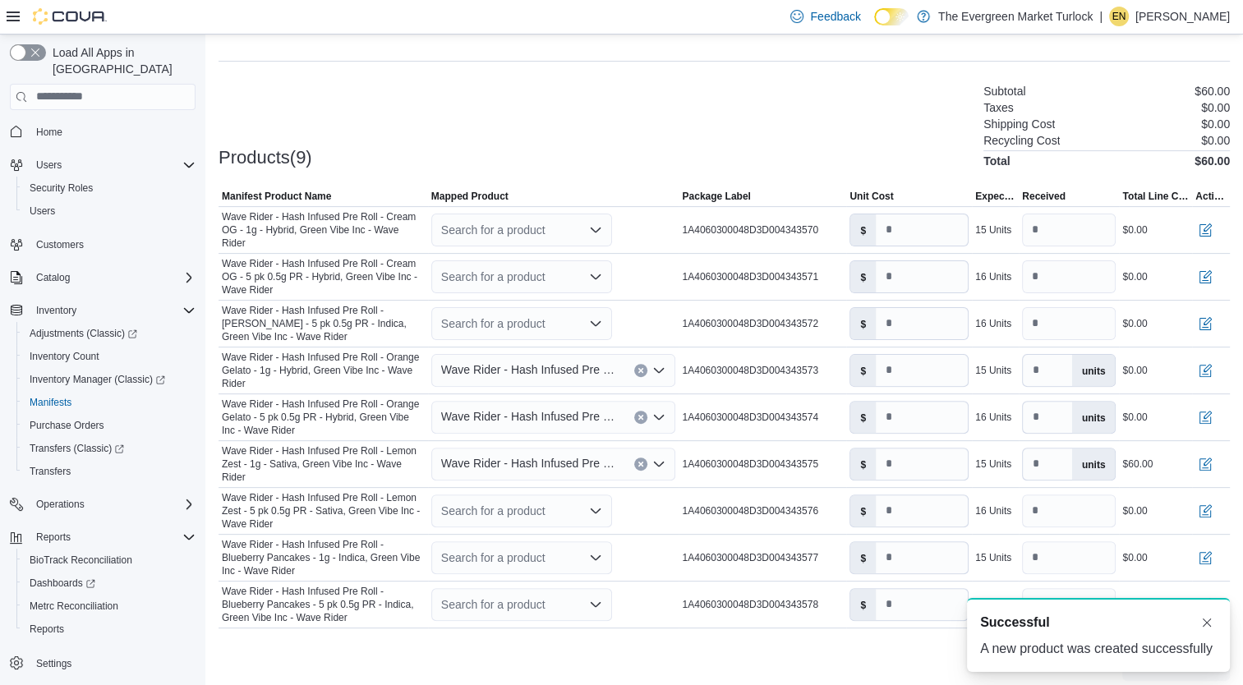
scroll to position [0, 0]
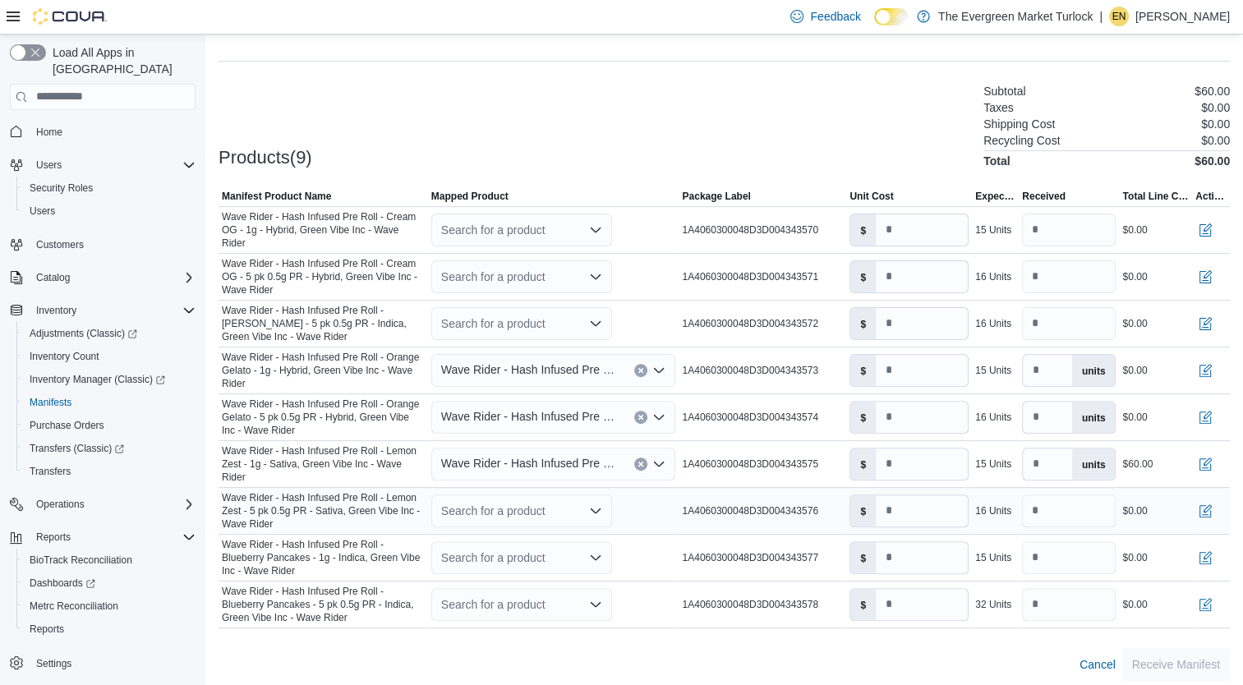
click at [483, 495] on div "Search for a product" at bounding box center [521, 511] width 181 height 33
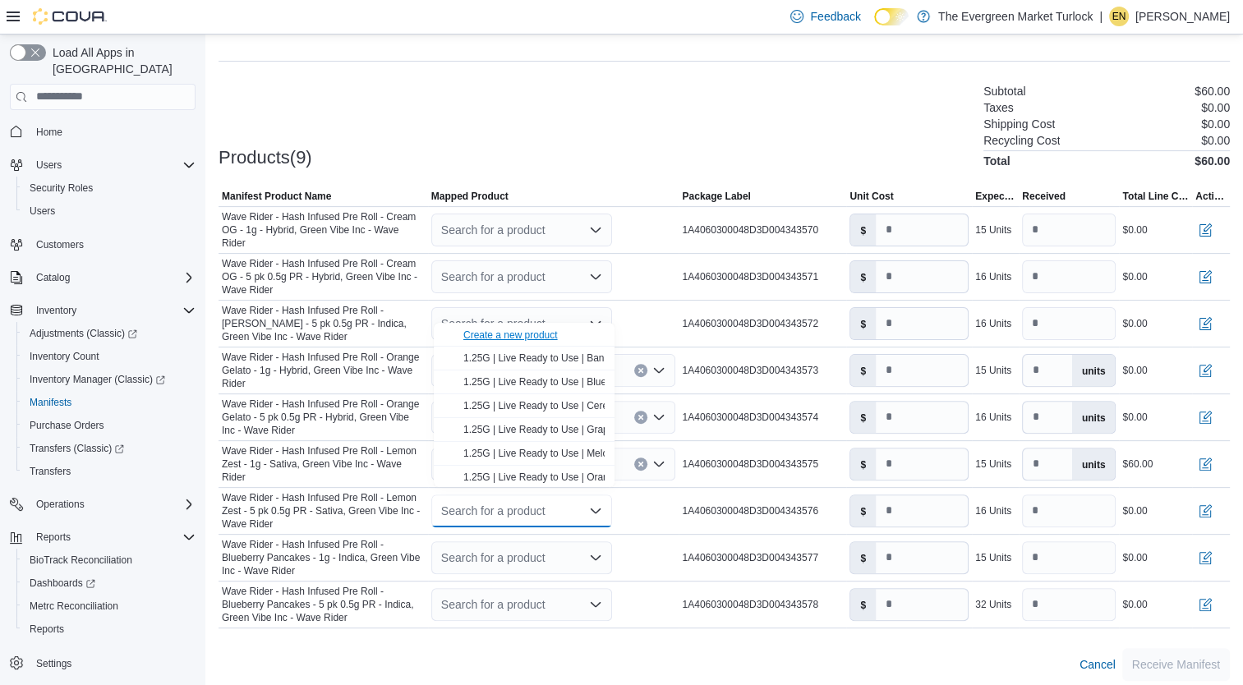
click at [501, 334] on div "Create a new product" at bounding box center [510, 335] width 94 height 13
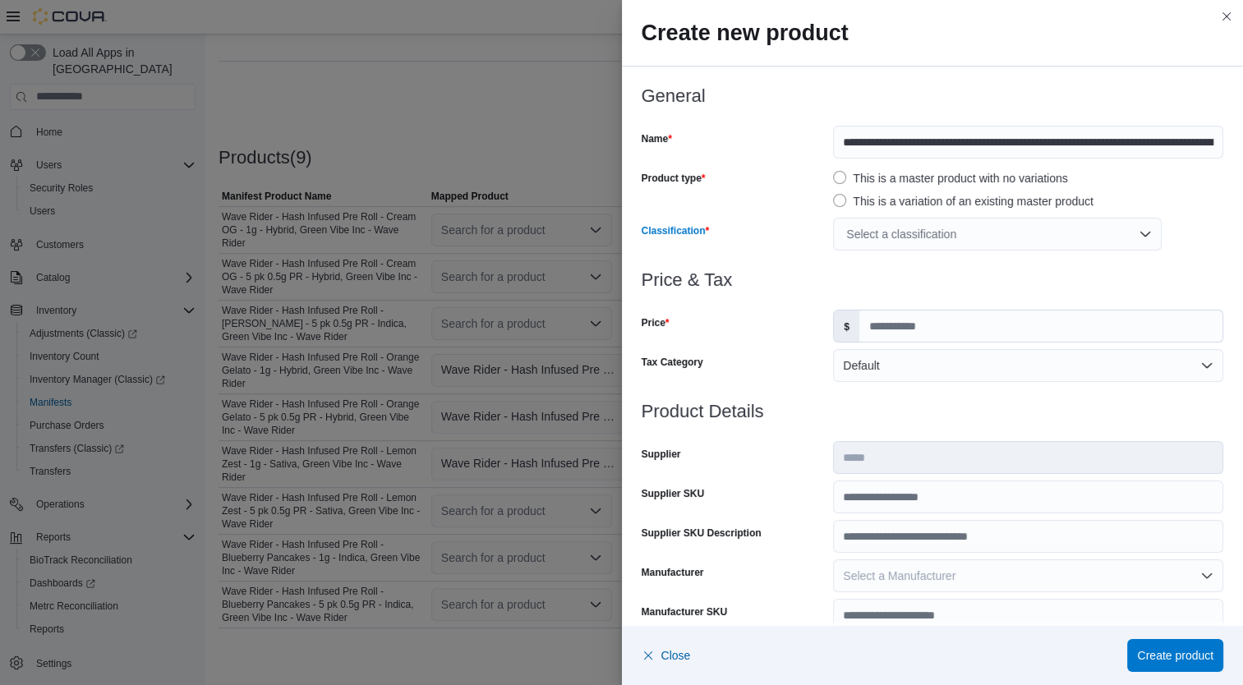
click at [924, 235] on div "Select a classification" at bounding box center [997, 234] width 329 height 33
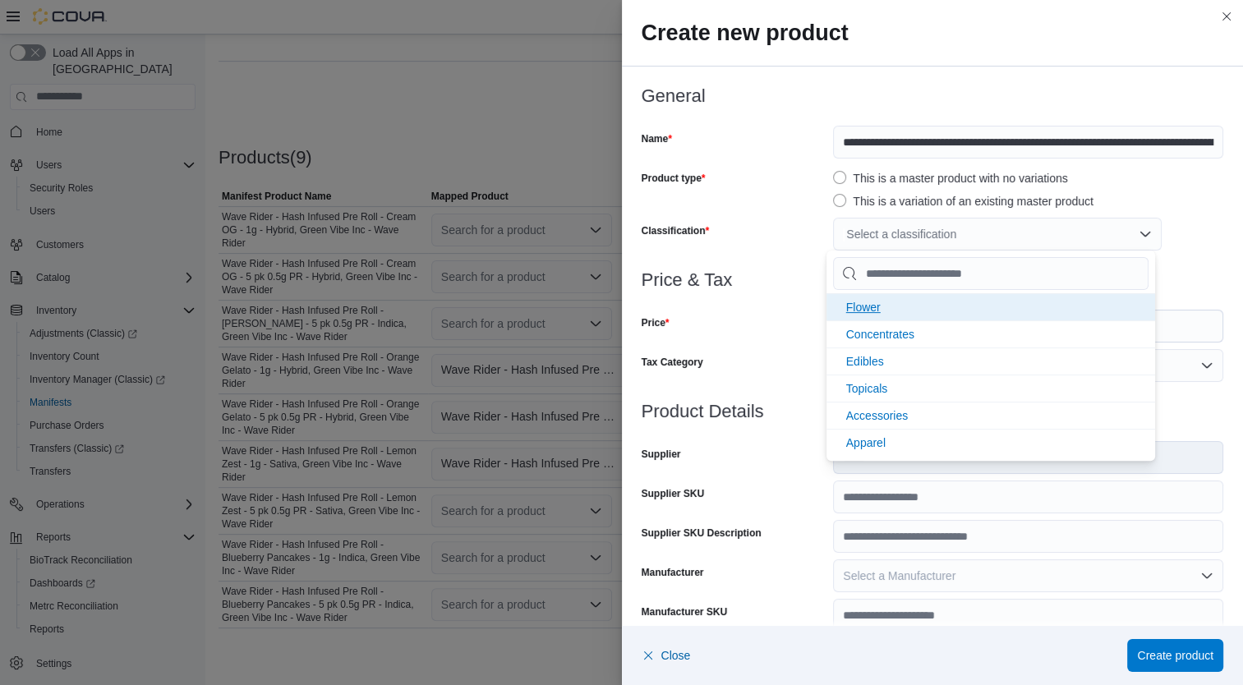
click at [917, 299] on li "Flower" at bounding box center [991, 306] width 329 height 27
click at [763, 334] on div "Price" at bounding box center [735, 326] width 186 height 33
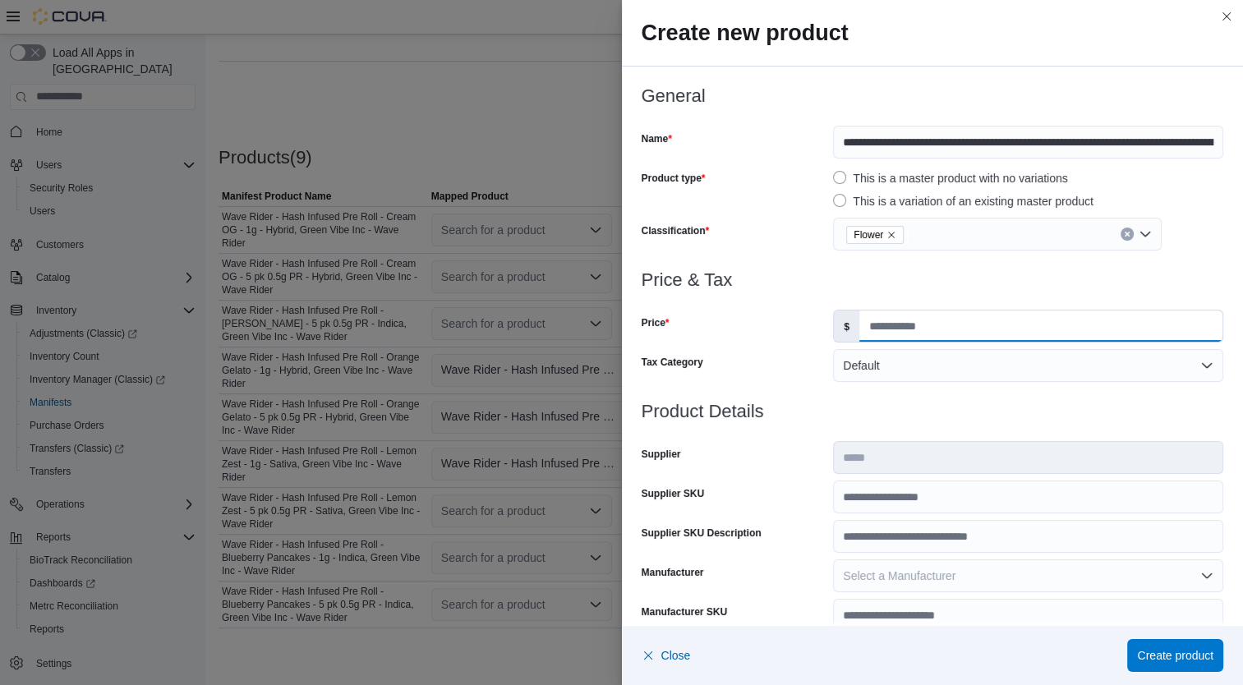
click at [900, 334] on input "Price" at bounding box center [1040, 326] width 363 height 31
type input "*****"
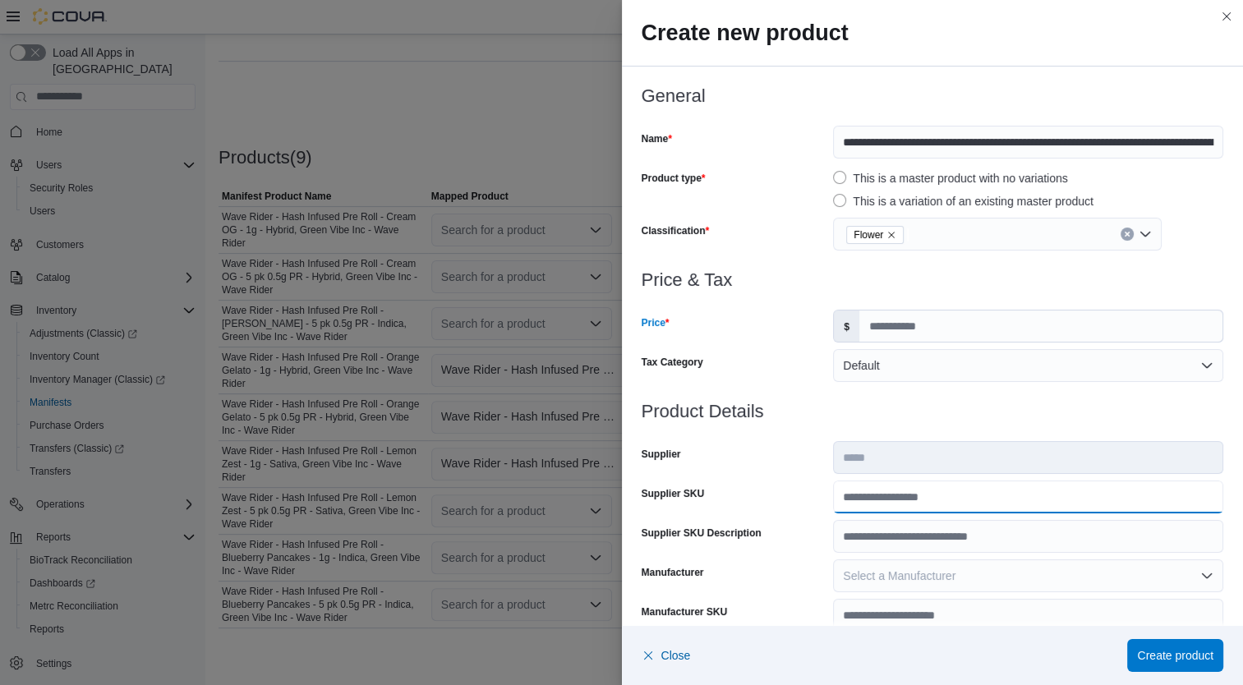
click at [946, 496] on input "Supplier SKU" at bounding box center [1028, 497] width 390 height 33
type input "**********"
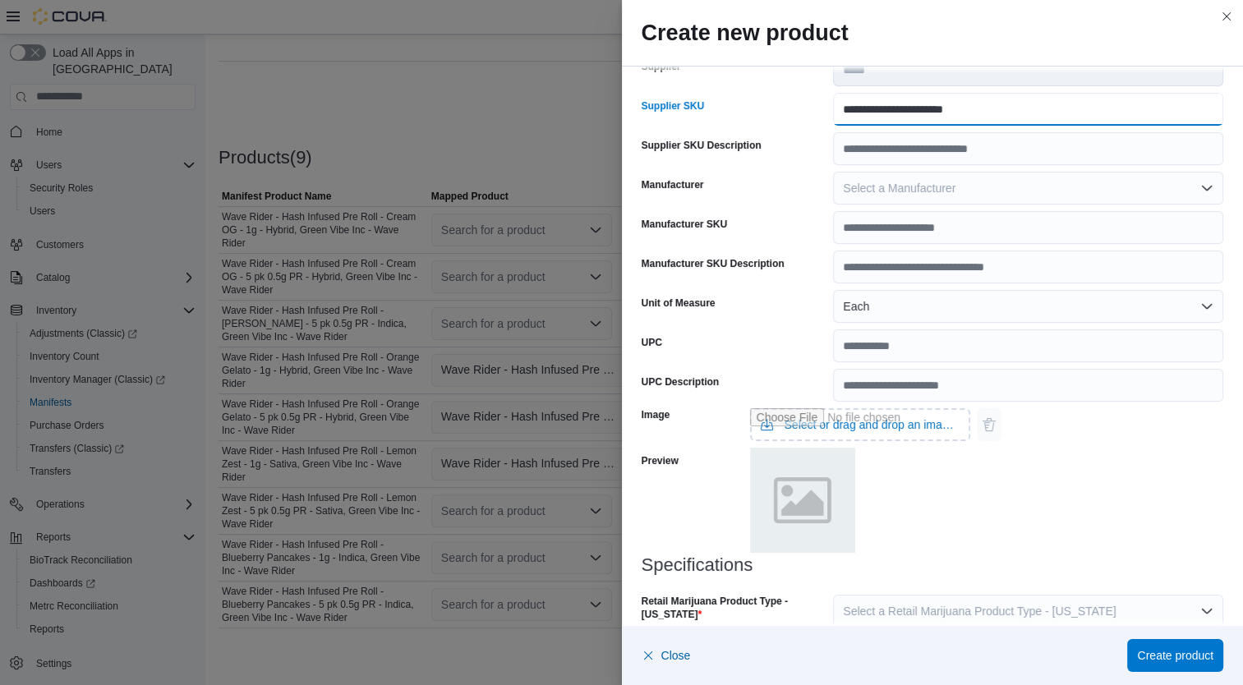
scroll to position [487, 0]
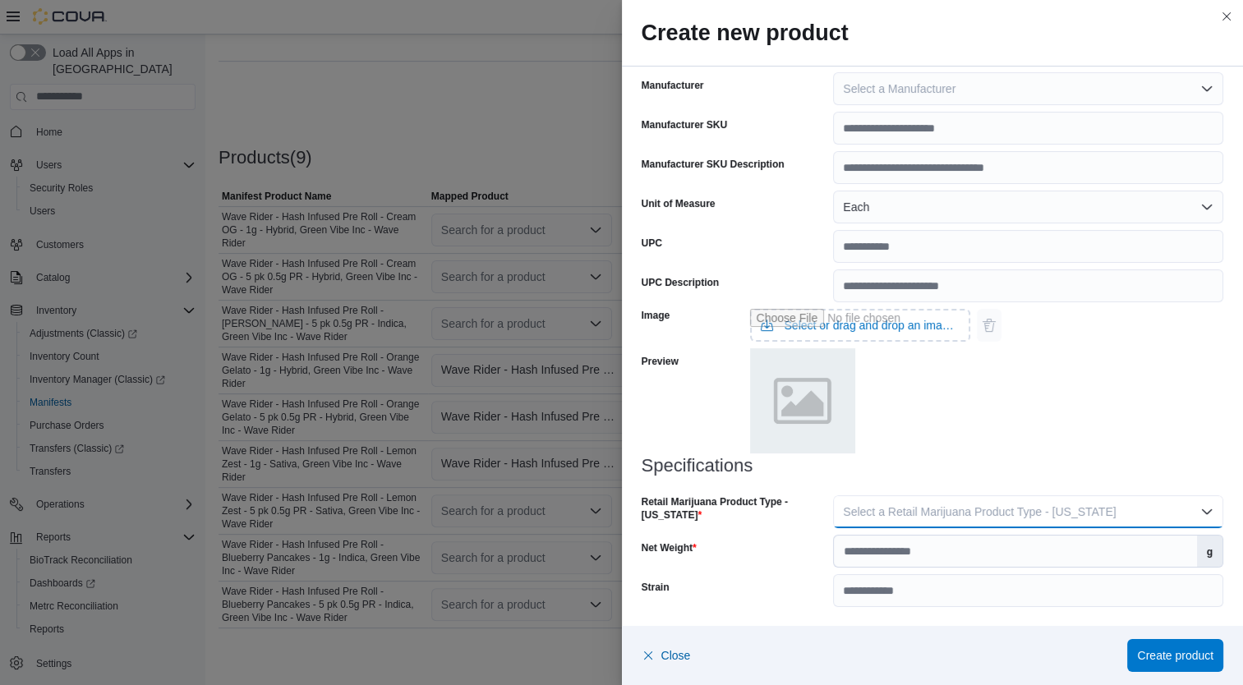
click at [1065, 511] on span "Select a Retail Marijuana Product Type - California" at bounding box center [979, 511] width 273 height 13
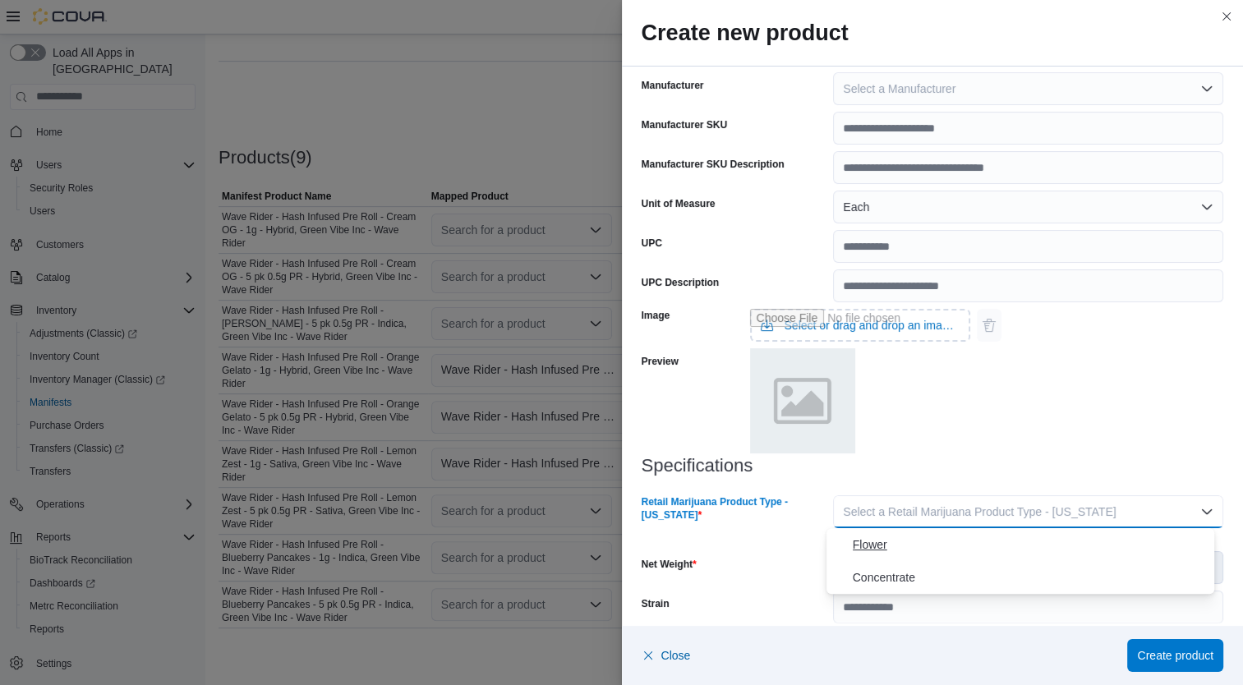
click at [951, 552] on span "Flower" at bounding box center [1031, 545] width 356 height 20
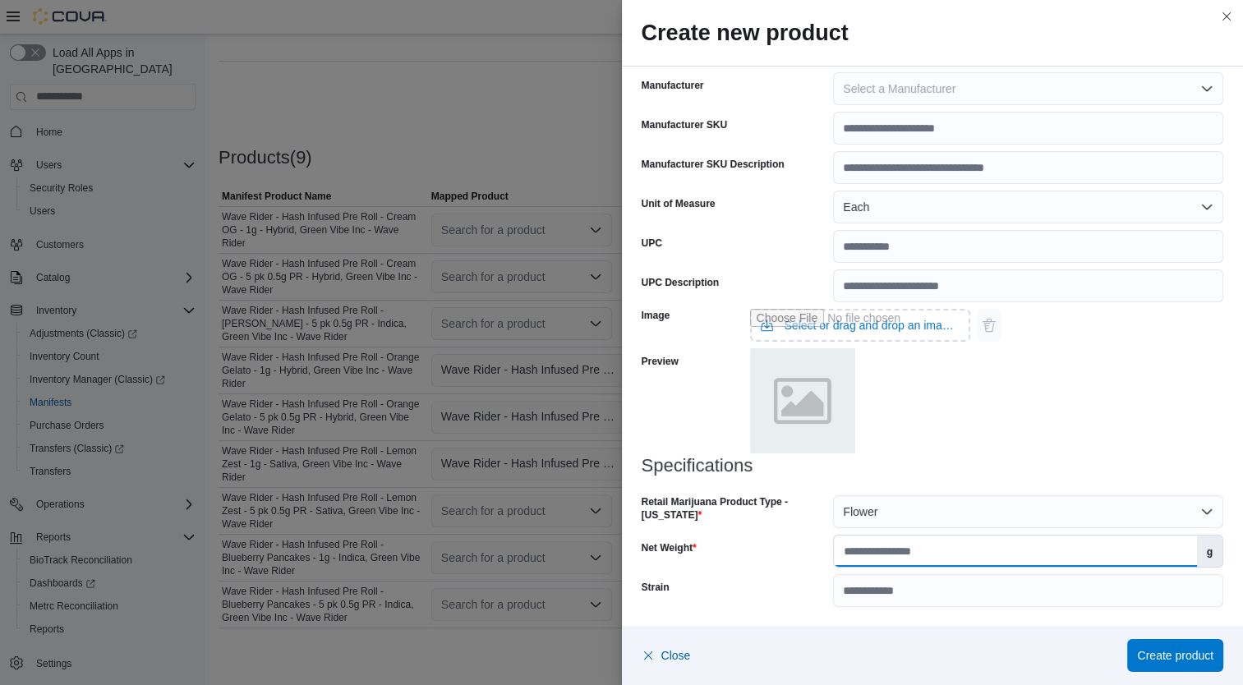
click at [964, 556] on input "Net Weight" at bounding box center [1015, 551] width 362 height 31
type input "***"
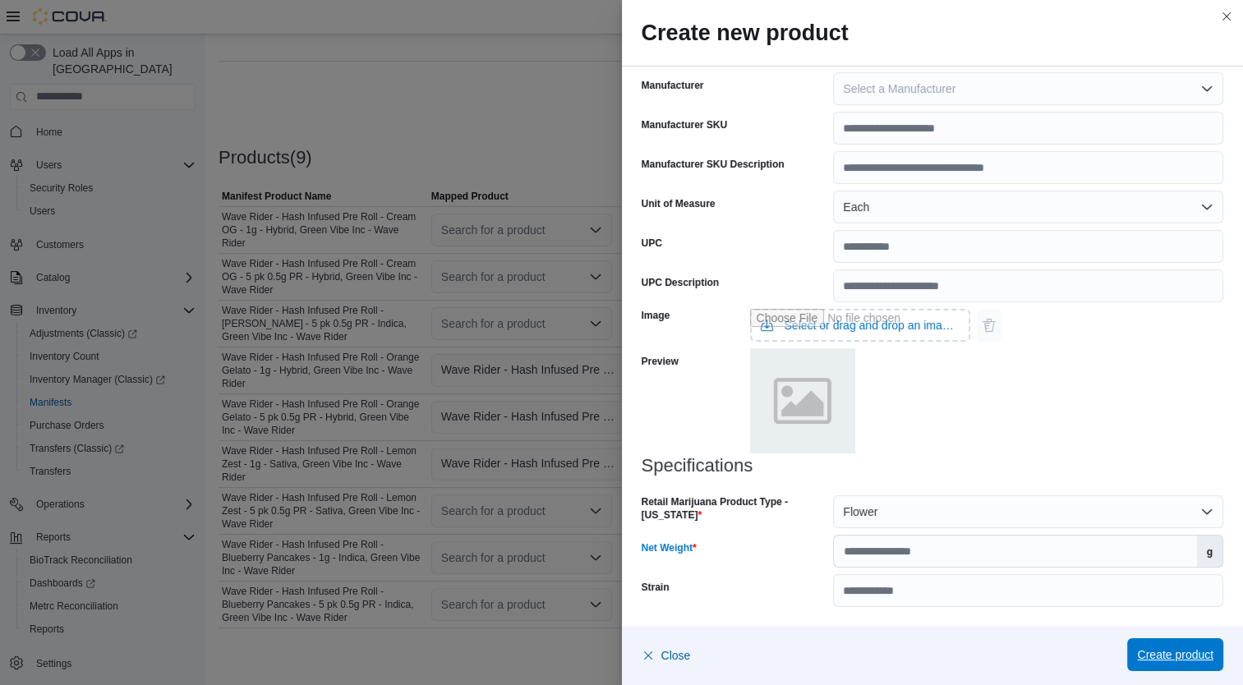
click at [1181, 655] on span "Create product" at bounding box center [1175, 655] width 76 height 16
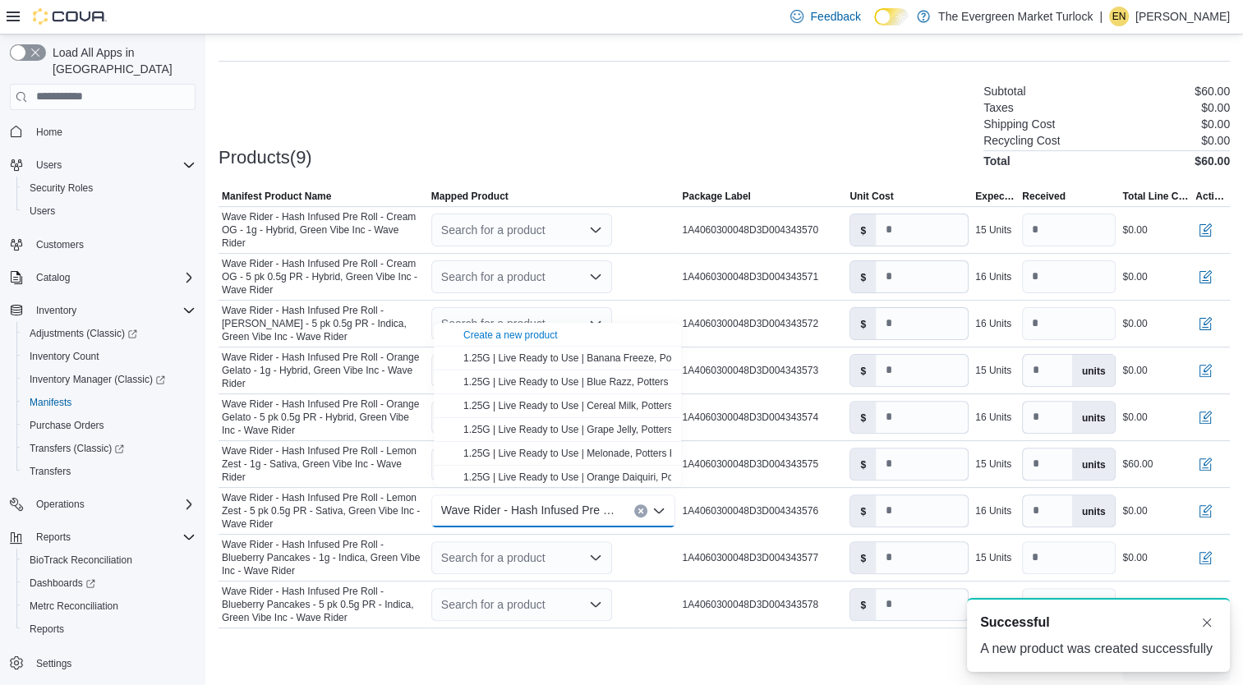
scroll to position [0, 0]
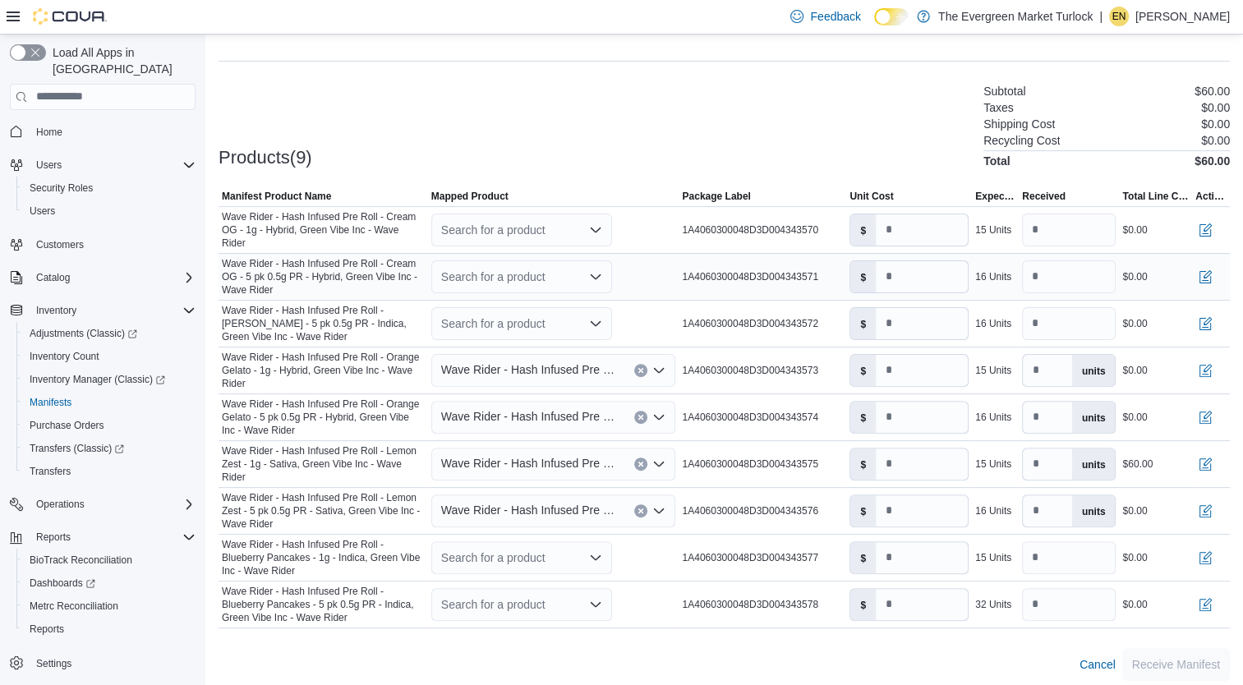
click at [504, 278] on div "Search for a product" at bounding box center [521, 276] width 181 height 33
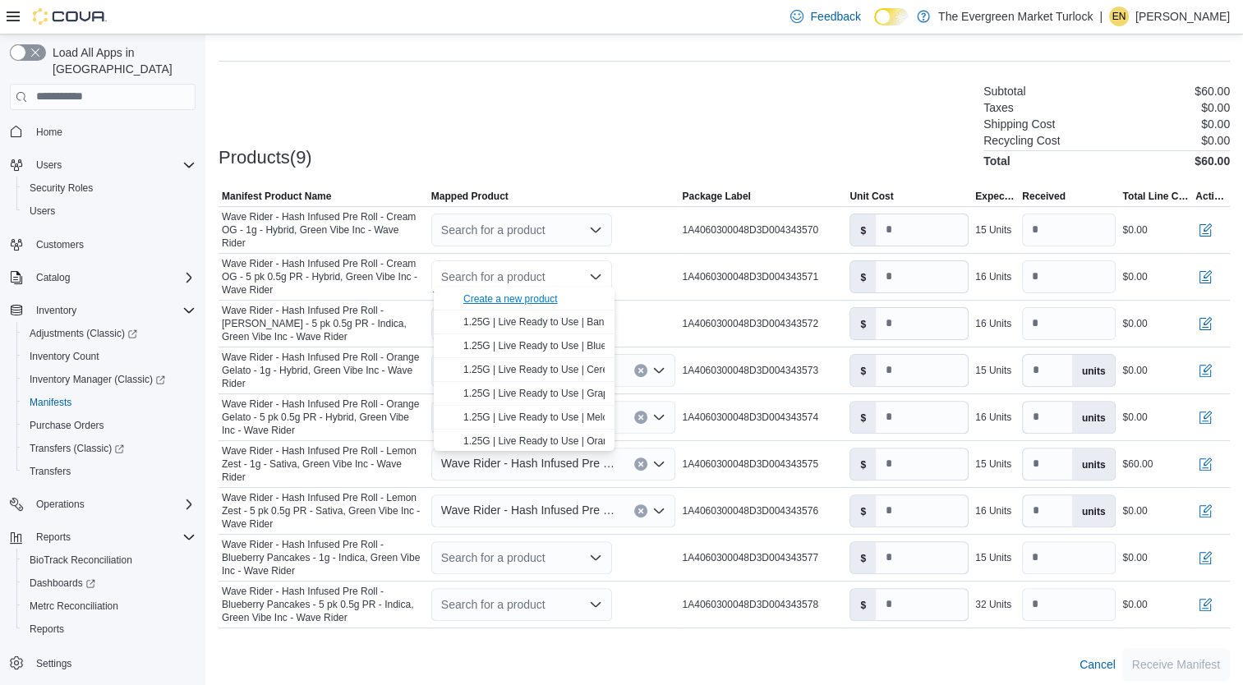
click at [507, 301] on div "Create a new product" at bounding box center [510, 299] width 94 height 13
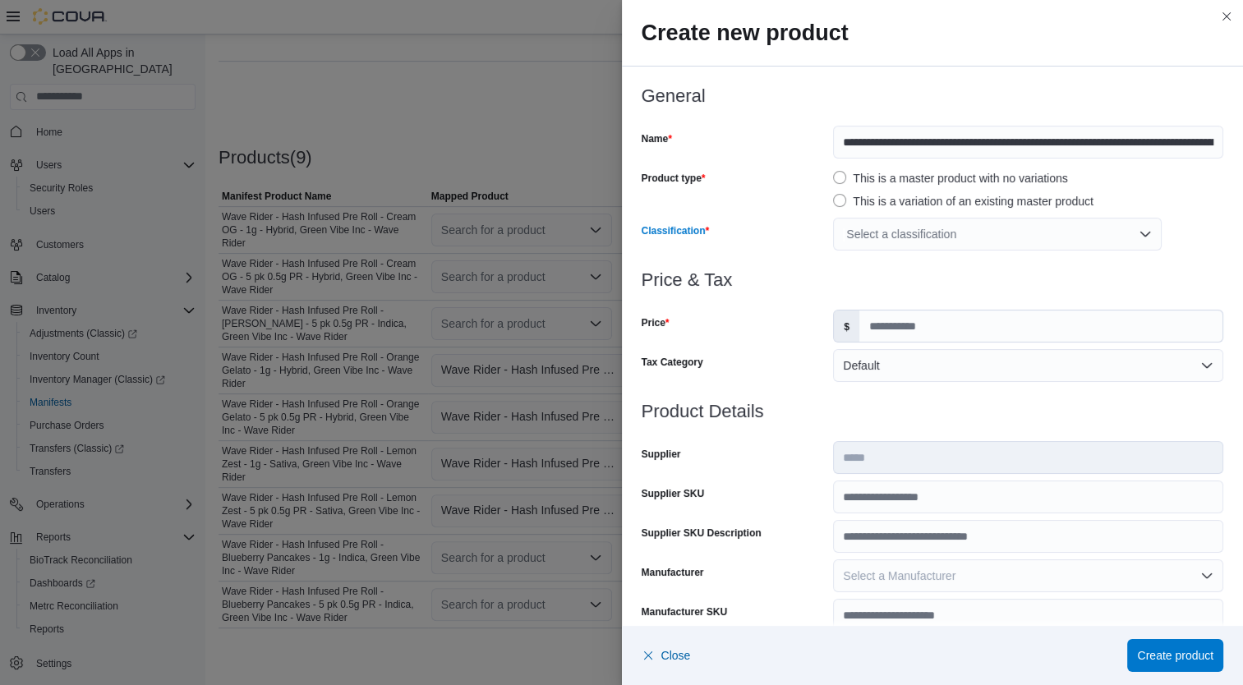
click at [937, 246] on div "Select a classification" at bounding box center [997, 234] width 329 height 33
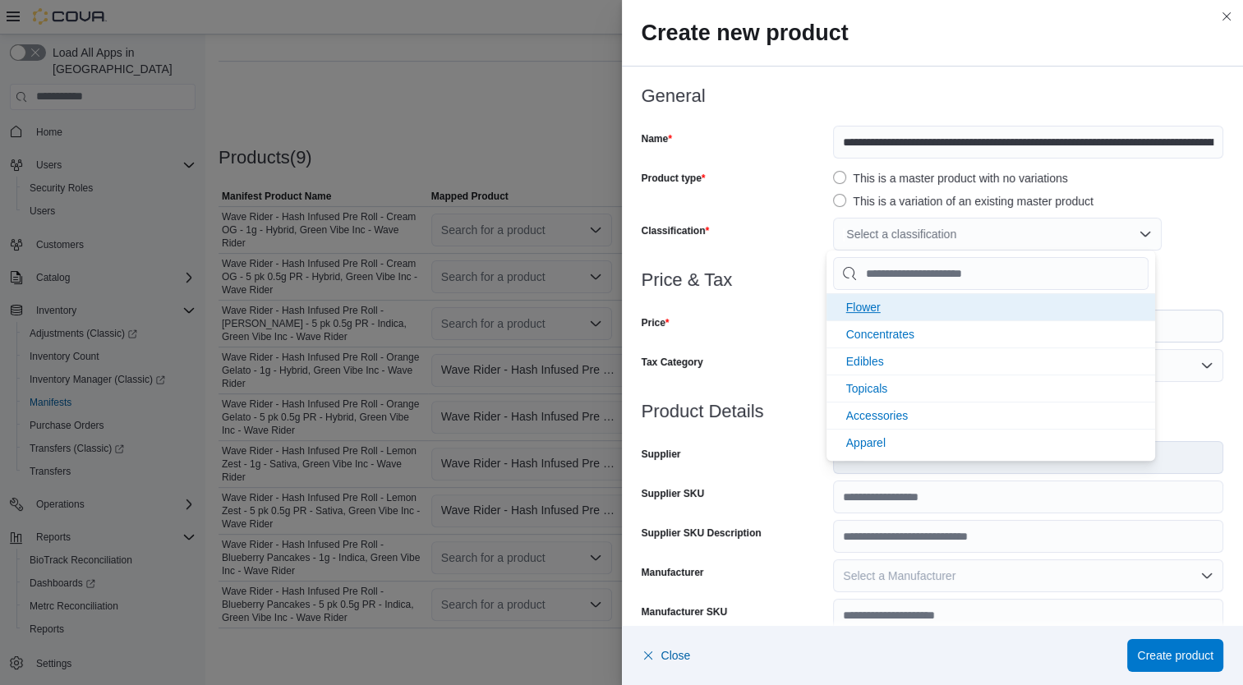
click at [904, 307] on li "Flower" at bounding box center [991, 306] width 329 height 27
click at [749, 347] on div "Price & Tax Price $ Tax Category Default" at bounding box center [933, 335] width 583 height 131
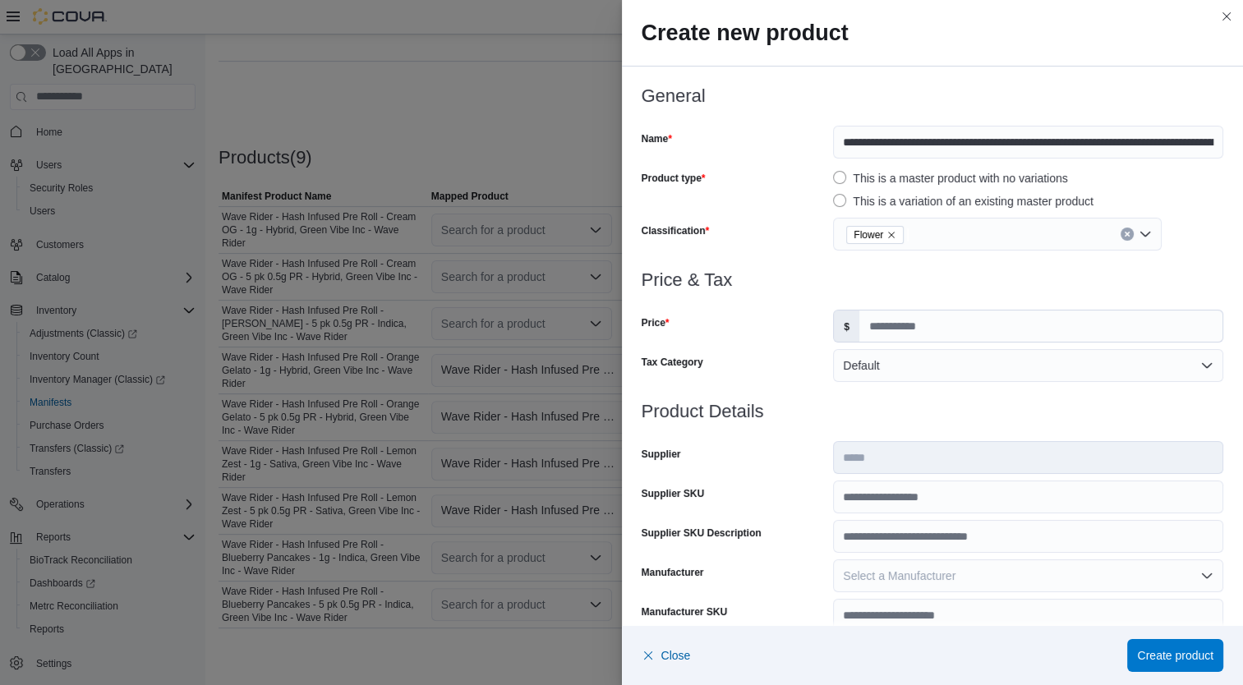
click at [908, 310] on div "$" at bounding box center [1028, 326] width 390 height 33
click at [909, 324] on input "Price" at bounding box center [1040, 326] width 363 height 31
type input "*****"
click at [926, 505] on input "Supplier SKU" at bounding box center [1028, 497] width 390 height 33
type input "**********"
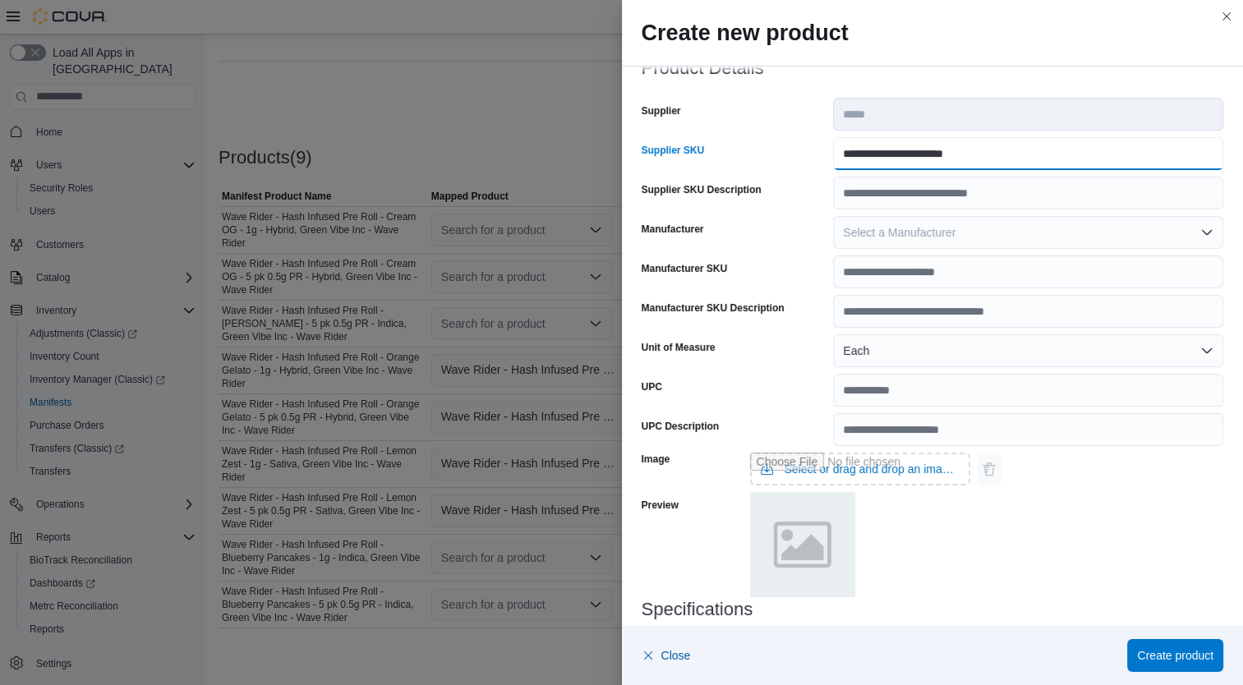
scroll to position [487, 0]
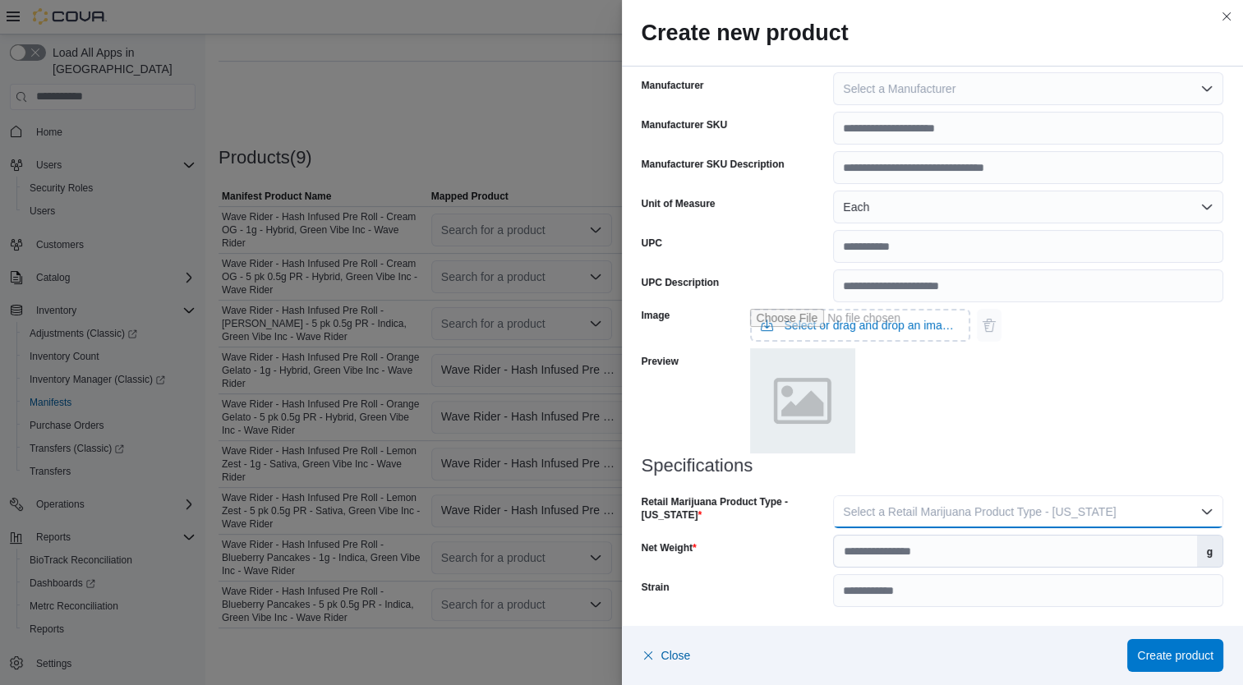
click at [1060, 512] on span "Select a Retail Marijuana Product Type - California" at bounding box center [979, 511] width 273 height 13
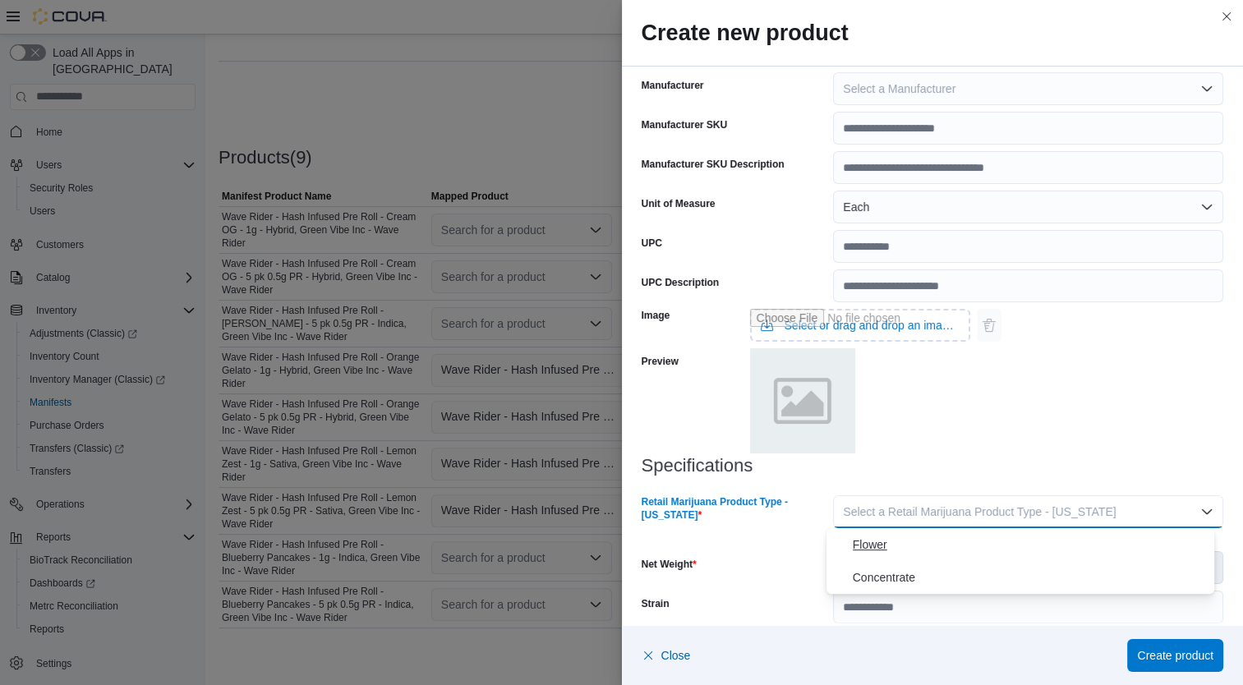
click at [961, 543] on span "Flower" at bounding box center [1031, 545] width 356 height 20
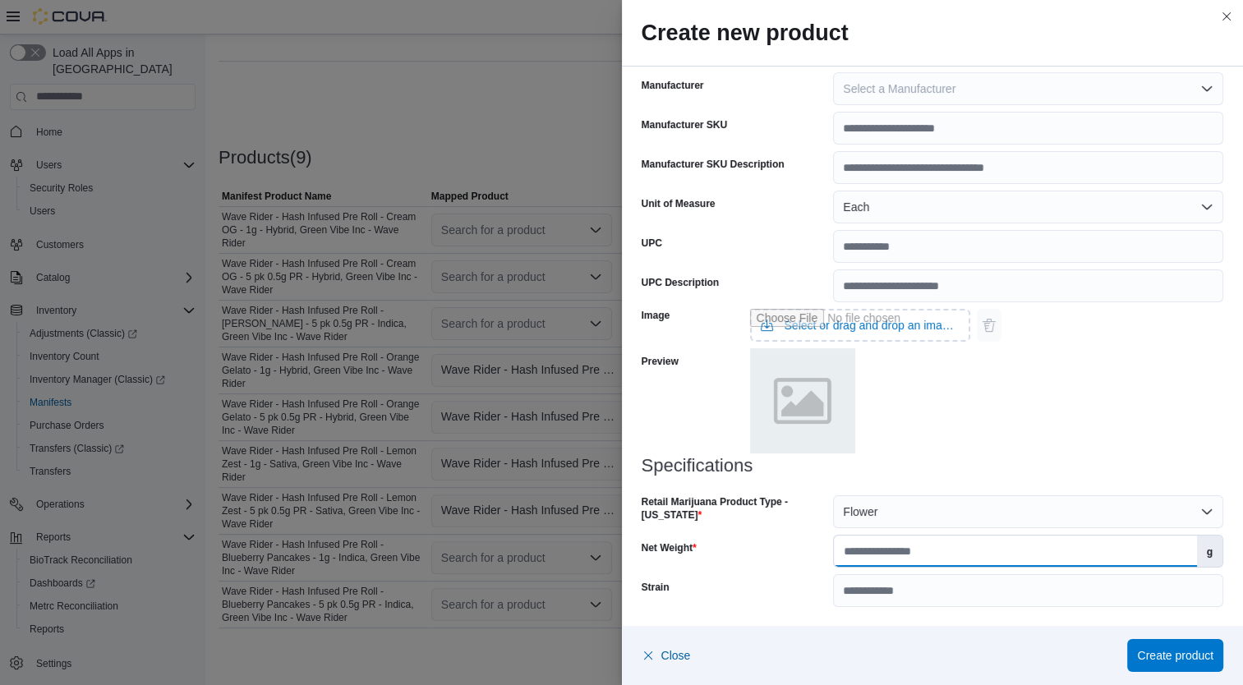
click at [960, 552] on input "Net Weight" at bounding box center [1015, 551] width 362 height 31
type input "***"
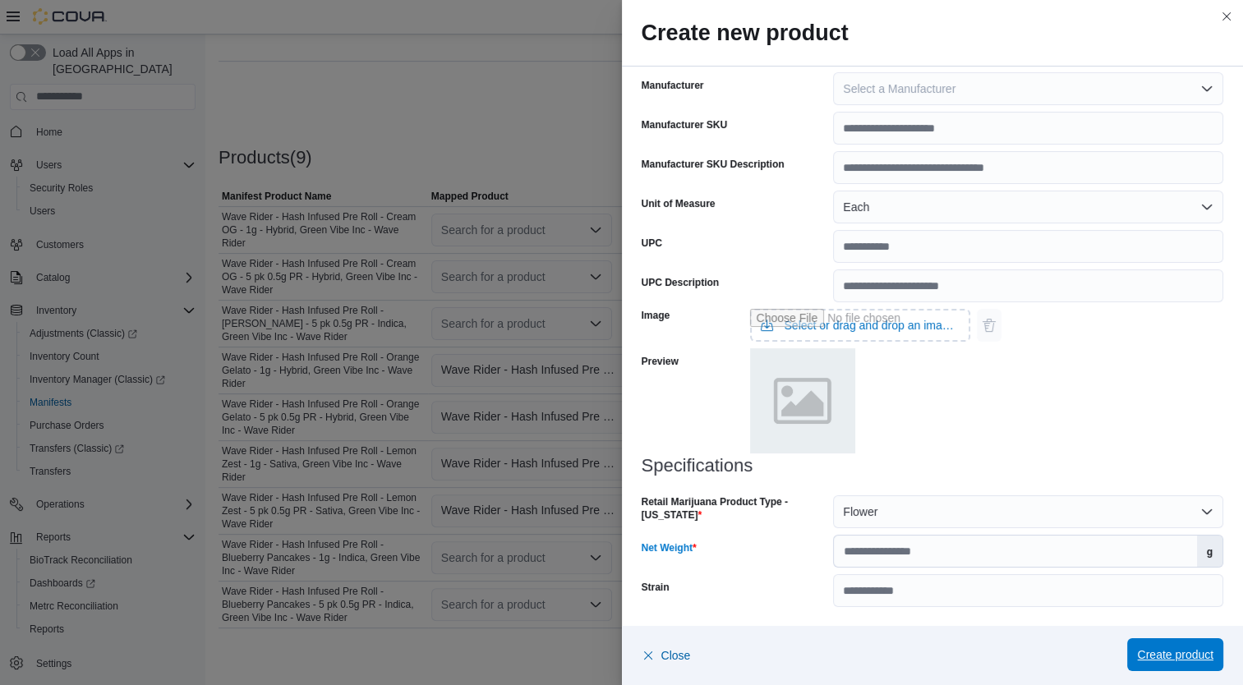
click at [1197, 658] on span "Create product" at bounding box center [1175, 655] width 76 height 16
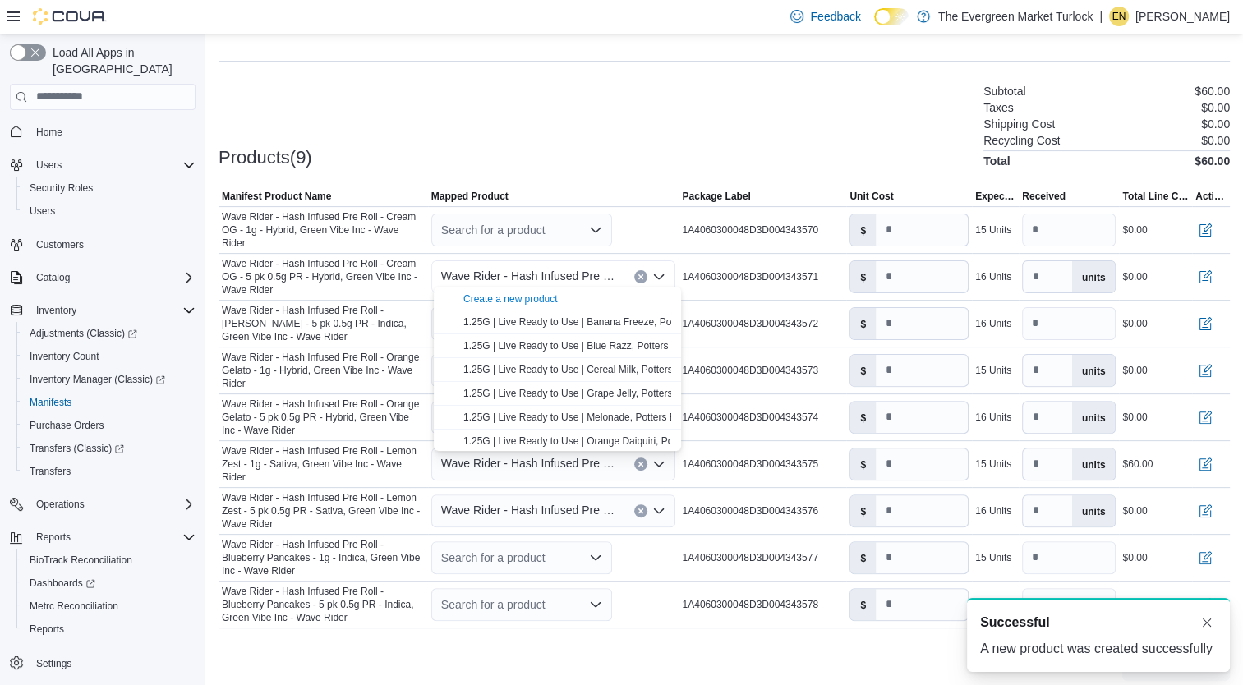
scroll to position [0, 0]
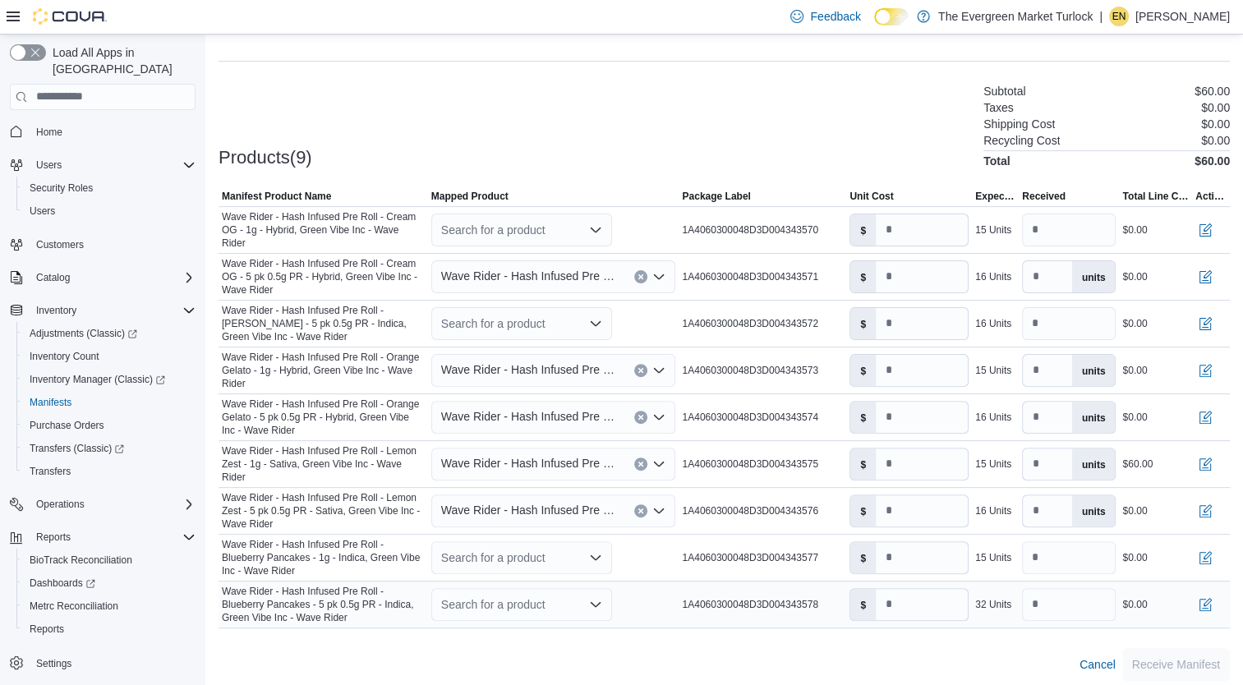
click at [509, 600] on div "Search for a product" at bounding box center [521, 604] width 181 height 33
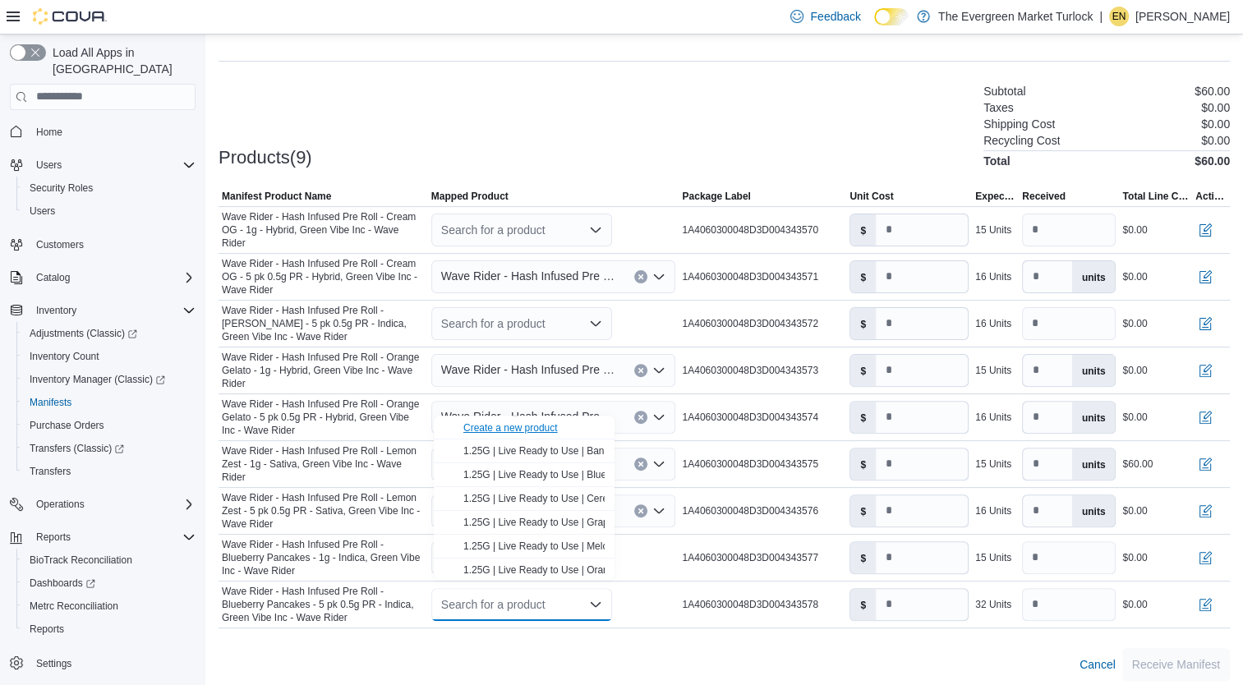
click at [530, 426] on div "Create a new product" at bounding box center [510, 428] width 94 height 13
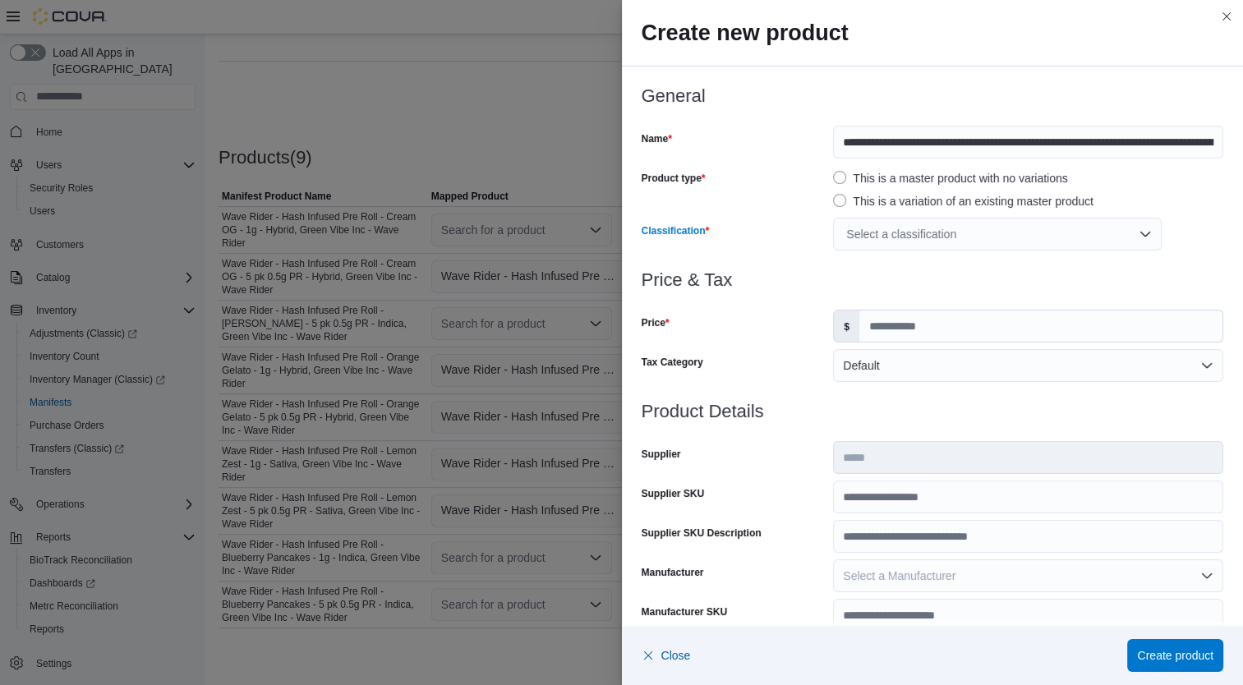
click at [911, 240] on div "Select a classification" at bounding box center [997, 234] width 329 height 33
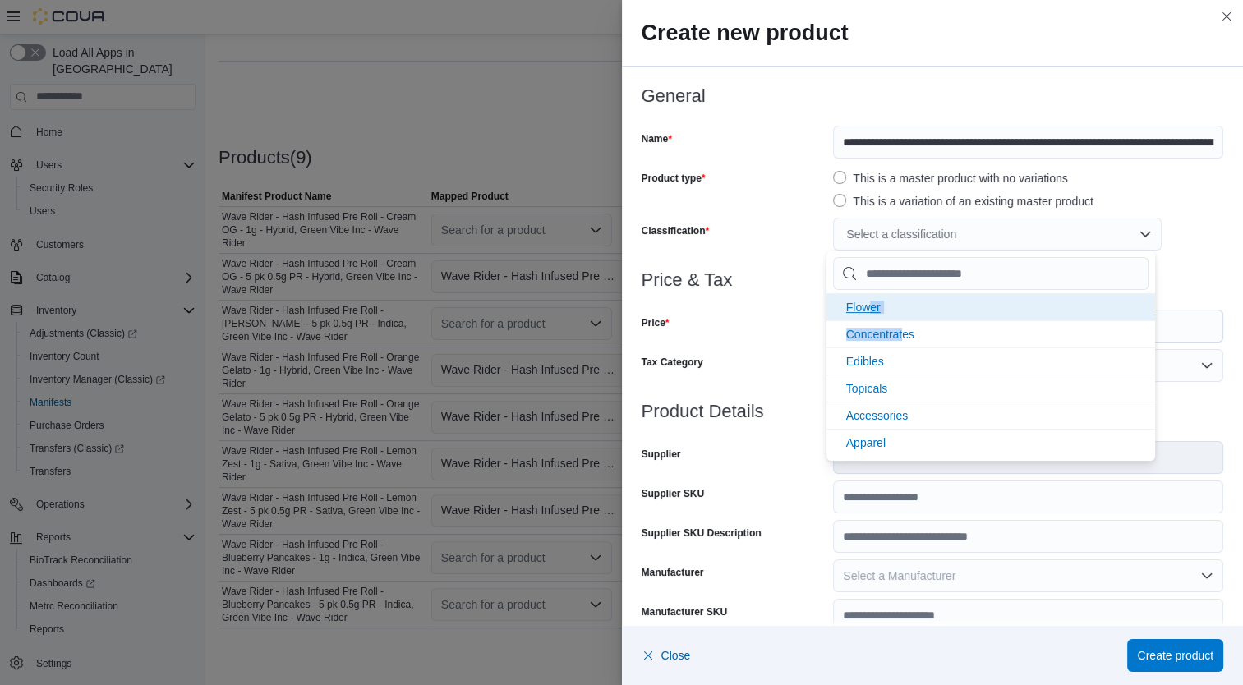
drag, startPoint x: 905, startPoint y: 323, endPoint x: 868, endPoint y: 311, distance: 39.0
click at [868, 311] on ul "Flower Concentrates Edibles Topicals Accessories Apparel Integrations" at bounding box center [991, 388] width 329 height 190
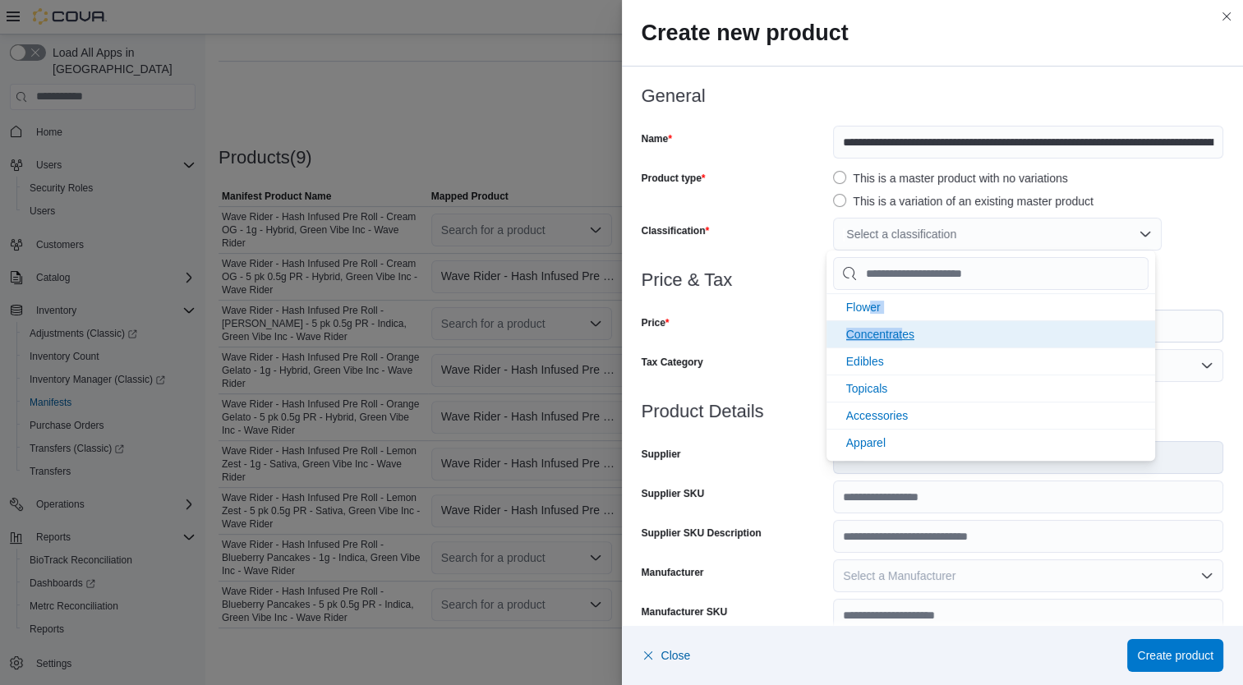
drag, startPoint x: 868, startPoint y: 311, endPoint x: 920, endPoint y: 309, distance: 52.6
click at [868, 311] on span "Flower" at bounding box center [863, 307] width 35 height 13
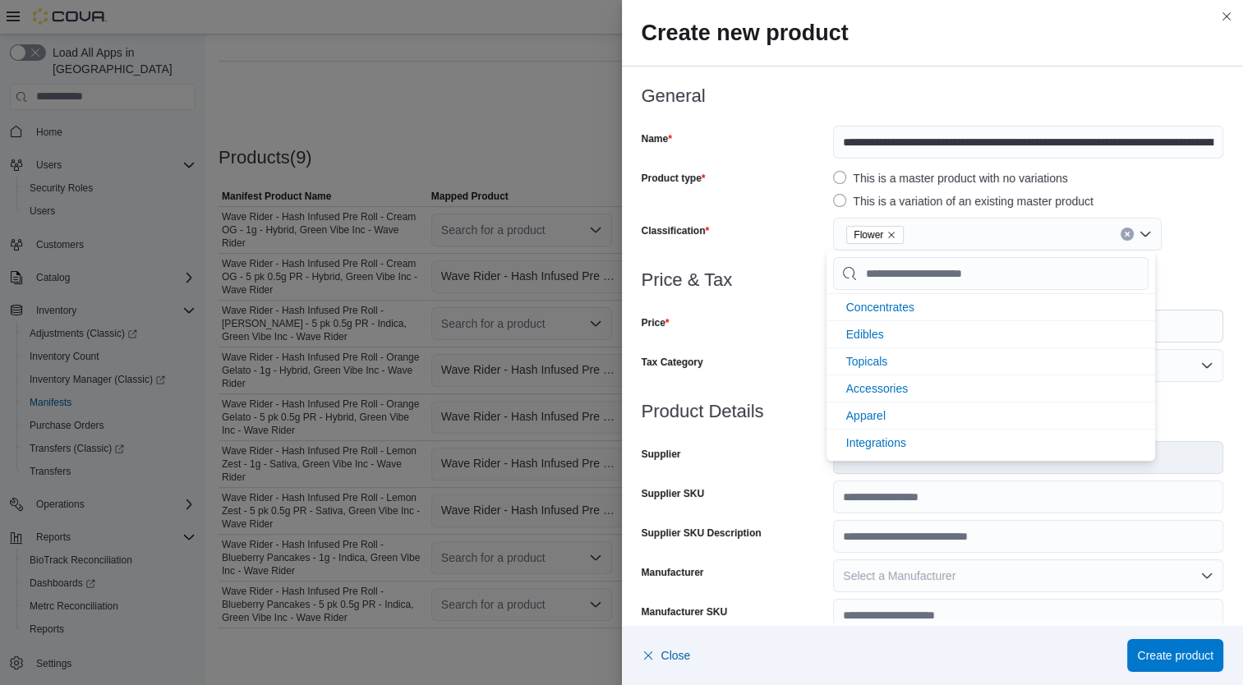
click at [740, 330] on div "Price" at bounding box center [735, 326] width 186 height 33
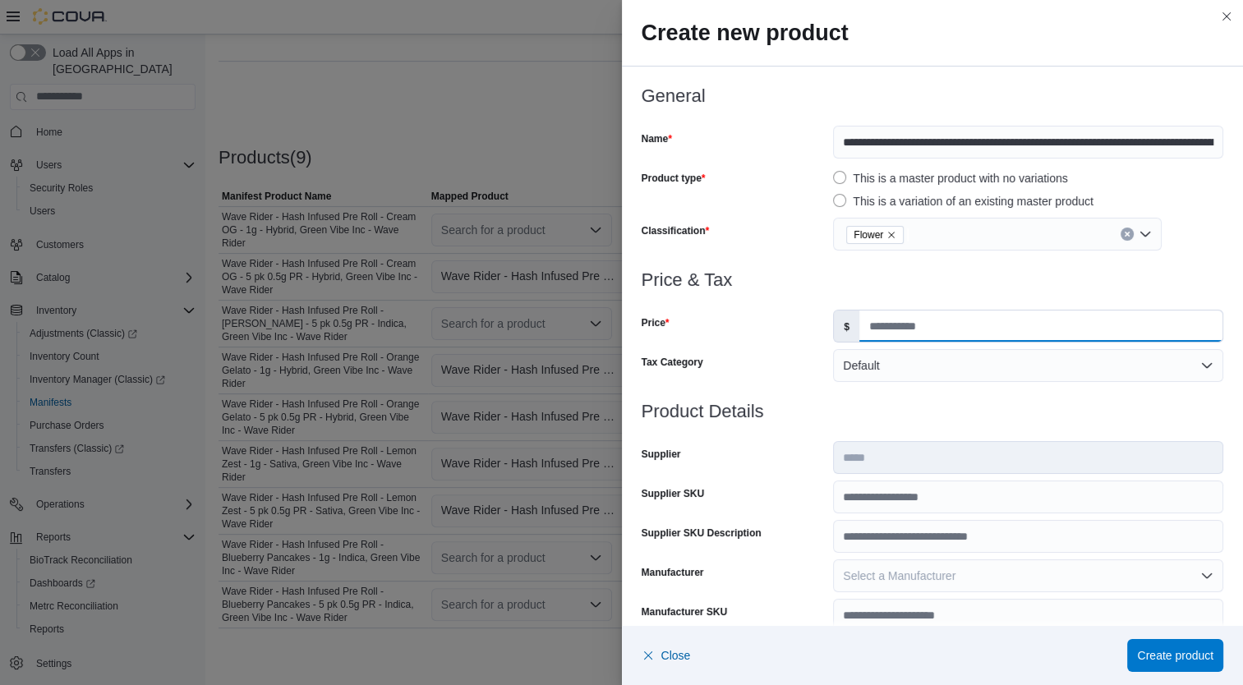
click at [928, 333] on input "Price" at bounding box center [1040, 326] width 363 height 31
type input "*****"
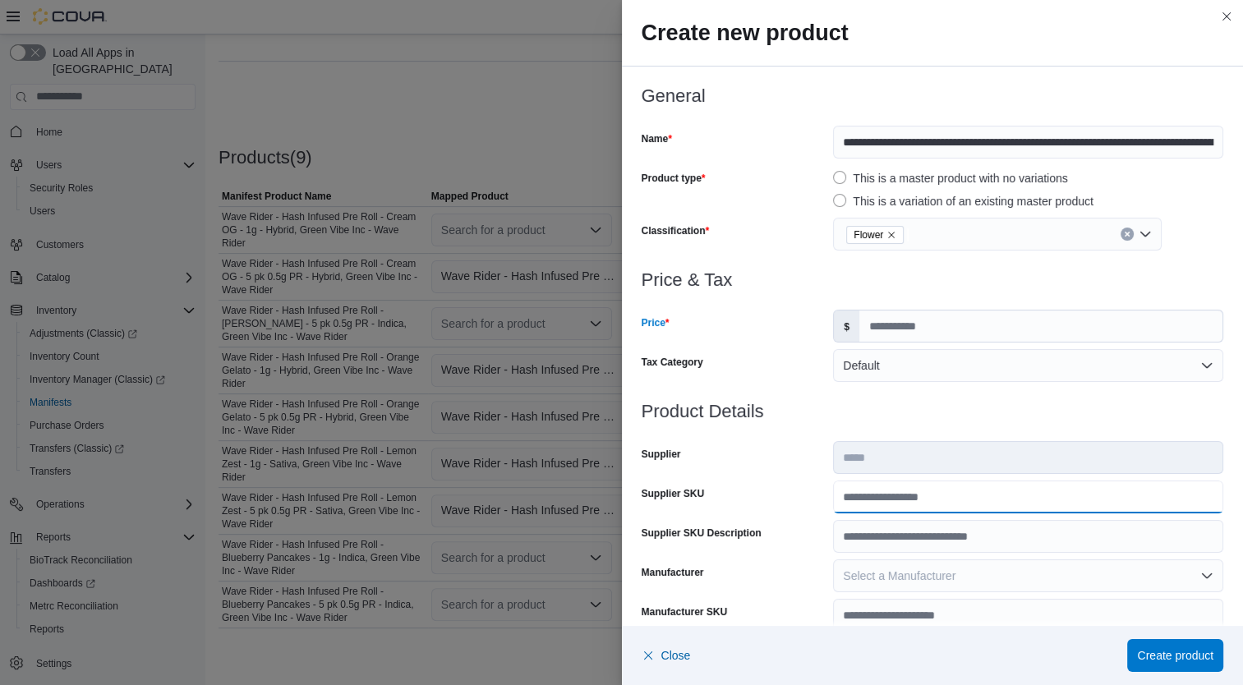
click at [925, 488] on input "Supplier SKU" at bounding box center [1028, 497] width 390 height 33
type input "**********"
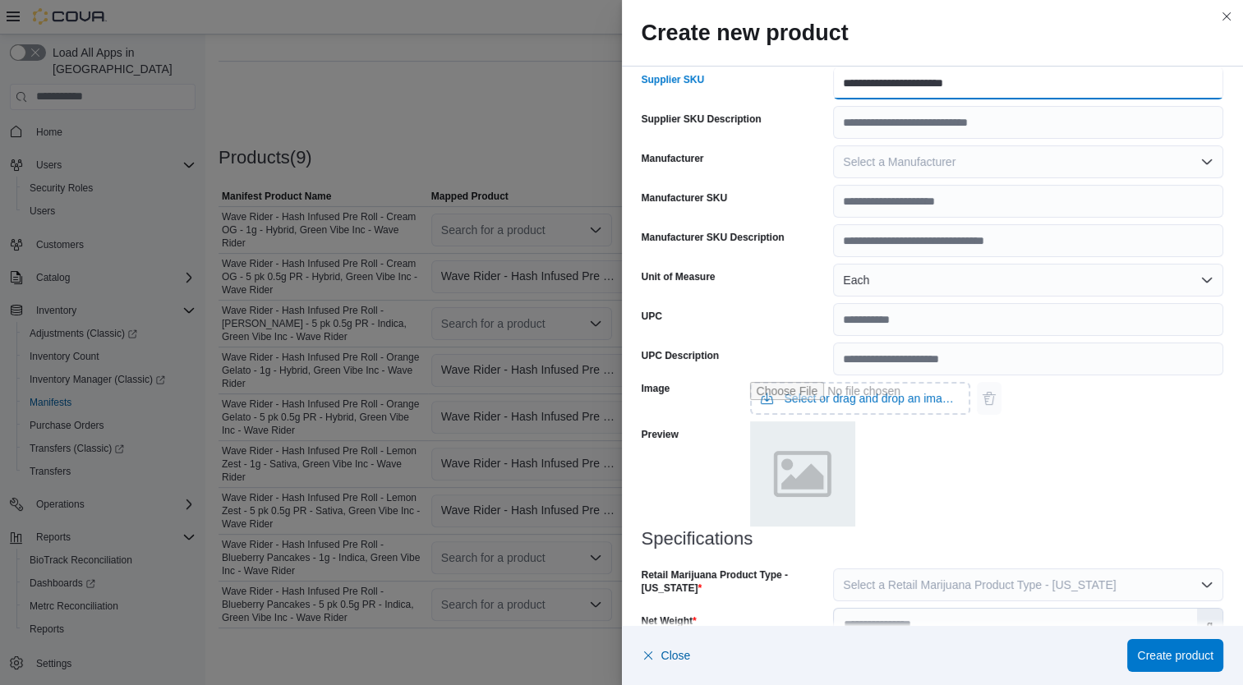
scroll to position [487, 0]
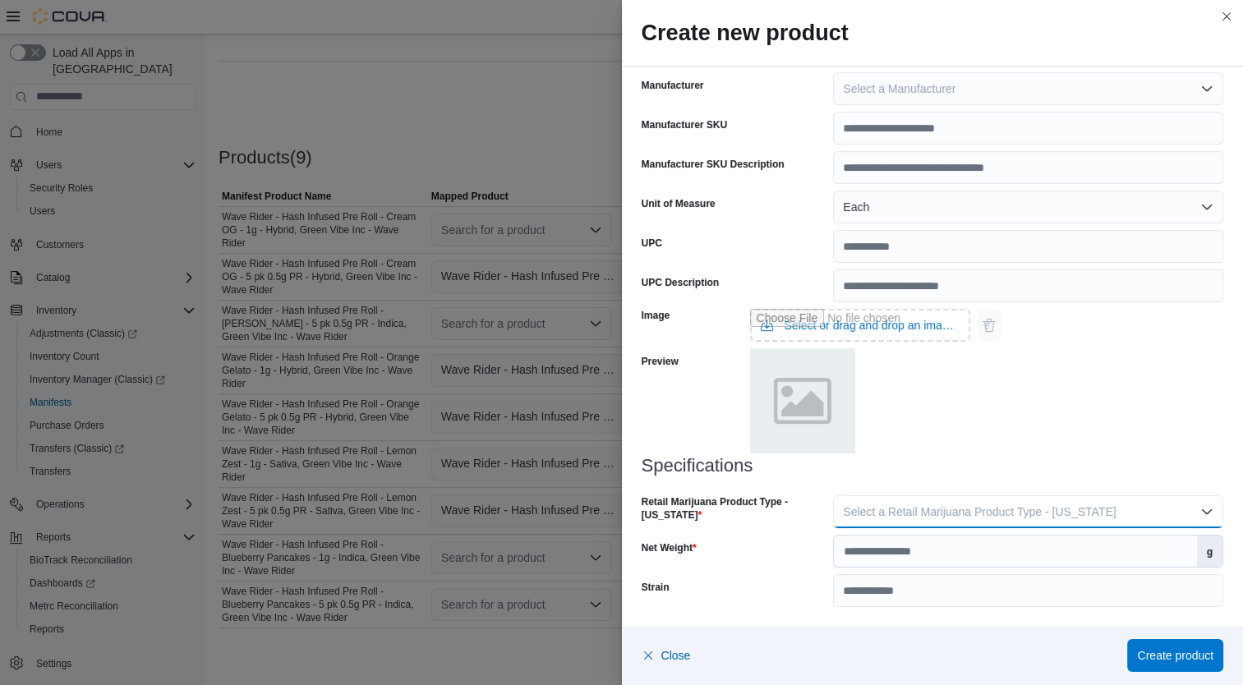
click at [1016, 511] on span "Select a Retail Marijuana Product Type - California" at bounding box center [979, 511] width 273 height 13
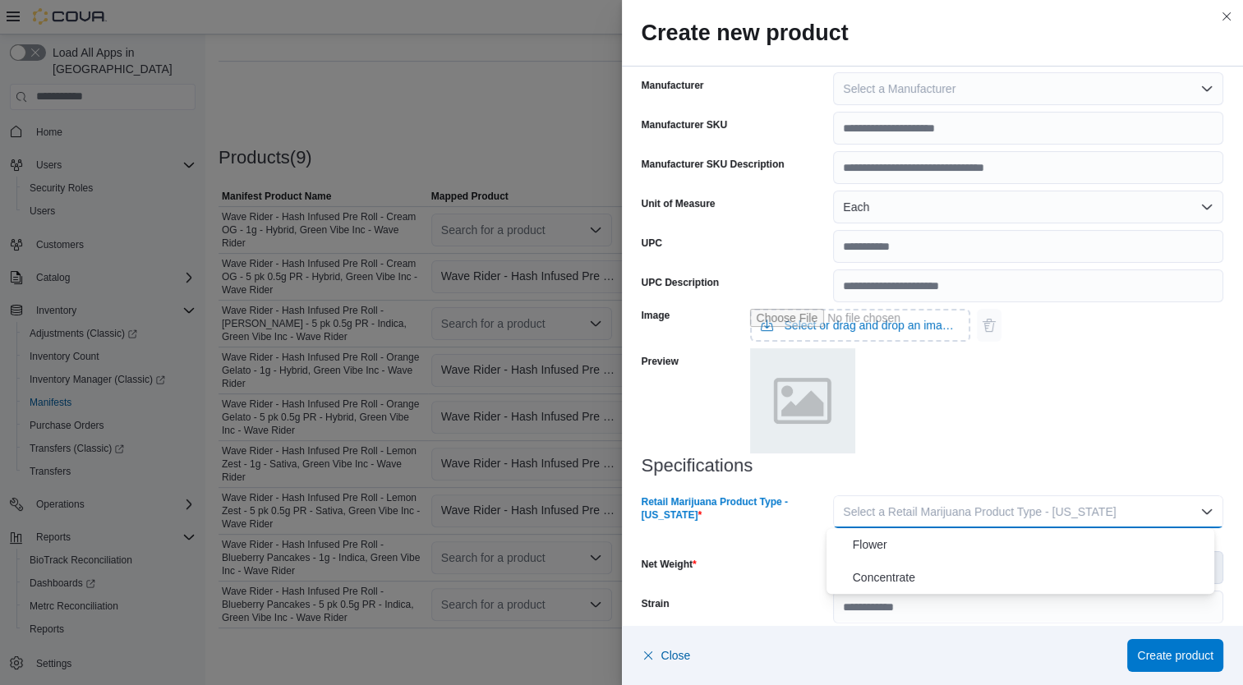
click at [928, 554] on button "Flower" at bounding box center [1021, 544] width 389 height 33
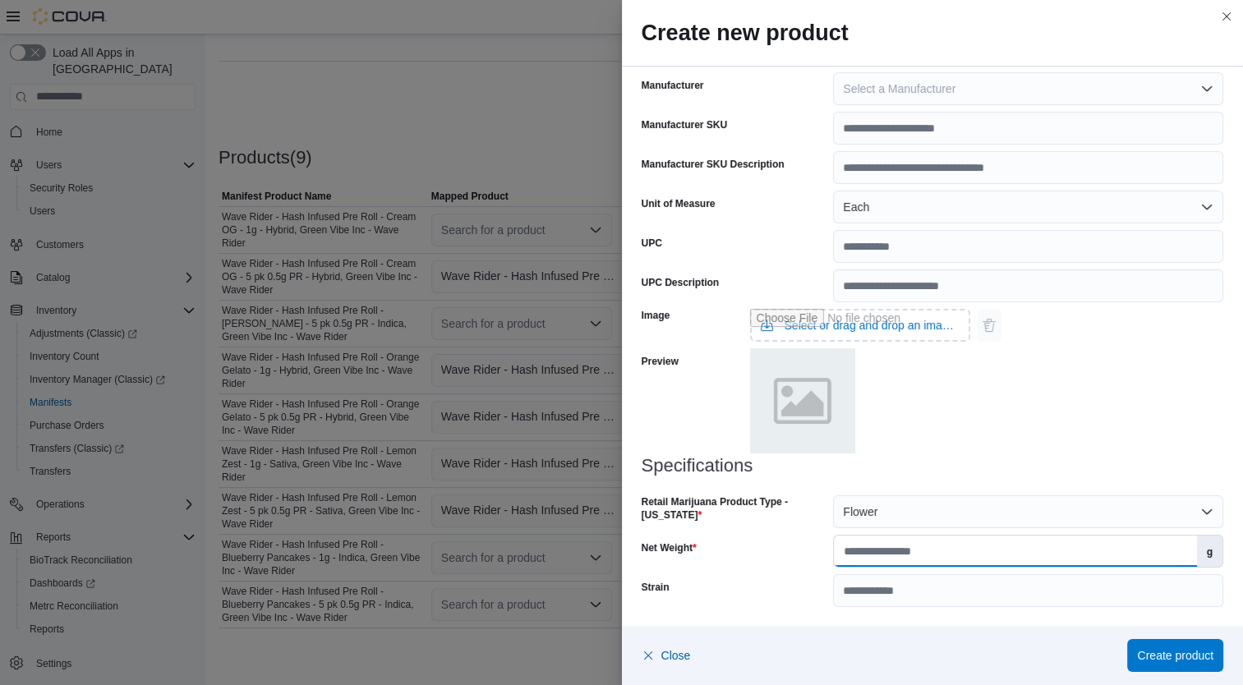
click at [960, 552] on input "Net Weight" at bounding box center [1015, 551] width 362 height 31
type input "***"
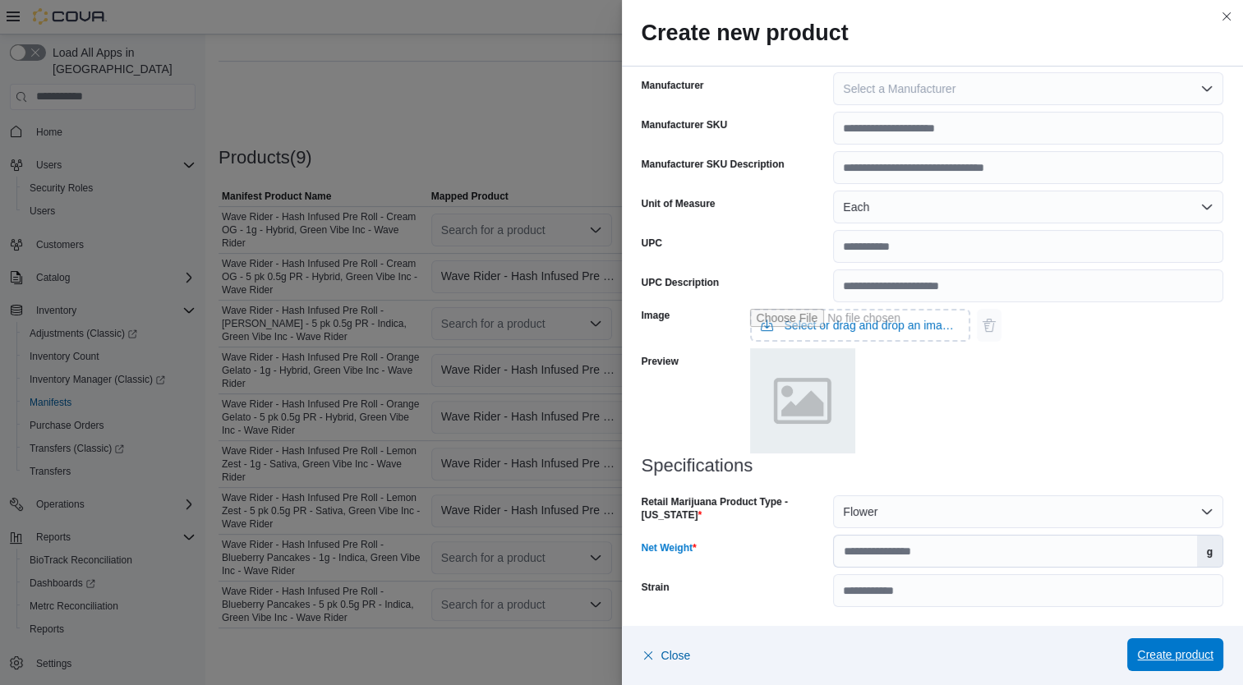
click at [1190, 656] on span "Create product" at bounding box center [1175, 655] width 76 height 16
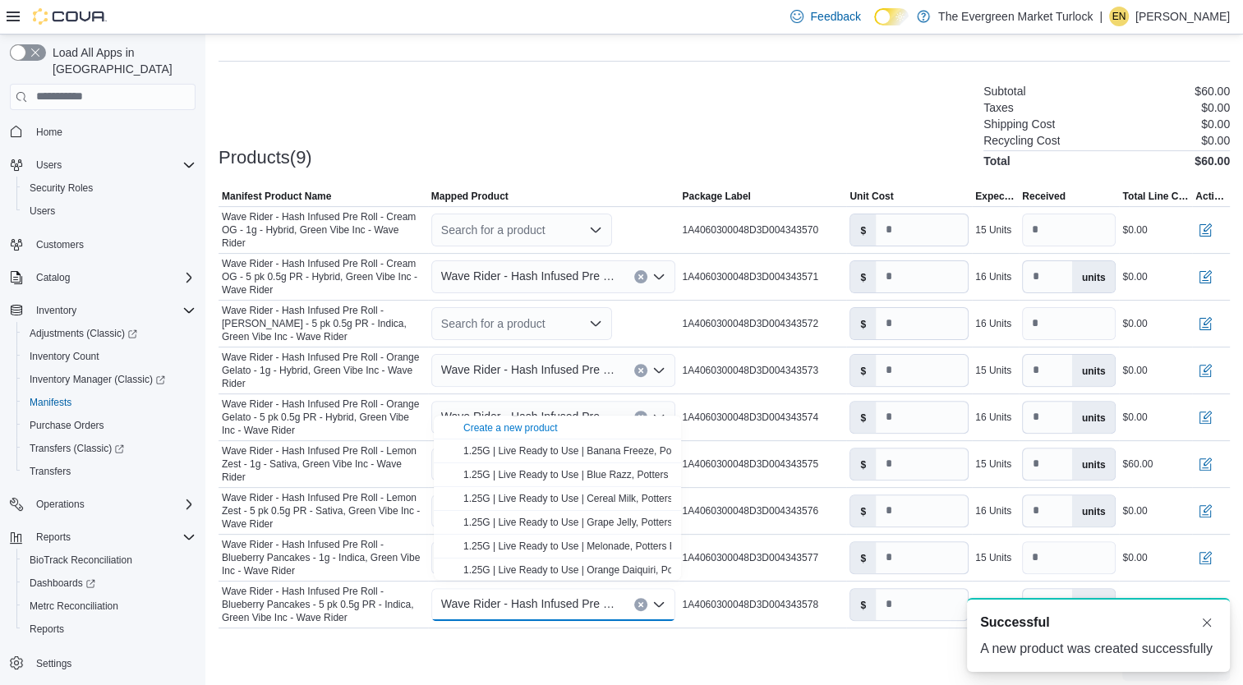
scroll to position [0, 0]
click at [358, 491] on span "Wave Rider - Hash Infused Pre Roll - Lemon Zest - 5 pk 0.5g PR - Sativa, Green …" at bounding box center [323, 510] width 203 height 39
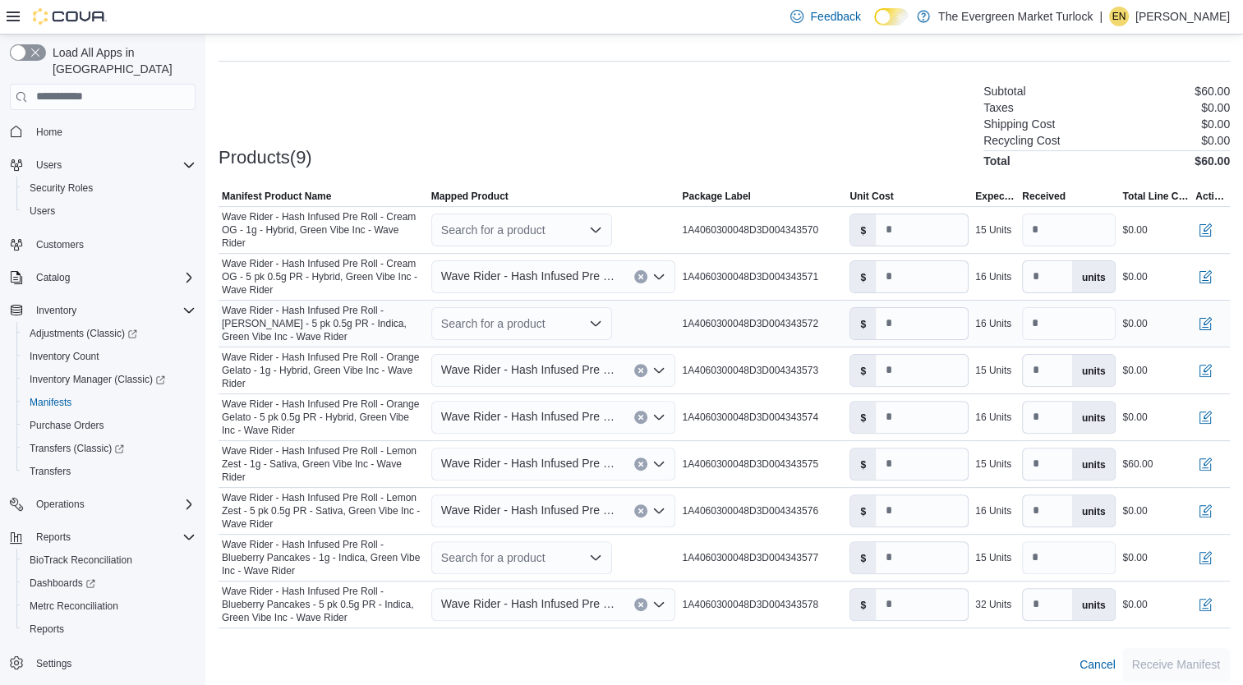
click at [483, 317] on div "Search for a product" at bounding box center [521, 323] width 181 height 33
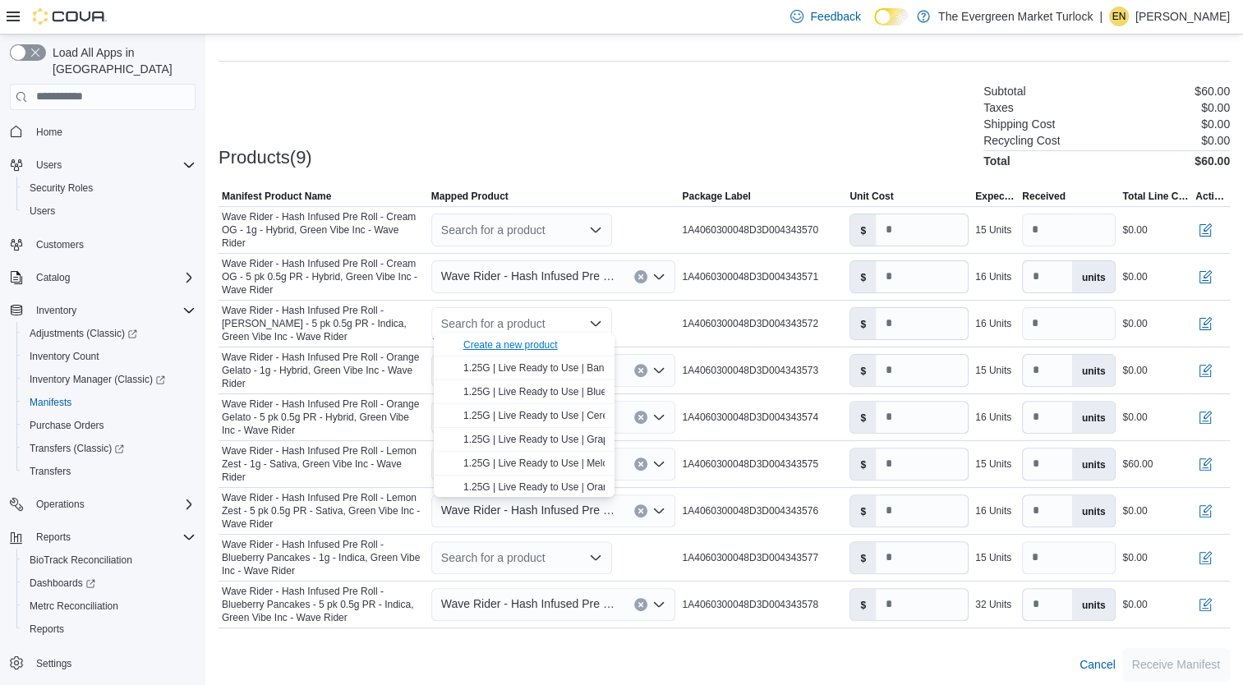
click at [500, 343] on div "Create a new product" at bounding box center [510, 345] width 94 height 13
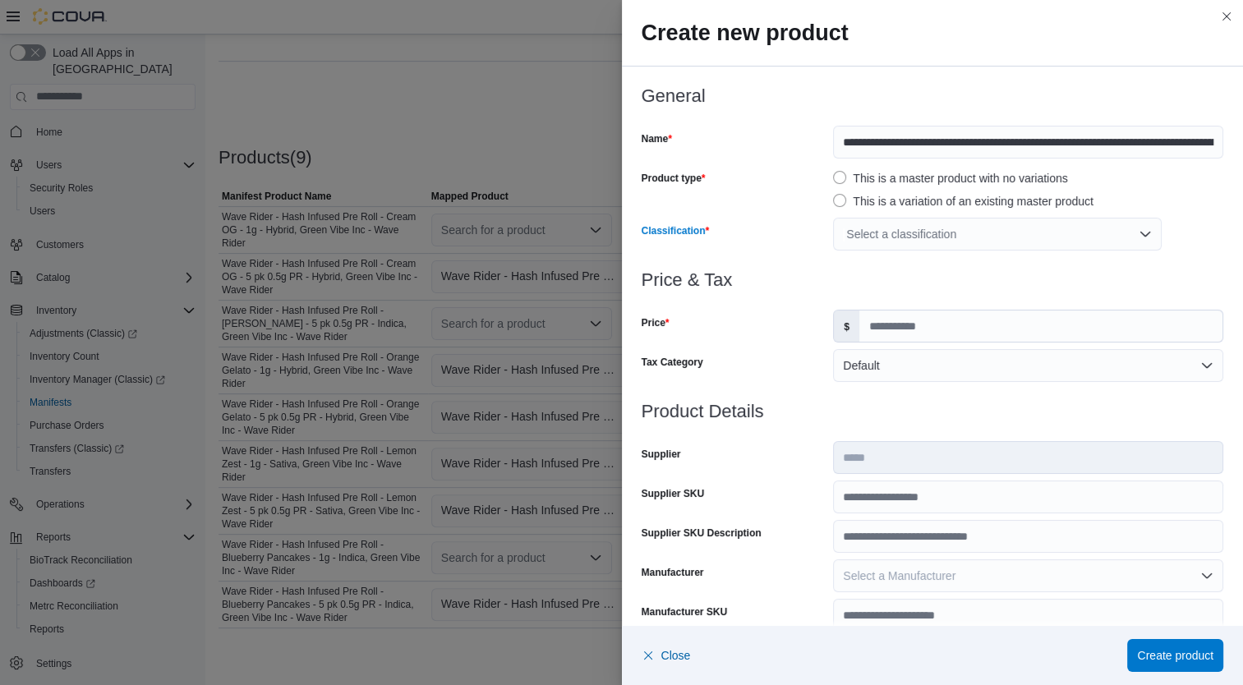
click at [898, 225] on div "Select a classification" at bounding box center [997, 234] width 329 height 33
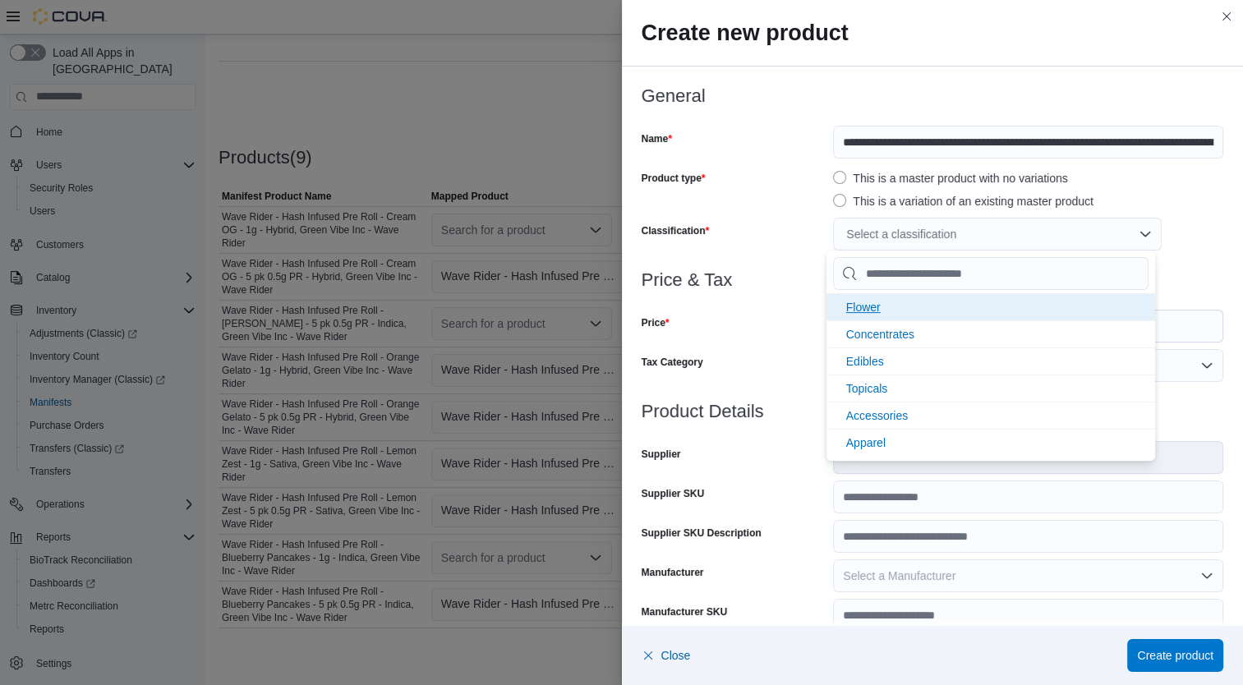
click at [881, 306] on li "Flower" at bounding box center [991, 306] width 329 height 27
click at [782, 325] on div "Price" at bounding box center [735, 326] width 186 height 33
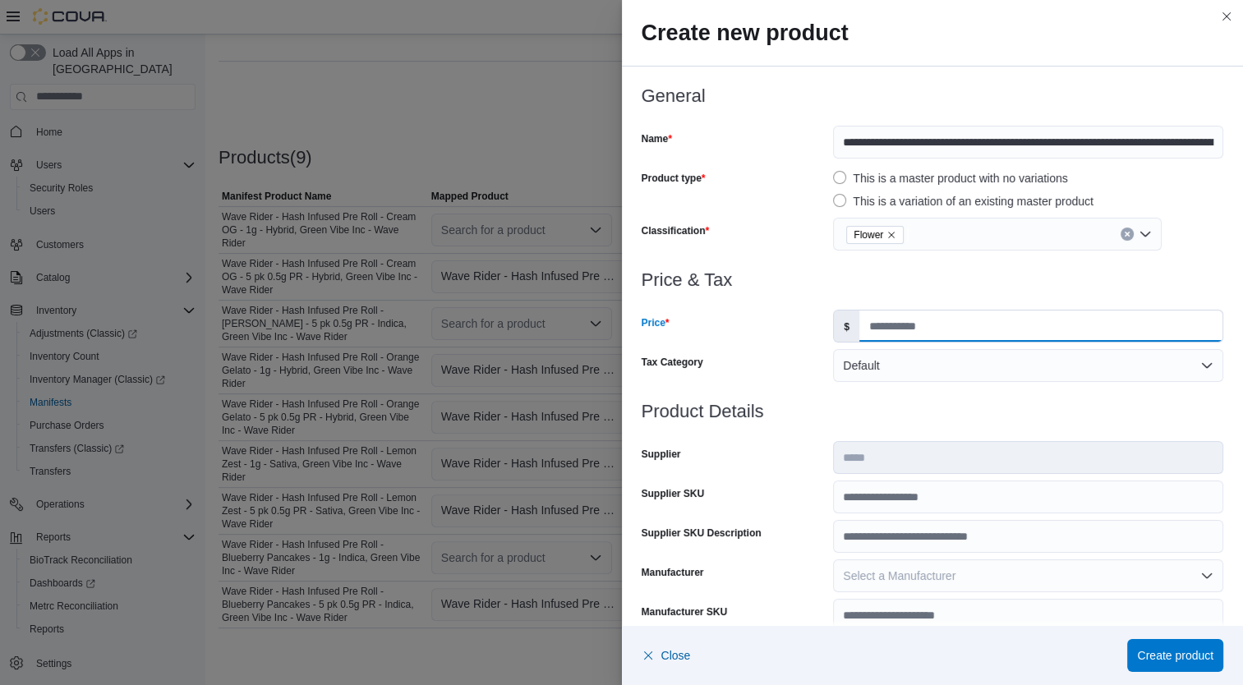
click at [880, 319] on input "Price" at bounding box center [1040, 326] width 363 height 31
type input "*****"
click at [902, 517] on div "Product Details Supplier ***** Supplier SKU Supplier SKU Description Manufactur…" at bounding box center [933, 672] width 583 height 541
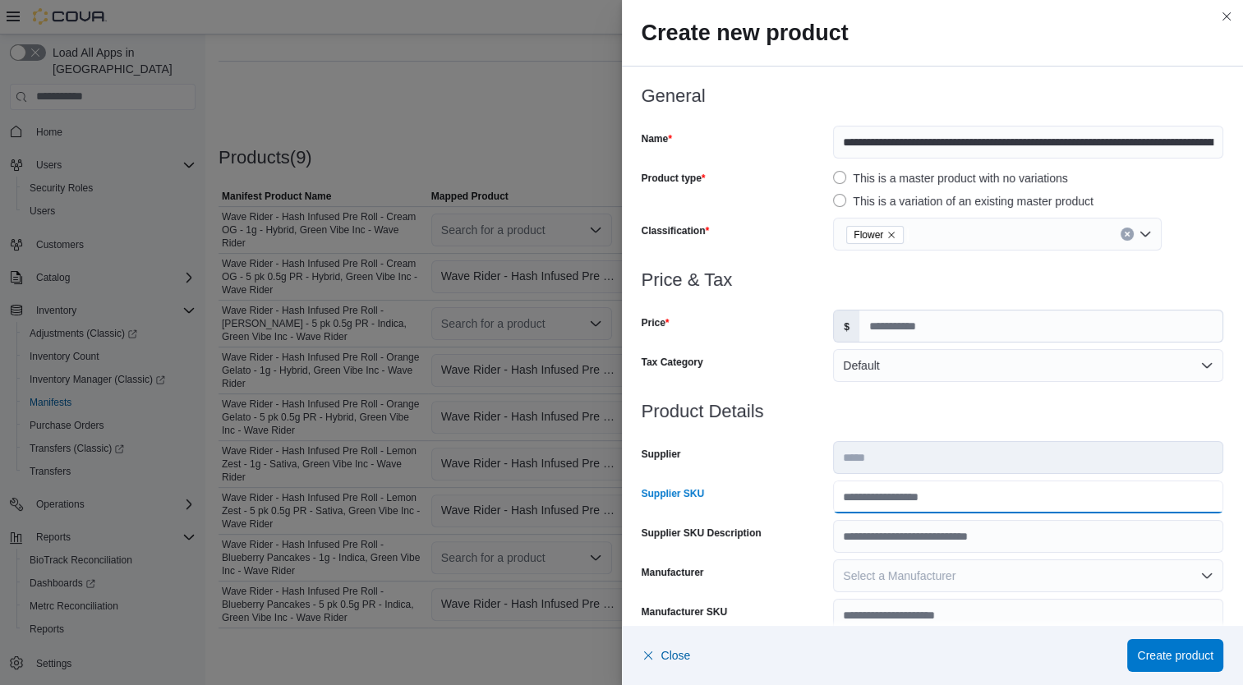
click at [899, 501] on input "Supplier SKU" at bounding box center [1028, 497] width 390 height 33
type input "**********"
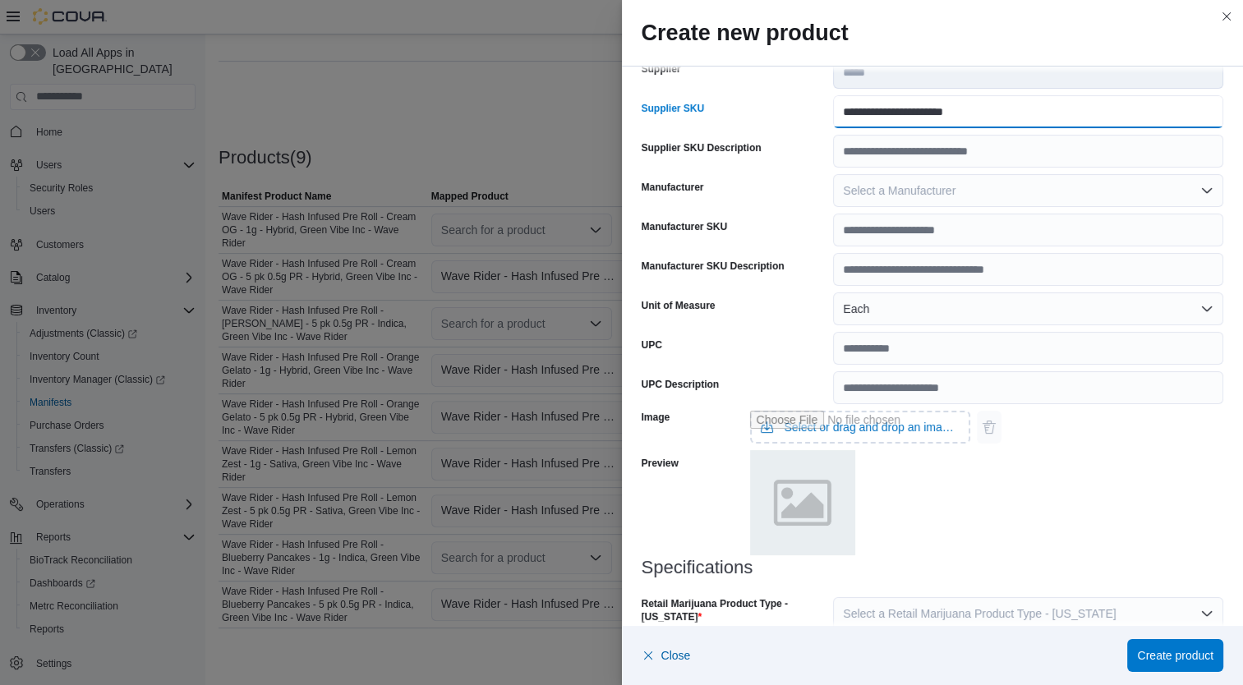
scroll to position [487, 0]
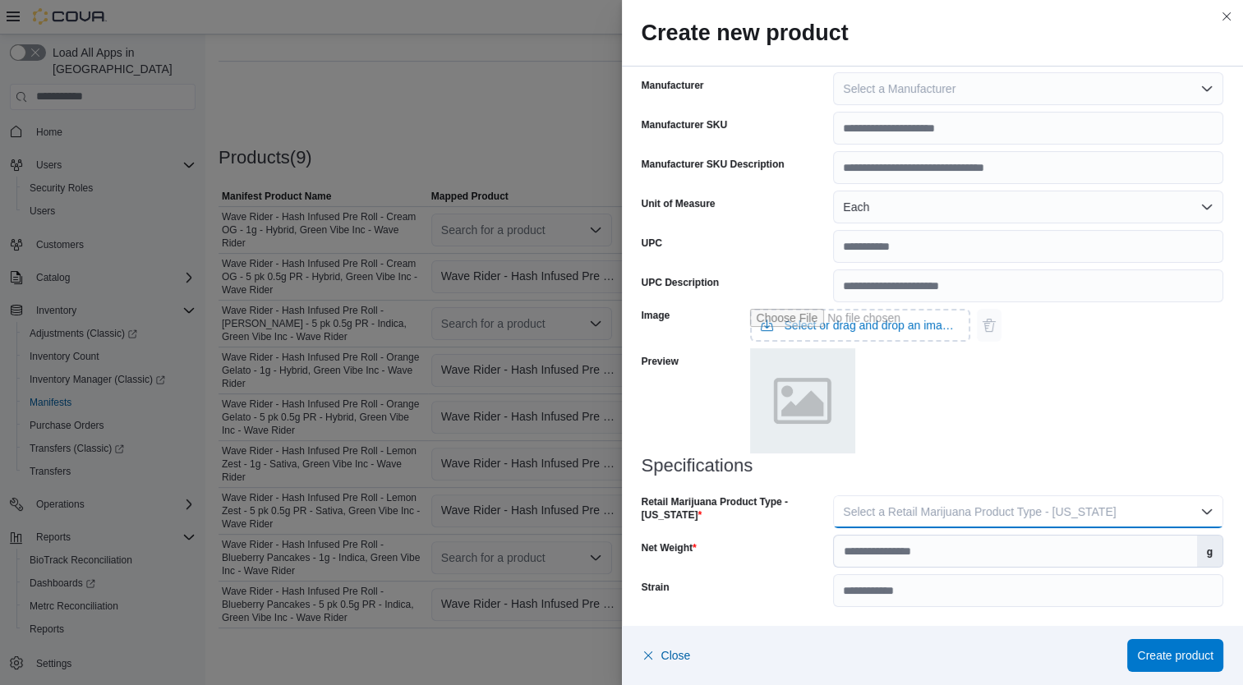
click at [1058, 514] on span "Select a Retail Marijuana Product Type - California" at bounding box center [979, 511] width 273 height 13
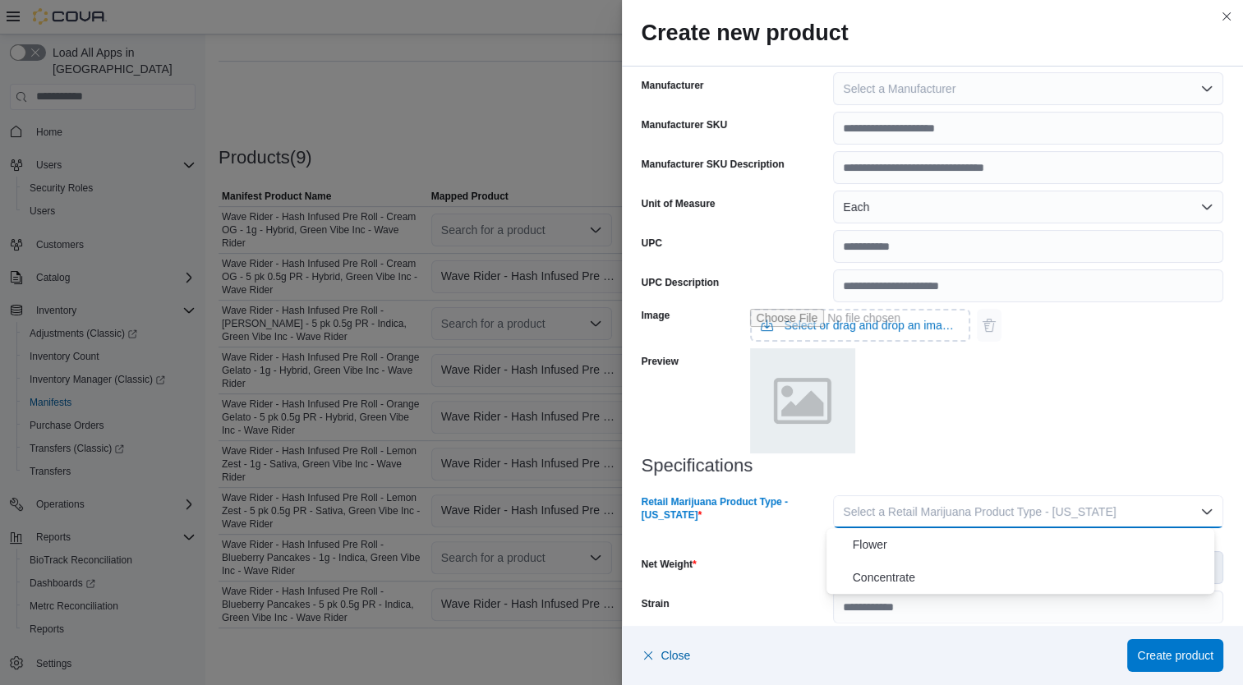
click at [965, 554] on button "Flower" at bounding box center [1021, 544] width 389 height 33
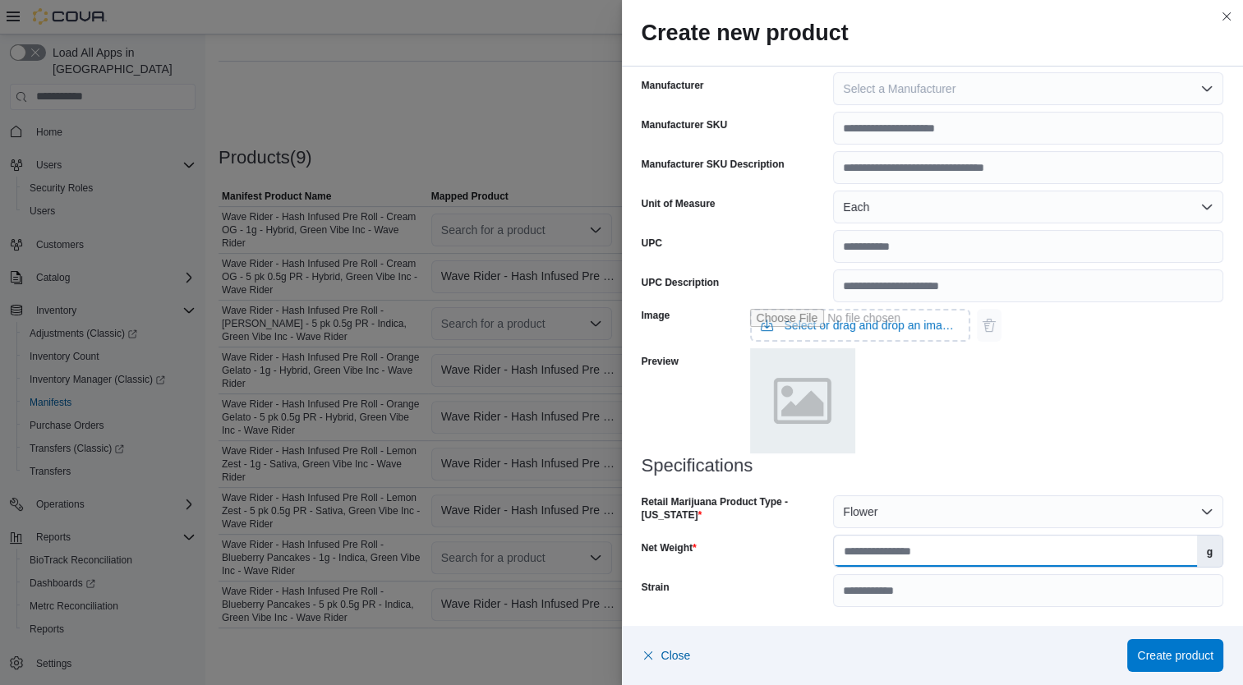
click at [956, 554] on input "Net Weight" at bounding box center [1015, 551] width 362 height 31
click at [1027, 552] on input "Net Weight" at bounding box center [1015, 551] width 362 height 31
type input "***"
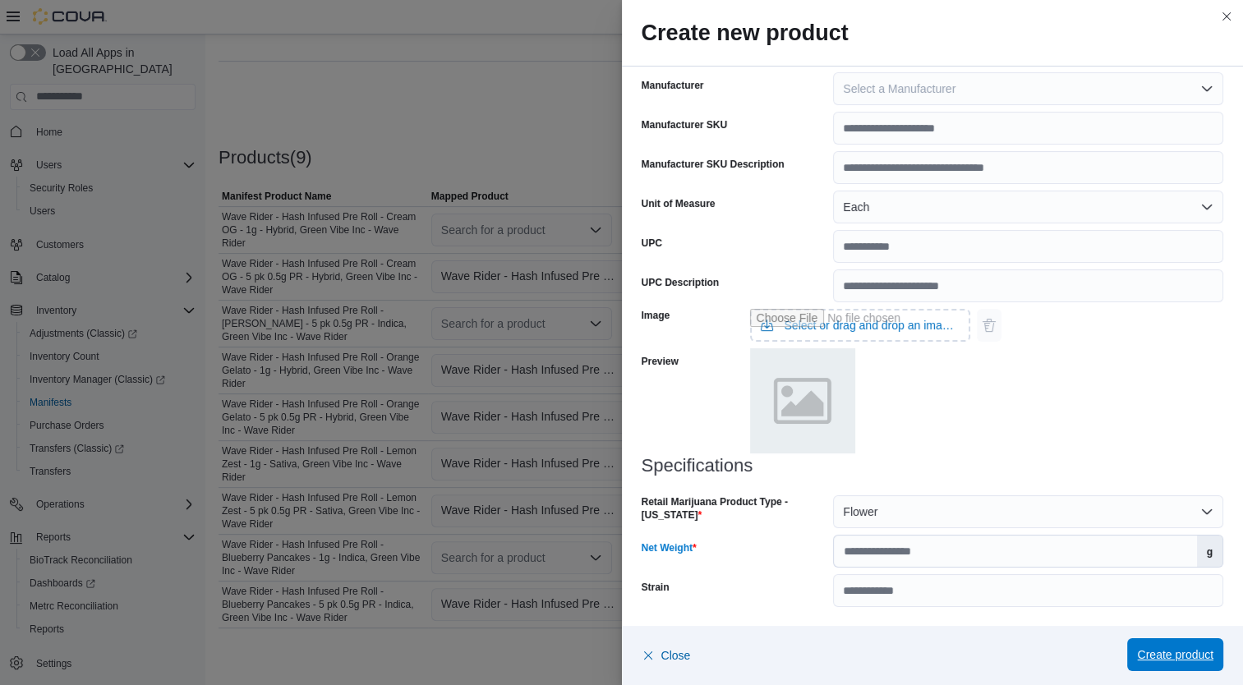
click at [1184, 666] on span "Create product" at bounding box center [1175, 654] width 76 height 33
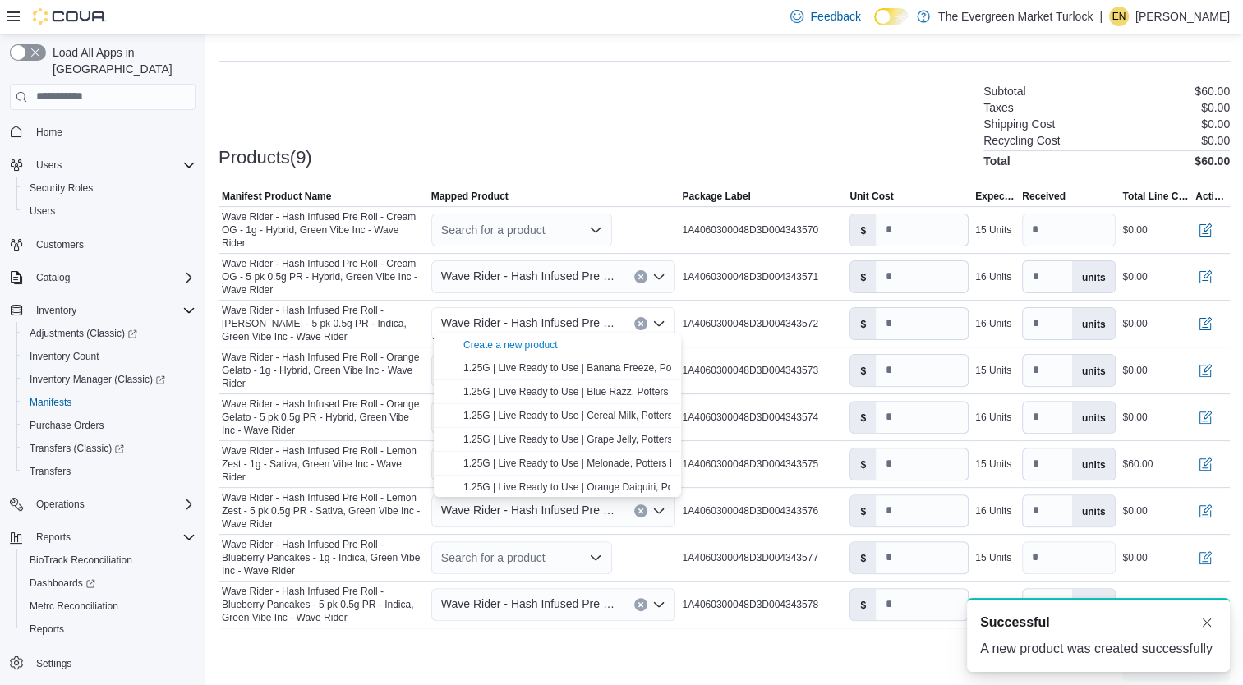
scroll to position [0, 0]
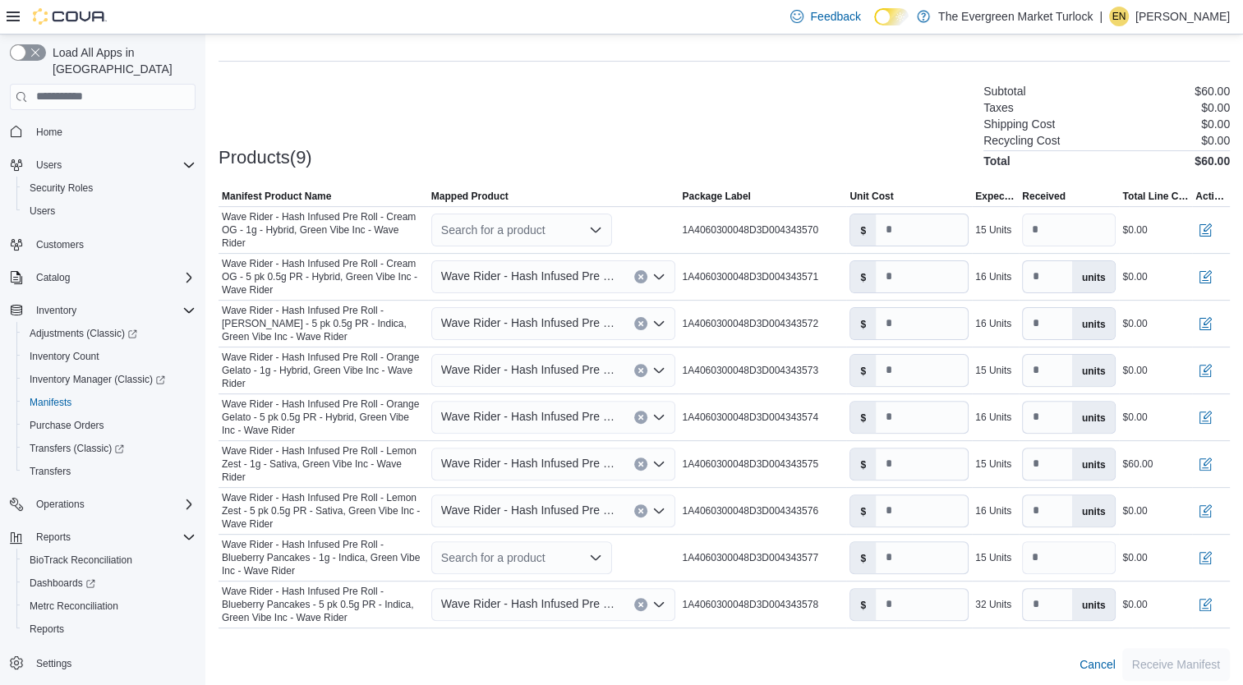
click at [534, 649] on div "Cancel Receive Manifest" at bounding box center [724, 664] width 1011 height 33
drag, startPoint x: 503, startPoint y: 549, endPoint x: 452, endPoint y: 544, distance: 51.2
click at [452, 544] on div "Search for a product" at bounding box center [521, 557] width 181 height 33
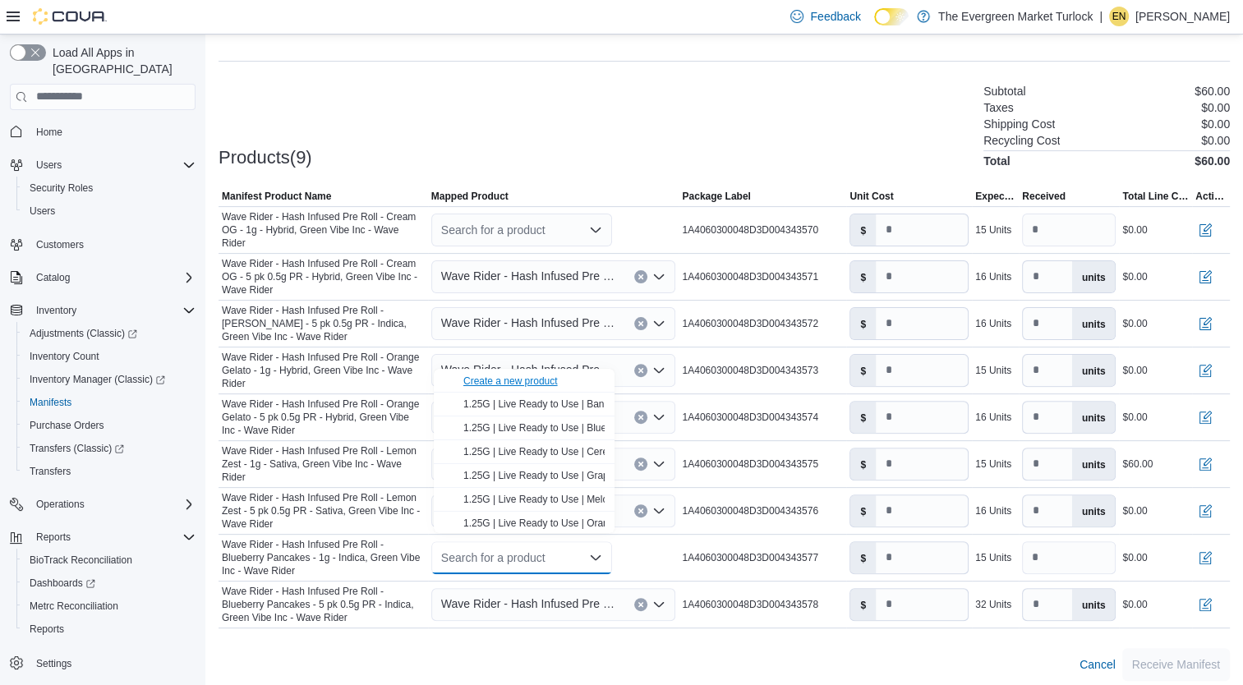
click at [501, 379] on div "Create a new product" at bounding box center [510, 381] width 94 height 13
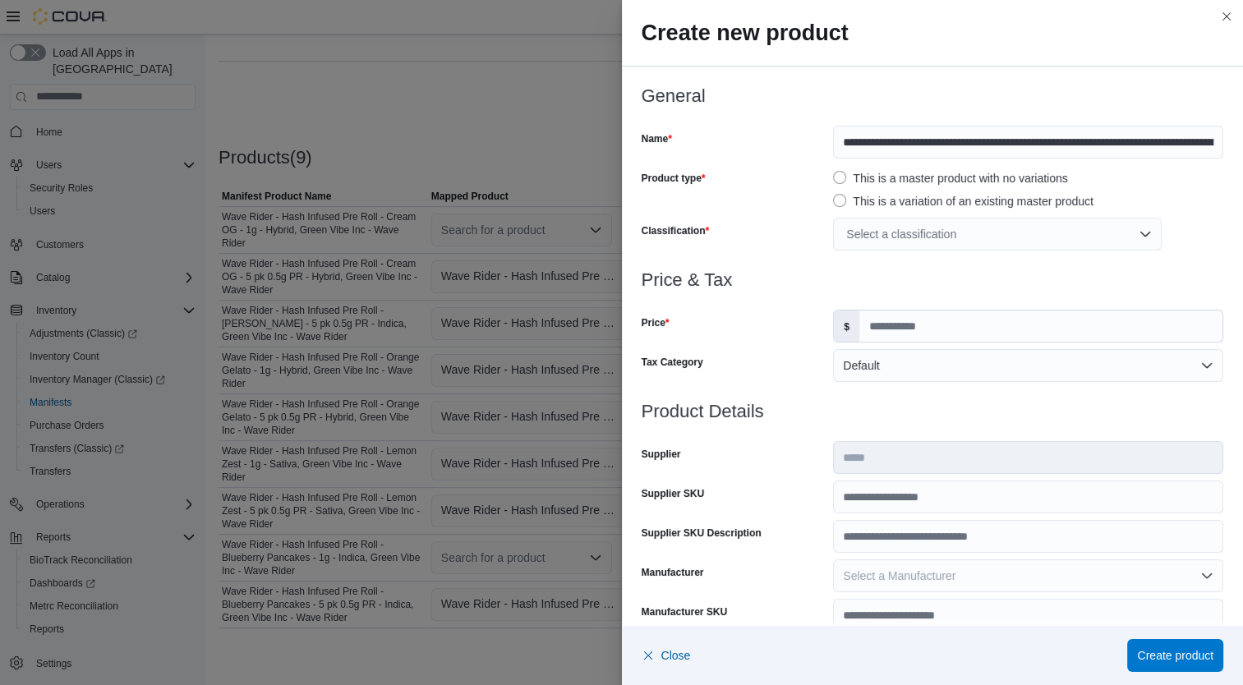
click at [892, 238] on div "Select a classification" at bounding box center [997, 234] width 329 height 33
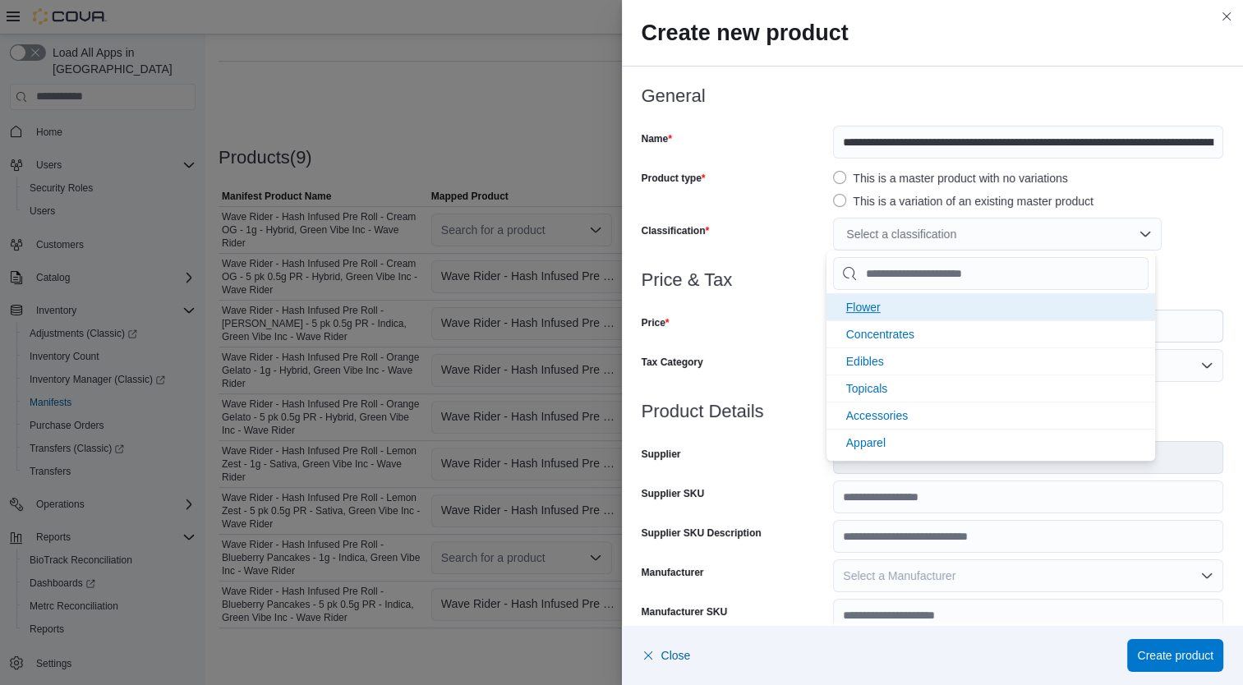
click at [896, 302] on li "Flower" at bounding box center [991, 306] width 329 height 27
click at [802, 323] on div "Price" at bounding box center [735, 326] width 186 height 33
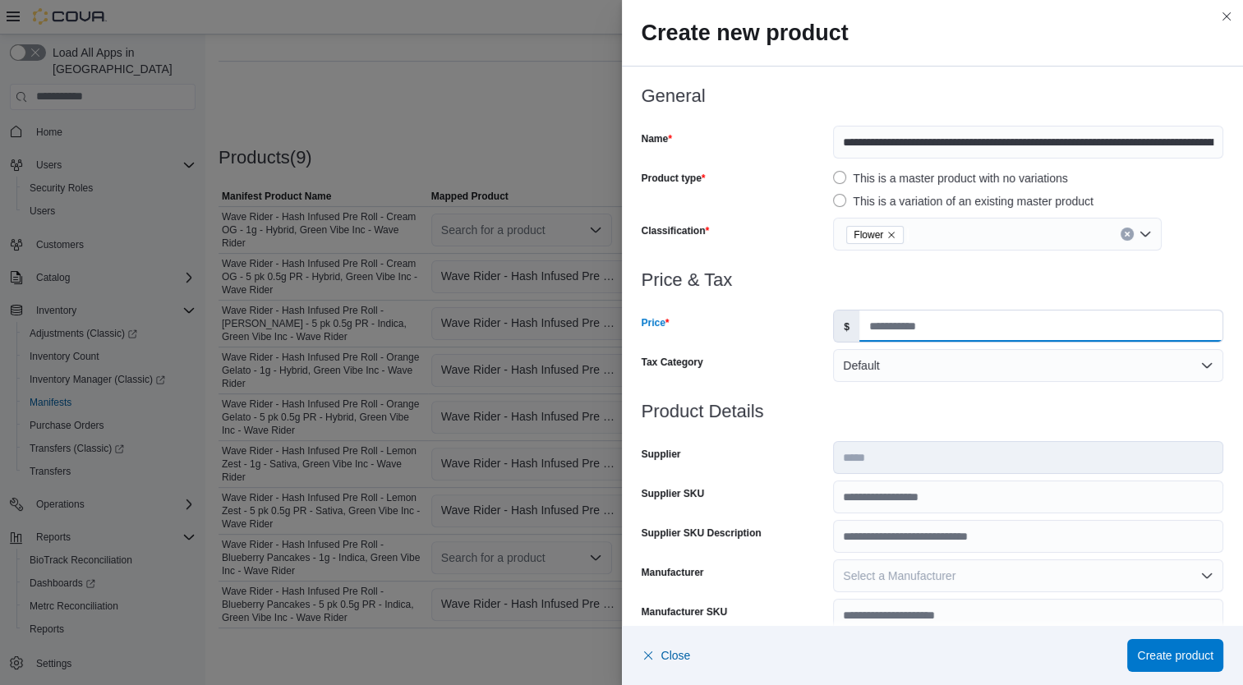
click at [916, 331] on input "Price" at bounding box center [1040, 326] width 363 height 31
type input "*"
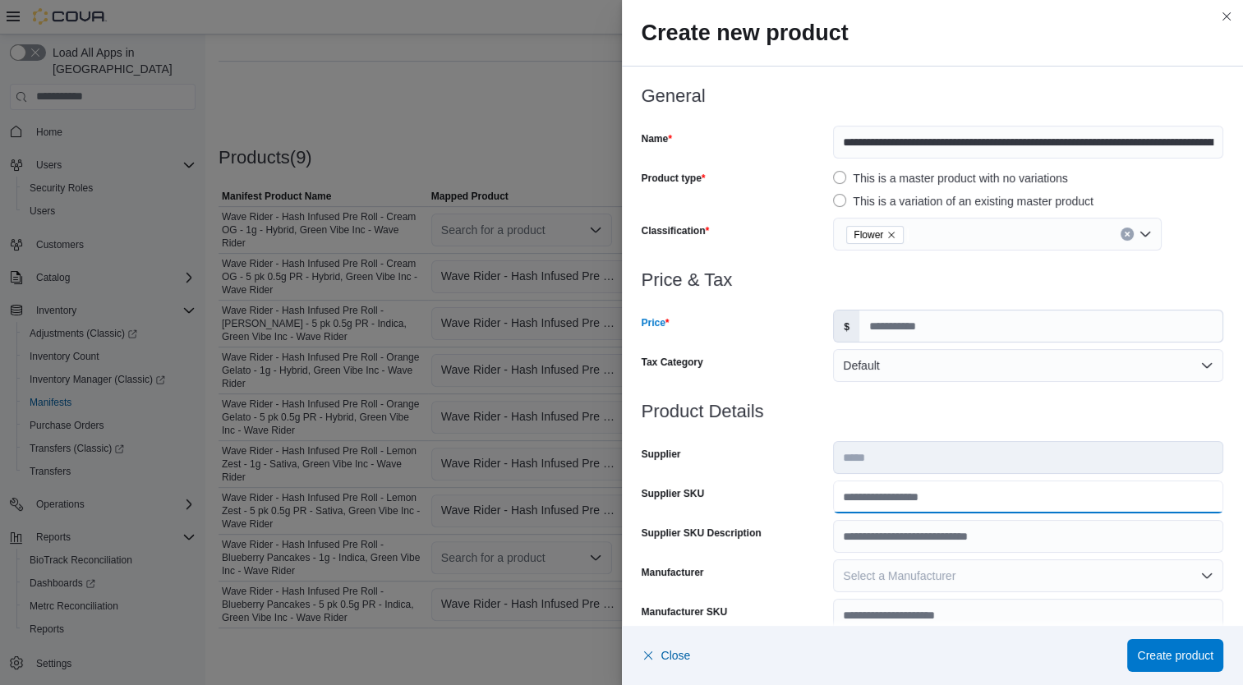
click at [930, 491] on input "Supplier SKU" at bounding box center [1028, 497] width 390 height 33
type input "**********"
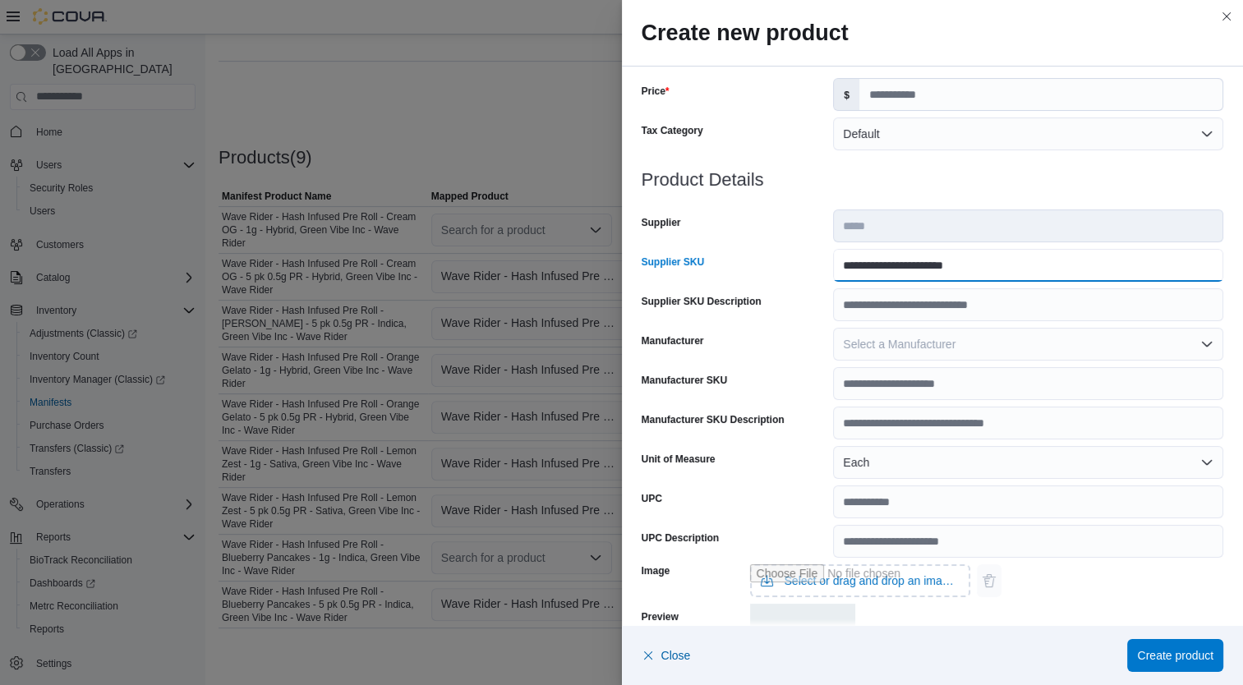
scroll to position [487, 0]
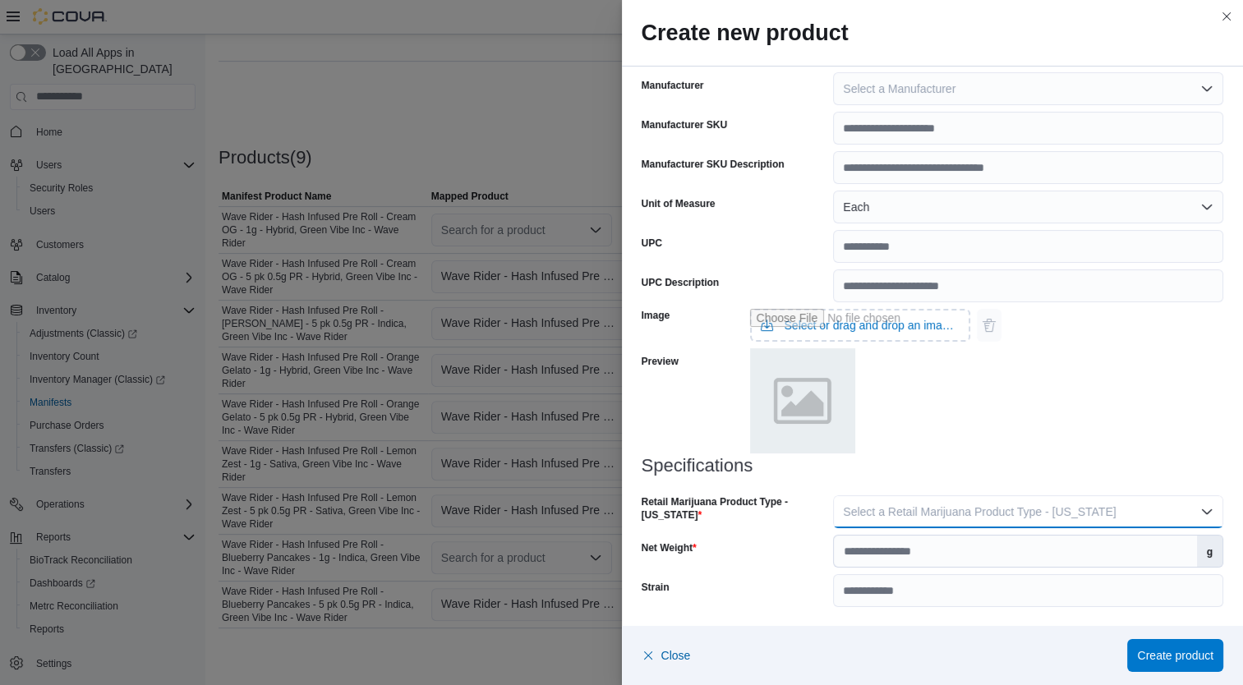
click at [1057, 509] on span "Select a Retail Marijuana Product Type - California" at bounding box center [979, 511] width 273 height 13
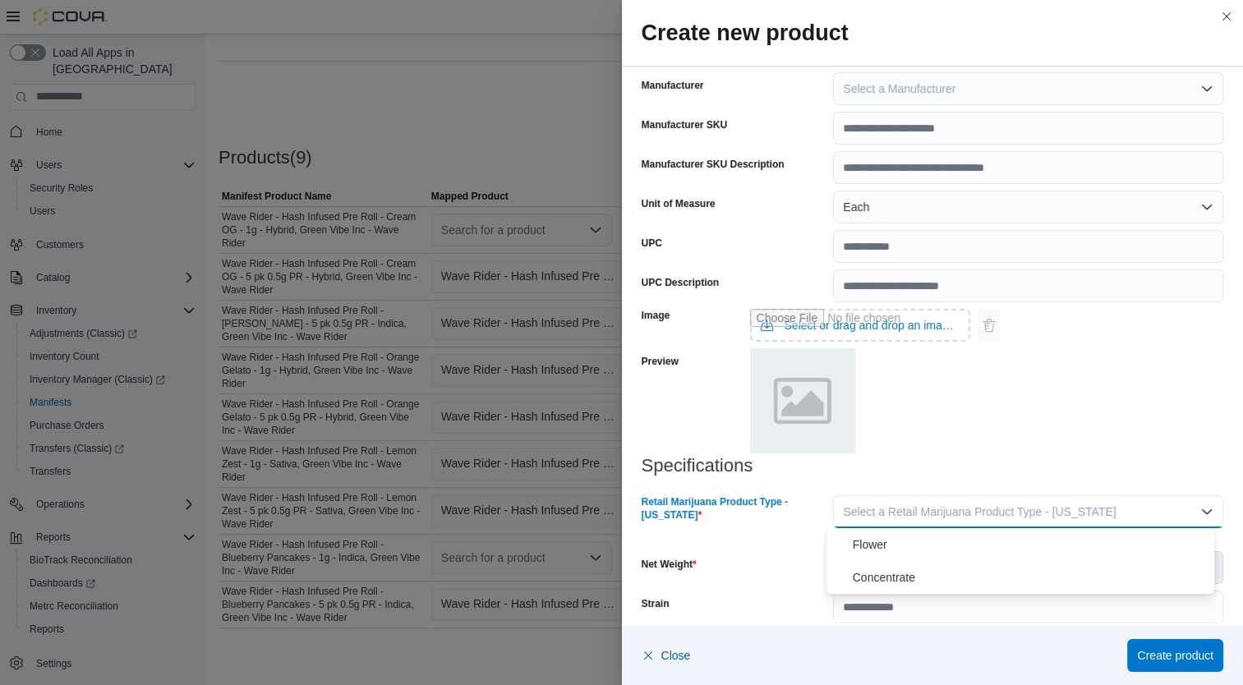
click at [943, 553] on span "Flower" at bounding box center [1031, 545] width 356 height 20
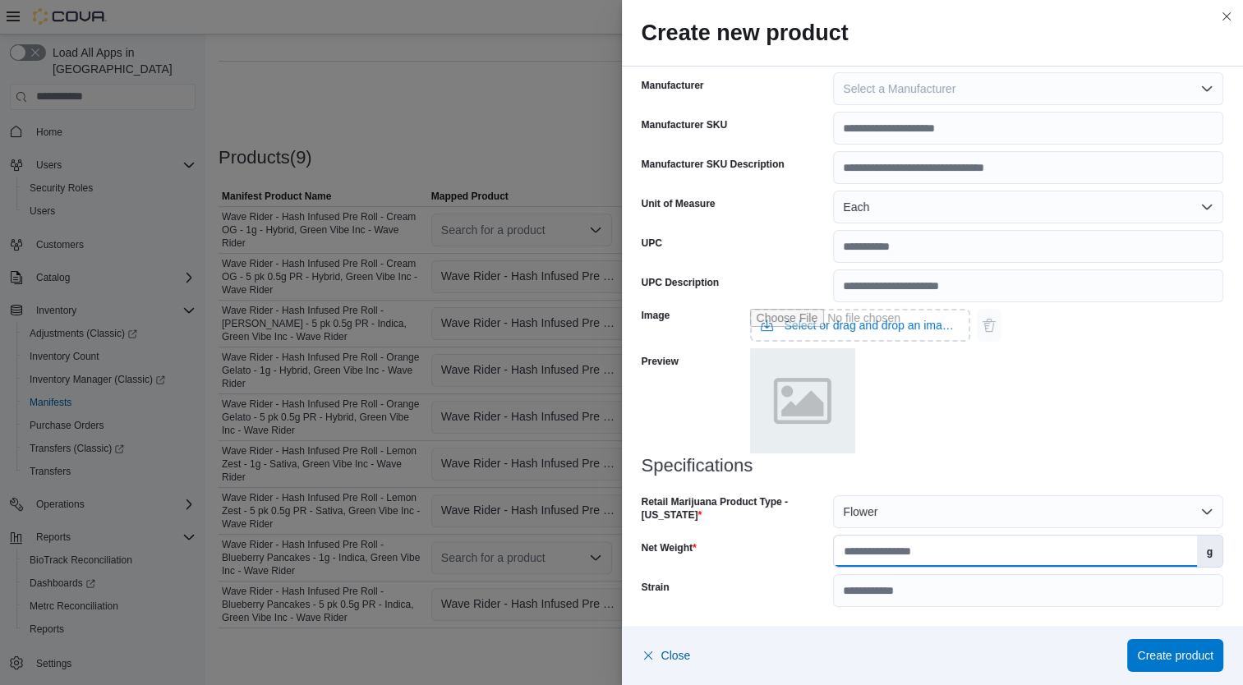
click at [973, 552] on input "Net Weight" at bounding box center [1015, 551] width 362 height 31
type input "*"
click at [907, 638] on div "Close Create product" at bounding box center [933, 655] width 622 height 59
click at [1166, 654] on span "Create product" at bounding box center [1175, 655] width 76 height 16
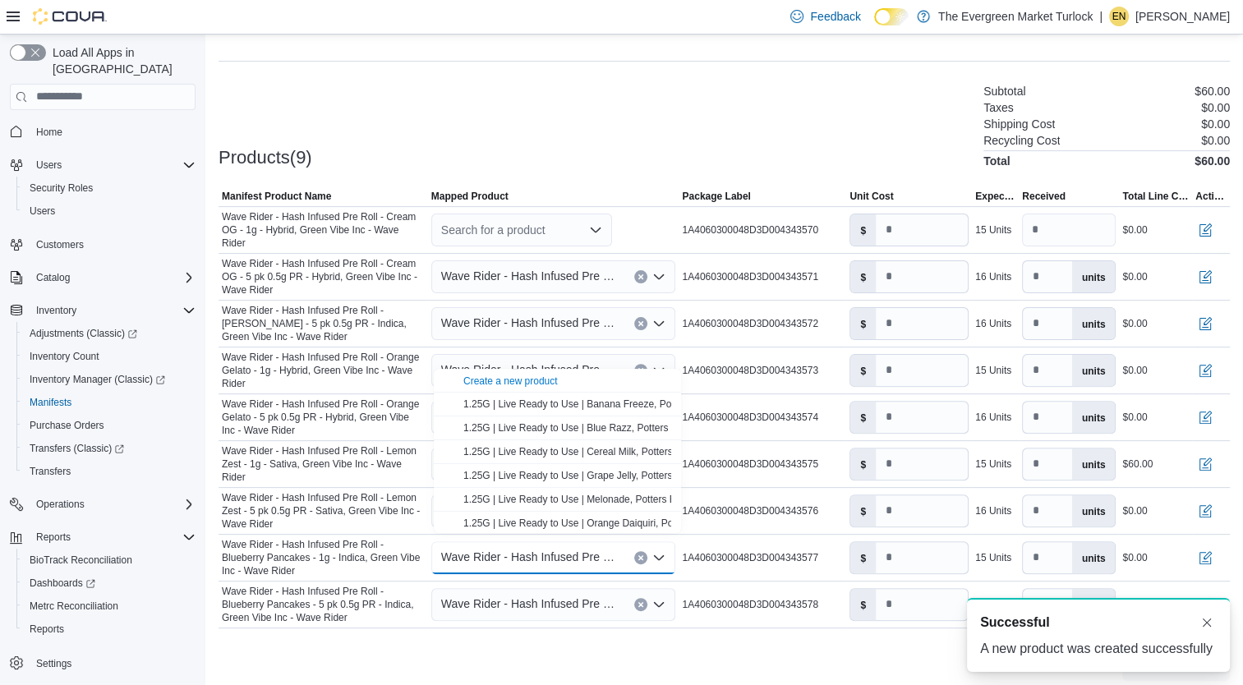
scroll to position [0, 0]
click at [572, 219] on div "Search for a product" at bounding box center [521, 230] width 181 height 33
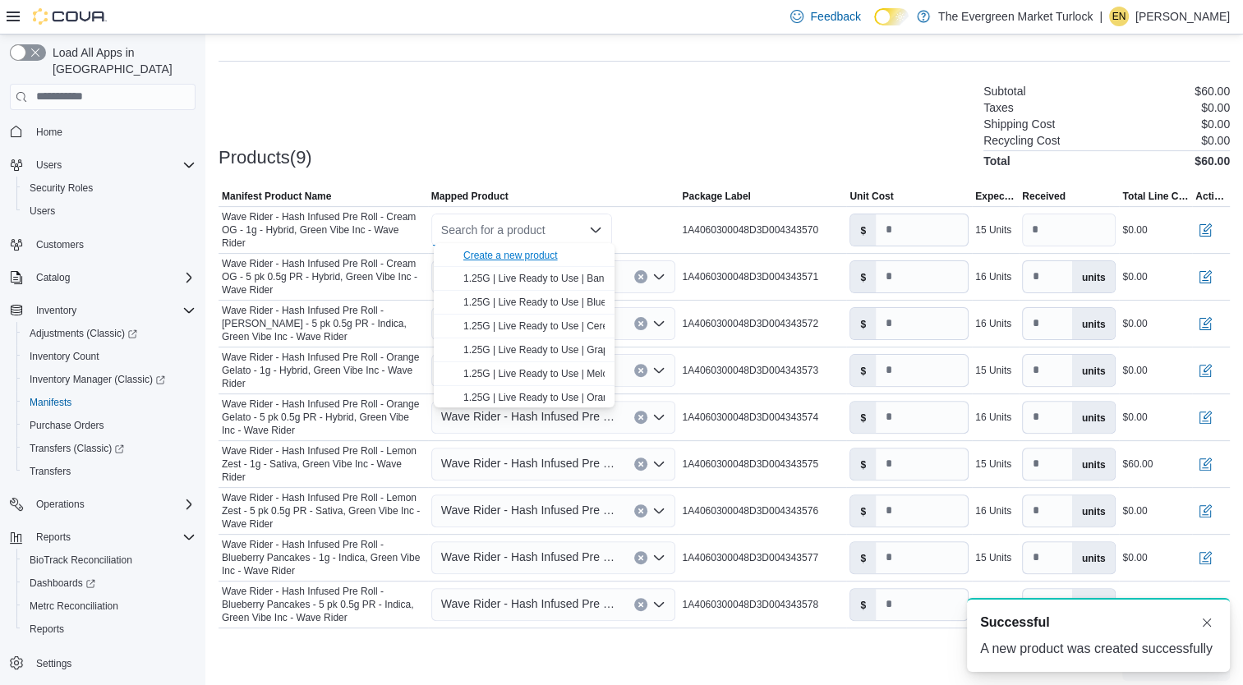
click at [542, 251] on div "Create a new product" at bounding box center [510, 255] width 94 height 13
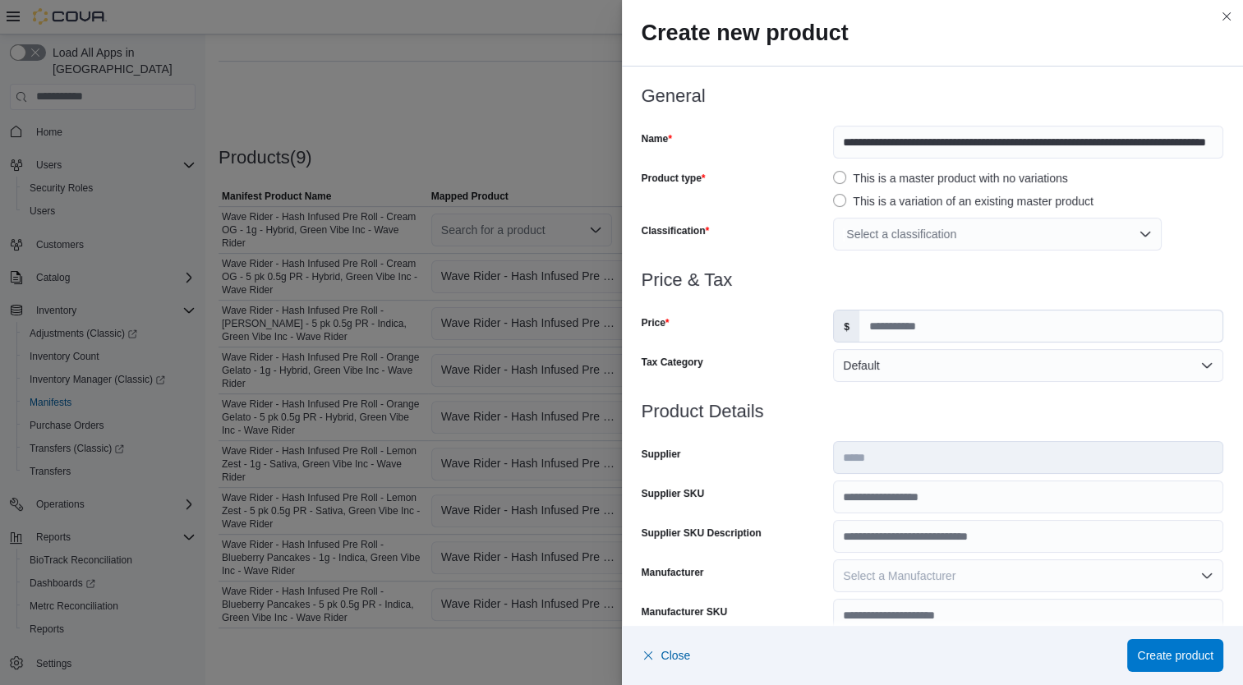
click at [891, 238] on div "Select a classification" at bounding box center [997, 234] width 329 height 33
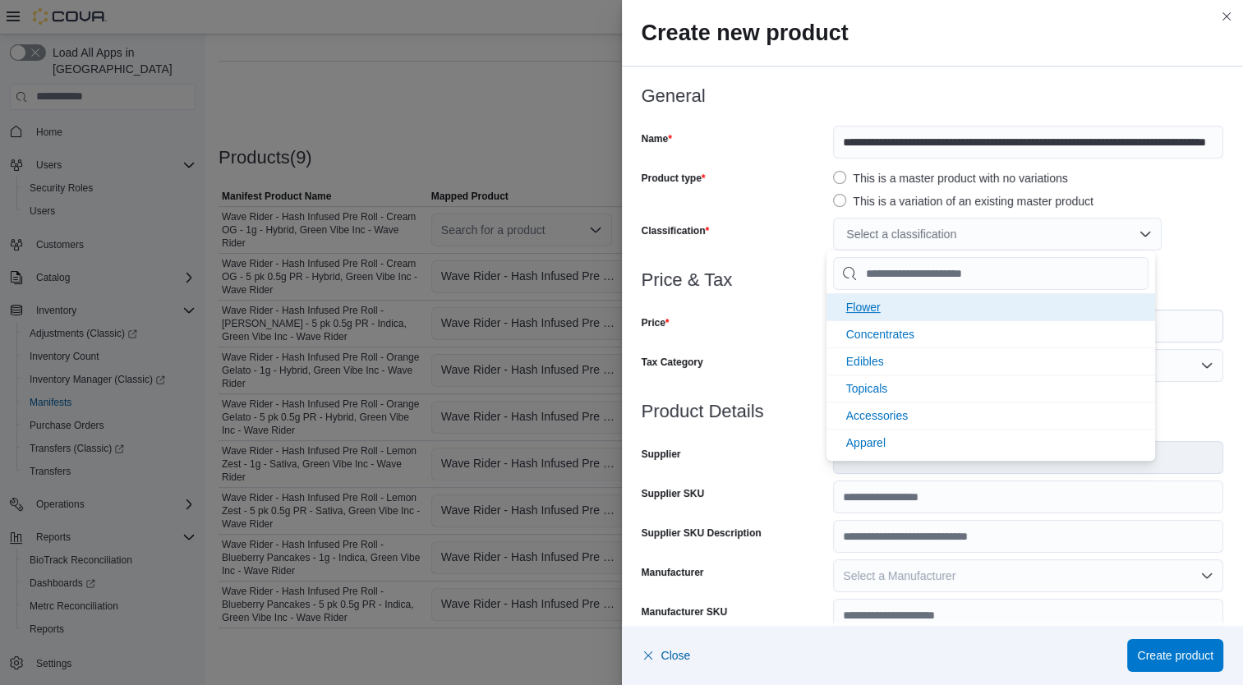
click at [885, 298] on li "Flower" at bounding box center [991, 306] width 329 height 27
click at [765, 331] on div "Price" at bounding box center [735, 326] width 186 height 33
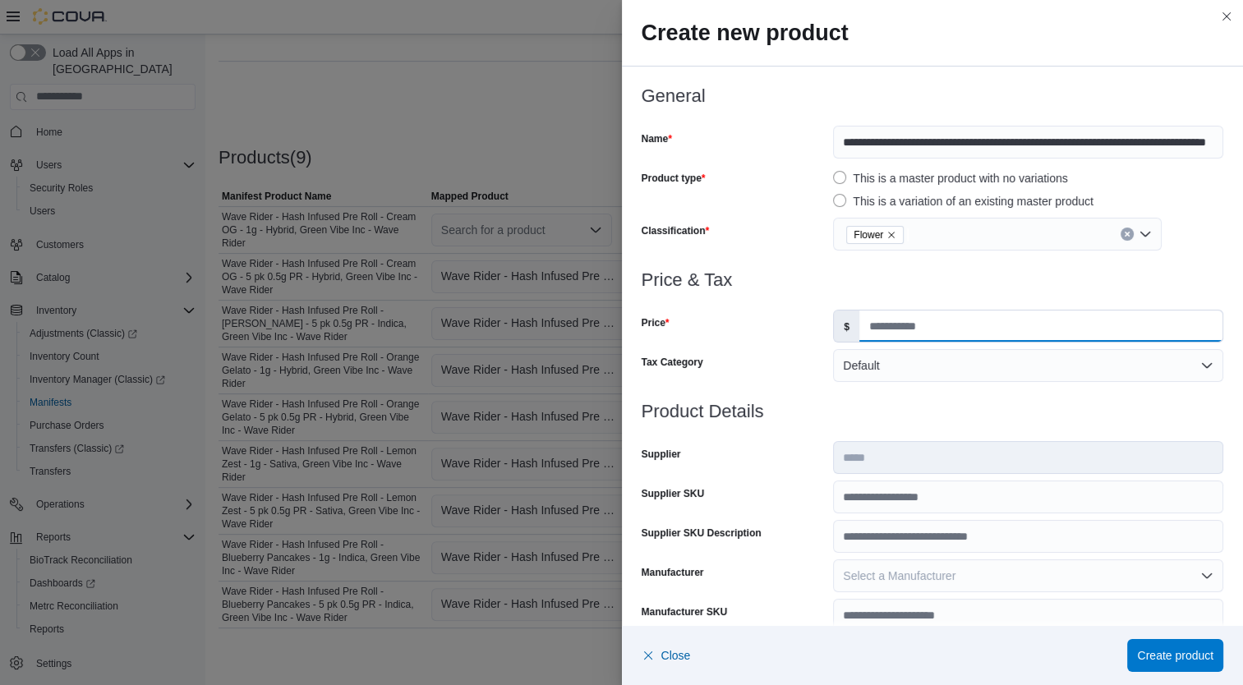
click at [910, 318] on input "Price" at bounding box center [1040, 326] width 363 height 31
type input "*"
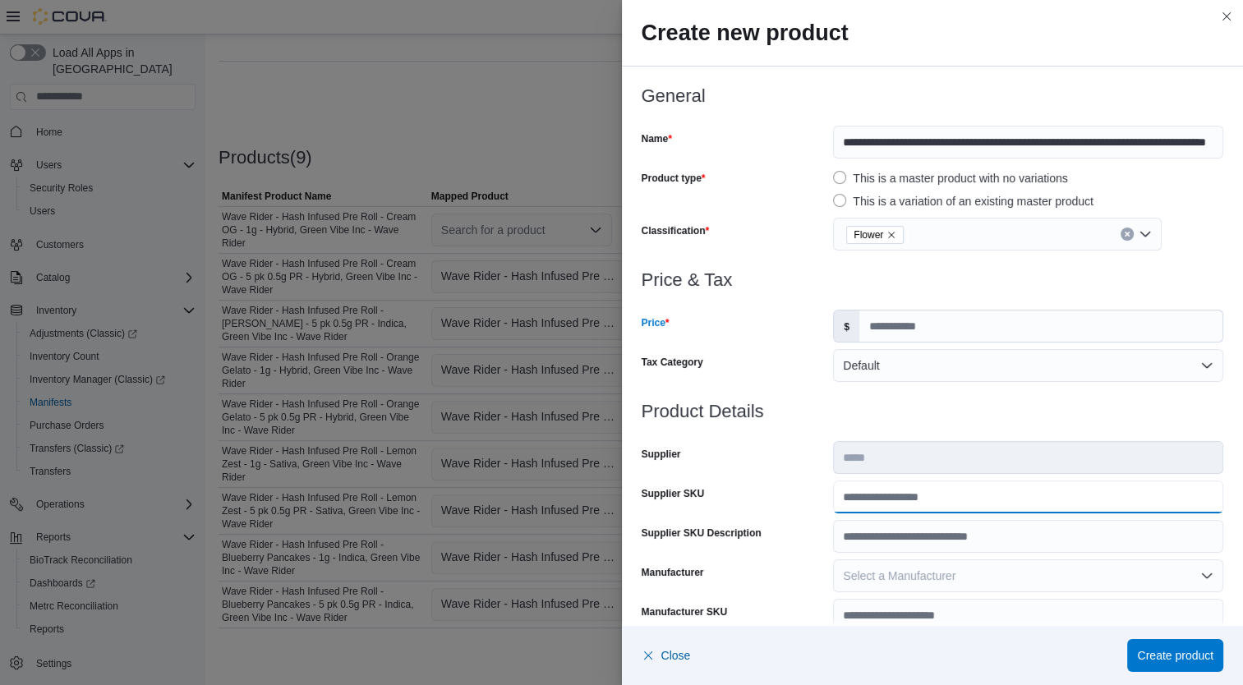
click at [891, 491] on input "Supplier SKU" at bounding box center [1028, 497] width 390 height 33
type input "**********"
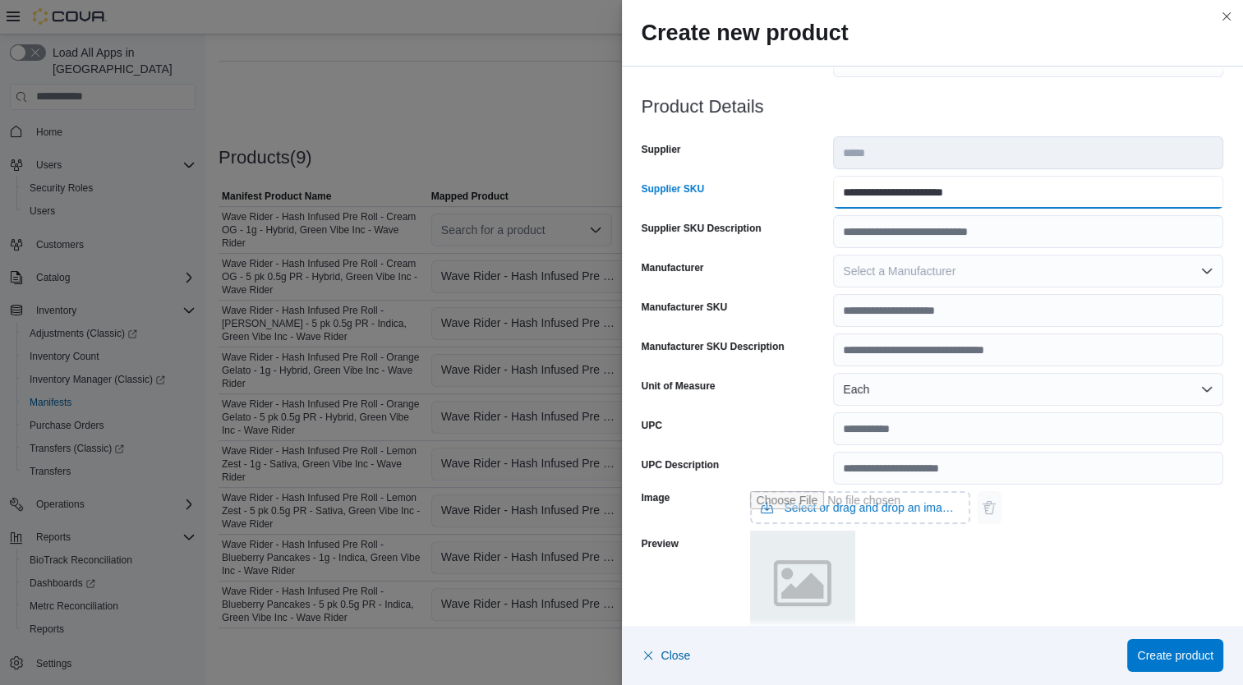
scroll to position [487, 0]
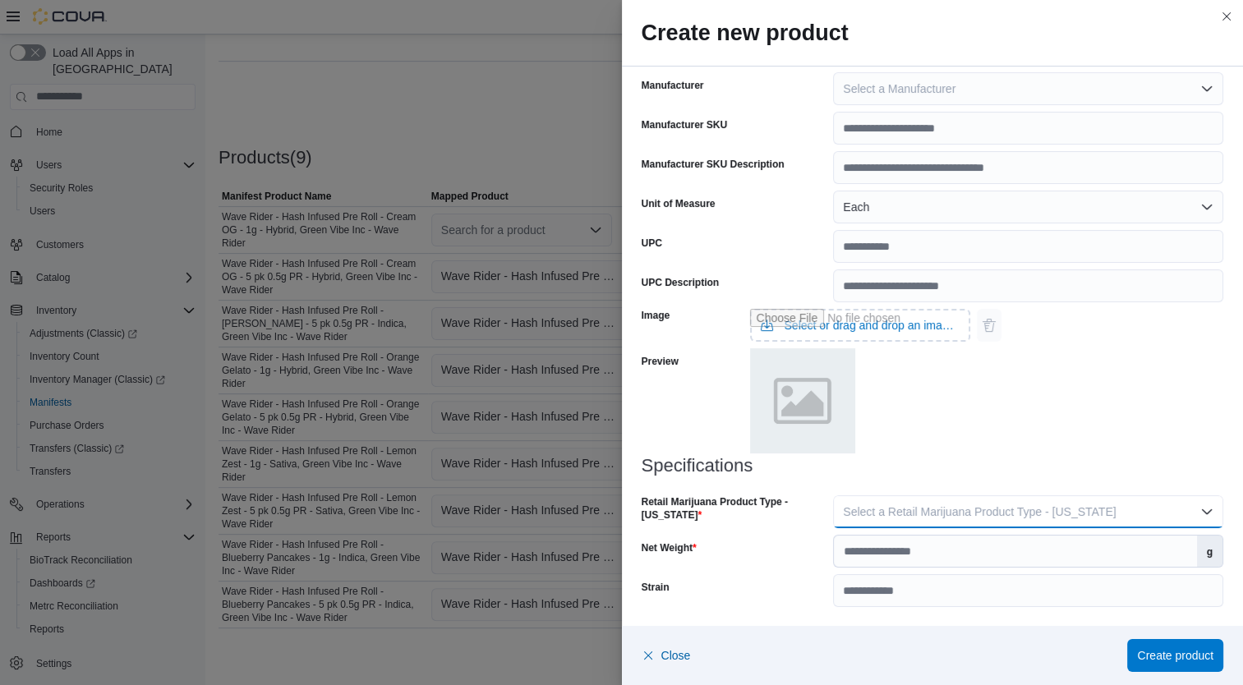
click at [1017, 512] on span "Select a Retail Marijuana Product Type - California" at bounding box center [979, 511] width 273 height 13
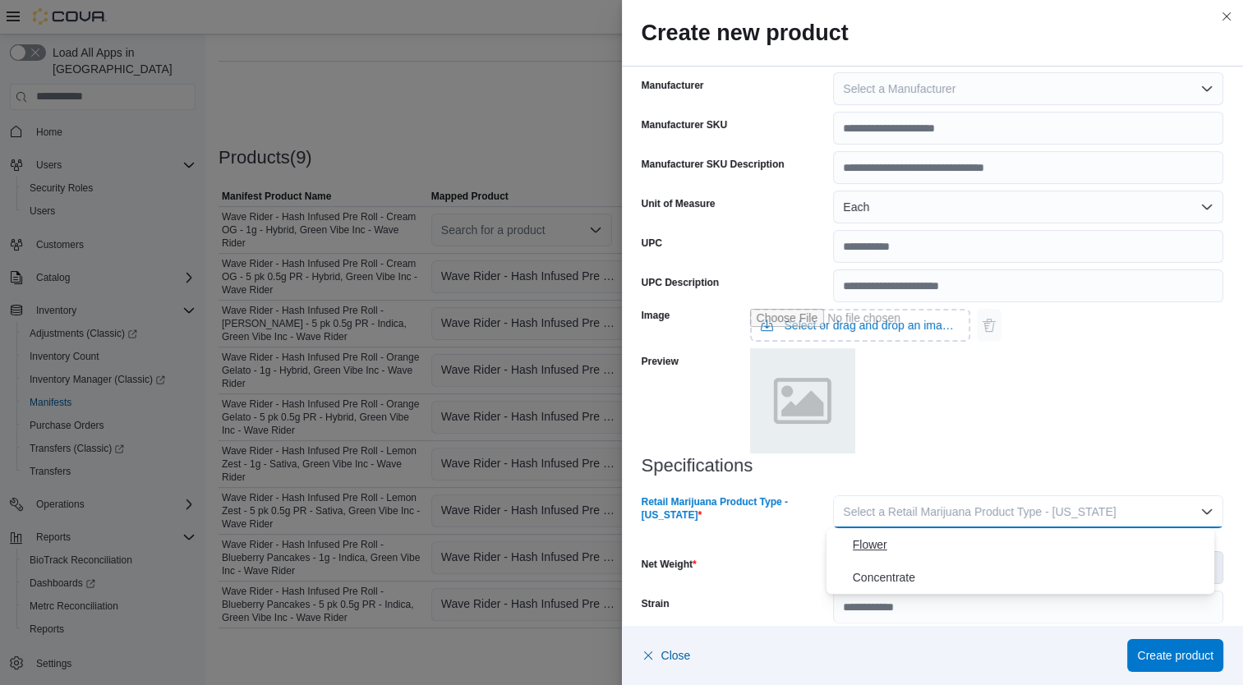
click at [936, 555] on button "Flower" at bounding box center [1021, 544] width 389 height 33
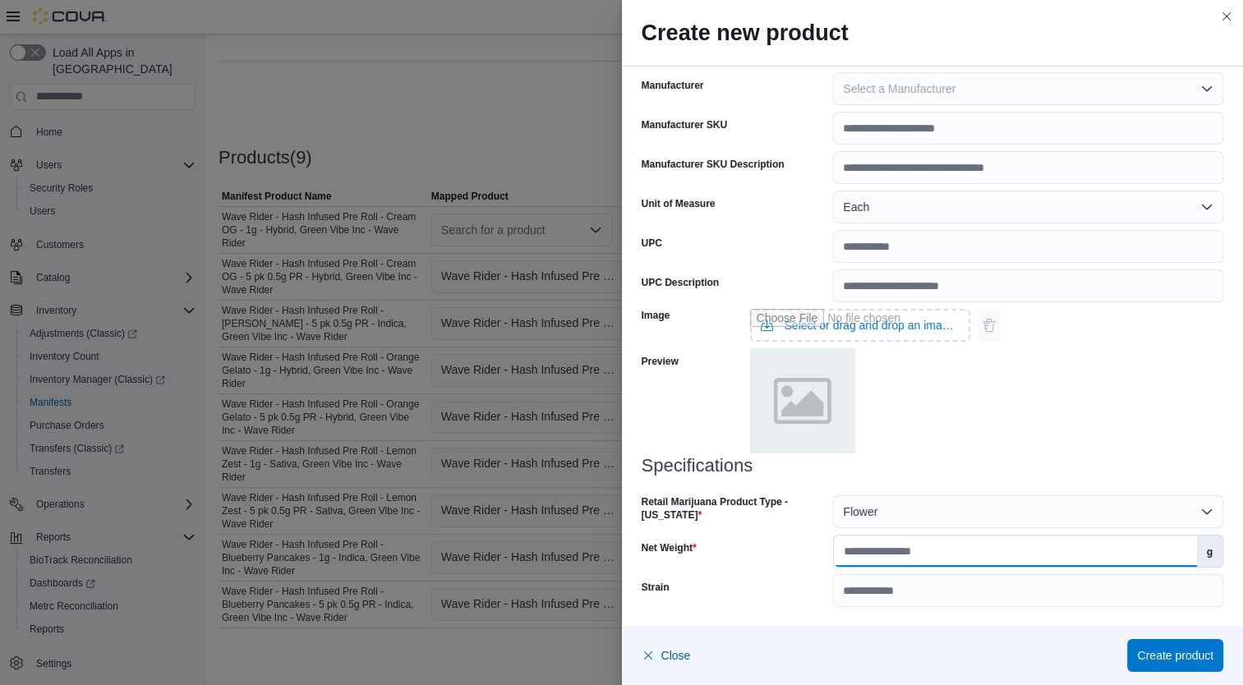
click at [957, 556] on input "Net Weight" at bounding box center [1015, 551] width 362 height 31
type input "*"
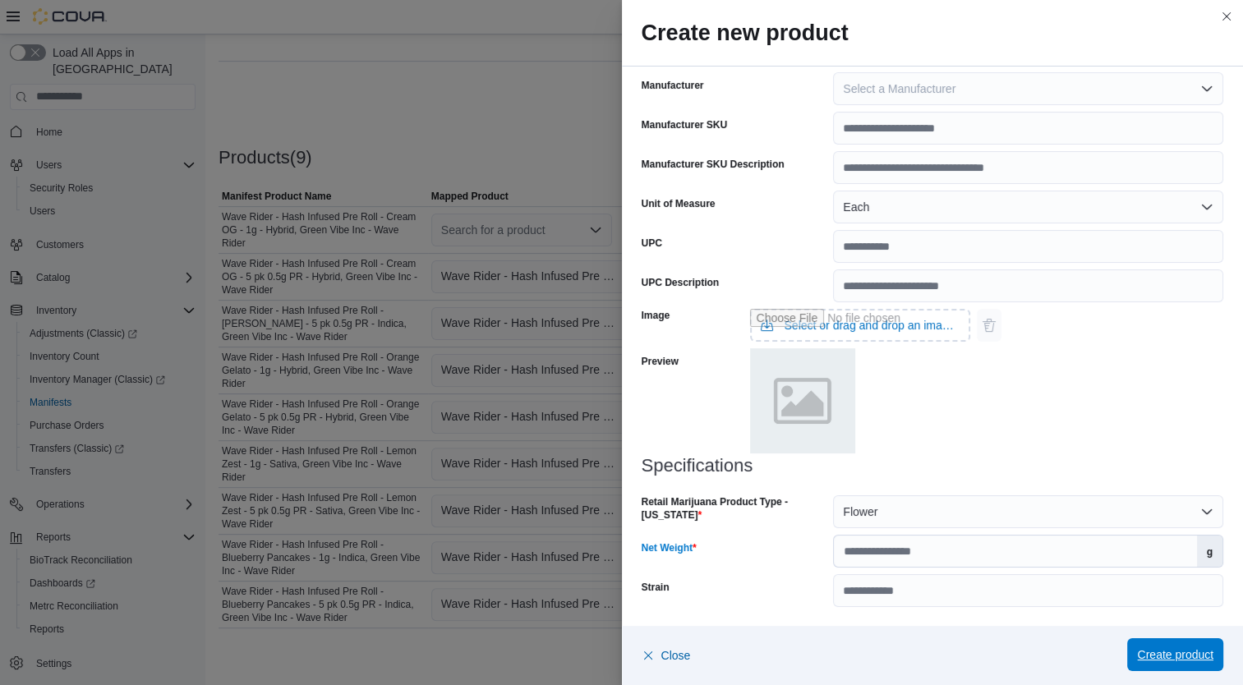
click at [1195, 656] on span "Create product" at bounding box center [1175, 655] width 76 height 16
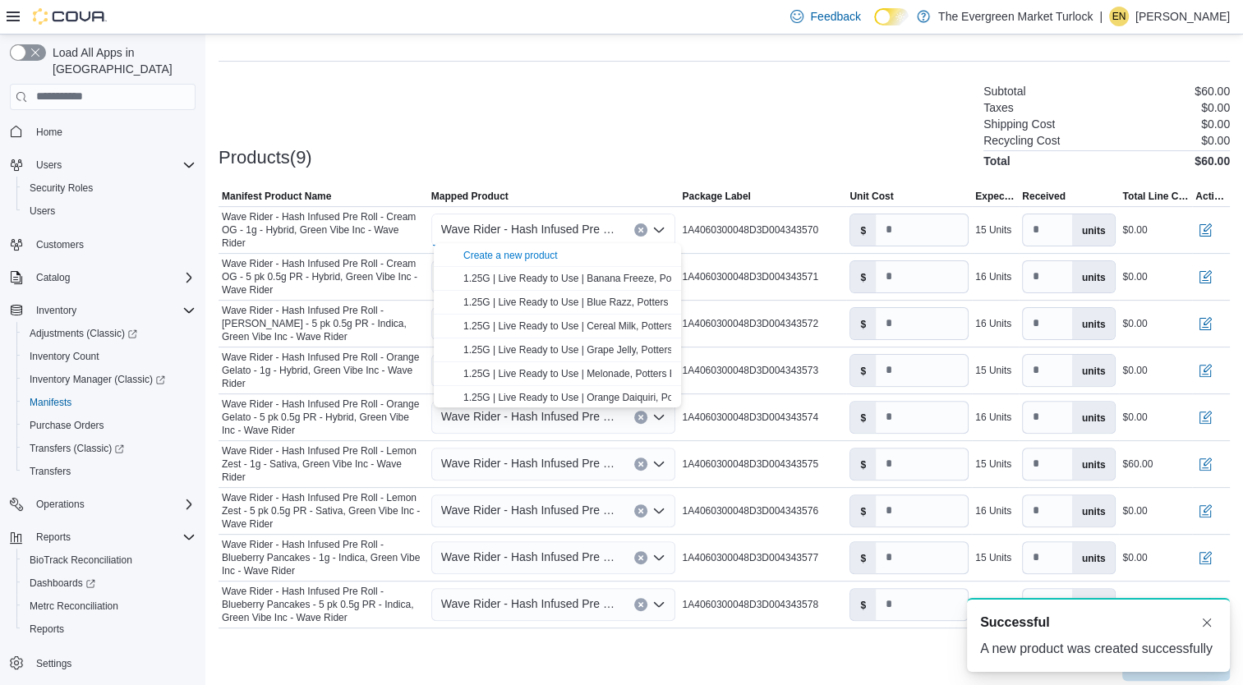
scroll to position [0, 0]
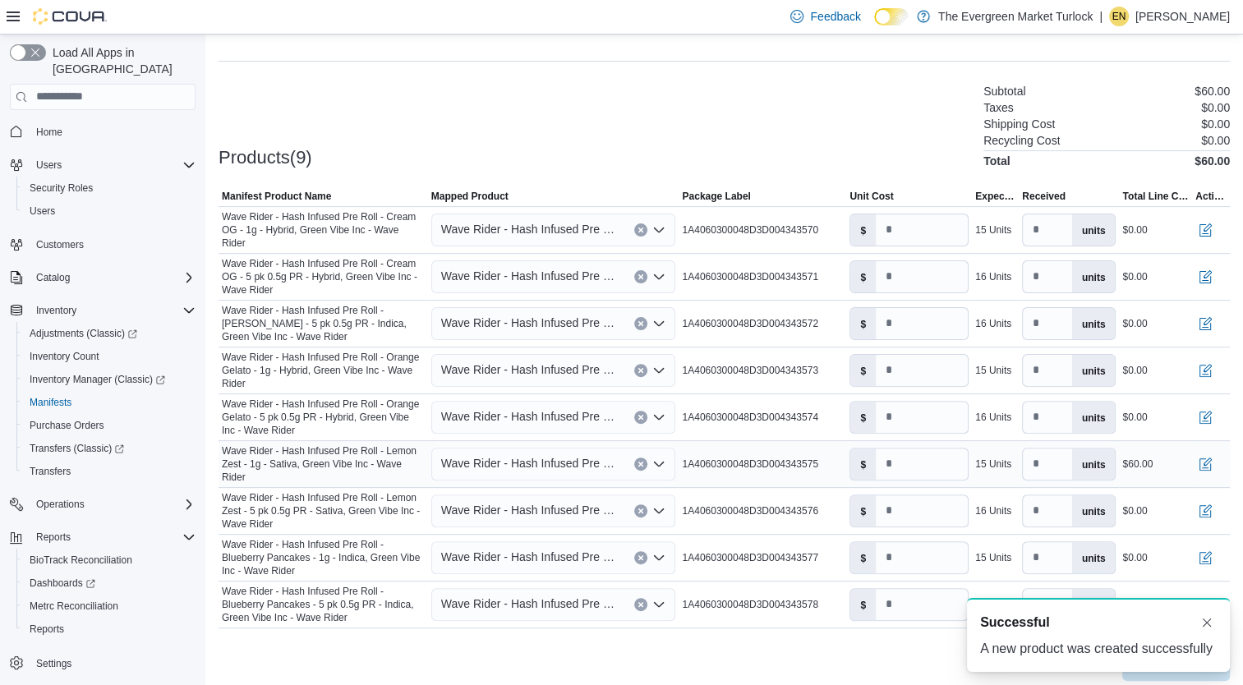
click at [477, 456] on span "Wave Rider - Hash Infused Pre Roll - Lemon Zest - 1g - Sativa, Green Vibe Inc -…" at bounding box center [529, 464] width 177 height 20
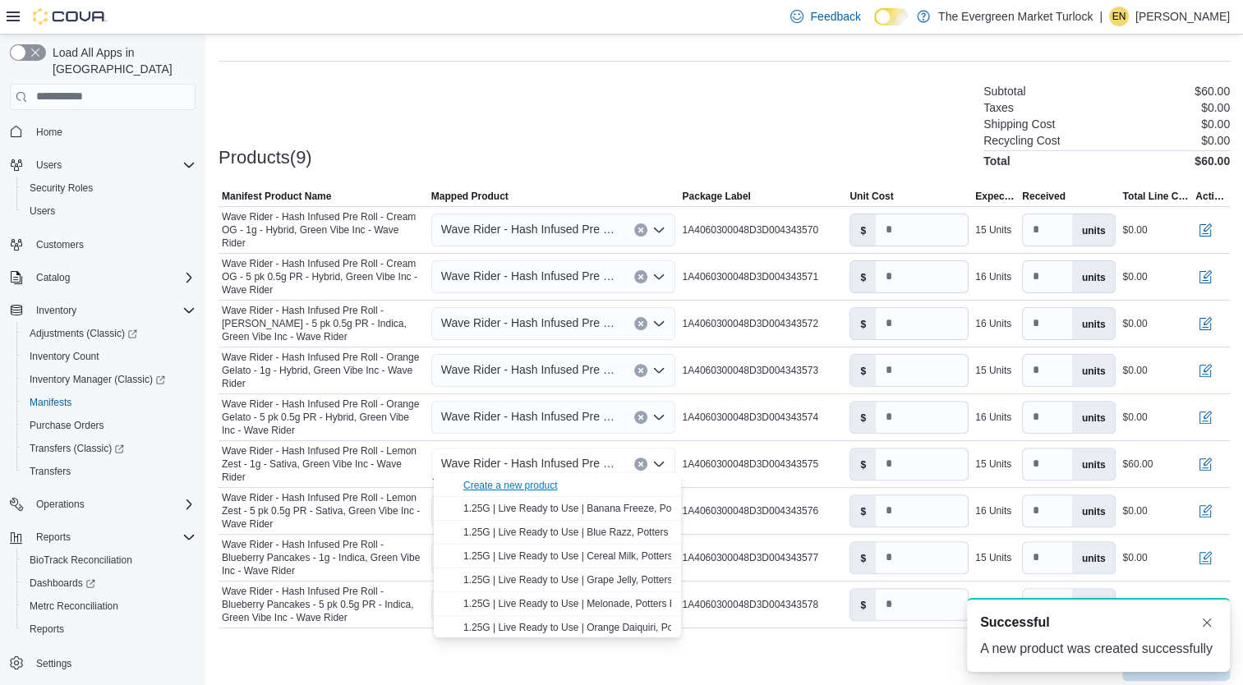
click at [503, 483] on div "Create a new product" at bounding box center [510, 485] width 94 height 13
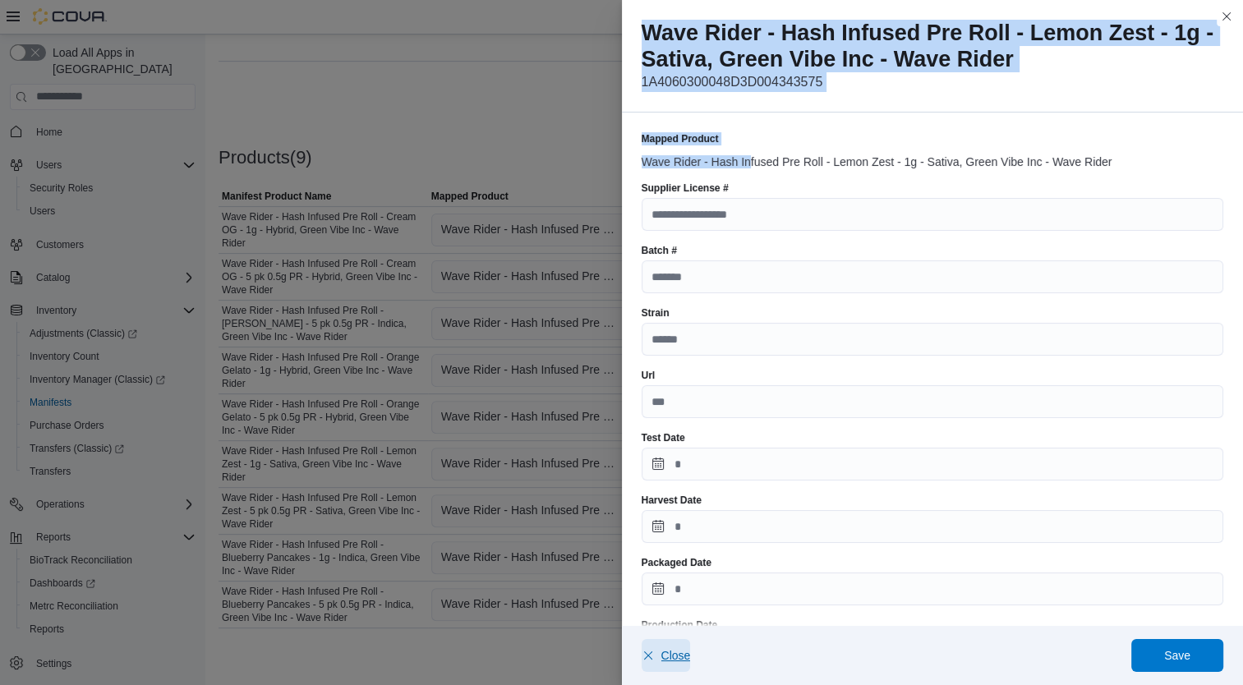
click at [674, 663] on span "Close" at bounding box center [676, 655] width 30 height 16
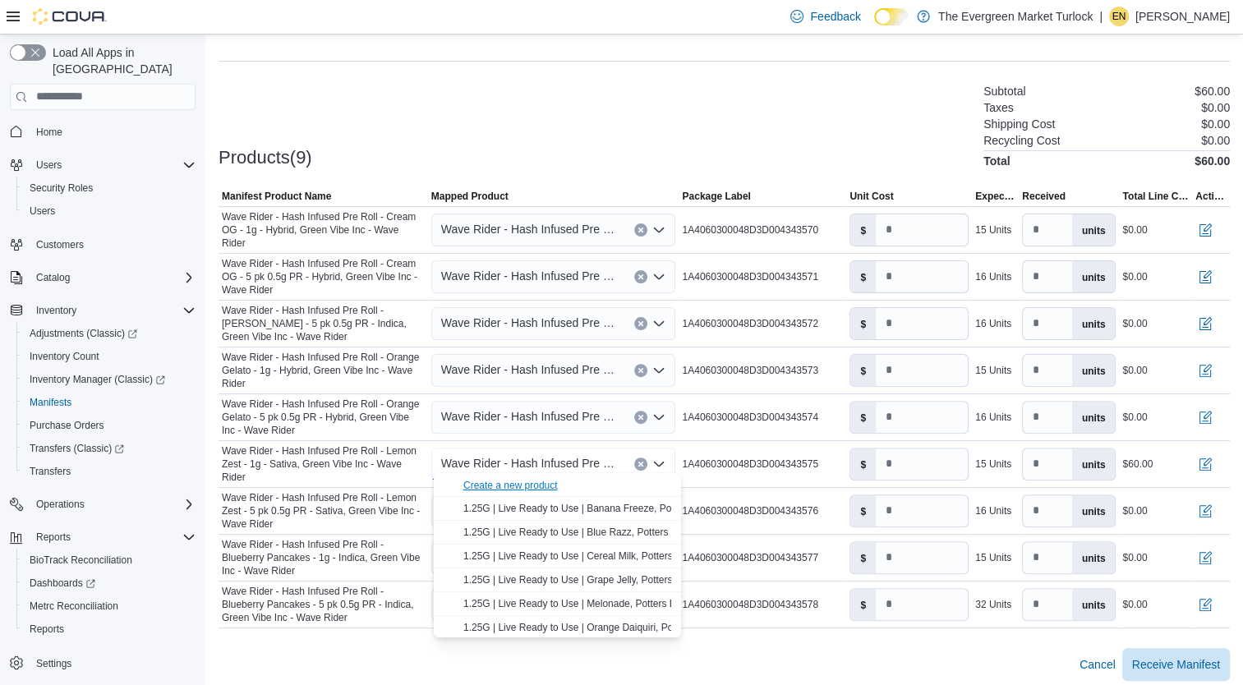
click at [539, 484] on div "Create a new product" at bounding box center [510, 485] width 94 height 13
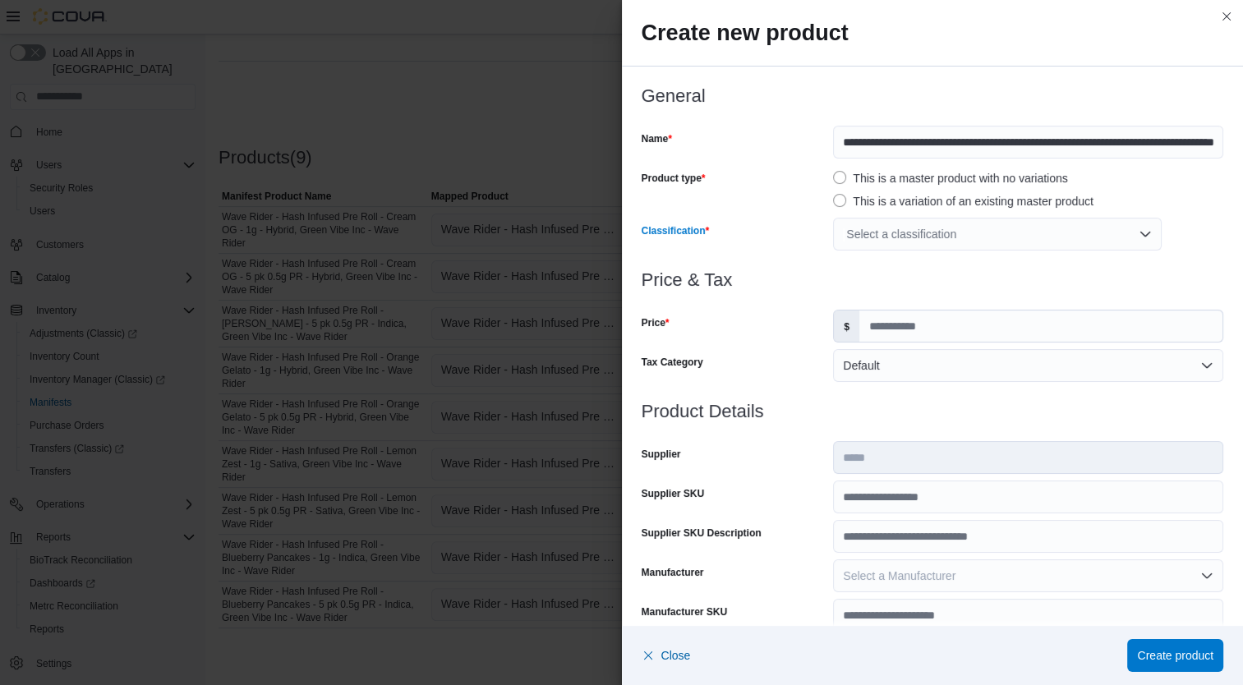
click at [947, 247] on div "Select a classification" at bounding box center [997, 234] width 329 height 33
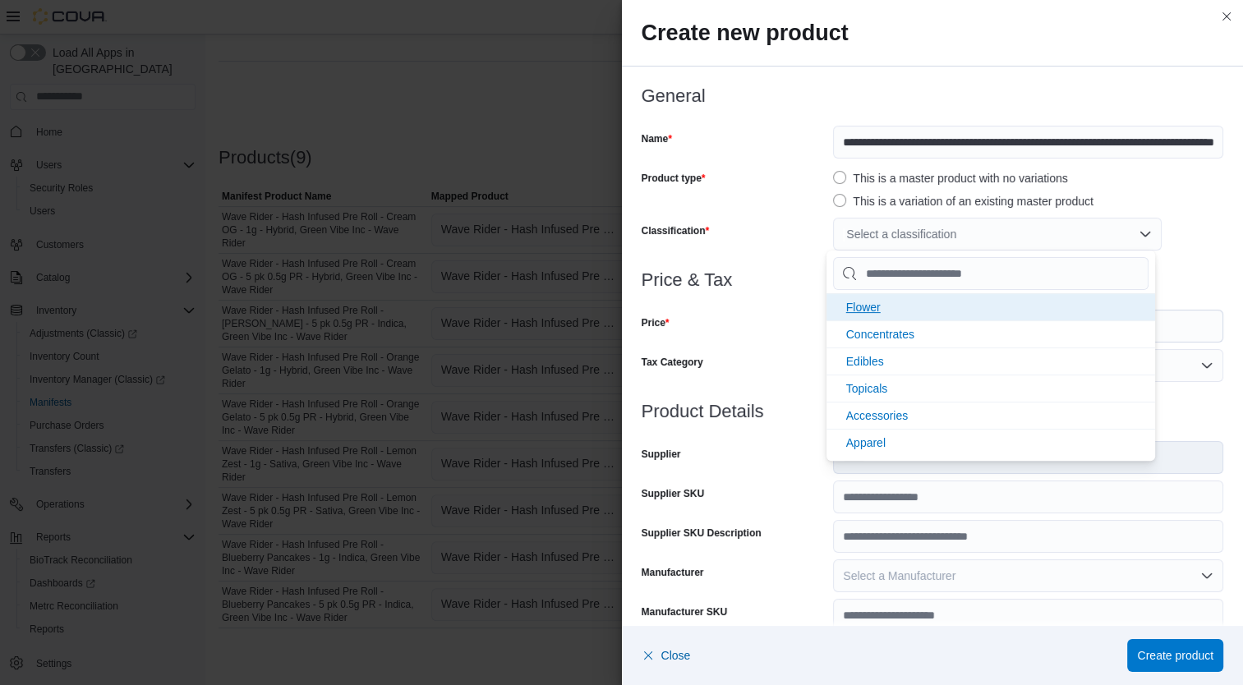
click at [907, 302] on li "Flower" at bounding box center [991, 306] width 329 height 27
click at [747, 337] on div "Price" at bounding box center [735, 326] width 186 height 33
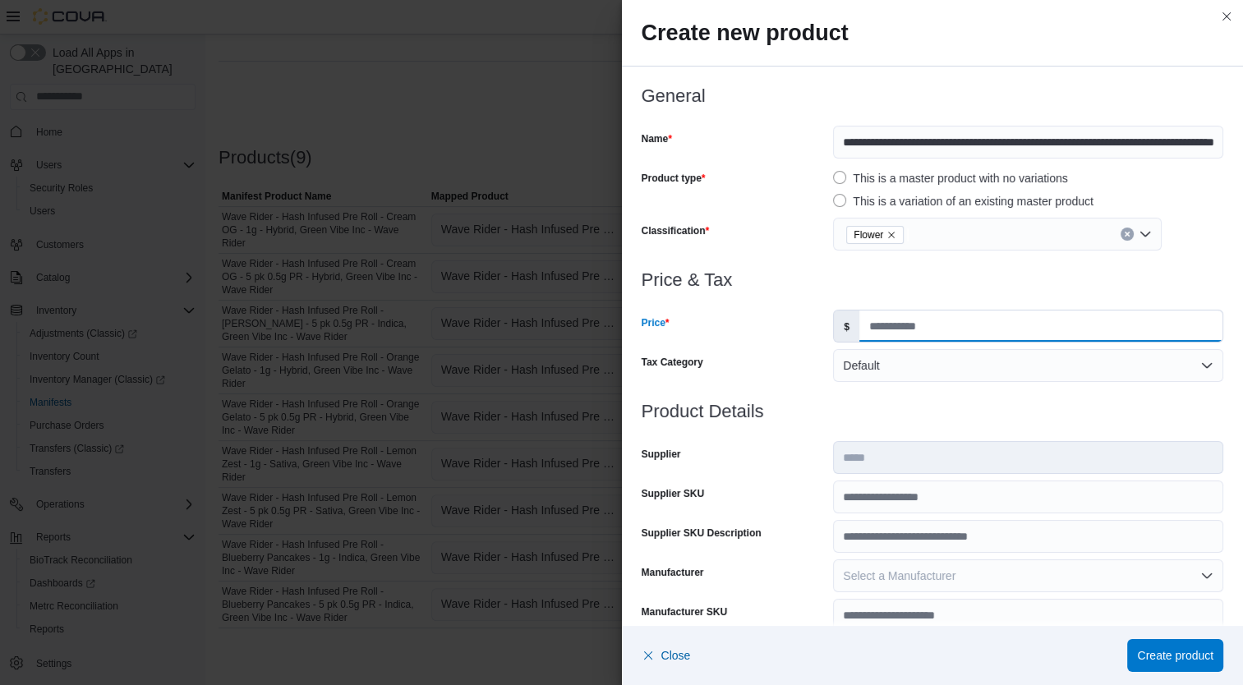
click at [876, 329] on input "Price" at bounding box center [1040, 326] width 363 height 31
type input "*"
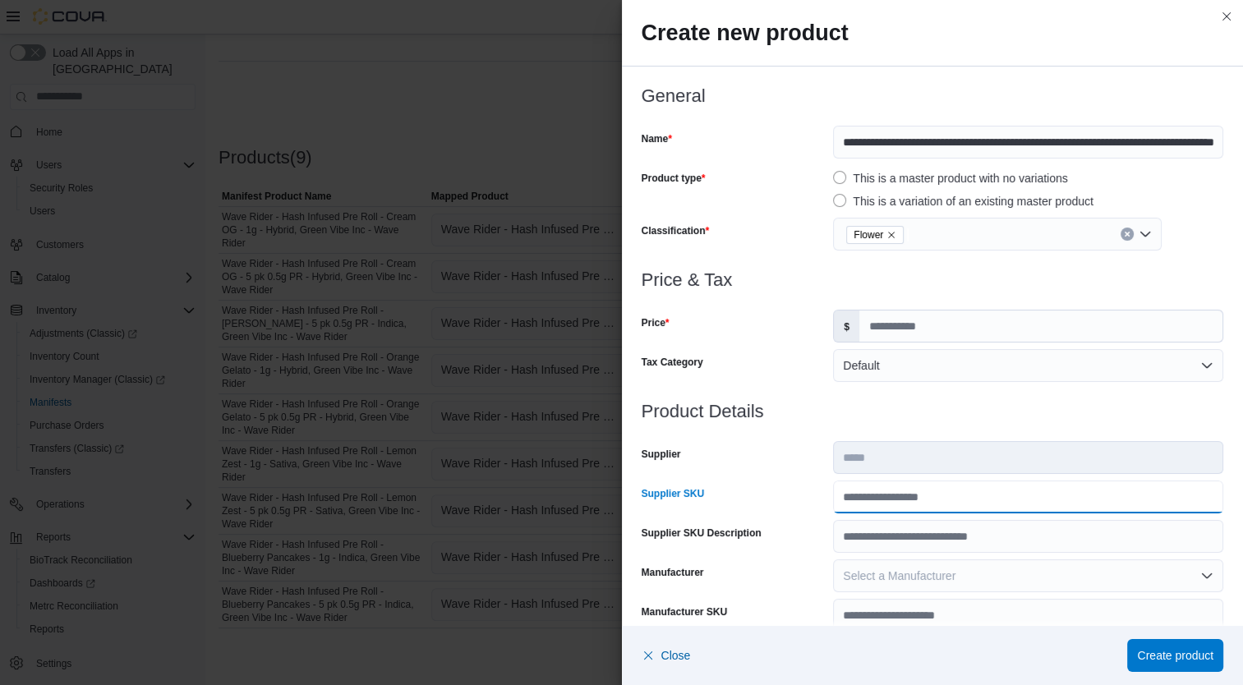
click at [874, 505] on input "Supplier SKU" at bounding box center [1028, 497] width 390 height 33
type input "**********"
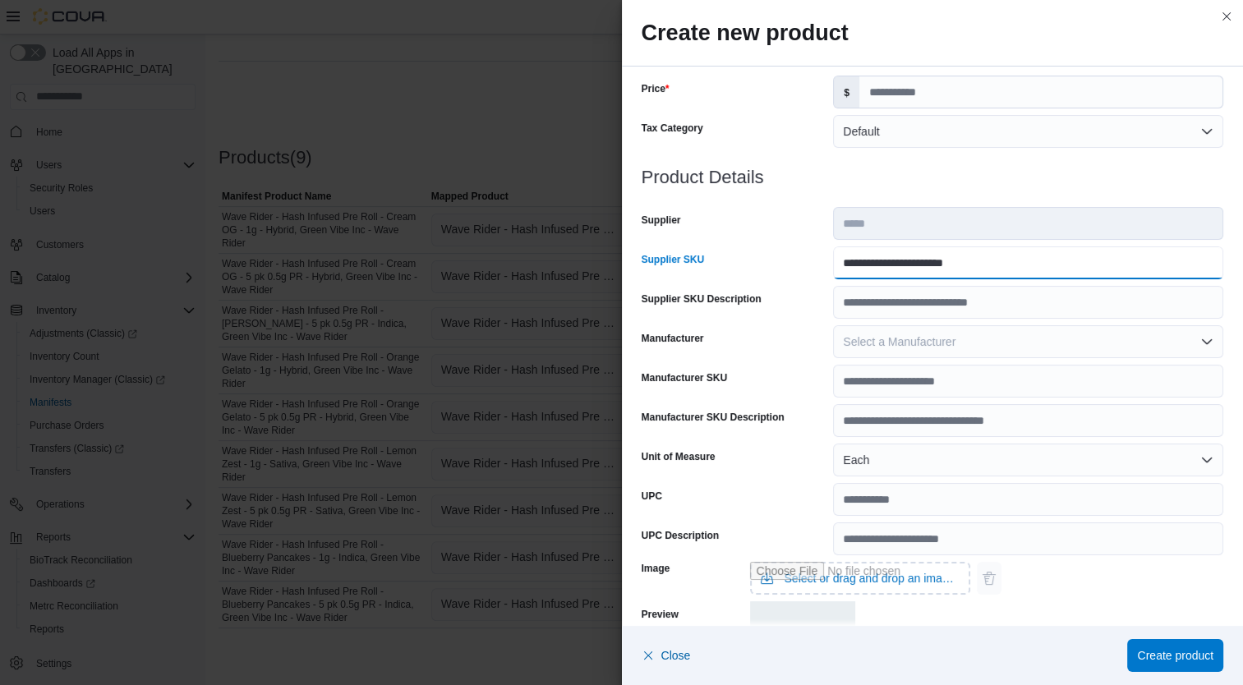
scroll to position [487, 0]
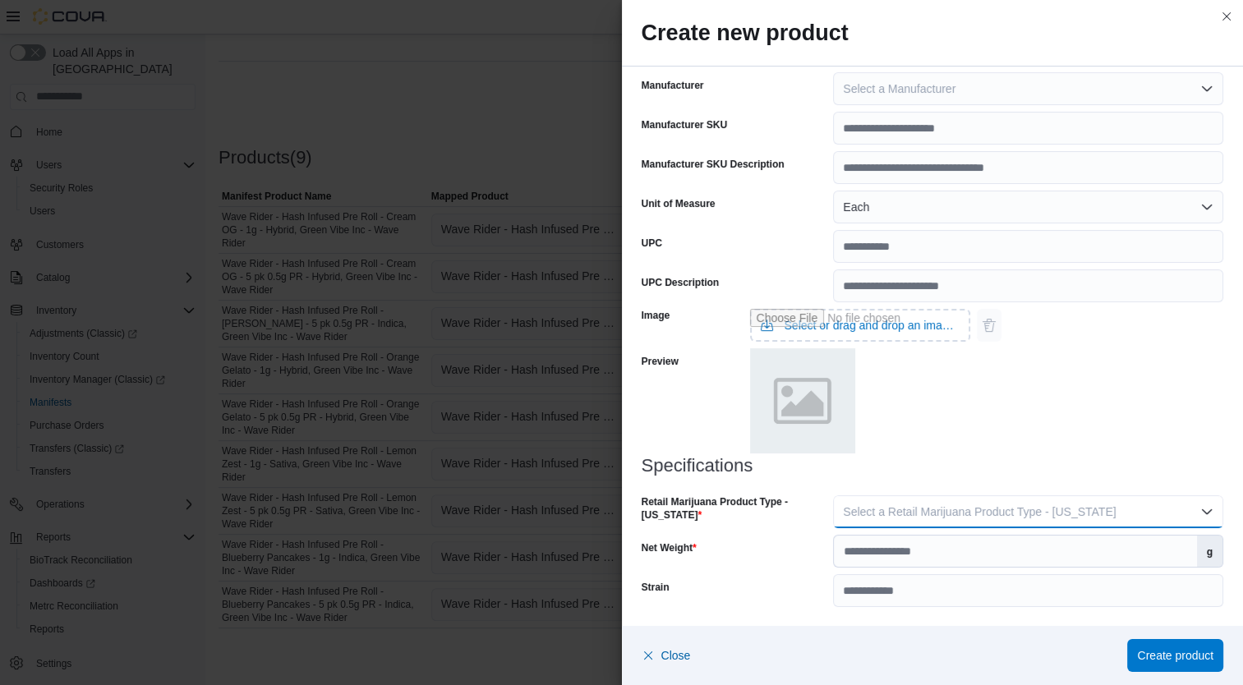
click at [1028, 521] on button "Select a Retail Marijuana Product Type - California" at bounding box center [1028, 511] width 390 height 33
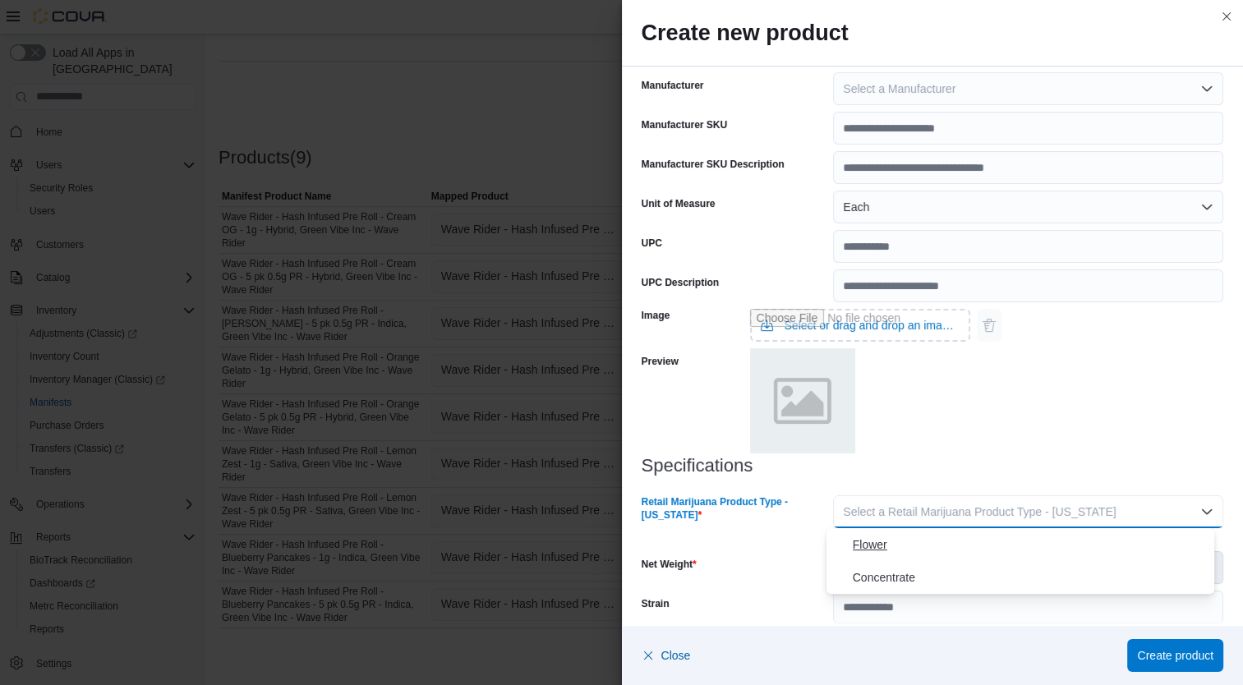
click at [956, 556] on button "Flower" at bounding box center [1021, 544] width 389 height 33
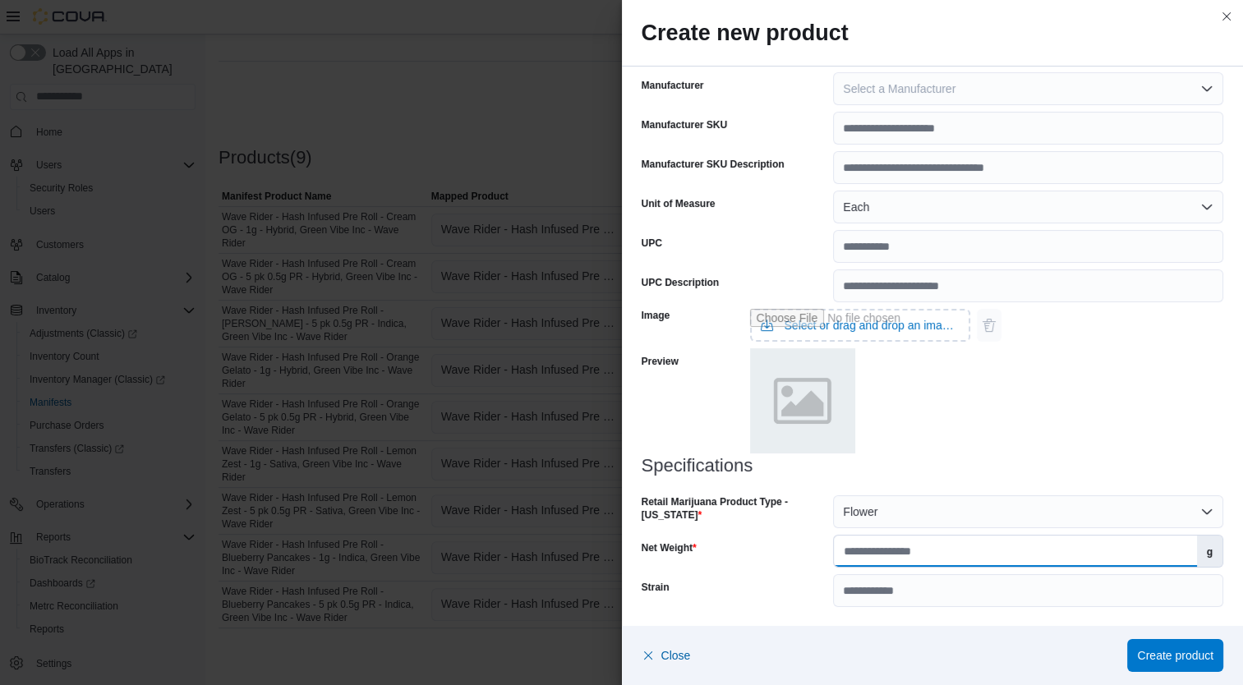
click at [951, 554] on input "Net Weight" at bounding box center [1015, 551] width 362 height 31
type input "*"
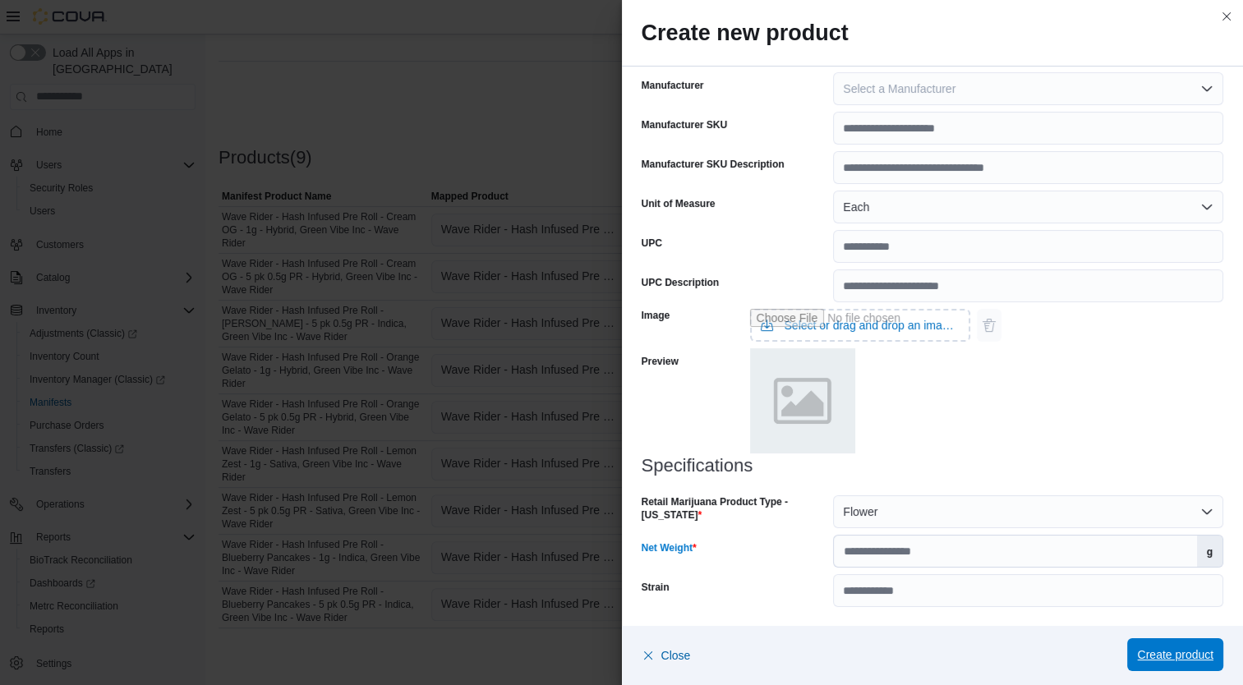
click at [1189, 661] on span "Create product" at bounding box center [1175, 655] width 76 height 16
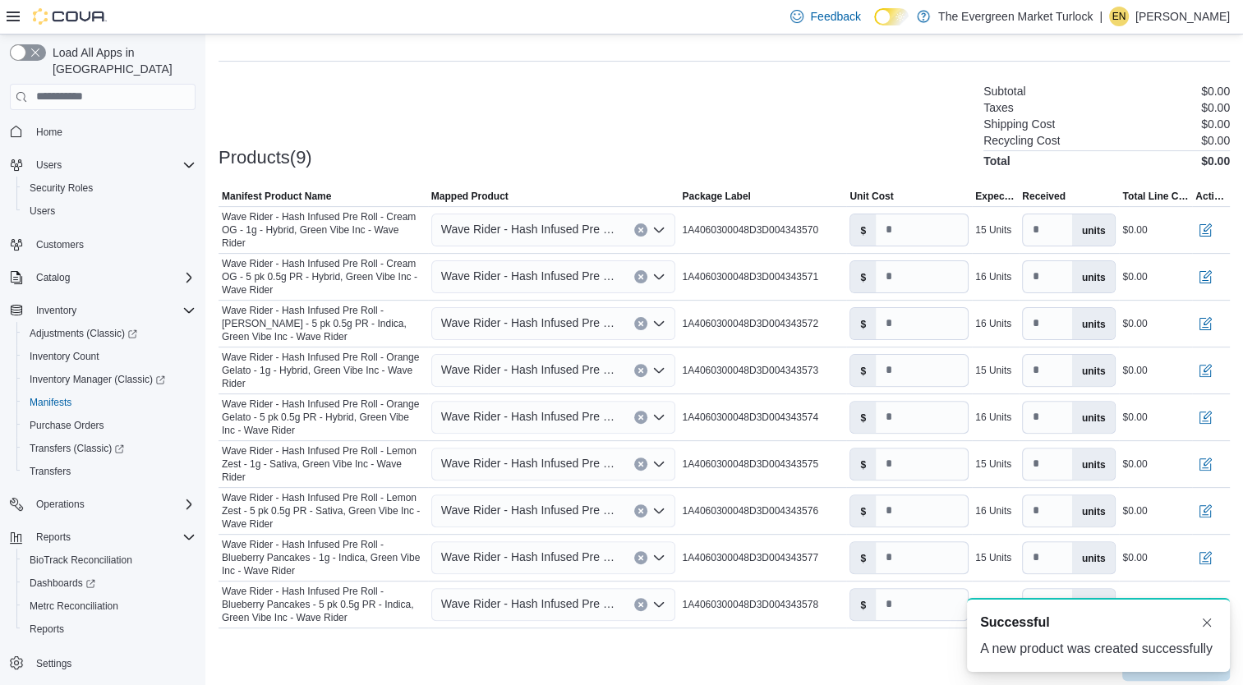
scroll to position [0, 0]
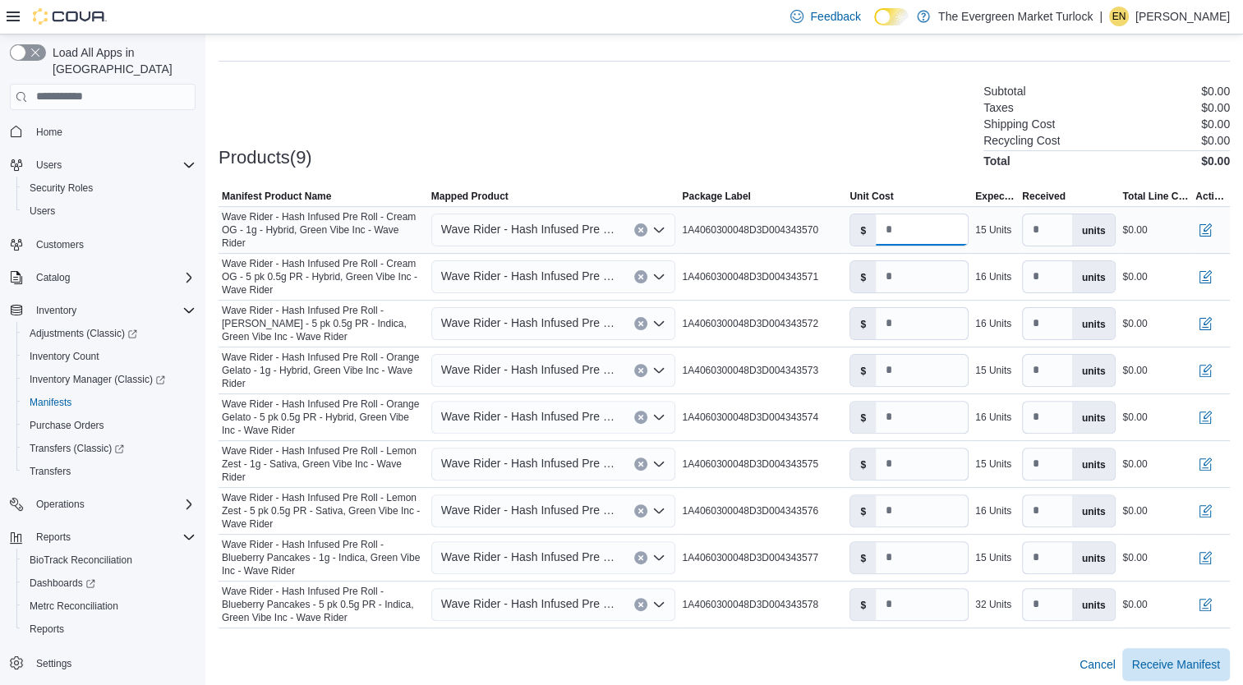
click at [923, 228] on input "number" at bounding box center [922, 229] width 92 height 31
type input "*"
click at [915, 266] on input "number" at bounding box center [922, 276] width 92 height 31
type input "*"
click at [912, 315] on input "number" at bounding box center [922, 323] width 92 height 31
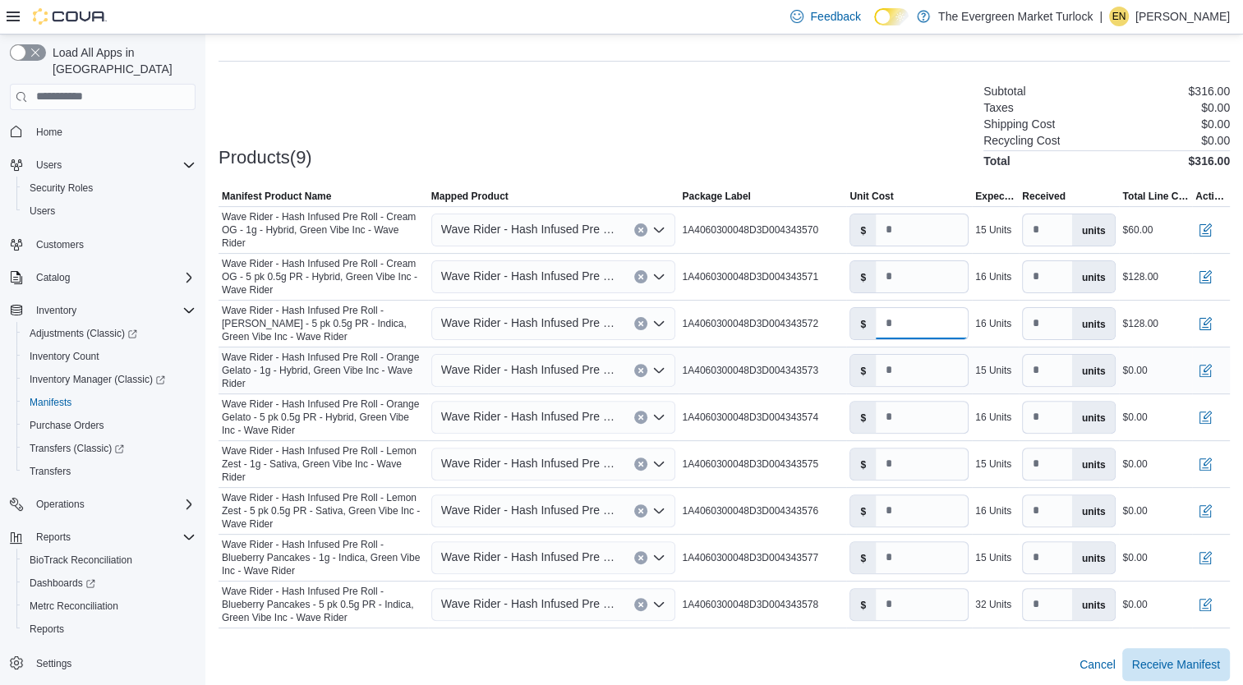
type input "*"
click at [925, 363] on input "number" at bounding box center [922, 370] width 92 height 31
type input "*"
click at [927, 412] on input "number" at bounding box center [922, 417] width 92 height 31
type input "*"
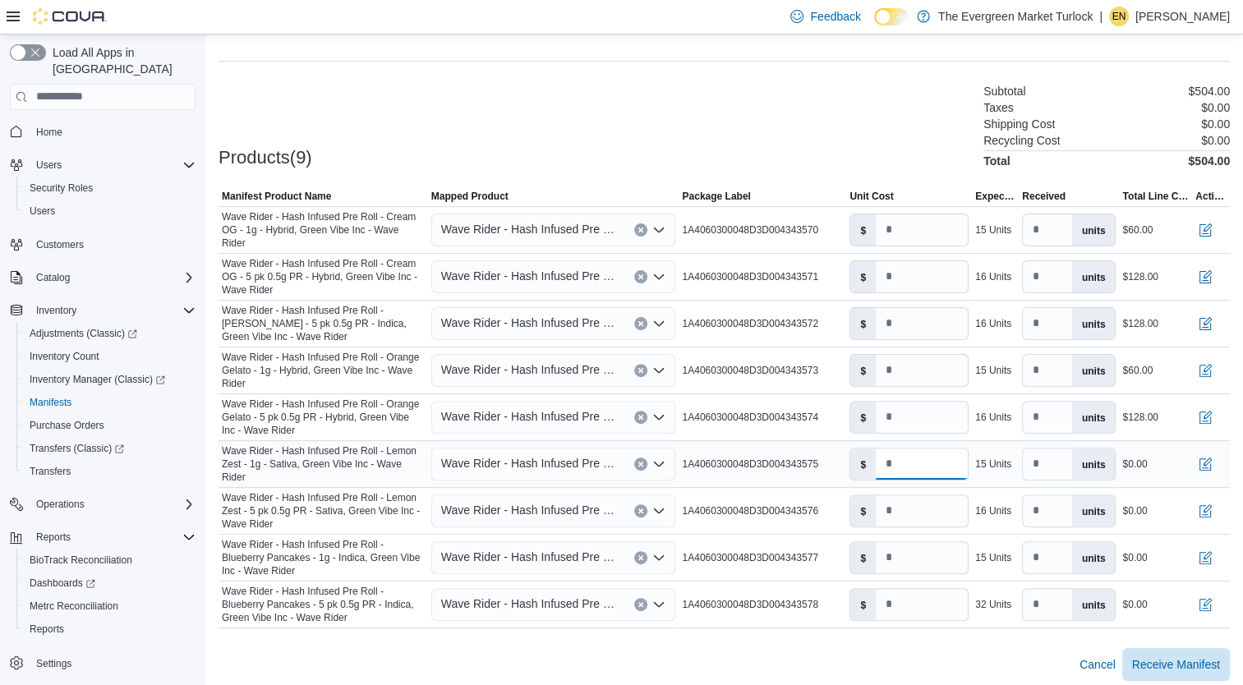
click at [922, 454] on input "number" at bounding box center [922, 464] width 92 height 31
type input "*"
click at [919, 495] on input "number" at bounding box center [922, 510] width 92 height 31
type input "*"
click at [914, 544] on input "number" at bounding box center [922, 557] width 92 height 31
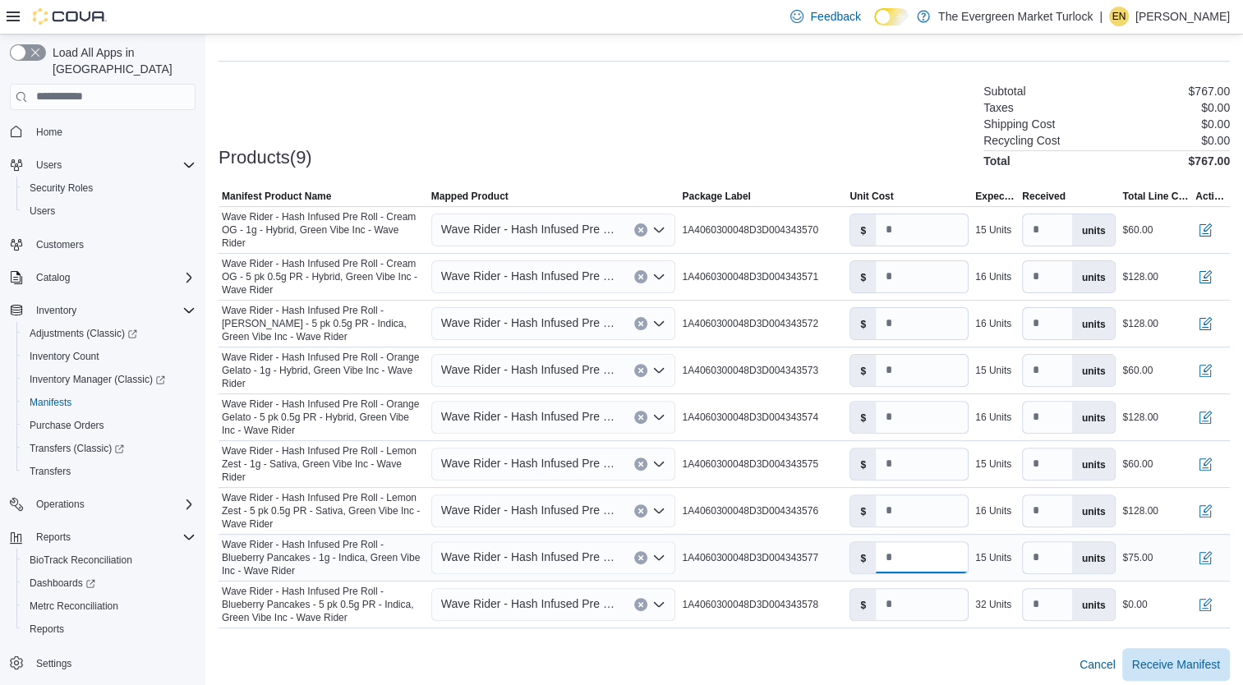
drag, startPoint x: 912, startPoint y: 547, endPoint x: 814, endPoint y: 571, distance: 100.6
click at [814, 571] on tr "Manifest Product Name Wave Rider - Hash Infused Pre Roll - Blueberry Pancakes -…" at bounding box center [724, 557] width 1011 height 47
type input "*"
click at [927, 590] on input "number" at bounding box center [922, 604] width 92 height 31
click at [962, 648] on div "Cancel Receive Manifest" at bounding box center [724, 664] width 1011 height 33
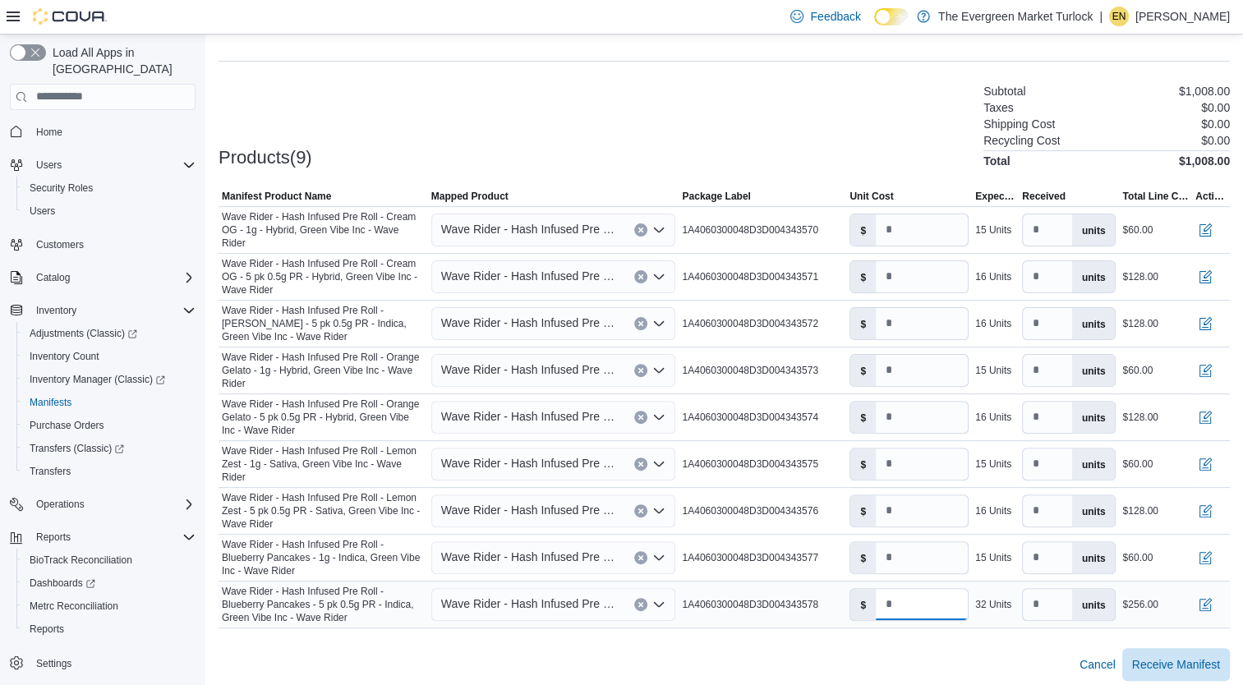
drag, startPoint x: 943, startPoint y: 603, endPoint x: 809, endPoint y: 608, distance: 134.0
click at [809, 608] on tr "Manifest Product Name Wave Rider - Hash Infused Pre Roll - Blueberry Pancakes -…" at bounding box center [724, 604] width 1011 height 47
drag, startPoint x: 927, startPoint y: 601, endPoint x: 751, endPoint y: 600, distance: 175.8
click at [751, 600] on tr "Manifest Product Name Wave Rider - Hash Infused Pre Roll - Blueberry Pancakes -…" at bounding box center [724, 604] width 1011 height 47
drag, startPoint x: 864, startPoint y: 601, endPoint x: 795, endPoint y: 614, distance: 70.9
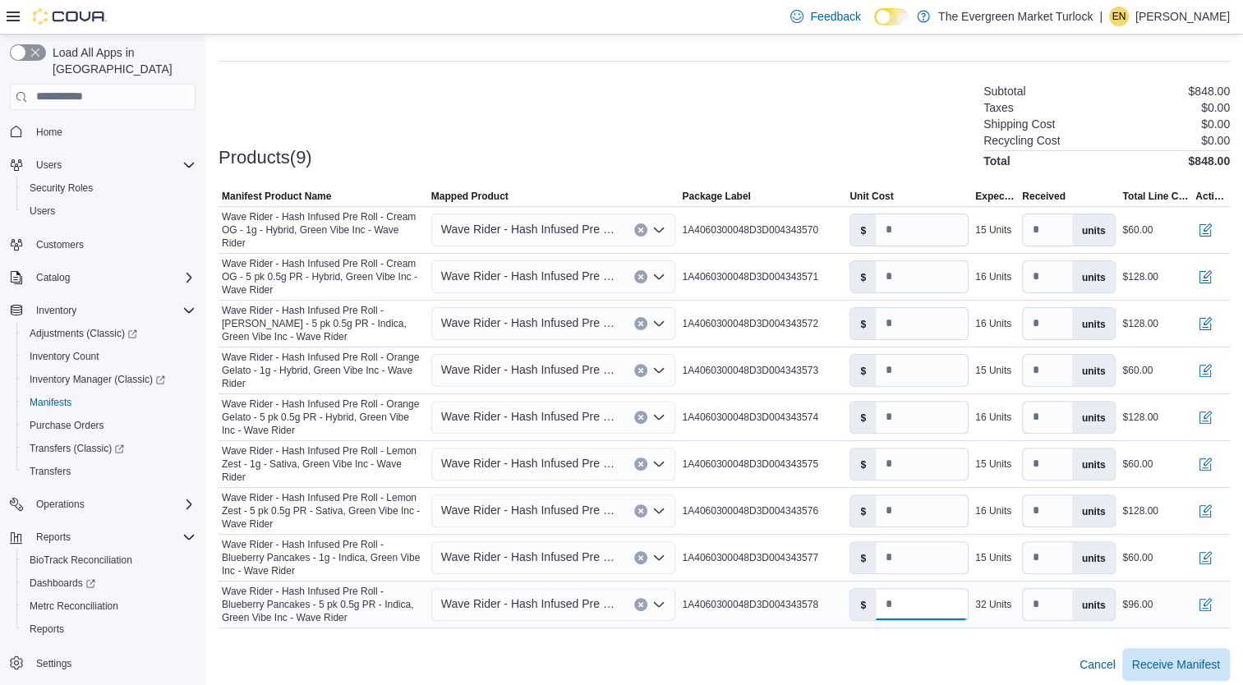
click at [795, 614] on tr "Manifest Product Name Wave Rider - Hash Infused Pre Roll - Blueberry Pancakes -…" at bounding box center [724, 604] width 1011 height 47
click at [795, 614] on td "Package Label 1A4060300048D3D004343578" at bounding box center [763, 604] width 168 height 47
click at [894, 648] on div "Cancel Receive Manifest" at bounding box center [724, 664] width 1011 height 33
drag, startPoint x: 921, startPoint y: 601, endPoint x: 805, endPoint y: 610, distance: 116.3
click at [805, 610] on tr "Manifest Product Name Wave Rider - Hash Infused Pre Roll - Blueberry Pancakes -…" at bounding box center [724, 604] width 1011 height 47
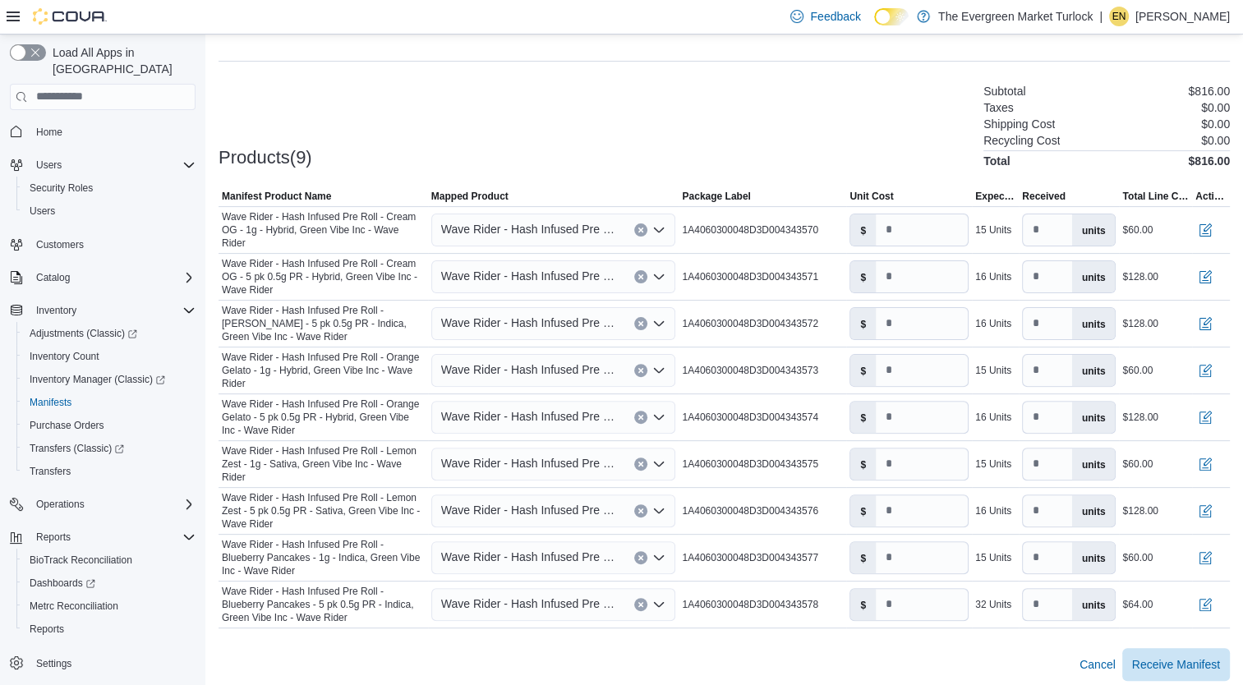
click at [883, 666] on div "Cancel Receive Manifest" at bounding box center [724, 664] width 1011 height 33
drag, startPoint x: 911, startPoint y: 602, endPoint x: 884, endPoint y: 601, distance: 27.2
click at [884, 601] on input "*" at bounding box center [922, 604] width 92 height 31
click at [911, 597] on input "*" at bounding box center [922, 604] width 92 height 31
click at [929, 648] on div "Cancel Receive Manifest" at bounding box center [724, 664] width 1011 height 33
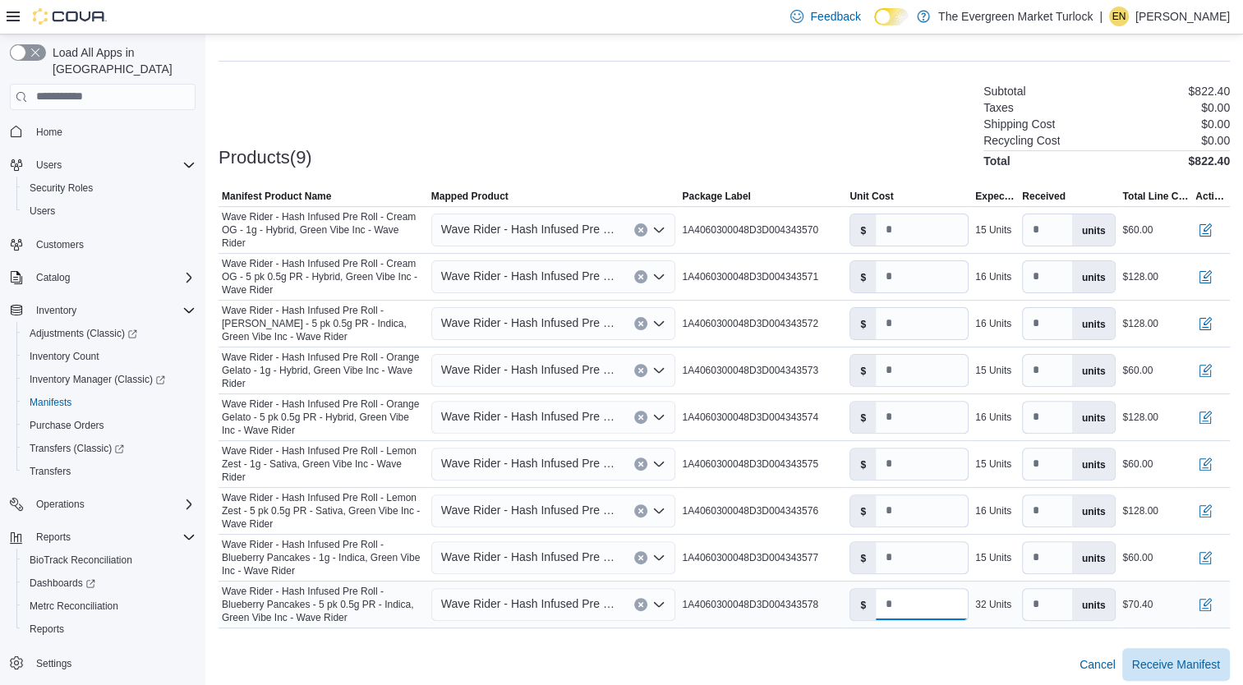
drag, startPoint x: 912, startPoint y: 597, endPoint x: 799, endPoint y: 613, distance: 114.5
click at [799, 613] on tr "Manifest Product Name Wave Rider - Hash Infused Pre Roll - Blueberry Pancakes -…" at bounding box center [724, 604] width 1011 height 47
type input "*"
click at [909, 652] on div "Cancel Receive Manifest" at bounding box center [724, 664] width 1011 height 33
drag, startPoint x: 914, startPoint y: 555, endPoint x: 820, endPoint y: 557, distance: 93.7
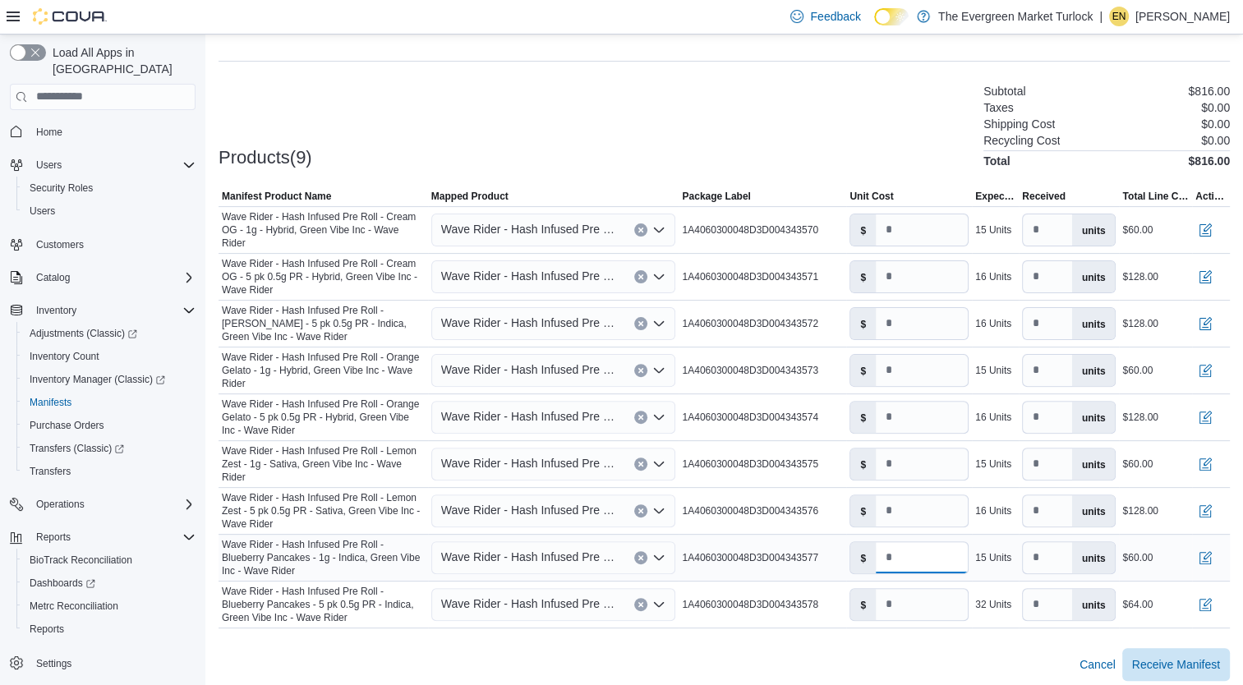
click at [820, 557] on tr "Manifest Product Name Wave Rider - Hash Infused Pre Roll - Blueberry Pancakes -…" at bounding box center [724, 557] width 1011 height 47
click at [899, 651] on div "Cancel Receive Manifest" at bounding box center [724, 664] width 1011 height 33
drag, startPoint x: 926, startPoint y: 556, endPoint x: 739, endPoint y: 557, distance: 186.5
click at [739, 557] on tr "Manifest Product Name Wave Rider - Hash Infused Pre Roll - Blueberry Pancakes -…" at bounding box center [724, 557] width 1011 height 47
click at [833, 652] on div "Cancel Receive Manifest" at bounding box center [724, 664] width 1011 height 33
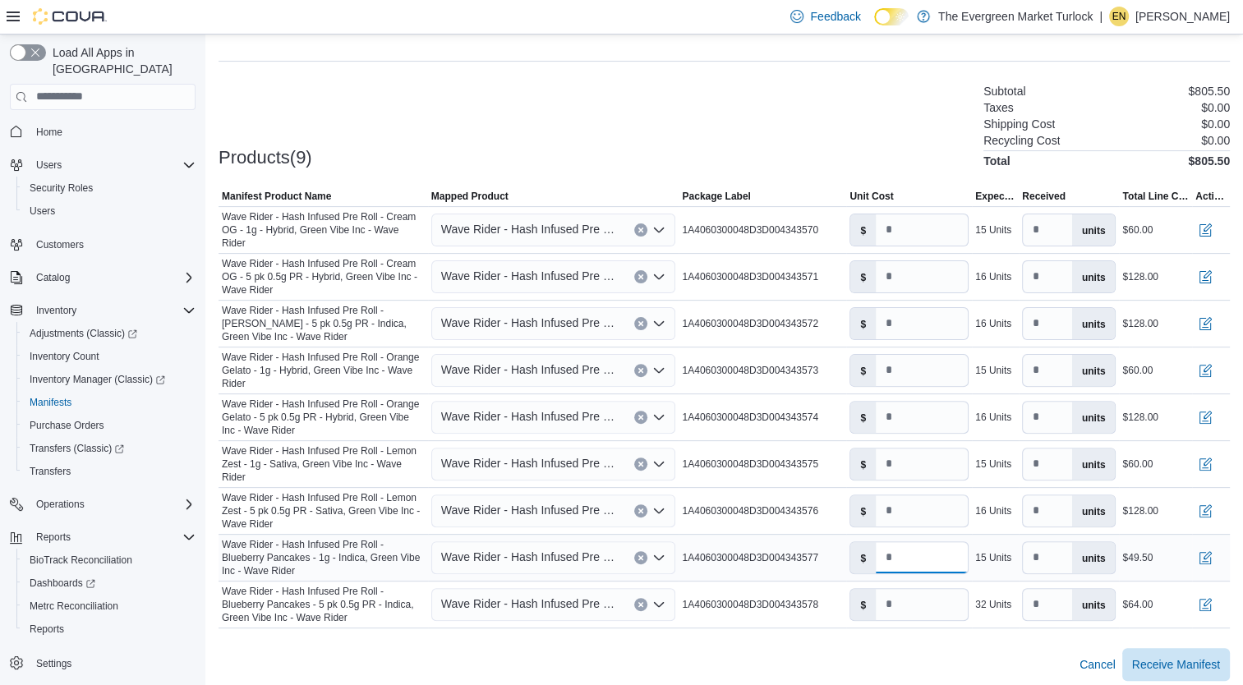
drag, startPoint x: 940, startPoint y: 554, endPoint x: 680, endPoint y: 555, distance: 259.6
click at [680, 555] on tr "Manifest Product Name Wave Rider - Hash Infused Pre Roll - Blueberry Pancakes -…" at bounding box center [724, 557] width 1011 height 47
click at [840, 648] on div "Cancel Receive Manifest" at bounding box center [724, 664] width 1011 height 33
drag, startPoint x: 928, startPoint y: 547, endPoint x: 790, endPoint y: 548, distance: 138.9
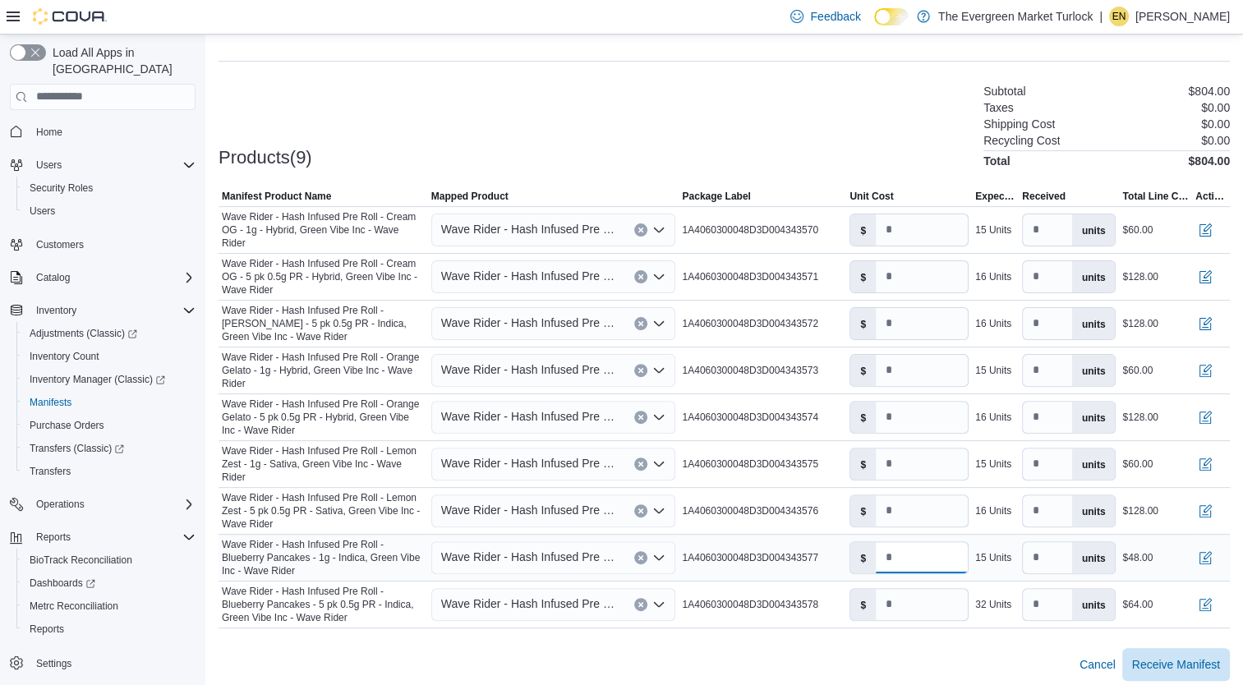
click at [790, 548] on tr "Manifest Product Name Wave Rider - Hash Infused Pre Roll - Blueberry Pancakes -…" at bounding box center [724, 557] width 1011 height 47
type input "****"
click at [901, 656] on div "Cancel Receive Manifest" at bounding box center [724, 664] width 1011 height 33
click at [1182, 647] on span "Receive Manifest" at bounding box center [1176, 663] width 88 height 33
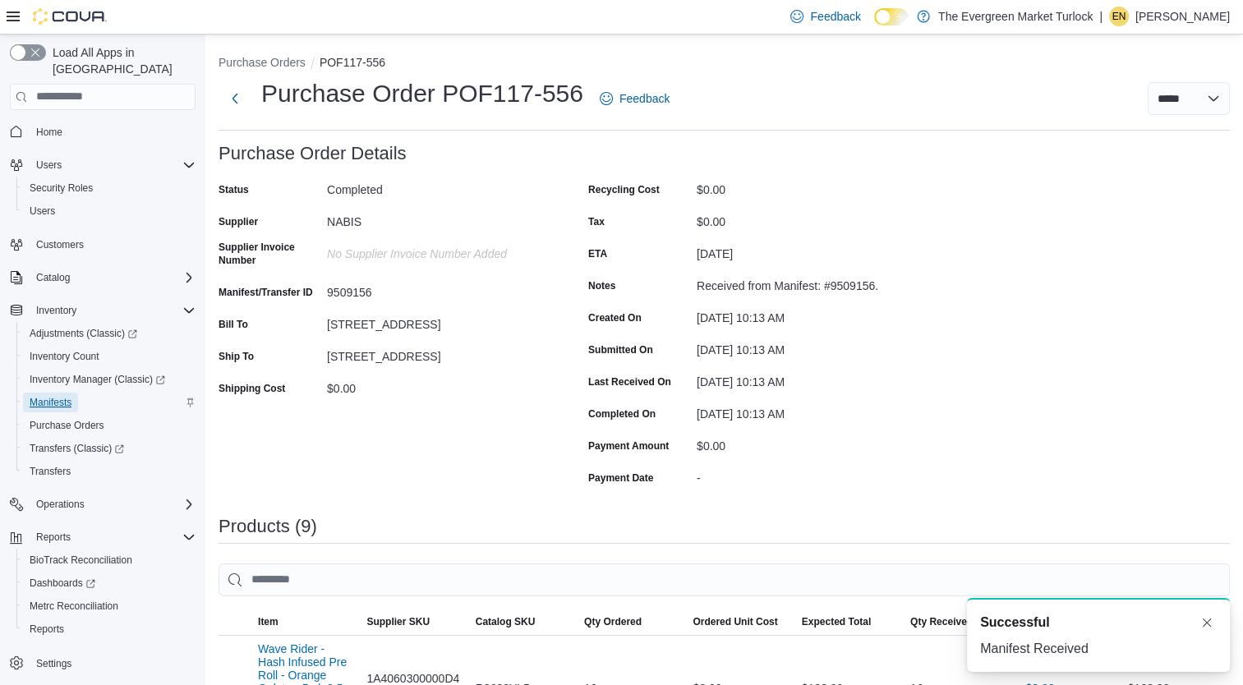
click at [46, 396] on span "Manifests" at bounding box center [51, 402] width 42 height 13
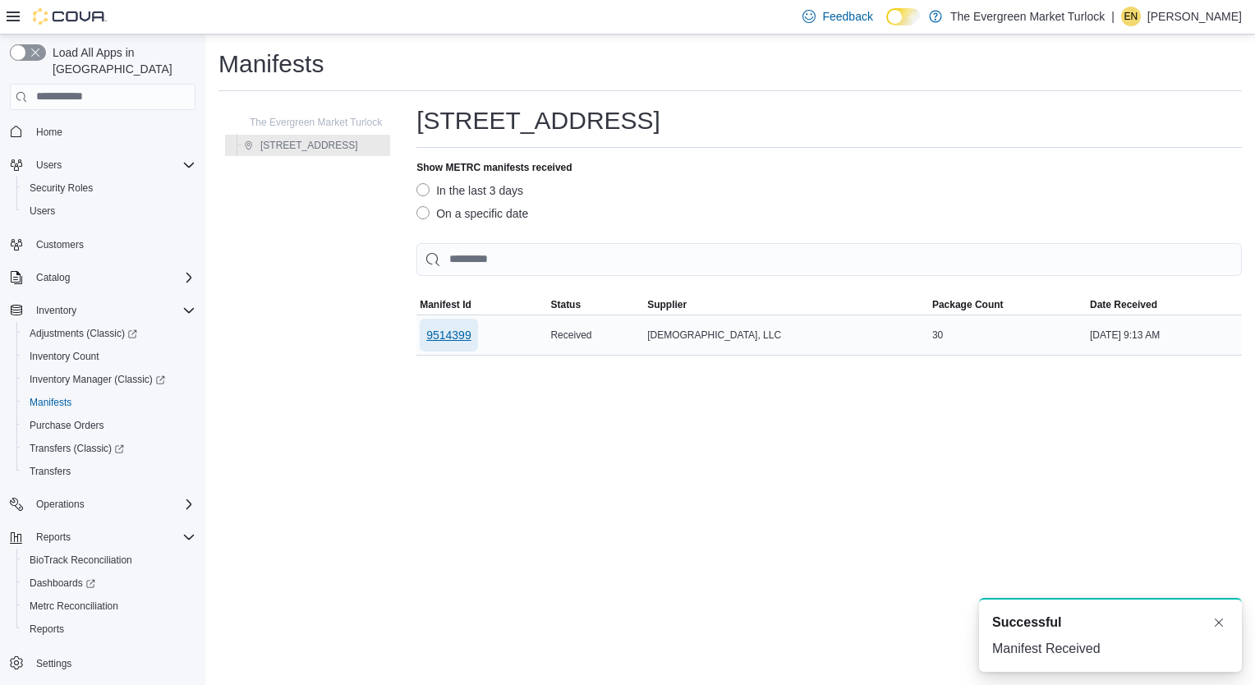
click at [443, 339] on span "9514399" at bounding box center [448, 335] width 45 height 16
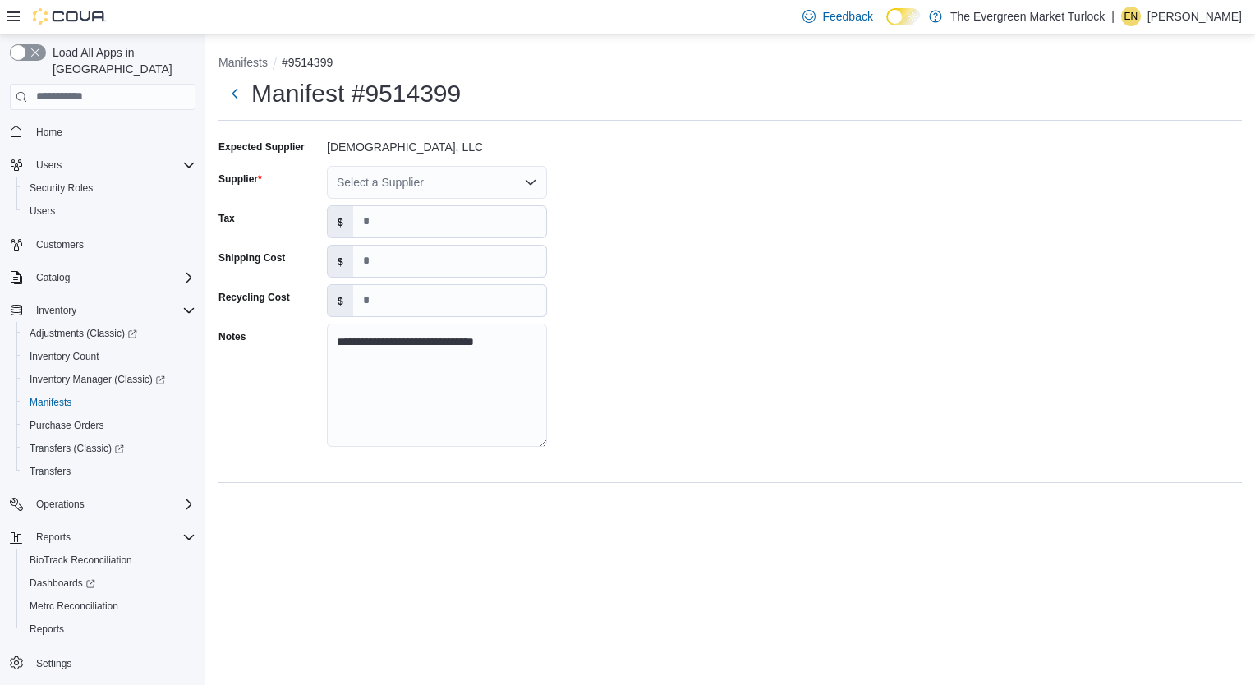
click at [435, 189] on div "Select a Supplier" at bounding box center [437, 182] width 220 height 33
type input "*****"
click at [435, 212] on span "NABIS" at bounding box center [447, 210] width 181 height 16
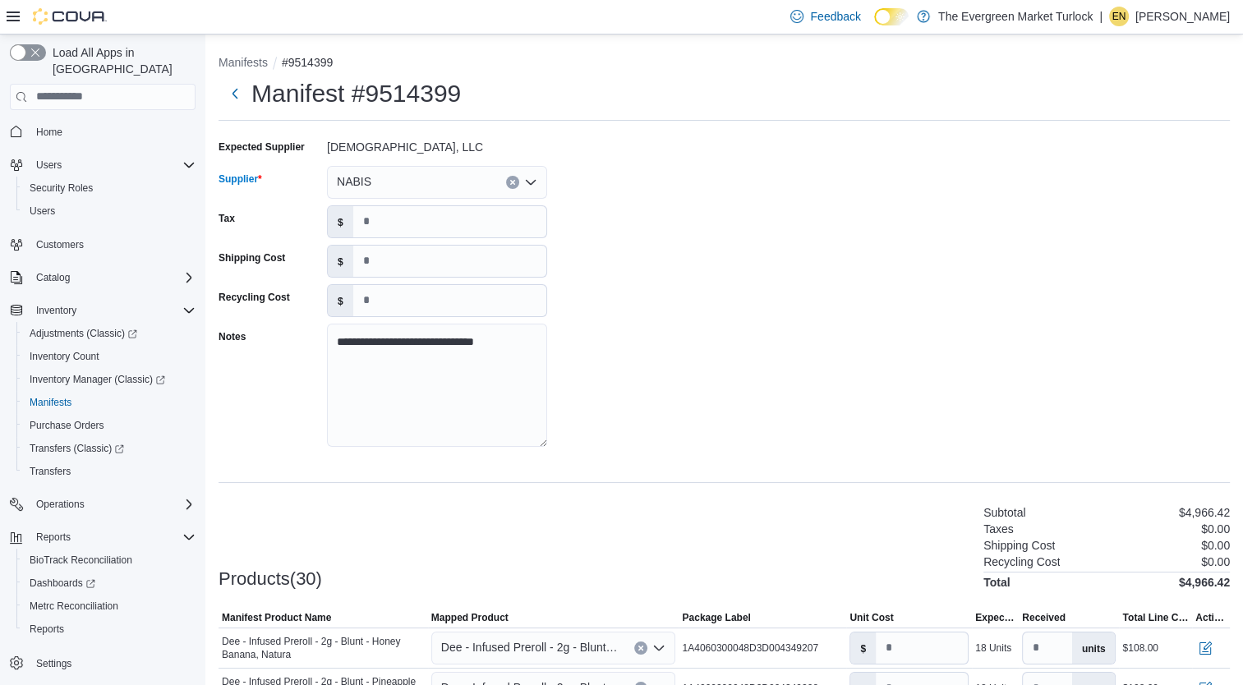
click at [617, 373] on div "**********" at bounding box center [724, 298] width 1011 height 329
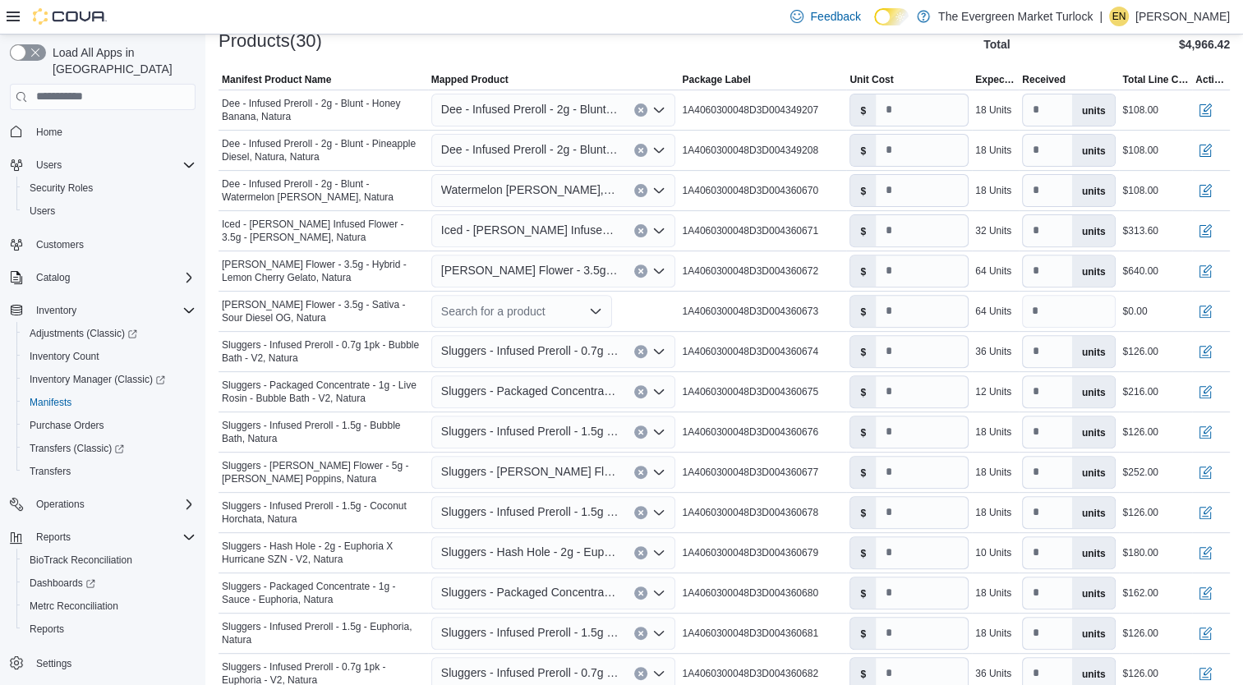
scroll to position [520, 0]
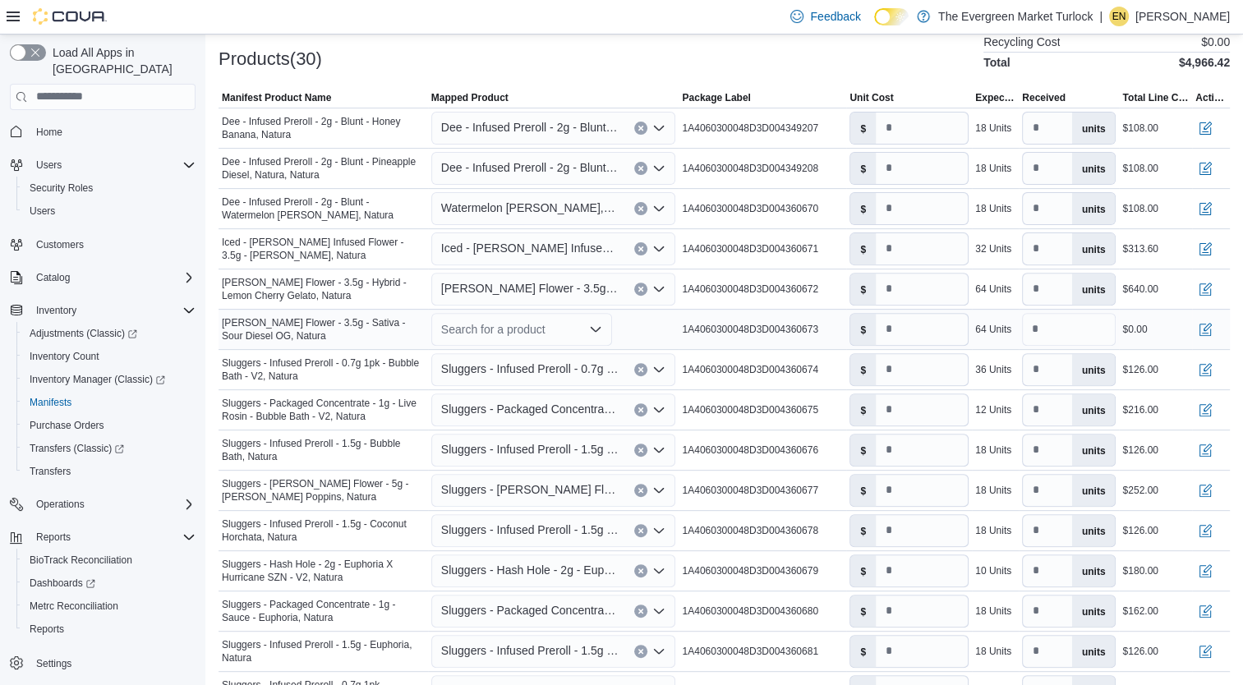
click at [503, 327] on div "Search for a product" at bounding box center [521, 329] width 181 height 33
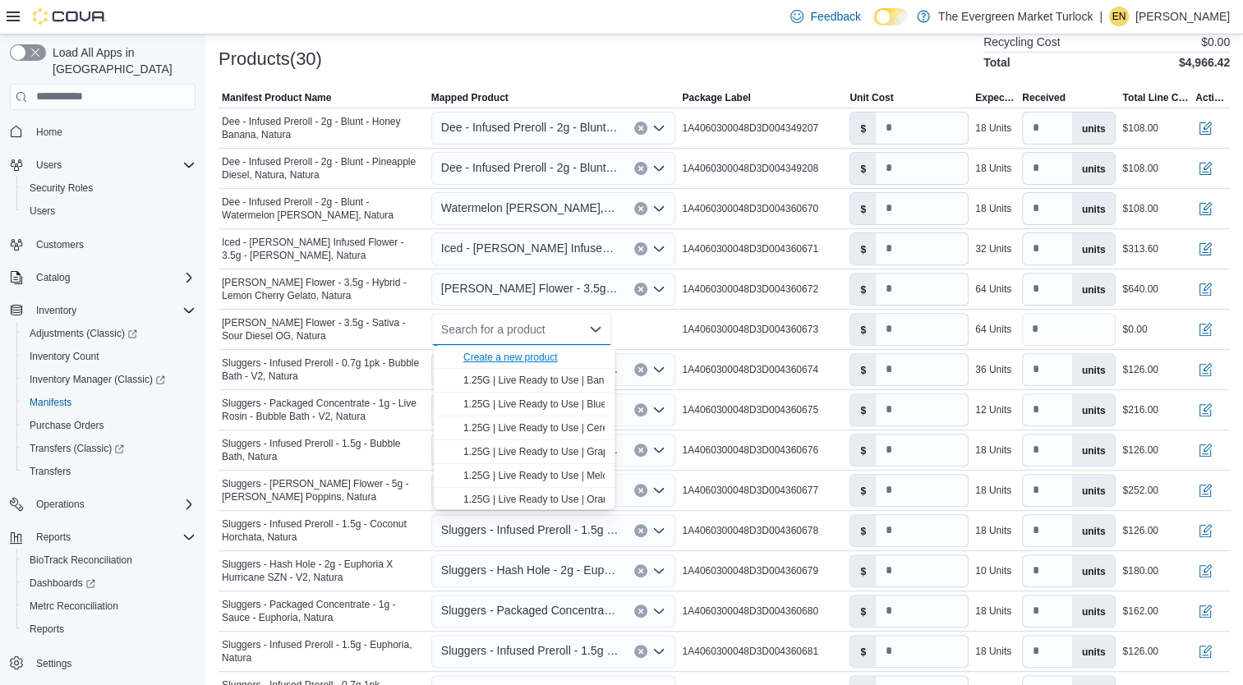
click at [515, 353] on div "Create a new product" at bounding box center [510, 357] width 94 height 13
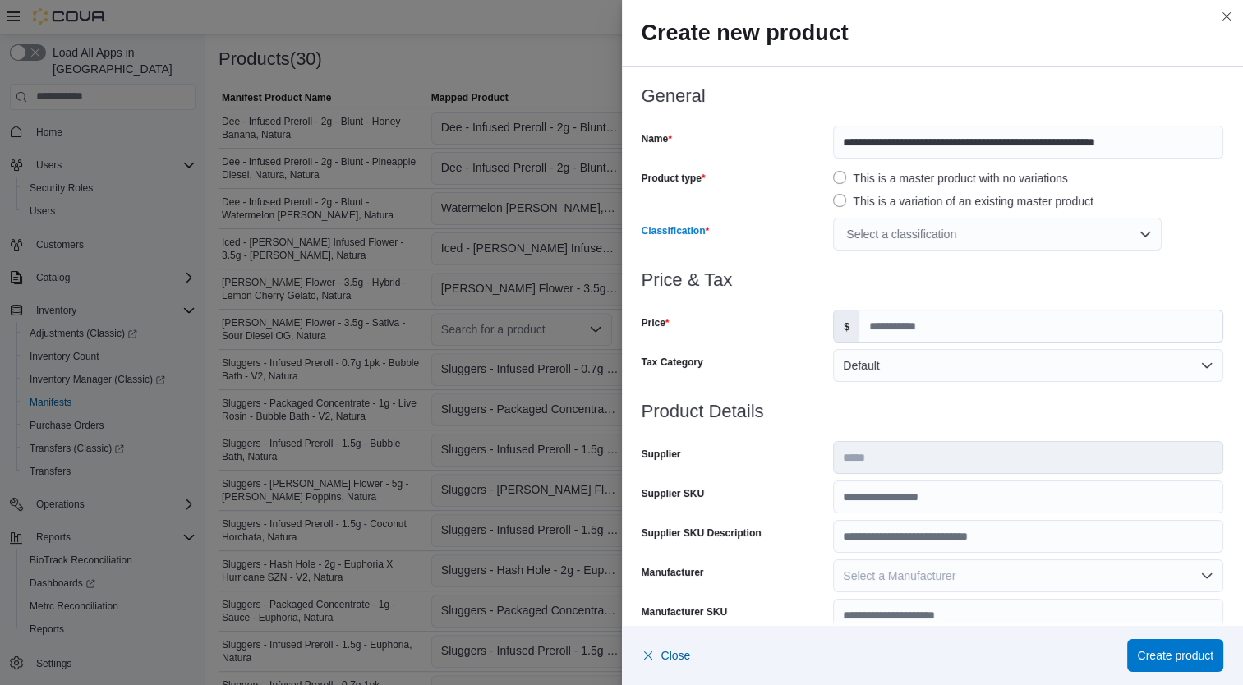
click at [926, 233] on div "Select a classification" at bounding box center [997, 234] width 329 height 33
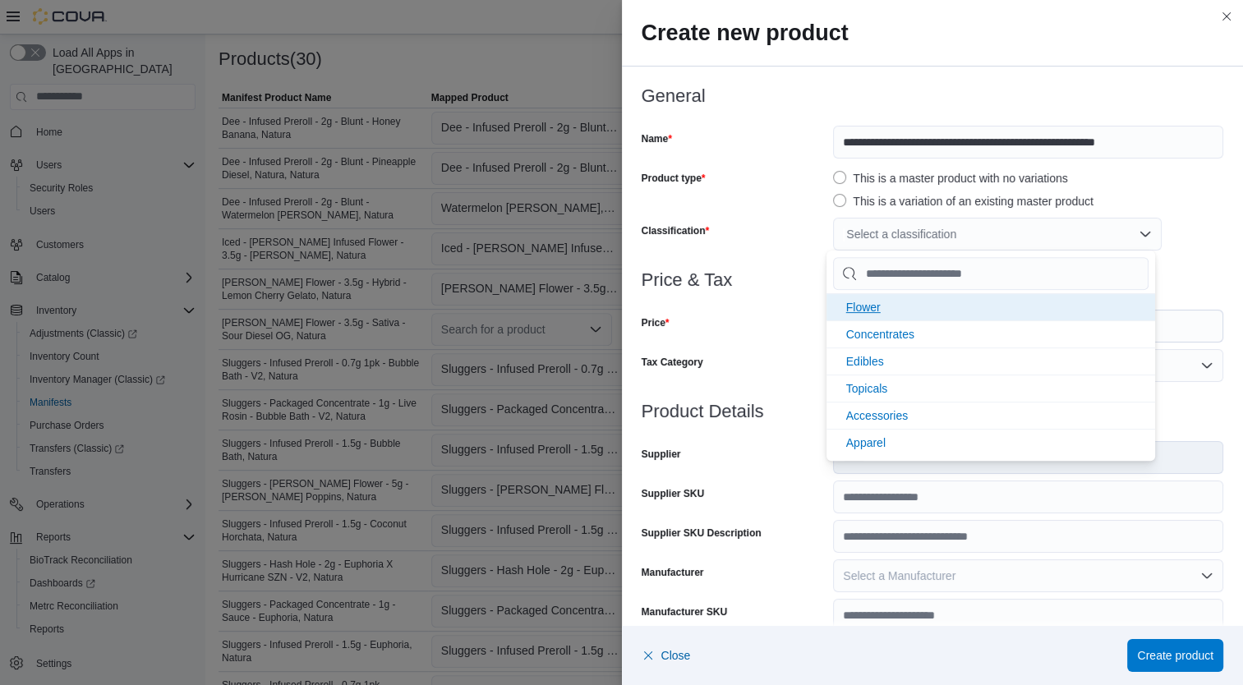
click at [903, 312] on li "Flower" at bounding box center [991, 306] width 329 height 27
click at [776, 311] on div "Price" at bounding box center [735, 326] width 186 height 33
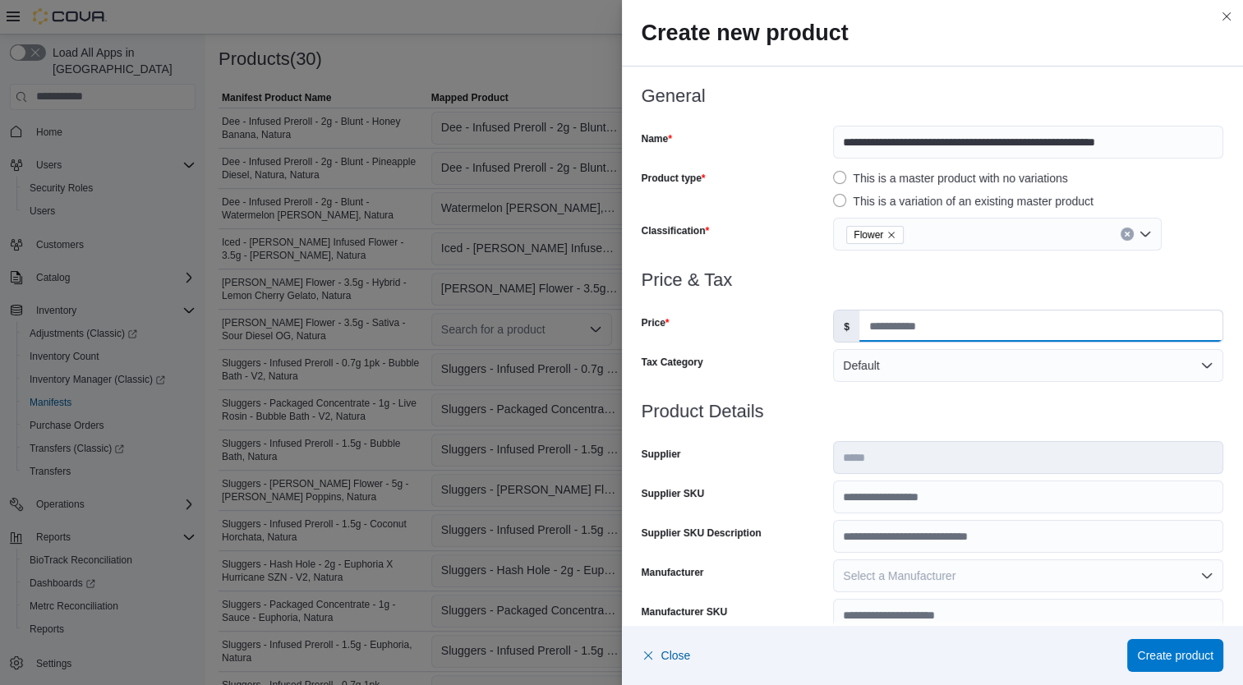
click at [918, 335] on input "Price" at bounding box center [1040, 326] width 363 height 31
type input "*****"
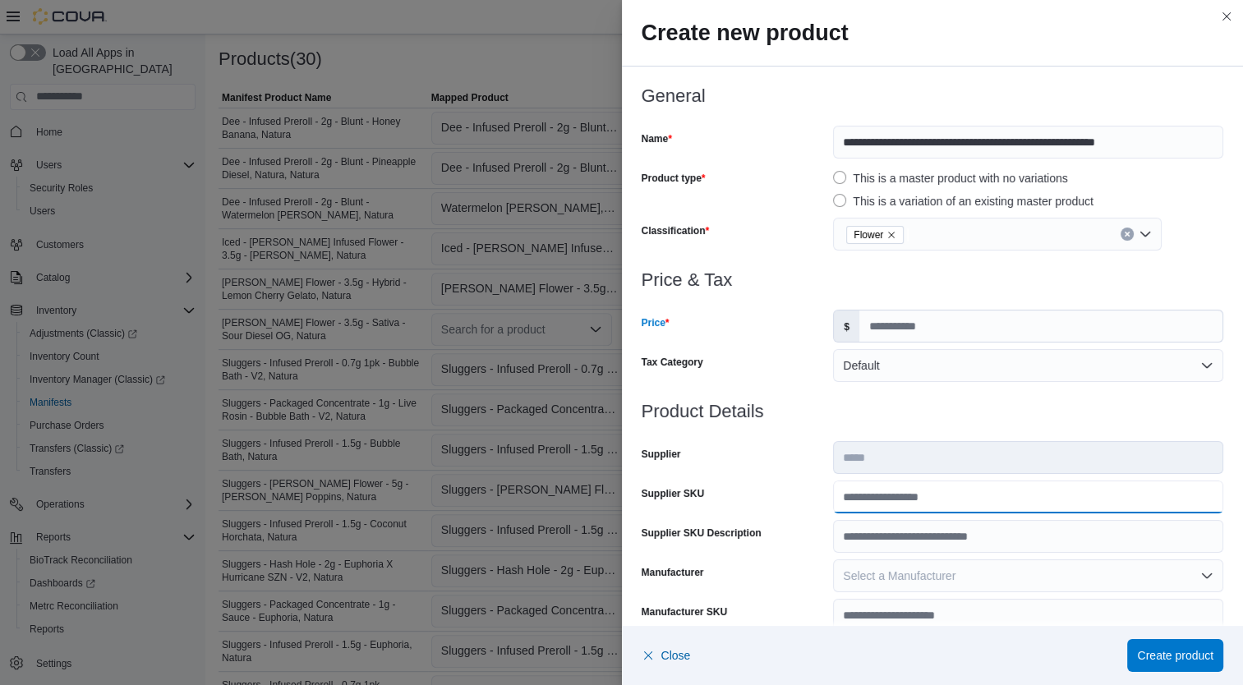
click at [930, 499] on input "Supplier SKU" at bounding box center [1028, 497] width 390 height 33
type input "**********"
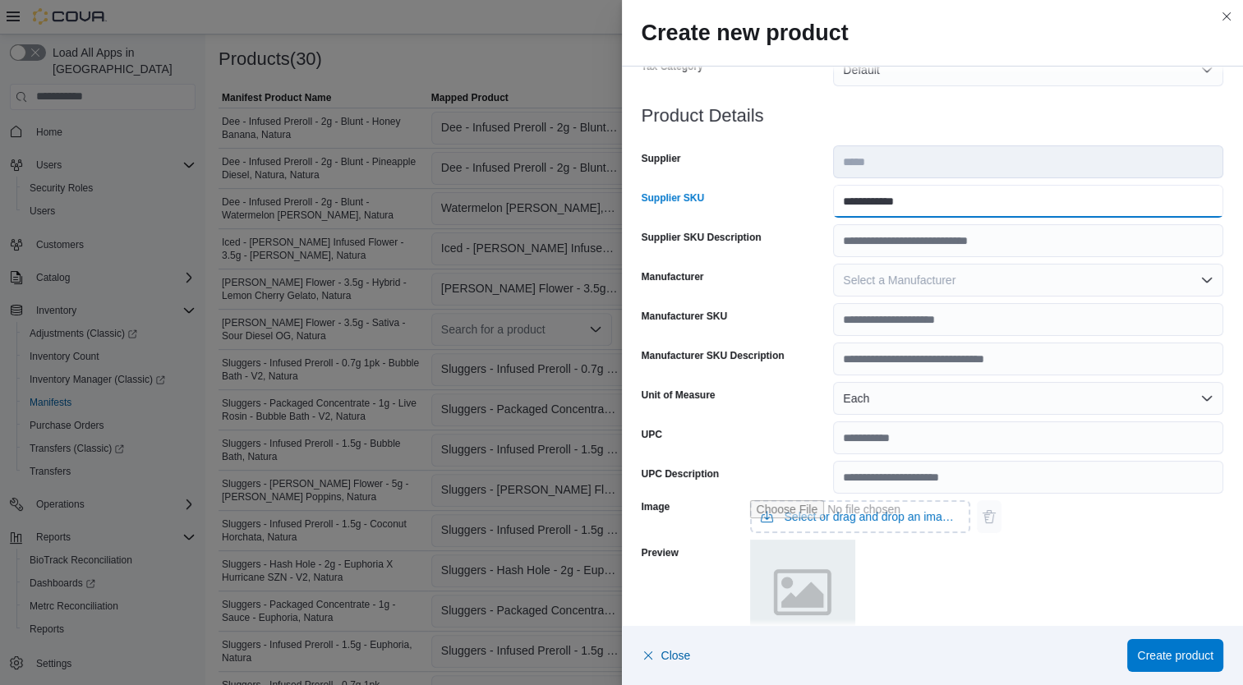
scroll to position [487, 0]
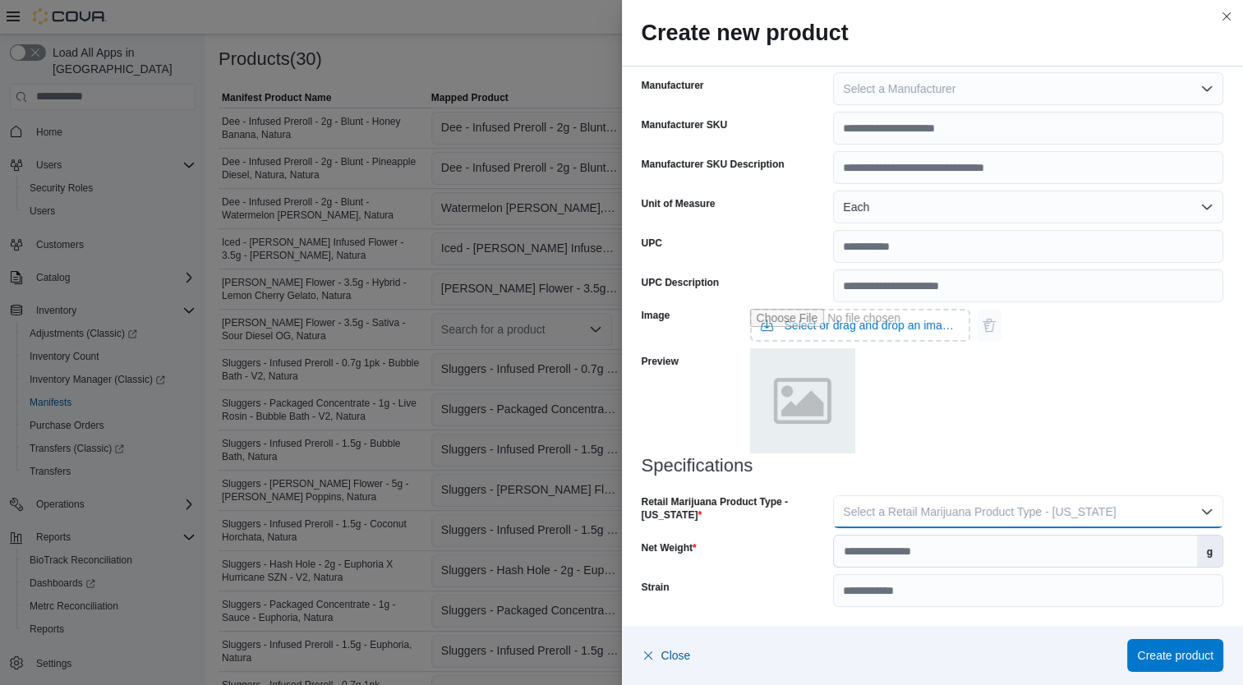
click at [1035, 509] on span "Select a Retail Marijuana Product Type - California" at bounding box center [979, 511] width 273 height 13
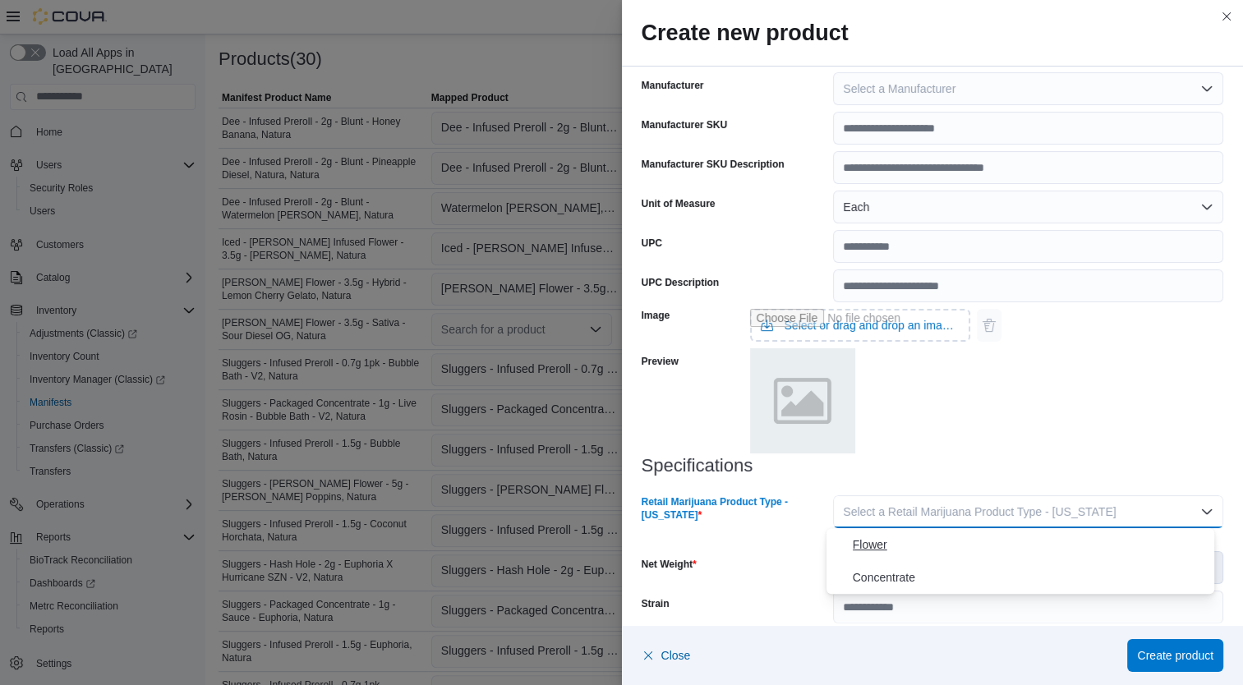
click at [961, 548] on span "Flower" at bounding box center [1031, 545] width 356 height 20
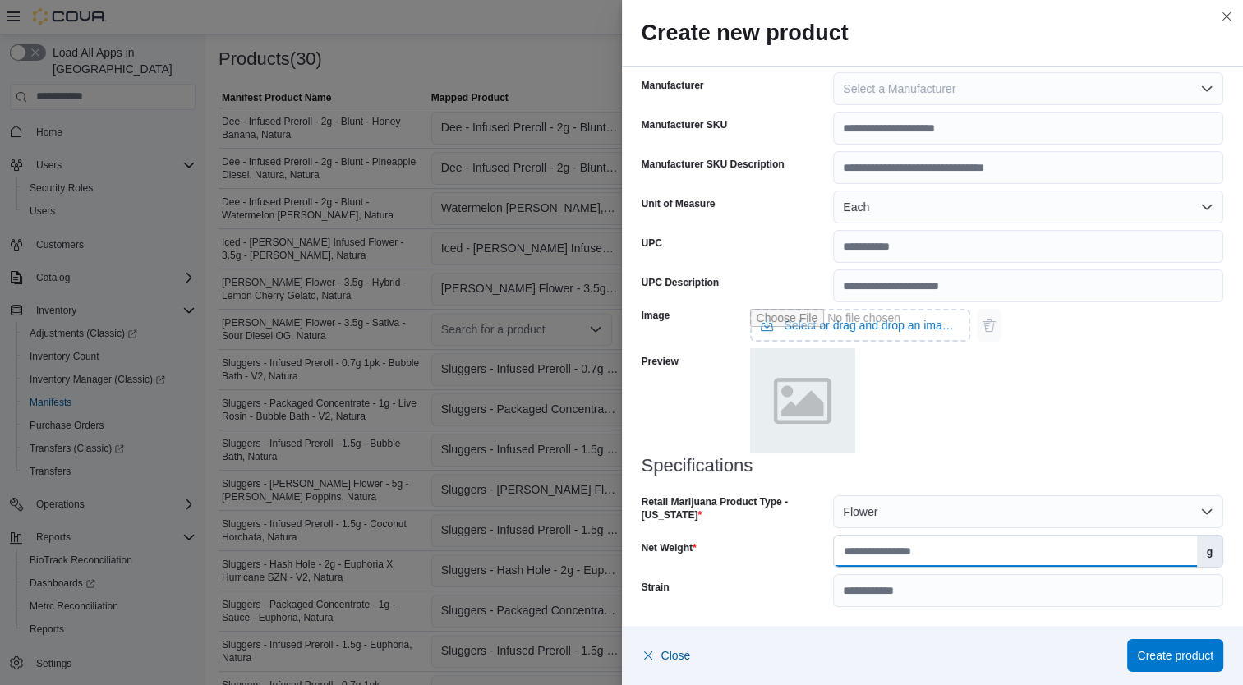
click at [956, 552] on input "Net Weight" at bounding box center [1015, 551] width 362 height 31
click at [1030, 554] on input "Net Weight" at bounding box center [1015, 551] width 362 height 31
type input "***"
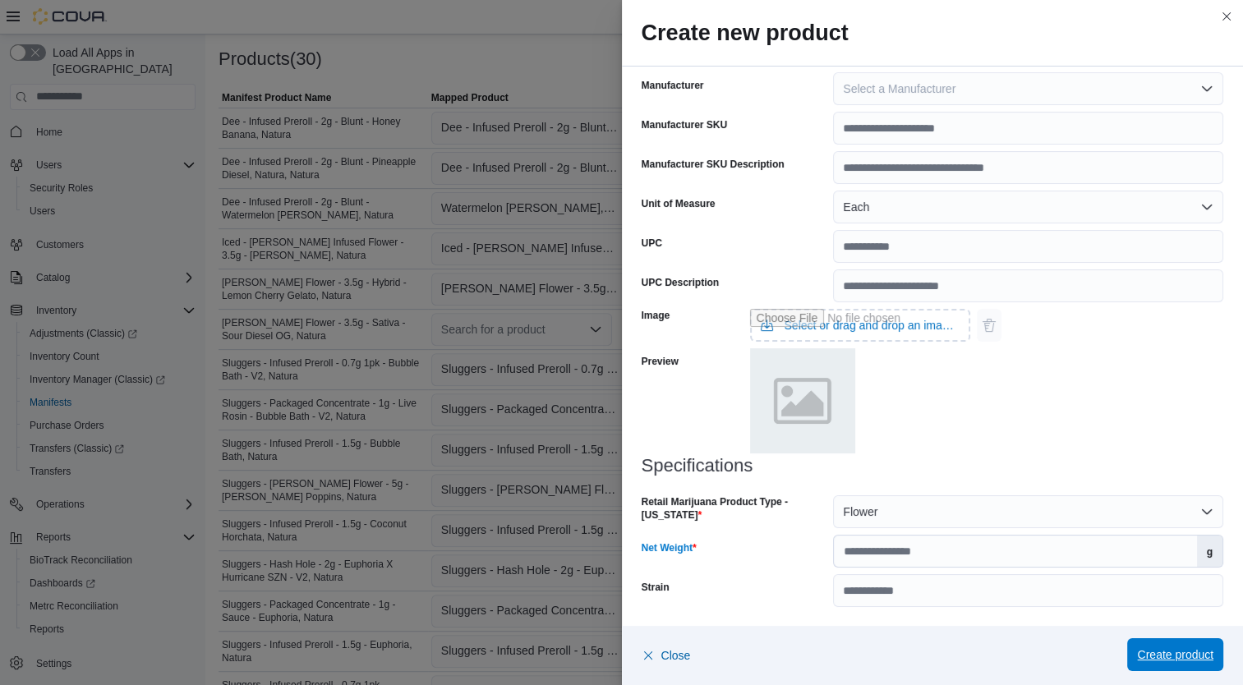
click at [1178, 656] on span "Create product" at bounding box center [1175, 655] width 76 height 16
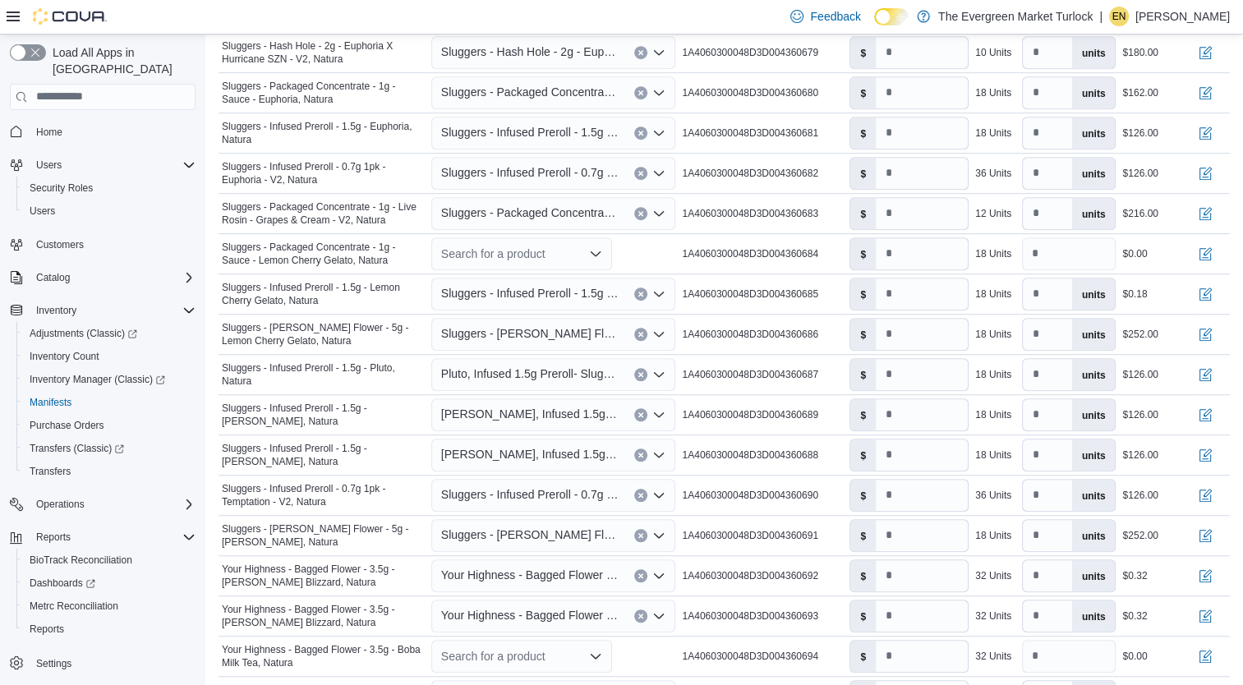
scroll to position [1039, 0]
click at [509, 251] on div "Search for a product" at bounding box center [521, 253] width 181 height 33
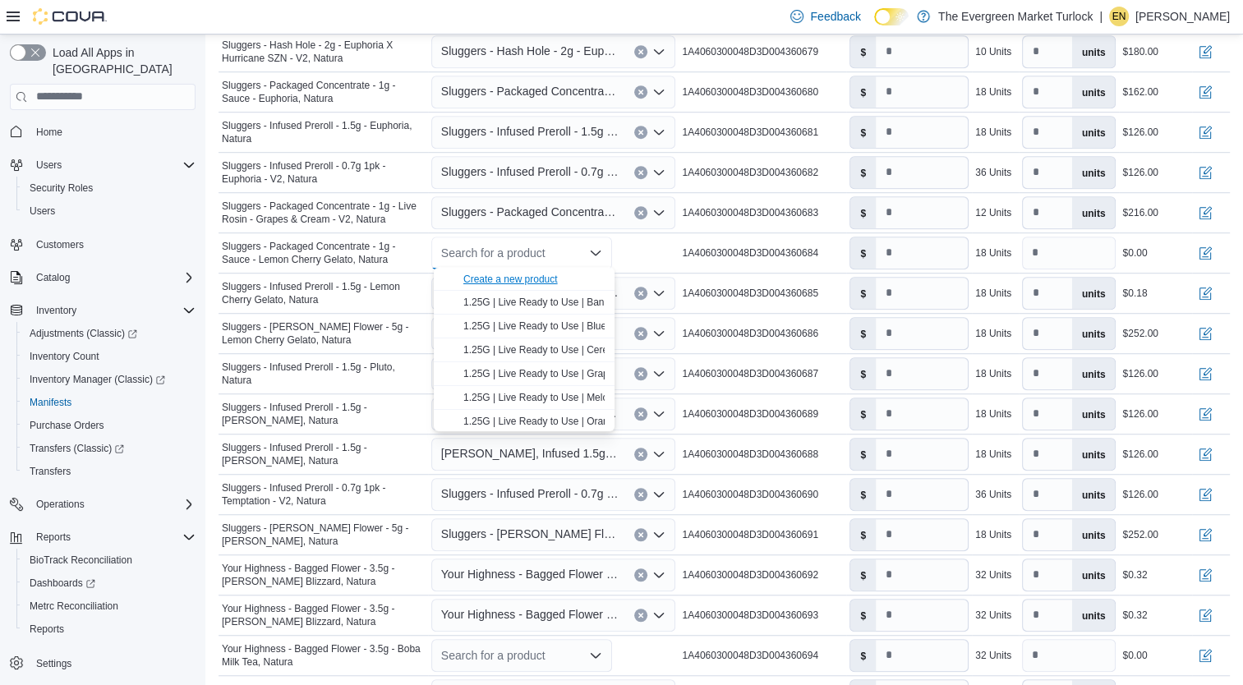
click at [509, 279] on div "Create a new product" at bounding box center [510, 279] width 94 height 13
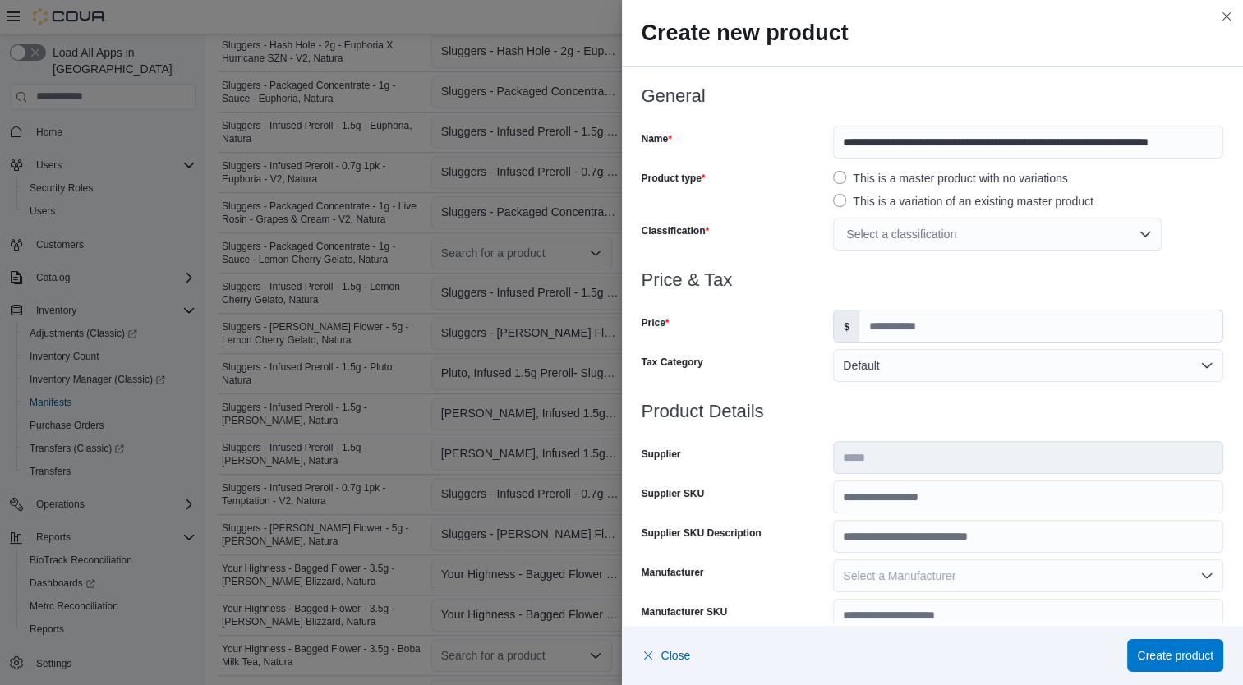
click at [927, 233] on div "Select a classification" at bounding box center [997, 234] width 329 height 33
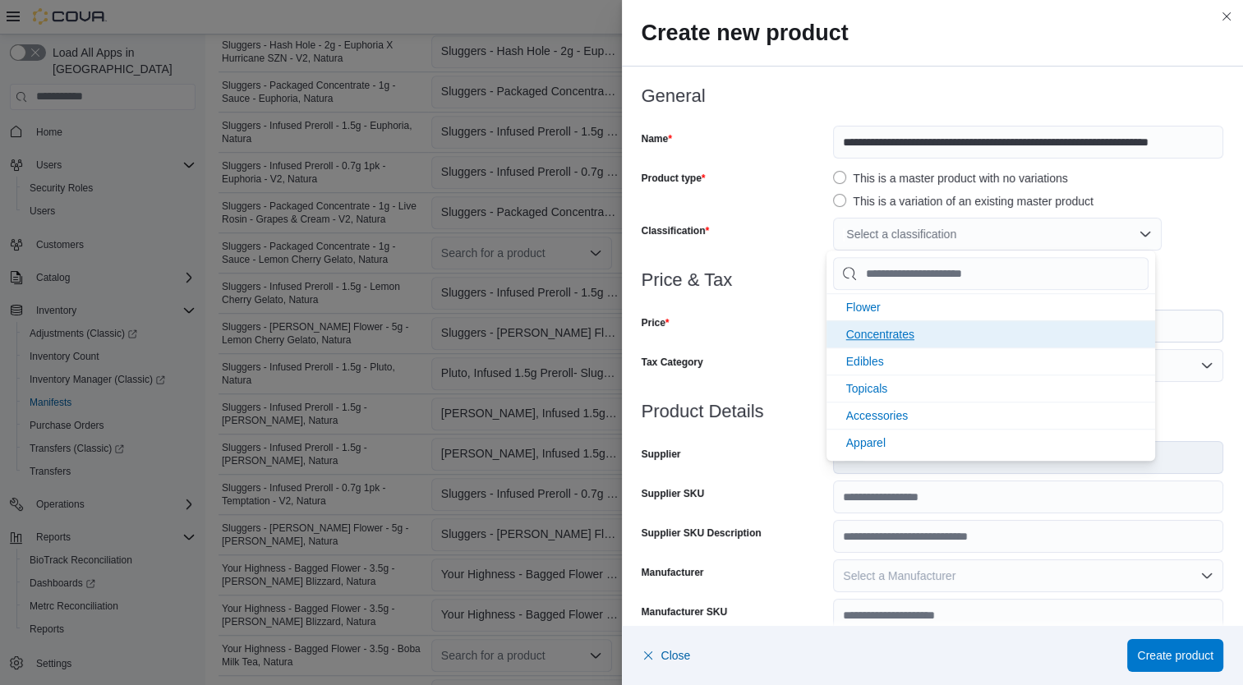
click at [914, 339] on span "Concentrates" at bounding box center [880, 334] width 68 height 13
click at [771, 358] on div "Tax Category" at bounding box center [735, 365] width 186 height 33
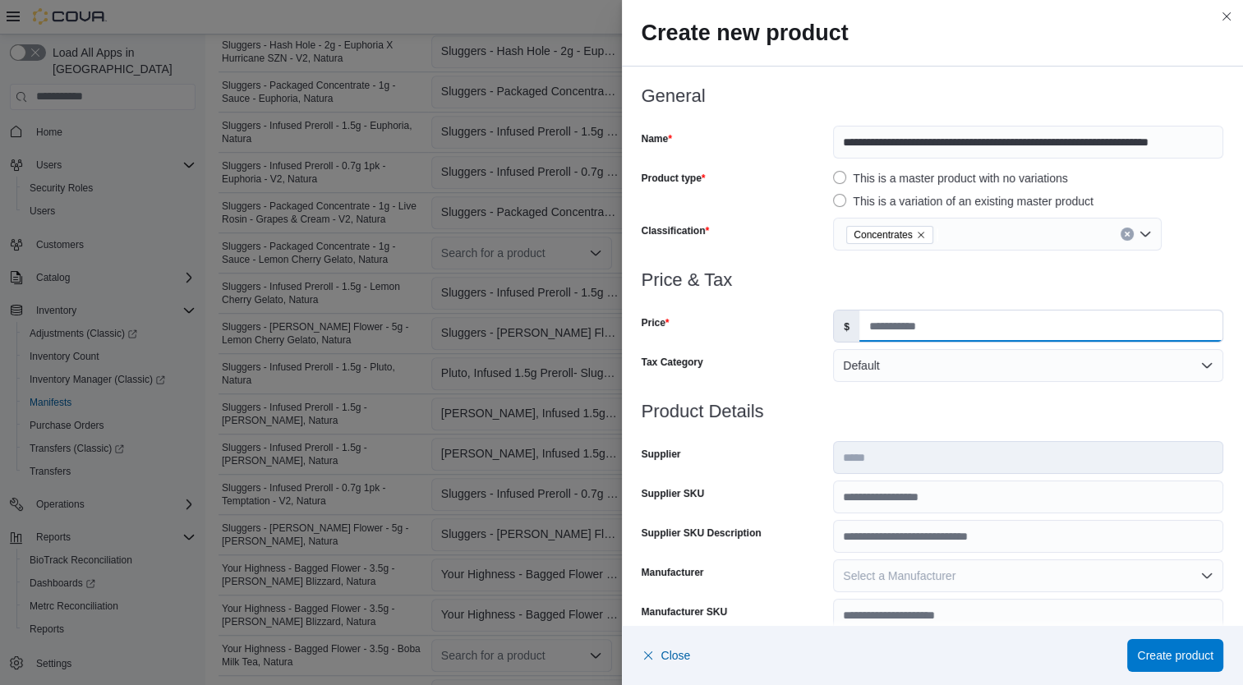
click at [899, 329] on input "Price" at bounding box center [1040, 326] width 363 height 31
type input "**"
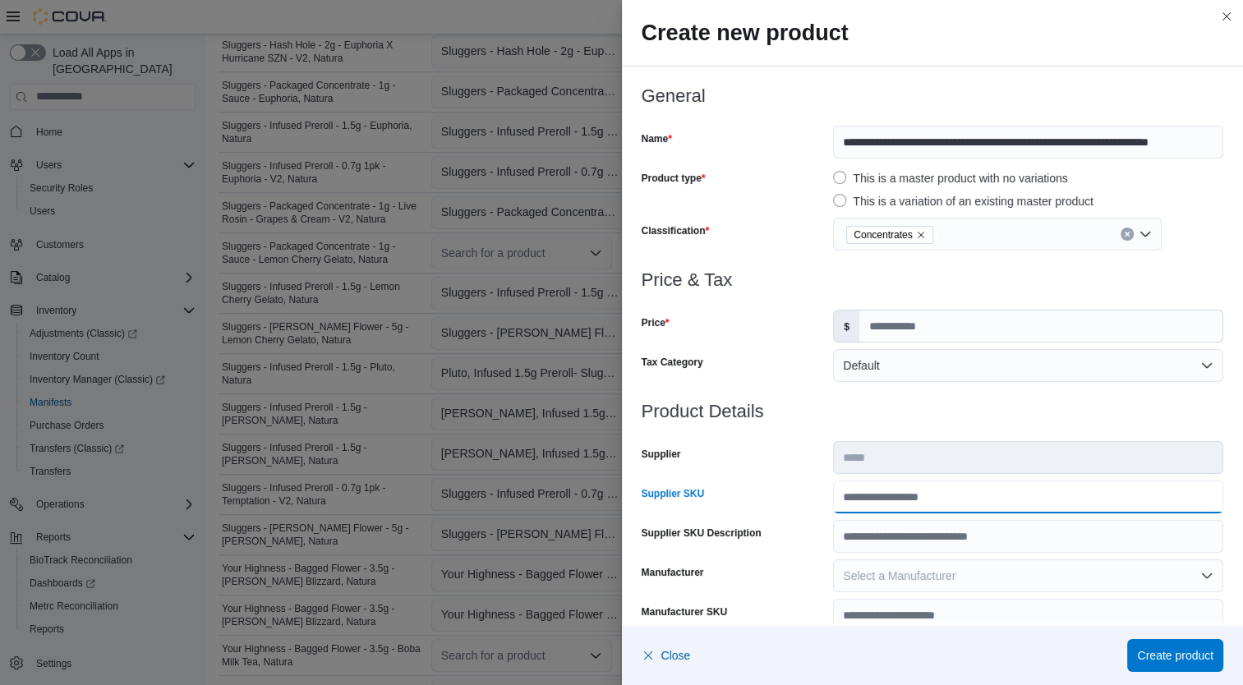
click at [910, 489] on input "Supplier SKU" at bounding box center [1028, 497] width 390 height 33
type input "**********"
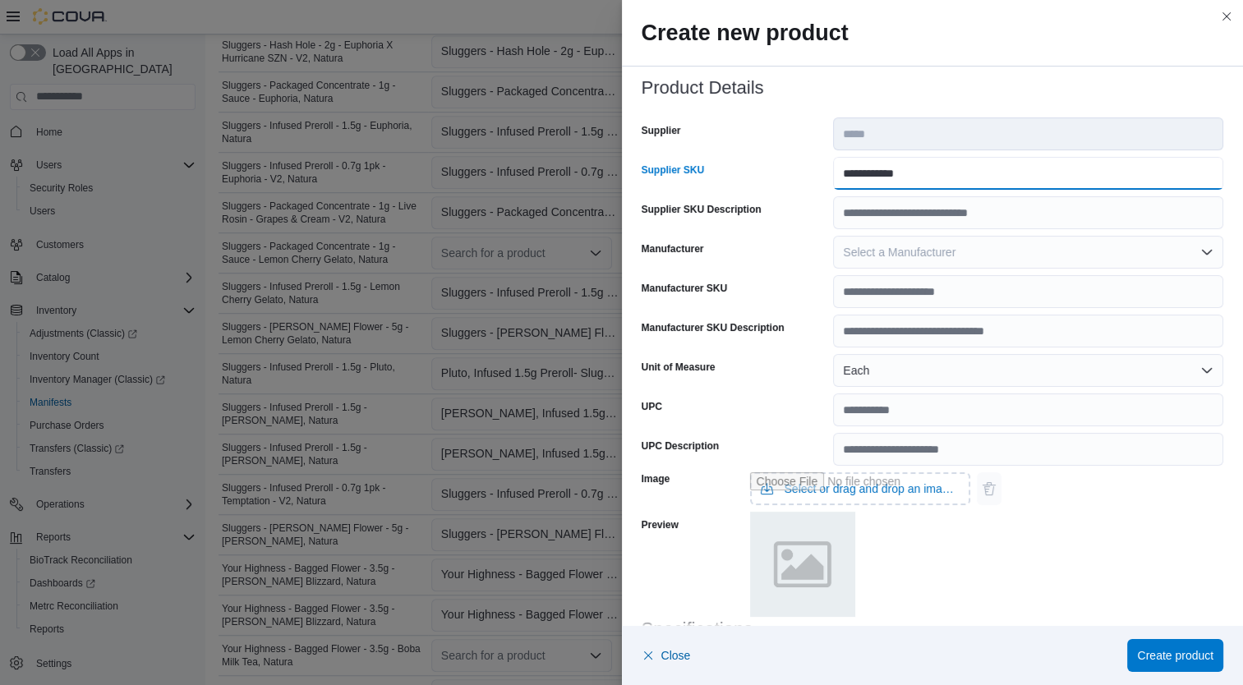
scroll to position [487, 0]
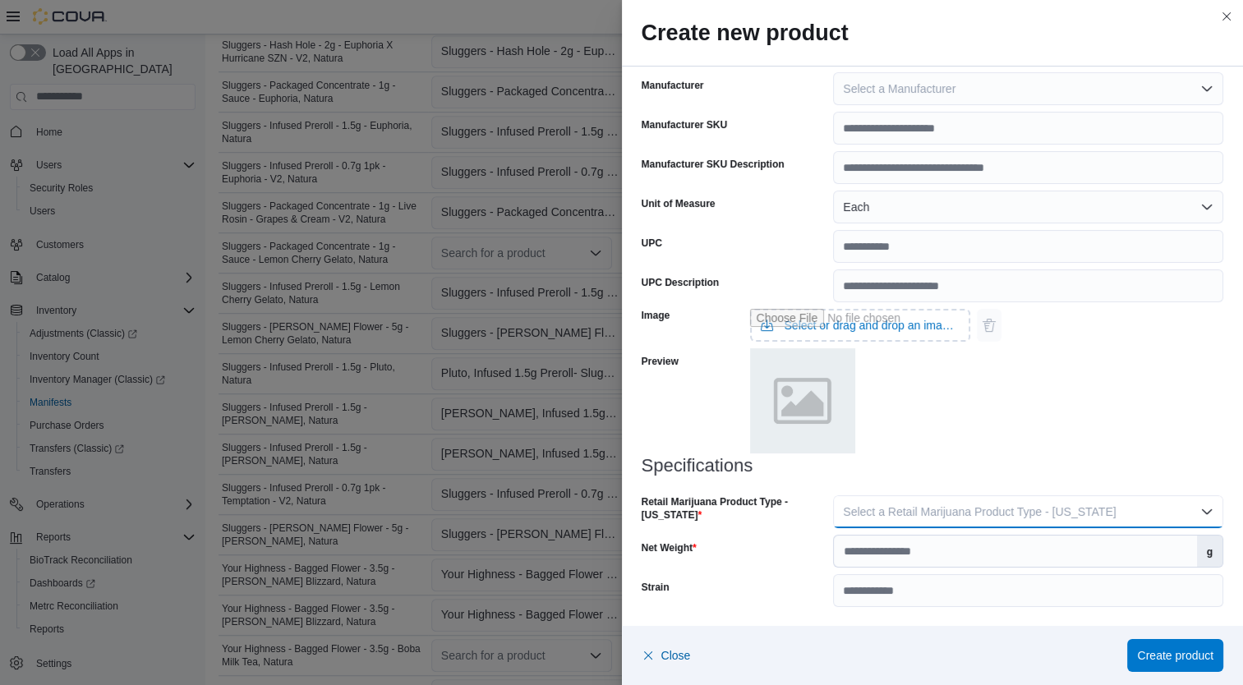
click at [1046, 520] on button "Select a Retail Marijuana Product Type - California" at bounding box center [1028, 511] width 390 height 33
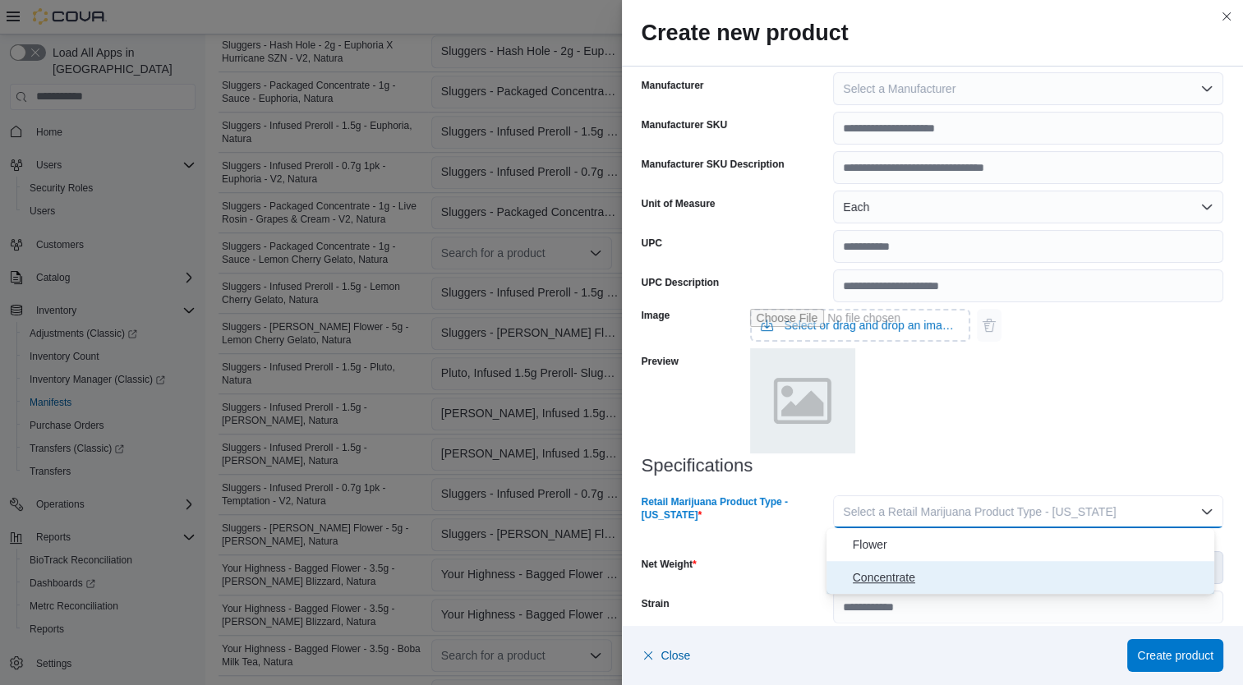
click at [963, 577] on span "Concentrate" at bounding box center [1031, 578] width 356 height 20
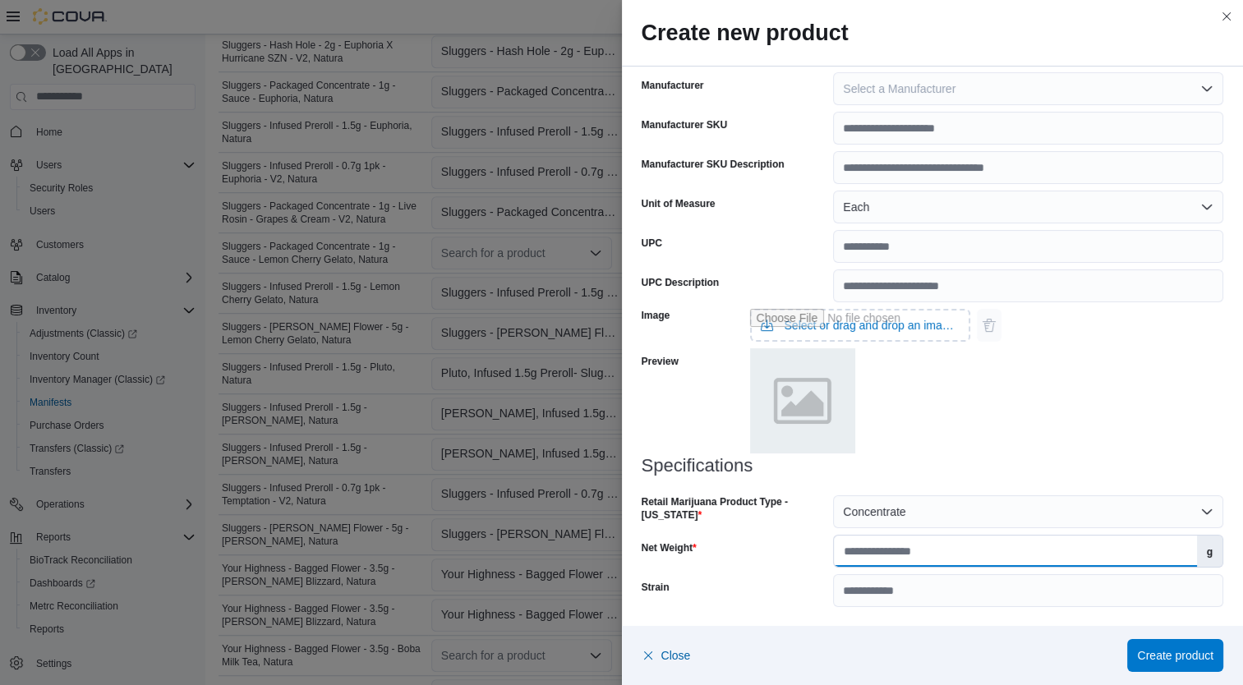
click at [964, 552] on input "Net Weight" at bounding box center [1015, 551] width 362 height 31
click at [1022, 545] on input "Net Weight" at bounding box center [1015, 551] width 362 height 31
type input "*"
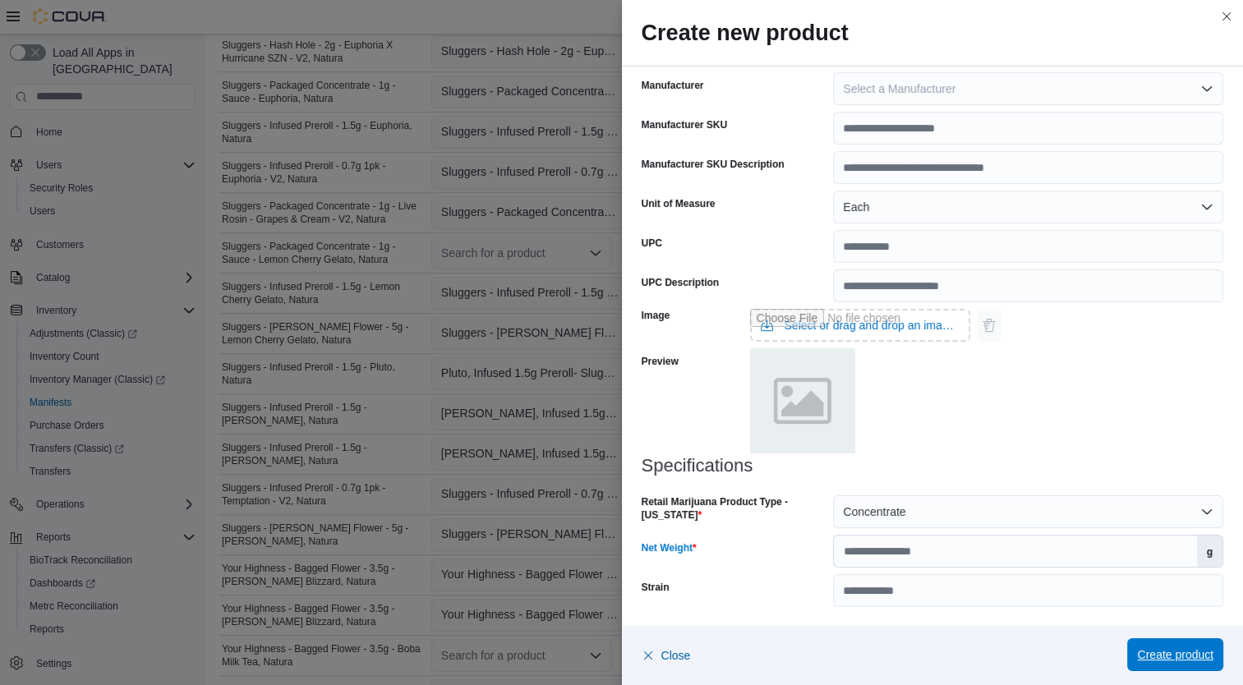
click at [1184, 652] on span "Create product" at bounding box center [1175, 655] width 76 height 16
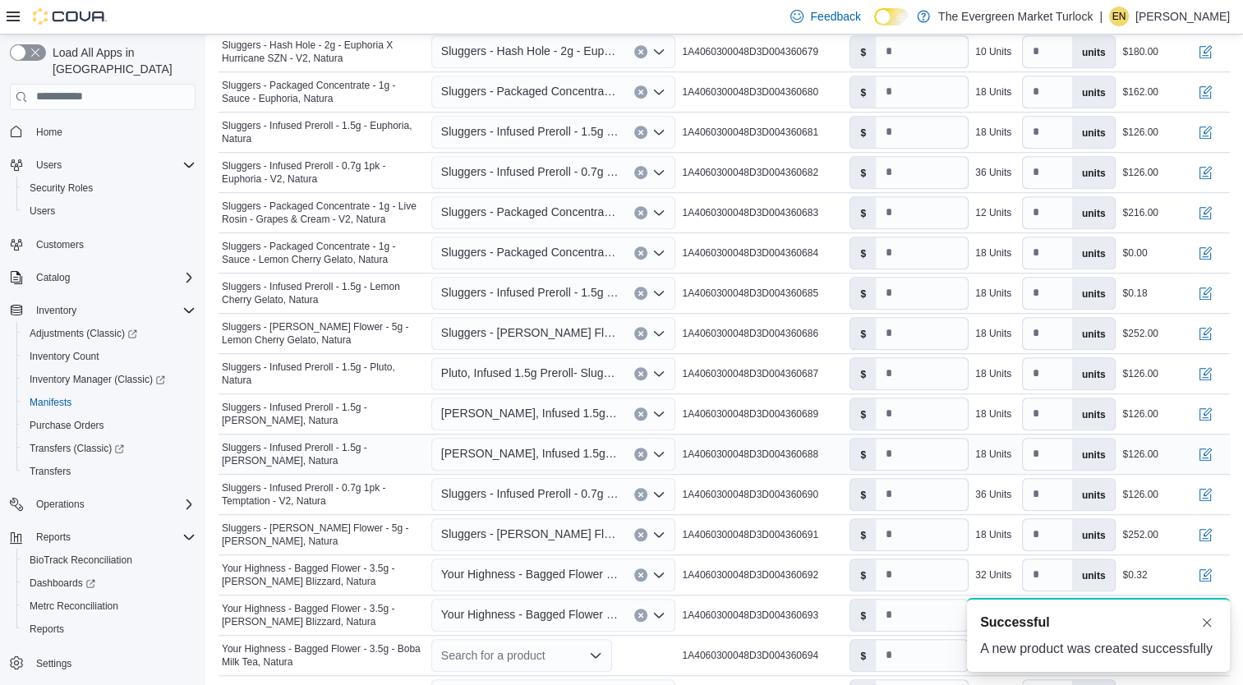
click at [358, 452] on span "Sluggers - Infused Preroll - 1.5g - Runtz, Natura" at bounding box center [323, 454] width 203 height 26
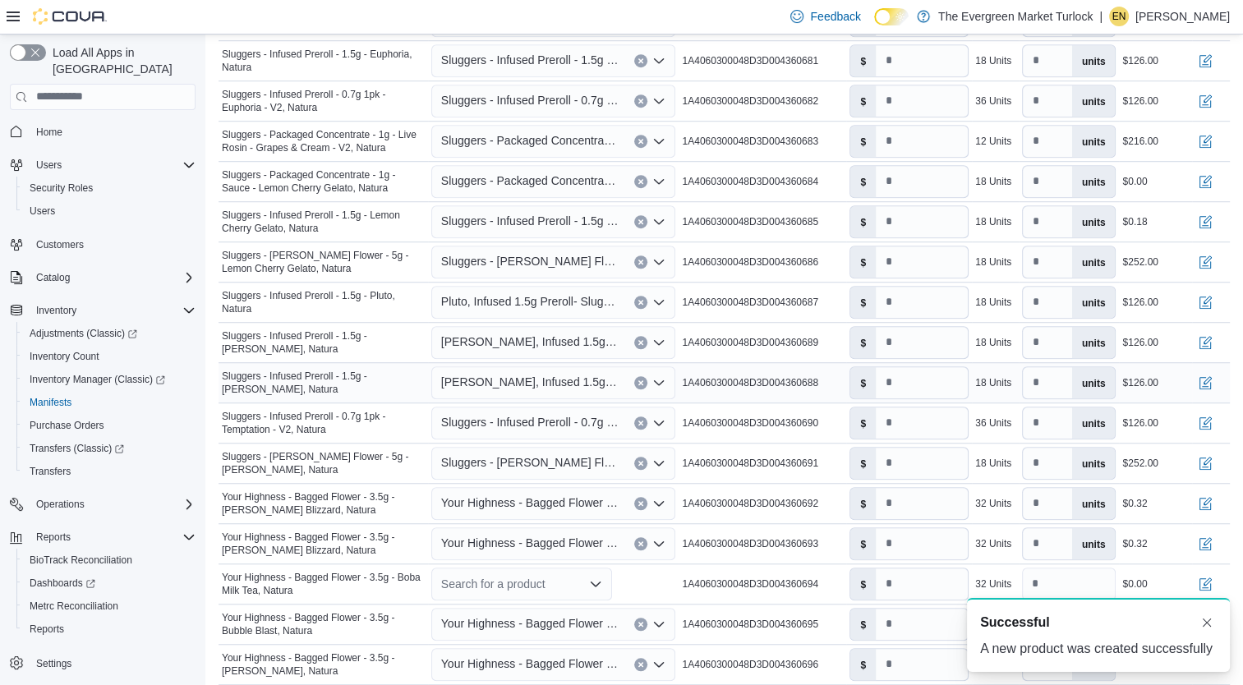
scroll to position [1211, 0]
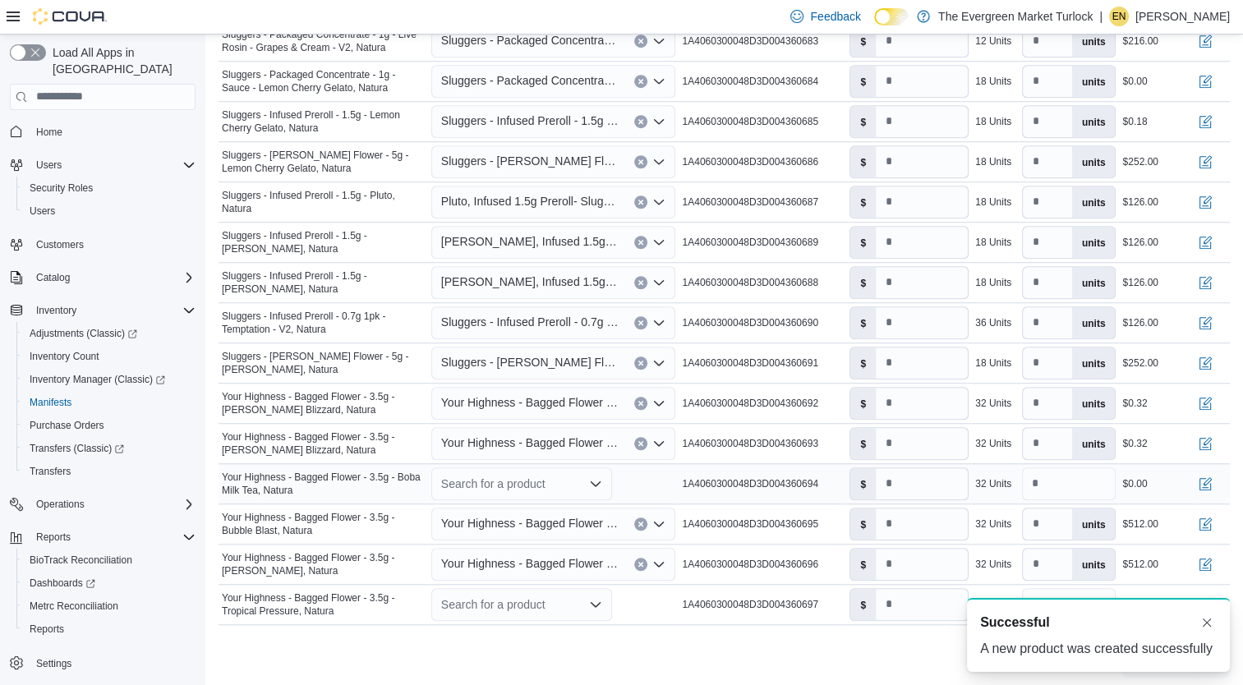
click at [559, 488] on div "Search for a product" at bounding box center [521, 484] width 181 height 33
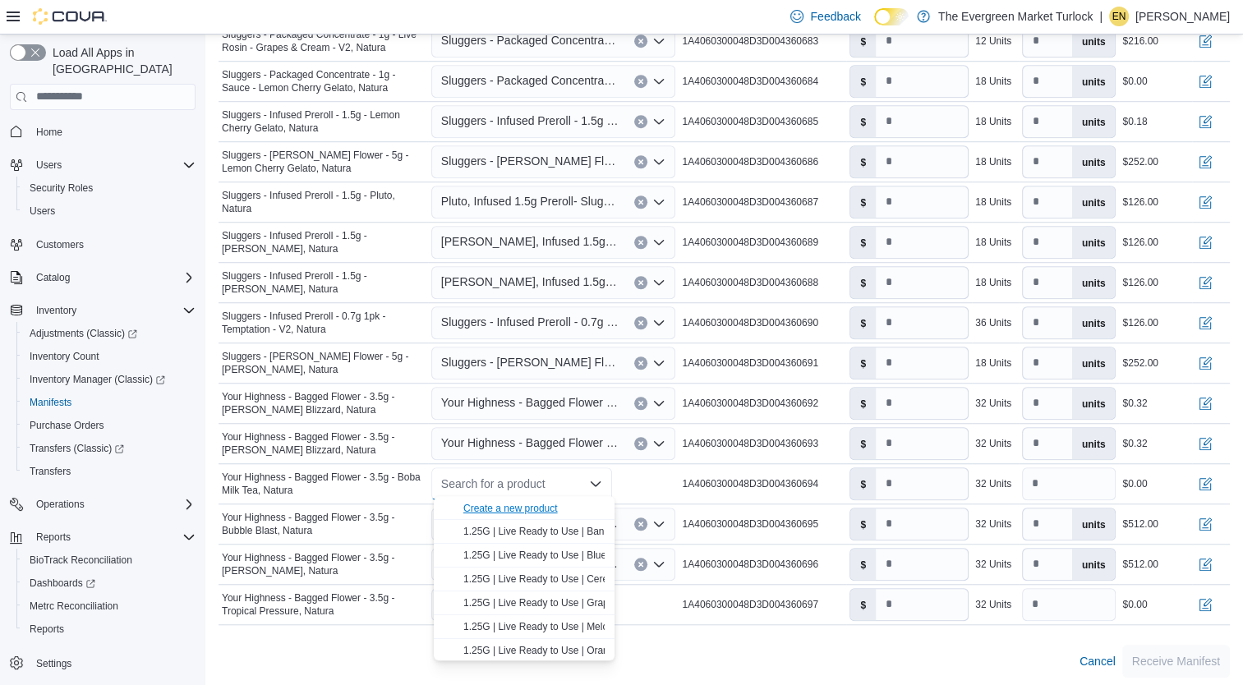
click at [530, 504] on div "Create a new product" at bounding box center [510, 508] width 94 height 13
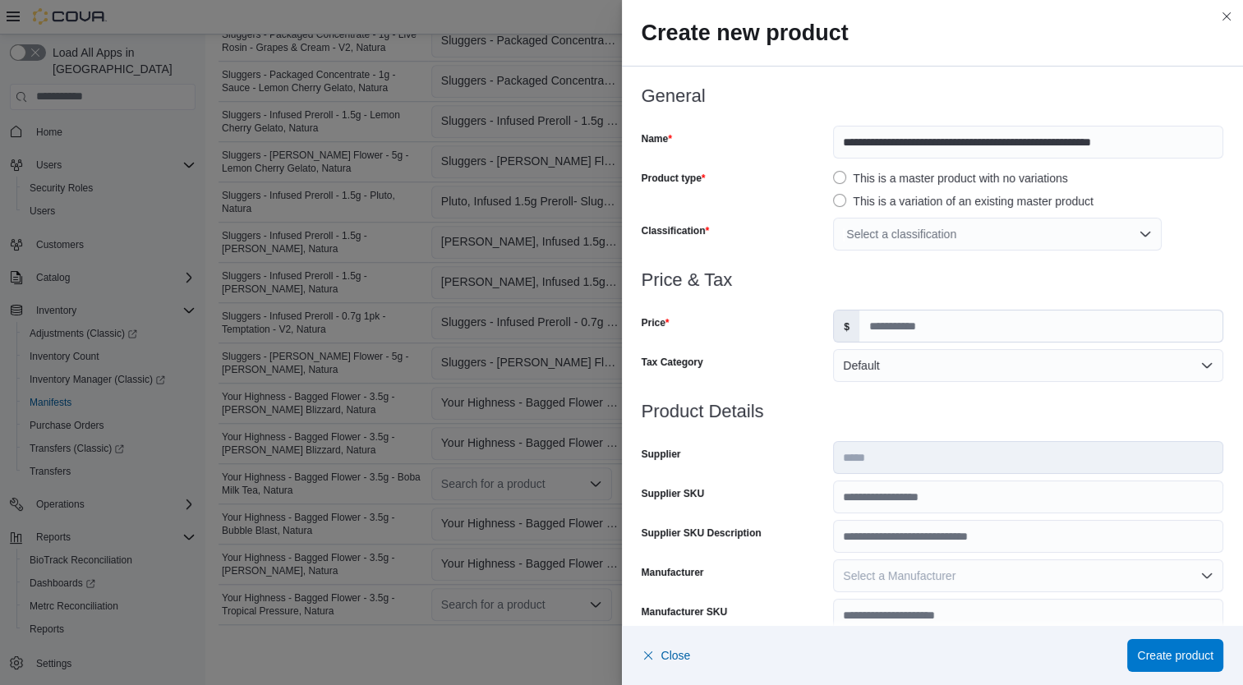
click at [921, 232] on div "Select a classification" at bounding box center [997, 234] width 329 height 33
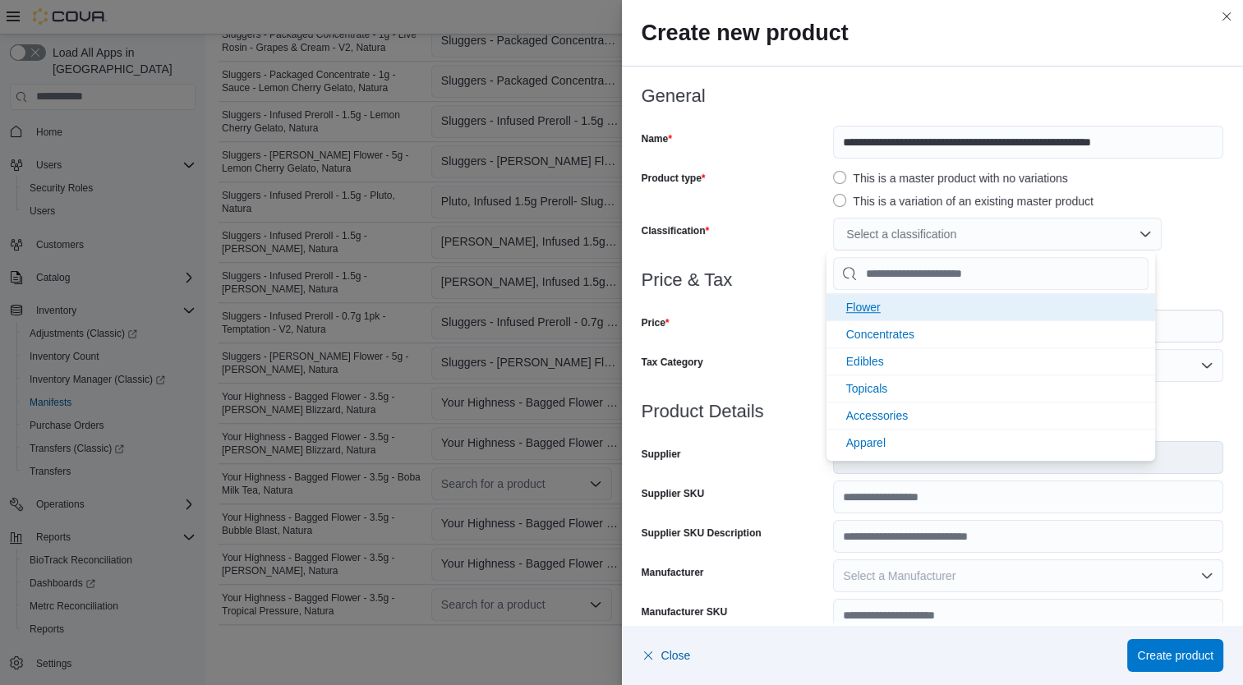
click at [890, 310] on li "Flower" at bounding box center [991, 306] width 329 height 27
click at [762, 334] on div "Price" at bounding box center [735, 326] width 186 height 33
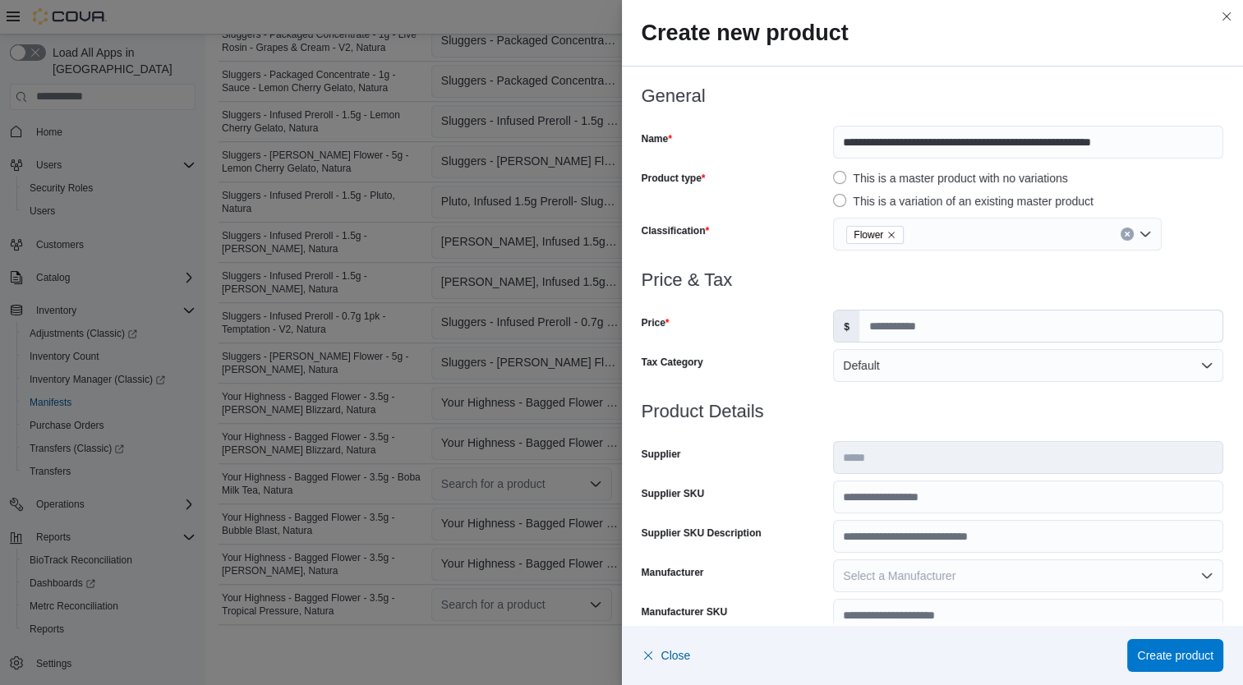
scroll to position [0, 0]
click at [918, 327] on input "Price" at bounding box center [1040, 326] width 363 height 31
type input "*****"
click at [1018, 496] on input "Supplier SKU" at bounding box center [1028, 497] width 390 height 33
type input "**********"
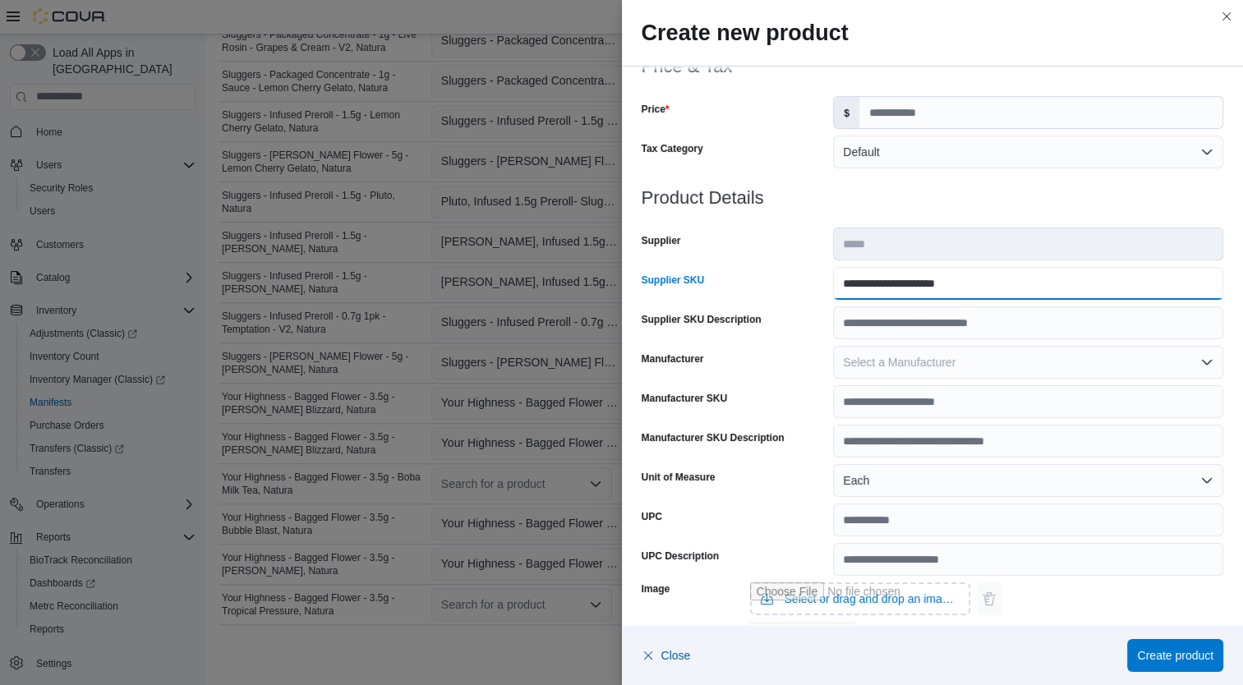
scroll to position [487, 0]
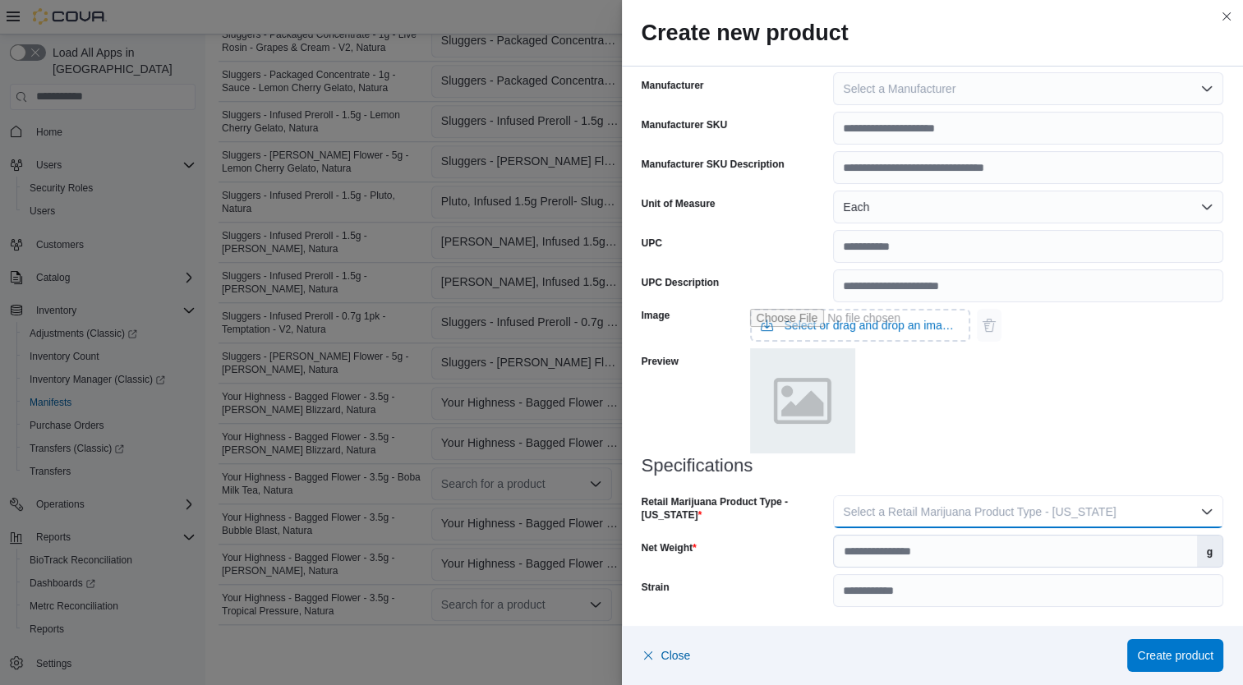
click at [1062, 514] on span "Select a Retail Marijuana Product Type - California" at bounding box center [979, 511] width 273 height 13
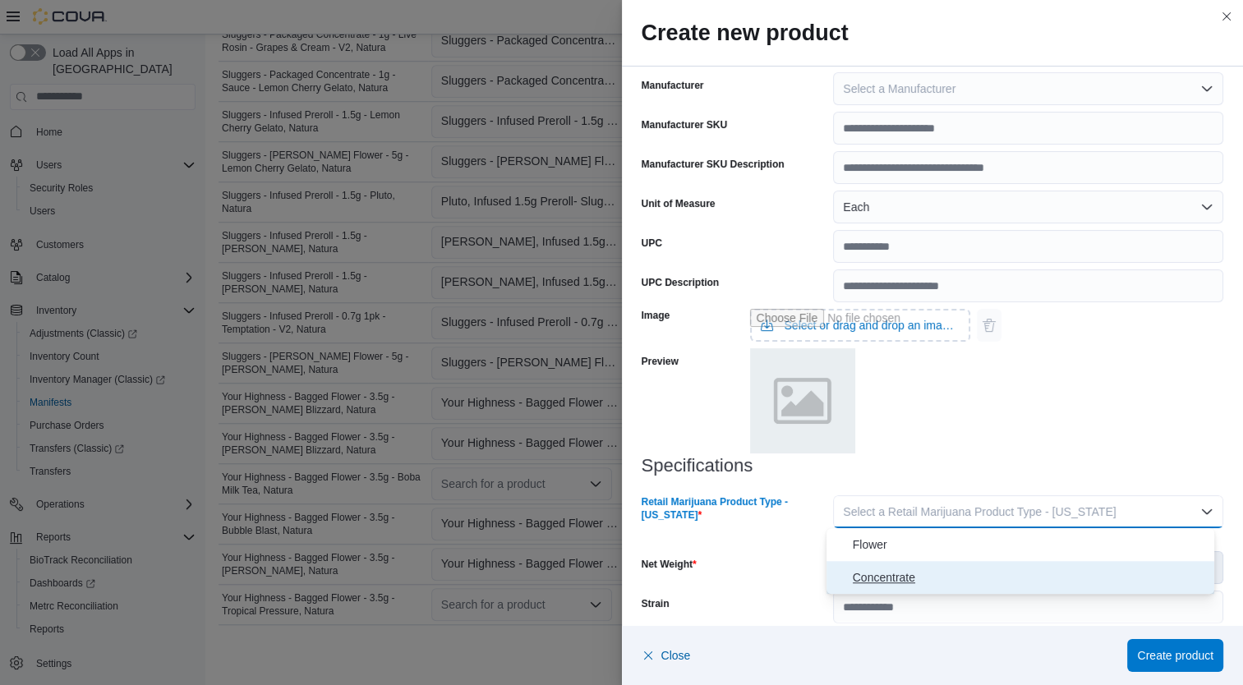
click at [958, 578] on span "Concentrate" at bounding box center [1031, 578] width 356 height 20
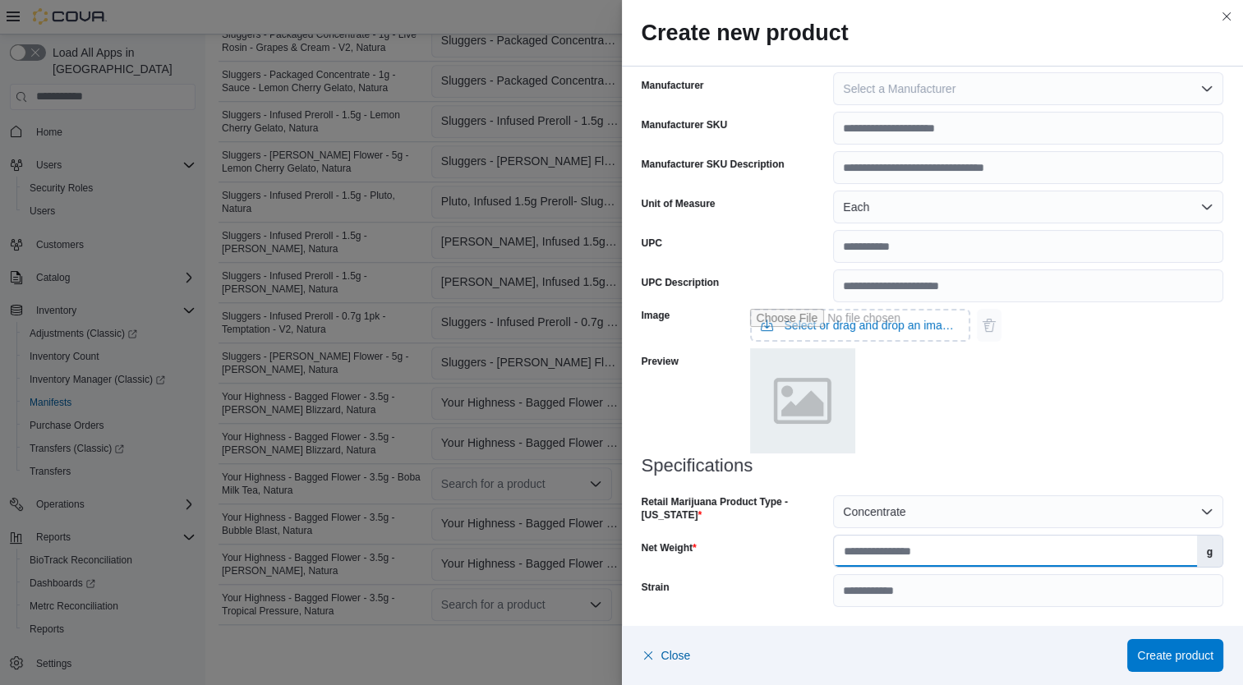
click at [976, 549] on input "Net Weight" at bounding box center [1015, 551] width 362 height 31
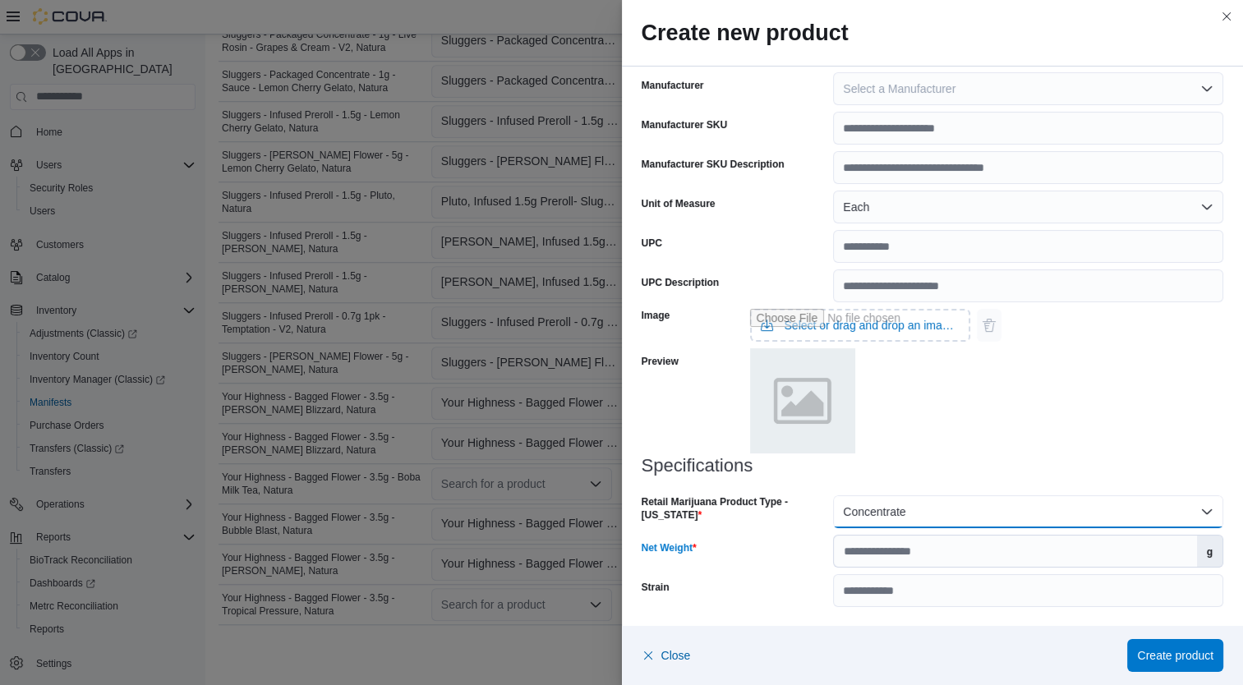
click at [1151, 517] on button "Concentrate" at bounding box center [1028, 511] width 390 height 33
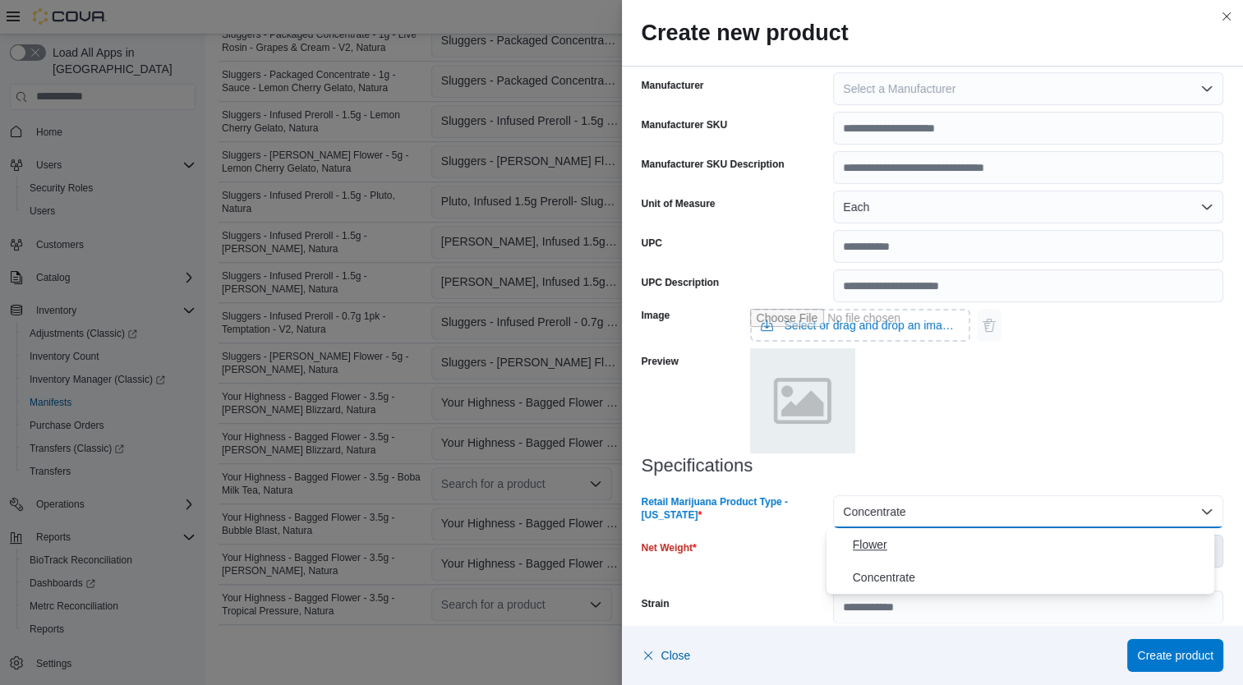
click at [956, 548] on span "Flower" at bounding box center [1031, 545] width 356 height 20
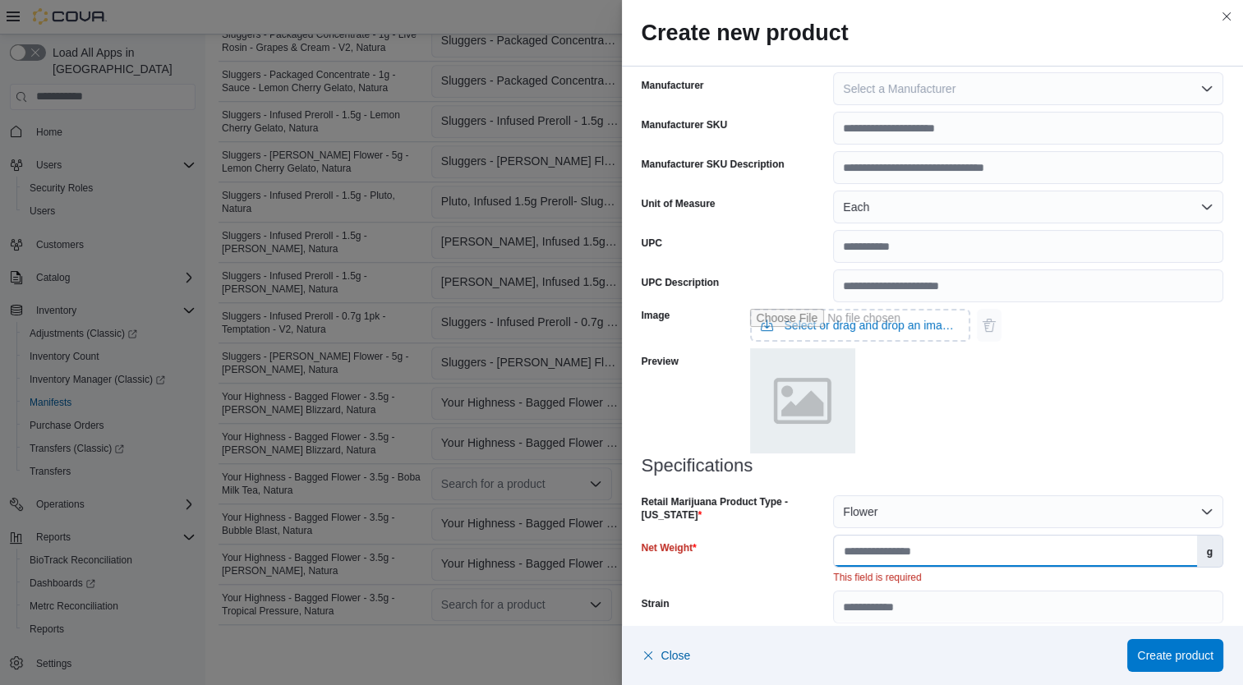
click at [972, 554] on input "Net Weight" at bounding box center [1015, 551] width 362 height 31
type input "***"
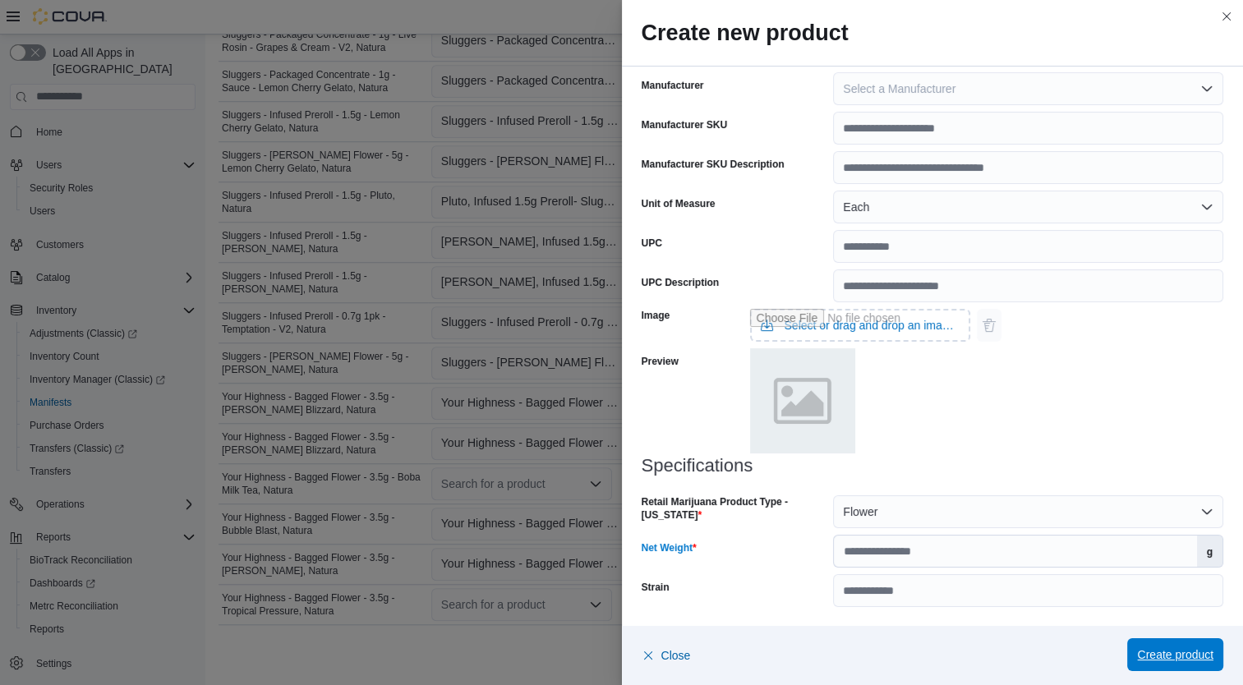
click at [1206, 652] on span "Create product" at bounding box center [1175, 655] width 76 height 16
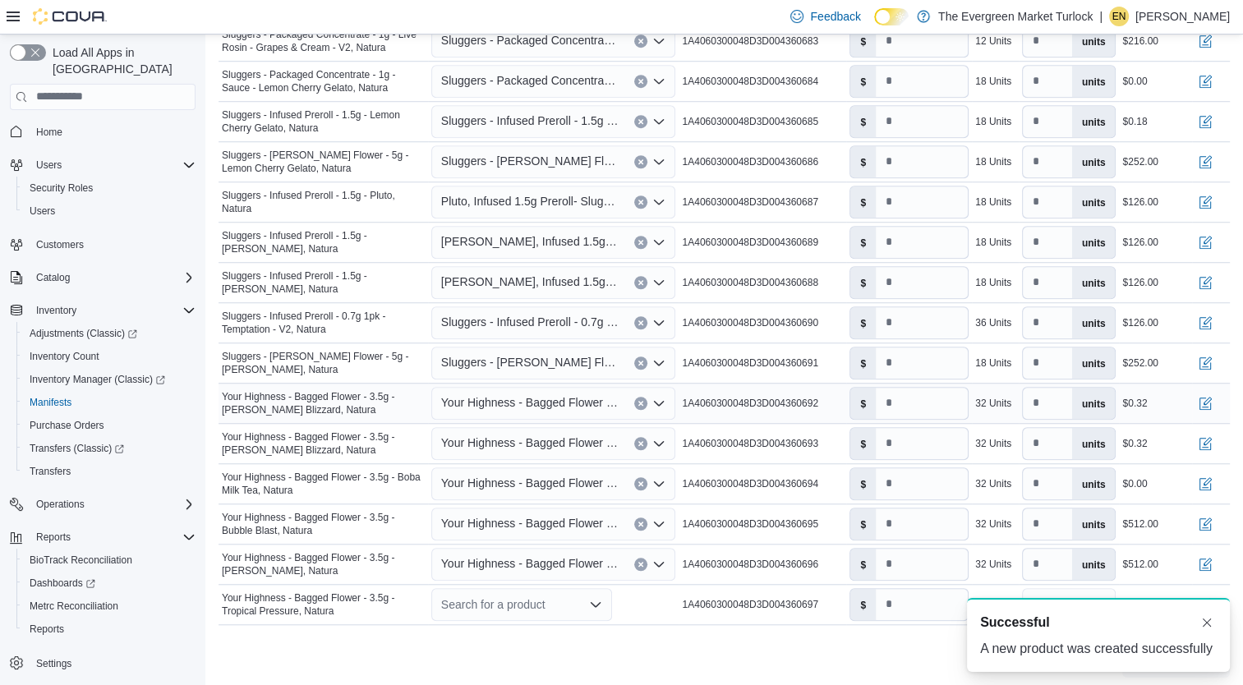
click at [535, 394] on span "Your Highness - Bagged Flower - 3.5g - Berry Blizzard, Natura" at bounding box center [529, 403] width 177 height 20
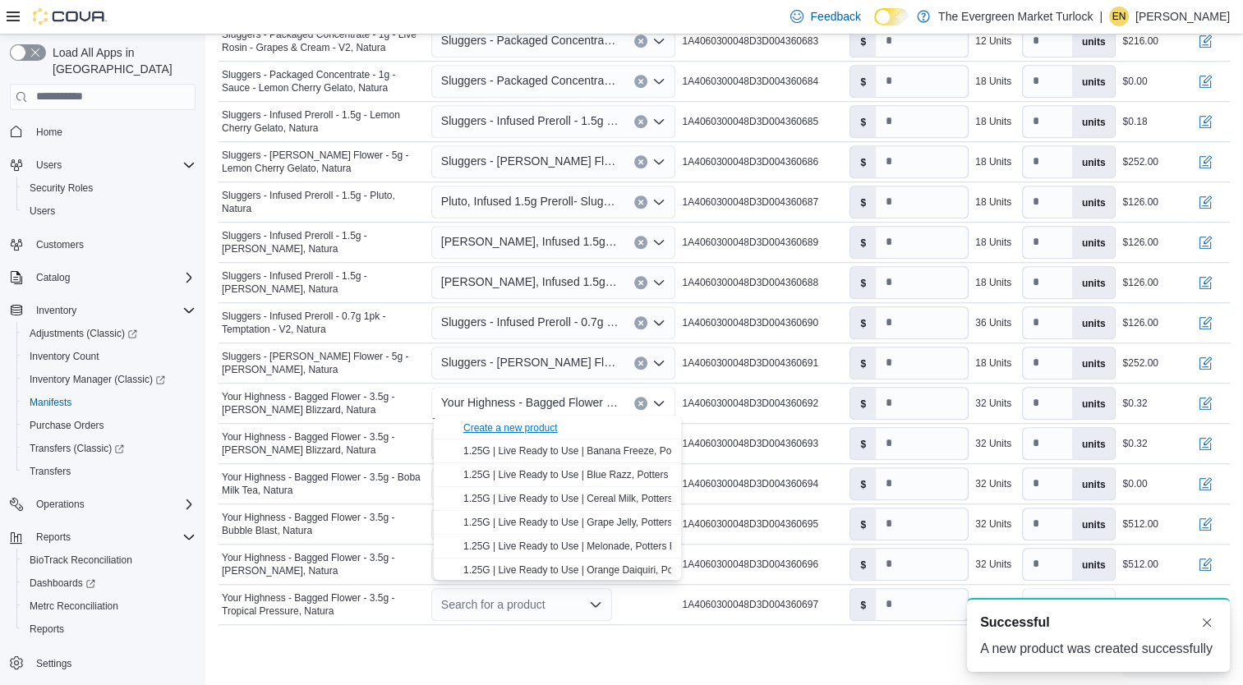
click at [533, 426] on div "Create a new product" at bounding box center [510, 428] width 94 height 13
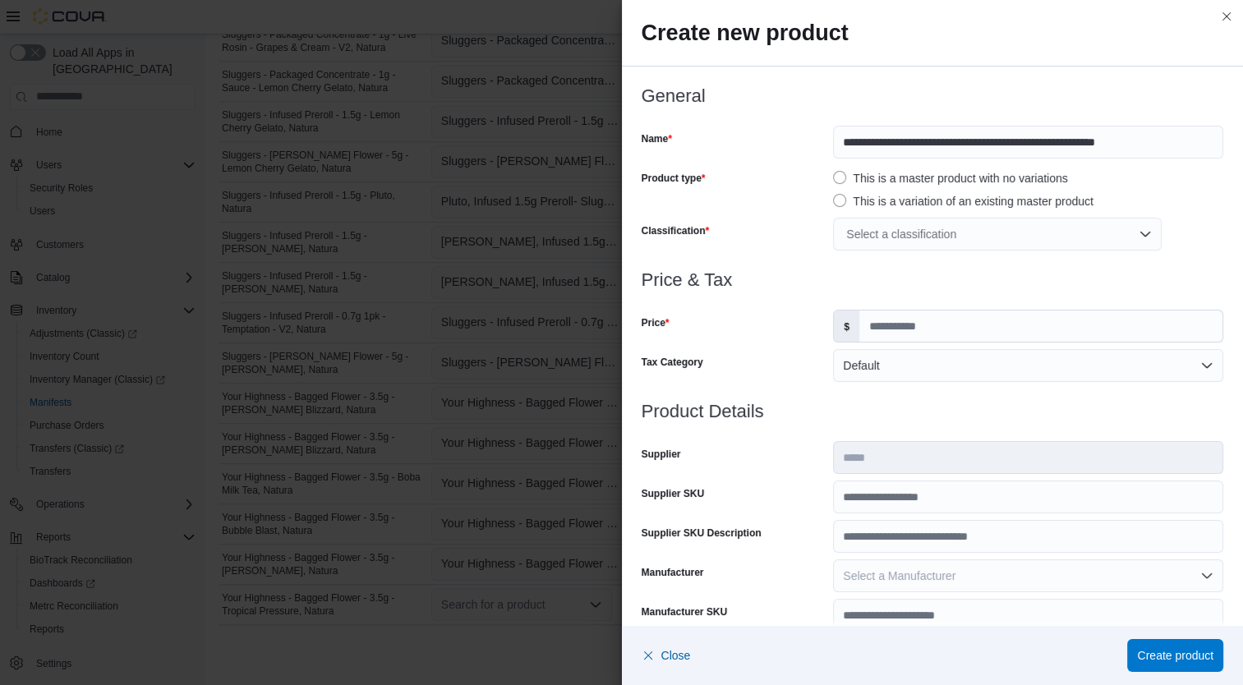
click at [928, 236] on div "Select a classification" at bounding box center [997, 234] width 329 height 33
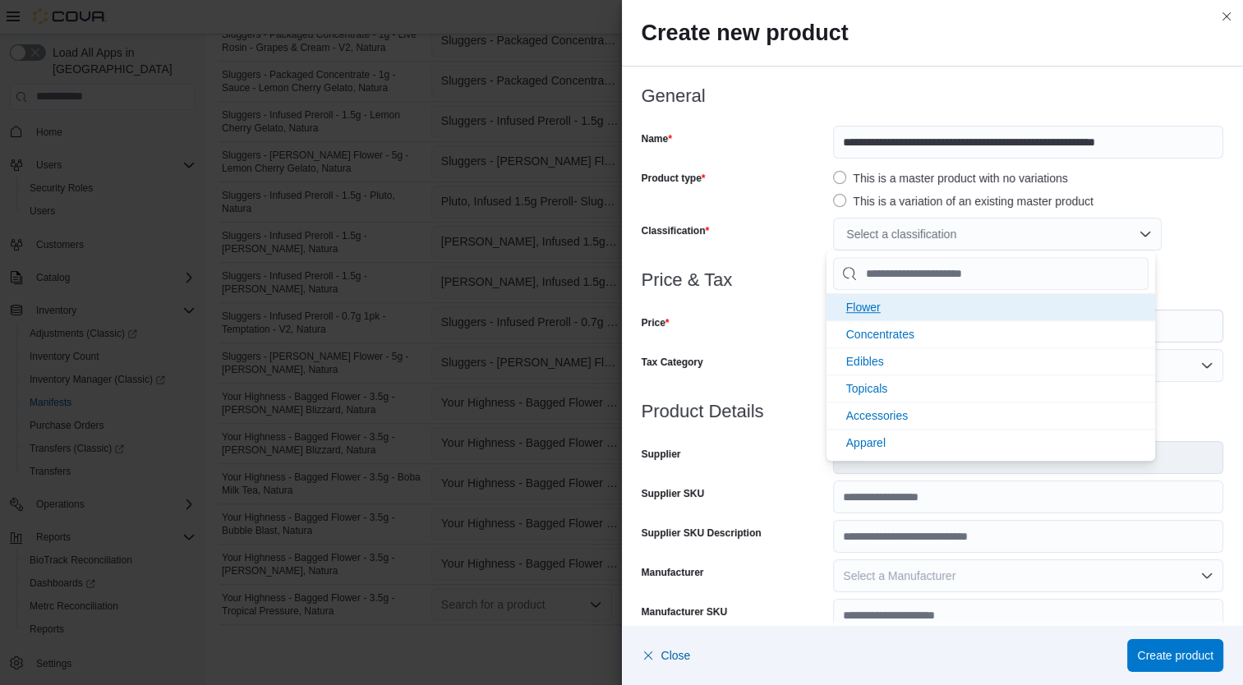
click at [906, 297] on li "Flower" at bounding box center [991, 306] width 329 height 27
click at [749, 347] on div "Price & Tax Price $ Tax Category Default" at bounding box center [933, 335] width 583 height 131
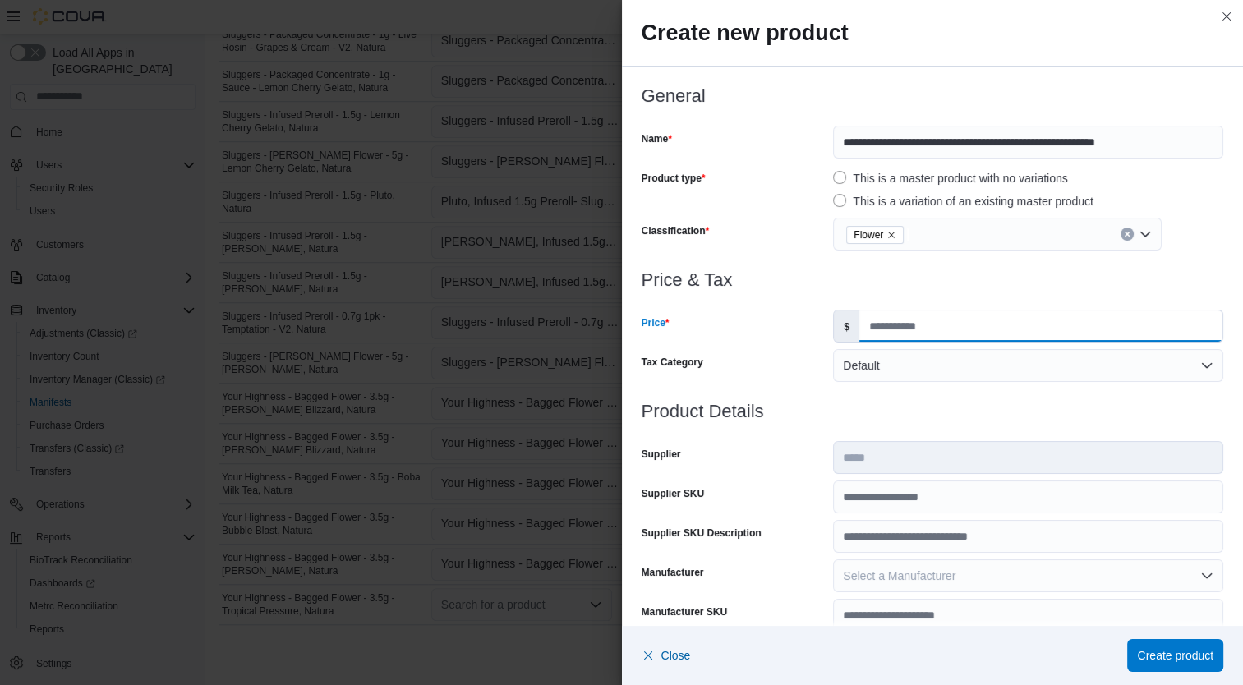
click at [910, 324] on input "Price" at bounding box center [1040, 326] width 363 height 31
type input "*****"
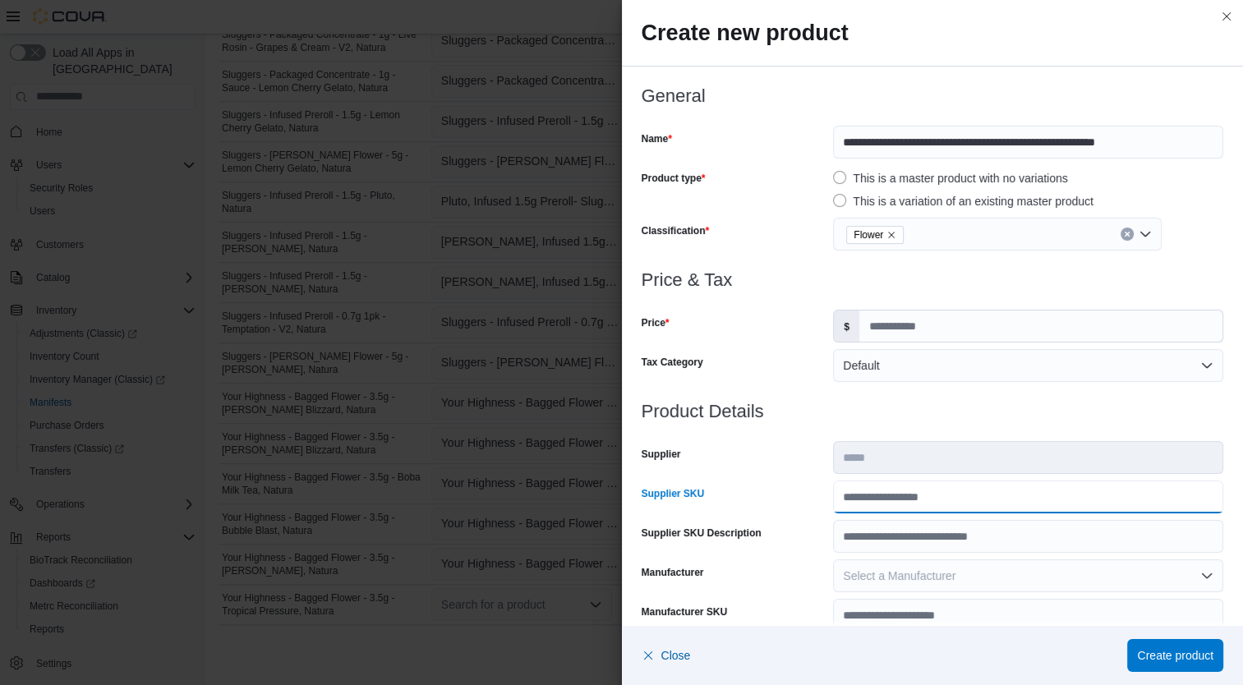
click at [907, 498] on input "Supplier SKU" at bounding box center [1028, 497] width 390 height 33
type input "**********"
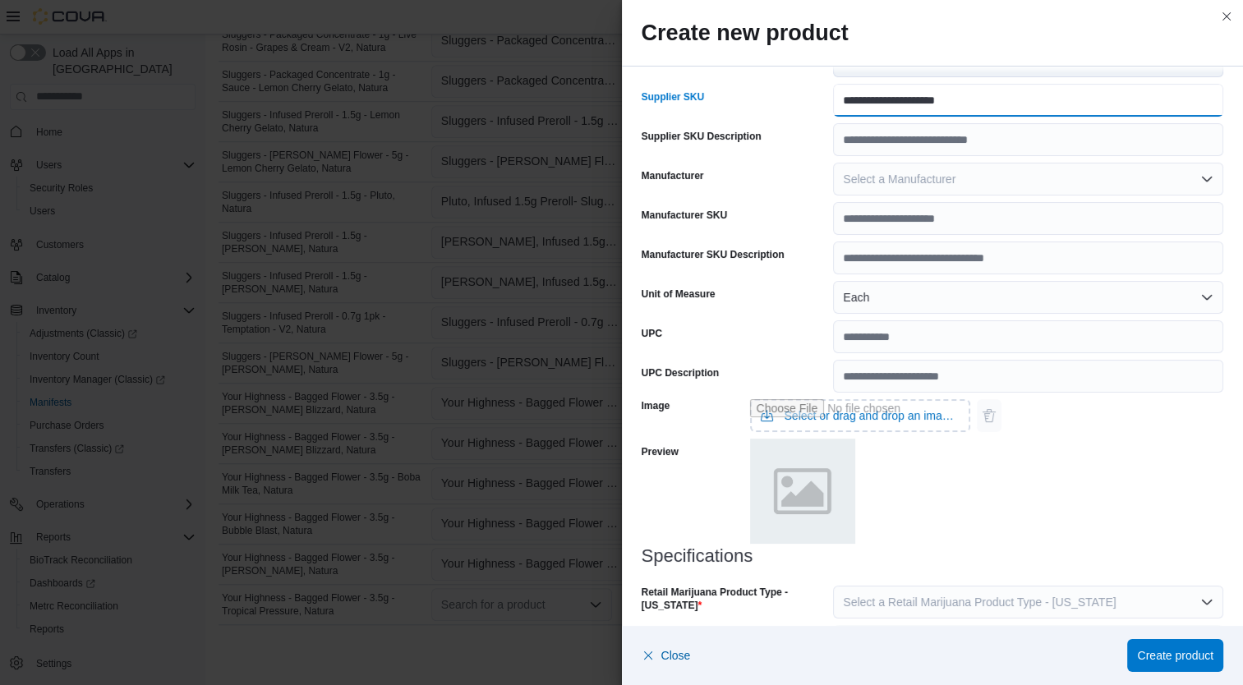
scroll to position [487, 0]
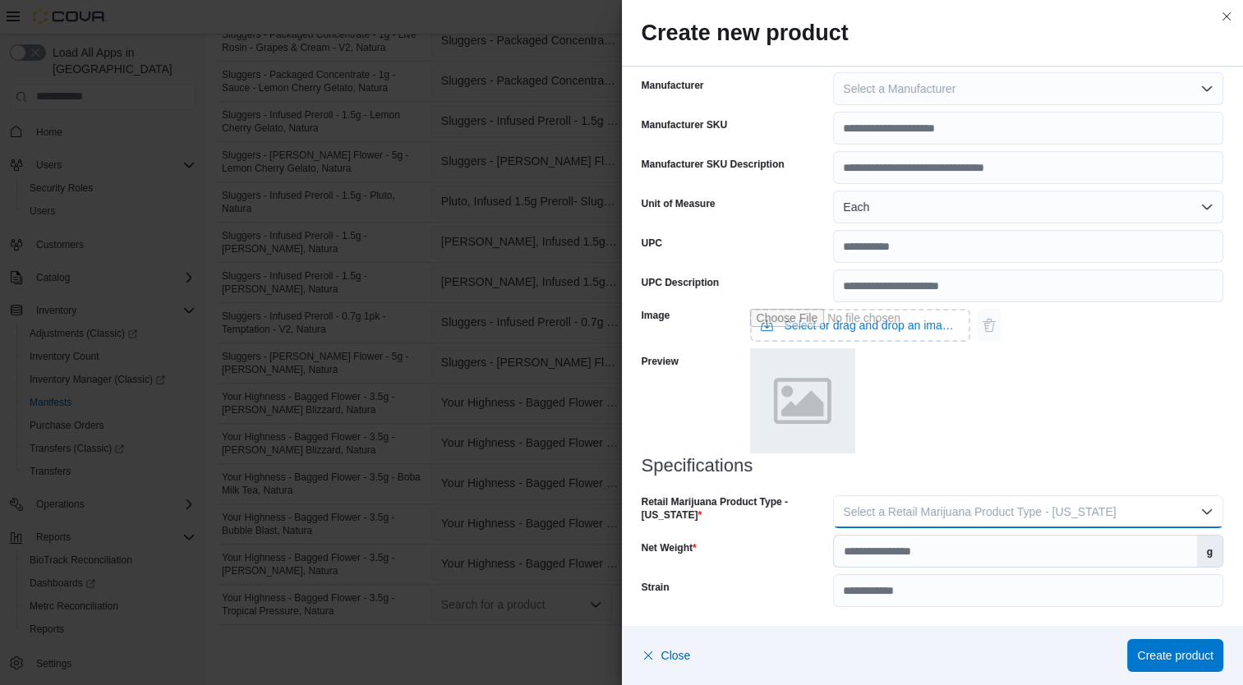
click at [1064, 516] on span "Select a Retail Marijuana Product Type - California" at bounding box center [979, 511] width 273 height 13
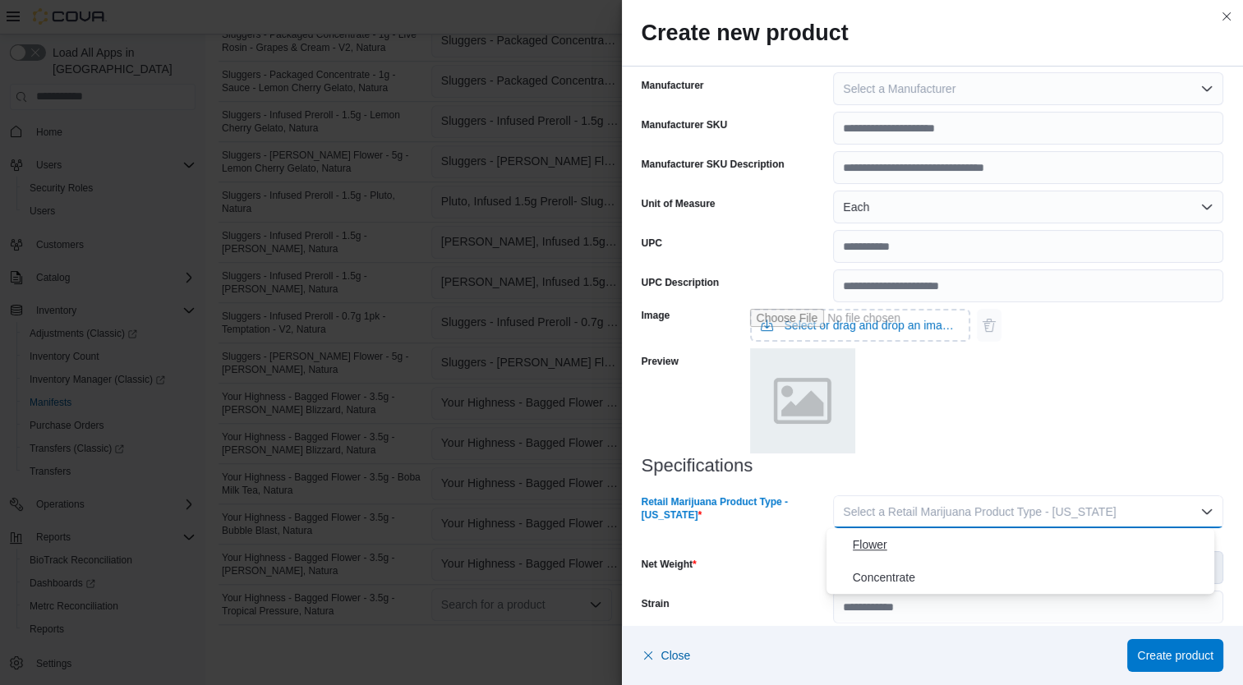
click at [963, 546] on span "Flower" at bounding box center [1031, 545] width 356 height 20
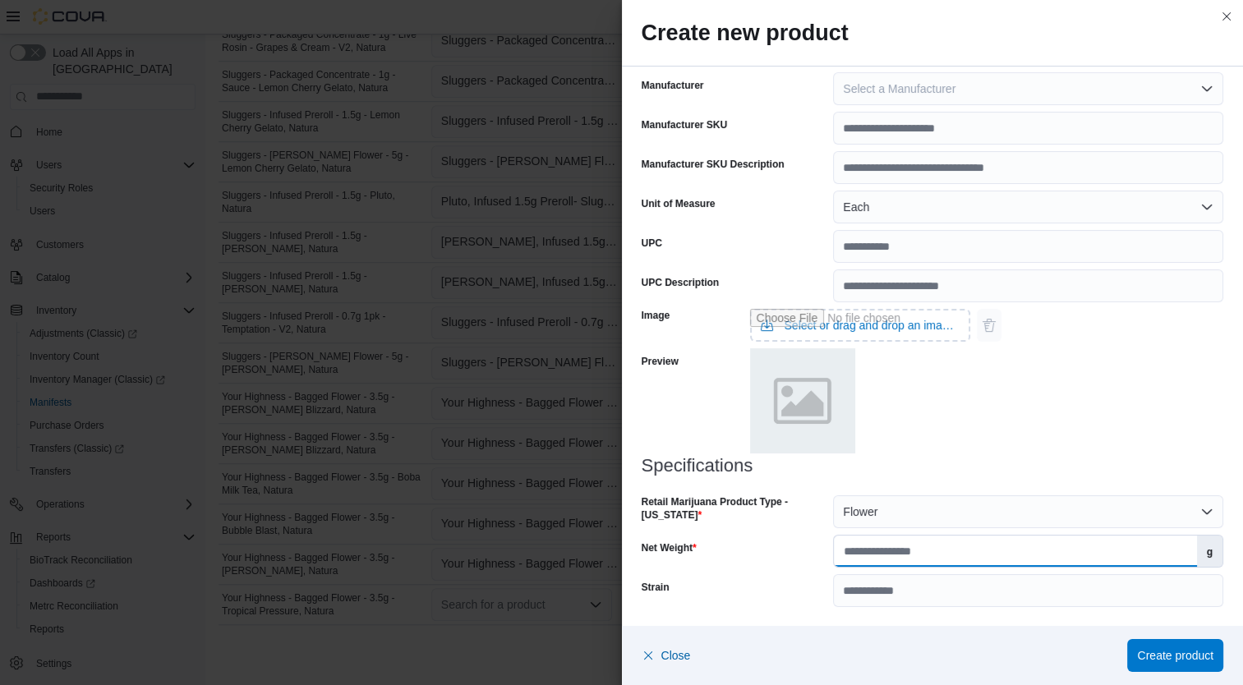
click at [983, 555] on input "Net Weight" at bounding box center [1015, 551] width 362 height 31
type input "***"
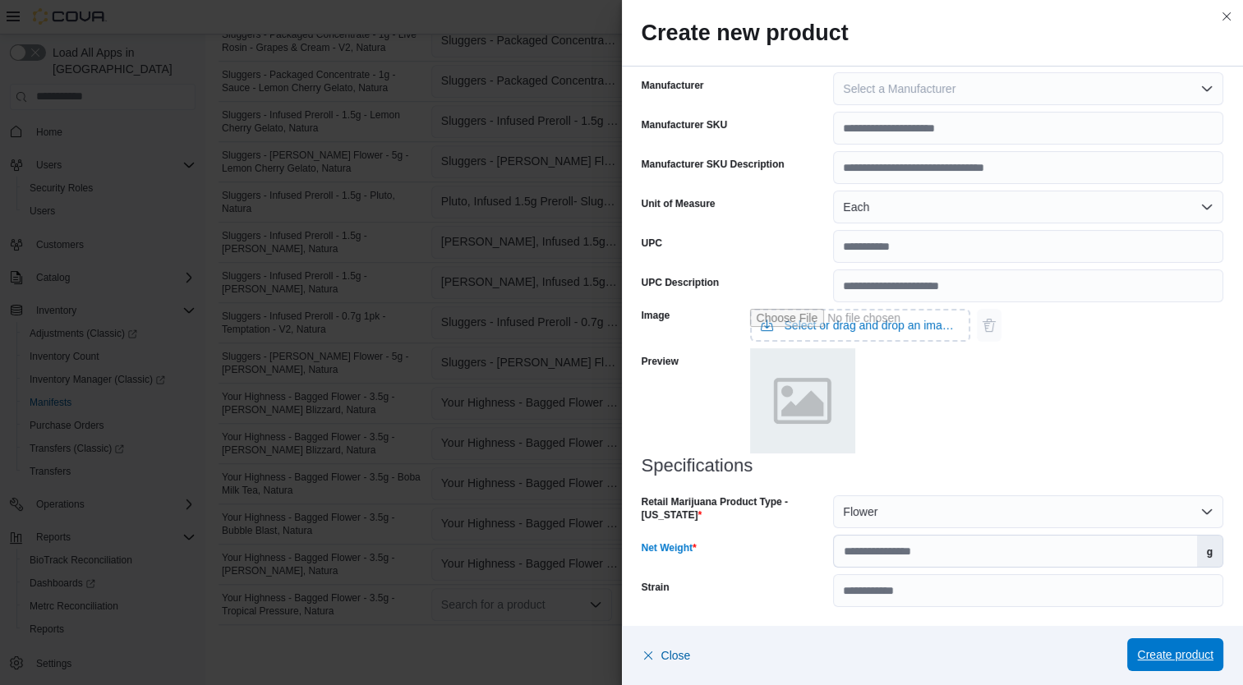
click at [1200, 661] on span "Create product" at bounding box center [1175, 655] width 76 height 16
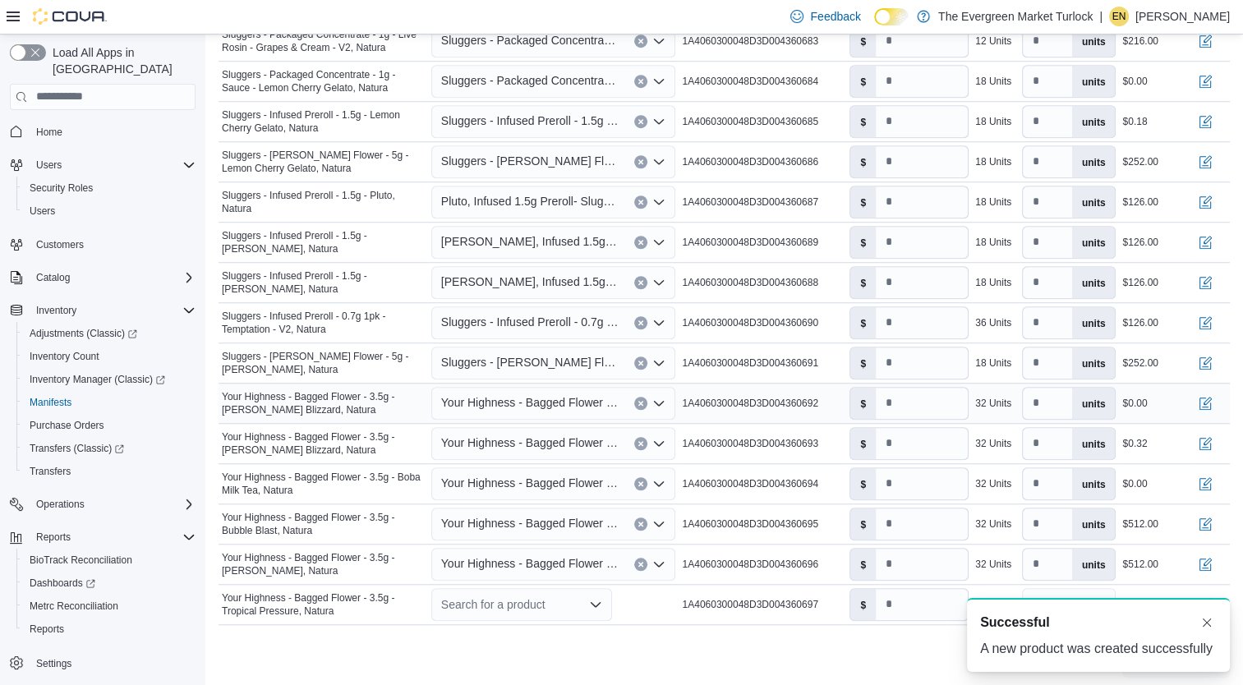
click at [546, 406] on span "Your Highness - Bagged Flower - 3.5g - Berry Blizzard, Natura" at bounding box center [529, 403] width 177 height 20
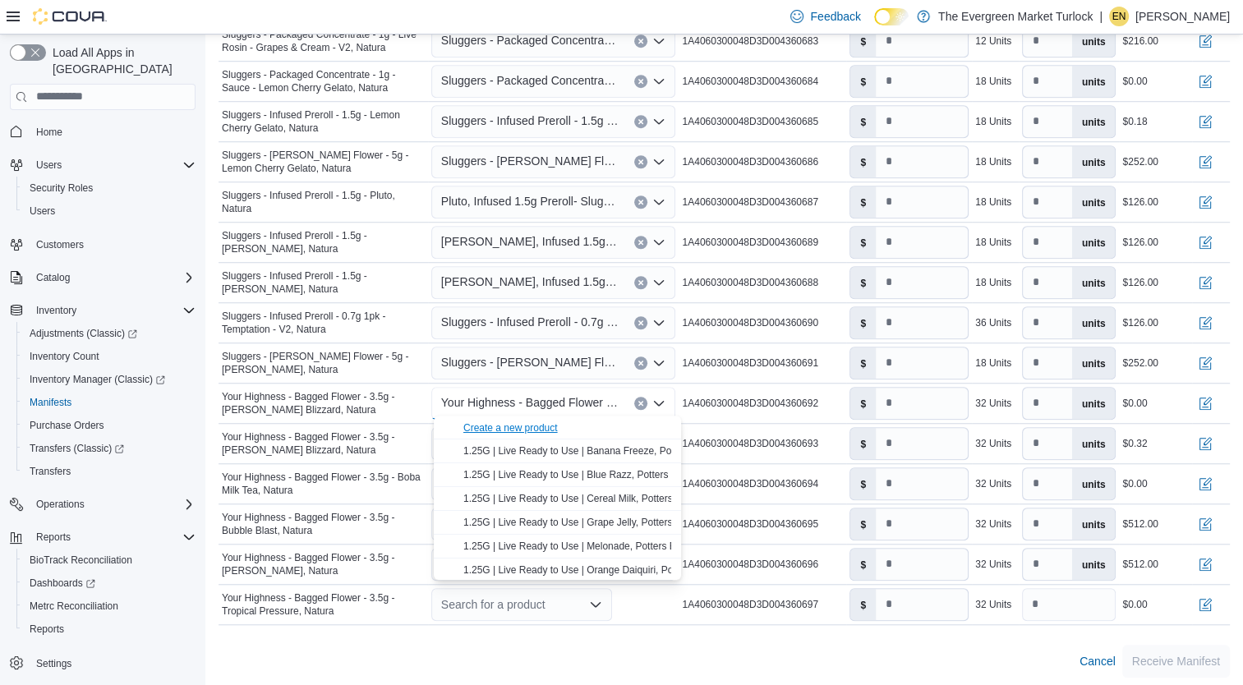
click at [537, 427] on div "Create a new product" at bounding box center [510, 428] width 94 height 13
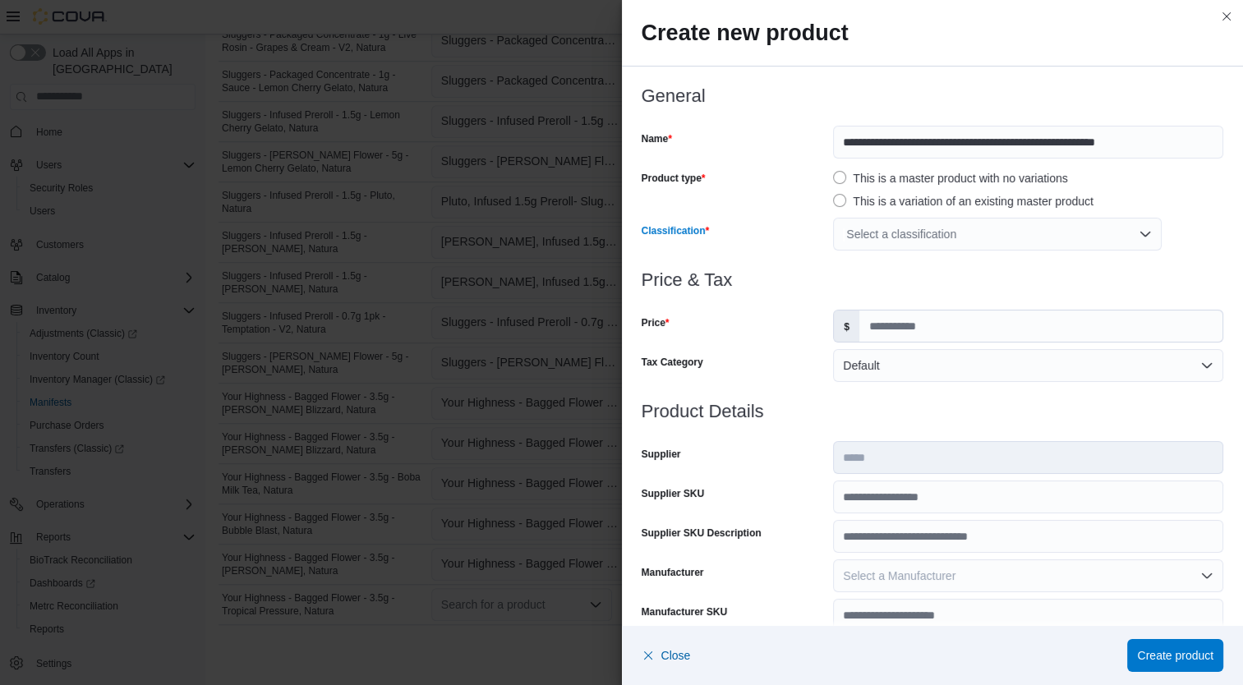
click at [925, 232] on div "Select a classification" at bounding box center [997, 234] width 329 height 33
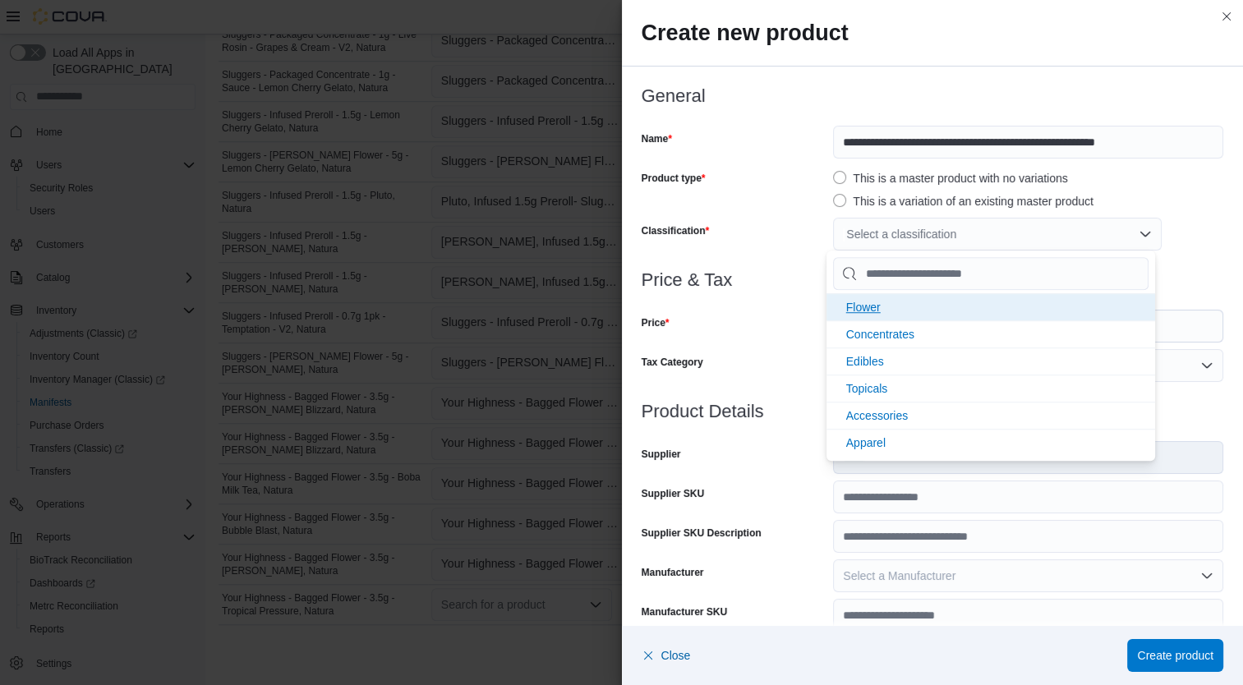
click at [901, 304] on li "Flower" at bounding box center [991, 306] width 329 height 27
click at [758, 351] on div "Tax Category" at bounding box center [735, 365] width 186 height 33
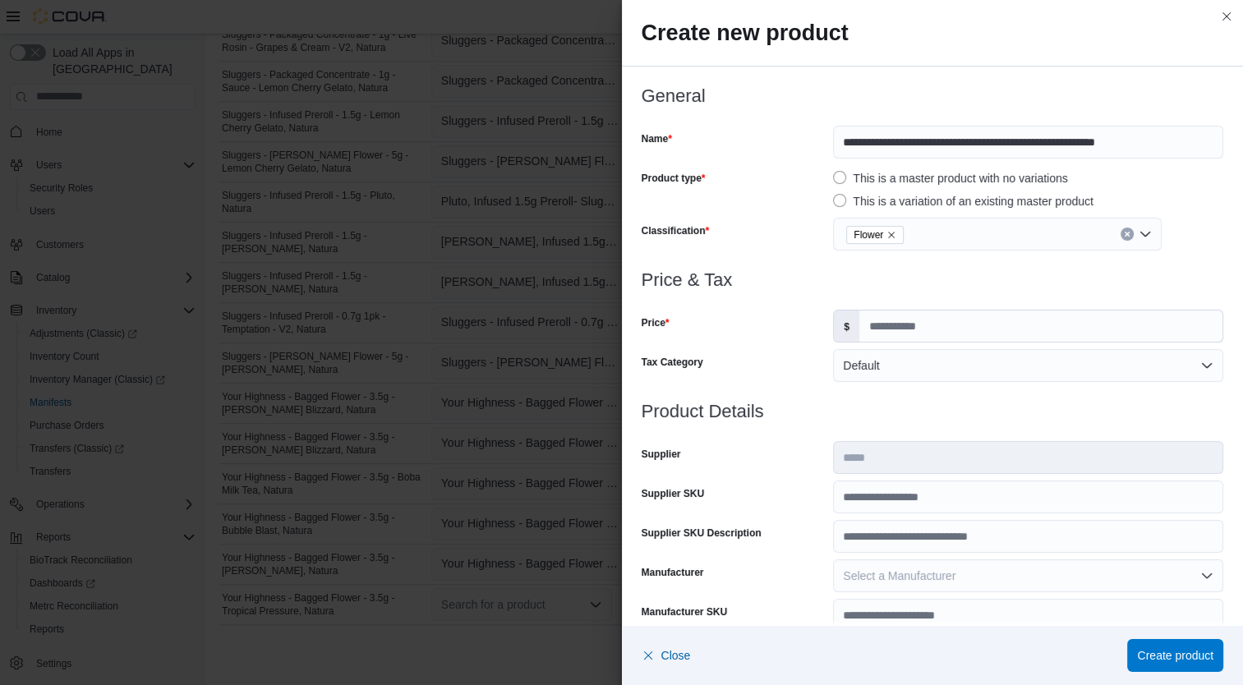
scroll to position [0, 0]
click at [909, 325] on input "Price" at bounding box center [1040, 326] width 363 height 31
type input "*****"
click at [919, 509] on input "Supplier SKU" at bounding box center [1028, 497] width 390 height 33
type input "**********"
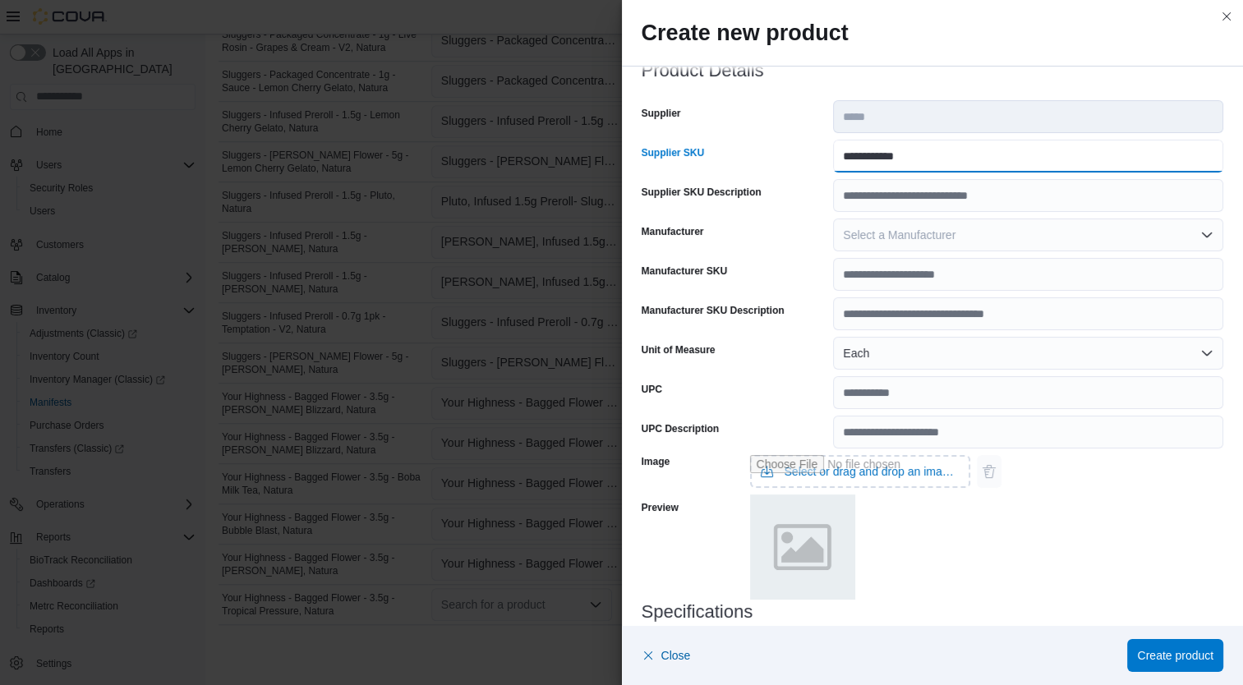
scroll to position [487, 0]
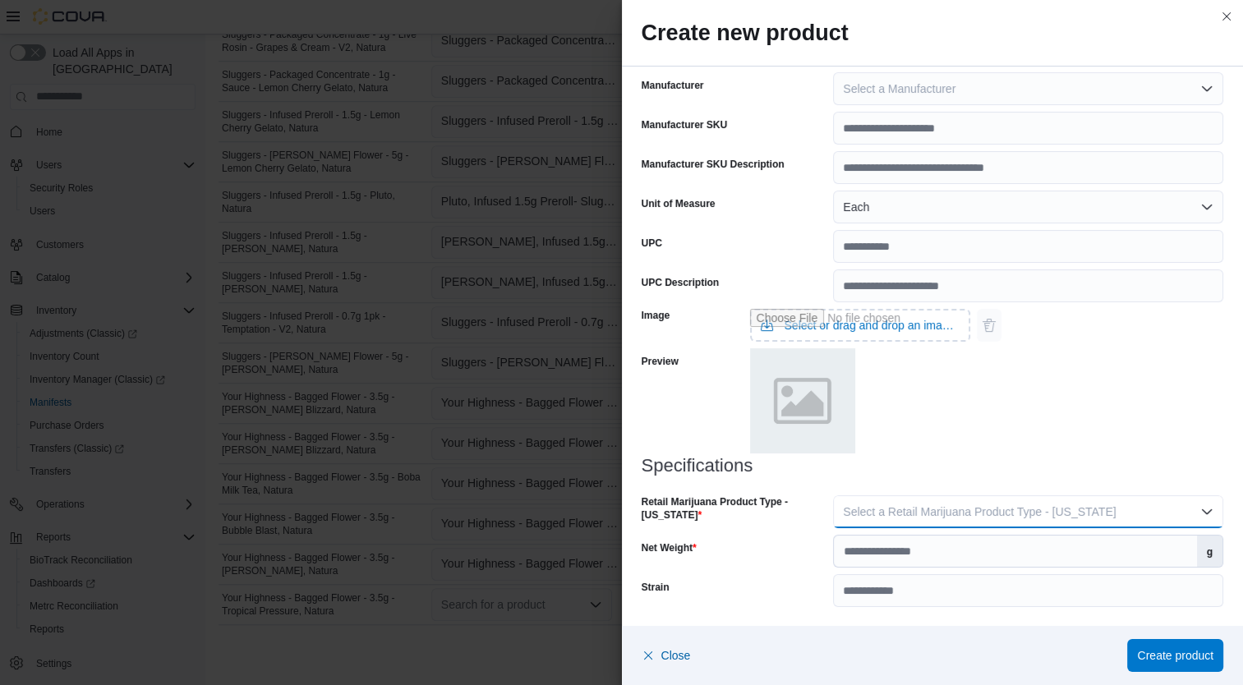
click at [1032, 509] on span "Select a Retail Marijuana Product Type - California" at bounding box center [979, 511] width 273 height 13
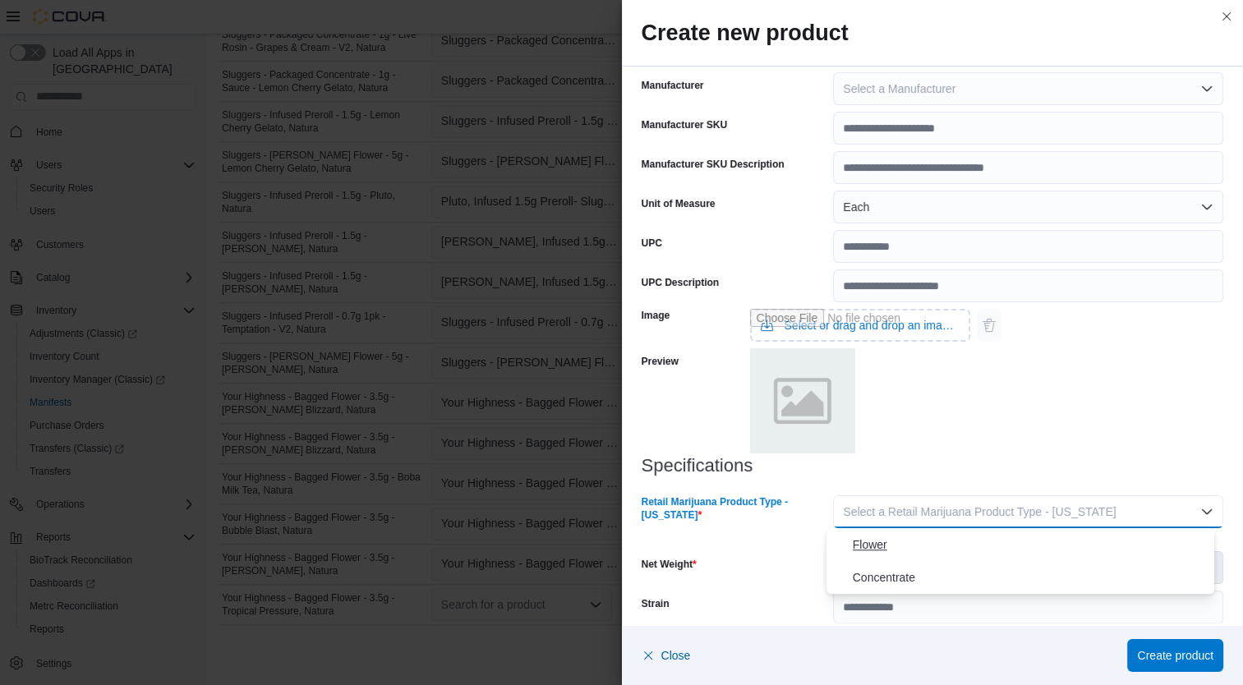
click at [943, 547] on span "Flower" at bounding box center [1031, 545] width 356 height 20
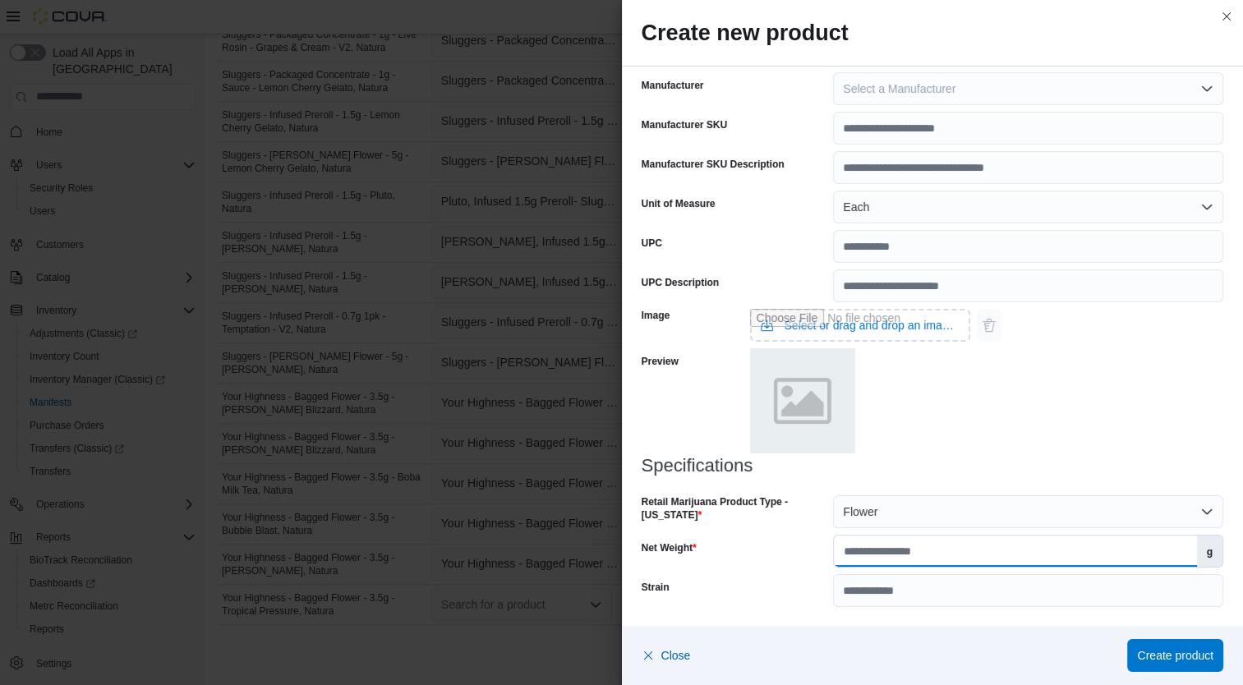
click at [960, 552] on input "Net Weight" at bounding box center [1015, 551] width 362 height 31
type input "***"
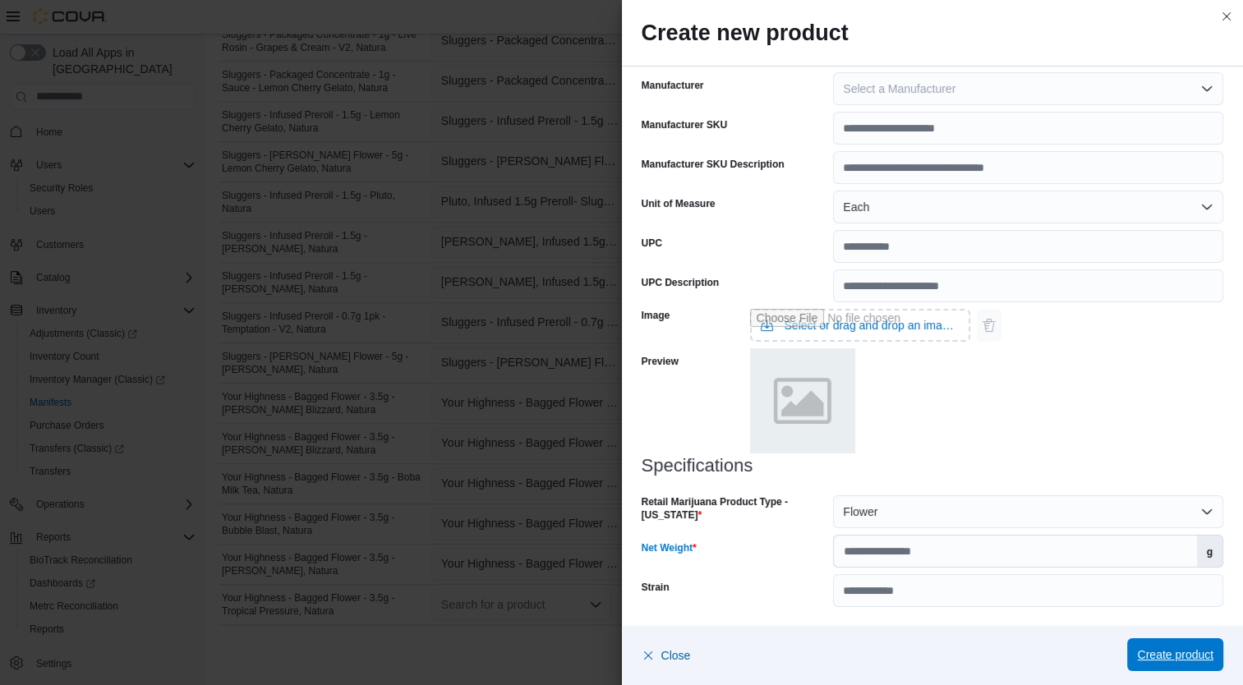
click at [1191, 650] on span "Create product" at bounding box center [1175, 655] width 76 height 16
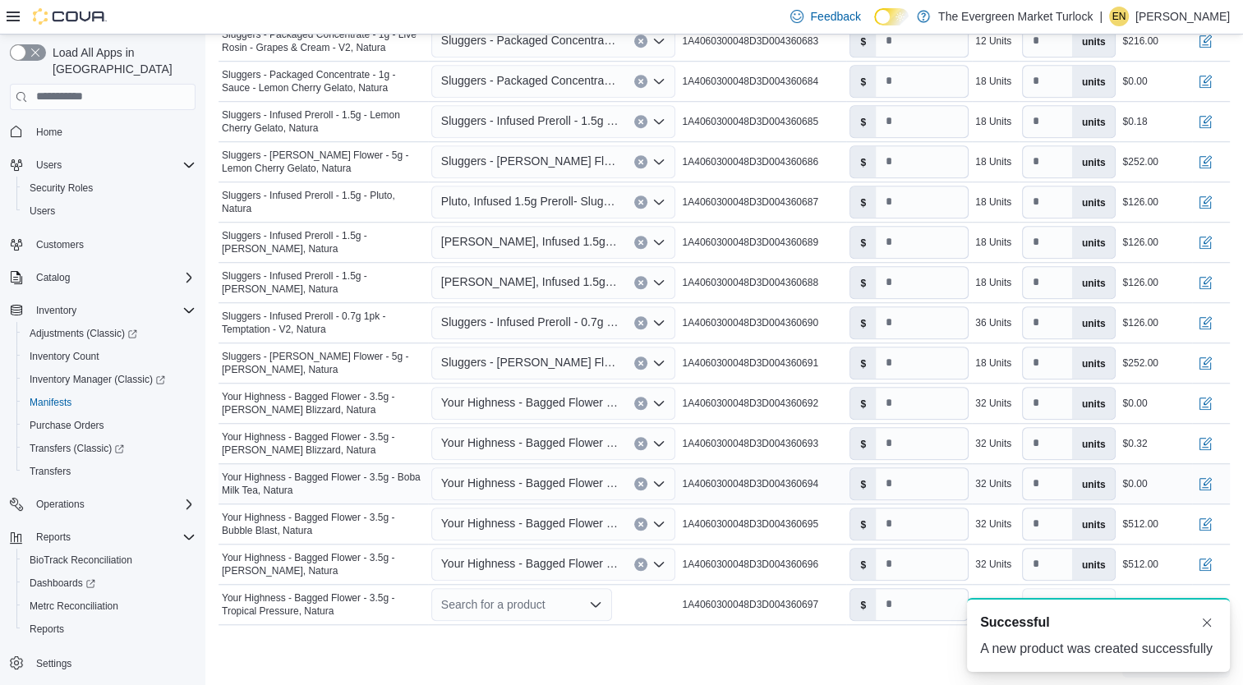
click at [509, 478] on span "Your Highness - Bagged Flower - 3.5g - Boba Milk Tea, Natura" at bounding box center [529, 483] width 177 height 20
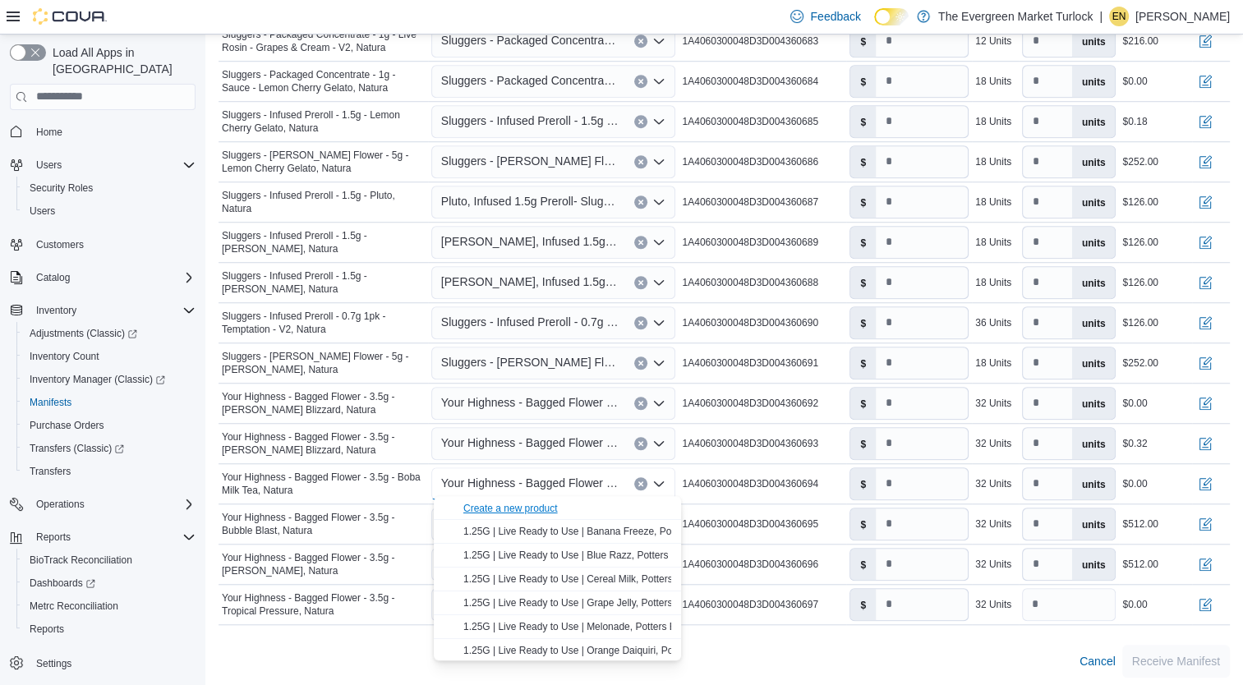
click at [509, 512] on div "Create a new product" at bounding box center [510, 508] width 94 height 13
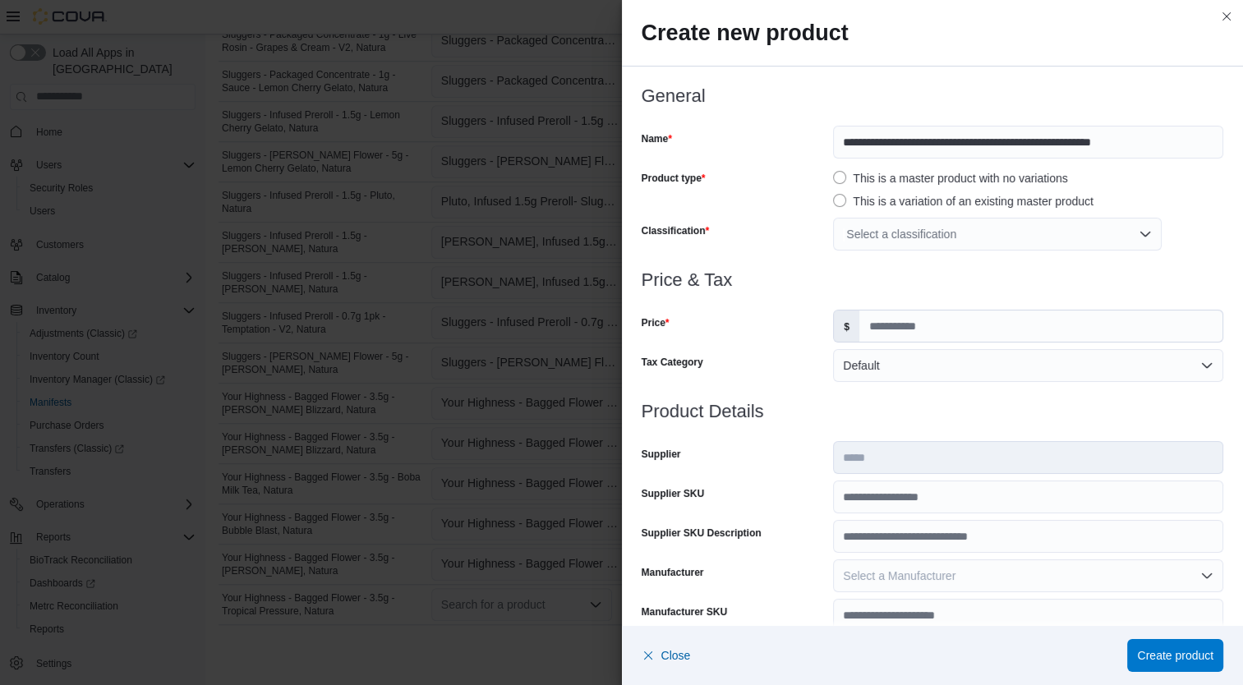
click at [909, 232] on div "Select a classification" at bounding box center [997, 234] width 329 height 33
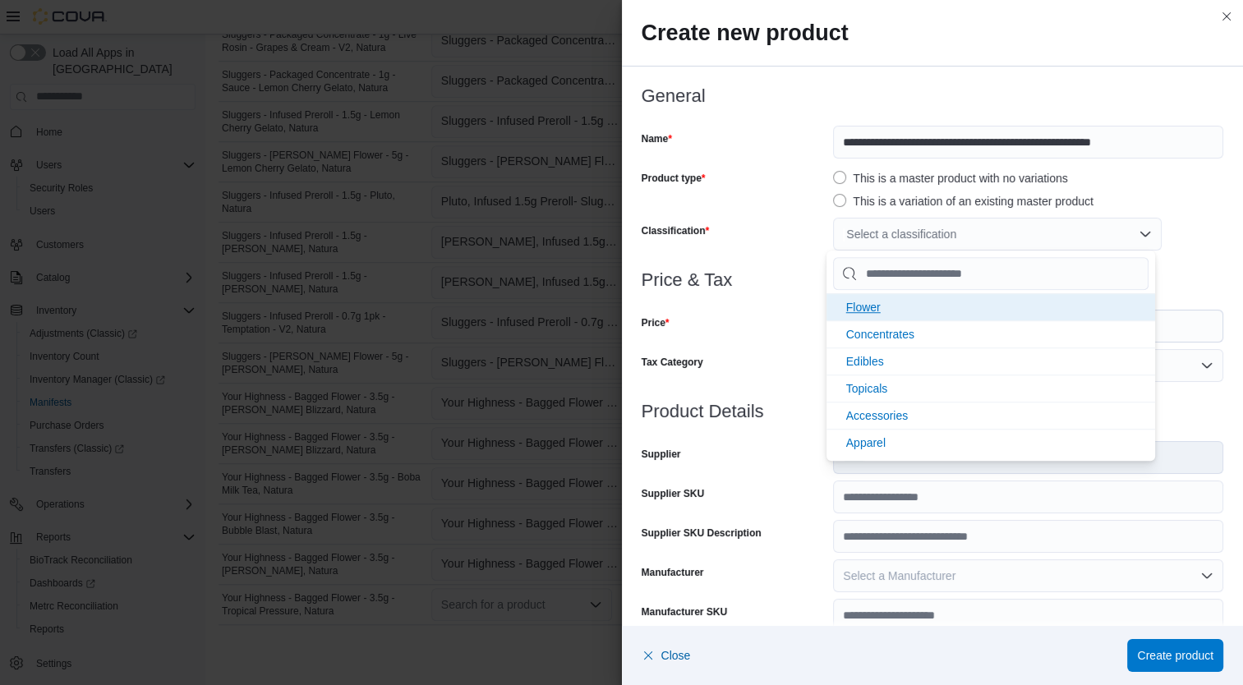
click at [887, 298] on li "Flower" at bounding box center [991, 306] width 329 height 27
click at [713, 347] on div "Price & Tax Price $ Tax Category Default" at bounding box center [933, 335] width 583 height 131
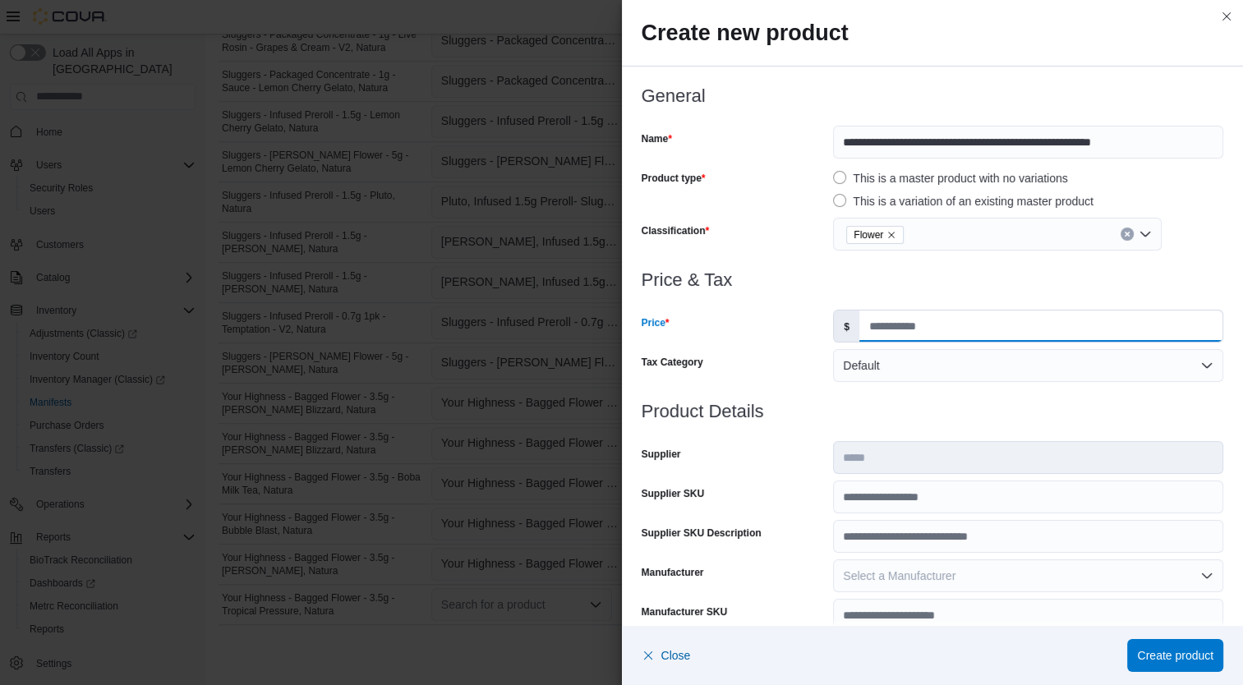
click at [897, 330] on input "Price" at bounding box center [1040, 326] width 363 height 31
type input "*****"
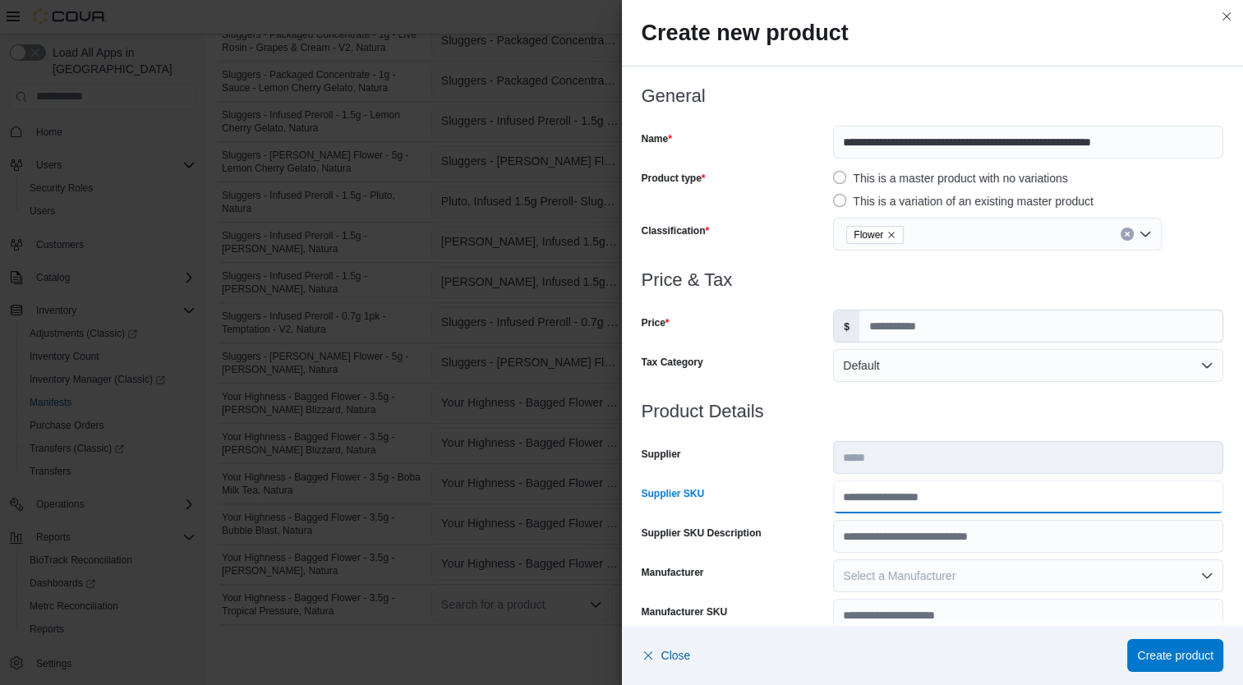
click at [926, 495] on input "Supplier SKU" at bounding box center [1028, 497] width 390 height 33
type input "**********"
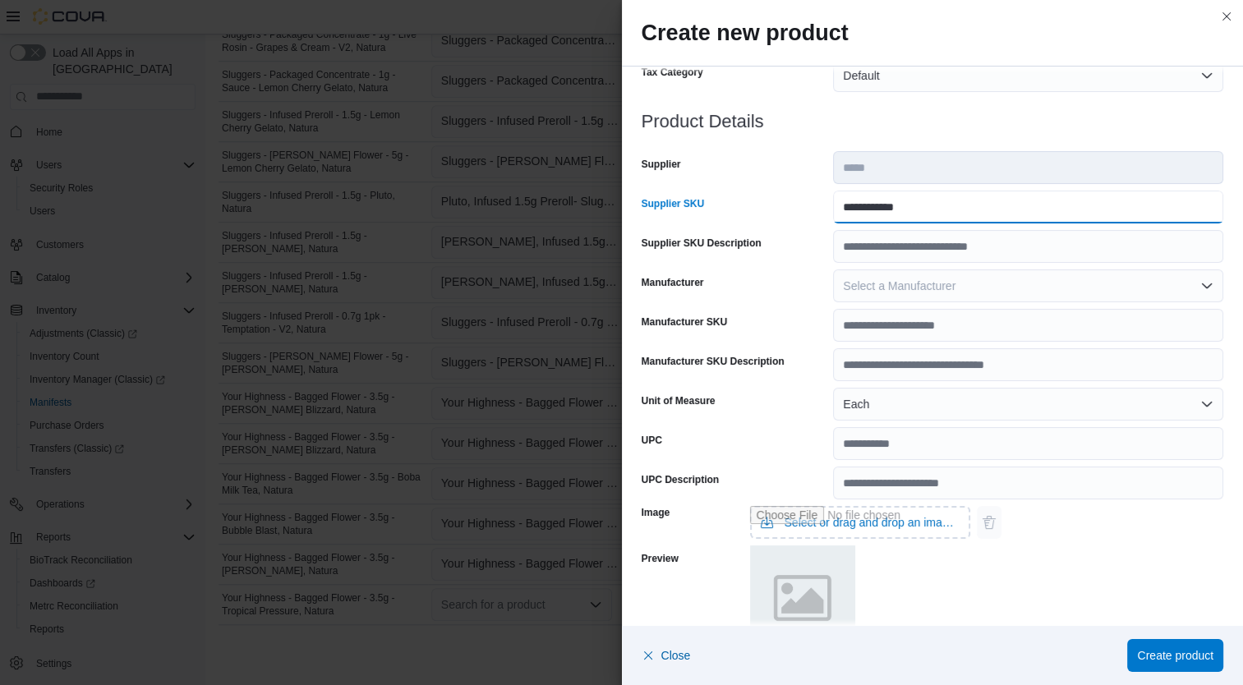
scroll to position [487, 0]
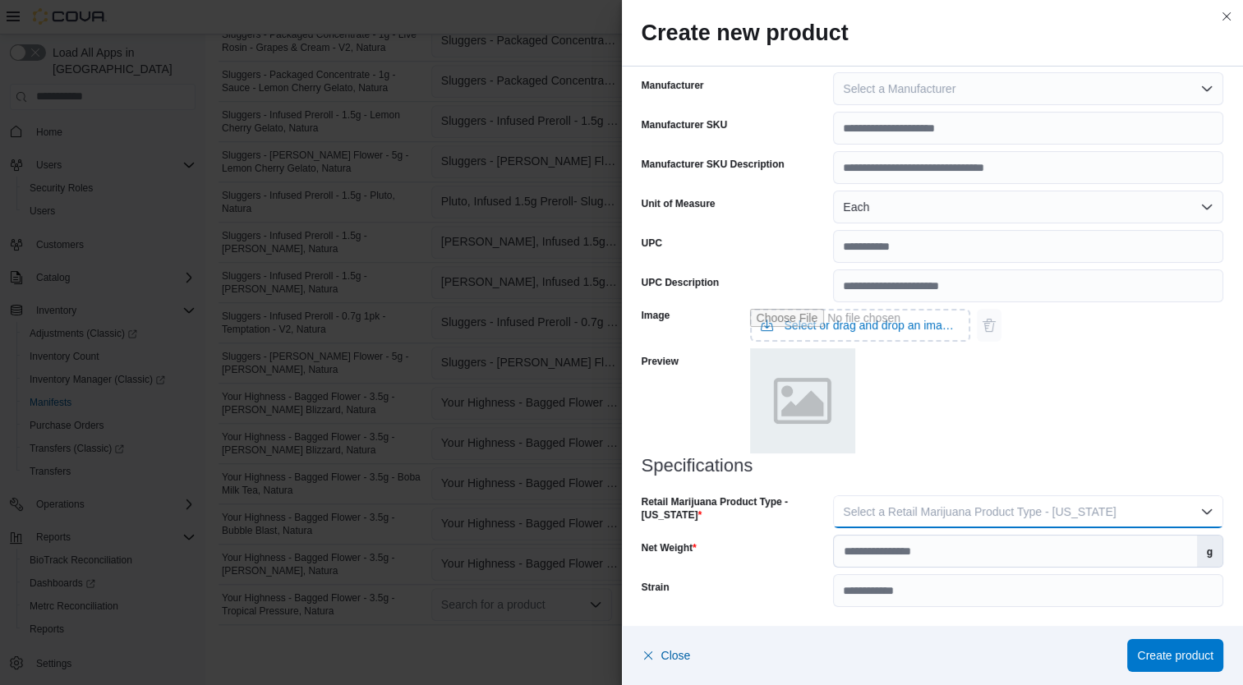
click at [1011, 520] on button "Select a Retail Marijuana Product Type - California" at bounding box center [1028, 511] width 390 height 33
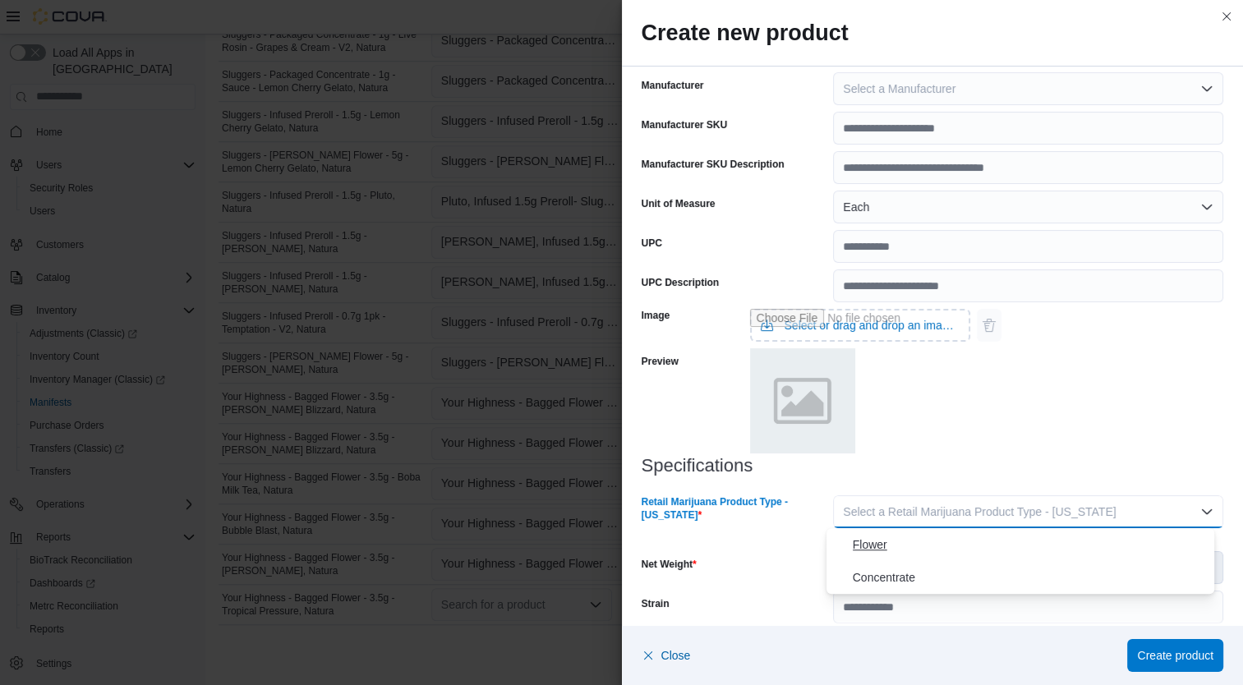
click at [952, 553] on span "Flower" at bounding box center [1031, 545] width 356 height 20
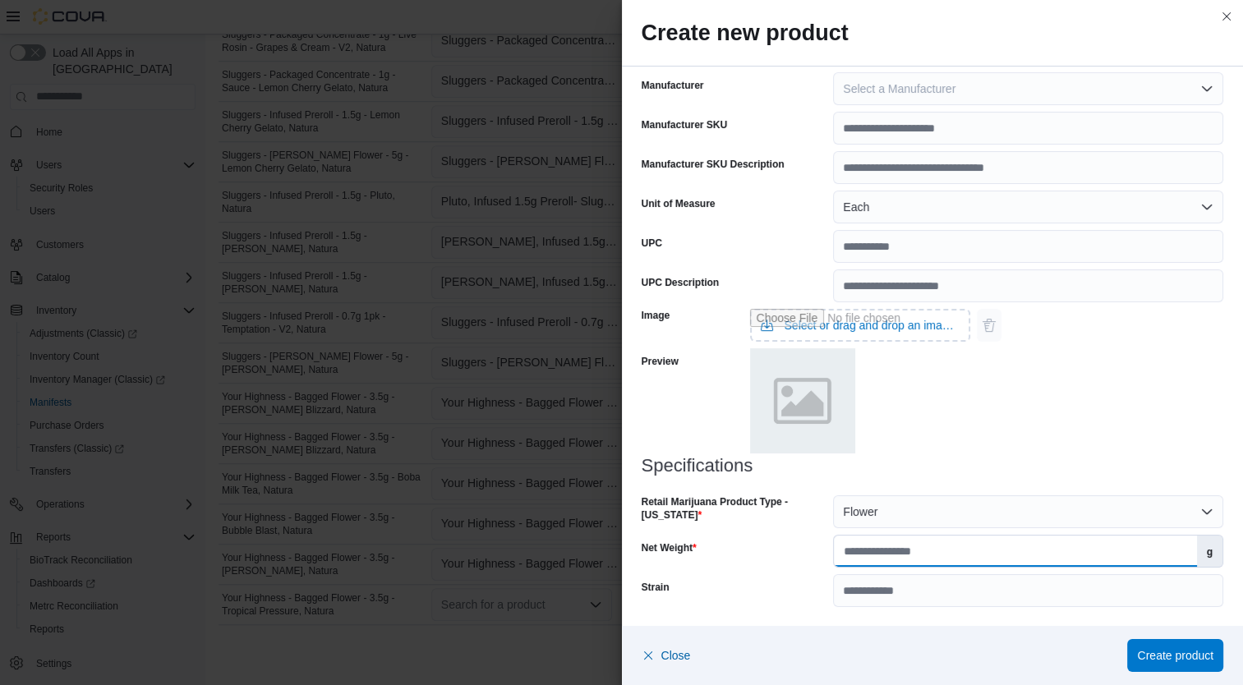
click at [979, 552] on input "Net Weight" at bounding box center [1015, 551] width 362 height 31
type input "***"
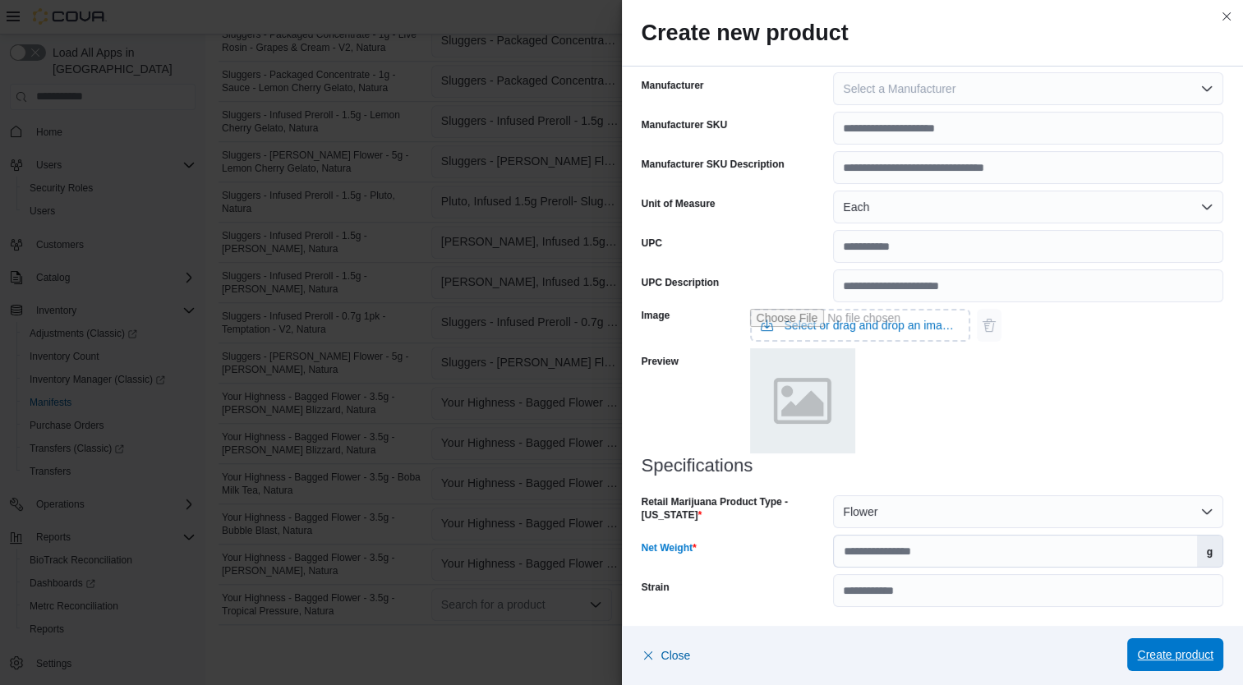
click at [1180, 656] on span "Create product" at bounding box center [1175, 655] width 76 height 16
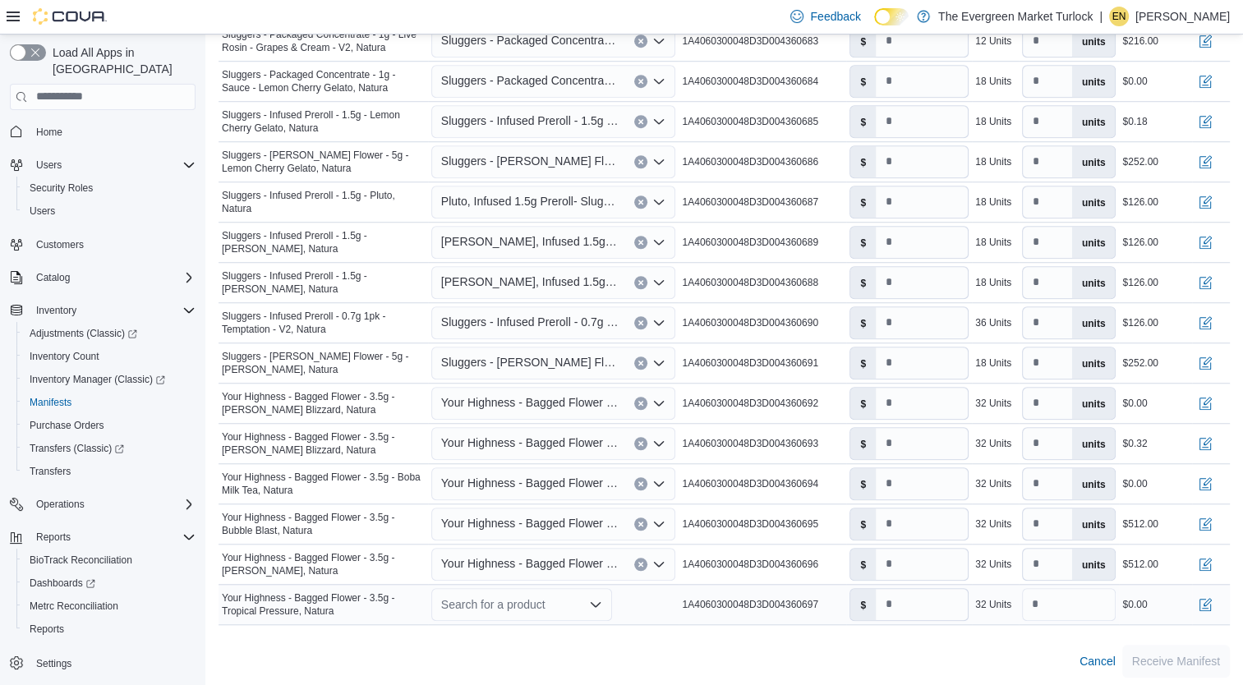
click at [540, 606] on div "Search for a product" at bounding box center [521, 604] width 181 height 33
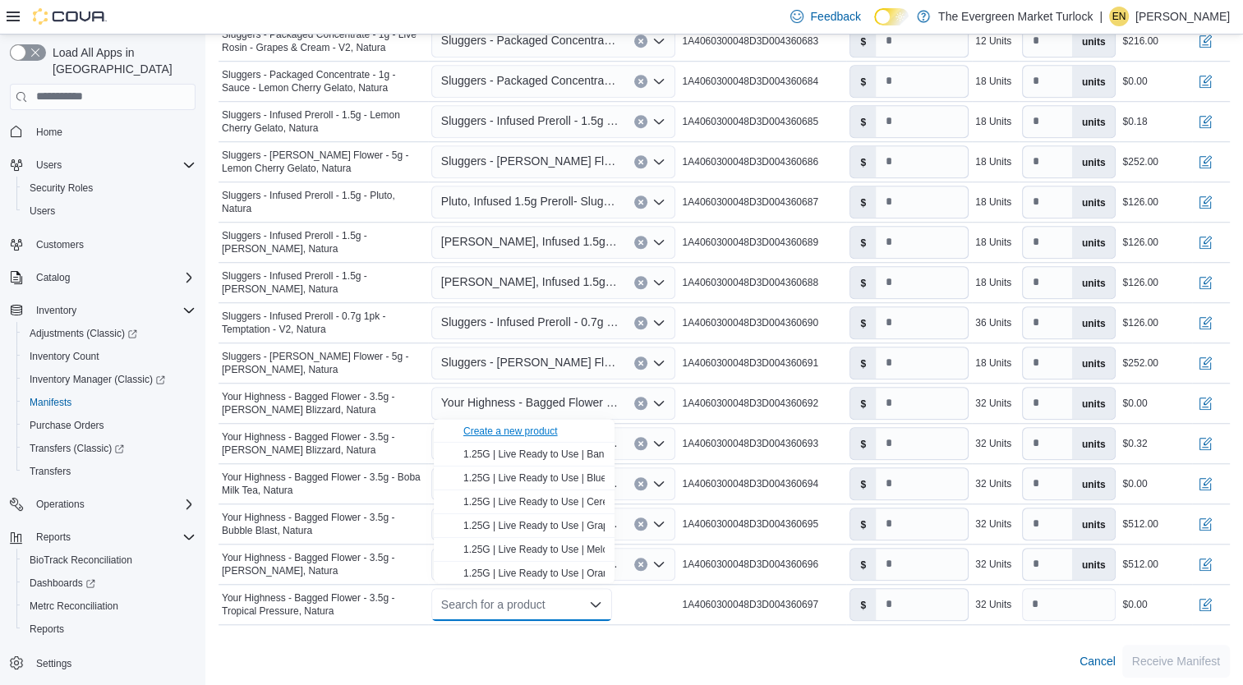
click at [540, 435] on div "Create a new product" at bounding box center [510, 431] width 94 height 13
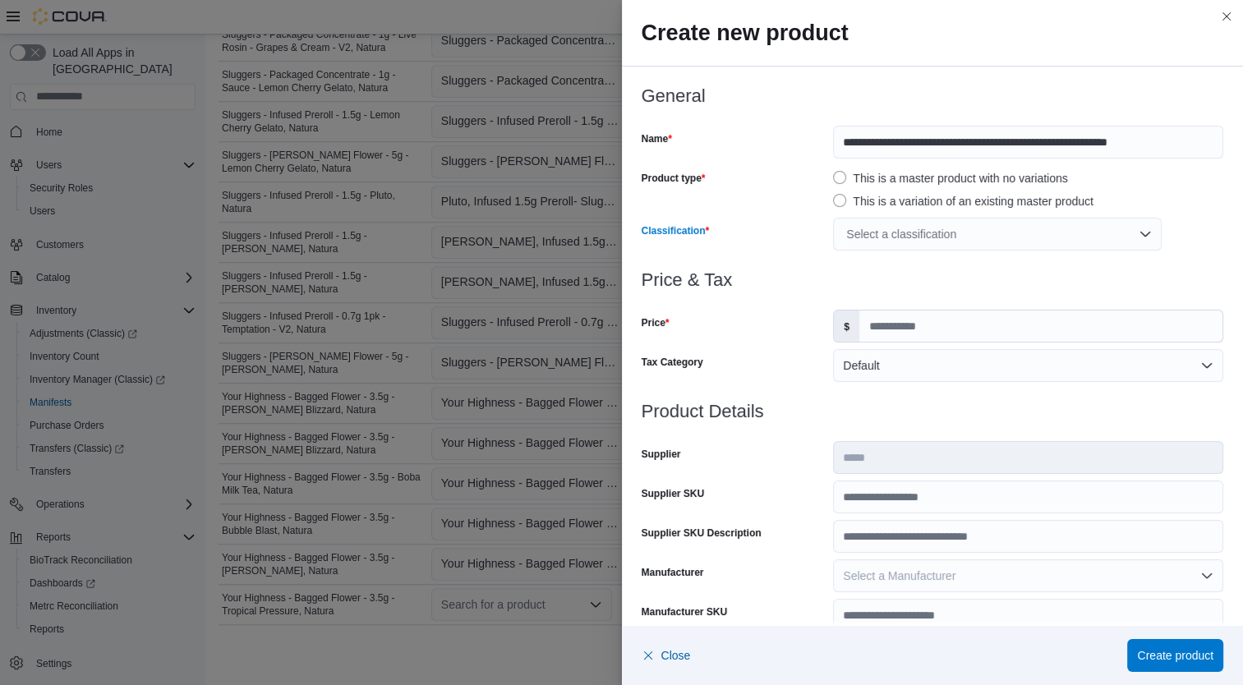
click at [918, 238] on div "Select a classification" at bounding box center [997, 234] width 329 height 33
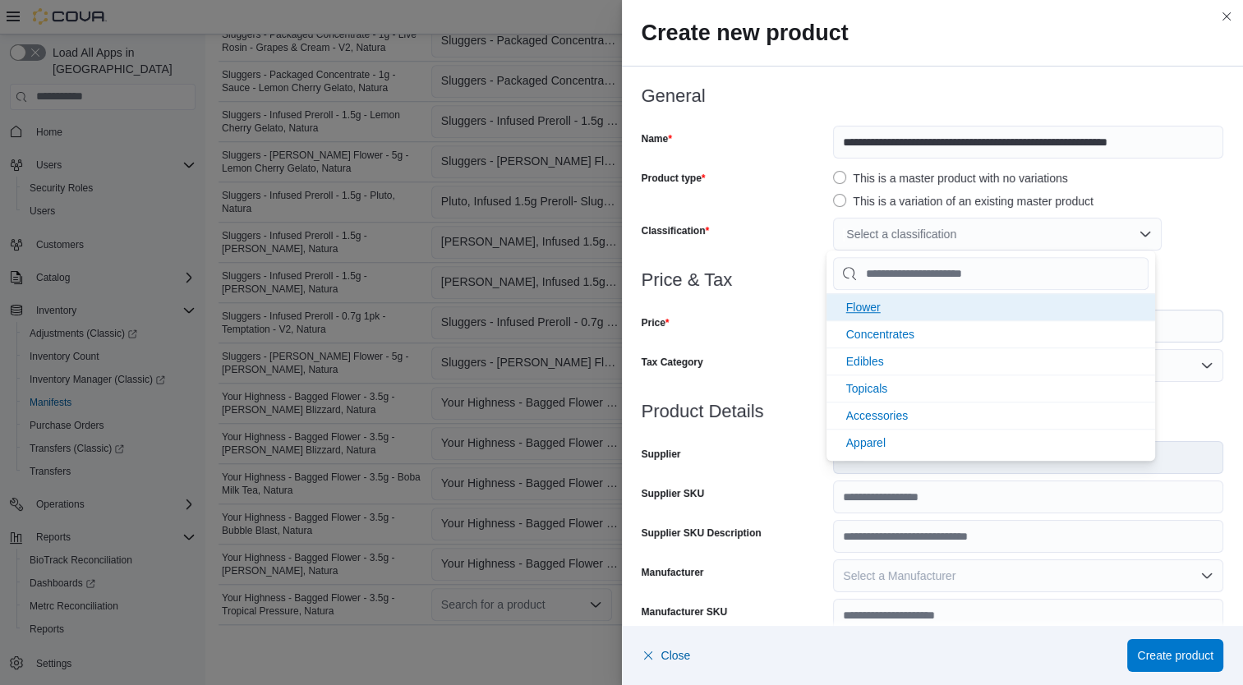
click at [899, 315] on li "Flower" at bounding box center [991, 306] width 329 height 27
click at [762, 337] on div "Price" at bounding box center [735, 326] width 186 height 33
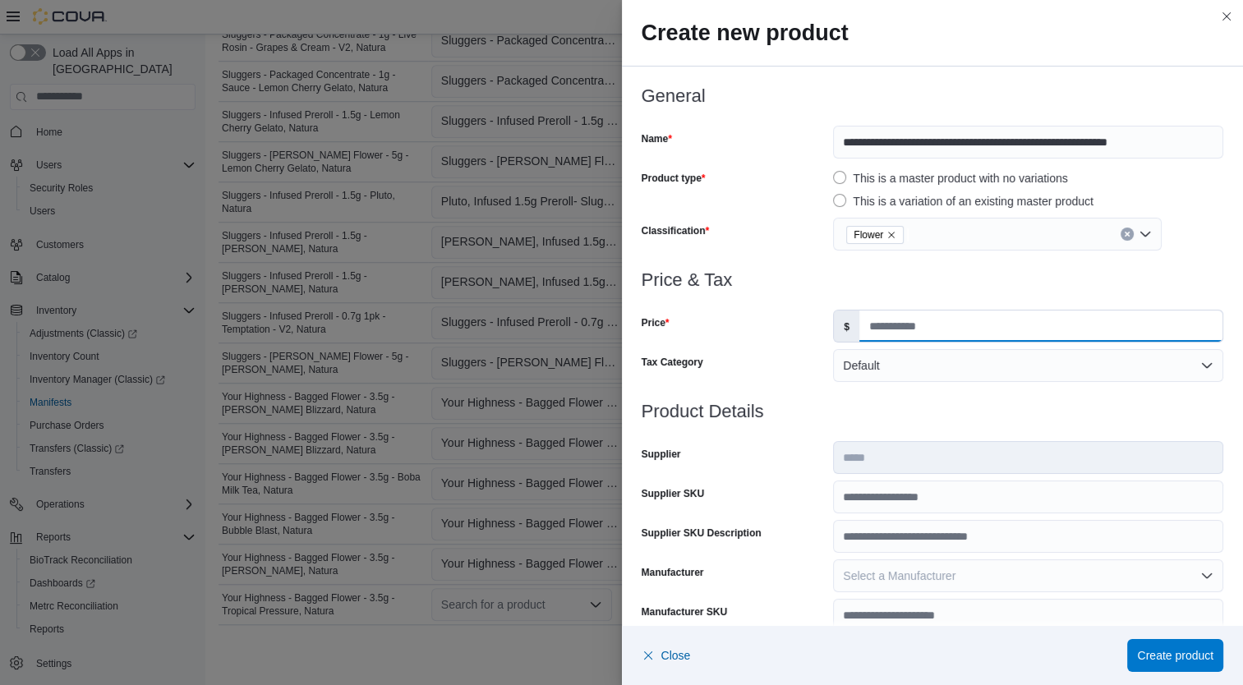
click at [902, 320] on input "Price" at bounding box center [1040, 326] width 363 height 31
type input "*****"
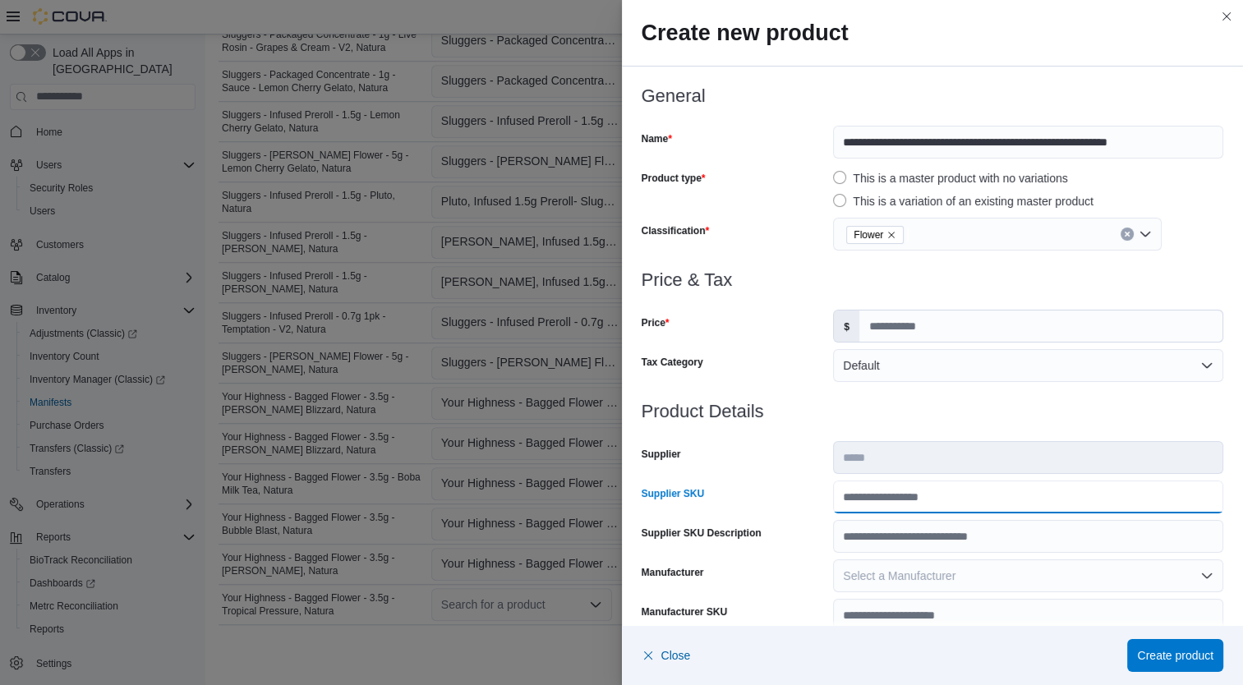
click at [920, 504] on input "Supplier SKU" at bounding box center [1028, 497] width 390 height 33
type input "**********"
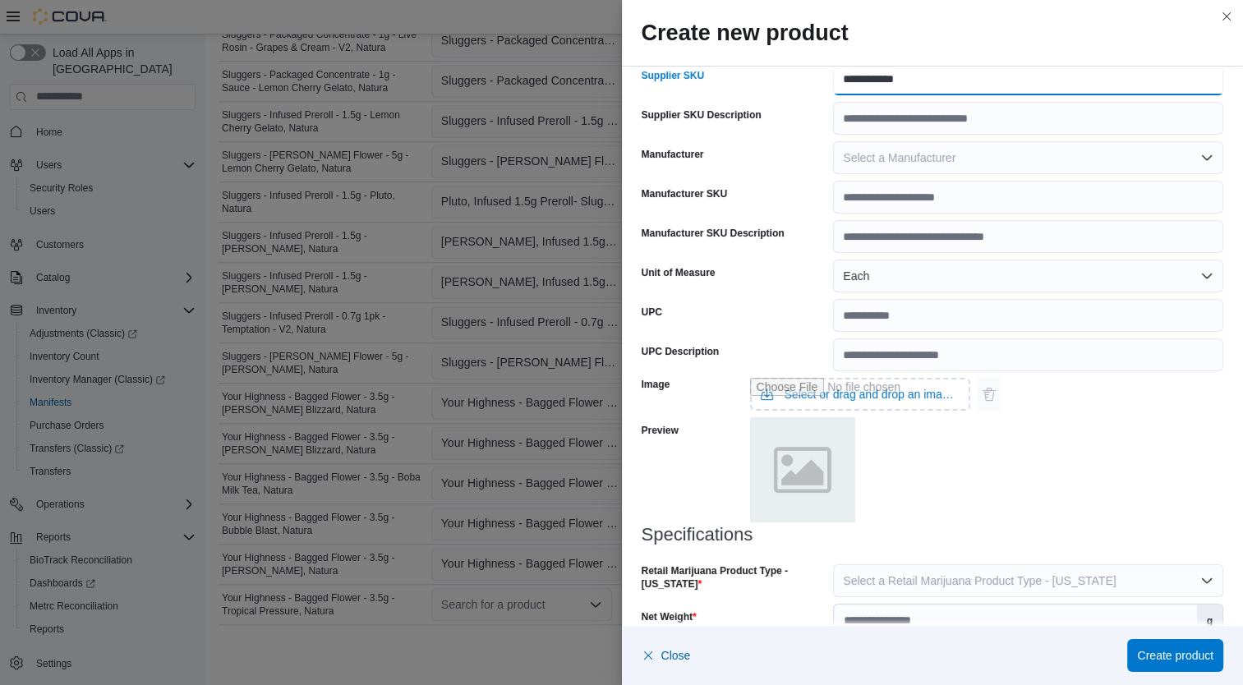
scroll to position [487, 0]
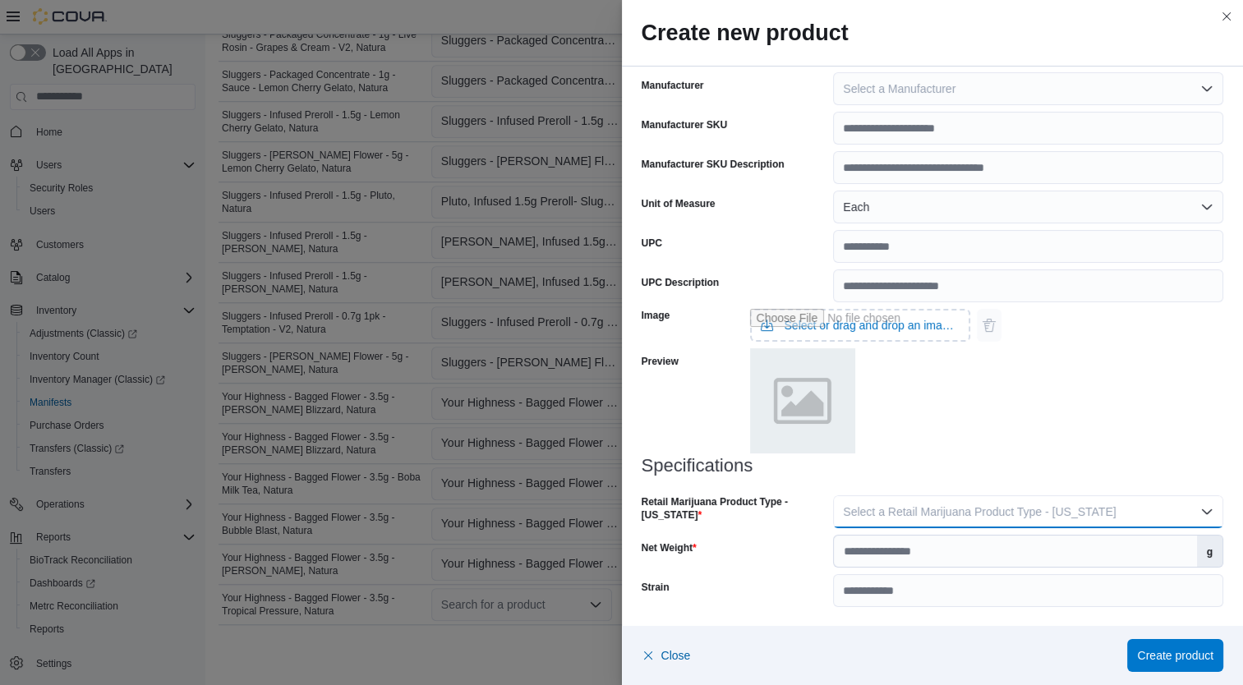
click at [1039, 525] on button "Select a Retail Marijuana Product Type - California" at bounding box center [1028, 511] width 390 height 33
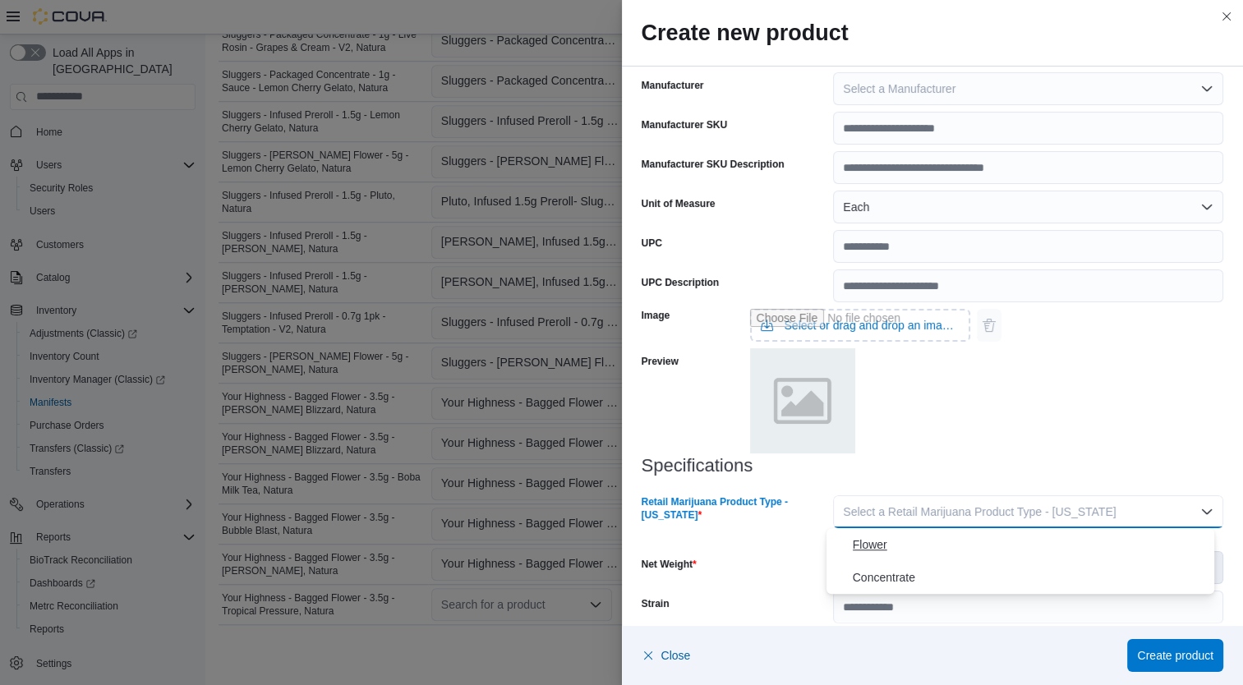
click at [971, 546] on span "Flower" at bounding box center [1031, 545] width 356 height 20
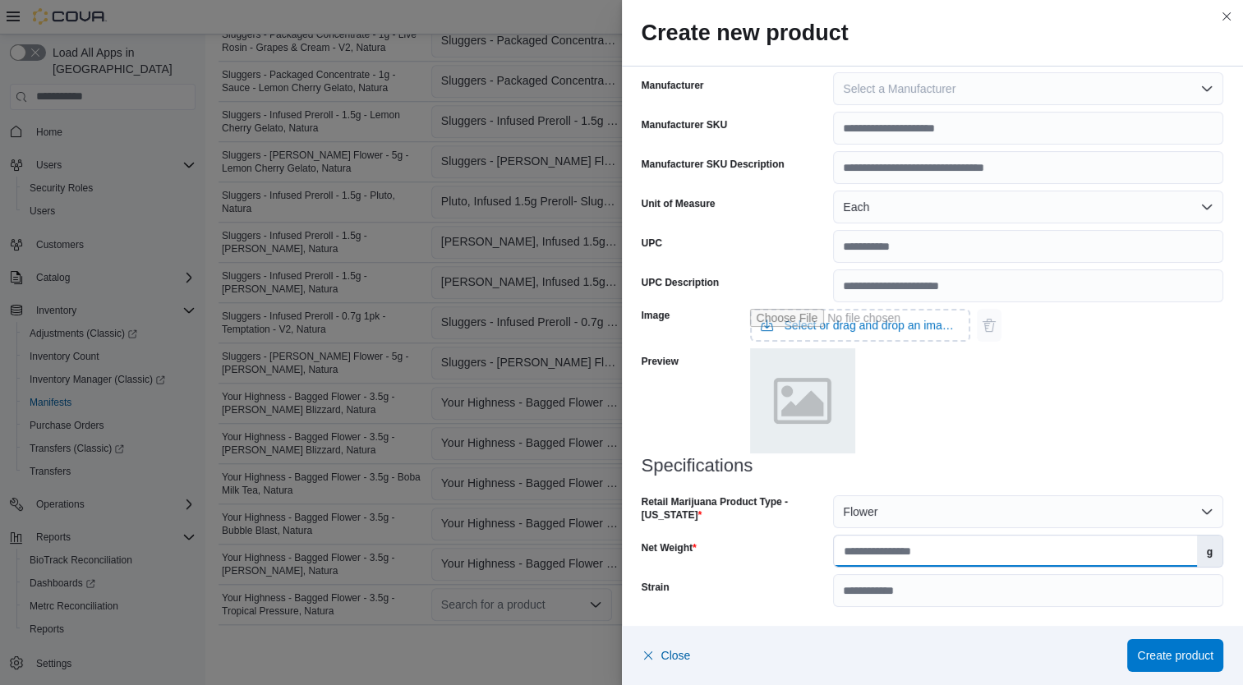
click at [984, 551] on input "Net Weight" at bounding box center [1015, 551] width 362 height 31
click at [1096, 551] on input "Net Weight" at bounding box center [1015, 551] width 362 height 31
type input "***"
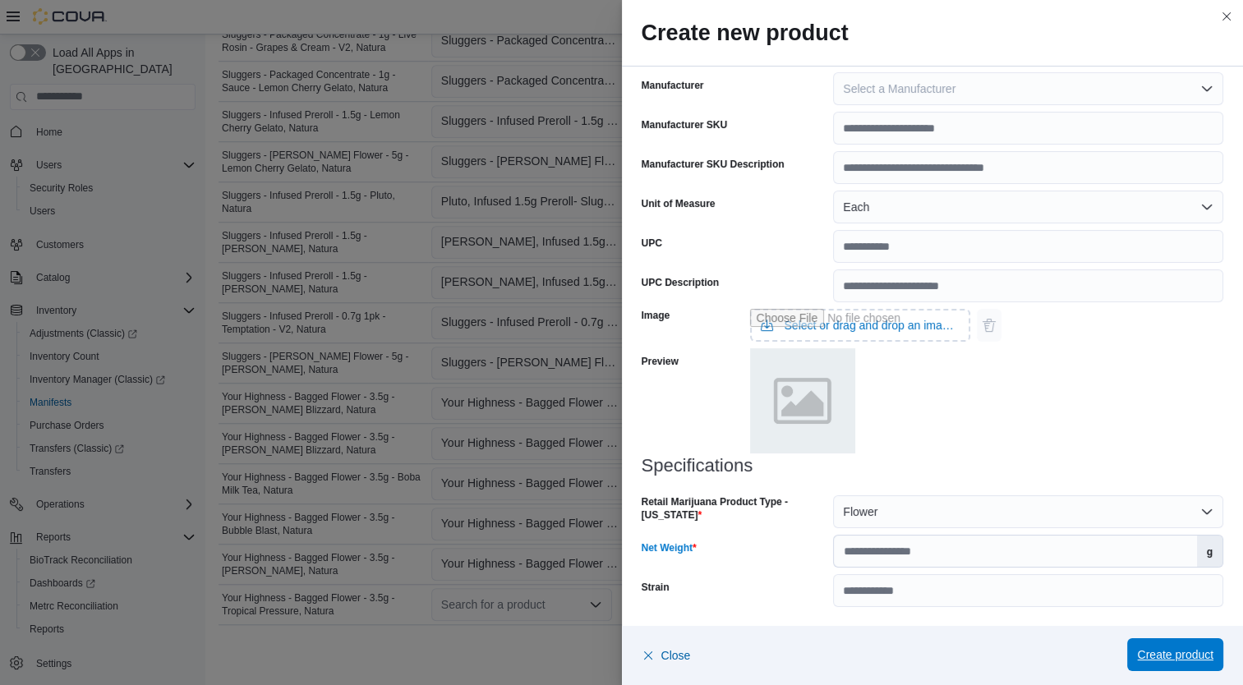
click at [1199, 657] on span "Create product" at bounding box center [1175, 655] width 76 height 16
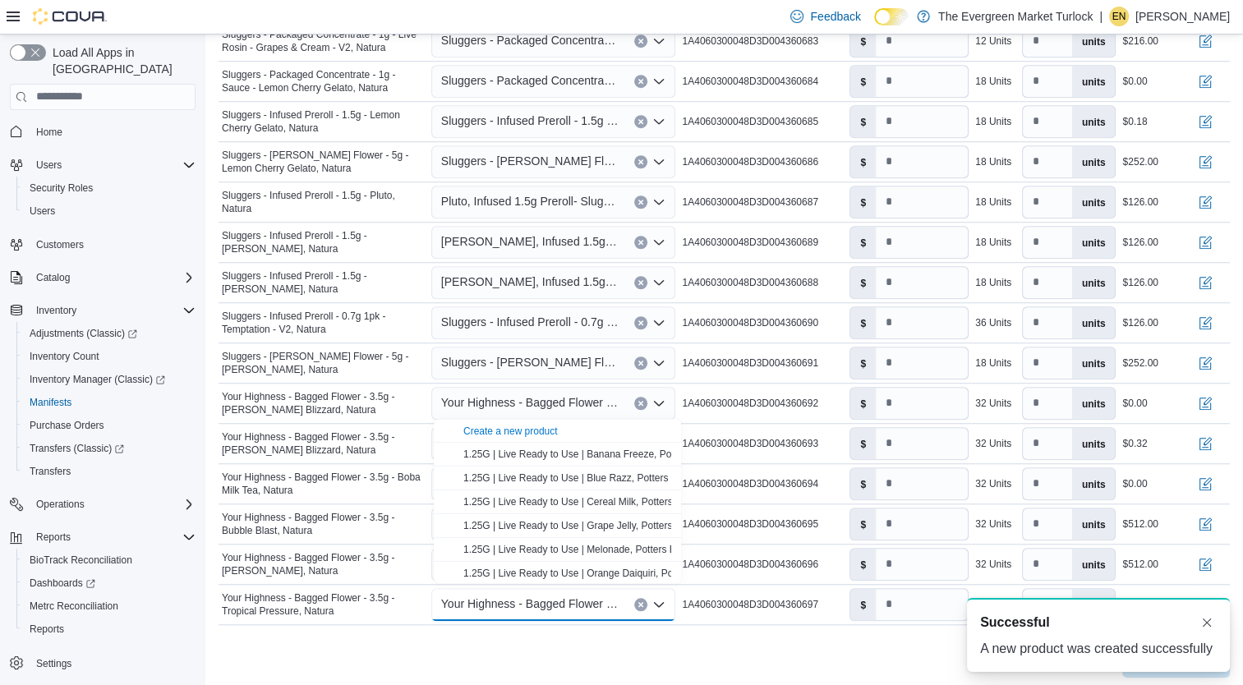
scroll to position [0, 0]
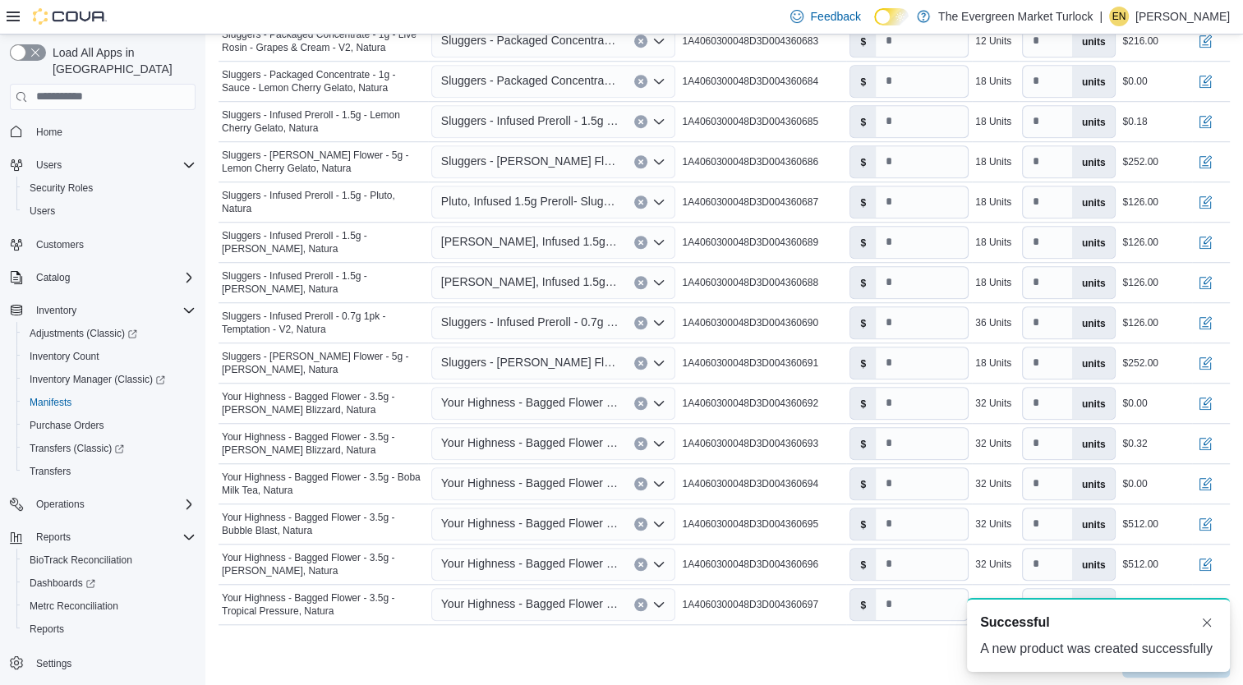
click at [866, 653] on div "Cancel Receive Manifest" at bounding box center [724, 661] width 1011 height 33
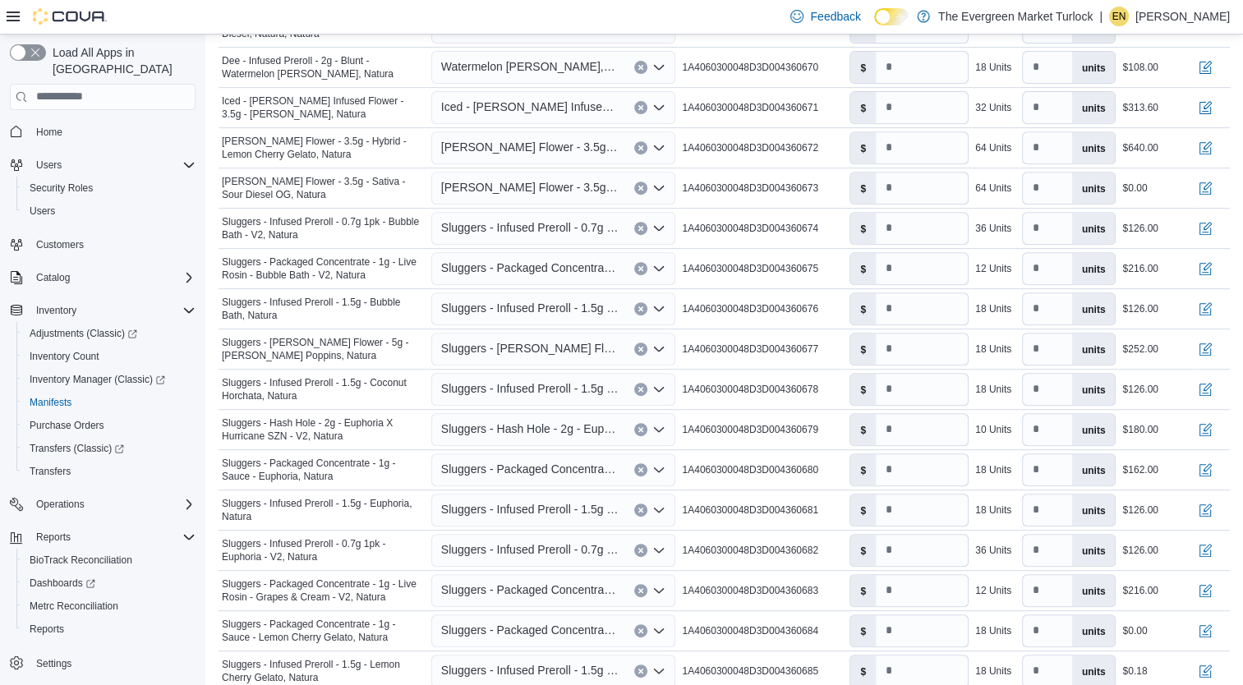
scroll to position [1211, 0]
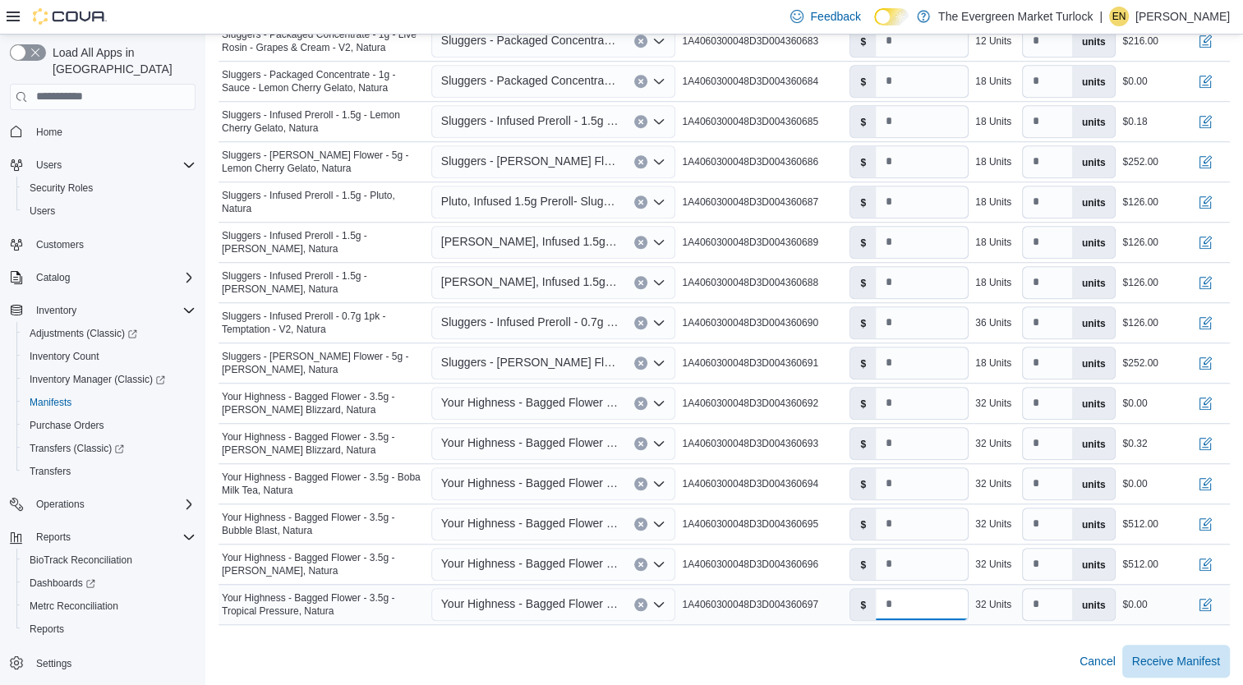
click at [947, 600] on input "number" at bounding box center [922, 604] width 92 height 31
type input "**"
click at [925, 486] on input "number" at bounding box center [922, 483] width 92 height 31
type input "***"
click at [917, 406] on input "number" at bounding box center [922, 403] width 92 height 31
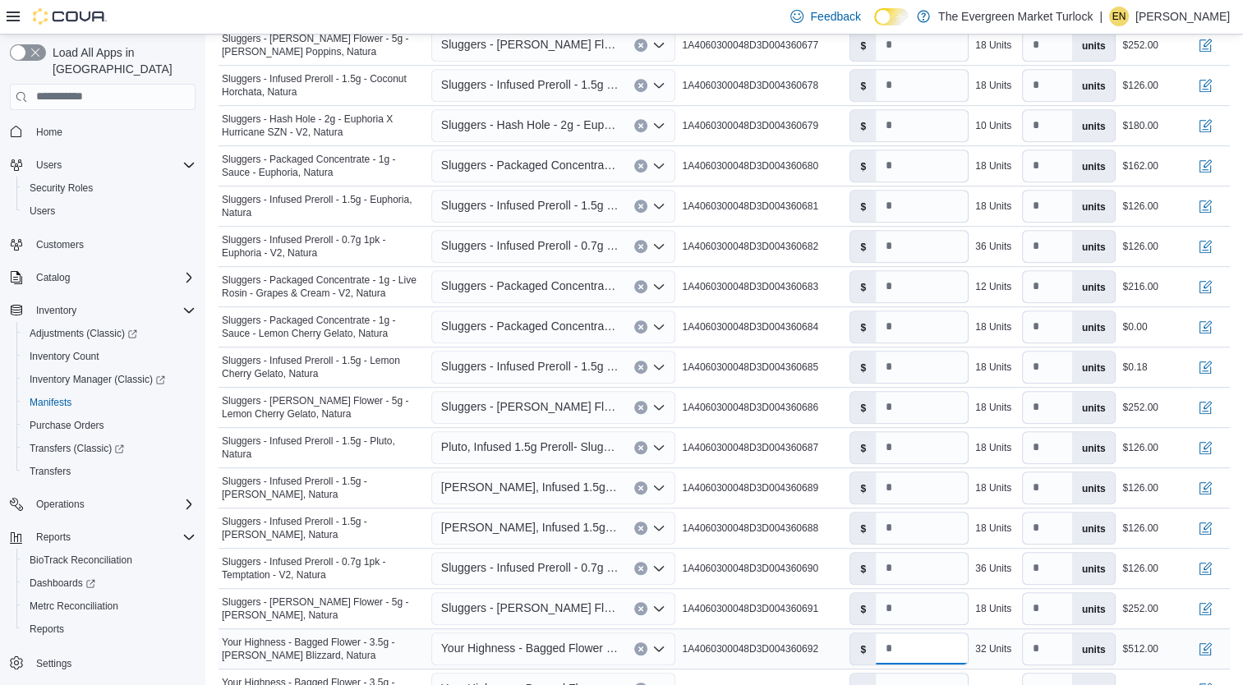
scroll to position [961, 0]
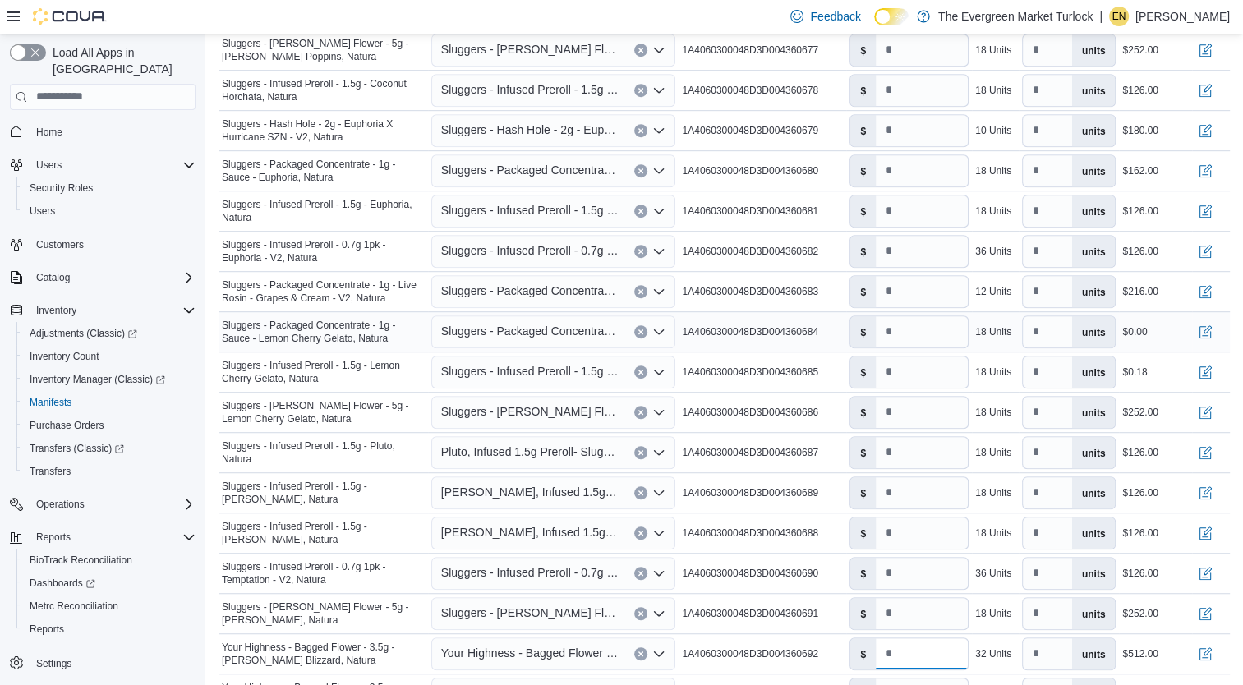
type input "**"
click at [907, 325] on input "number" at bounding box center [922, 331] width 92 height 31
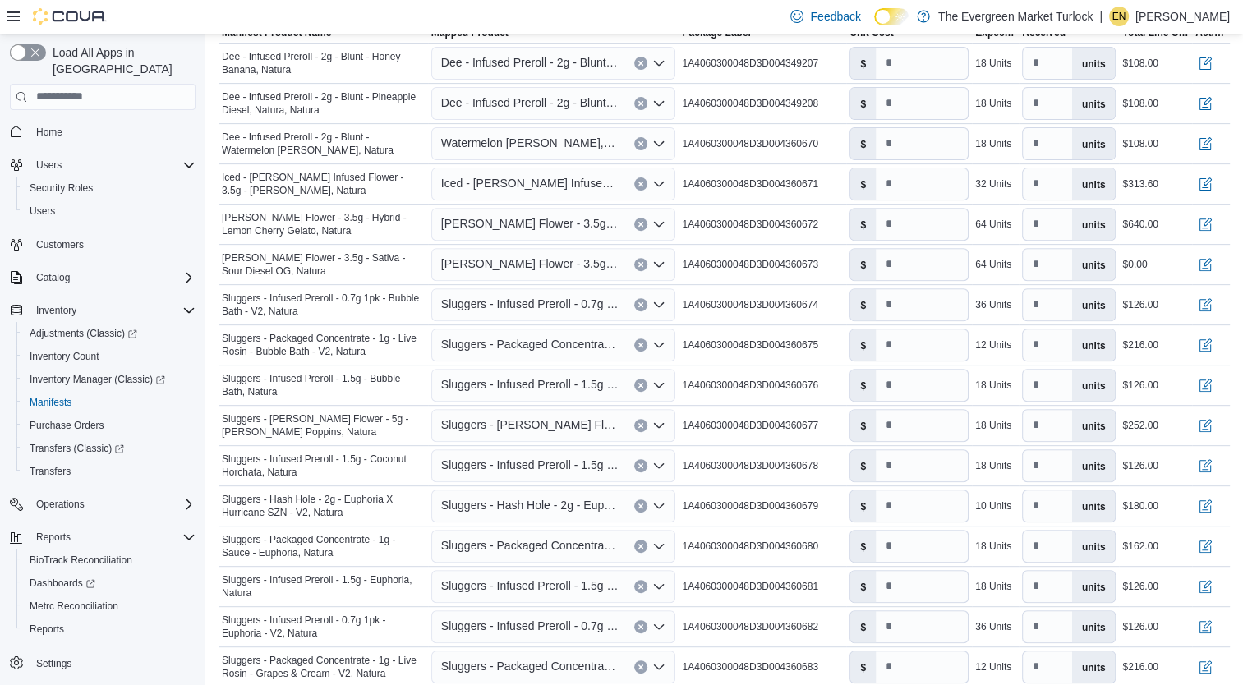
scroll to position [577, 0]
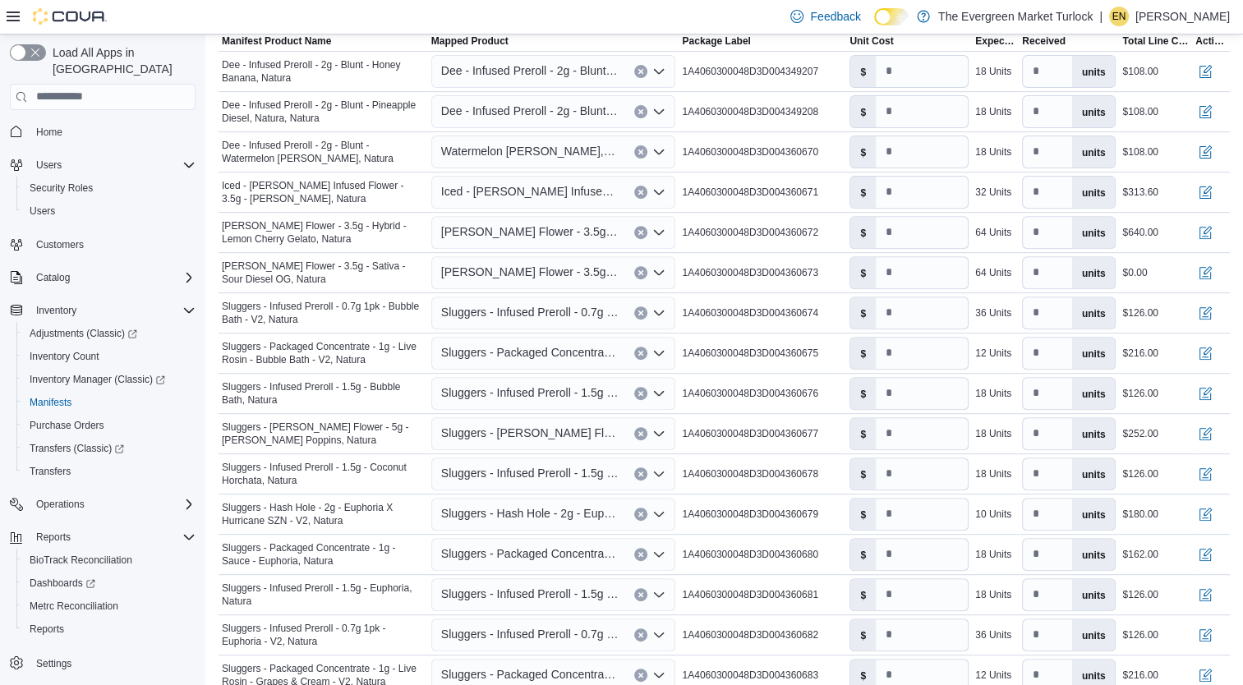
type input "**"
click at [941, 273] on input "number" at bounding box center [922, 272] width 92 height 31
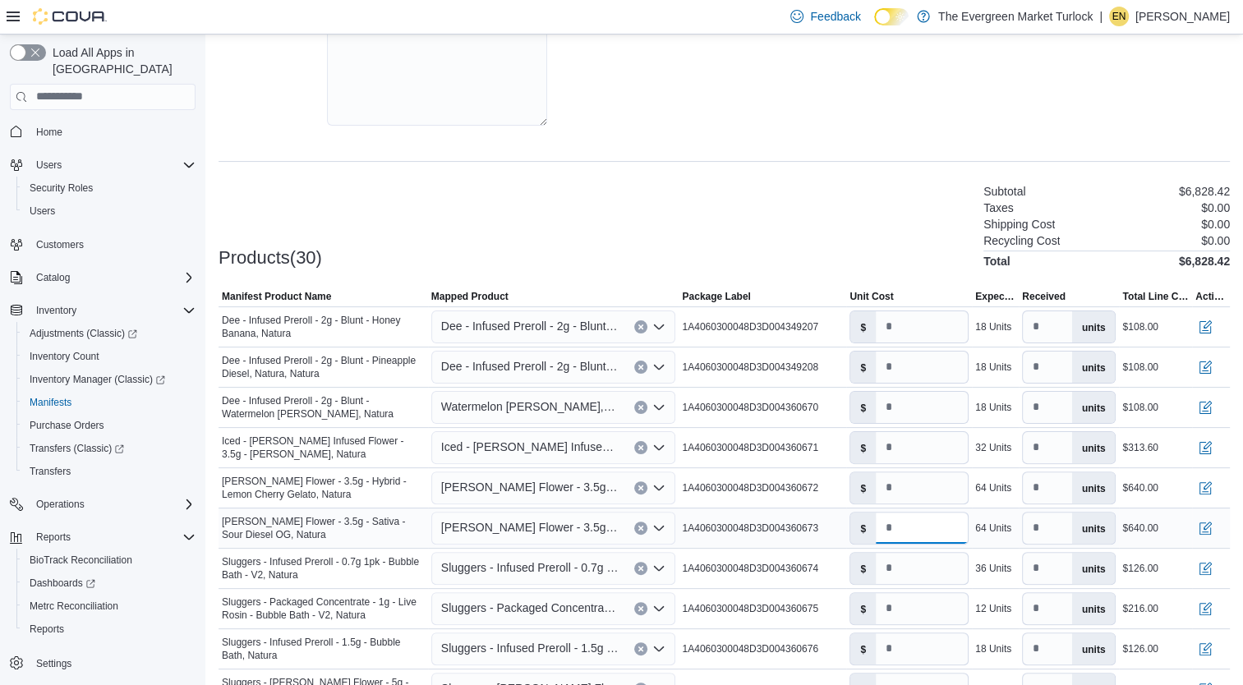
scroll to position [341, 0]
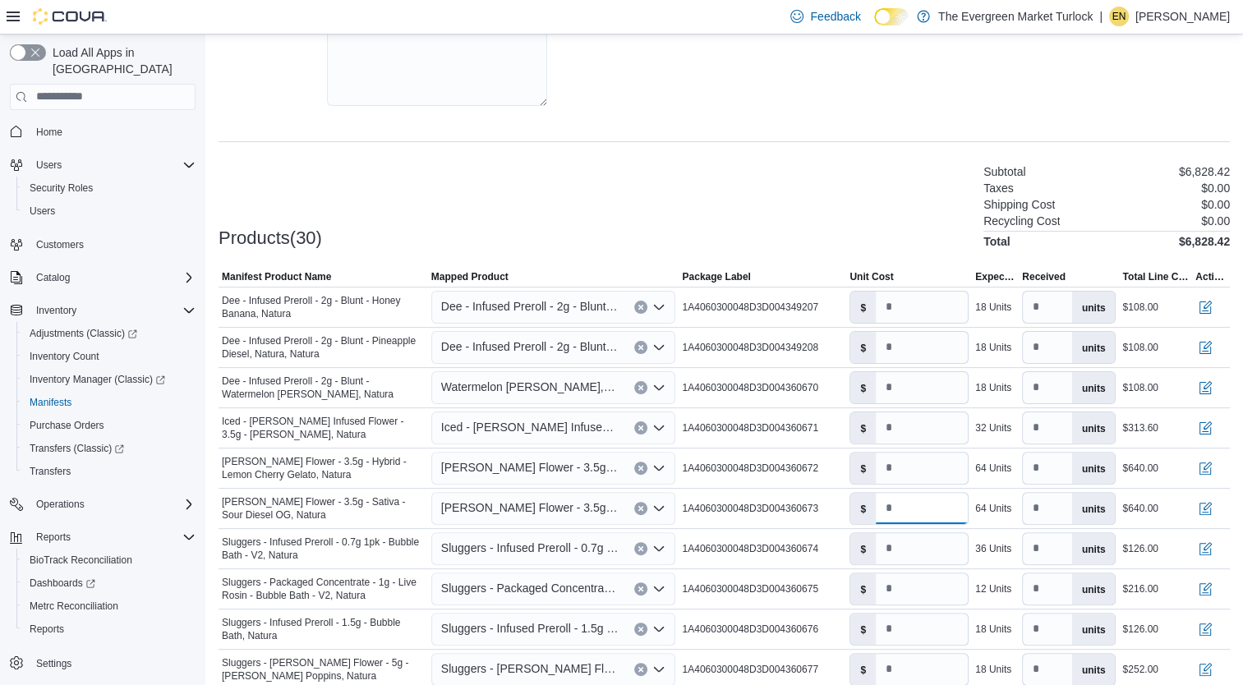
type input "**"
click at [910, 141] on hr at bounding box center [724, 141] width 1011 height 1
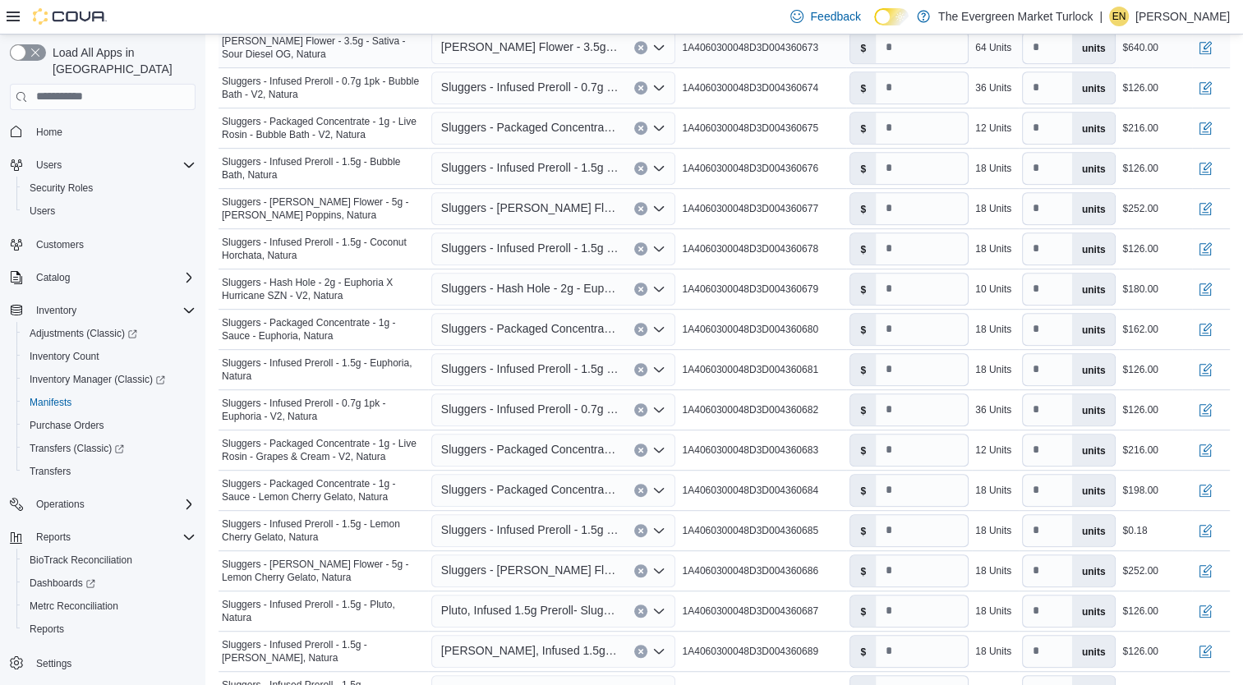
scroll to position [802, 0]
click at [955, 529] on input "****" at bounding box center [922, 530] width 92 height 31
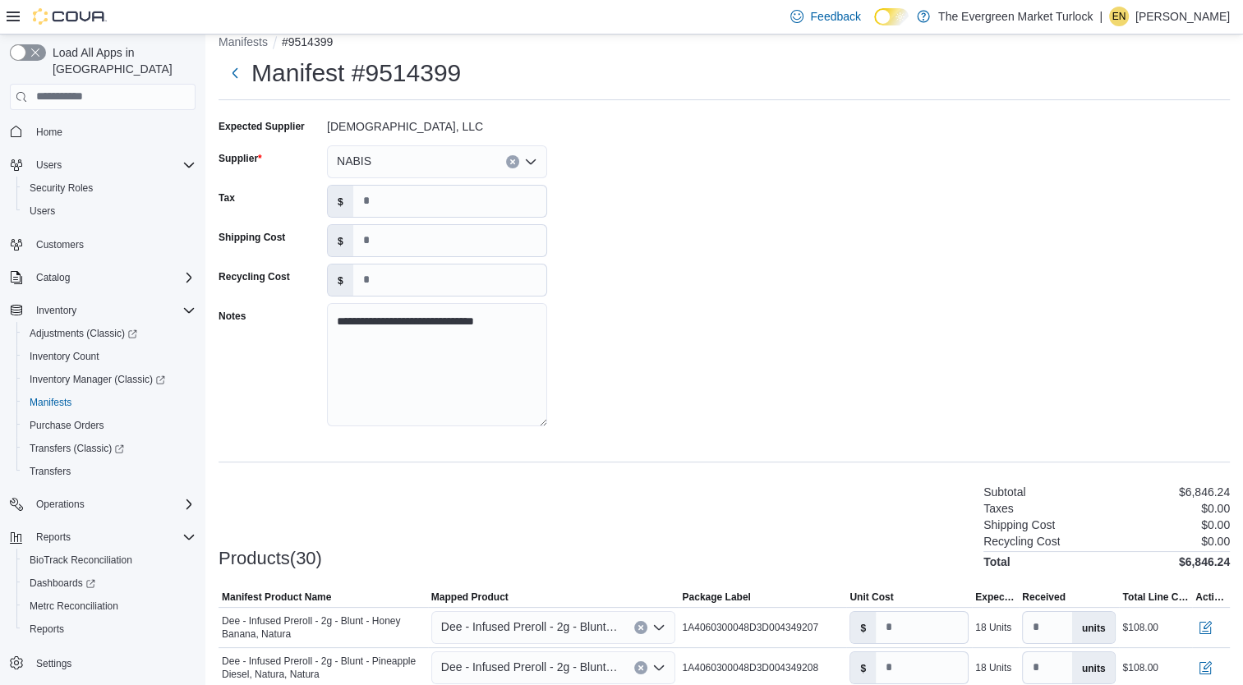
scroll to position [0, 0]
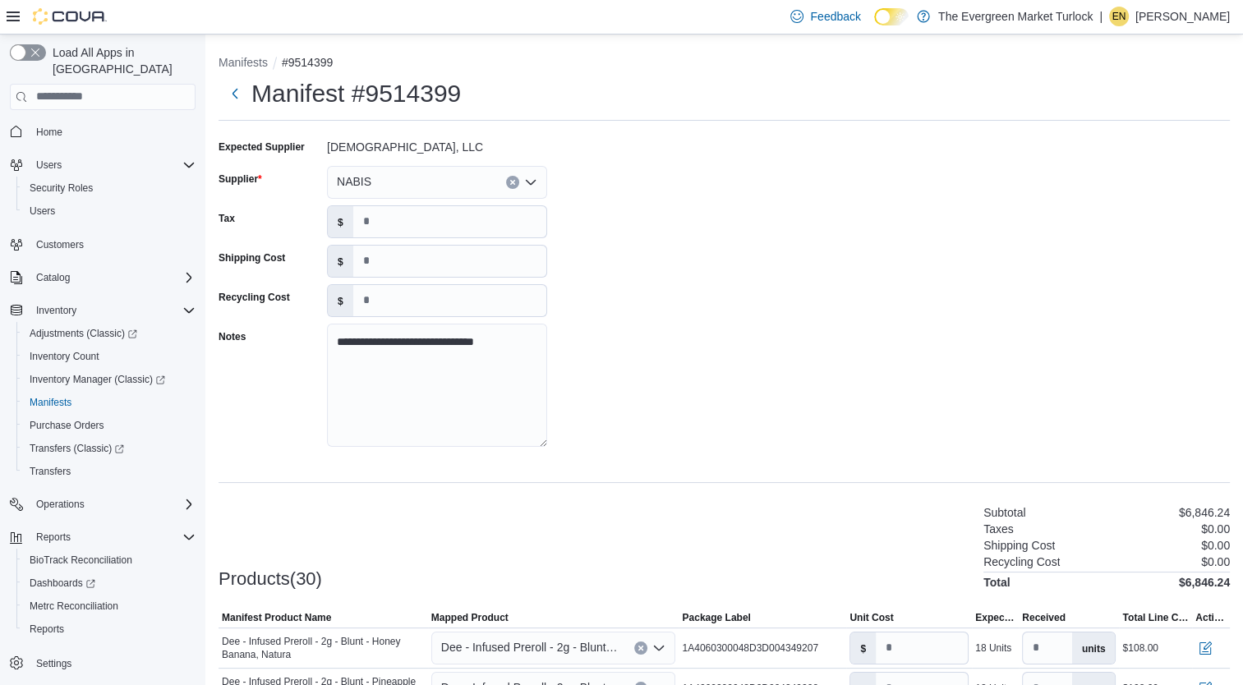
type input "**"
click at [875, 385] on div "**********" at bounding box center [724, 298] width 1011 height 329
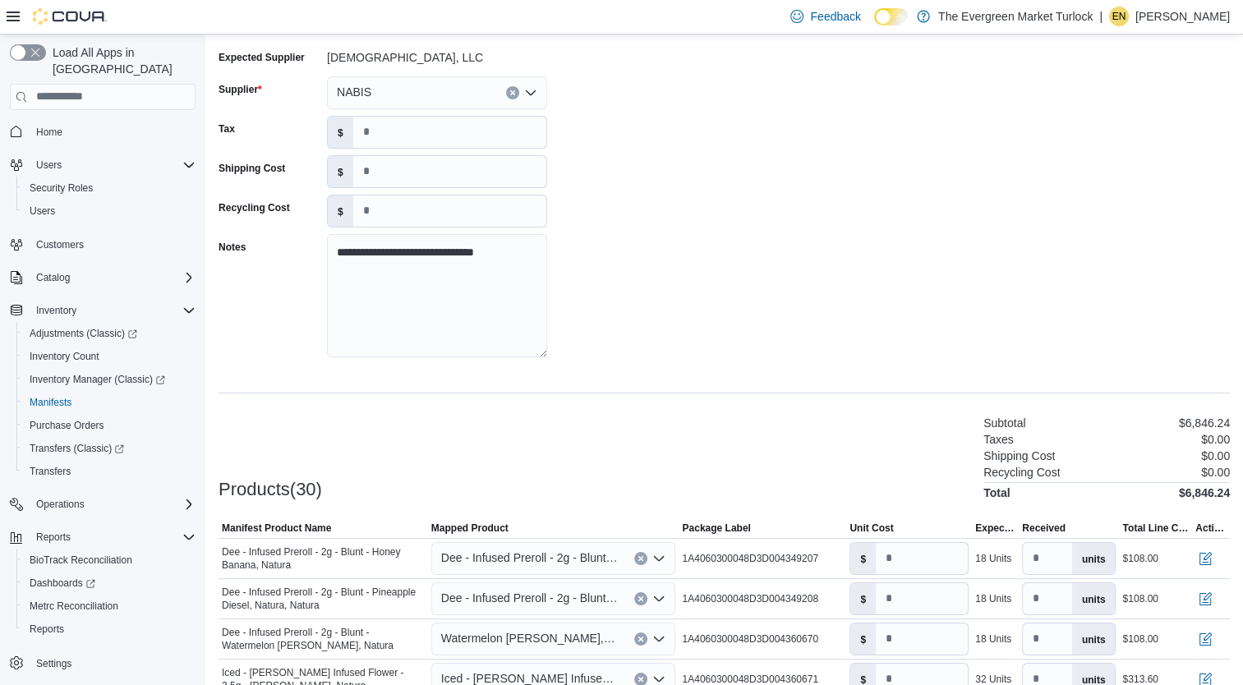
scroll to position [90, 0]
click at [941, 562] on input "*" at bounding box center [922, 557] width 92 height 31
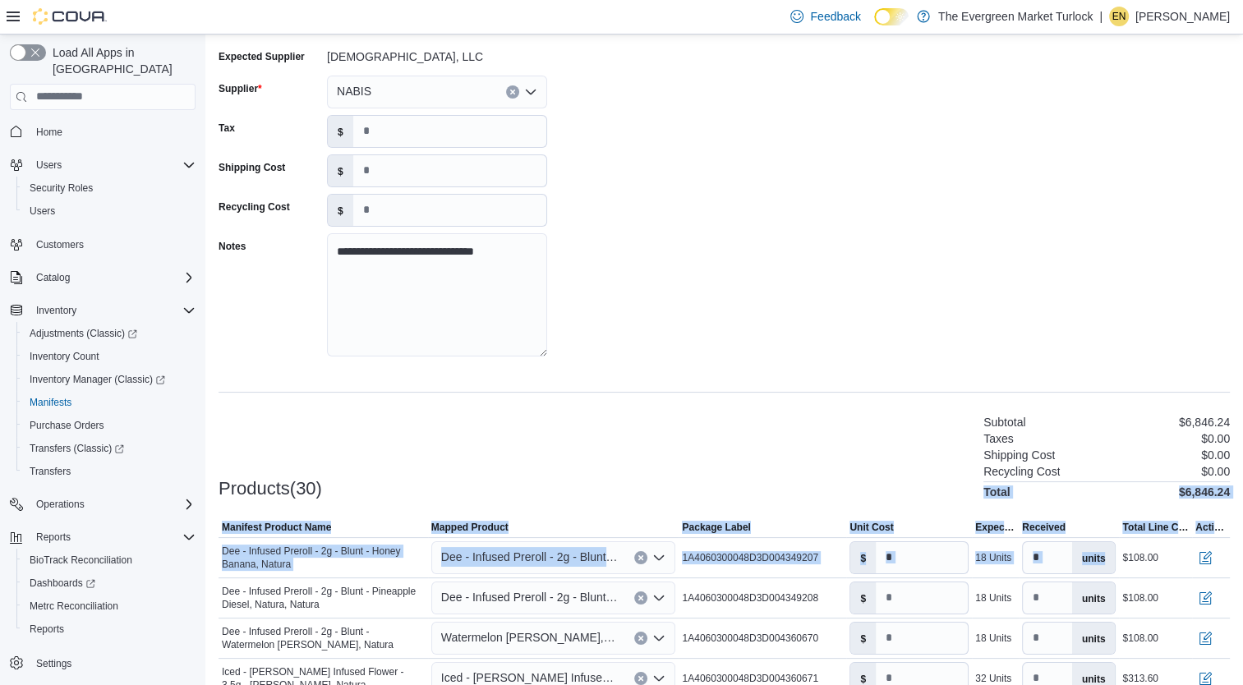
scroll to position [320, 0]
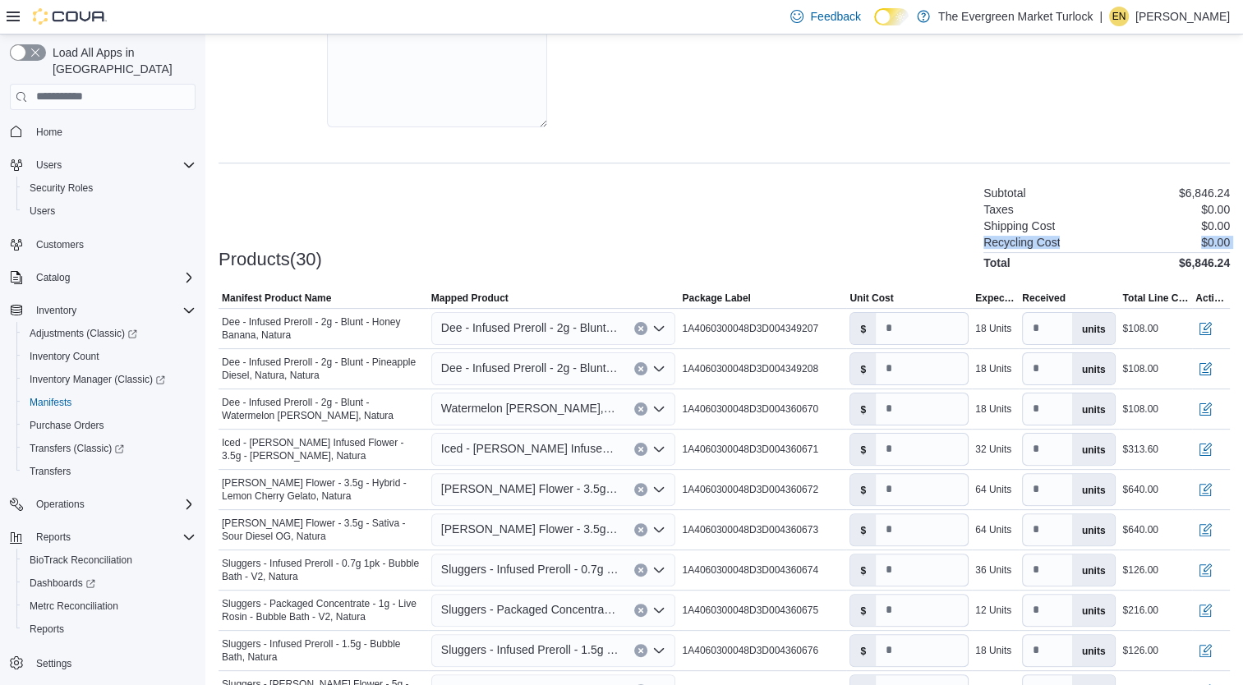
drag, startPoint x: 941, startPoint y: 562, endPoint x: 925, endPoint y: 239, distance: 323.3
click at [925, 239] on div "Products(30) Subtotal $6,846.24 Taxes $0.00 Shipping Cost $0.00 Recycling Cost …" at bounding box center [724, 226] width 1011 height 86
drag, startPoint x: 927, startPoint y: 326, endPoint x: 788, endPoint y: 343, distance: 139.9
click at [788, 343] on tr "Manifest Product Name Dee - Infused Preroll - 2g - Blunt - Honey Banana, Natura…" at bounding box center [724, 328] width 1011 height 40
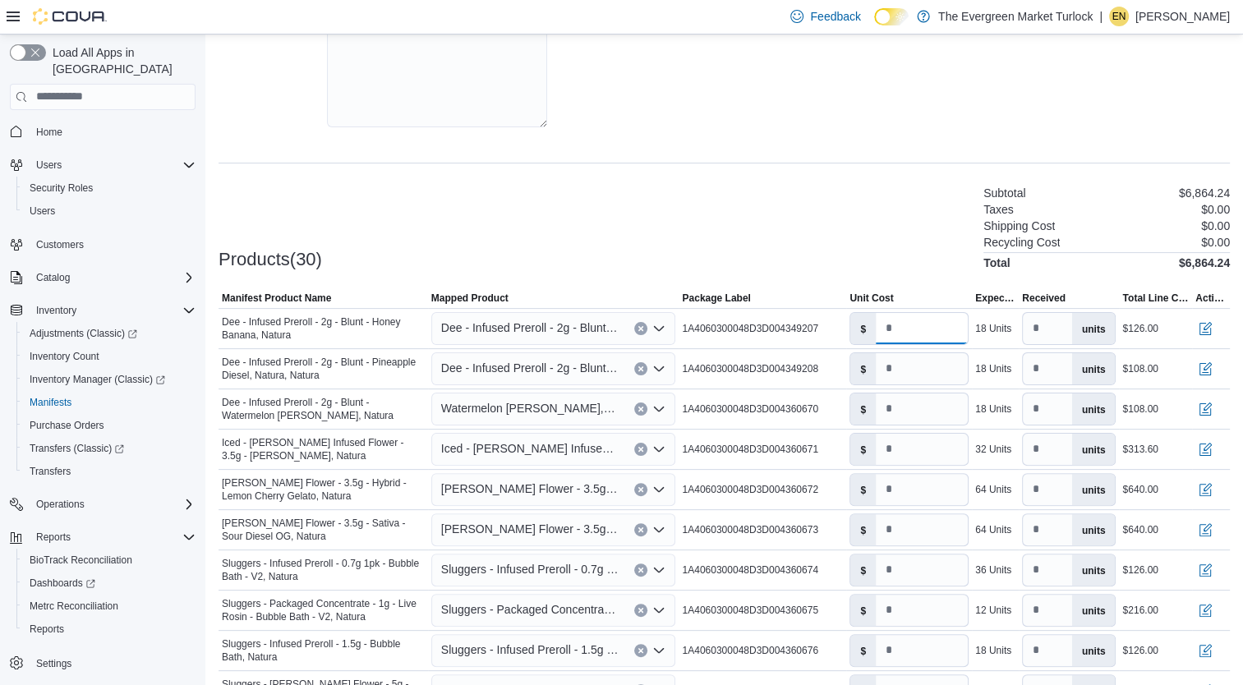
type input "*"
click at [907, 196] on div "Products(30) Subtotal $6,864.24 Taxes $0.00 Shipping Cost $0.00 Recycling Cost …" at bounding box center [724, 226] width 1011 height 86
drag, startPoint x: 933, startPoint y: 371, endPoint x: 779, endPoint y: 378, distance: 154.6
click at [779, 378] on tr "Manifest Product Name Dee - Infused Preroll - 2g - Blunt - Pineapple Diesel, Na…" at bounding box center [724, 368] width 1011 height 40
type input "*"
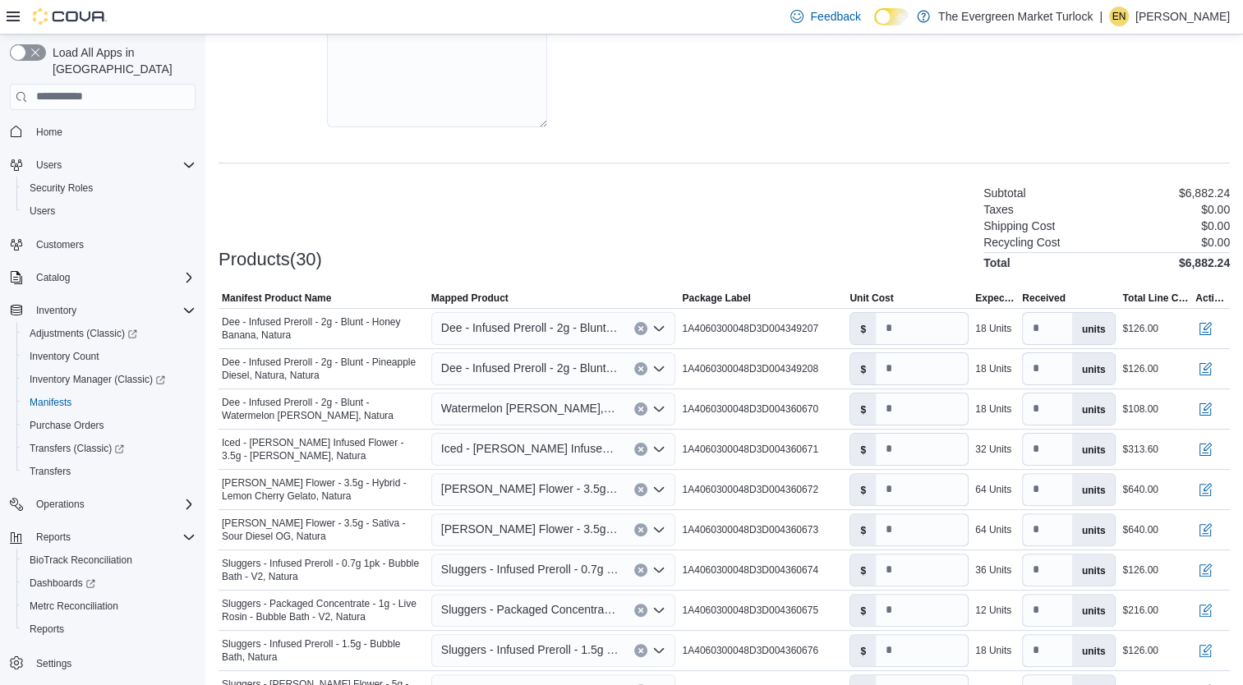
click at [873, 200] on div "Products(30) Subtotal $6,882.24 Taxes $0.00 Shipping Cost $0.00 Recycling Cost …" at bounding box center [724, 226] width 1011 height 86
click at [942, 228] on div "Products(30) Subtotal $6,882.24 Taxes $0.00 Shipping Cost $0.00 Recycling Cost …" at bounding box center [724, 226] width 1011 height 86
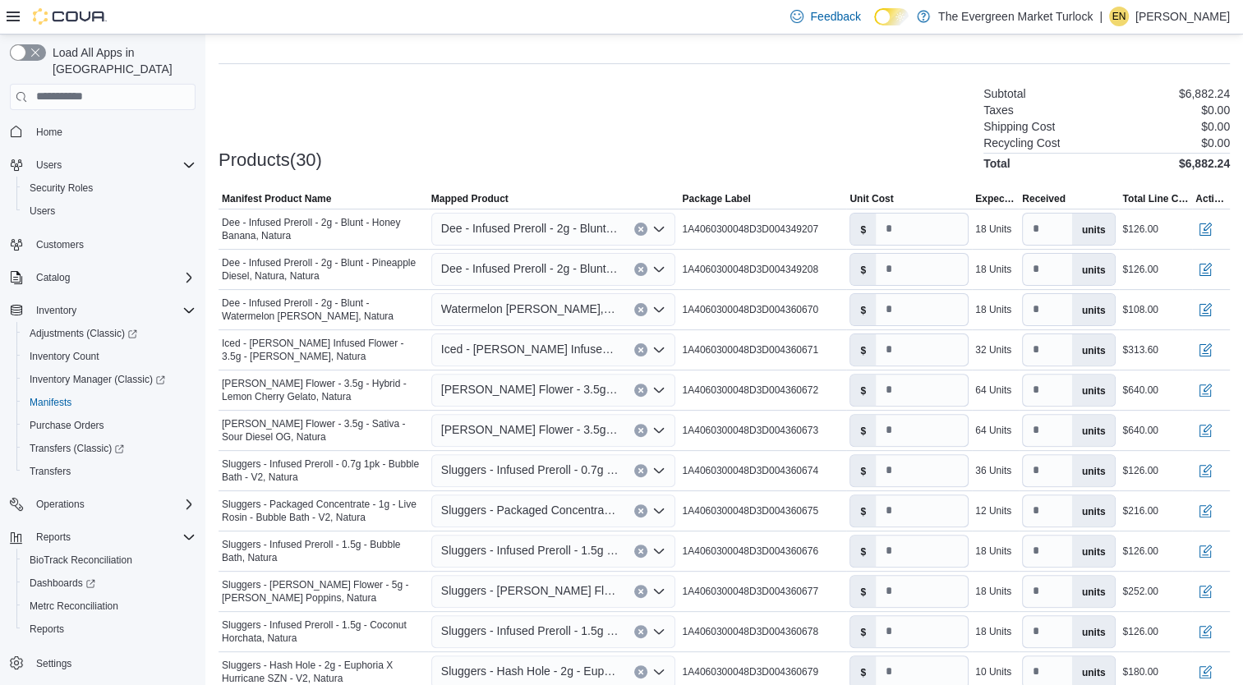
scroll to position [403, 0]
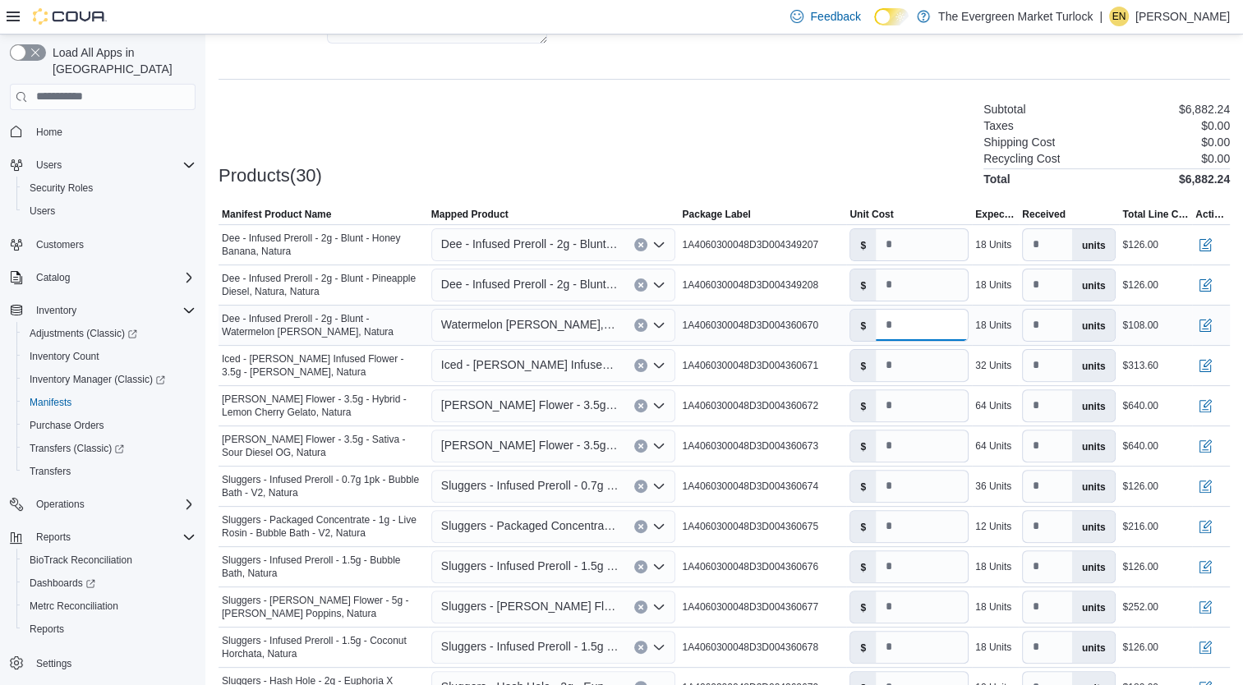
drag, startPoint x: 924, startPoint y: 331, endPoint x: 796, endPoint y: 329, distance: 127.4
click at [796, 329] on tr "Manifest Product Name Dee - Infused Preroll - 2g - Blunt - Watermelon Runtz, Na…" at bounding box center [724, 325] width 1011 height 40
type input "*"
click at [900, 136] on div "Products(30) Subtotal $6,900.24 Taxes $0.00 Shipping Cost $0.00 Recycling Cost …" at bounding box center [724, 142] width 1011 height 86
drag, startPoint x: 930, startPoint y: 368, endPoint x: 835, endPoint y: 375, distance: 95.6
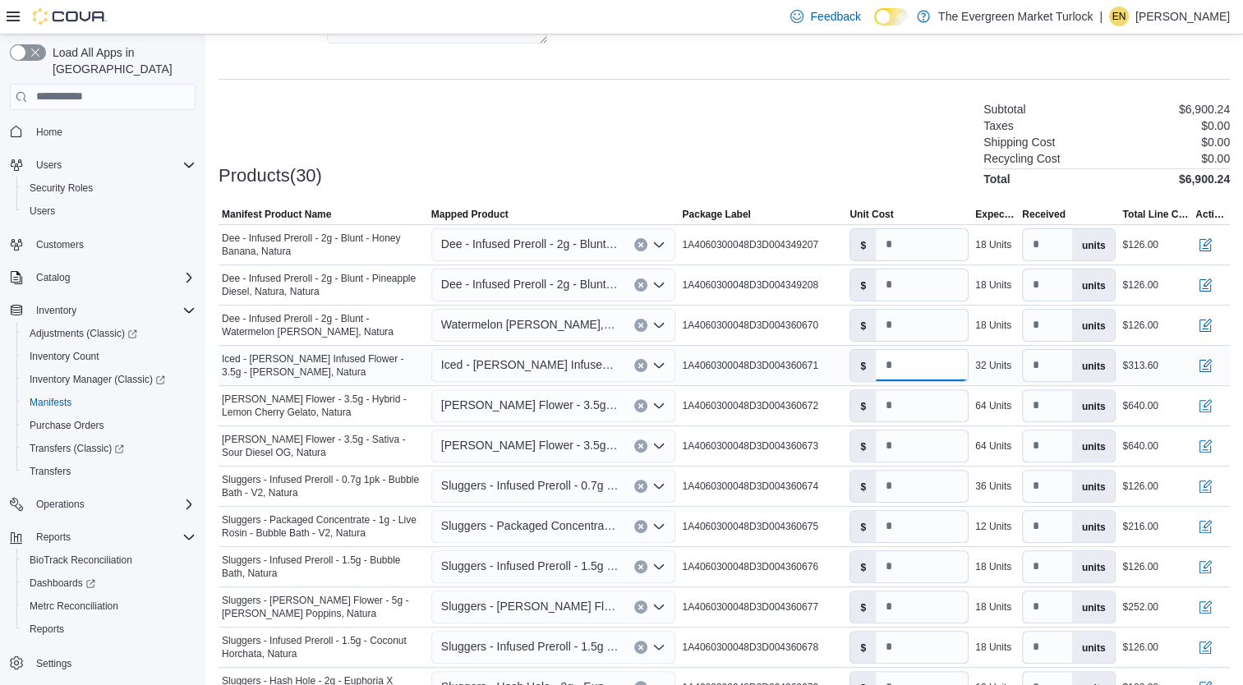
click at [835, 375] on tr "Manifest Product Name Iced - Jarred Infused Flower - 3.5g - Runtz, Natura Mappe…" at bounding box center [724, 365] width 1011 height 40
type input "**"
click at [930, 498] on input "***" at bounding box center [922, 486] width 92 height 31
click at [924, 532] on input "**" at bounding box center [922, 526] width 92 height 31
drag, startPoint x: 918, startPoint y: 488, endPoint x: 839, endPoint y: 500, distance: 79.8
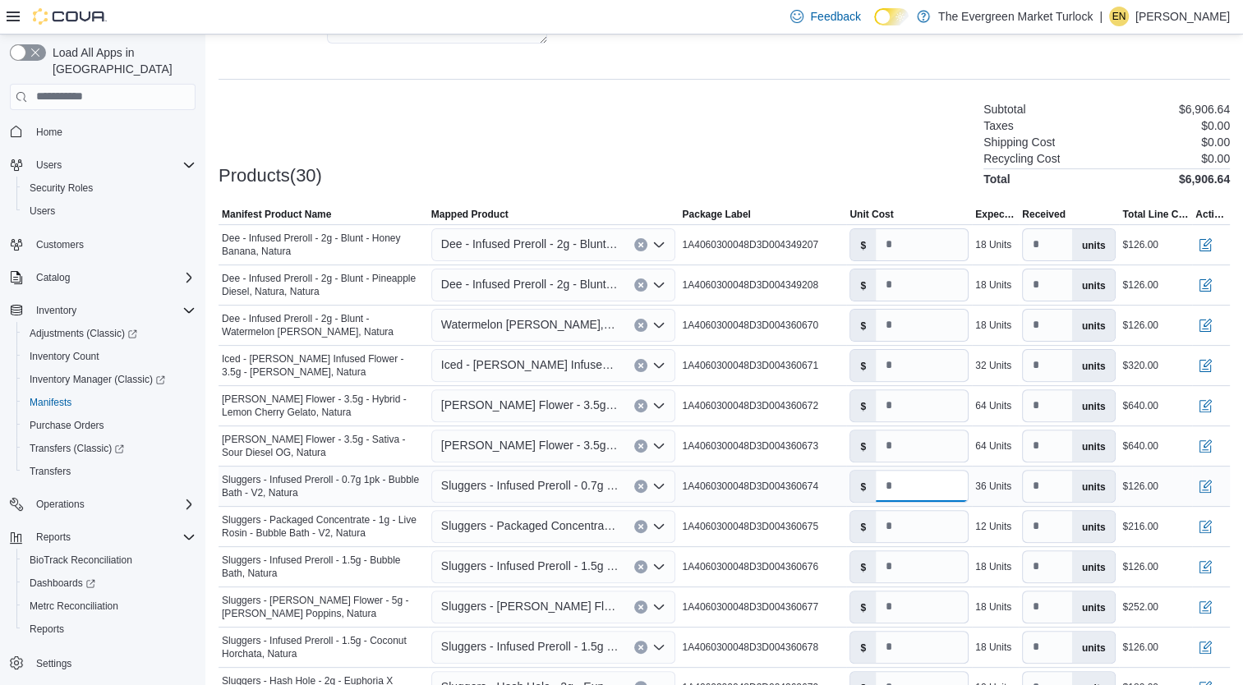
click at [839, 500] on tr "Manifest Product Name Sluggers - Infused Preroll - 0.7g 1pk - Bubble Bath - V2,…" at bounding box center [724, 486] width 1011 height 40
click at [959, 129] on div "Products(30) Subtotal $6,996.64 Taxes $0.00 Shipping Cost $0.00 Recycling Cost …" at bounding box center [724, 142] width 1011 height 86
drag, startPoint x: 939, startPoint y: 488, endPoint x: 776, endPoint y: 515, distance: 165.7
click at [858, 162] on div "Products(30) Subtotal $6,960.64 Taxes $0.00 Shipping Cost $0.00 Recycling Cost …" at bounding box center [724, 142] width 1011 height 86
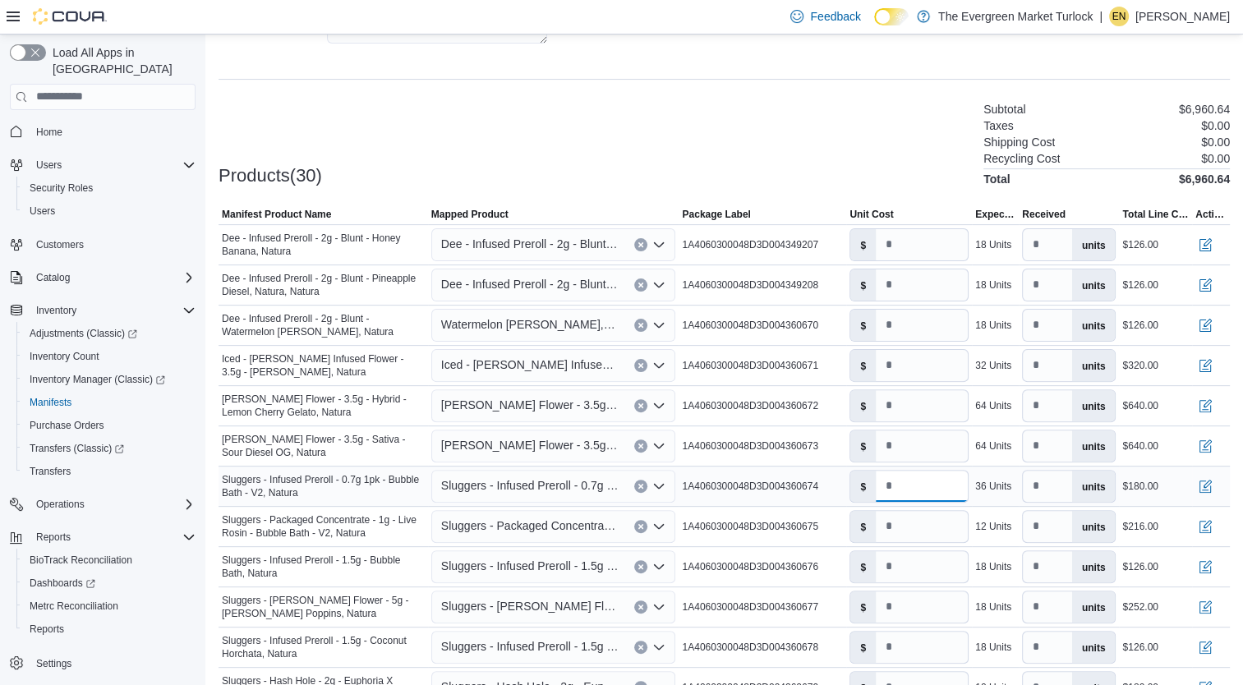
click at [932, 494] on input "*" at bounding box center [922, 486] width 92 height 31
click at [941, 103] on div "Products(30) Subtotal $6,978.64 Taxes $0.00 Shipping Cost $0.00 Recycling Cost …" at bounding box center [724, 142] width 1011 height 86
click at [949, 502] on div "$ ***" at bounding box center [909, 486] width 126 height 39
click at [937, 493] on input "***" at bounding box center [922, 486] width 92 height 31
type input "*****"
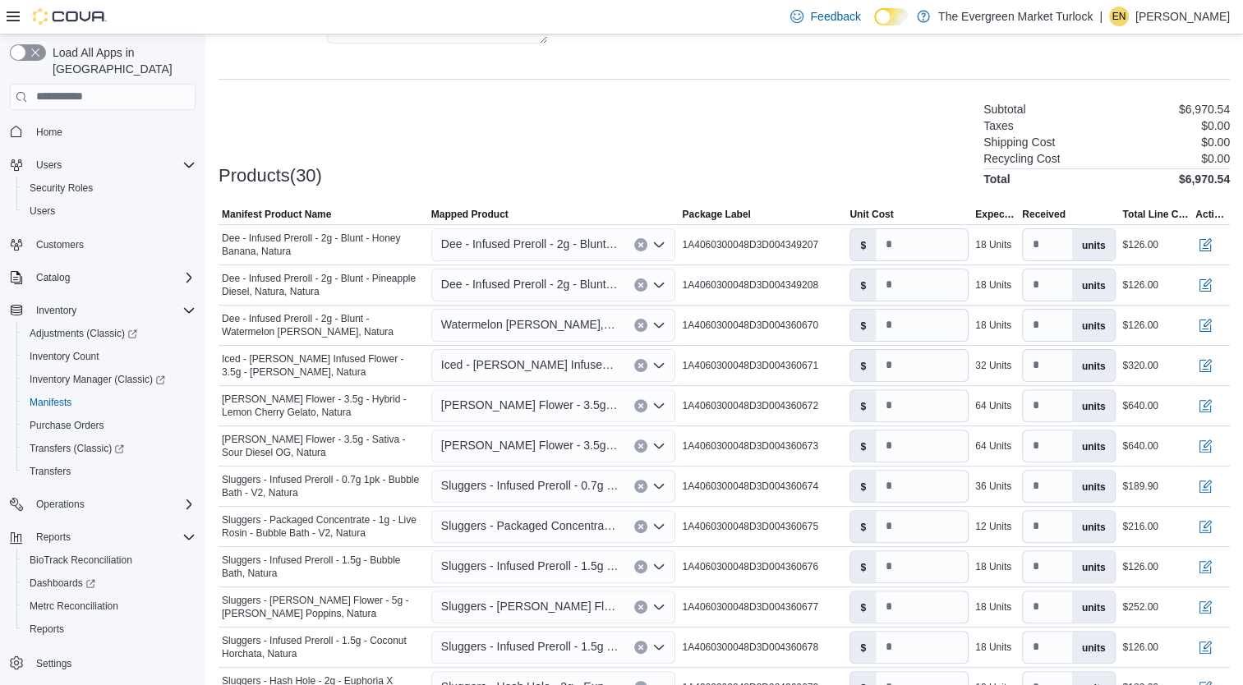
click at [935, 169] on div "Products(30) Subtotal $6,970.54 Taxes $0.00 Shipping Cost $0.00 Recycling Cost …" at bounding box center [724, 142] width 1011 height 86
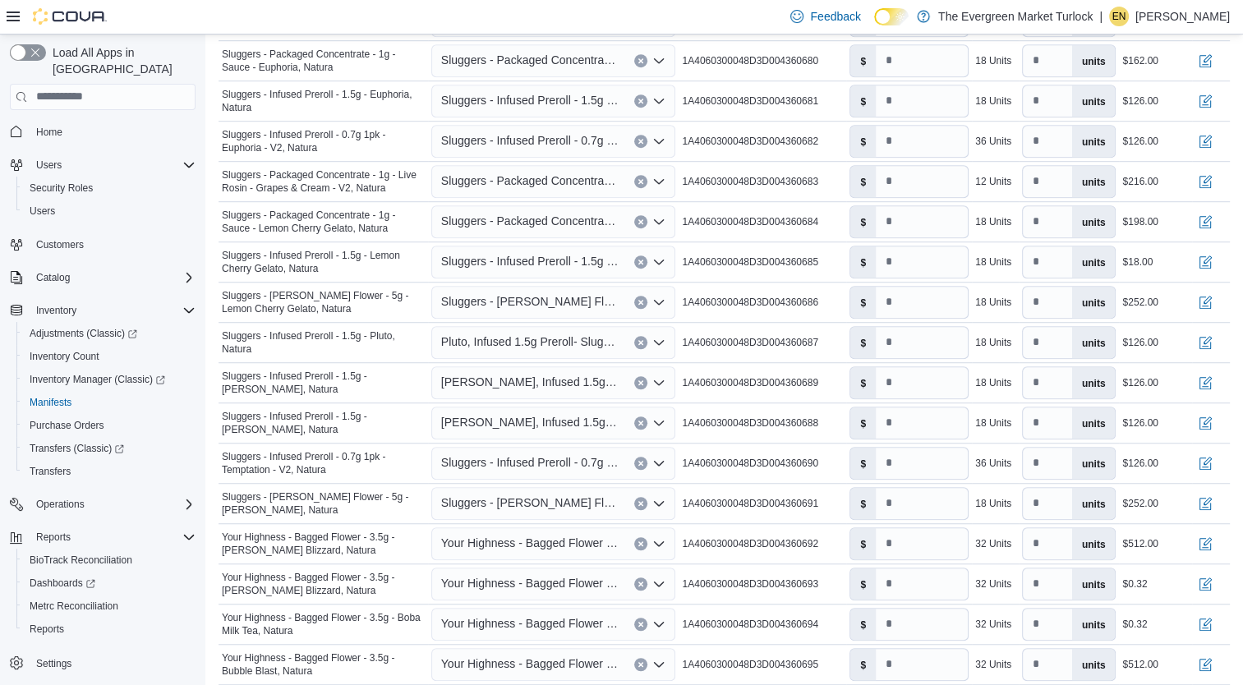
scroll to position [1211, 0]
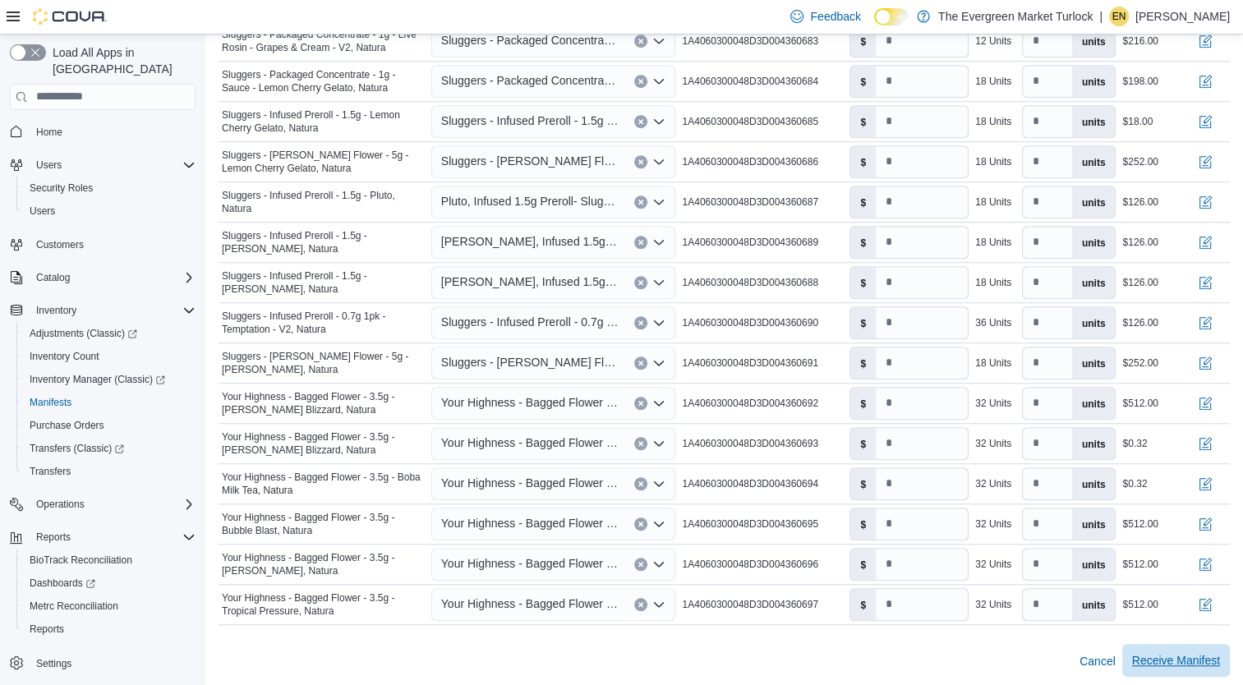
click at [1193, 656] on span "Receive Manifest" at bounding box center [1176, 660] width 88 height 16
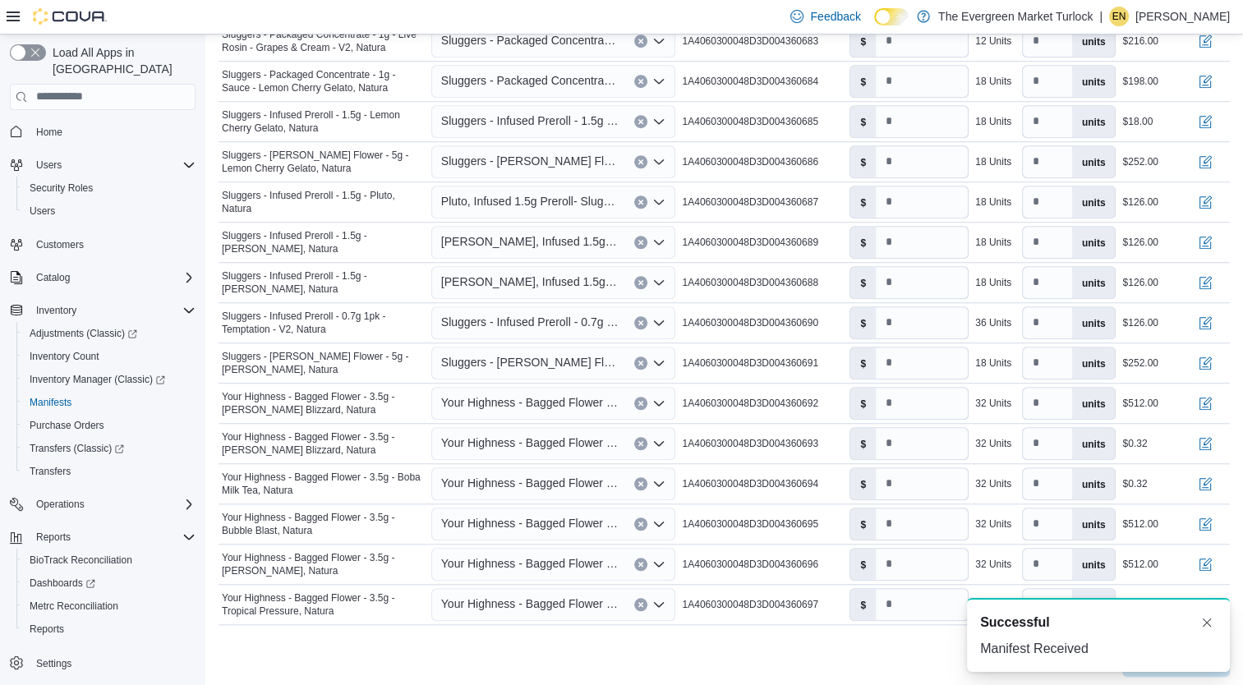
scroll to position [0, 0]
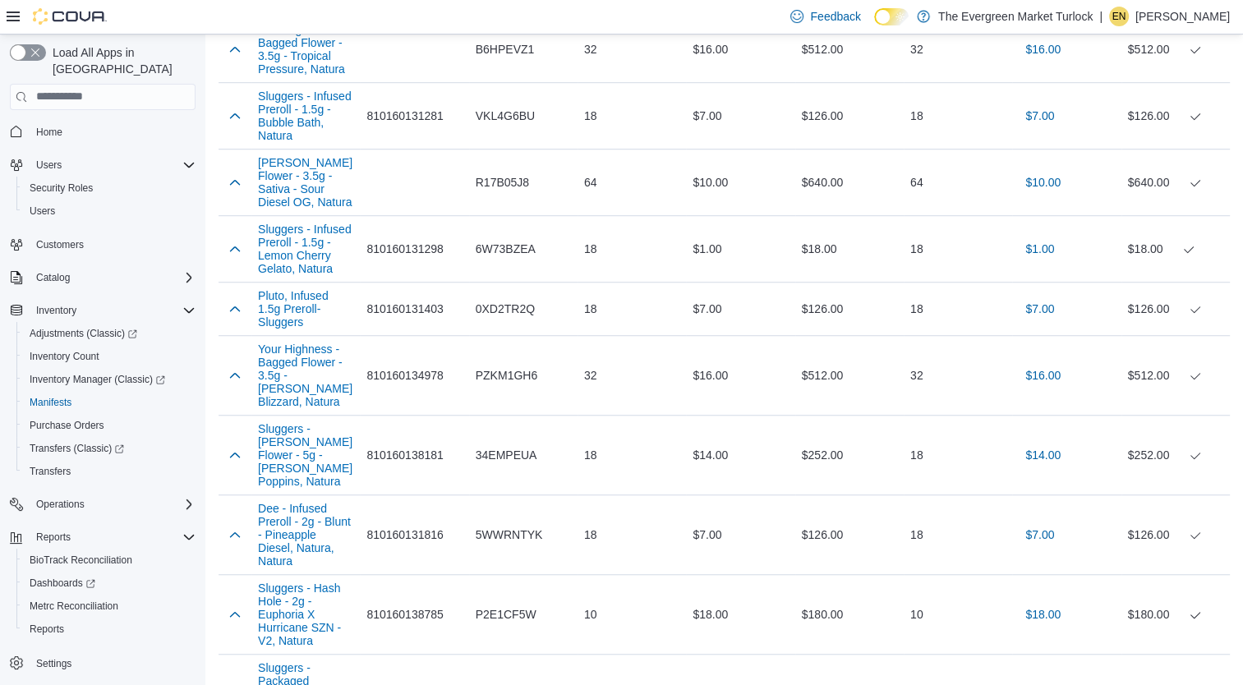
scroll to position [1140, 0]
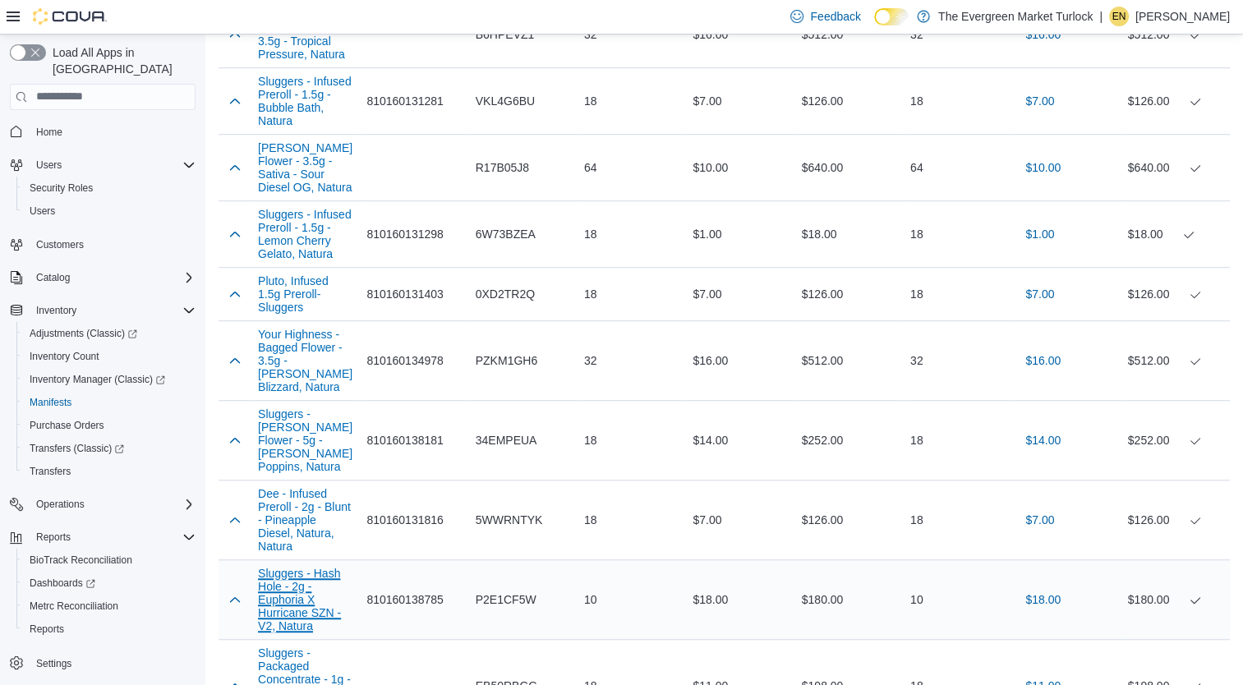
click at [296, 567] on button "Sluggers - Hash Hole - 2g - Euphoria X Hurricane SZN - V2, Natura" at bounding box center [305, 600] width 95 height 66
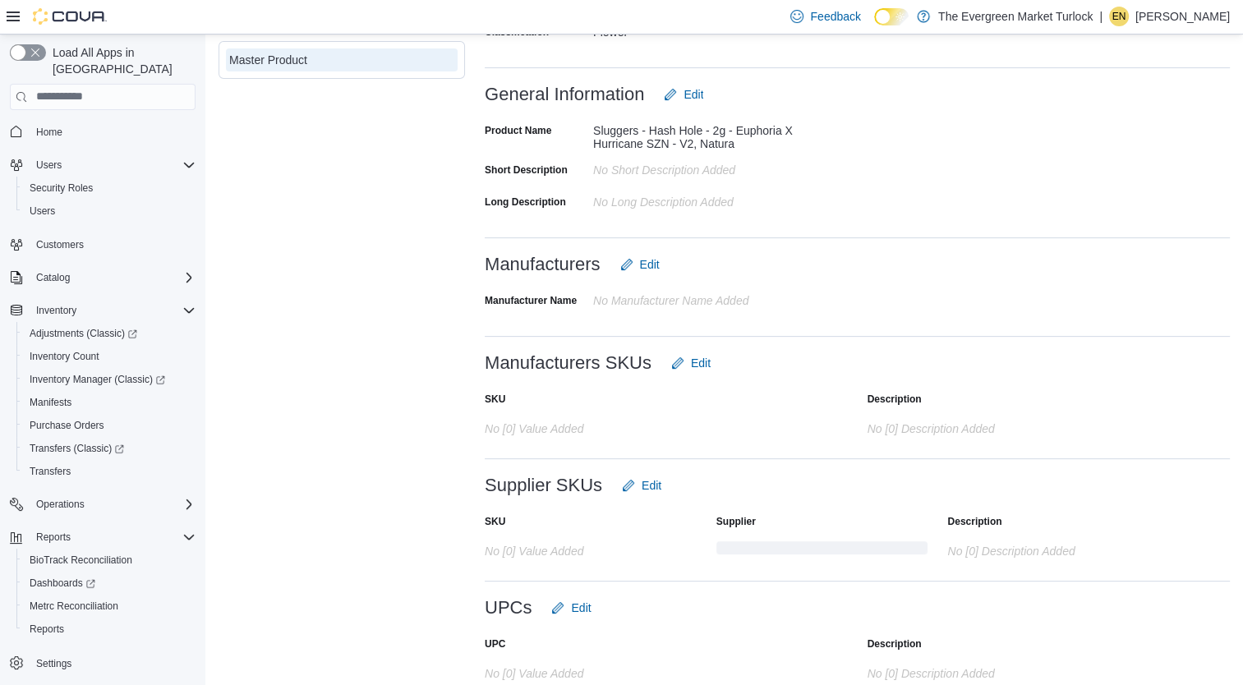
scroll to position [474, 0]
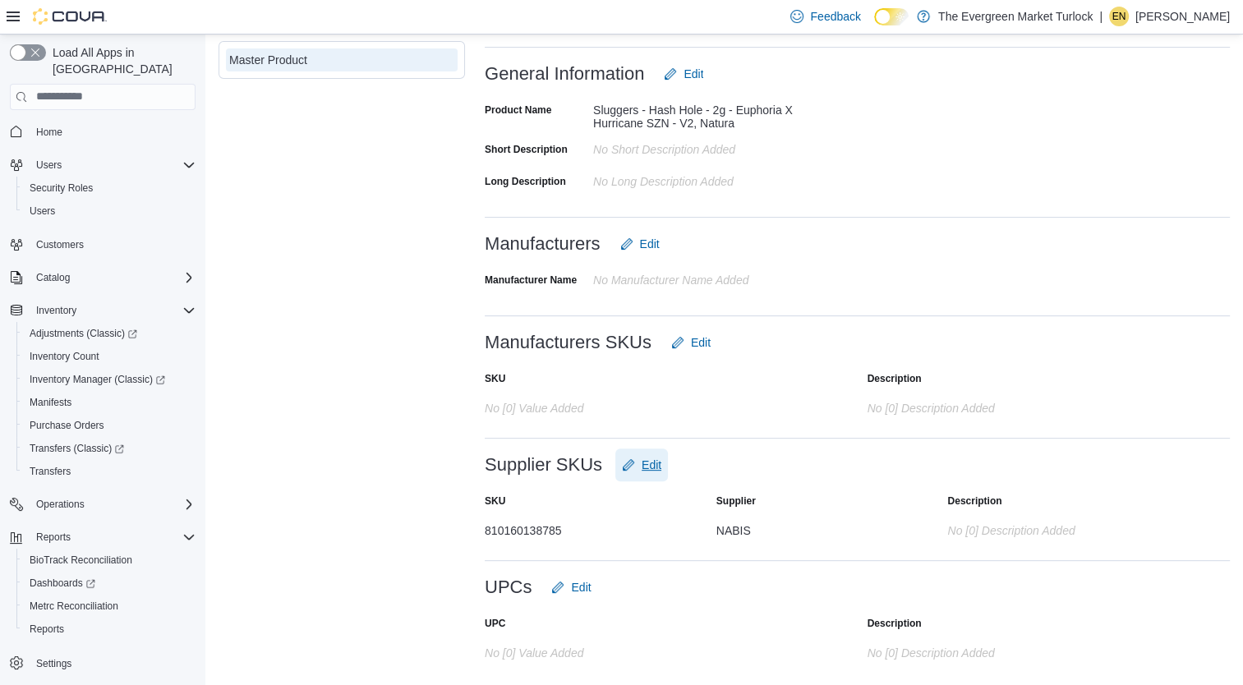
click at [656, 463] on span "Edit" at bounding box center [652, 465] width 20 height 16
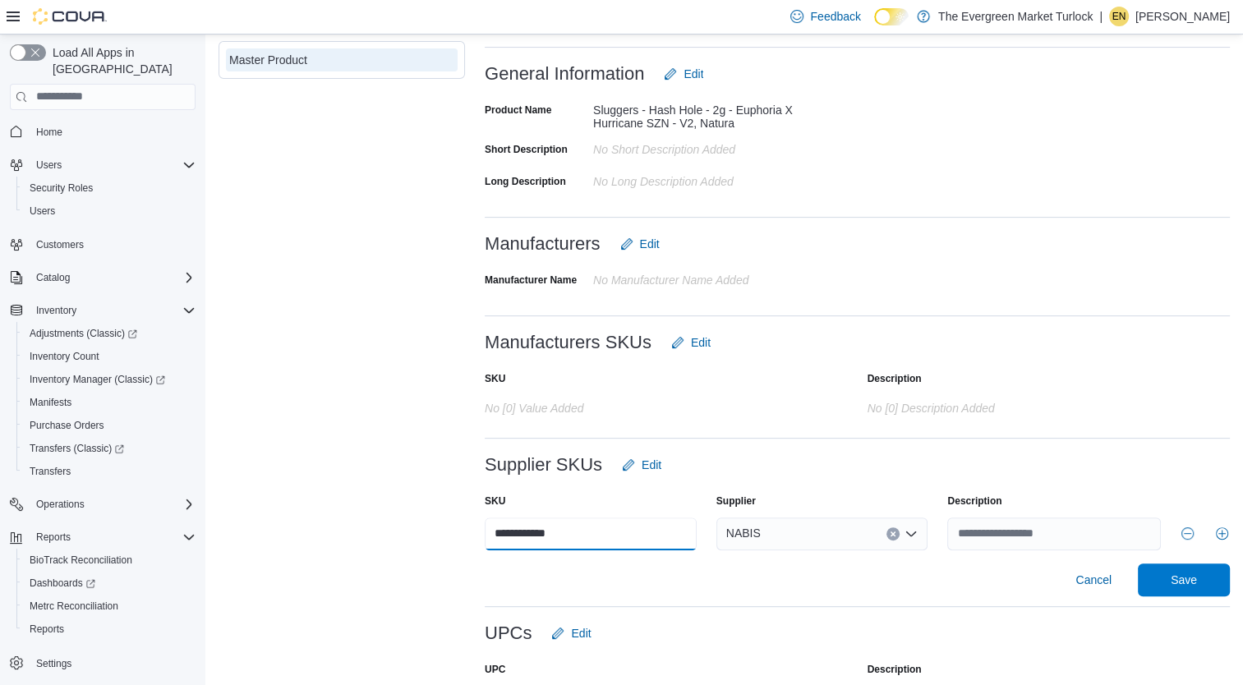
drag, startPoint x: 618, startPoint y: 544, endPoint x: 338, endPoint y: 544, distance: 280.2
click at [338, 544] on div "**********" at bounding box center [724, 189] width 1011 height 1059
type input "**********"
click at [1138, 564] on button "Save" at bounding box center [1184, 580] width 92 height 33
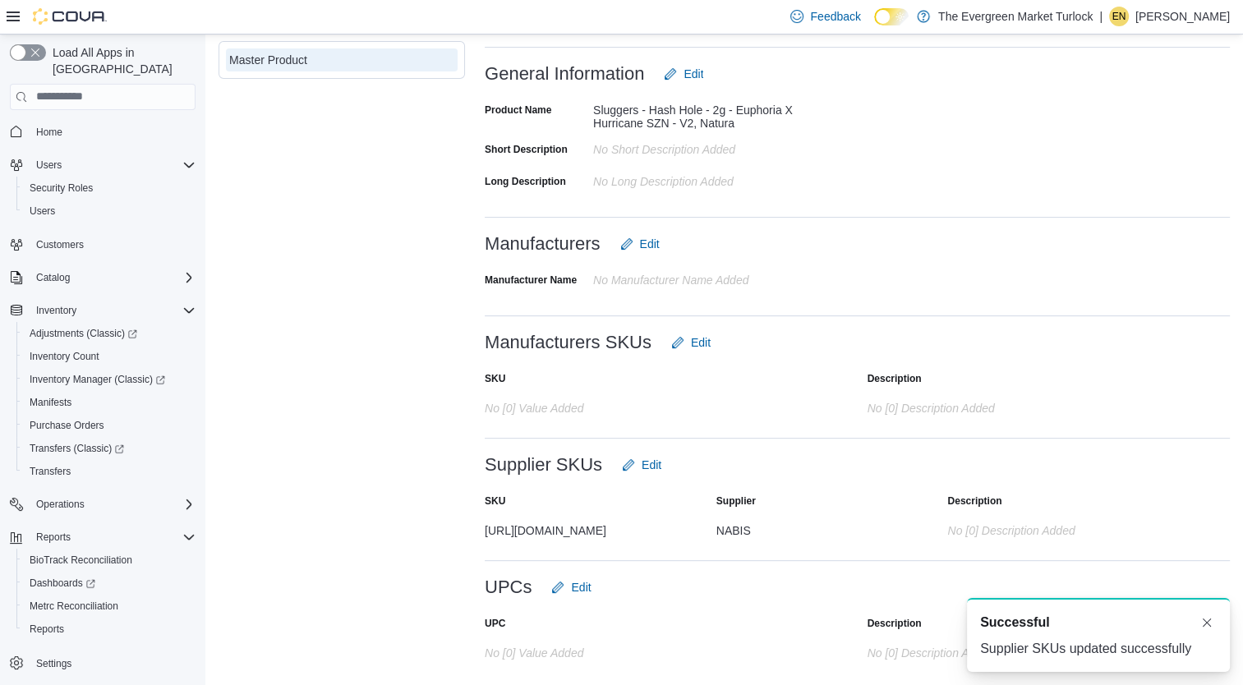
scroll to position [0, 0]
